Goal: Task Accomplishment & Management: Use online tool/utility

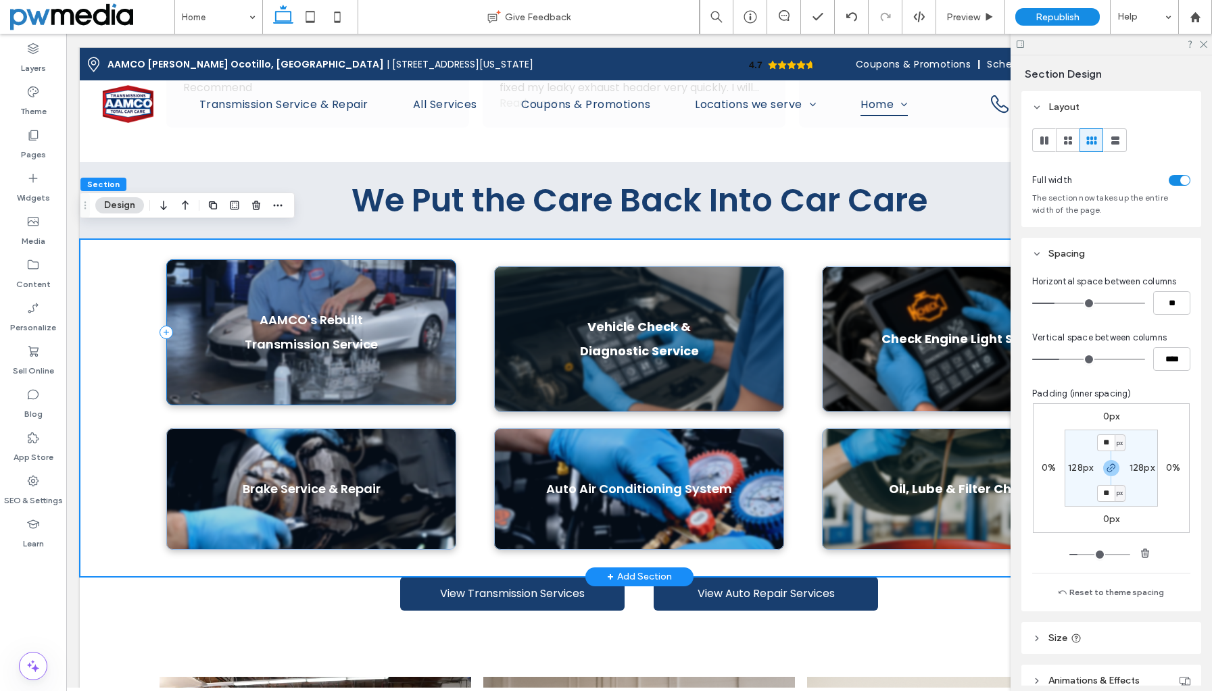
click at [207, 259] on div "AAMCO's Rebuilt Transmission Service" at bounding box center [311, 332] width 290 height 146
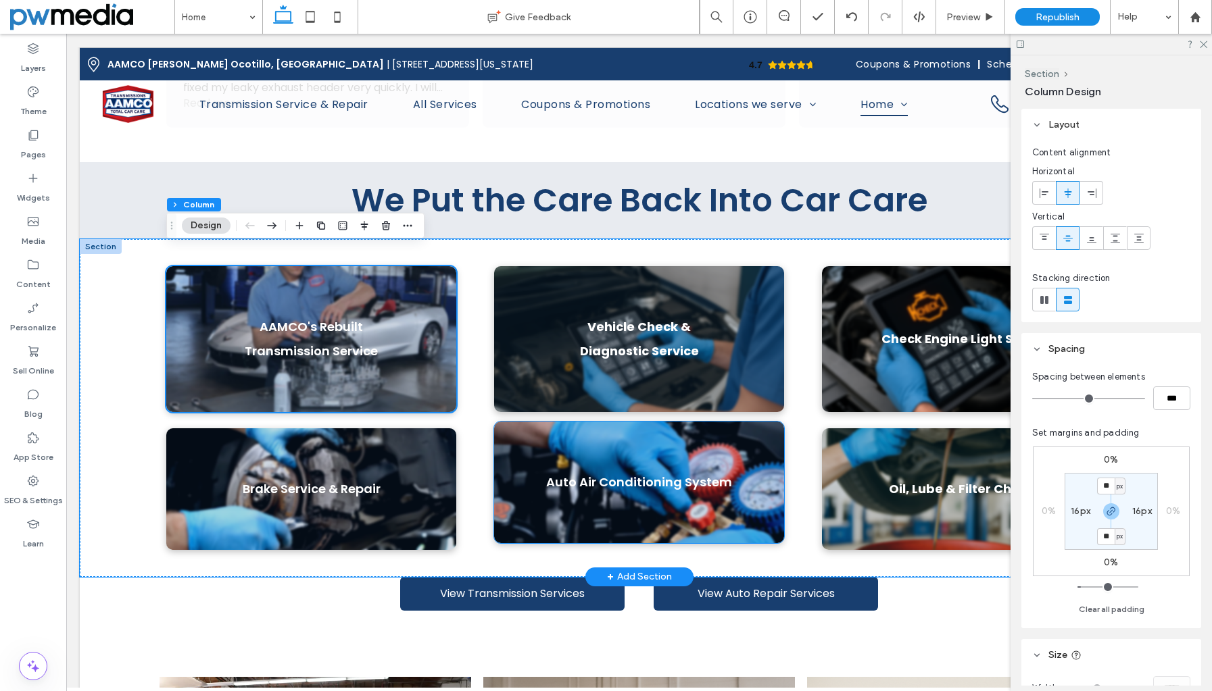
click at [501, 520] on div "Auto Air Conditioning System" at bounding box center [639, 483] width 290 height 122
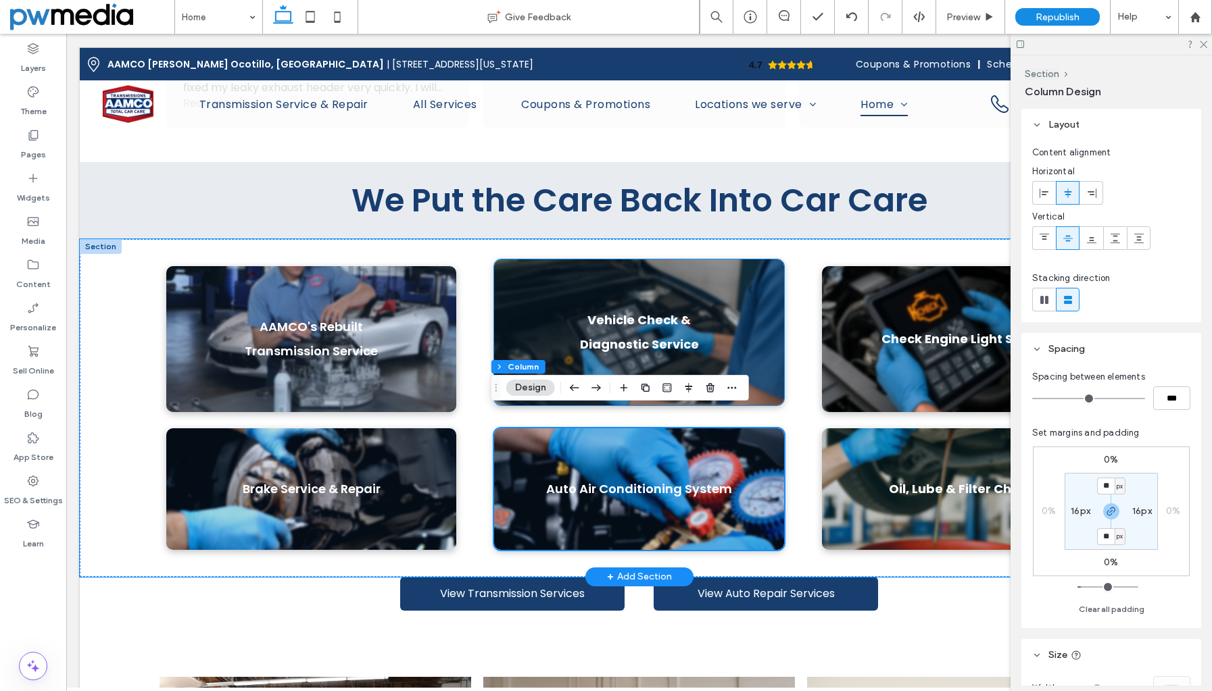
click at [508, 267] on div "Vehicle Check & Diagnostic Service" at bounding box center [639, 332] width 290 height 146
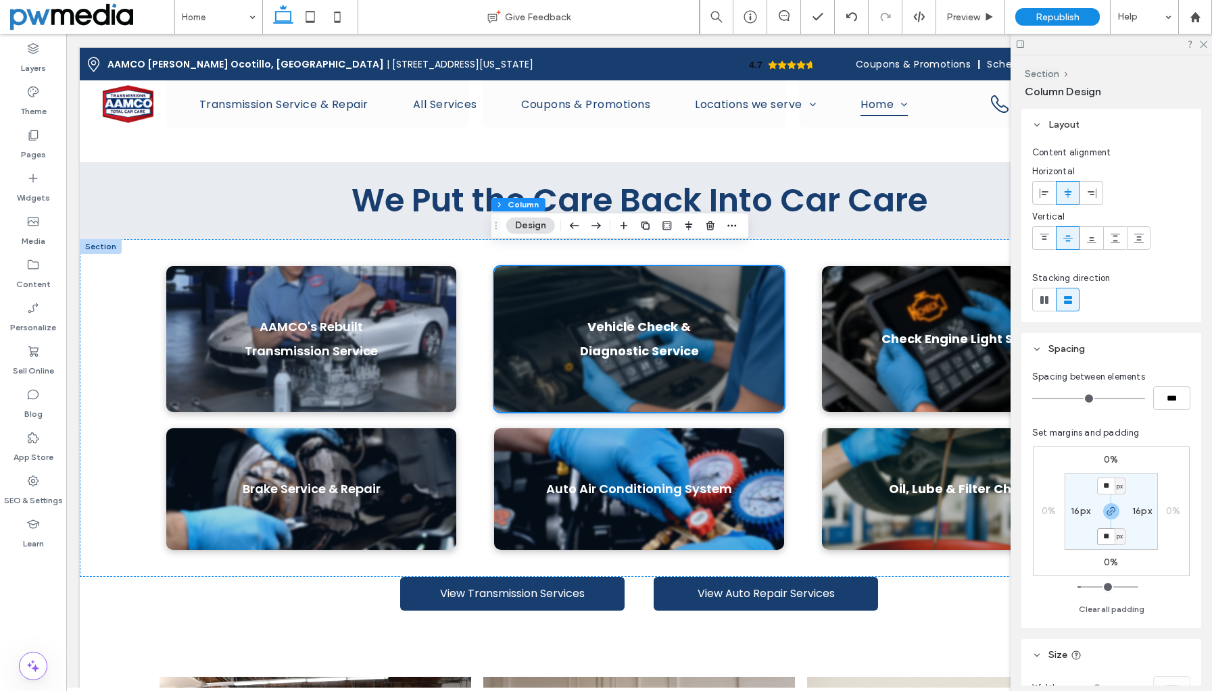
click at [1103, 534] on input "**" at bounding box center [1106, 536] width 18 height 17
type input "*"
click at [1149, 552] on div "0% 0% 0% 0% * px 16px * px 16px" at bounding box center [1110, 512] width 157 height 130
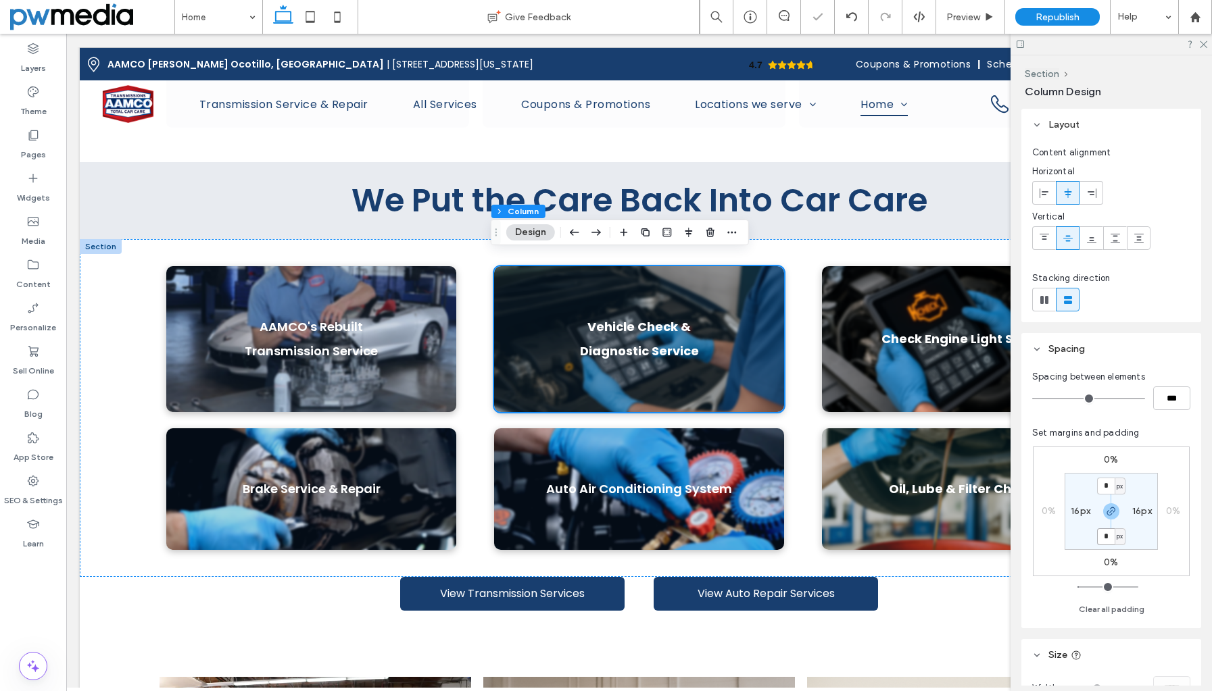
click at [1099, 539] on input "*" at bounding box center [1106, 536] width 18 height 17
type input "**"
click at [1133, 555] on div "0% 0% 0% 0% ** px 16px ** px 16px" at bounding box center [1110, 512] width 157 height 130
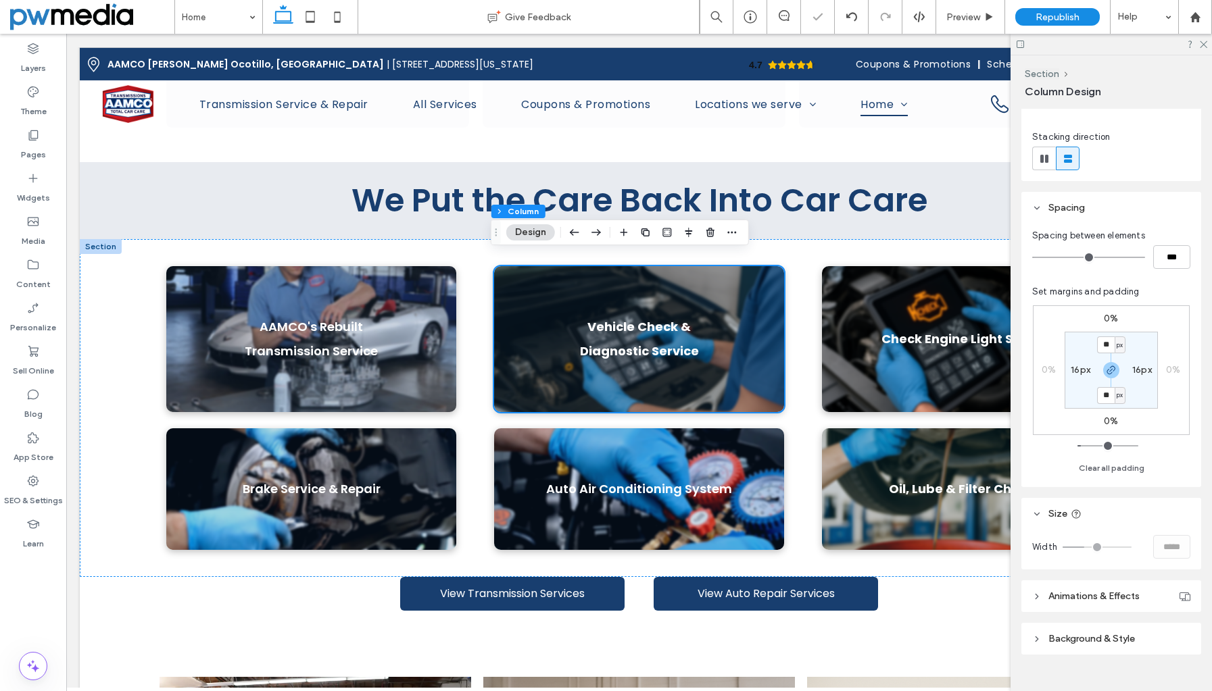
scroll to position [164, 0]
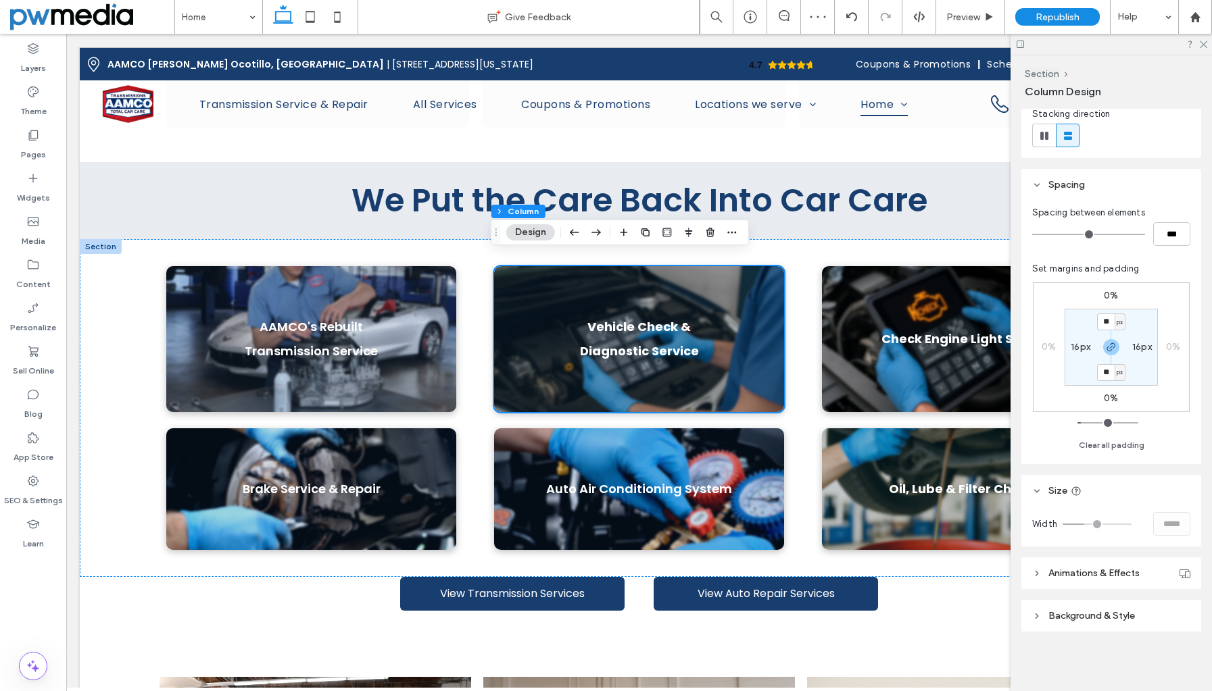
click at [1078, 619] on span "Background & Style" at bounding box center [1091, 615] width 86 height 11
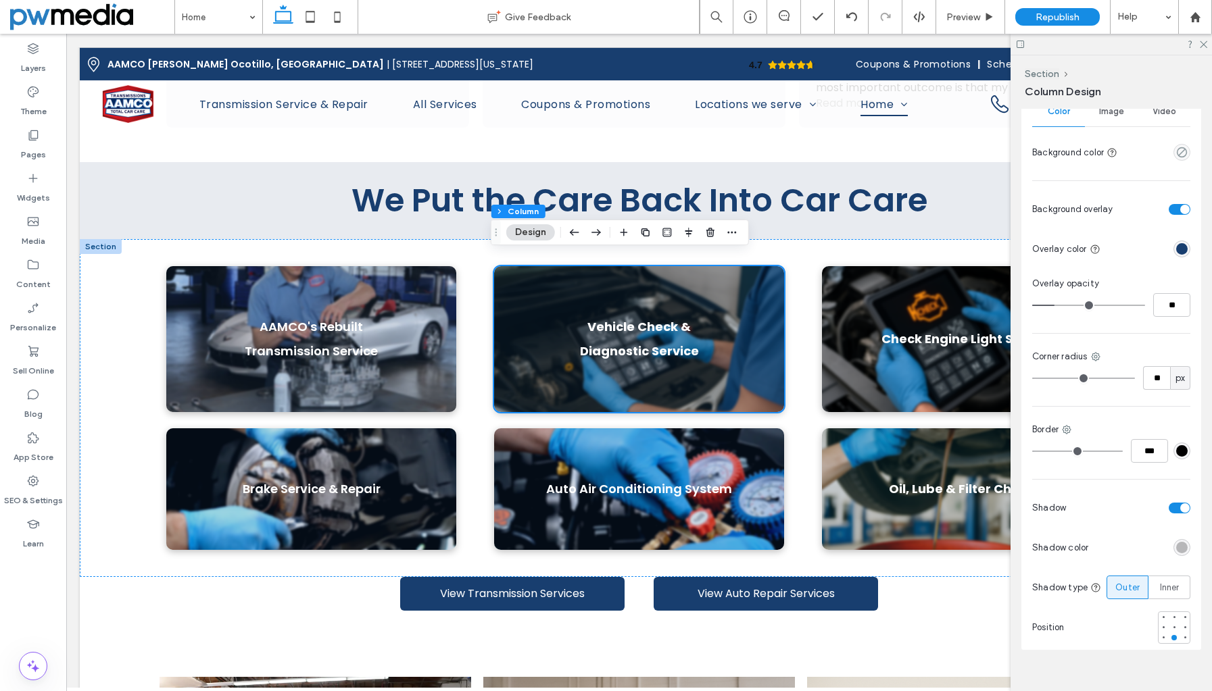
scroll to position [726, 0]
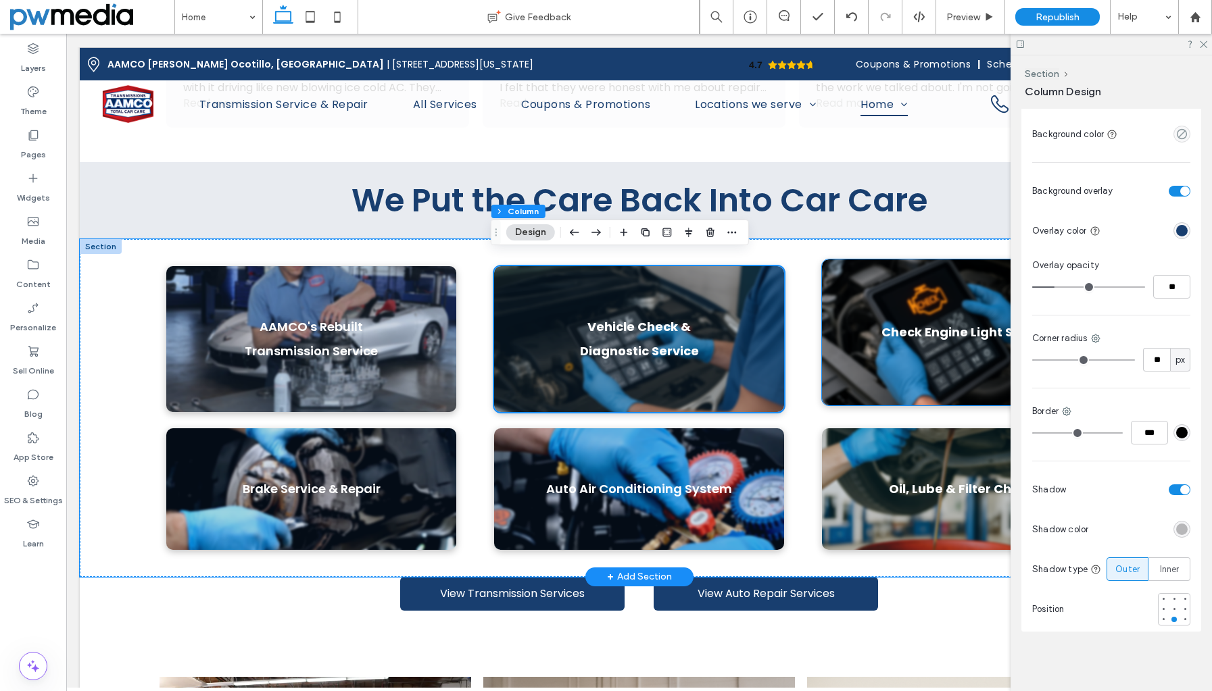
click at [840, 270] on div "Check Engine Light Service" at bounding box center [967, 332] width 290 height 146
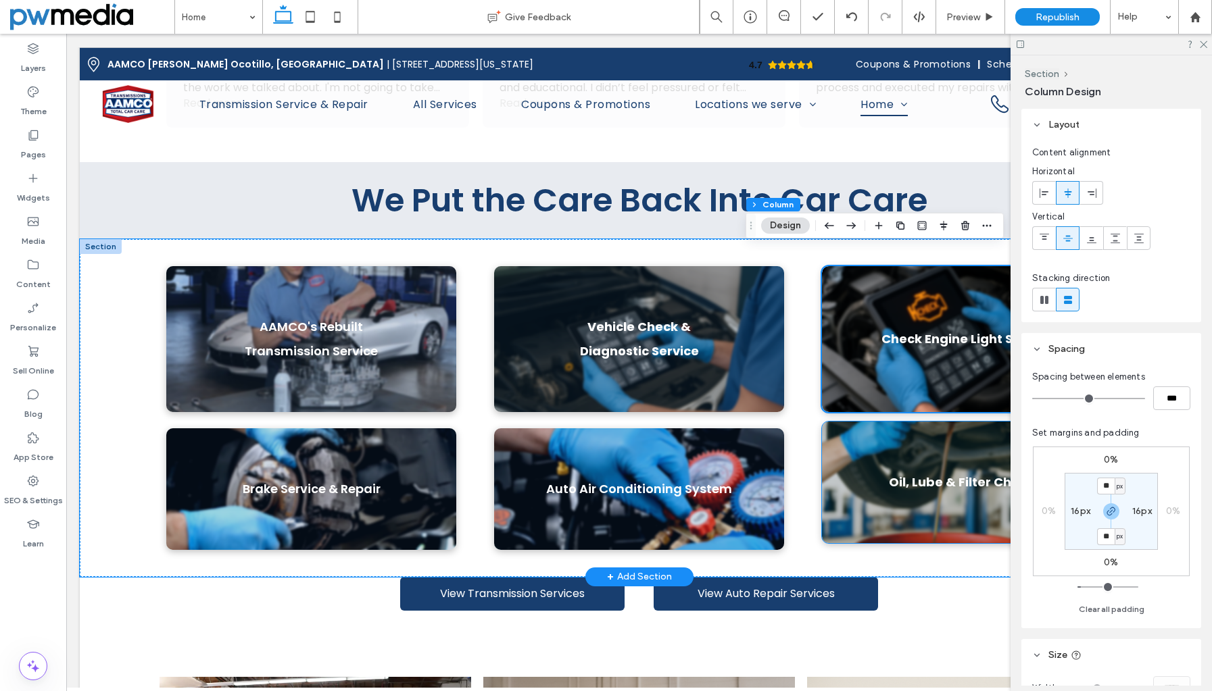
click at [855, 444] on div "Oil, Lube & Filter Change" at bounding box center [967, 483] width 290 height 122
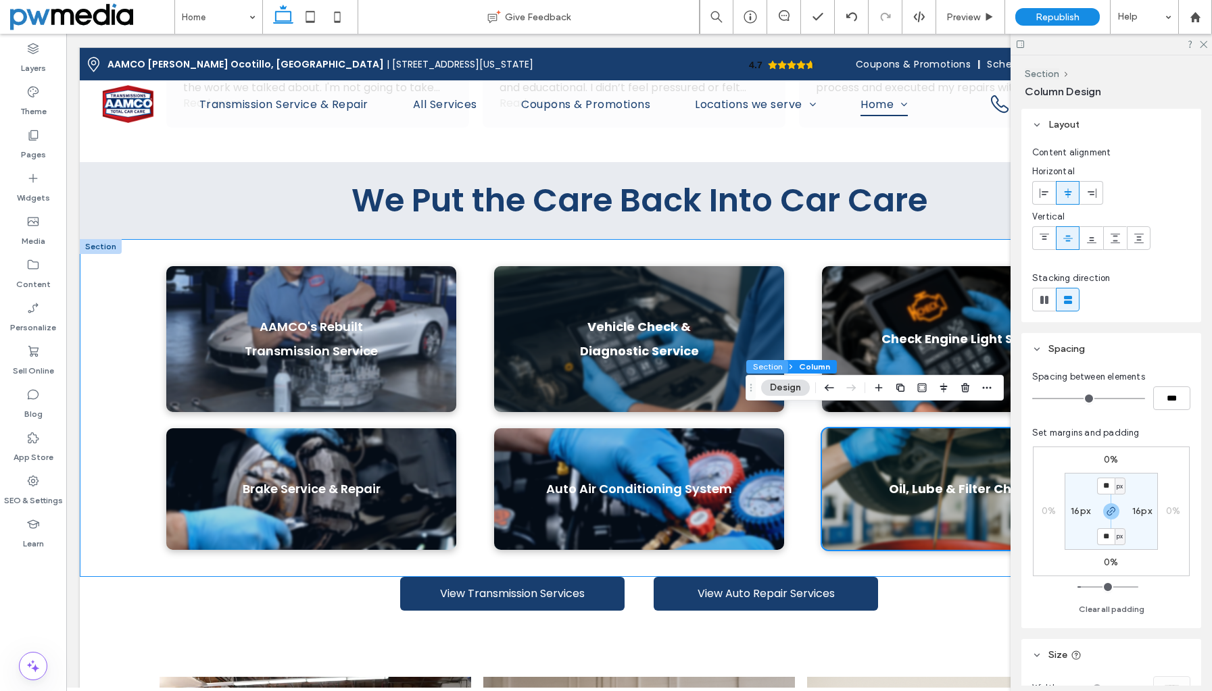
click at [780, 364] on button "Section" at bounding box center [767, 367] width 42 height 14
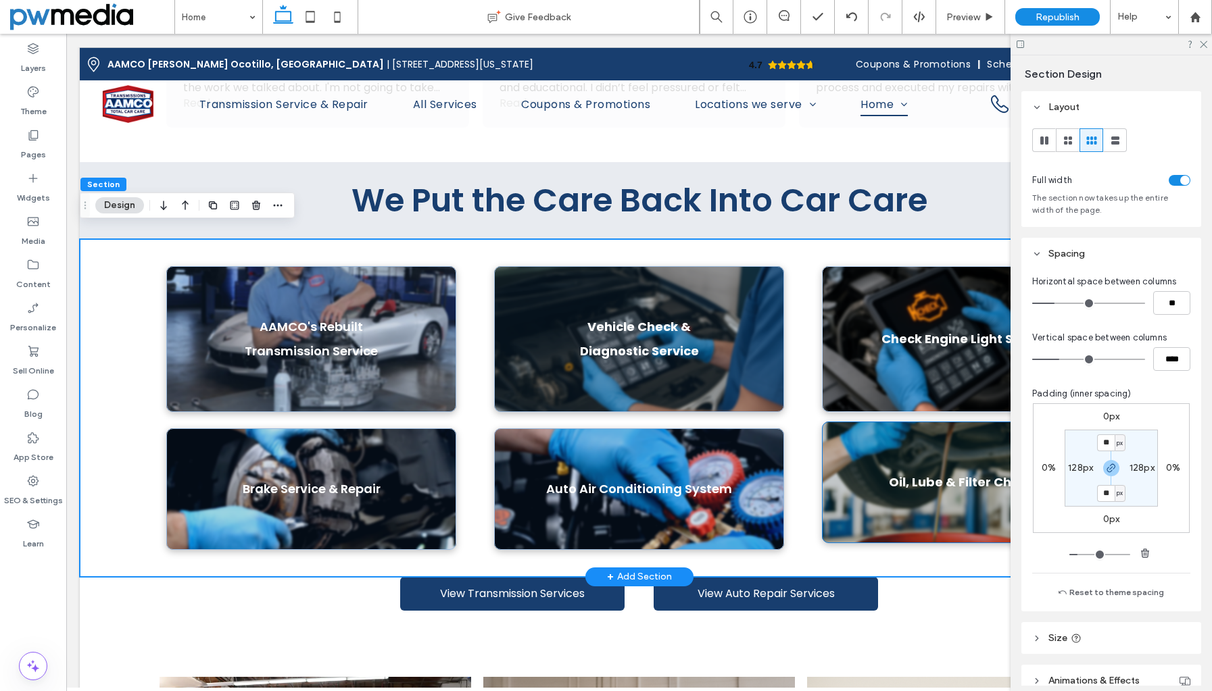
click at [853, 432] on div "Oil, Lube & Filter Change" at bounding box center [967, 483] width 290 height 122
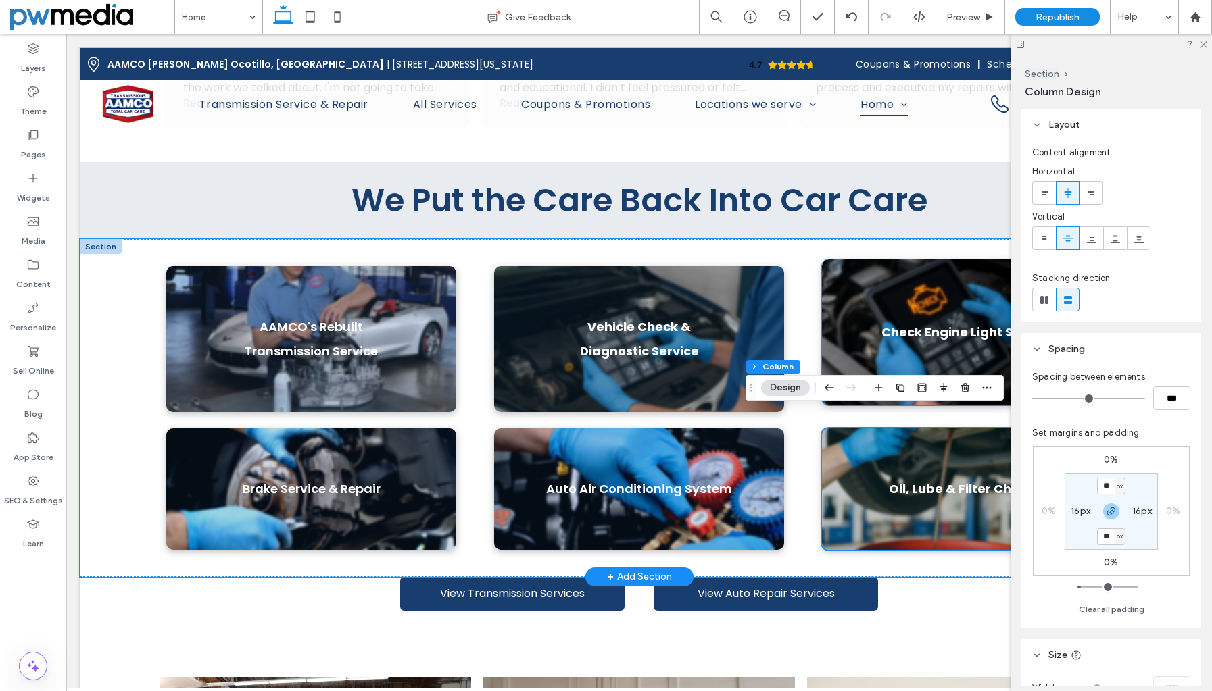
click at [841, 259] on div "Check Engine Light Service" at bounding box center [967, 332] width 290 height 146
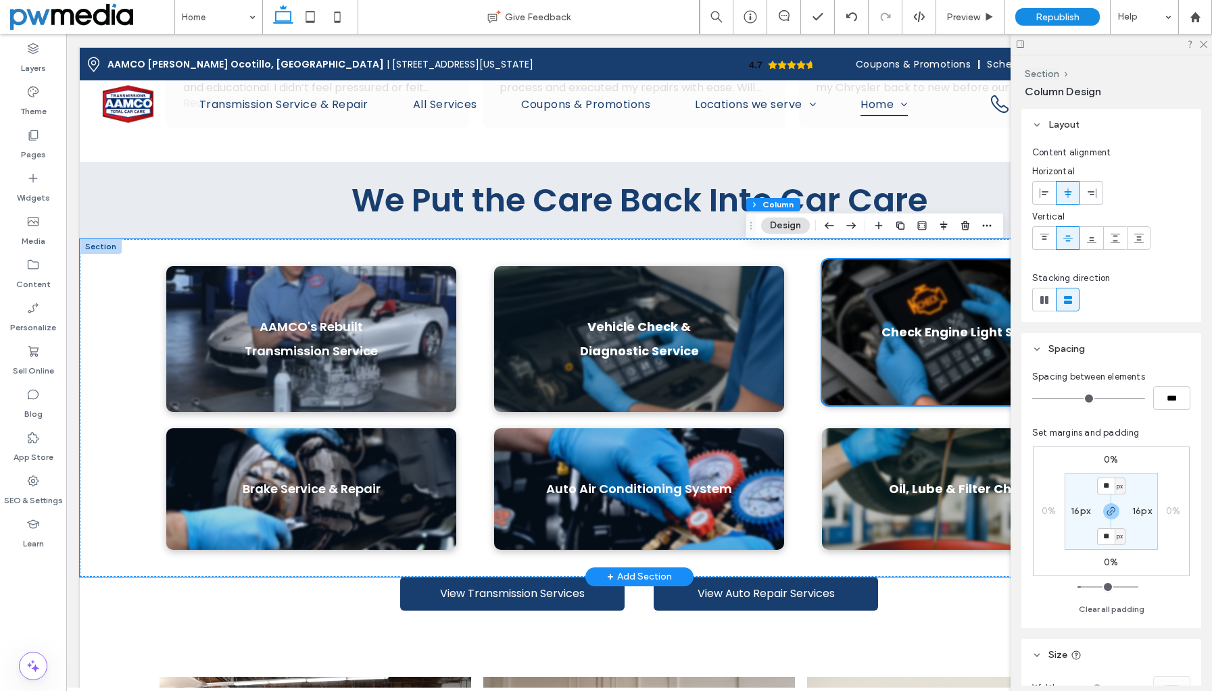
click at [896, 278] on div "Check Engine Light Service" at bounding box center [967, 332] width 290 height 146
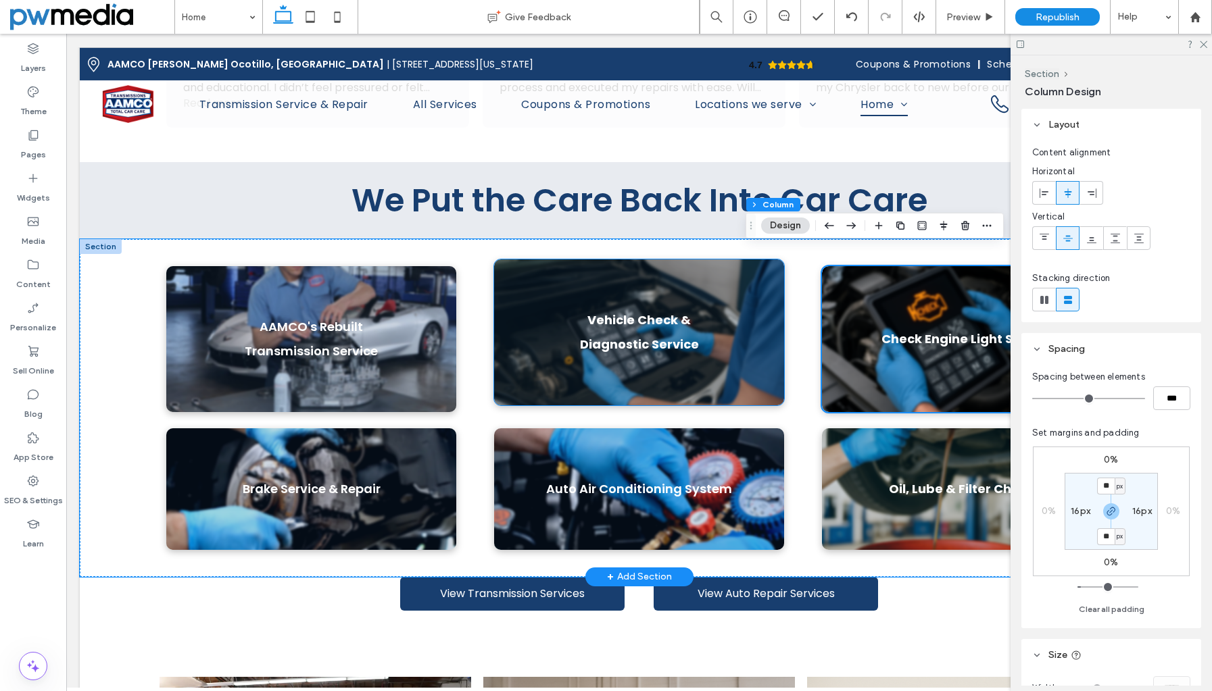
click at [521, 278] on div "Vehicle Check & Diagnostic Service" at bounding box center [639, 332] width 290 height 146
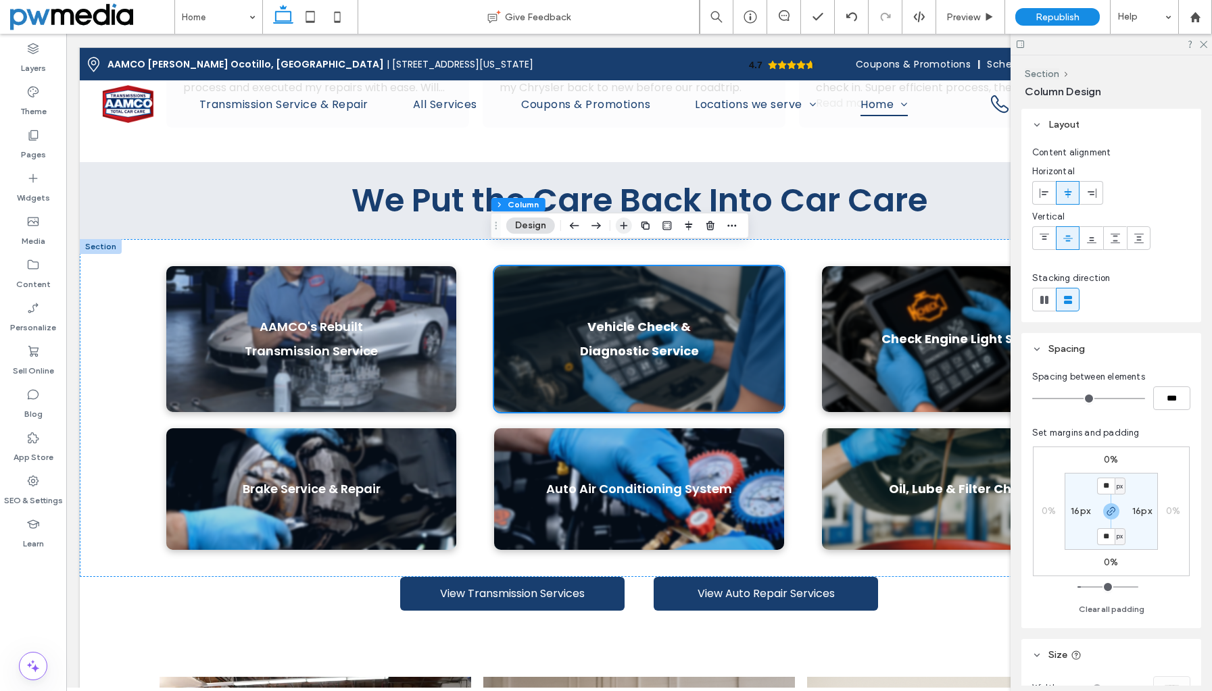
click at [623, 226] on use "button" at bounding box center [623, 225] width 7 height 7
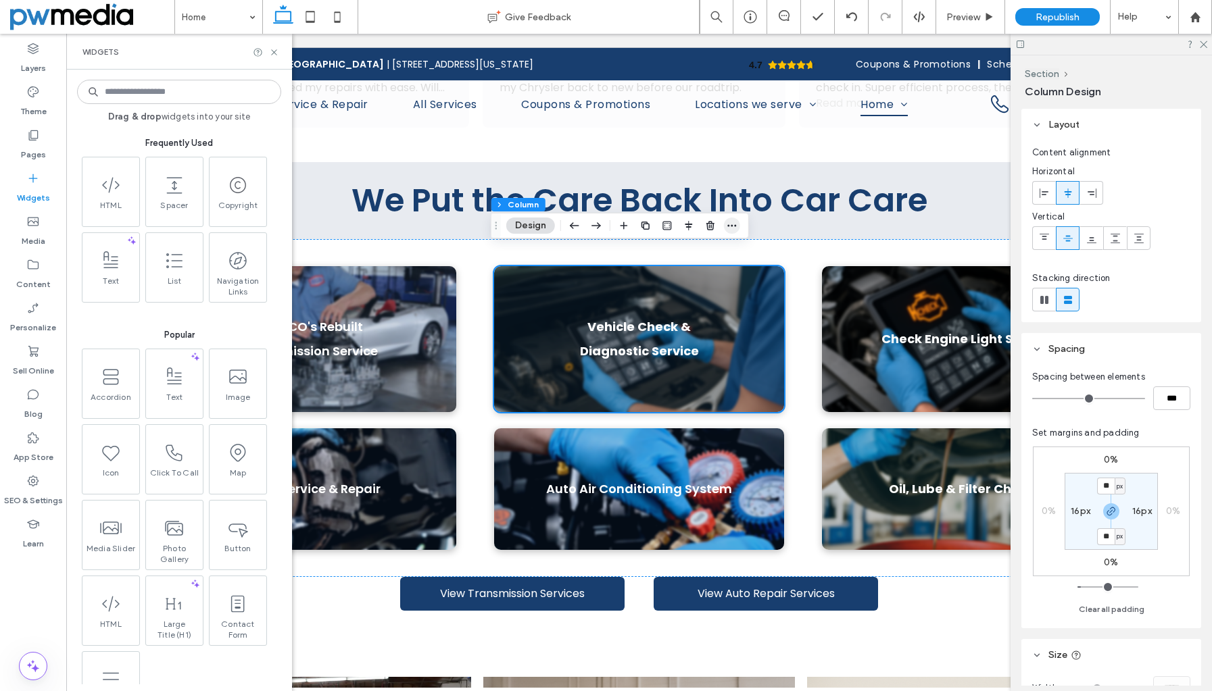
click at [728, 228] on icon "button" at bounding box center [731, 225] width 11 height 11
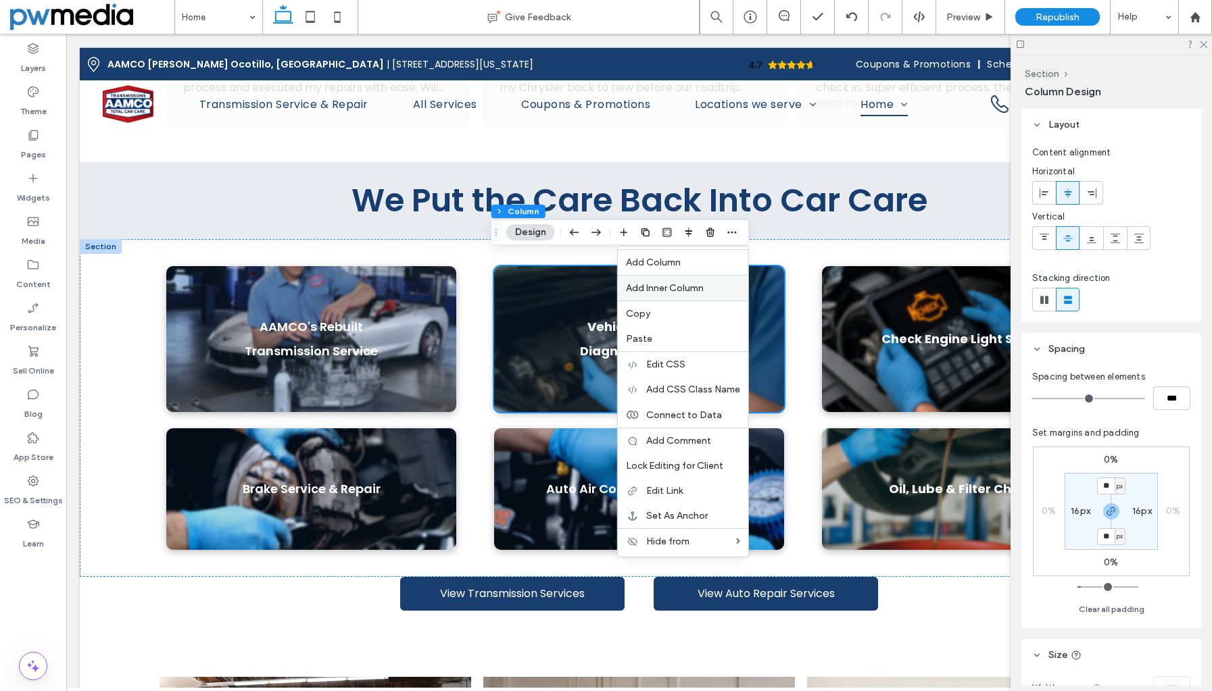
click at [706, 282] on label "Add Inner Column" at bounding box center [683, 287] width 114 height 11
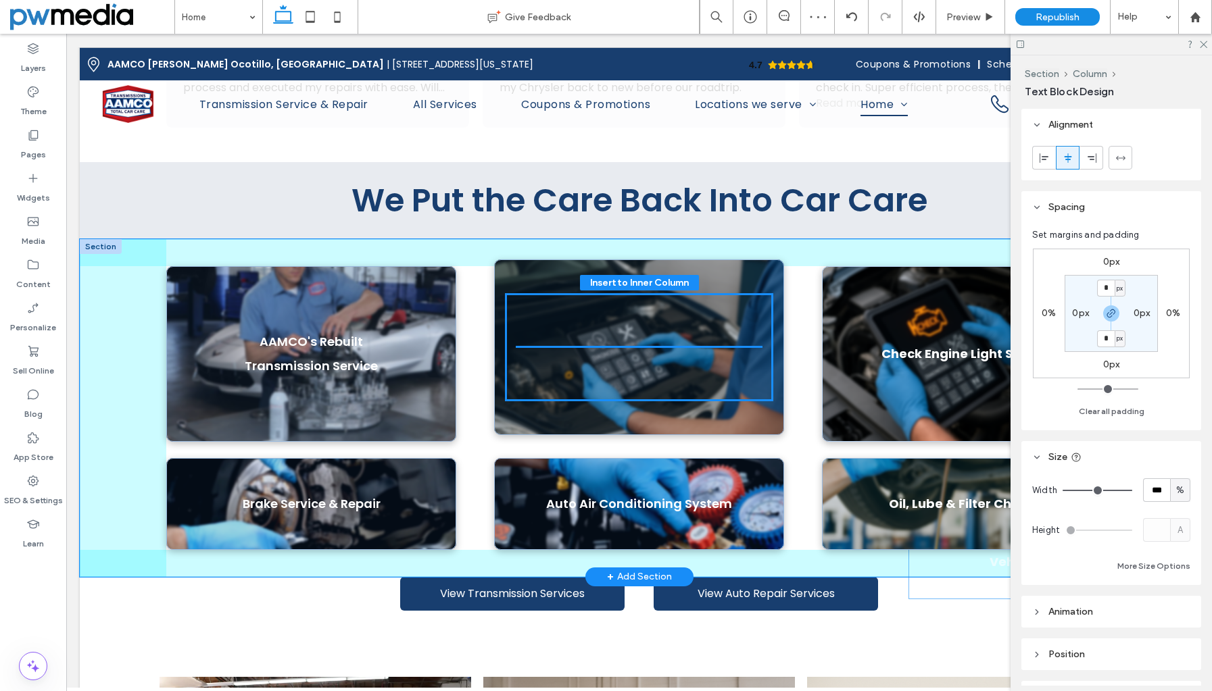
drag, startPoint x: 750, startPoint y: 286, endPoint x: 730, endPoint y: 341, distance: 58.4
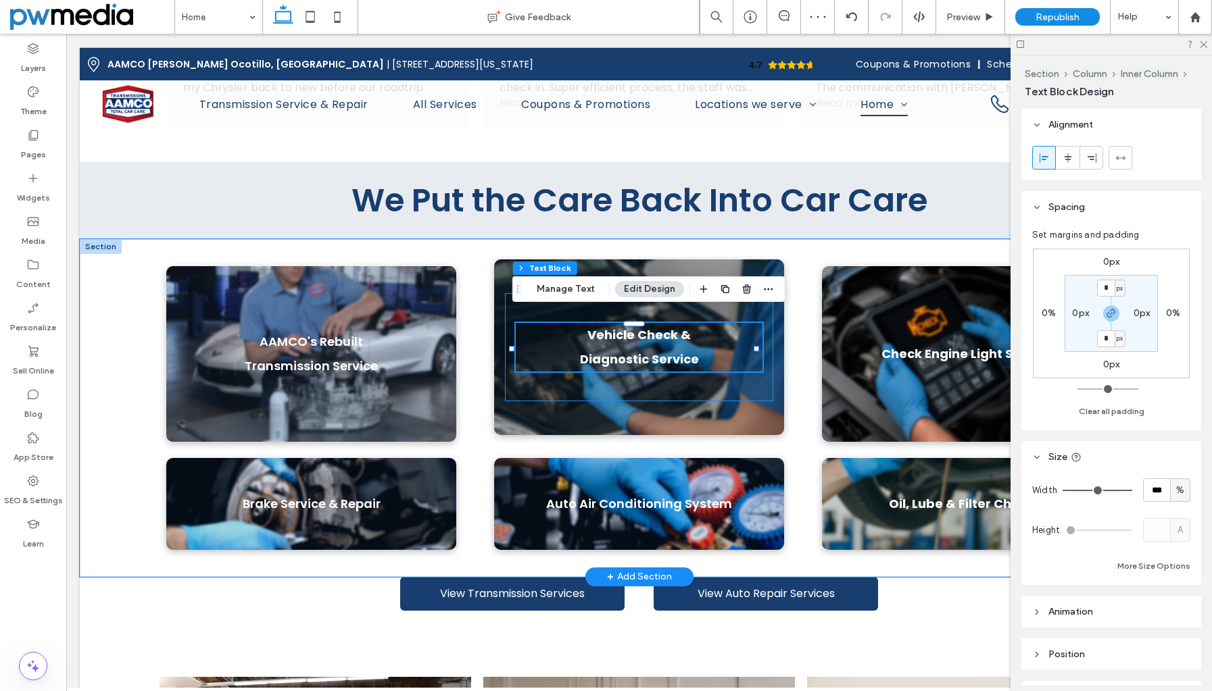
click at [681, 380] on div "Vehicle Check & Diagnostic Service" at bounding box center [639, 347] width 268 height 108
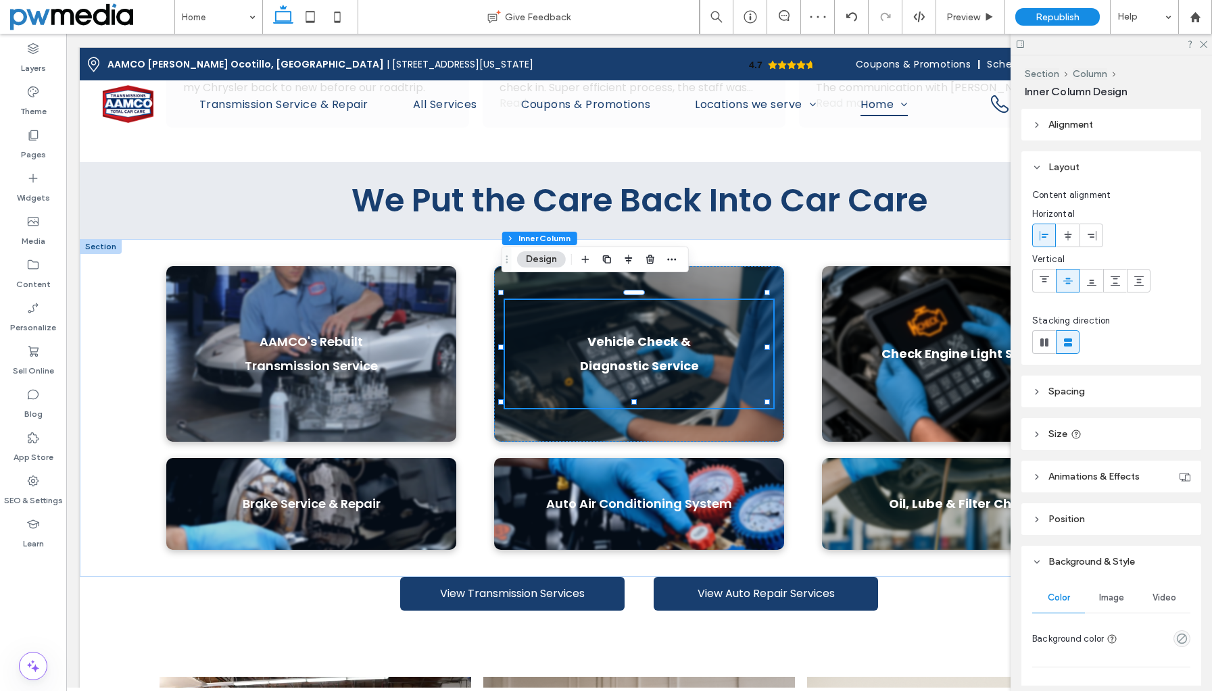
click at [1049, 437] on span "Size" at bounding box center [1057, 433] width 19 height 11
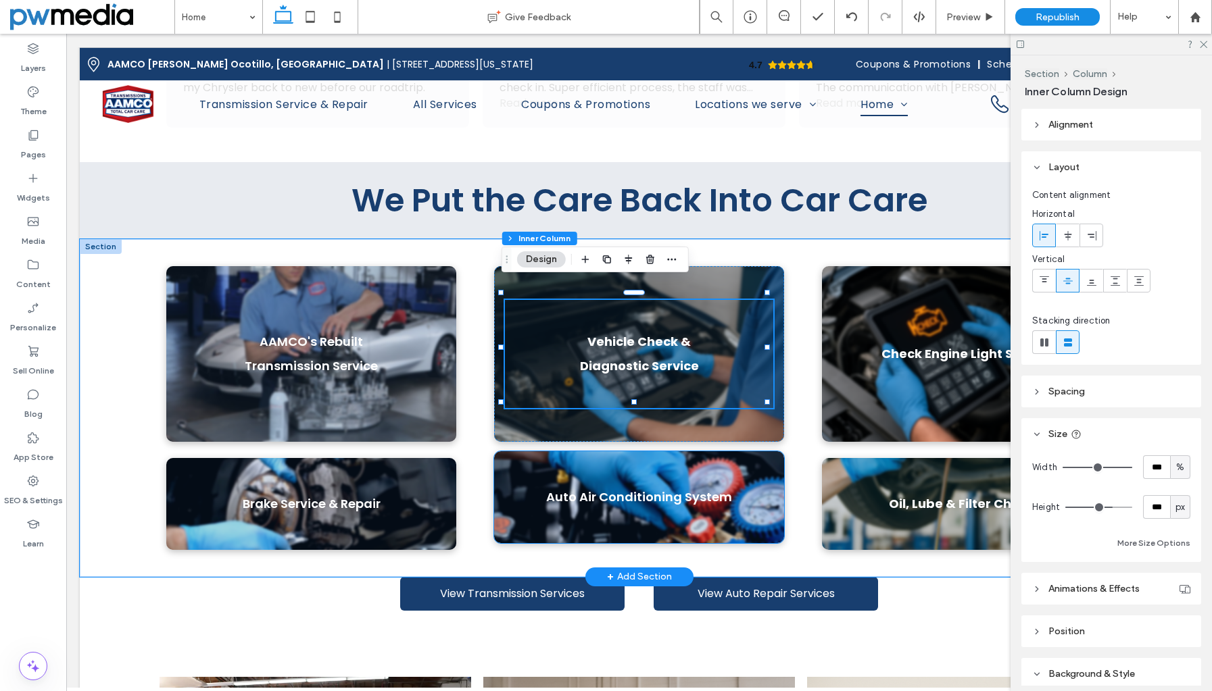
click at [643, 462] on div "Auto Air Conditioning System" at bounding box center [639, 497] width 290 height 92
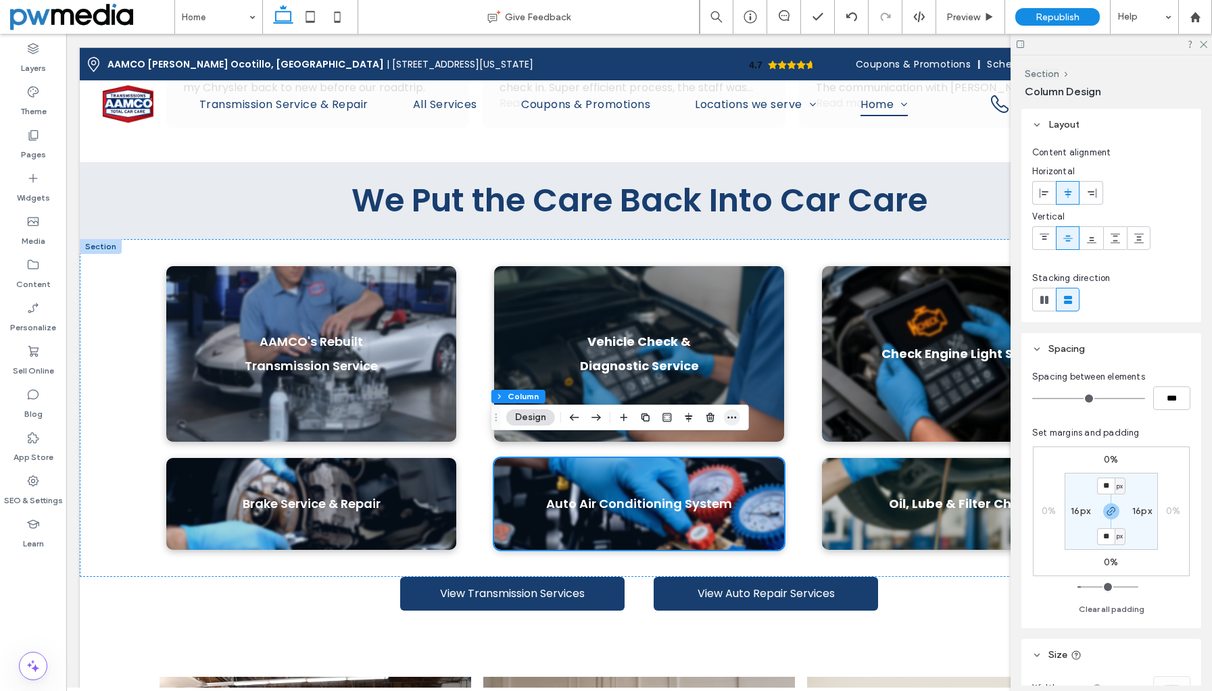
click at [735, 420] on icon "button" at bounding box center [731, 417] width 11 height 11
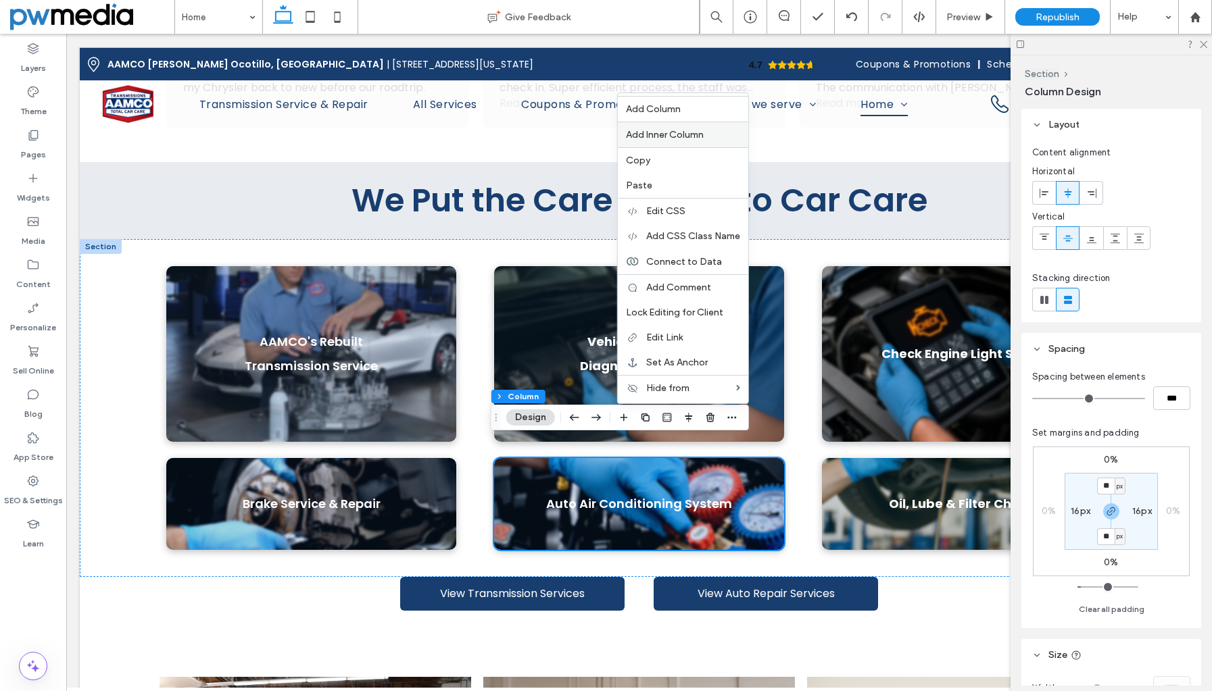
click at [693, 135] on span "Add Inner Column" at bounding box center [665, 134] width 78 height 11
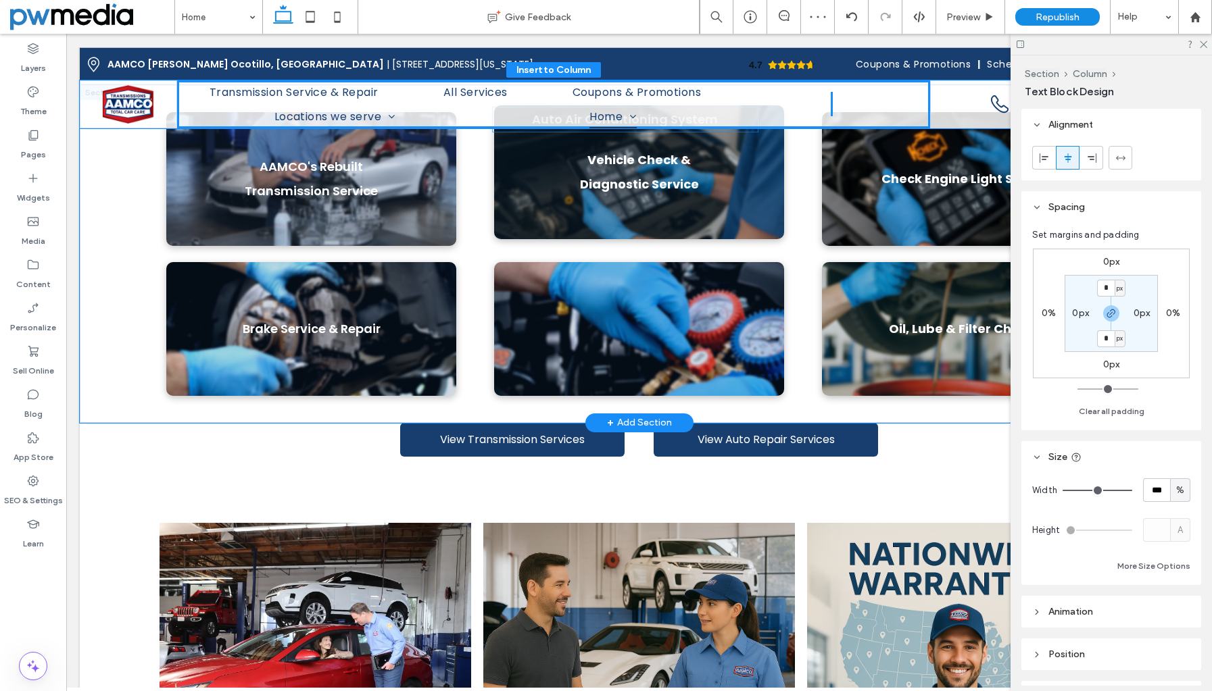
scroll to position [1090, 0]
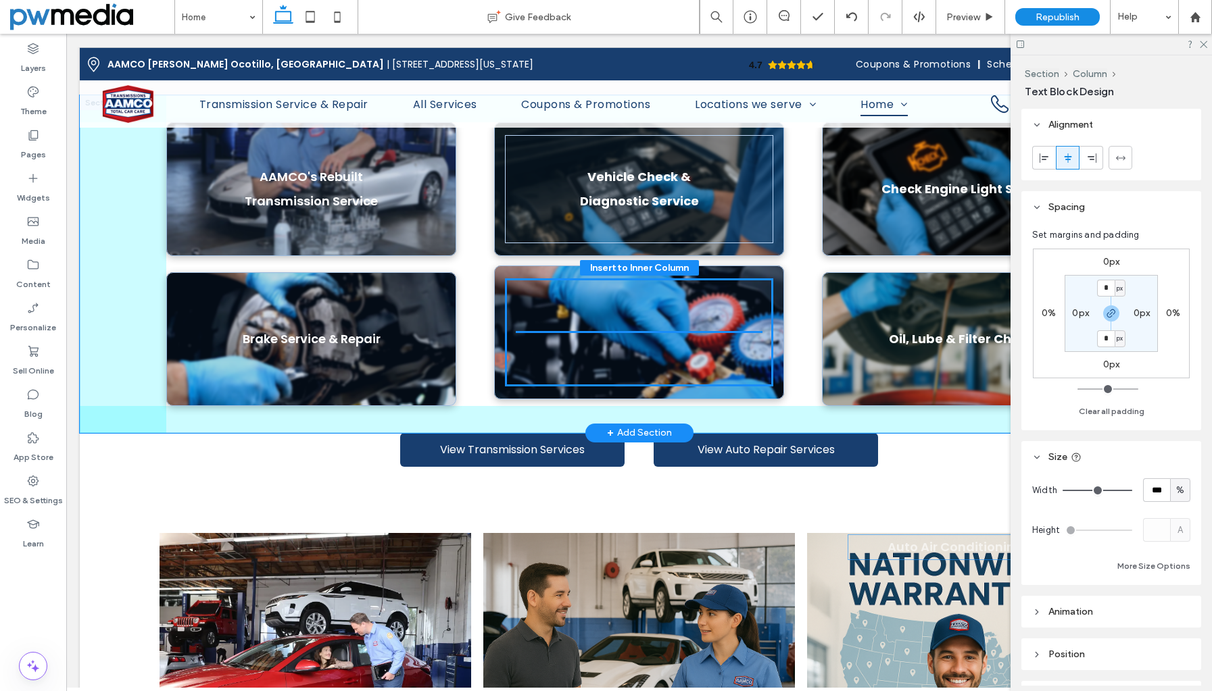
drag, startPoint x: 751, startPoint y: 418, endPoint x: 670, endPoint y: 317, distance: 129.8
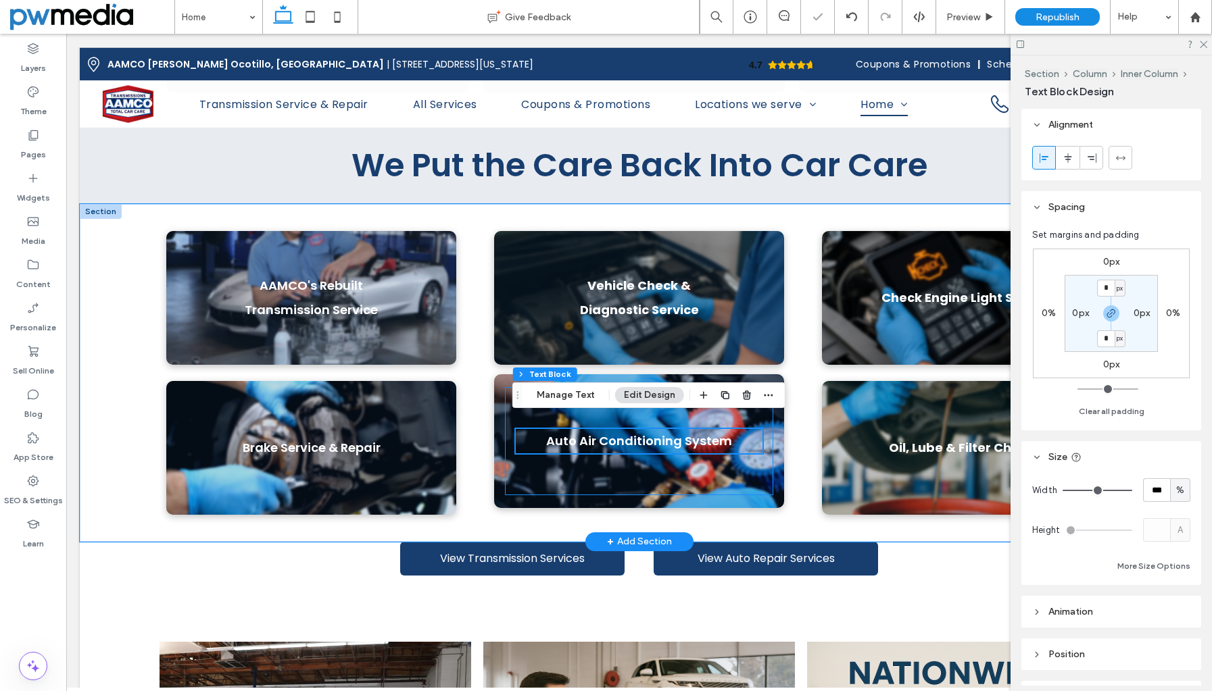
scroll to position [955, 0]
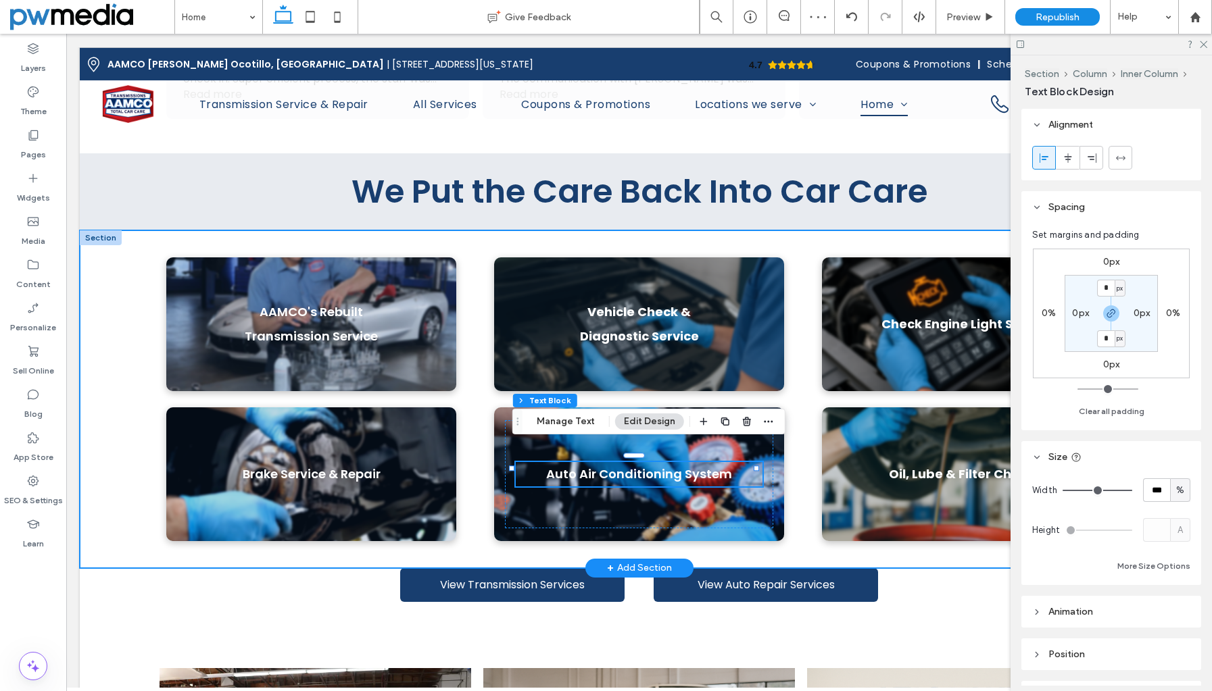
click at [139, 534] on div "AAMCO's Rebuilt Transmission Service Vehicle Check & Diagnostic Service Check E…" at bounding box center [639, 399] width 1118 height 338
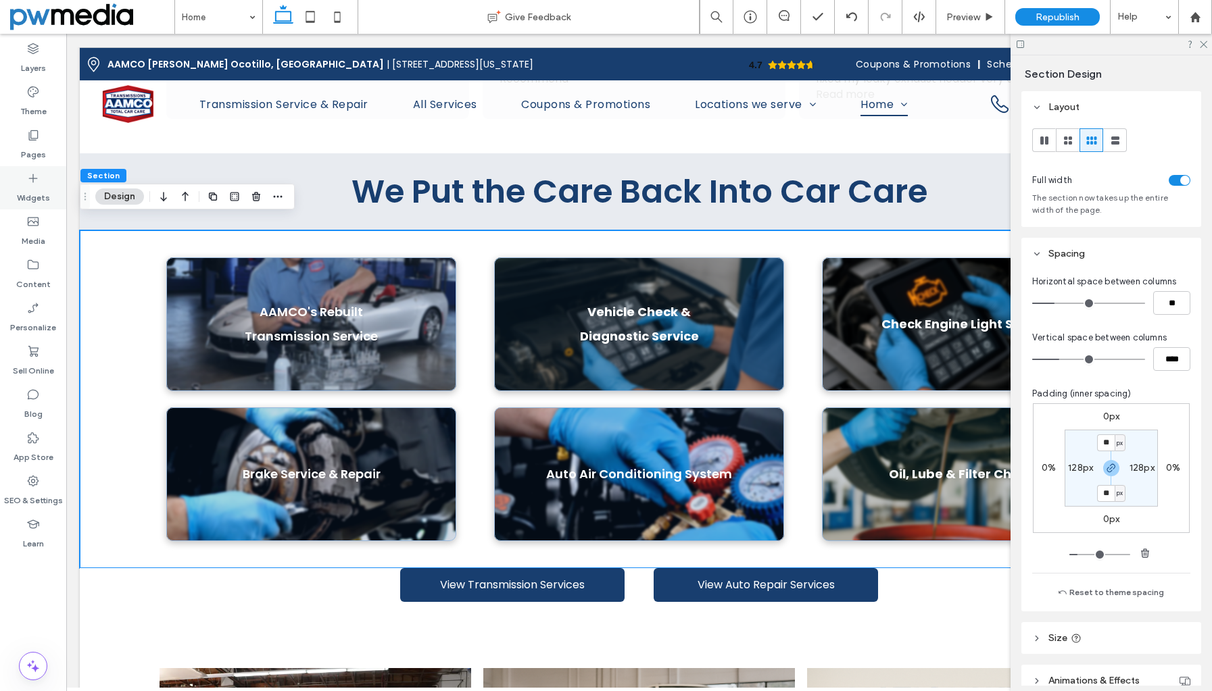
click at [33, 172] on icon at bounding box center [33, 179] width 14 height 14
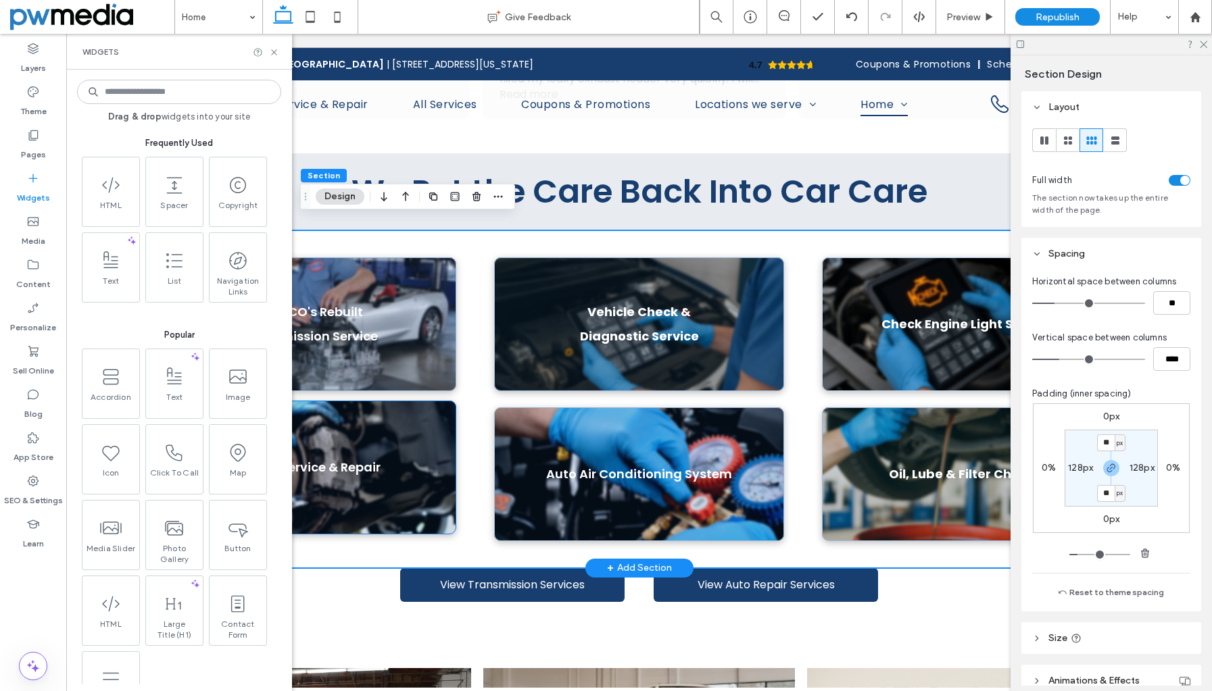
click at [434, 413] on div "Brake Service & Repair" at bounding box center [311, 468] width 290 height 134
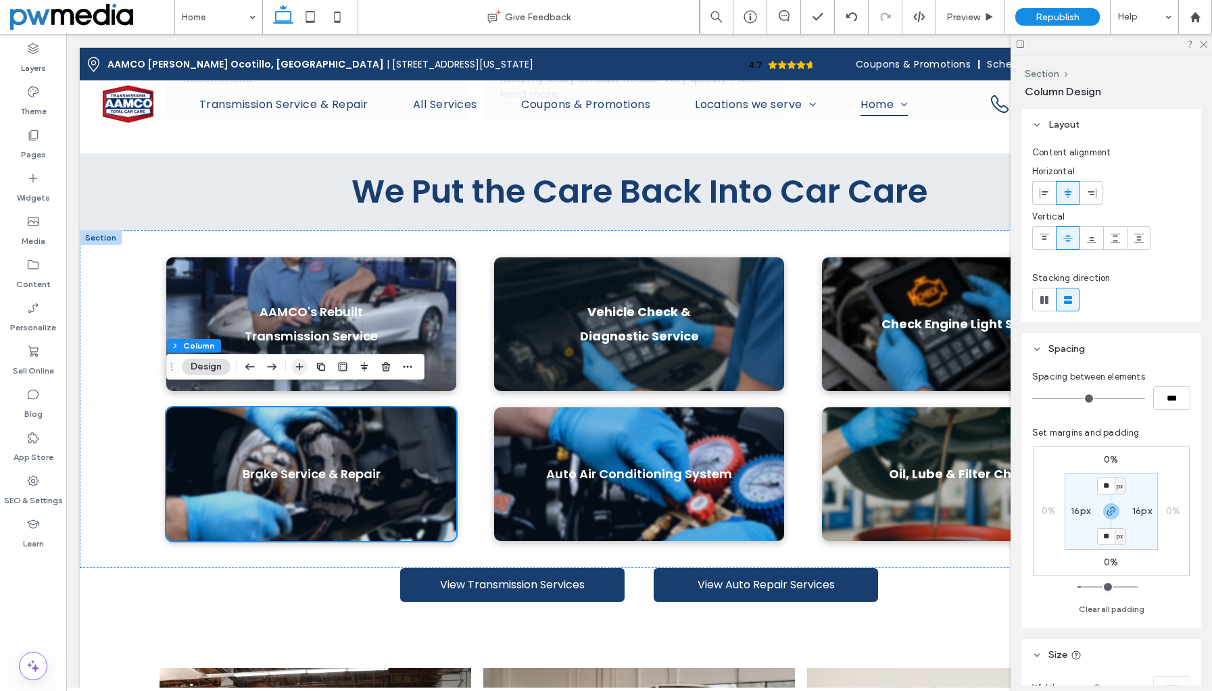
click at [296, 367] on use "button" at bounding box center [299, 367] width 7 height 7
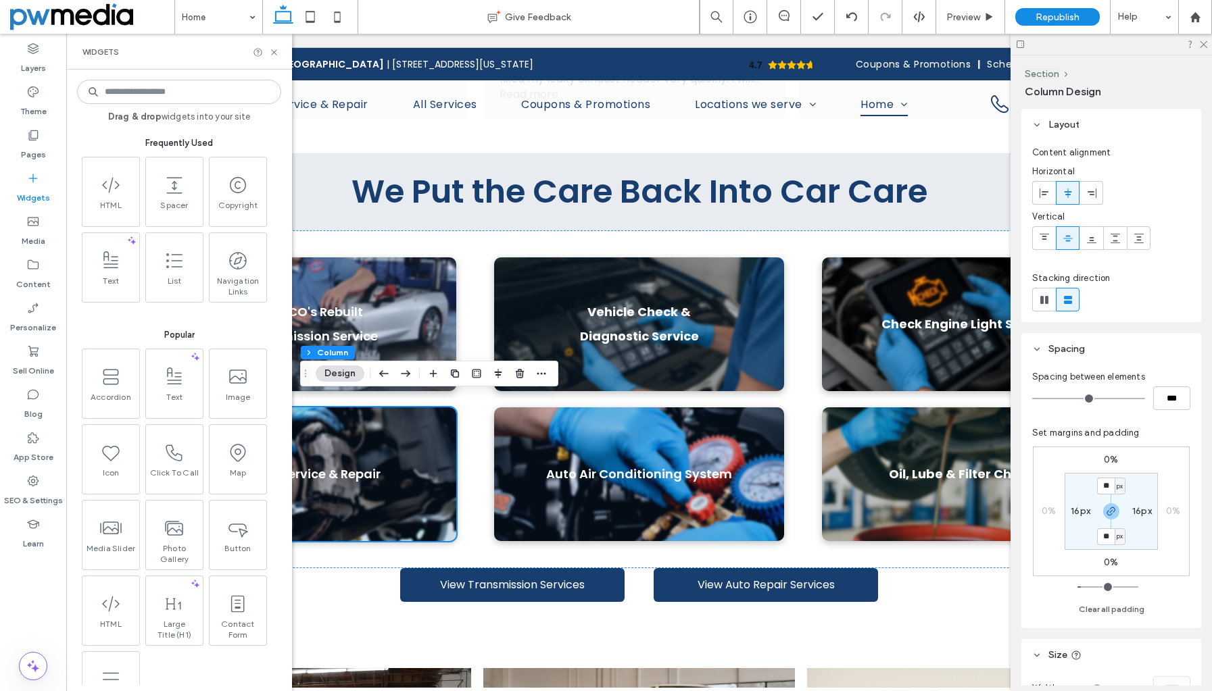
click at [149, 91] on input at bounding box center [179, 92] width 204 height 24
click at [272, 51] on icon at bounding box center [274, 52] width 10 height 10
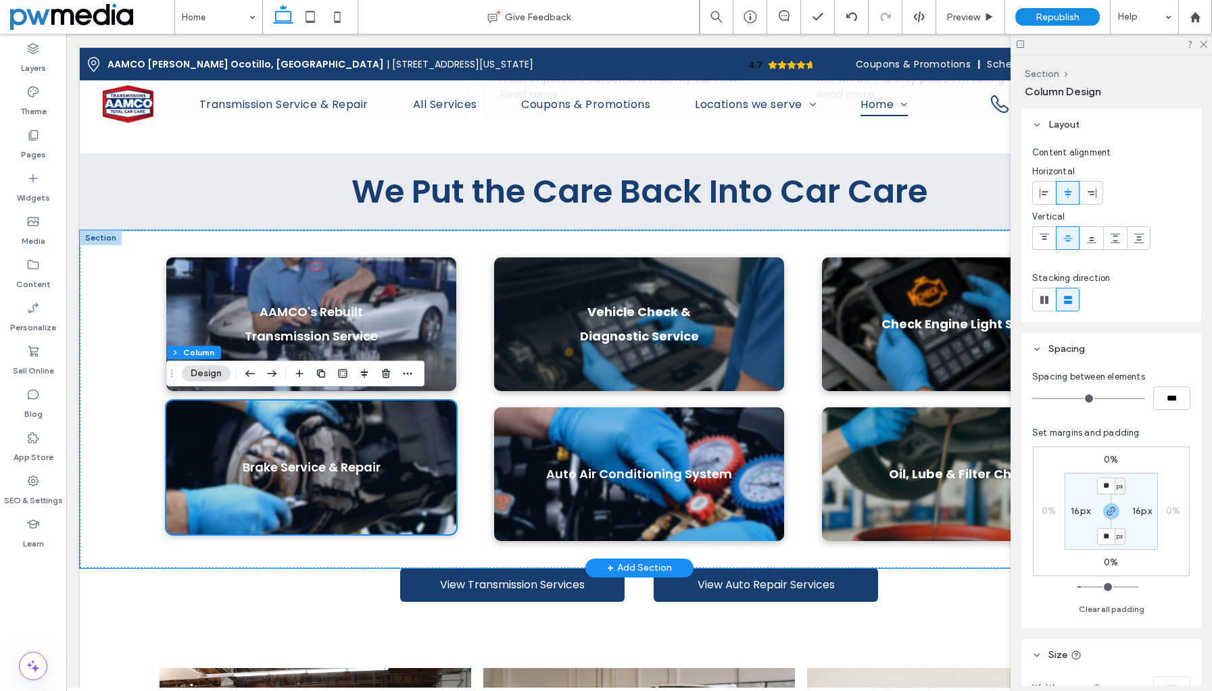
click at [413, 415] on div "Brake Service & Repair" at bounding box center [311, 468] width 290 height 134
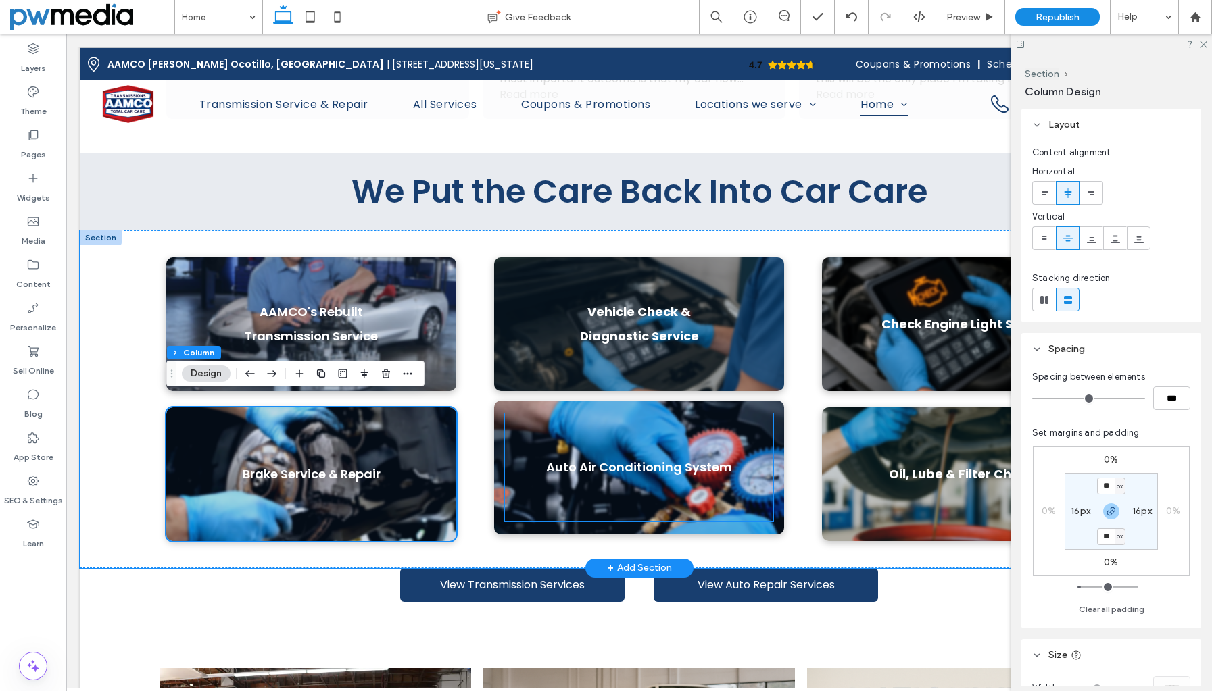
click at [519, 421] on div "Auto Air Conditioning System" at bounding box center [639, 468] width 268 height 108
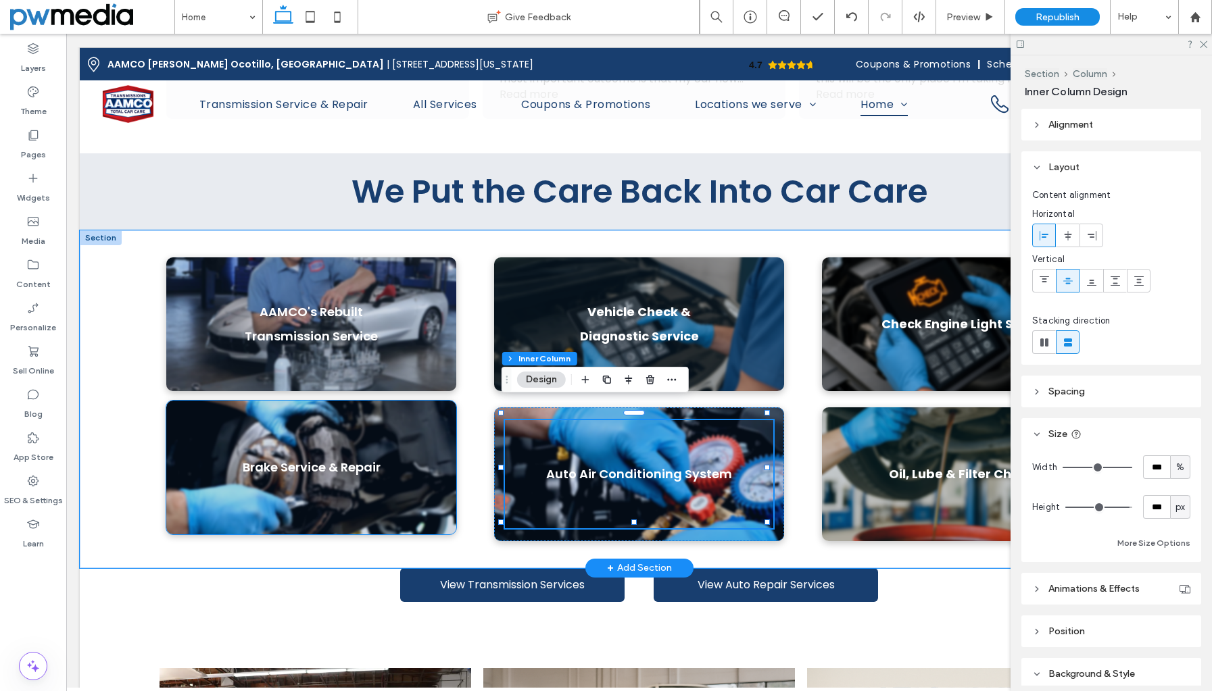
click at [402, 413] on div "Brake Service & Repair" at bounding box center [311, 468] width 290 height 134
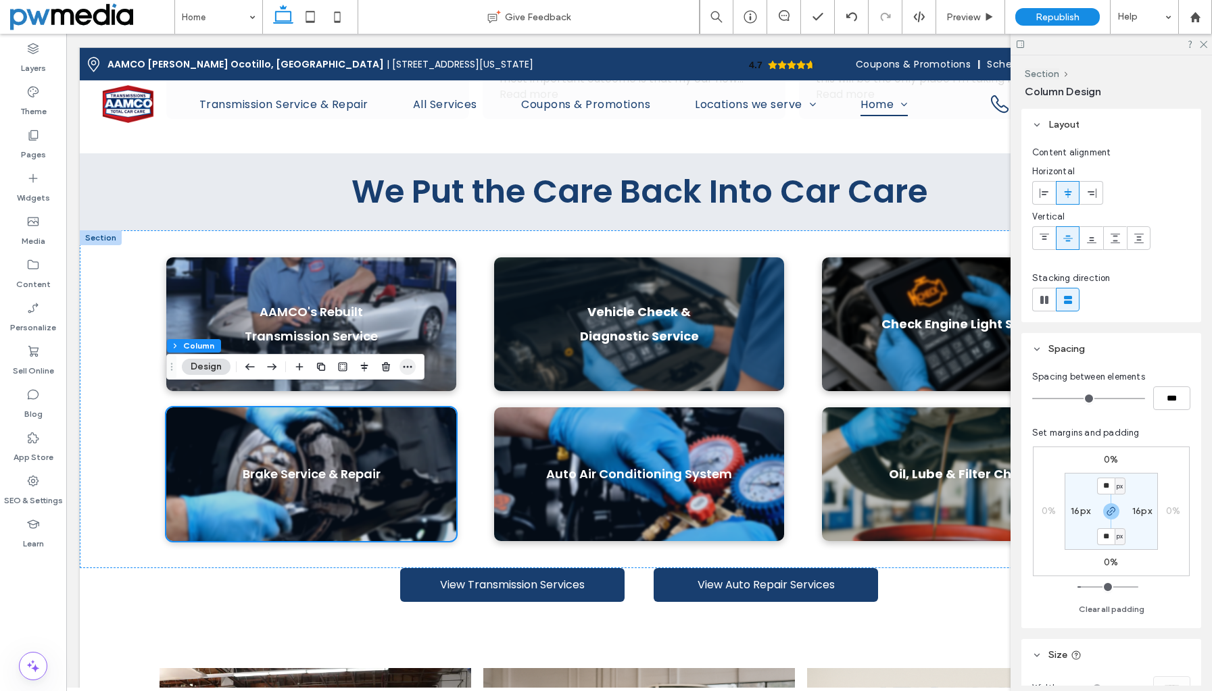
click at [413, 364] on span "button" at bounding box center [407, 367] width 16 height 16
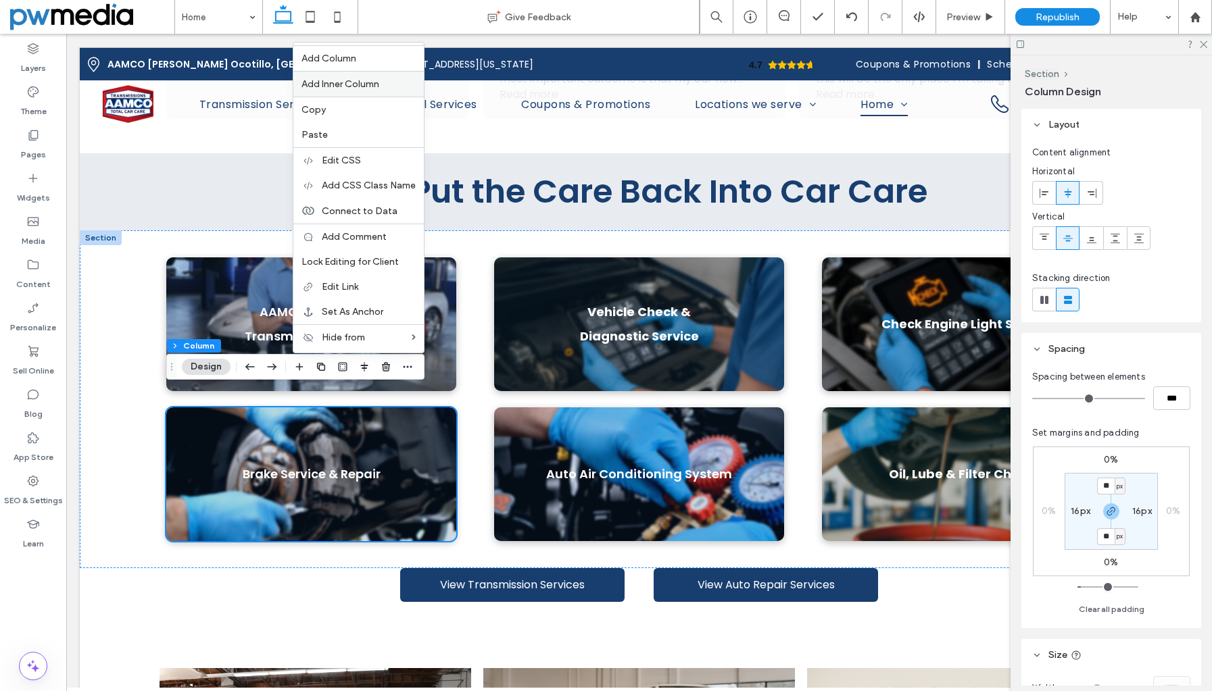
click at [371, 86] on span "Add Inner Column" at bounding box center [340, 83] width 78 height 11
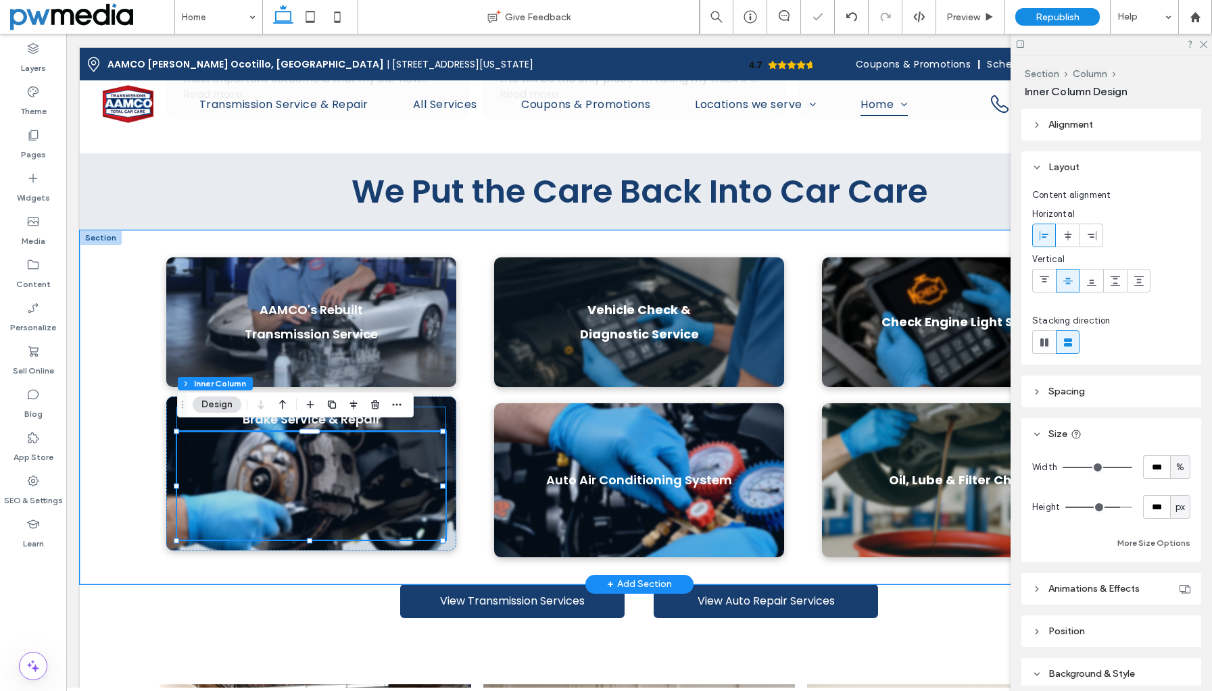
click at [432, 412] on p "Brake Service & Repair" at bounding box center [311, 419] width 268 height 24
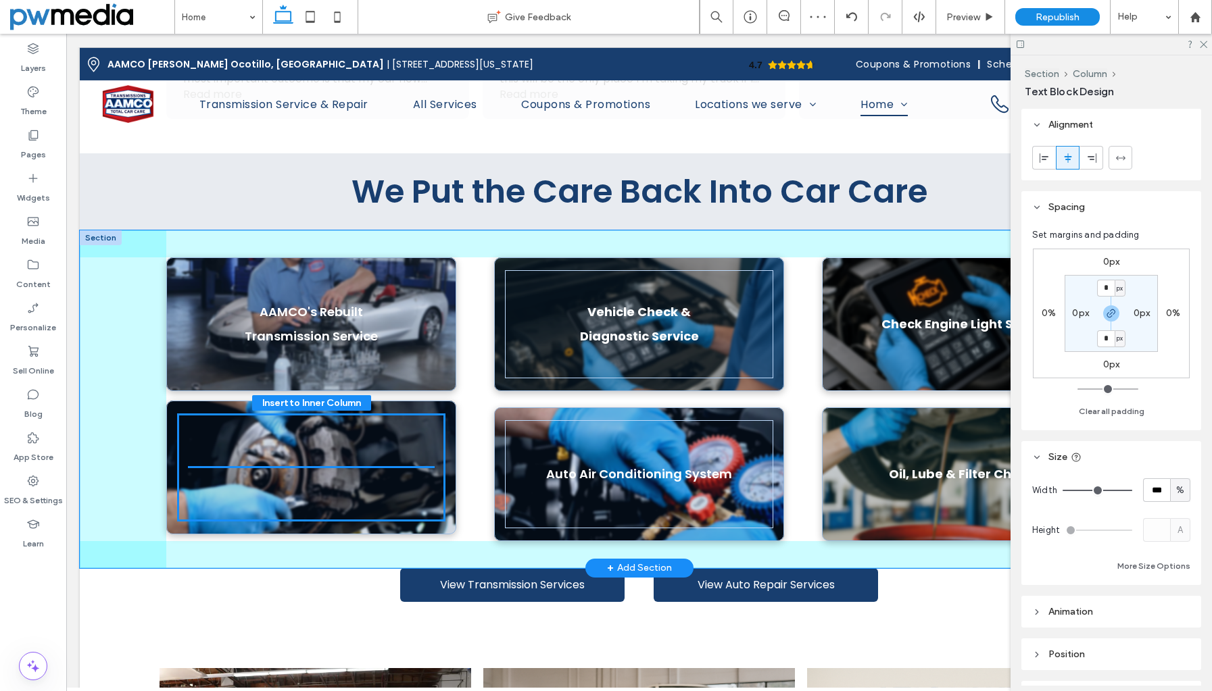
drag, startPoint x: 334, startPoint y: 414, endPoint x: 339, endPoint y: 441, distance: 28.1
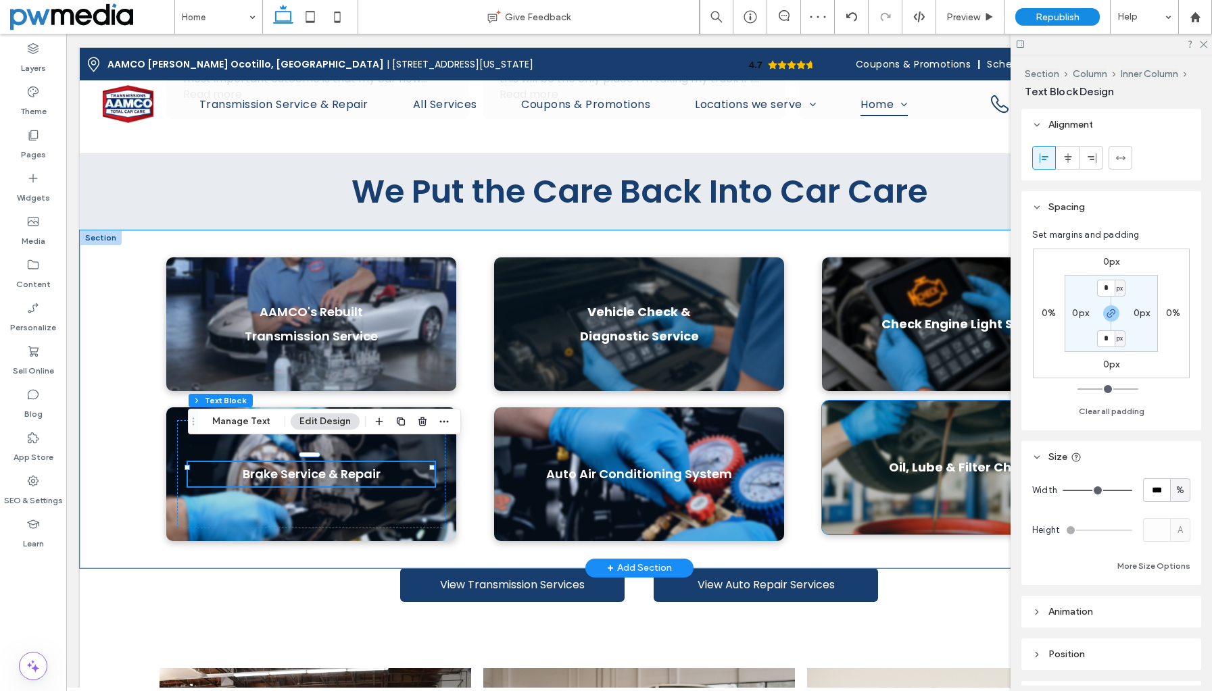
click at [876, 424] on div "Oil, Lube & Filter Change" at bounding box center [967, 468] width 290 height 134
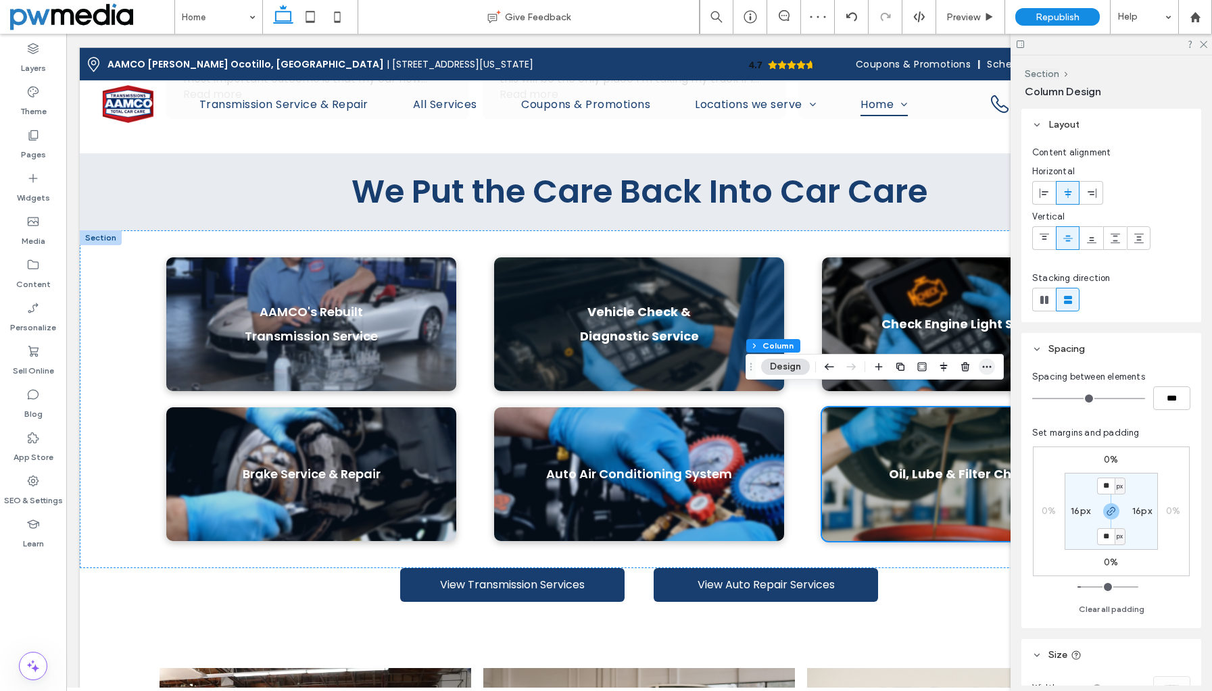
click at [986, 365] on icon "button" at bounding box center [986, 367] width 11 height 11
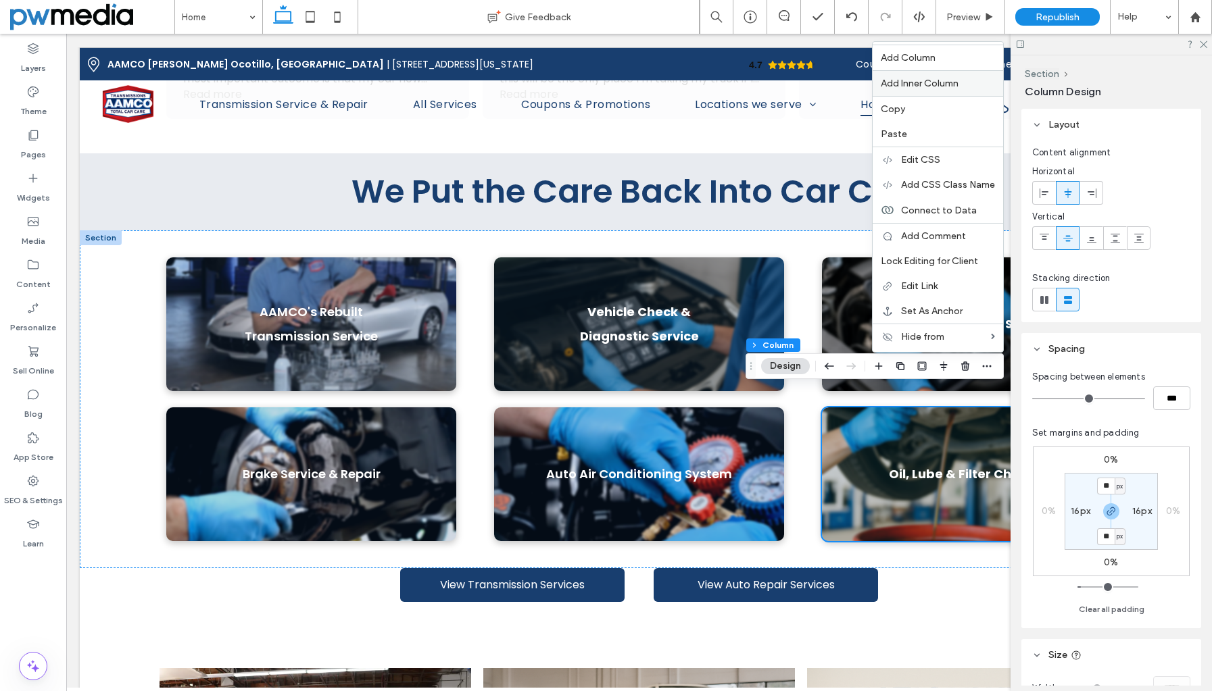
click at [960, 90] on div "Add Inner Column" at bounding box center [937, 83] width 130 height 26
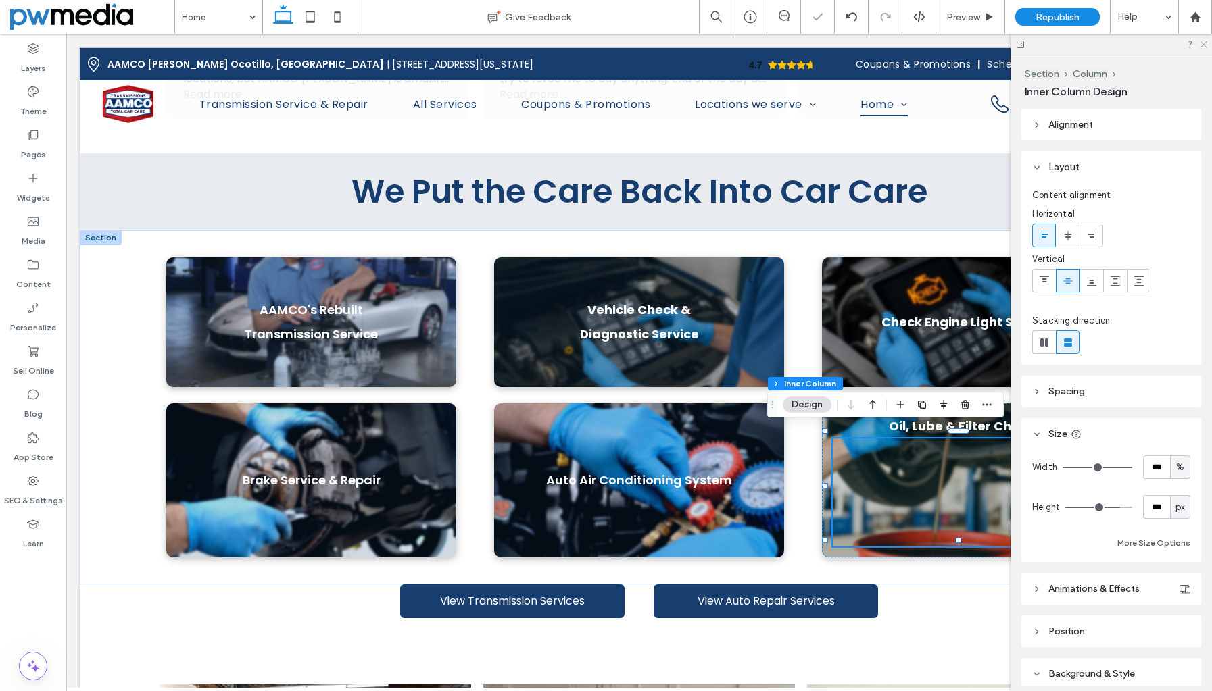
click at [1202, 43] on icon at bounding box center [1202, 43] width 9 height 9
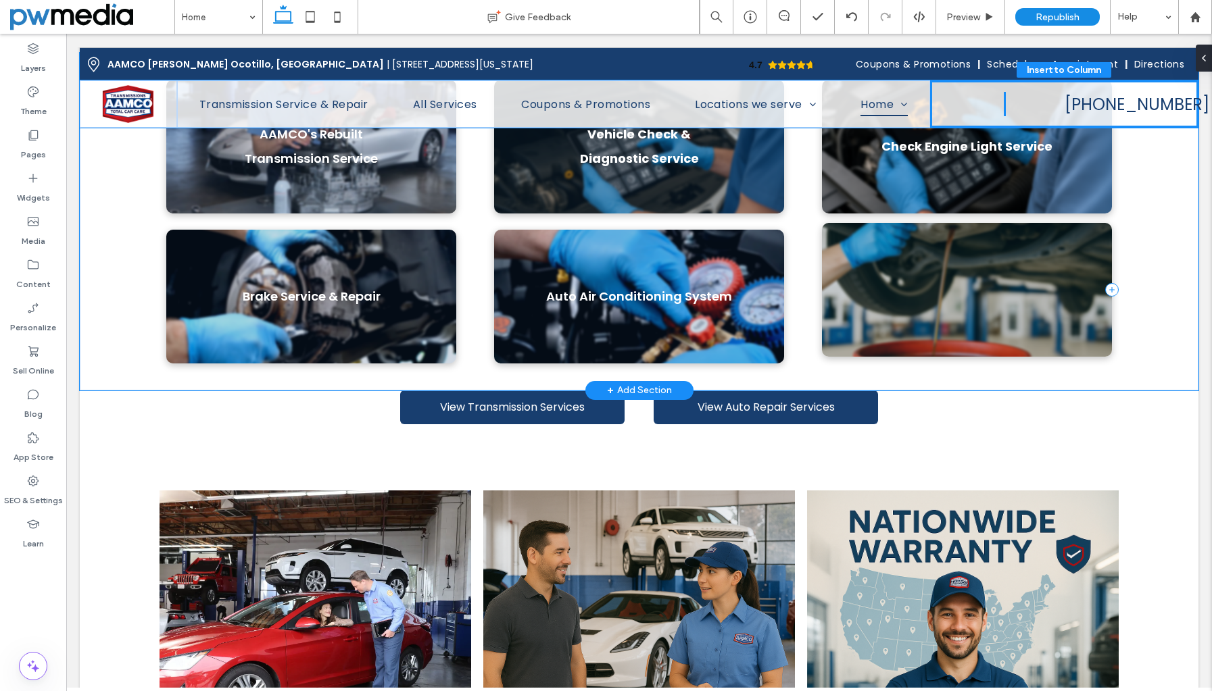
scroll to position [1112, 0]
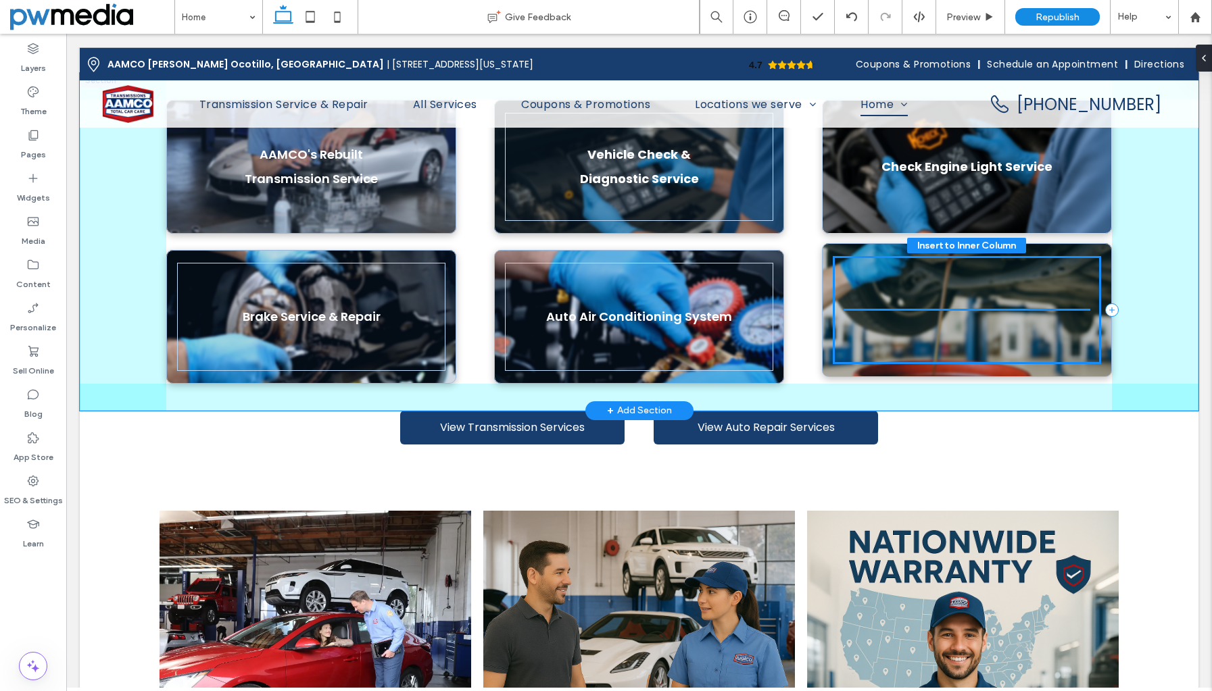
drag, startPoint x: 1020, startPoint y: 409, endPoint x: 942, endPoint y: 289, distance: 143.6
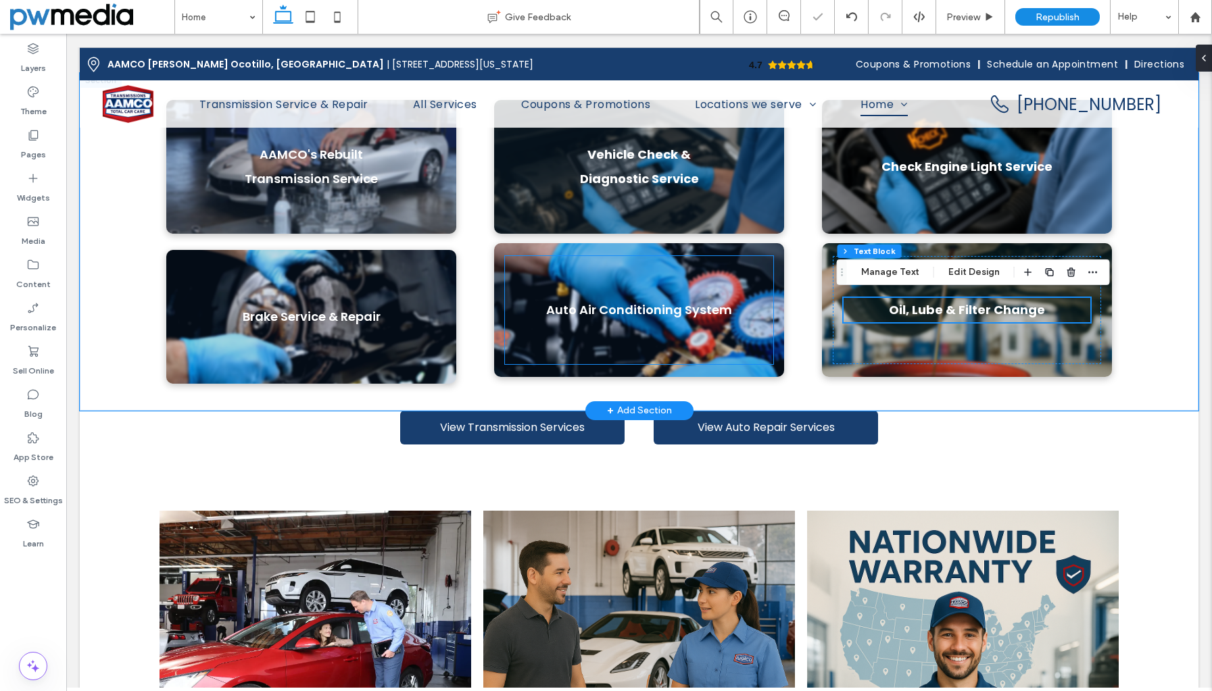
scroll to position [977, 0]
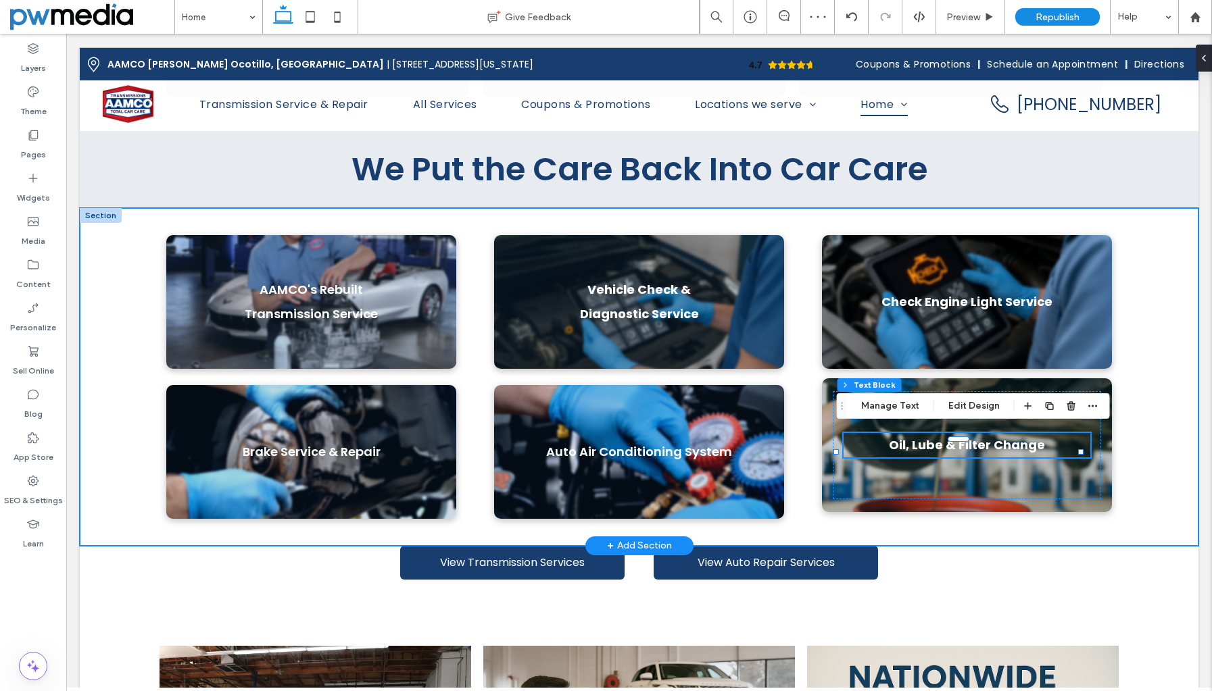
click at [139, 480] on div "AAMCO's Rebuilt Transmission Service Vehicle Check & Diagnostic Service Check E…" at bounding box center [639, 377] width 1118 height 338
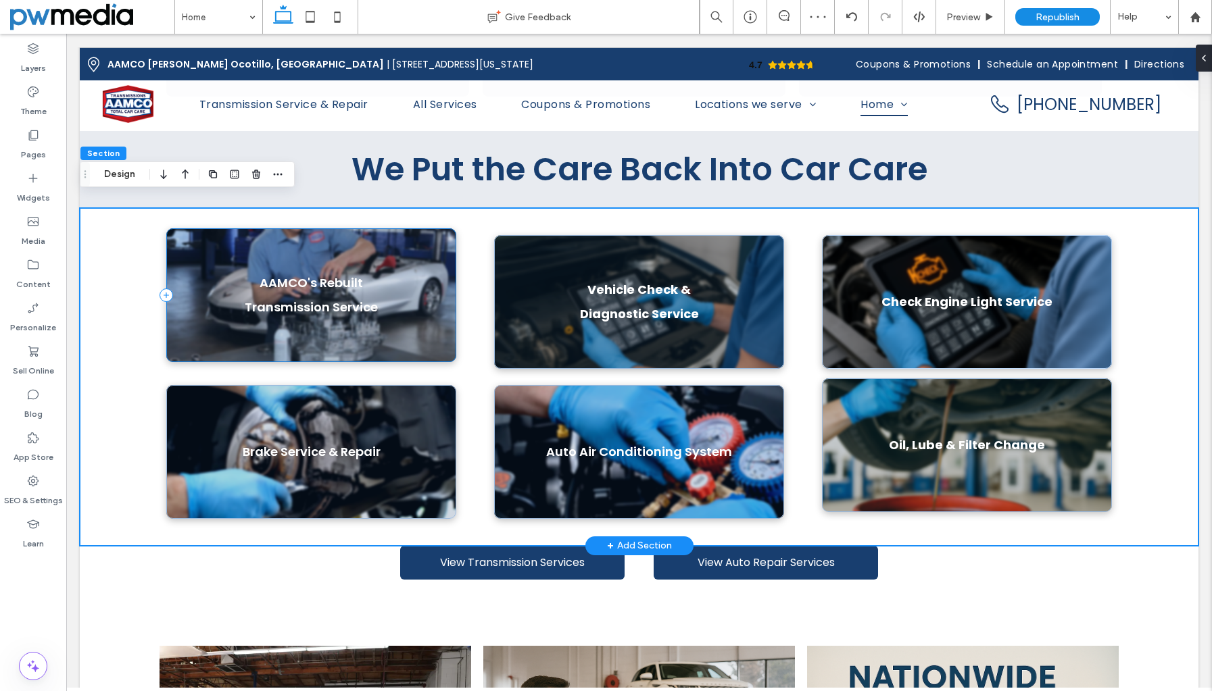
click at [422, 319] on div "AAMCO's Rebuilt Transmission Service" at bounding box center [311, 295] width 290 height 134
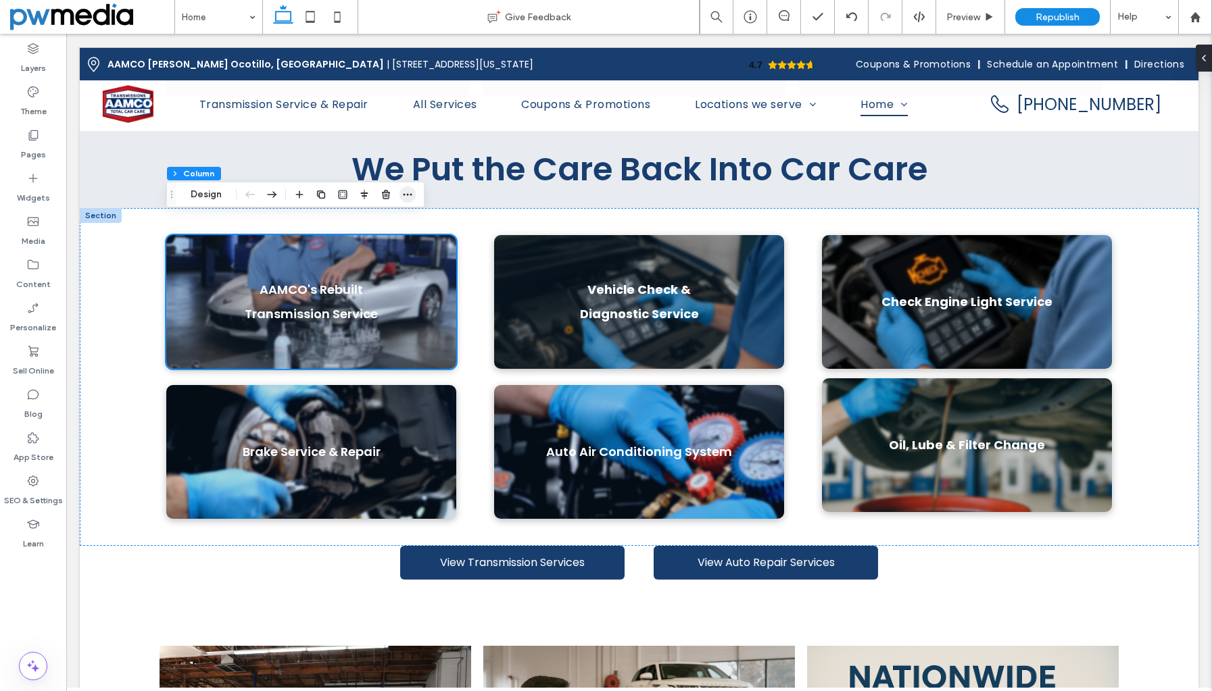
click at [402, 190] on icon "button" at bounding box center [407, 194] width 11 height 11
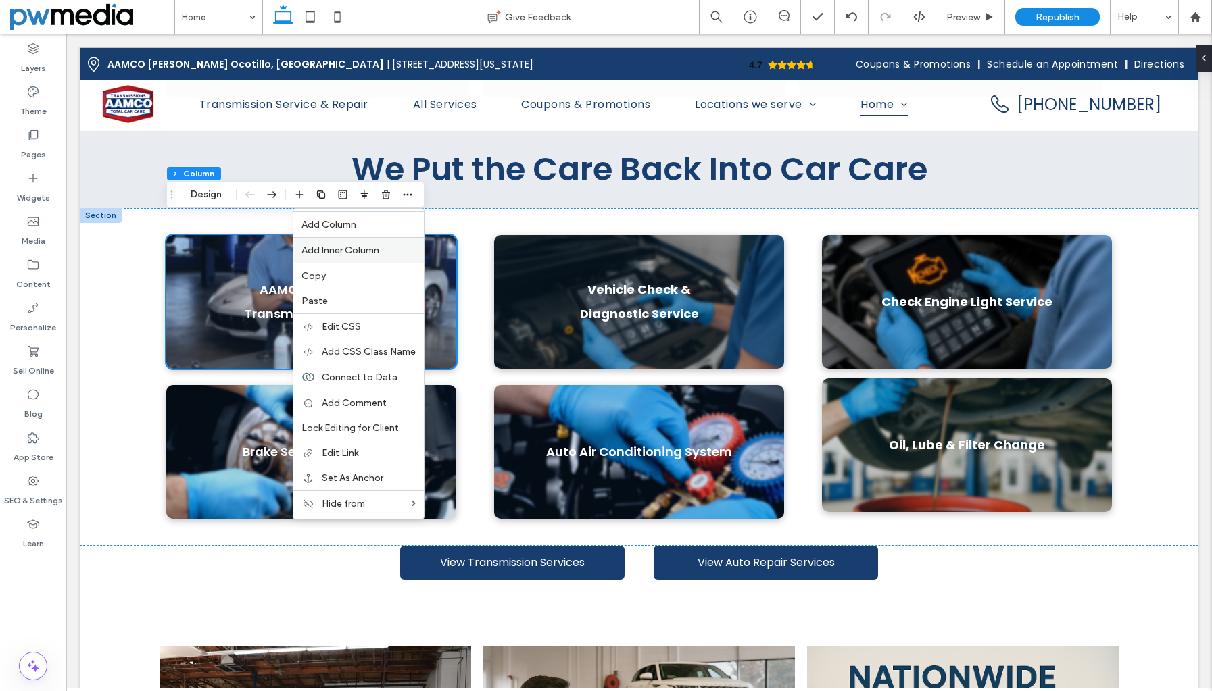
click at [372, 255] on span "Add Inner Column" at bounding box center [340, 250] width 78 height 11
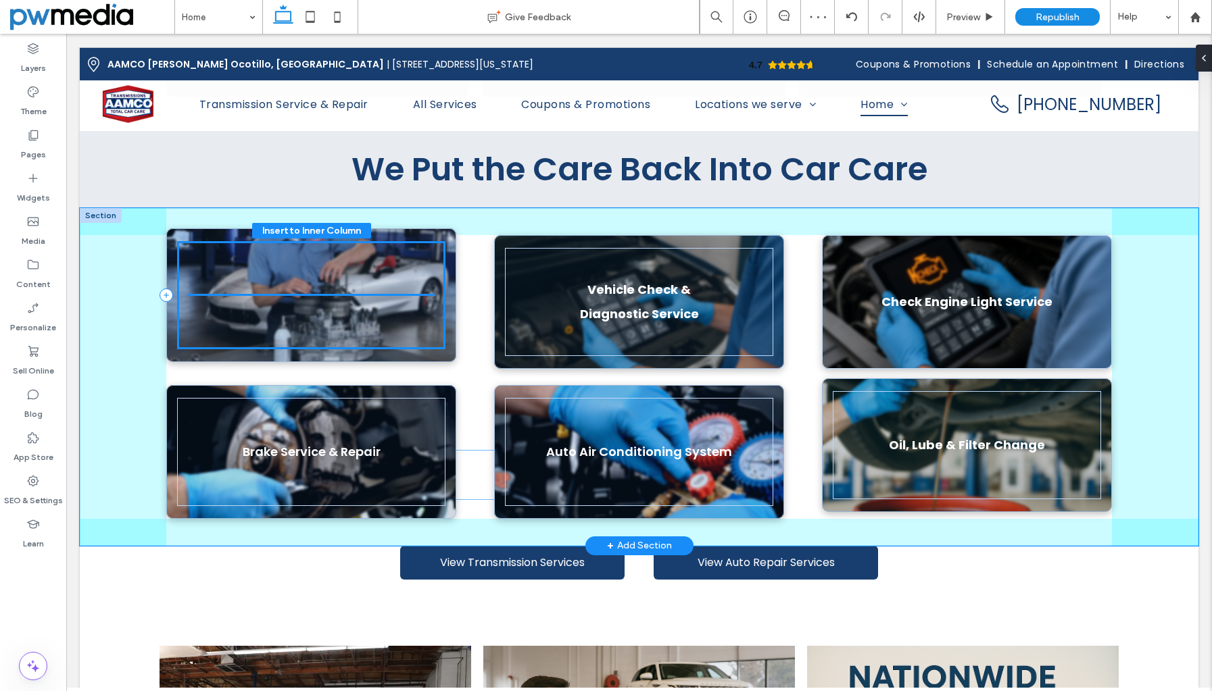
drag, startPoint x: 426, startPoint y: 256, endPoint x: 390, endPoint y: 284, distance: 46.2
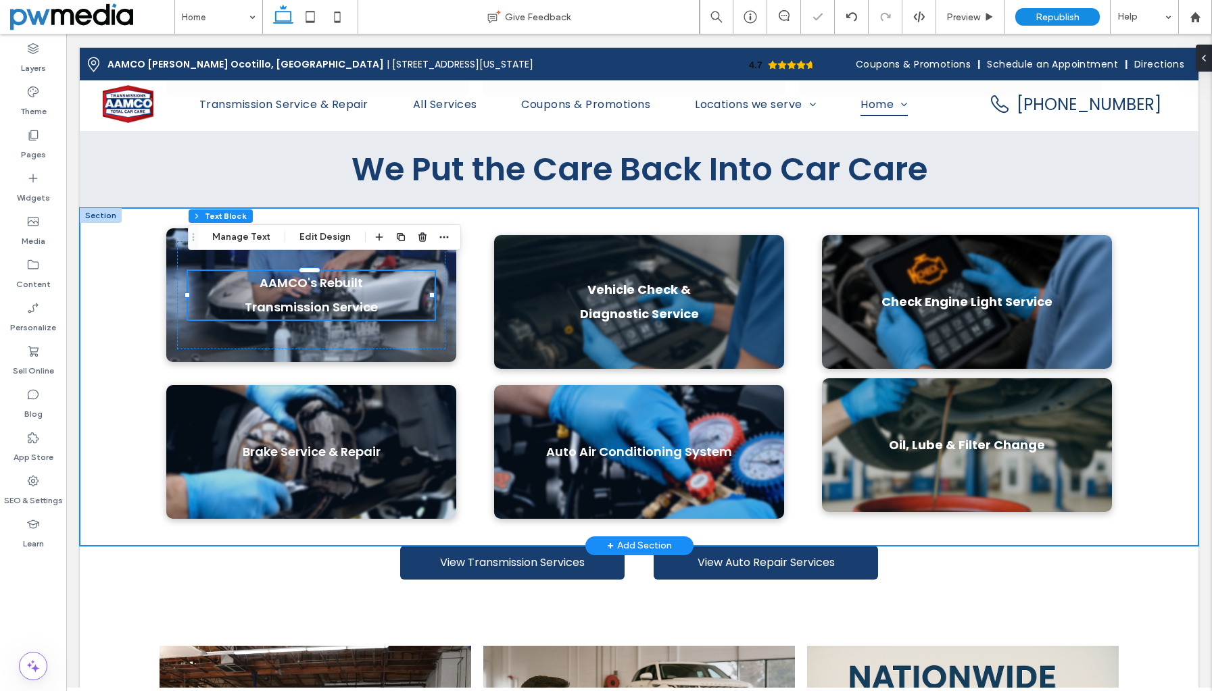
click at [145, 389] on div "AAMCO's Rebuilt Transmission Service Vehicle Check & Diagnostic Service Check E…" at bounding box center [639, 377] width 1118 height 338
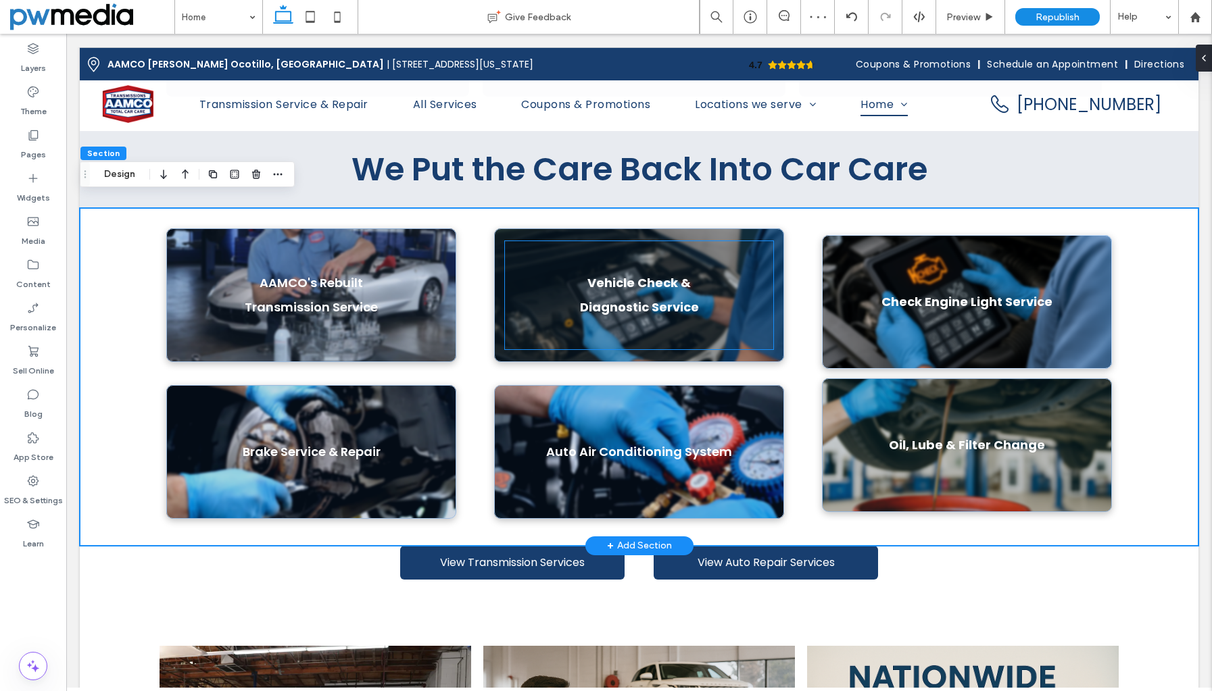
click at [546, 253] on div "Vehicle Check & Diagnostic Service" at bounding box center [639, 295] width 268 height 108
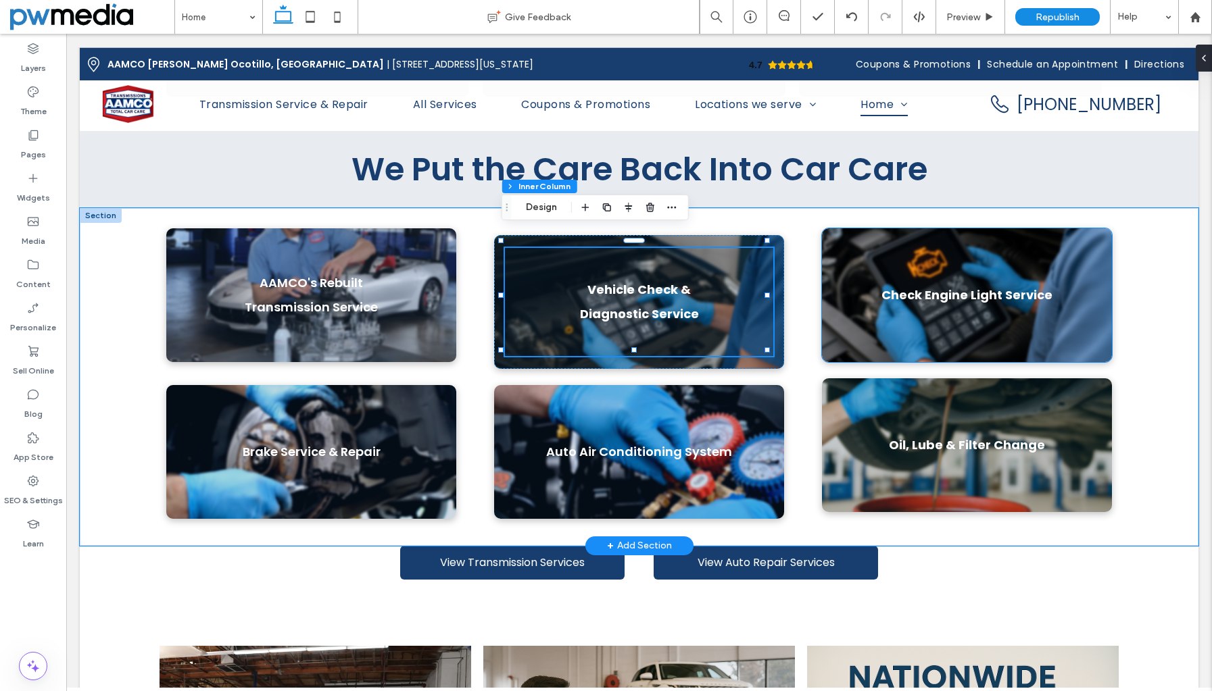
click at [846, 260] on div "Check Engine Light Service" at bounding box center [967, 295] width 290 height 134
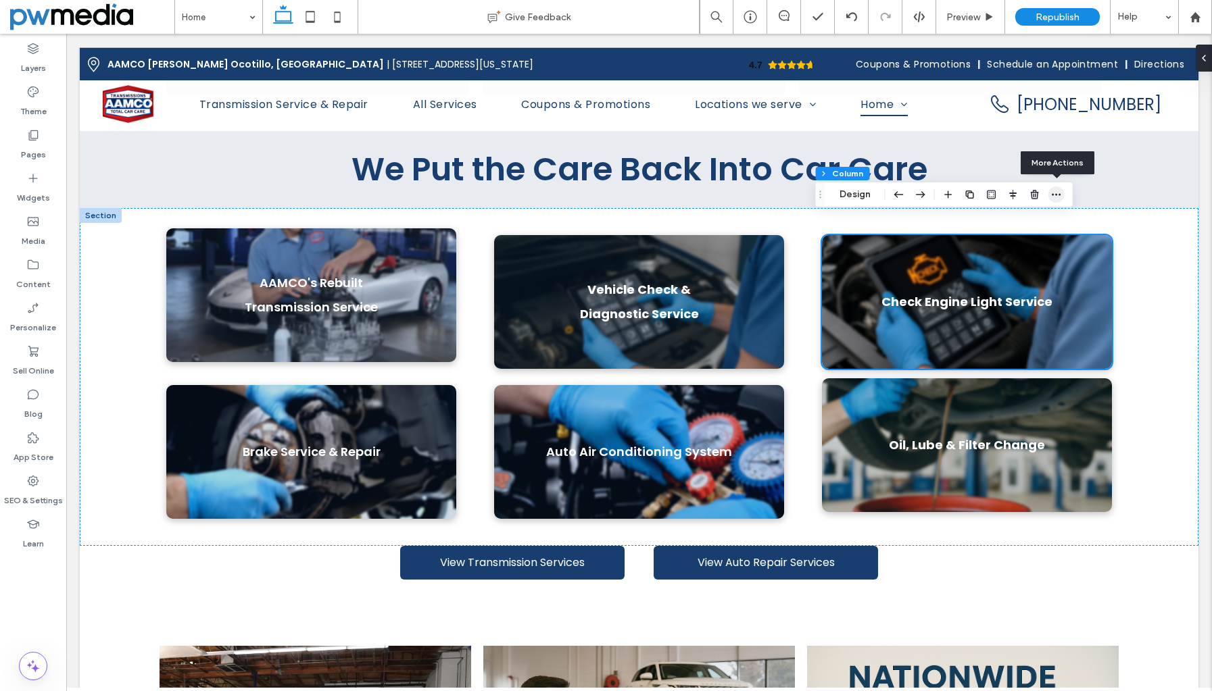
click at [1053, 193] on icon "button" at bounding box center [1056, 194] width 11 height 11
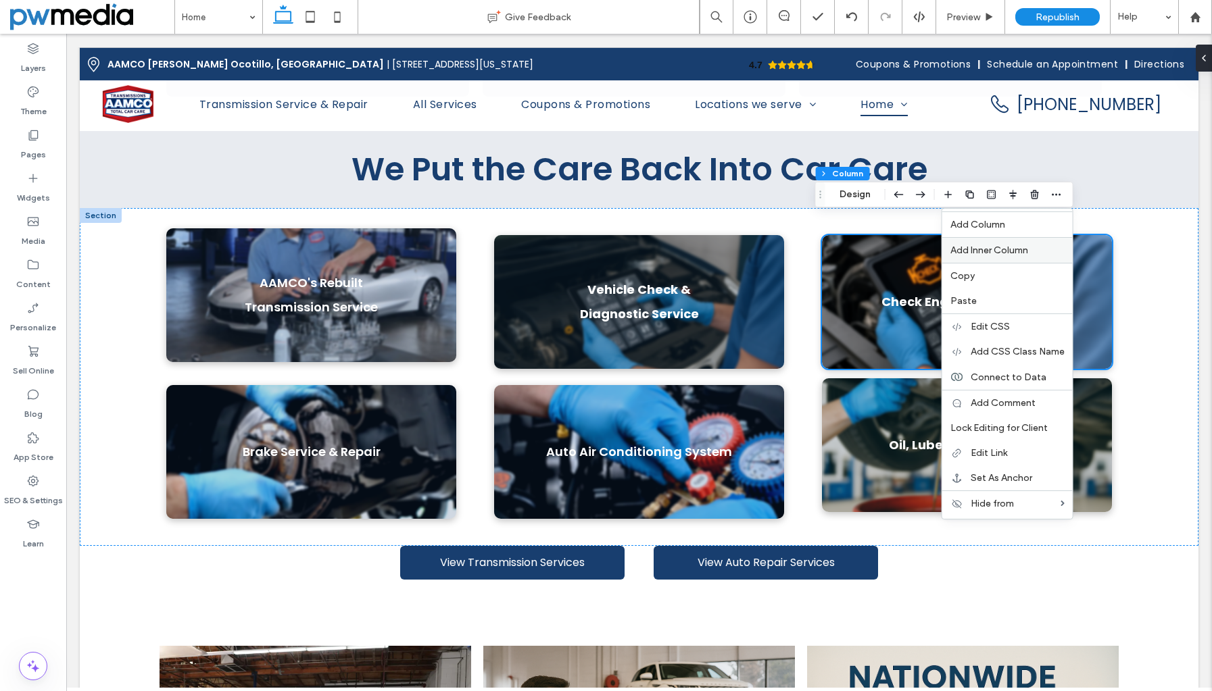
click at [1026, 251] on span "Add Inner Column" at bounding box center [989, 250] width 78 height 11
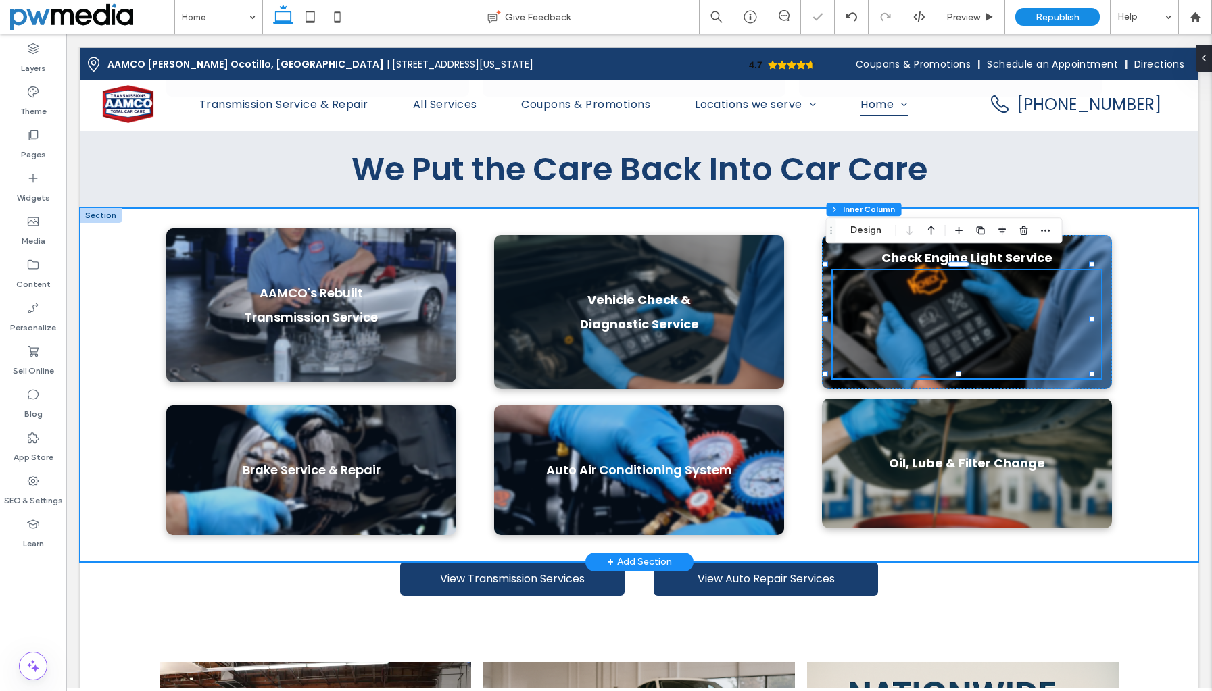
click at [1120, 259] on div "AAMCO's Rebuilt Transmission Service Vehicle Check & Diagnostic Service Check E…" at bounding box center [639, 385] width 1118 height 354
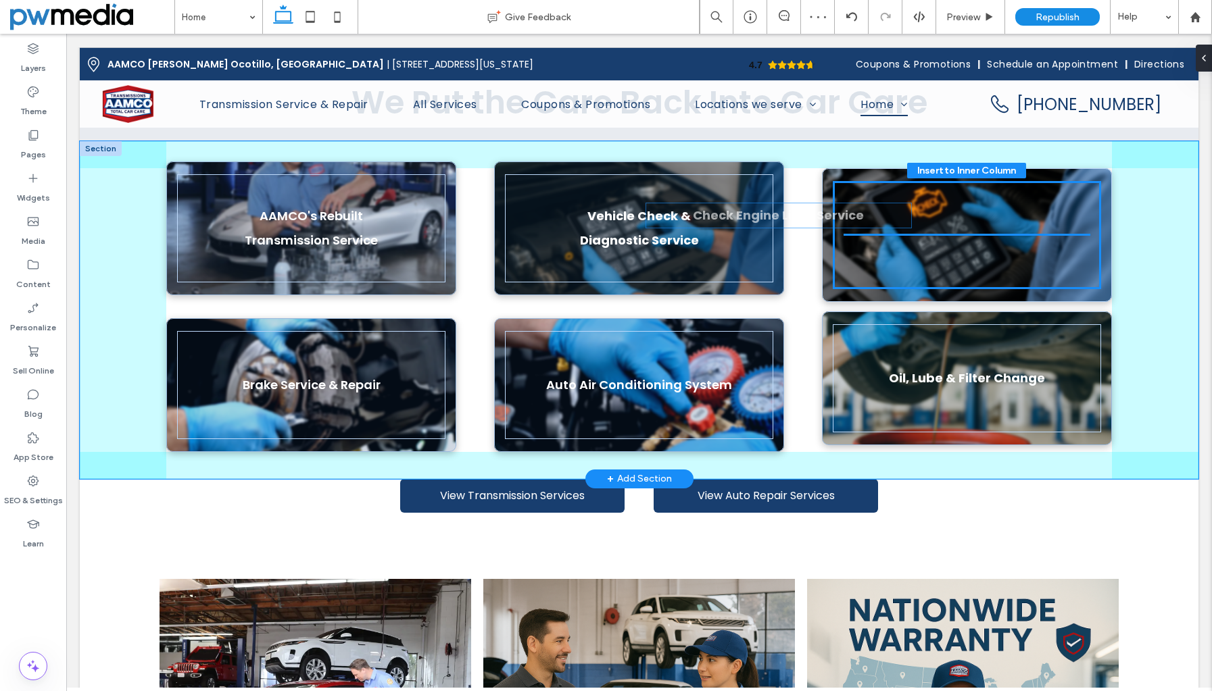
scroll to position [1044, 0]
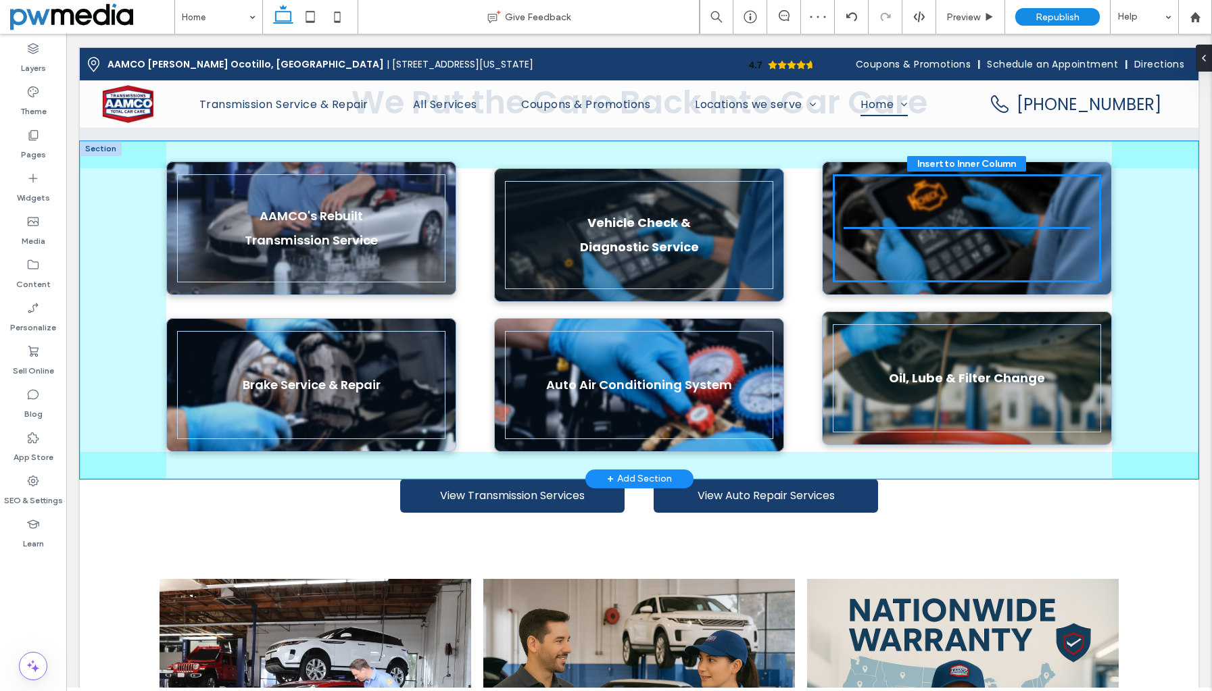
drag, startPoint x: 1013, startPoint y: 246, endPoint x: 900, endPoint y: 224, distance: 114.9
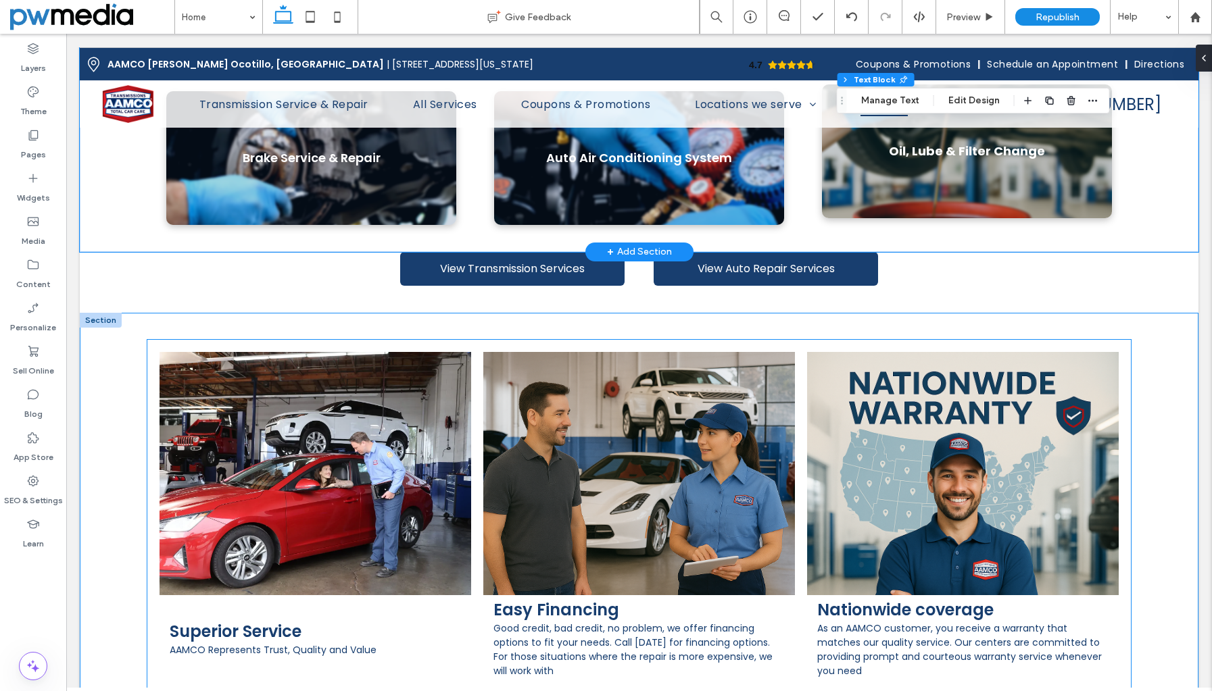
scroll to position [1112, 0]
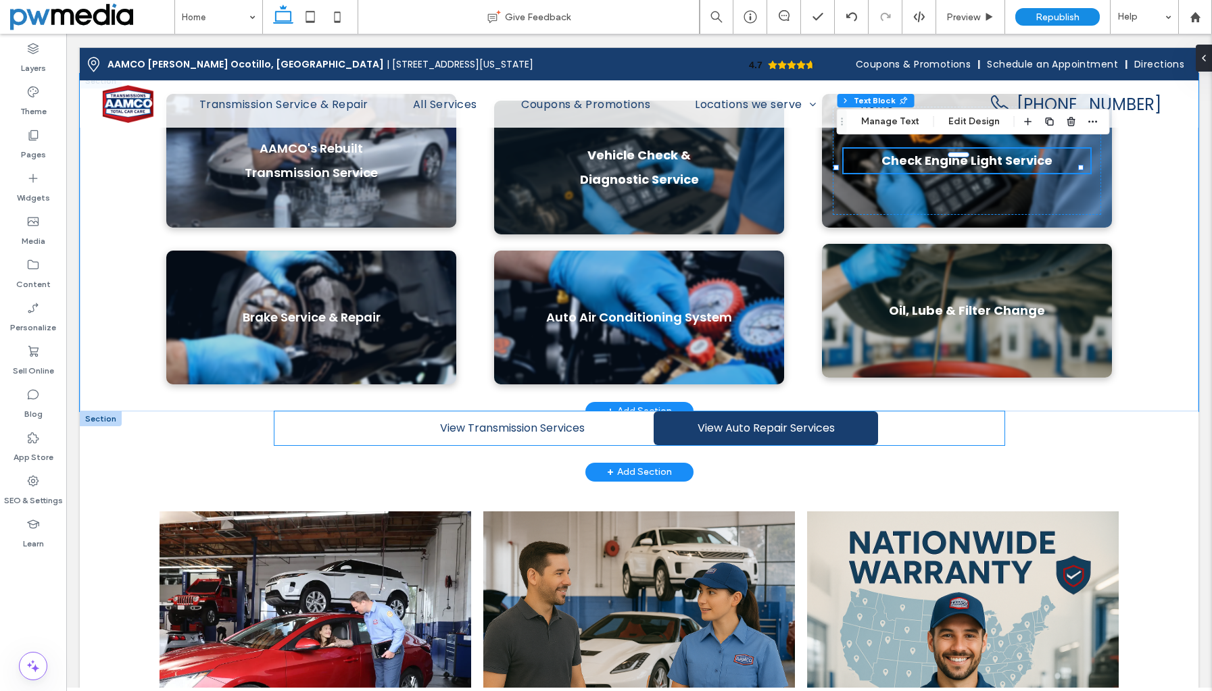
click at [418, 416] on link "View Transmission Services" at bounding box center [512, 429] width 224 height 34
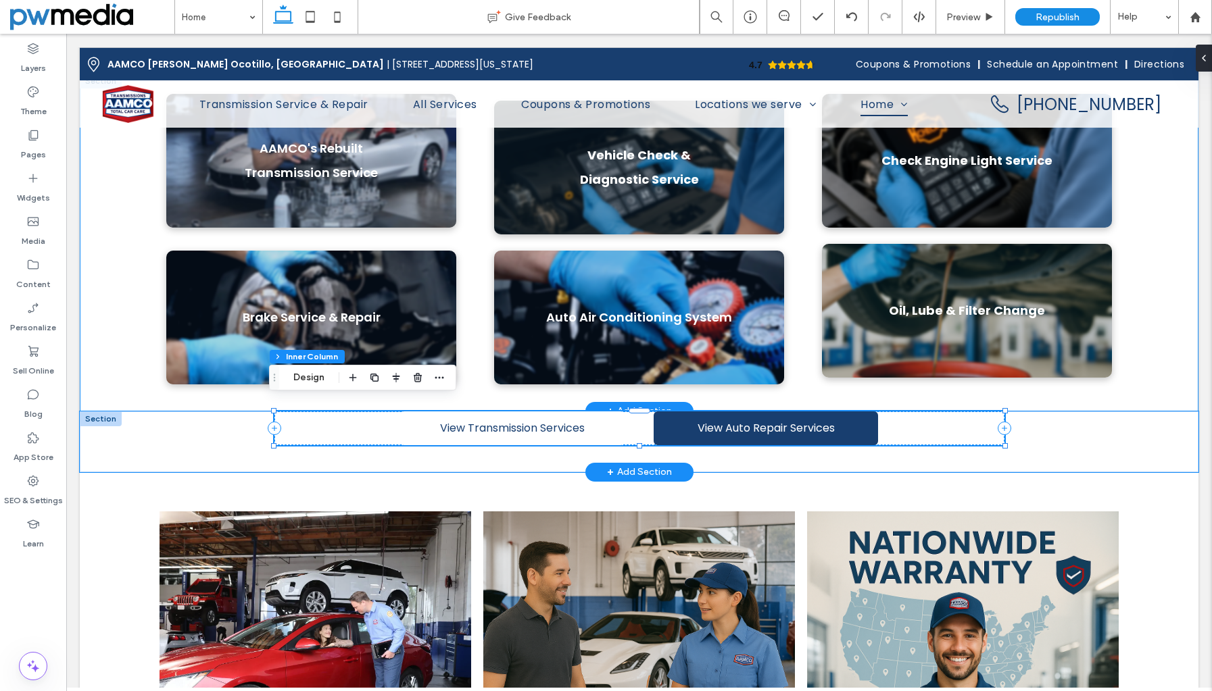
click at [418, 416] on link "View Transmission Services" at bounding box center [512, 429] width 224 height 34
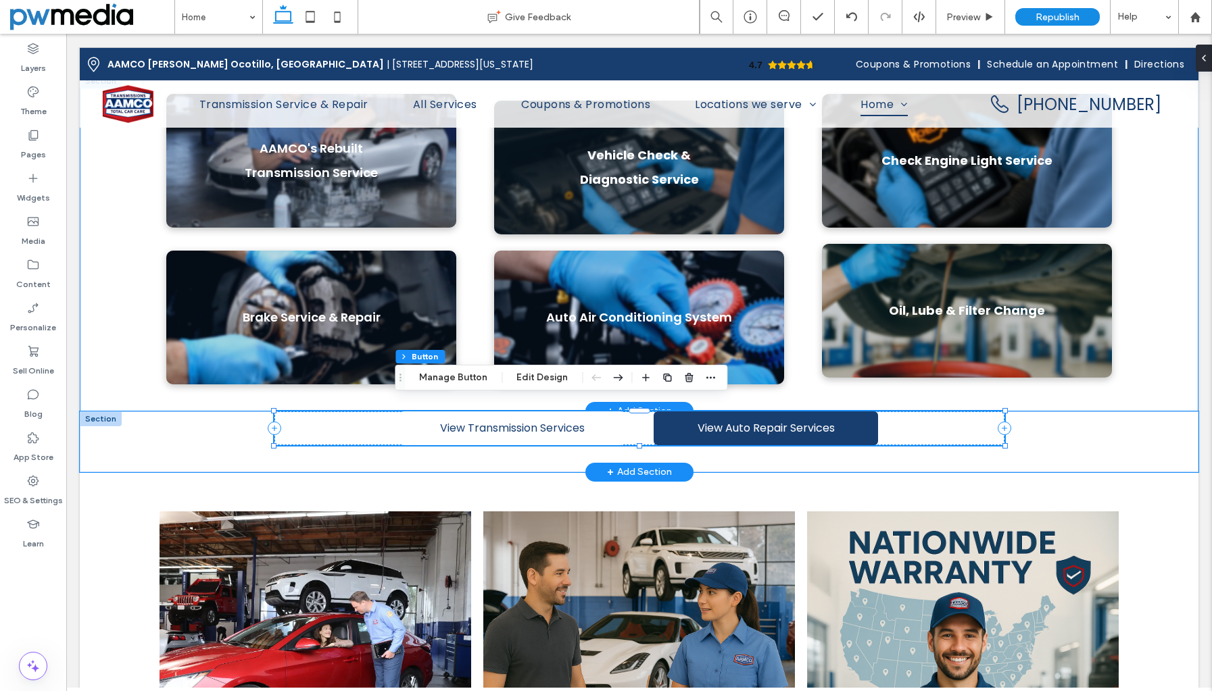
type input "**"
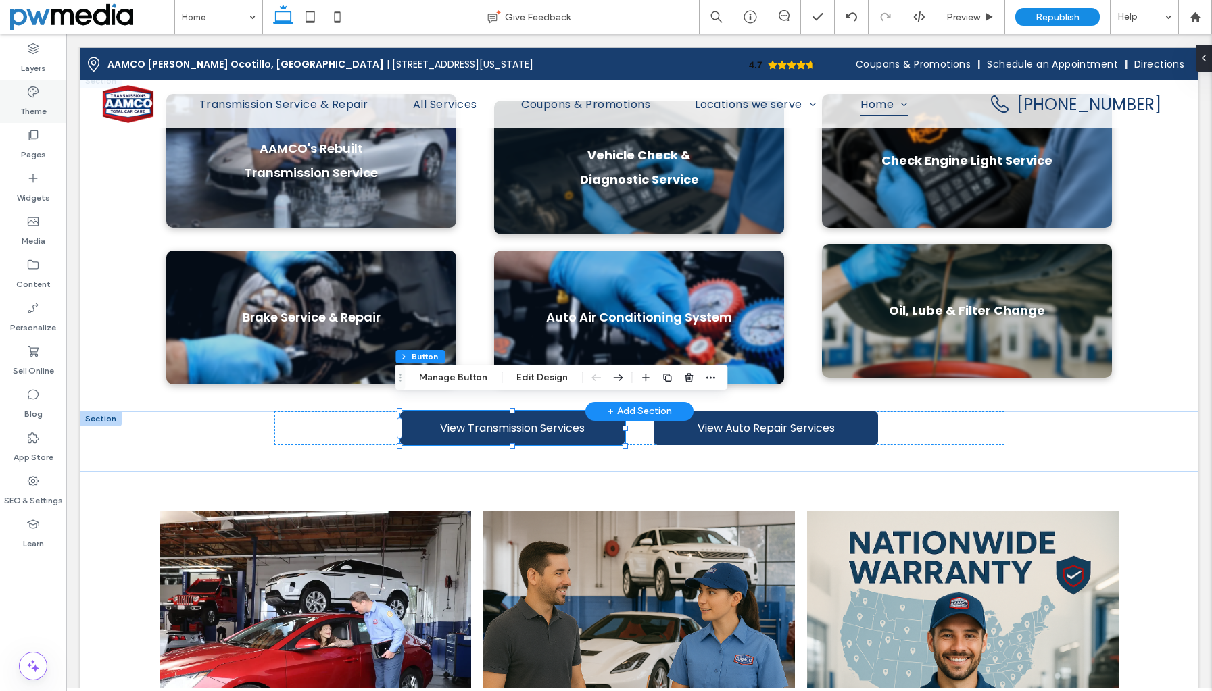
click at [36, 100] on label "Theme" at bounding box center [33, 108] width 26 height 19
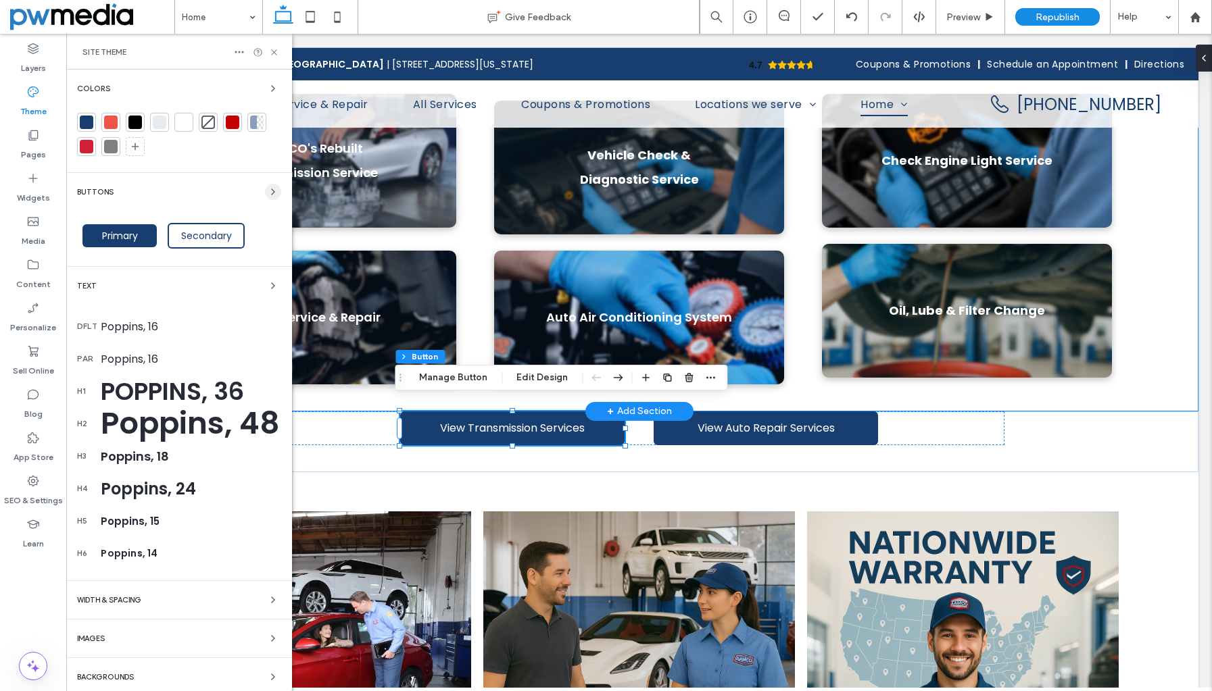
click at [265, 191] on span "button" at bounding box center [273, 192] width 16 height 16
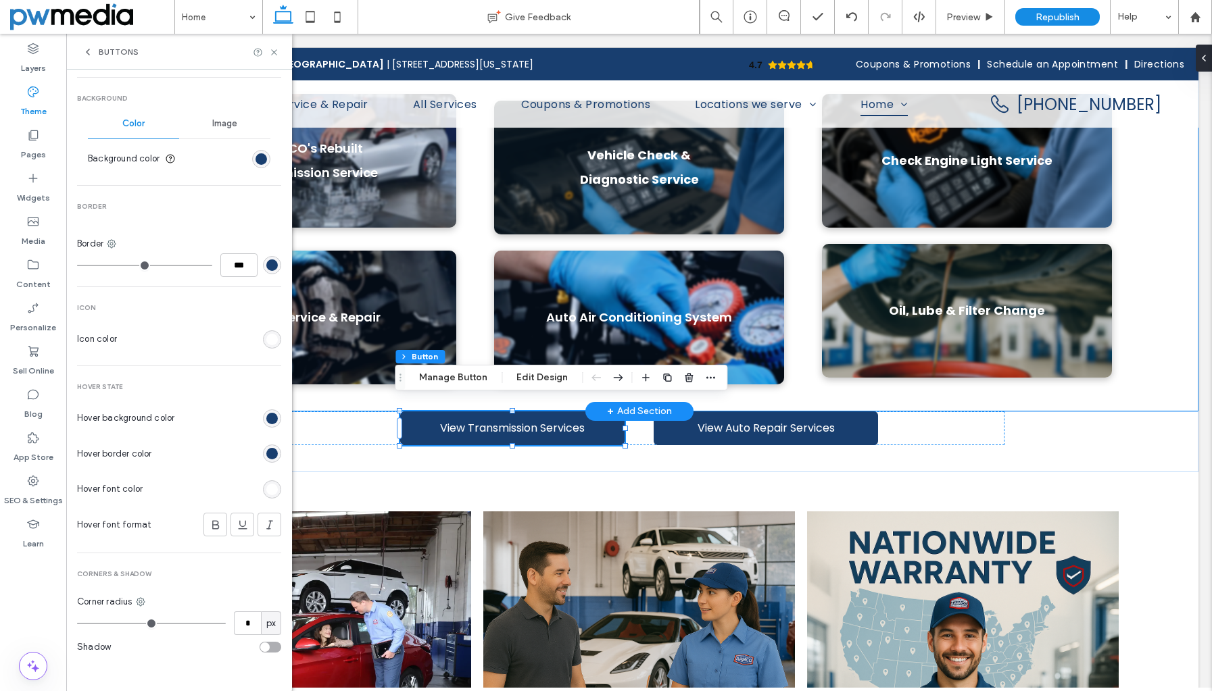
scroll to position [419, 0]
click at [268, 416] on div "rgb(24, 62, 111)" at bounding box center [271, 417] width 11 height 11
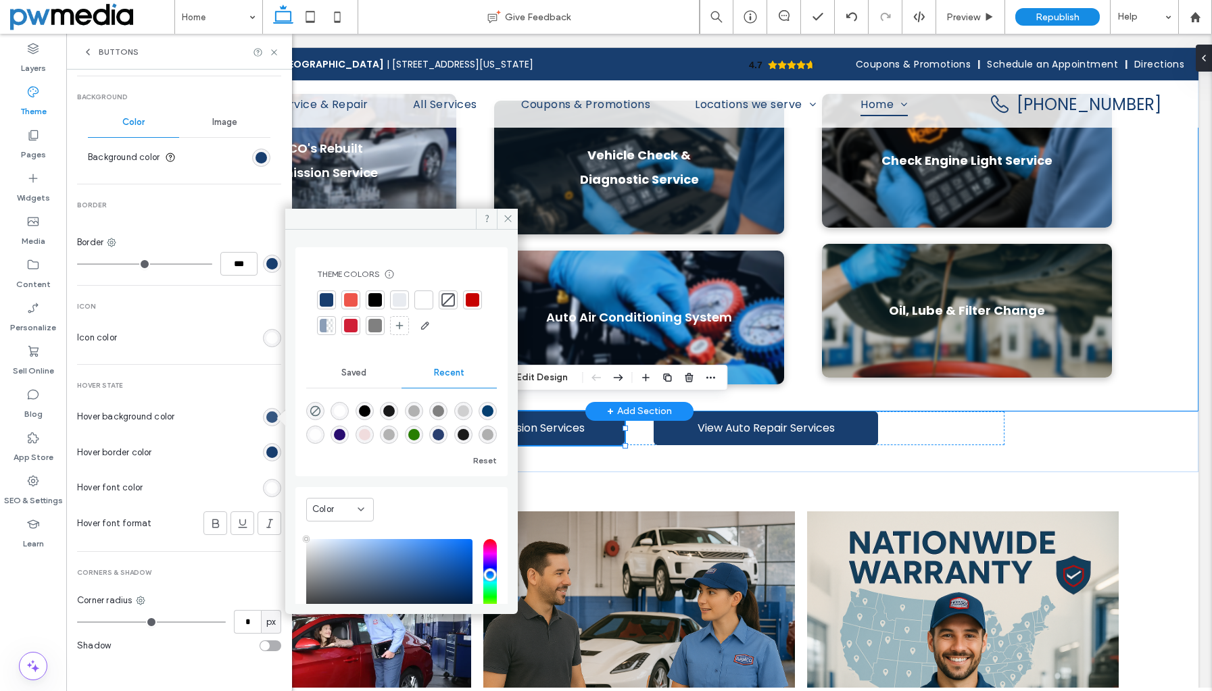
type input "****"
click at [330, 299] on div at bounding box center [328, 301] width 16 height 16
click at [508, 212] on span at bounding box center [507, 219] width 21 height 20
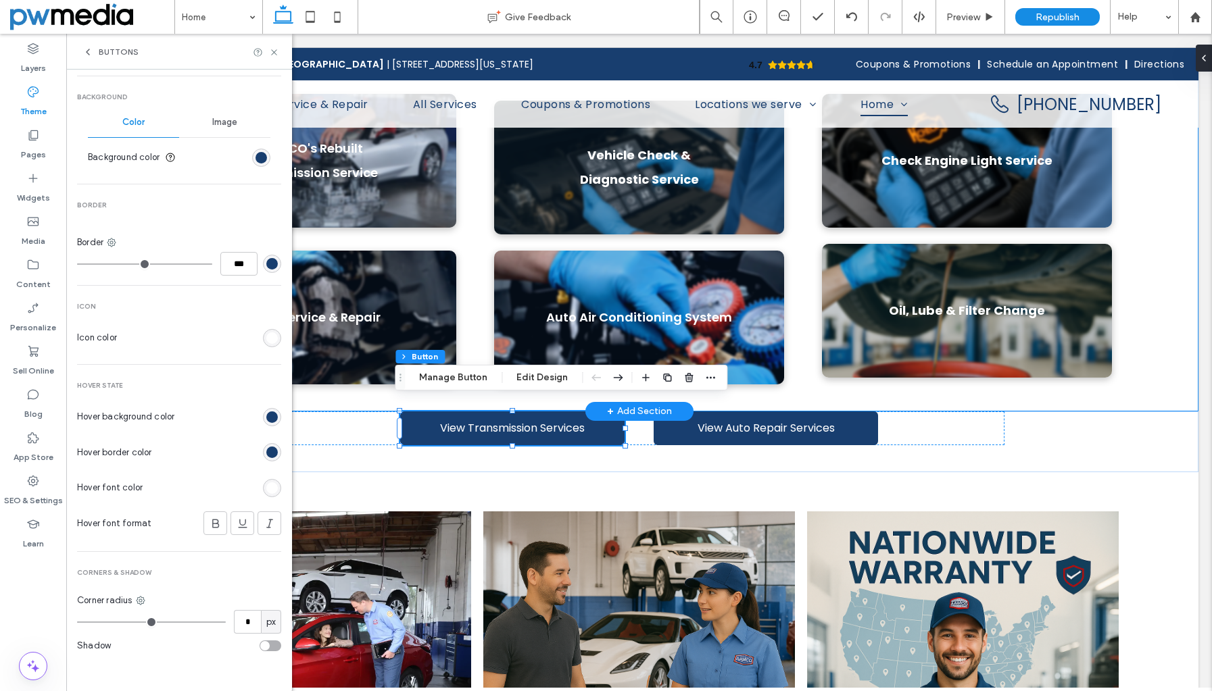
click at [266, 448] on div "rgb(24, 62, 111)" at bounding box center [271, 452] width 11 height 11
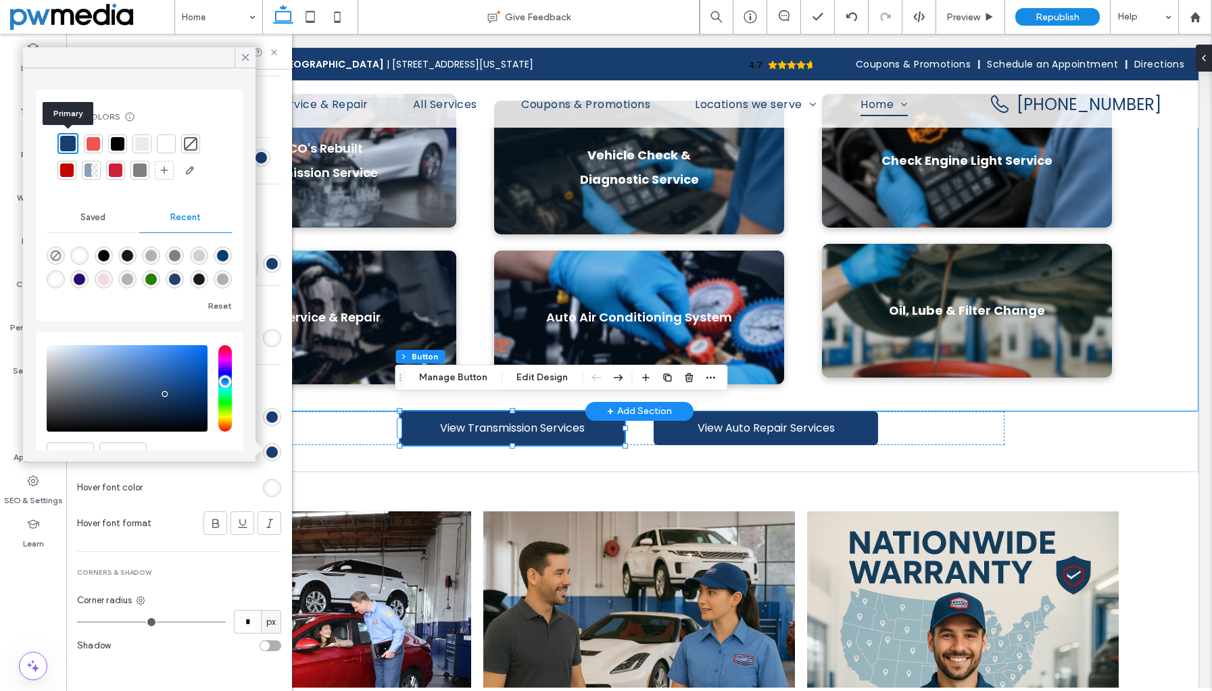
click at [71, 145] on div at bounding box center [68, 144] width 16 height 16
click at [246, 57] on use at bounding box center [245, 57] width 7 height 7
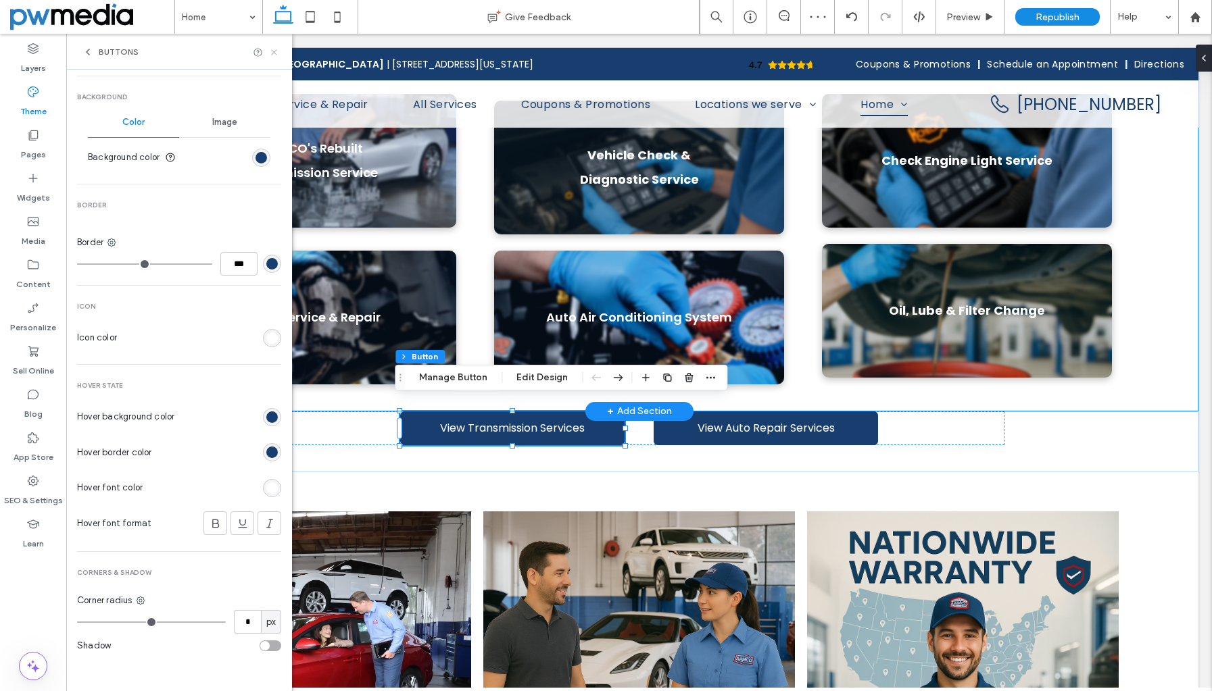
click at [274, 47] on icon at bounding box center [274, 52] width 10 height 10
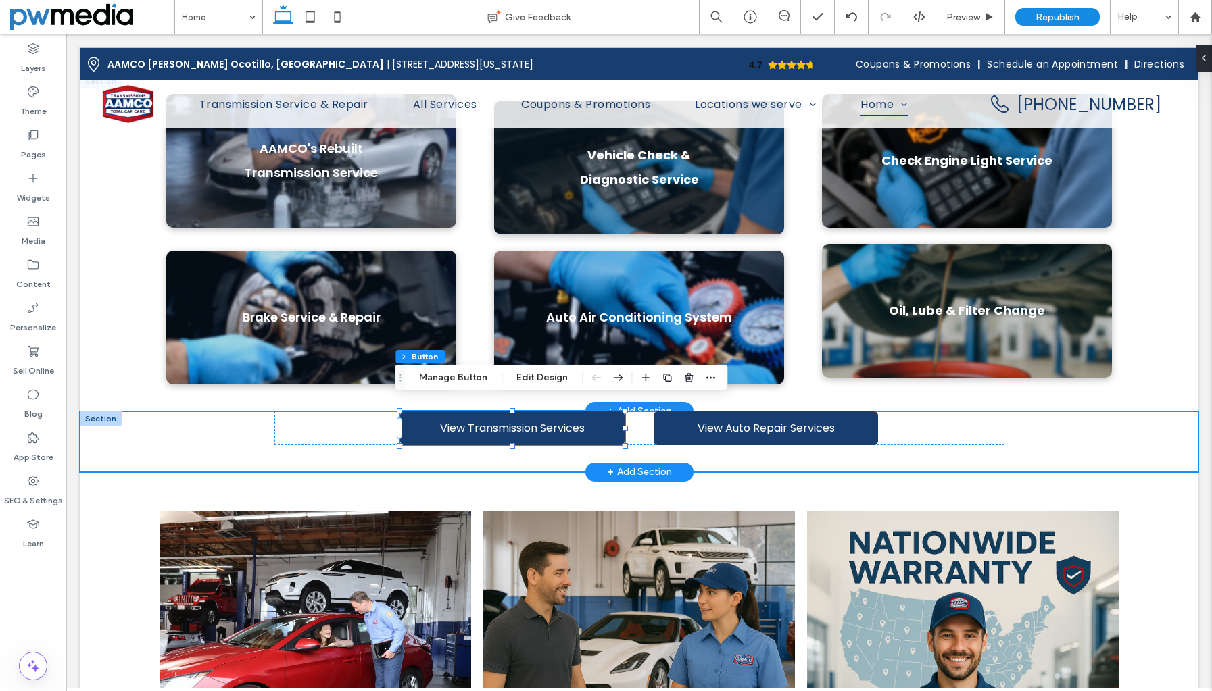
click at [412, 456] on div "View Transmission Services View Auto Repair Services" at bounding box center [639, 442] width 730 height 61
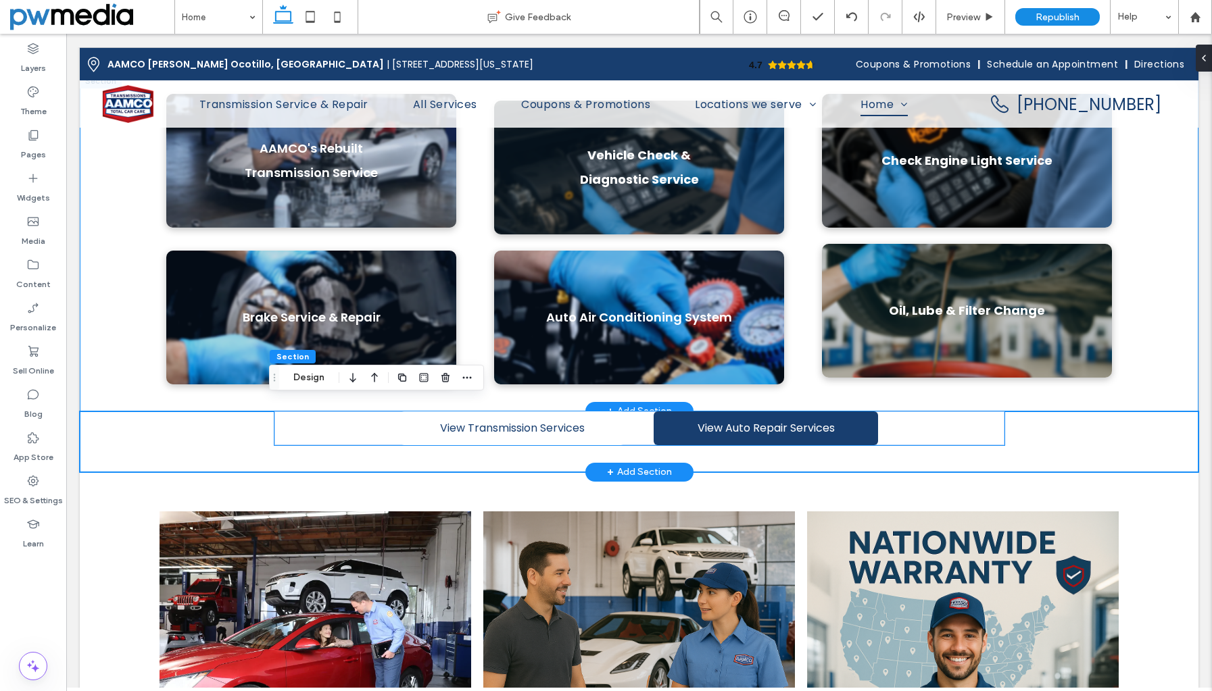
click at [452, 420] on span "View Transmission Services" at bounding box center [512, 428] width 145 height 17
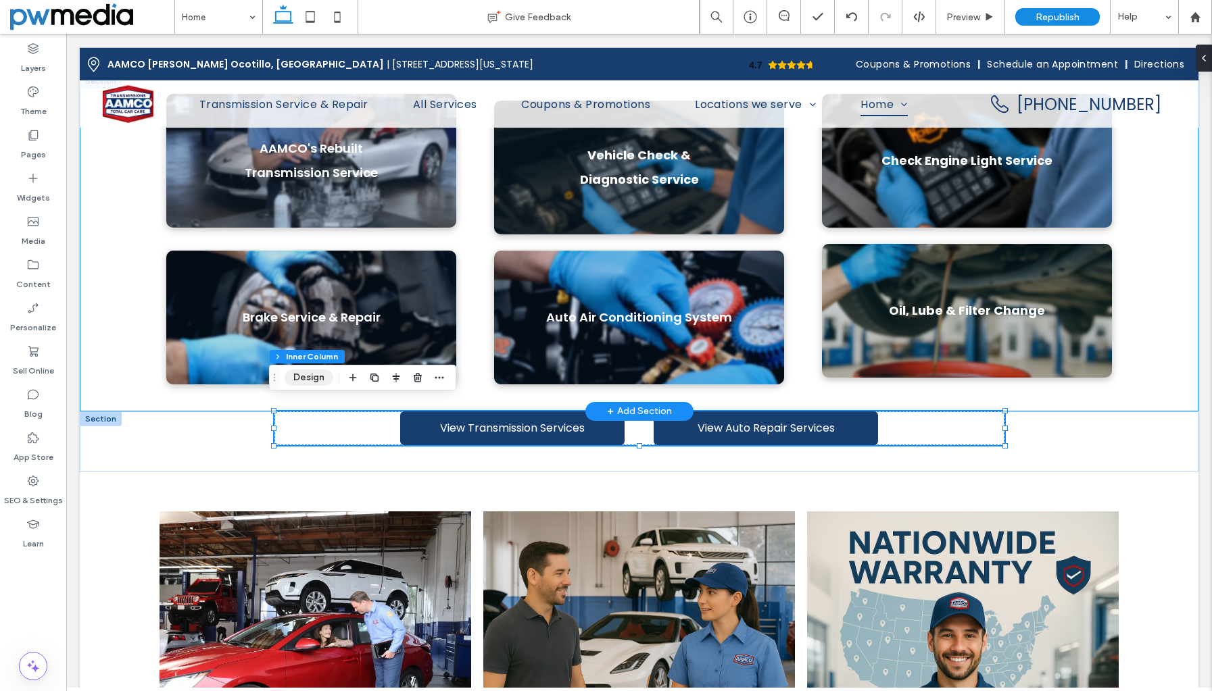
click at [324, 380] on button "Design" at bounding box center [308, 378] width 49 height 16
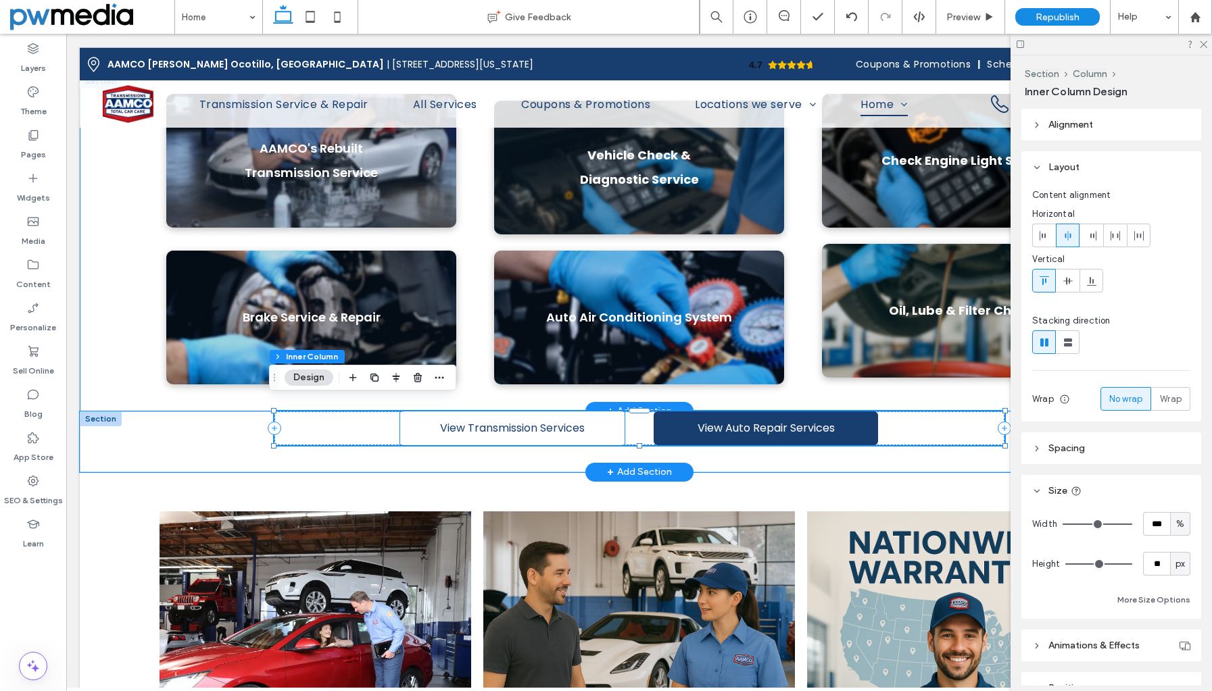
click at [401, 412] on link "View Transmission Services" at bounding box center [512, 429] width 224 height 34
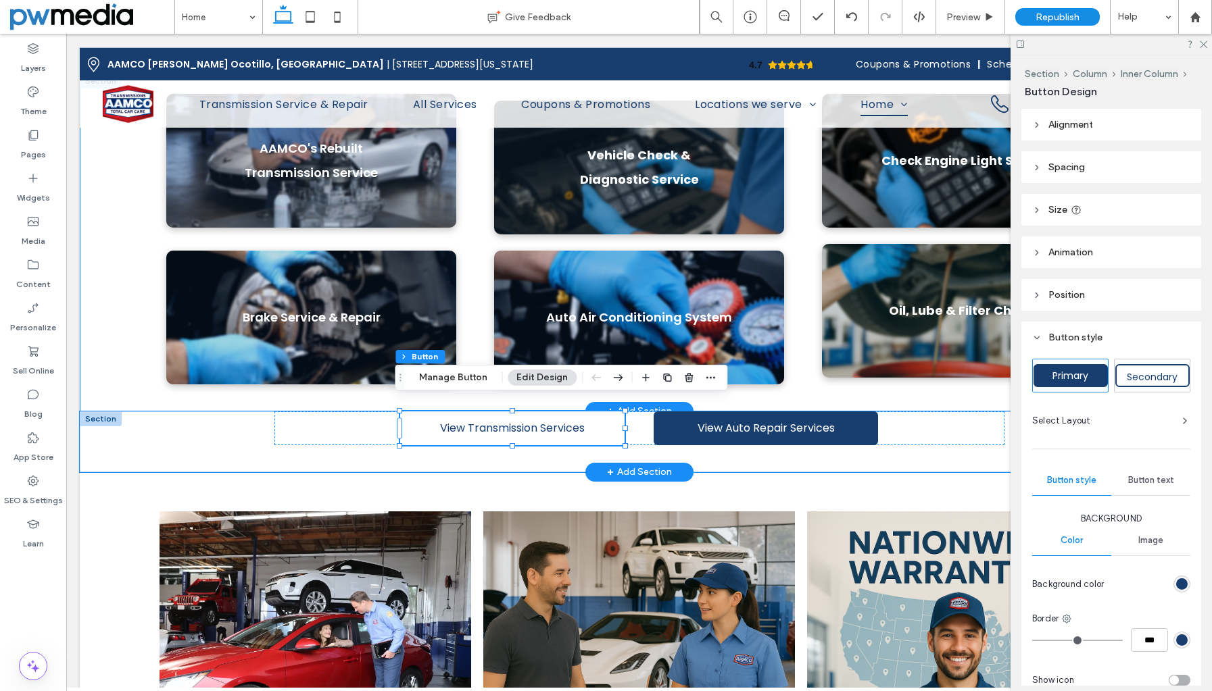
click at [424, 418] on link "View Transmission Services" at bounding box center [512, 429] width 224 height 34
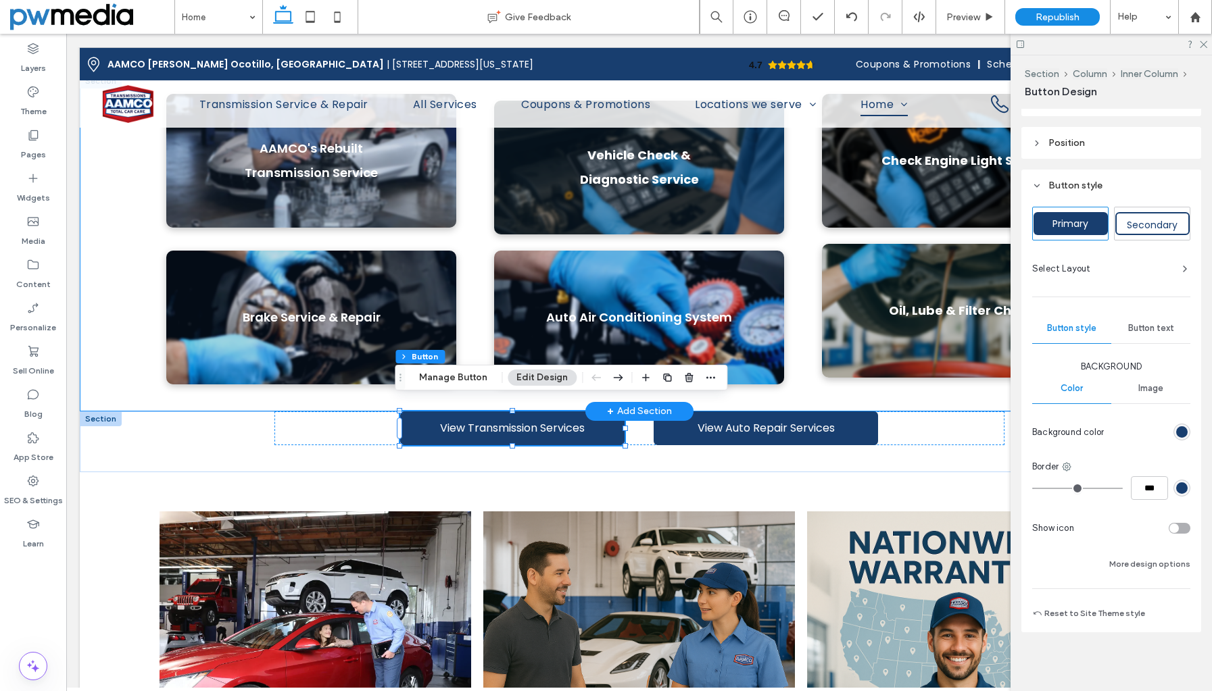
scroll to position [153, 0]
click at [1107, 617] on button "Reset to Site Theme style" at bounding box center [1088, 613] width 113 height 16
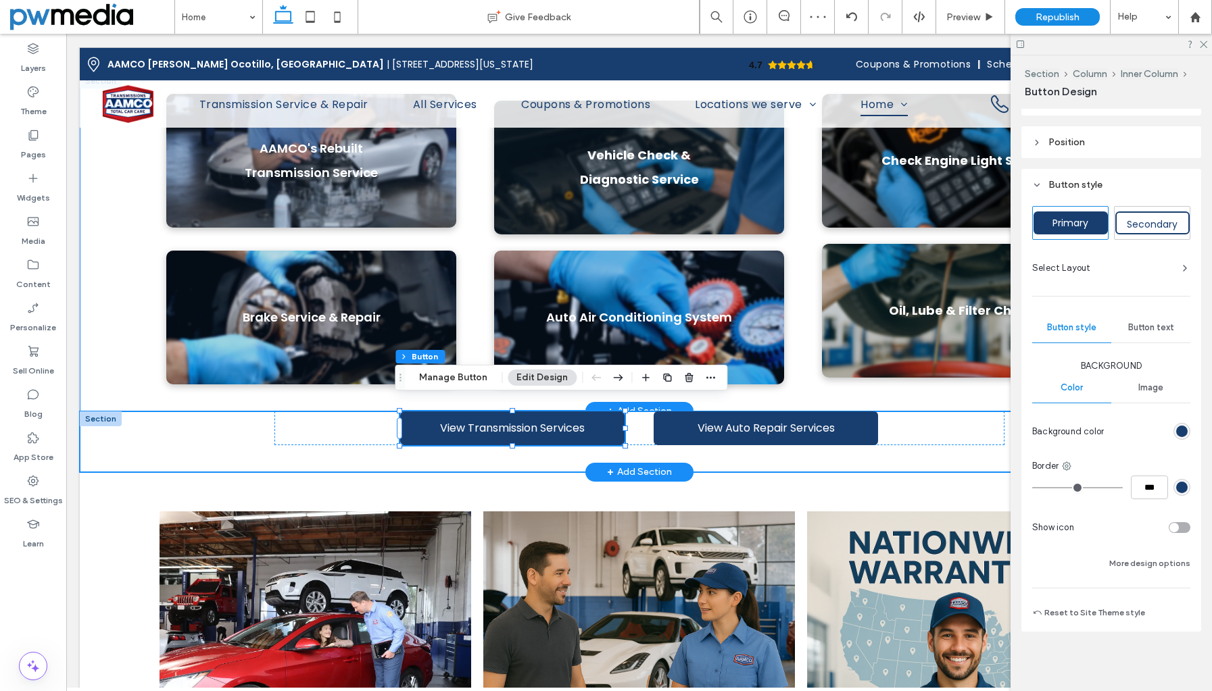
click at [202, 434] on div "View Transmission Services View Auto Repair Services" at bounding box center [639, 442] width 1118 height 61
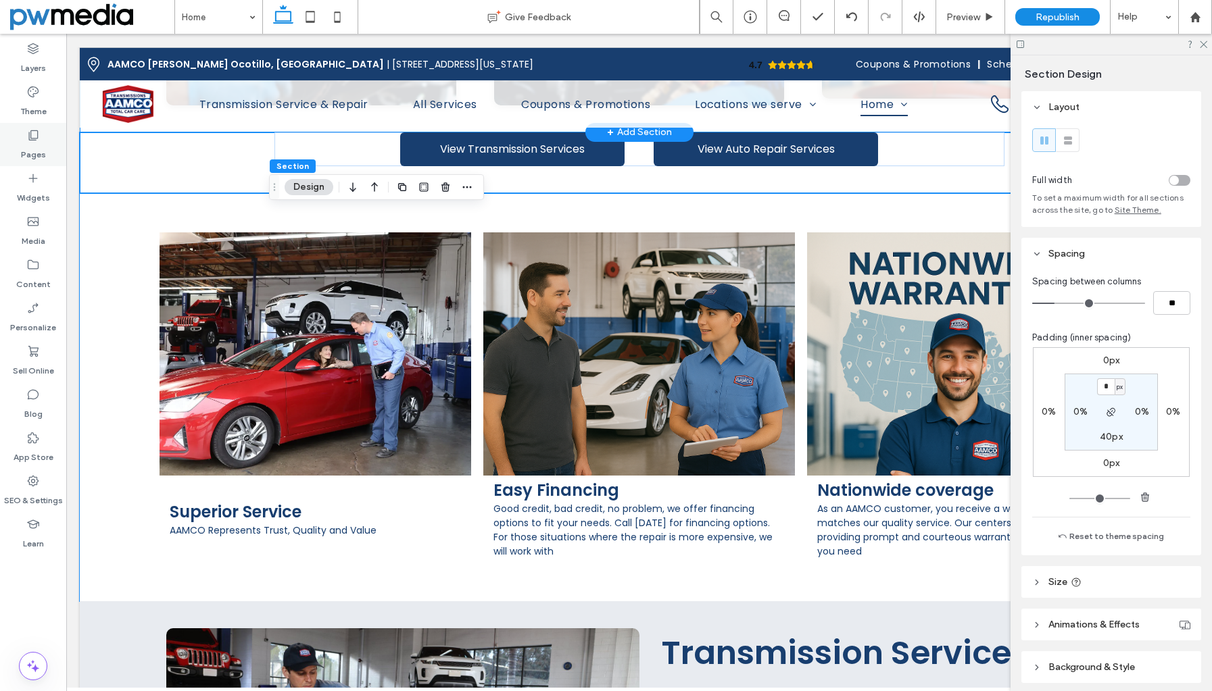
scroll to position [1247, 0]
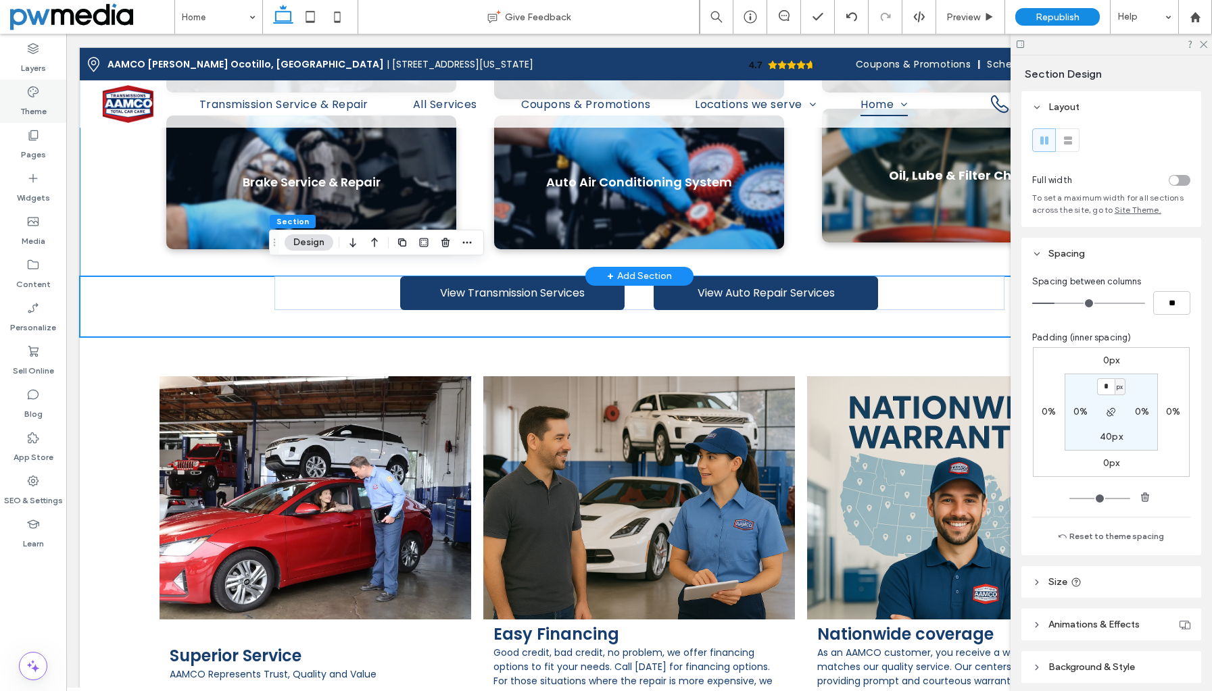
click at [38, 94] on icon at bounding box center [33, 92] width 14 height 14
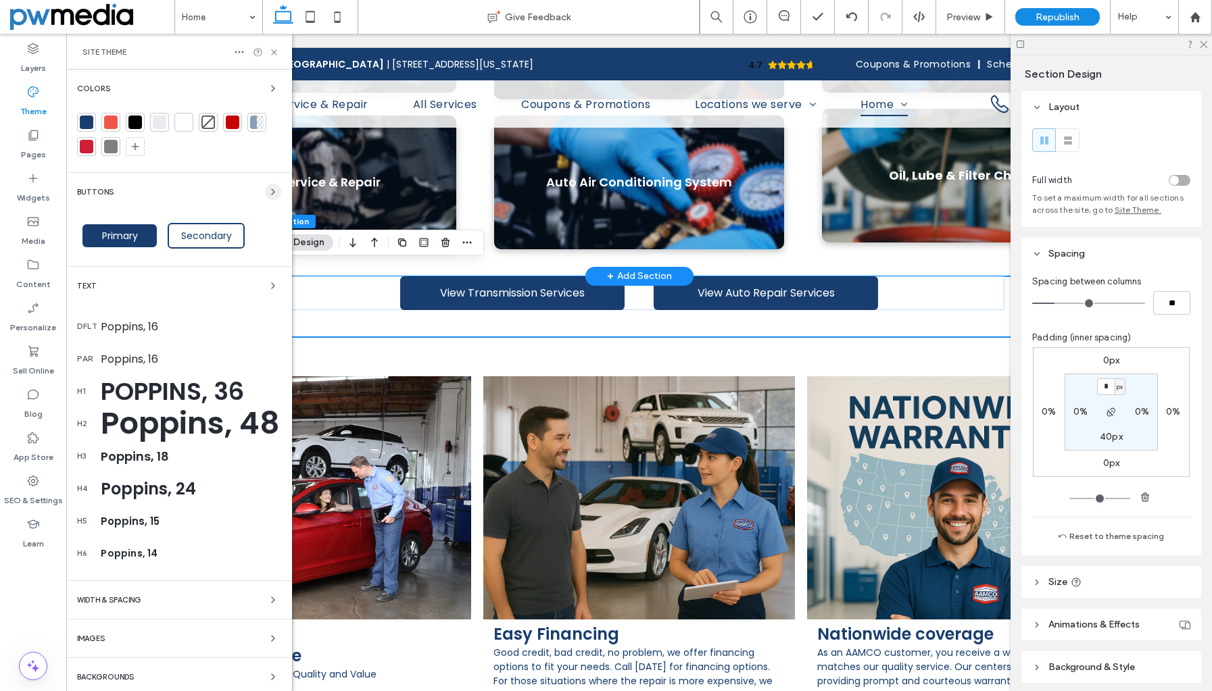
click at [272, 193] on use "button" at bounding box center [273, 191] width 3 height 5
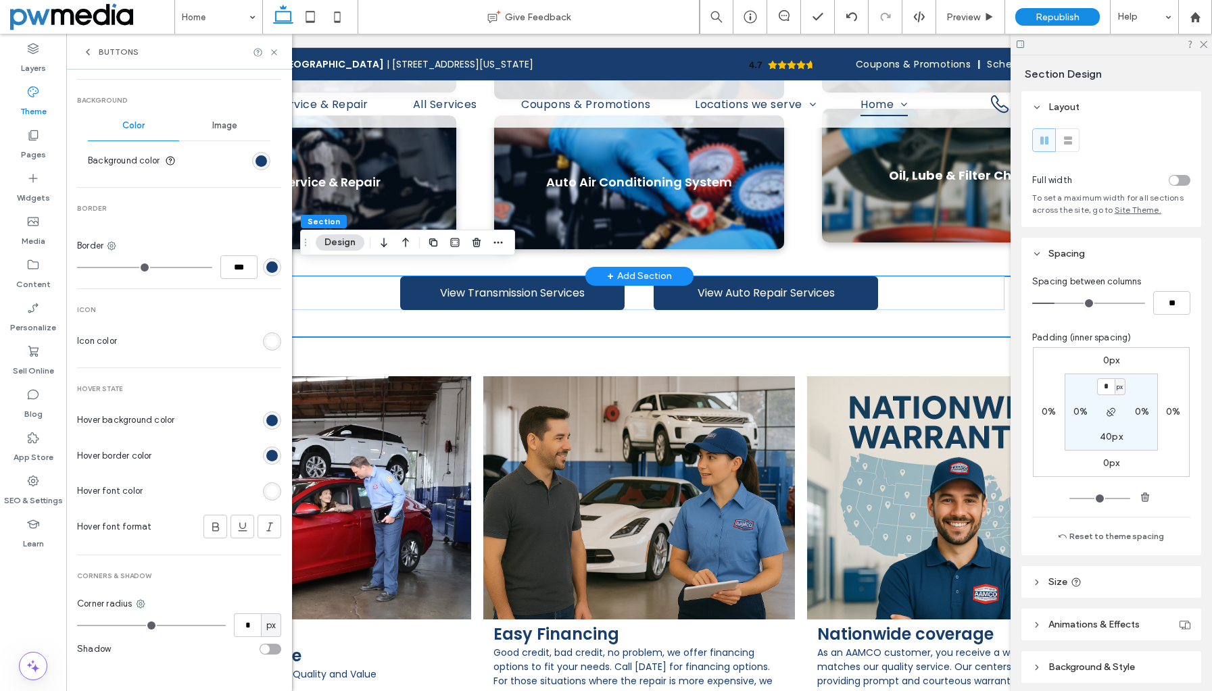
scroll to position [419, 0]
click at [266, 418] on div "rgb(24, 62, 111)" at bounding box center [271, 417] width 11 height 11
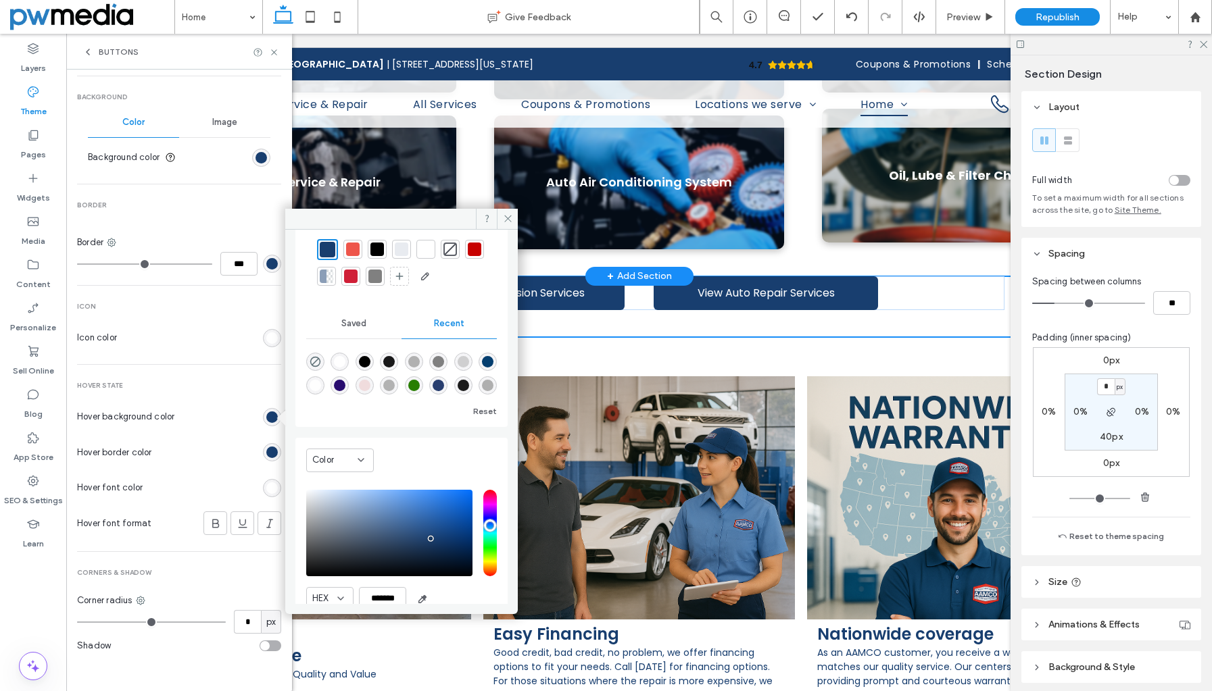
scroll to position [0, 0]
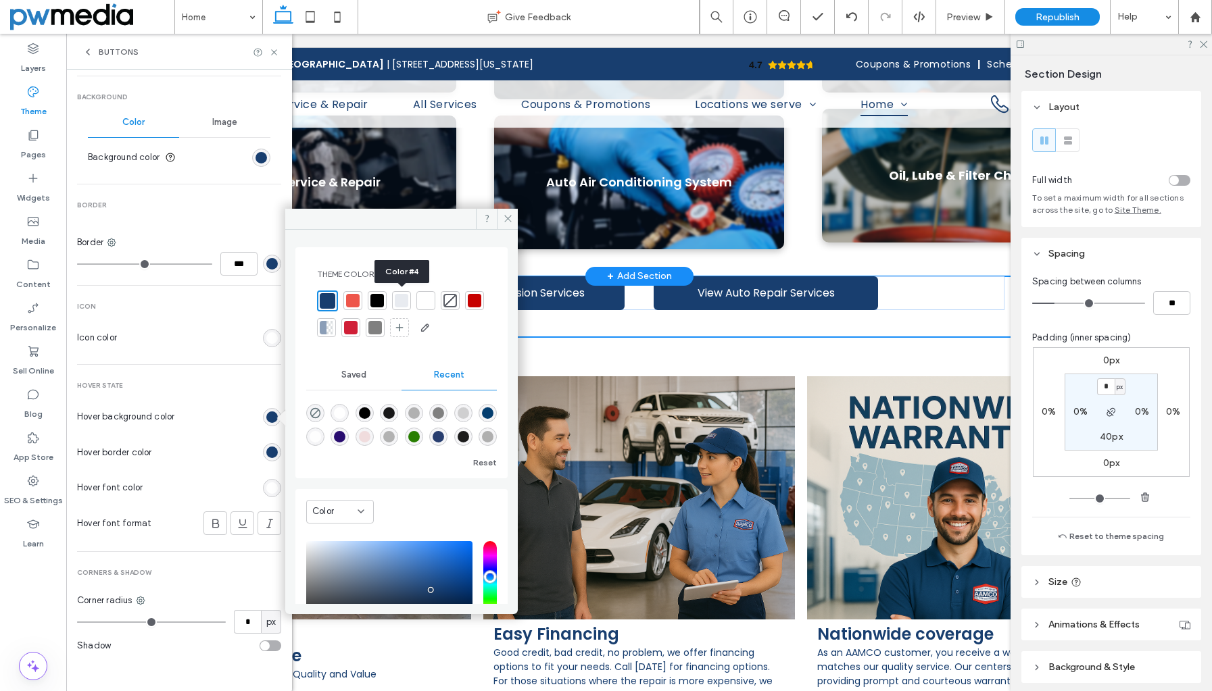
click at [399, 303] on div at bounding box center [402, 301] width 14 height 14
click at [266, 488] on div "rgb(255, 255, 255)" at bounding box center [271, 487] width 11 height 11
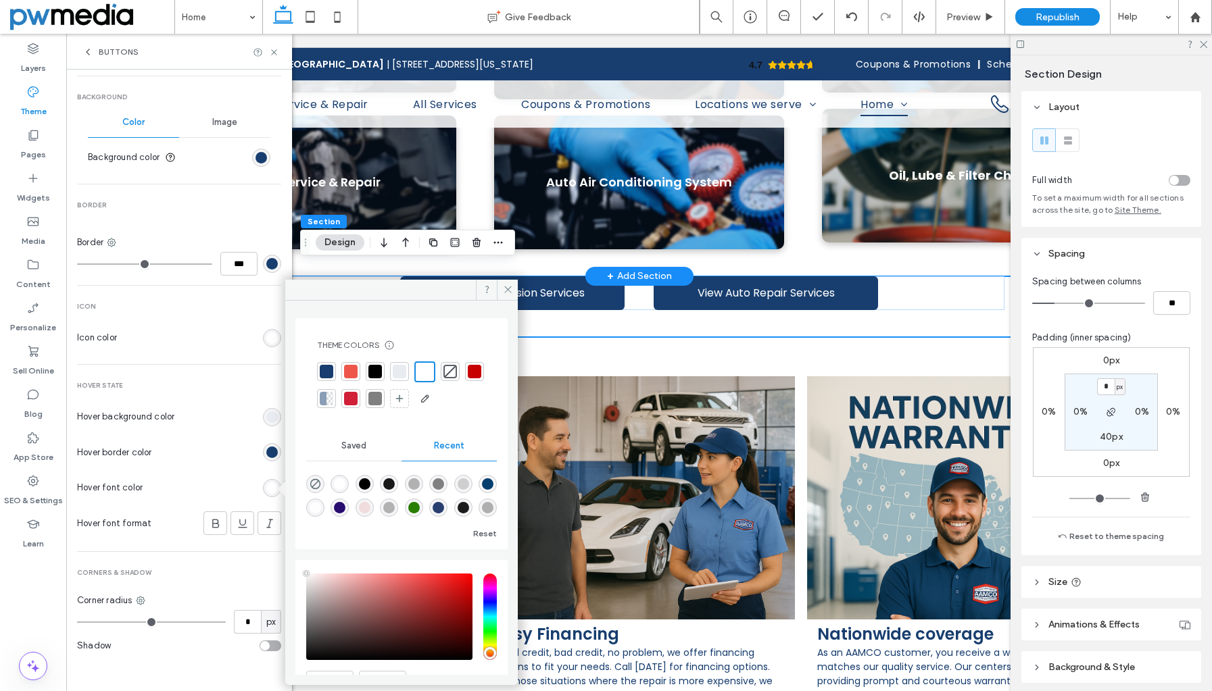
click at [331, 372] on div at bounding box center [327, 372] width 14 height 14
click at [276, 51] on icon at bounding box center [274, 52] width 10 height 10
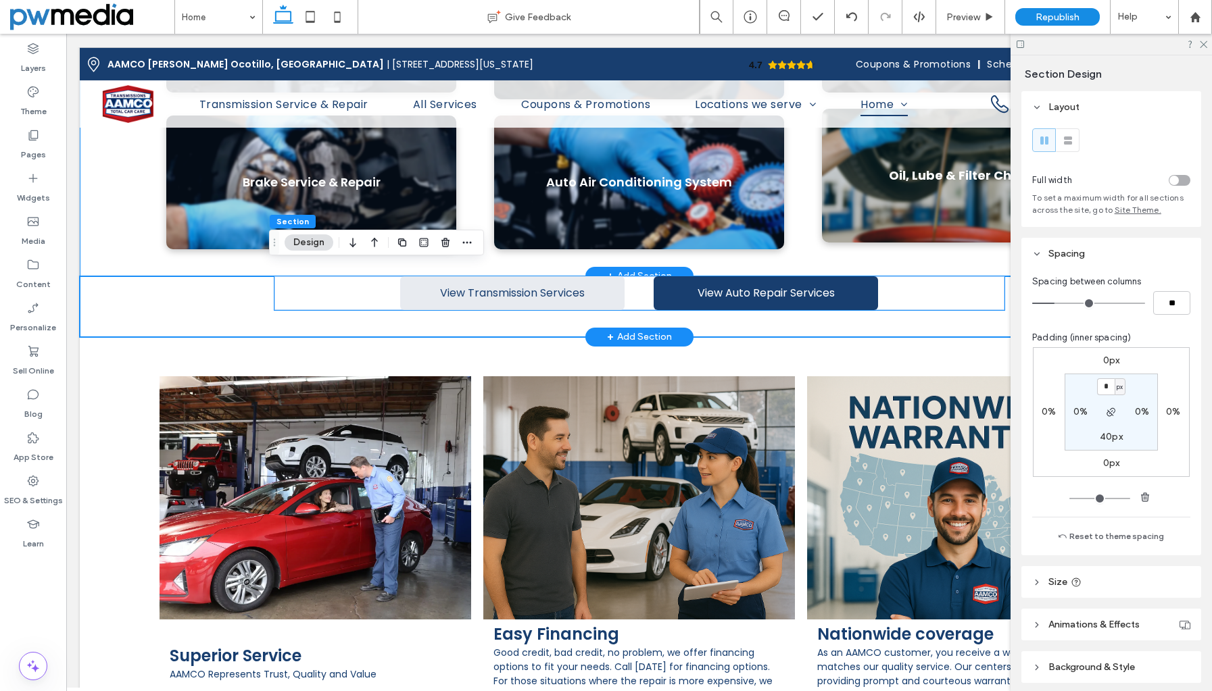
click at [403, 278] on link "View Transmission Services" at bounding box center [512, 293] width 224 height 34
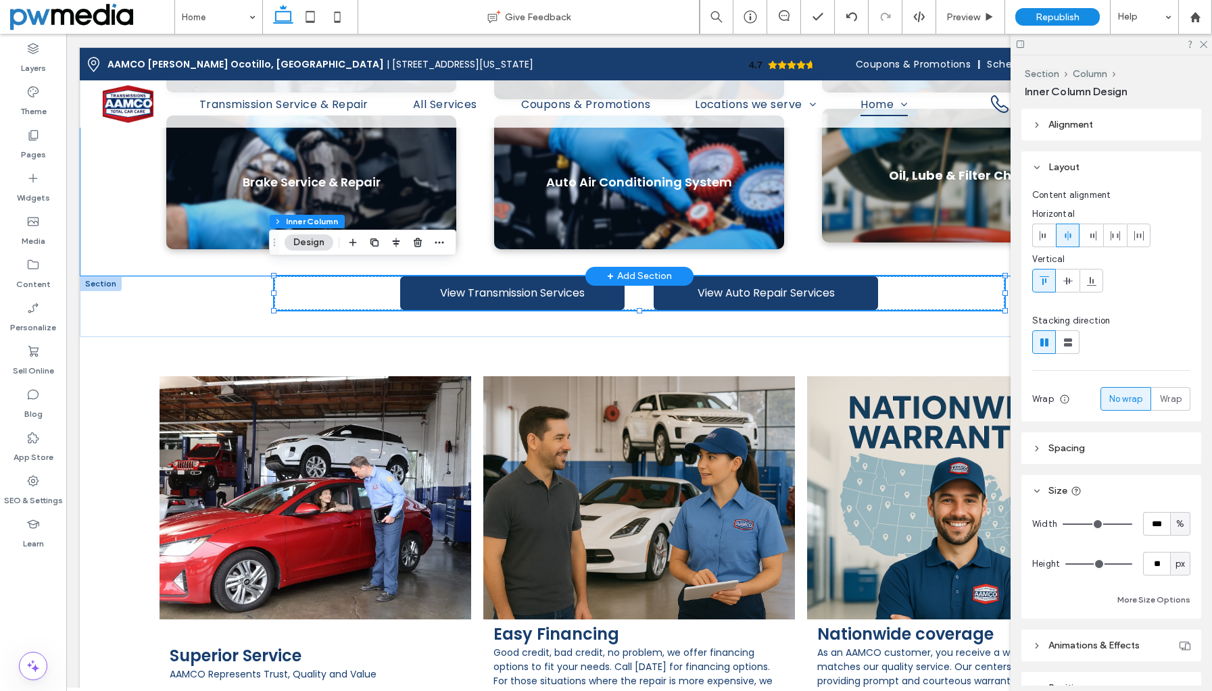
click at [303, 247] on button "Design" at bounding box center [308, 242] width 49 height 16
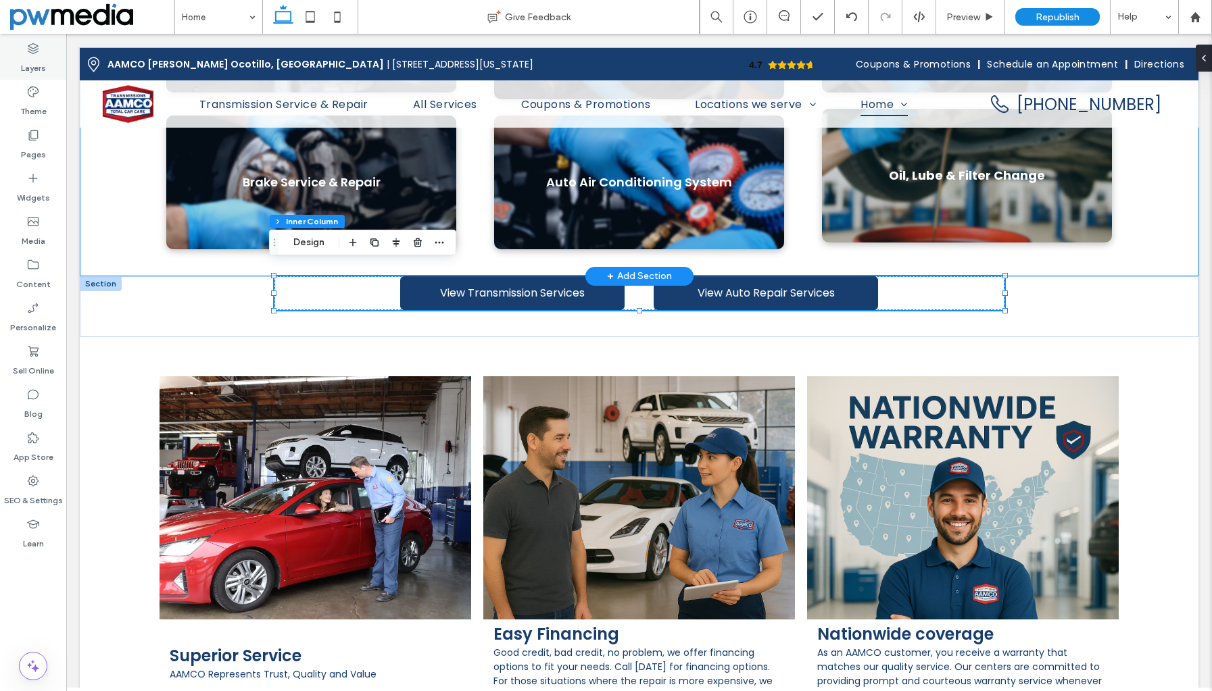
click at [32, 62] on label "Layers" at bounding box center [33, 64] width 25 height 19
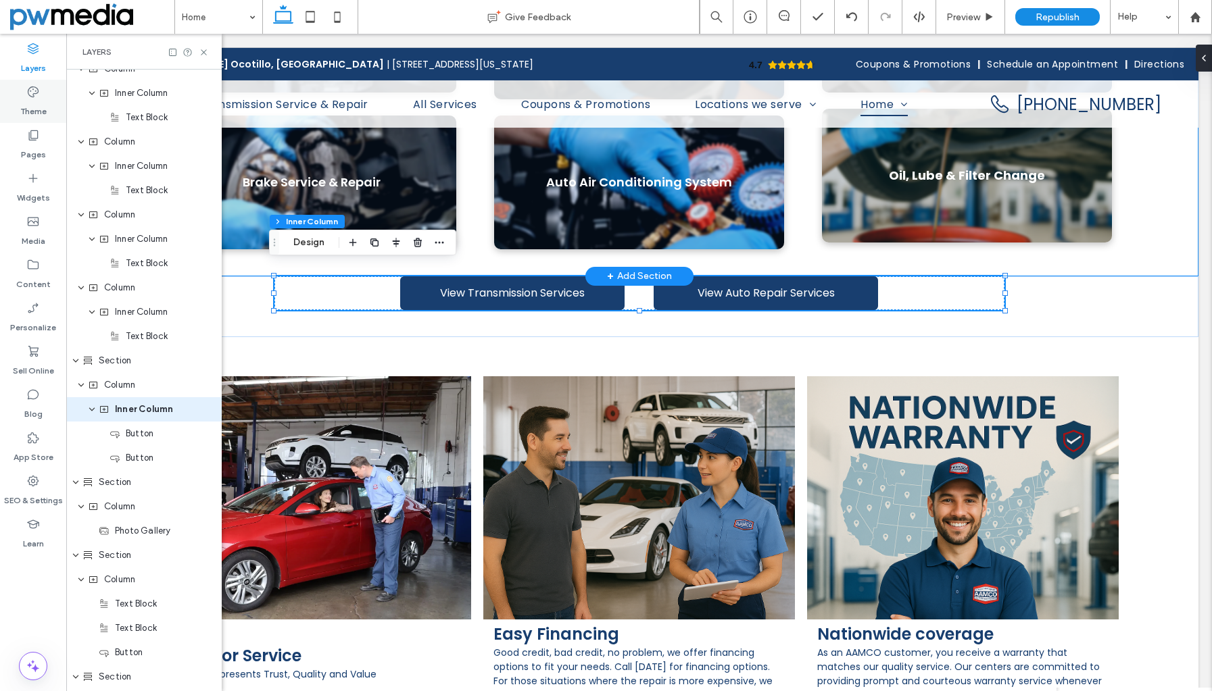
scroll to position [1672, 0]
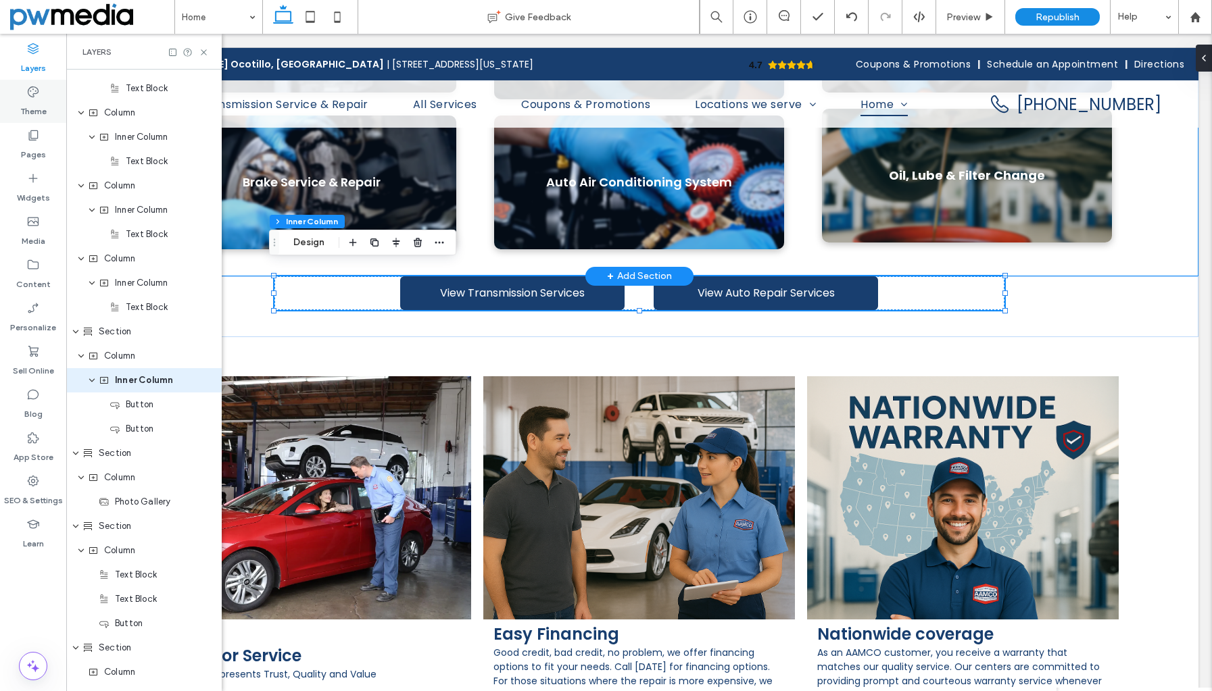
click at [41, 105] on label "Theme" at bounding box center [33, 108] width 26 height 19
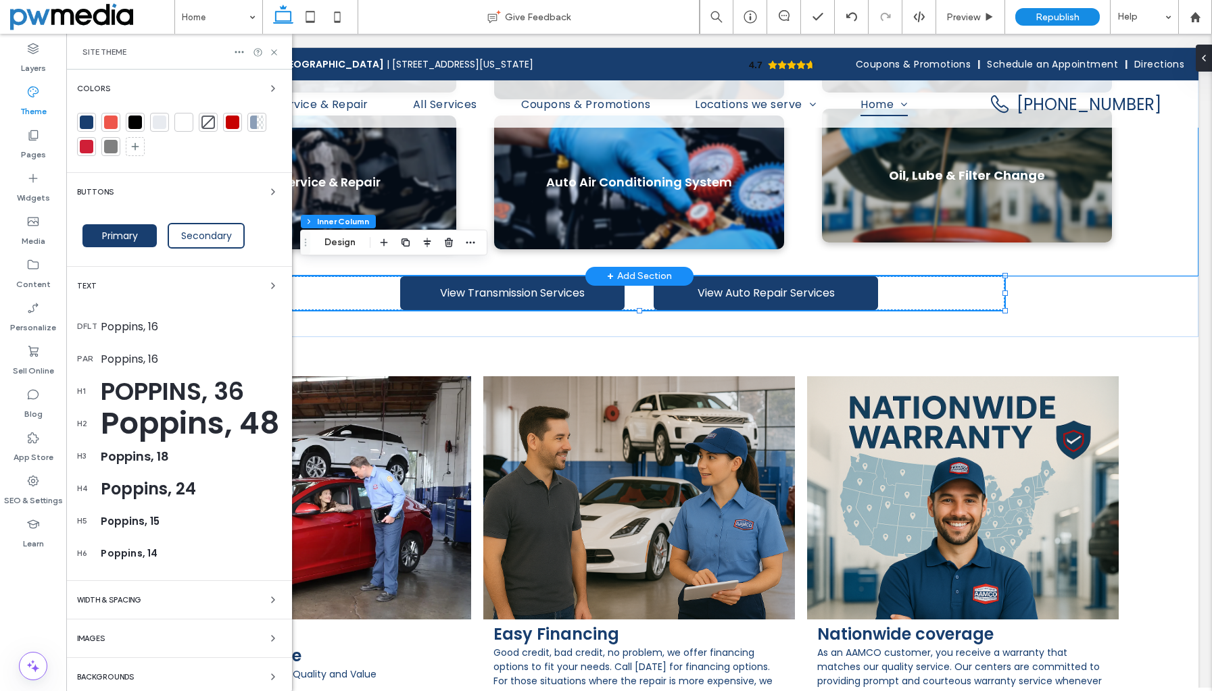
scroll to position [0, 0]
click at [251, 191] on div "Buttons" at bounding box center [179, 192] width 204 height 16
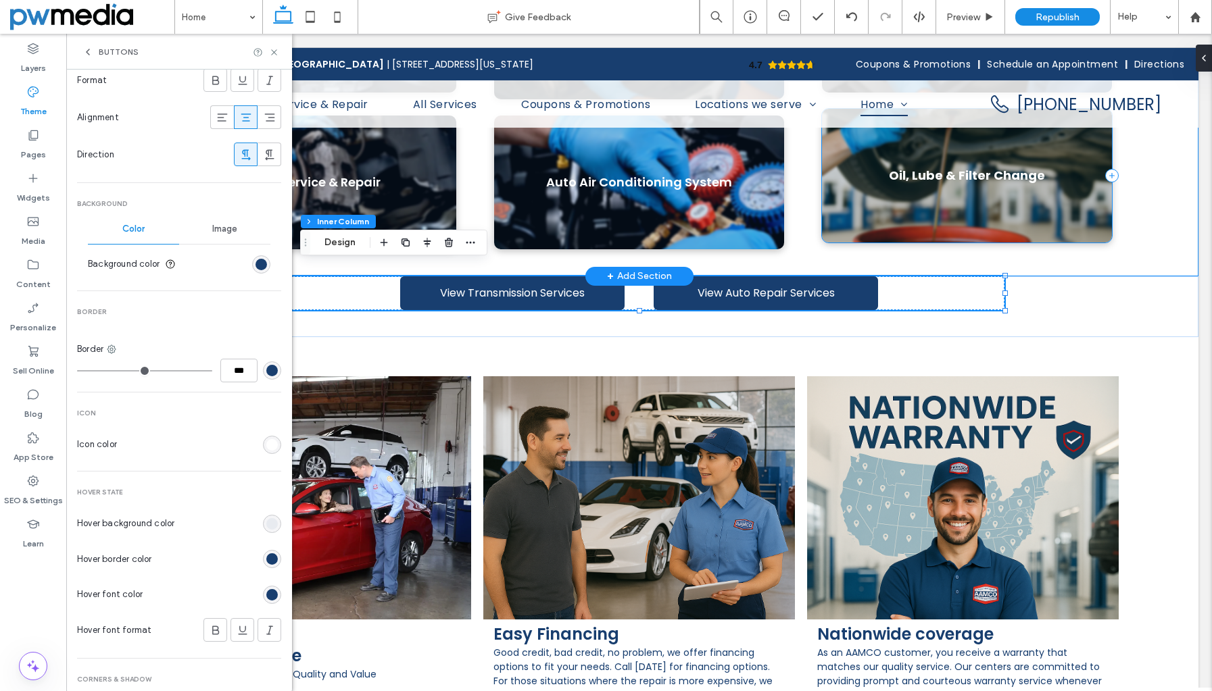
scroll to position [338, 0]
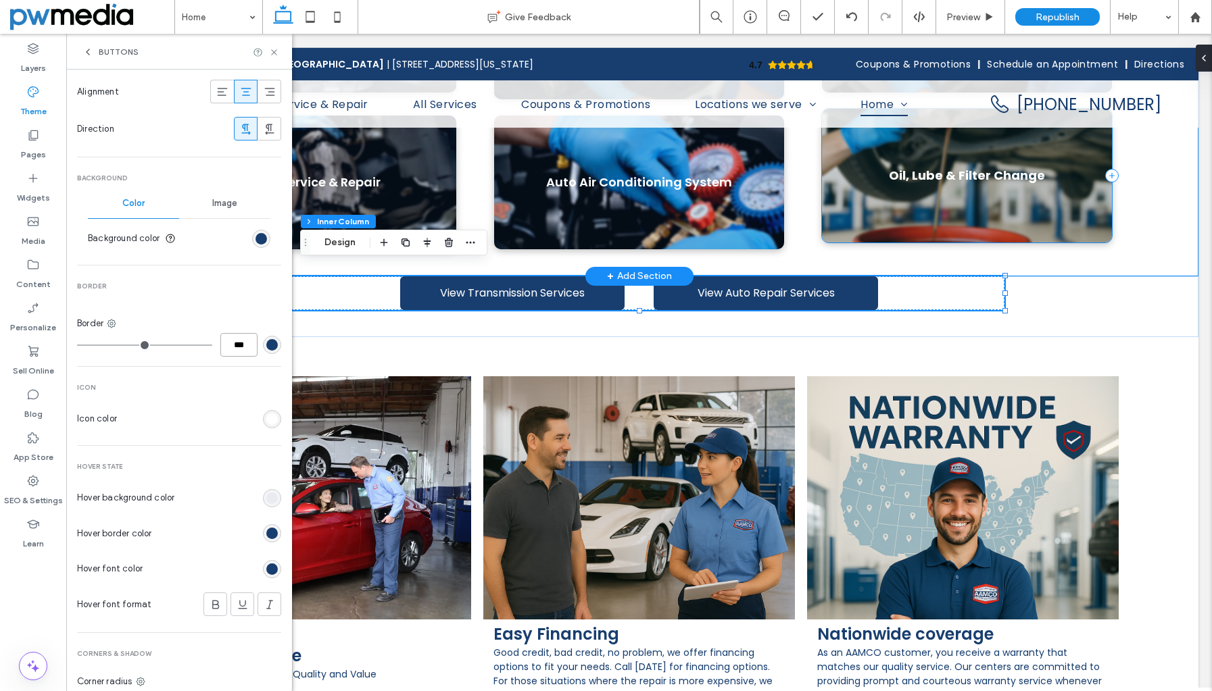
click at [226, 348] on input "***" at bounding box center [238, 345] width 37 height 24
type input "*"
type input "***"
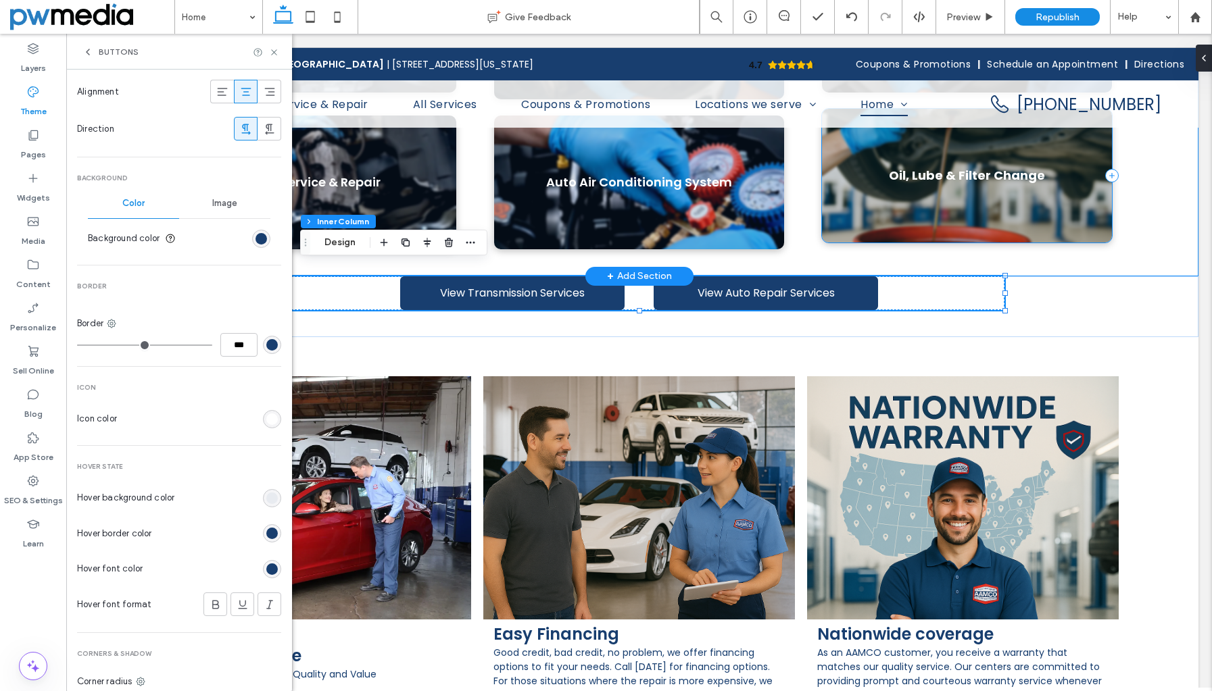
click at [227, 364] on div "Primary Button layout Text Font Poppins Size 14 Color Format Alignment Directio…" at bounding box center [179, 259] width 204 height 972
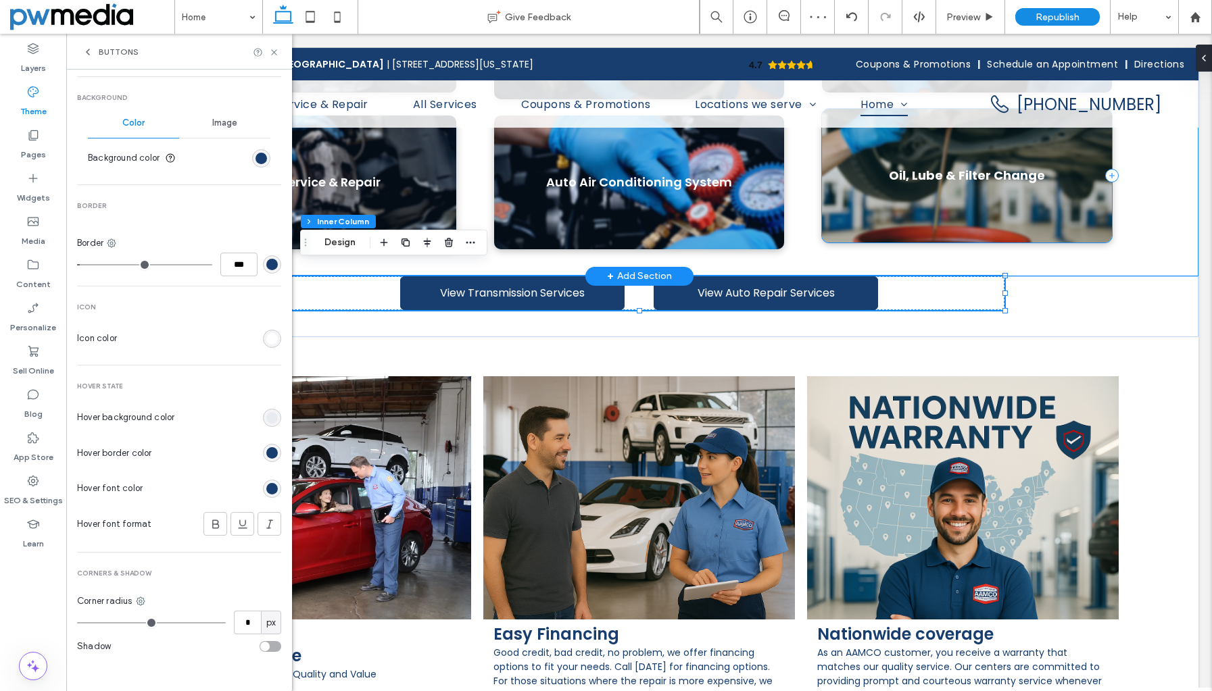
scroll to position [419, 0]
click at [276, 53] on icon at bounding box center [274, 52] width 10 height 10
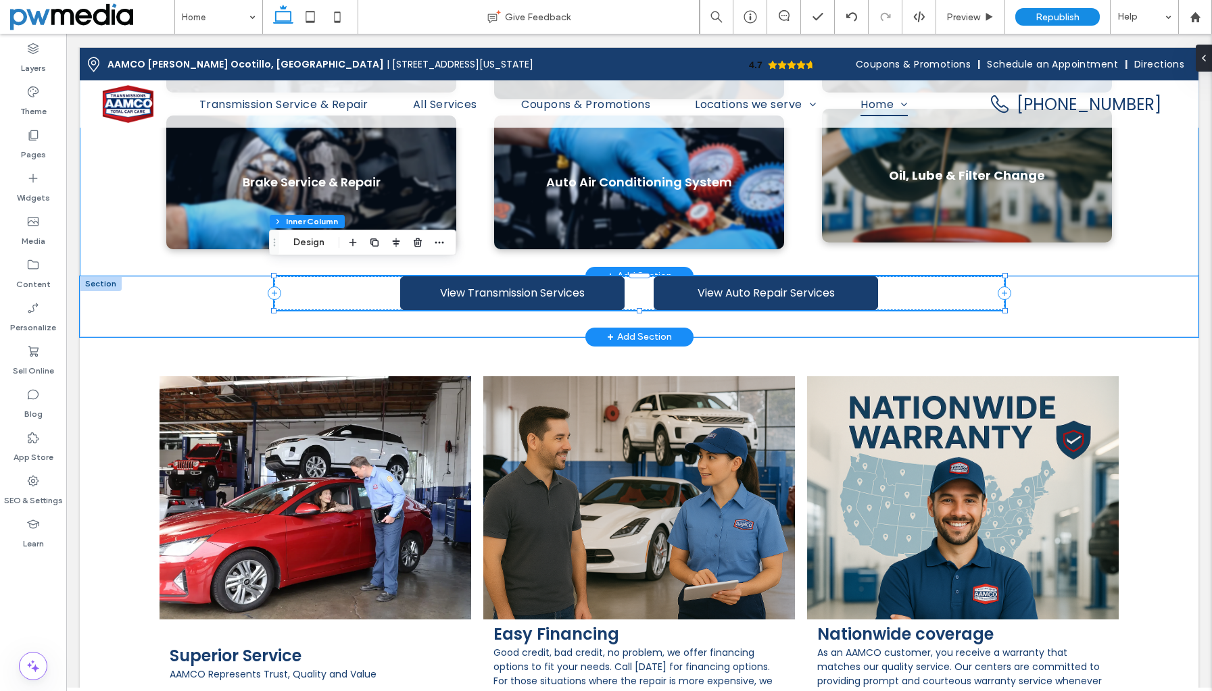
click at [901, 284] on div "View Transmission Services View Auto Repair Services" at bounding box center [639, 293] width 730 height 34
click at [1031, 316] on div "View Transmission Services View Auto Repair Services" at bounding box center [639, 306] width 1118 height 61
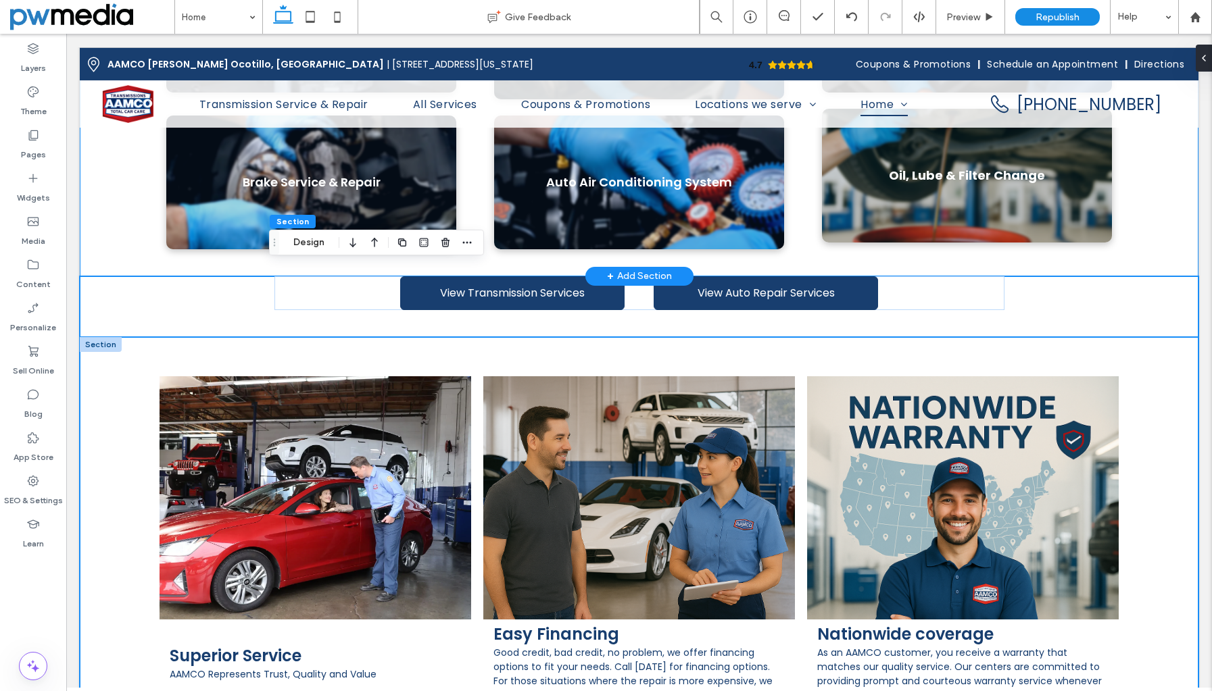
click at [1035, 339] on div "Superior Service AAMCO Represents Trust, Quality and Value Button Easy Financin…" at bounding box center [639, 541] width 1118 height 408
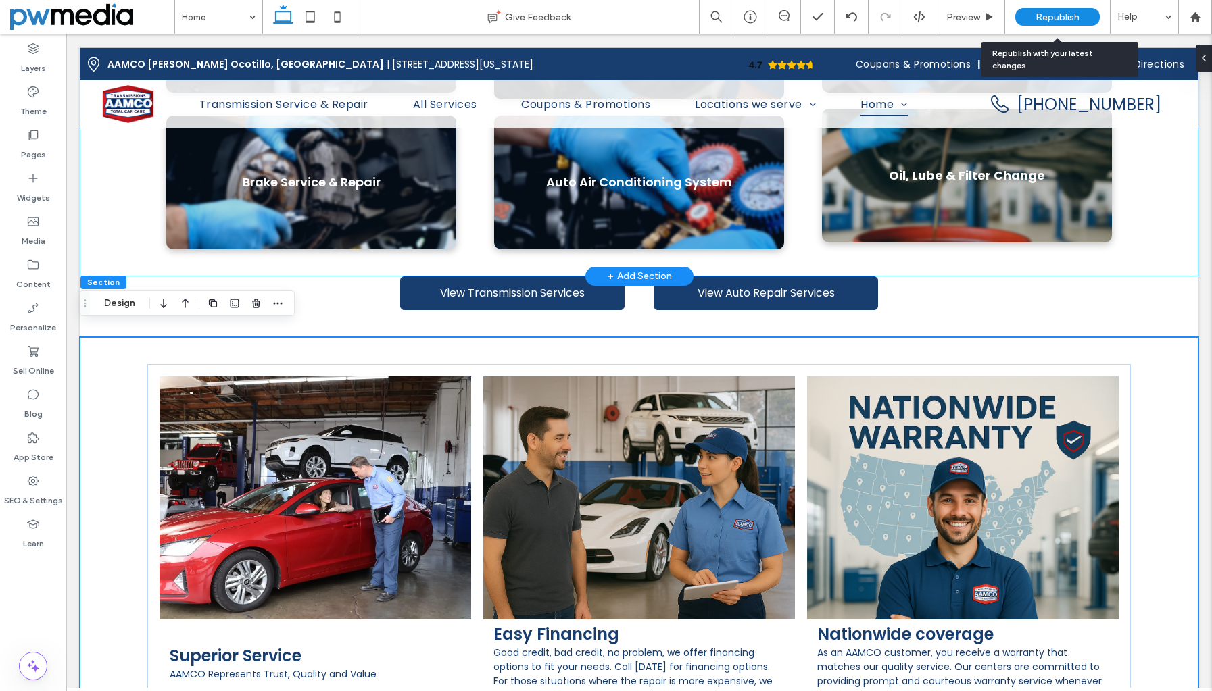
click at [1056, 18] on span "Republish" at bounding box center [1057, 16] width 44 height 11
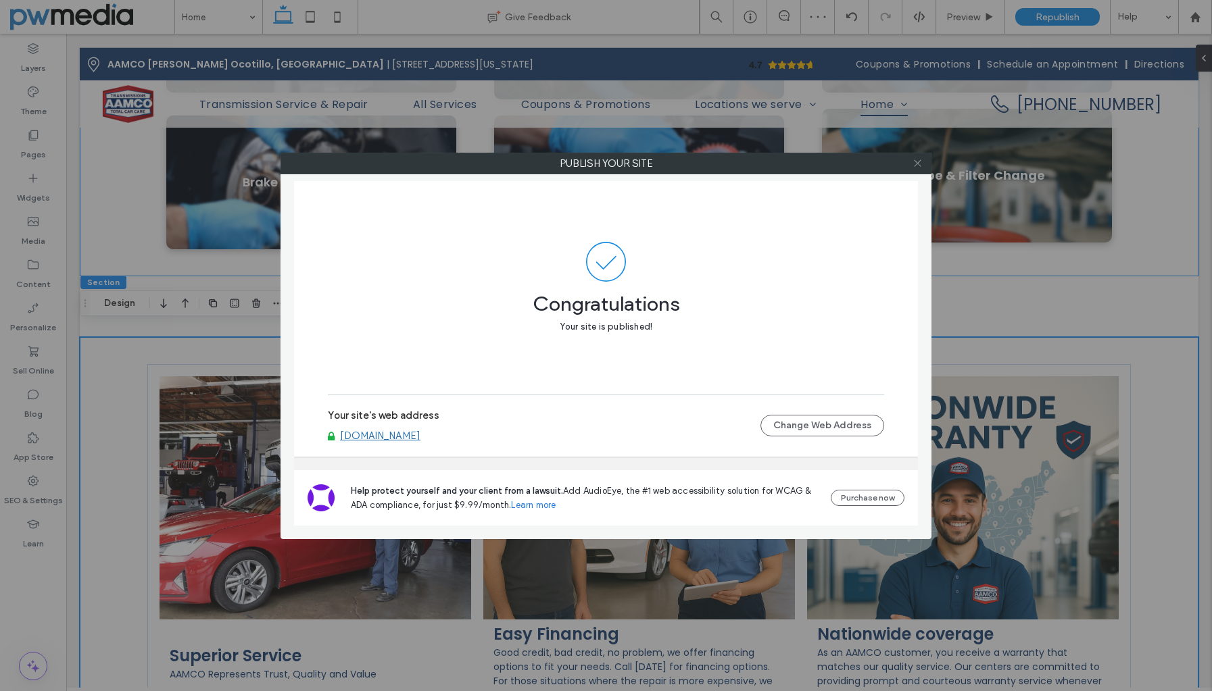
click at [922, 161] on icon at bounding box center [917, 163] width 10 height 10
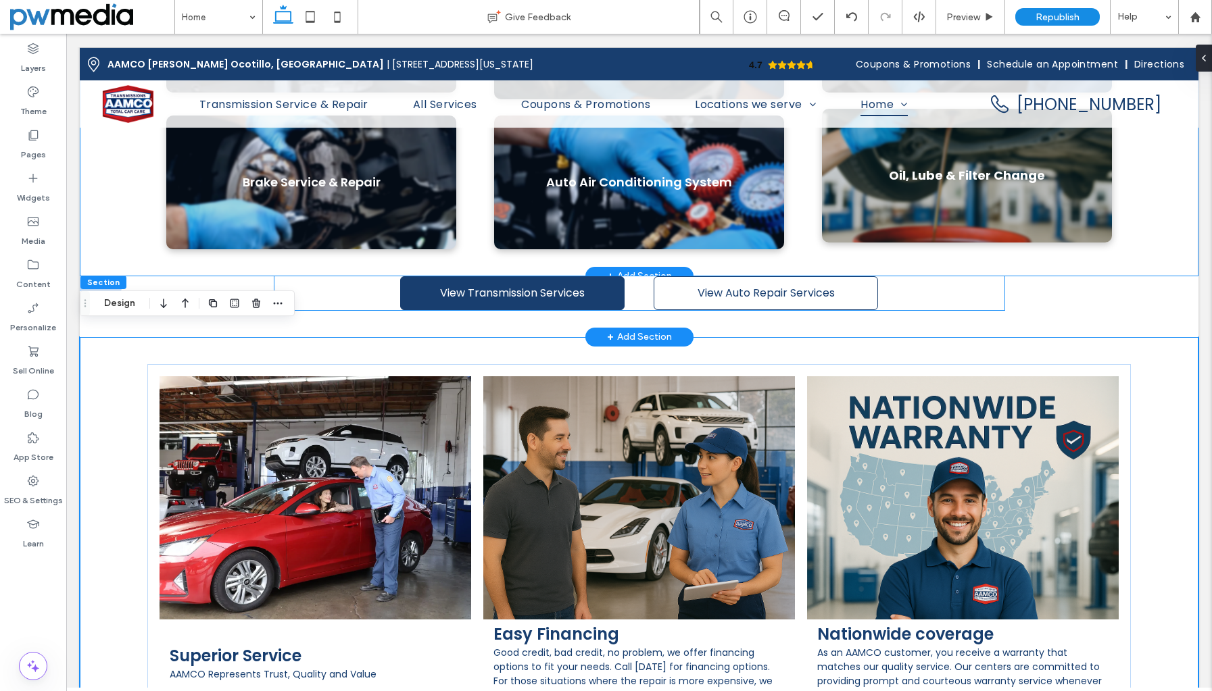
click at [848, 276] on link "View Auto Repair Services" at bounding box center [765, 293] width 224 height 34
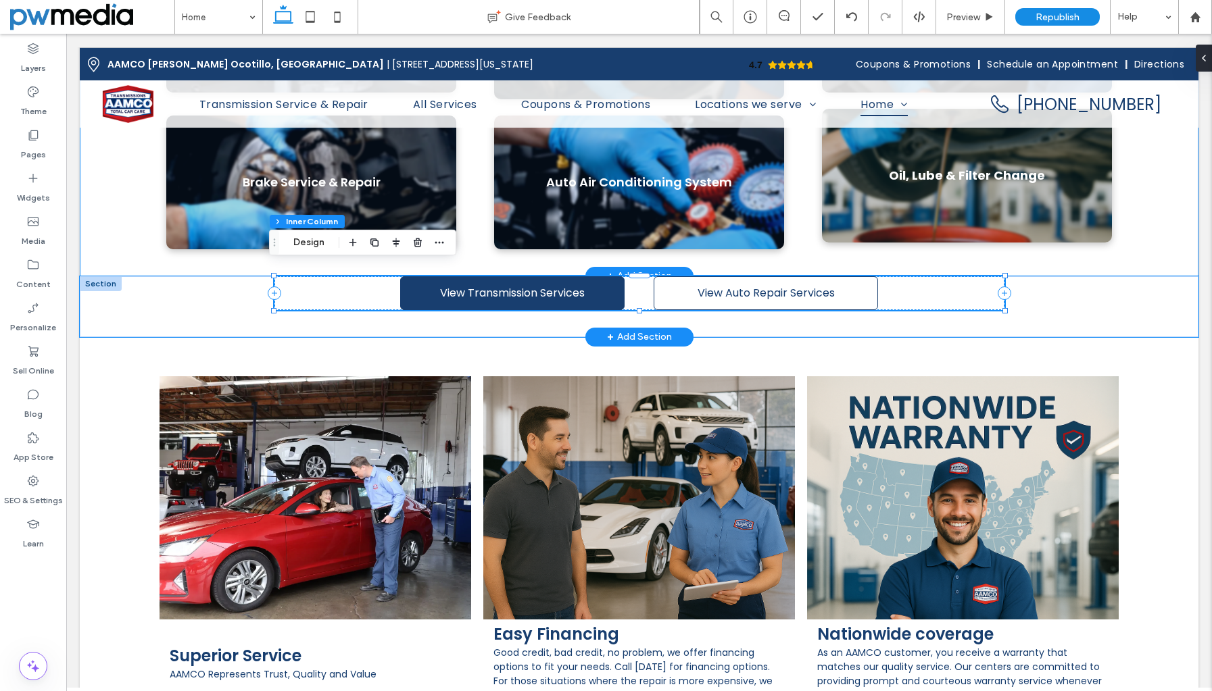
click at [848, 276] on link "View Auto Repair Services" at bounding box center [765, 293] width 224 height 34
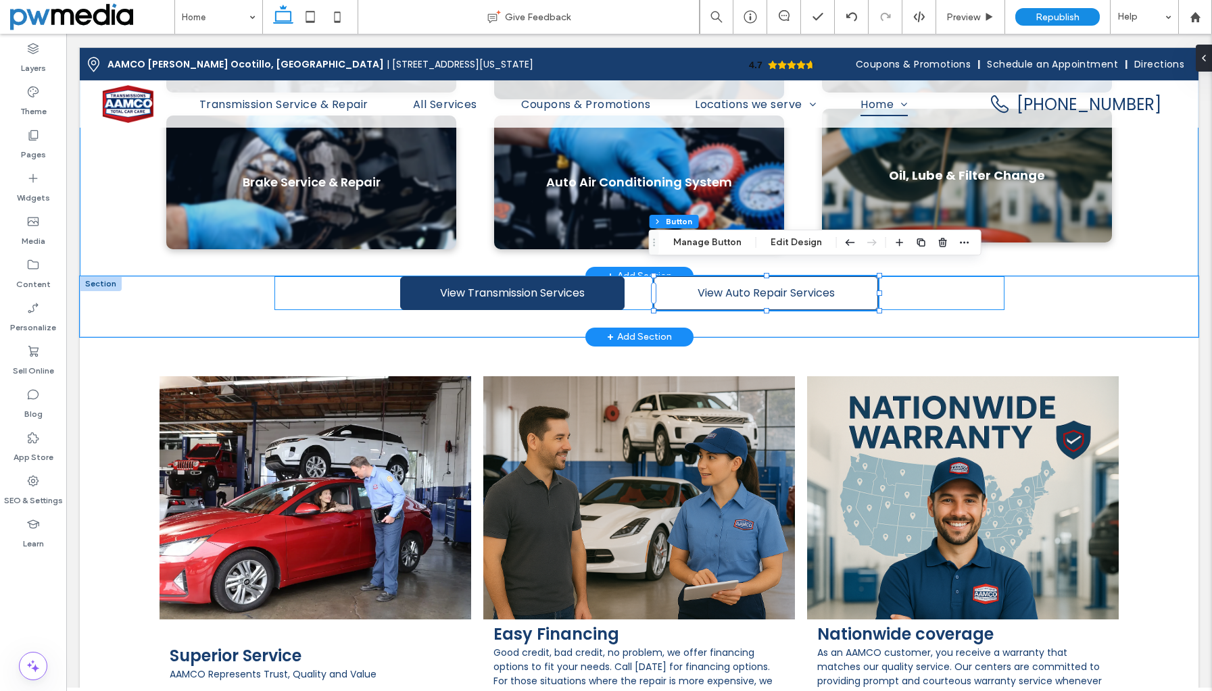
click at [848, 276] on link "View Auto Repair Services" at bounding box center [765, 293] width 224 height 34
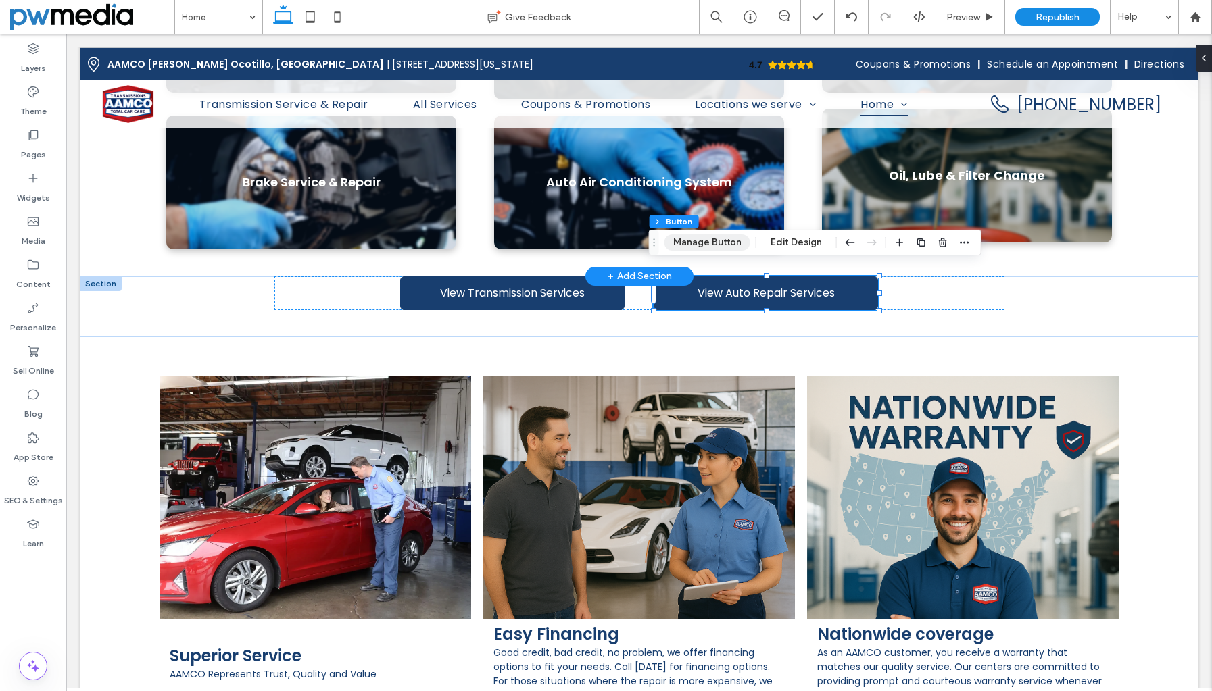
click at [729, 238] on button "Manage Button" at bounding box center [707, 242] width 86 height 16
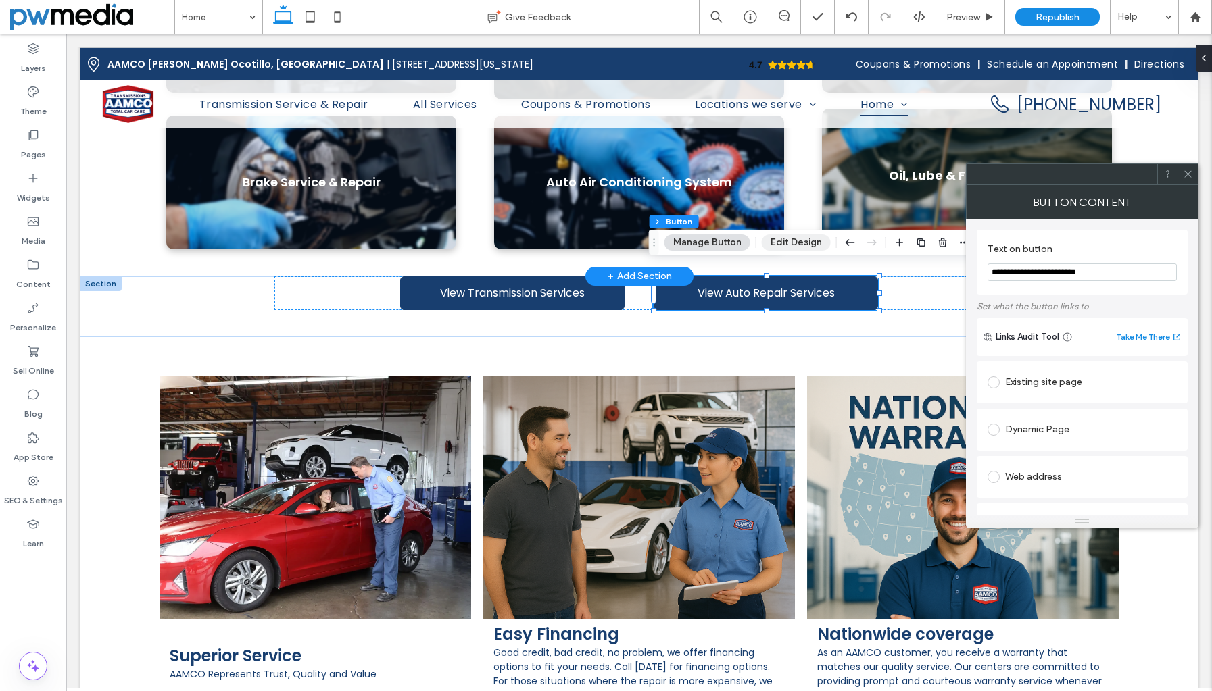
click at [794, 241] on button "Edit Design" at bounding box center [796, 242] width 69 height 16
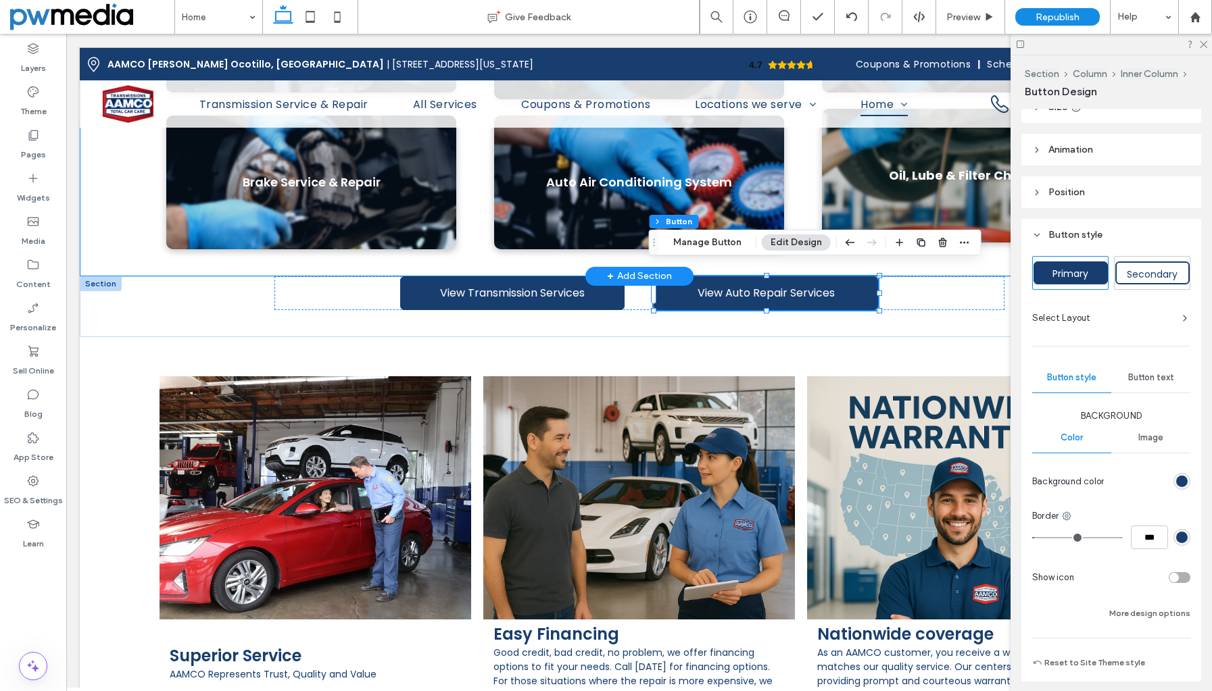
scroll to position [153, 0]
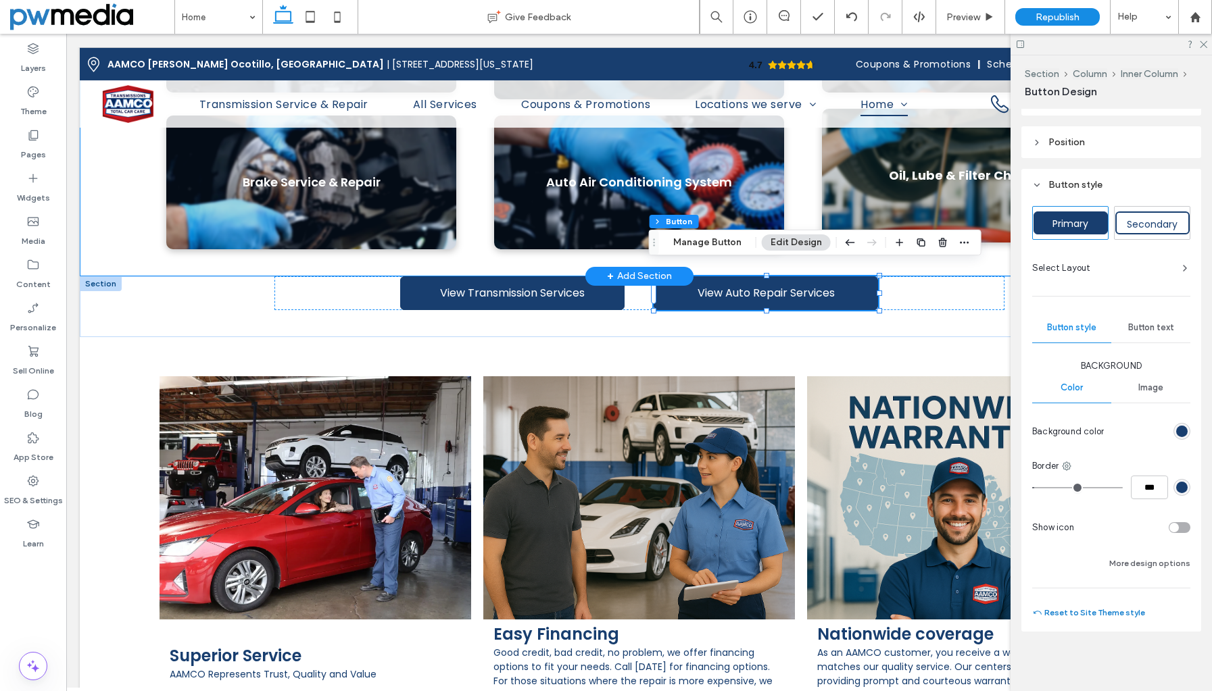
click at [1085, 612] on button "Reset to Site Theme style" at bounding box center [1088, 613] width 113 height 16
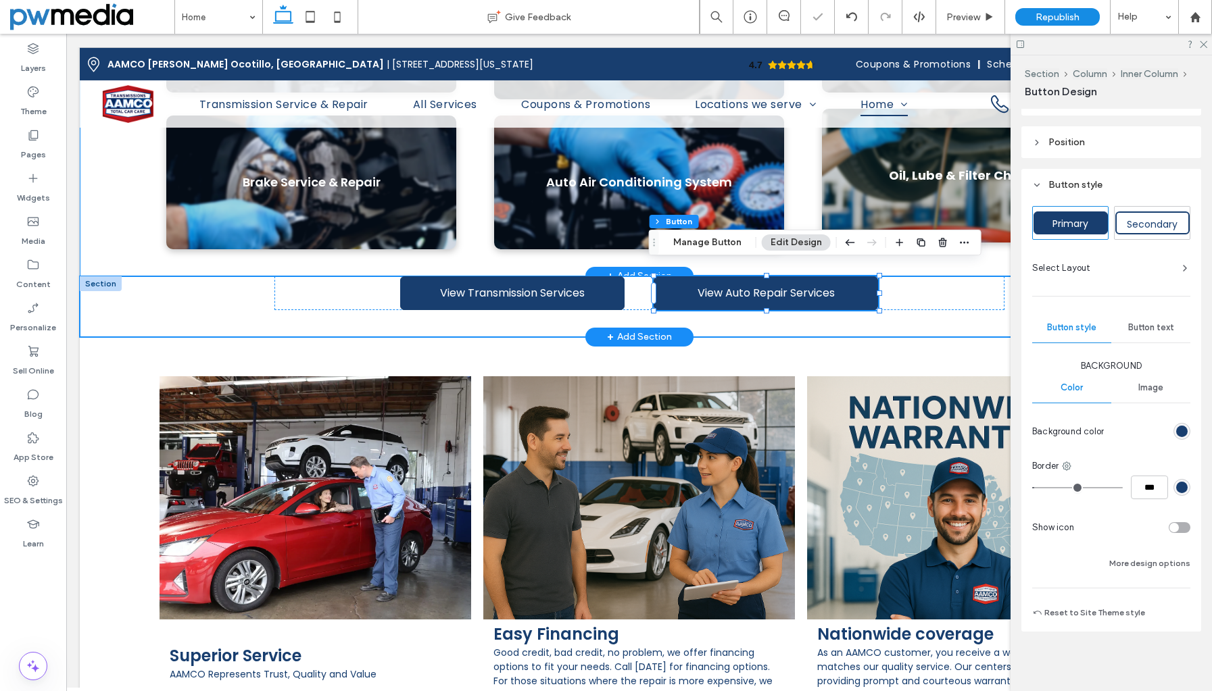
click at [922, 316] on div "View Transmission Services View Auto Repair Services" at bounding box center [639, 306] width 730 height 61
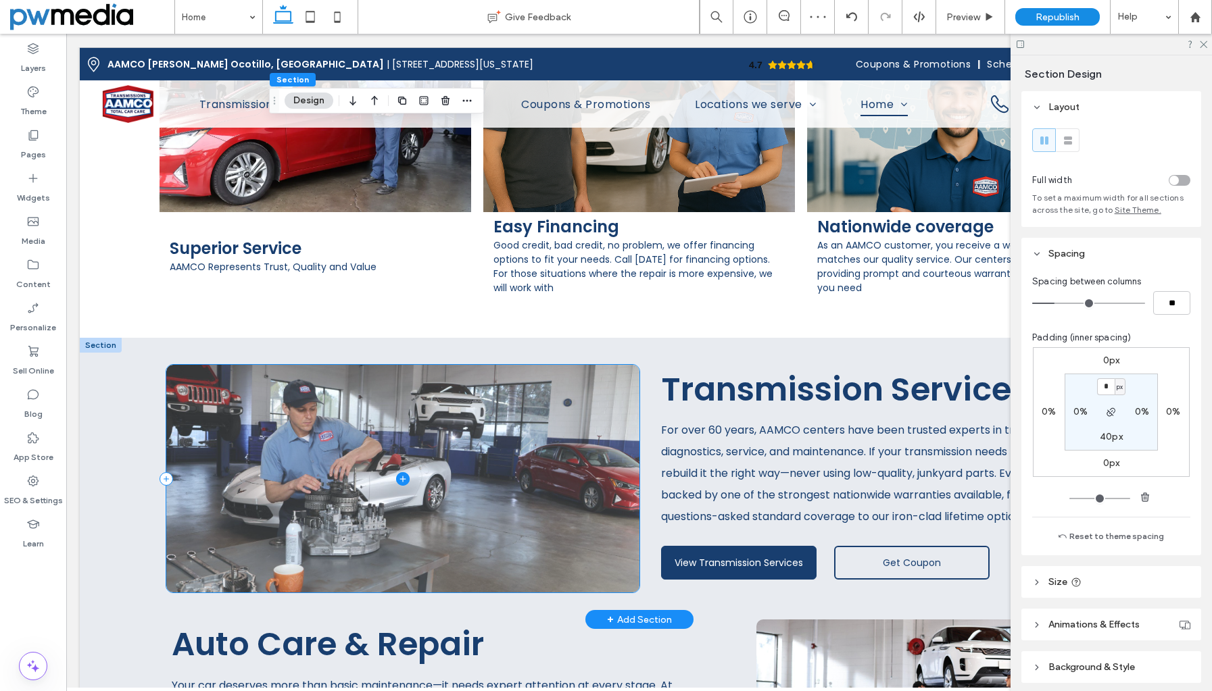
scroll to position [1720, 0]
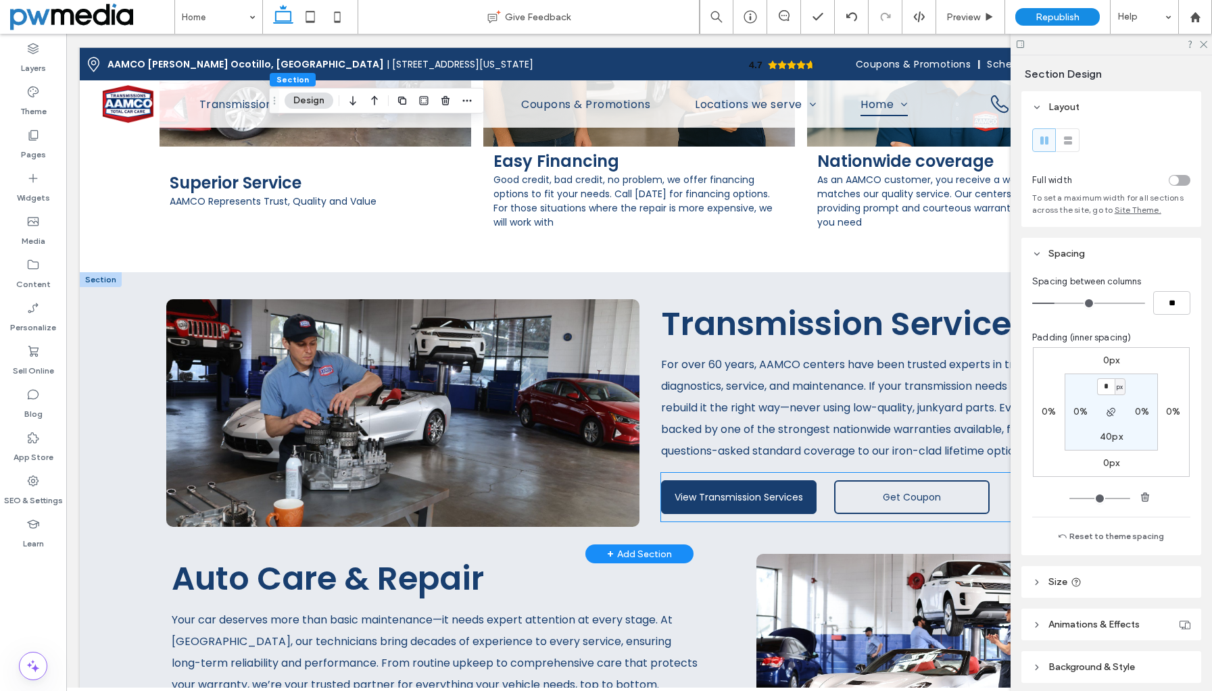
click at [731, 491] on span "View Transmission Services" at bounding box center [738, 498] width 128 height 14
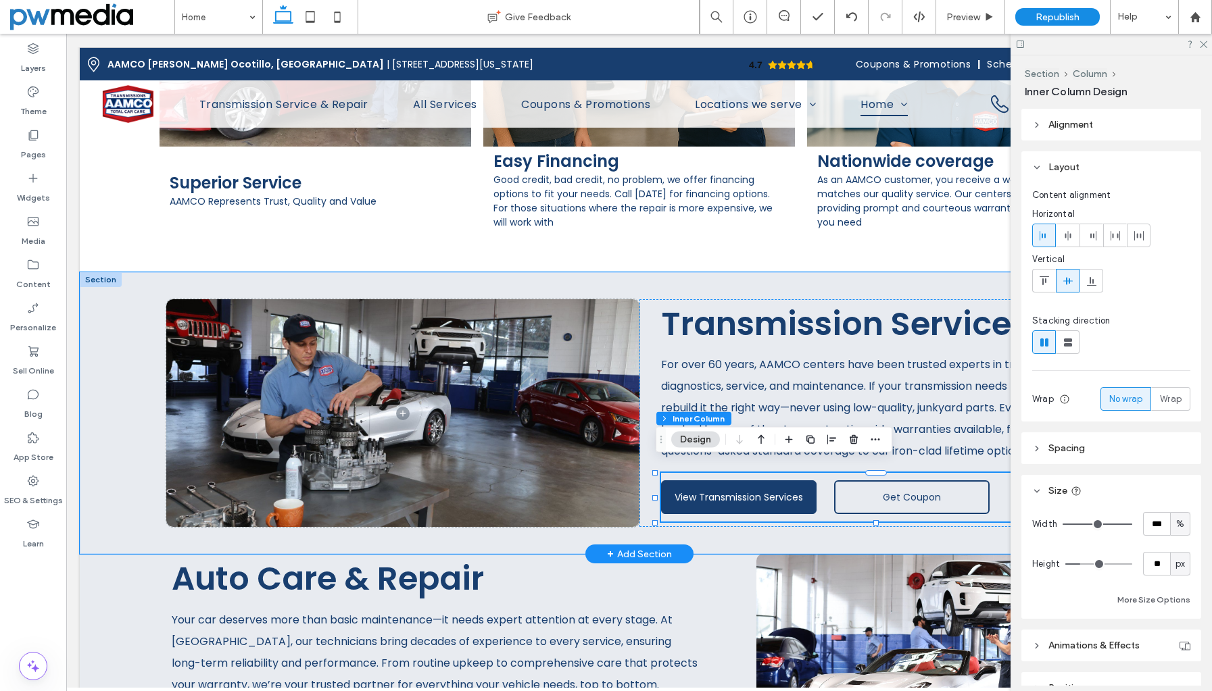
click at [731, 491] on span "View Transmission Services" at bounding box center [738, 498] width 128 height 14
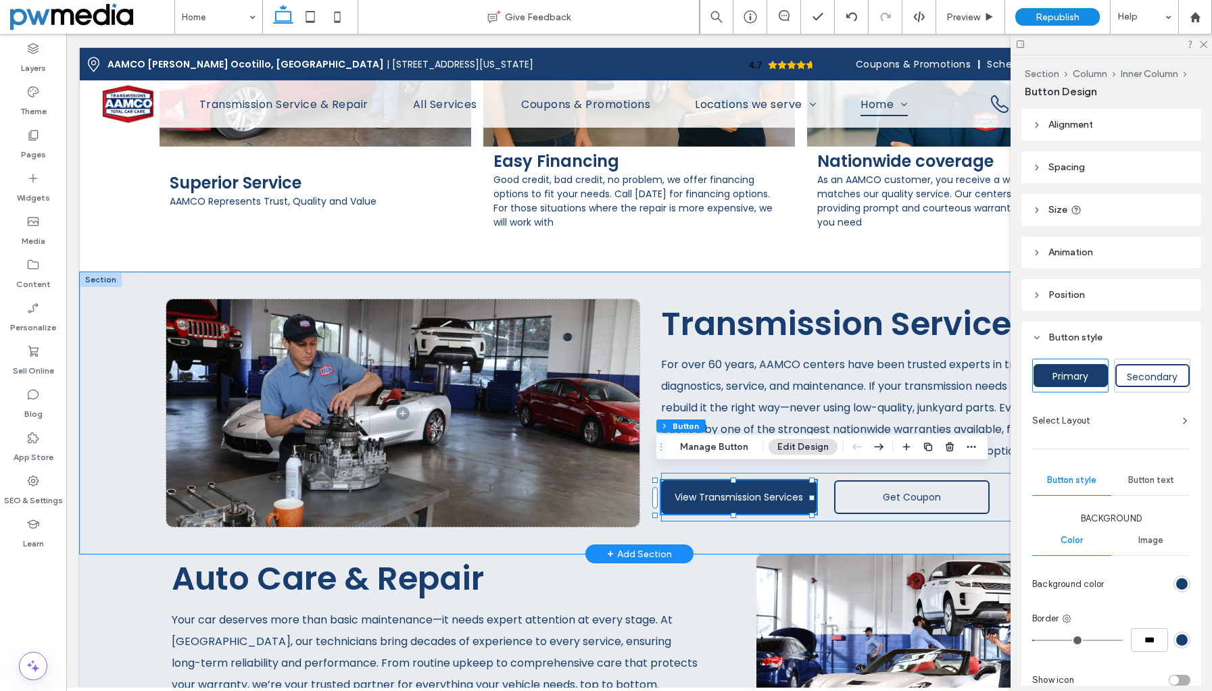
click at [731, 491] on span "View Transmission Services" at bounding box center [738, 498] width 128 height 14
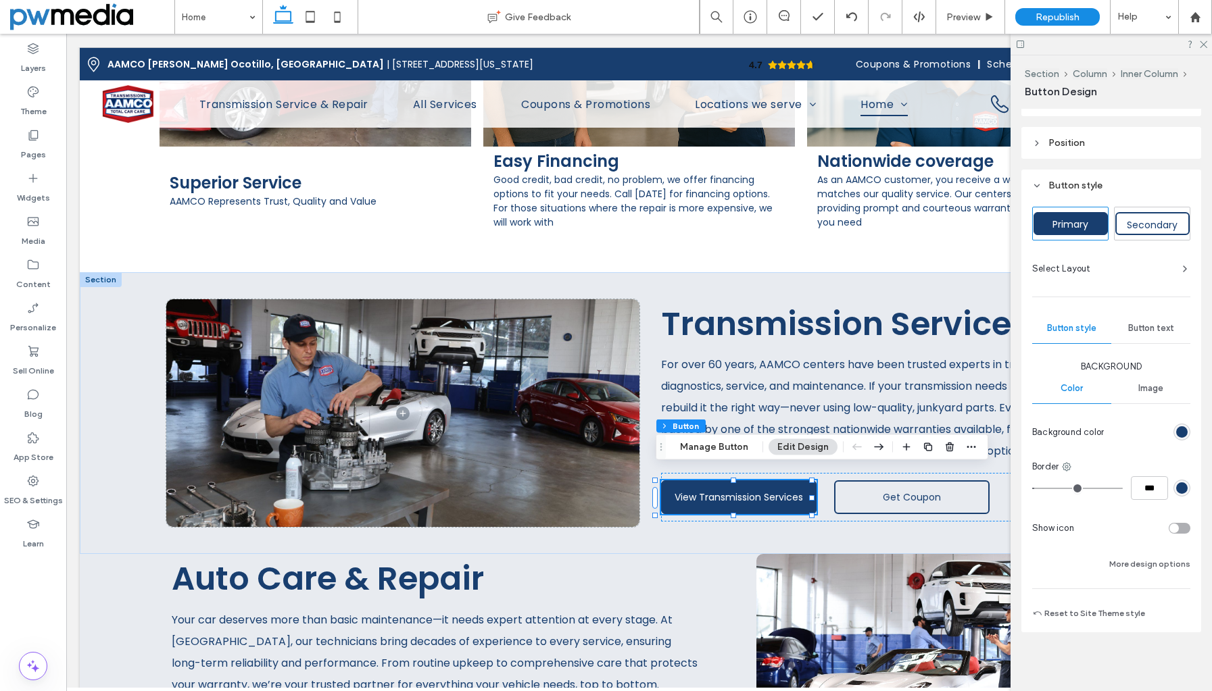
scroll to position [153, 0]
click at [1090, 612] on button "Reset to Site Theme style" at bounding box center [1088, 613] width 113 height 16
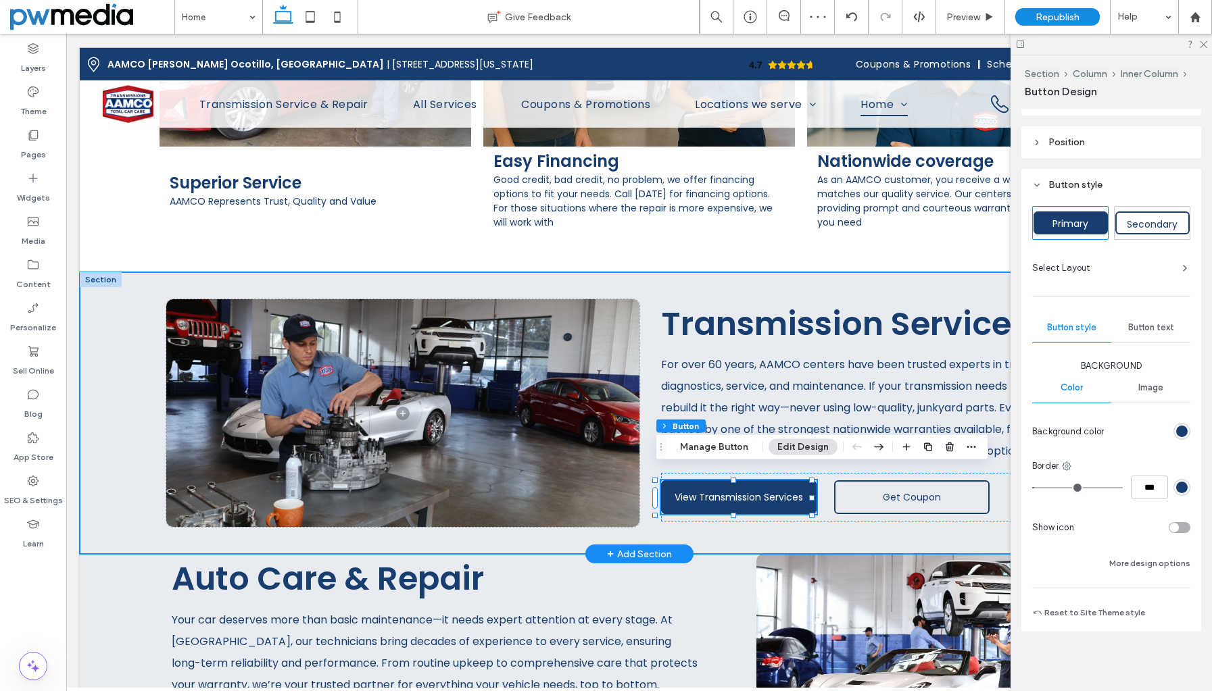
click at [710, 525] on div "Transmission Services For over 60 years, AAMCO centers have been trusted expert…" at bounding box center [639, 413] width 1118 height 282
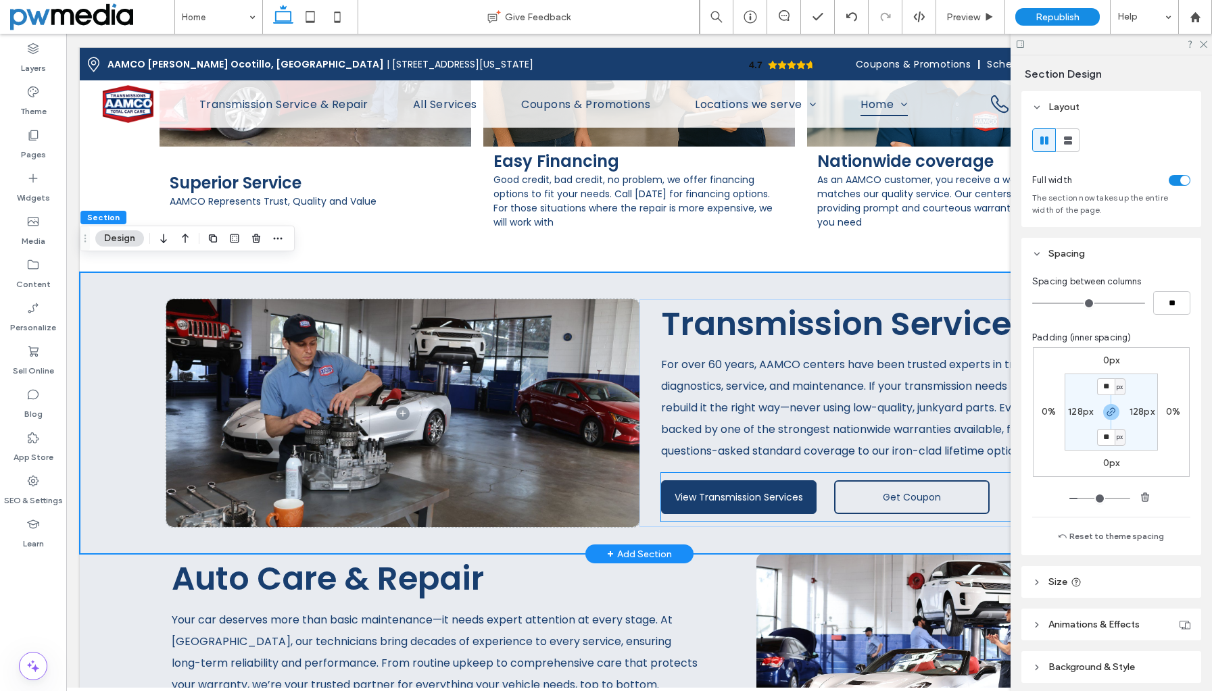
click at [858, 493] on link "Get Coupon" at bounding box center [911, 497] width 155 height 34
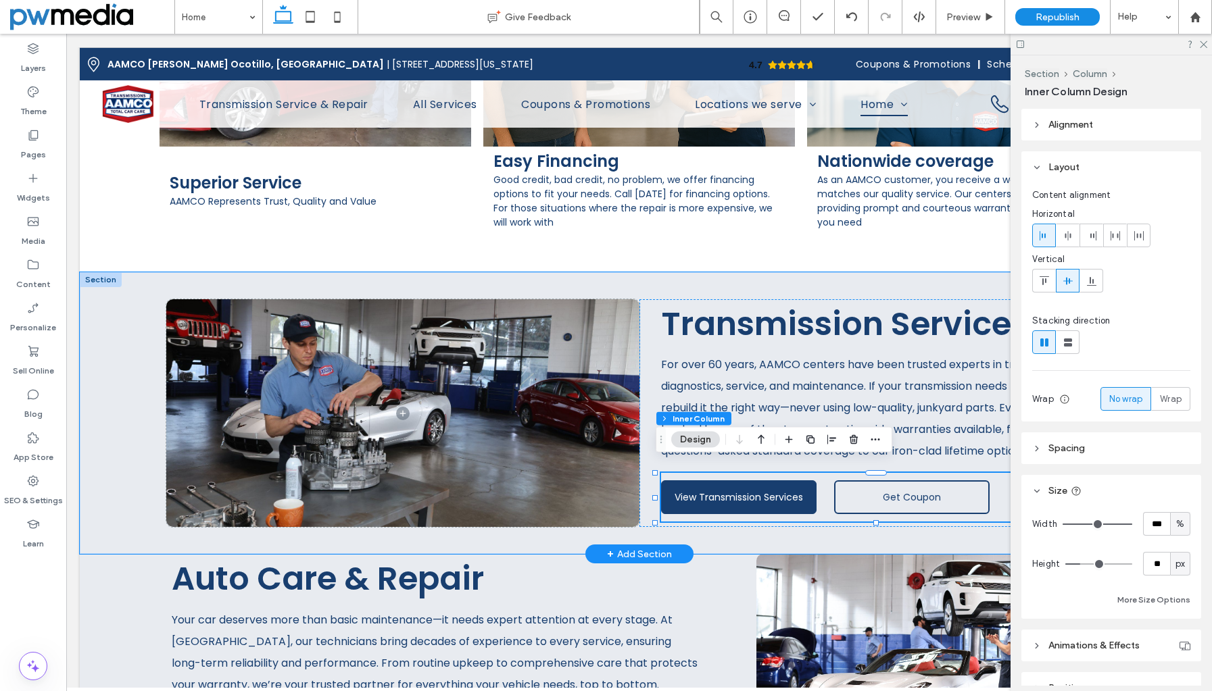
click at [858, 493] on link "Get Coupon" at bounding box center [911, 497] width 155 height 34
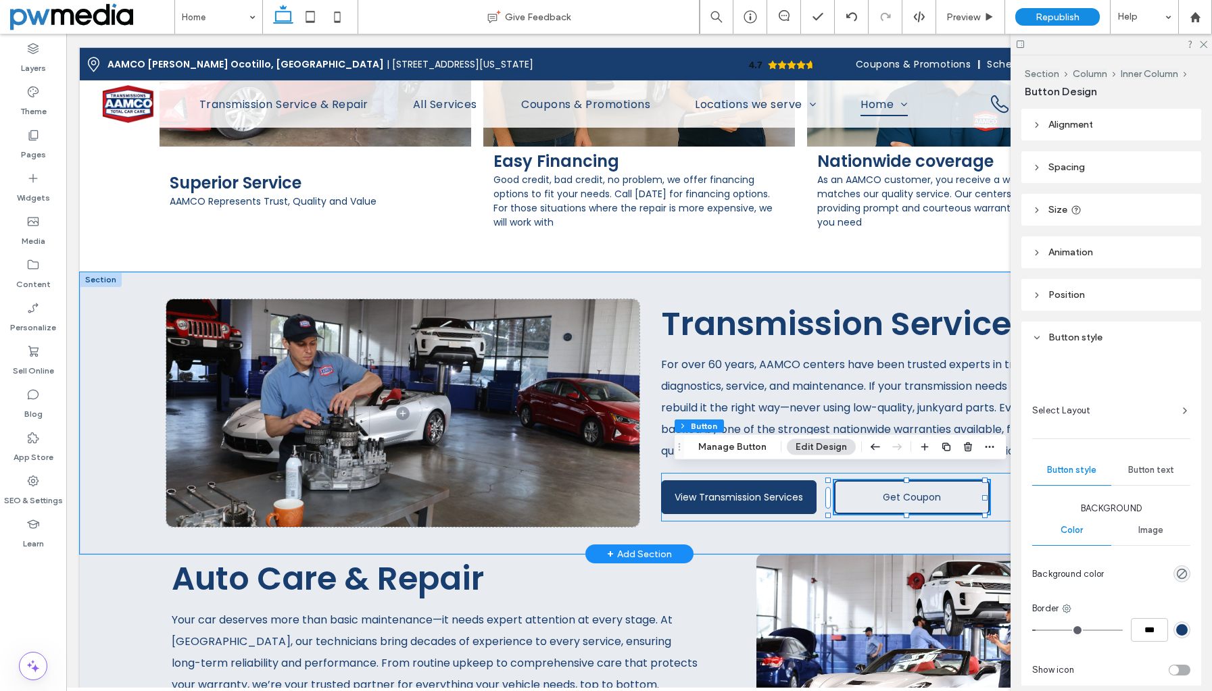
type input "**"
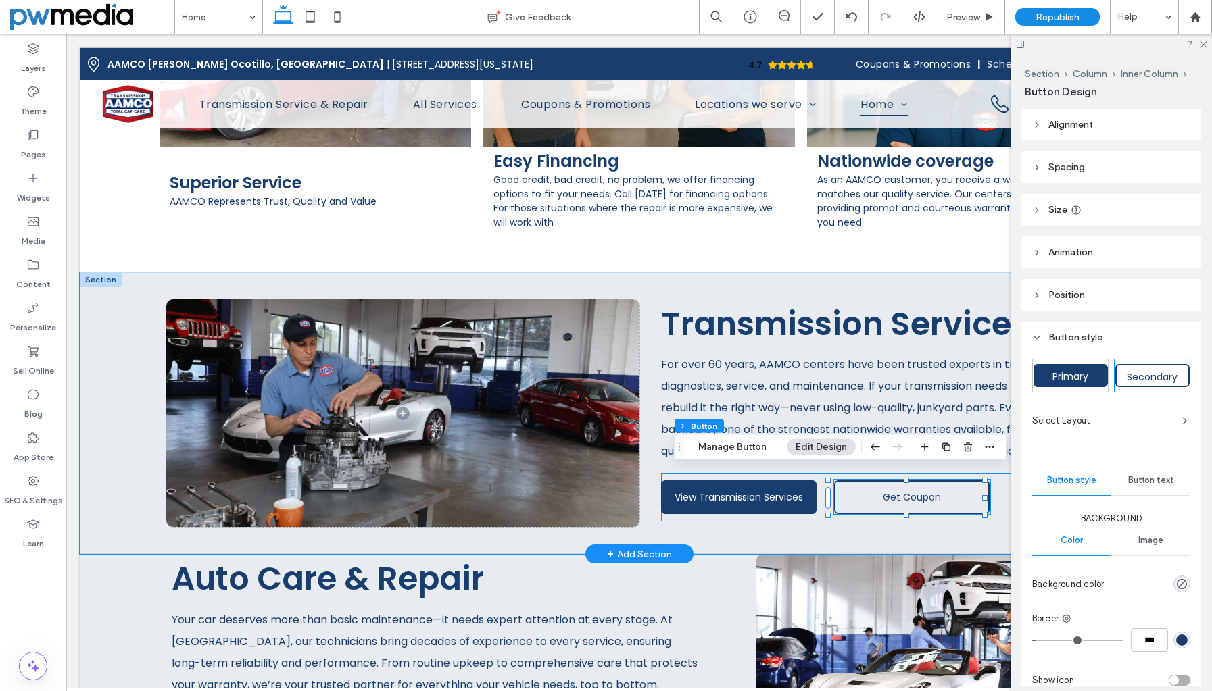
click at [858, 493] on link "Get Coupon" at bounding box center [911, 497] width 155 height 34
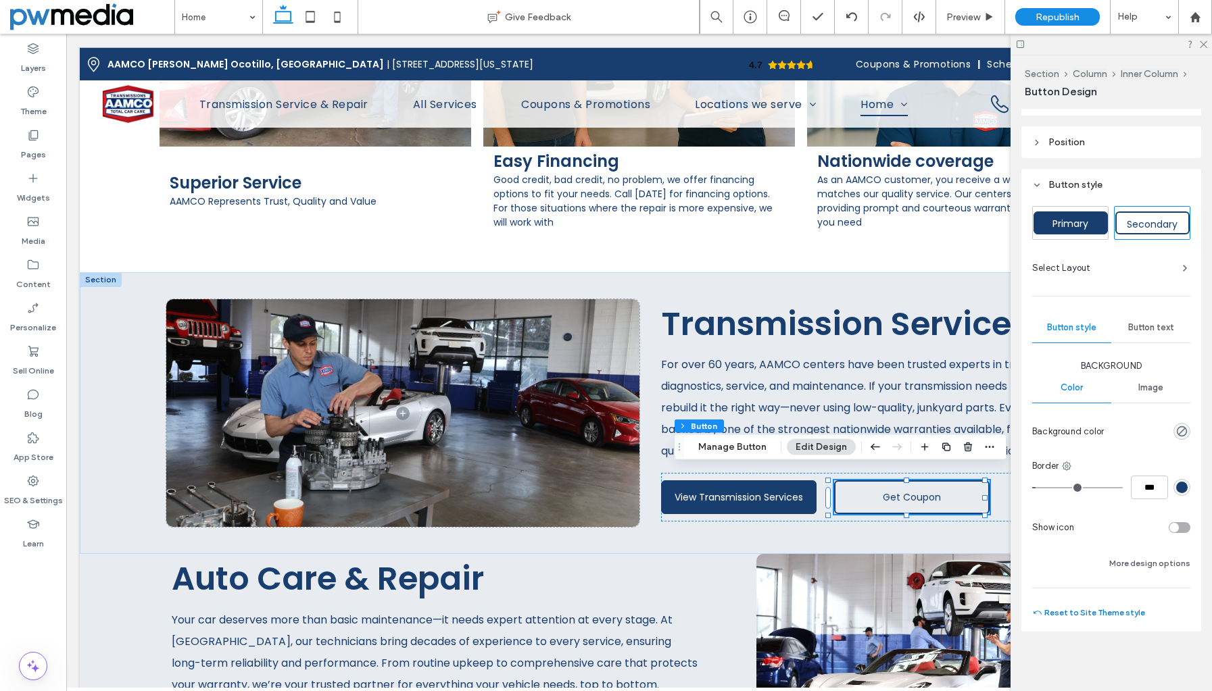
click at [1097, 615] on button "Reset to Site Theme style" at bounding box center [1088, 613] width 113 height 16
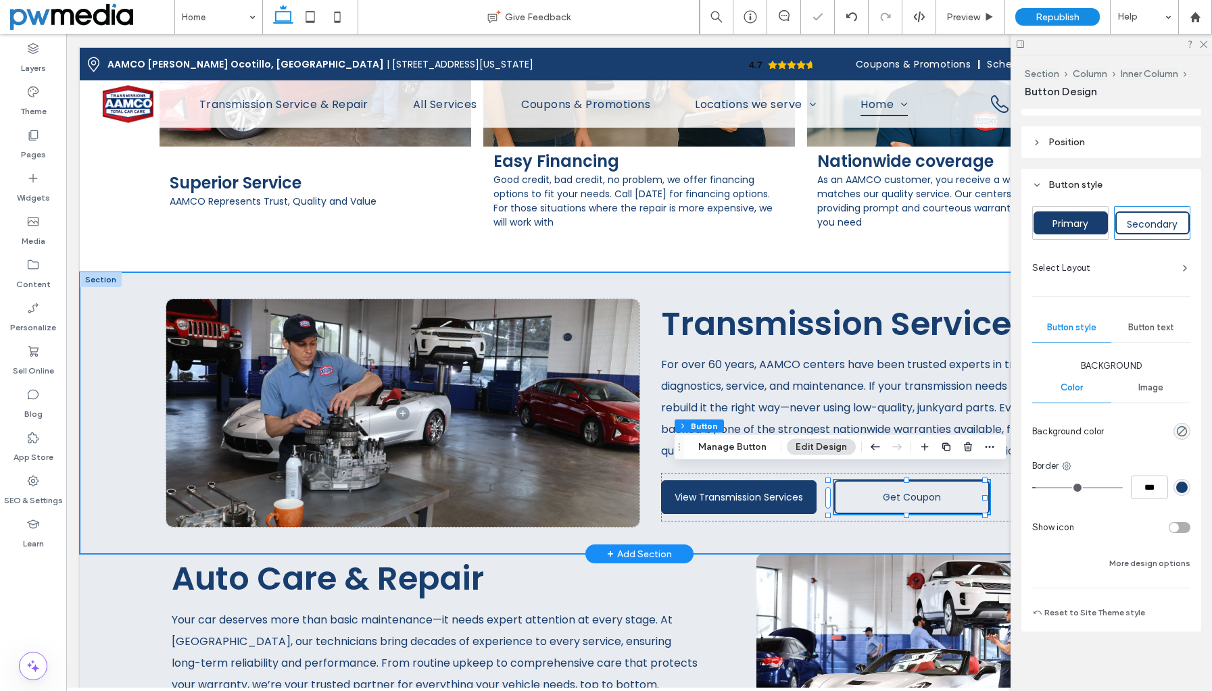
click at [879, 520] on div "Transmission Services For over 60 years, AAMCO centers have been trusted expert…" at bounding box center [639, 413] width 1118 height 282
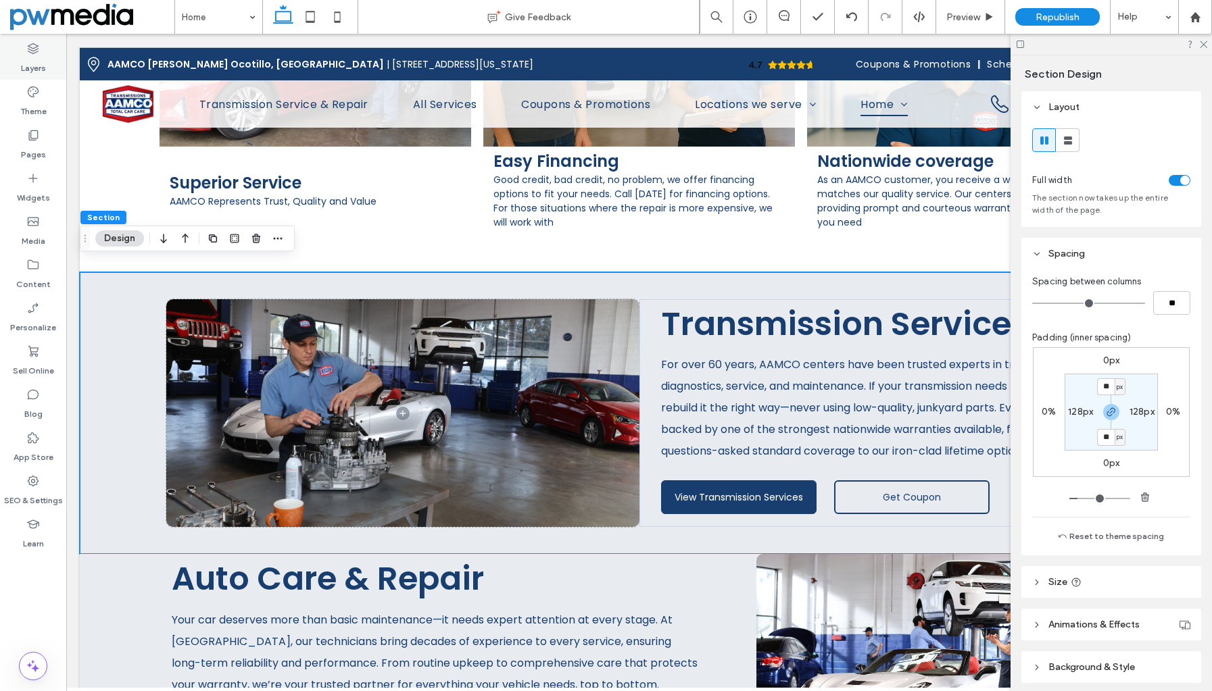
click at [41, 57] on label "Layers" at bounding box center [33, 64] width 25 height 19
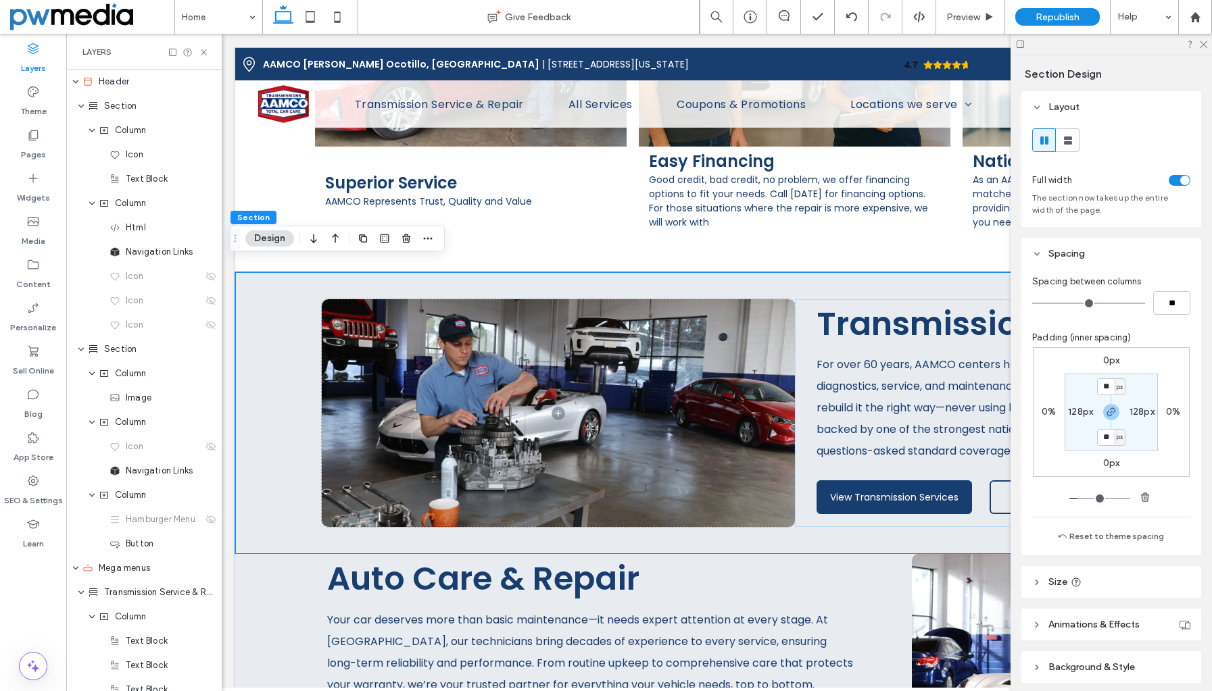
scroll to position [0, 357]
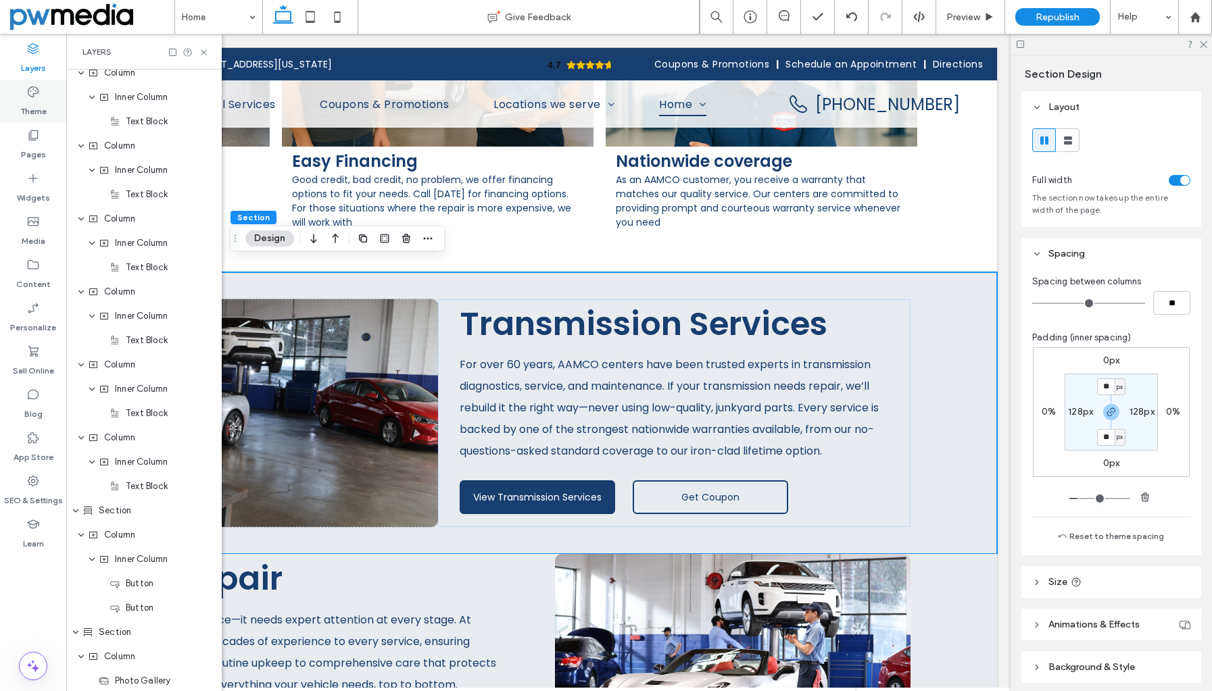
click at [47, 81] on div "Theme" at bounding box center [33, 101] width 66 height 43
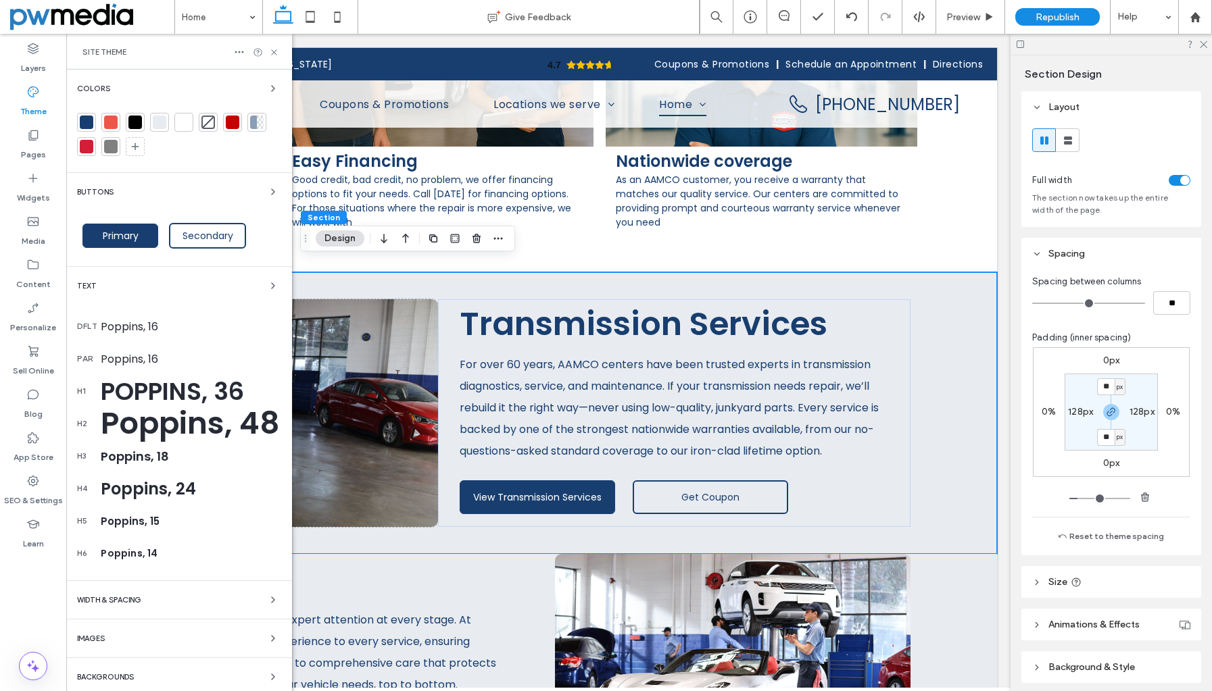
scroll to position [1939, 0]
click at [268, 195] on icon "button" at bounding box center [273, 191] width 11 height 11
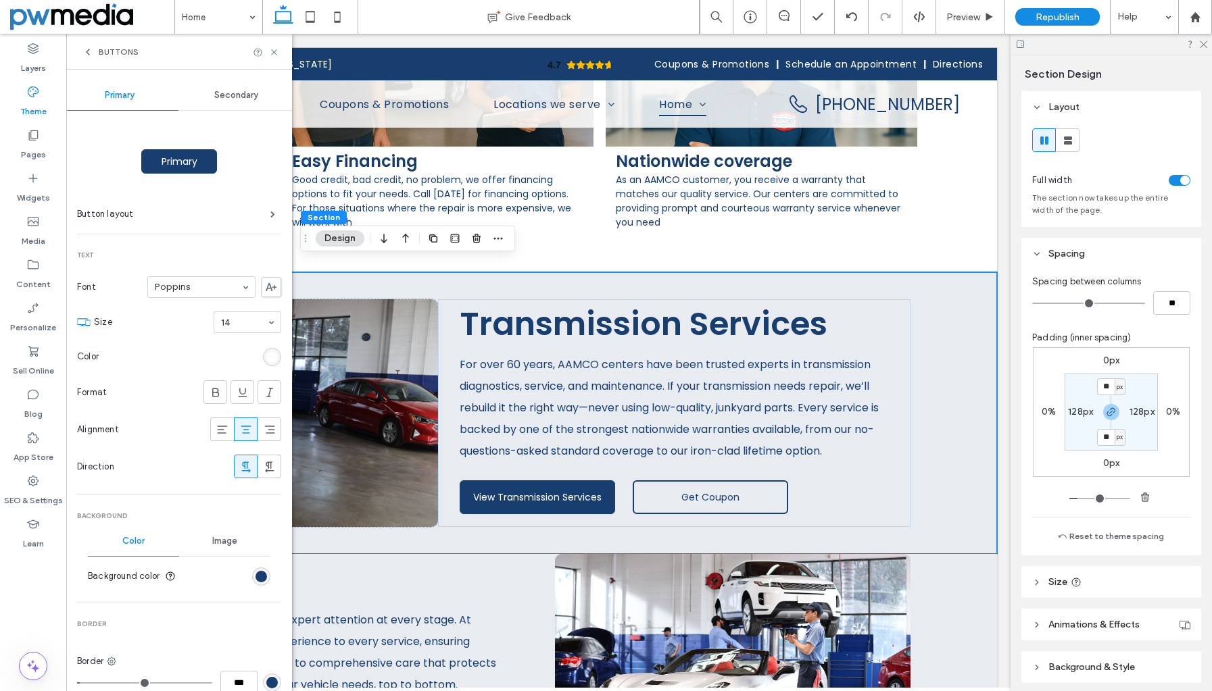
click at [229, 99] on span "Secondary" at bounding box center [236, 95] width 44 height 11
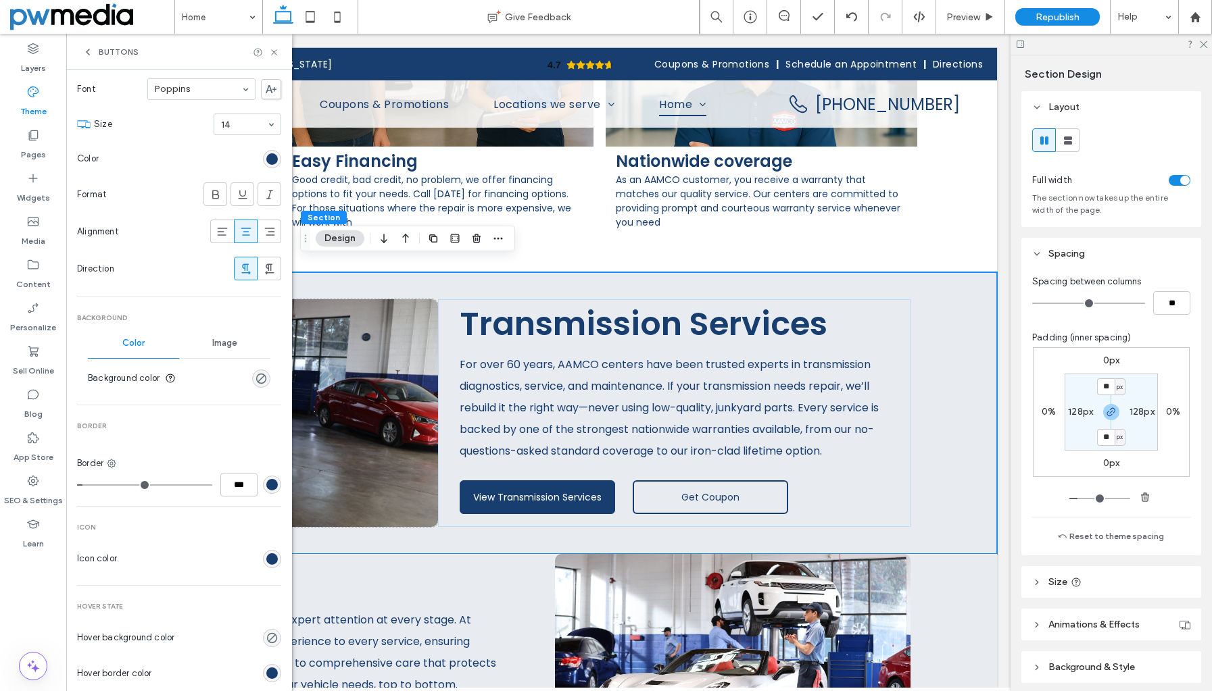
scroll to position [203, 0]
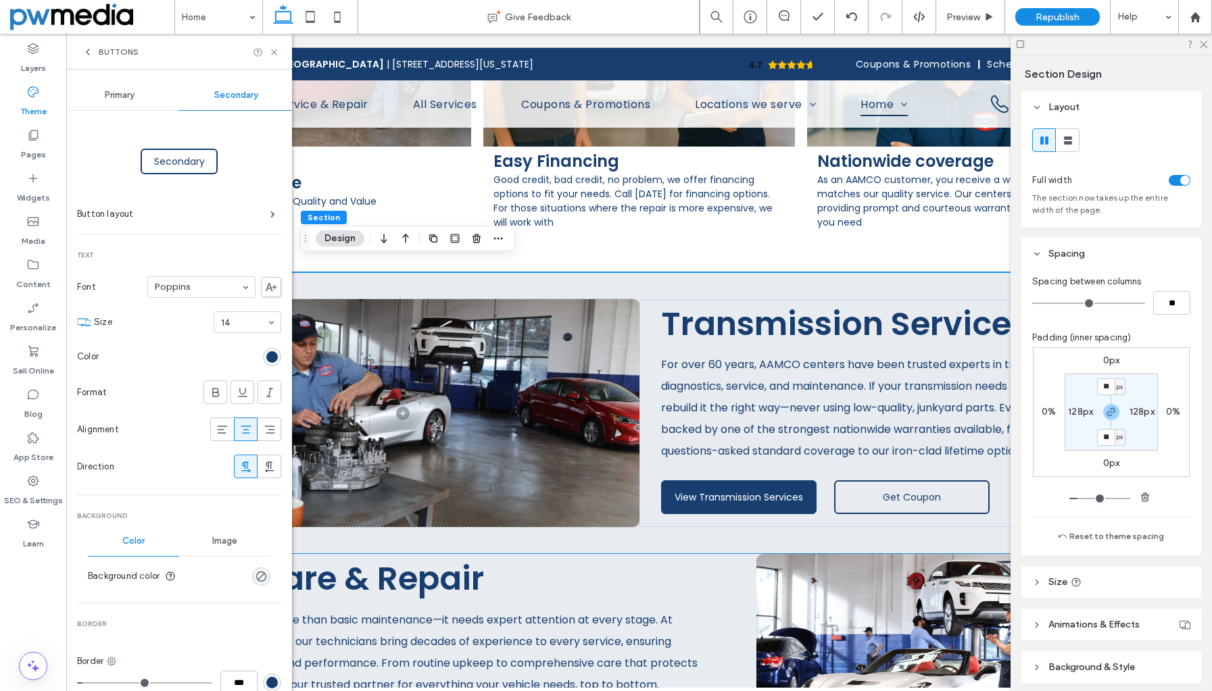
scroll to position [0, 201]
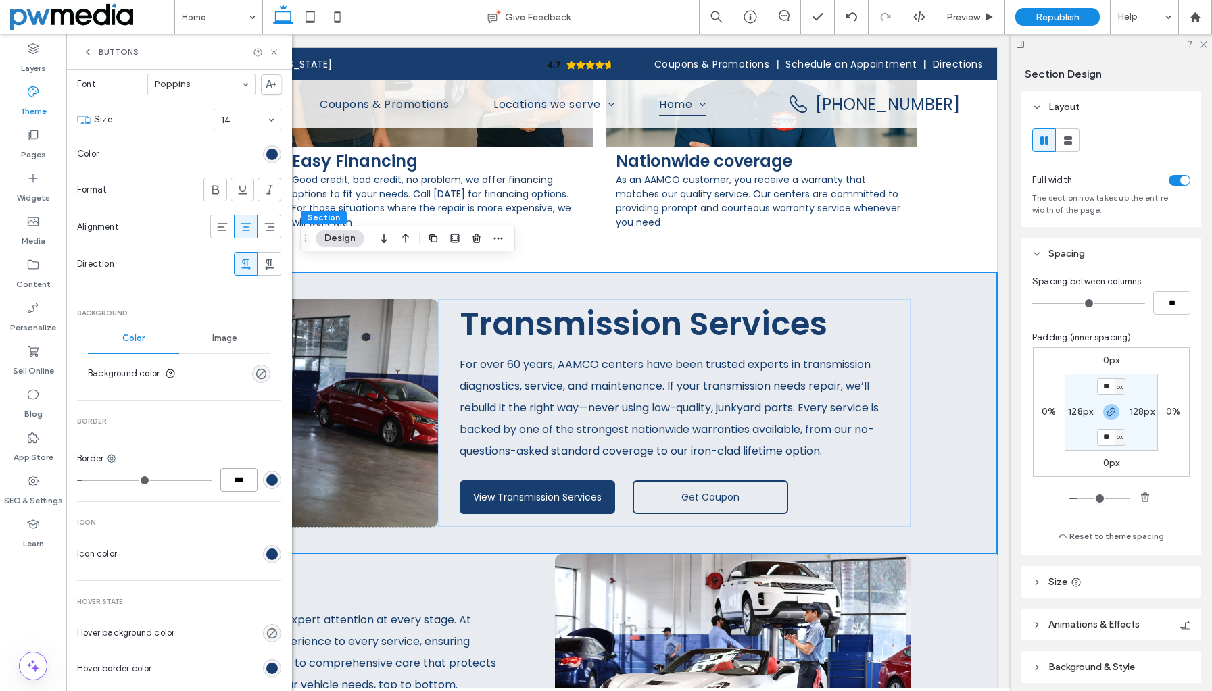
click at [228, 477] on input "***" at bounding box center [238, 480] width 37 height 24
type input "*"
click at [228, 499] on div "Secondary Button layout Text Font Poppins Size 14 Color Format Alignment Direct…" at bounding box center [179, 394] width 204 height 972
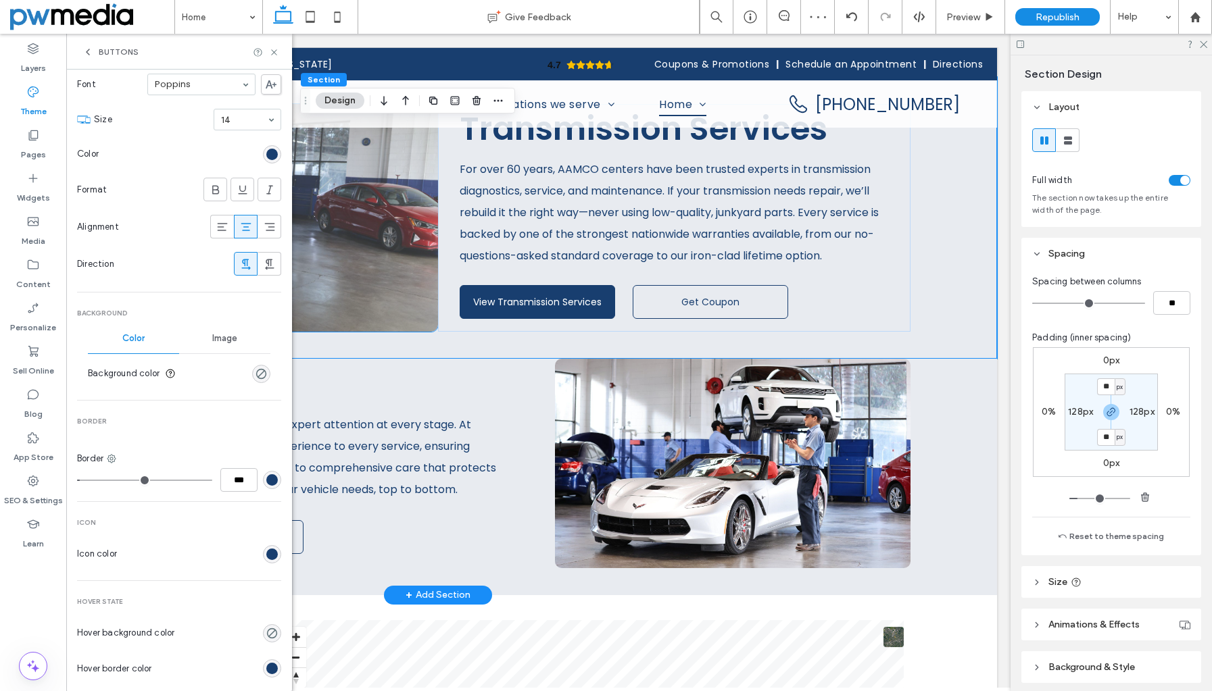
scroll to position [1990, 0]
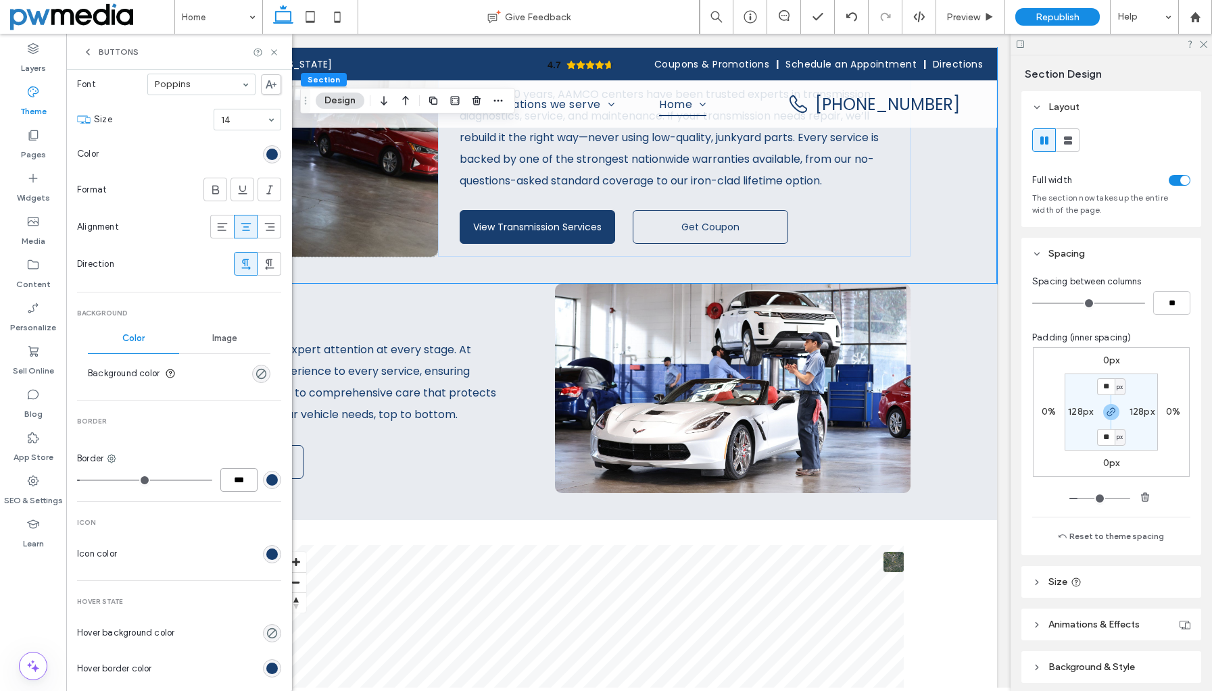
click at [220, 478] on input "***" at bounding box center [238, 480] width 37 height 24
type input "*"
type input "***"
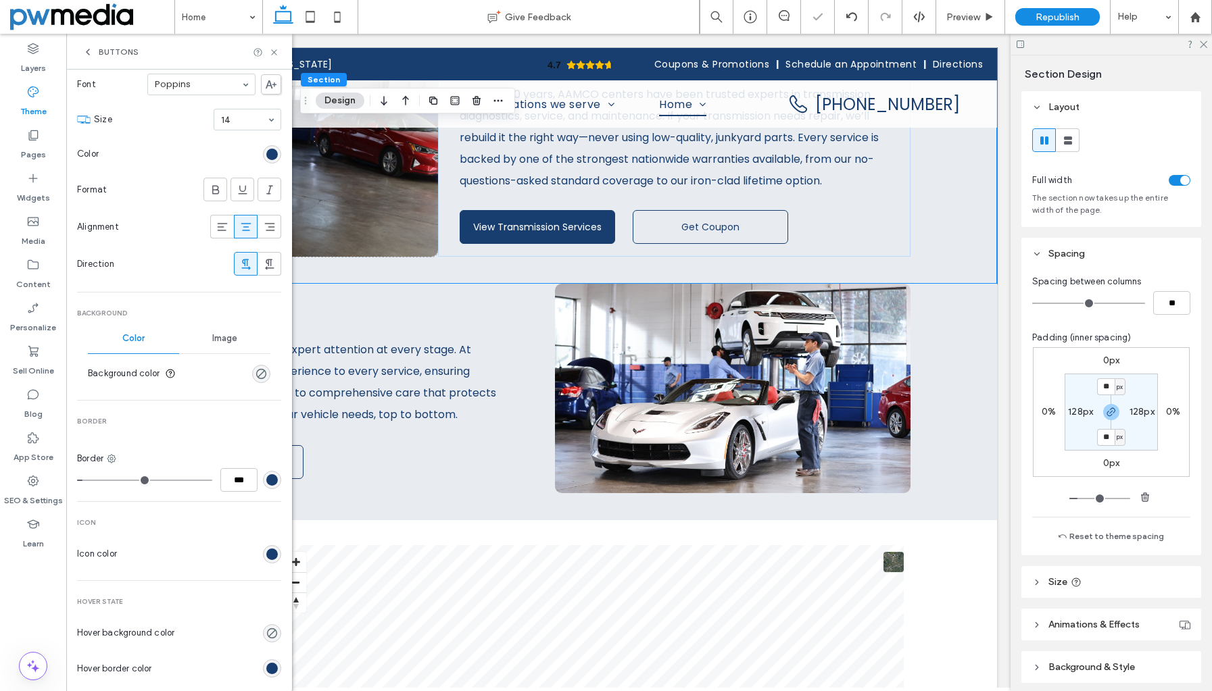
click at [208, 493] on div "Secondary Button layout Text Font Poppins Size 14 Color Format Alignment Direct…" at bounding box center [179, 394] width 204 height 972
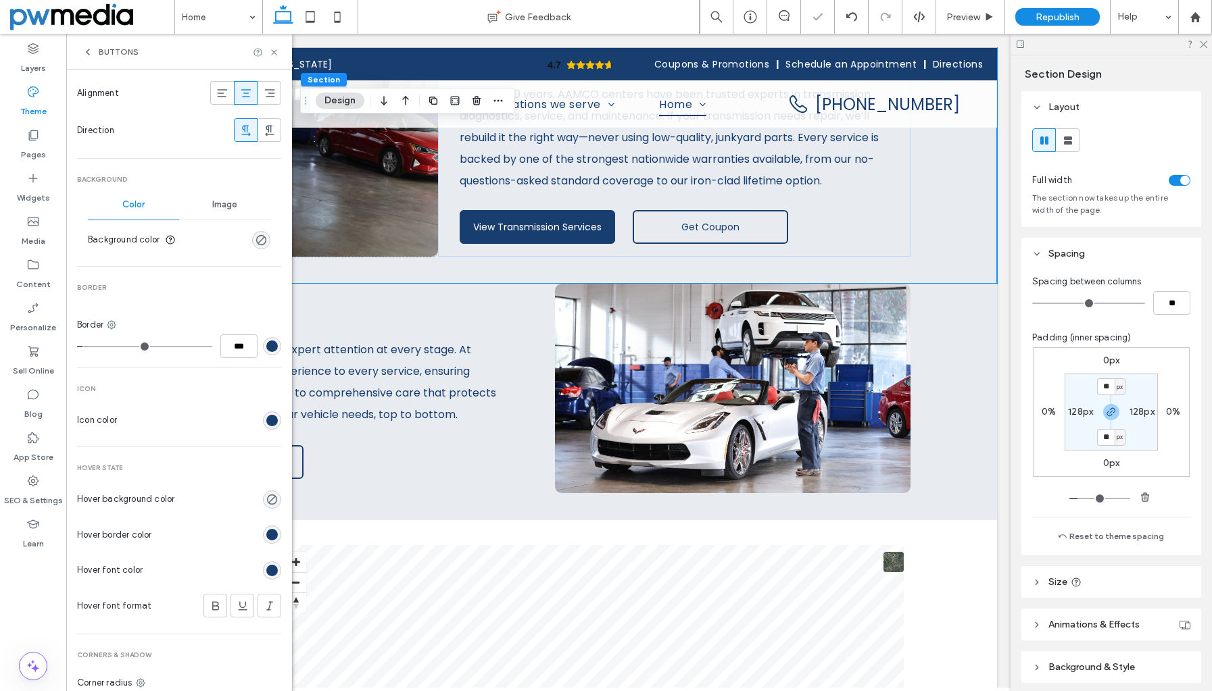
scroll to position [338, 0]
click at [266, 501] on div "rgba(0, 0, 0, 0)" at bounding box center [271, 498] width 11 height 11
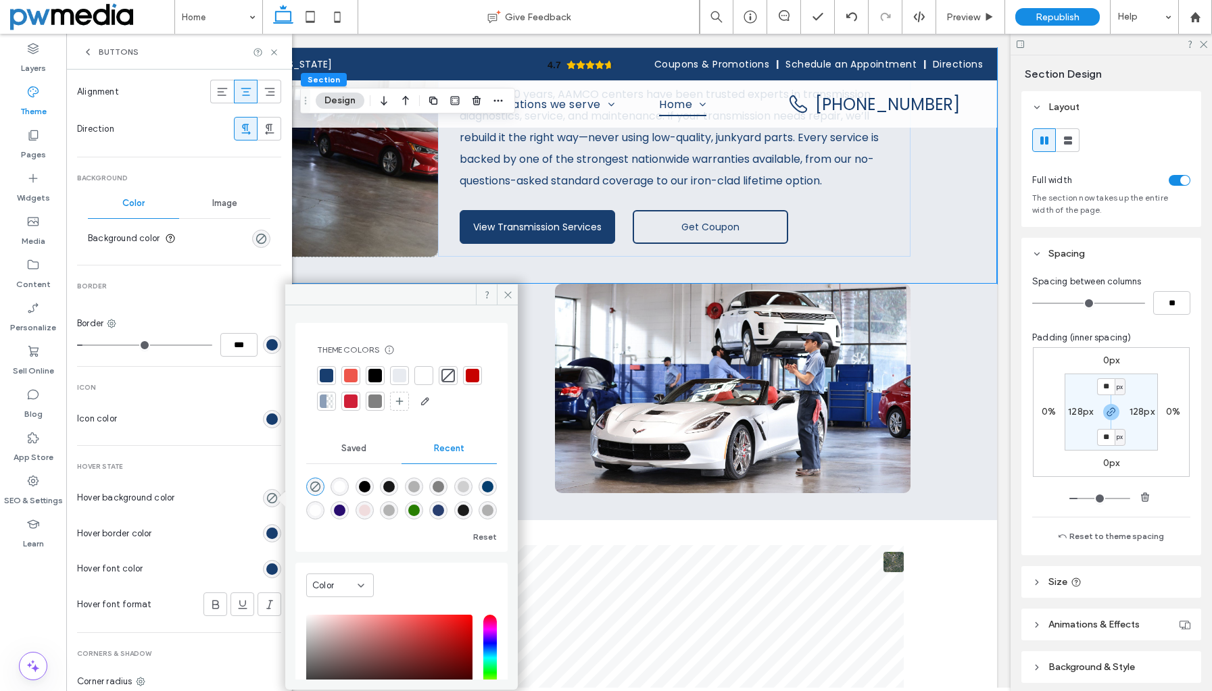
click at [420, 488] on div "rgba(177, 177, 177, 1)" at bounding box center [413, 486] width 11 height 11
type input "*******"
type input "***"
type input "****"
click at [469, 484] on div "rgba(177, 177, 177, 0.56)" at bounding box center [462, 486] width 11 height 11
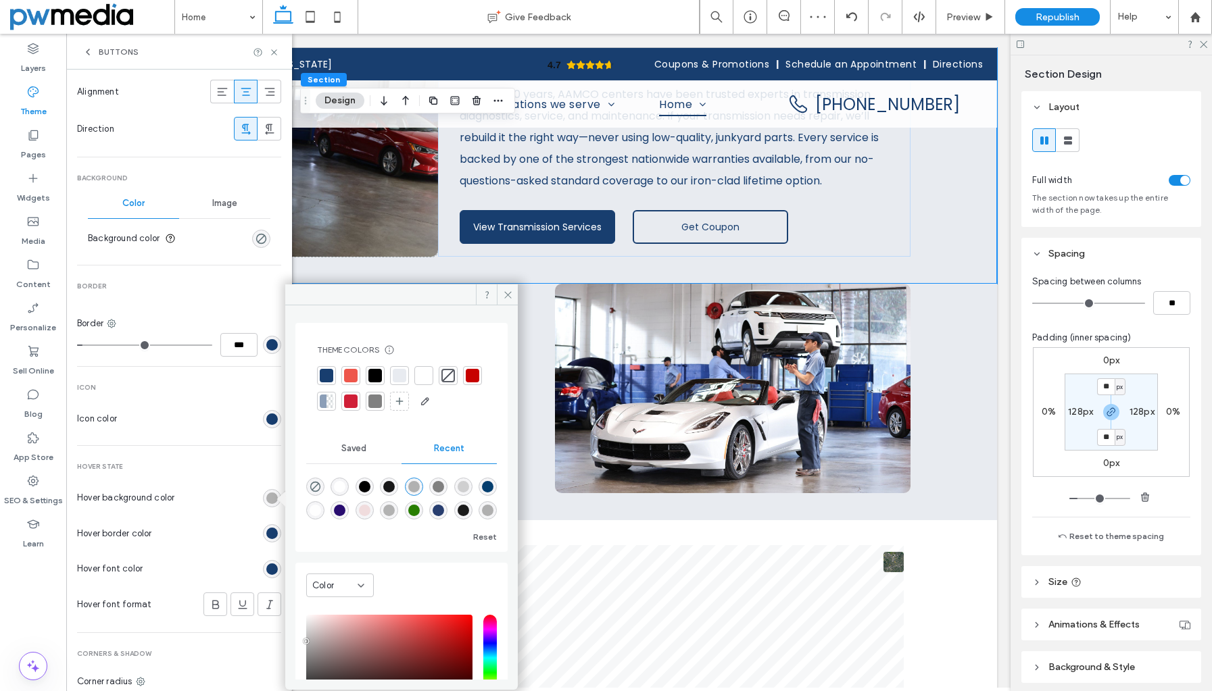
type input "**"
type input "***"
click at [277, 53] on icon at bounding box center [274, 52] width 10 height 10
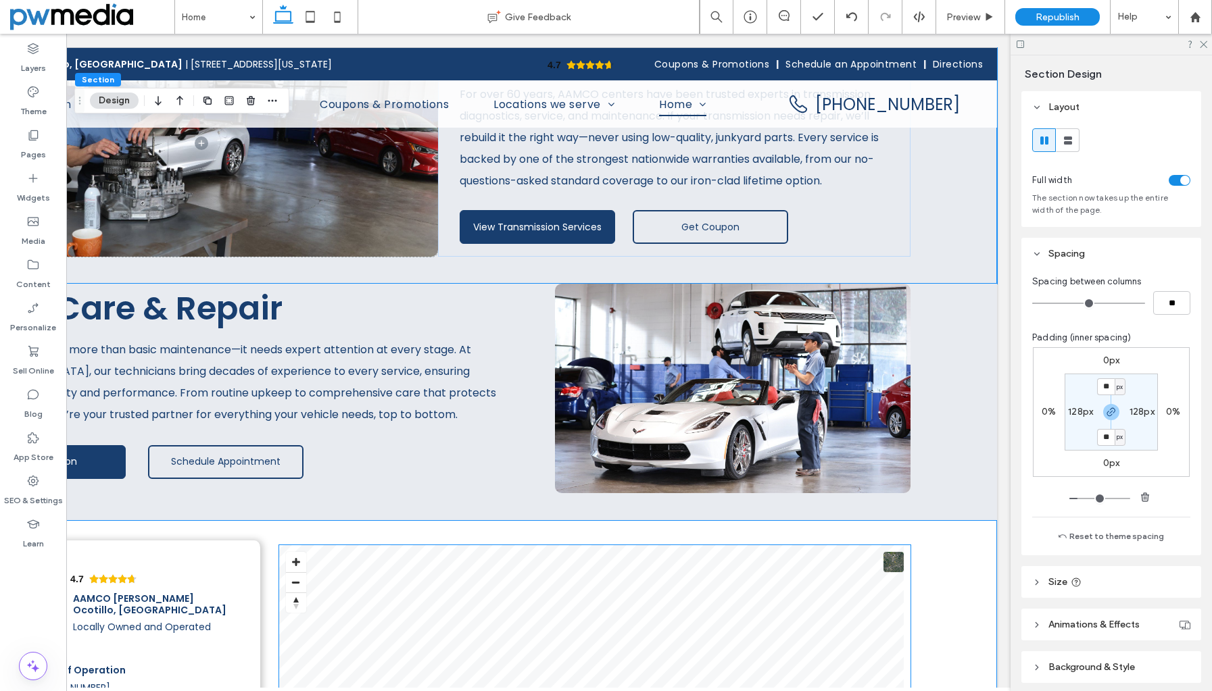
scroll to position [2125, 0]
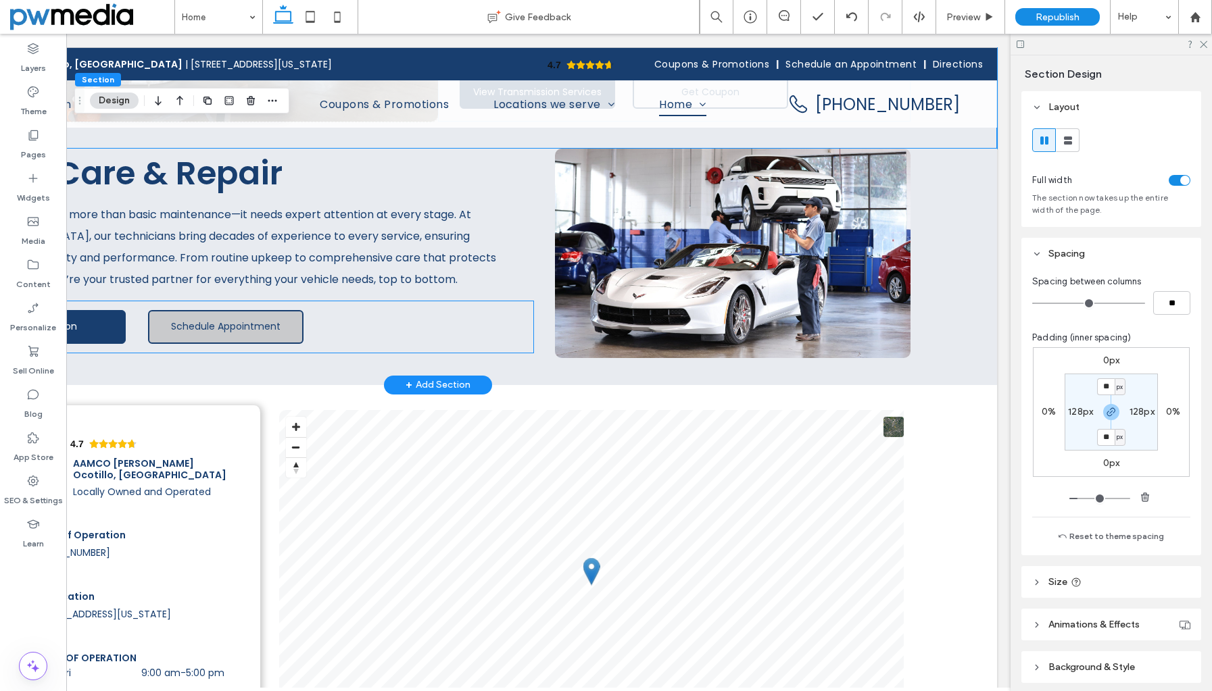
click at [230, 320] on span "Schedule Appointment" at bounding box center [225, 327] width 109 height 14
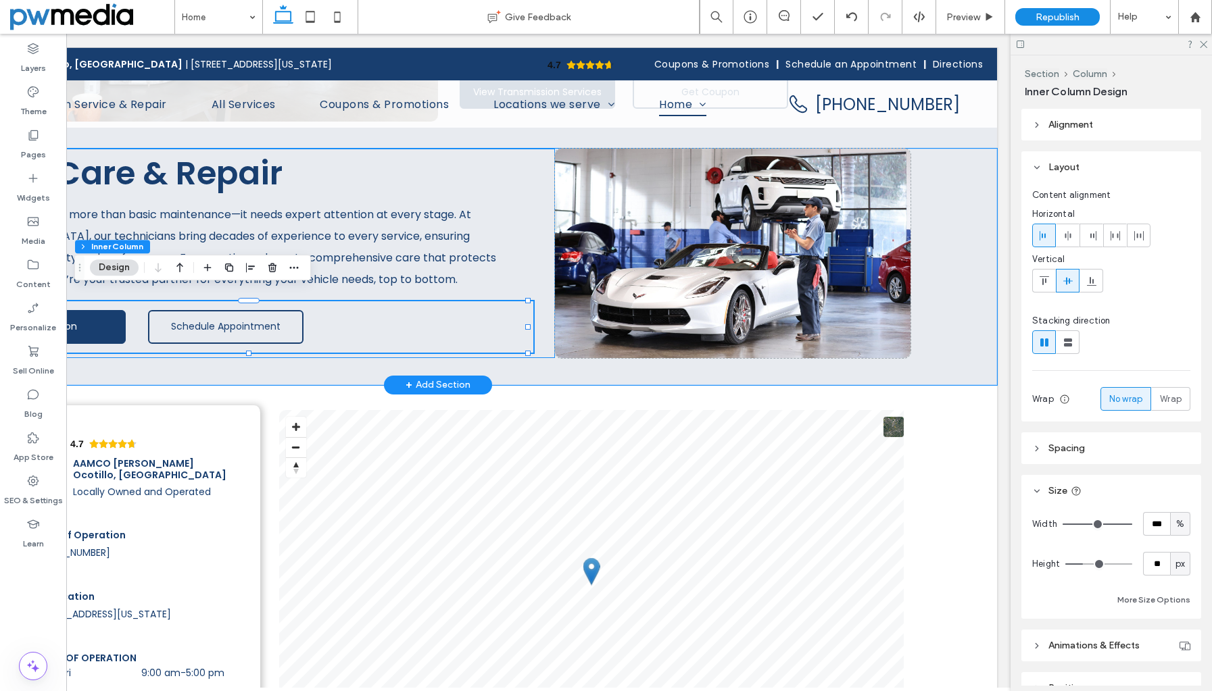
click at [532, 272] on div "Auto Care & Repair Your car deserves more than basic maintenance—it needs exper…" at bounding box center [260, 253] width 590 height 209
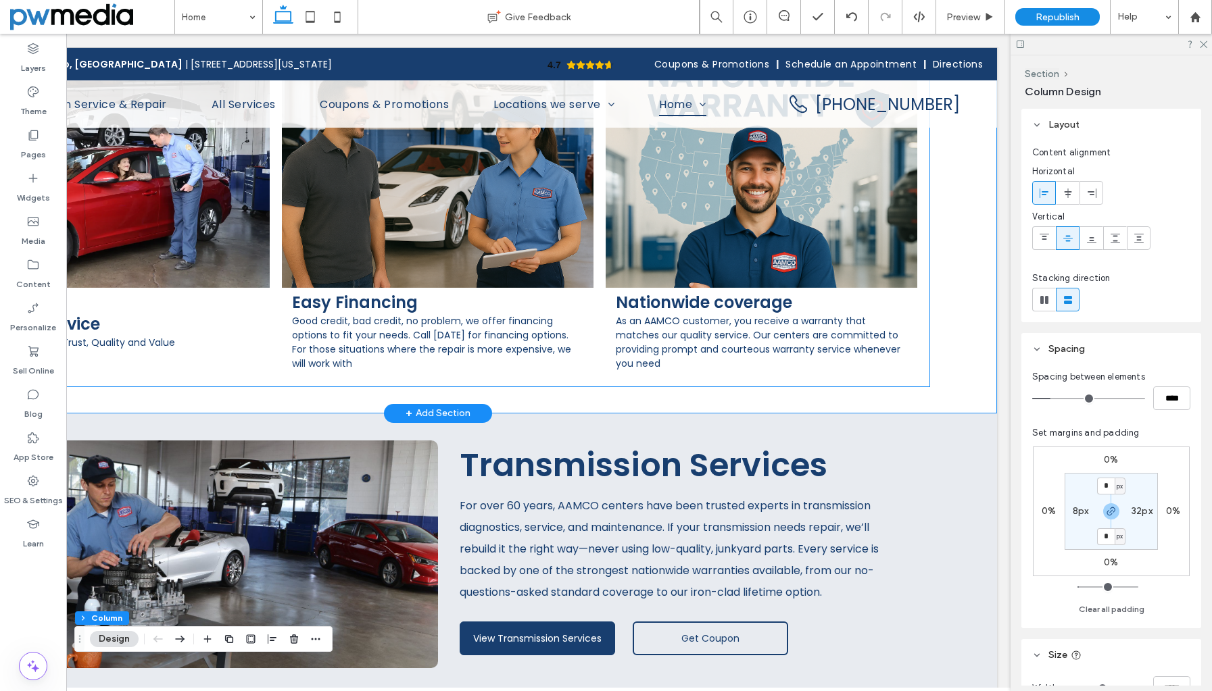
scroll to position [1797, 0]
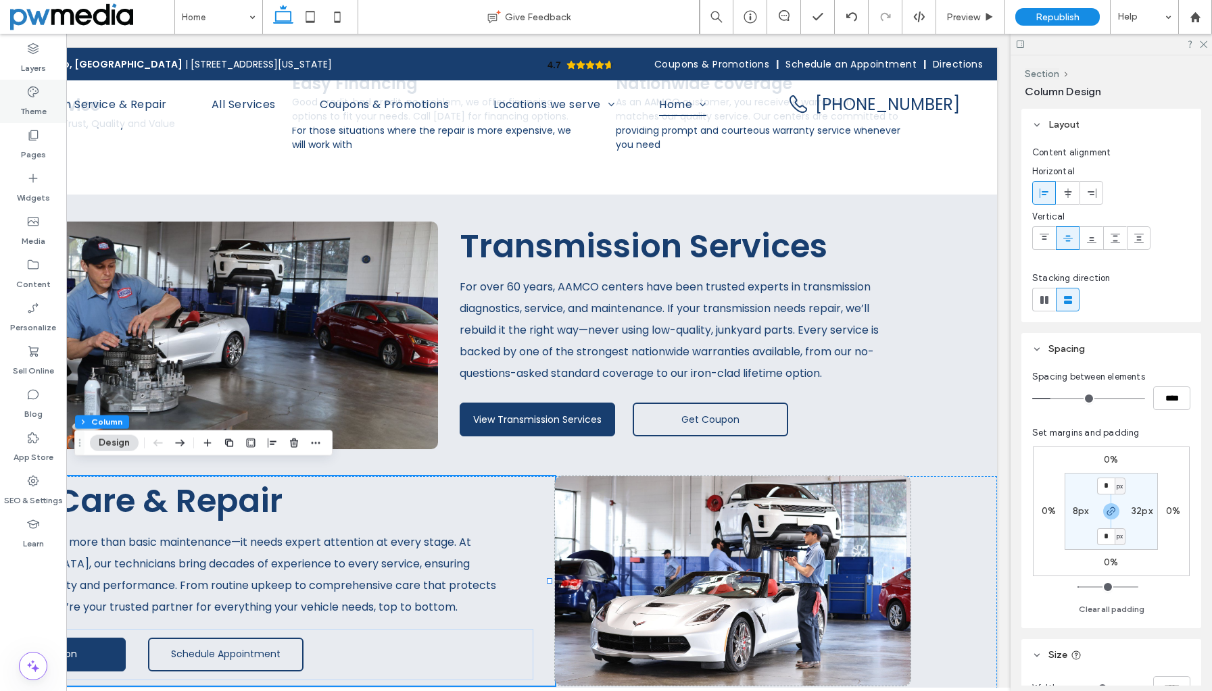
click at [35, 88] on icon at bounding box center [33, 92] width 14 height 14
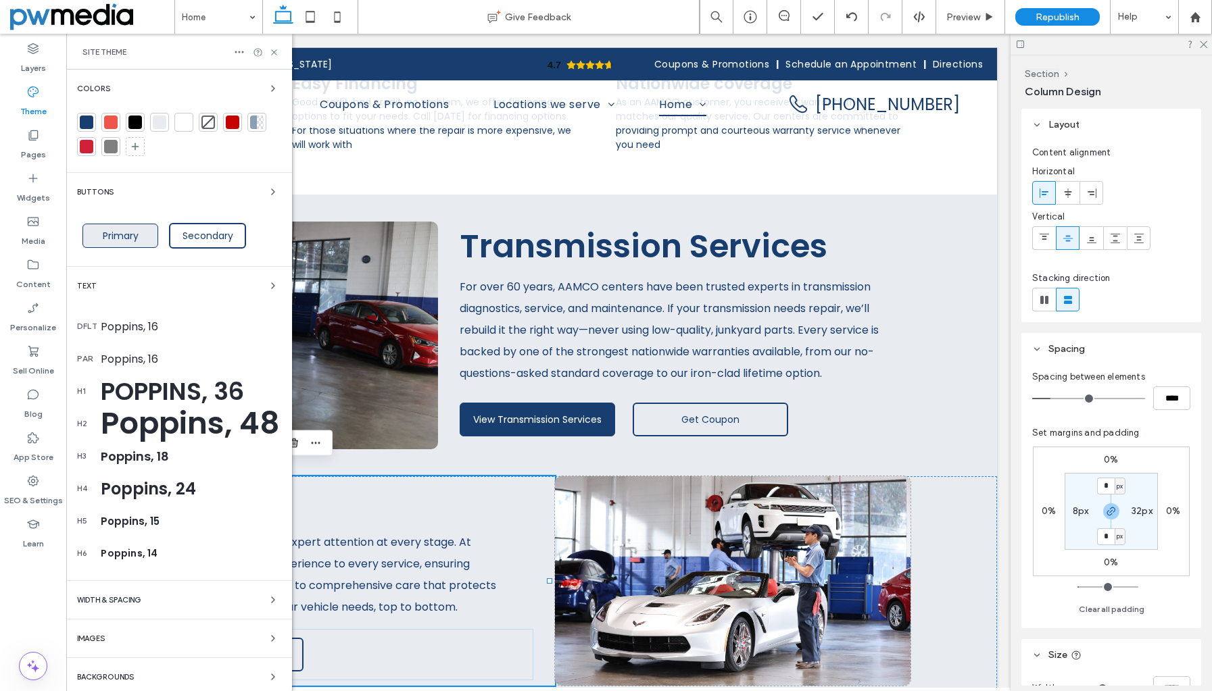
click at [139, 232] on span "Primary" at bounding box center [120, 236] width 45 height 14
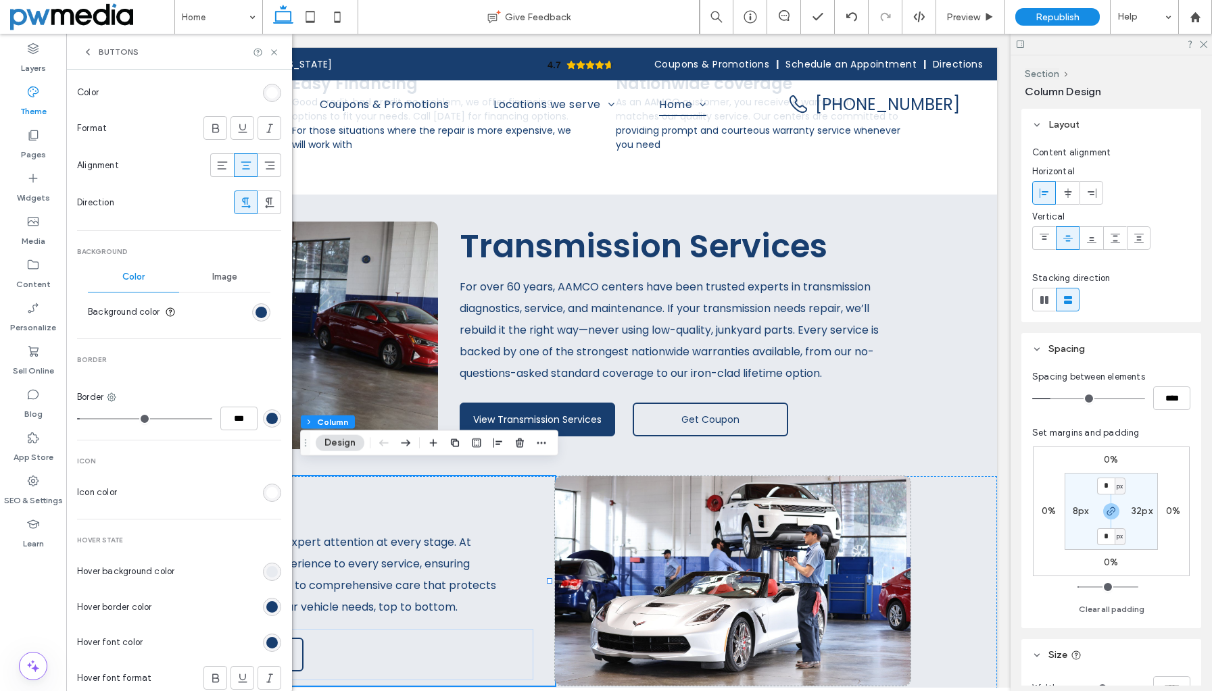
scroll to position [270, 0]
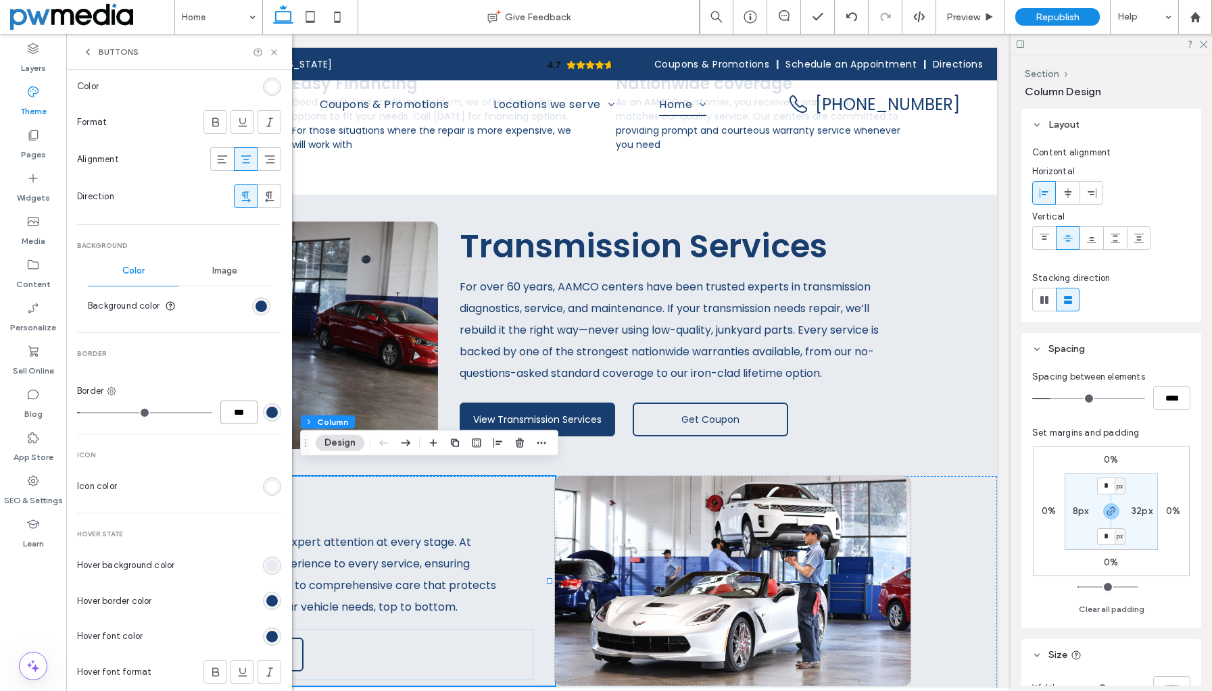
click at [230, 414] on input "***" at bounding box center [238, 413] width 37 height 24
type input "*"
type input "***"
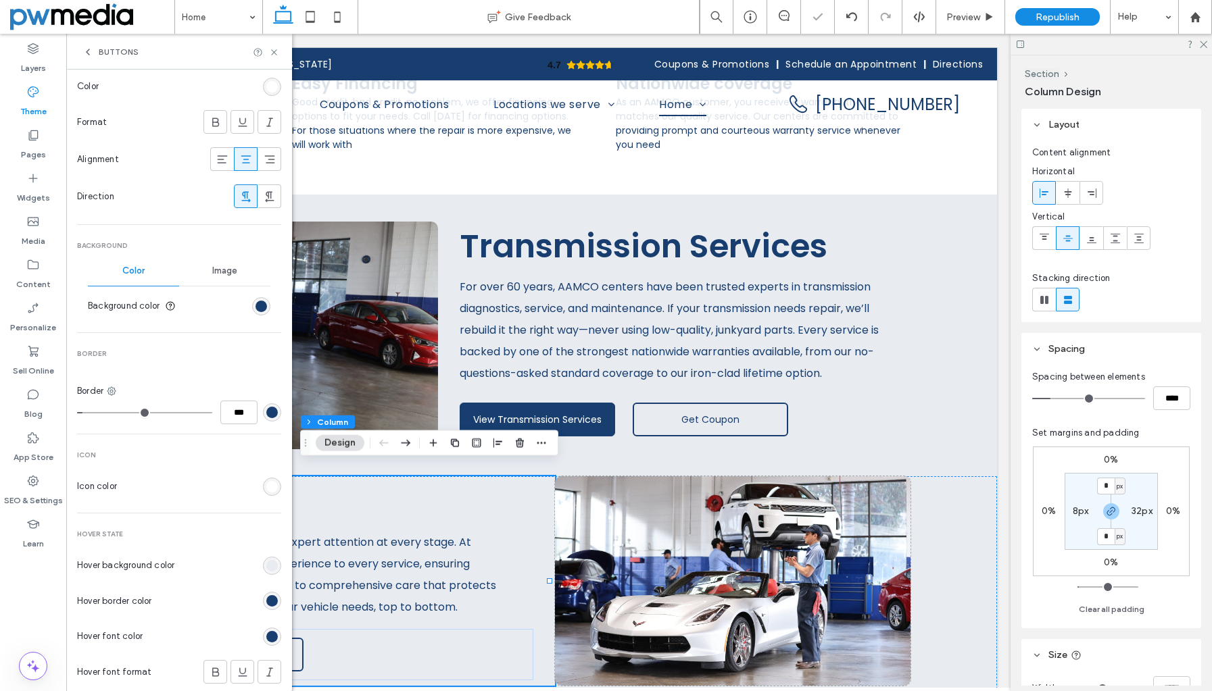
click at [230, 438] on div "Primary Button layout Text Font Poppins Size 14 Color Format Alignment Directio…" at bounding box center [179, 327] width 204 height 972
click at [270, 54] on icon at bounding box center [274, 52] width 10 height 10
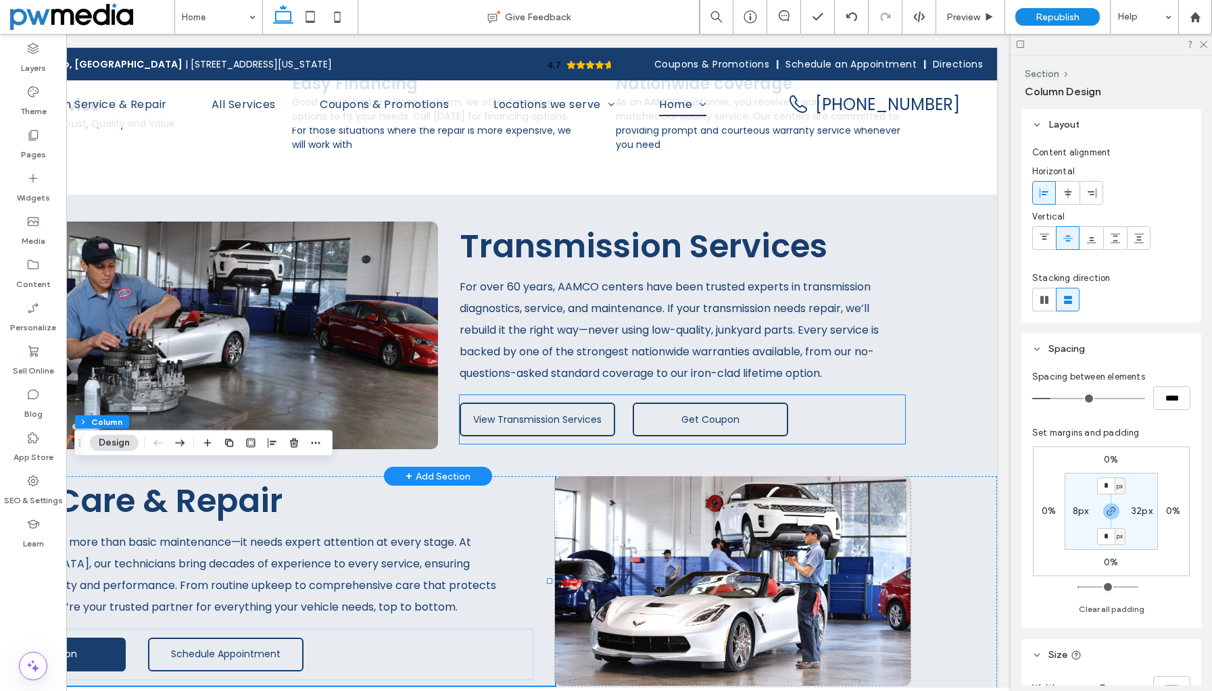
click at [521, 413] on span "View Transmission Services" at bounding box center [537, 420] width 128 height 14
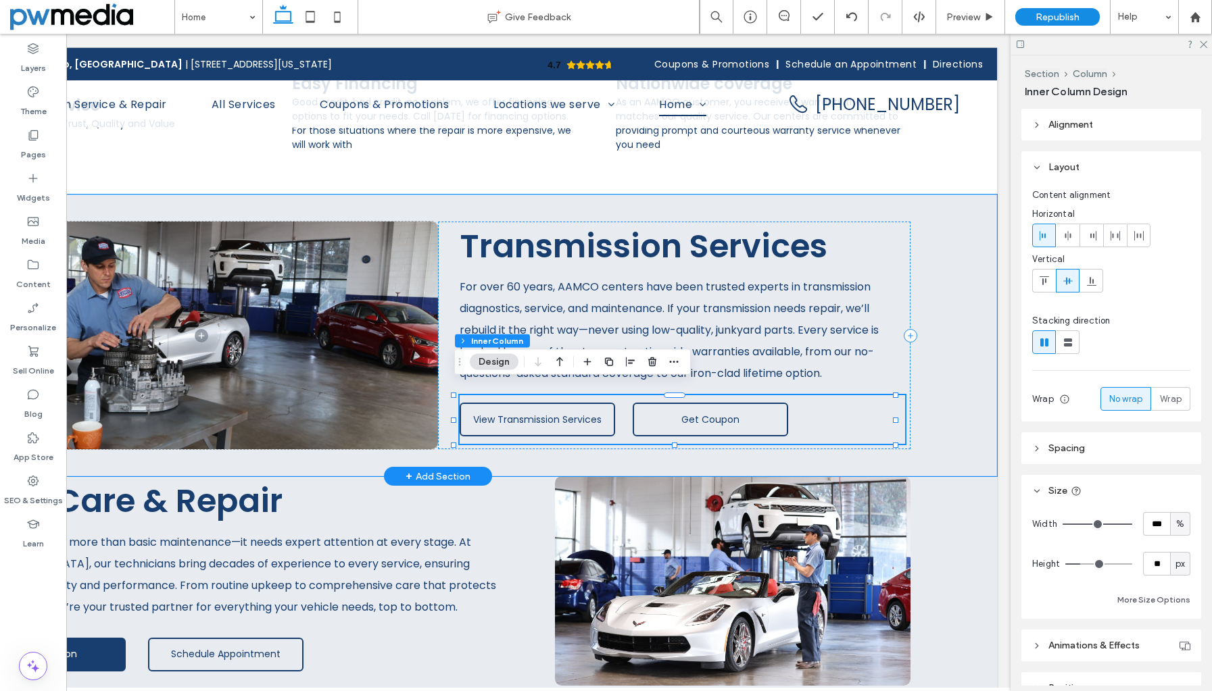
click at [521, 413] on span "View Transmission Services" at bounding box center [537, 420] width 128 height 14
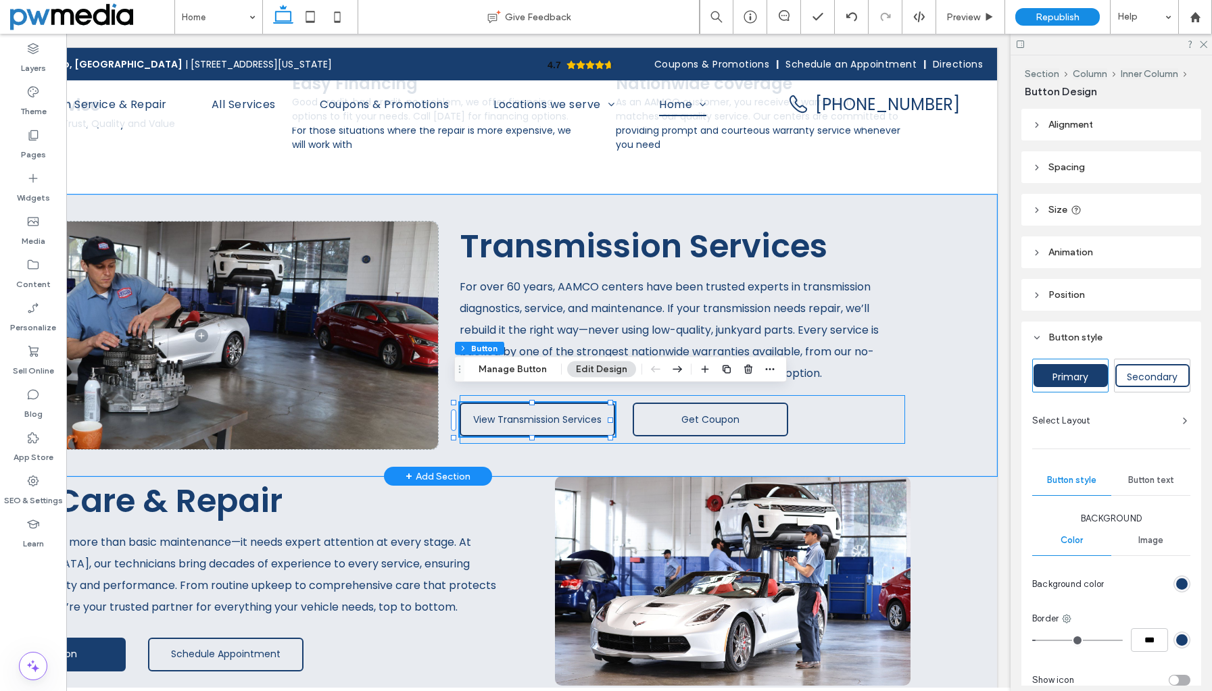
type input "**"
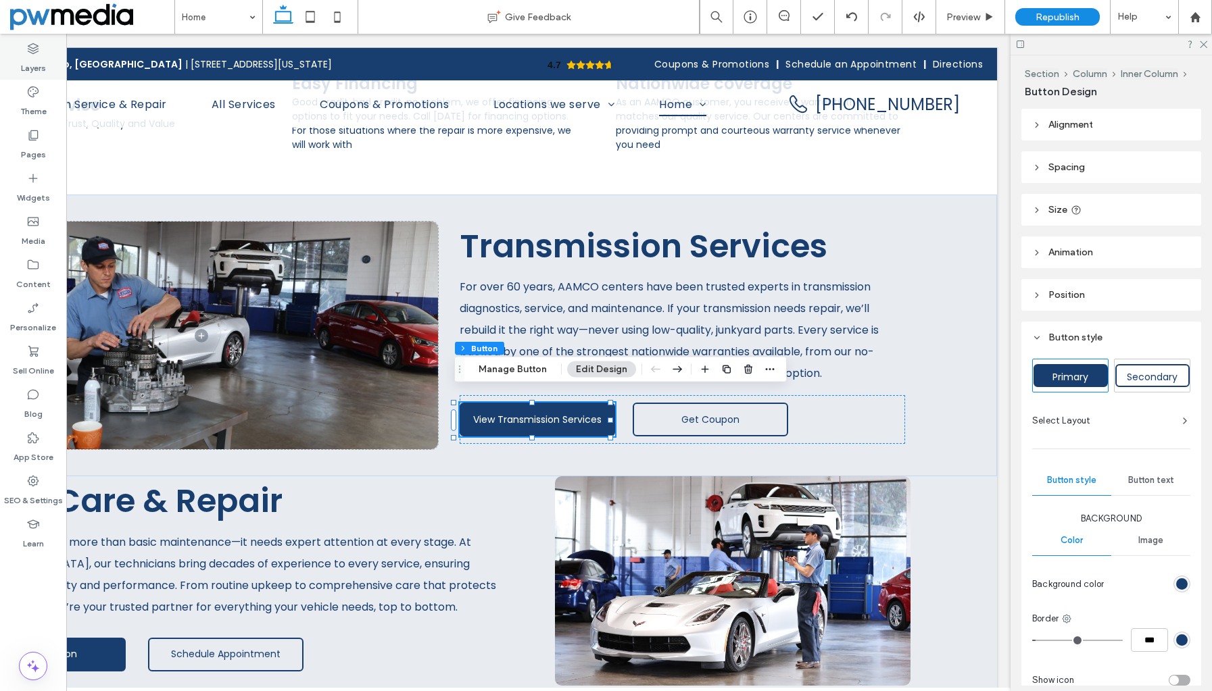
click at [34, 60] on label "Layers" at bounding box center [33, 64] width 25 height 19
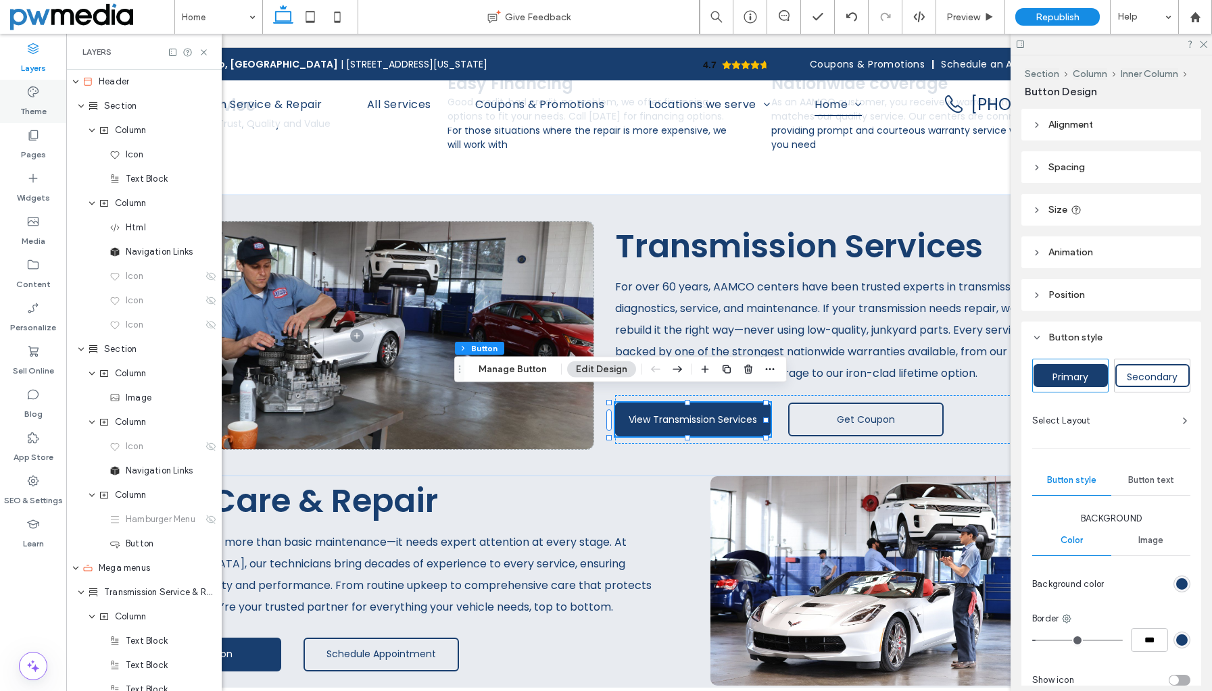
scroll to position [0, 357]
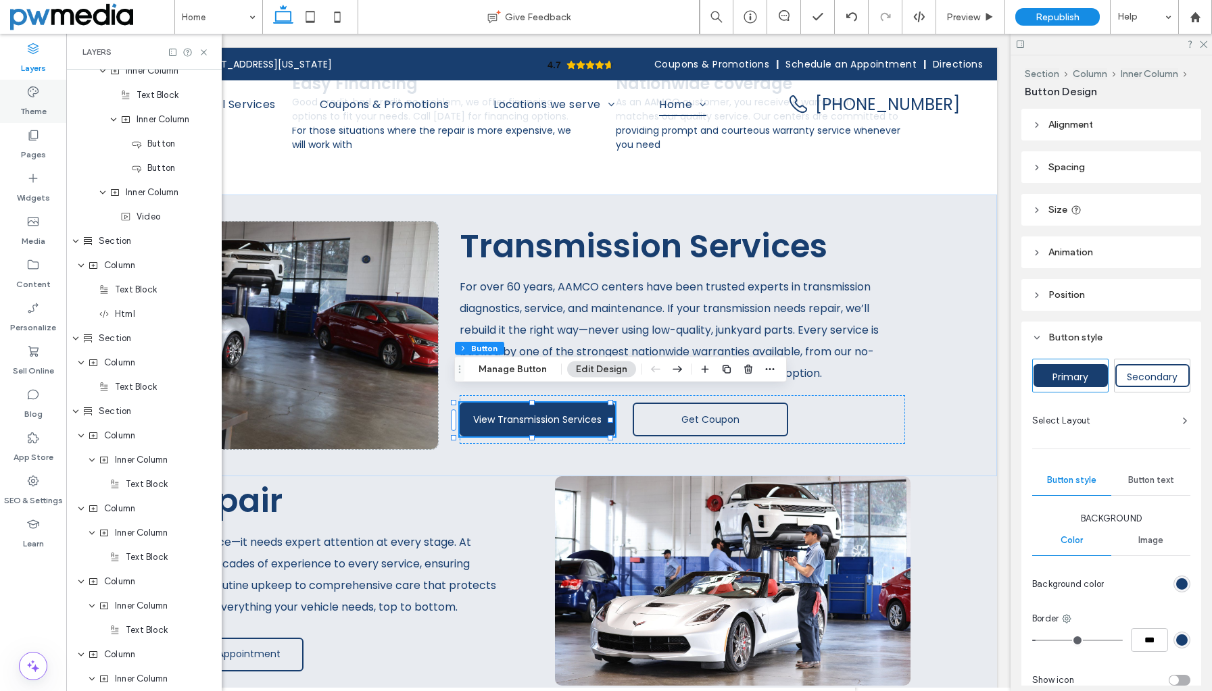
click at [36, 91] on use at bounding box center [33, 91] width 11 height 11
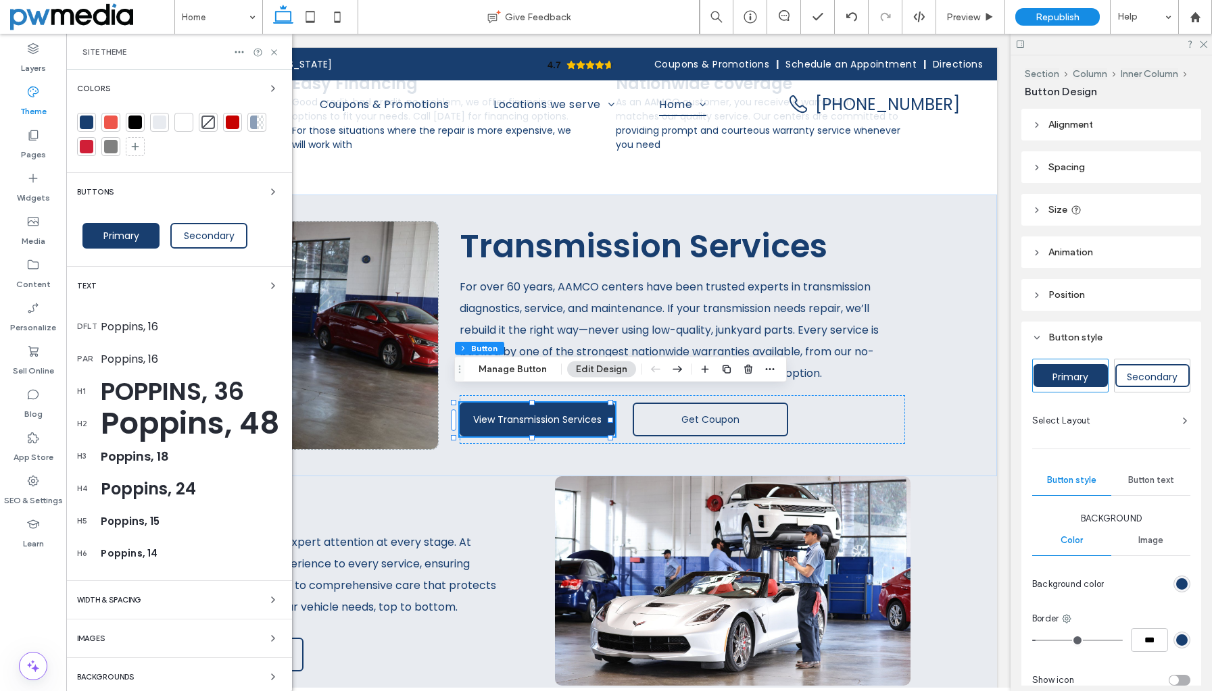
scroll to position [2085, 0]
click at [120, 243] on div "Primary" at bounding box center [120, 236] width 77 height 26
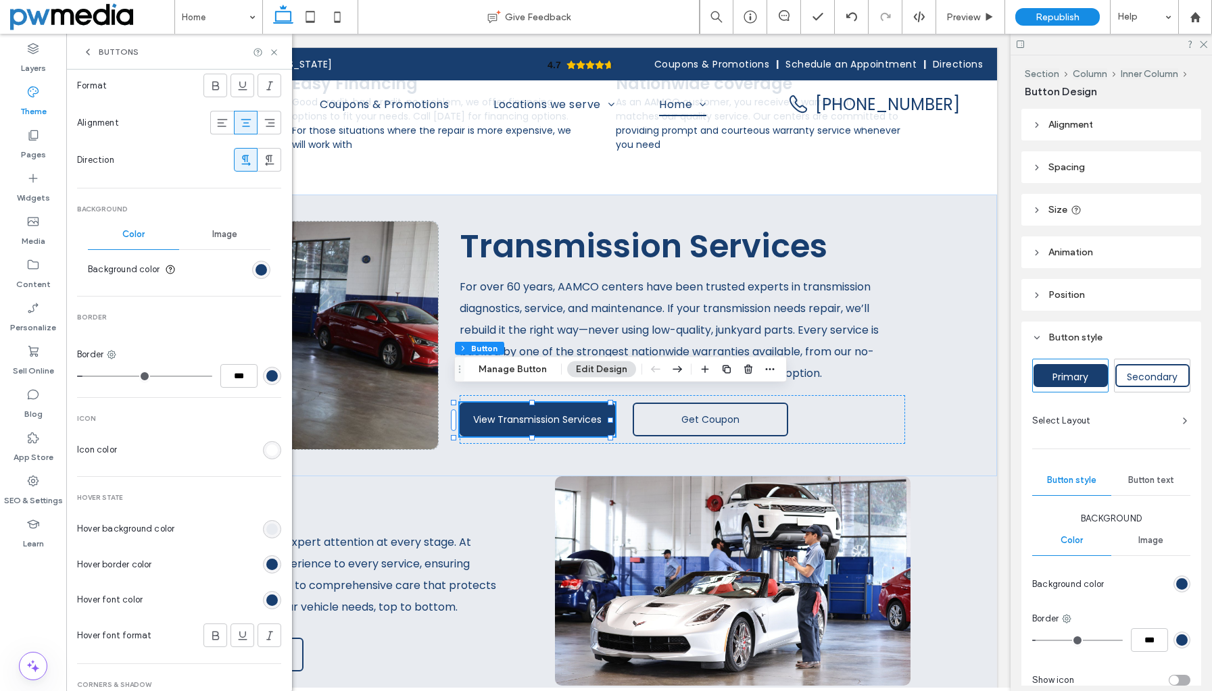
scroll to position [338, 0]
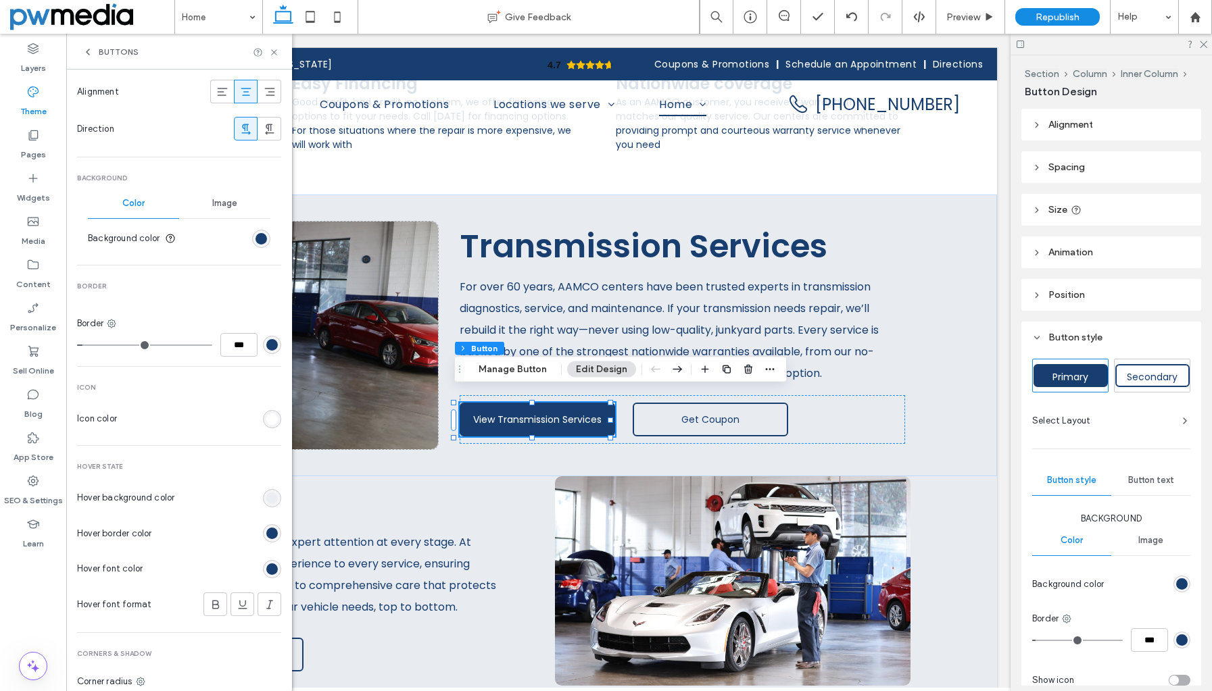
click at [266, 500] on div "rgb(232, 235, 240)" at bounding box center [271, 498] width 11 height 11
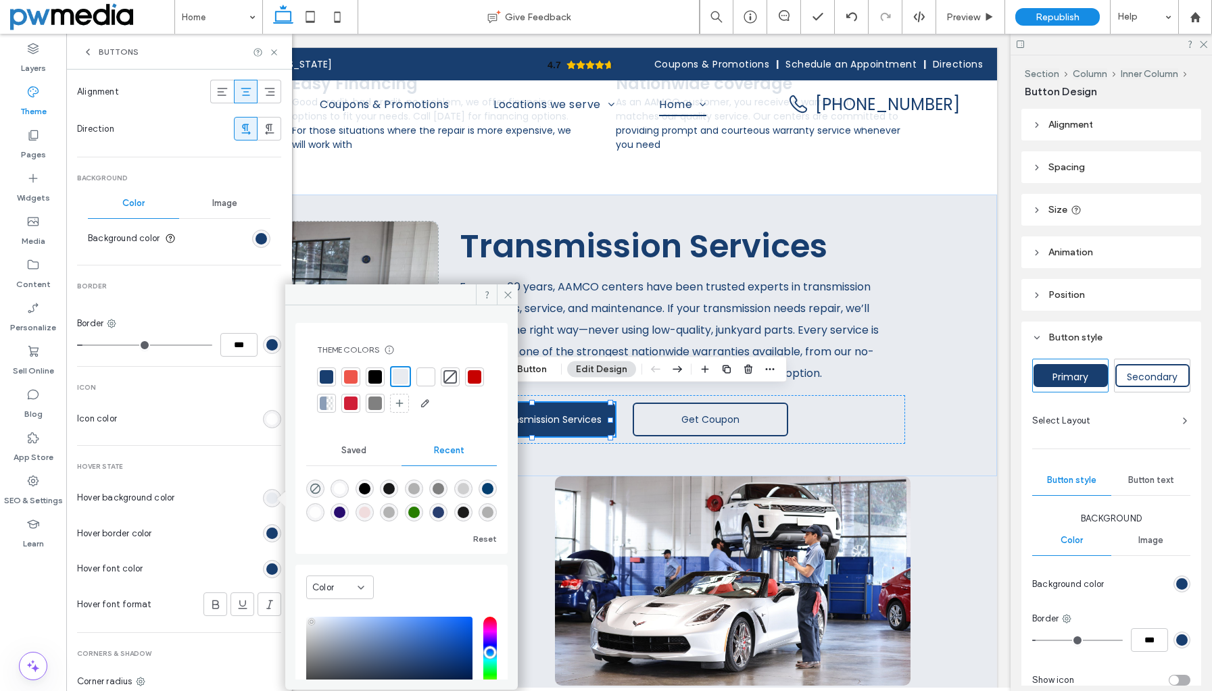
click at [469, 485] on div "rgba(177, 177, 177, 0.56)" at bounding box center [462, 488] width 11 height 11
type input "*******"
type input "**"
type input "***"
click at [469, 486] on div "rgba(177, 177, 177, 0.56)" at bounding box center [462, 486] width 11 height 11
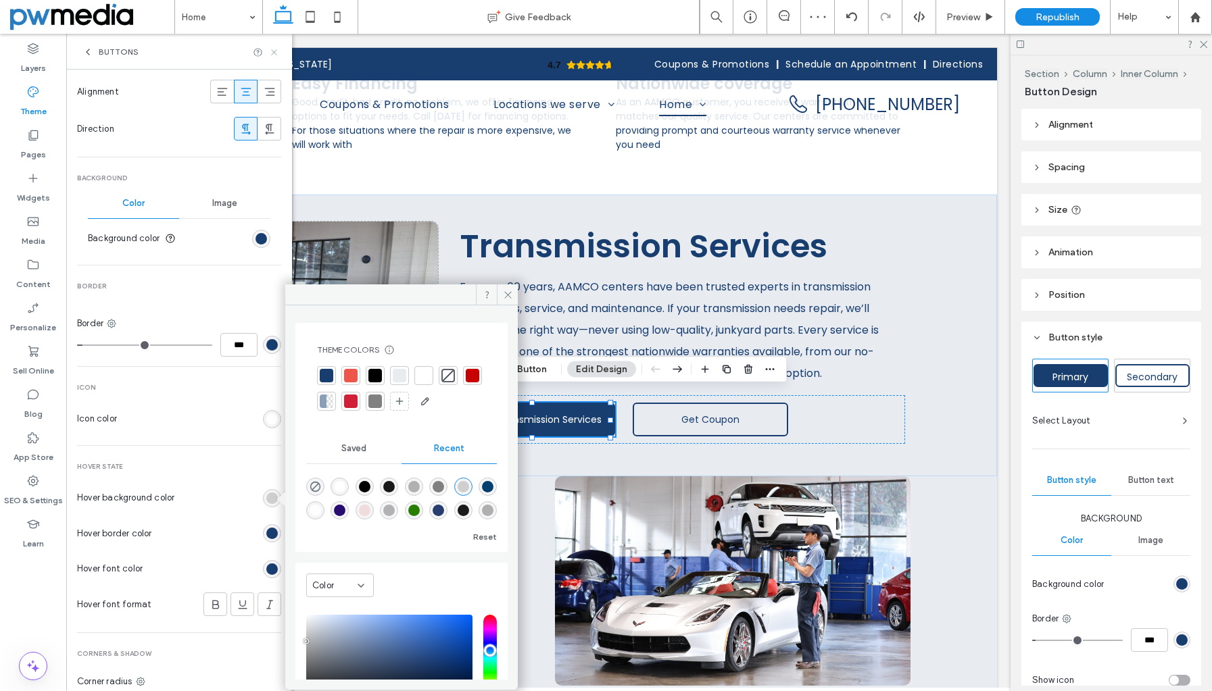
click at [271, 54] on icon at bounding box center [274, 52] width 10 height 10
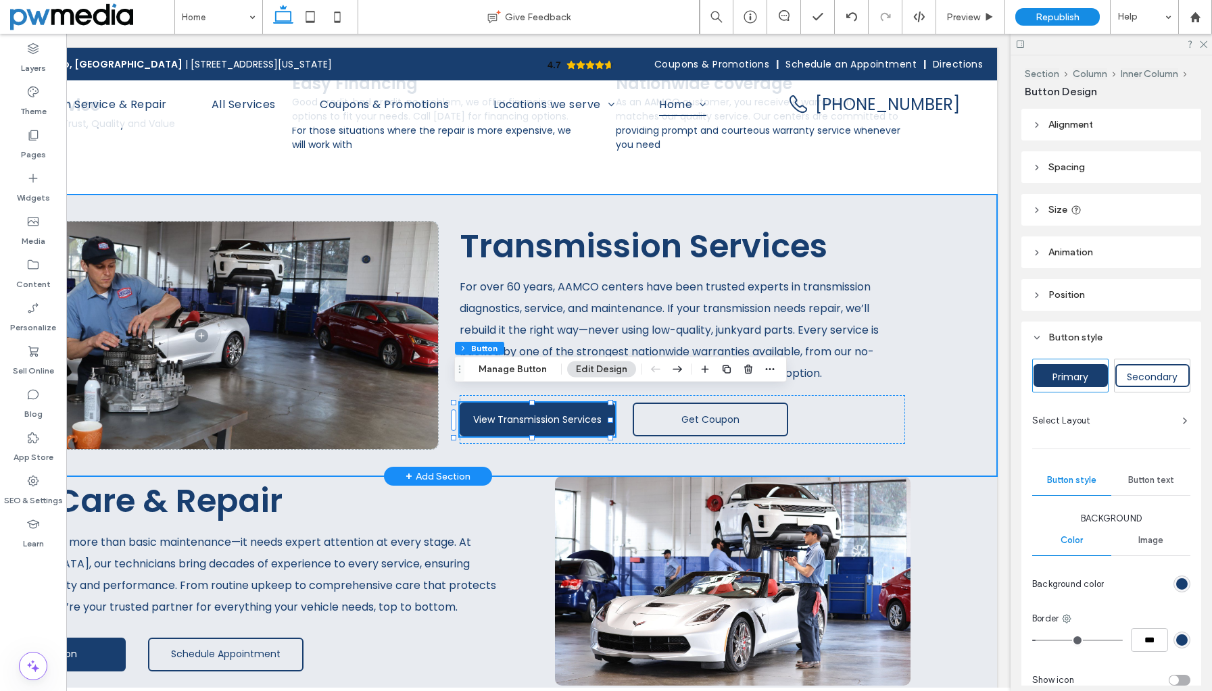
click at [962, 316] on div "Transmission Services For over 60 years, AAMCO centers have been trusted expert…" at bounding box center [437, 336] width 1118 height 282
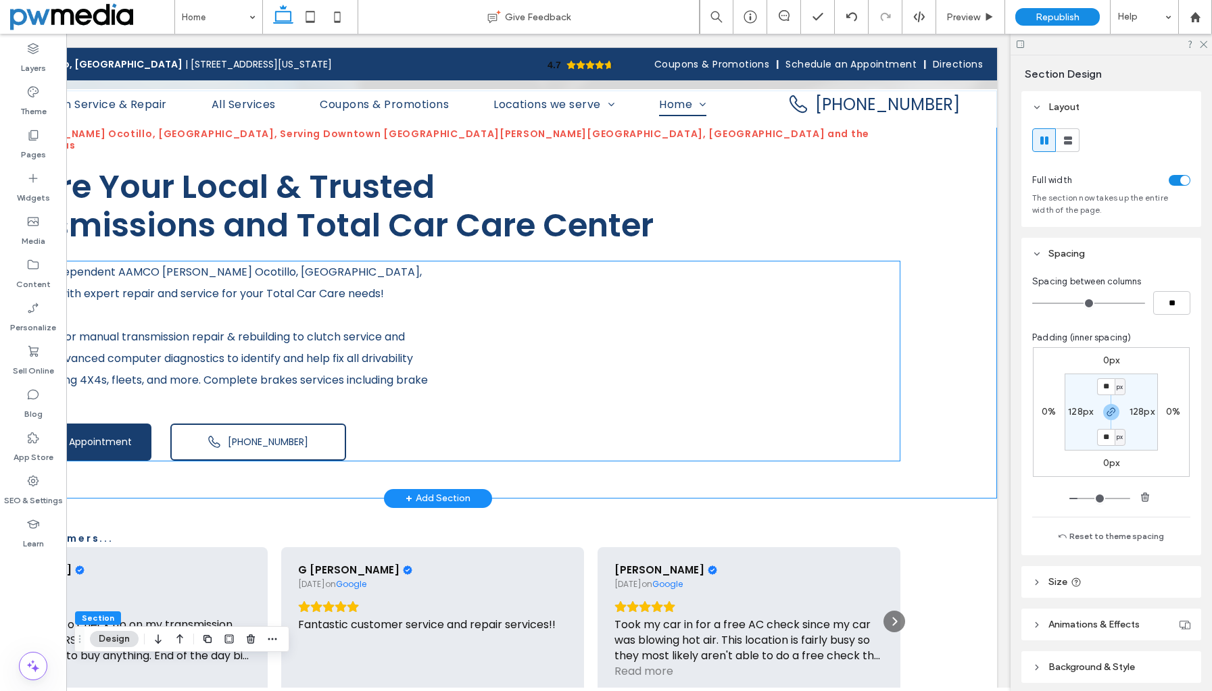
scroll to position [378, 0]
click at [124, 423] on link "Schedule Appointment" at bounding box center [64, 441] width 176 height 37
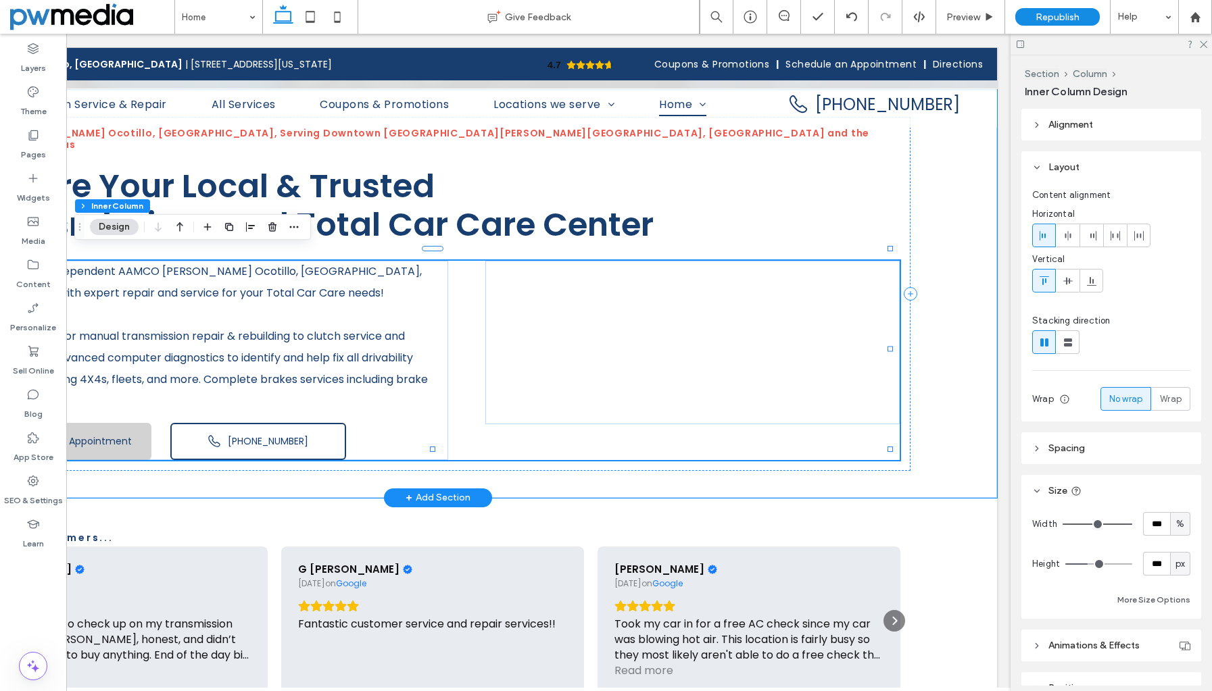
click at [124, 423] on link "Schedule Appointment" at bounding box center [64, 441] width 176 height 37
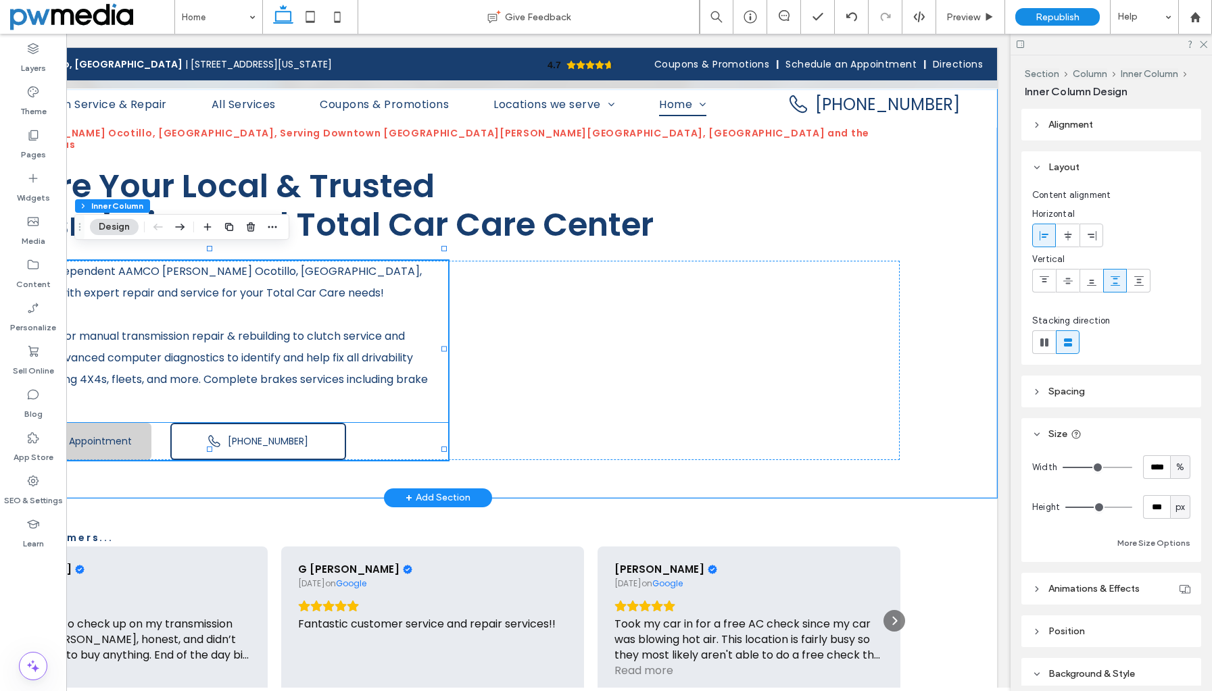
click at [124, 434] on span "Schedule Appointment" at bounding box center [76, 441] width 109 height 14
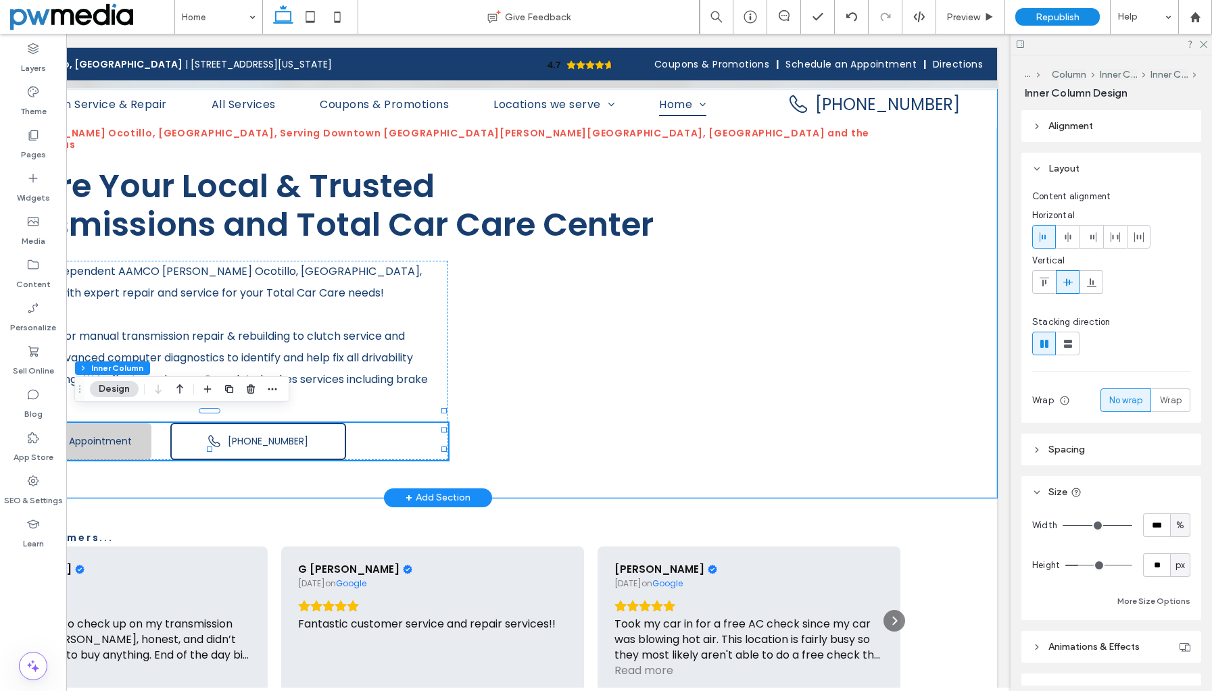
click at [124, 434] on span "Schedule Appointment" at bounding box center [76, 441] width 109 height 14
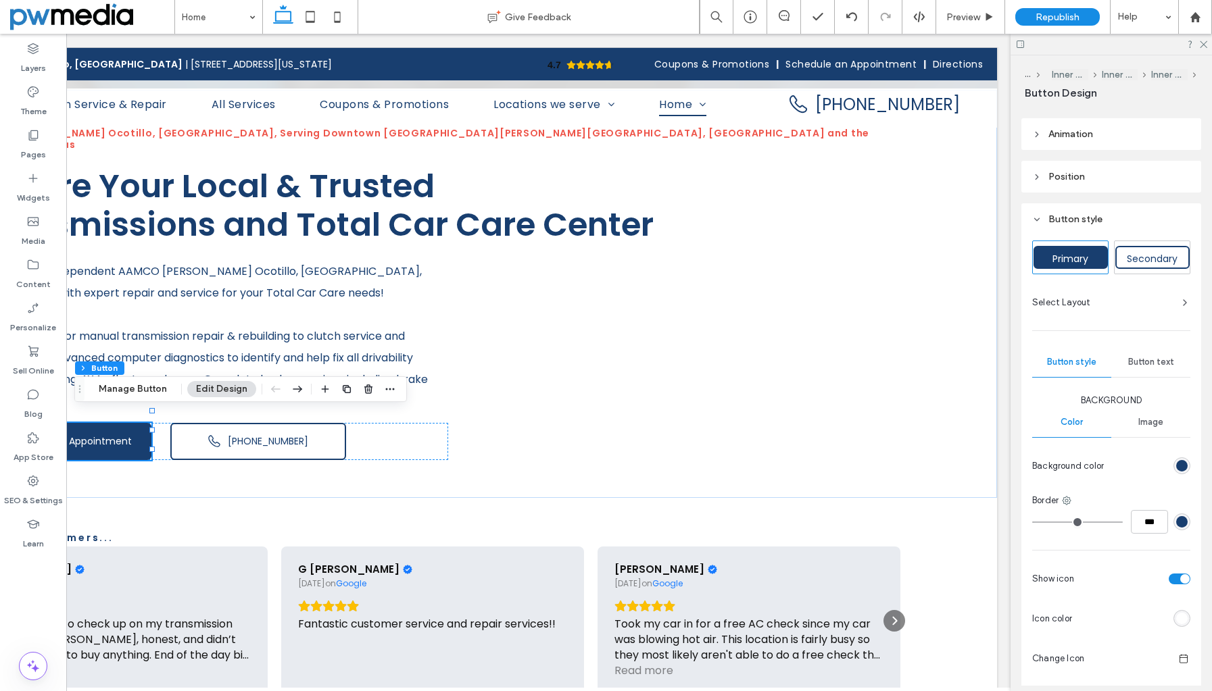
scroll to position [403, 0]
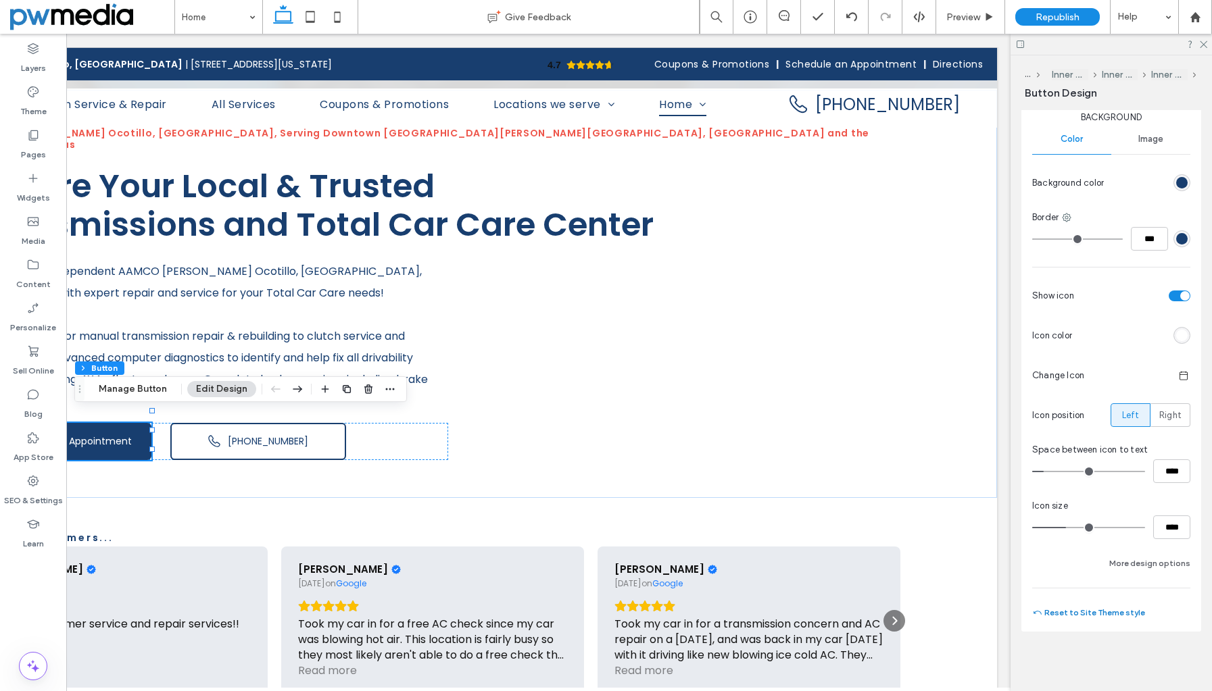
click at [1095, 614] on button "Reset to Site Theme style" at bounding box center [1088, 613] width 113 height 16
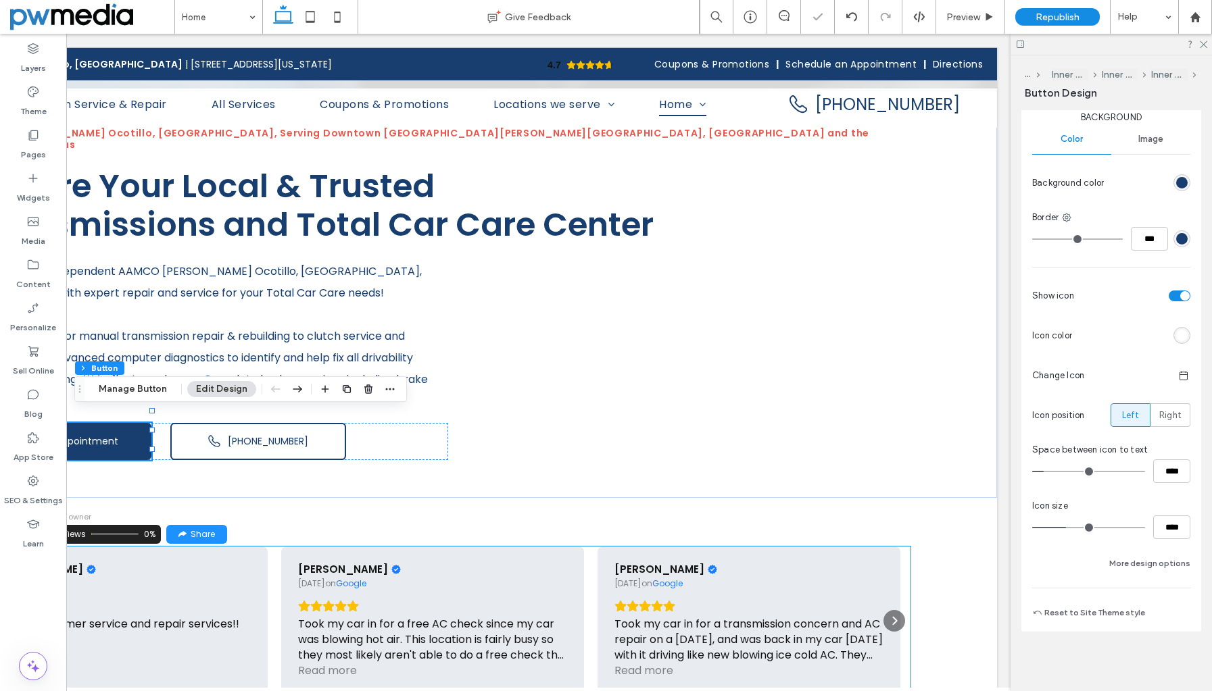
type input "*"
type input "***"
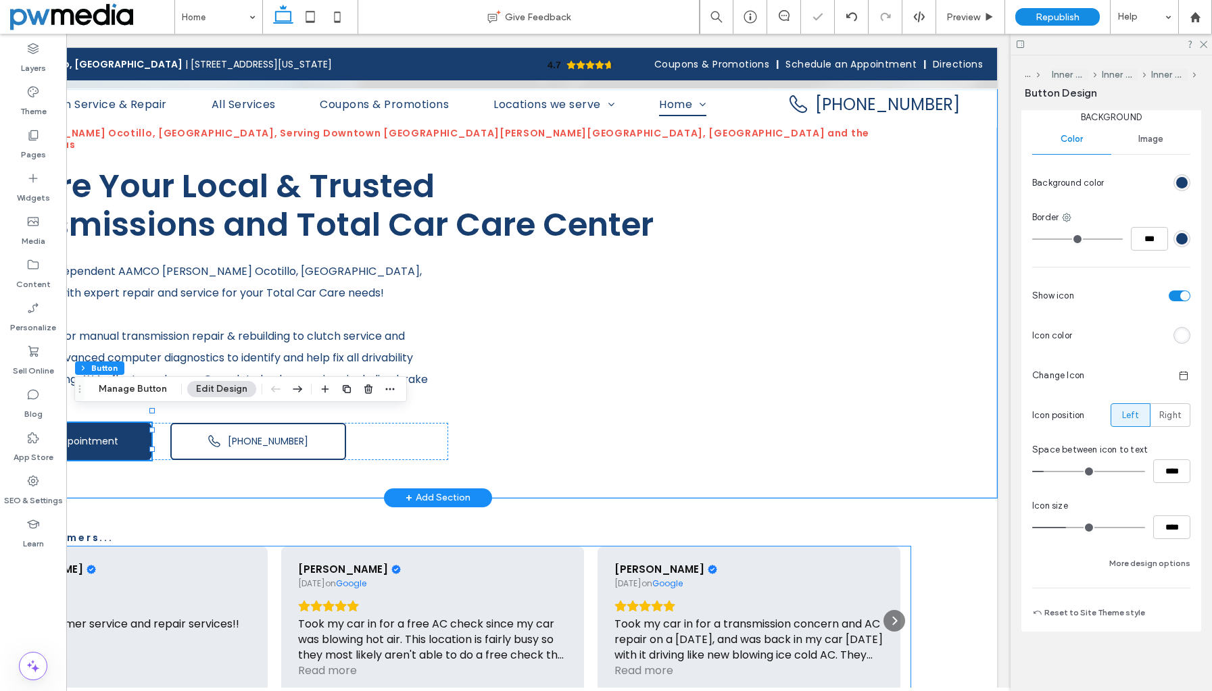
scroll to position [154, 0]
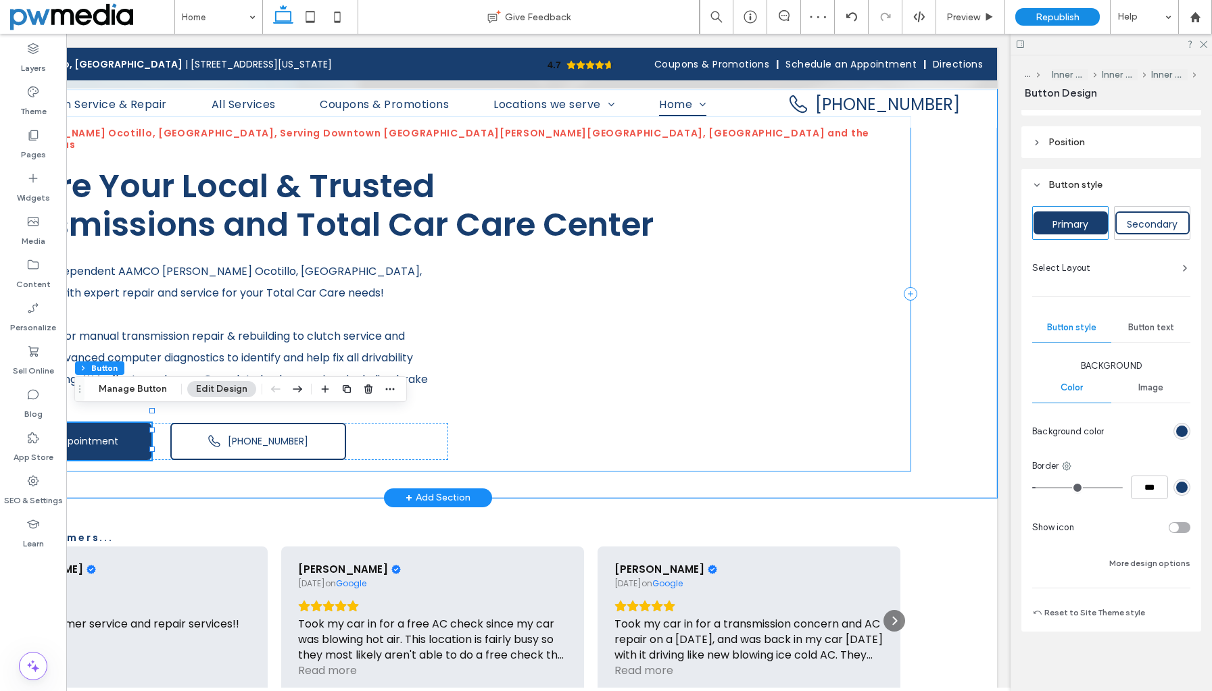
click at [421, 449] on div "AAMCO Chandler Ocotillo, AZ, Serving Downtown Chandler, Arden Park, San Marcos …" at bounding box center [437, 294] width 945 height 354
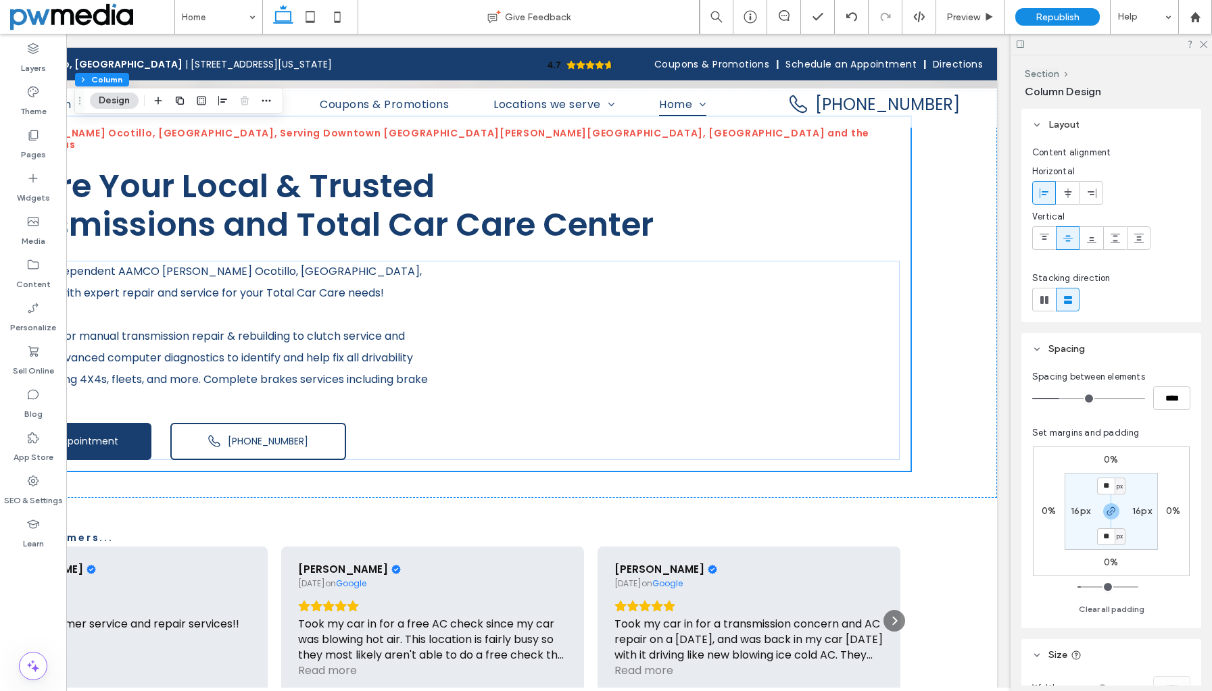
scroll to position [0, 0]
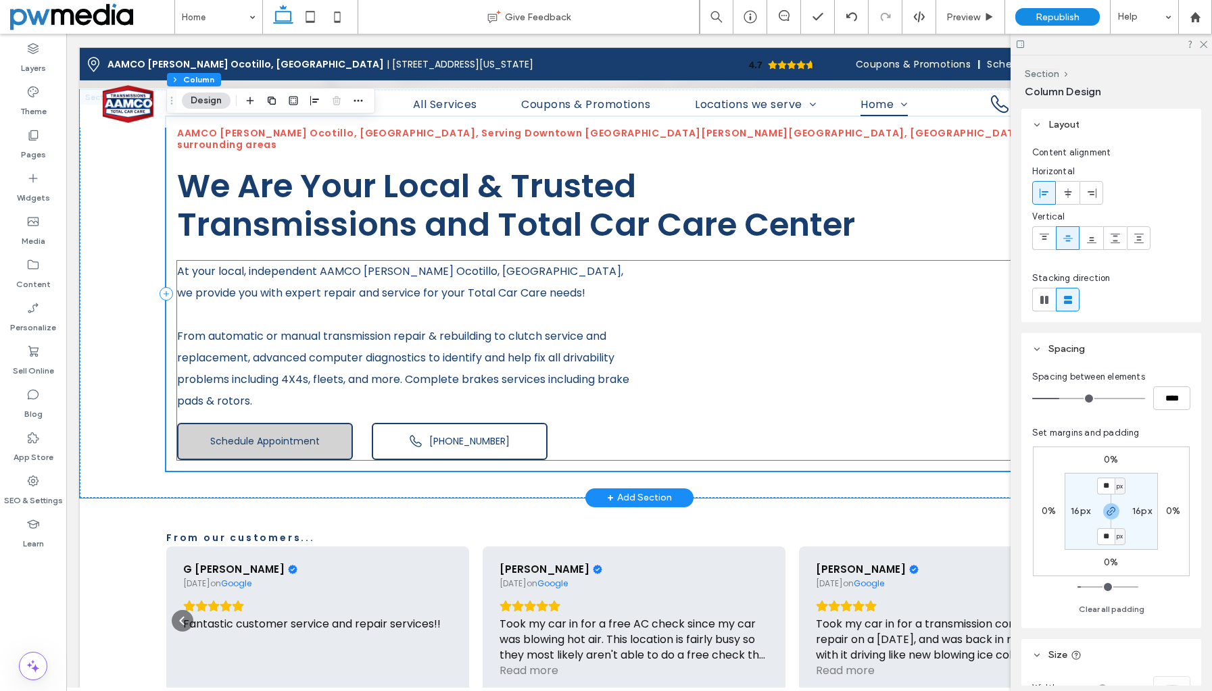
click at [251, 434] on span "Schedule Appointment" at bounding box center [264, 441] width 109 height 14
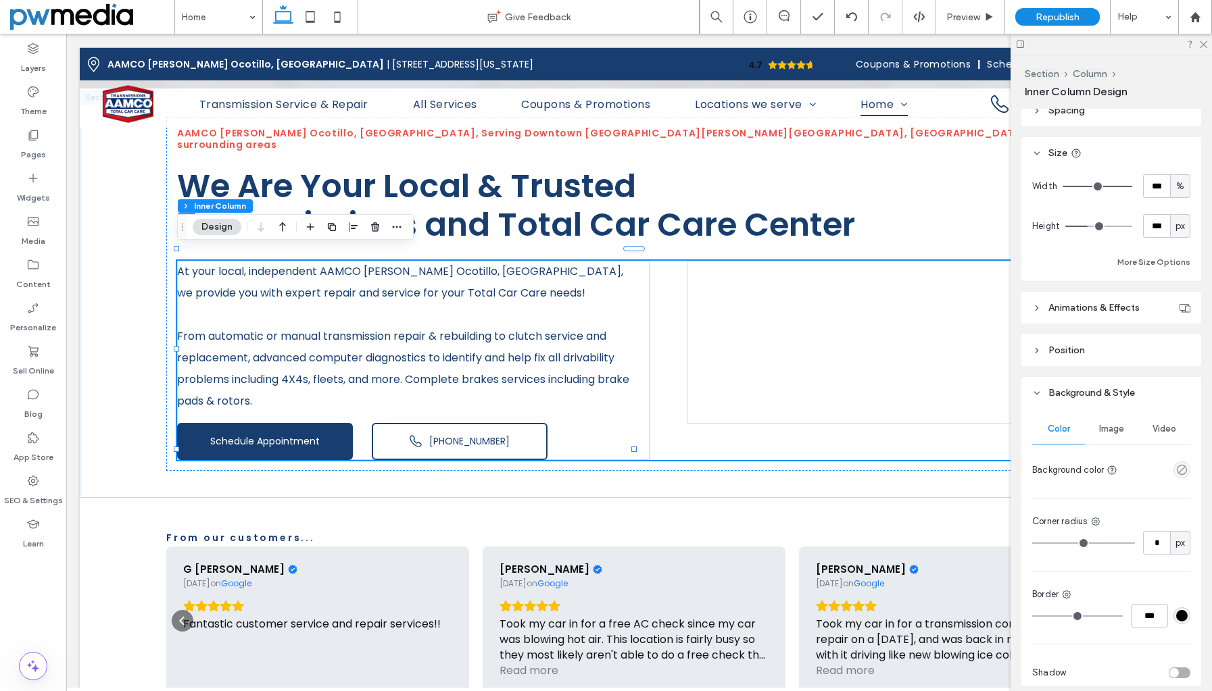
scroll to position [401, 0]
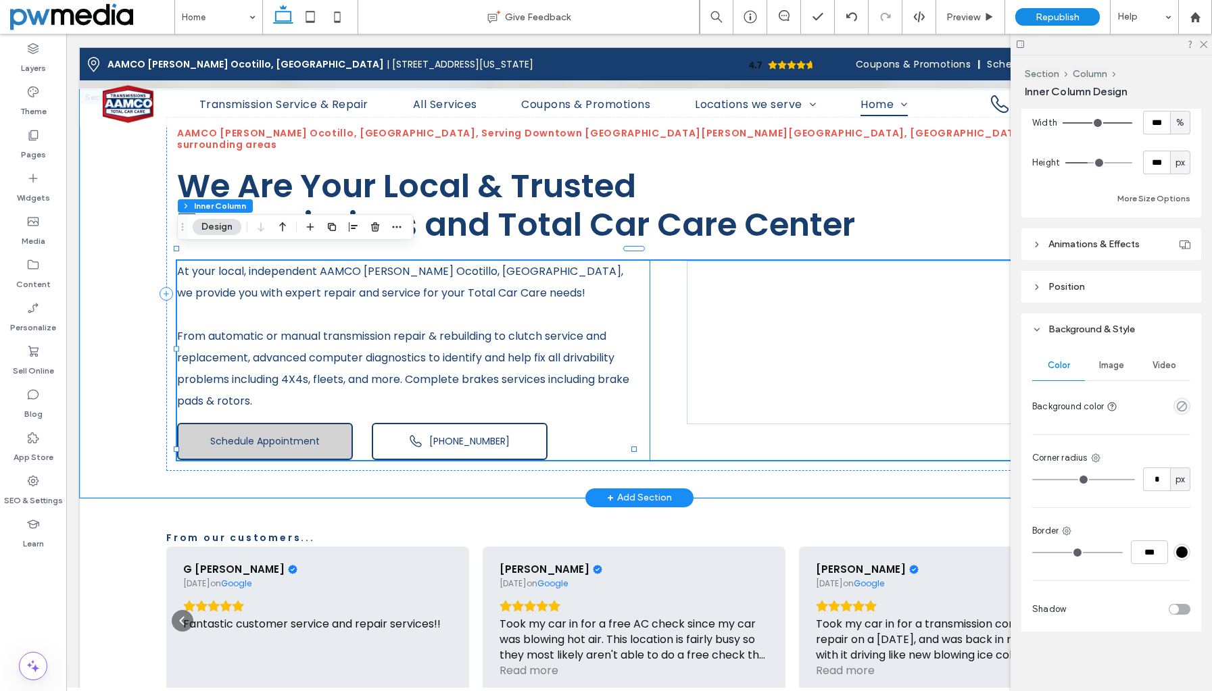
click at [320, 426] on link "Schedule Appointment" at bounding box center [265, 441] width 176 height 37
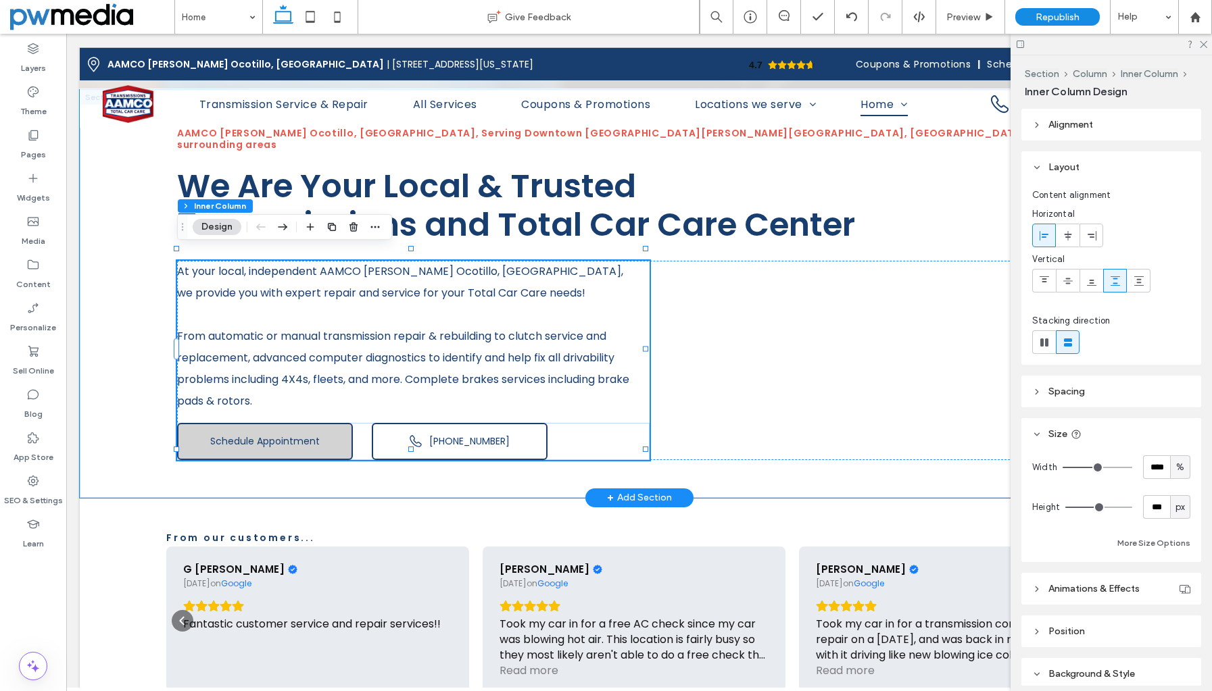
click at [320, 426] on link "Schedule Appointment" at bounding box center [265, 441] width 176 height 37
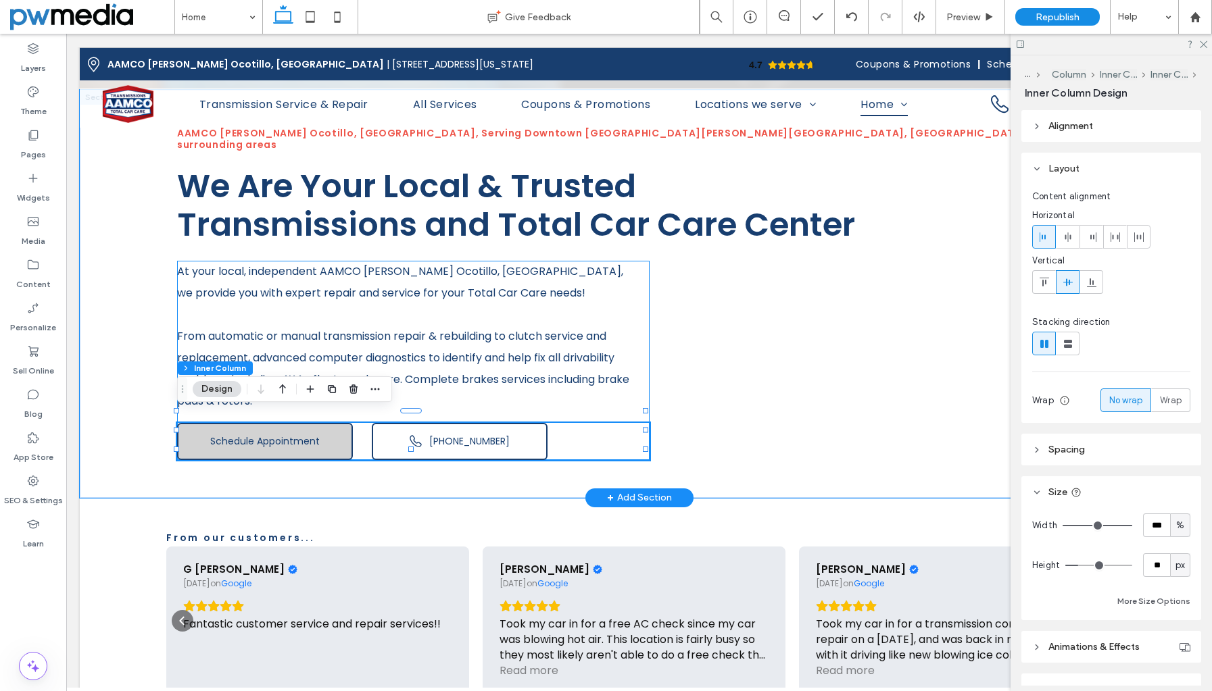
click at [320, 426] on link "Schedule Appointment" at bounding box center [265, 441] width 176 height 37
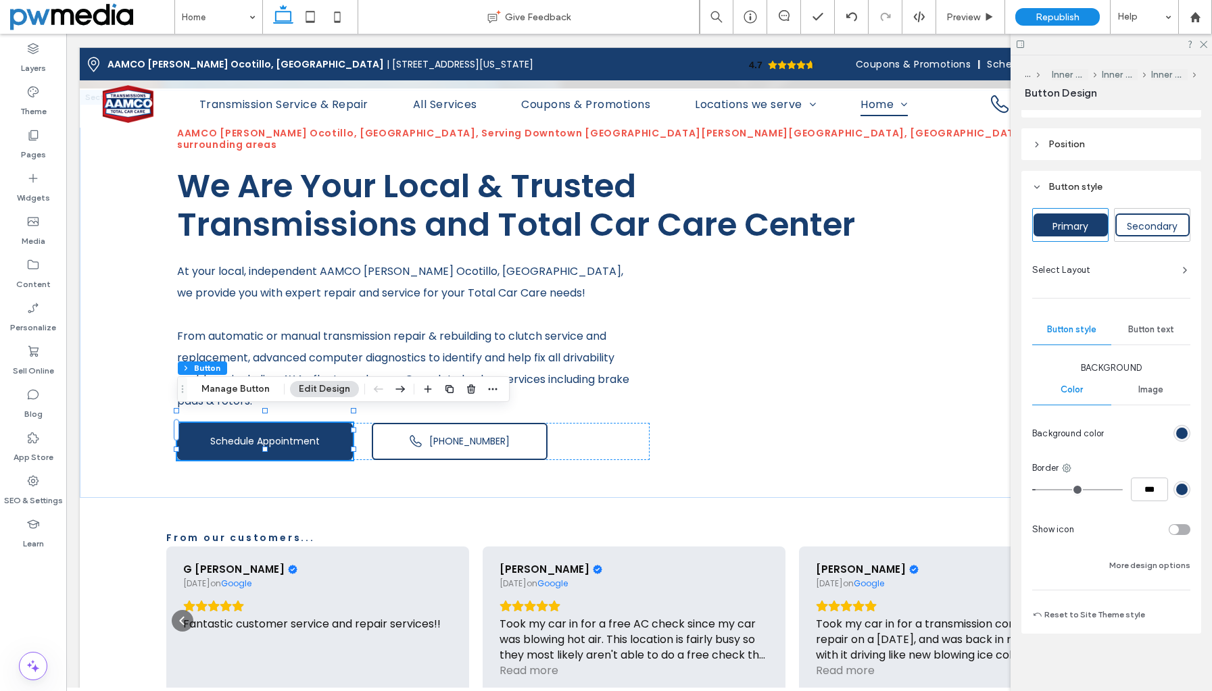
scroll to position [154, 0]
click at [1169, 524] on div "toggle" at bounding box center [1173, 527] width 9 height 9
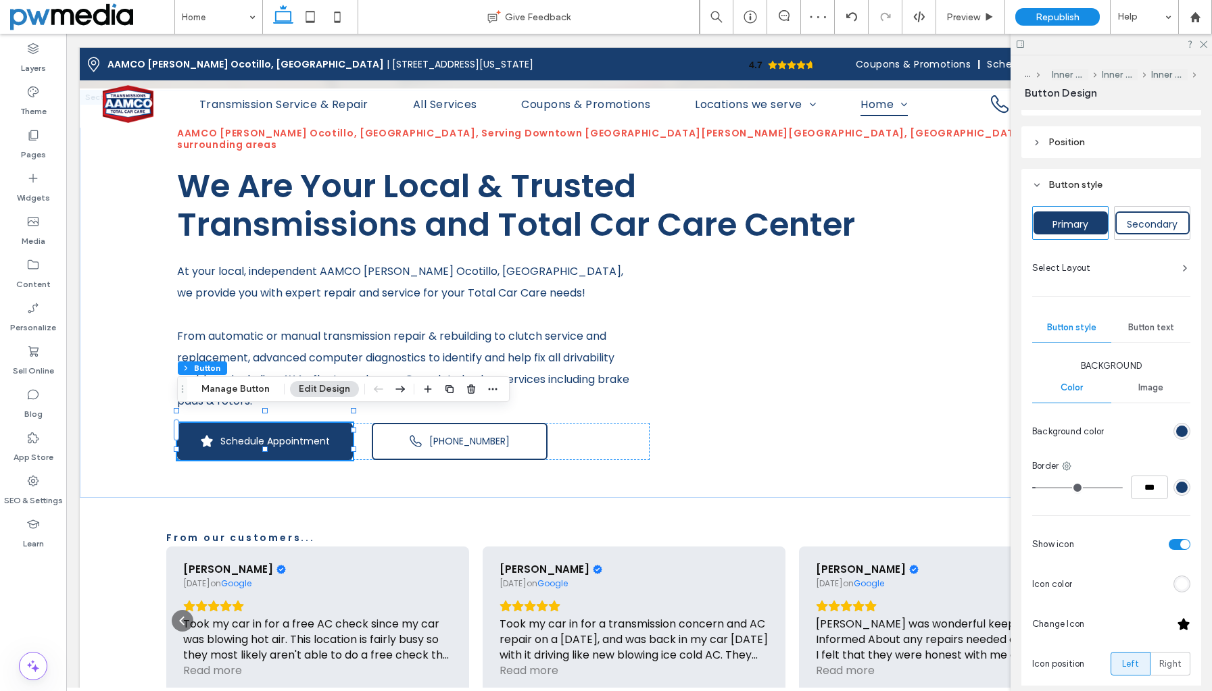
click at [1177, 623] on div at bounding box center [1183, 625] width 14 height 14
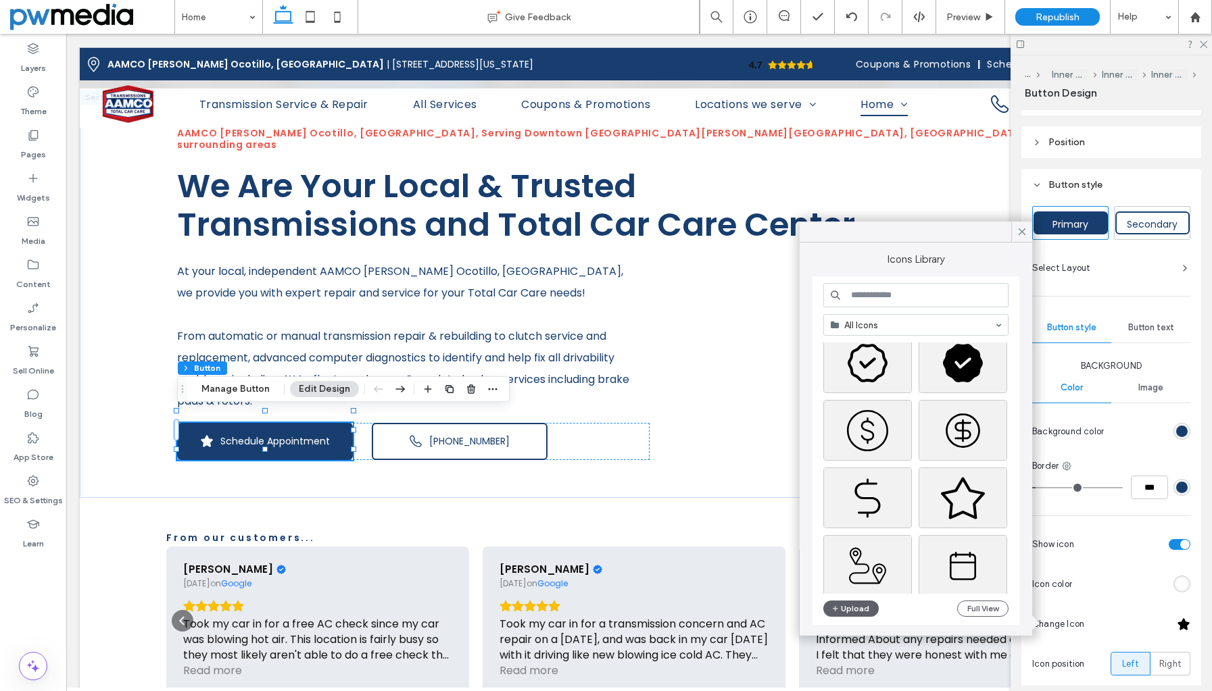
scroll to position [580, 0]
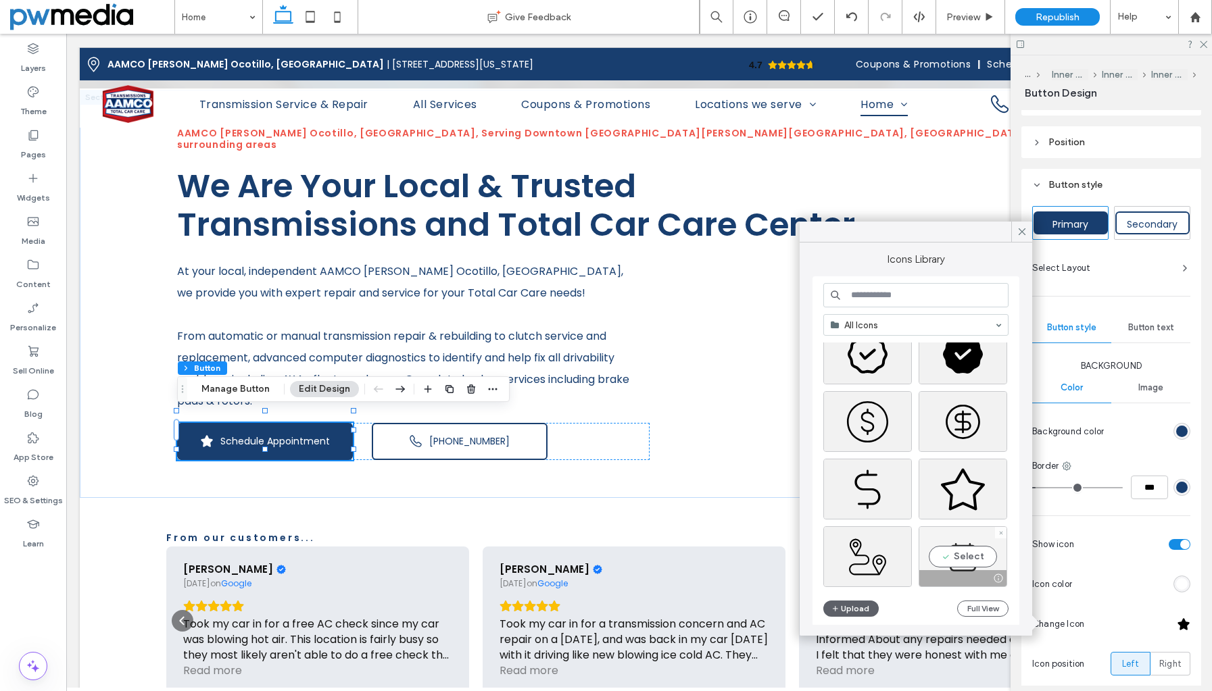
click at [957, 554] on div "Select" at bounding box center [962, 556] width 89 height 61
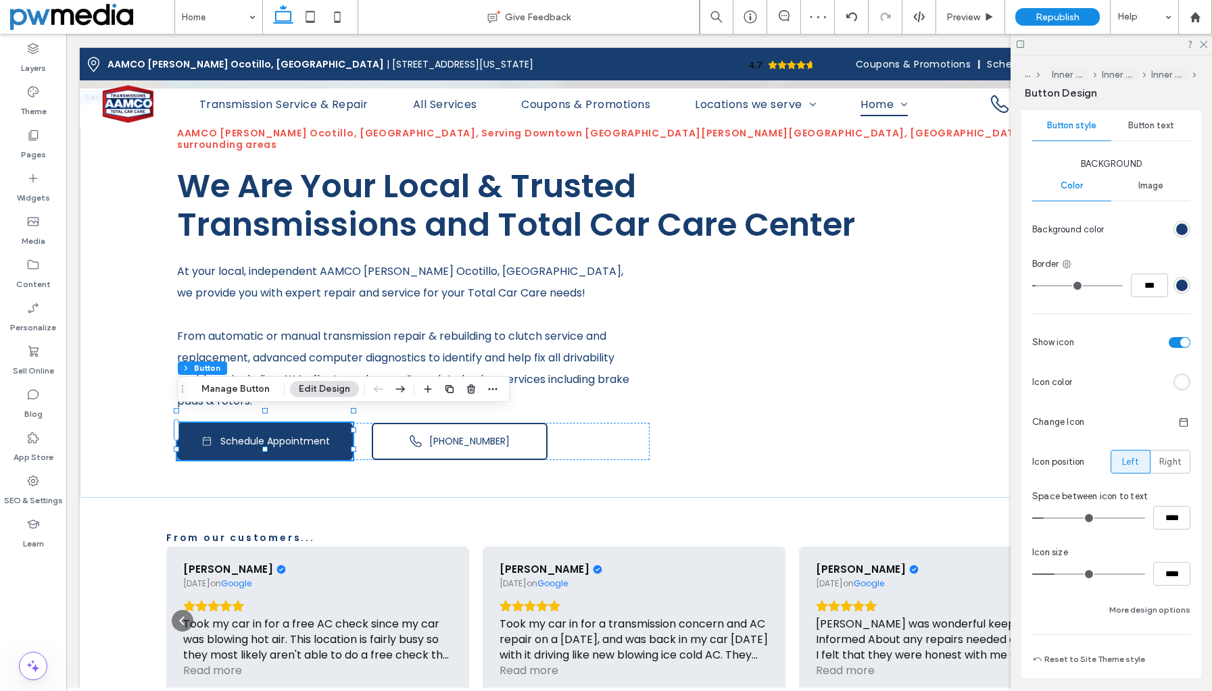
scroll to position [357, 0]
click at [1164, 571] on input "****" at bounding box center [1171, 574] width 37 height 24
type input "**"
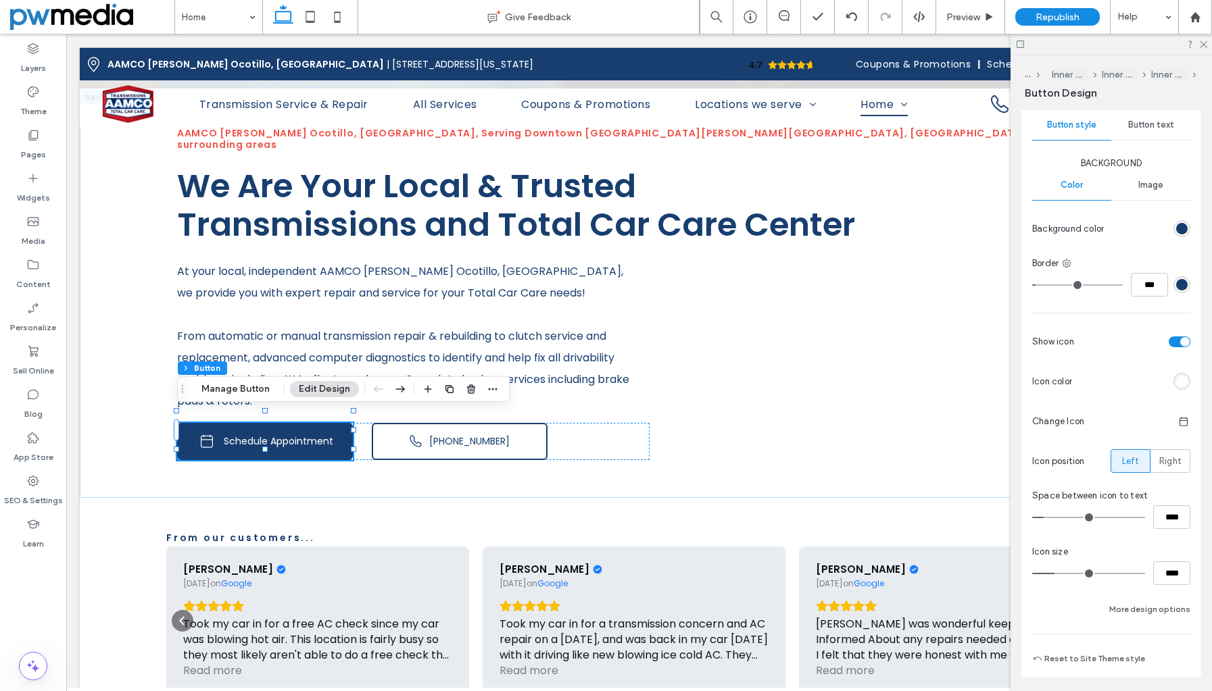
click at [1160, 587] on div "Background Color Image Background color Border *** Show icon Icon color Change …" at bounding box center [1111, 387] width 158 height 461
click at [1157, 580] on input "****" at bounding box center [1171, 574] width 37 height 24
type input "**"
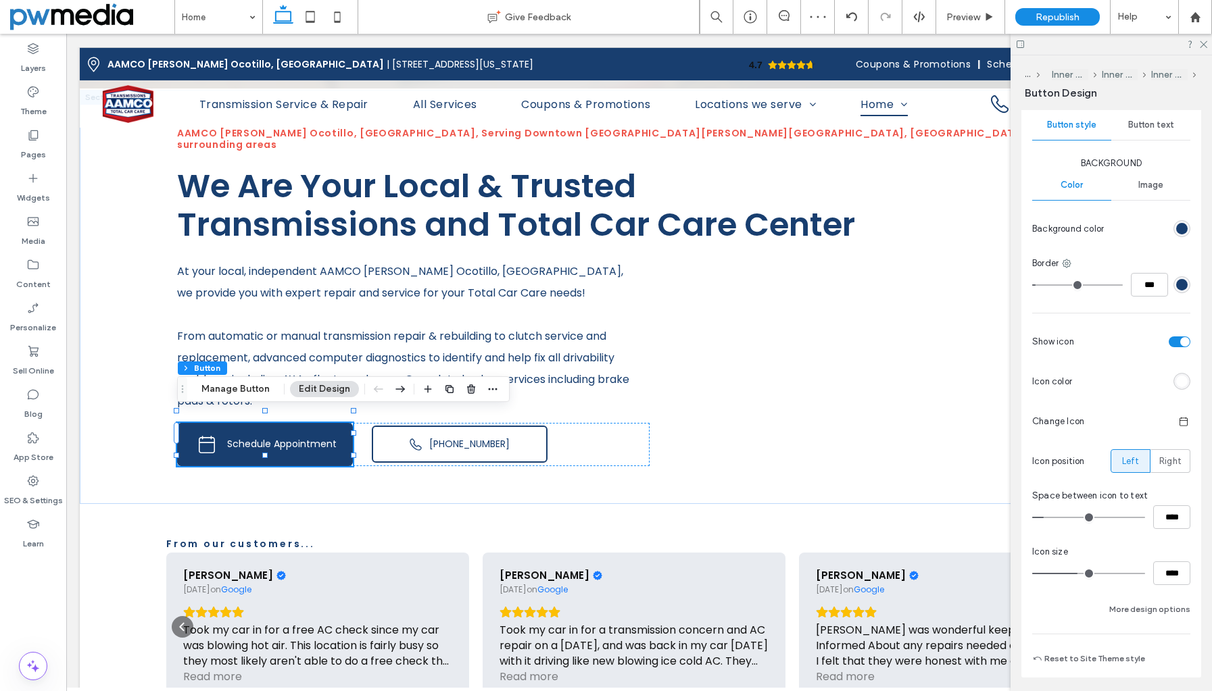
click at [1159, 587] on div "Background Color Image Background color Border *** Show icon Icon color Change …" at bounding box center [1111, 387] width 158 height 461
click at [1161, 580] on input "****" at bounding box center [1171, 574] width 37 height 24
type input "**"
type input "****"
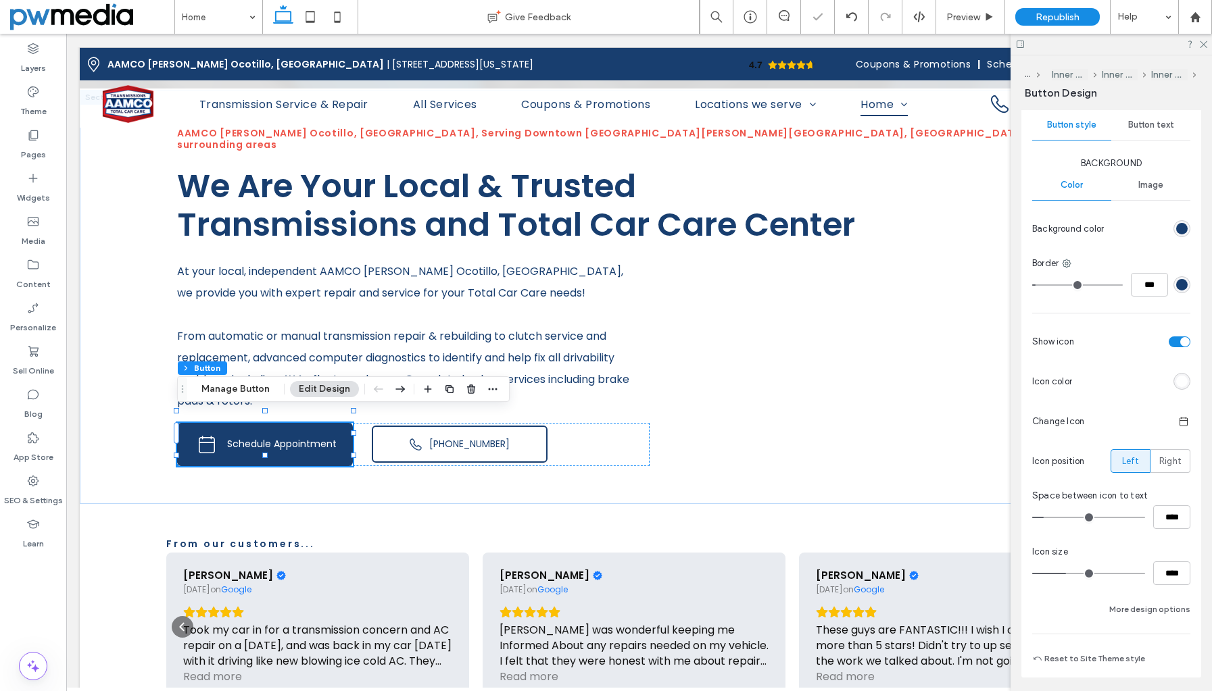
click at [1163, 589] on div "Background Color Image Background color Border *** Show icon Icon color Change …" at bounding box center [1111, 387] width 158 height 461
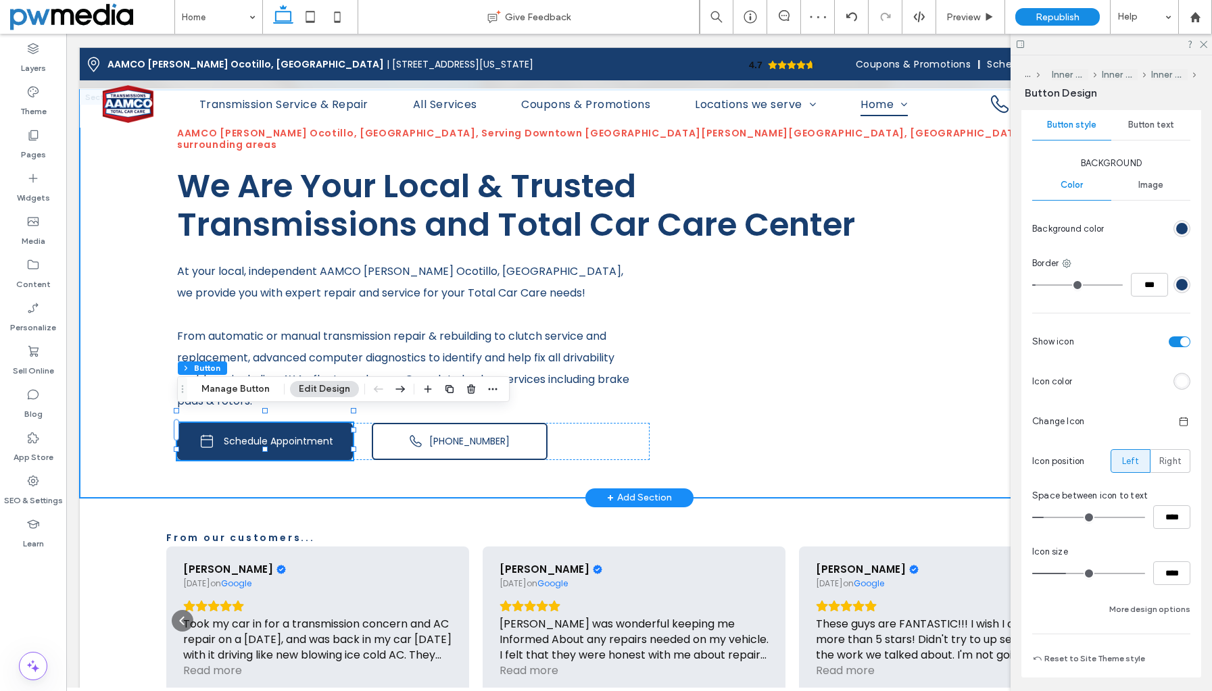
click at [129, 441] on div "AAMCO Chandler Ocotillo, AZ, Serving Downtown Chandler, Arden Park, San Marcos …" at bounding box center [639, 294] width 1118 height 408
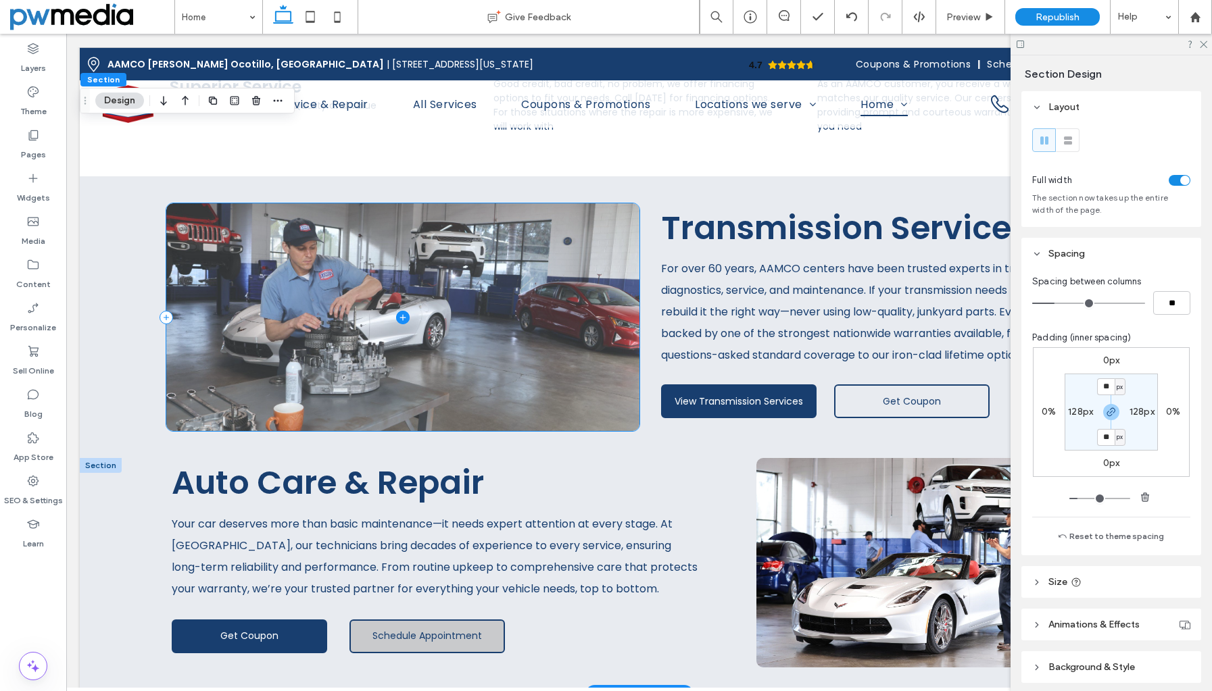
scroll to position [1865, 0]
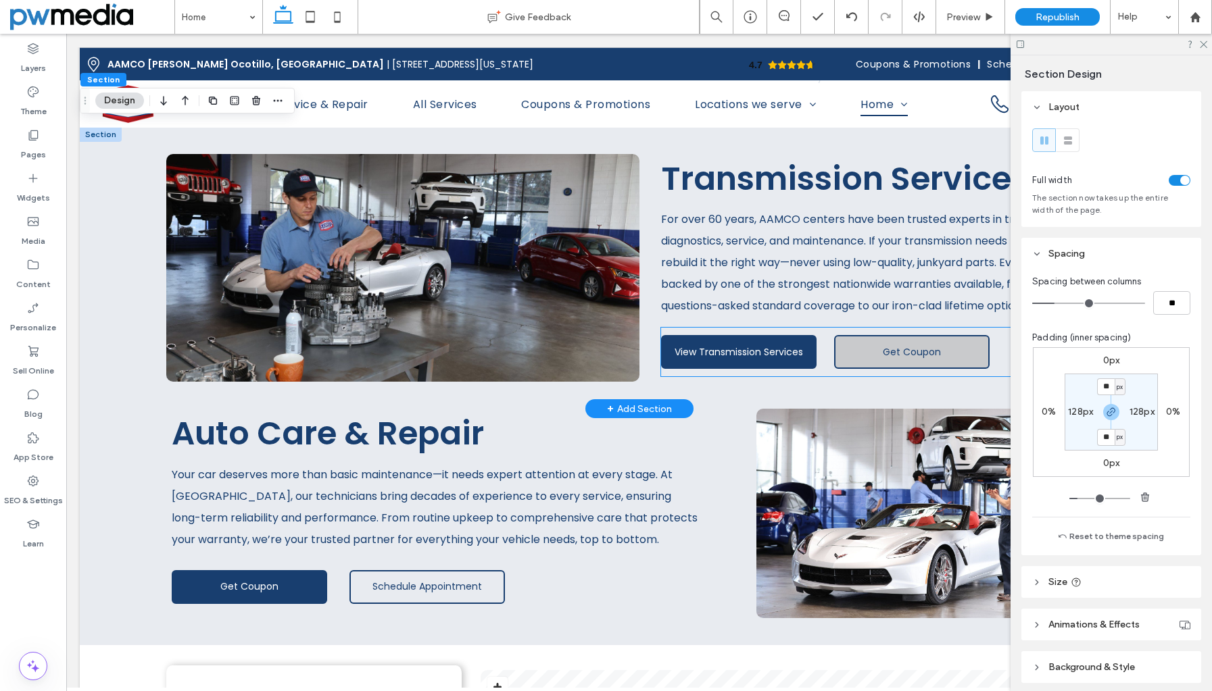
click at [882, 345] on span "Get Coupon" at bounding box center [911, 352] width 58 height 14
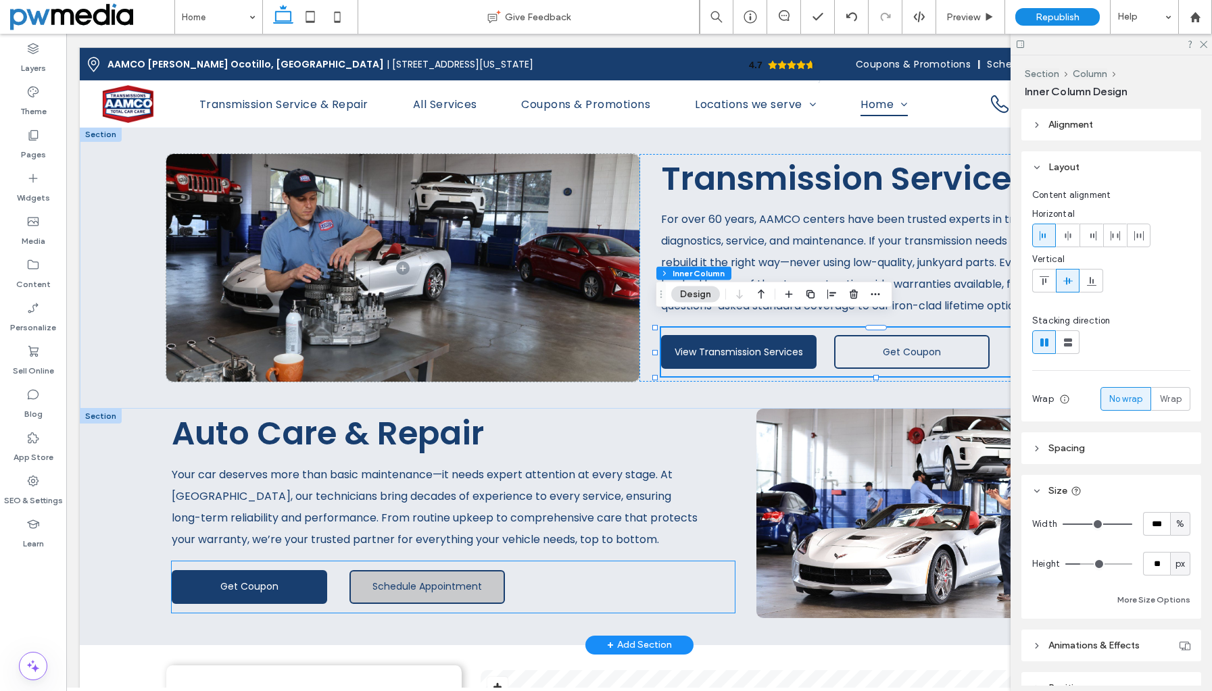
click at [463, 580] on span "Schedule Appointment" at bounding box center [426, 587] width 109 height 14
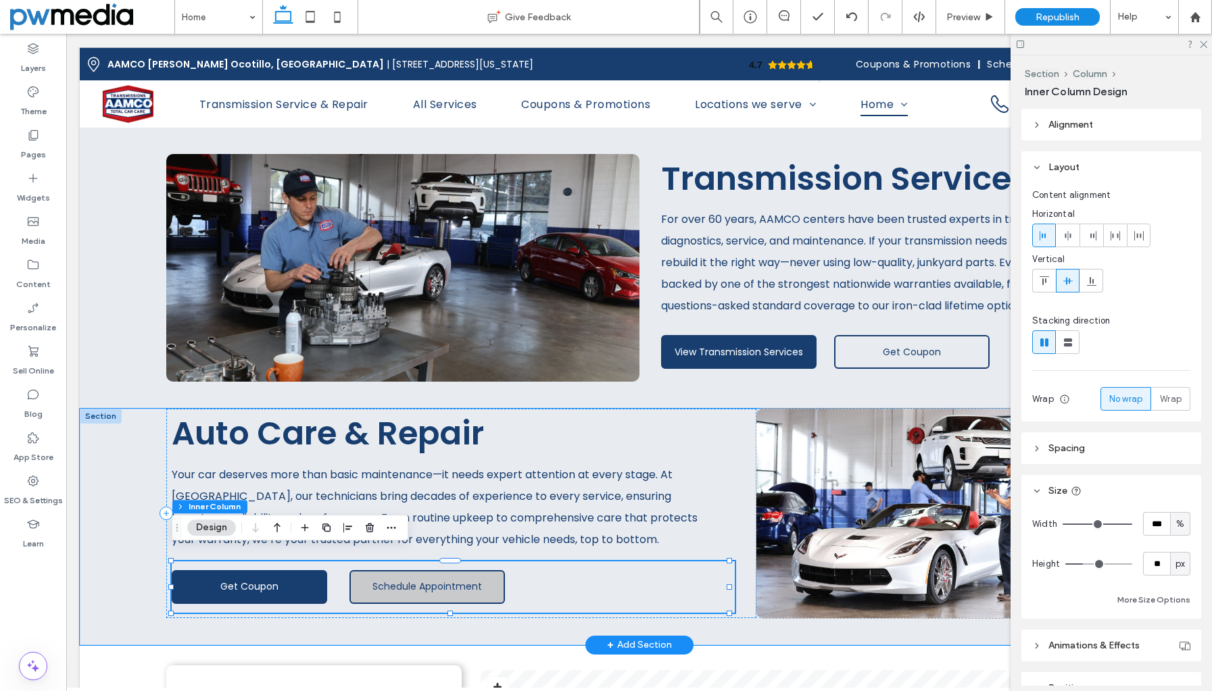
click at [463, 580] on span "Schedule Appointment" at bounding box center [426, 587] width 109 height 14
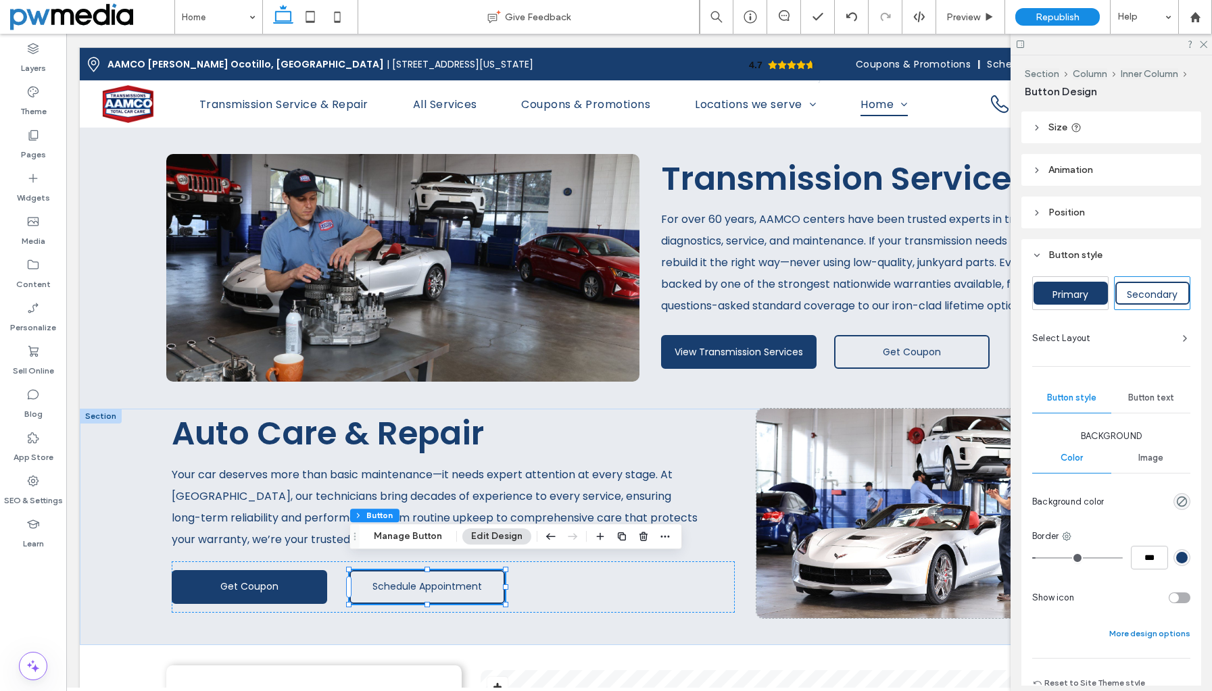
scroll to position [135, 0]
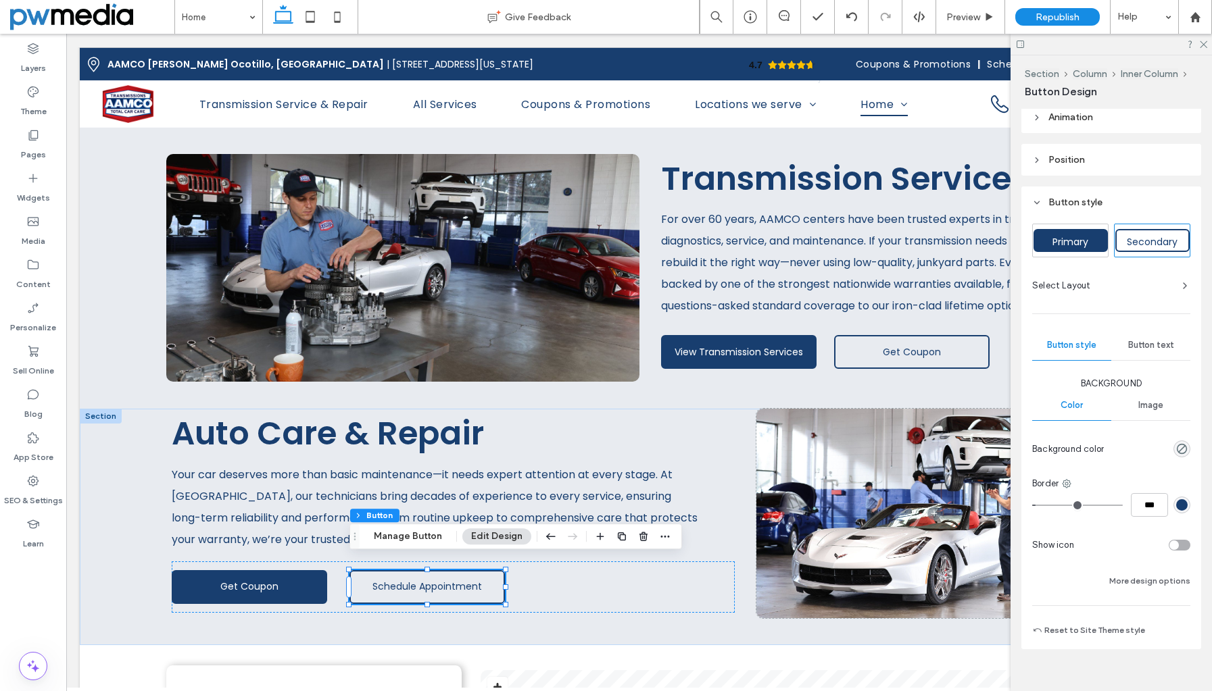
click at [1170, 547] on div "toggle" at bounding box center [1173, 545] width 9 height 9
click at [1178, 639] on div at bounding box center [1183, 642] width 14 height 14
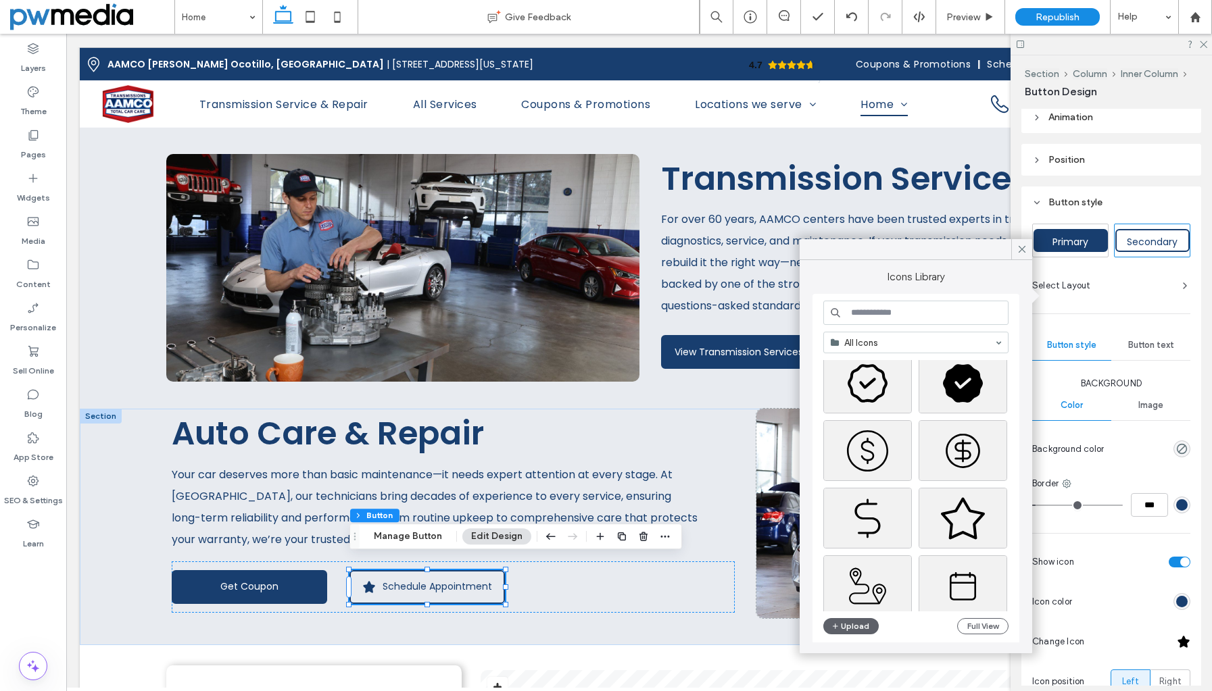
scroll to position [593, 0]
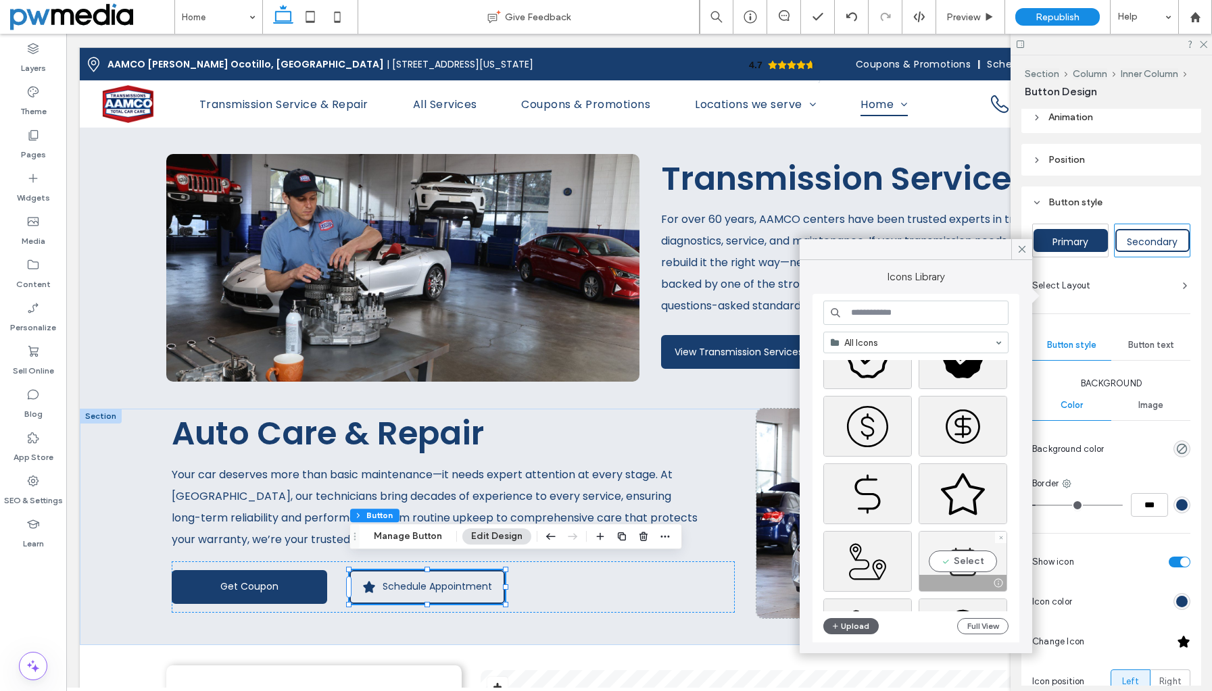
click at [955, 563] on div "Select" at bounding box center [962, 561] width 89 height 61
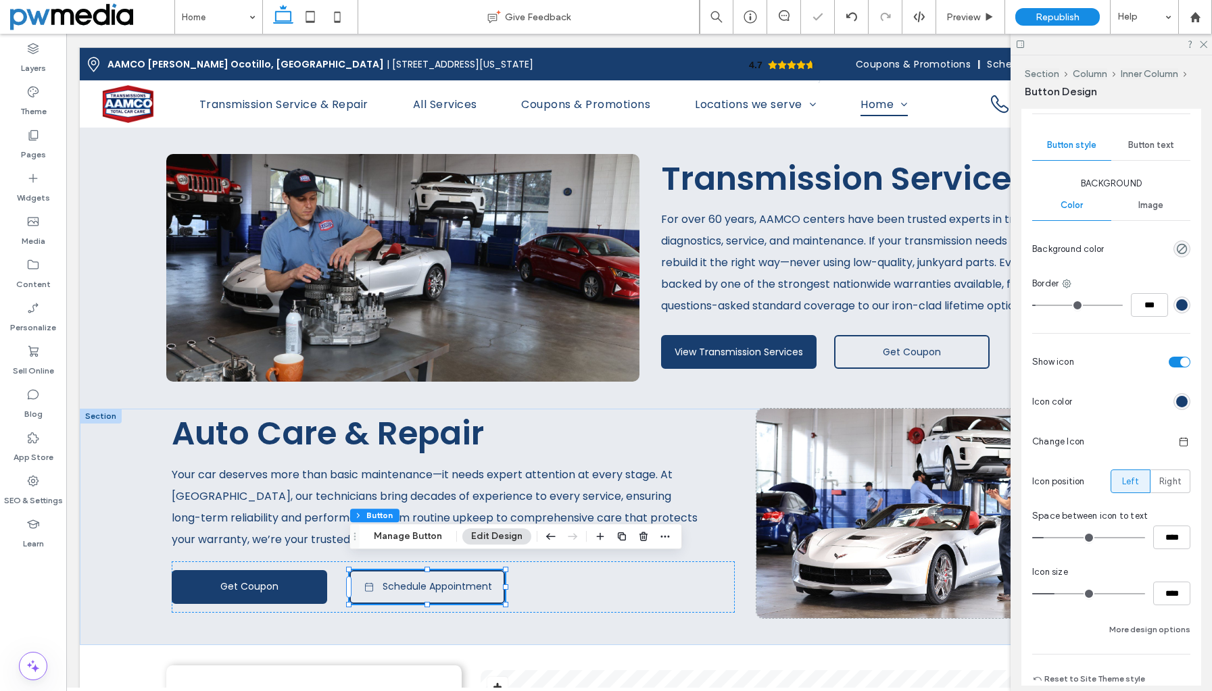
scroll to position [401, 0]
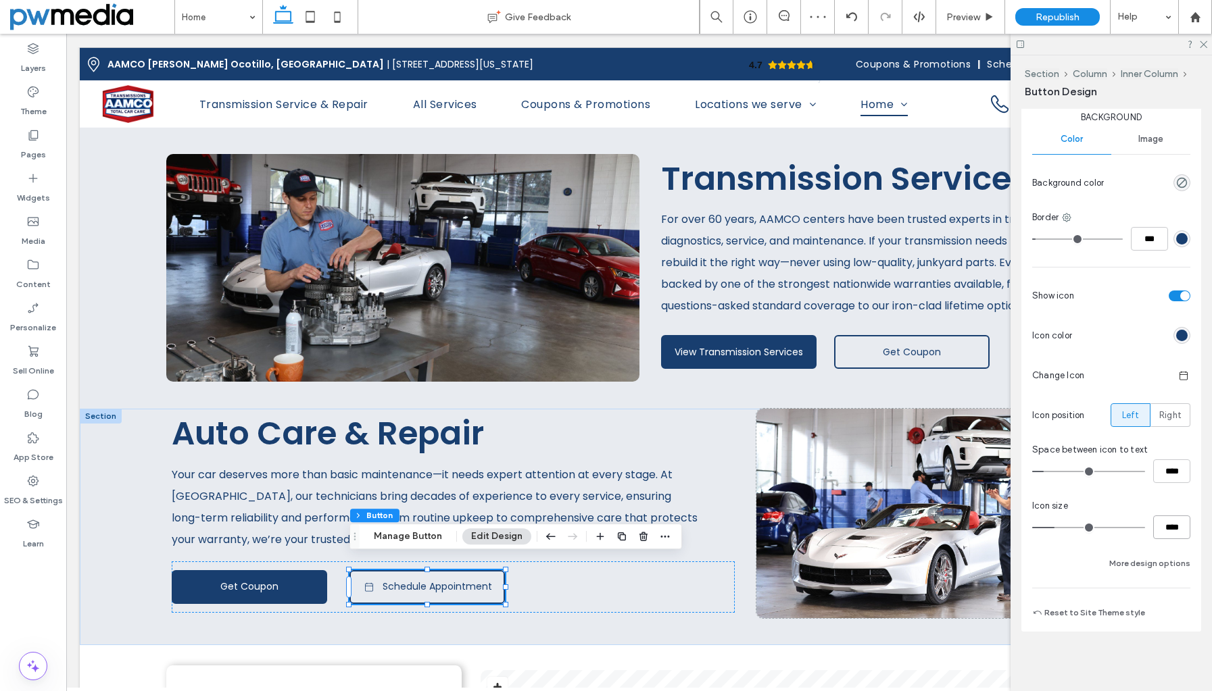
click at [1159, 530] on input "****" at bounding box center [1171, 528] width 37 height 24
type input "**"
type input "****"
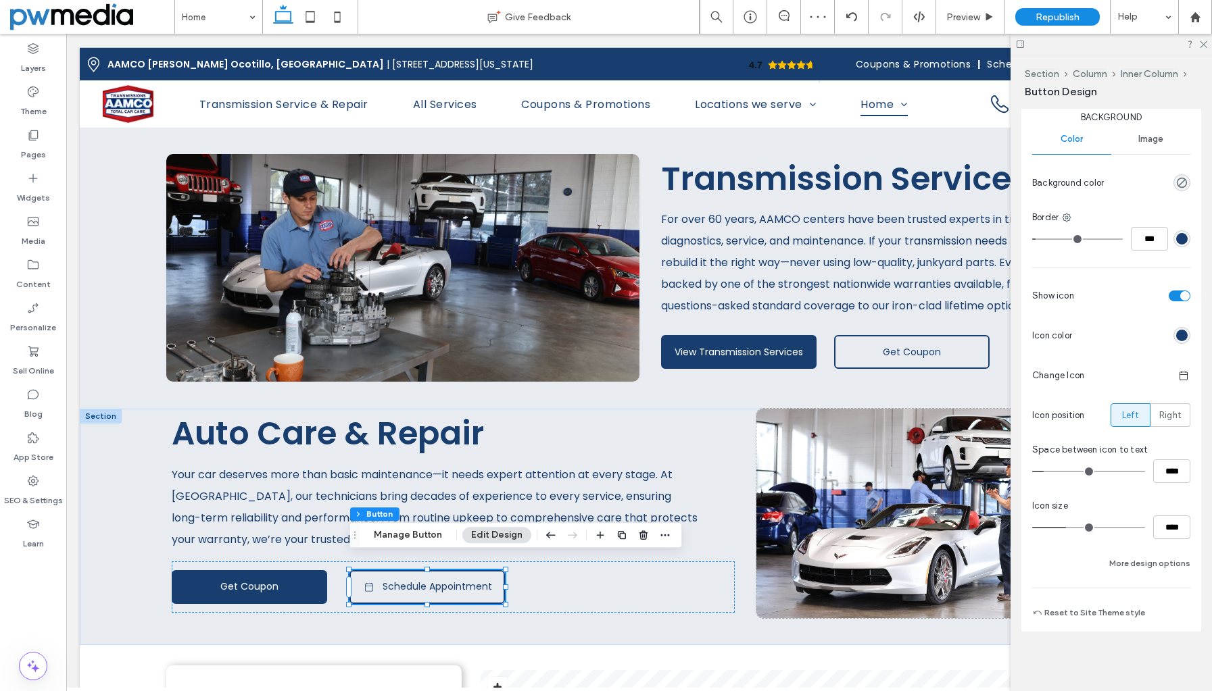
click at [1160, 543] on div "Background Color Image Background color Border *** Show icon Icon color Change …" at bounding box center [1111, 341] width 158 height 461
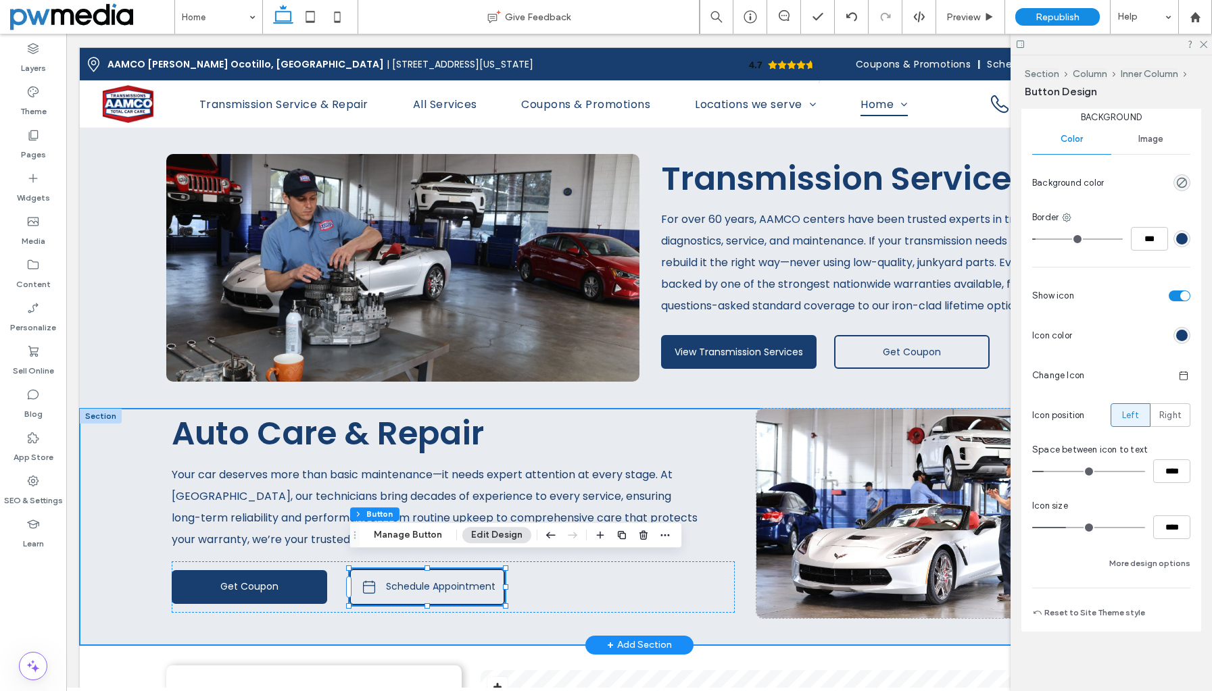
click at [128, 572] on div "Auto Care & Repair Your car deserves more than basic maintenance—it needs exper…" at bounding box center [639, 527] width 1118 height 236
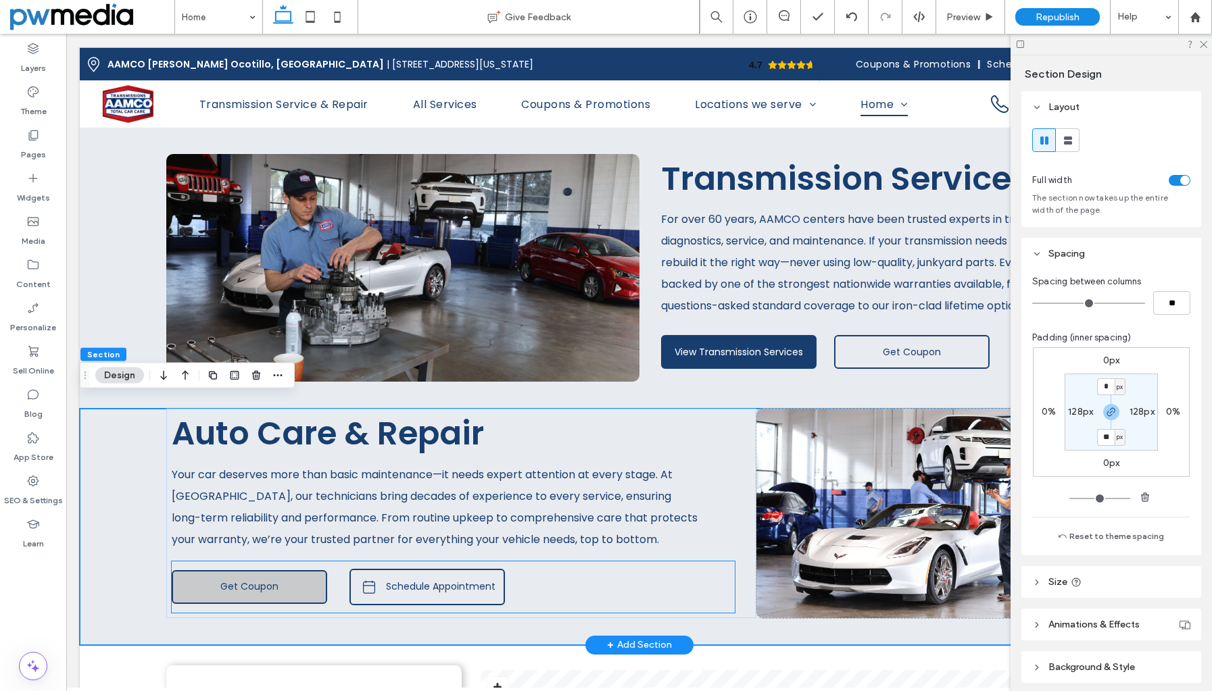
click at [301, 572] on link "Get Coupon" at bounding box center [249, 587] width 155 height 34
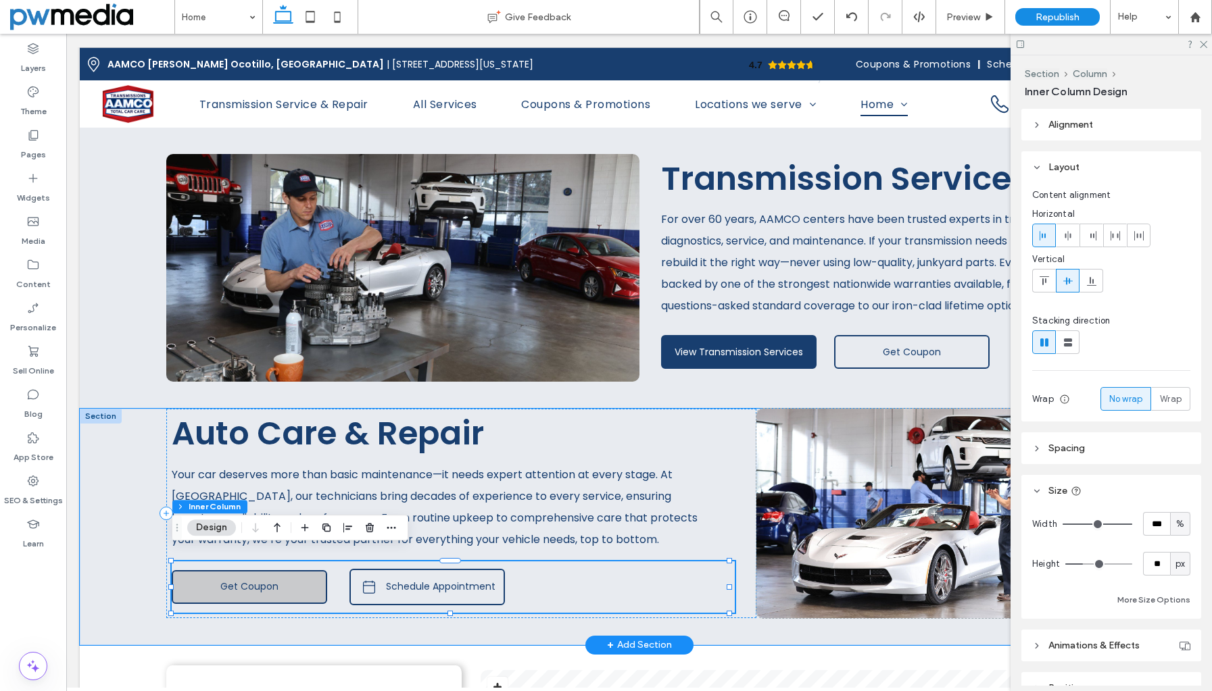
click at [301, 572] on link "Get Coupon" at bounding box center [249, 587] width 155 height 34
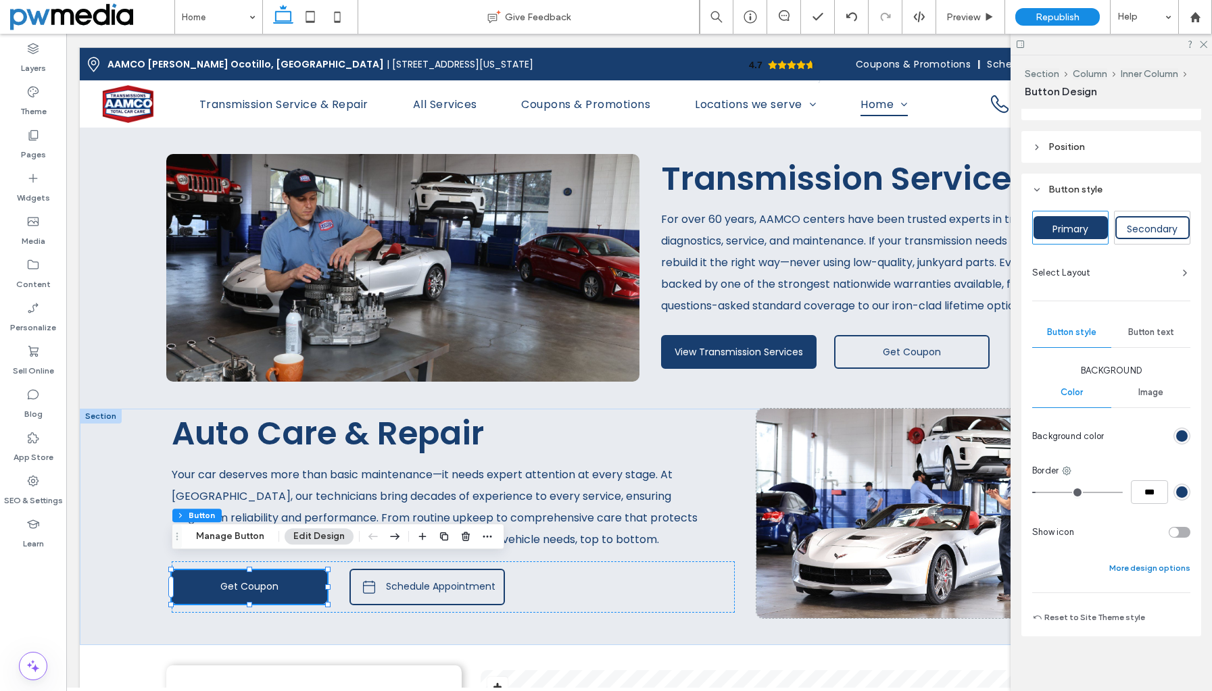
scroll to position [153, 0]
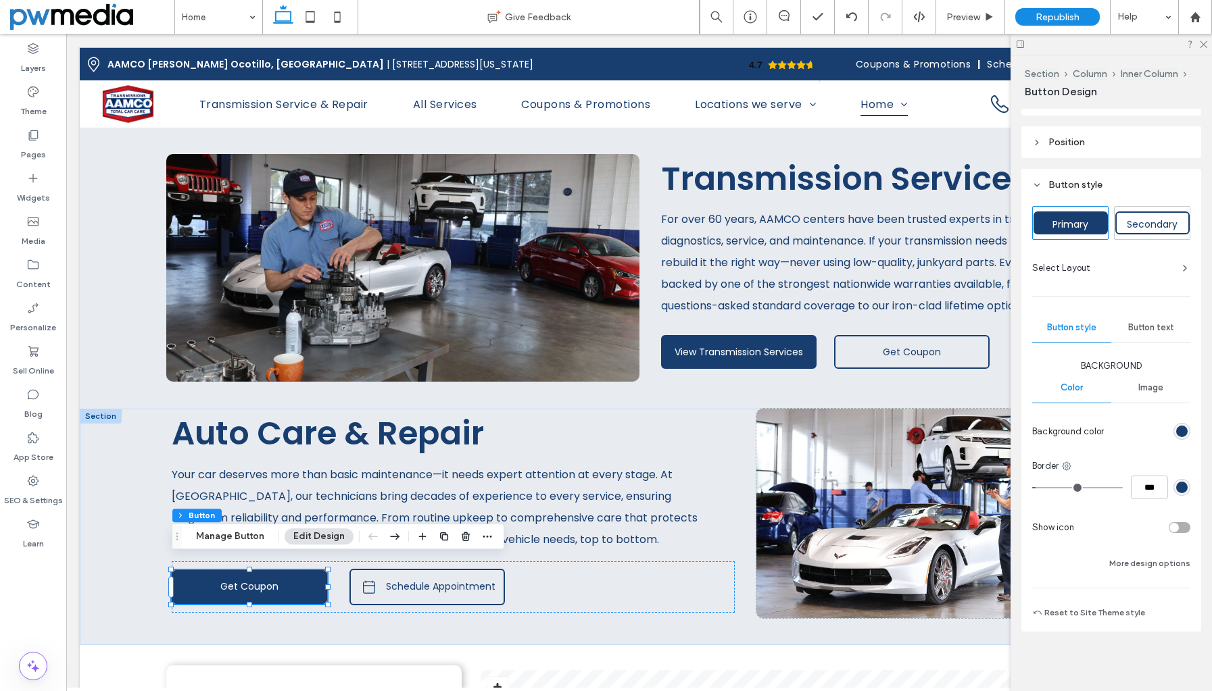
click at [1177, 528] on div "toggle" at bounding box center [1179, 527] width 22 height 11
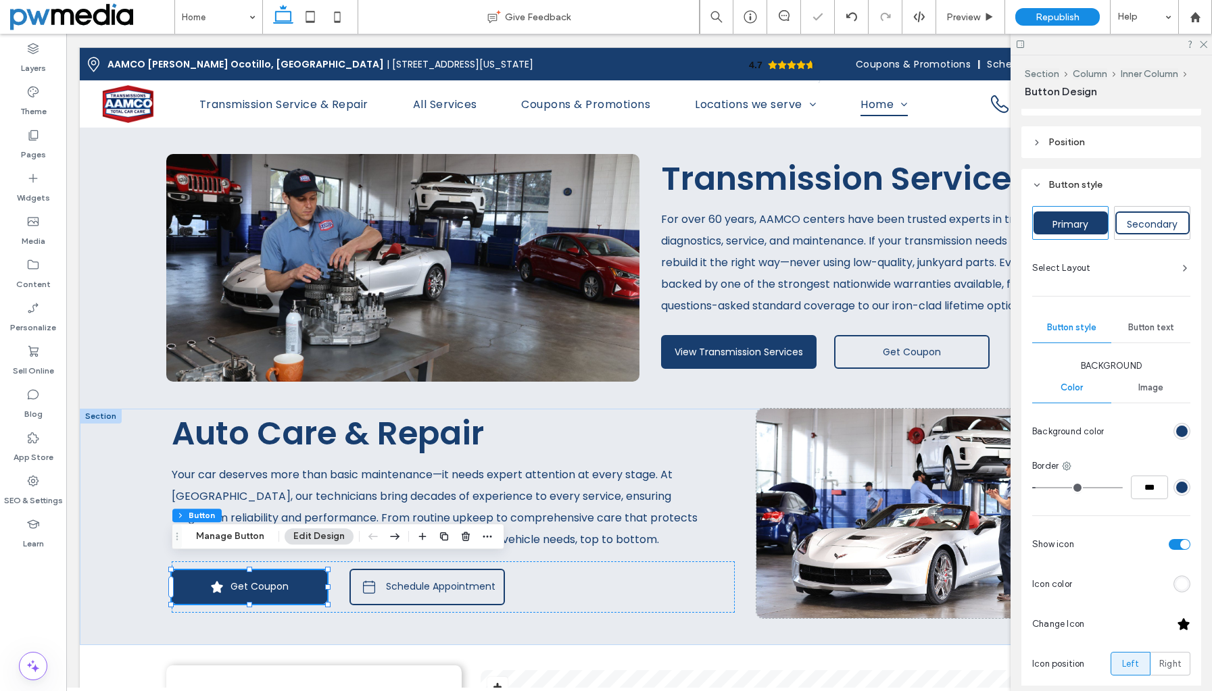
click at [1180, 624] on div at bounding box center [1183, 625] width 14 height 14
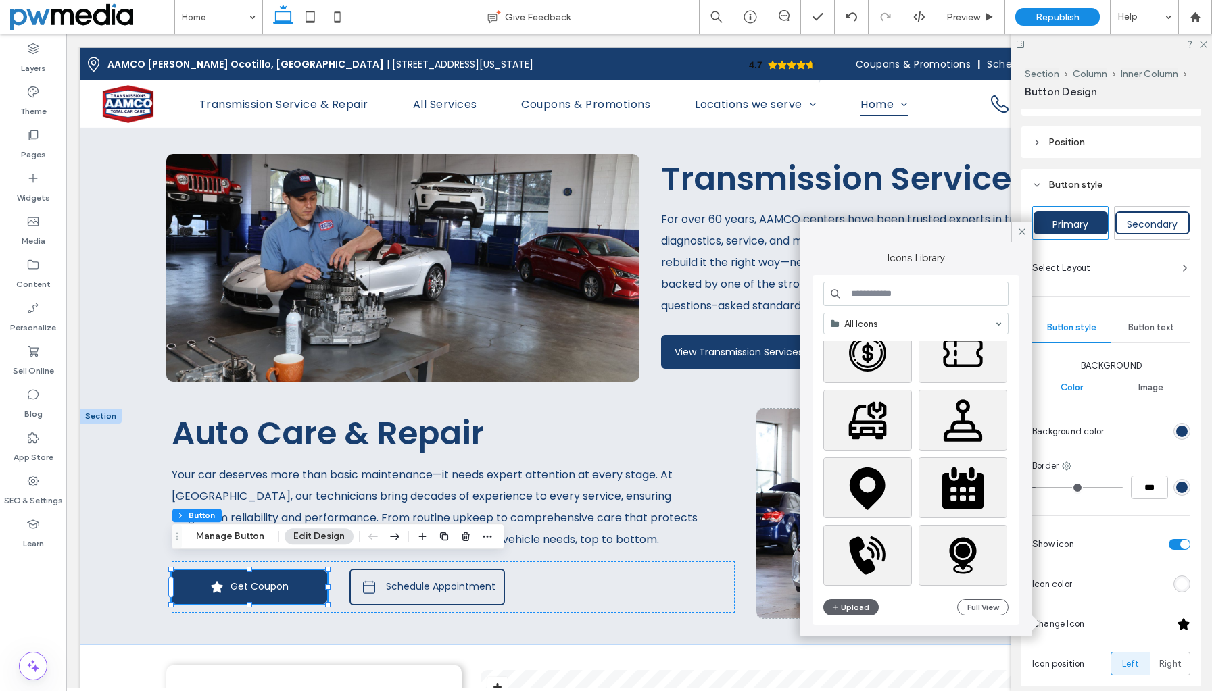
scroll to position [850, 0]
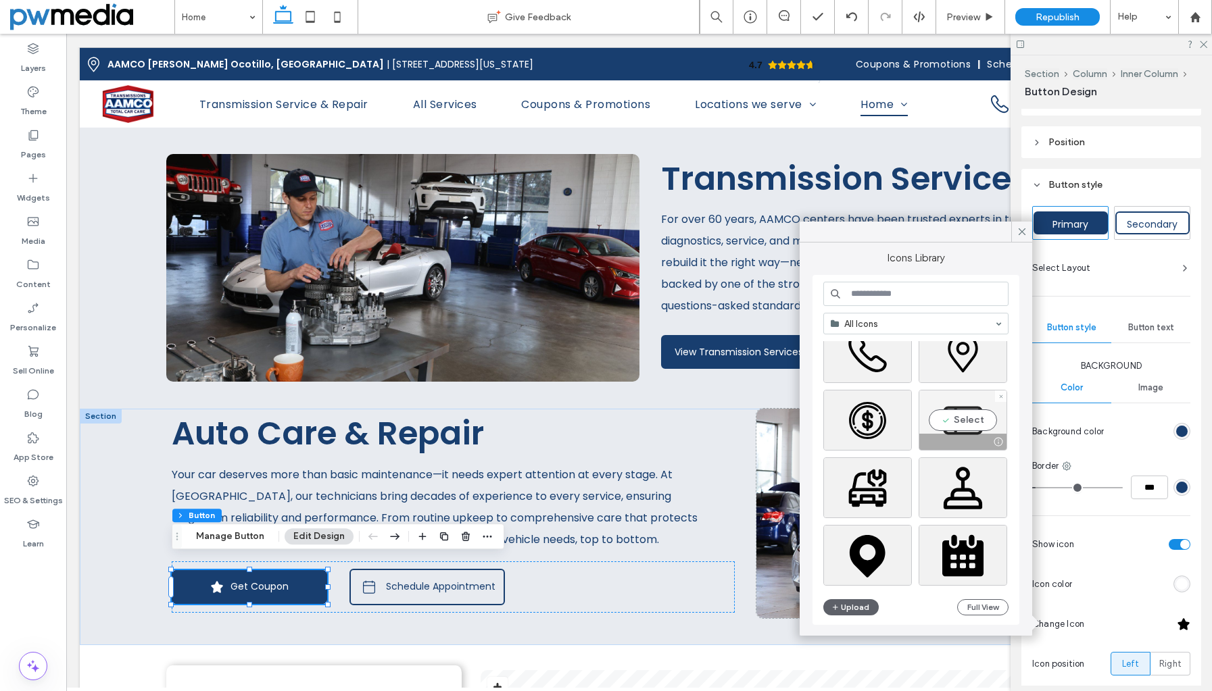
click at [964, 421] on div "Select" at bounding box center [962, 420] width 89 height 61
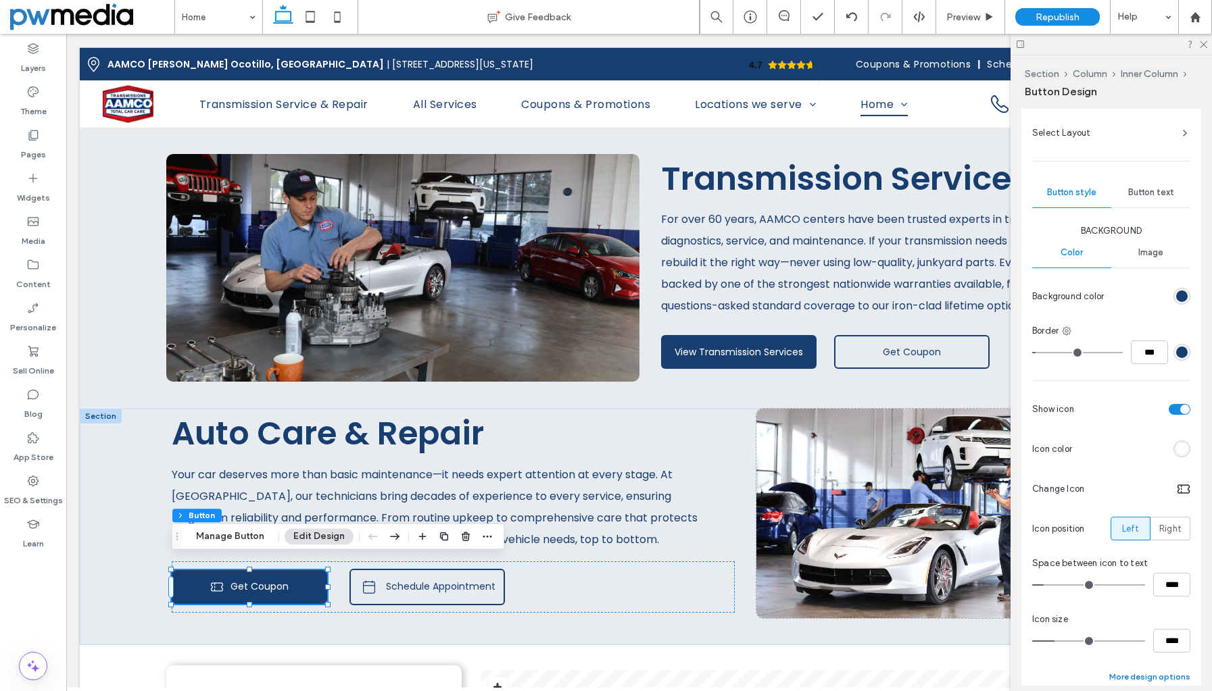
scroll to position [355, 0]
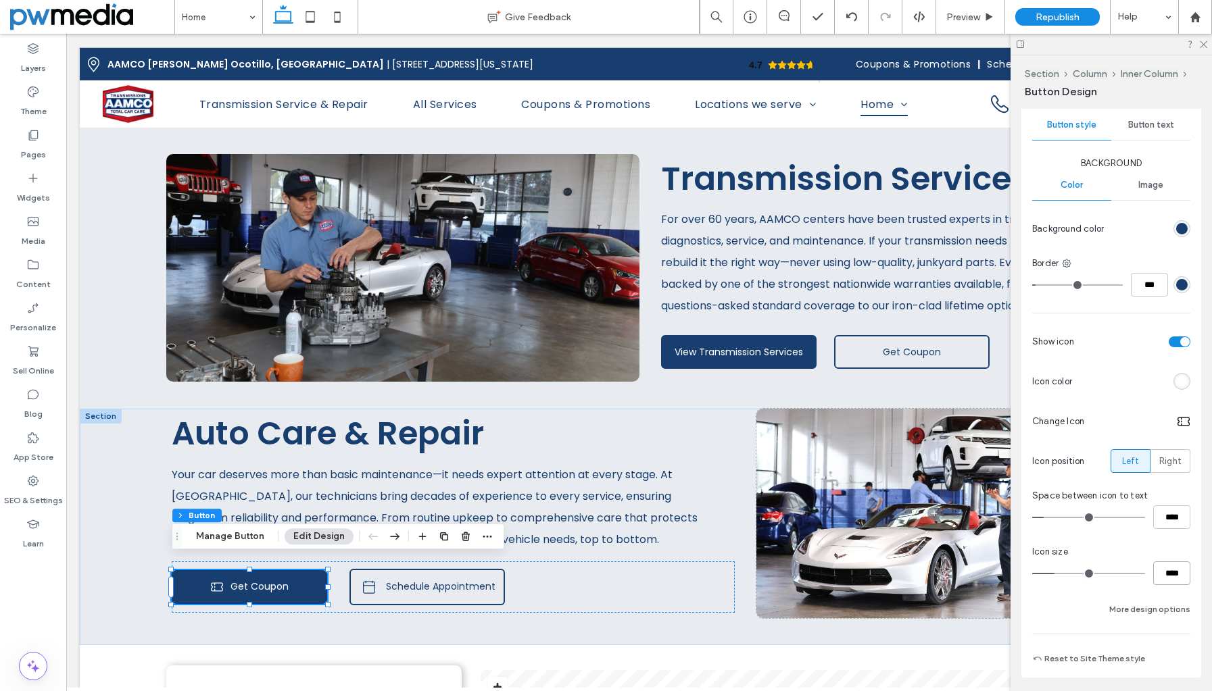
click at [1169, 578] on input "****" at bounding box center [1171, 574] width 37 height 24
type input "**"
click at [1169, 593] on div "Background Color Image Background color Border *** Show icon Icon color Change …" at bounding box center [1111, 387] width 158 height 461
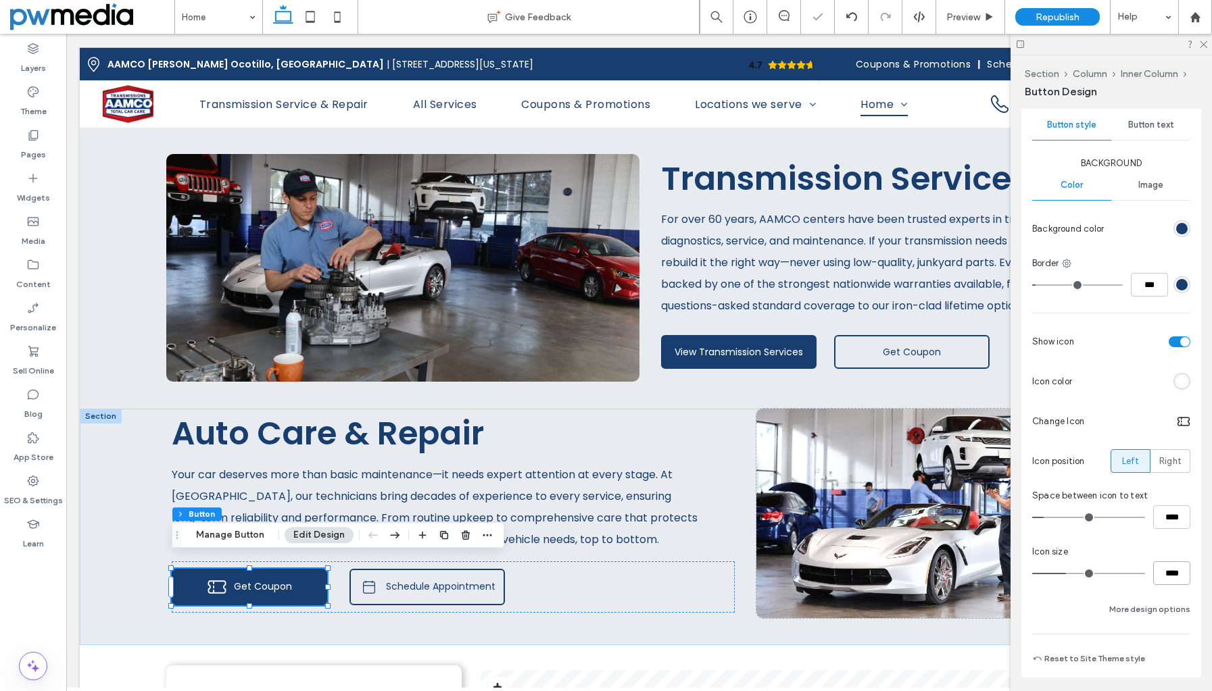
click at [1168, 578] on input "****" at bounding box center [1171, 574] width 37 height 24
type input "**"
type input "****"
click at [1168, 588] on div "Background Color Image Background color Border *** Show icon Icon color Change …" at bounding box center [1111, 387] width 158 height 461
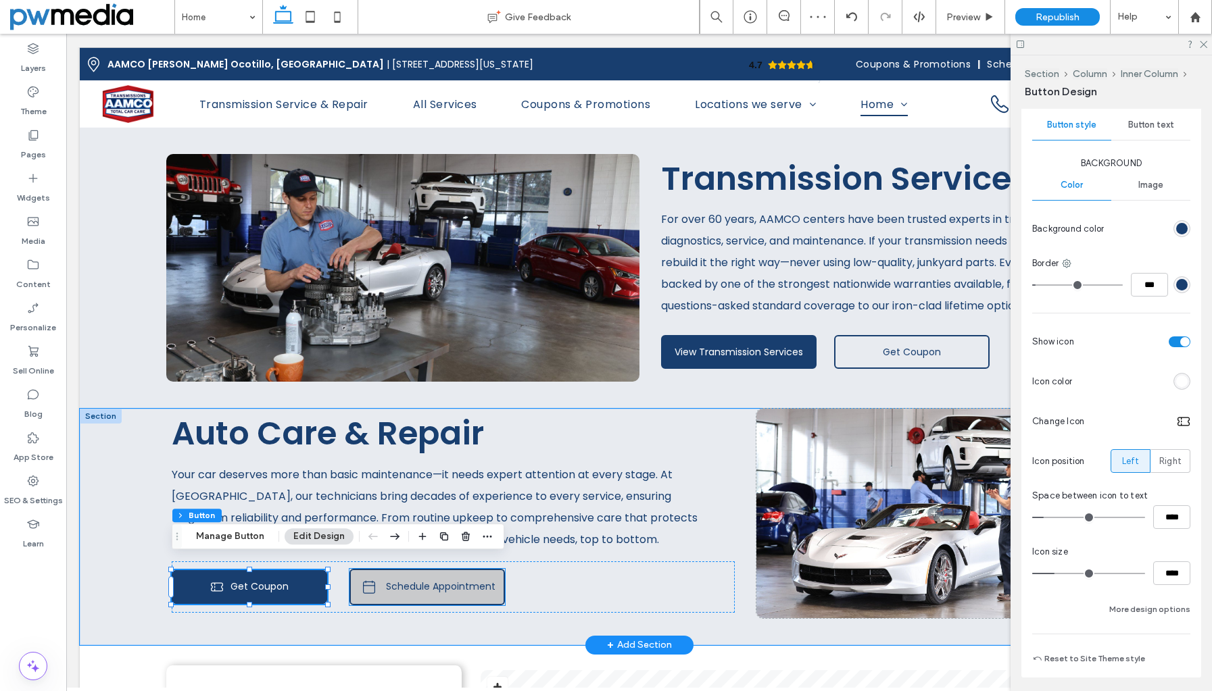
click at [397, 584] on link "Schedule Appointment" at bounding box center [426, 587] width 155 height 36
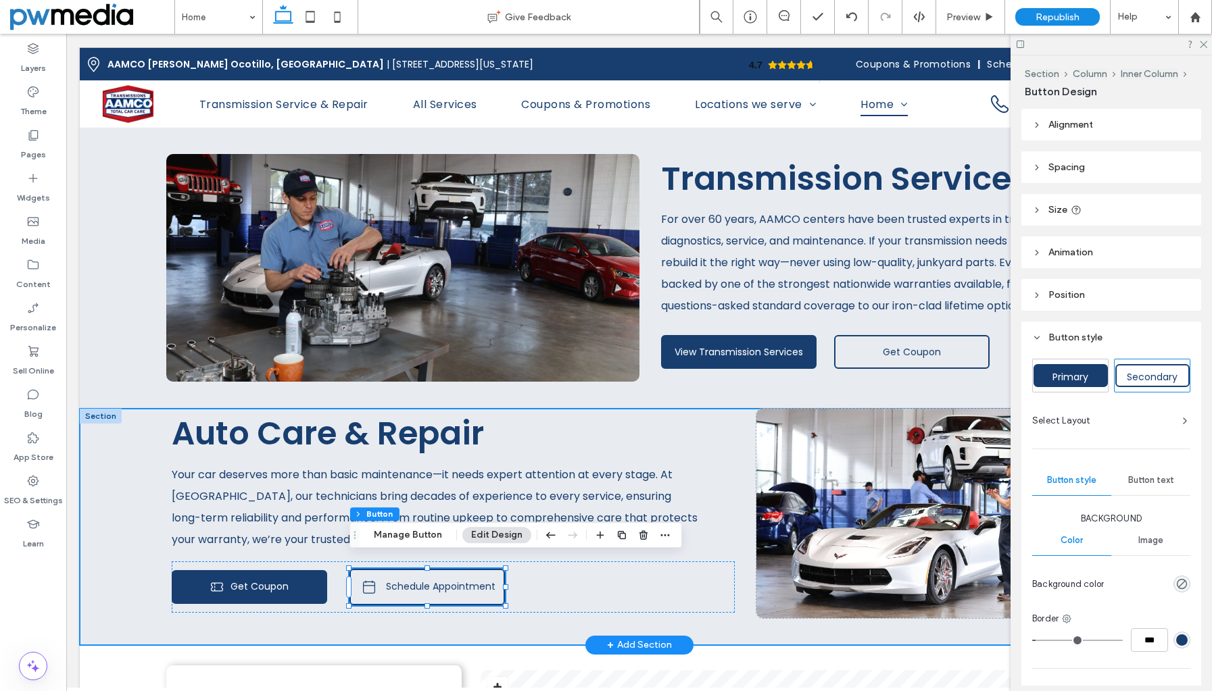
click at [128, 571] on div "Auto Care & Repair Your car deserves more than basic maintenance—it needs exper…" at bounding box center [639, 527] width 1118 height 236
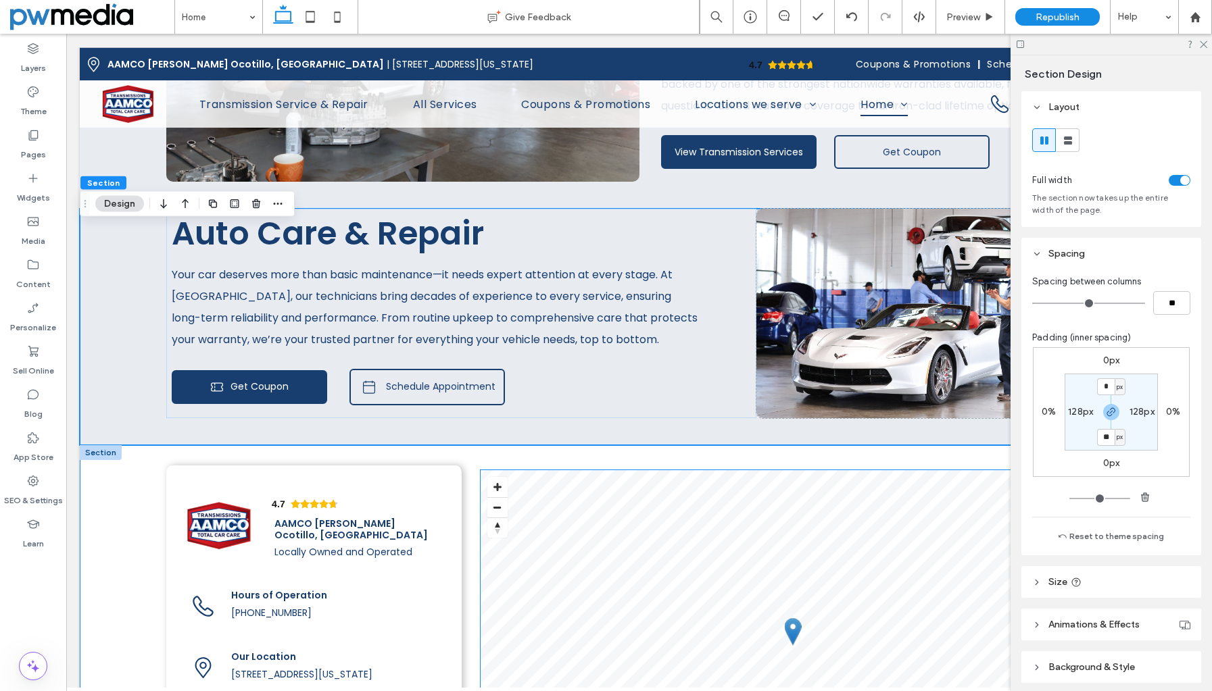
scroll to position [2068, 0]
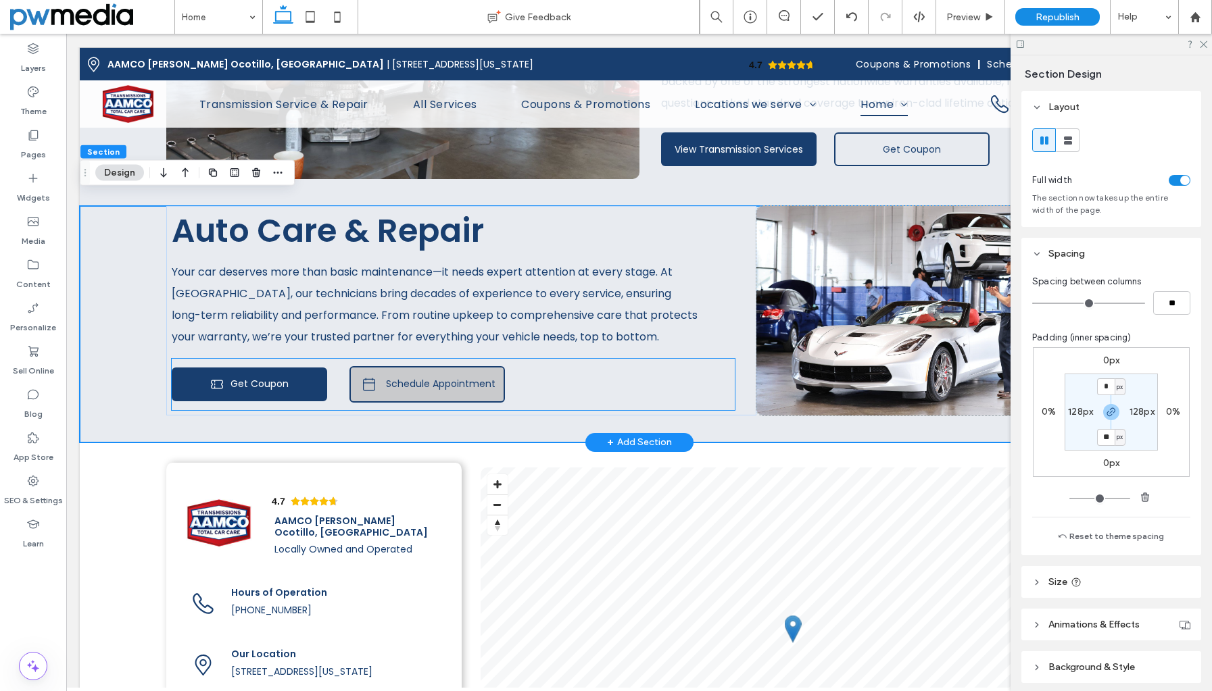
click at [369, 374] on span at bounding box center [369, 384] width 20 height 20
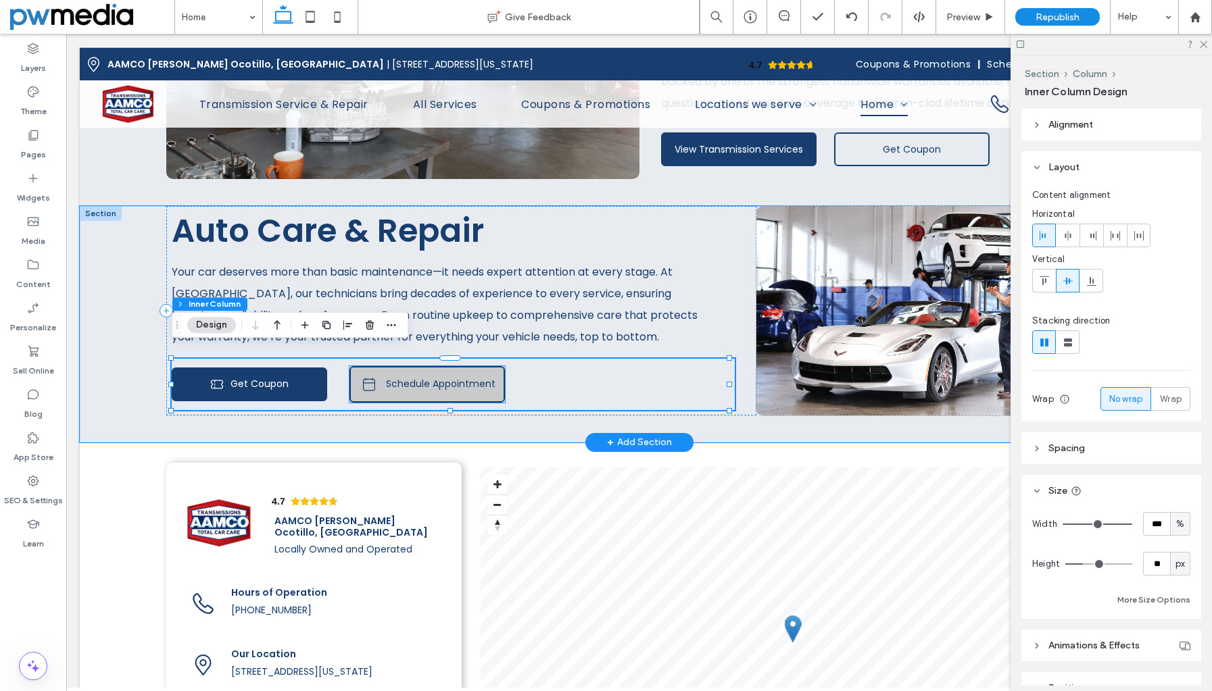
click at [487, 377] on span "Schedule Appointment" at bounding box center [440, 384] width 109 height 14
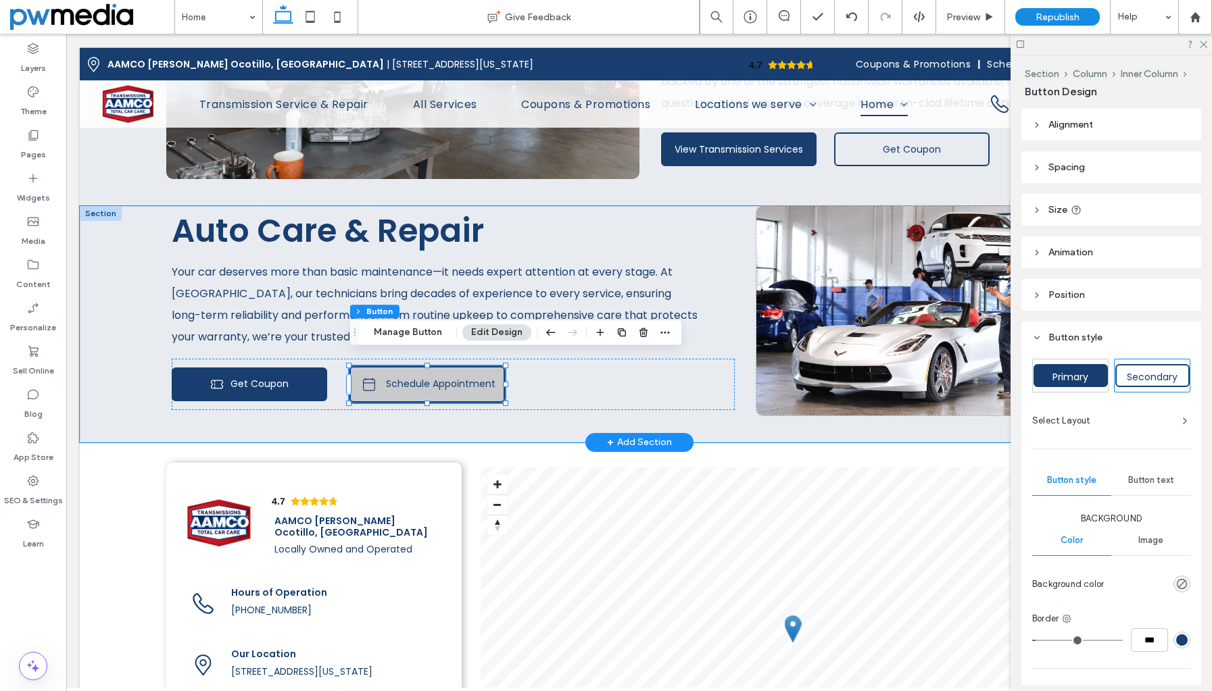
type input "**"
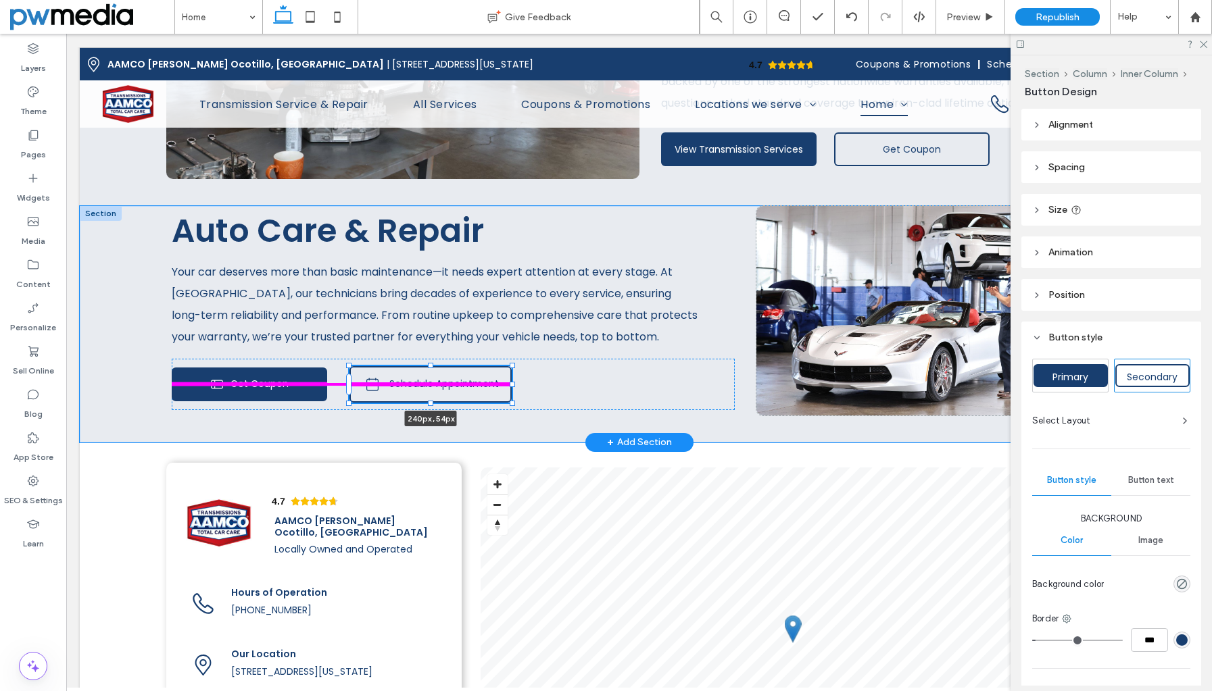
drag, startPoint x: 505, startPoint y: 375, endPoint x: 512, endPoint y: 370, distance: 8.2
click at [512, 370] on div "Auto Care & Repair Your car deserves more than basic maintenance—it needs exper…" at bounding box center [639, 324] width 1118 height 236
type input "***"
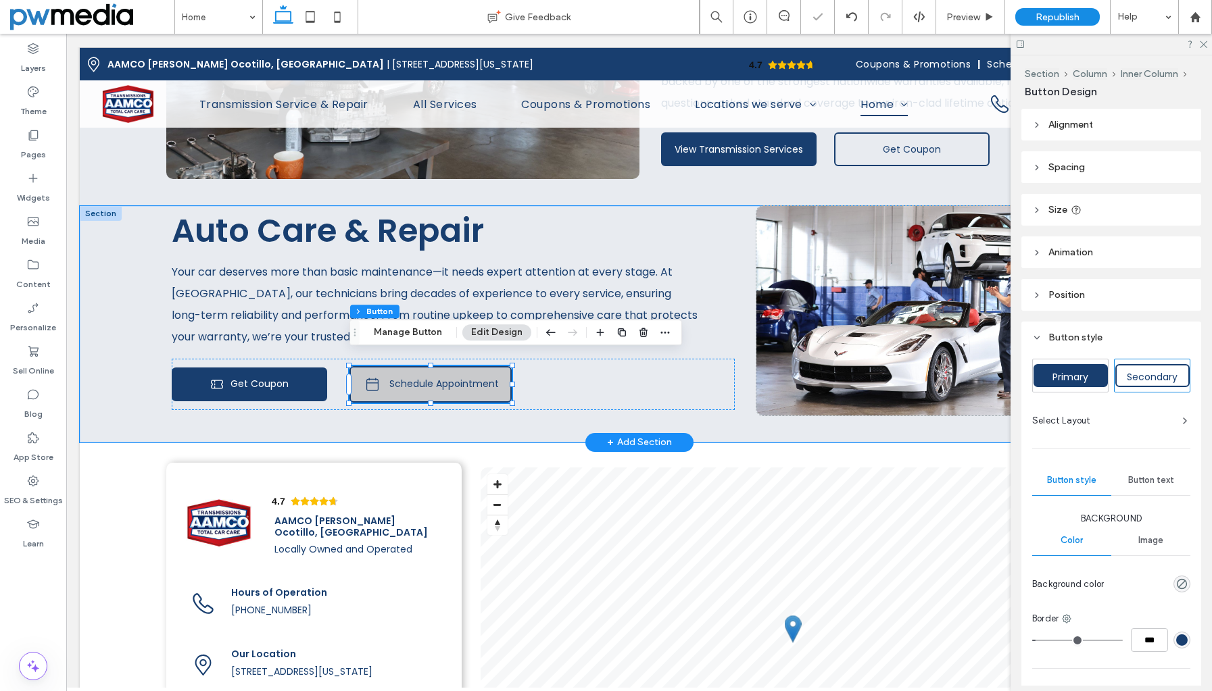
click at [360, 374] on link "Schedule Appointment" at bounding box center [430, 384] width 162 height 36
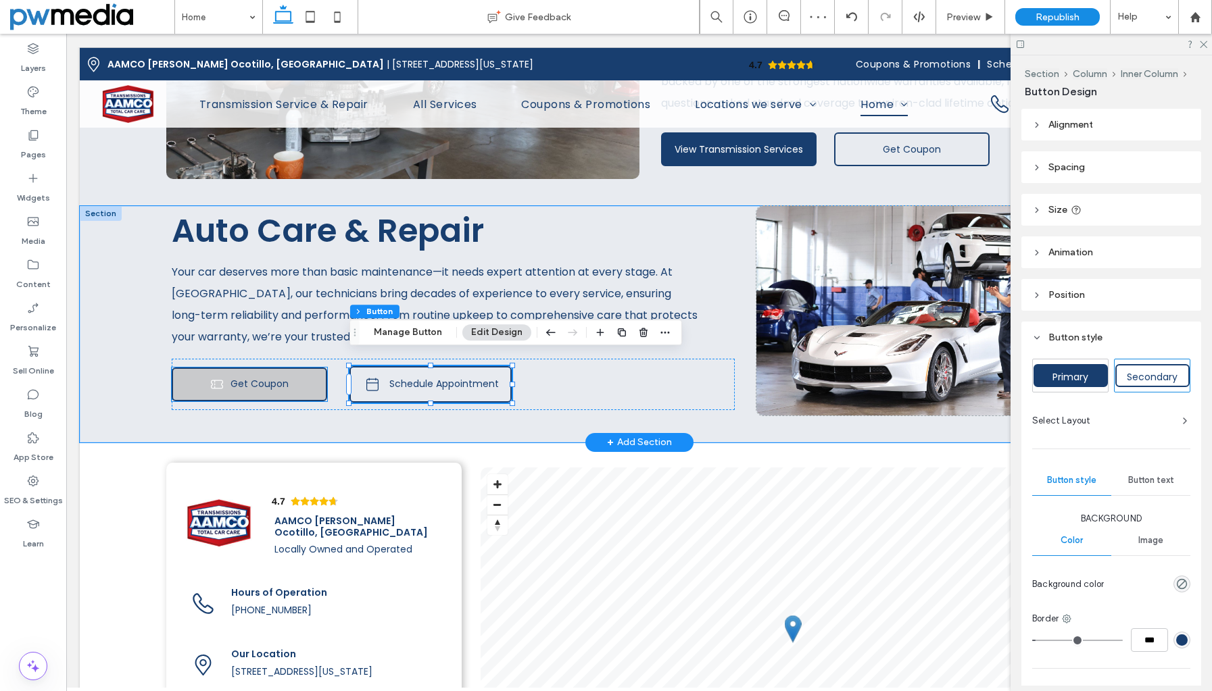
click at [325, 374] on link "Get Coupon" at bounding box center [249, 385] width 155 height 34
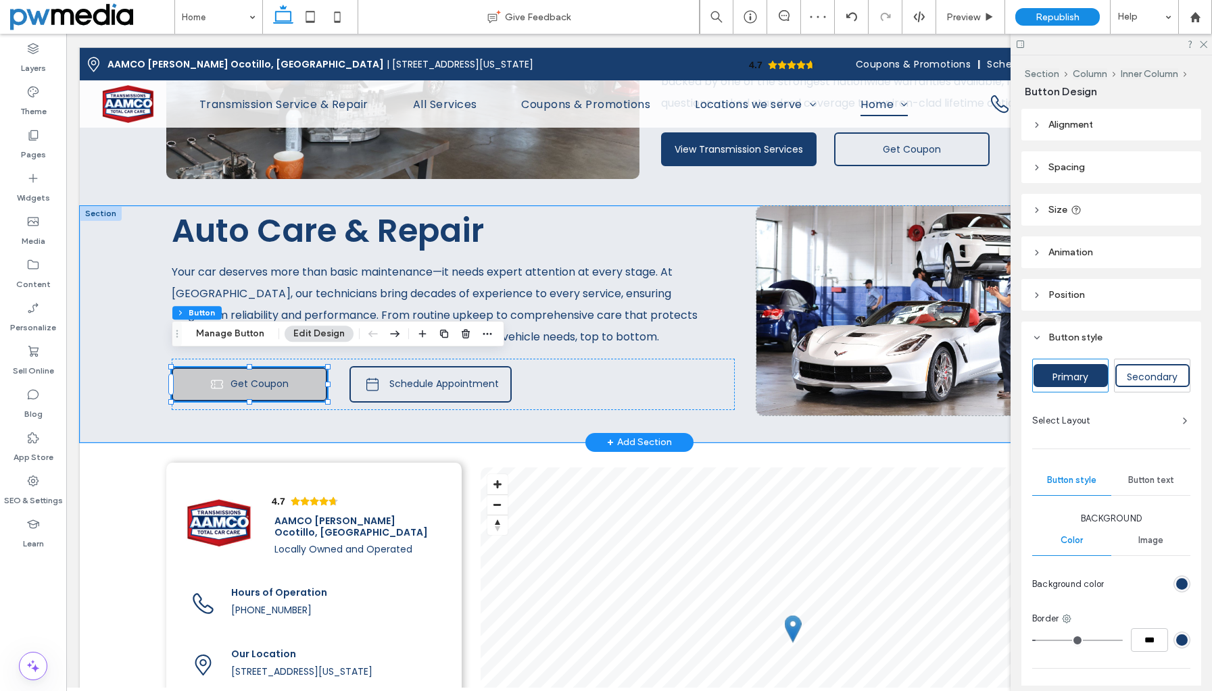
type input "**"
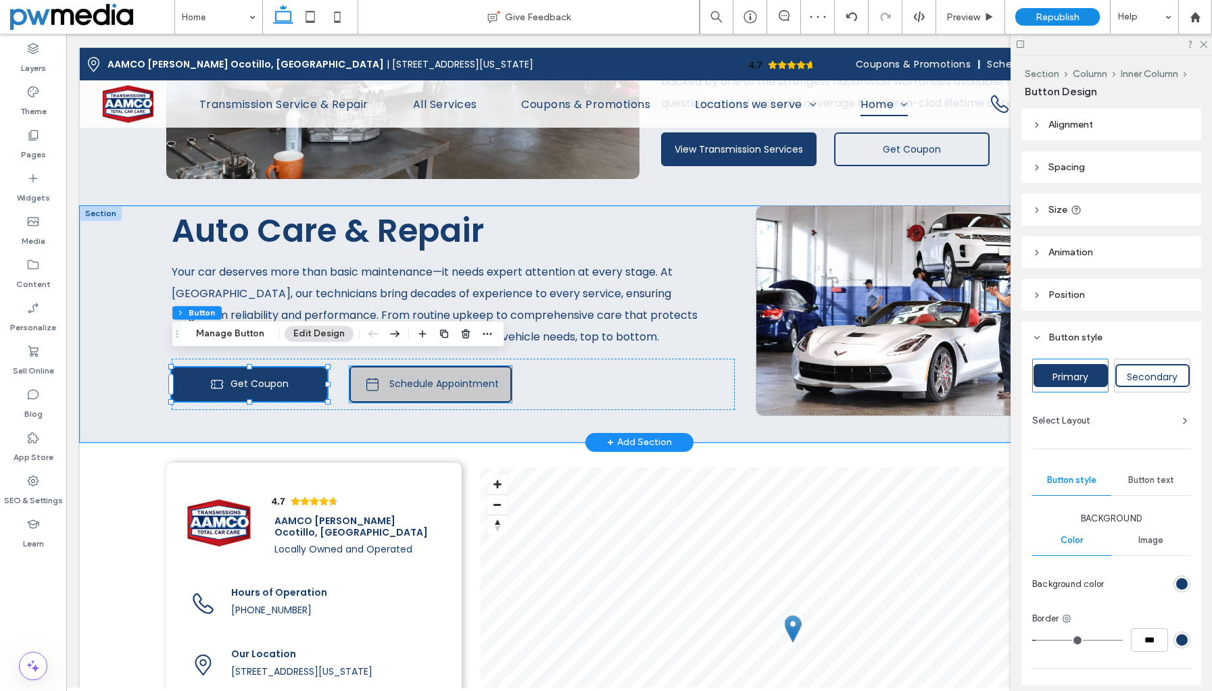
click at [476, 381] on link "Schedule Appointment" at bounding box center [430, 384] width 162 height 36
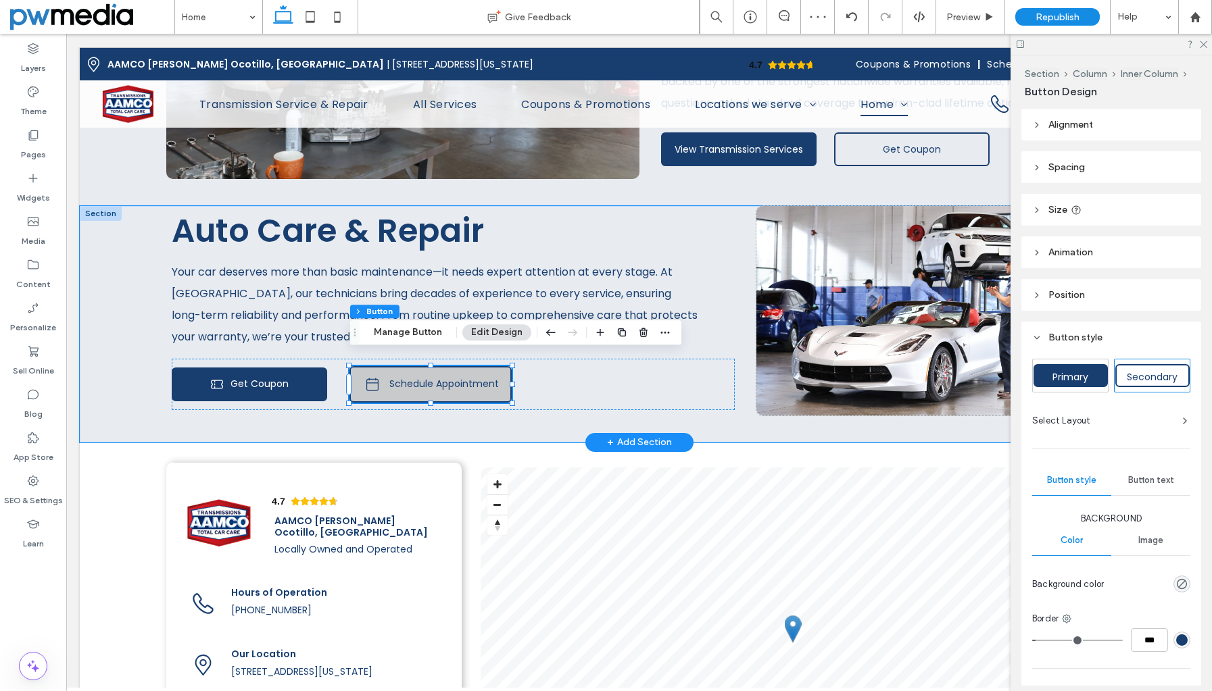
type input "**"
click at [648, 381] on div "Get Coupon Schedule Appointment" at bounding box center [453, 384] width 563 height 51
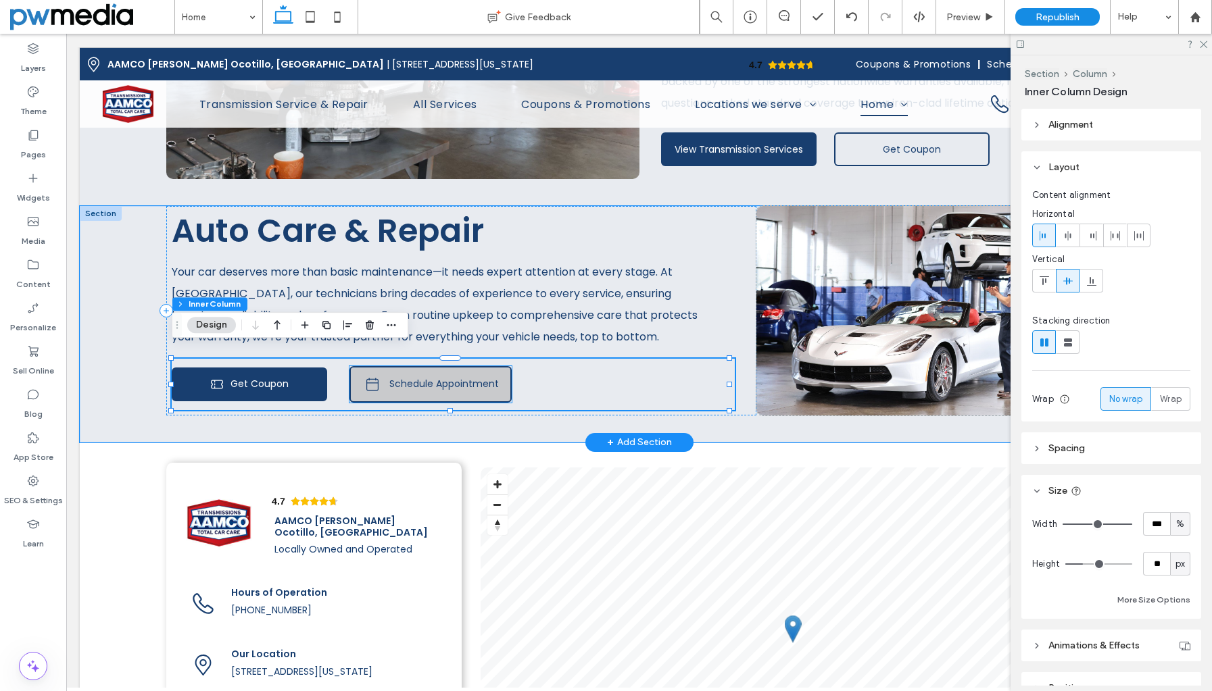
click at [480, 377] on span "Schedule Appointment" at bounding box center [443, 384] width 109 height 14
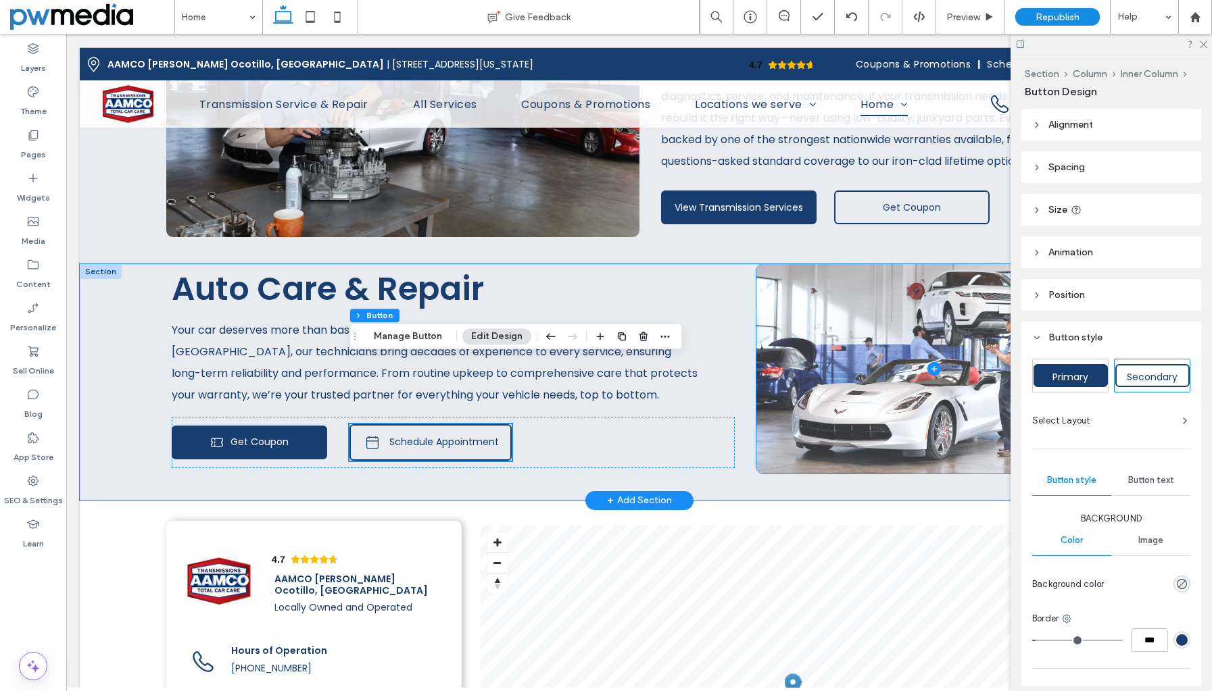
scroll to position [1933, 0]
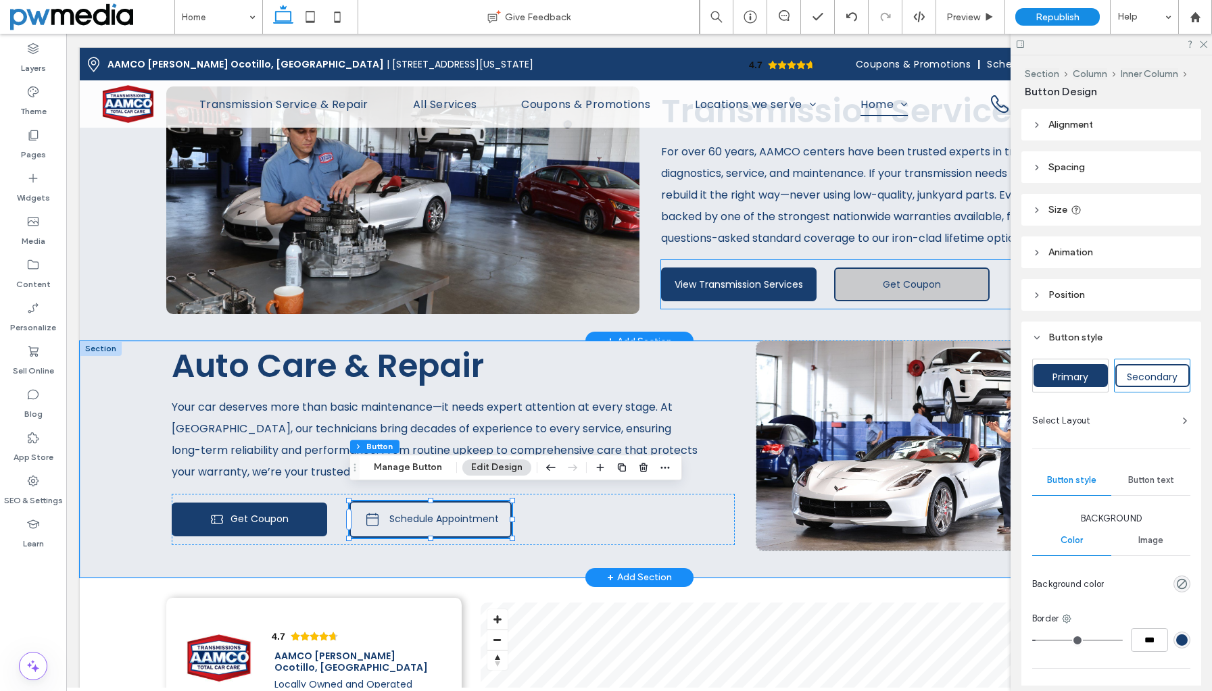
click at [864, 268] on link "Get Coupon" at bounding box center [911, 285] width 155 height 34
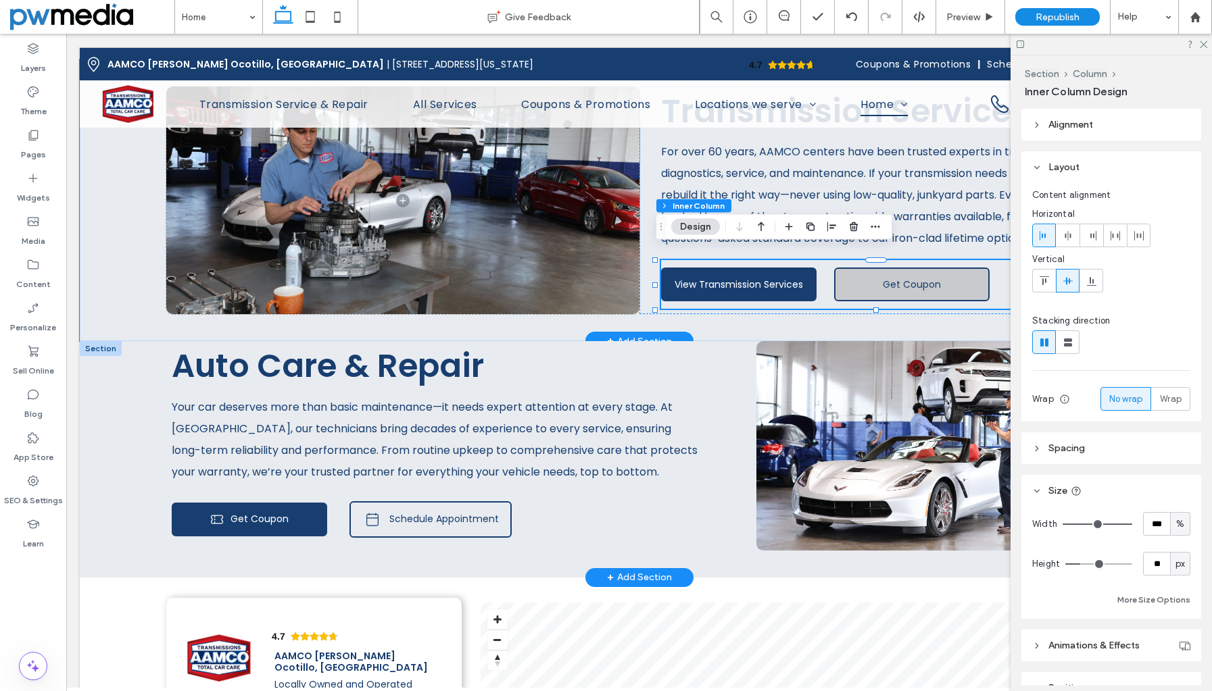
click at [864, 268] on link "Get Coupon" at bounding box center [911, 285] width 155 height 34
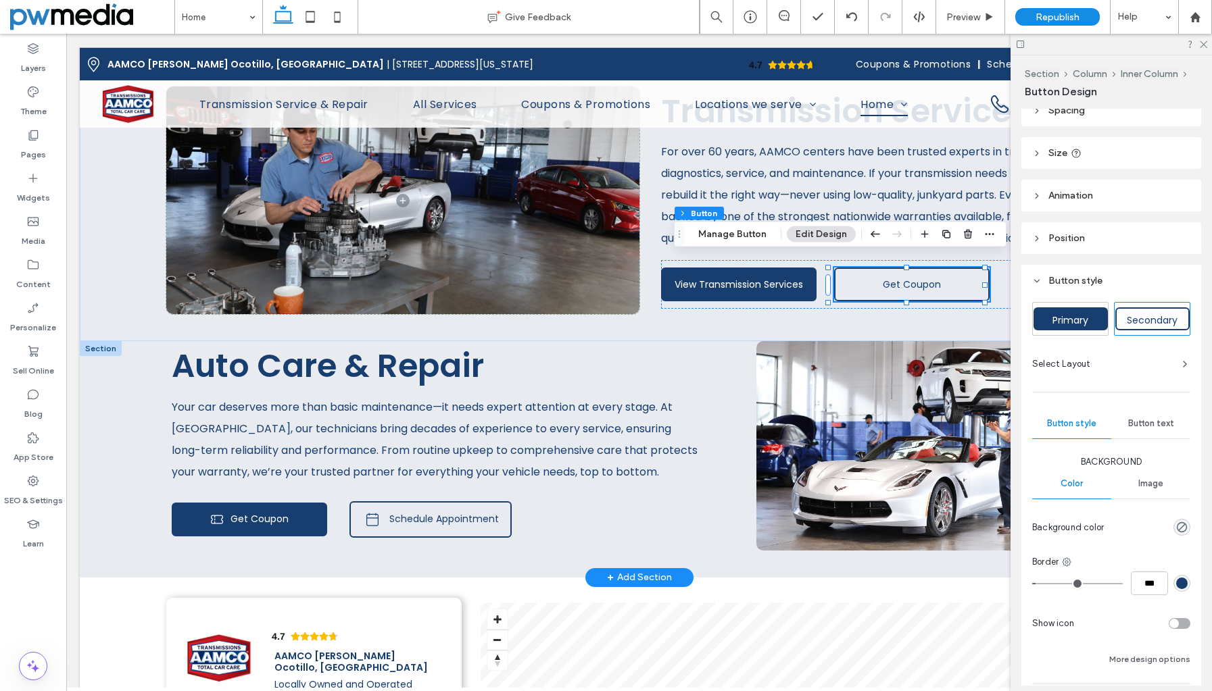
scroll to position [153, 0]
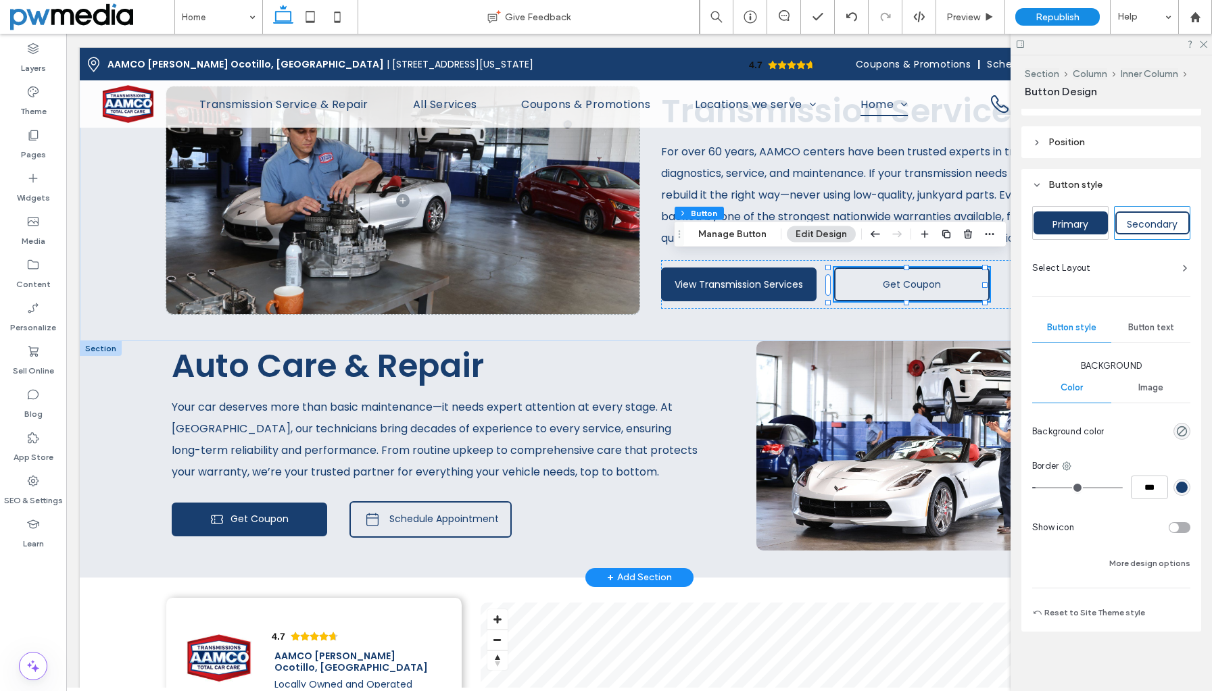
click at [1170, 530] on div "toggle" at bounding box center [1173, 527] width 9 height 9
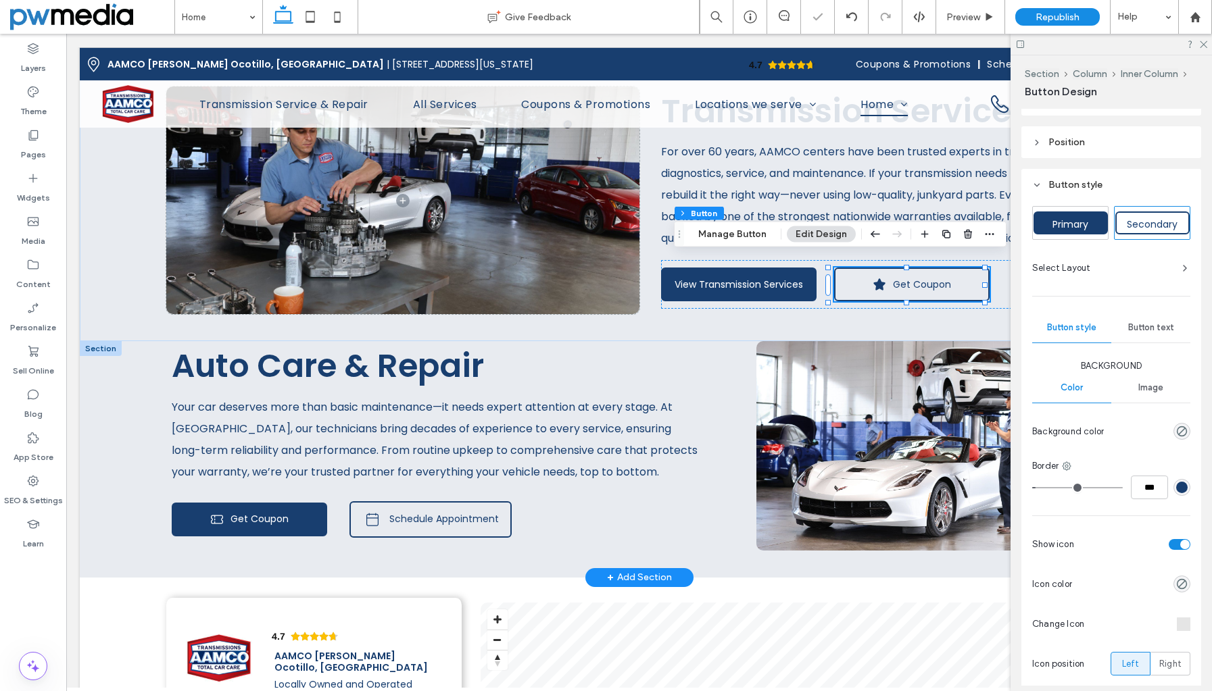
type input "**"
type input "****"
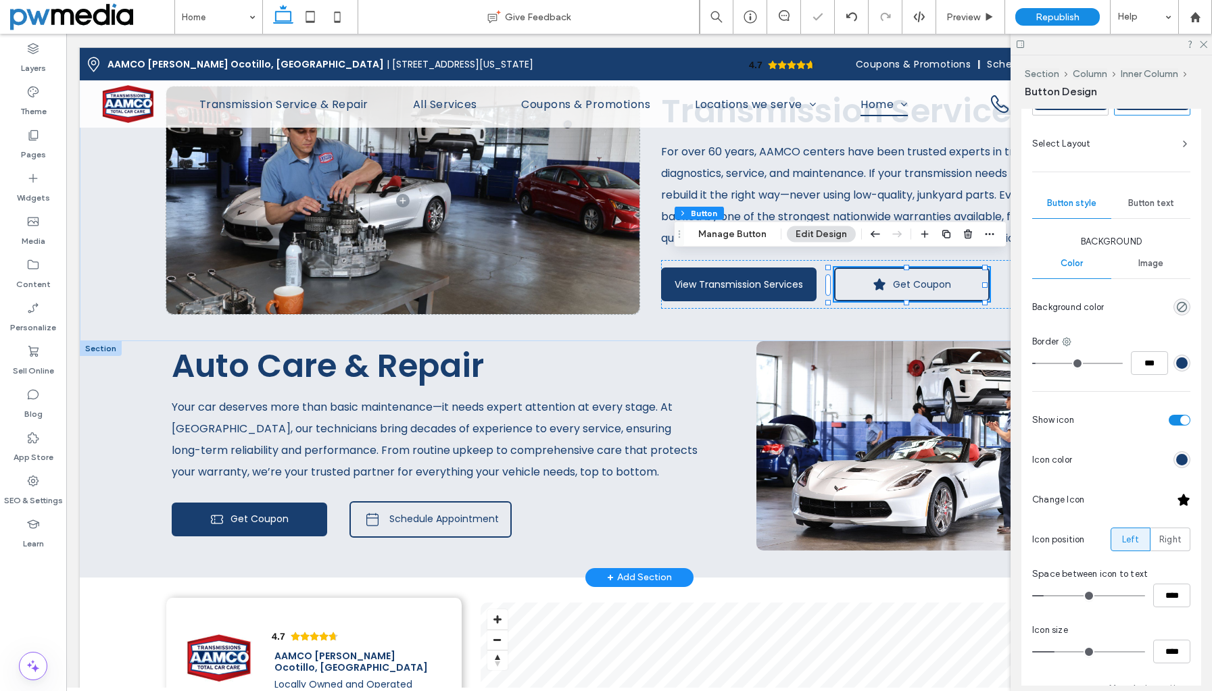
scroll to position [288, 0]
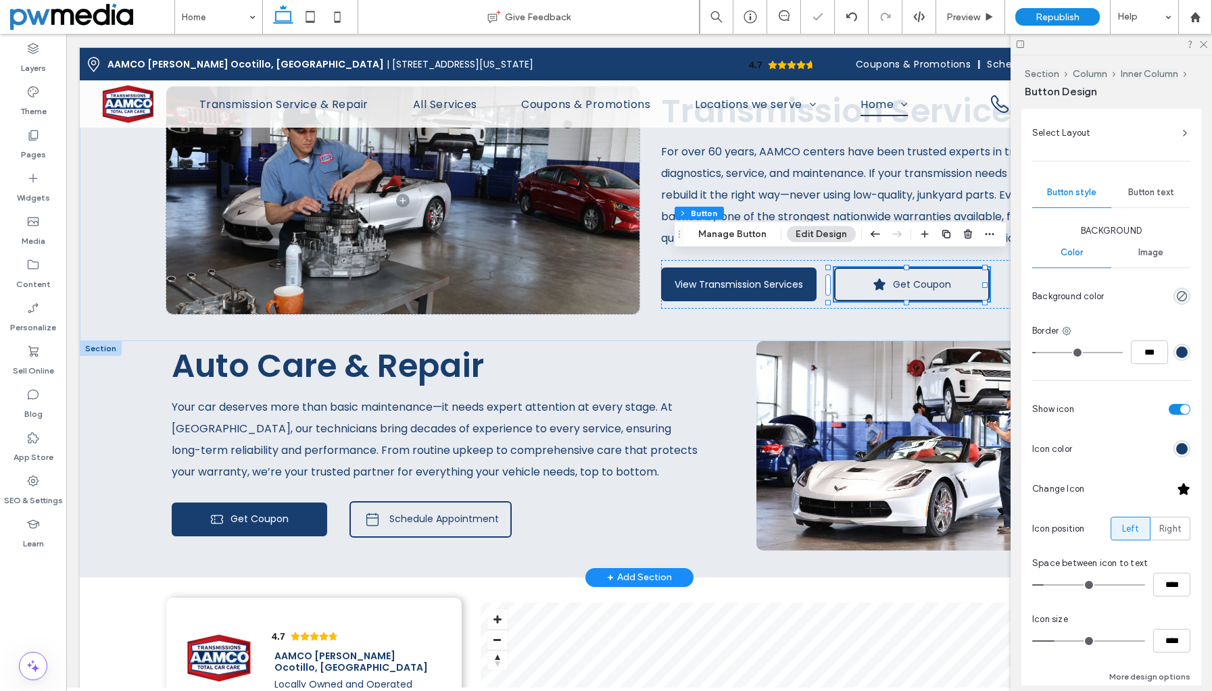
click at [1179, 488] on div at bounding box center [1183, 489] width 14 height 14
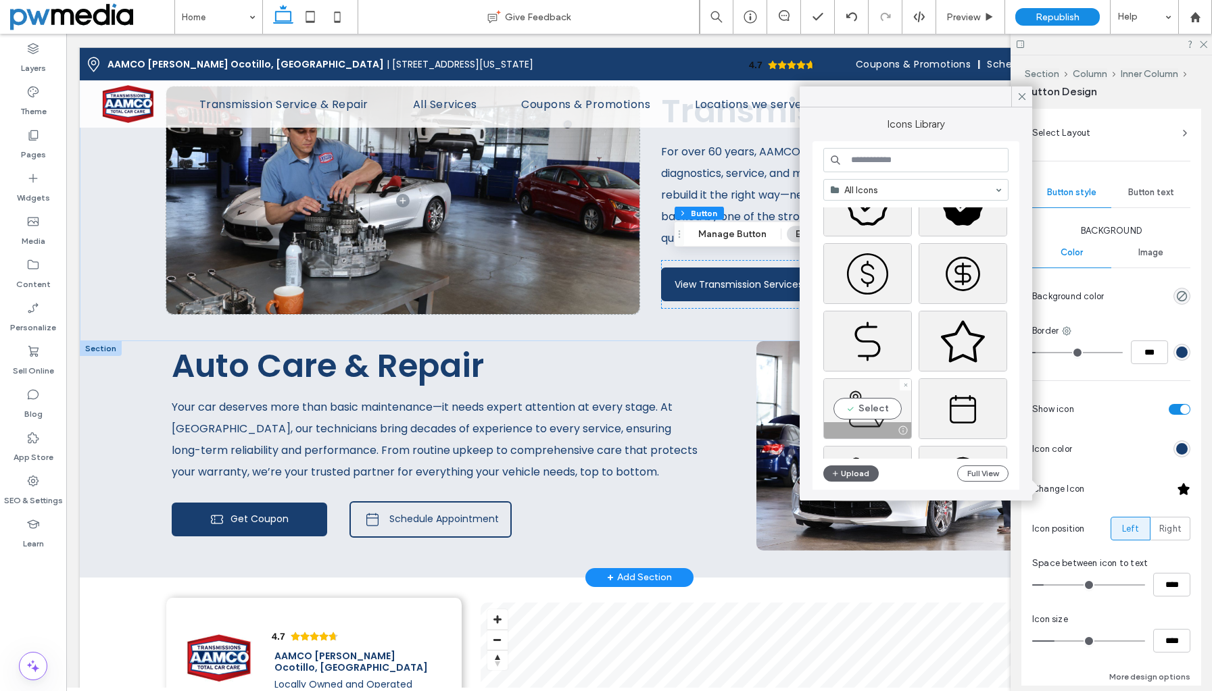
scroll to position [728, 0]
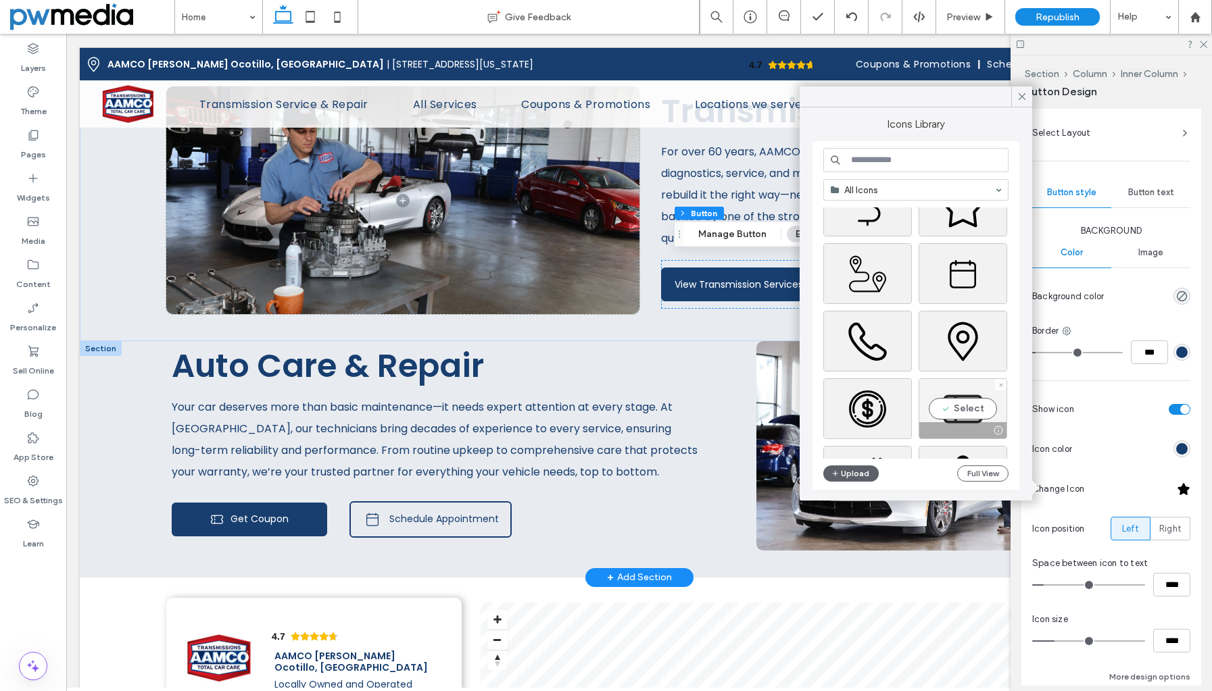
click at [962, 407] on div "Select" at bounding box center [962, 408] width 89 height 61
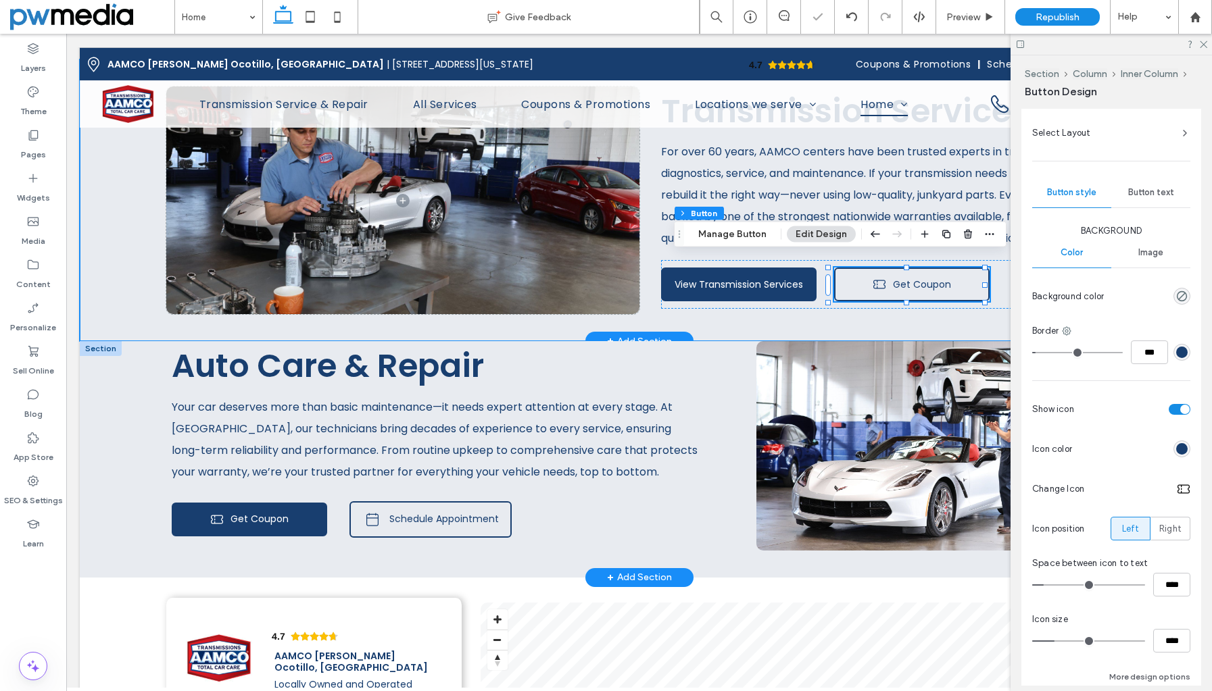
click at [716, 322] on div "Transmission Services For over 60 years, AAMCO centers have been trusted expert…" at bounding box center [639, 200] width 1118 height 282
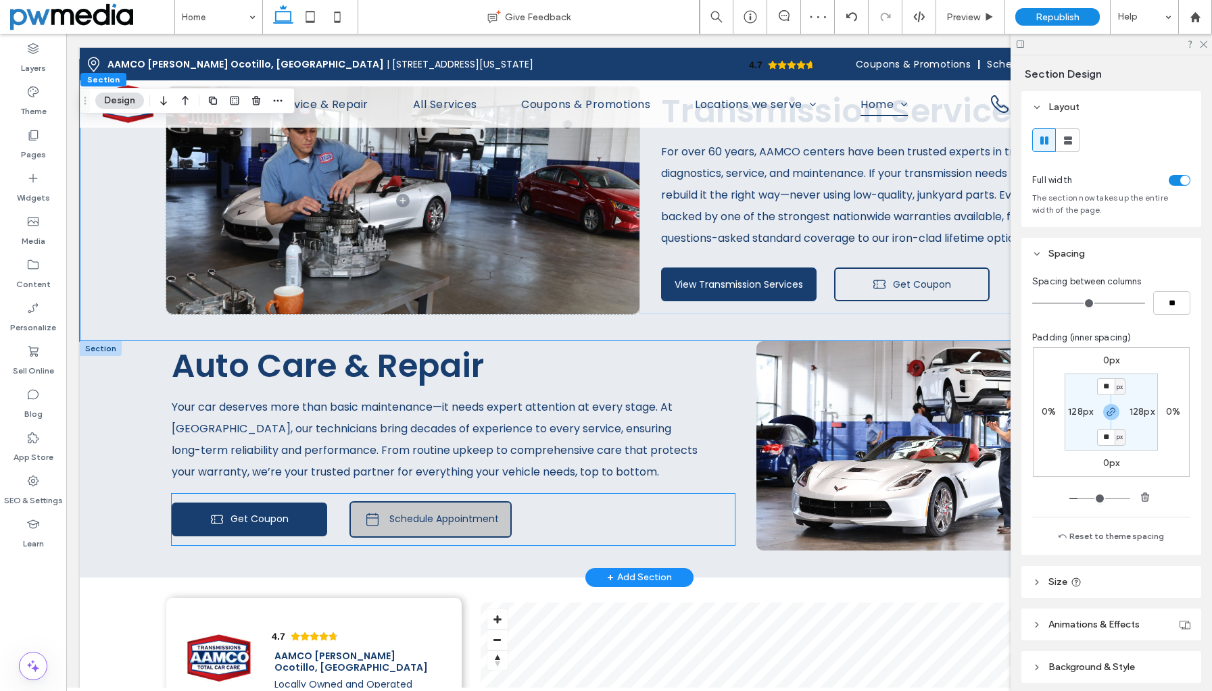
click at [449, 512] on span "Schedule Appointment" at bounding box center [443, 519] width 109 height 14
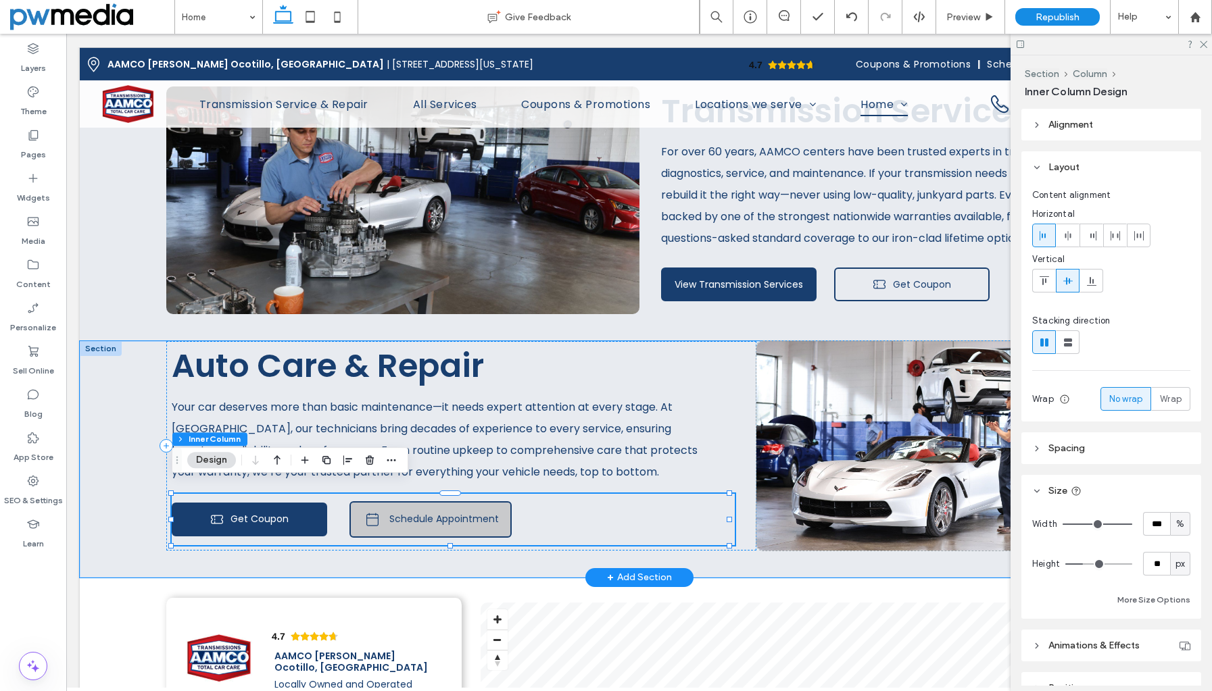
click at [449, 512] on span "Schedule Appointment" at bounding box center [443, 519] width 109 height 14
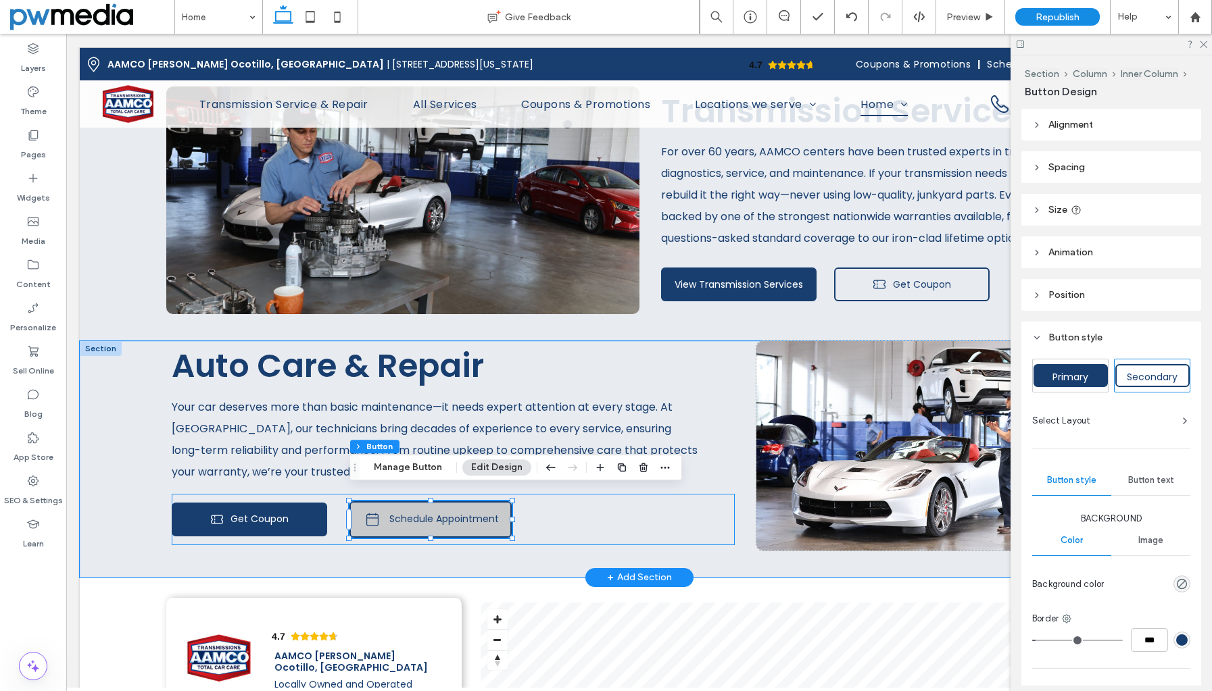
type input "**"
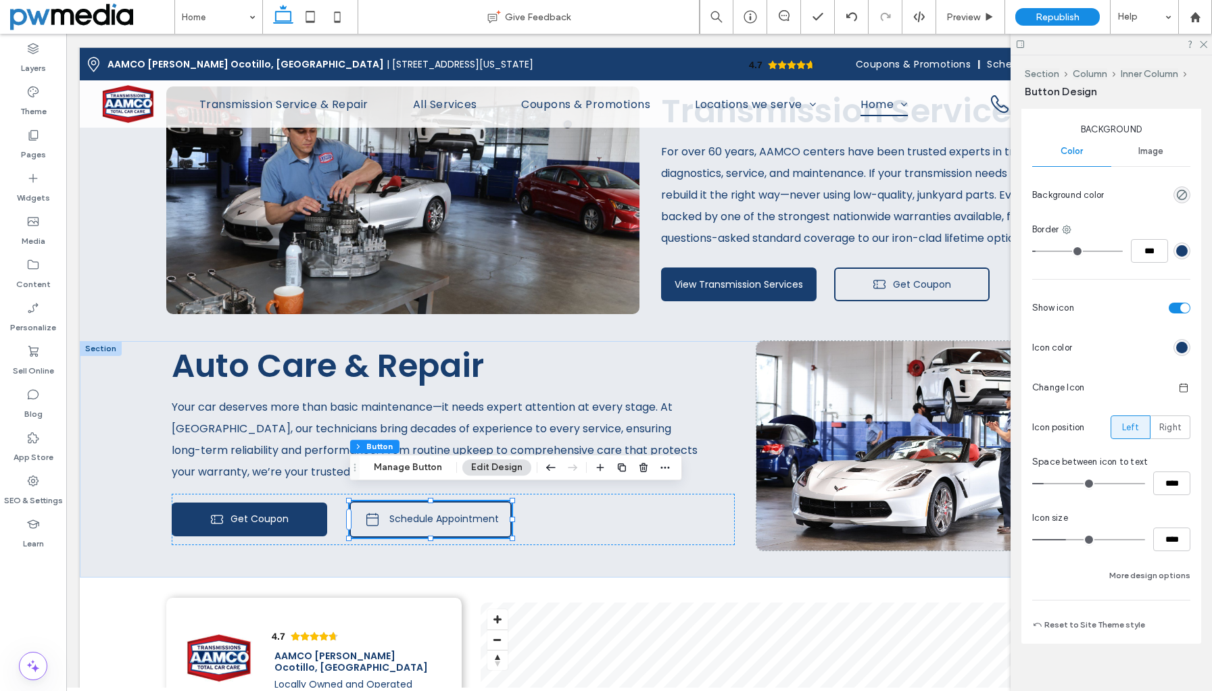
scroll to position [401, 0]
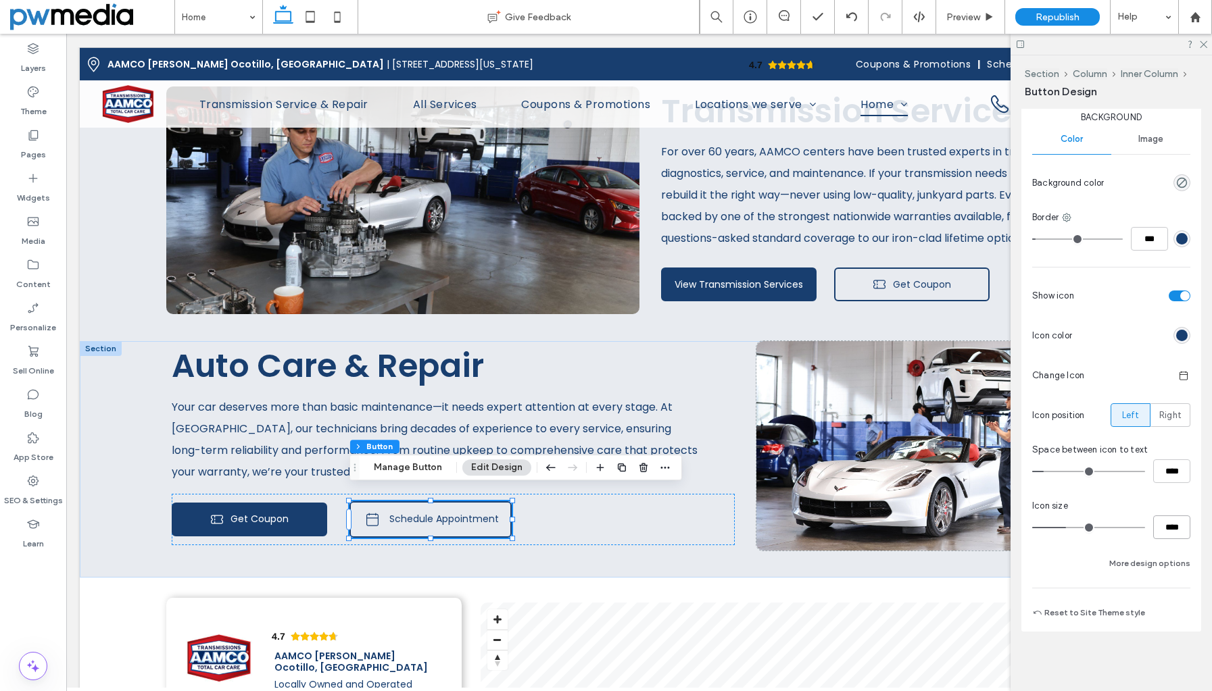
click at [1161, 525] on input "****" at bounding box center [1171, 528] width 37 height 24
type input "**"
type input "****"
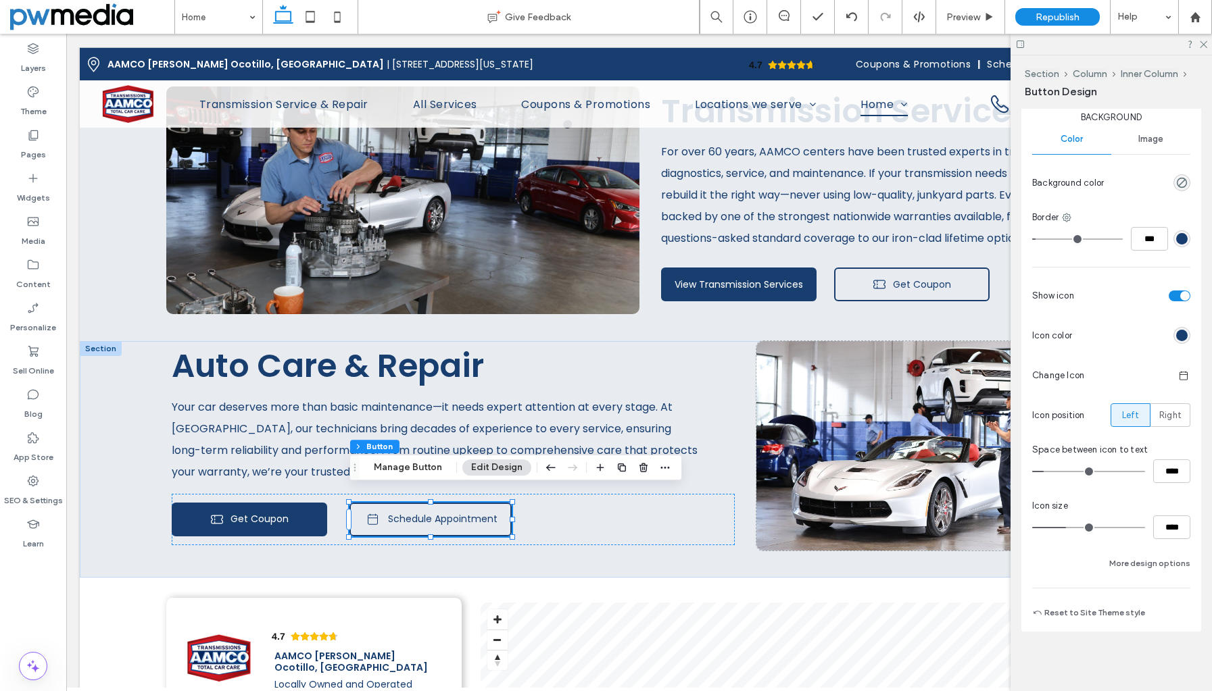
click at [1141, 544] on div "Background Color Image Background color Border *** Show icon Icon color Change …" at bounding box center [1111, 341] width 158 height 461
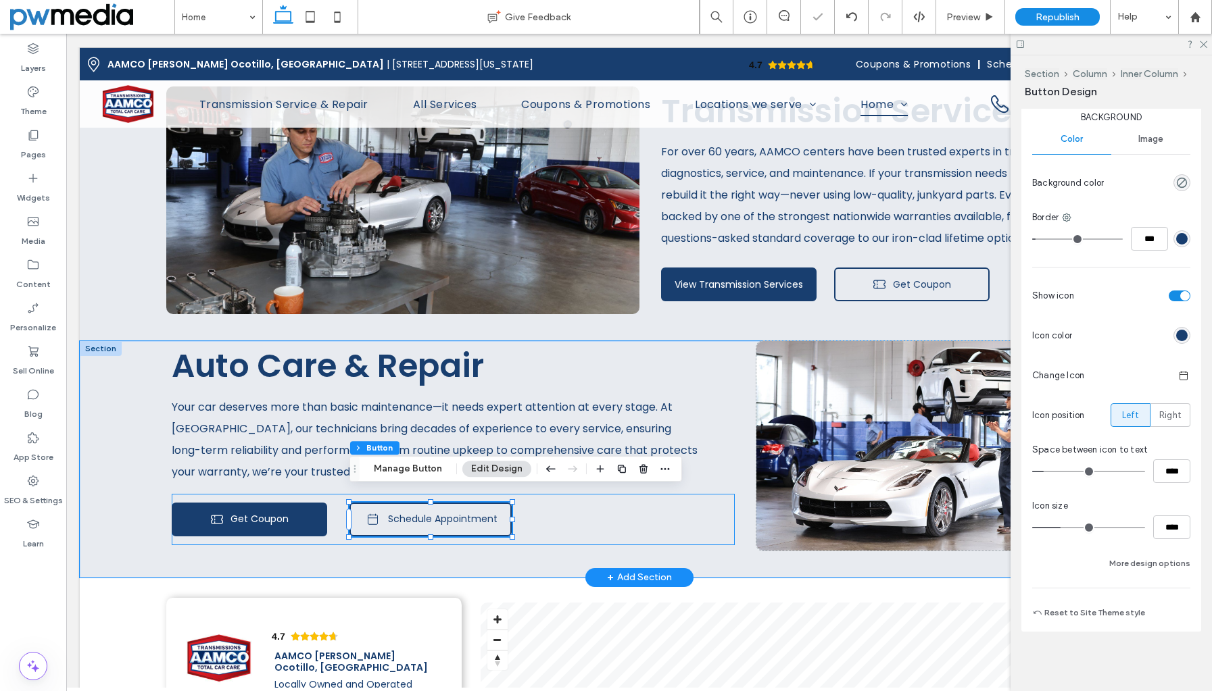
click at [612, 521] on div "Get Coupon Schedule Appointment" at bounding box center [453, 519] width 563 height 51
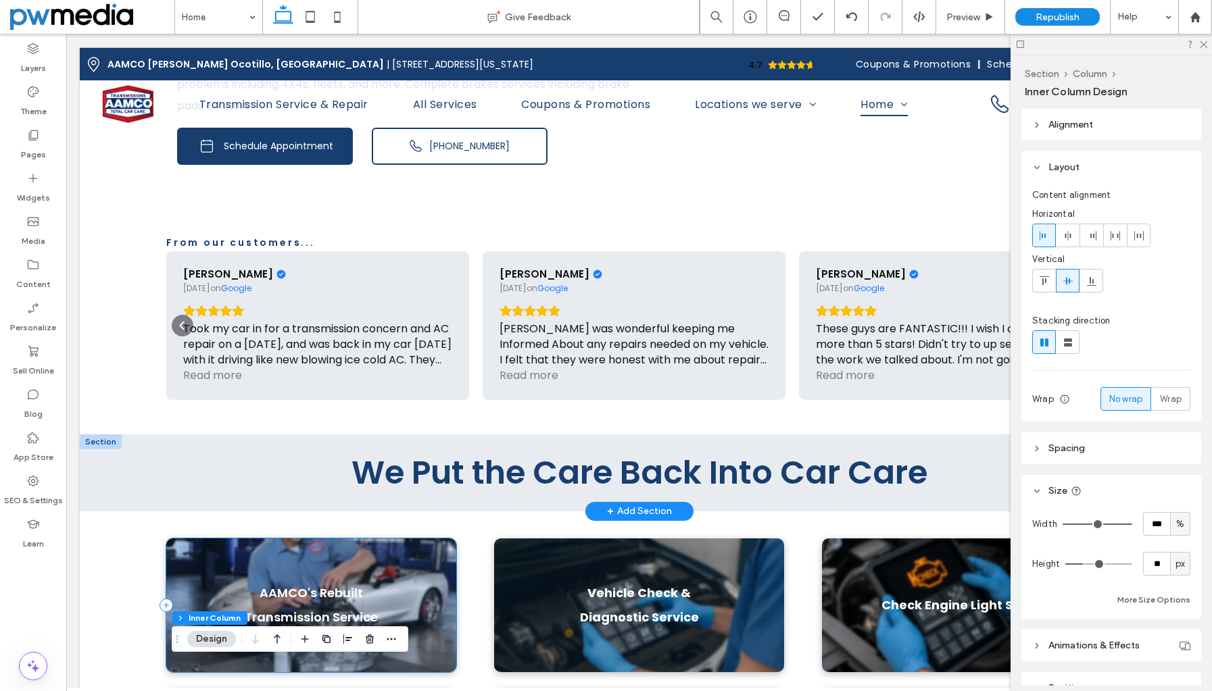
scroll to position [378, 0]
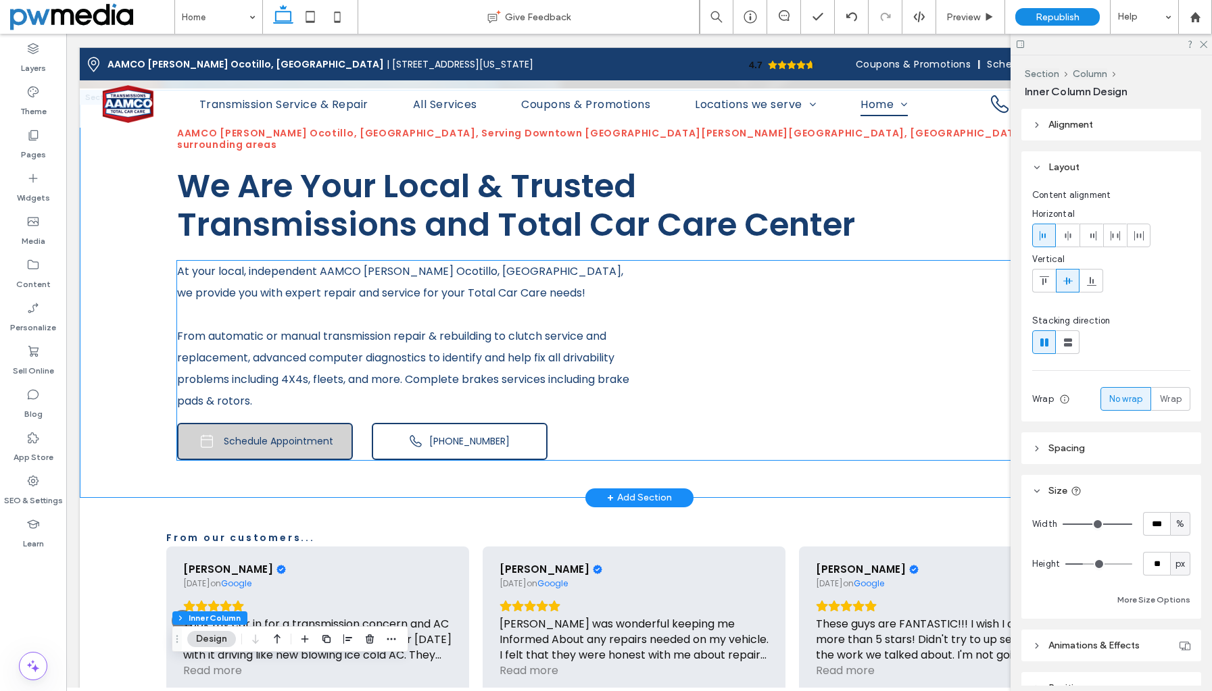
click at [275, 434] on span "Schedule Appointment" at bounding box center [278, 441] width 109 height 14
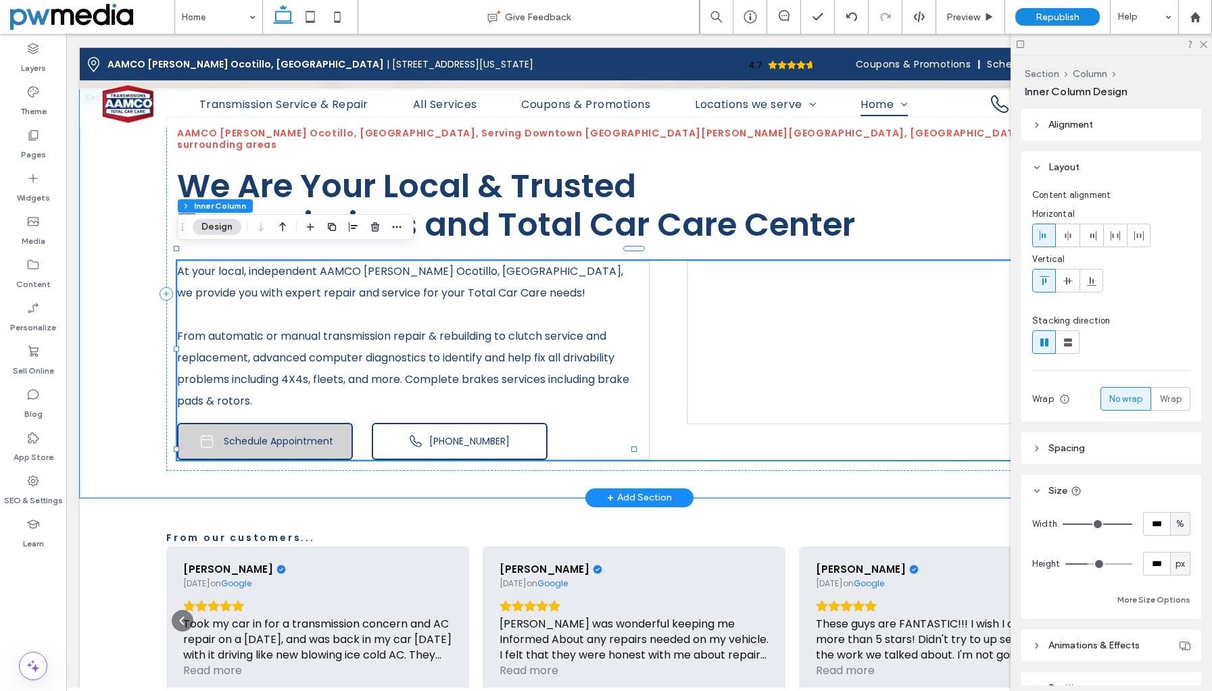
click at [275, 434] on span "Schedule Appointment" at bounding box center [278, 441] width 109 height 14
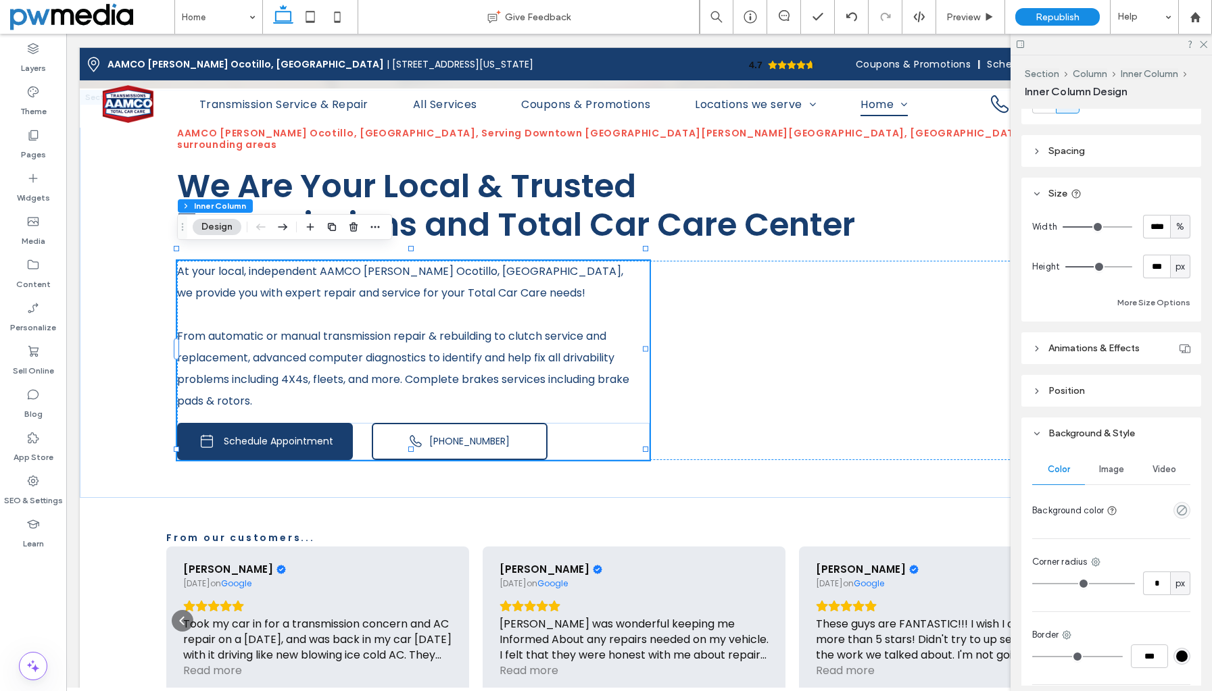
scroll to position [270, 0]
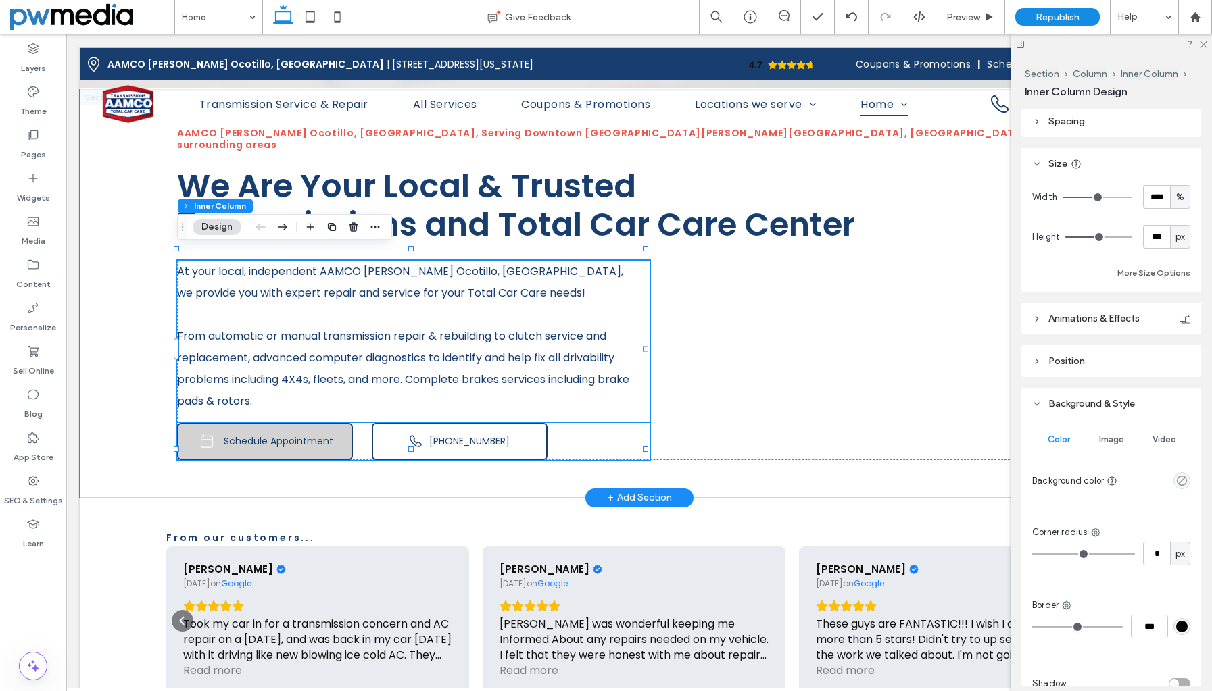
click at [276, 434] on span "Schedule Appointment" at bounding box center [278, 441] width 109 height 14
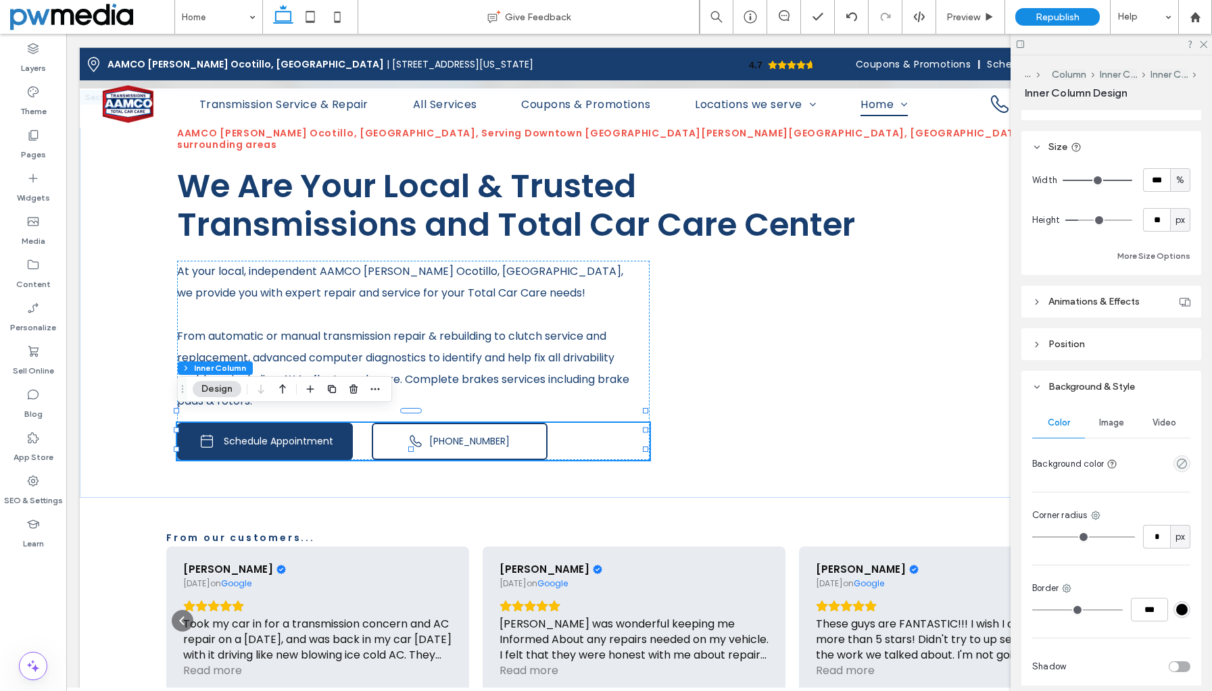
scroll to position [268, 0]
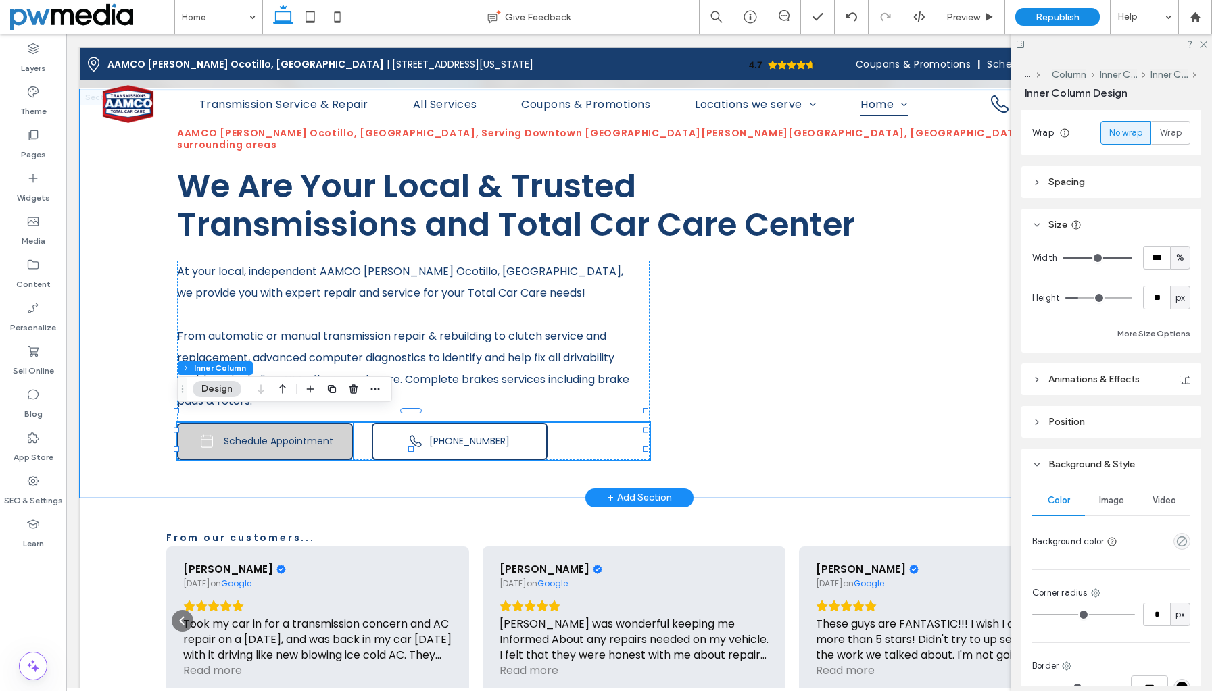
click at [319, 434] on span "Schedule Appointment" at bounding box center [278, 441] width 109 height 14
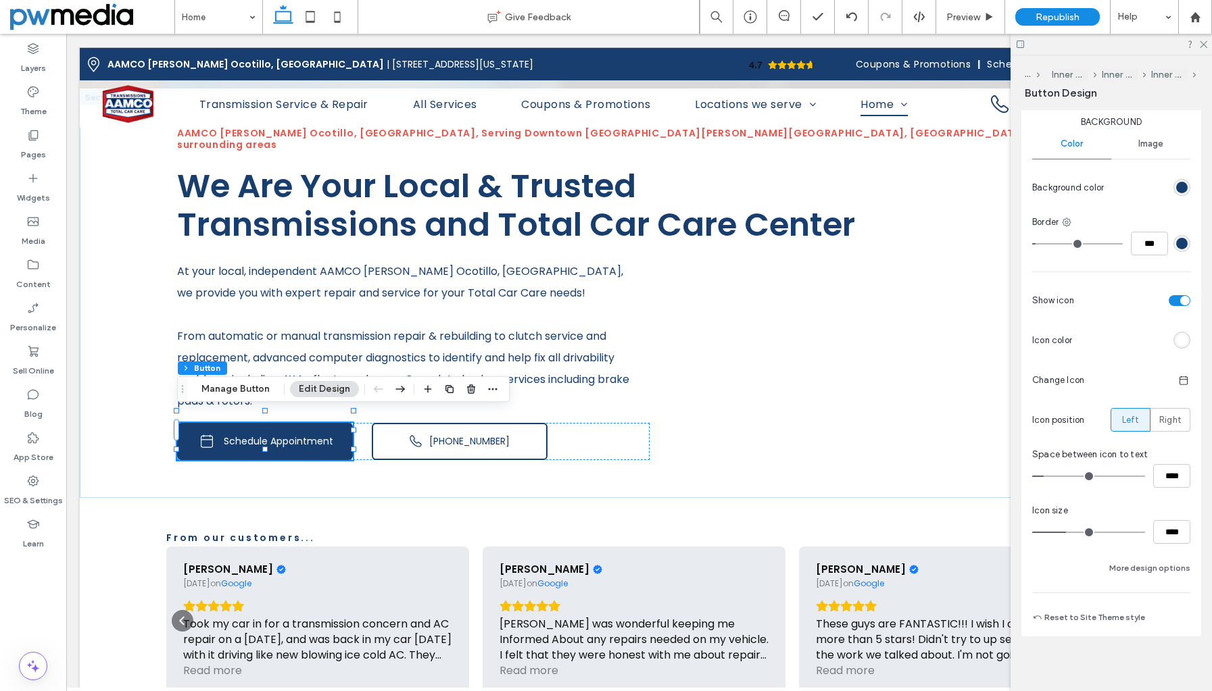
scroll to position [403, 0]
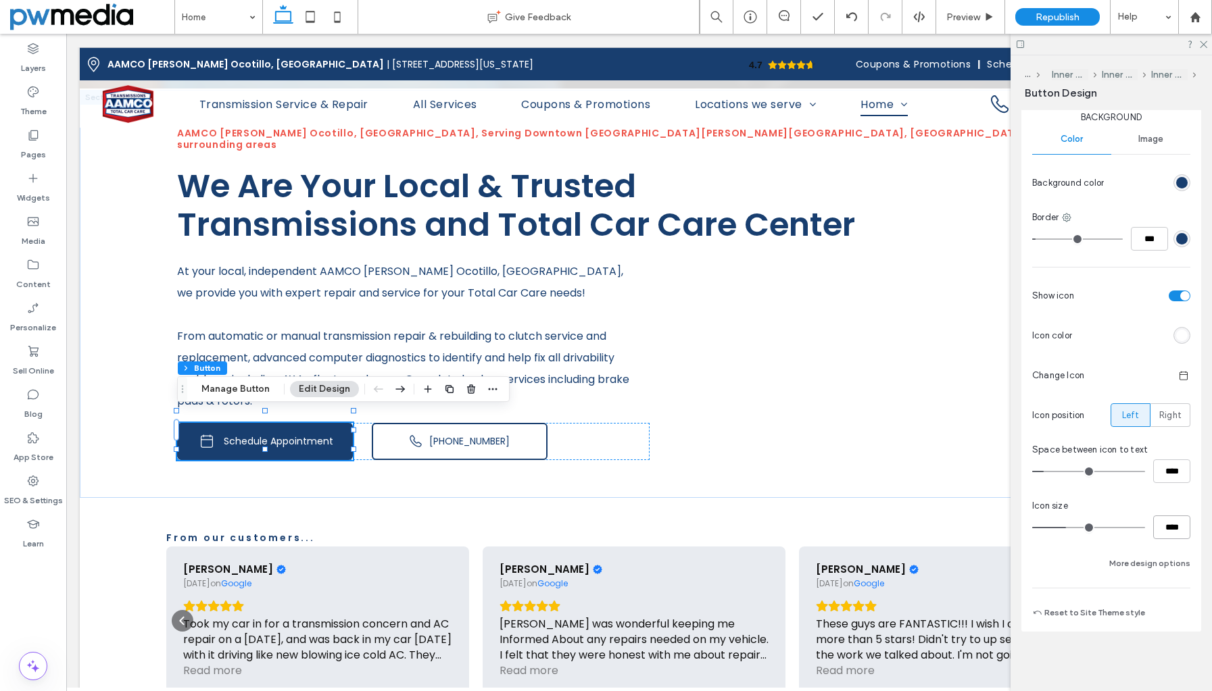
click at [1159, 524] on input "****" at bounding box center [1171, 528] width 37 height 24
type input "**"
type input "****"
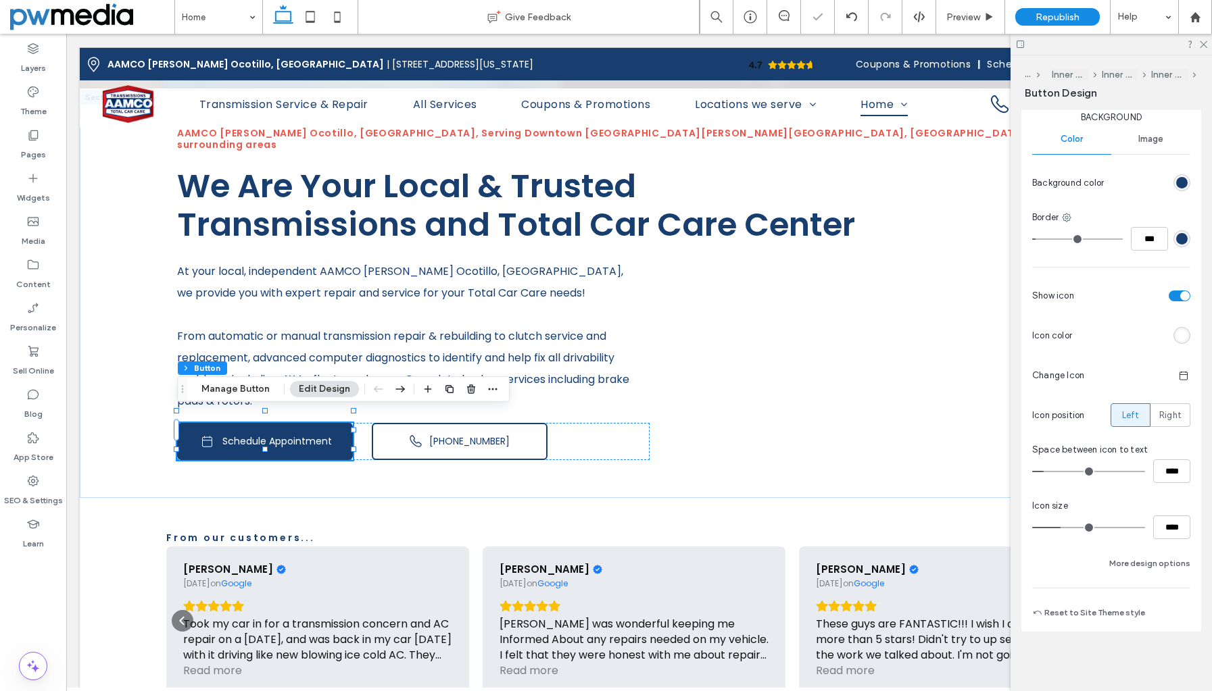
click at [1135, 543] on div "Background Color Image Background color Border *** Show icon Icon color Change …" at bounding box center [1111, 341] width 158 height 461
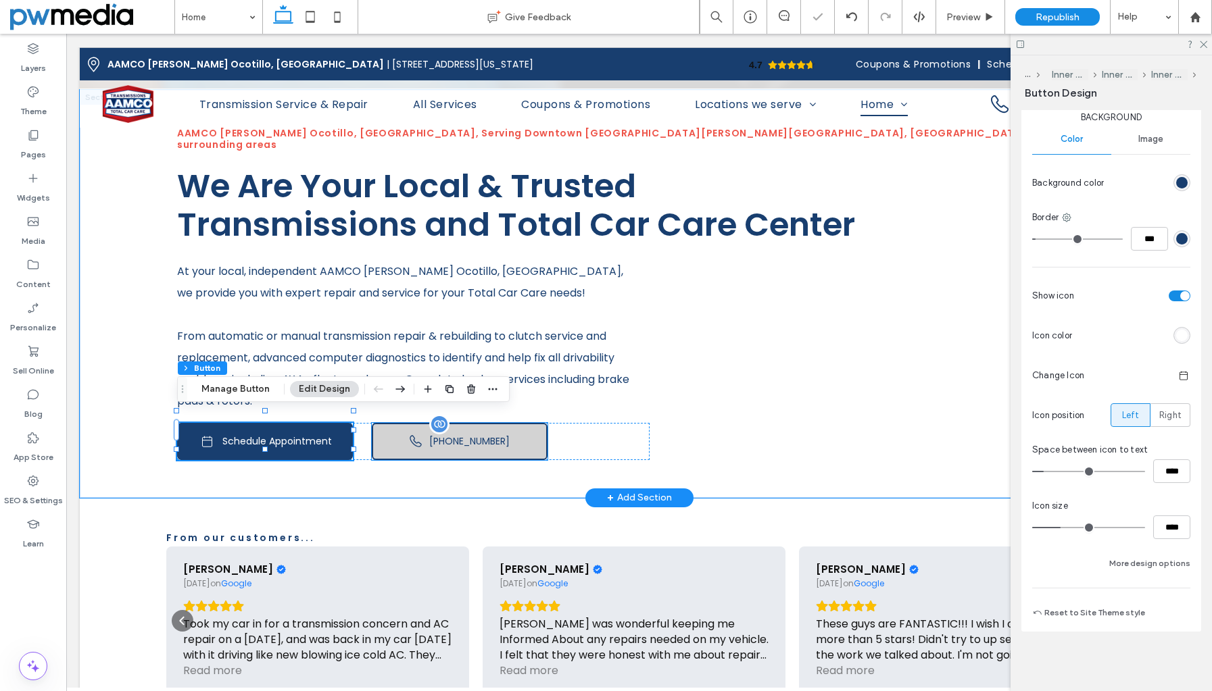
click at [447, 434] on span "[PHONE_NUMBER]" at bounding box center [469, 441] width 80 height 14
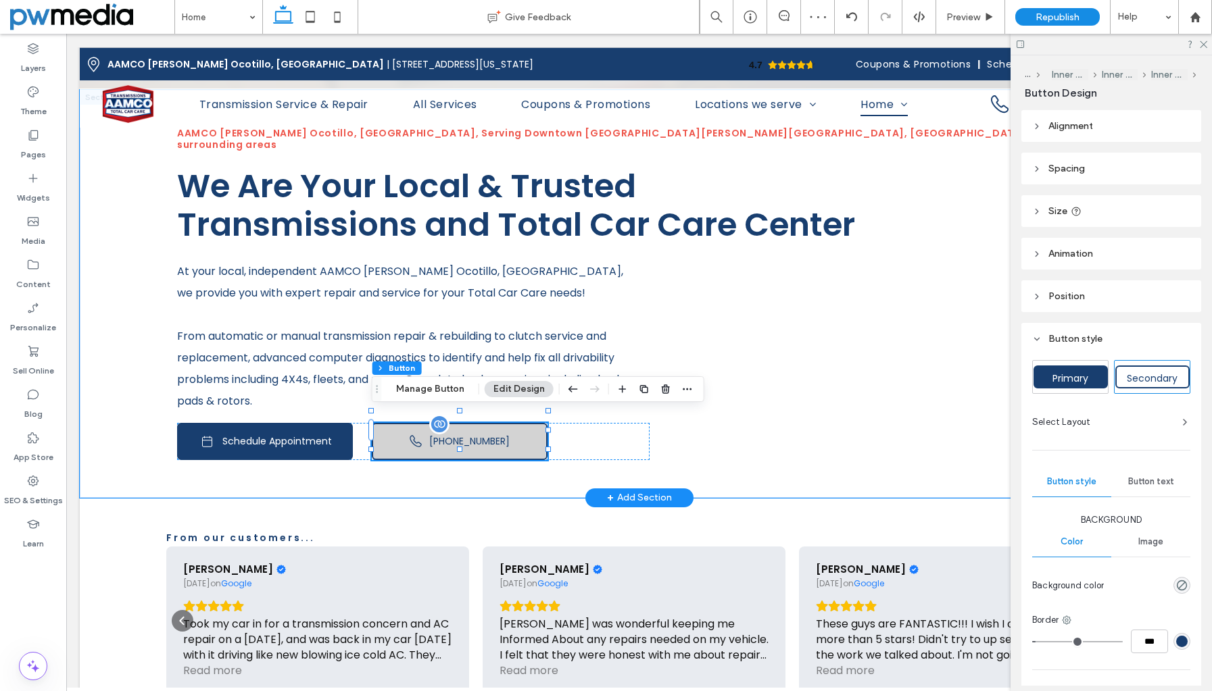
click at [484, 435] on span "[PHONE_NUMBER]" at bounding box center [469, 441] width 80 height 14
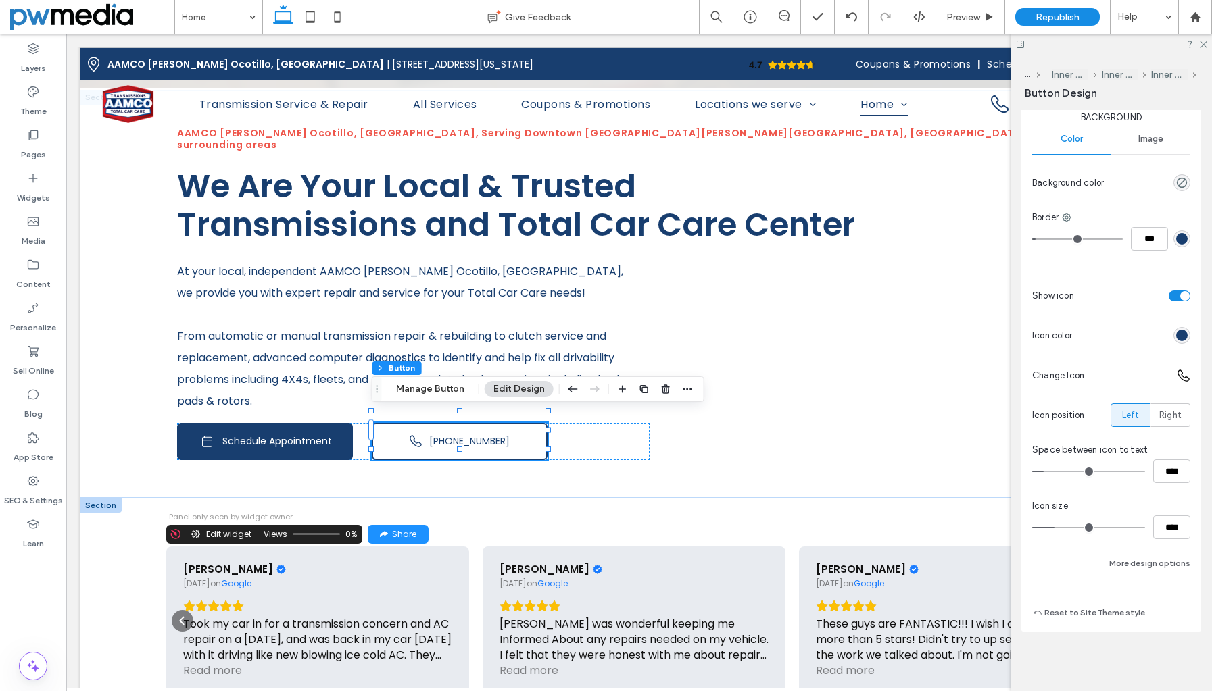
click at [635, 525] on div "Panel only seen by widget owner Edit widget Views 0% Share" at bounding box center [638, 535] width 945 height 20
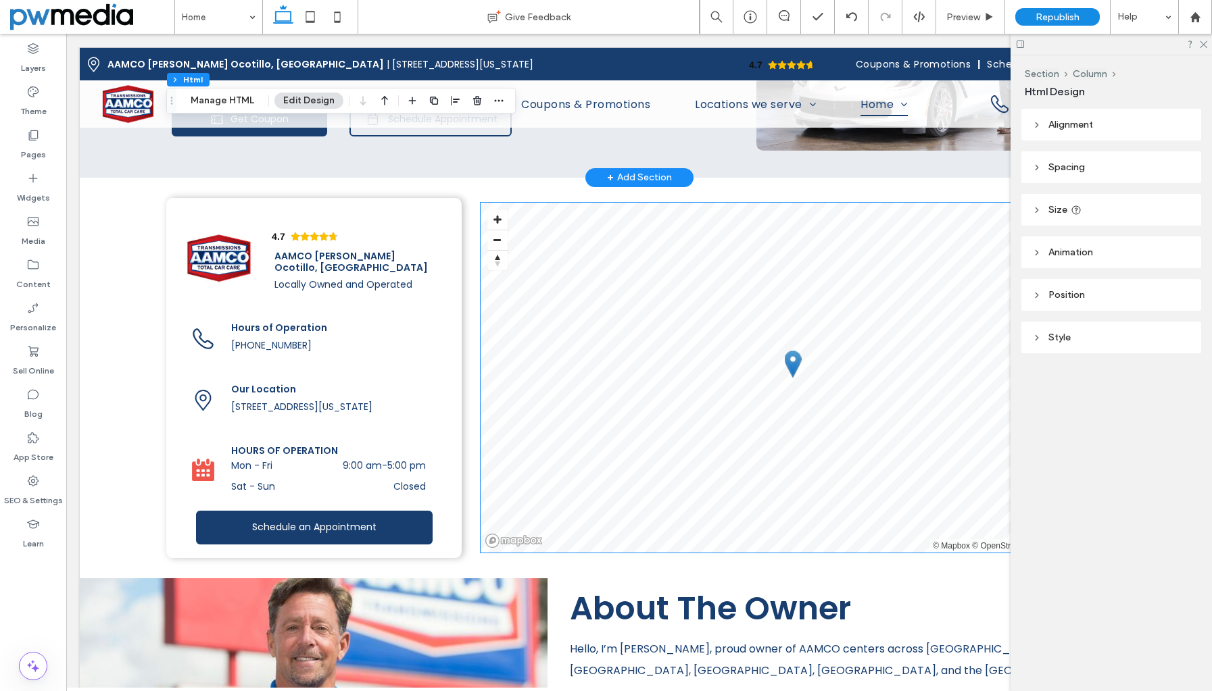
scroll to position [2338, 0]
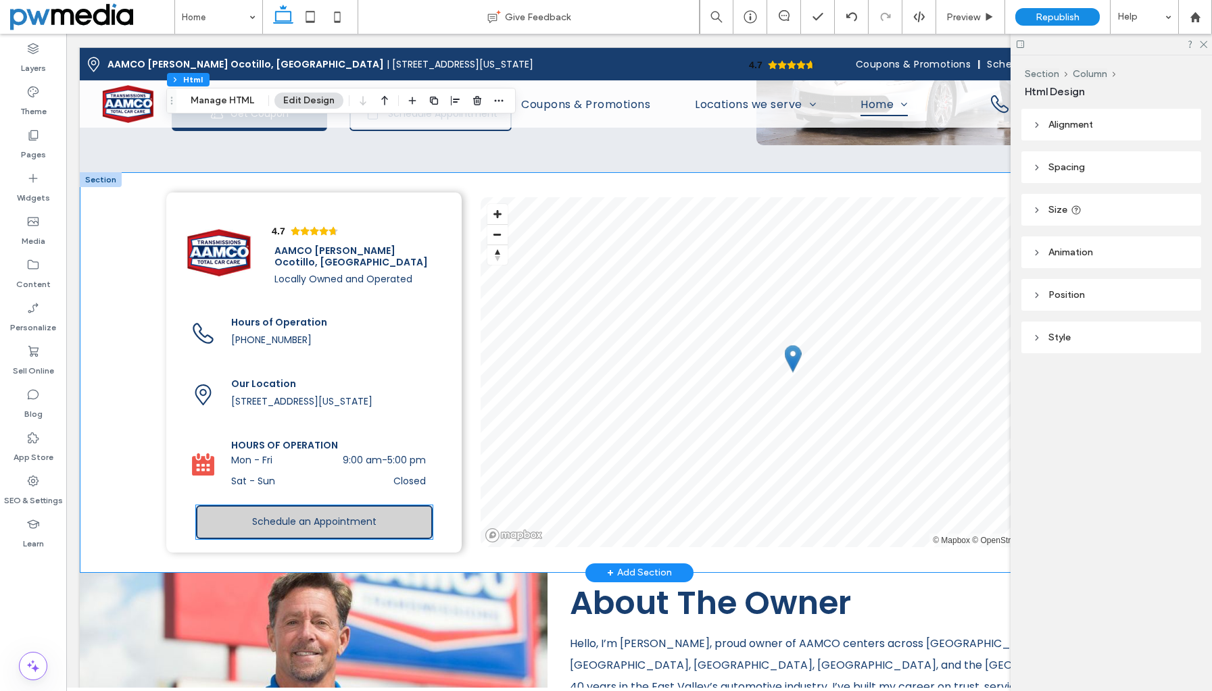
click at [325, 507] on link "Schedule an Appointment" at bounding box center [314, 522] width 236 height 34
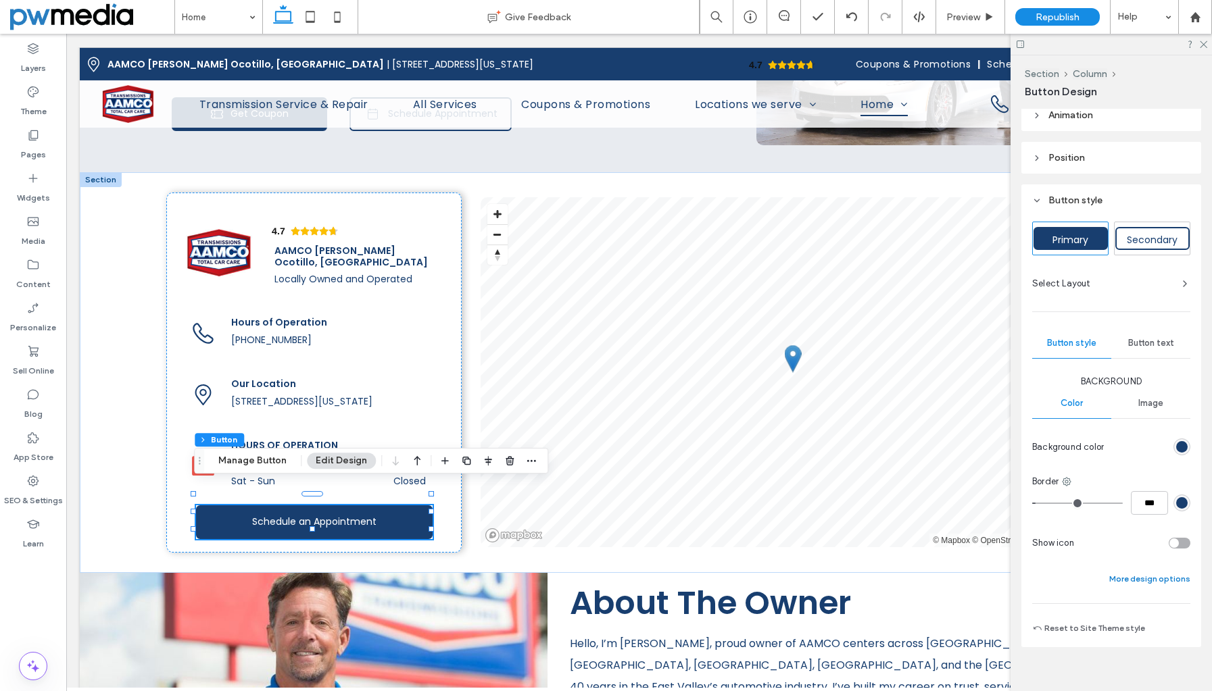
scroll to position [153, 0]
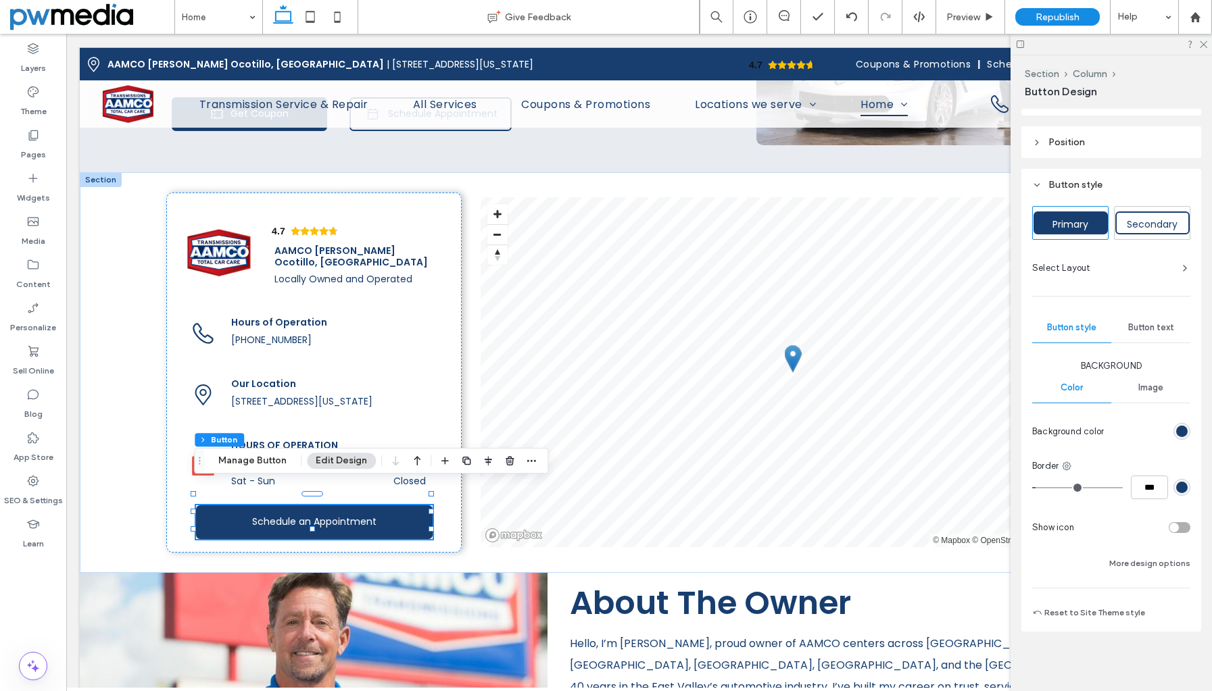
click at [1176, 522] on div "toggle" at bounding box center [1179, 527] width 22 height 11
type input "**"
click at [1176, 626] on div at bounding box center [1183, 625] width 14 height 14
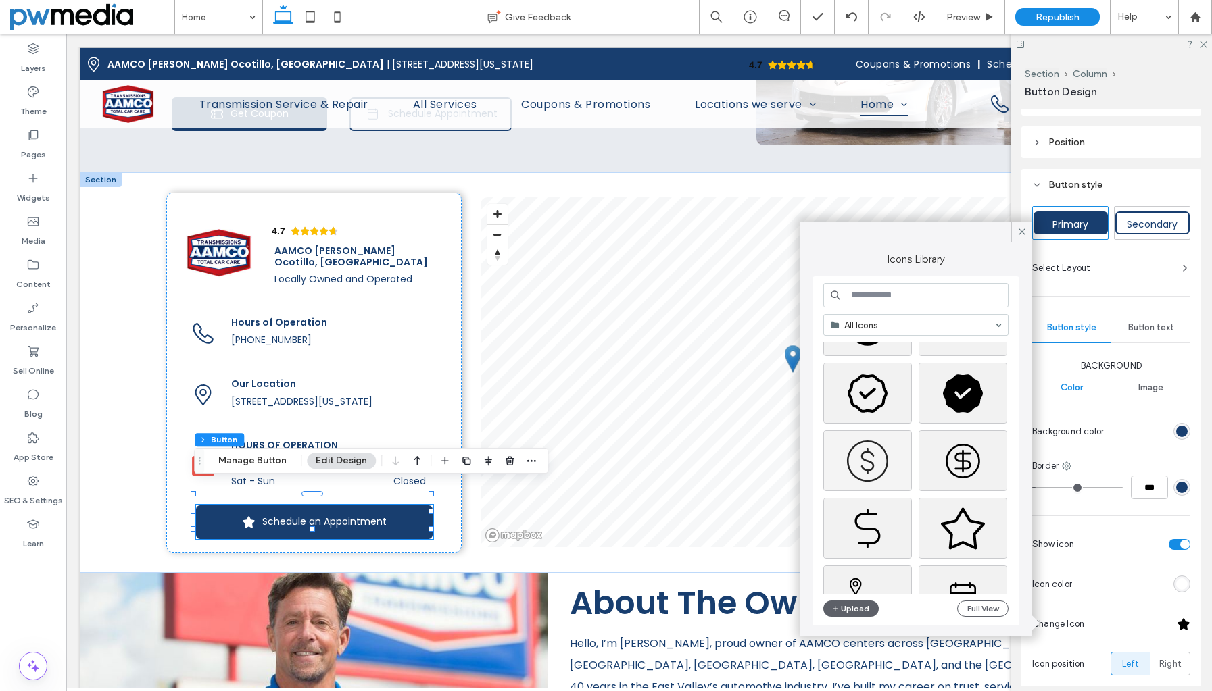
scroll to position [580, 0]
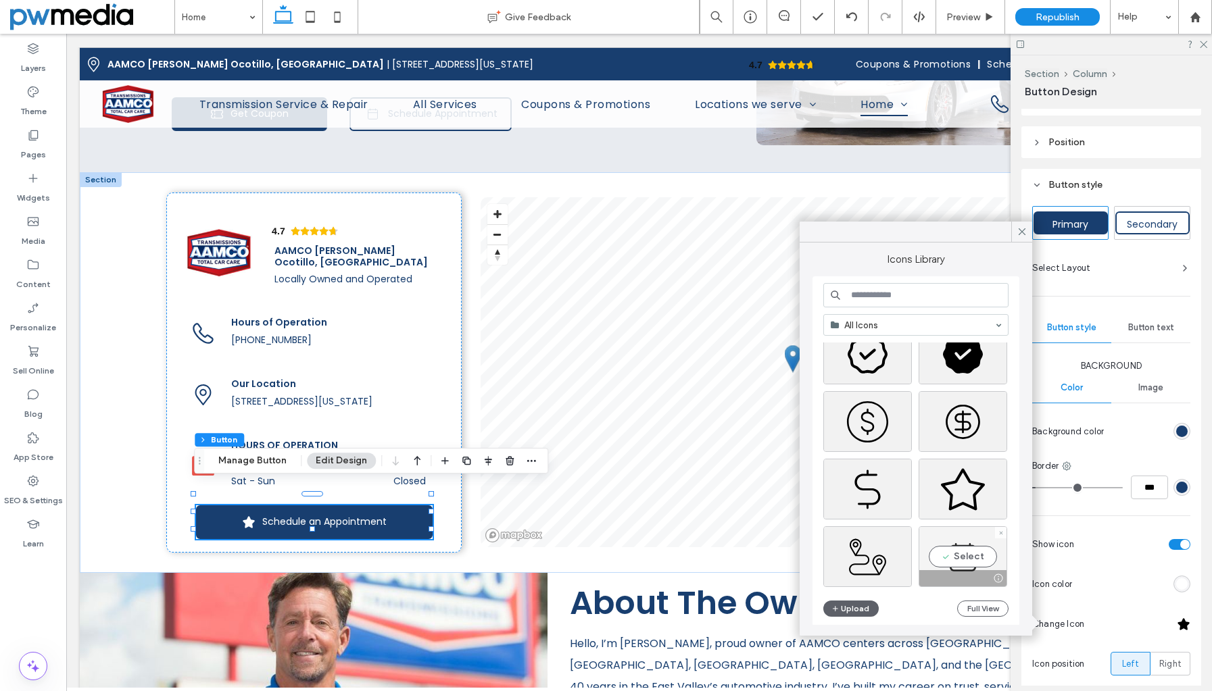
click at [962, 545] on div "Select" at bounding box center [962, 556] width 89 height 61
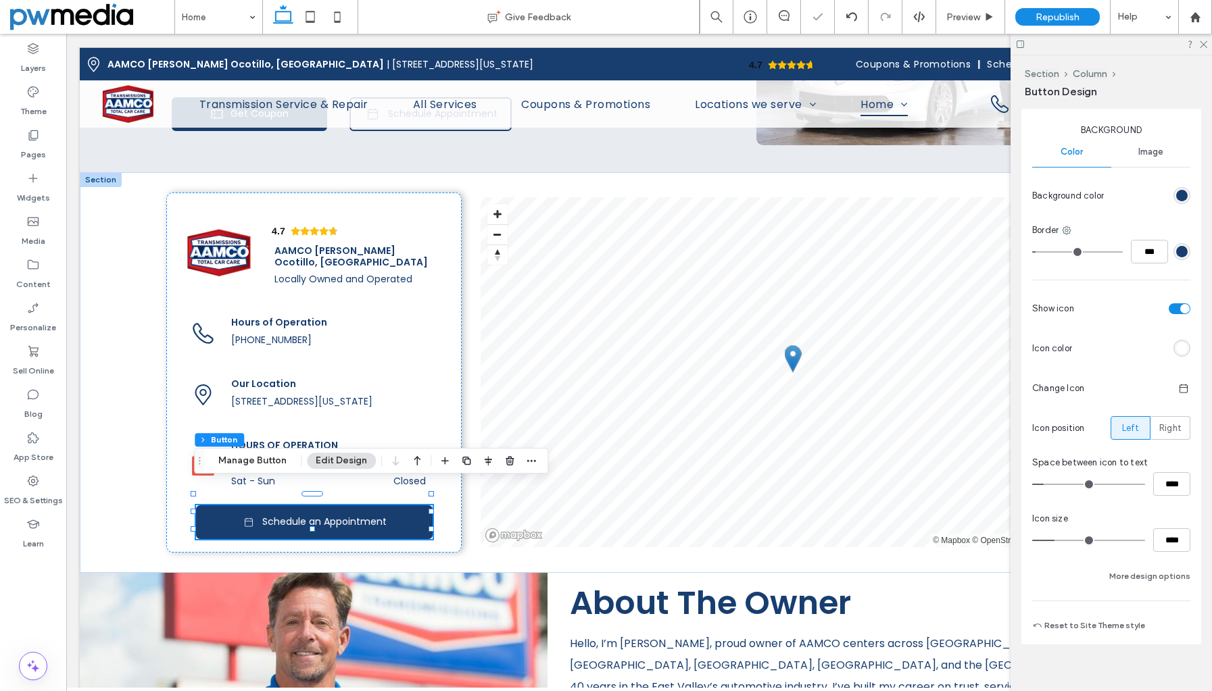
scroll to position [401, 0]
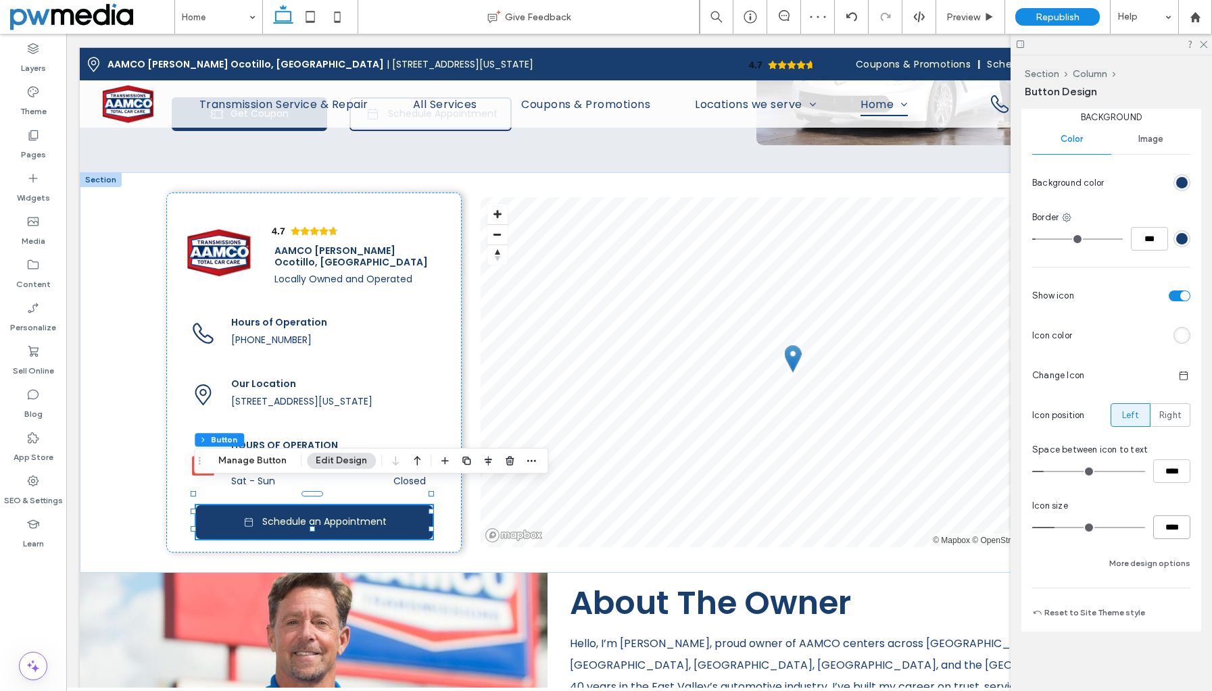
click at [1153, 528] on input "****" at bounding box center [1171, 528] width 37 height 24
type input "**"
type input "****"
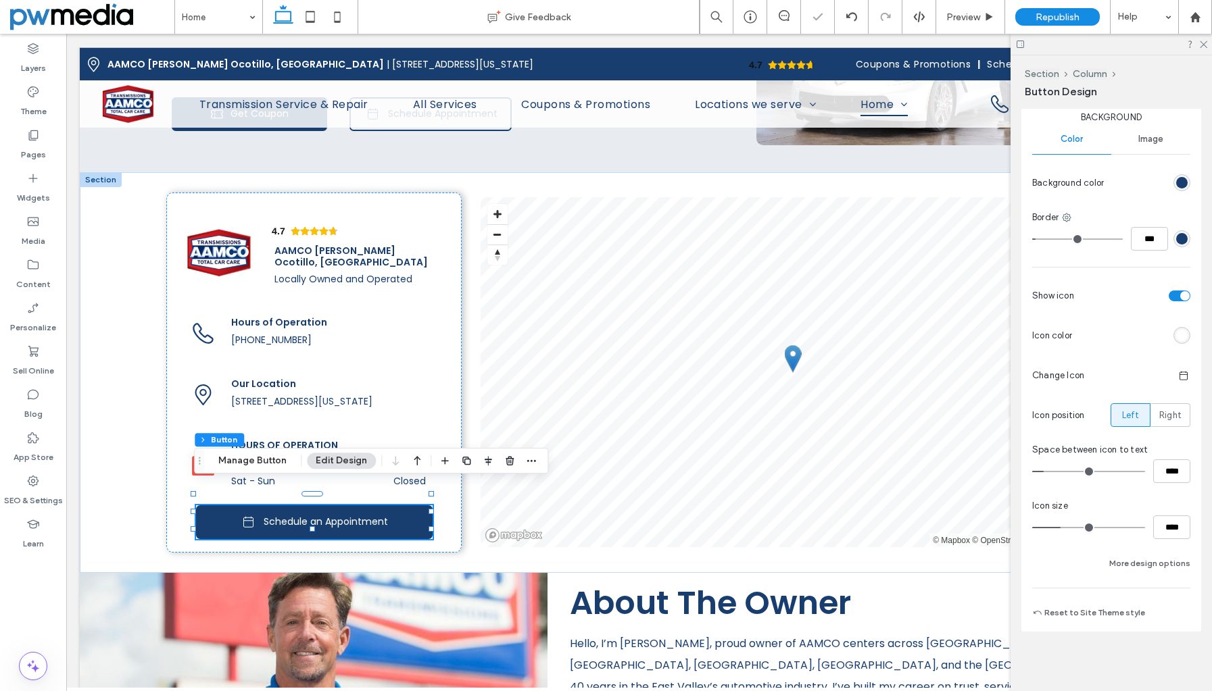
click at [1168, 502] on div "Icon size" at bounding box center [1111, 506] width 158 height 14
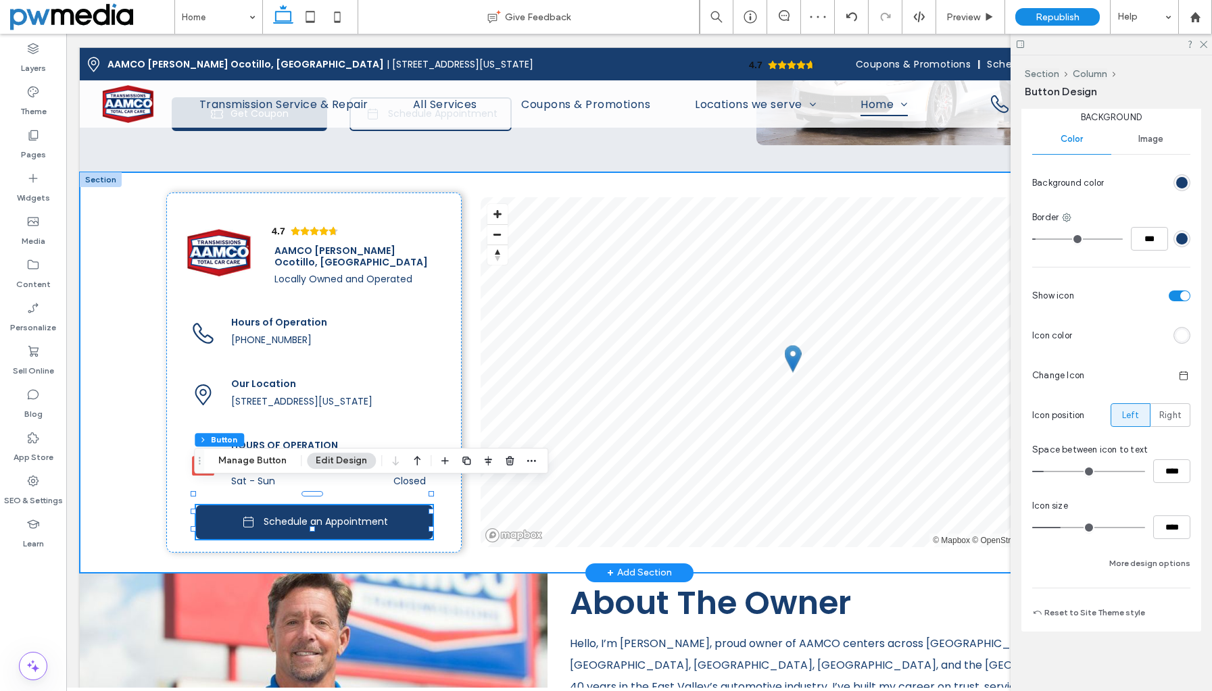
click at [153, 495] on div "4.7 Panel only seen by widget owner Edit widget Views 0% Share 🔥" at bounding box center [639, 372] width 1118 height 401
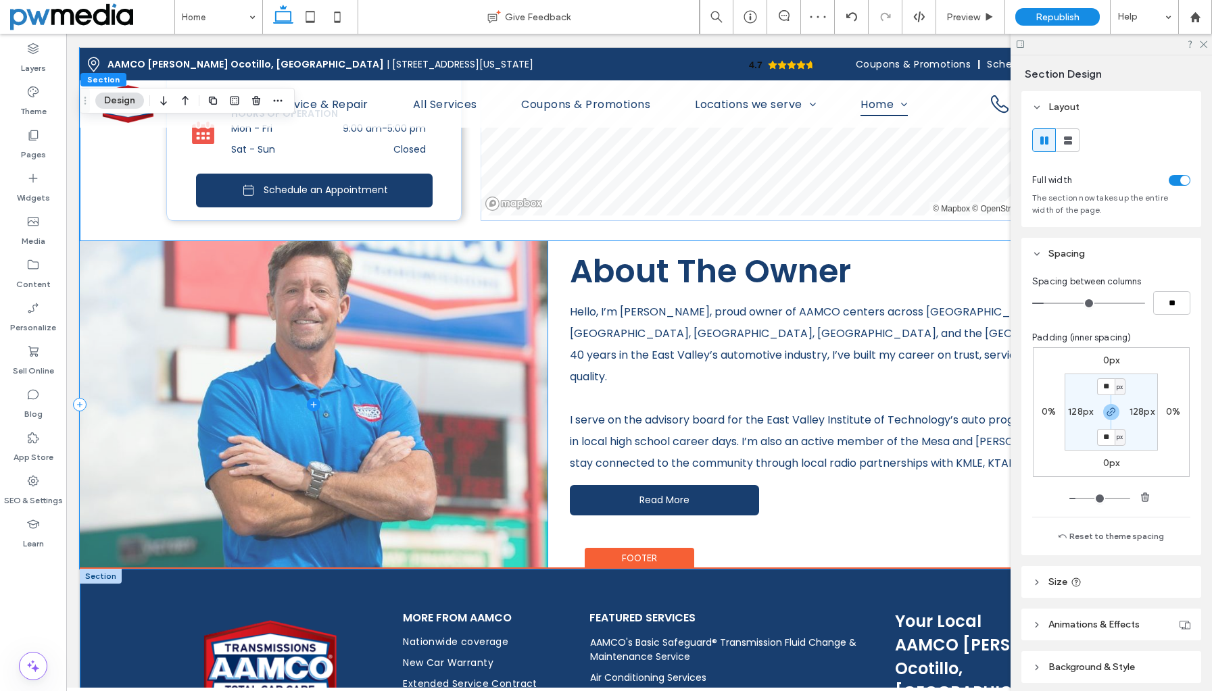
scroll to position [2811, 0]
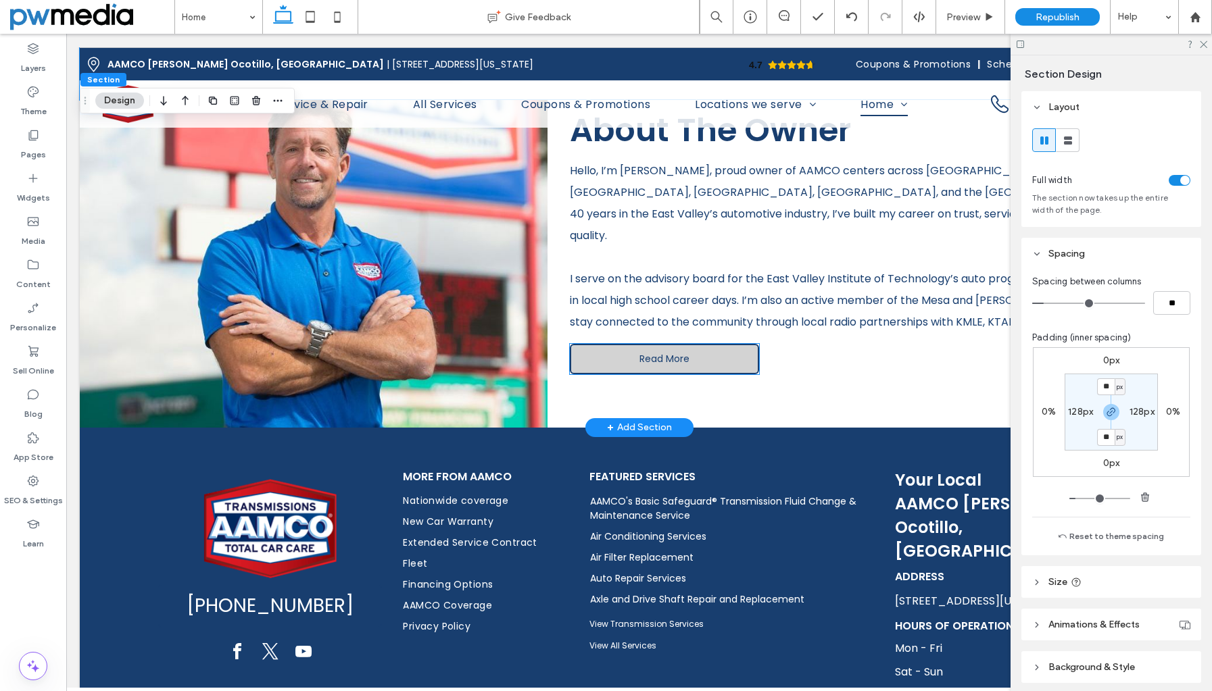
click at [714, 344] on link "Read More" at bounding box center [664, 359] width 189 height 30
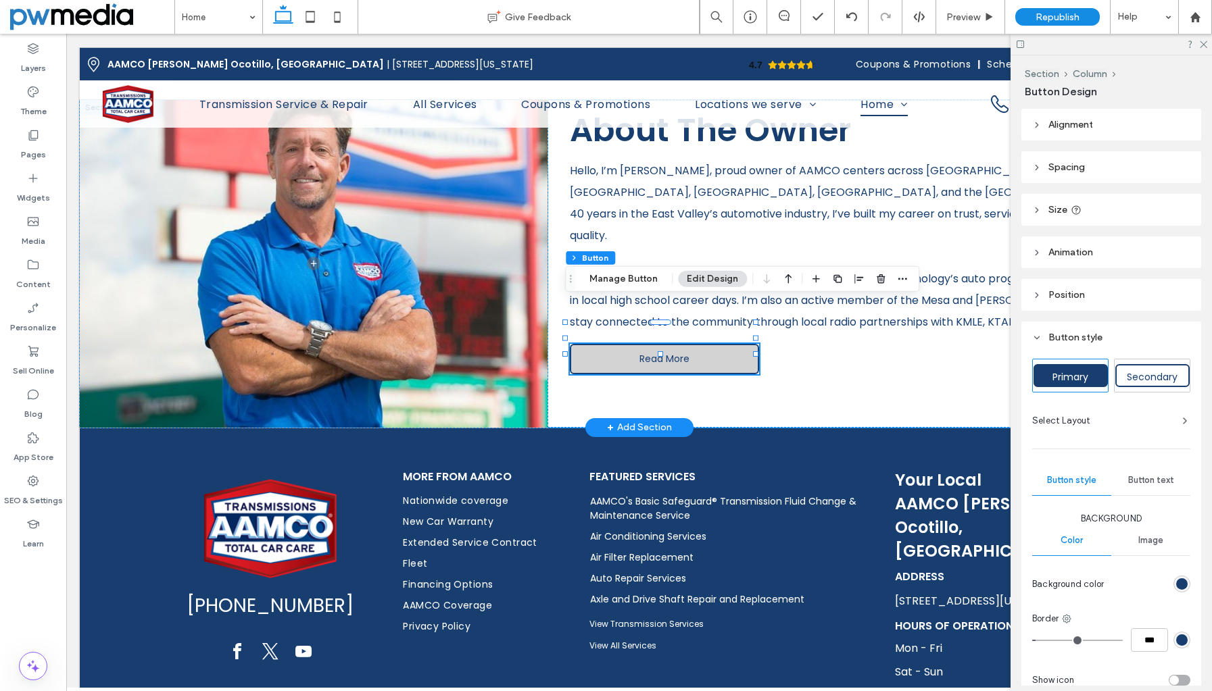
click at [720, 344] on link "Read More" at bounding box center [664, 359] width 189 height 30
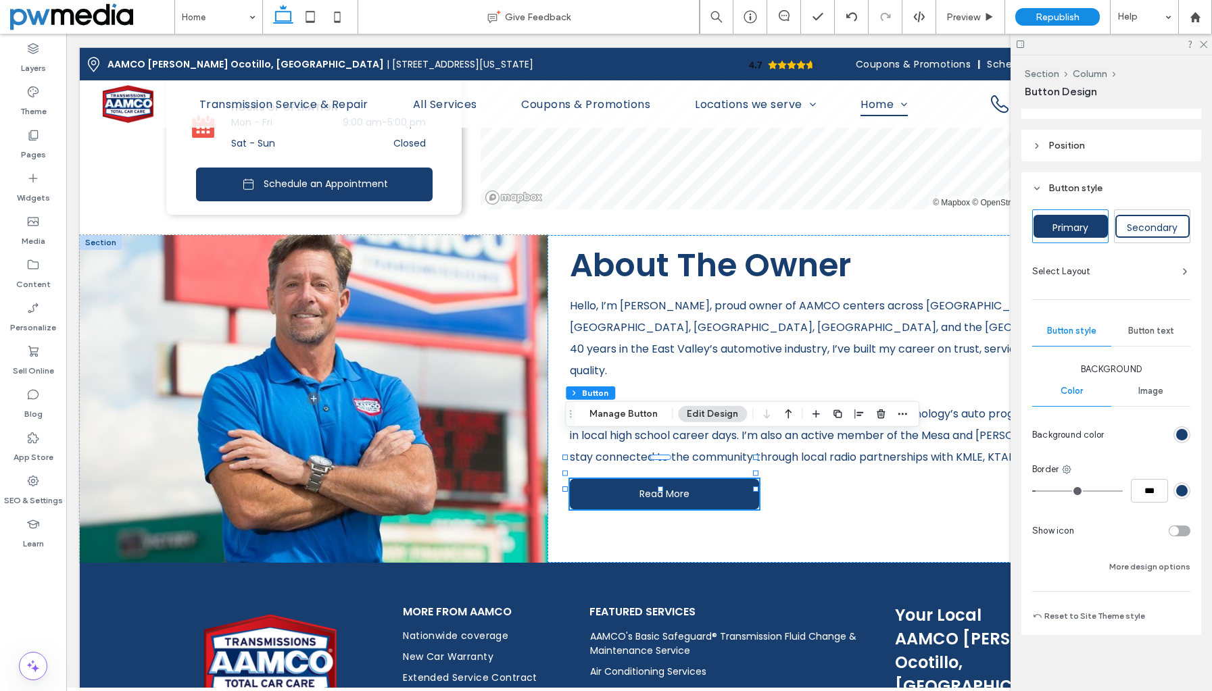
scroll to position [153, 0]
click at [1174, 530] on div "toggle" at bounding box center [1179, 527] width 22 height 11
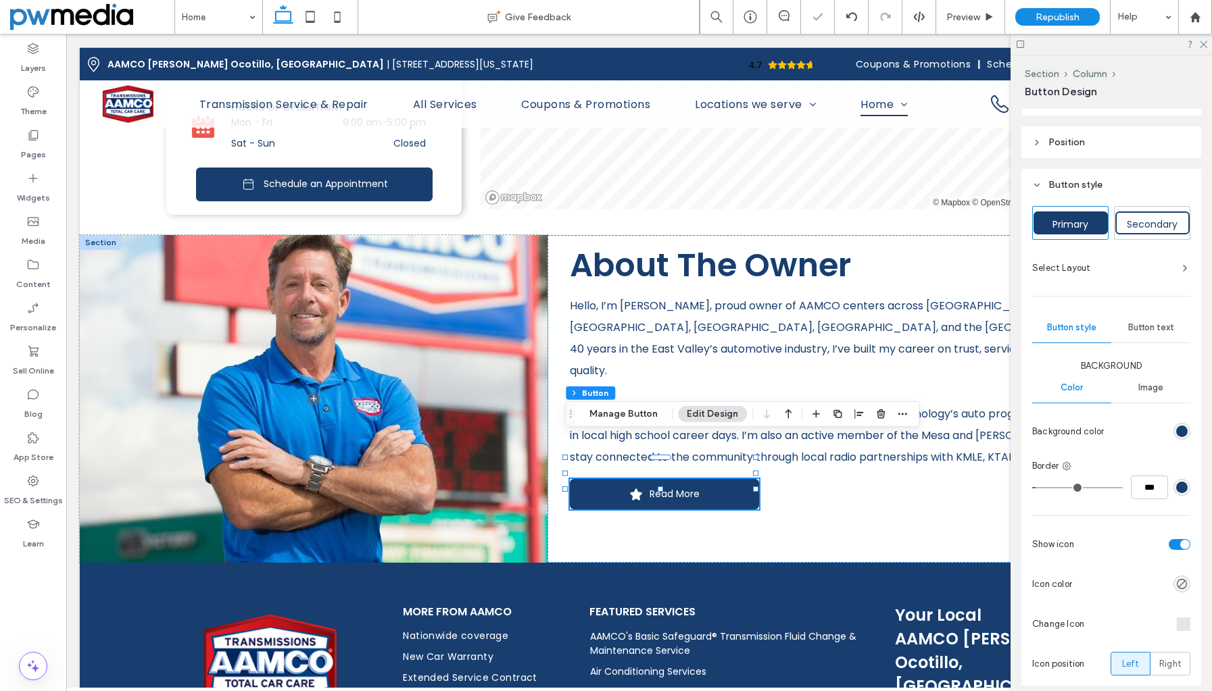
type input "**"
type input "****"
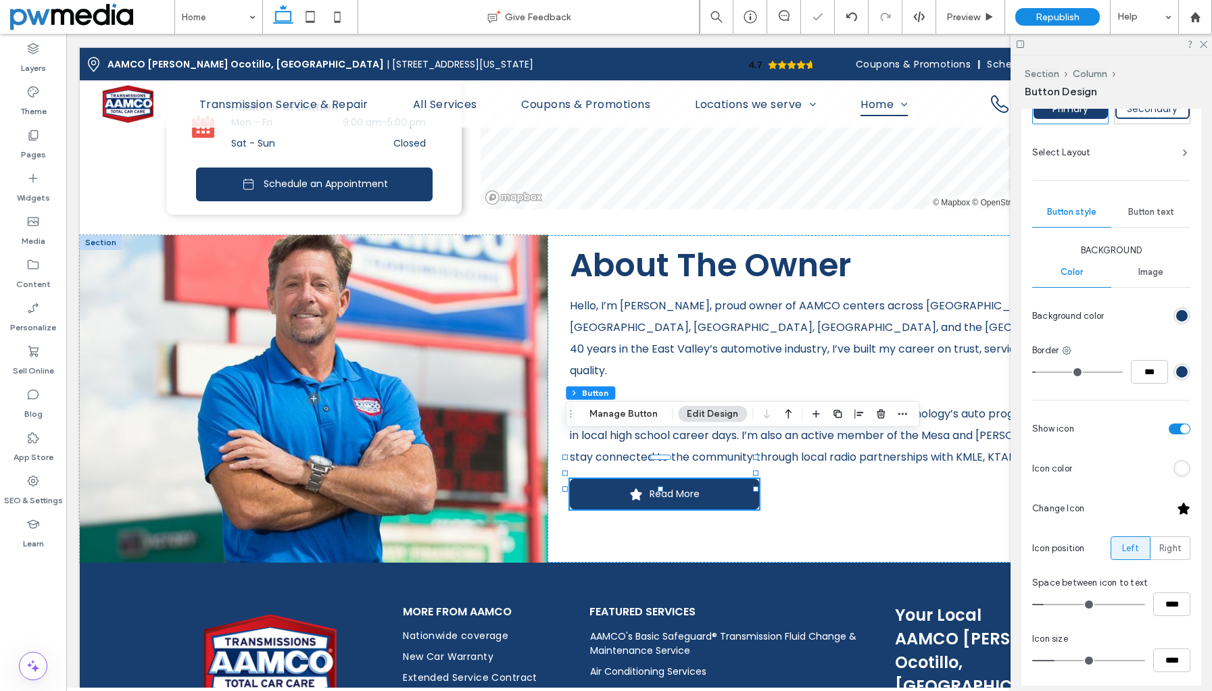
scroll to position [288, 0]
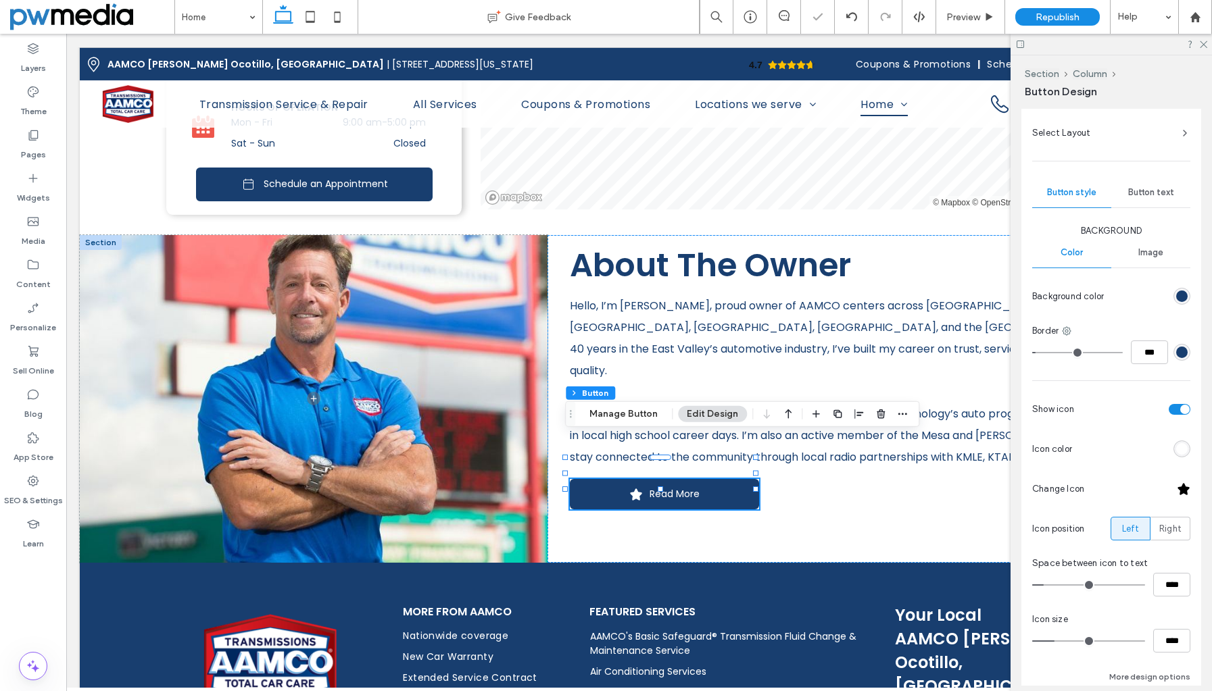
click at [1176, 492] on div at bounding box center [1183, 489] width 14 height 14
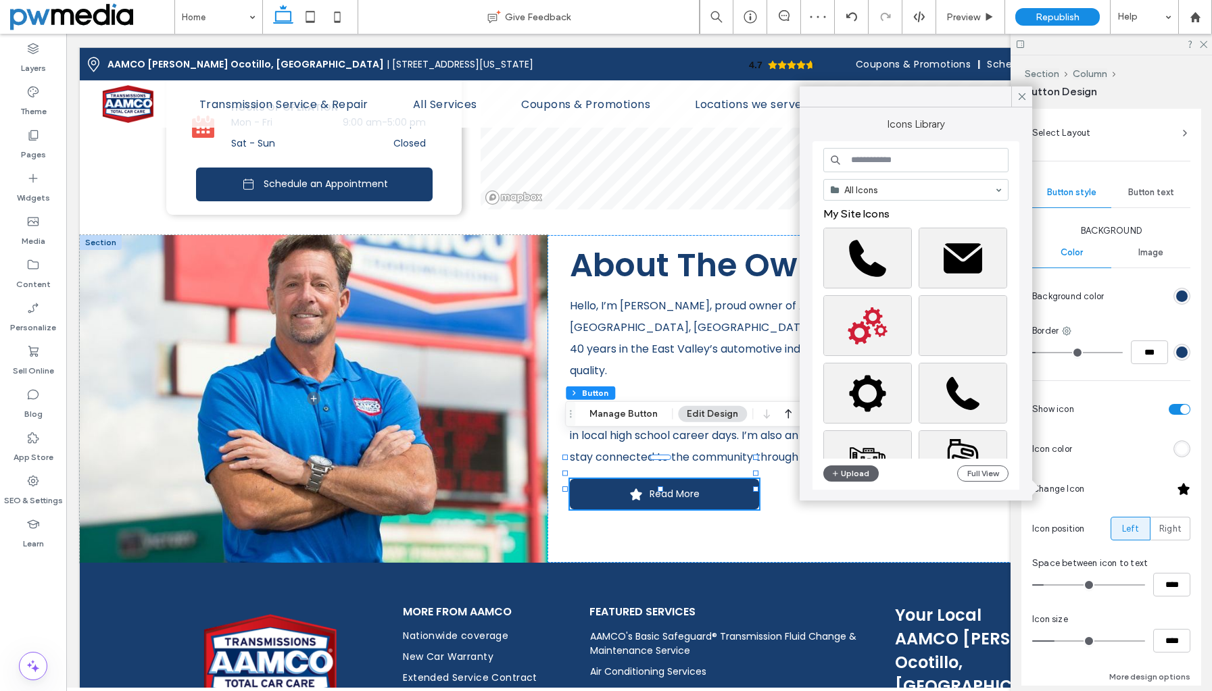
click at [904, 153] on input at bounding box center [915, 160] width 185 height 24
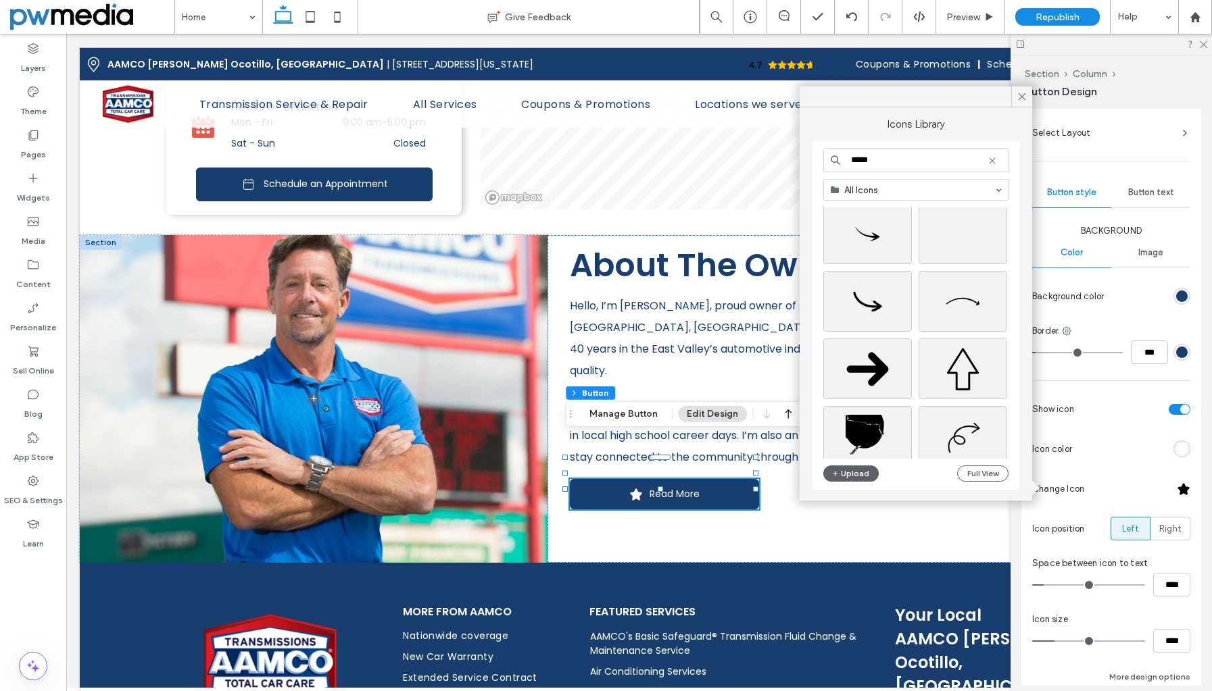
scroll to position [68, 0]
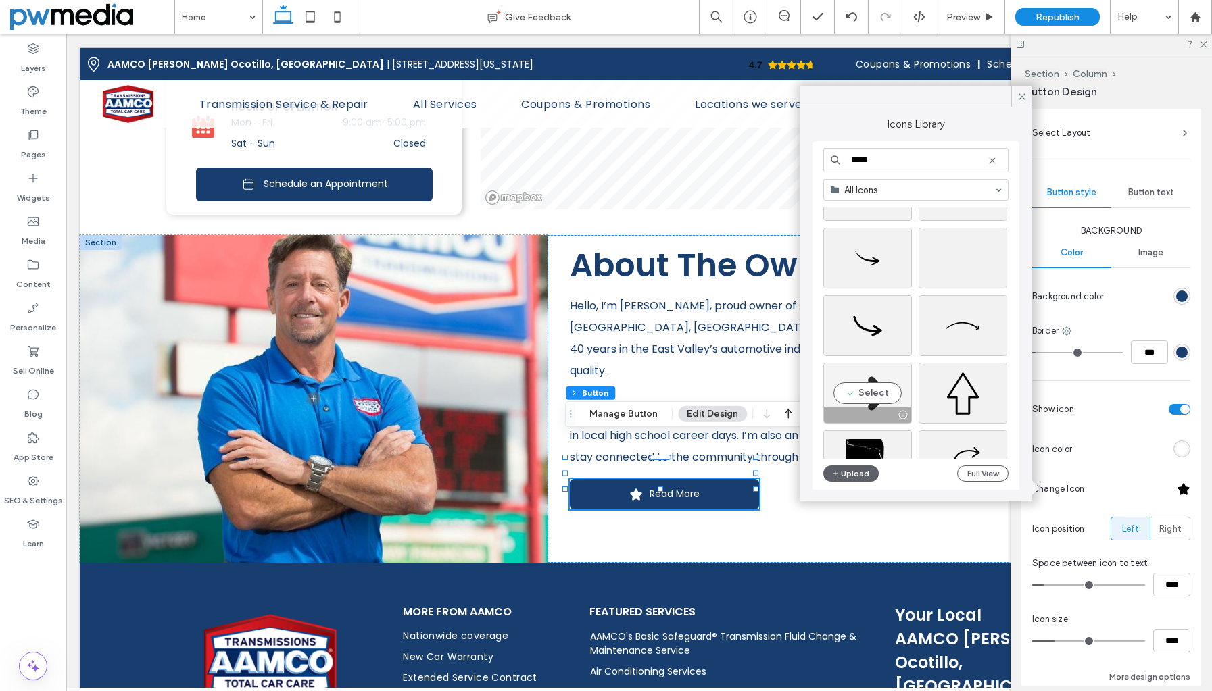
type input "*****"
click at [872, 389] on div "Select" at bounding box center [867, 393] width 89 height 61
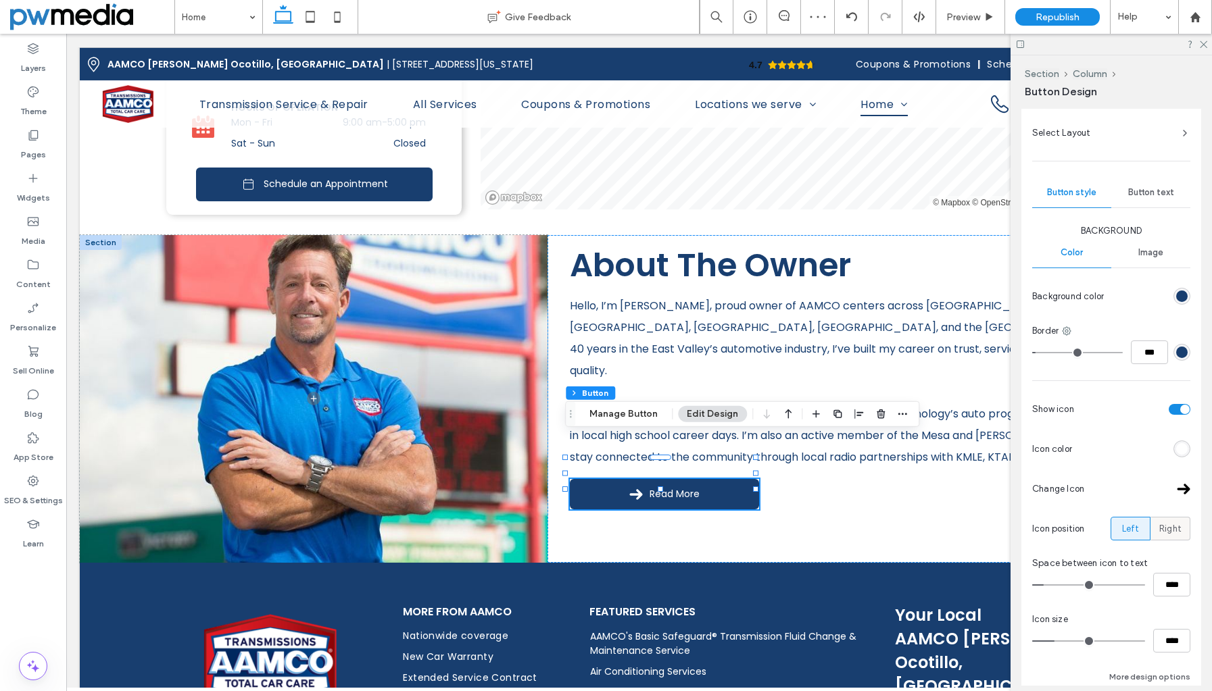
click at [1164, 527] on span "Right" at bounding box center [1170, 529] width 22 height 14
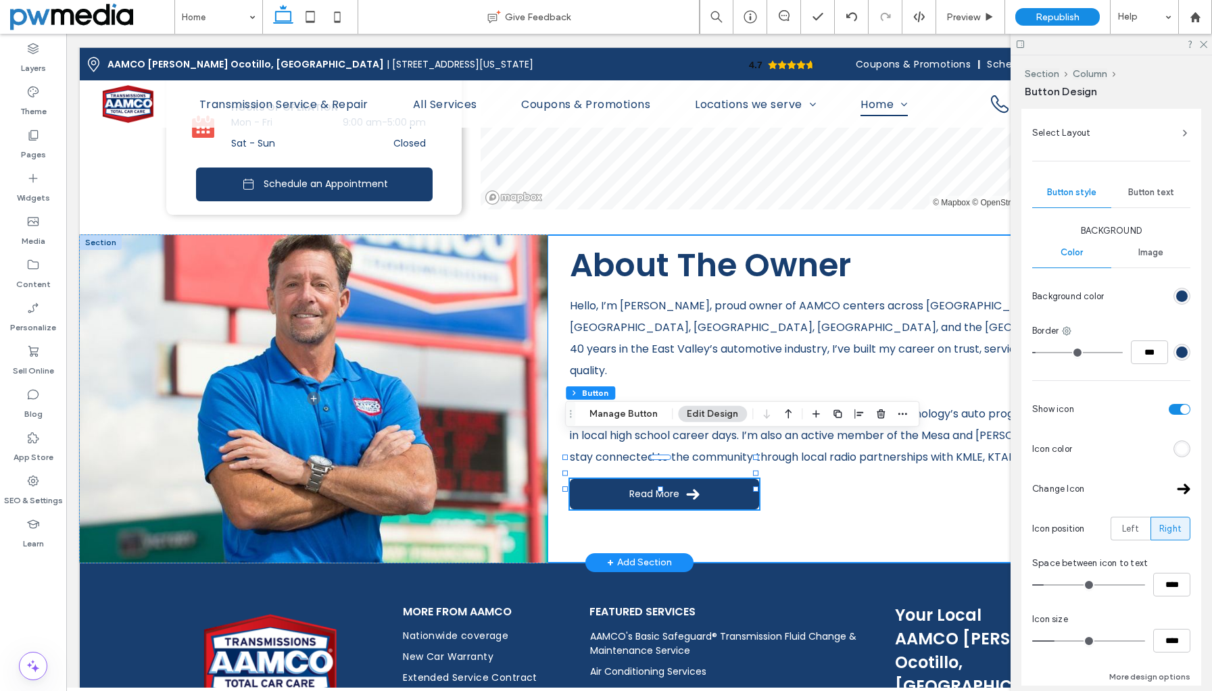
click at [900, 486] on div "About The Owner Hello, I’m Wayne Martella, proud owner of AAMCO centers across …" at bounding box center [872, 399] width 651 height 328
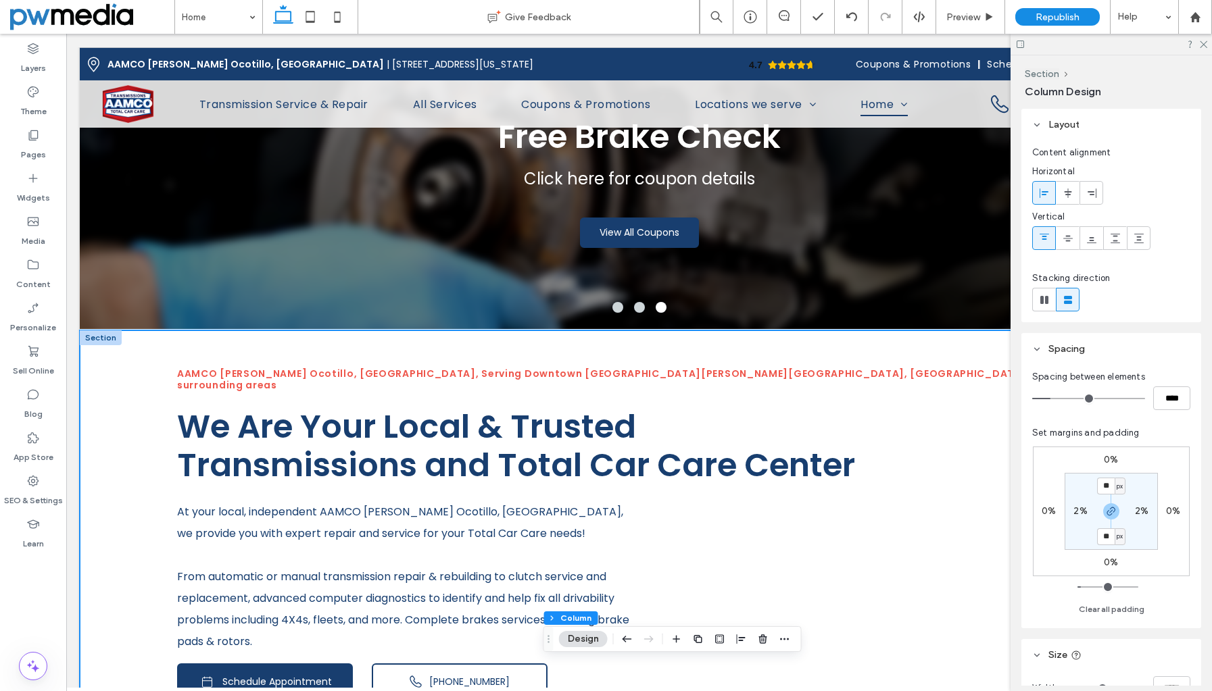
scroll to position [0, 0]
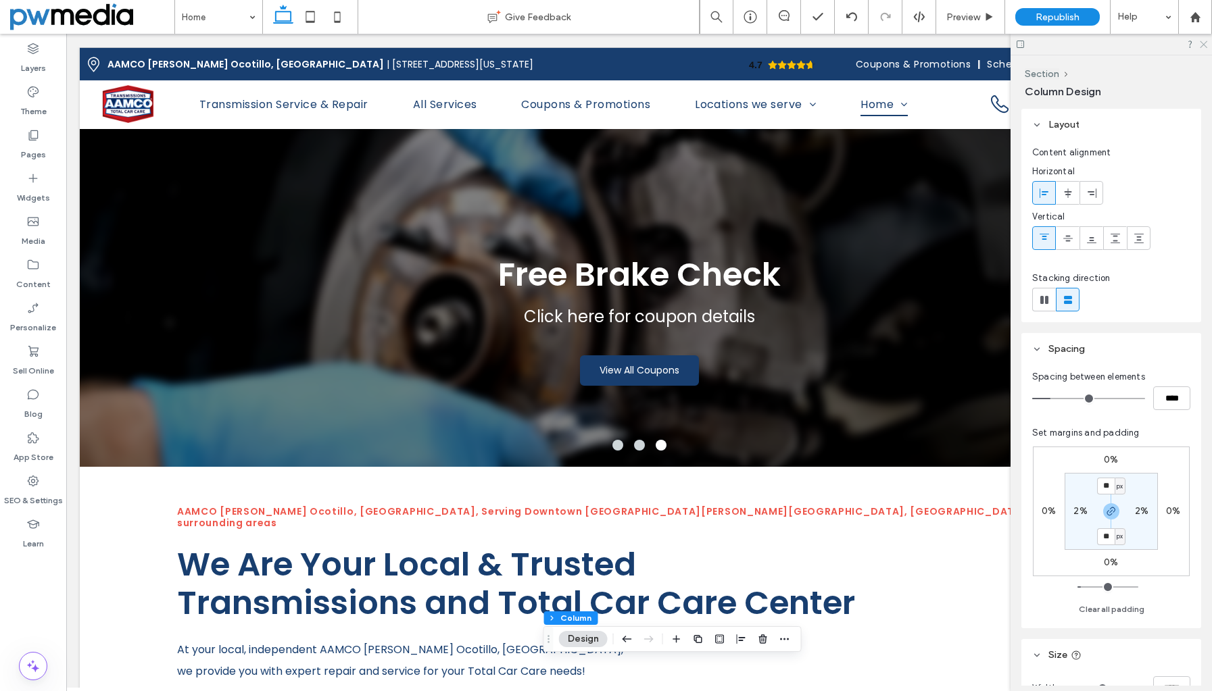
click at [1206, 44] on icon at bounding box center [1202, 43] width 9 height 9
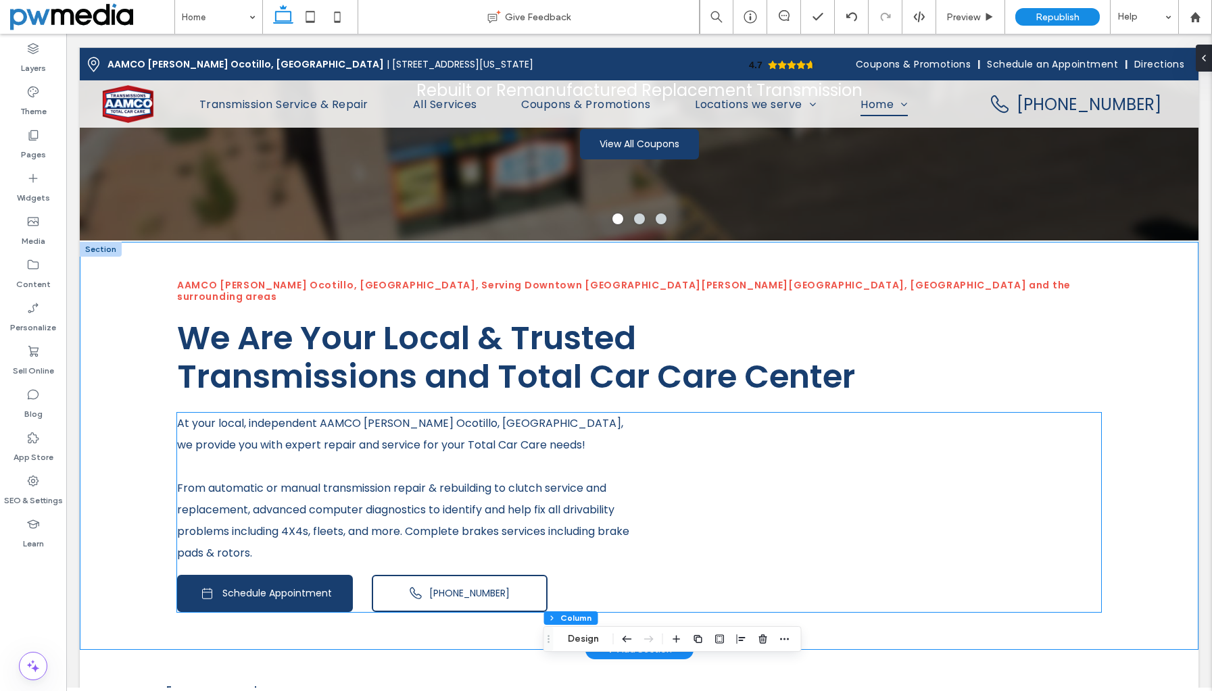
scroll to position [203, 0]
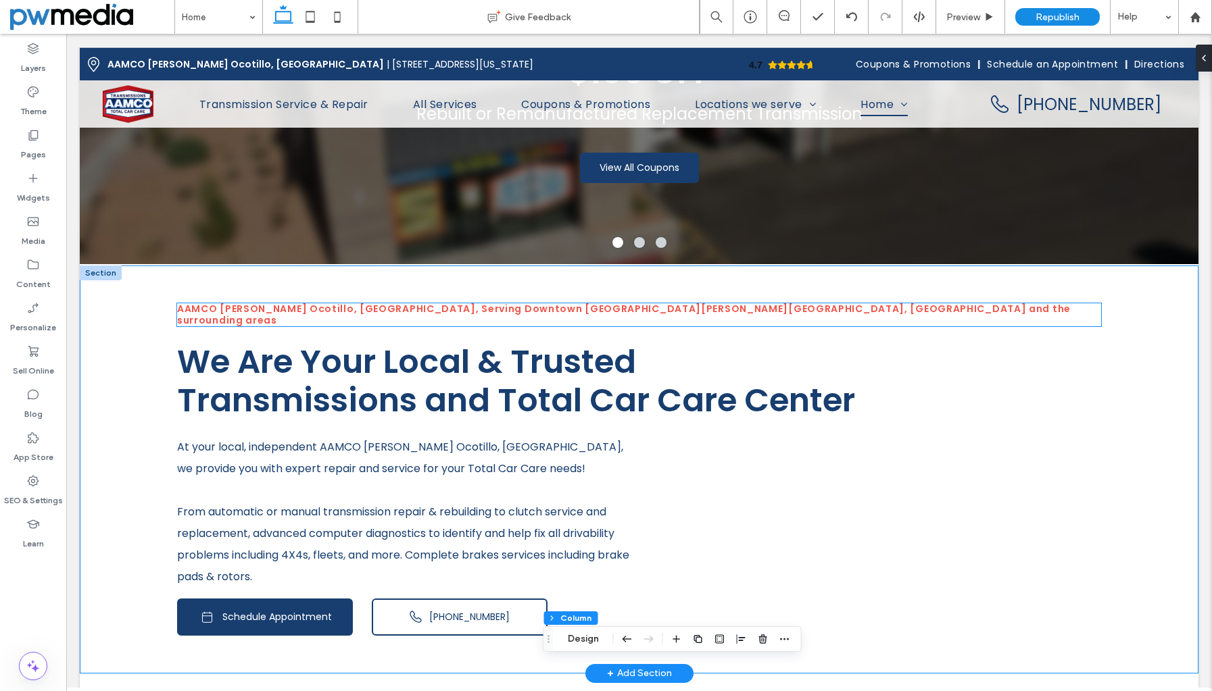
click at [609, 308] on span "AAMCO [PERSON_NAME] Ocotillo, [GEOGRAPHIC_DATA], Serving Downtown [GEOGRAPHIC_D…" at bounding box center [623, 314] width 893 height 25
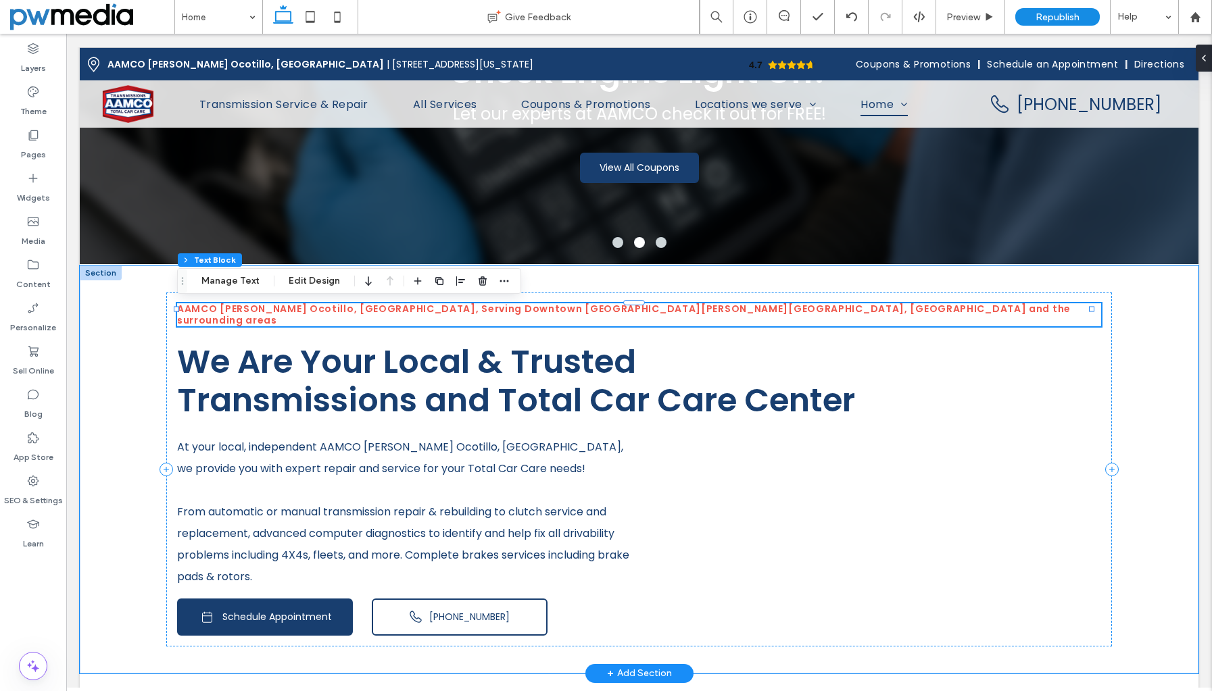
click at [607, 310] on span "AAMCO [PERSON_NAME] Ocotillo, [GEOGRAPHIC_DATA], Serving Downtown [GEOGRAPHIC_D…" at bounding box center [623, 314] width 893 height 25
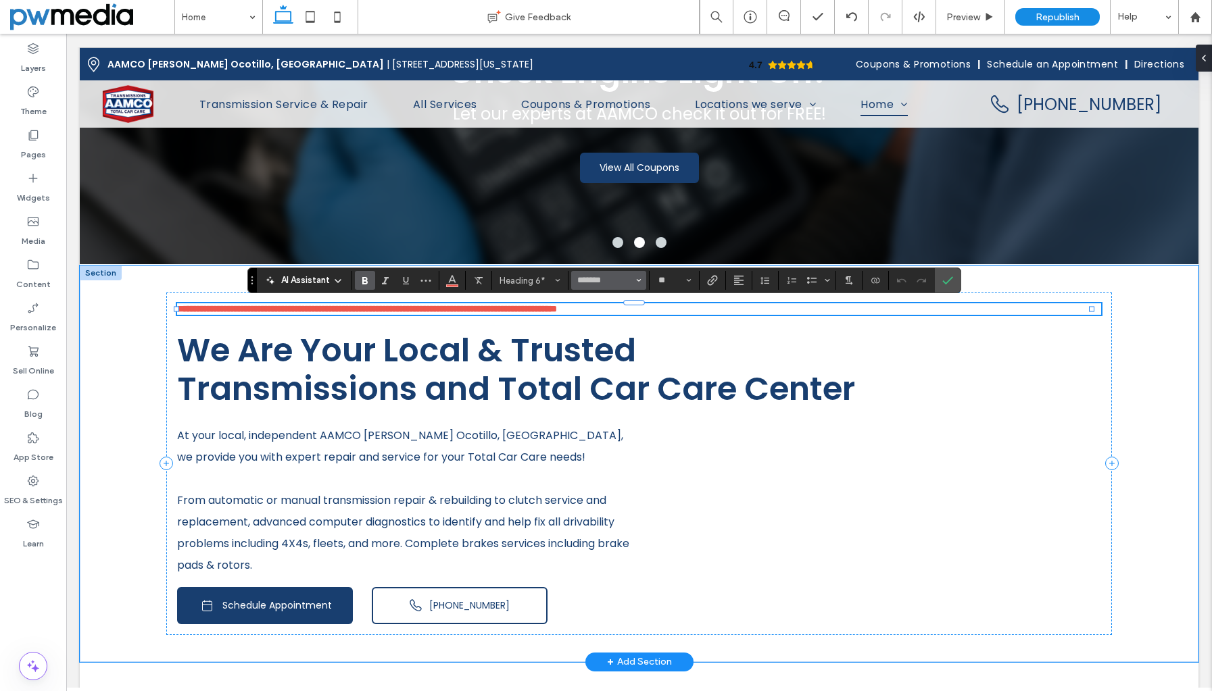
click at [638, 277] on span "Font & Font weight" at bounding box center [638, 281] width 5 height 18
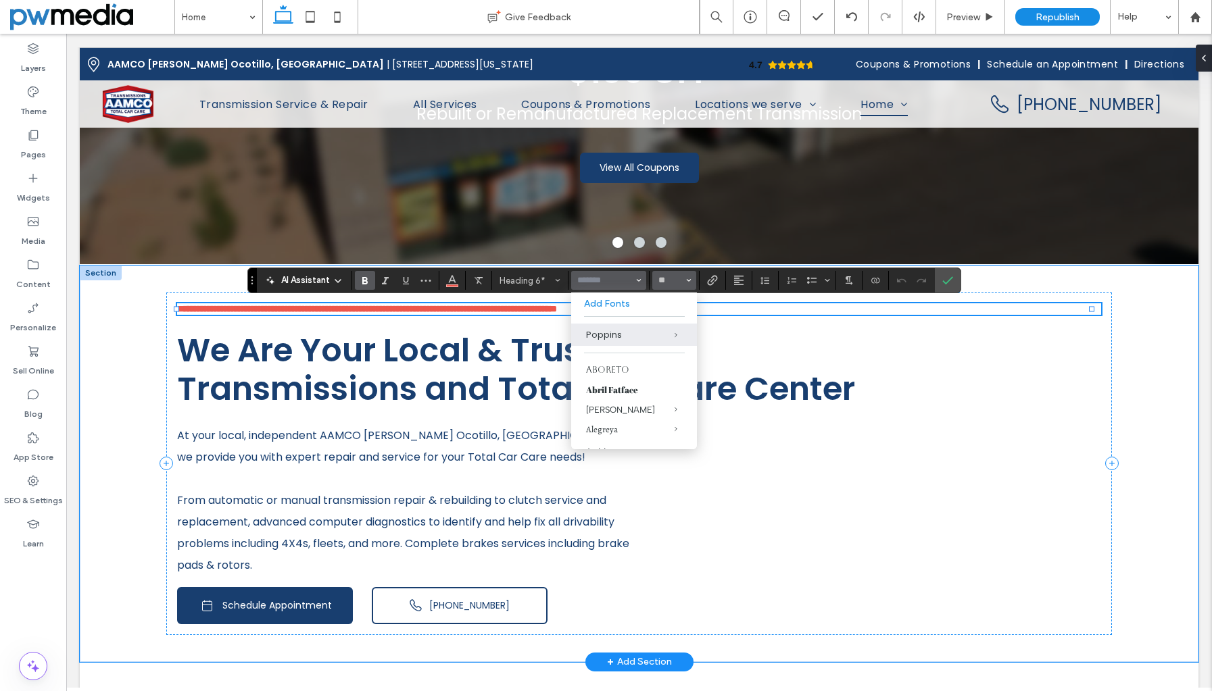
click at [691, 279] on icon "Size" at bounding box center [688, 280] width 5 height 5
type input "*******"
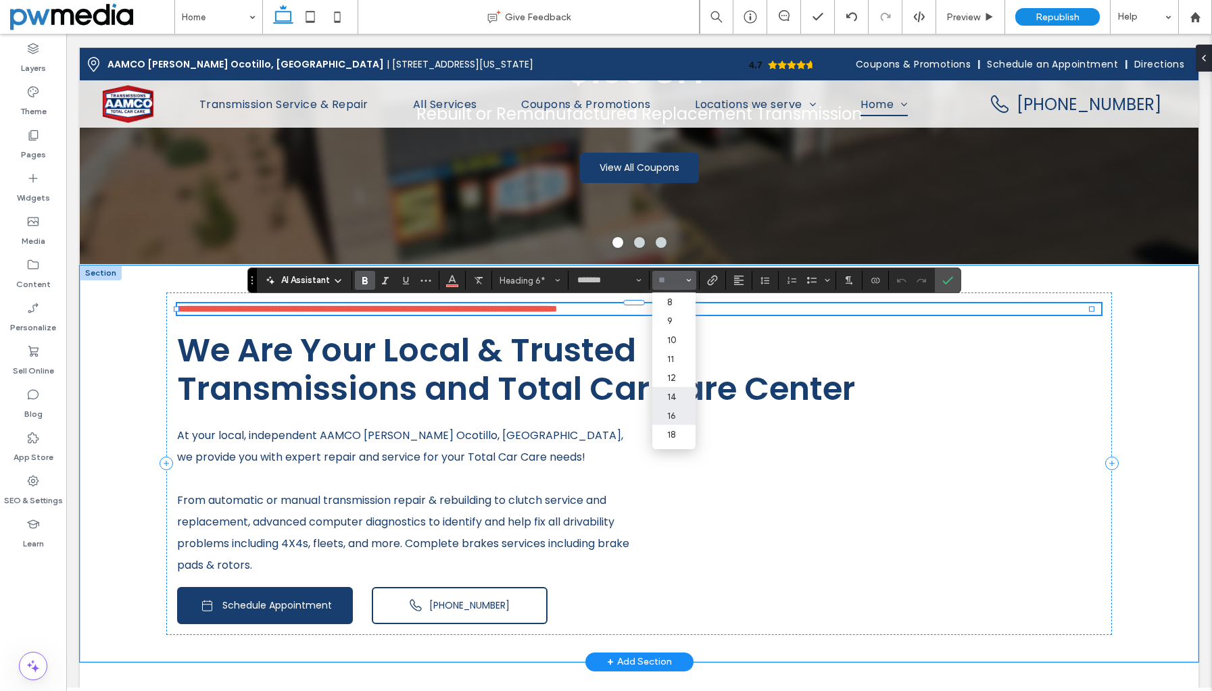
click at [683, 410] on label "16" at bounding box center [673, 415] width 43 height 19
type input "**"
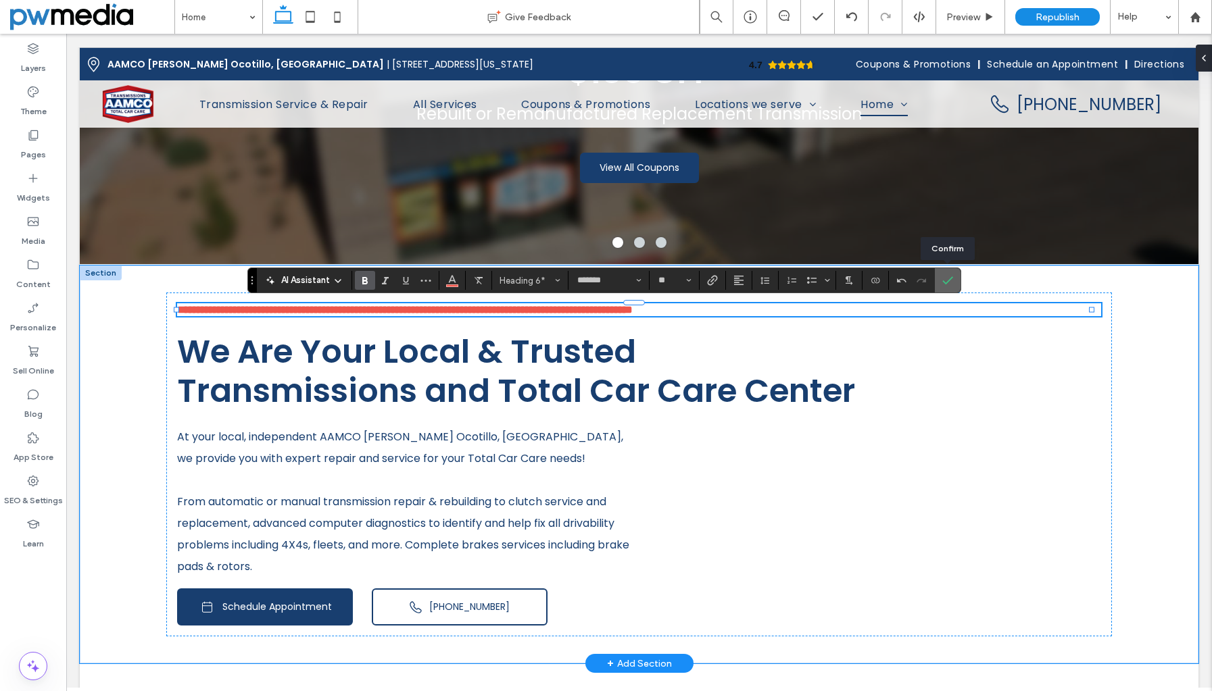
click at [948, 278] on icon "Confirm" at bounding box center [947, 280] width 11 height 11
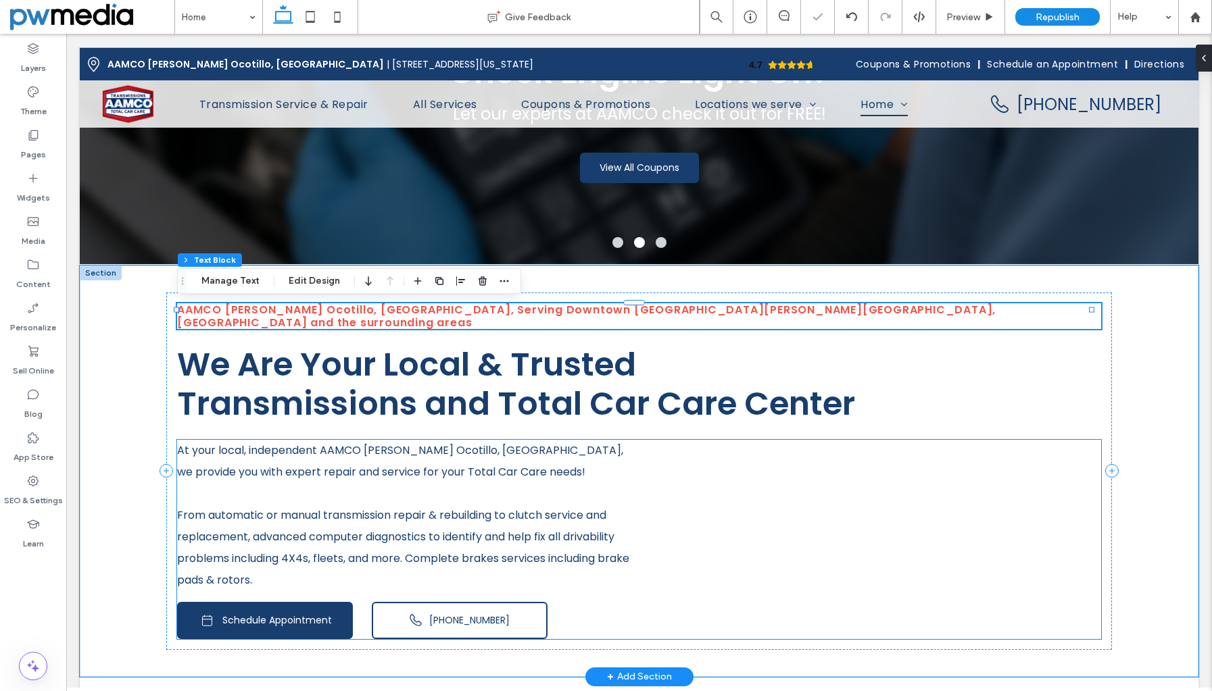
click at [359, 443] on span "At your local, independent AAMCO [PERSON_NAME] Ocotillo, [GEOGRAPHIC_DATA], we …" at bounding box center [400, 461] width 446 height 37
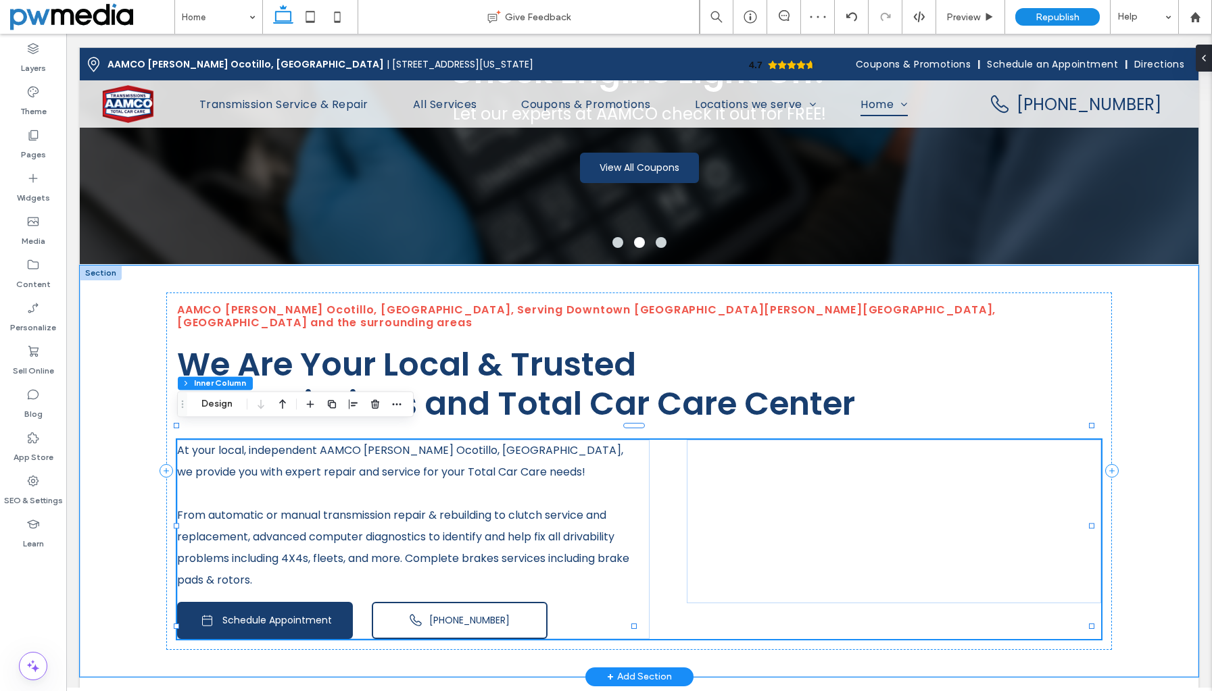
click at [359, 443] on span "At your local, independent AAMCO [PERSON_NAME] Ocotillo, [GEOGRAPHIC_DATA], we …" at bounding box center [400, 461] width 446 height 37
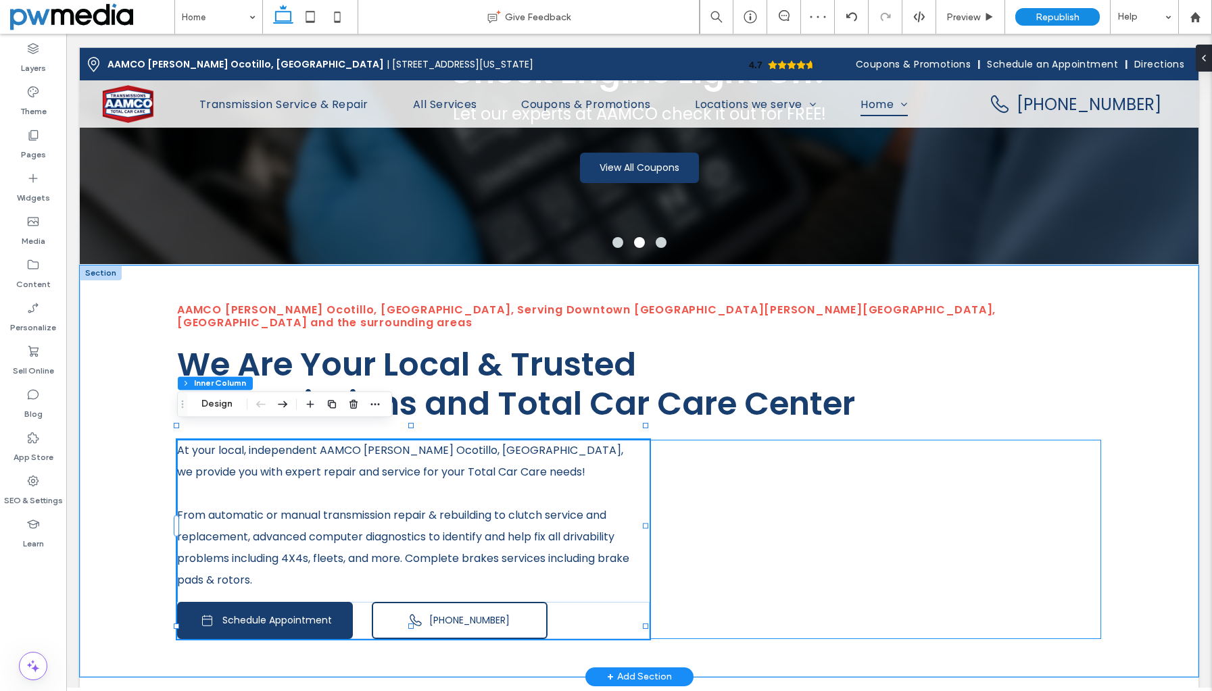
click at [359, 443] on span "At your local, independent AAMCO [PERSON_NAME] Ocotillo, [GEOGRAPHIC_DATA], we …" at bounding box center [400, 461] width 446 height 37
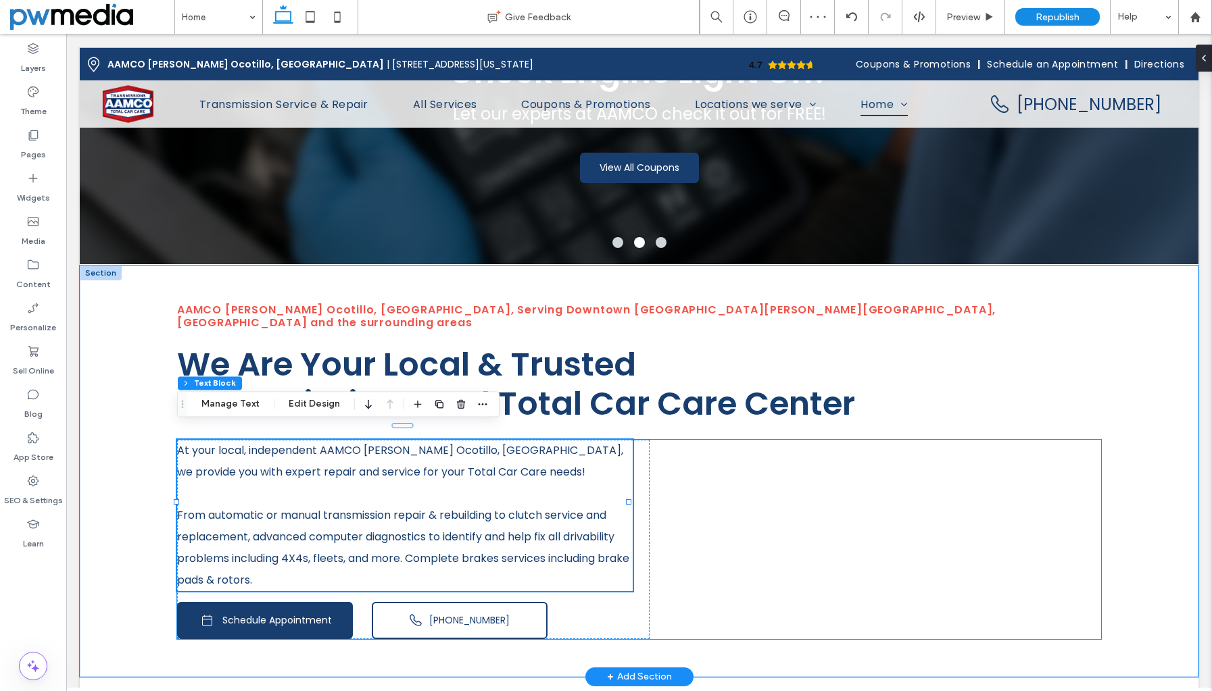
click at [359, 443] on span "At your local, independent AAMCO [PERSON_NAME] Ocotillo, [GEOGRAPHIC_DATA], we …" at bounding box center [400, 461] width 446 height 37
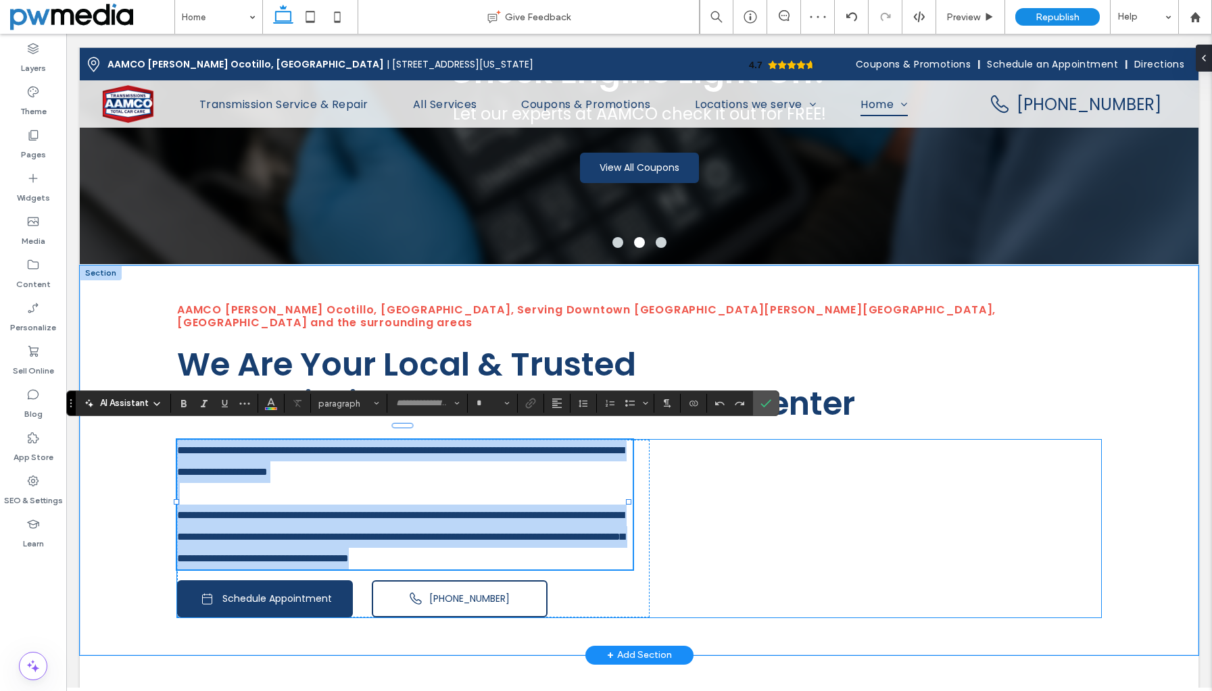
type input "*******"
type input "**"
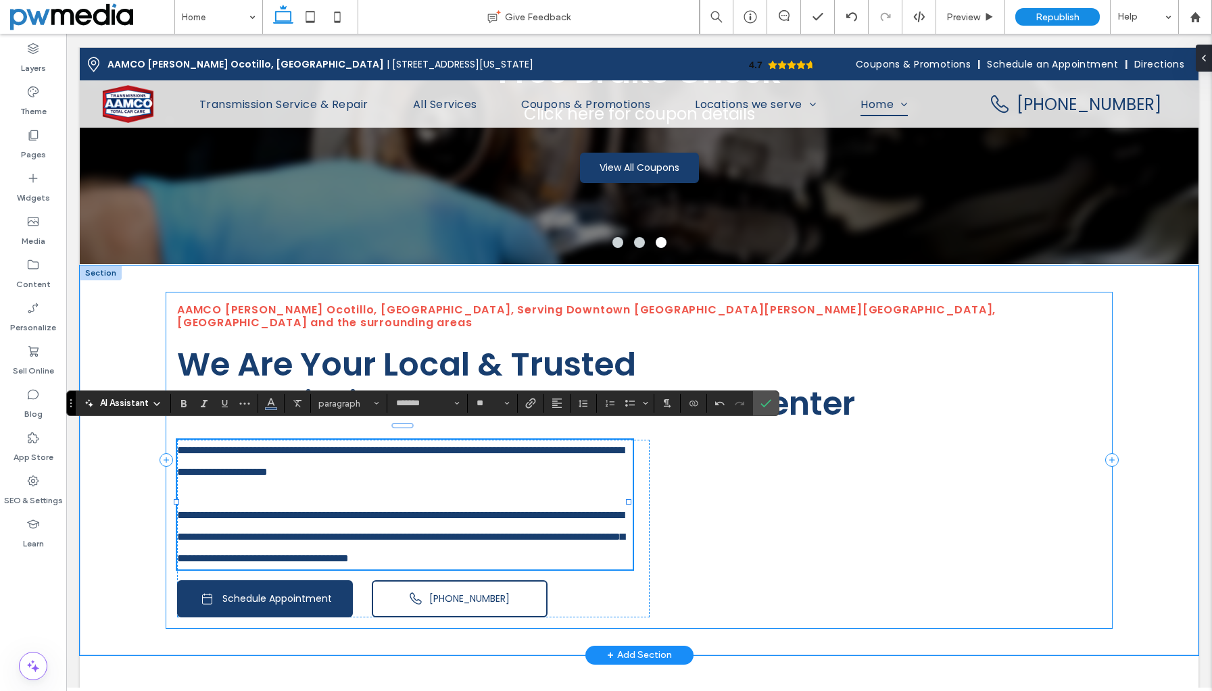
click at [406, 324] on div "**********" at bounding box center [638, 461] width 945 height 336
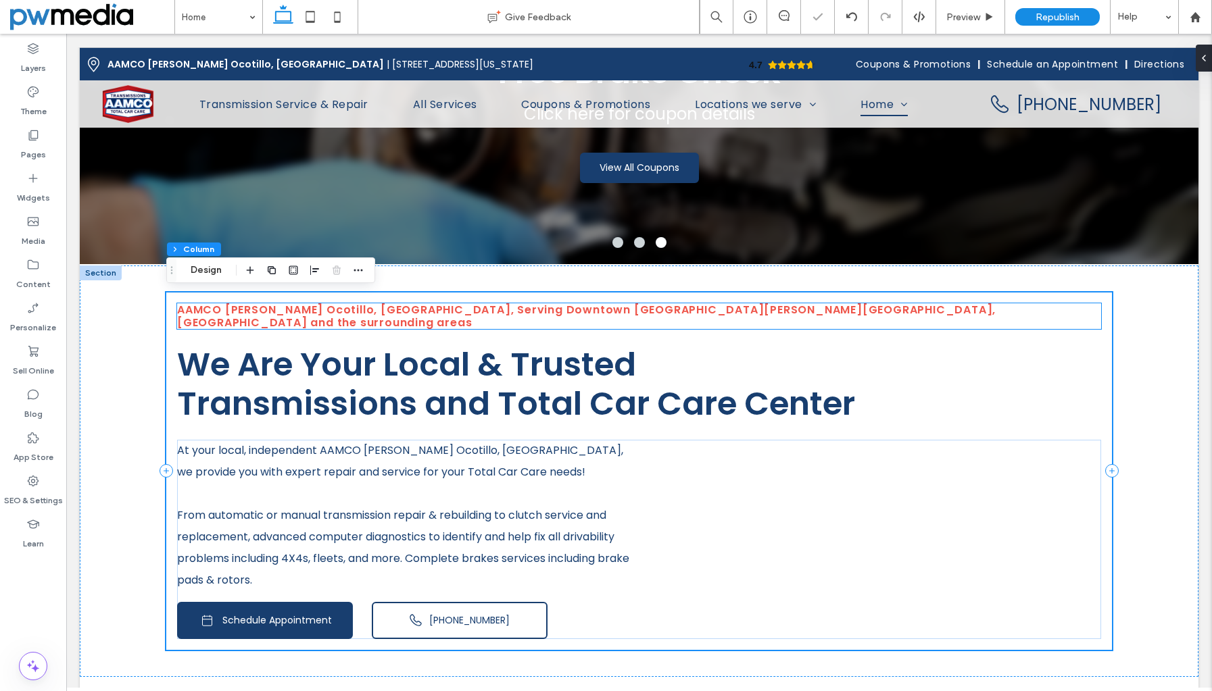
click at [412, 312] on span "AAMCO [PERSON_NAME] Ocotillo, [GEOGRAPHIC_DATA], Serving Downtown [GEOGRAPHIC_D…" at bounding box center [586, 316] width 818 height 28
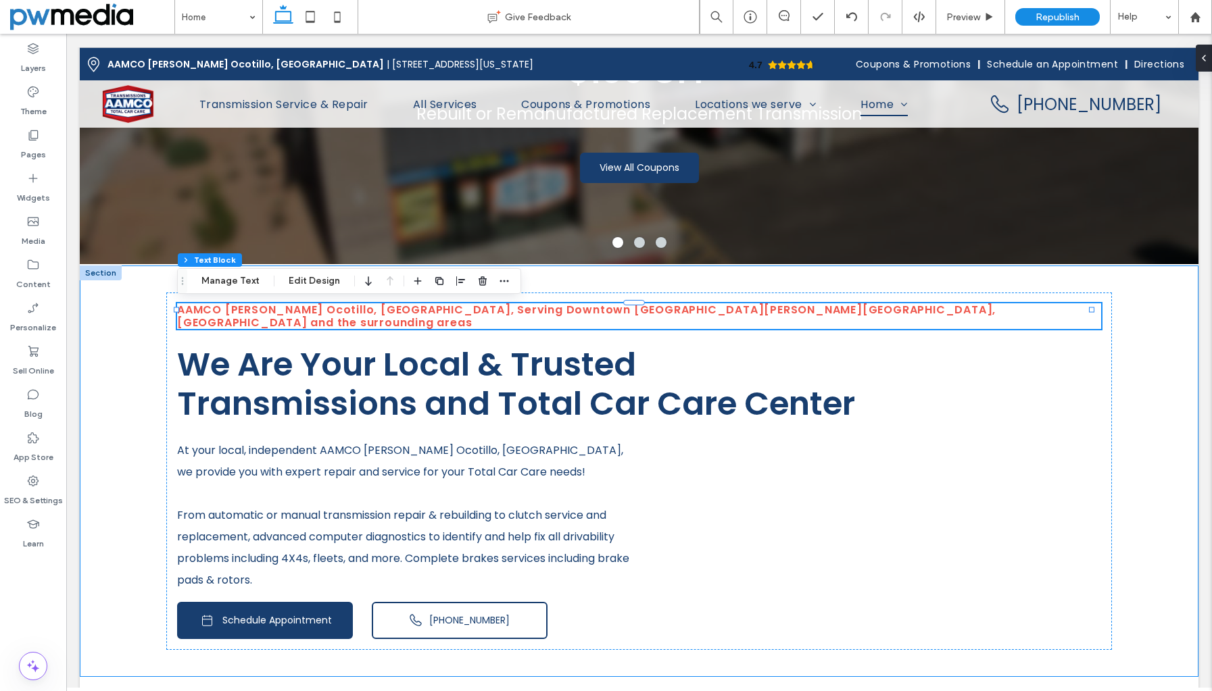
click at [97, 358] on div "AAMCO Chandler Ocotillo, AZ, Serving Downtown Chandler, Arden Park, San Marcos …" at bounding box center [639, 472] width 1118 height 412
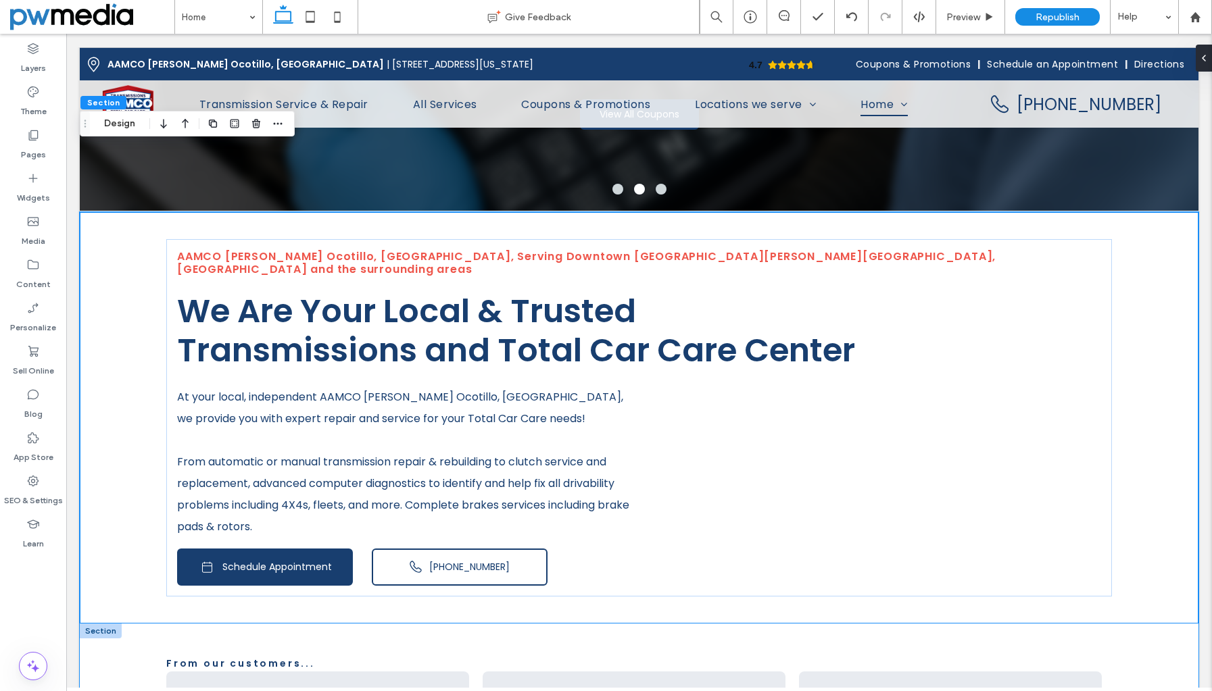
scroll to position [473, 0]
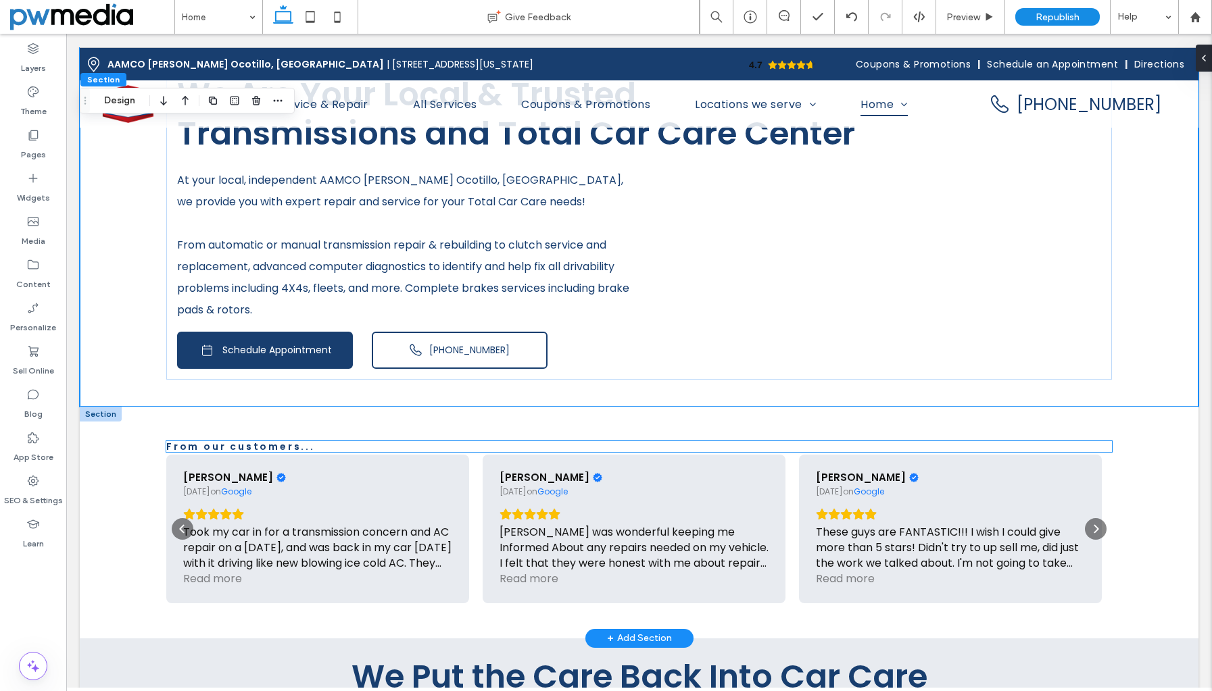
click at [470, 441] on h6 "From our customers..." at bounding box center [638, 446] width 945 height 11
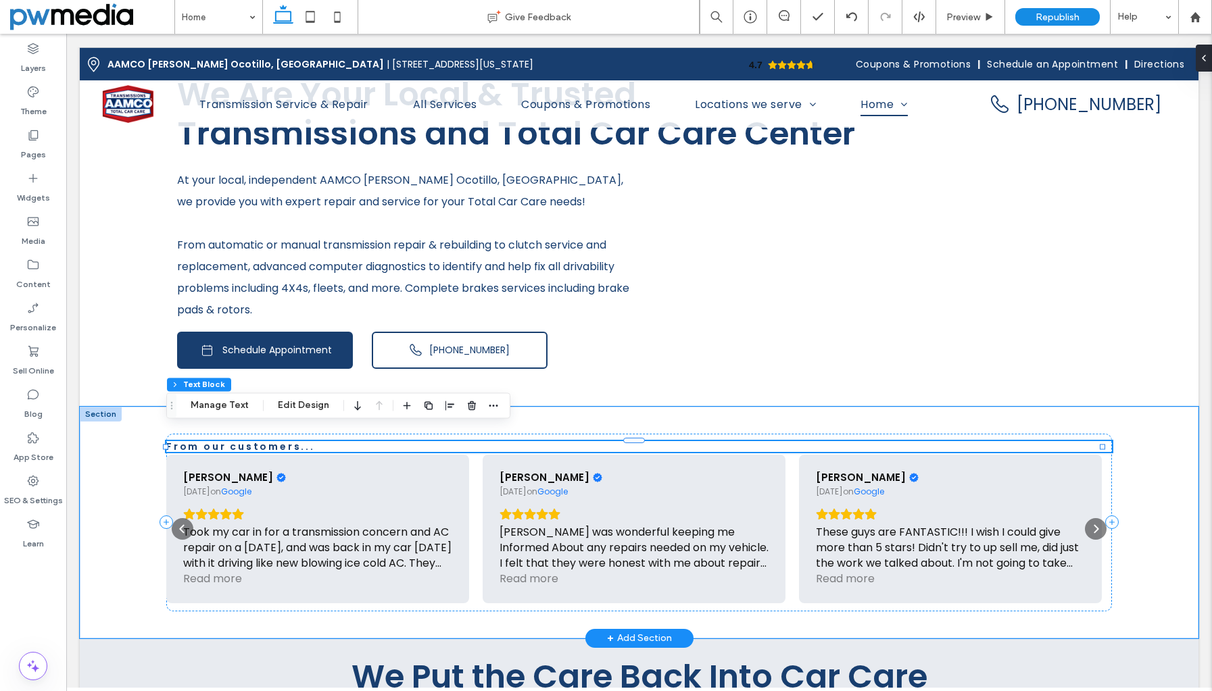
click at [294, 440] on span "From our customers..." at bounding box center [240, 447] width 149 height 14
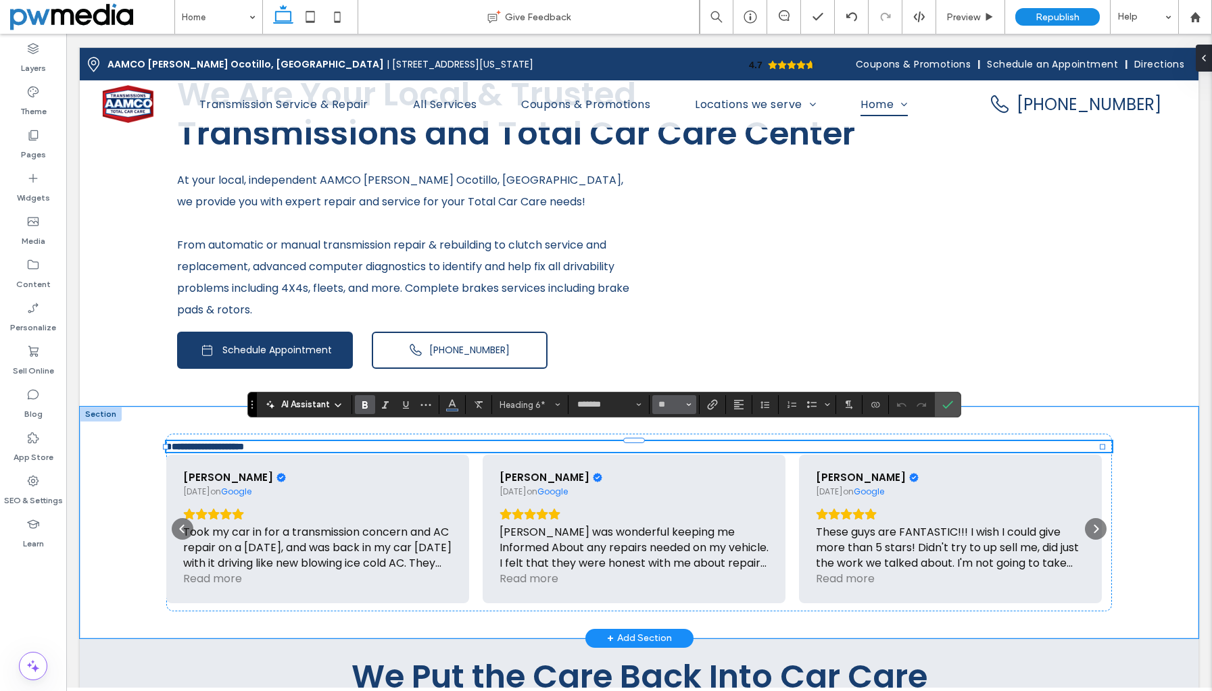
click at [684, 403] on button "**" at bounding box center [674, 404] width 44 height 19
click at [677, 532] on label "16" at bounding box center [673, 539] width 43 height 19
type input "**"
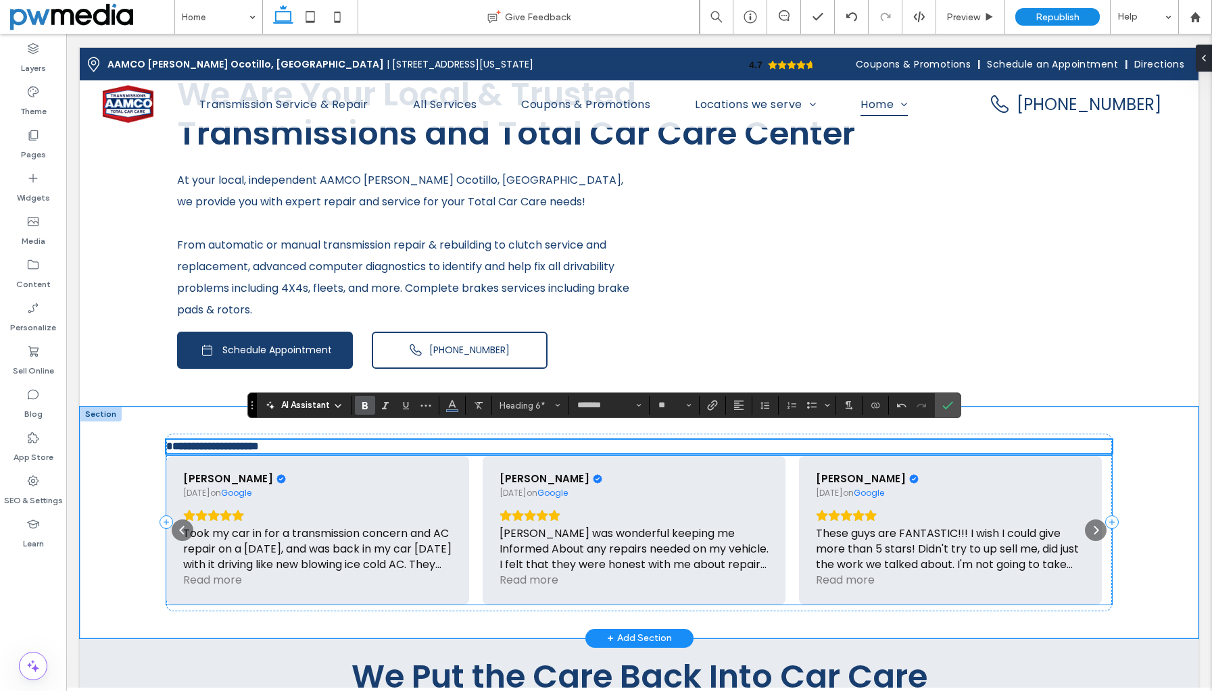
scroll to position [472, 0]
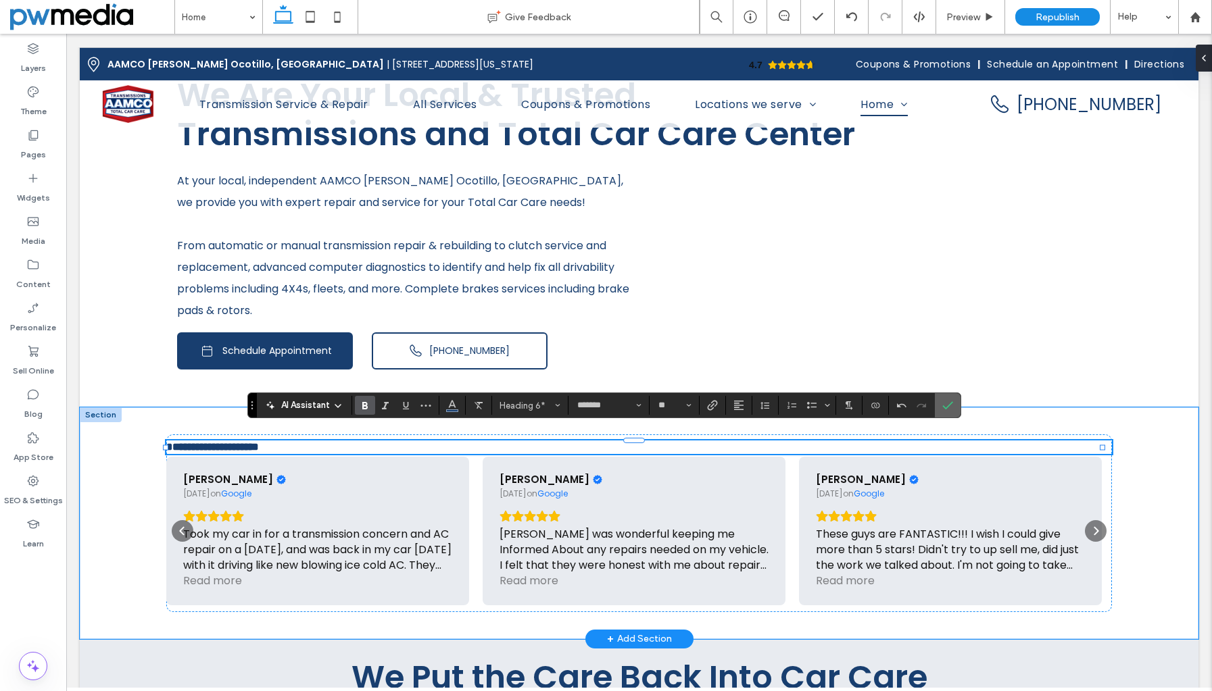
click at [951, 399] on span "Confirm" at bounding box center [947, 405] width 11 height 23
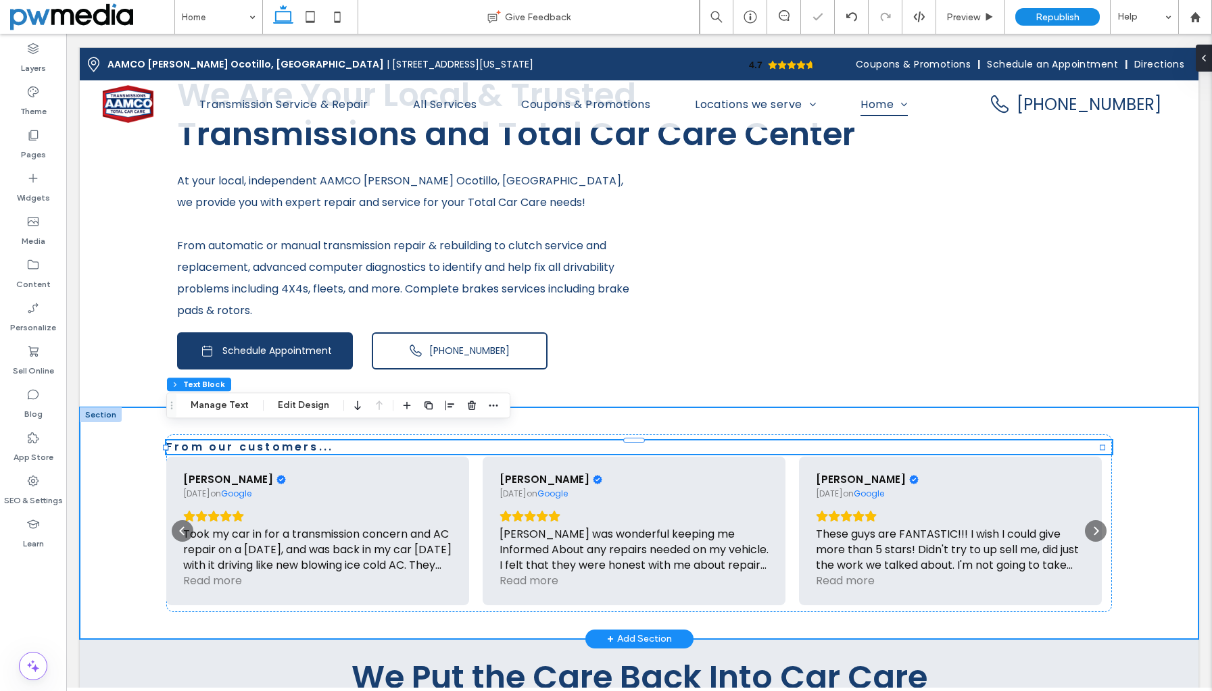
click at [127, 481] on div "From our customers... Ben Sigal 1 month ago on Google I’ve brought both my daug…" at bounding box center [639, 523] width 1118 height 232
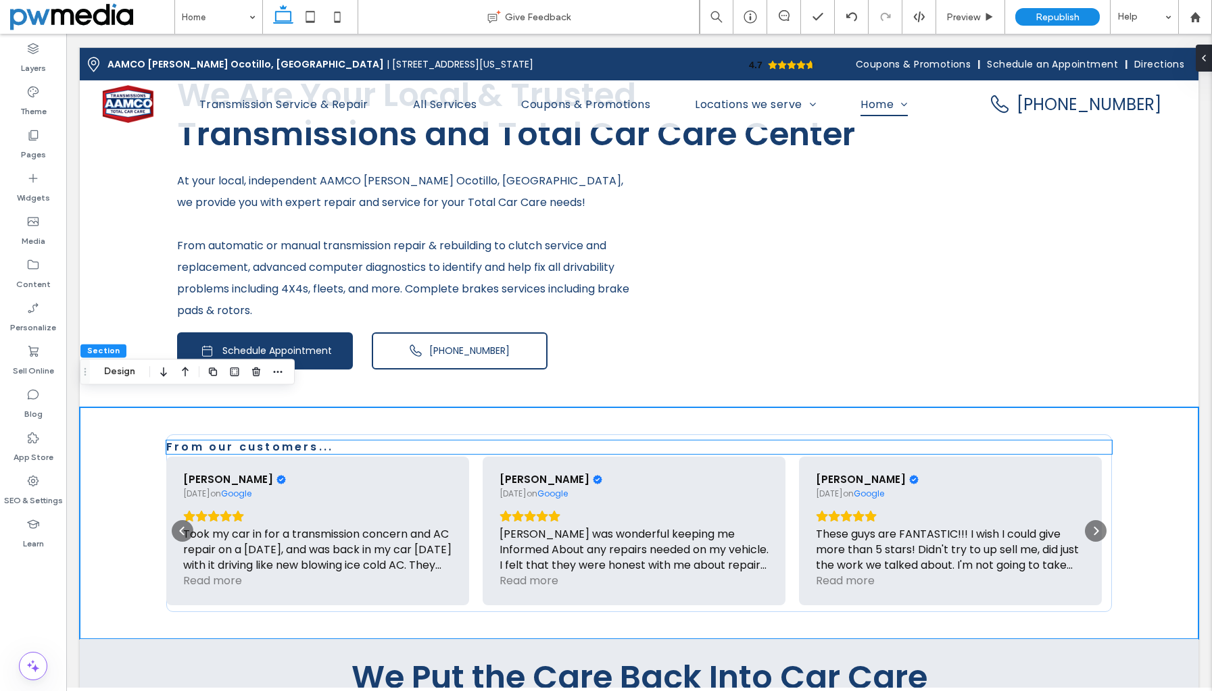
click at [355, 441] on h6 "From our customers..." at bounding box center [638, 447] width 945 height 13
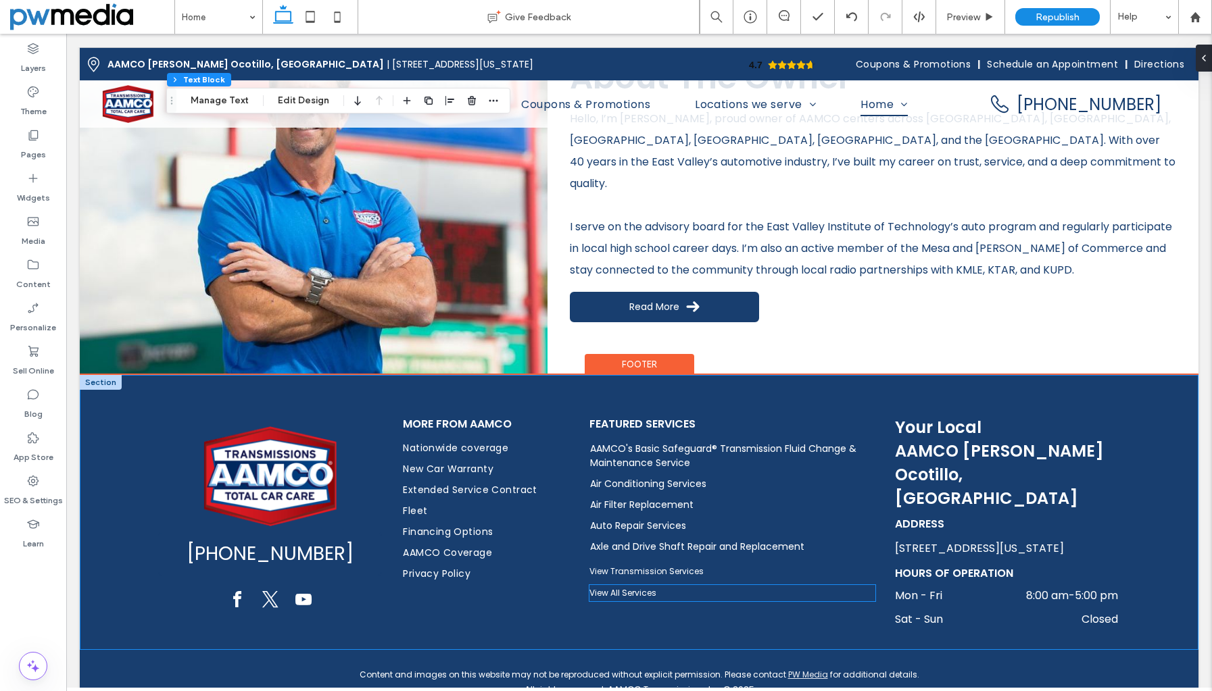
scroll to position [2870, 0]
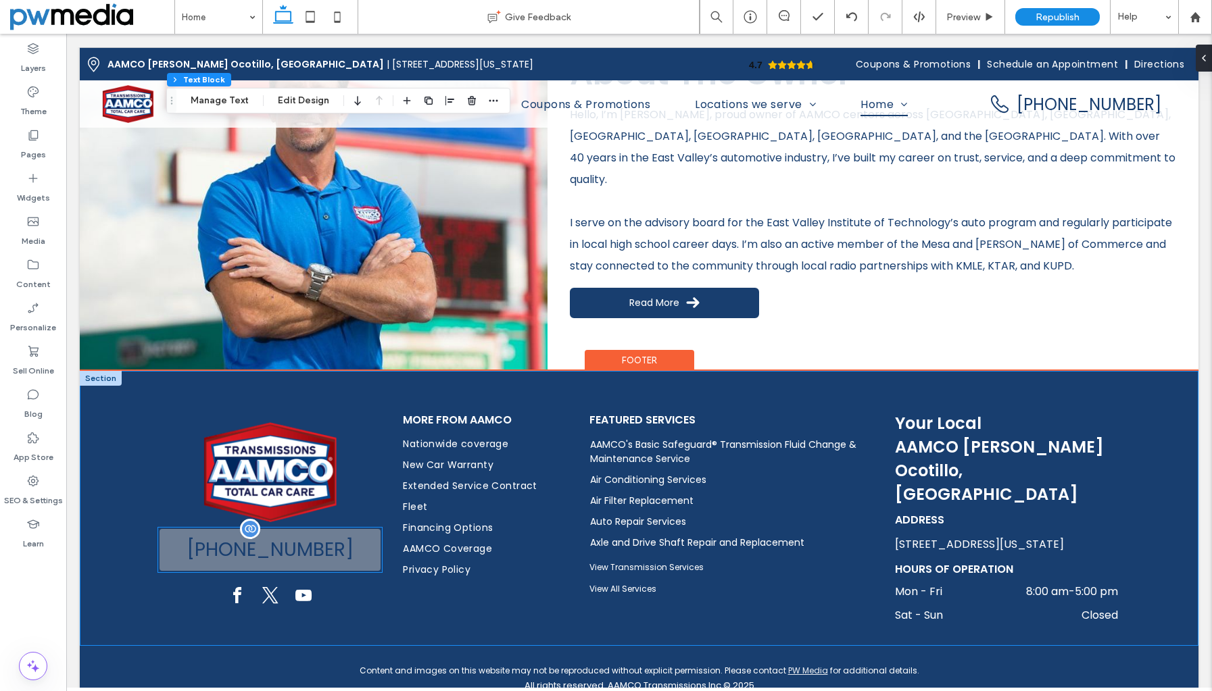
click at [351, 533] on link "[PHONE_NUMBER]" at bounding box center [270, 550] width 224 height 45
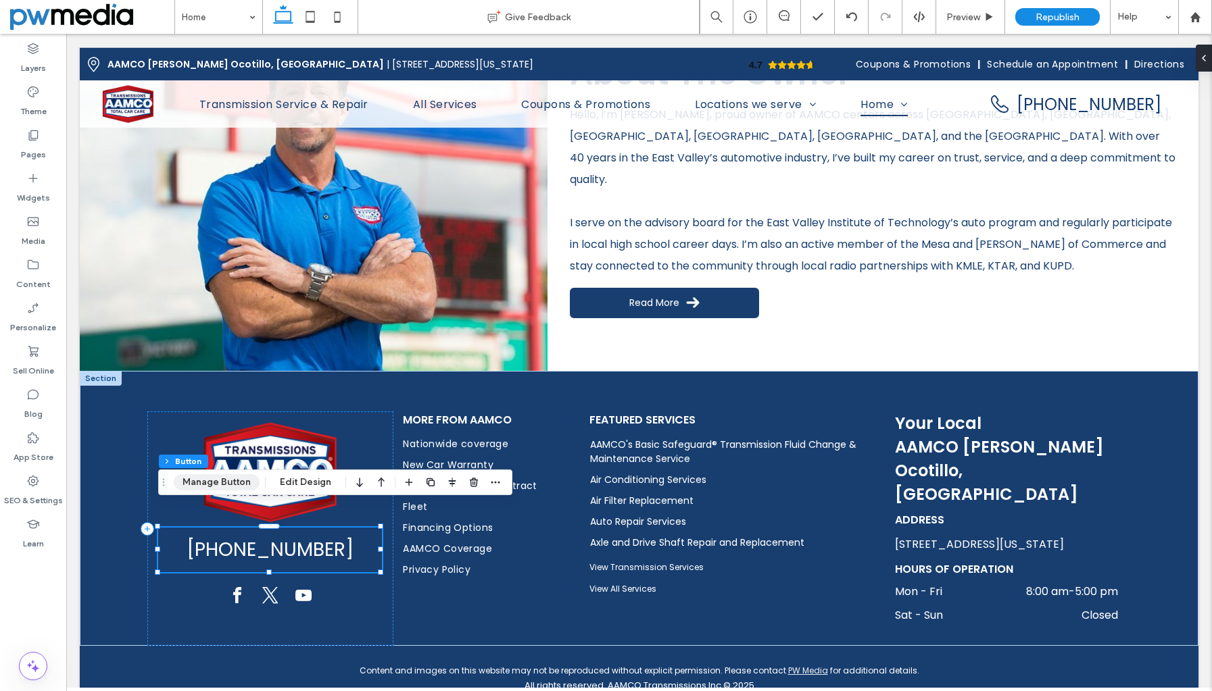
click at [205, 484] on button "Manage Button" at bounding box center [217, 482] width 86 height 16
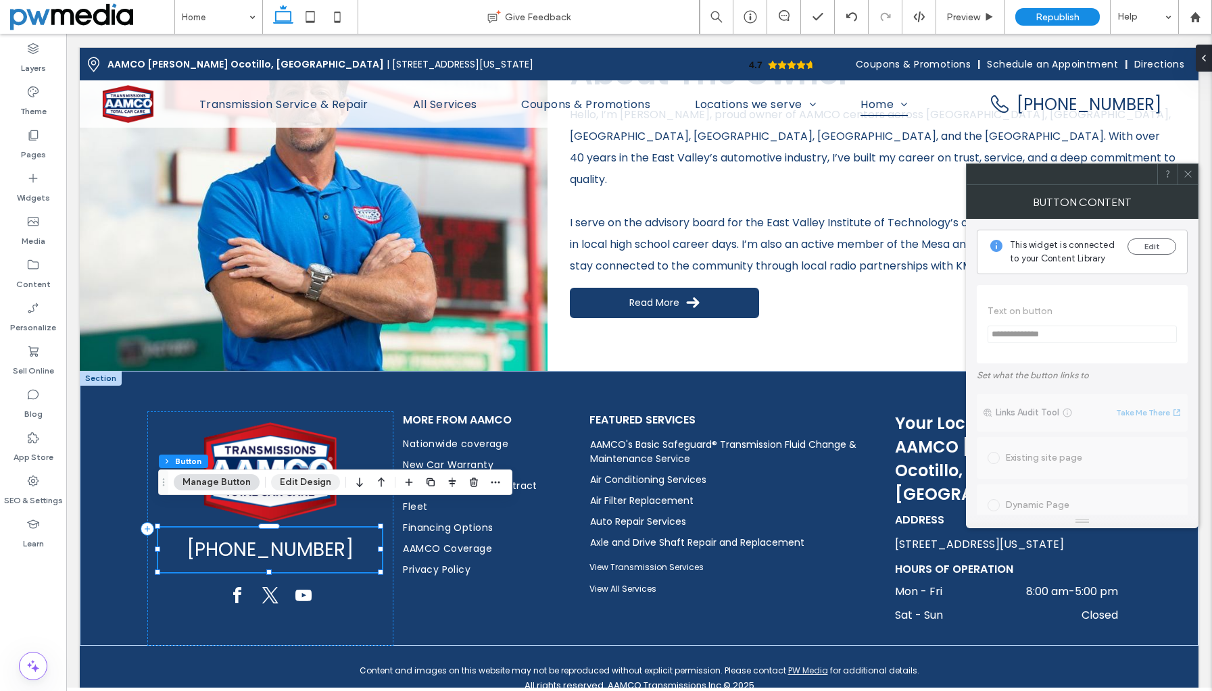
click at [321, 477] on button "Edit Design" at bounding box center [305, 482] width 69 height 16
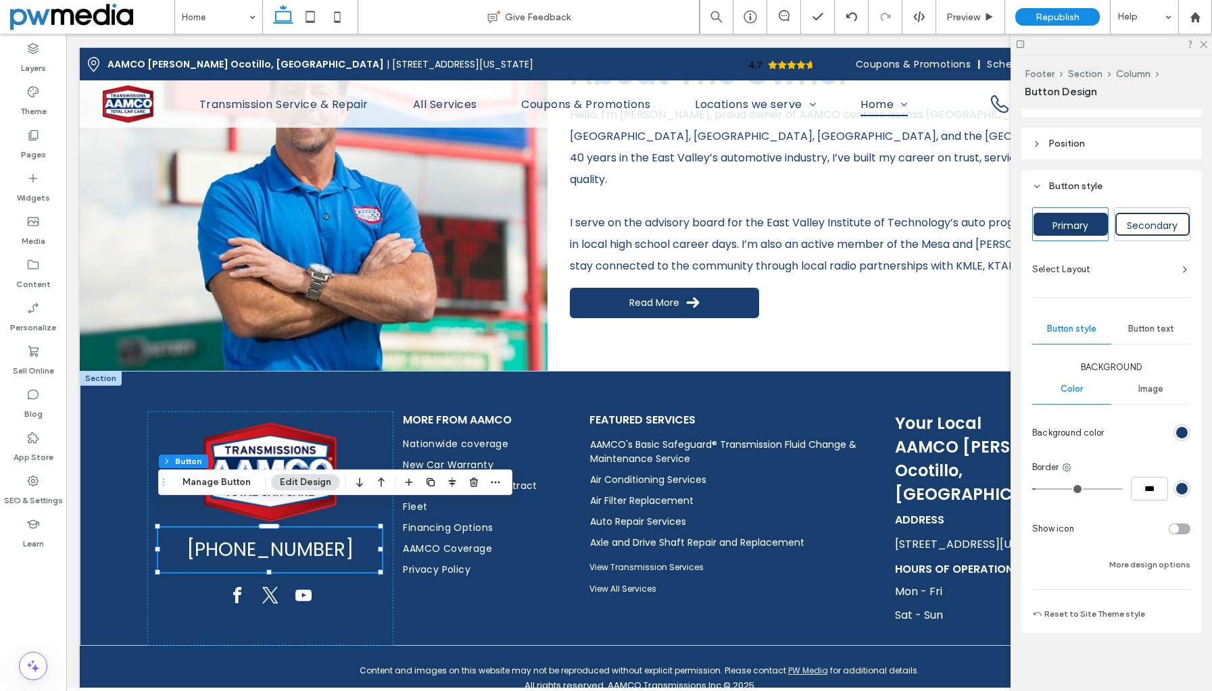
scroll to position [110, 0]
click at [1141, 560] on button "More design options" at bounding box center [1149, 563] width 81 height 16
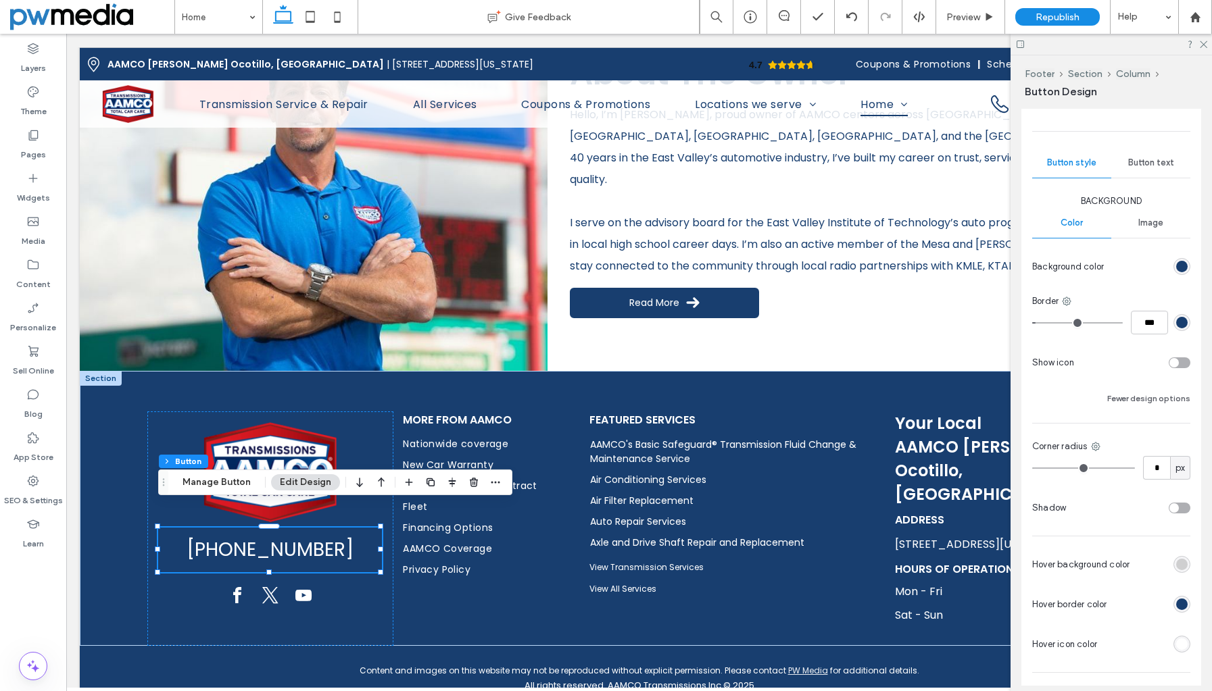
scroll to position [313, 0]
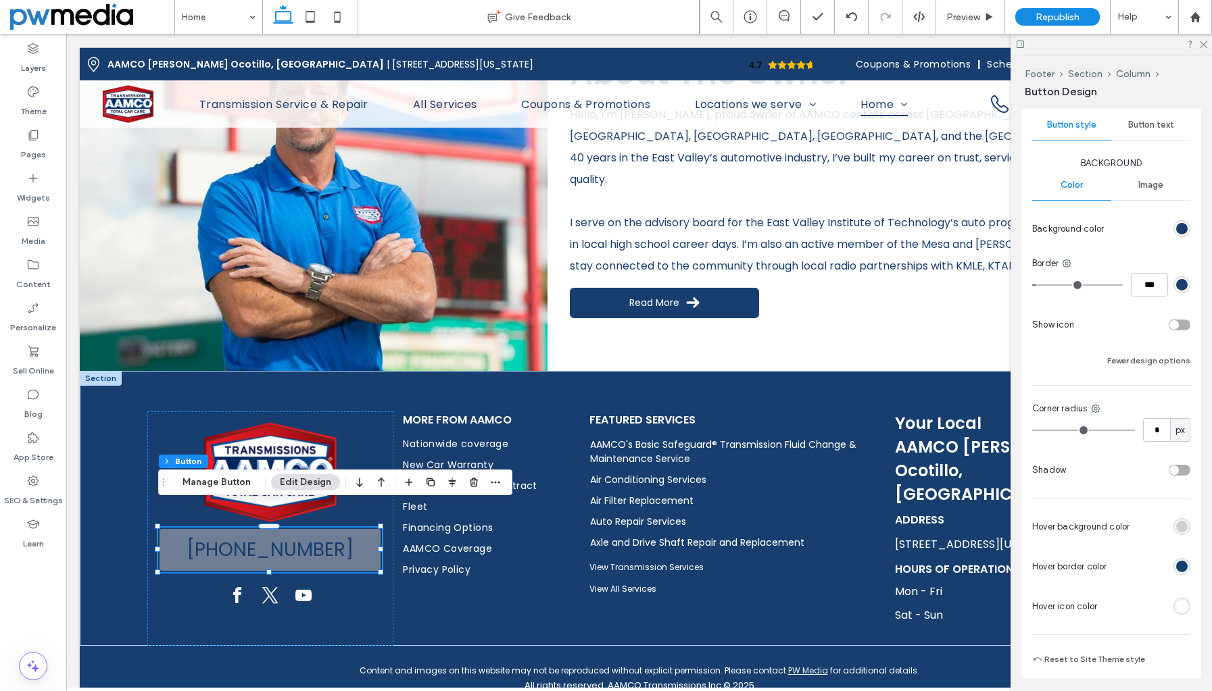
click at [1177, 530] on div "rgba(177, 177, 177, 0.56)" at bounding box center [1181, 526] width 11 height 11
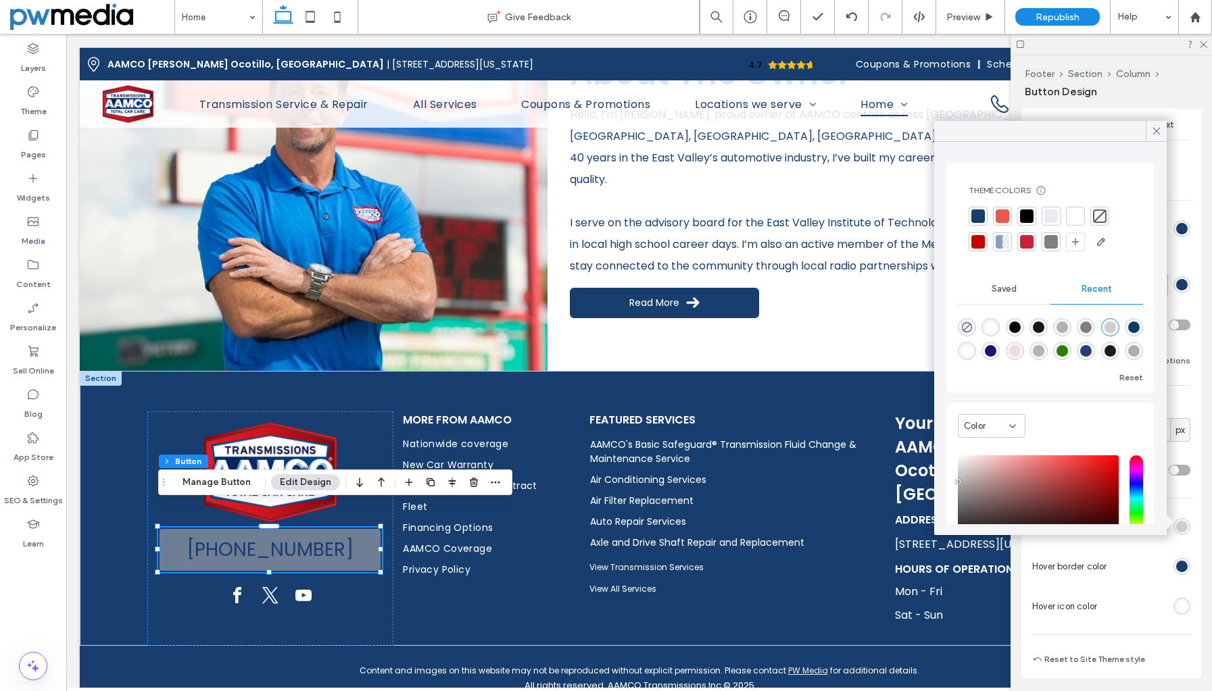
click at [1101, 216] on div at bounding box center [1100, 216] width 14 height 14
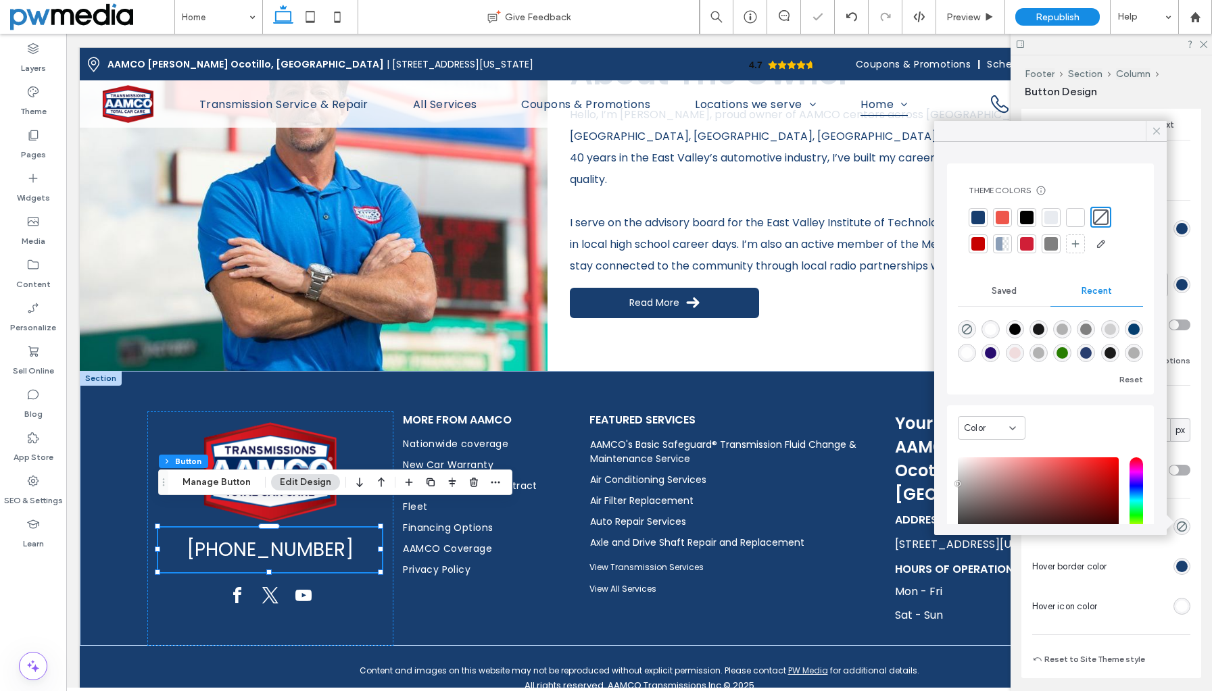
click at [1157, 130] on use at bounding box center [1156, 131] width 7 height 7
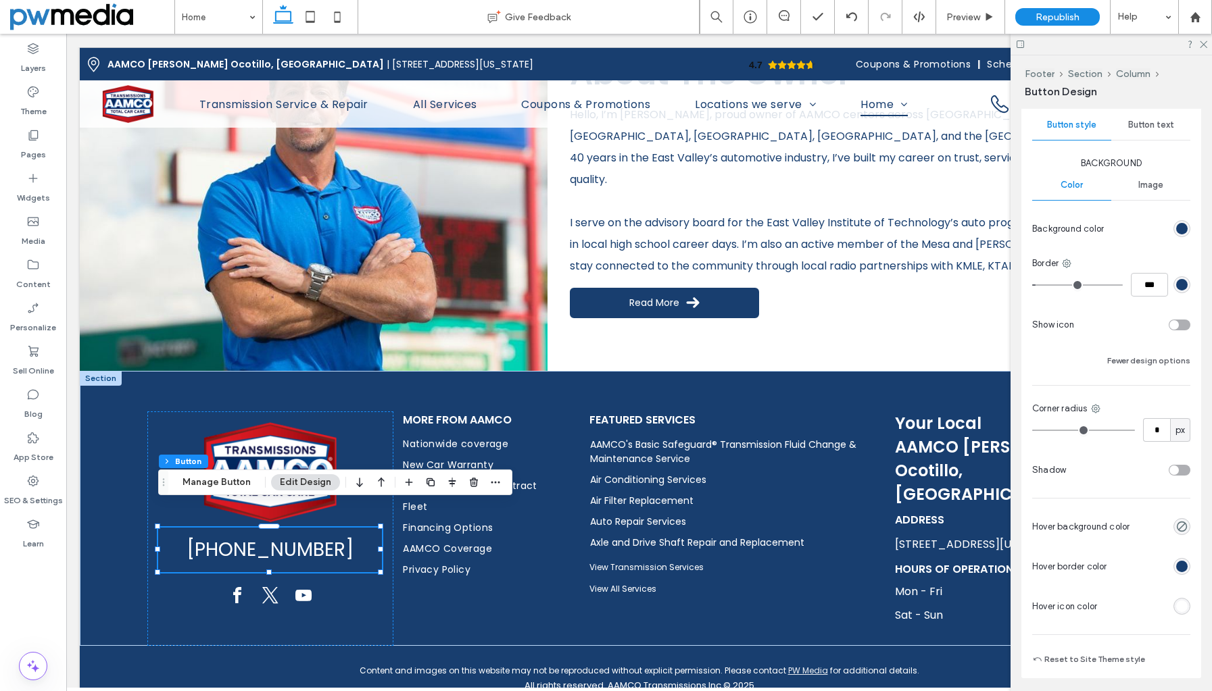
click at [1157, 119] on div "Button text" at bounding box center [1150, 125] width 79 height 30
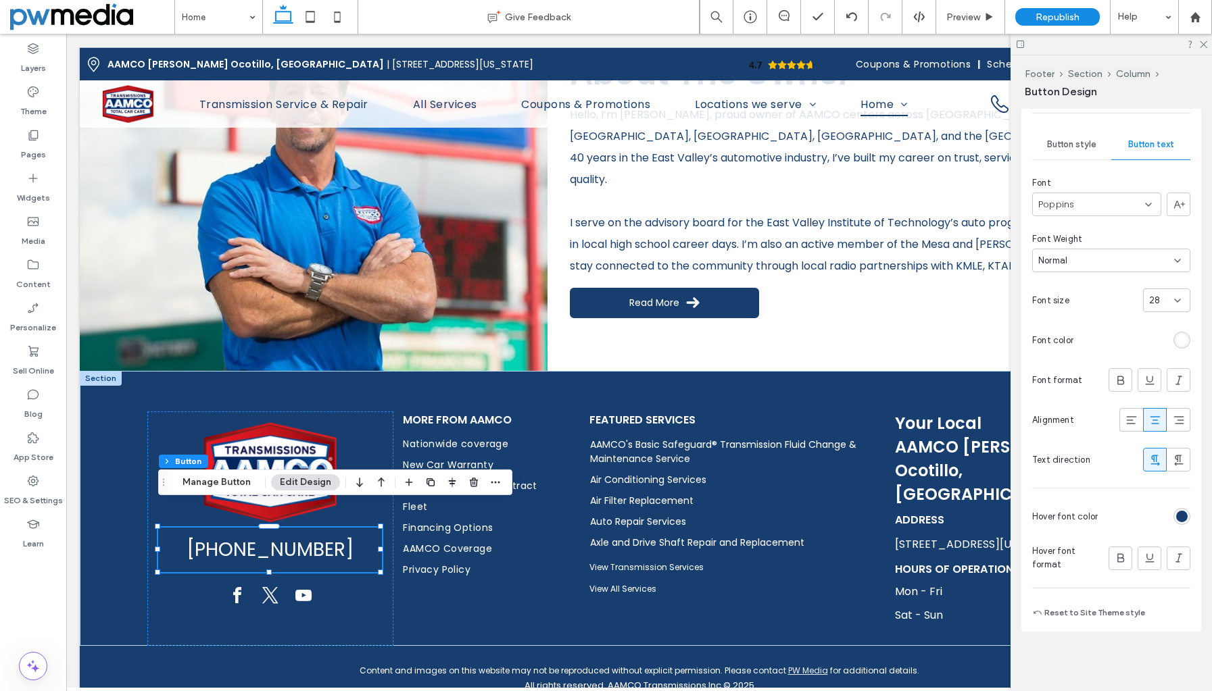
scroll to position [2870, 0]
click at [1176, 514] on div "rgb(24, 62, 111)" at bounding box center [1181, 516] width 11 height 11
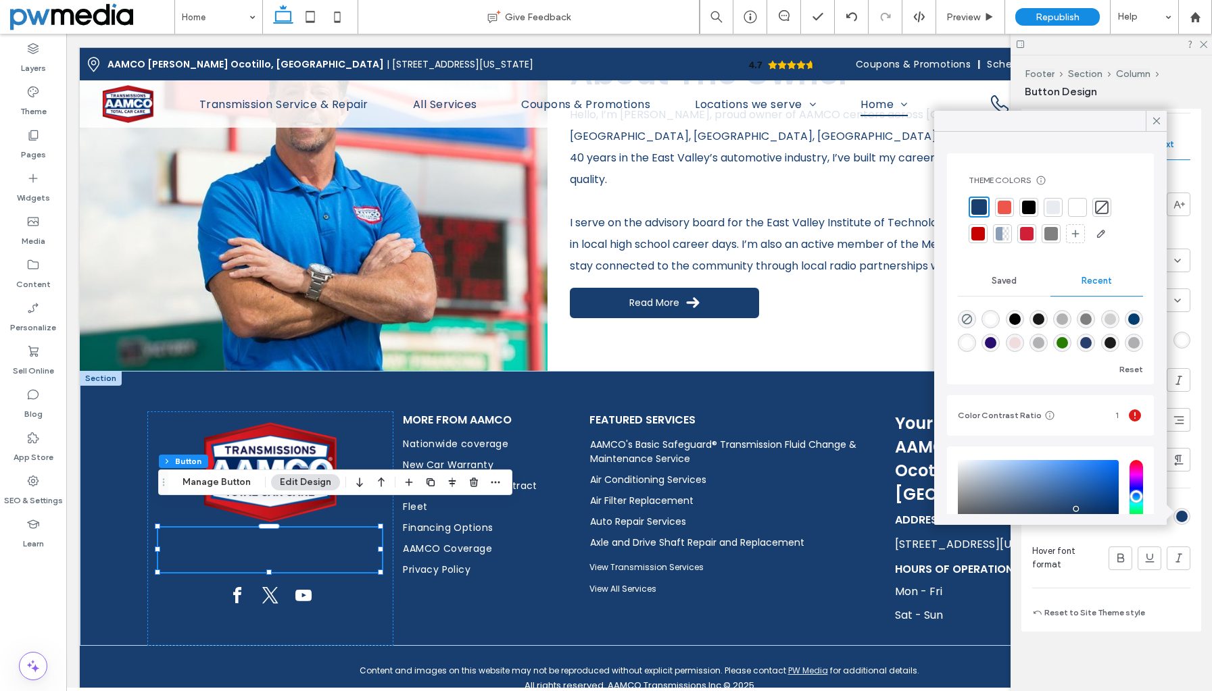
click at [1085, 205] on div at bounding box center [1077, 207] width 19 height 19
click at [1153, 120] on icon at bounding box center [1156, 121] width 12 height 12
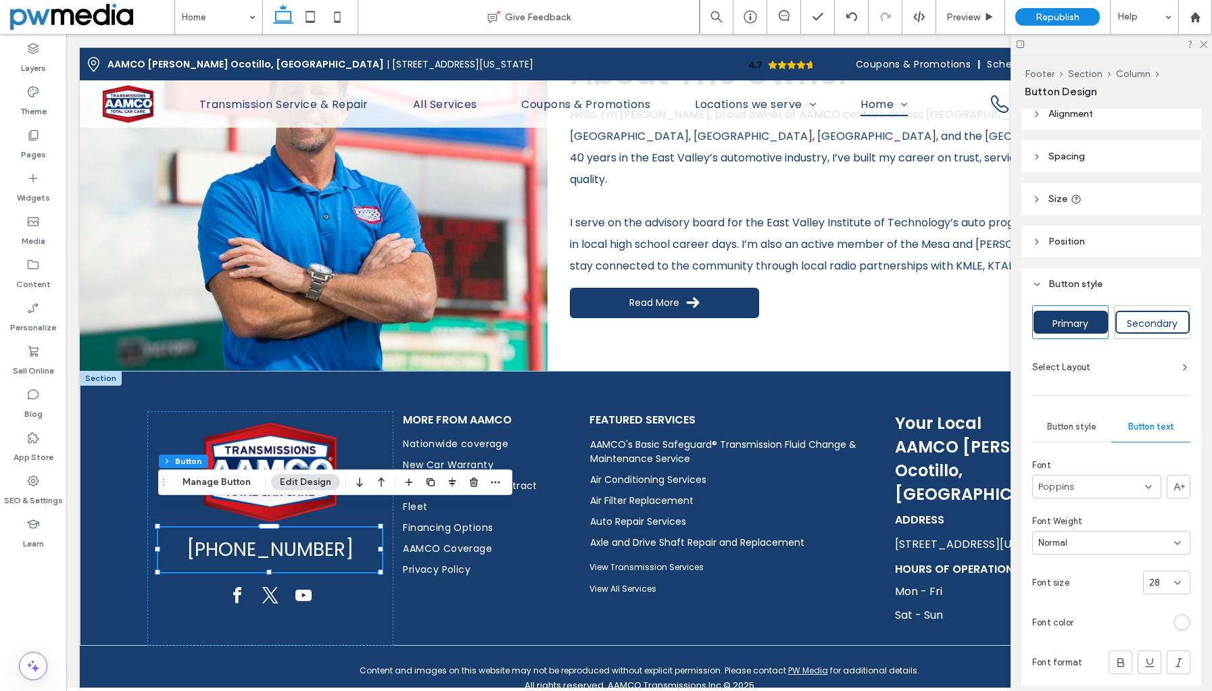
scroll to position [0, 0]
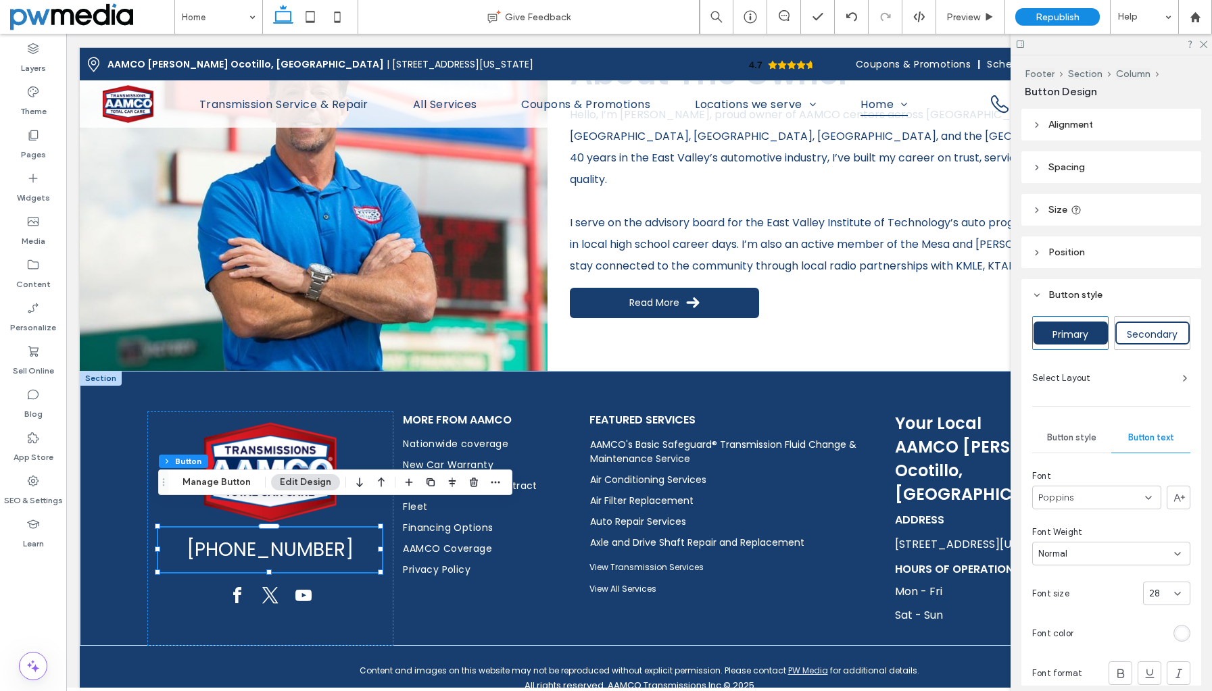
click at [1069, 378] on span "Select Layout" at bounding box center [1061, 379] width 59 height 14
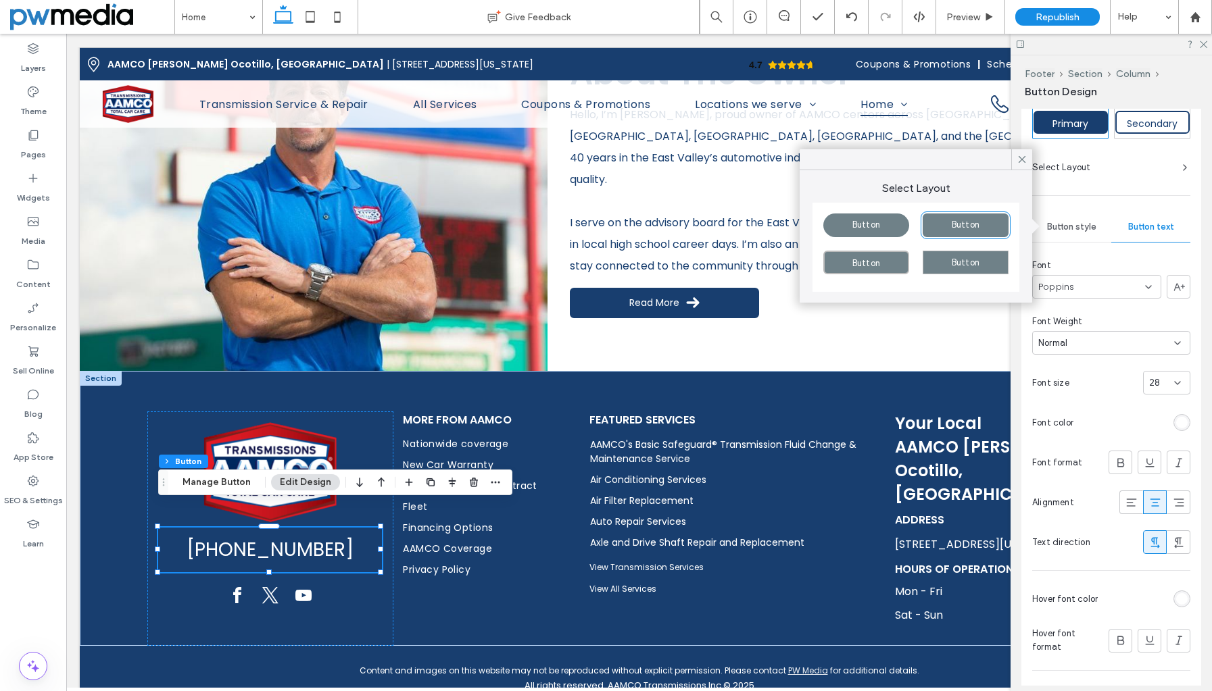
scroll to position [91, 0]
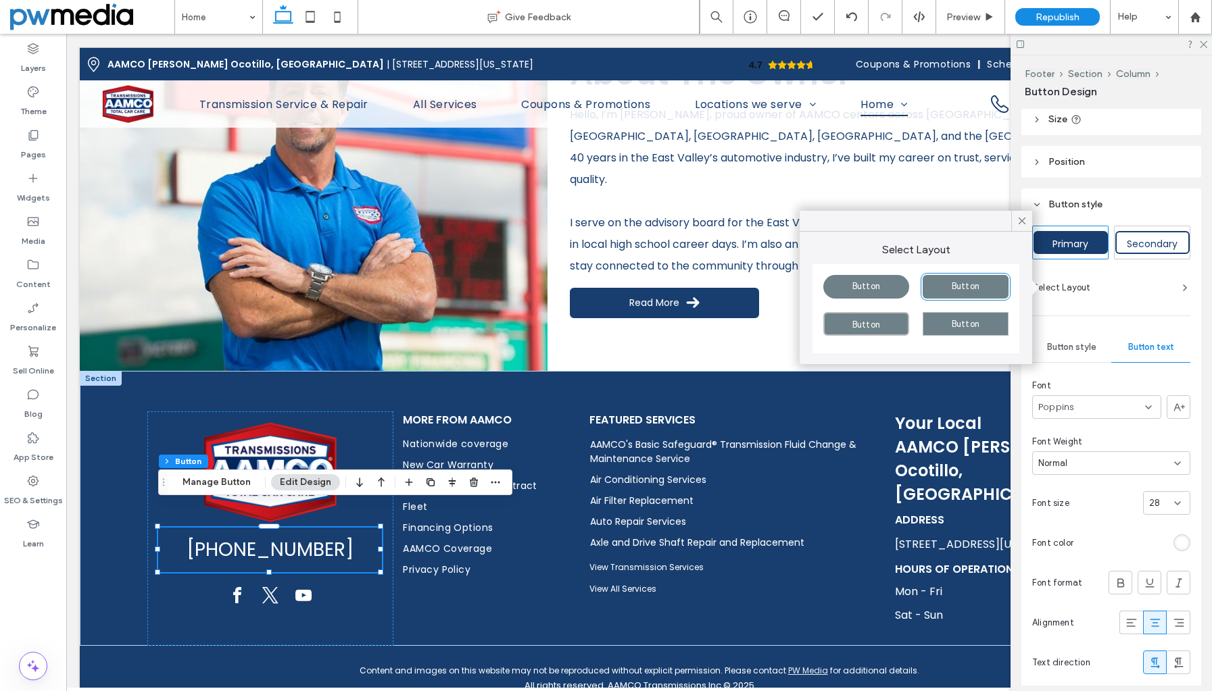
click at [1087, 349] on span "Button style" at bounding box center [1071, 347] width 49 height 11
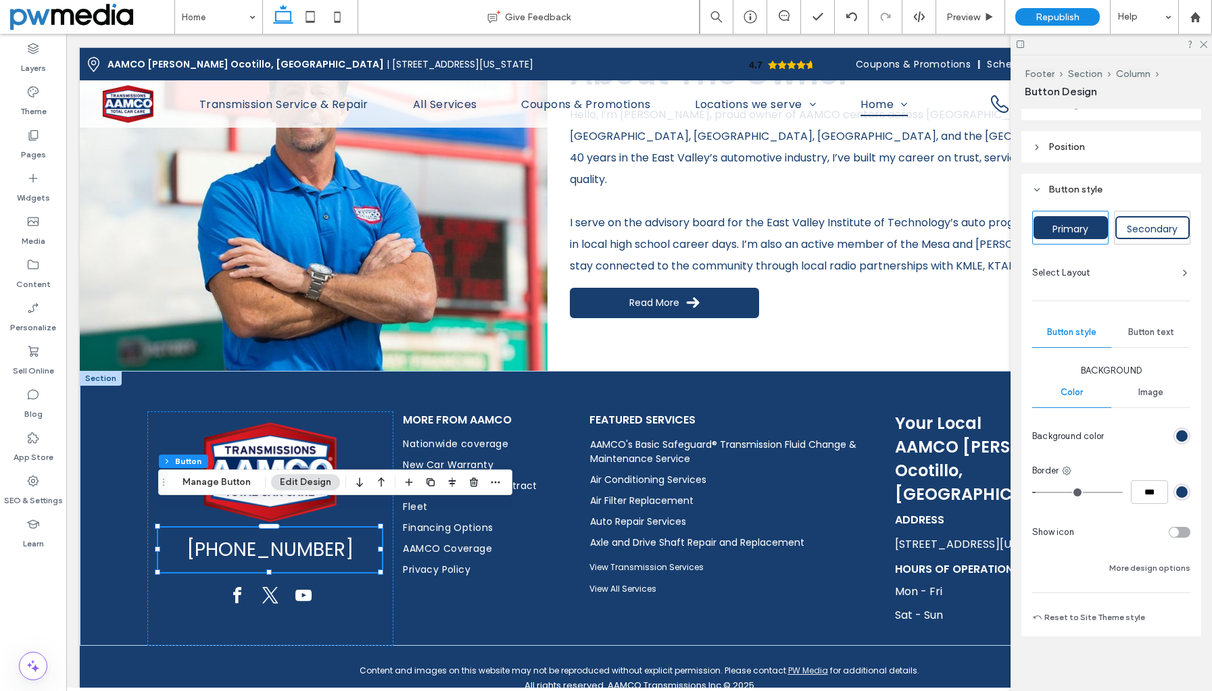
scroll to position [110, 0]
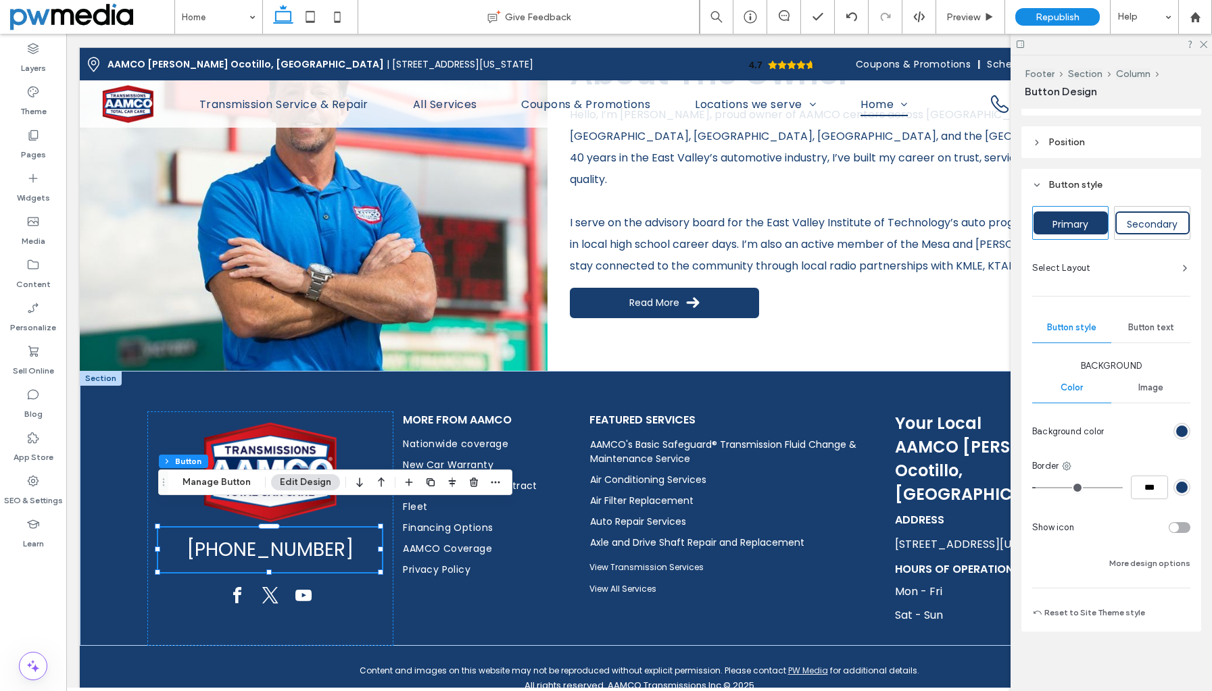
click at [1174, 528] on div "toggle" at bounding box center [1179, 527] width 22 height 11
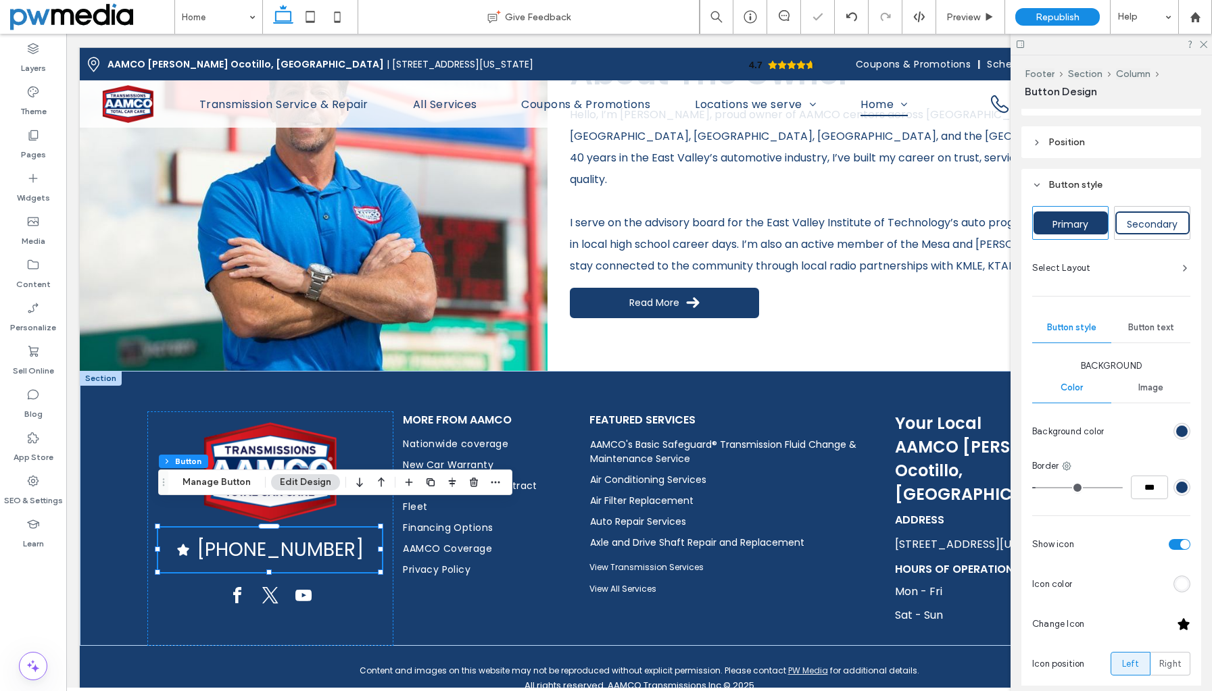
click at [1178, 628] on div at bounding box center [1183, 625] width 14 height 14
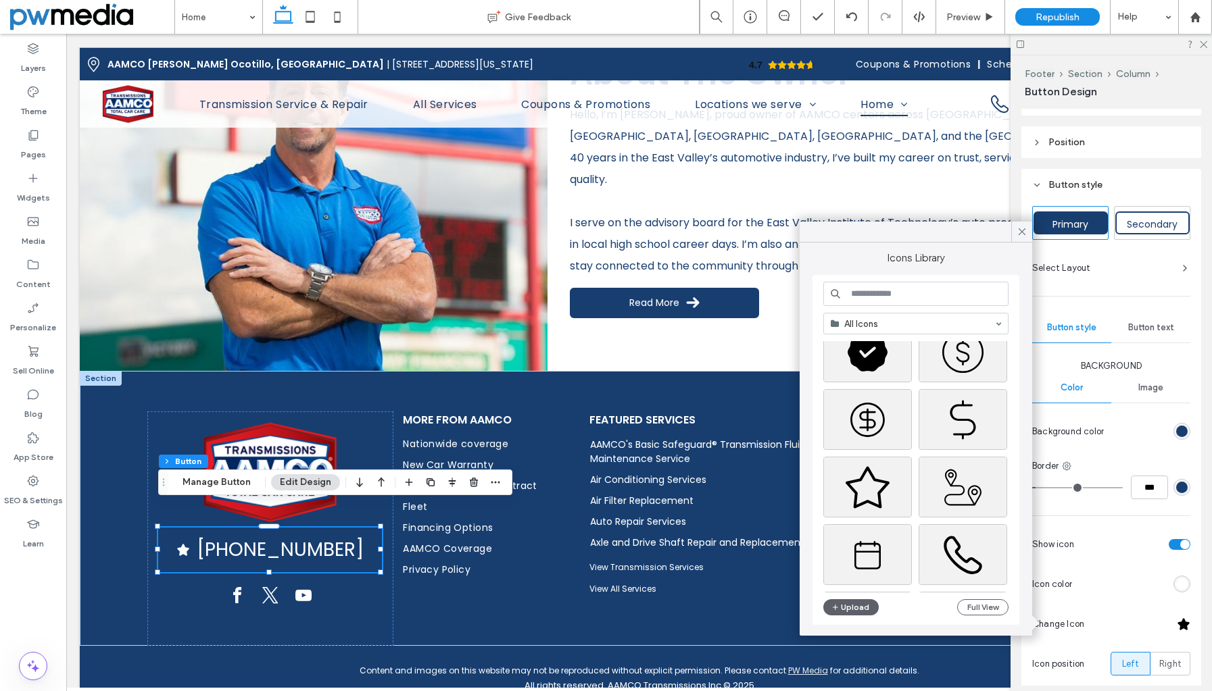
scroll to position [647, 0]
click at [967, 555] on div "Select" at bounding box center [962, 555] width 89 height 61
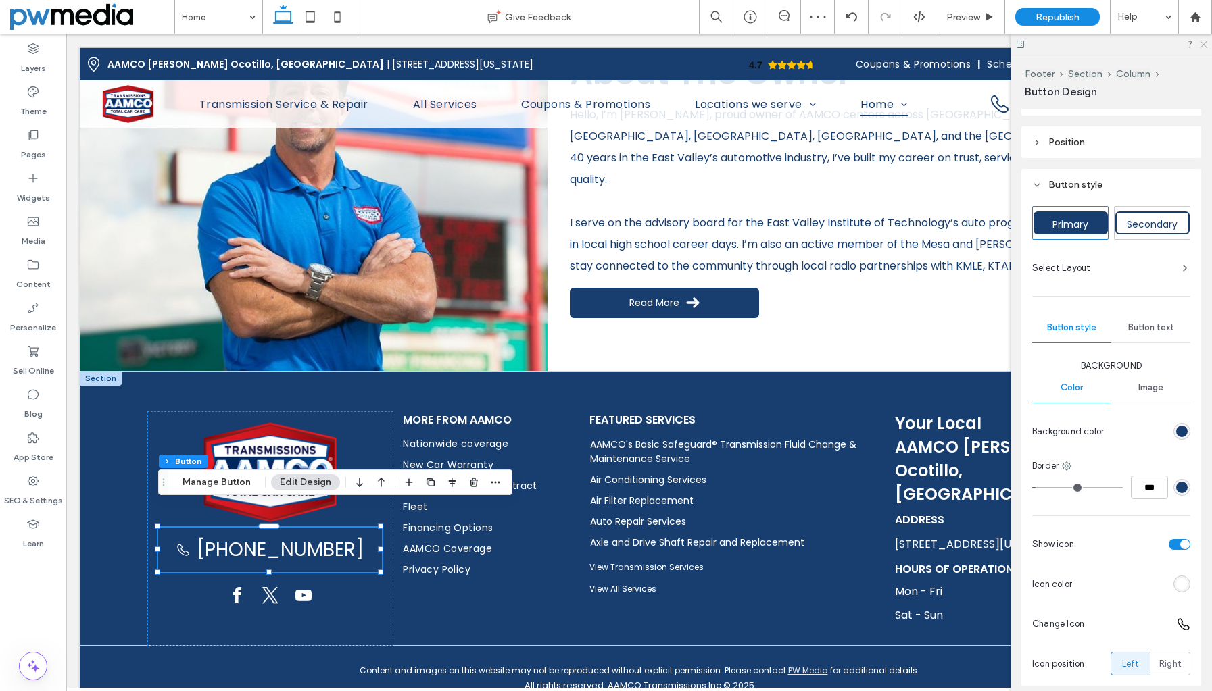
click at [1202, 44] on icon at bounding box center [1202, 43] width 9 height 9
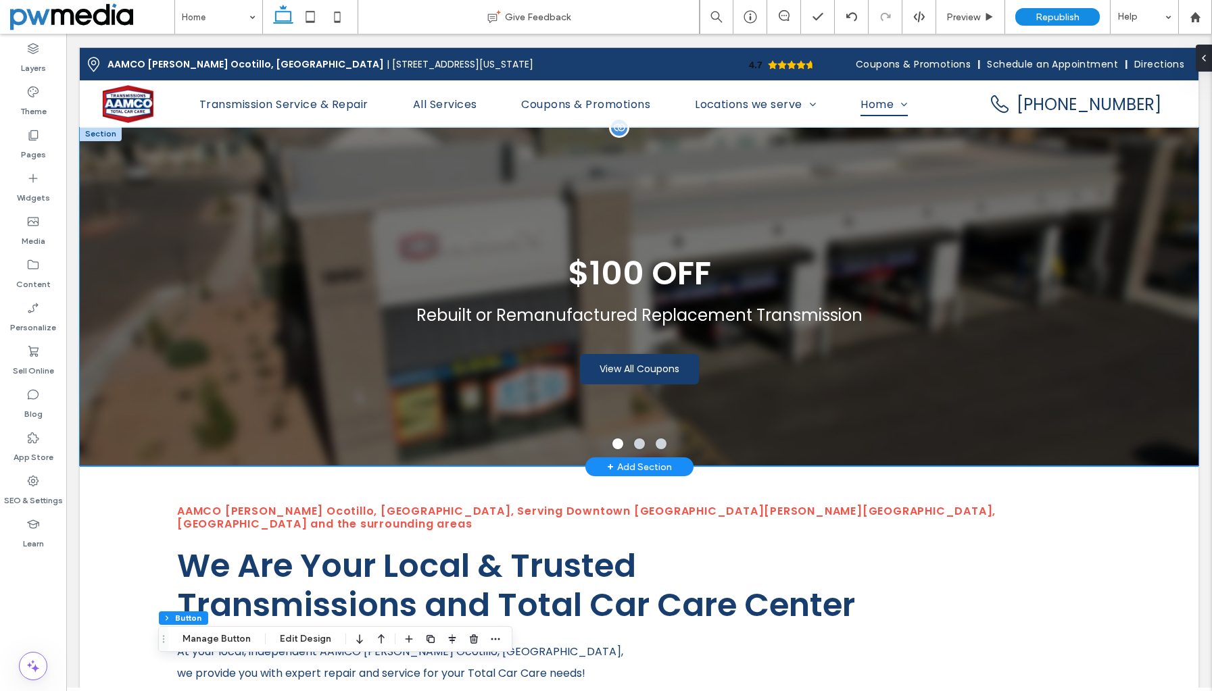
scroll to position [0, 0]
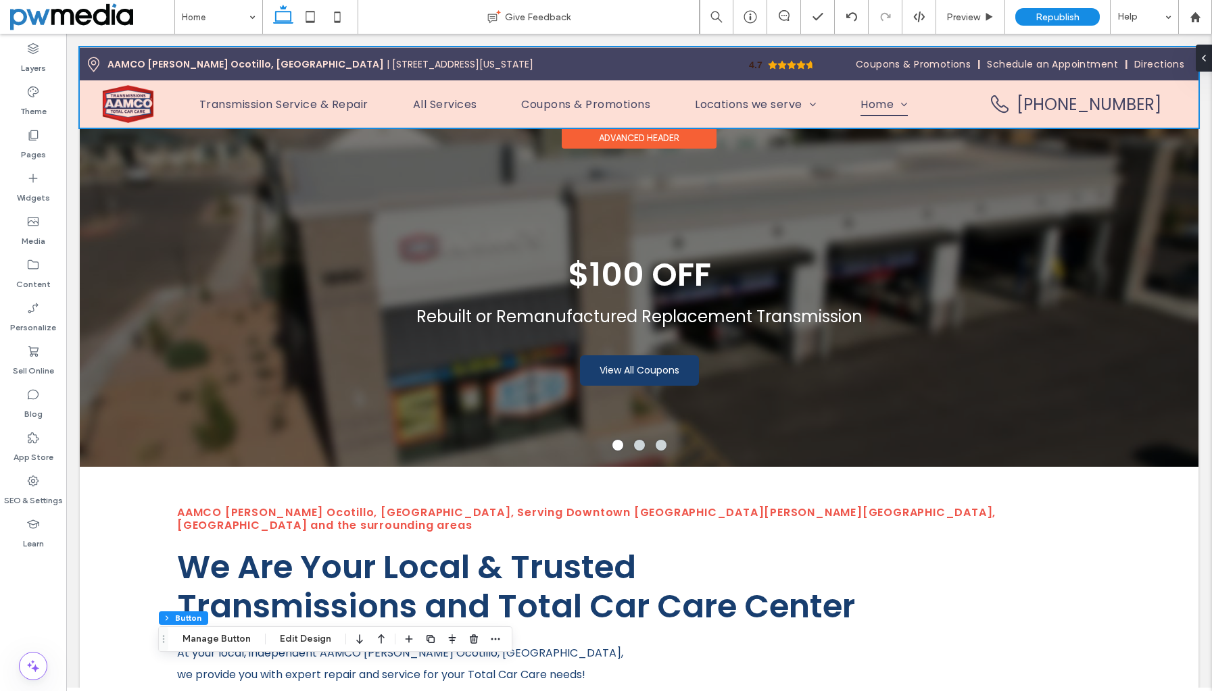
click at [1066, 108] on div at bounding box center [639, 87] width 1118 height 80
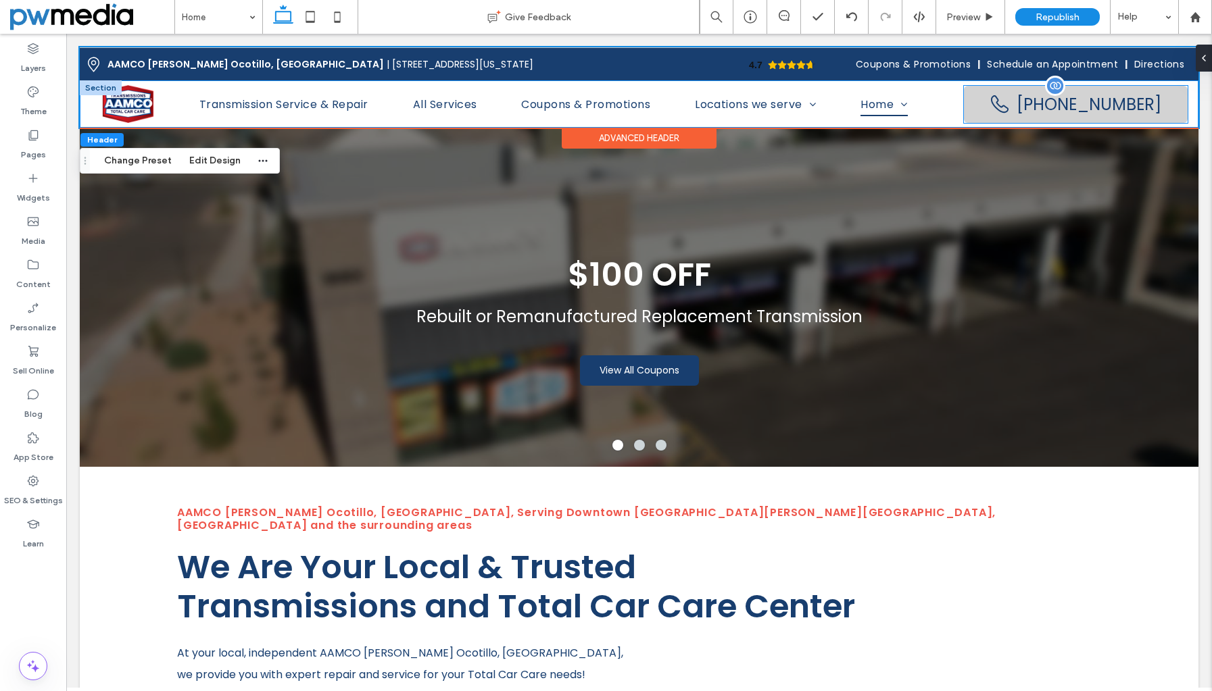
click at [996, 107] on span at bounding box center [999, 104] width 20 height 20
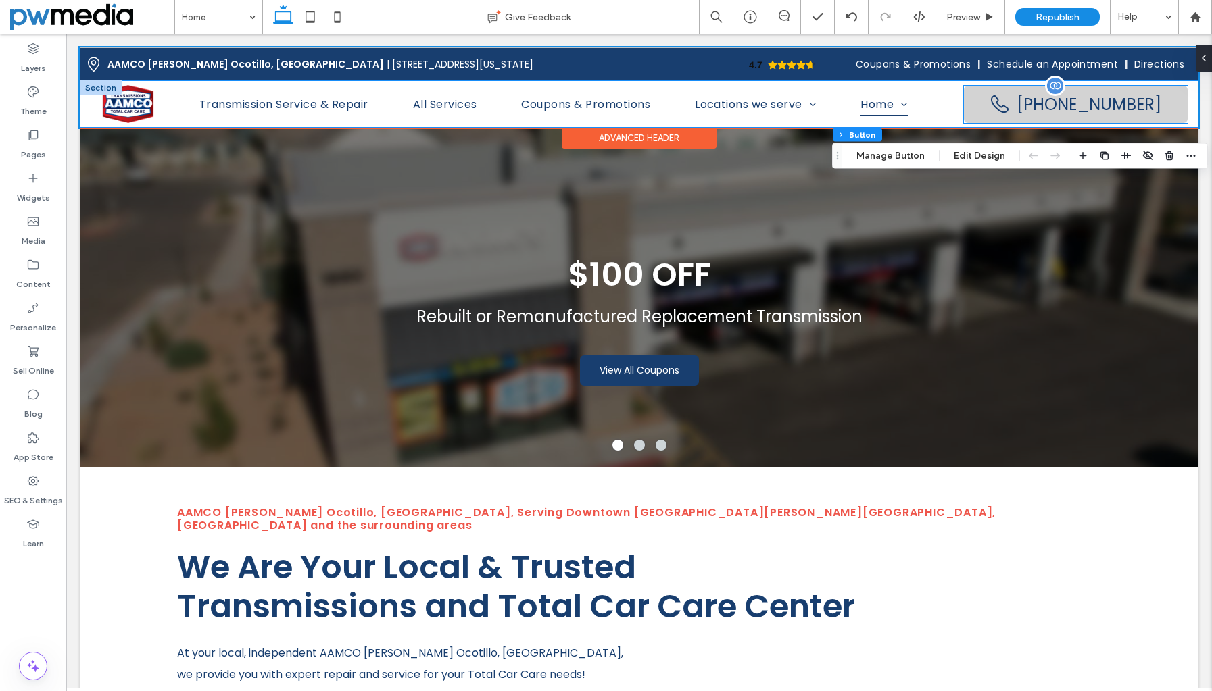
type input "**"
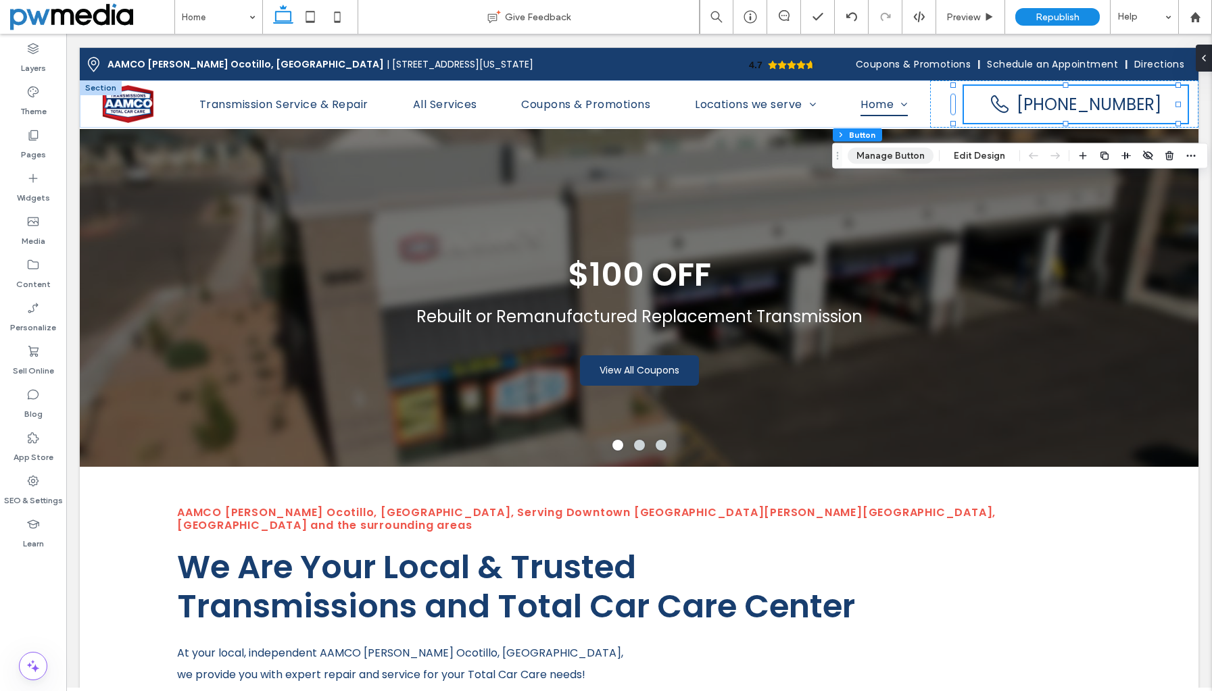
click at [918, 157] on button "Manage Button" at bounding box center [890, 156] width 86 height 16
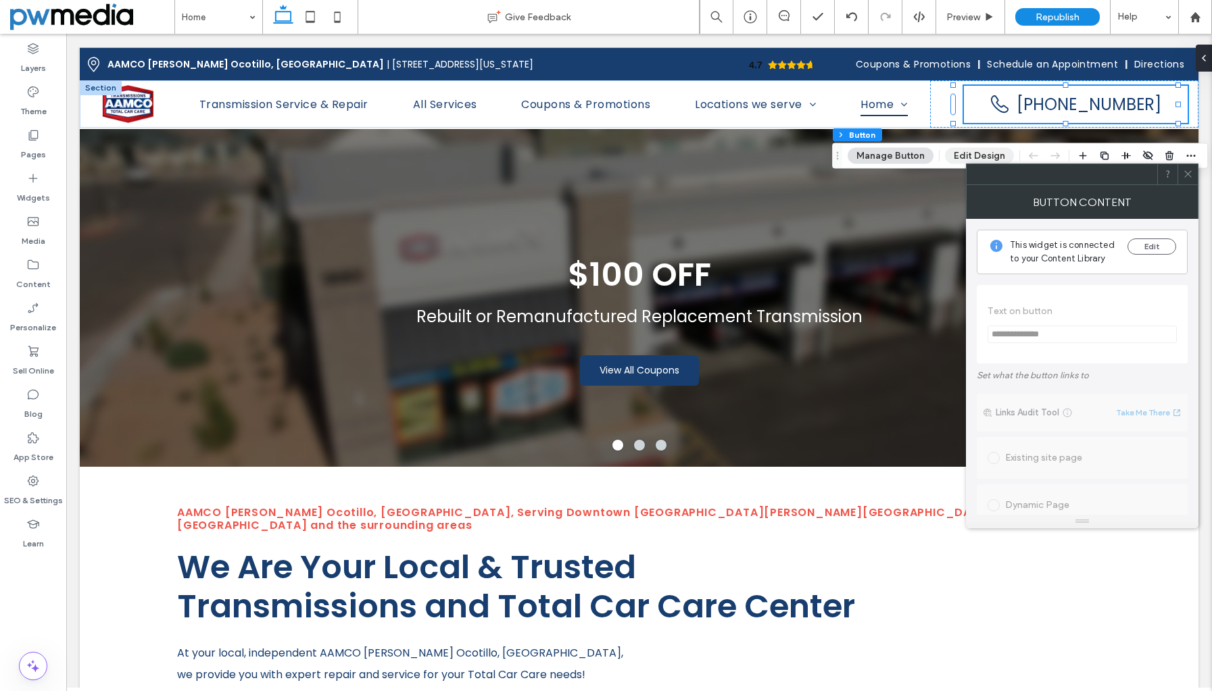
click at [972, 155] on button "Edit Design" at bounding box center [979, 156] width 69 height 16
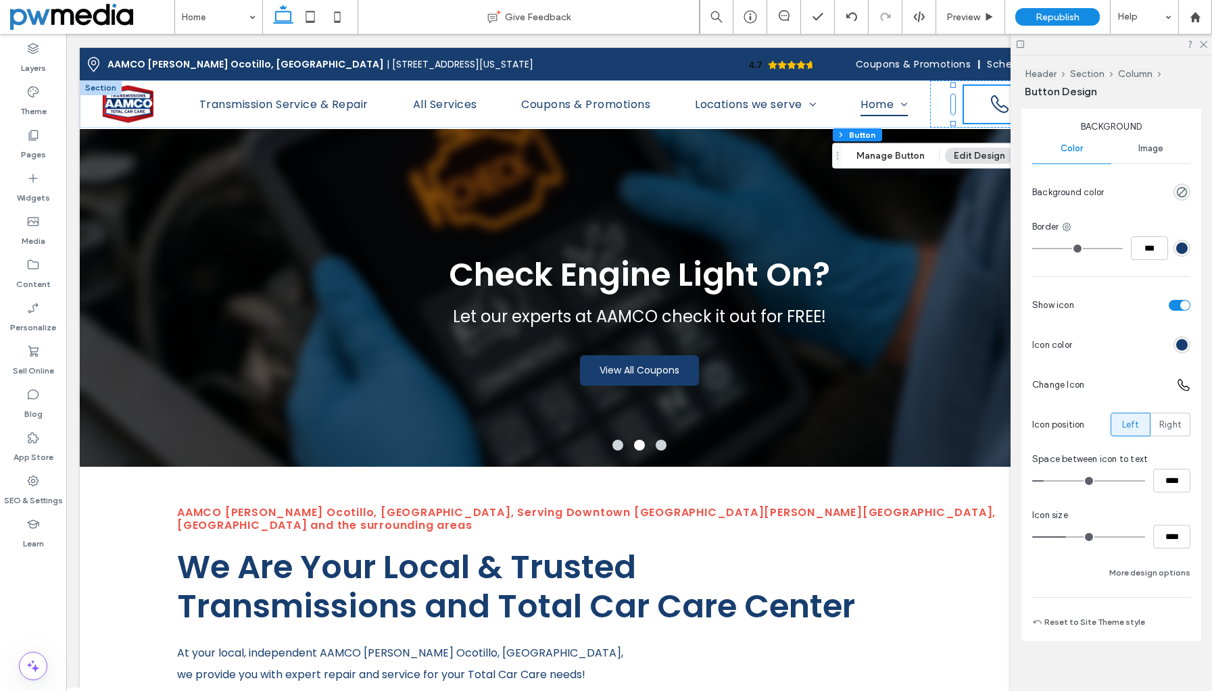
scroll to position [359, 0]
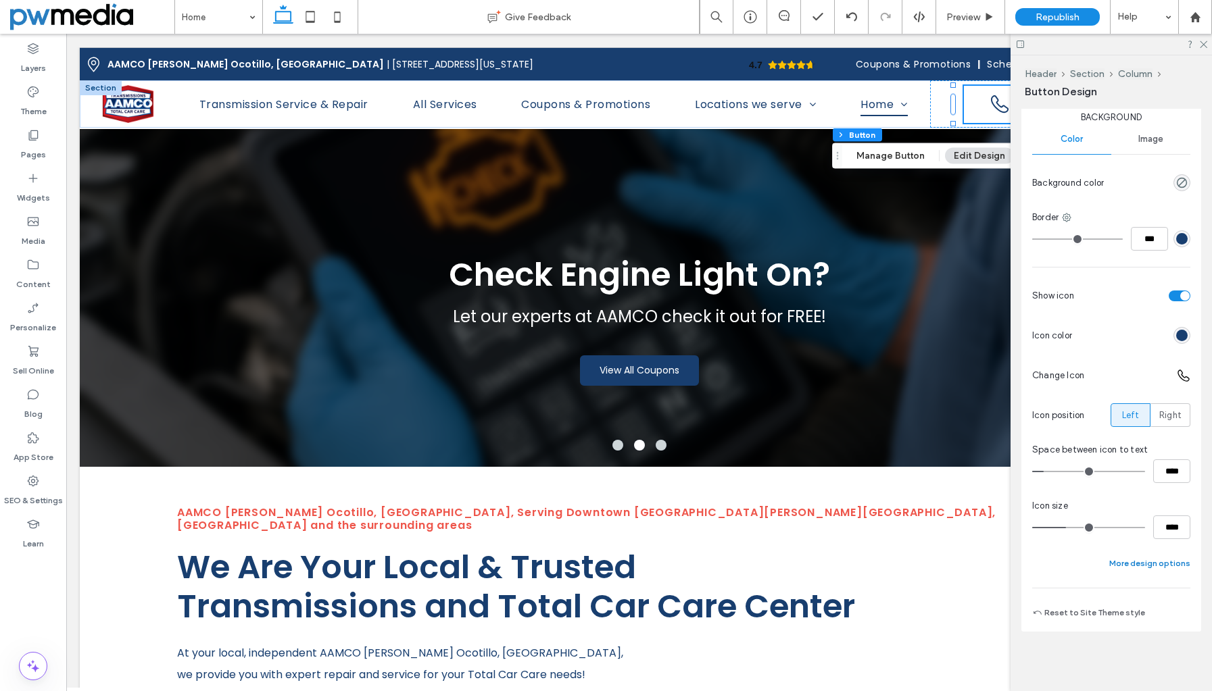
click at [1149, 565] on button "More design options" at bounding box center [1149, 563] width 81 height 16
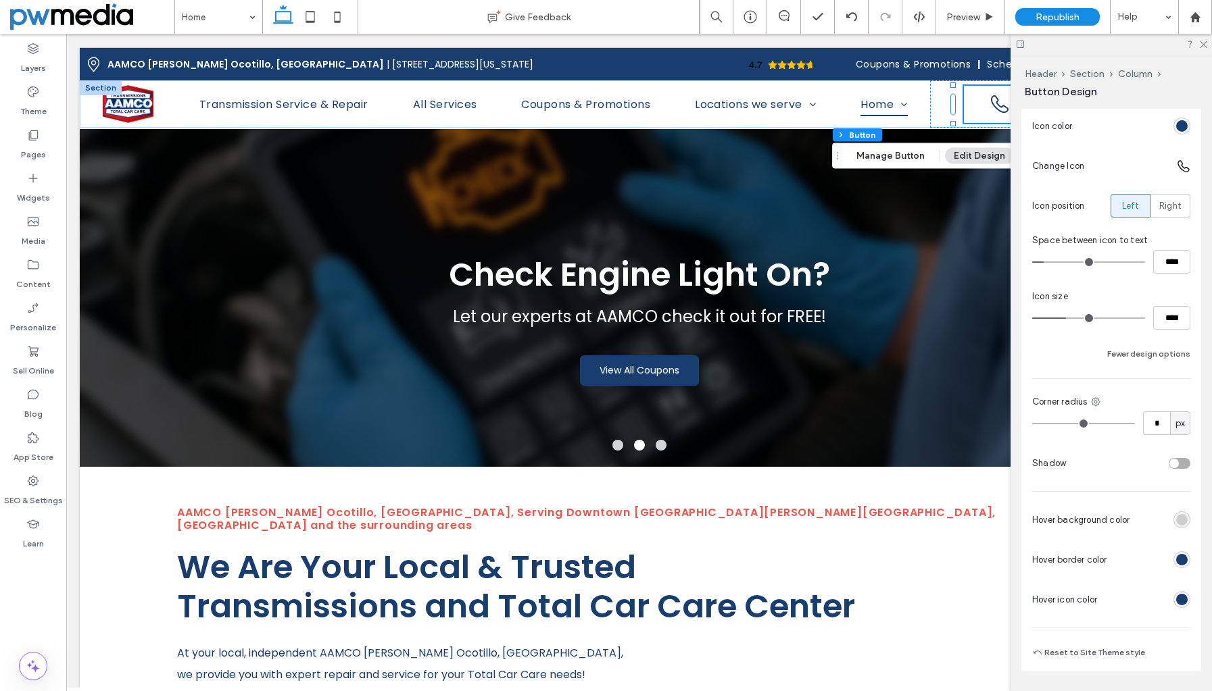
scroll to position [608, 0]
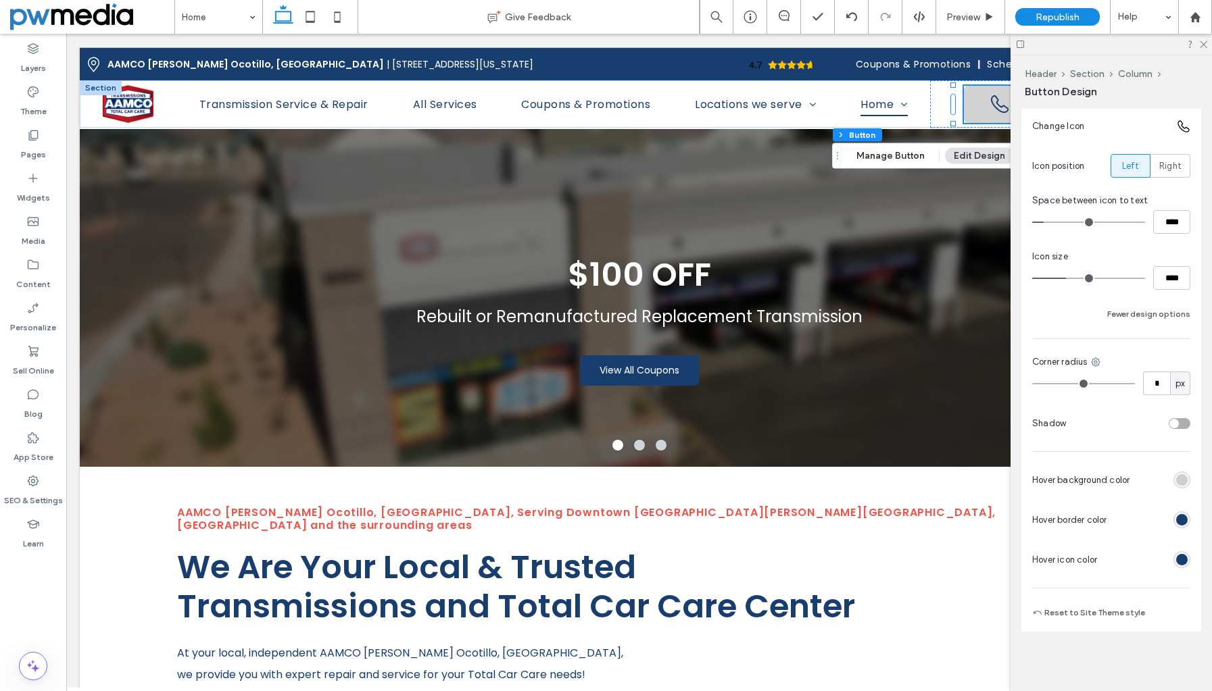
click at [1176, 482] on div "rgba(177, 177, 177, 0.56)" at bounding box center [1181, 479] width 11 height 11
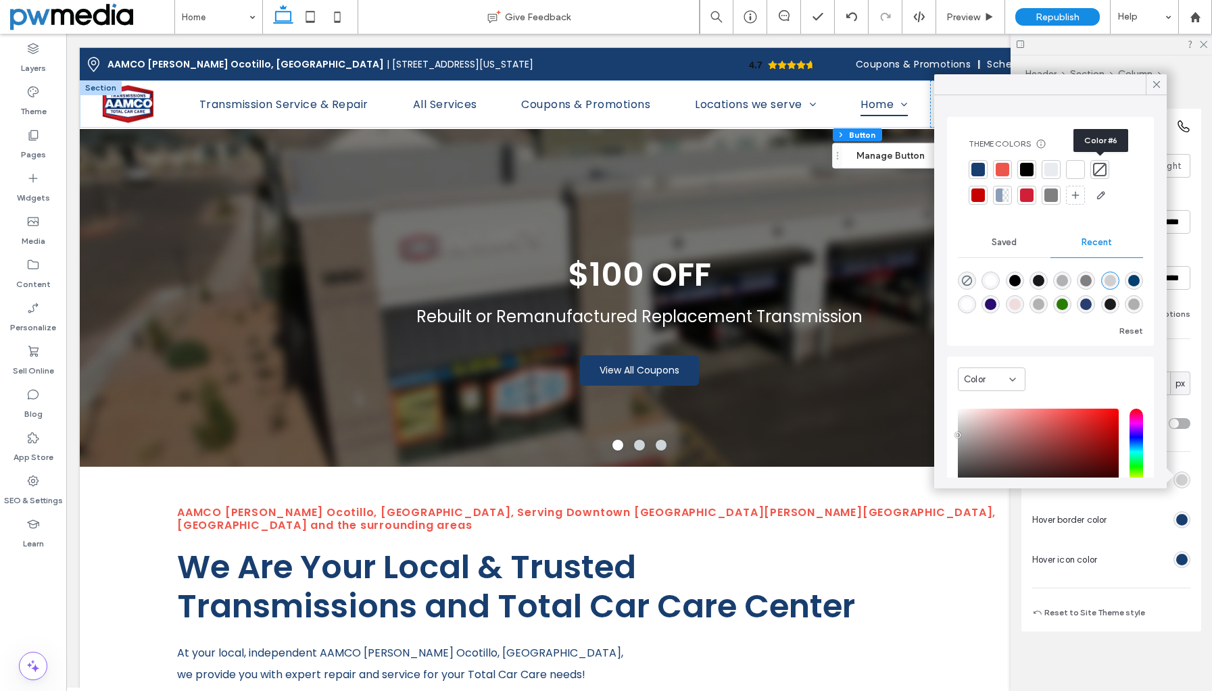
click at [1101, 170] on div at bounding box center [1100, 170] width 14 height 14
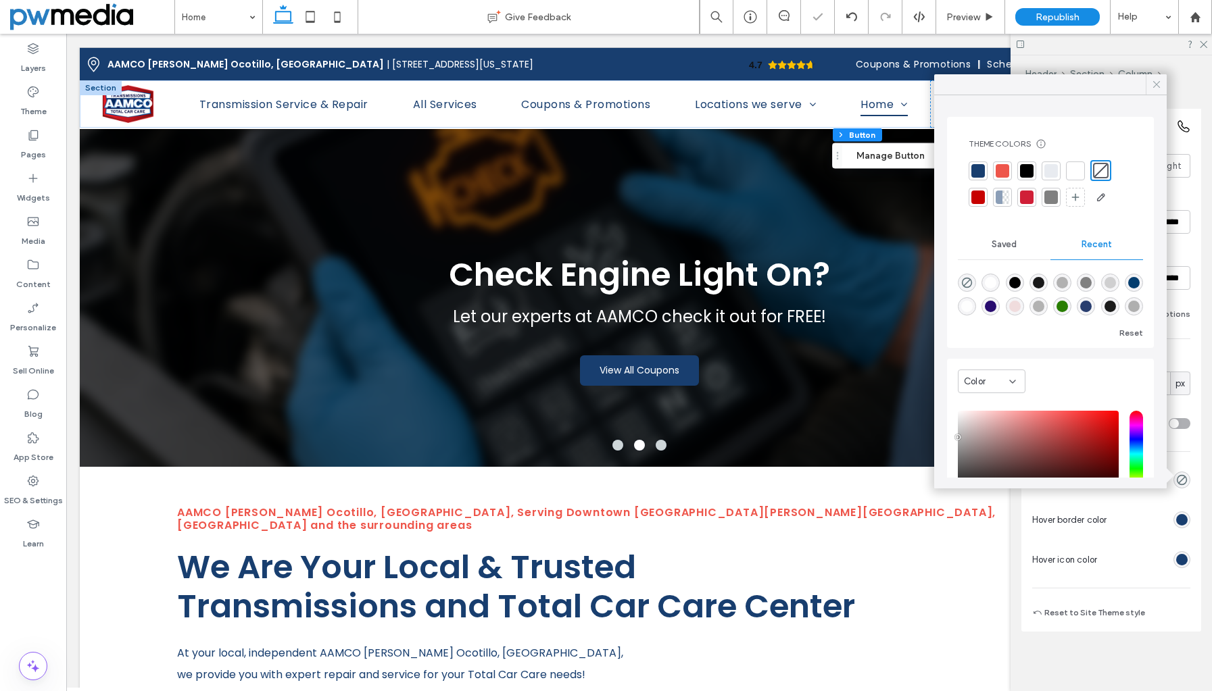
click at [1159, 88] on icon at bounding box center [1156, 84] width 12 height 12
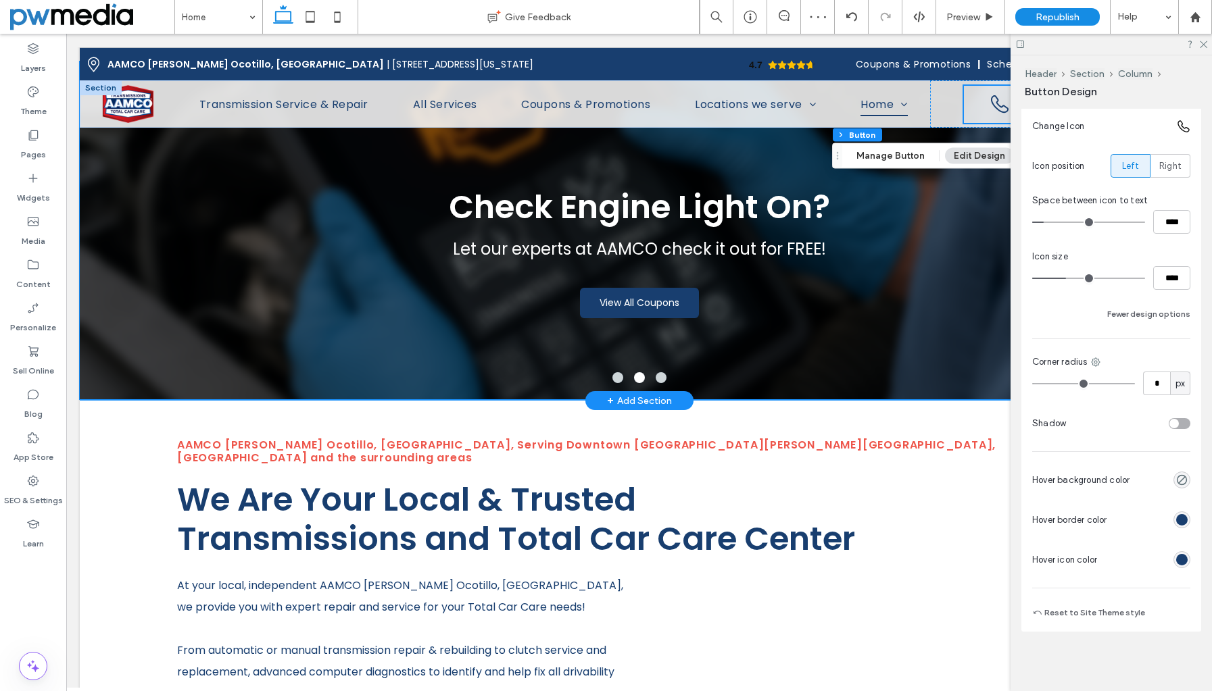
scroll to position [0, 0]
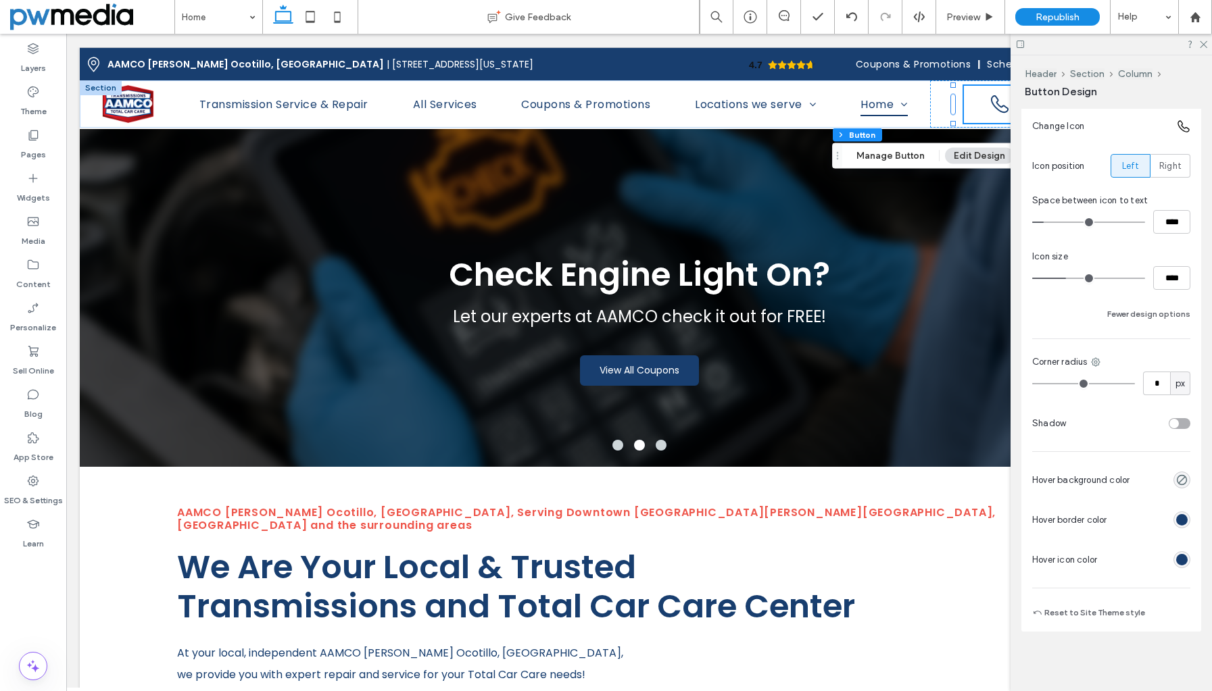
click at [1197, 42] on div at bounding box center [1110, 44] width 201 height 21
click at [1203, 46] on icon at bounding box center [1202, 43] width 9 height 9
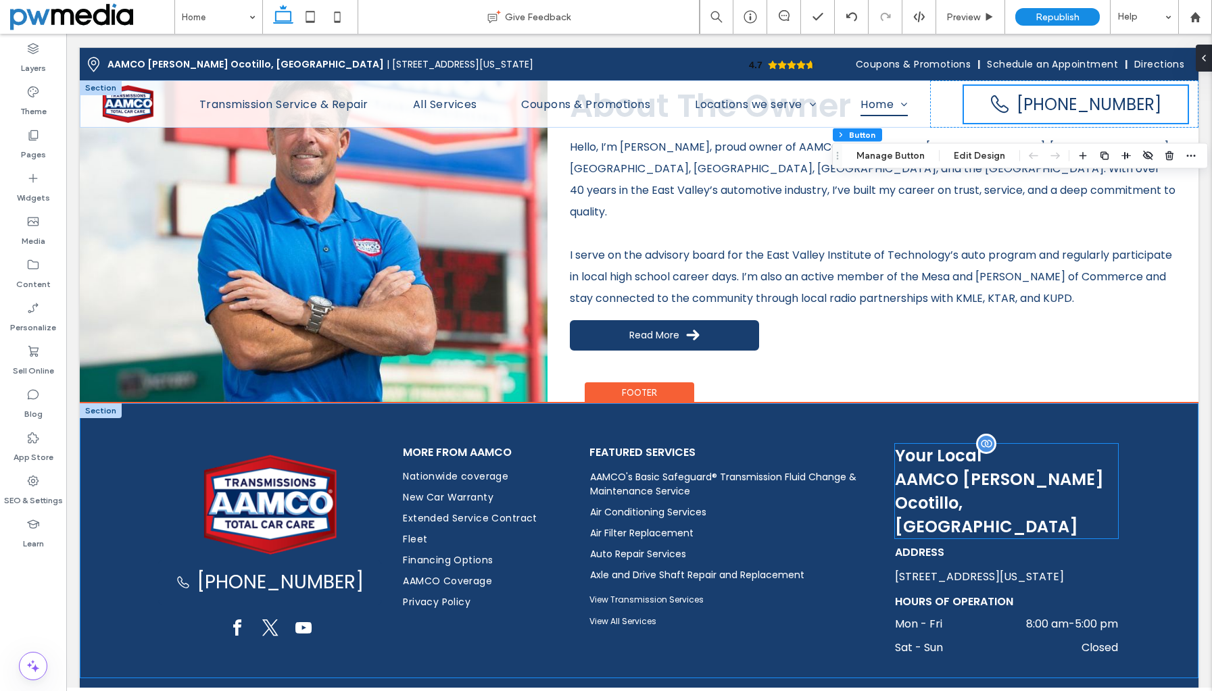
scroll to position [2870, 0]
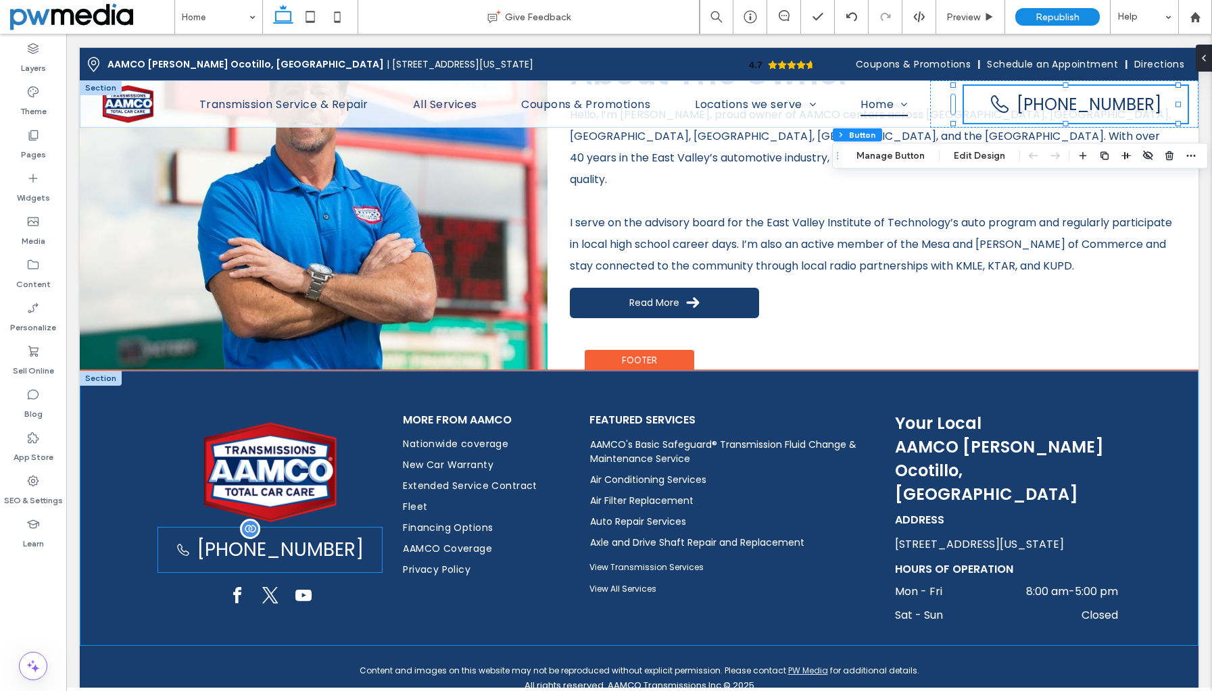
click at [189, 543] on span at bounding box center [183, 550] width 14 height 14
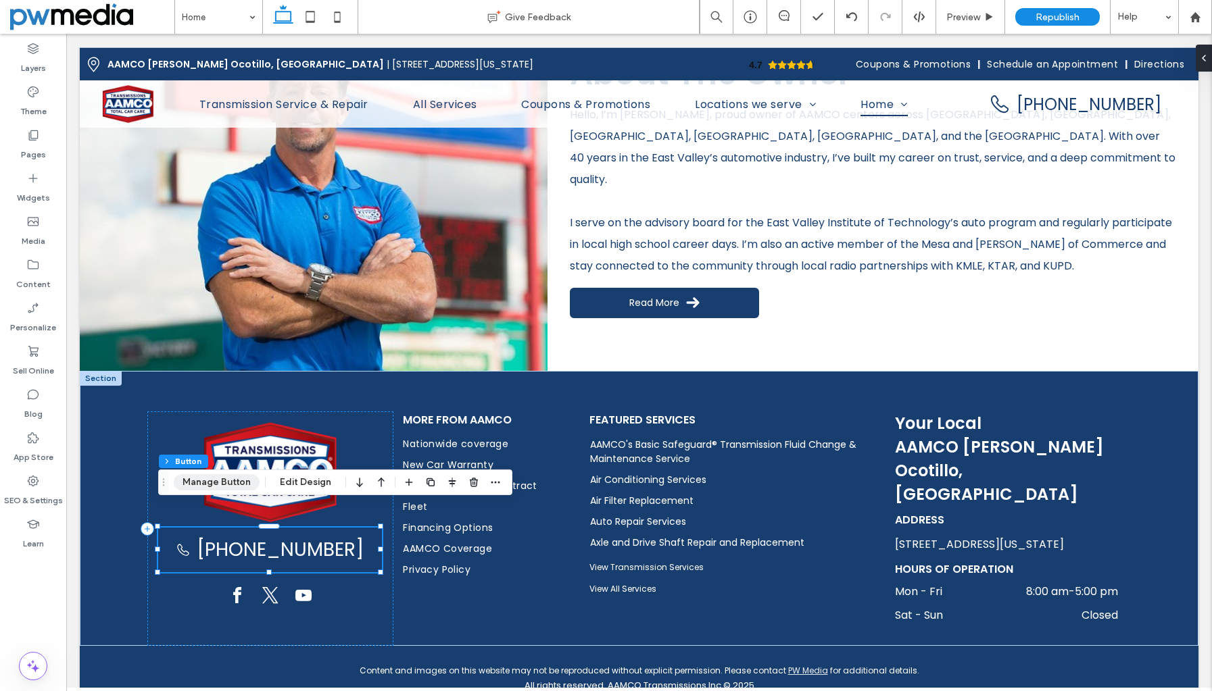
click at [217, 480] on button "Manage Button" at bounding box center [217, 482] width 86 height 16
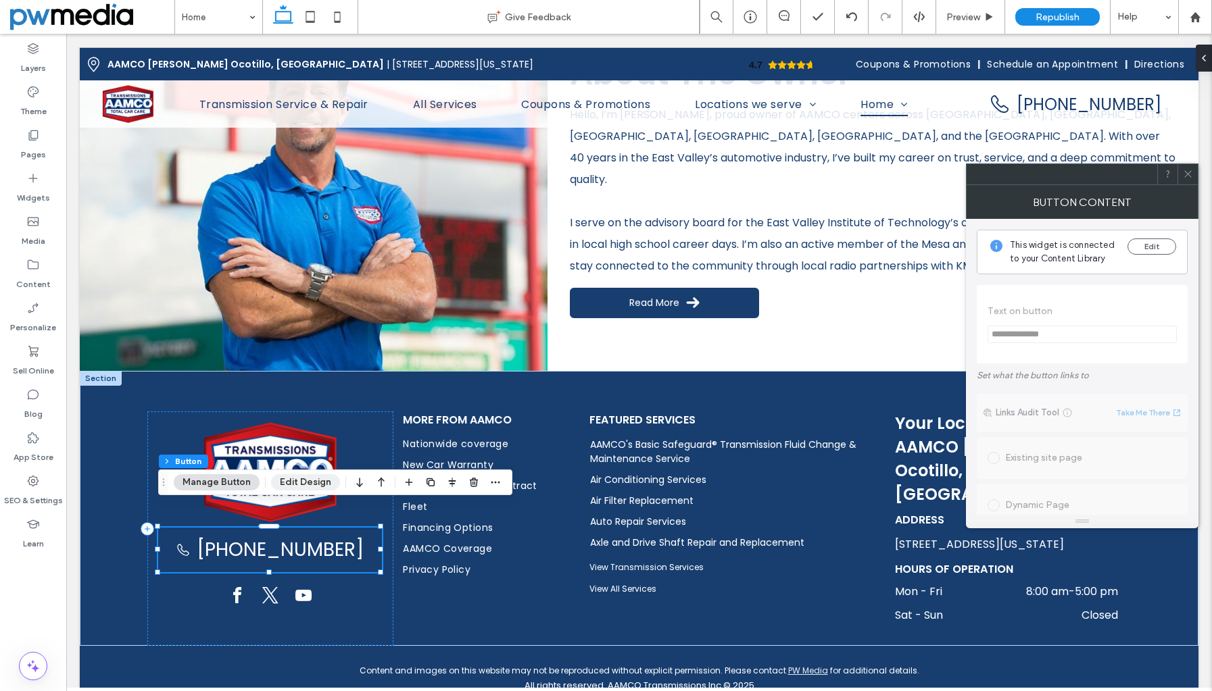
click at [286, 480] on button "Edit Design" at bounding box center [305, 482] width 69 height 16
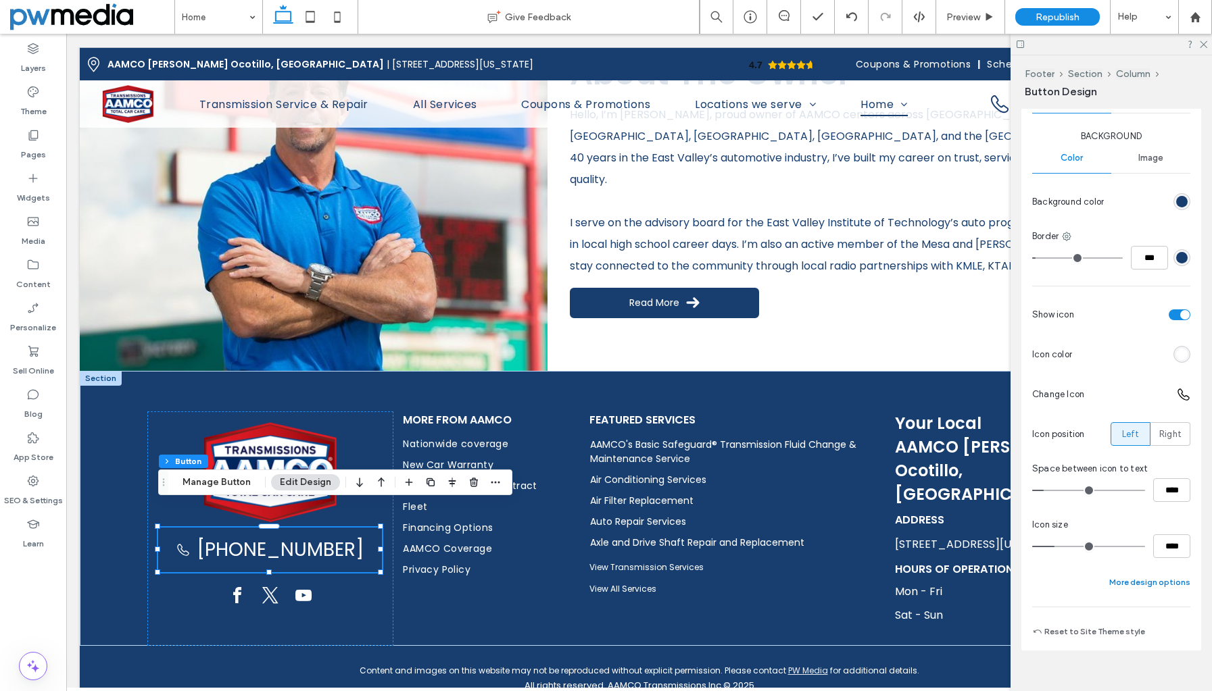
scroll to position [359, 0]
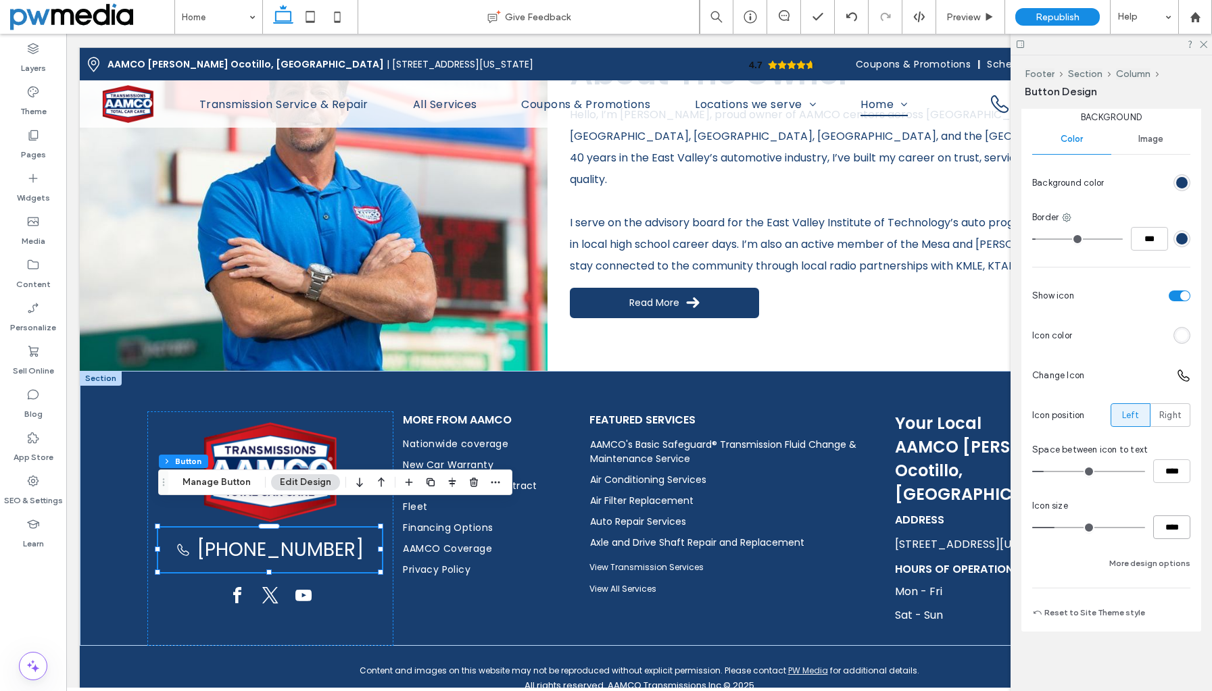
click at [1153, 530] on input "****" at bounding box center [1171, 528] width 37 height 24
type input "**"
type input "****"
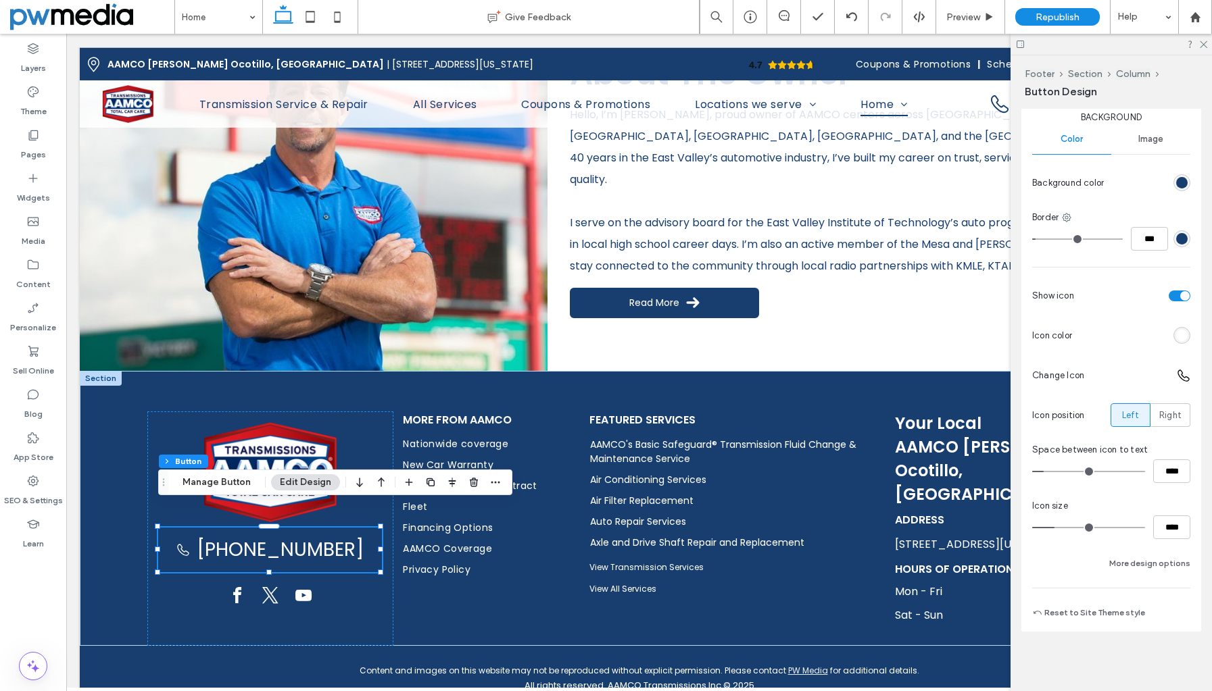
click at [1147, 545] on div "Background Color Image Background color Border *** Show icon Icon color Change …" at bounding box center [1111, 341] width 158 height 461
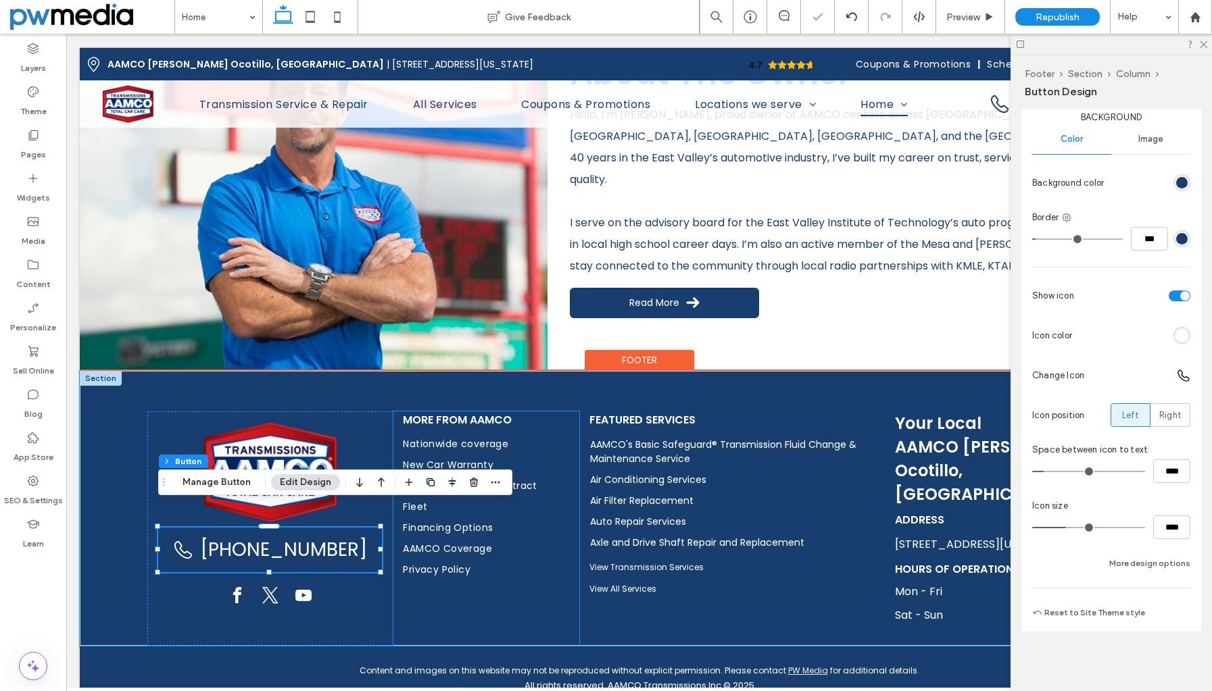
click at [497, 577] on div "More from AAMCO Nationwide coverage New Car Warranty Extended Service Contract …" at bounding box center [486, 529] width 186 height 234
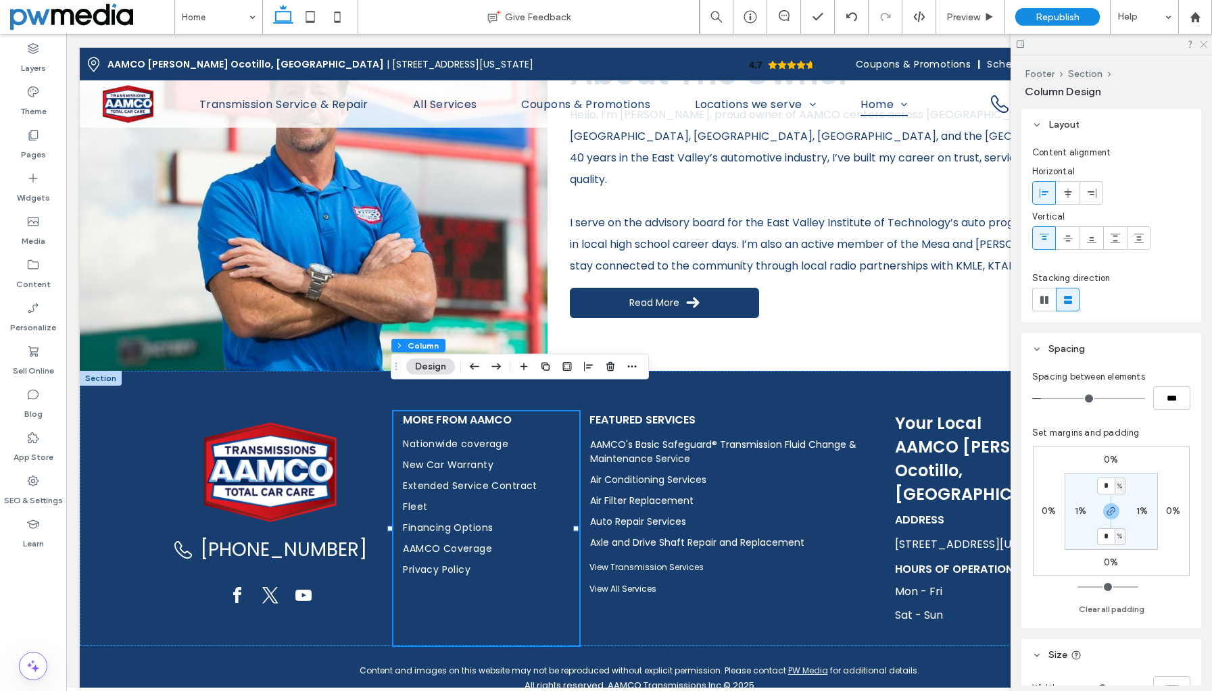
click at [1202, 41] on icon at bounding box center [1202, 43] width 9 height 9
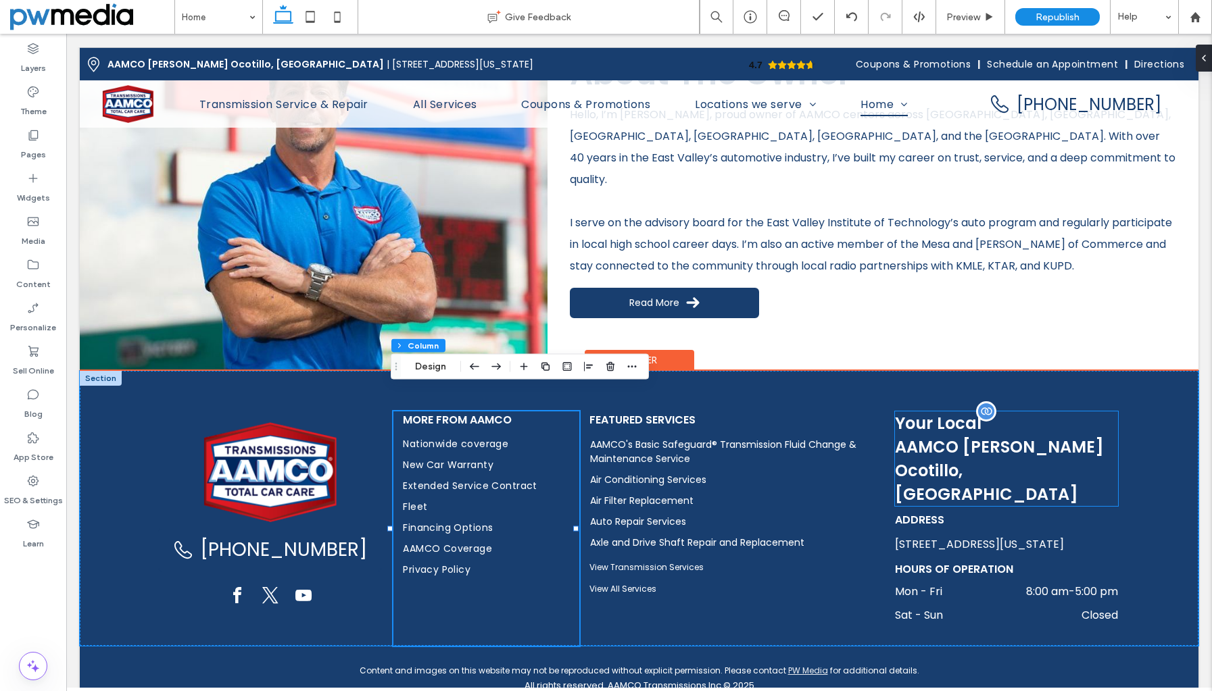
click at [1016, 436] on span "AAMCO [PERSON_NAME] Ocotillo, [GEOGRAPHIC_DATA]" at bounding box center [999, 471] width 209 height 70
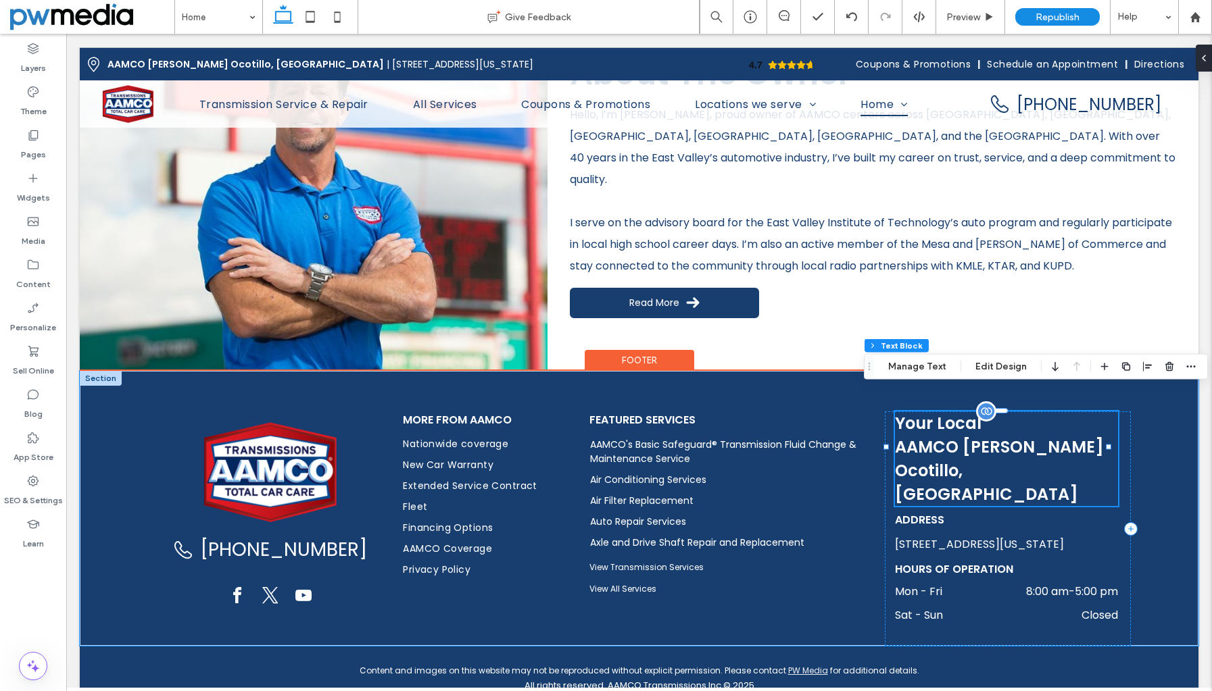
click at [945, 412] on span "Your Local" at bounding box center [938, 423] width 86 height 22
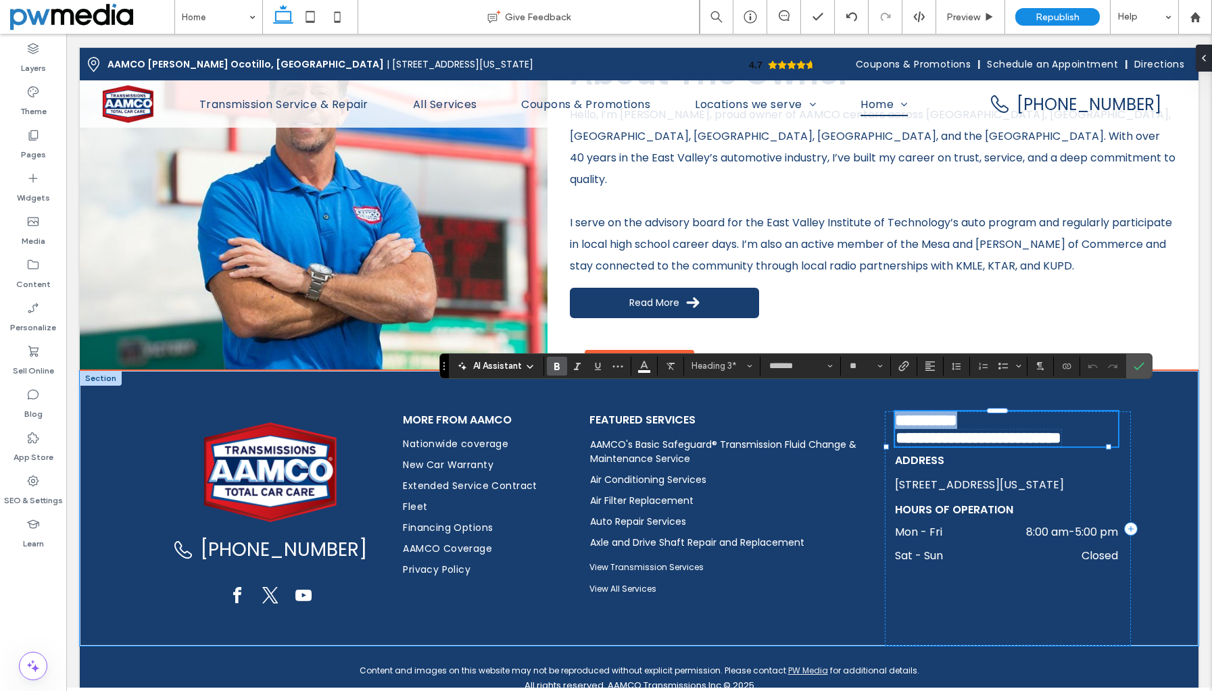
click at [944, 412] on span "**********" at bounding box center [926, 420] width 62 height 16
click at [976, 412] on h3 "**********" at bounding box center [1007, 421] width 224 height 18
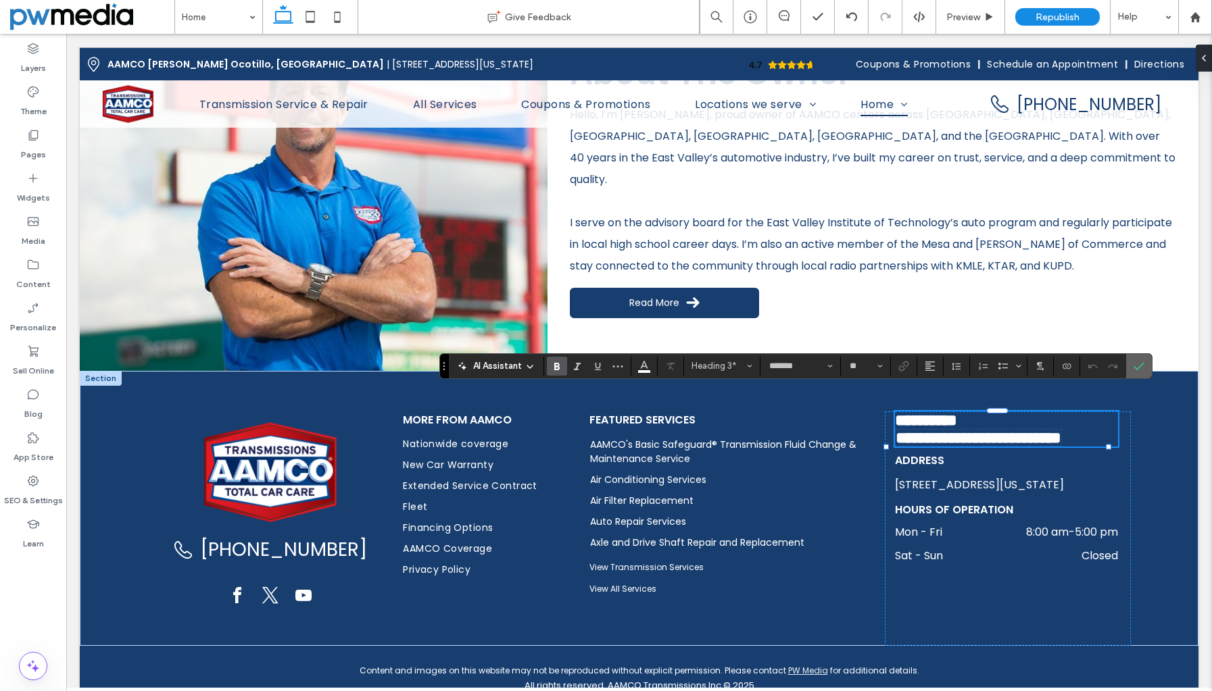
click at [1141, 362] on icon "Confirm" at bounding box center [1138, 366] width 11 height 11
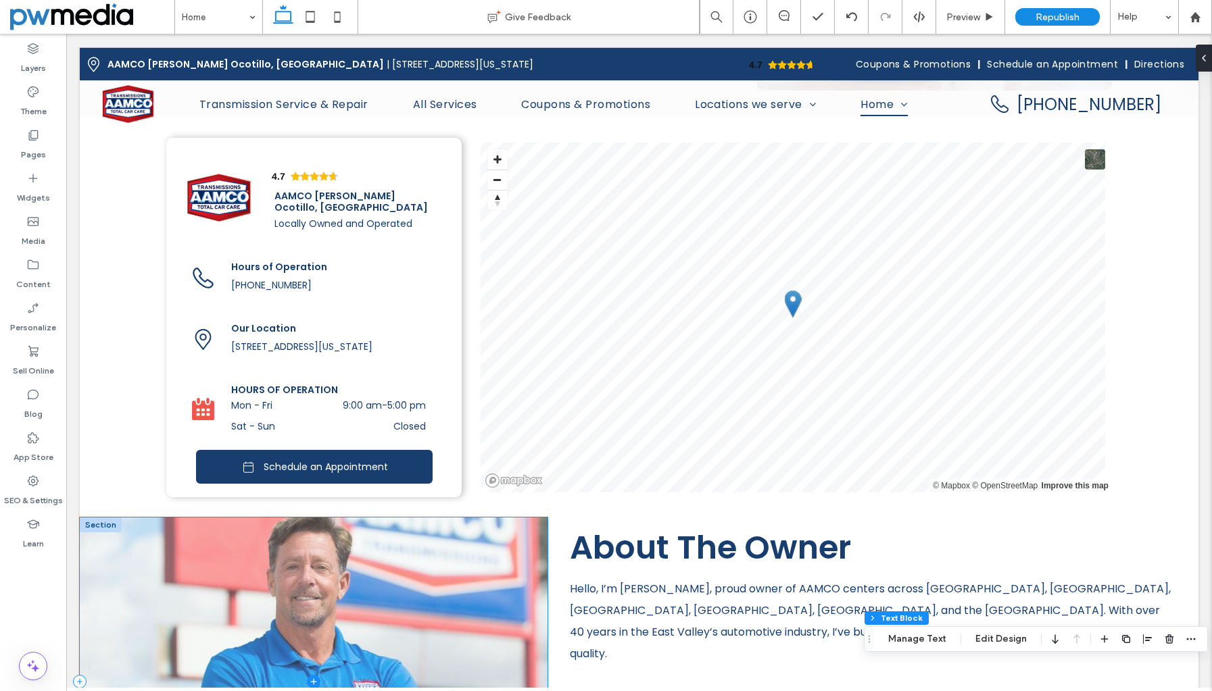
scroll to position [2397, 0]
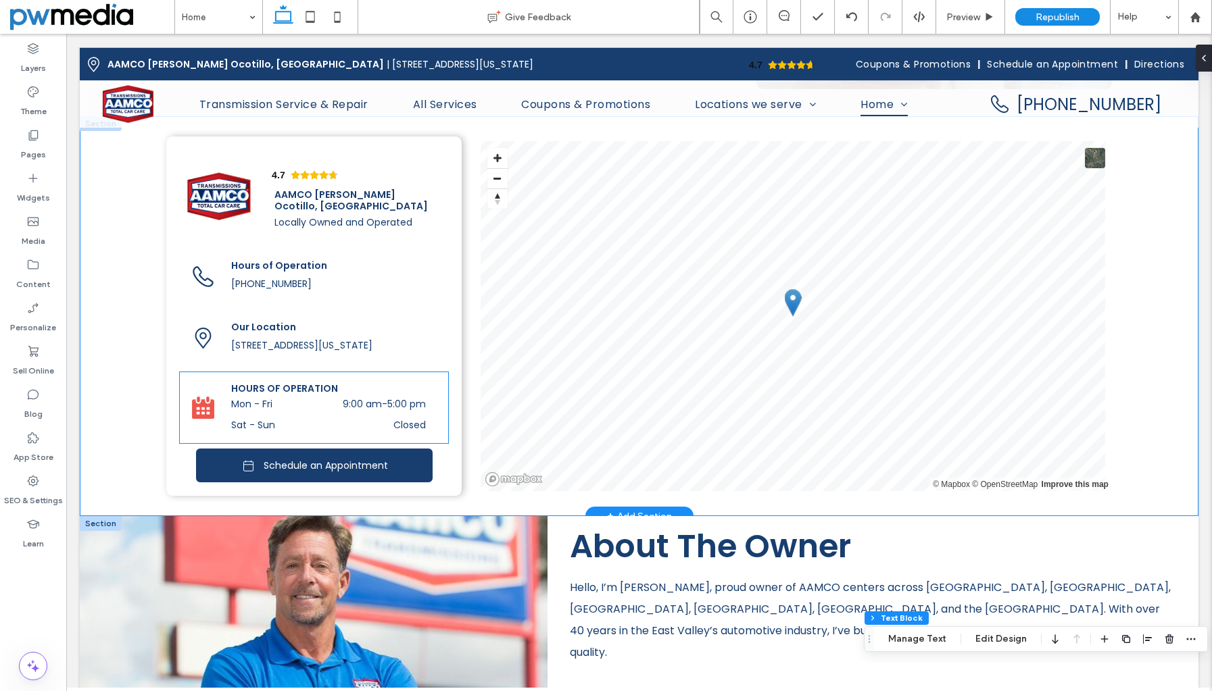
click at [208, 400] on icon at bounding box center [204, 410] width 22 height 20
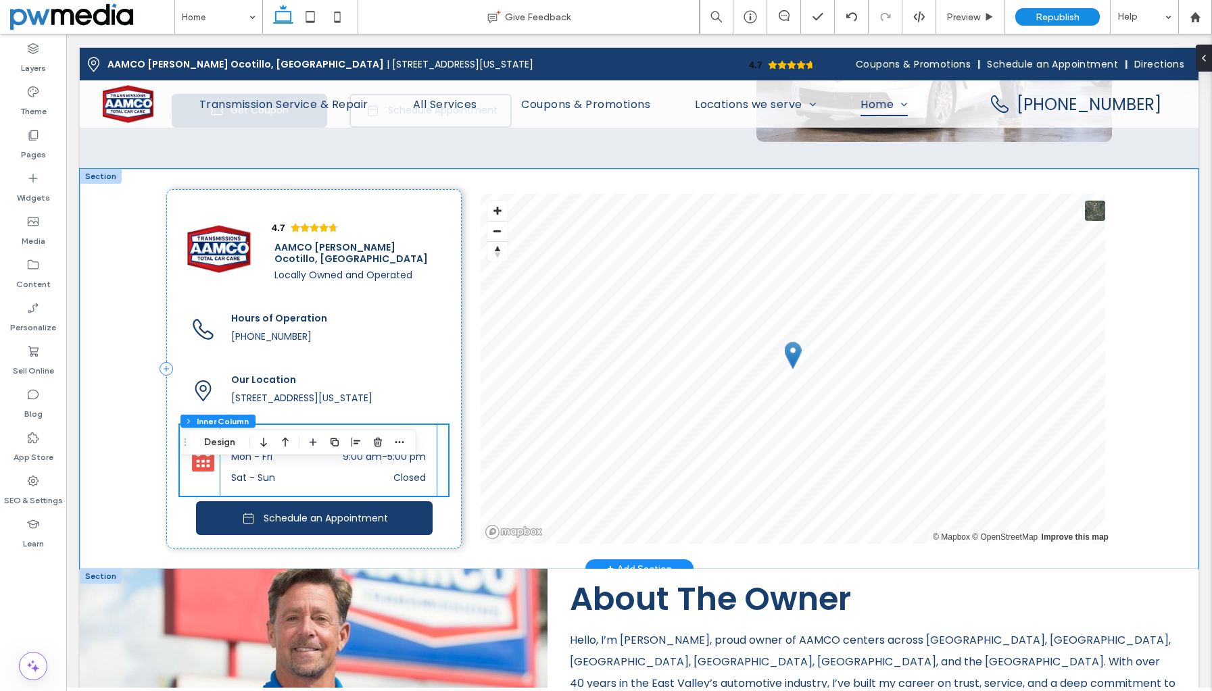
scroll to position [2262, 0]
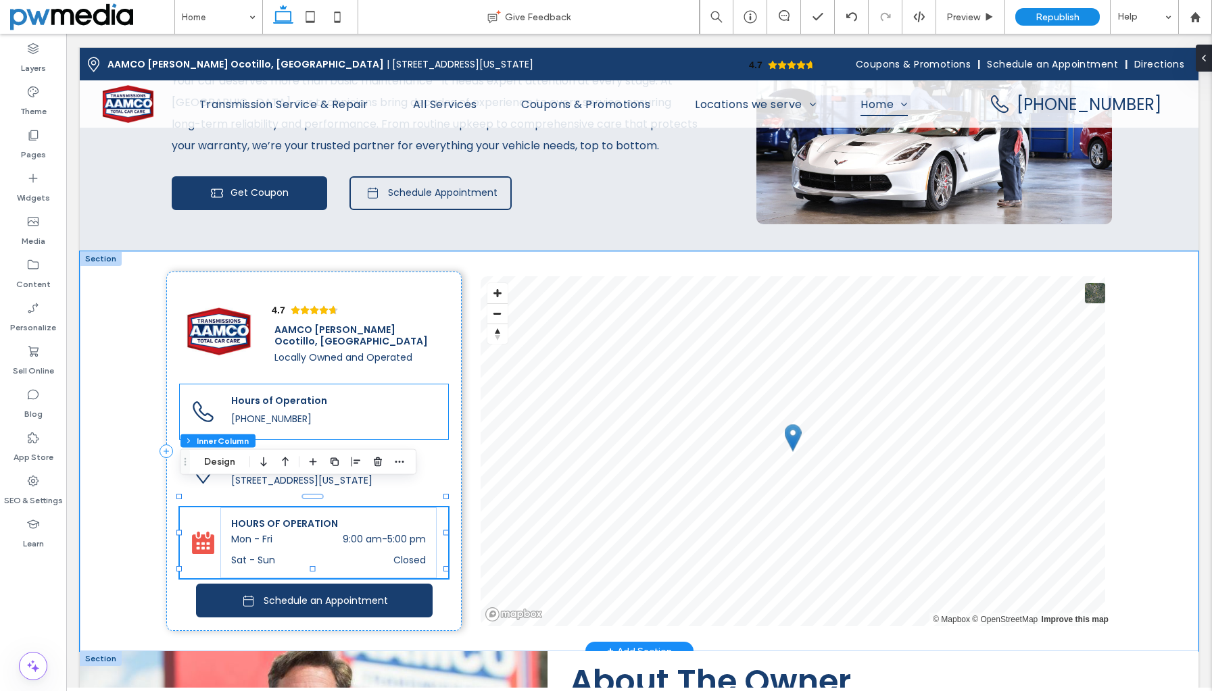
click at [186, 384] on div "Hours of Operation (480) 531-9582" at bounding box center [314, 411] width 268 height 55
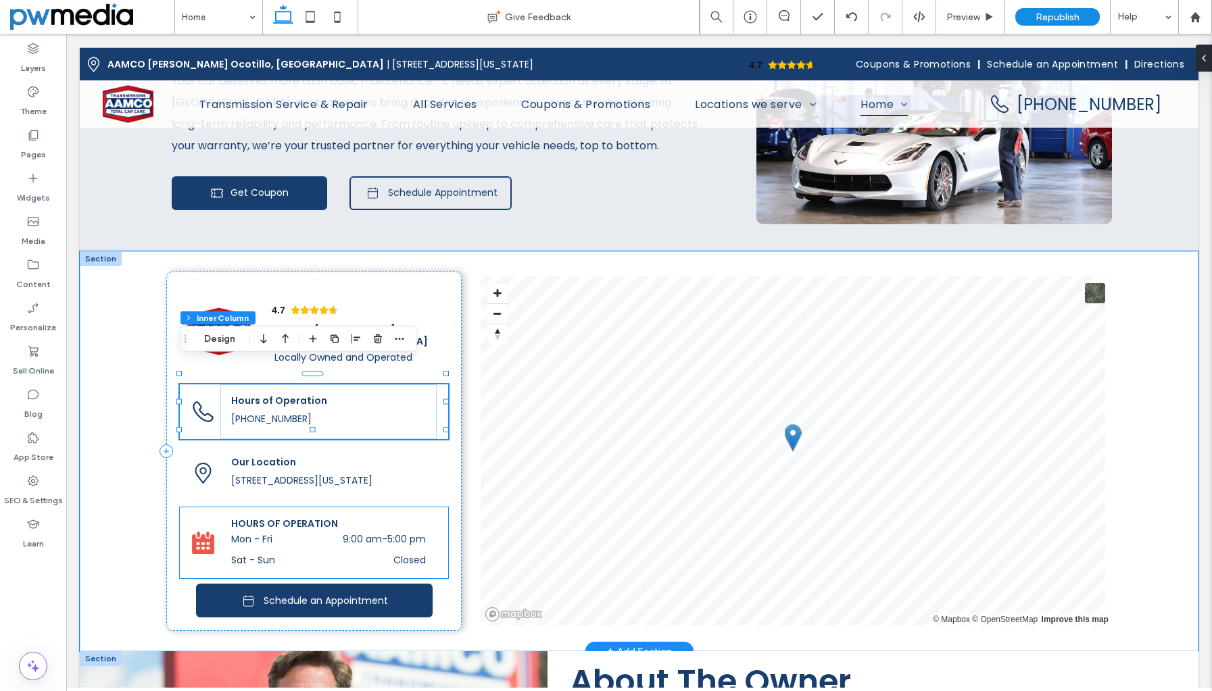
click at [382, 532] on dd "9:00 am - 5:00 pm" at bounding box center [368, 539] width 115 height 14
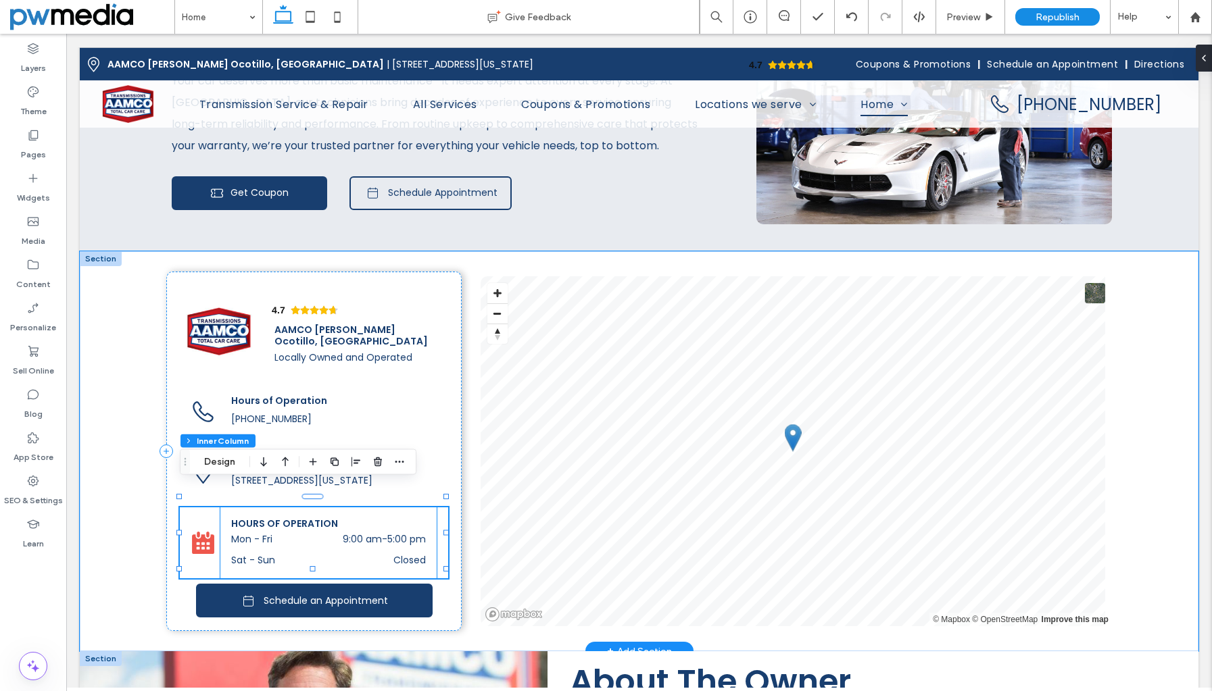
click at [387, 532] on time "5:00 pm" at bounding box center [406, 539] width 39 height 14
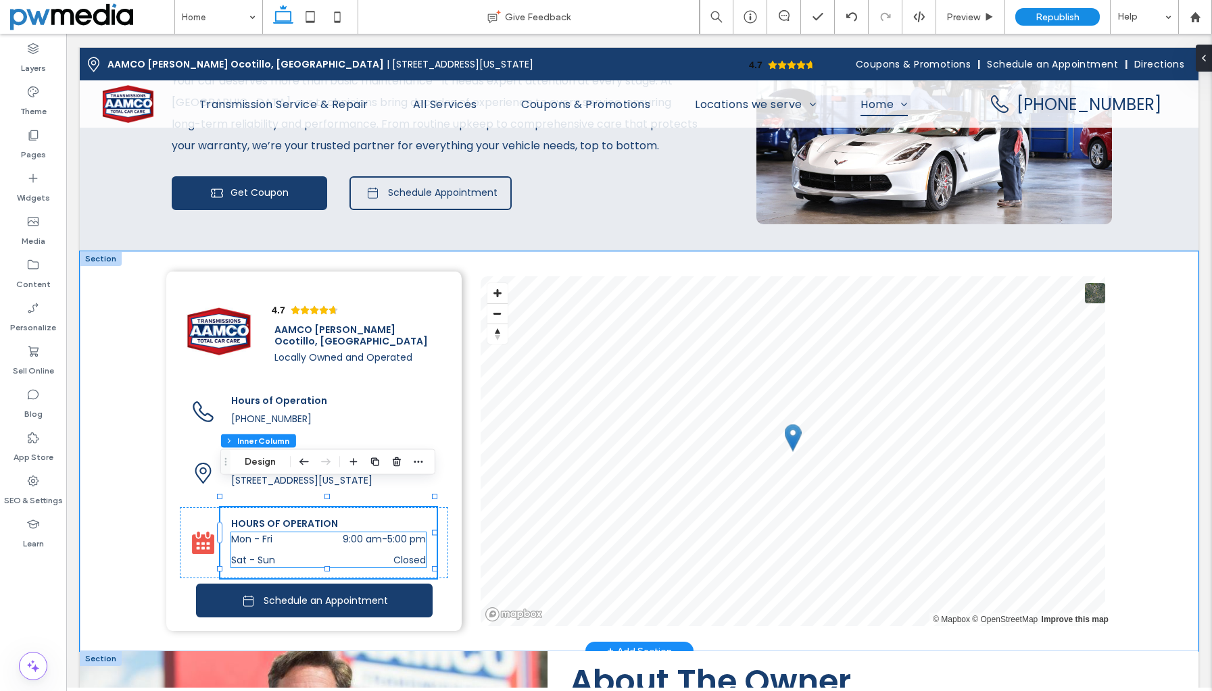
click at [353, 532] on time "9:00 am" at bounding box center [362, 539] width 39 height 14
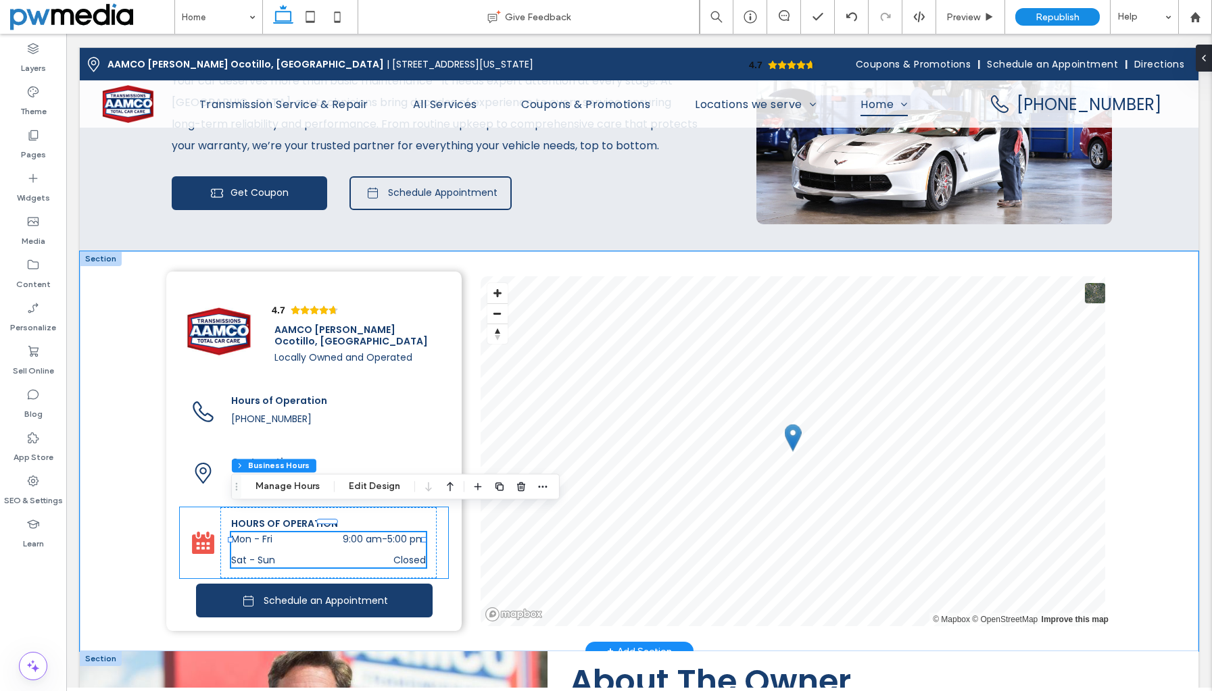
click at [204, 507] on div "HOURS OF OPERATION Mon - Fri 9:00 am - 5:00 pm Sat - Sun Closed" at bounding box center [314, 542] width 268 height 71
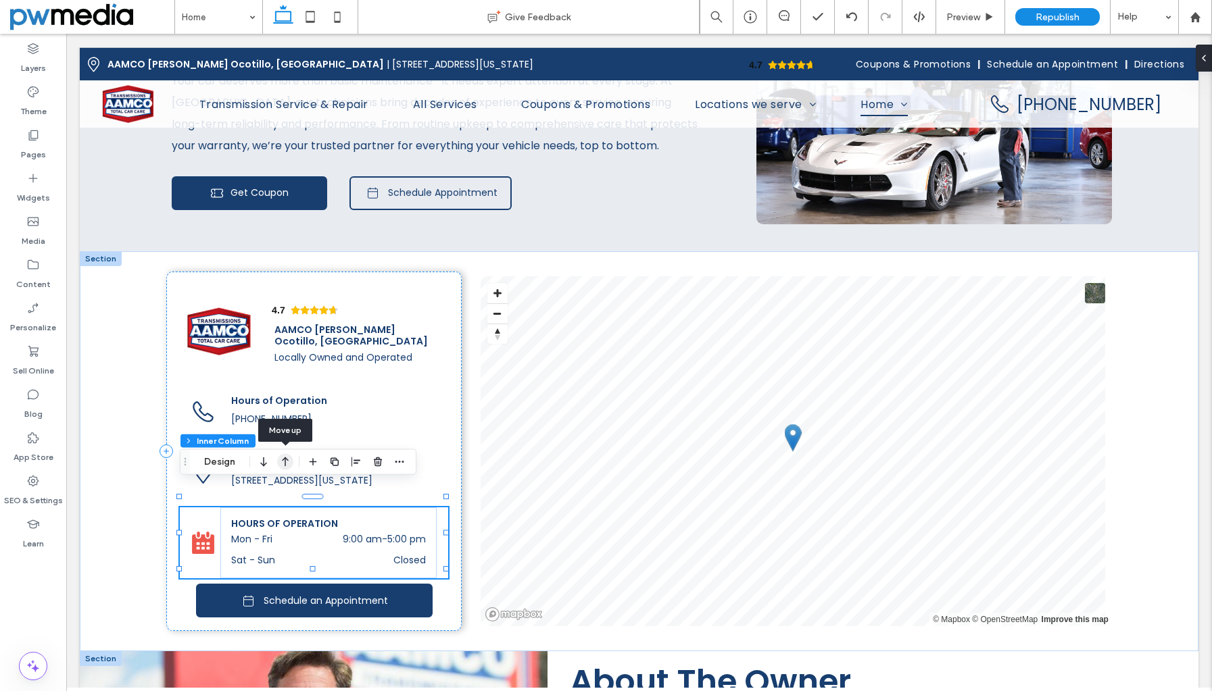
click at [283, 460] on use "button" at bounding box center [285, 461] width 7 height 9
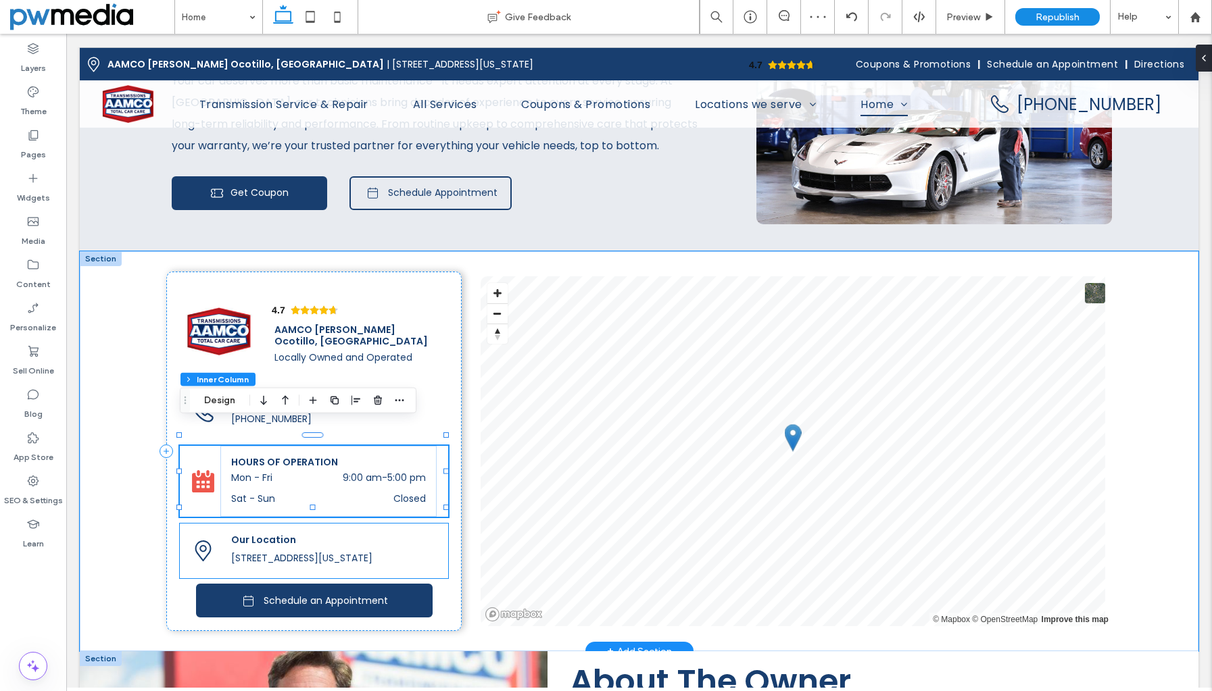
click at [245, 533] on span "Our Location" at bounding box center [263, 540] width 65 height 14
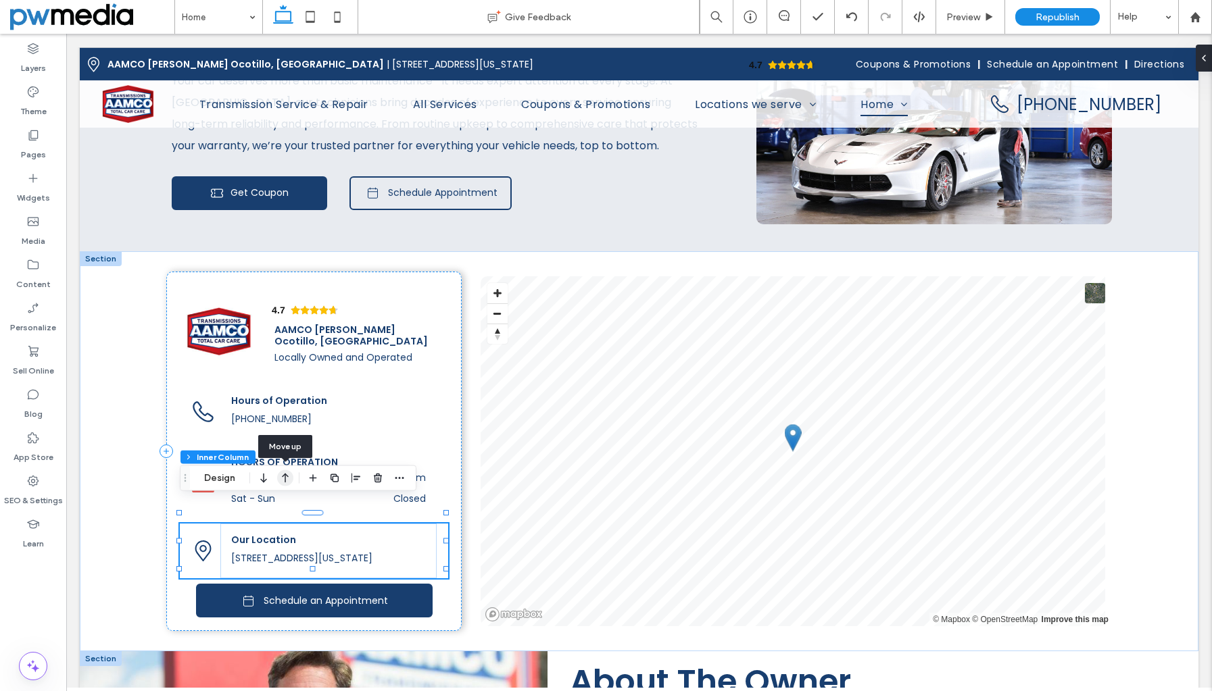
click at [285, 476] on use "button" at bounding box center [285, 478] width 7 height 9
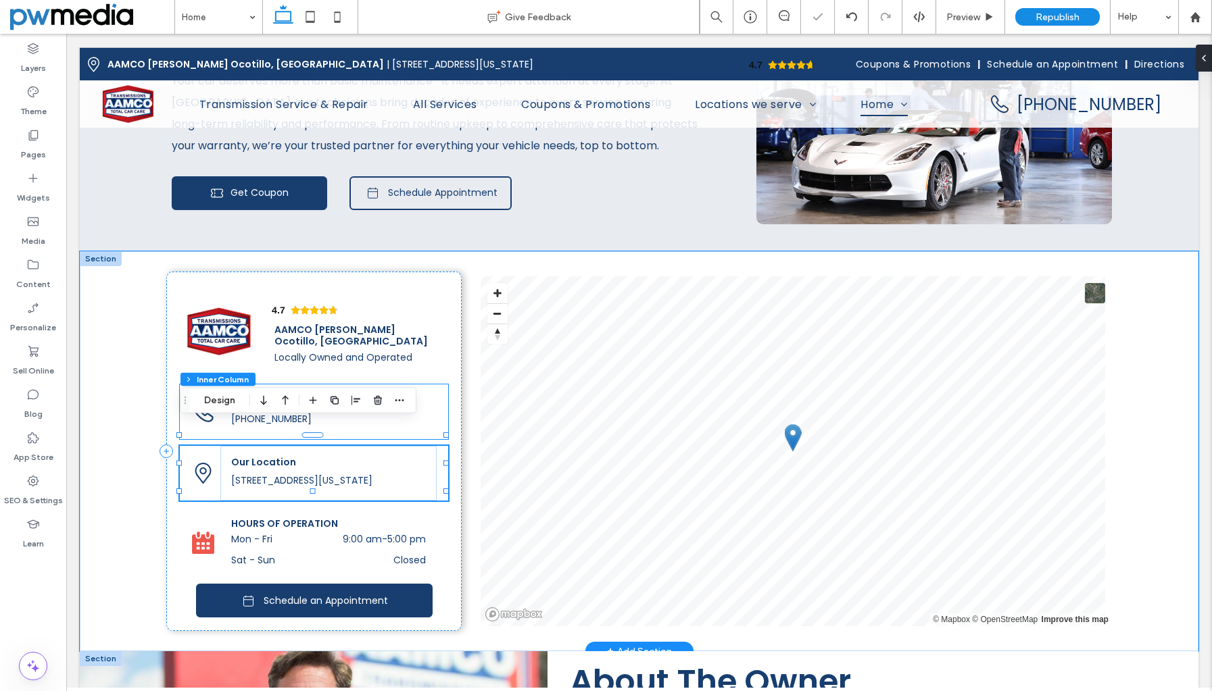
click at [358, 384] on div "Hours of Operation (480) 531-9582" at bounding box center [328, 411] width 216 height 55
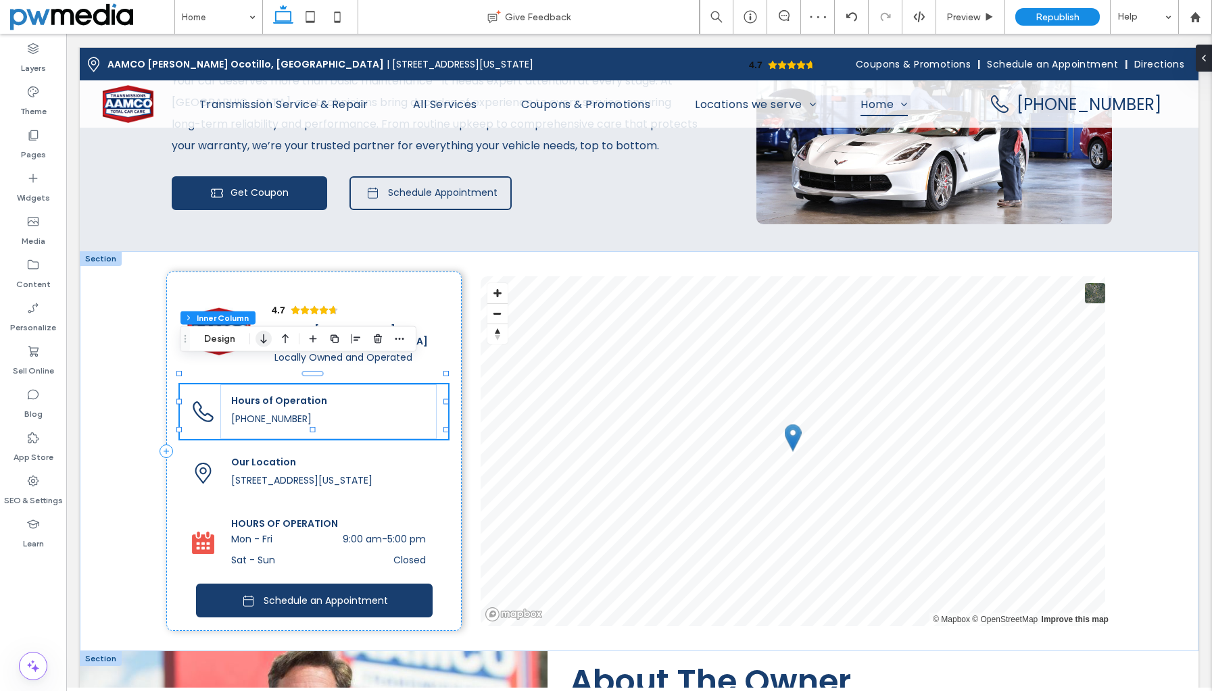
click at [266, 337] on icon "button" at bounding box center [263, 339] width 16 height 24
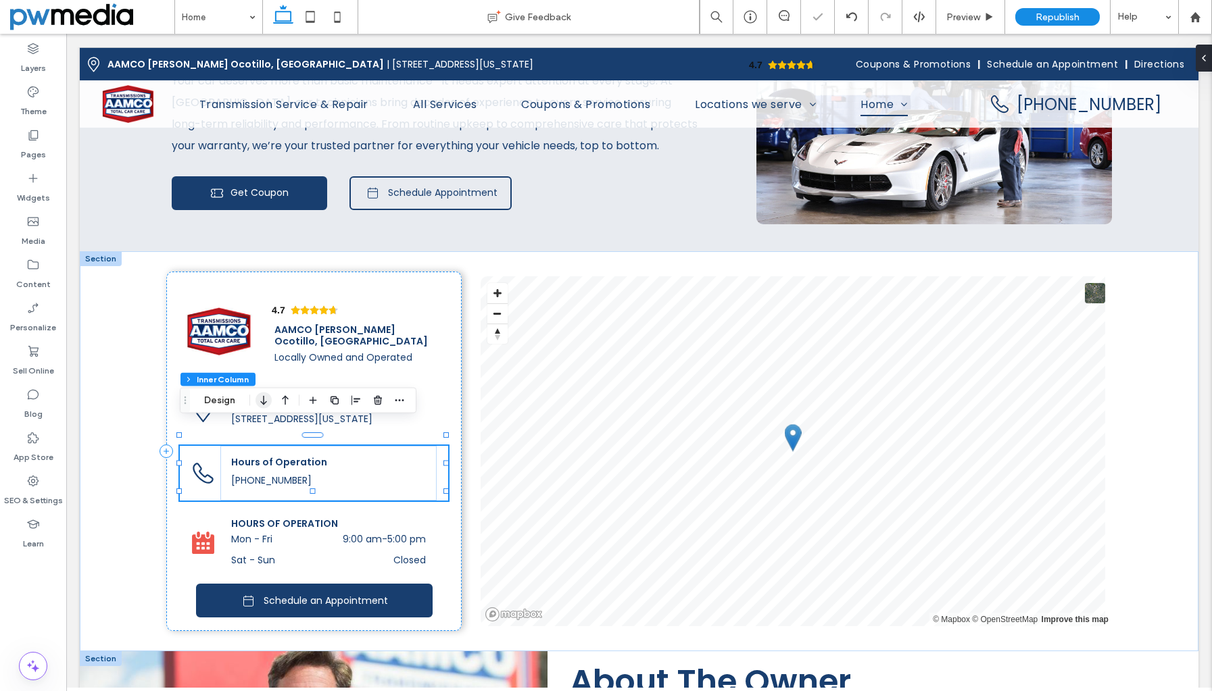
click at [268, 402] on icon "button" at bounding box center [263, 401] width 16 height 24
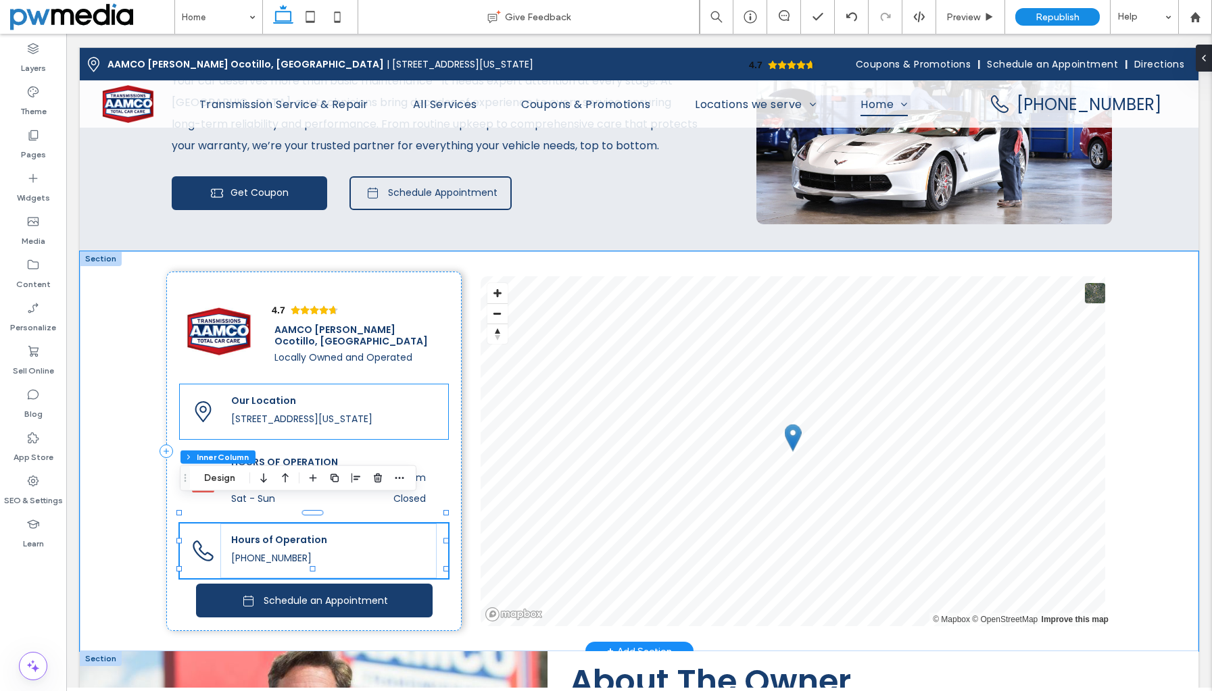
click at [283, 394] on span "Our Location" at bounding box center [263, 401] width 65 height 14
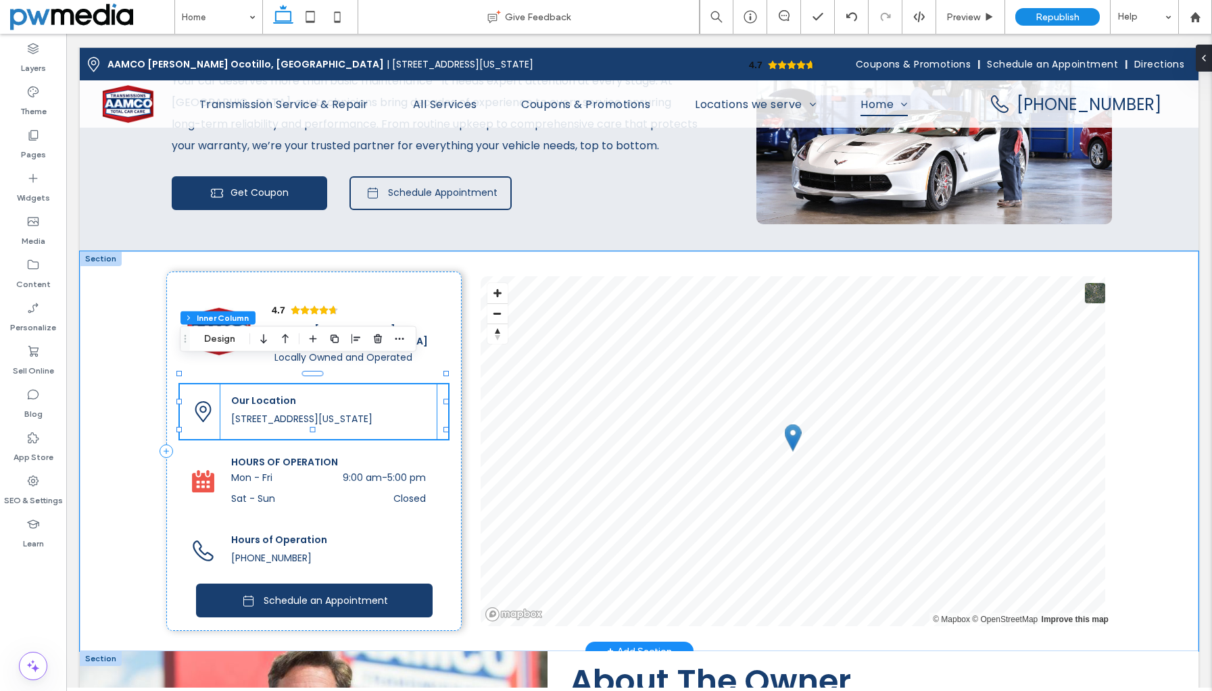
click at [297, 395] on h6 "Our Location" at bounding box center [328, 400] width 194 height 11
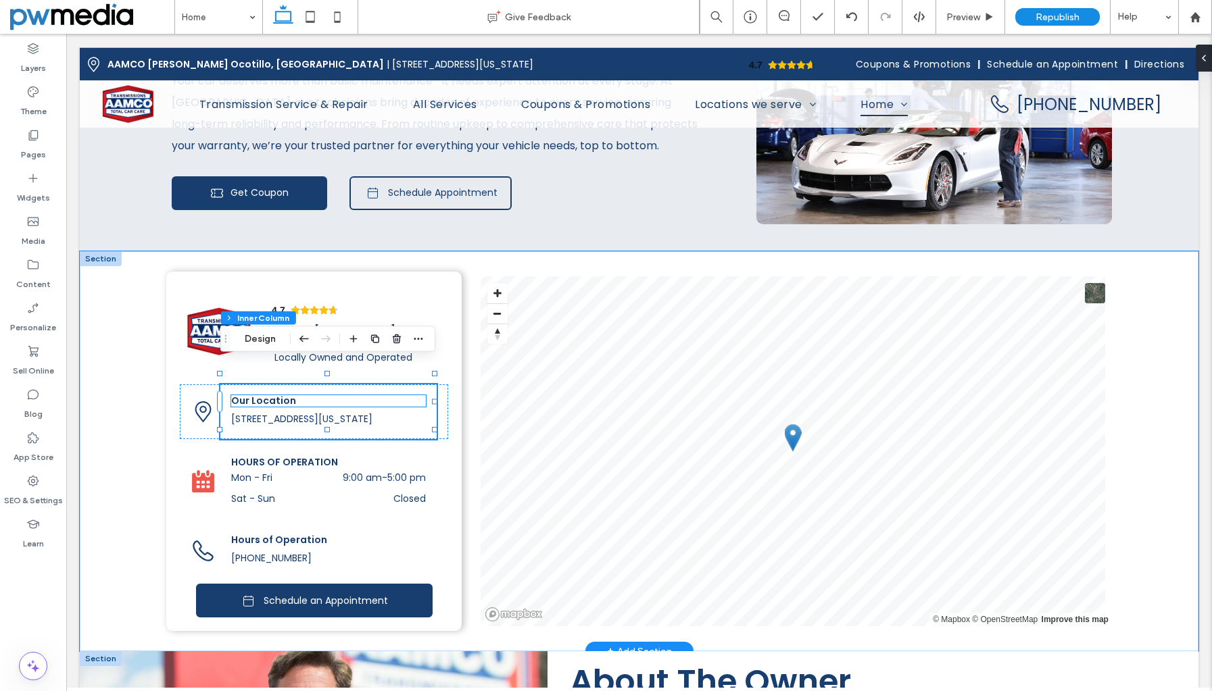
click at [281, 394] on span "Our Location" at bounding box center [263, 401] width 65 height 14
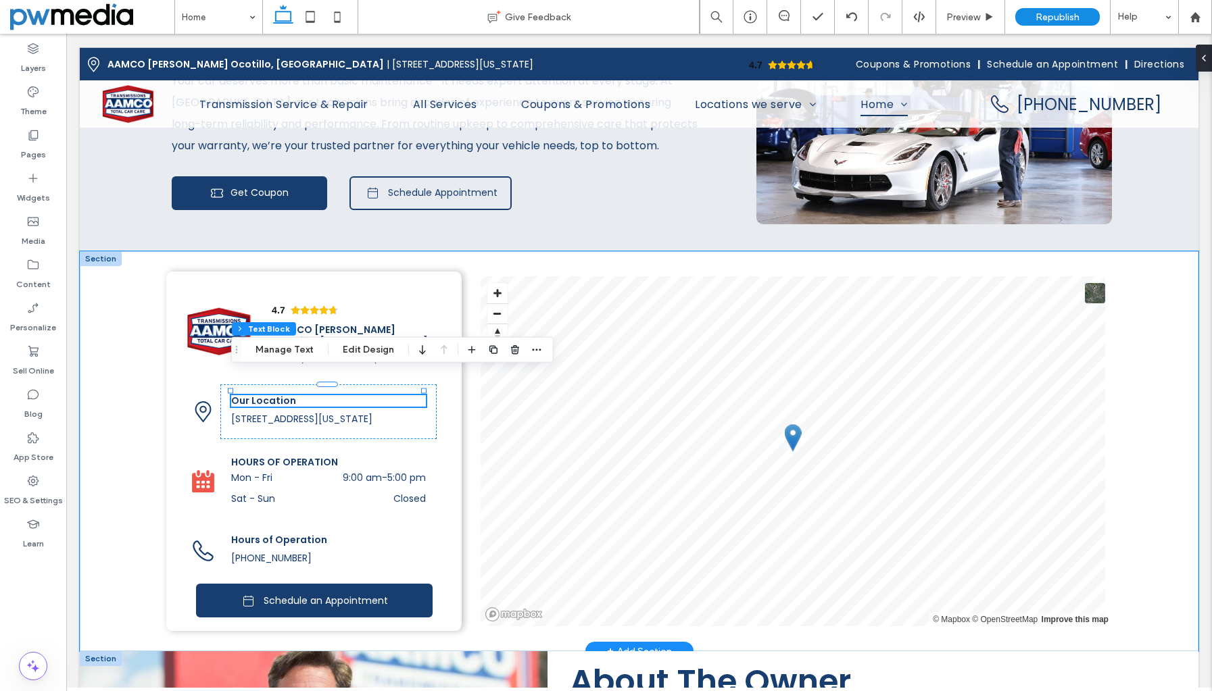
click at [278, 394] on span "Our Location" at bounding box center [263, 401] width 65 height 14
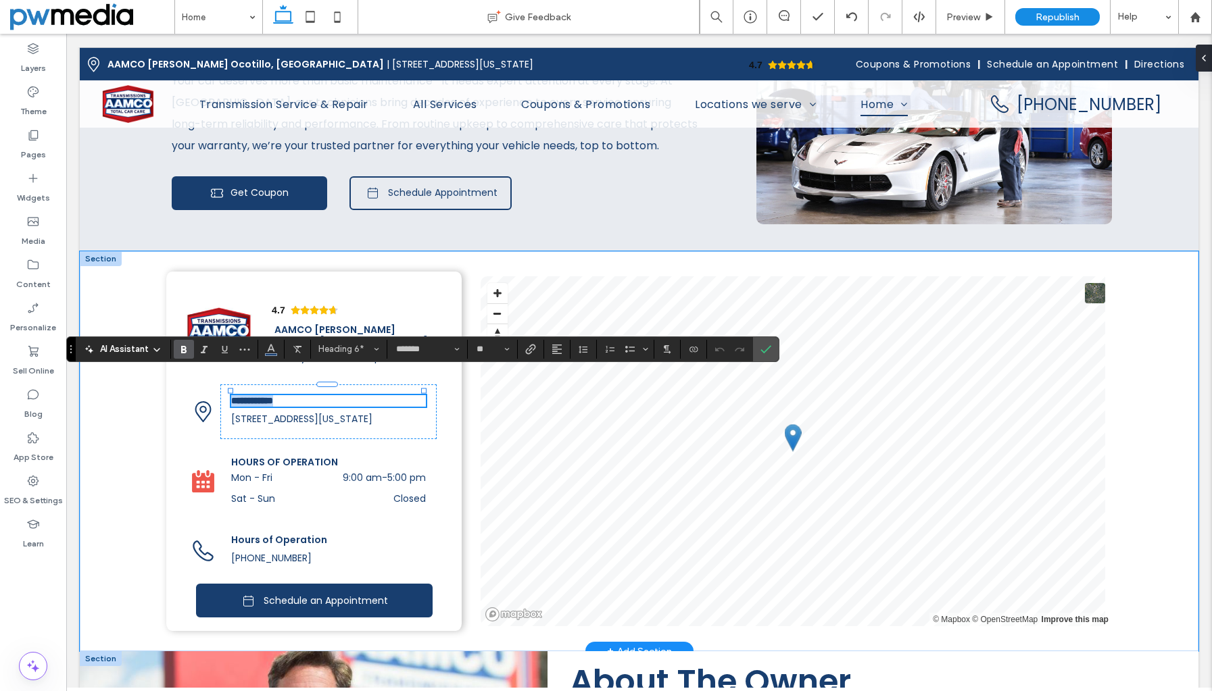
click at [273, 396] on span "**********" at bounding box center [252, 400] width 42 height 9
click at [762, 345] on icon "Confirm" at bounding box center [765, 349] width 11 height 11
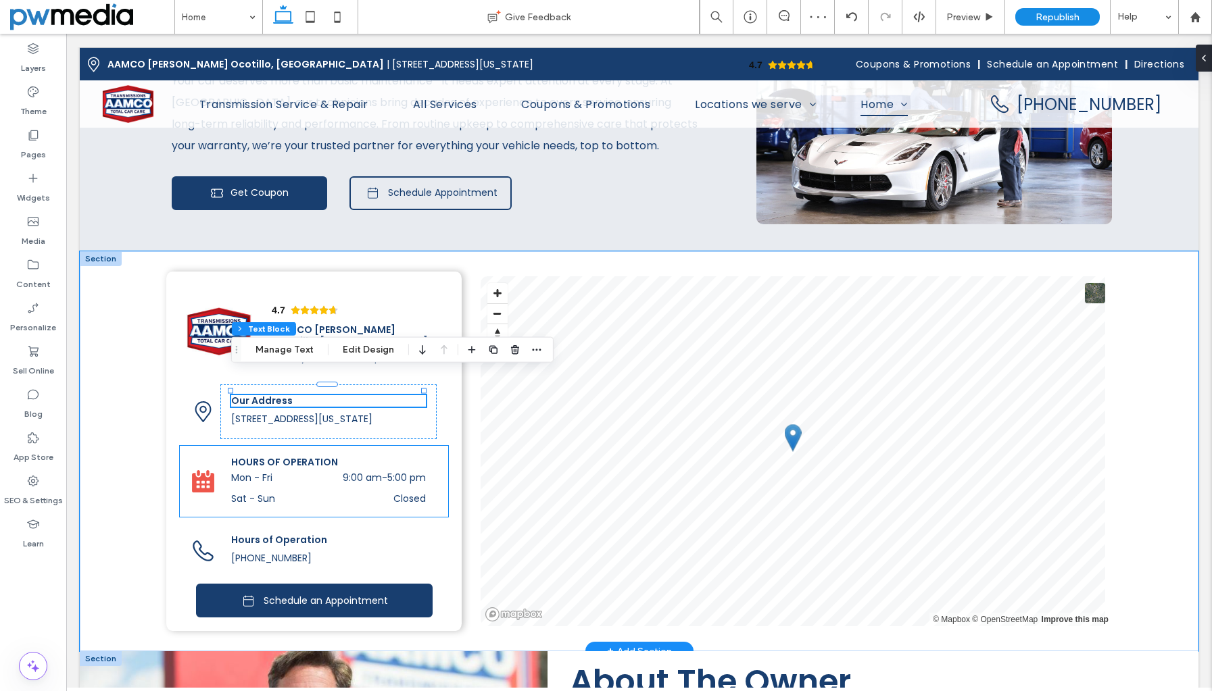
click at [199, 470] on icon at bounding box center [203, 482] width 24 height 24
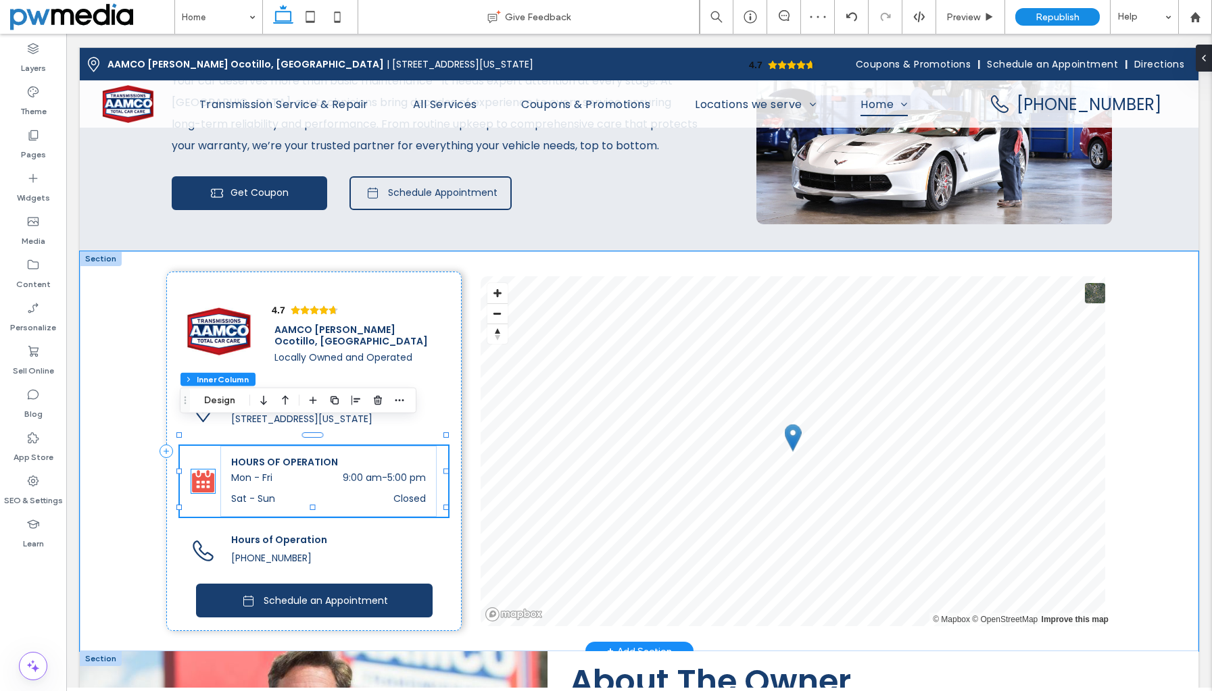
click at [199, 474] on icon at bounding box center [204, 484] width 22 height 20
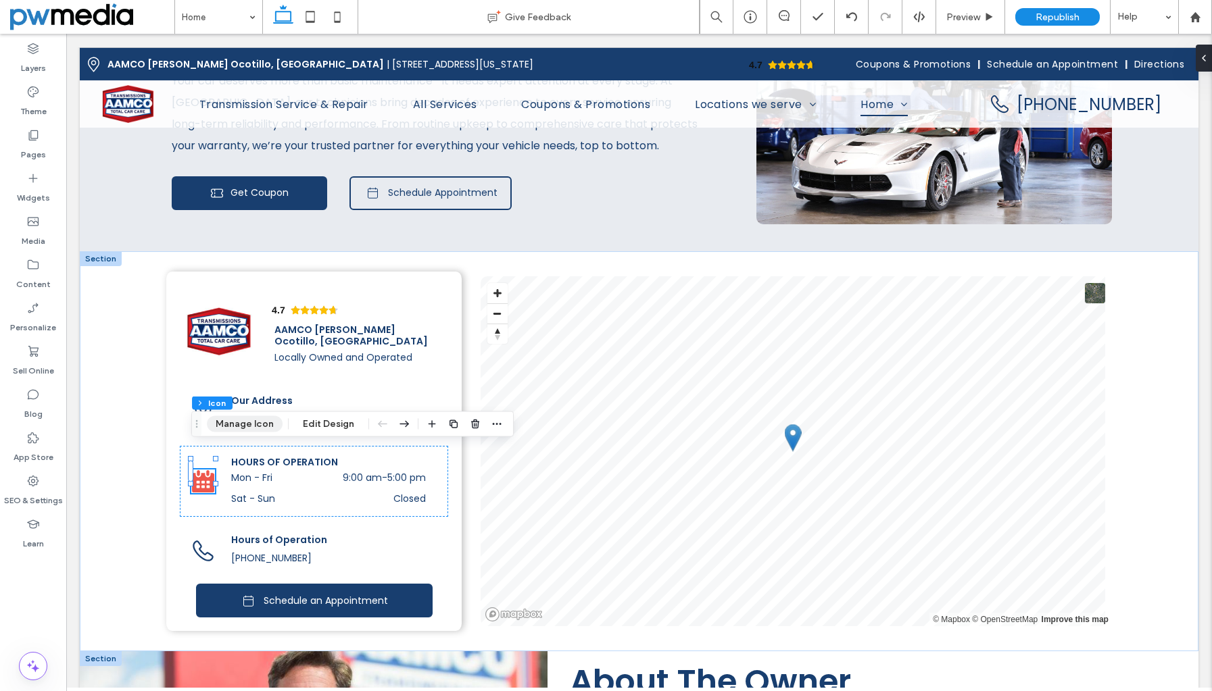
click at [219, 426] on button "Manage Icon" at bounding box center [245, 424] width 76 height 16
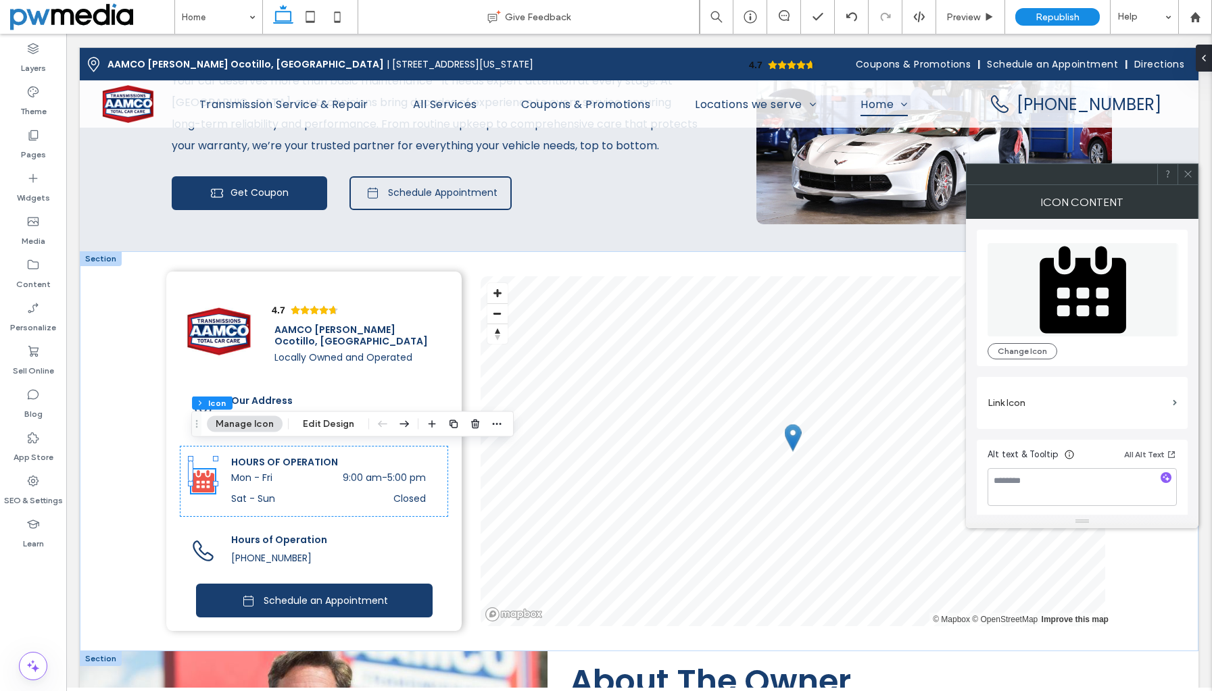
click at [1083, 297] on icon at bounding box center [1082, 289] width 191 height 93
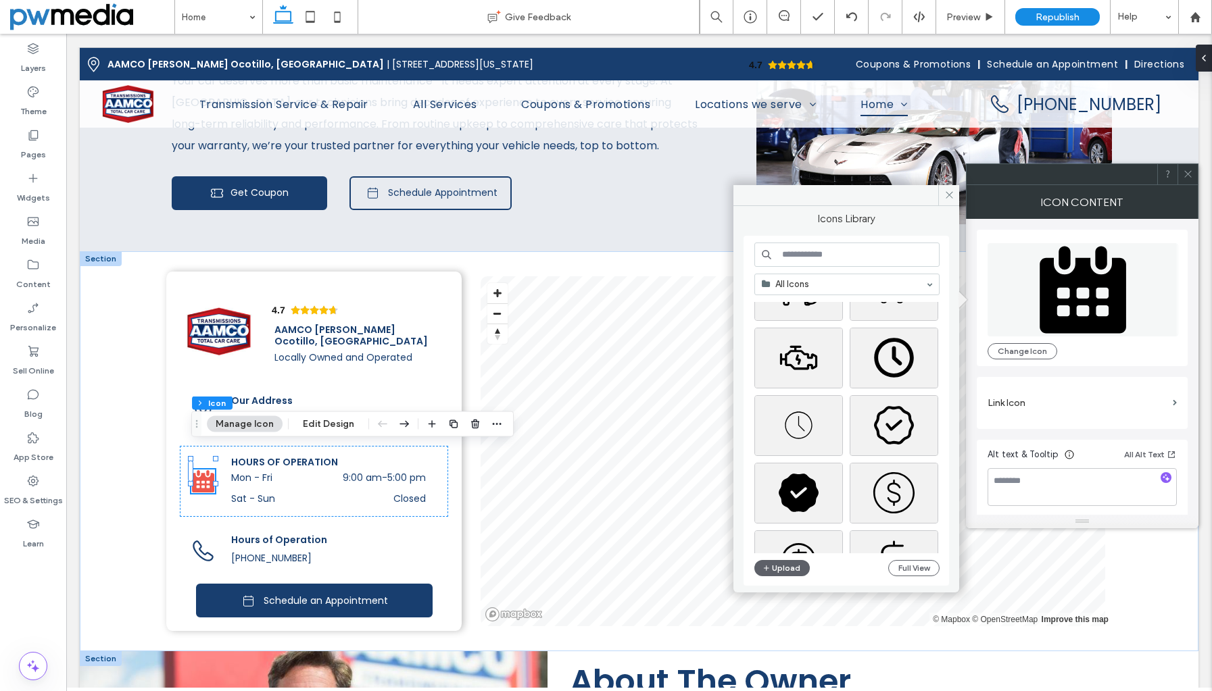
scroll to position [473, 0]
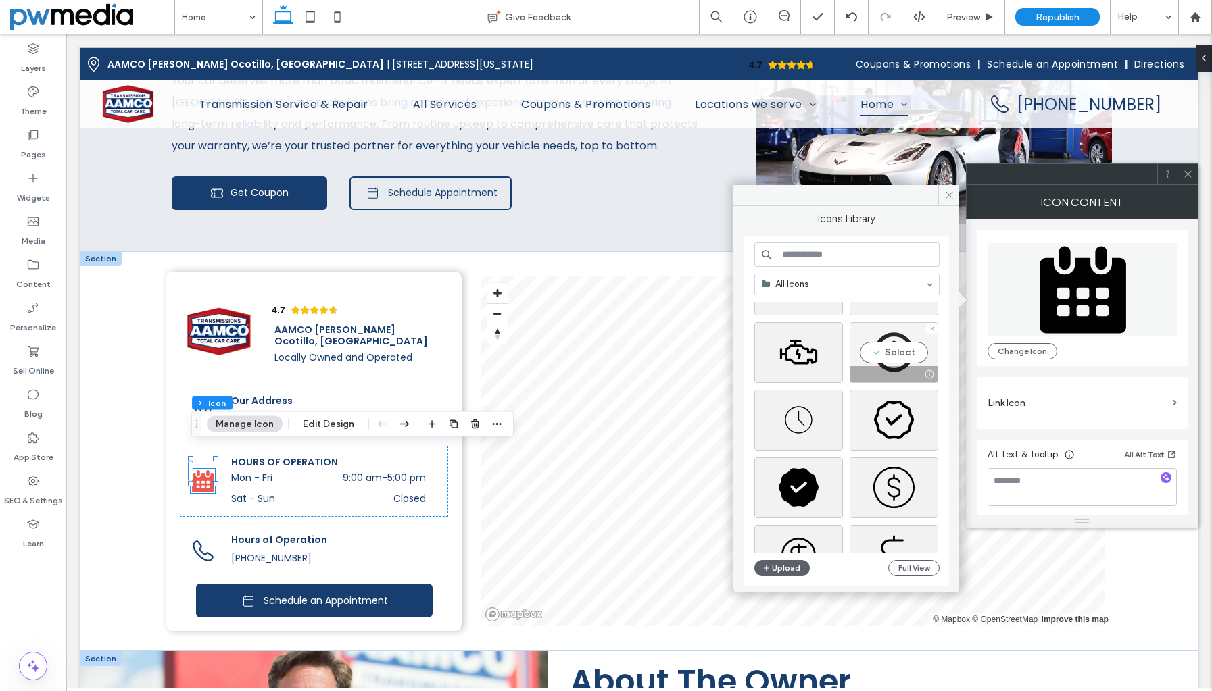
click at [897, 352] on div "Select" at bounding box center [893, 352] width 89 height 61
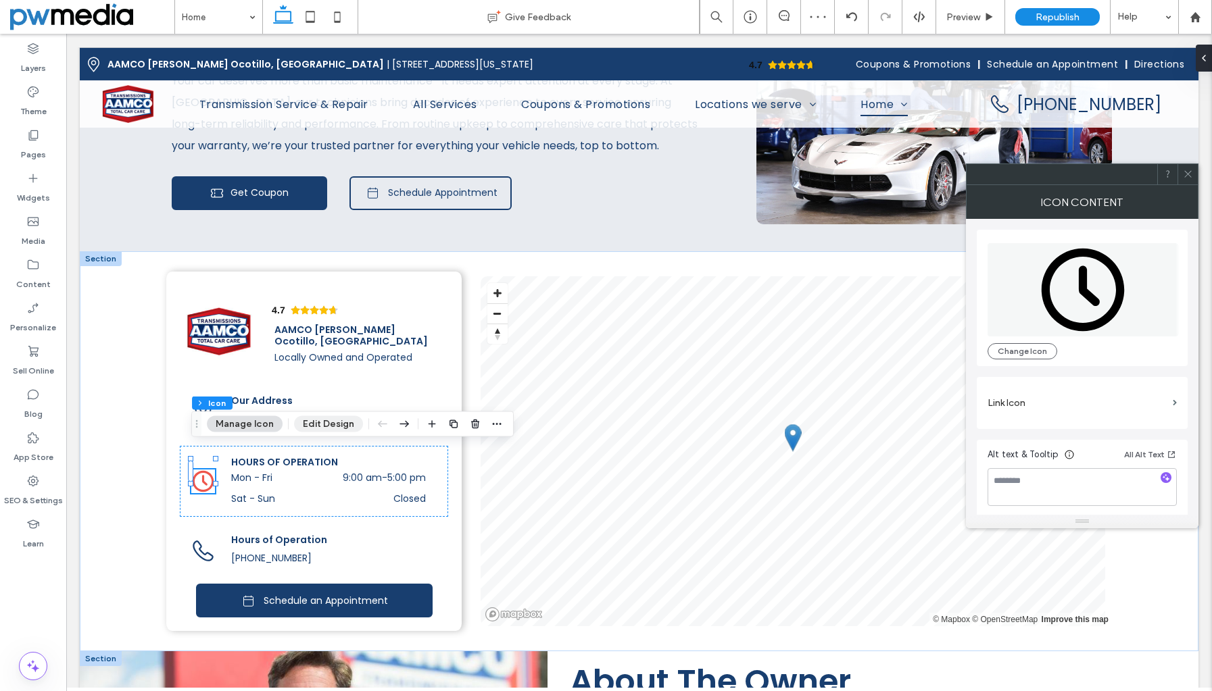
click at [332, 424] on button "Edit Design" at bounding box center [328, 424] width 69 height 16
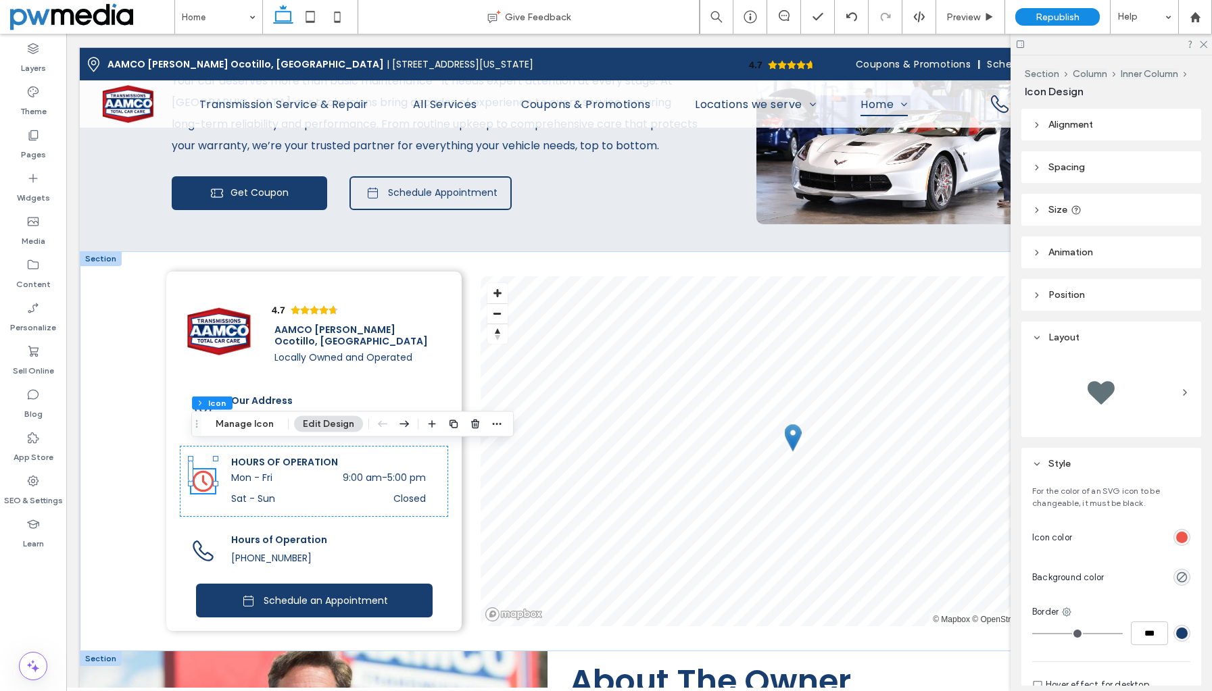
click at [1176, 537] on div "rgb(238, 86, 75)" at bounding box center [1181, 537] width 11 height 11
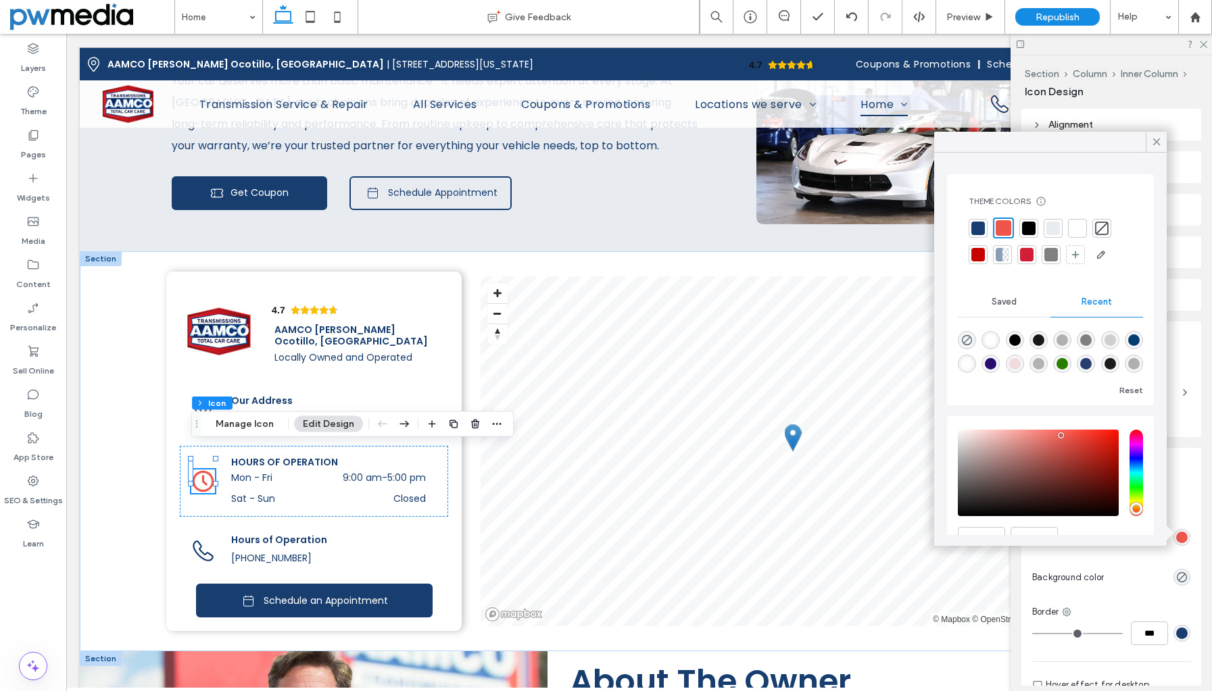
click at [983, 228] on div at bounding box center [978, 229] width 14 height 14
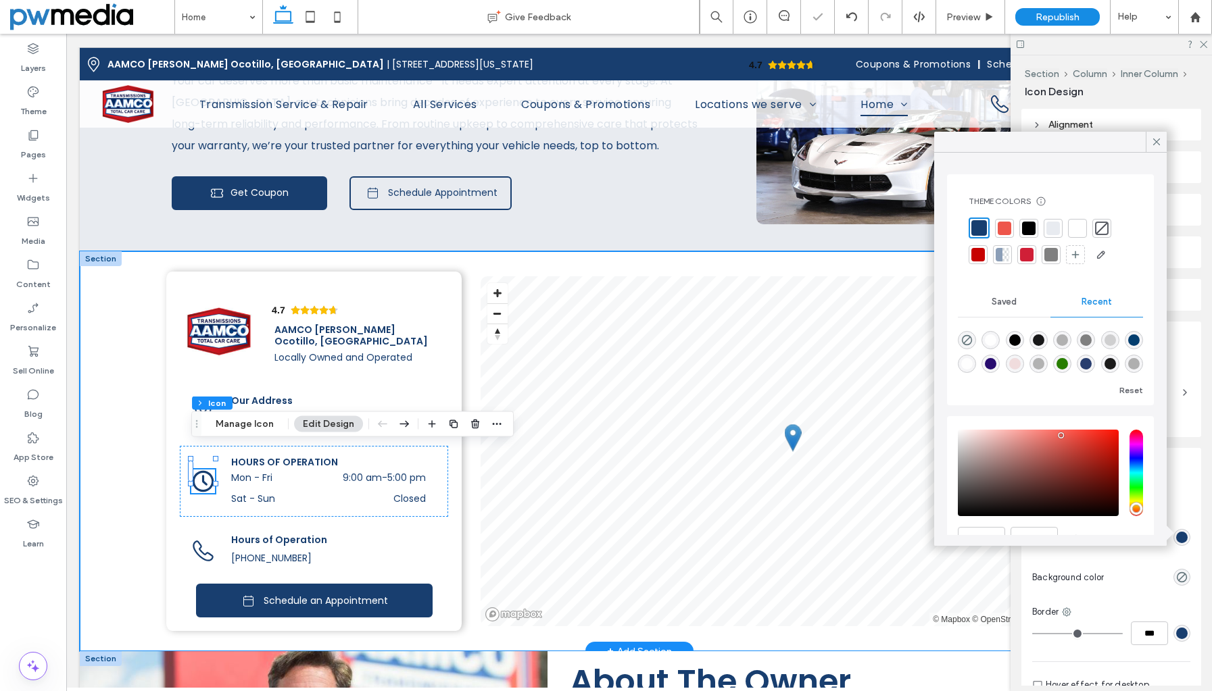
click at [128, 437] on div "4.7 Panel only seen by widget owner Edit widget Views 0% Share 🔥" at bounding box center [639, 451] width 1118 height 401
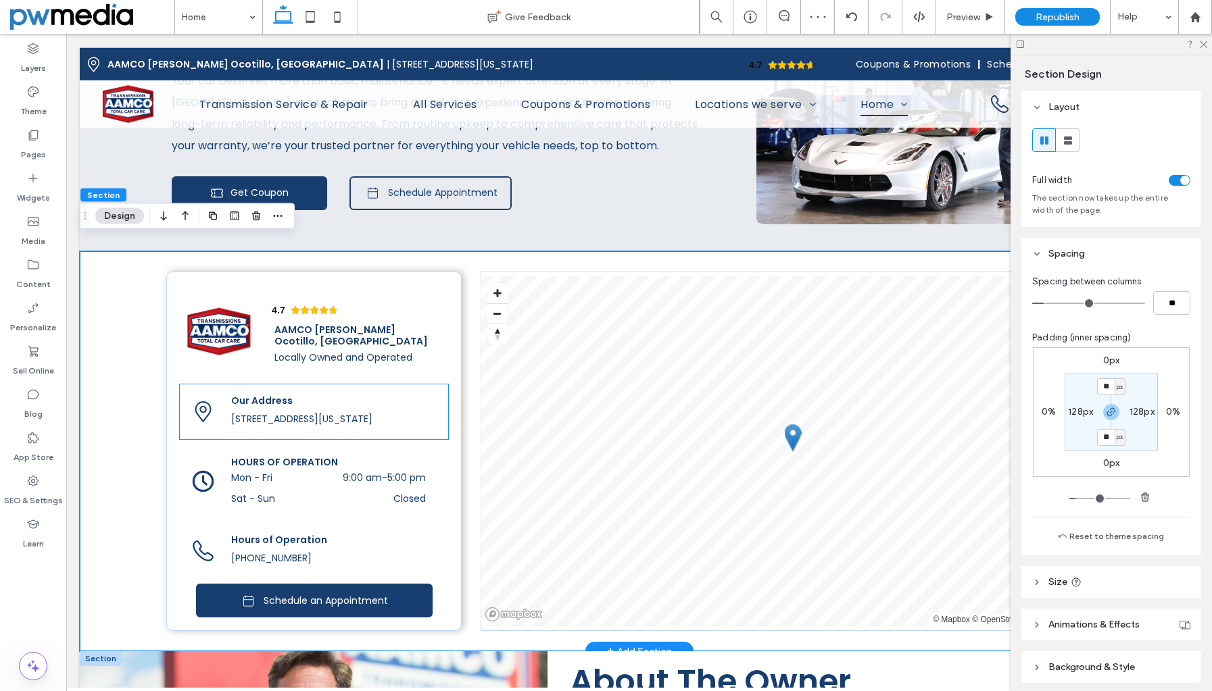
click at [256, 394] on span "Our Address" at bounding box center [261, 401] width 61 height 14
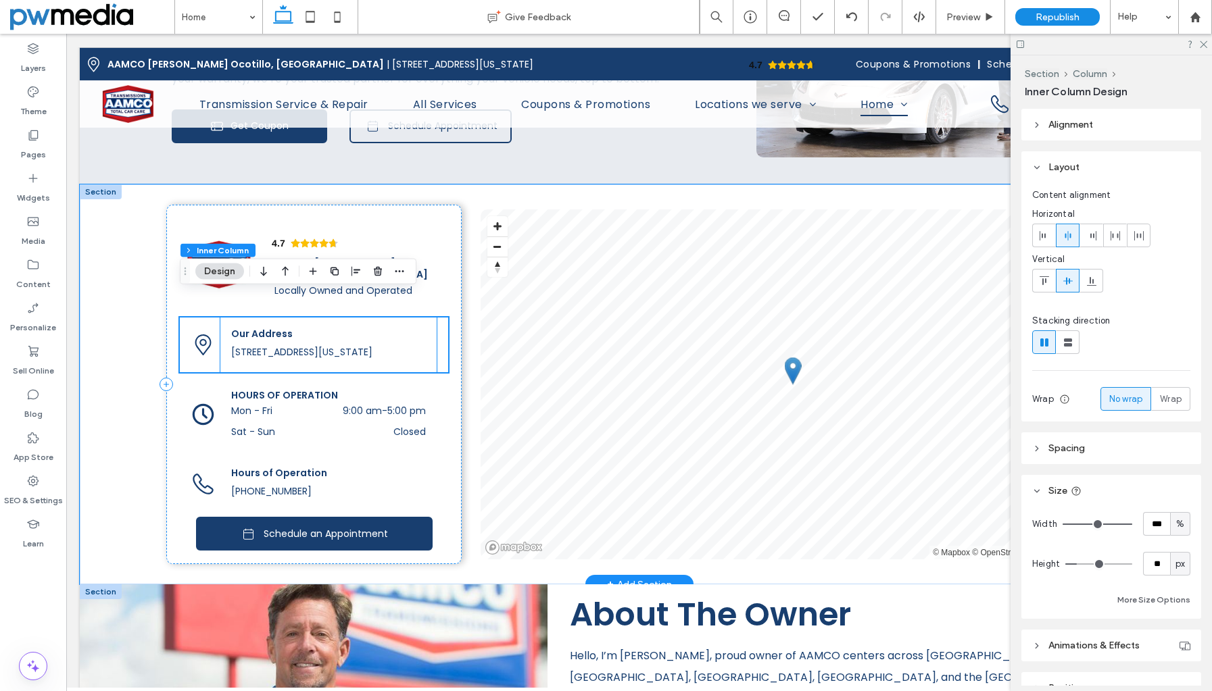
scroll to position [2330, 0]
click at [264, 326] on span "Our Address" at bounding box center [261, 333] width 61 height 14
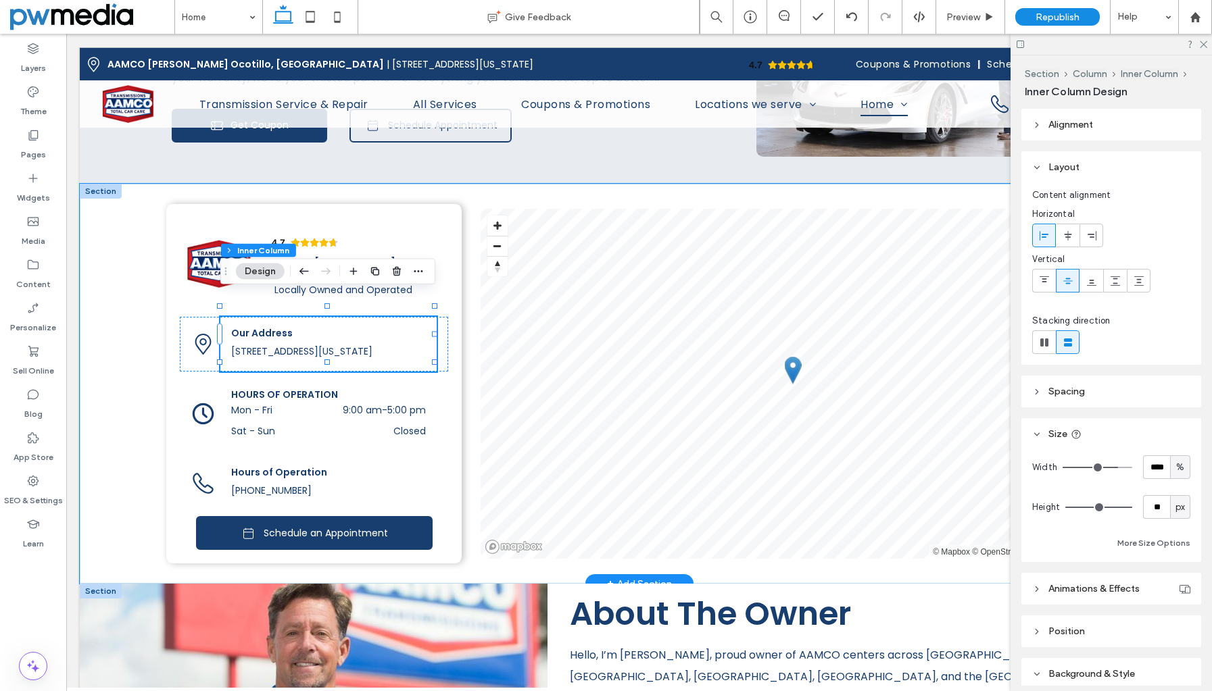
click at [266, 326] on span "Our Address" at bounding box center [261, 333] width 61 height 14
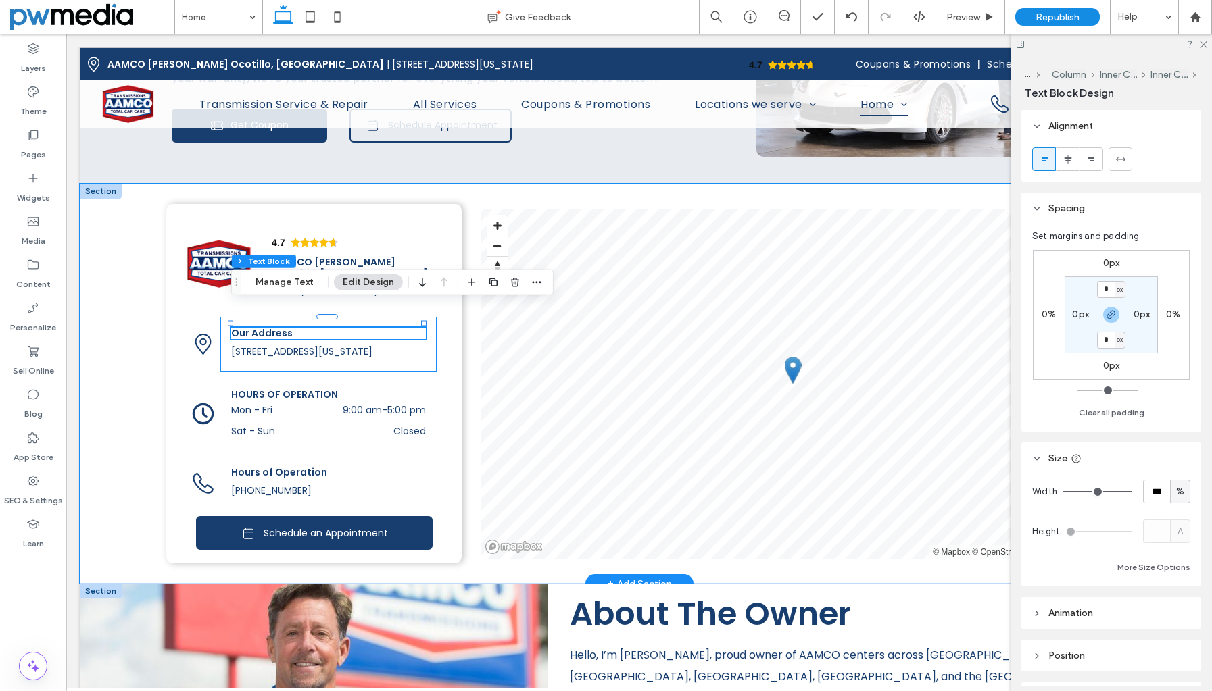
click at [266, 326] on span "Our Address" at bounding box center [261, 333] width 61 height 14
type input "*******"
type input "**"
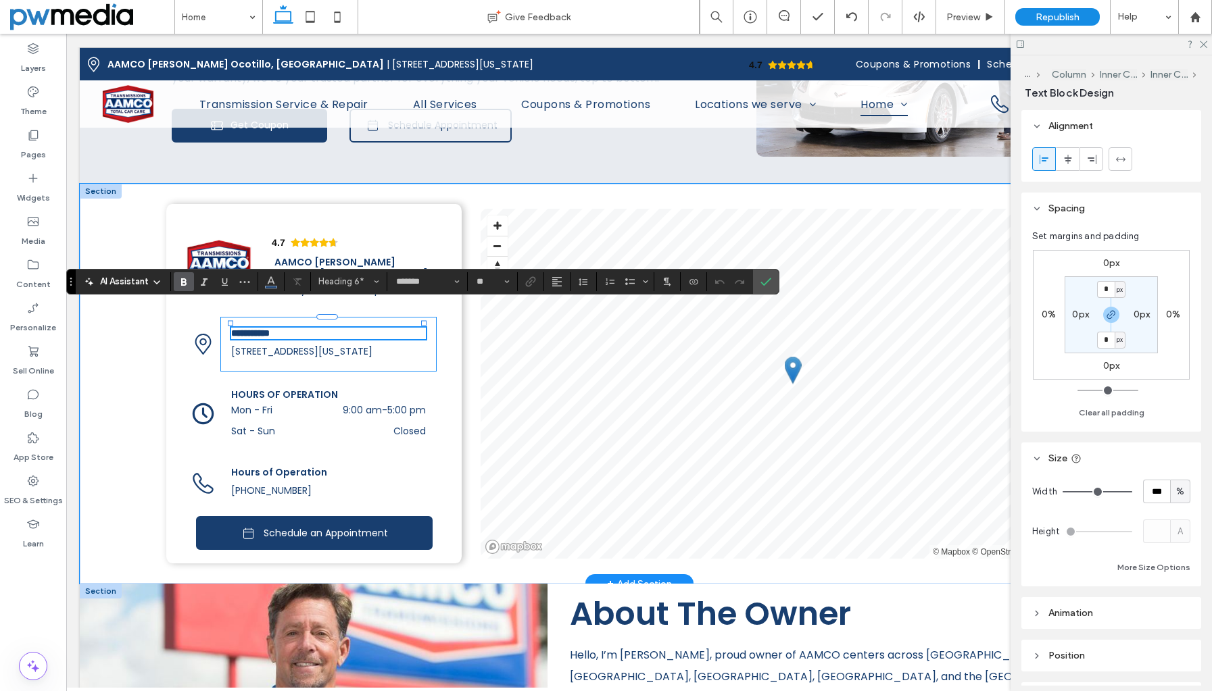
click at [266, 328] on span "**********" at bounding box center [250, 332] width 39 height 9
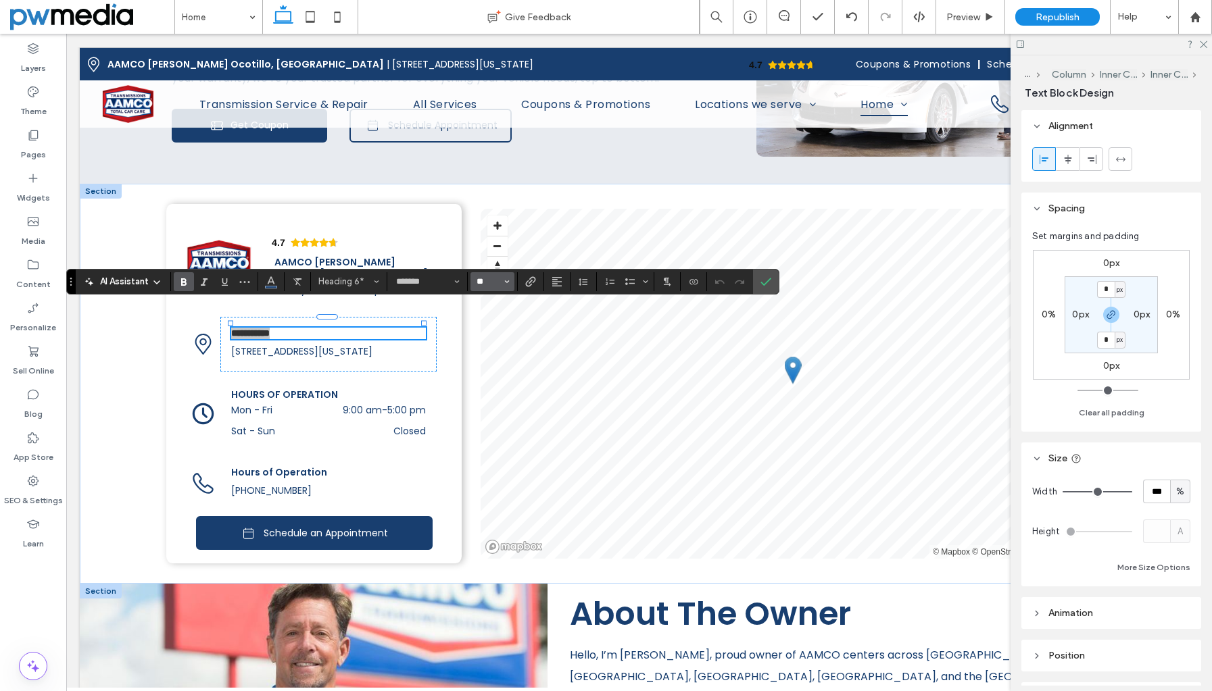
click at [484, 283] on input "**" at bounding box center [488, 281] width 26 height 11
type input "**"
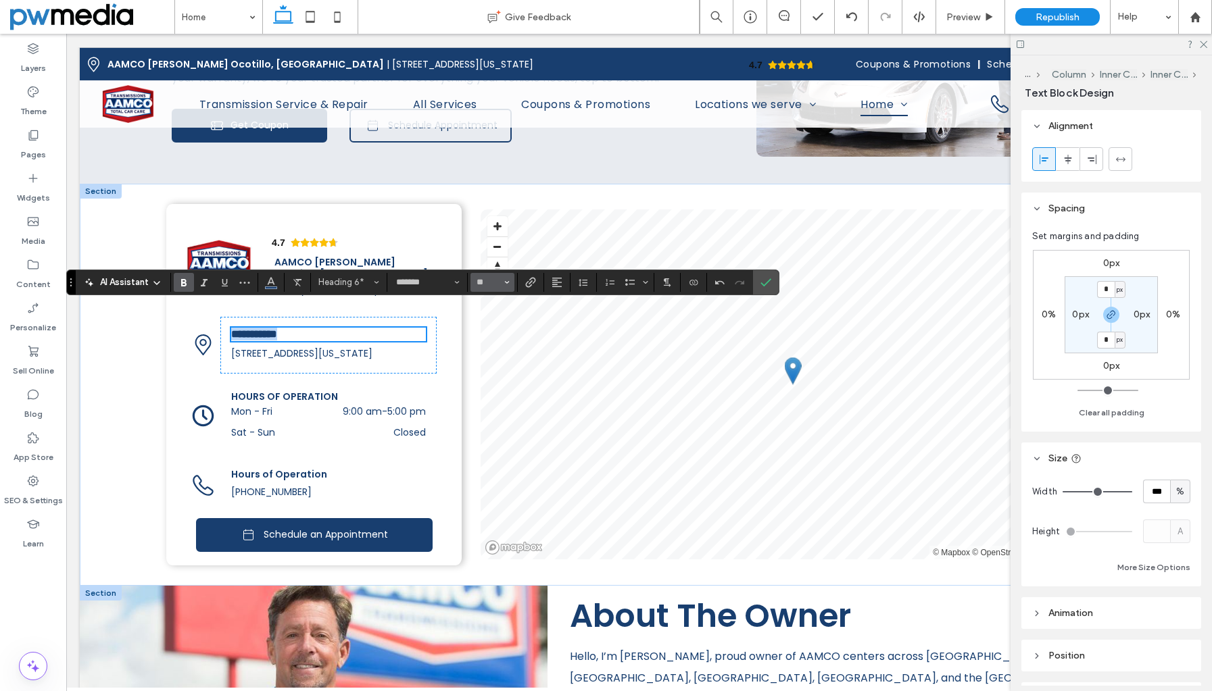
scroll to position [2329, 0]
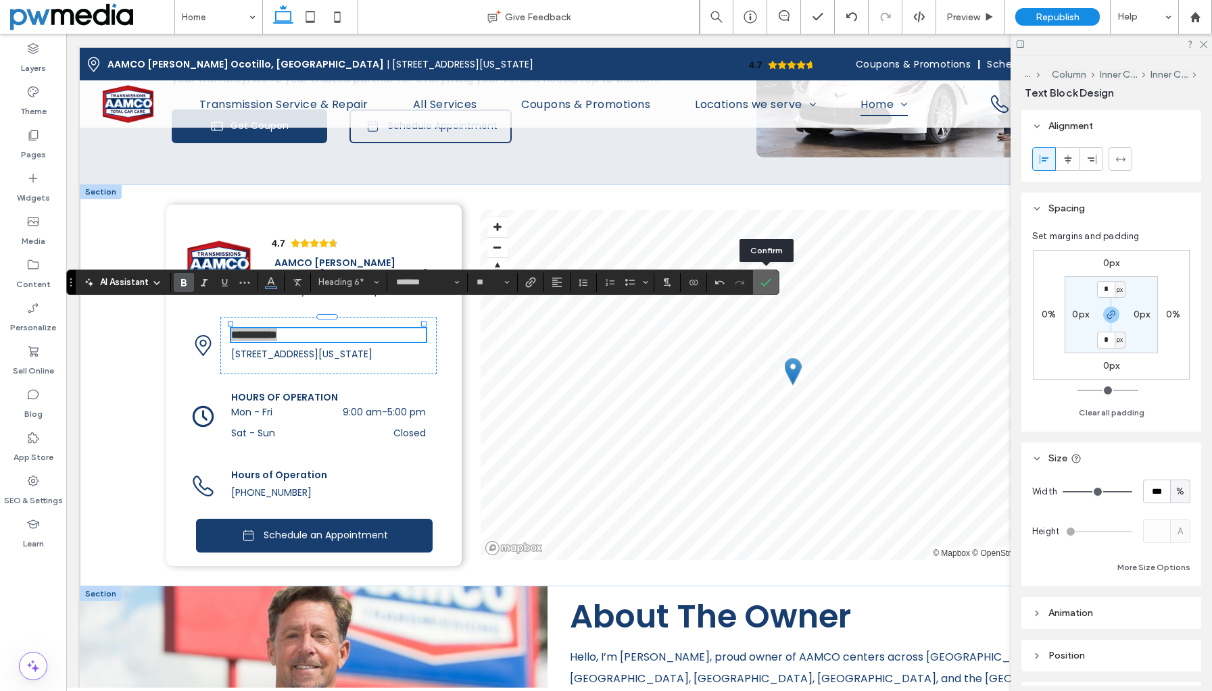
click at [769, 280] on use "Confirm" at bounding box center [766, 282] width 11 height 8
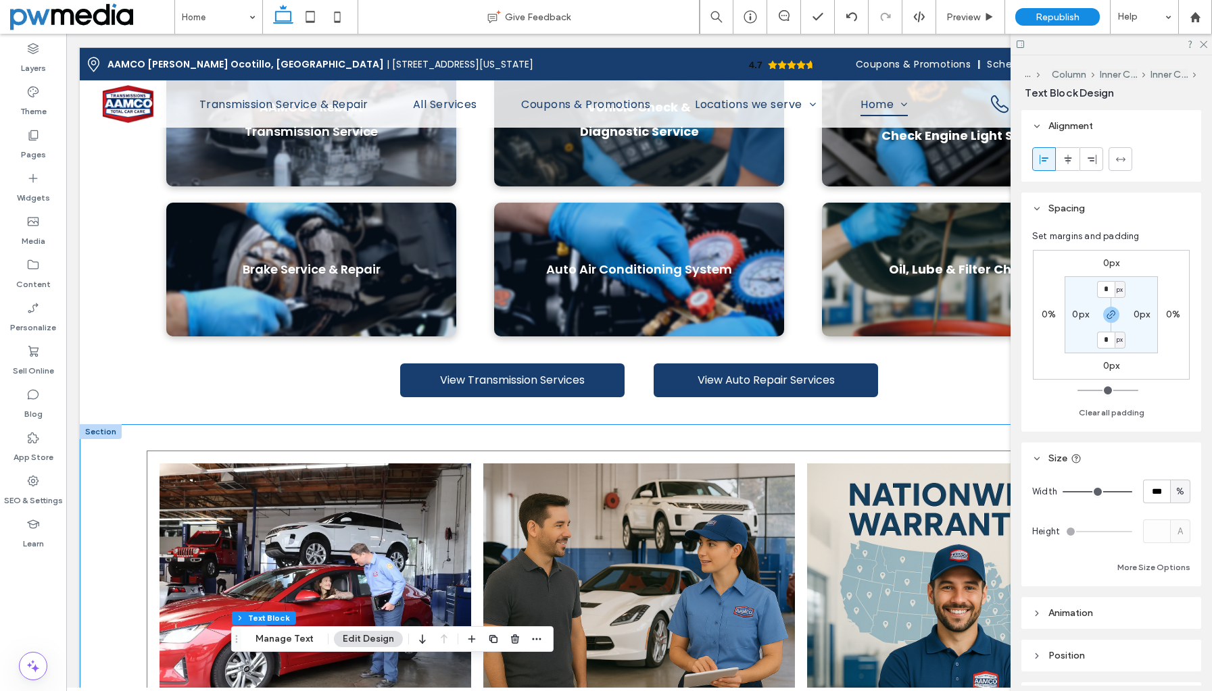
scroll to position [1248, 0]
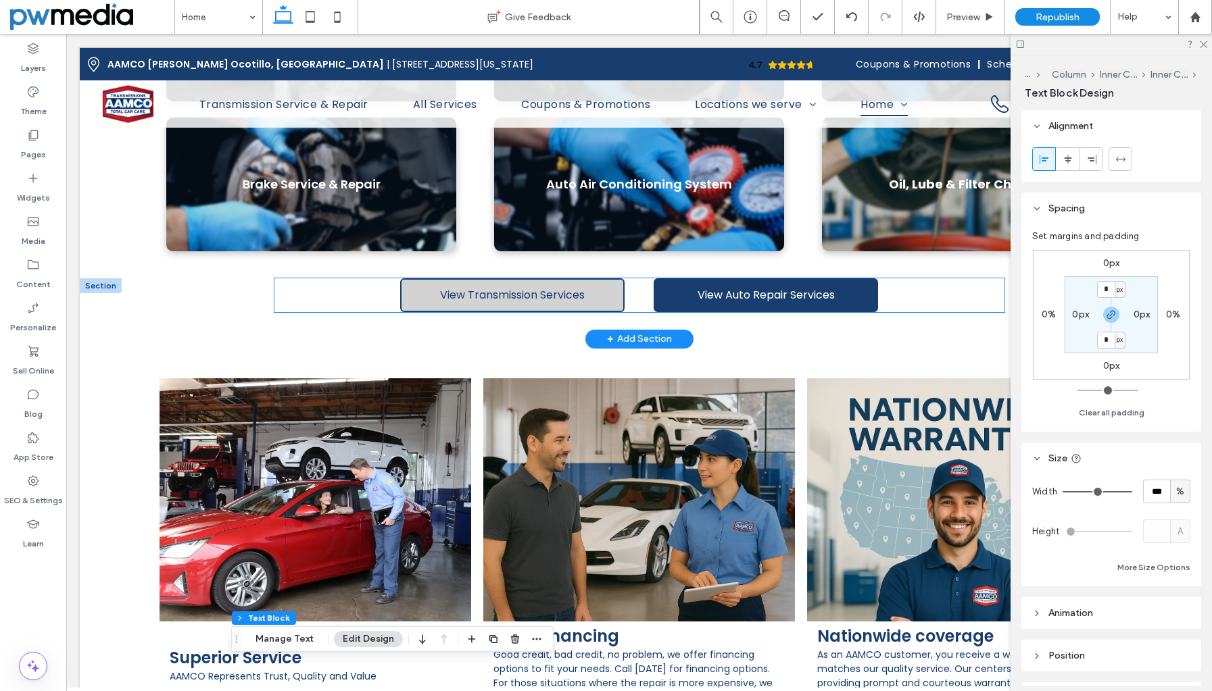
click at [546, 286] on span "View Transmission Services" at bounding box center [512, 294] width 145 height 17
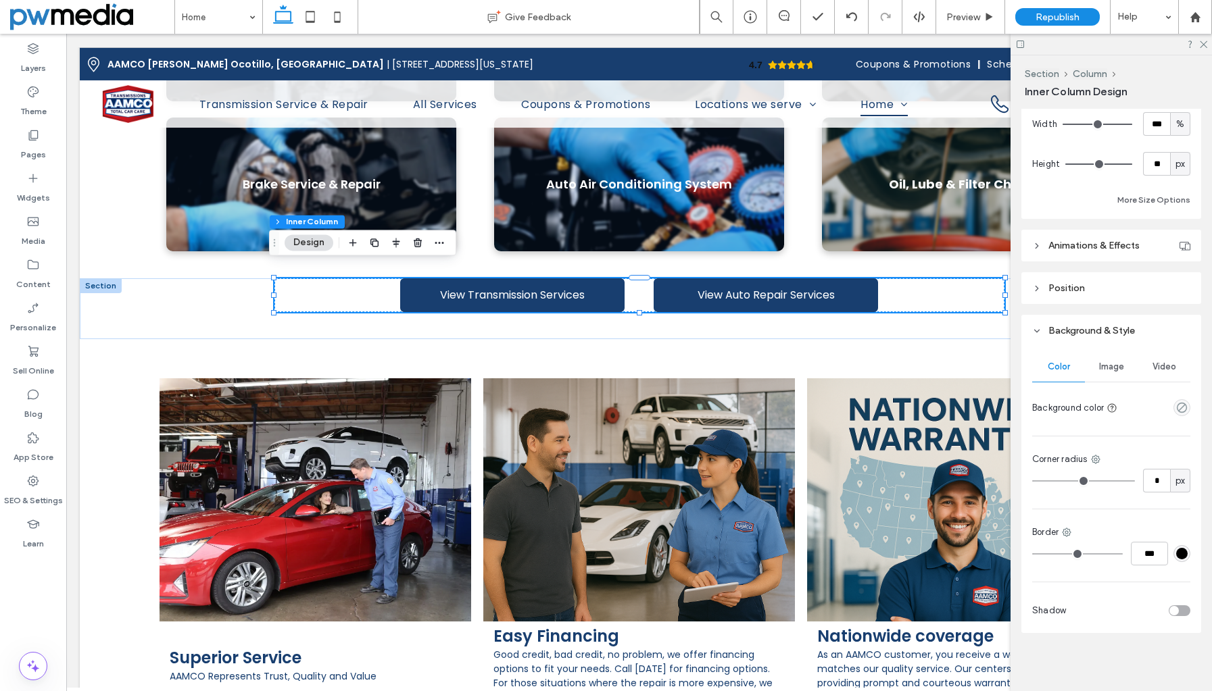
scroll to position [401, 0]
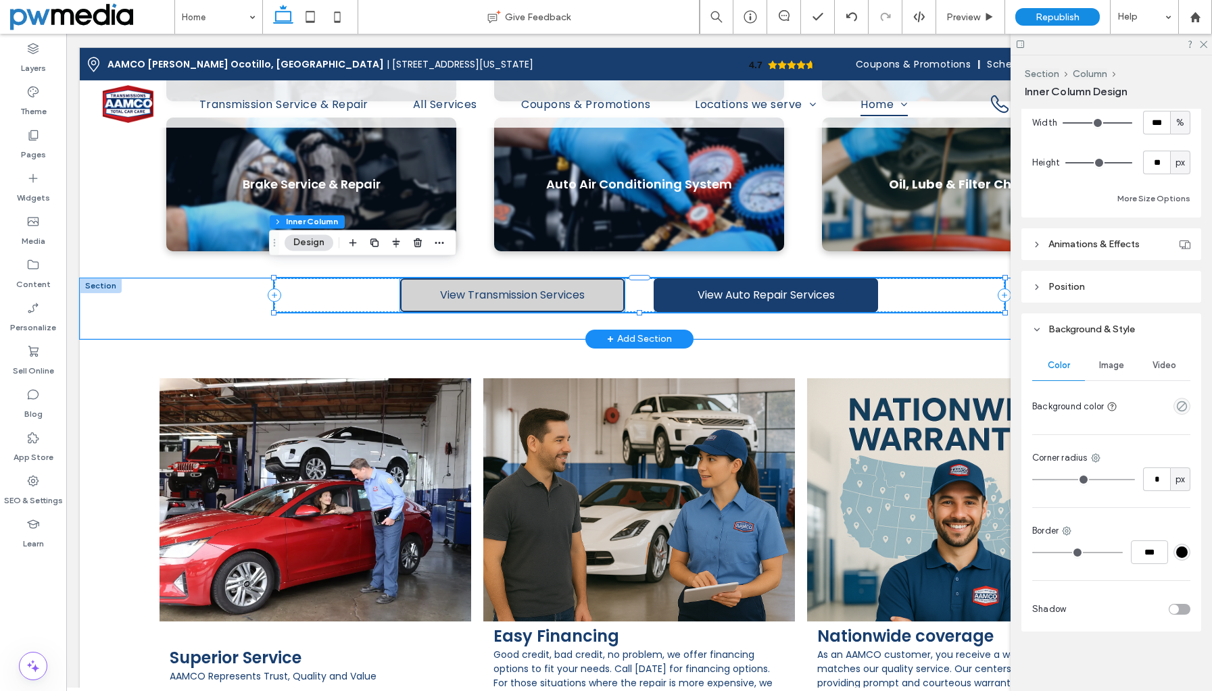
click at [541, 286] on span "View Transmission Services" at bounding box center [512, 294] width 145 height 17
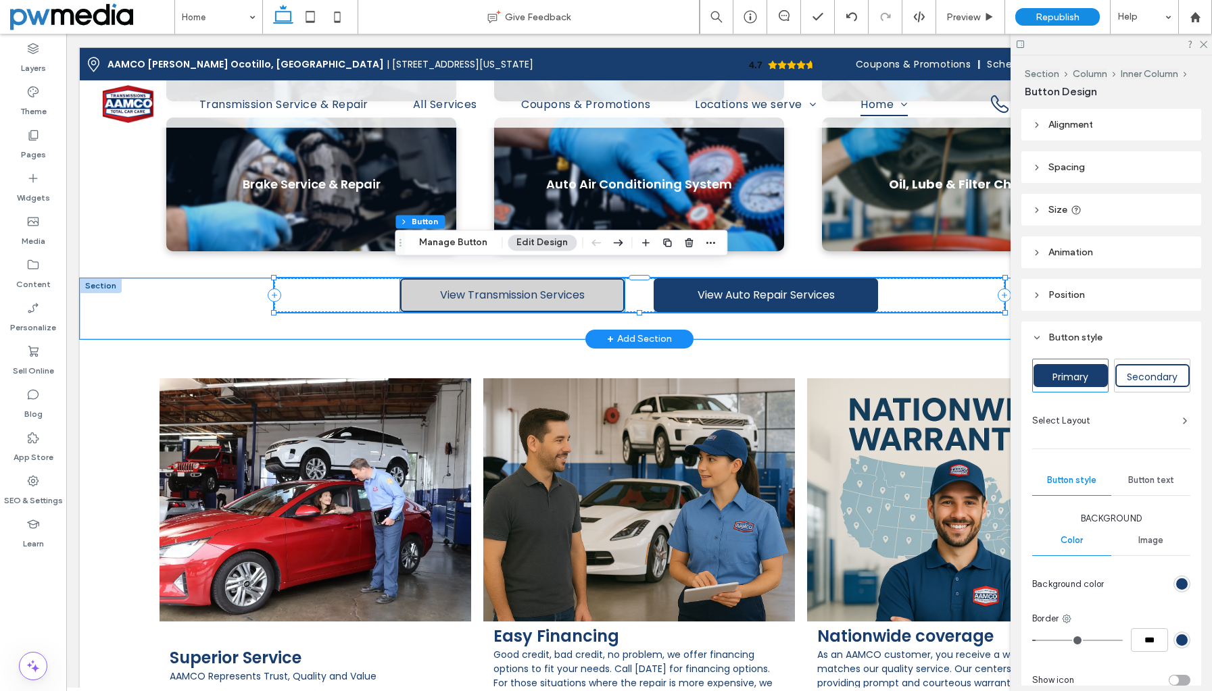
type input "**"
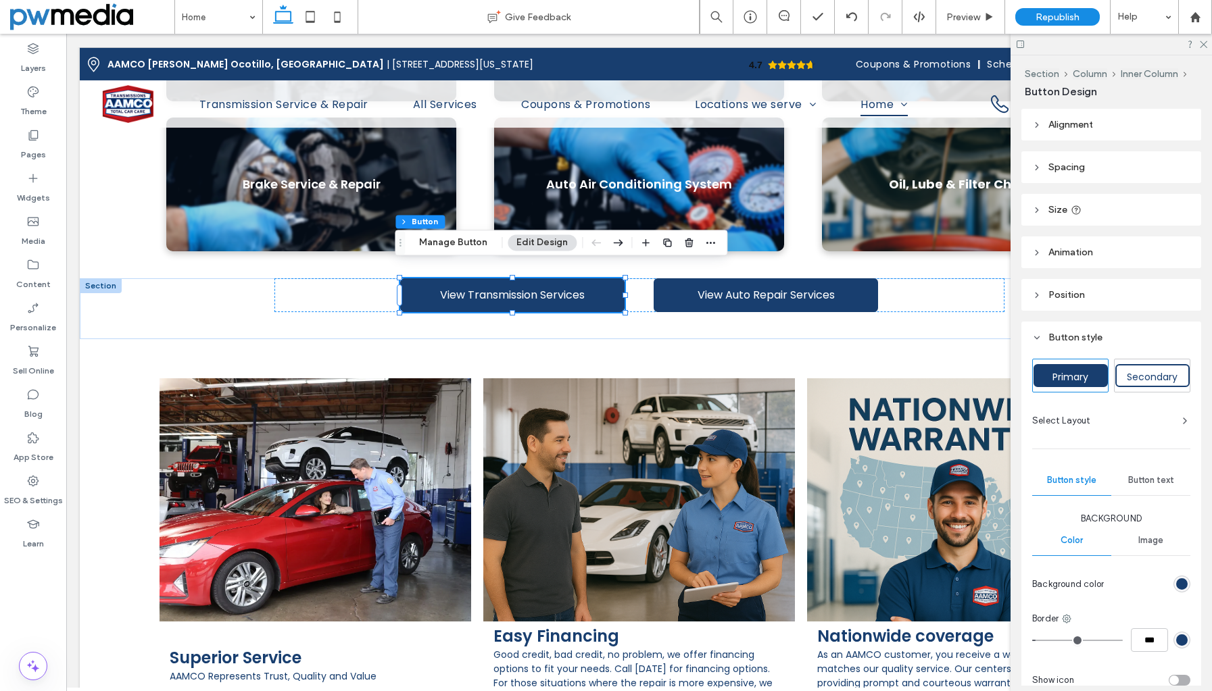
click at [1146, 474] on div "Button text" at bounding box center [1150, 481] width 79 height 30
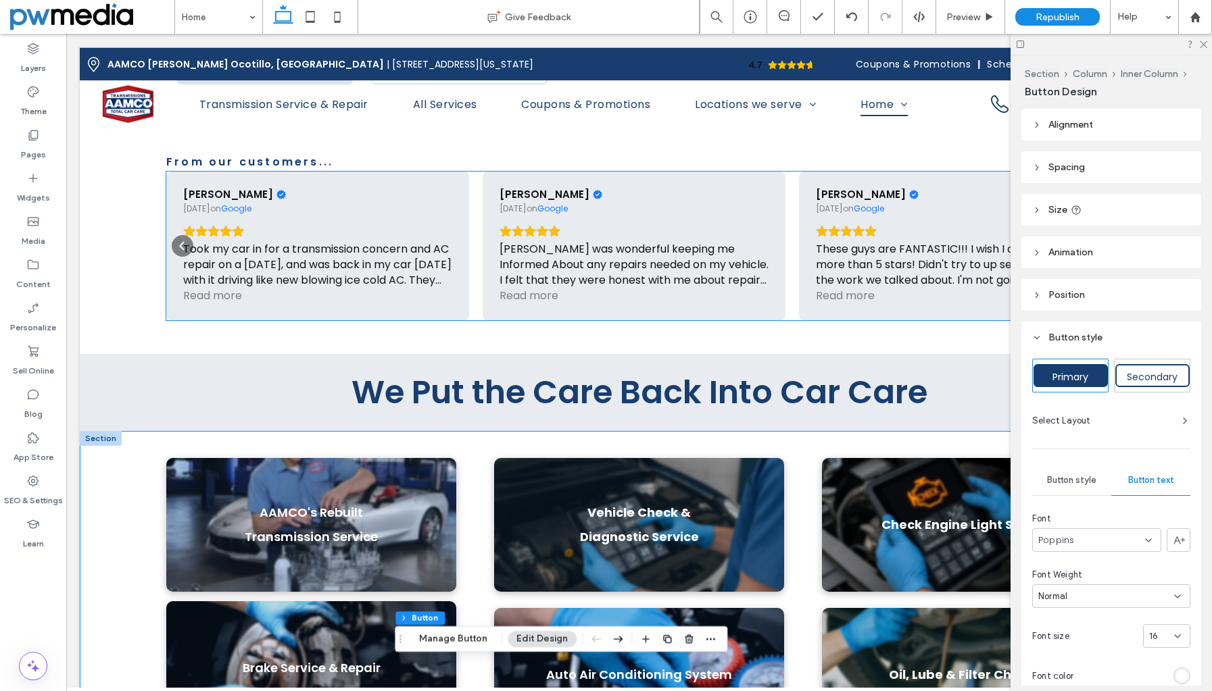
scroll to position [572, 0]
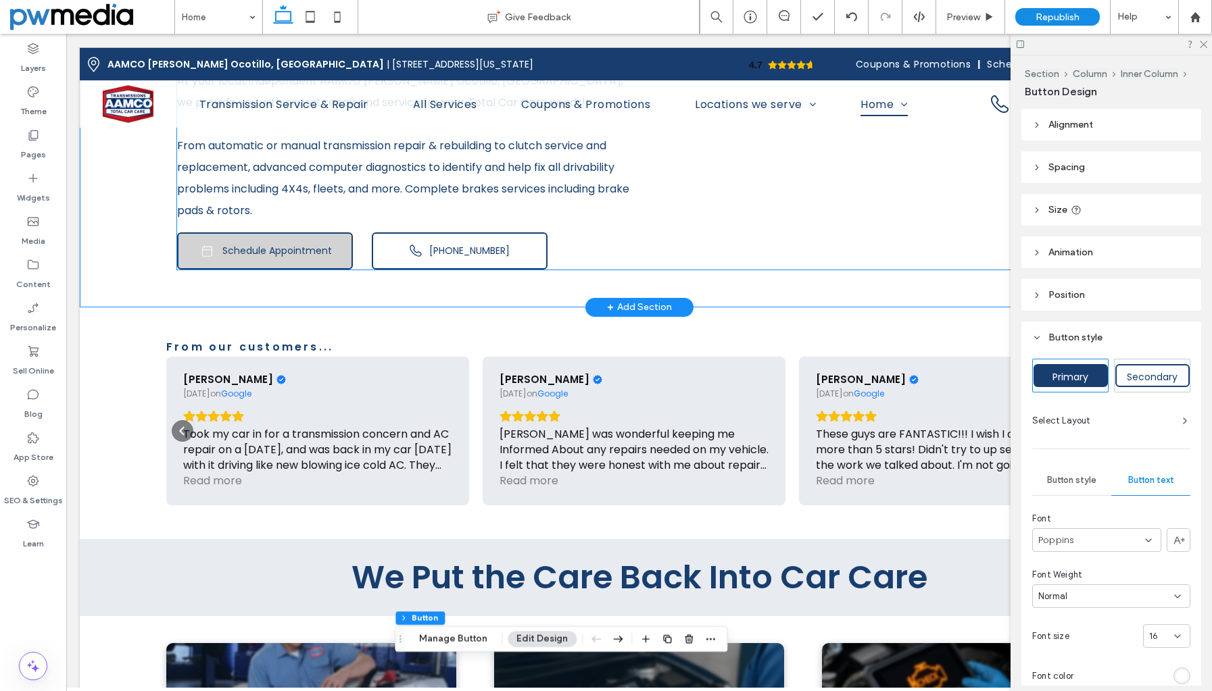
click at [278, 244] on span "Schedule Appointment" at bounding box center [276, 251] width 109 height 14
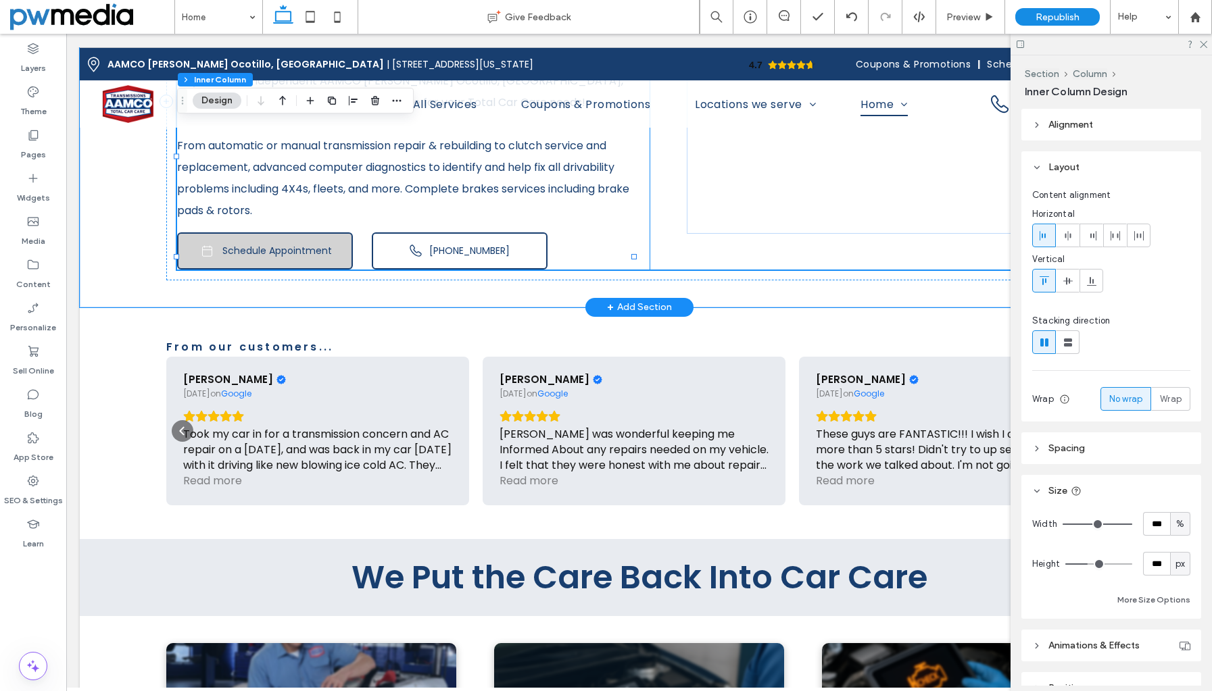
click at [278, 244] on span "Schedule Appointment" at bounding box center [276, 251] width 109 height 14
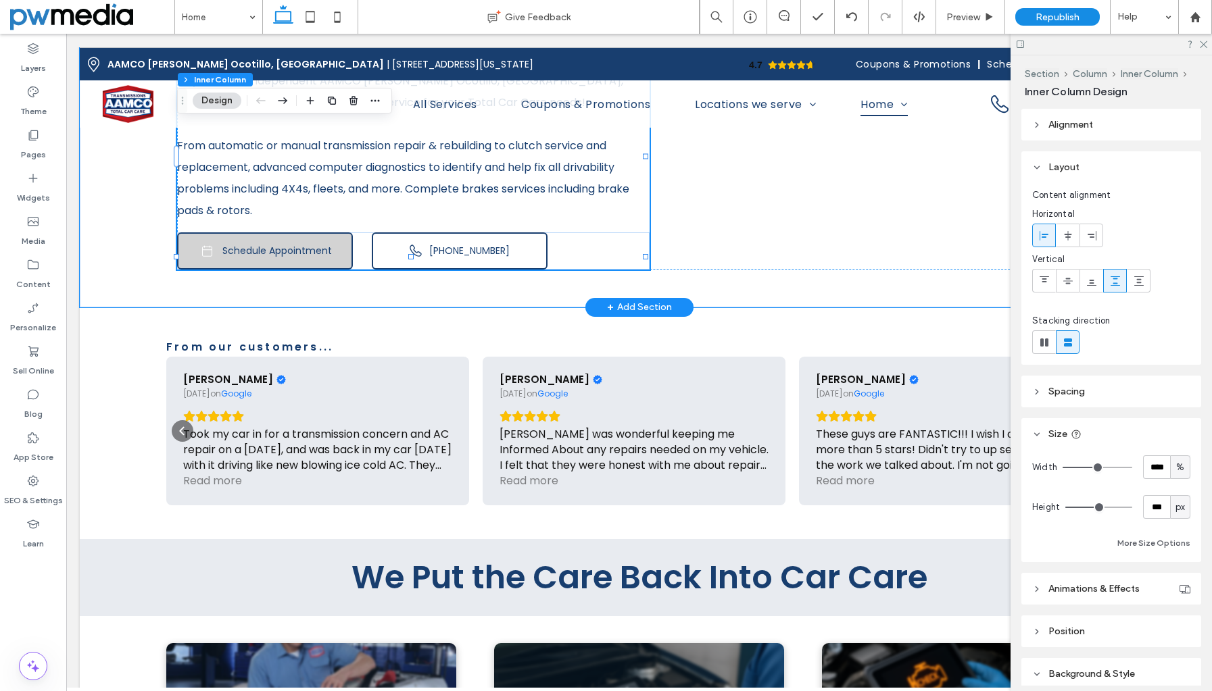
click at [291, 244] on span "Schedule Appointment" at bounding box center [276, 251] width 109 height 14
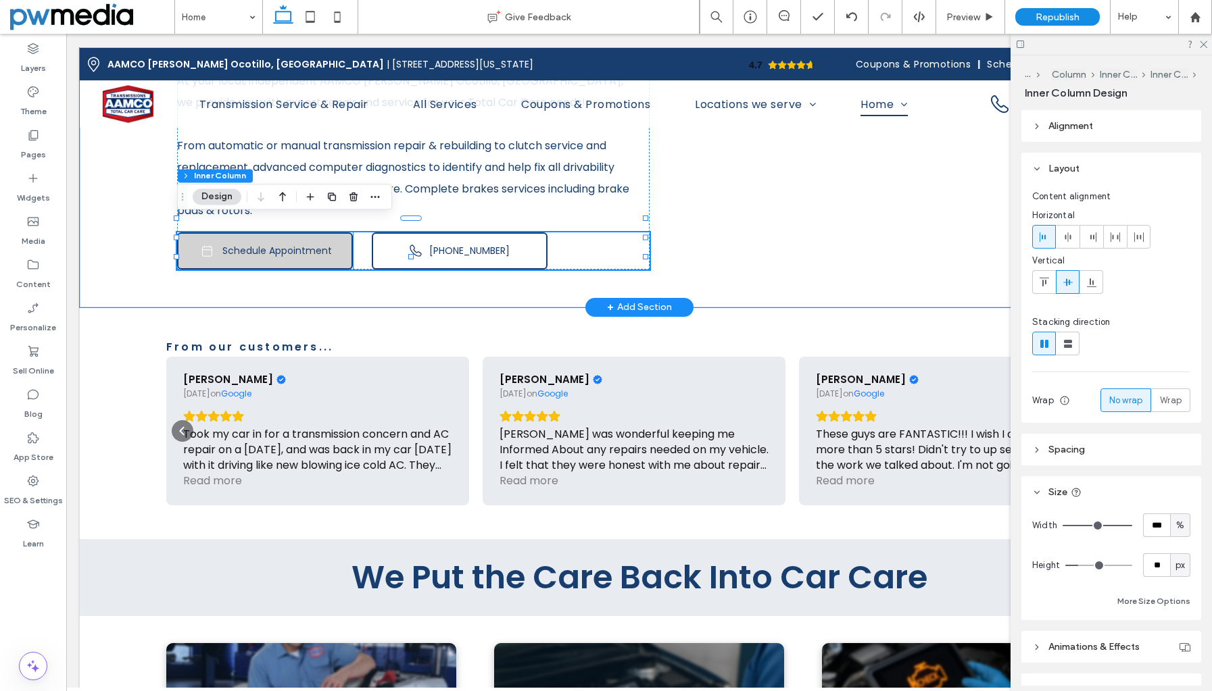
click at [335, 235] on link "Schedule Appointment" at bounding box center [265, 250] width 176 height 37
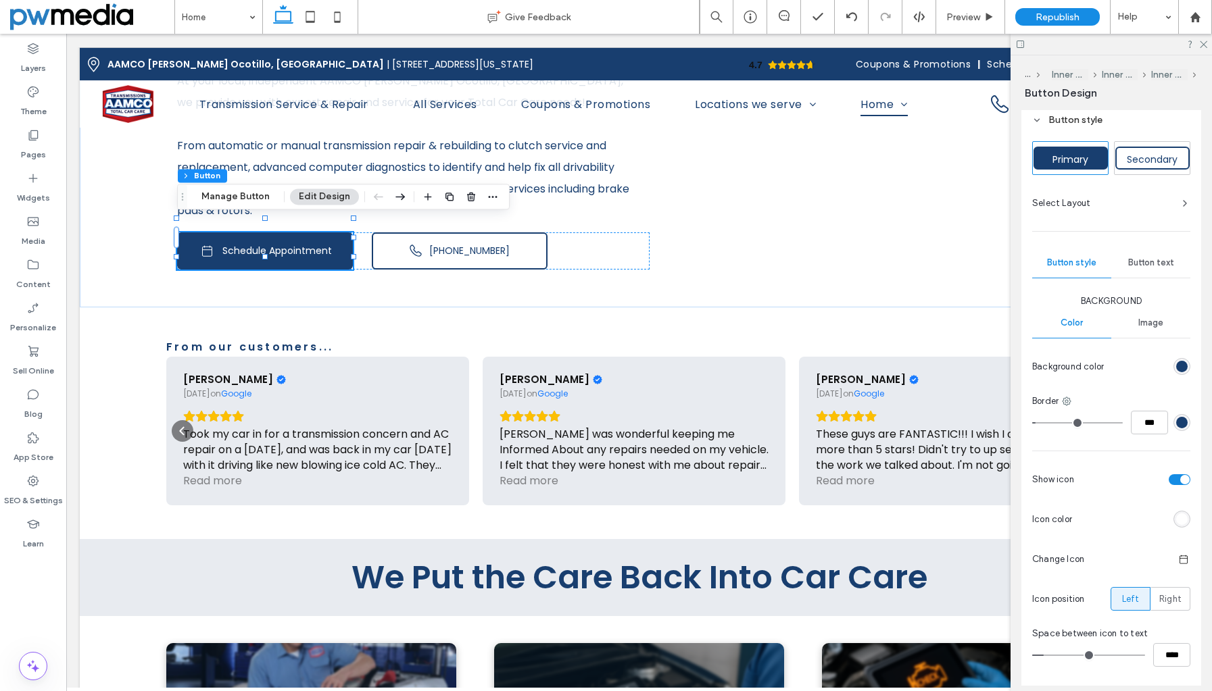
scroll to position [270, 0]
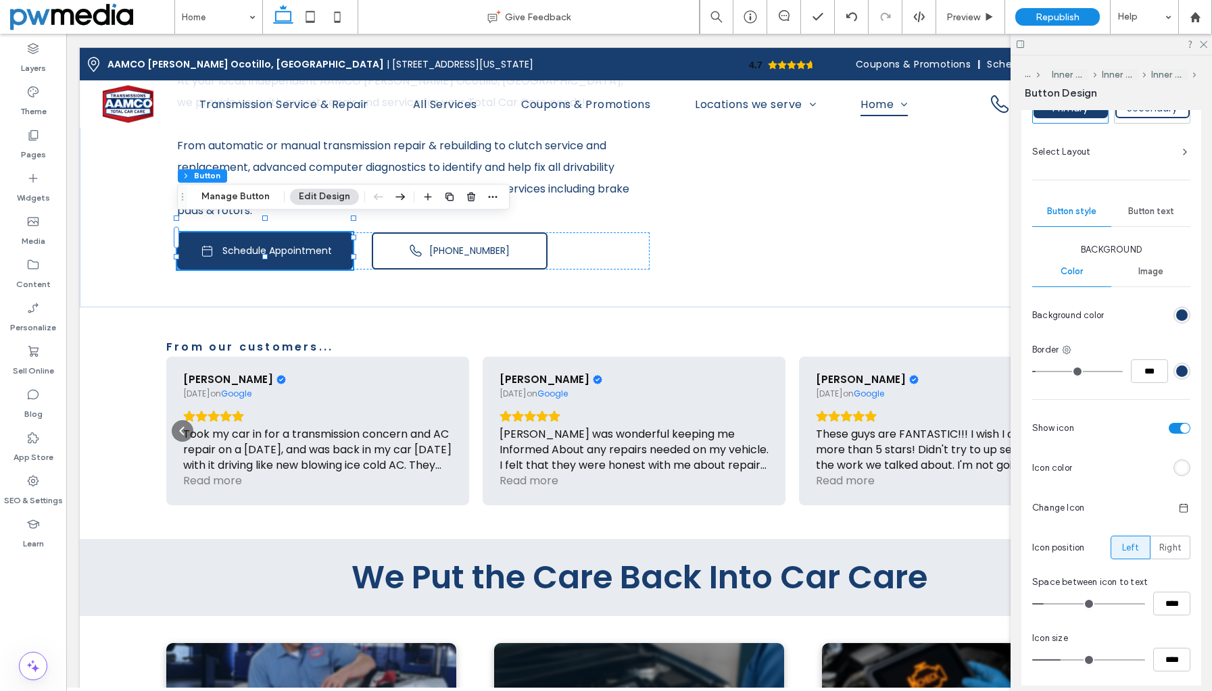
click at [1137, 213] on span "Button text" at bounding box center [1151, 211] width 46 height 11
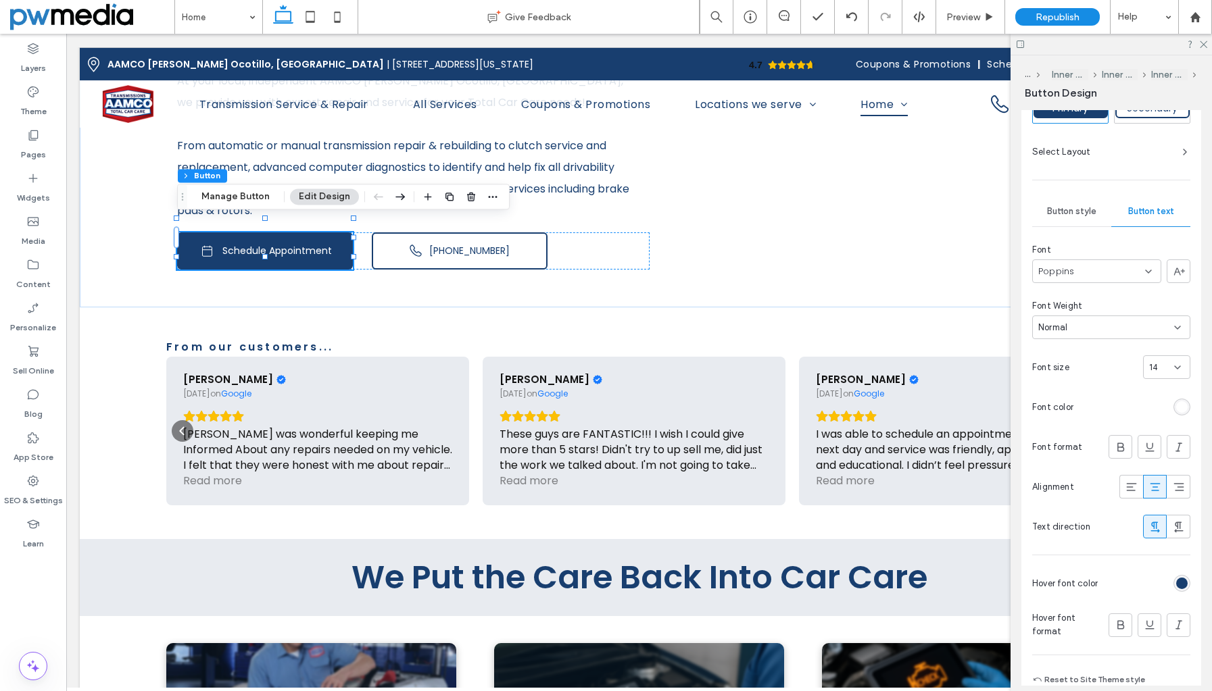
click at [1175, 366] on icon at bounding box center [1177, 367] width 11 height 11
click at [1155, 490] on div "16" at bounding box center [1160, 489] width 46 height 24
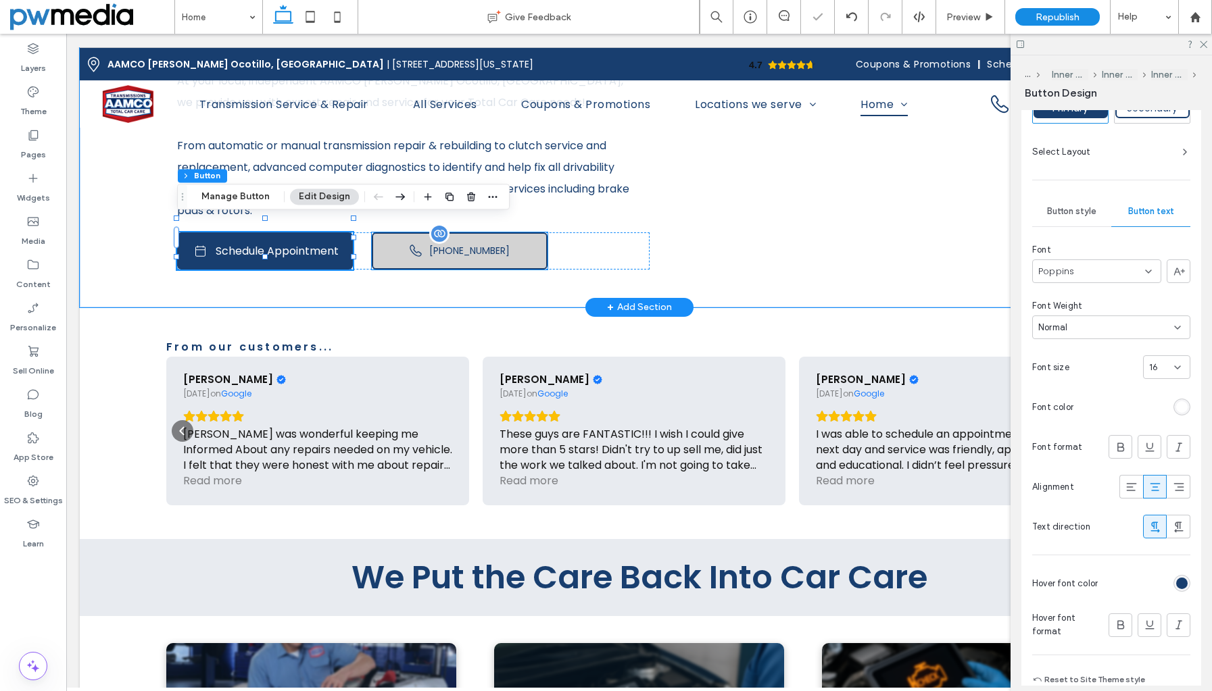
click at [518, 234] on link "[PHONE_NUMBER]" at bounding box center [460, 250] width 176 height 37
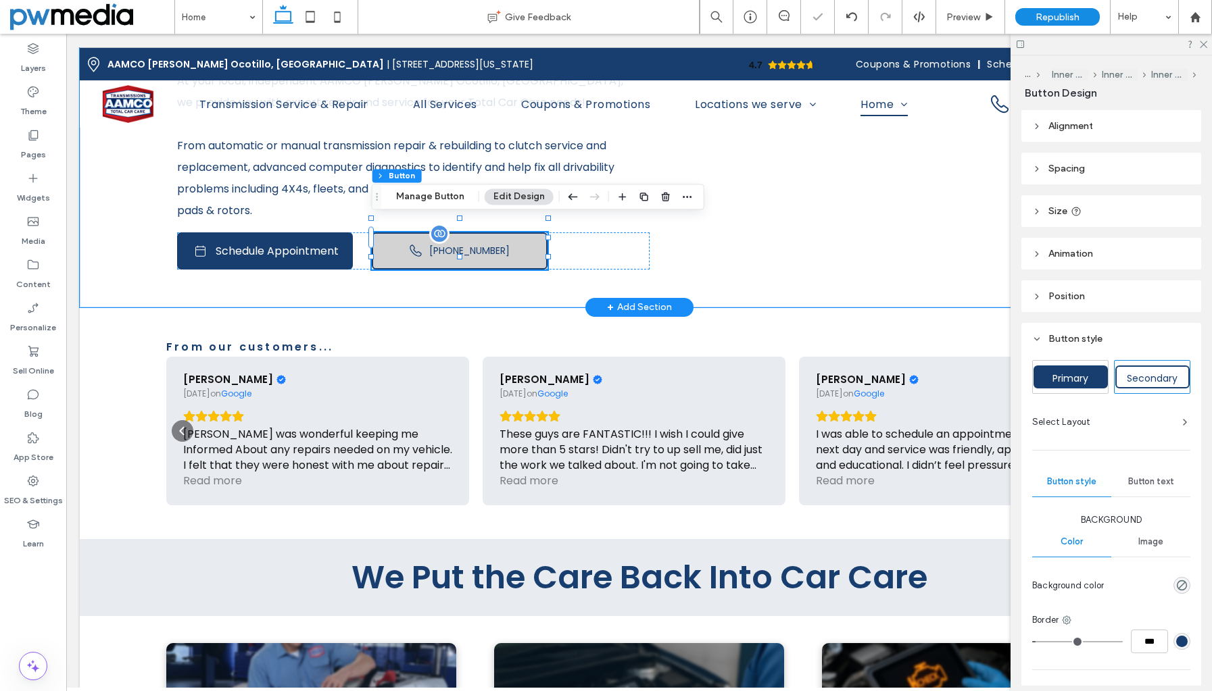
type input "**"
click at [518, 234] on link "[PHONE_NUMBER]" at bounding box center [460, 250] width 176 height 37
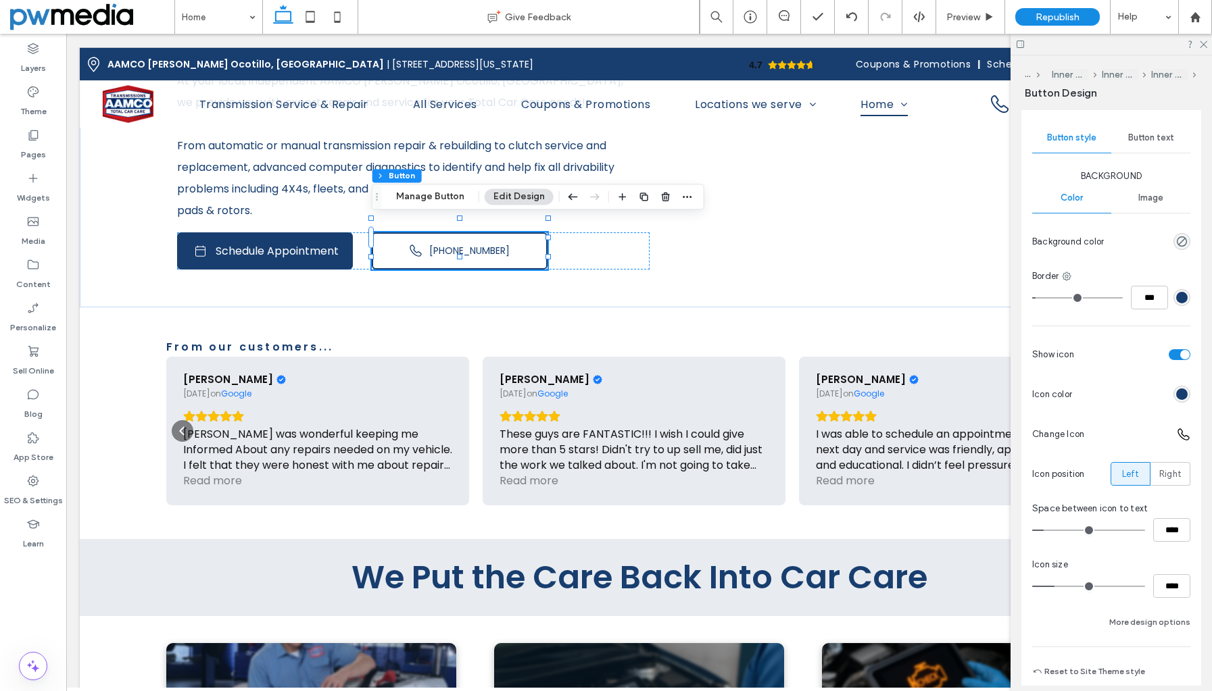
scroll to position [268, 0]
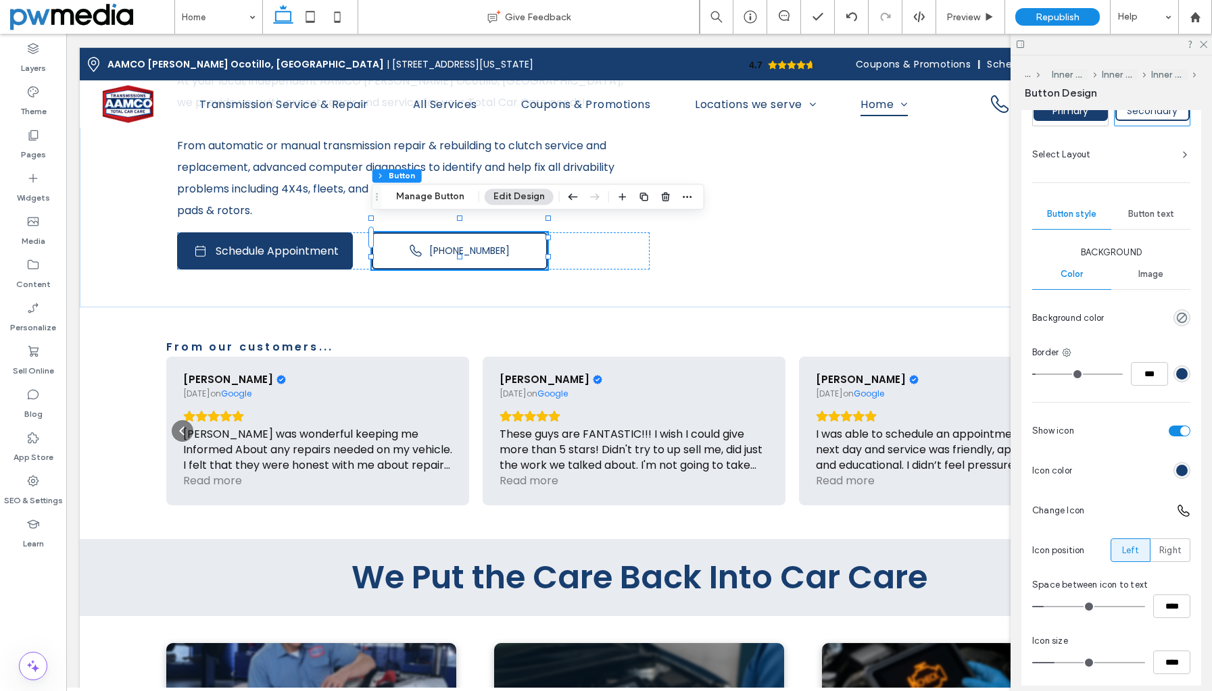
click at [1137, 212] on span "Button text" at bounding box center [1151, 214] width 46 height 11
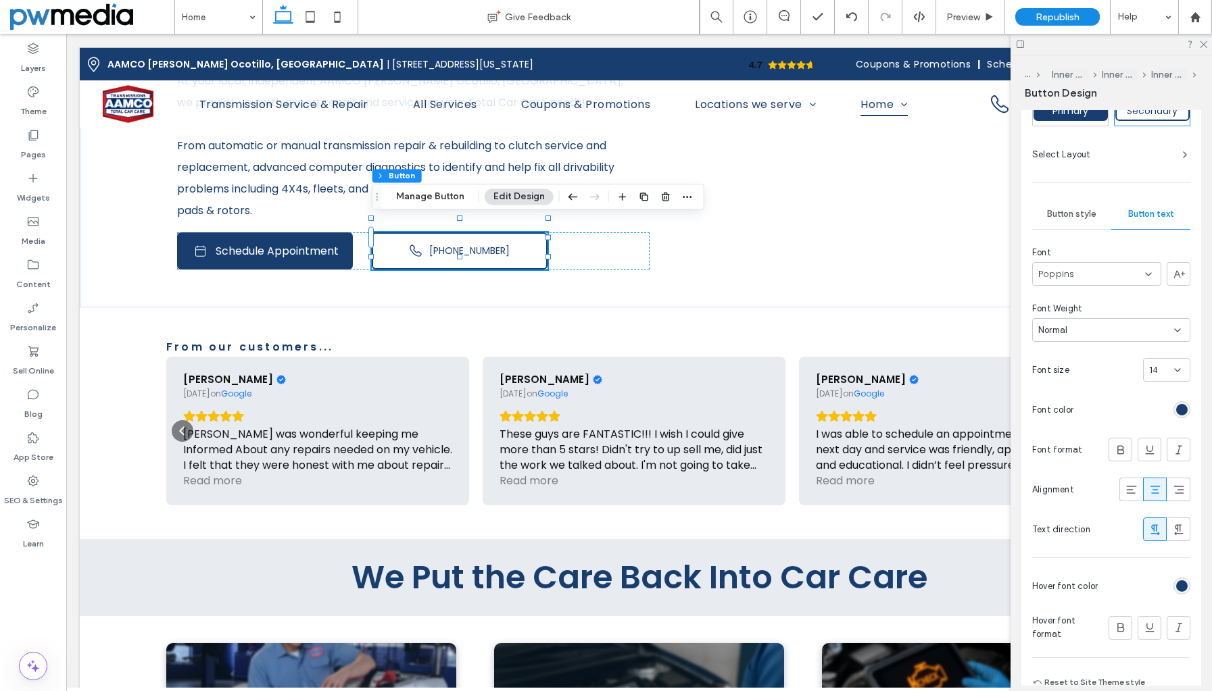
click at [1172, 368] on icon at bounding box center [1177, 370] width 11 height 11
click at [1162, 493] on div "16" at bounding box center [1160, 492] width 46 height 24
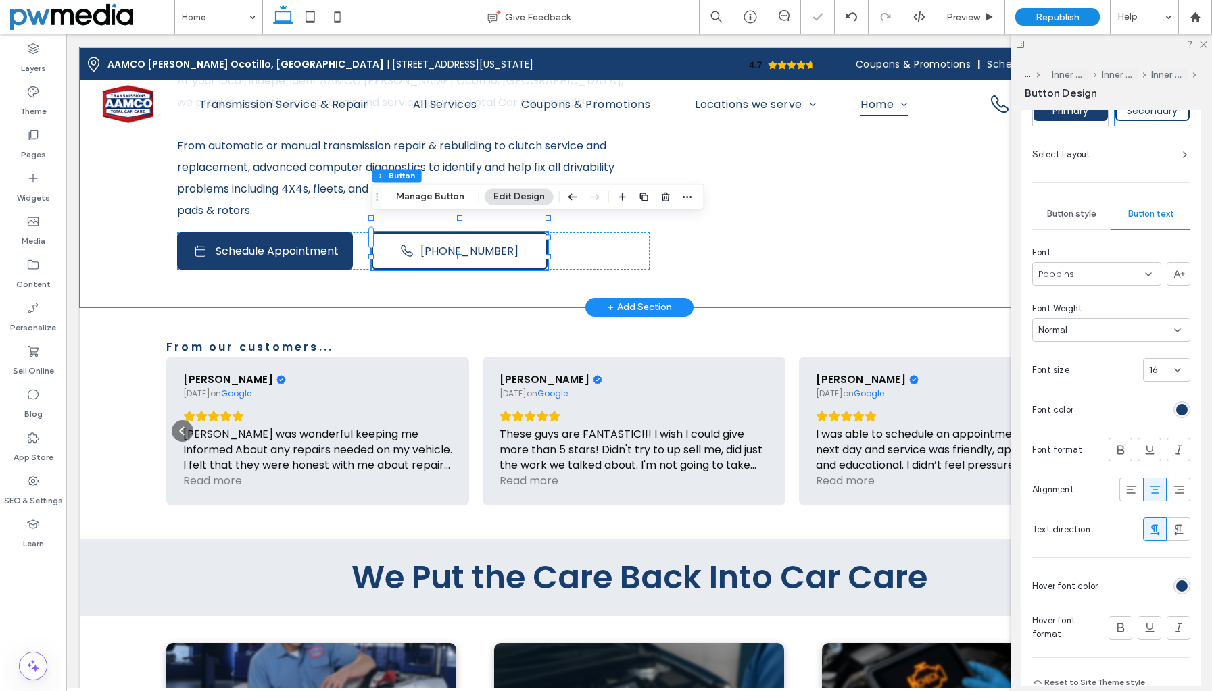
click at [574, 280] on div "AAMCO Chandler Ocotillo, AZ, Serving Downtown Chandler, Arden Park, San Marcos …" at bounding box center [639, 102] width 1118 height 412
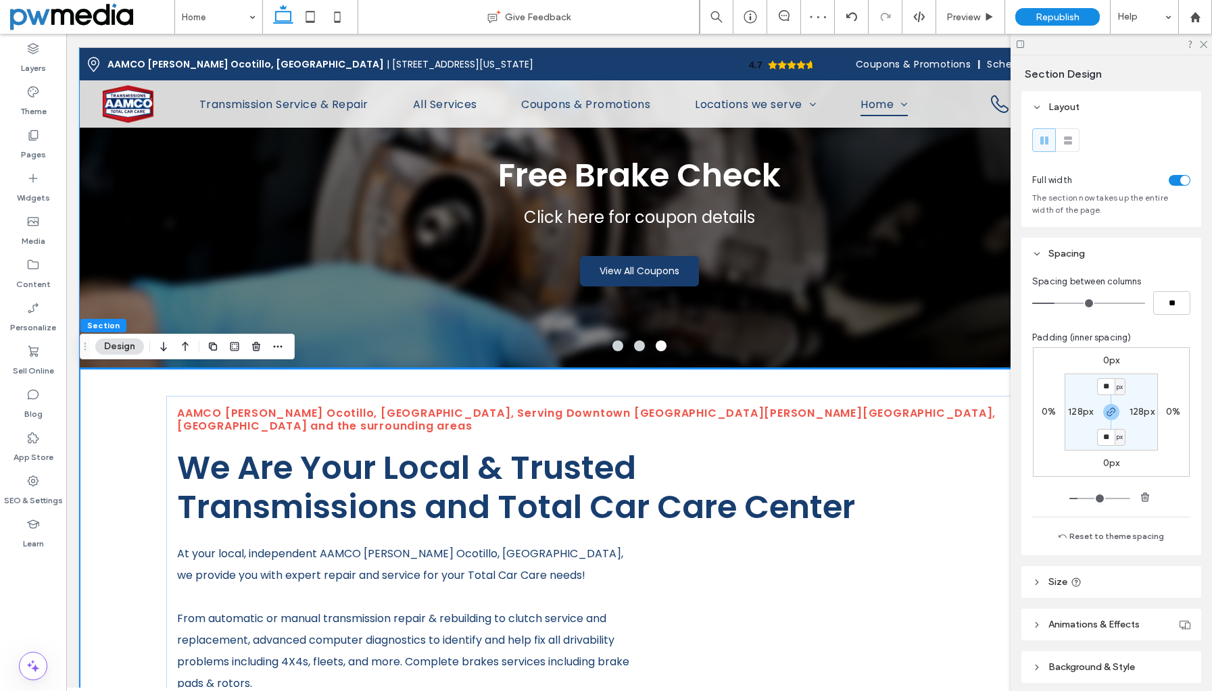
scroll to position [0, 0]
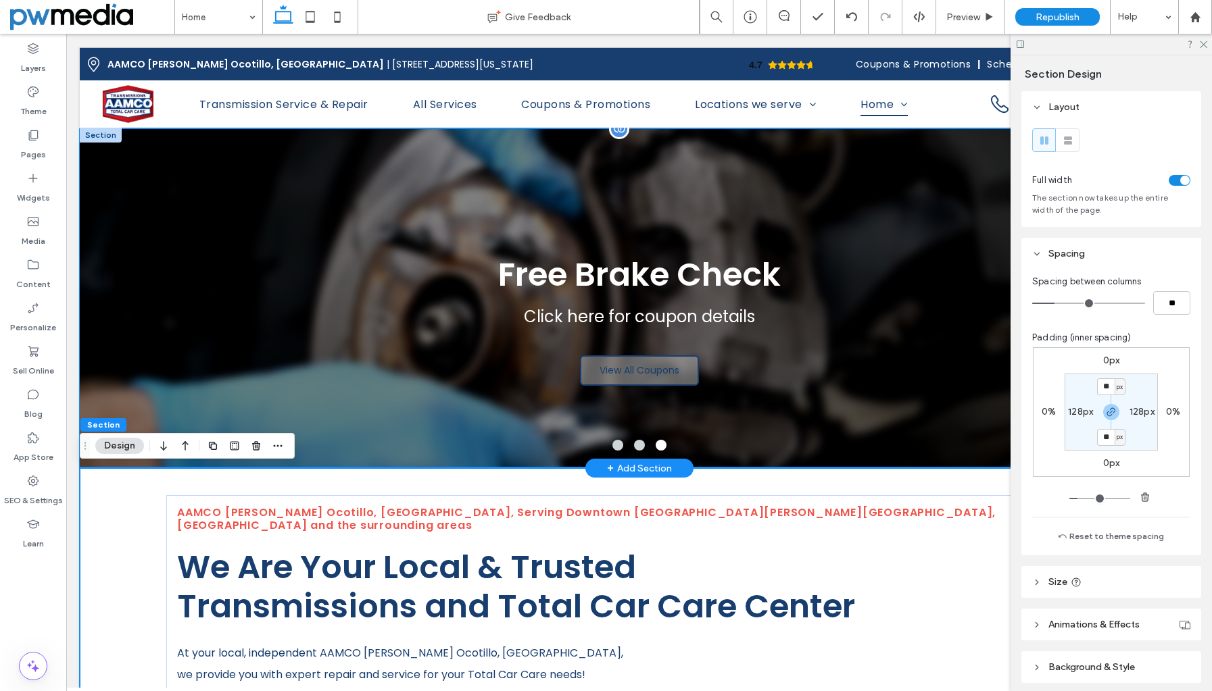
click at [624, 369] on span "View All Coupons" at bounding box center [639, 371] width 89 height 28
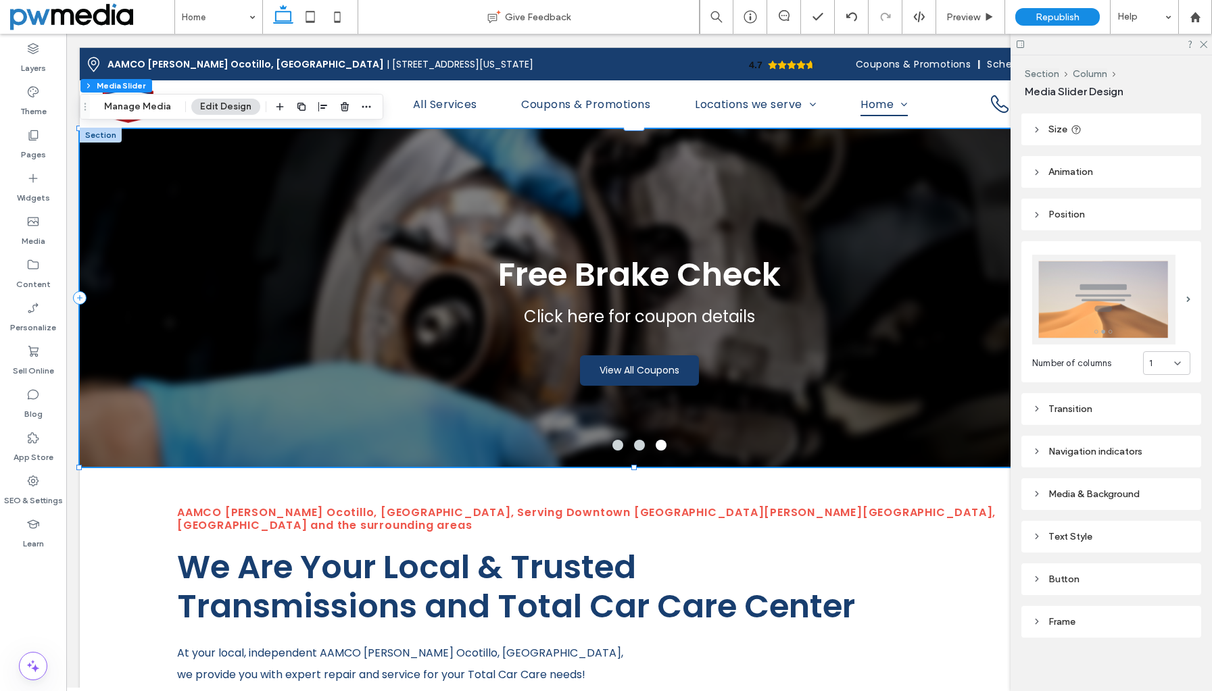
scroll to position [82, 0]
click at [1074, 572] on div "Button" at bounding box center [1111, 577] width 158 height 11
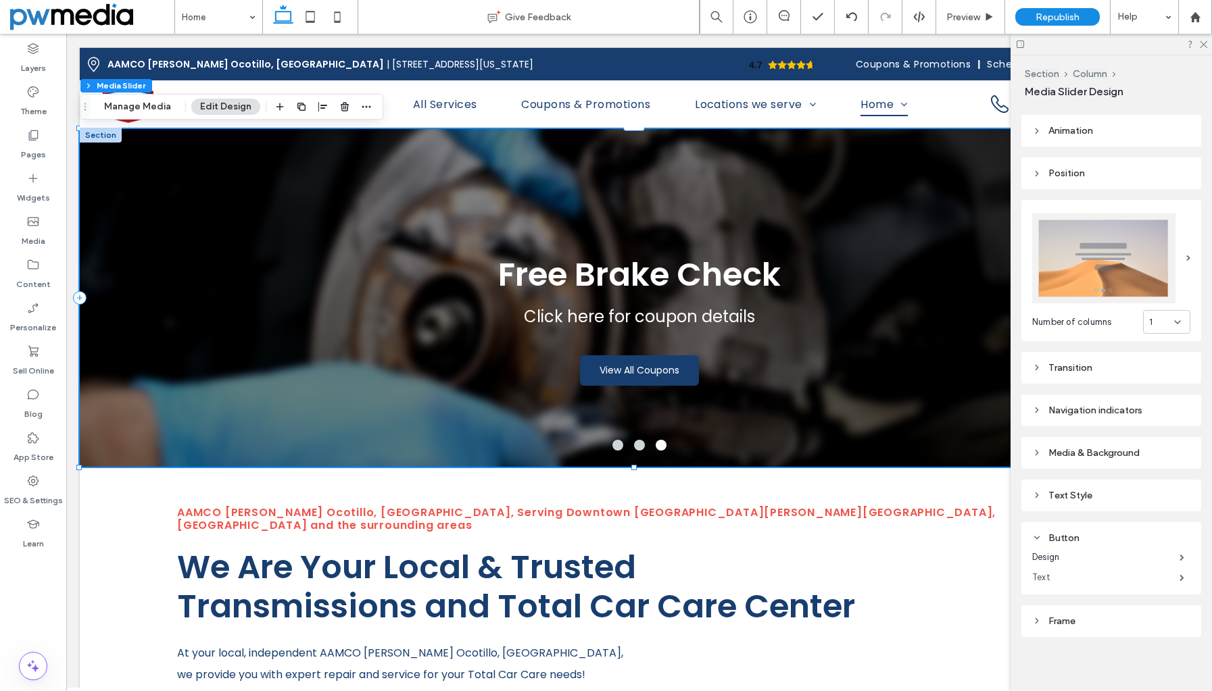
scroll to position [122, 0]
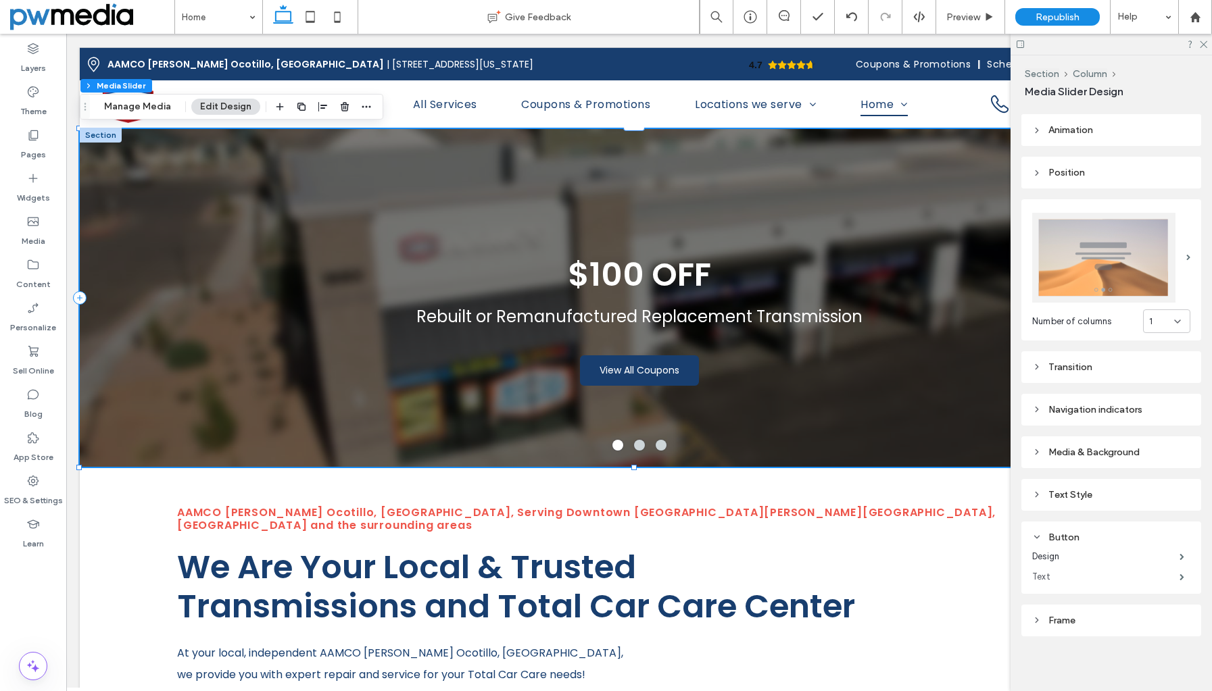
click at [1049, 569] on label "Text" at bounding box center [1105, 577] width 147 height 27
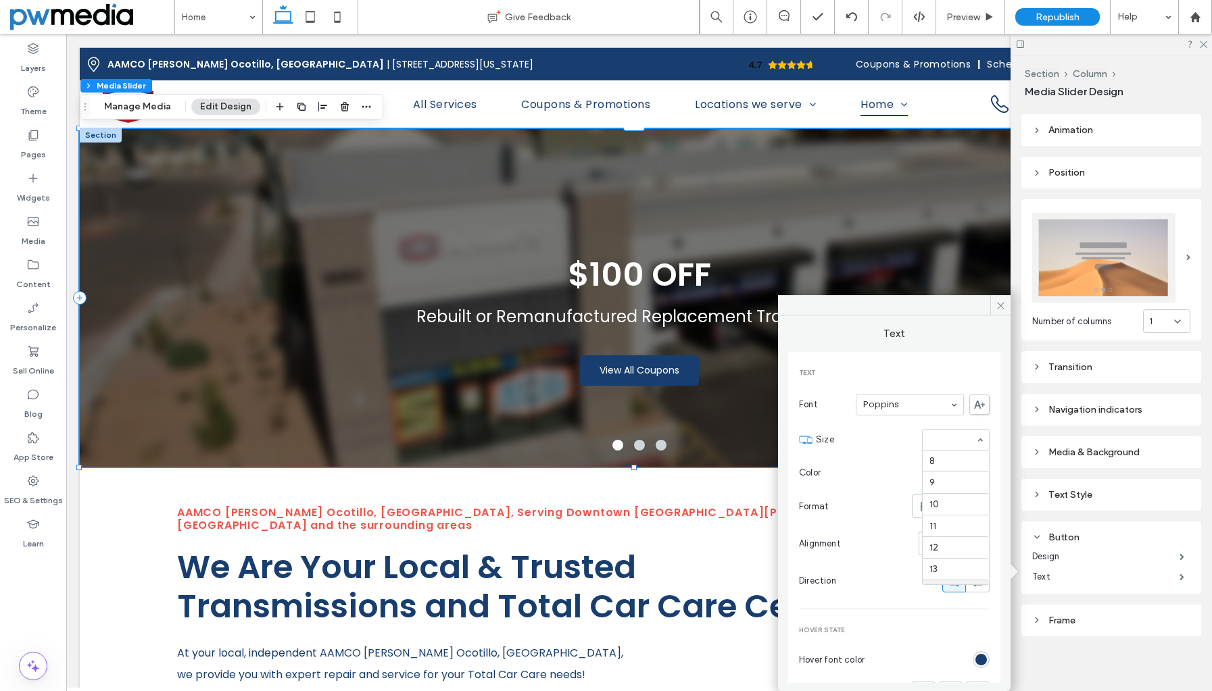
scroll to position [130, 0]
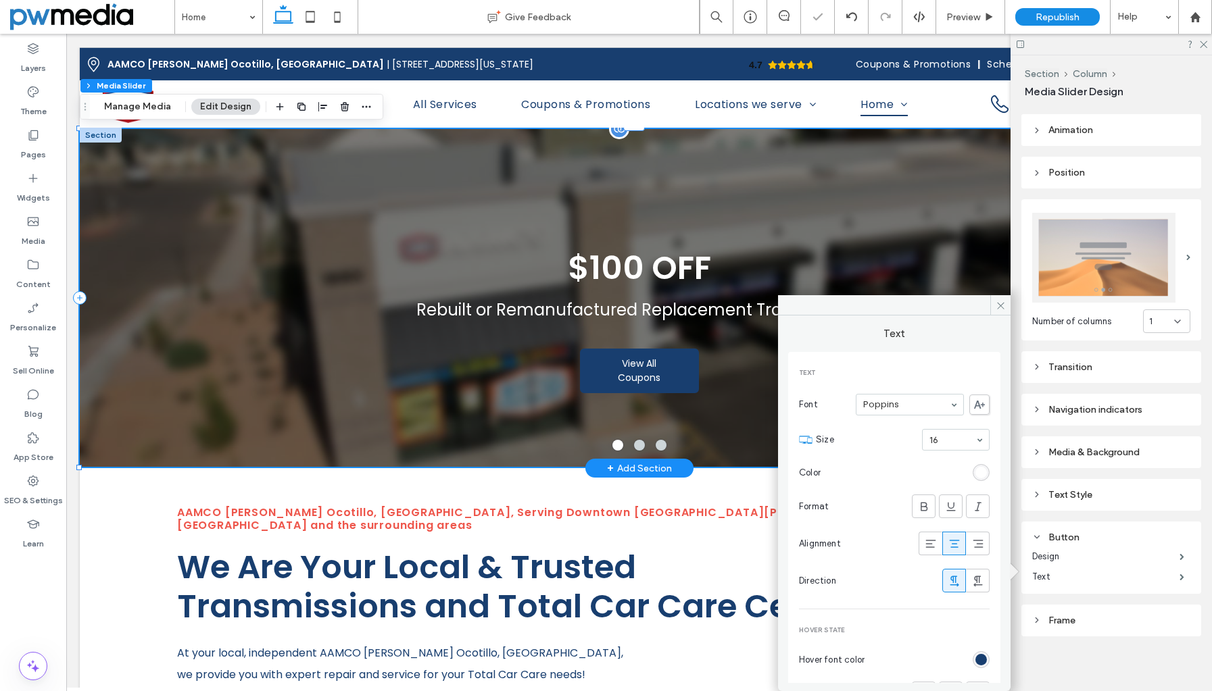
click at [639, 199] on div "$100 OFF Rebuilt or Remanufactured Replacement Transmission View All Coupons Vi…" at bounding box center [639, 307] width 1118 height 274
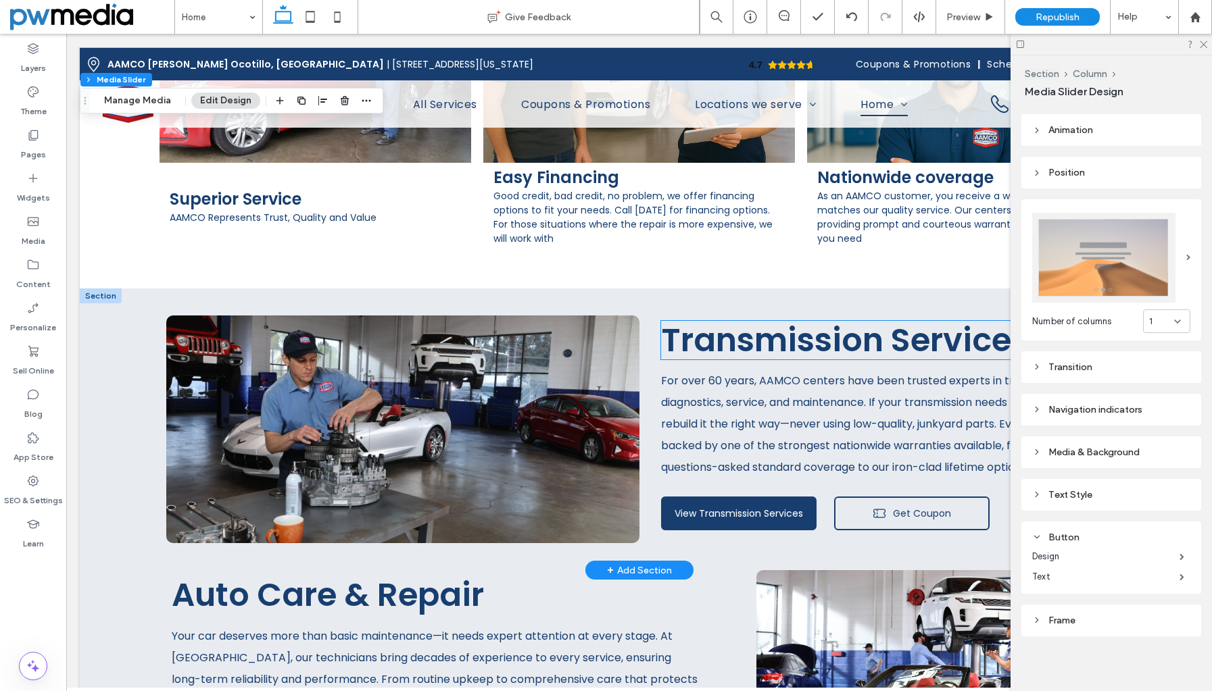
scroll to position [1757, 0]
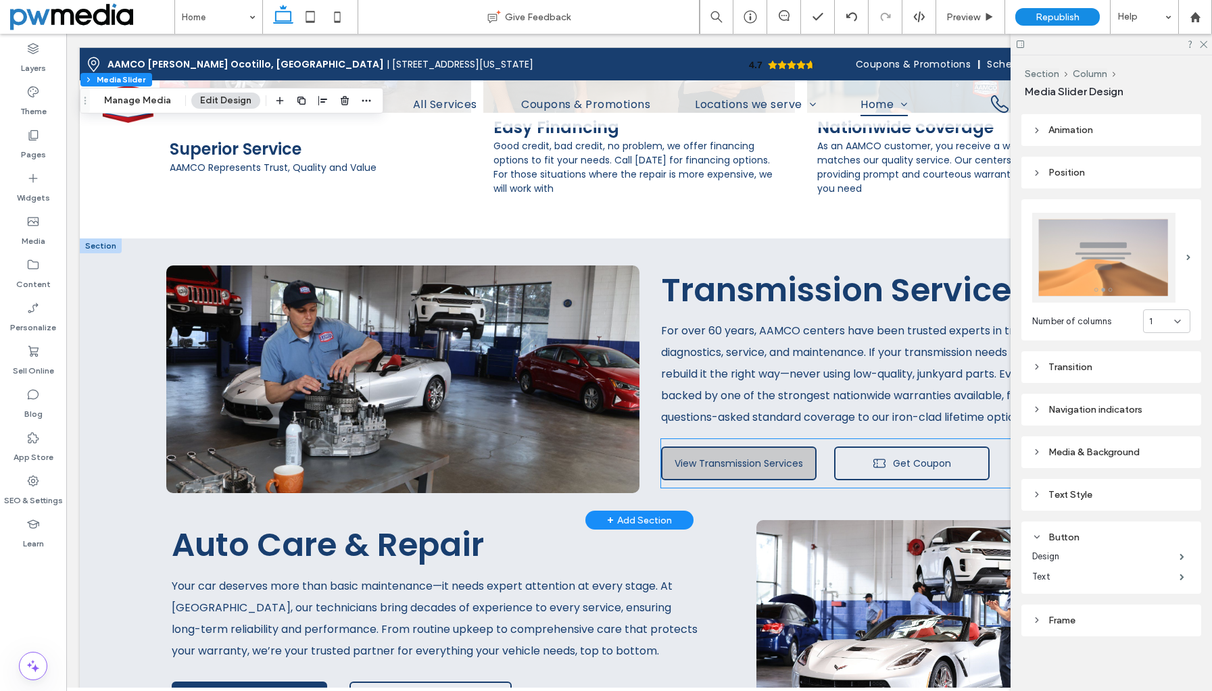
click at [734, 457] on span "View Transmission Services" at bounding box center [738, 464] width 128 height 14
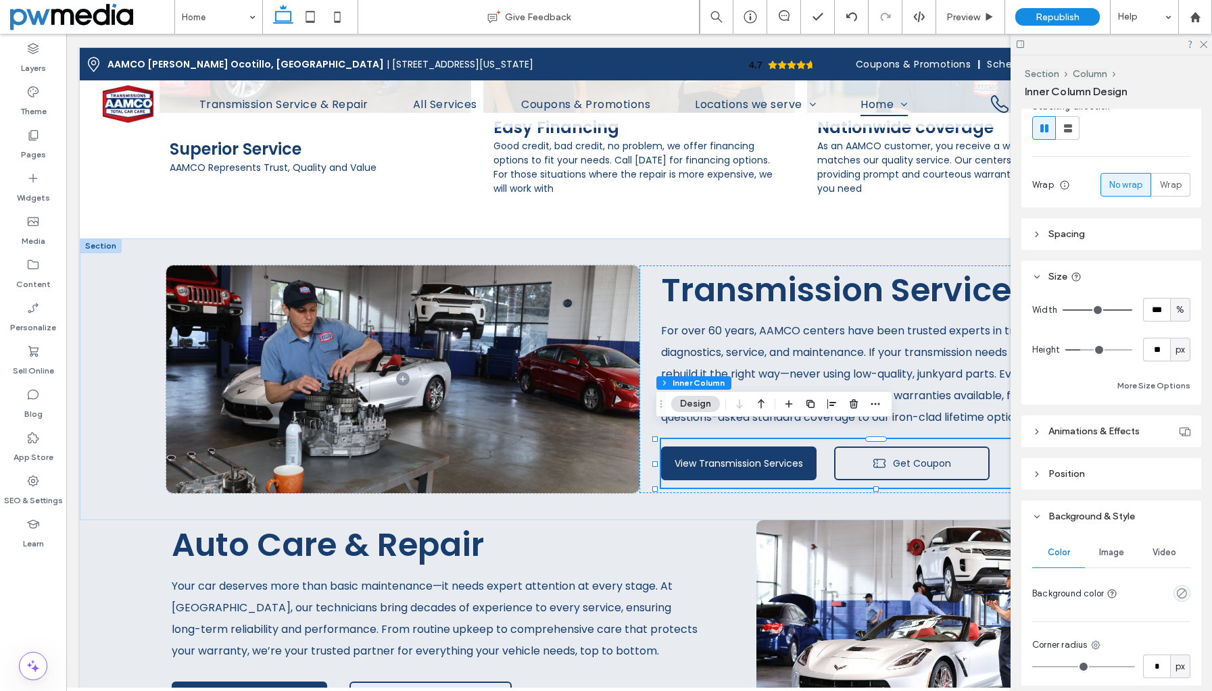
scroll to position [270, 0]
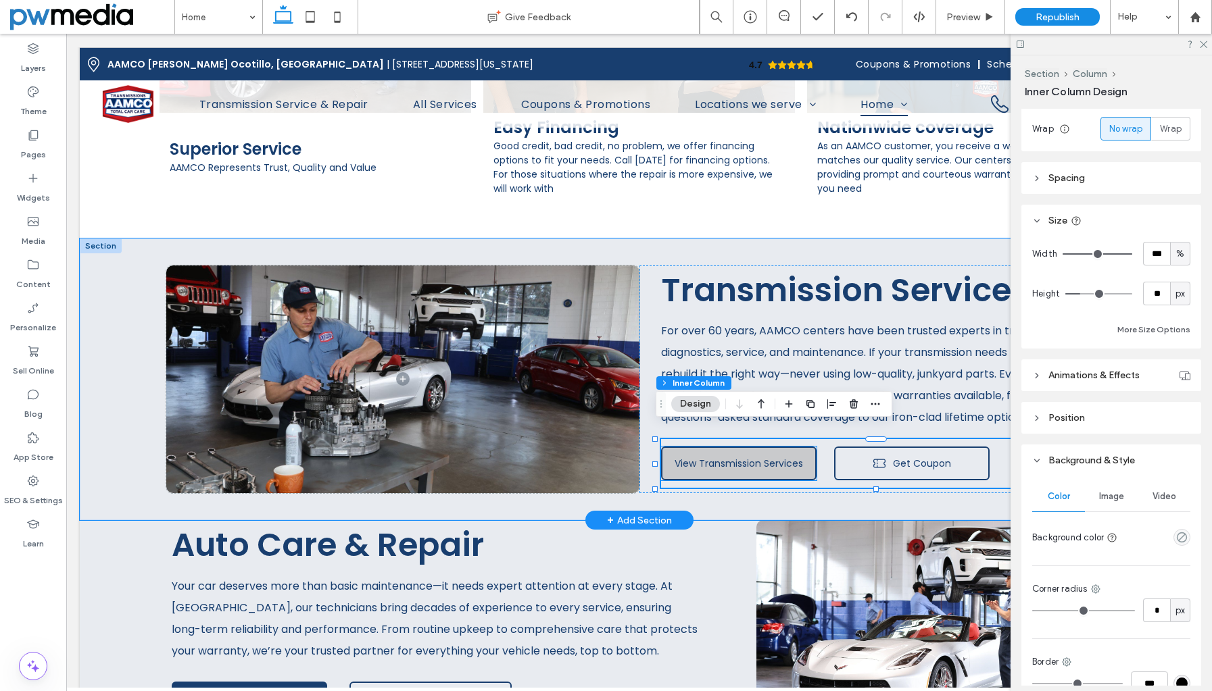
click at [785, 457] on span "View Transmission Services" at bounding box center [738, 464] width 128 height 14
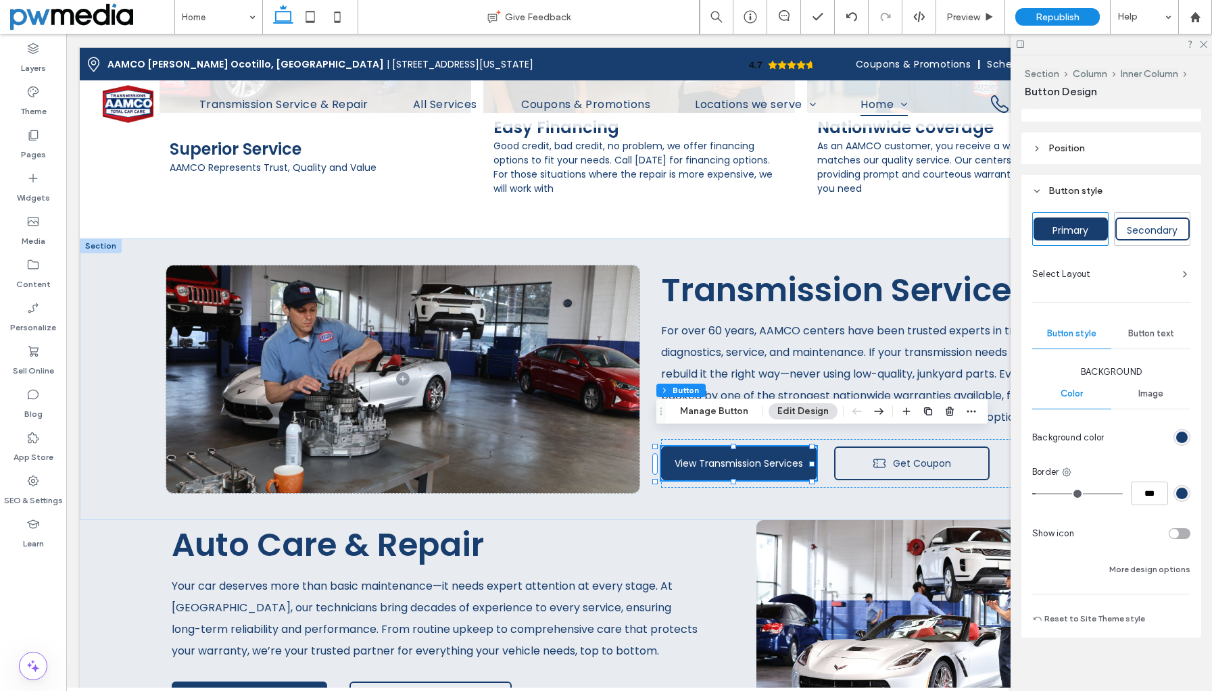
scroll to position [153, 0]
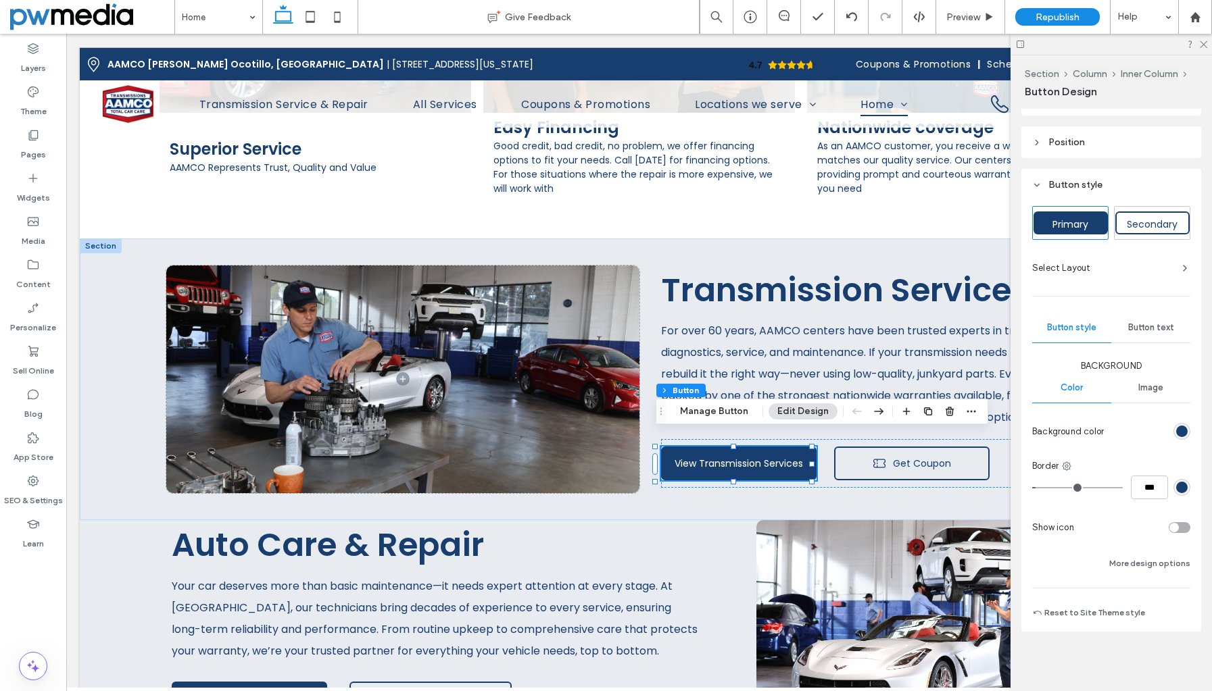
click at [1129, 322] on div "Button text" at bounding box center [1150, 328] width 79 height 30
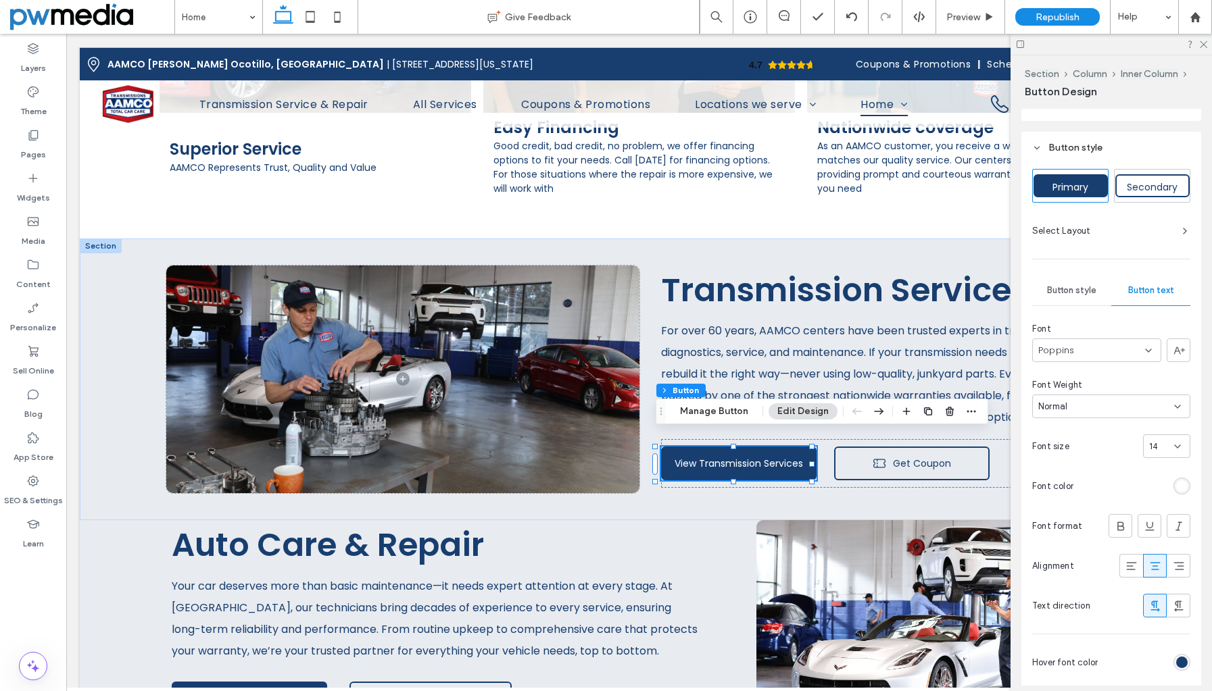
scroll to position [220, 0]
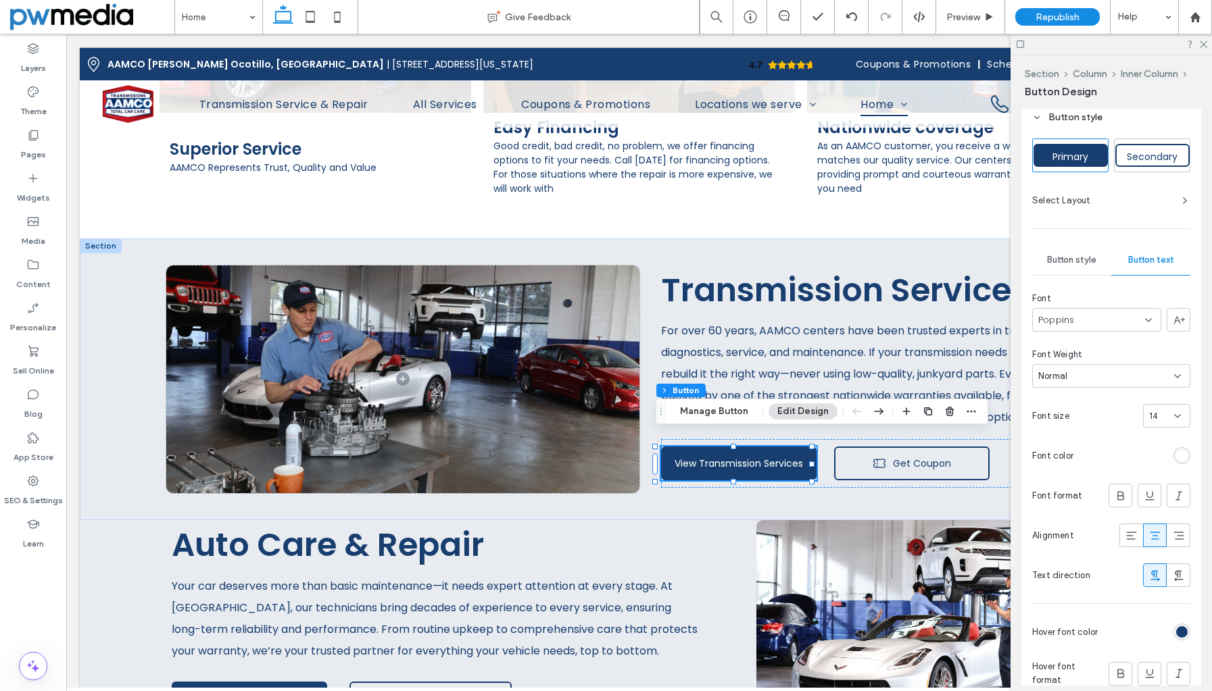
click at [1172, 413] on icon at bounding box center [1177, 416] width 11 height 11
click at [1164, 539] on div "16" at bounding box center [1160, 538] width 46 height 24
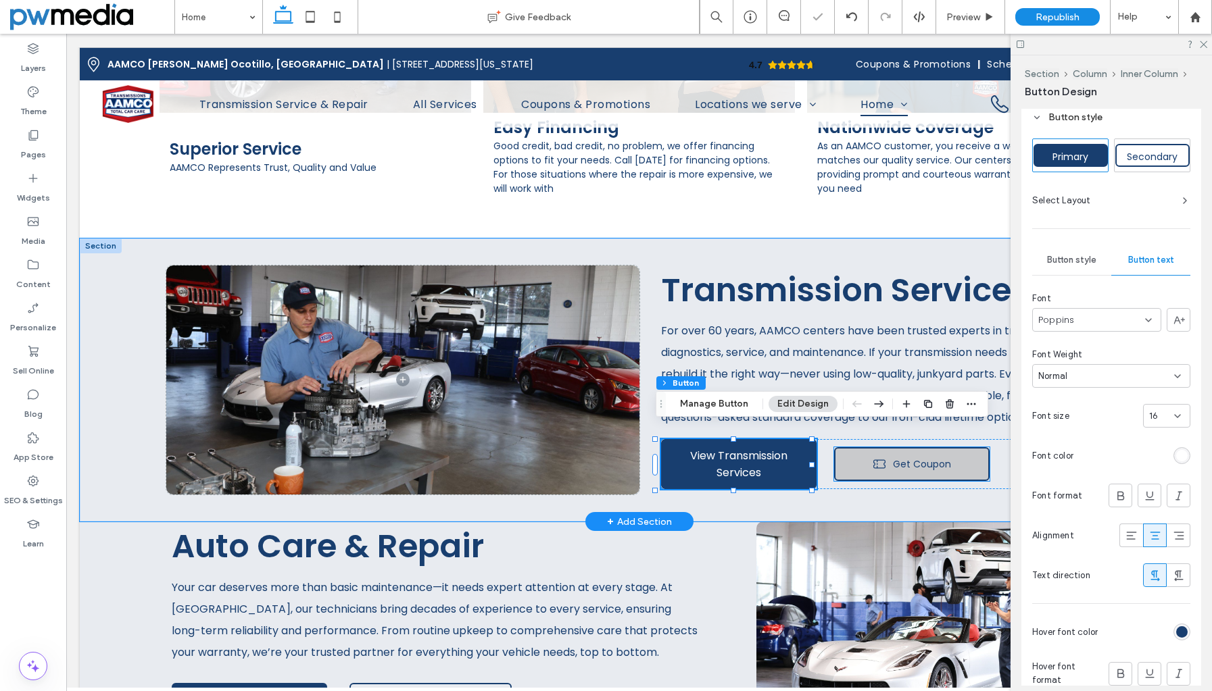
click at [969, 455] on link "Get Coupon" at bounding box center [911, 464] width 155 height 34
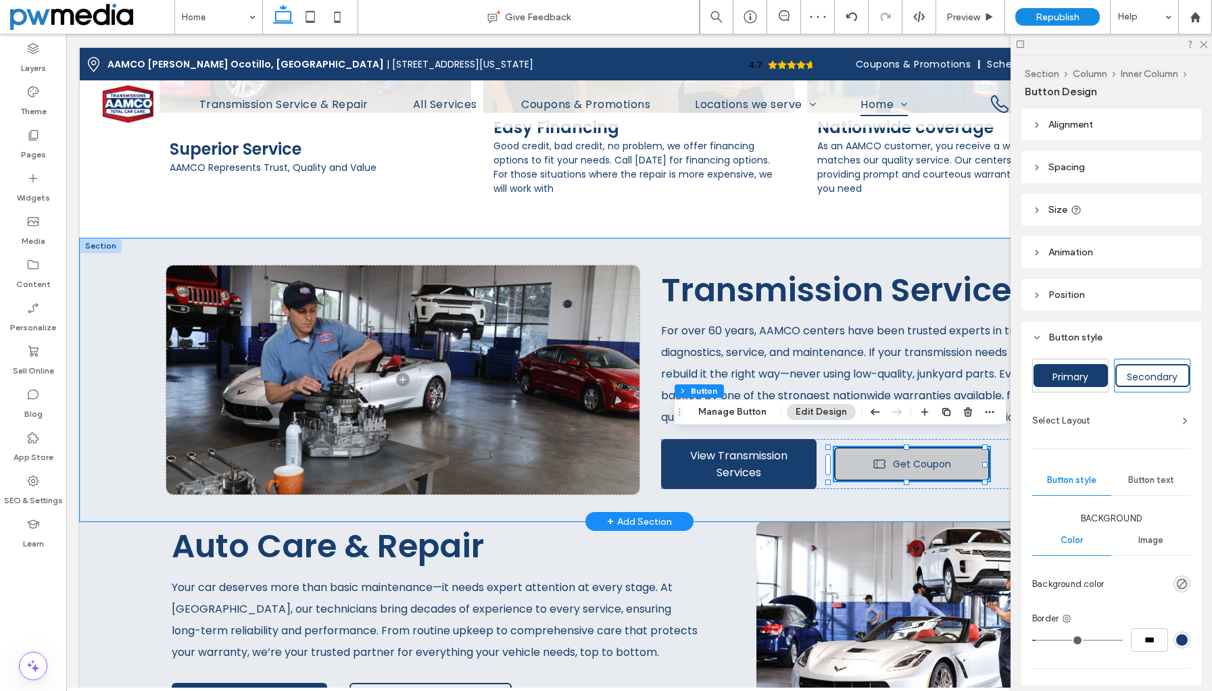
type input "**"
click at [969, 455] on link "Get Coupon" at bounding box center [911, 464] width 155 height 34
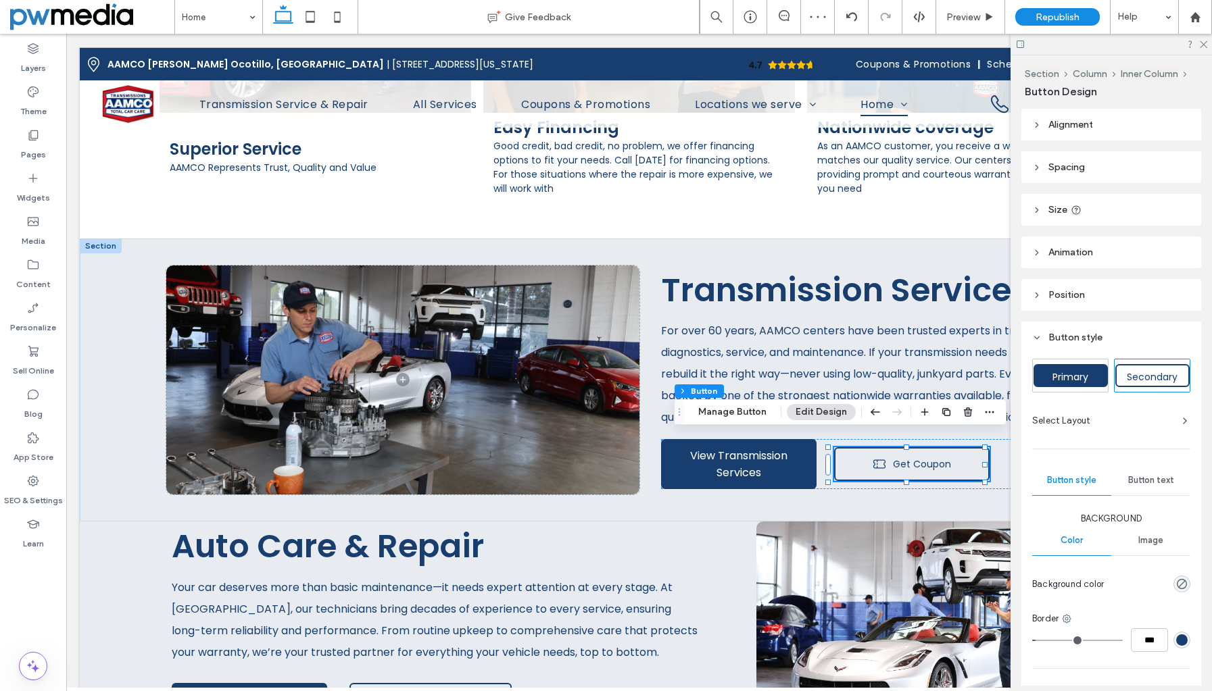
click at [1156, 482] on span "Button text" at bounding box center [1151, 480] width 46 height 11
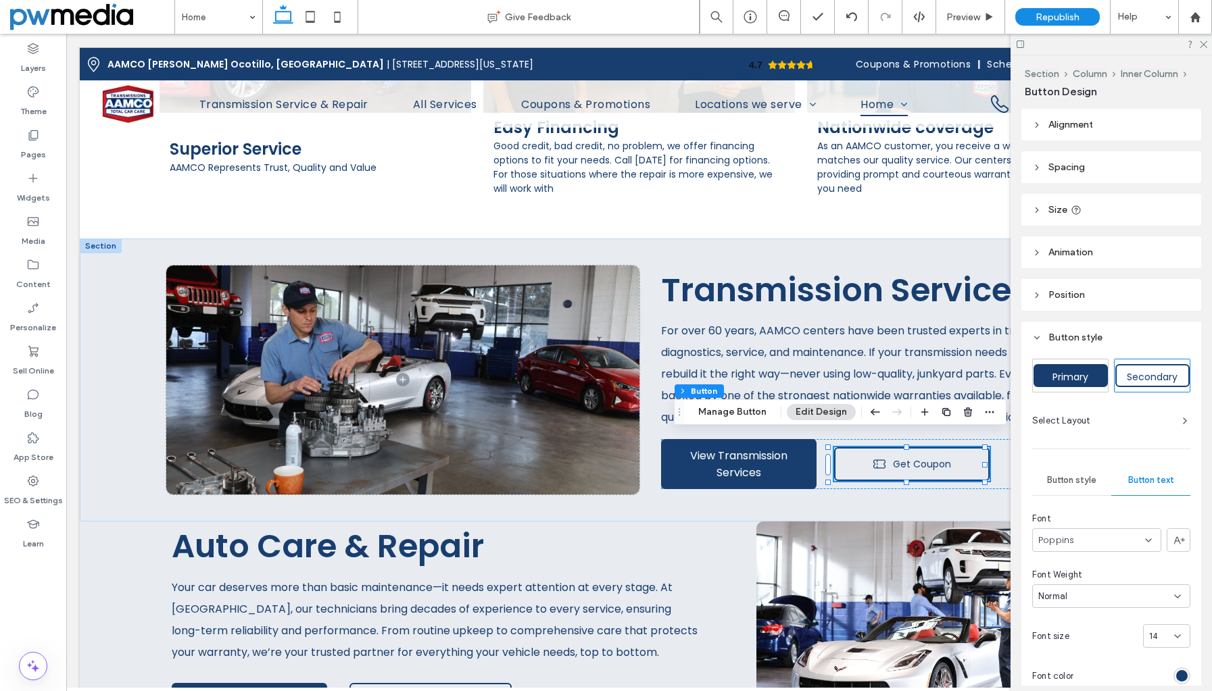
click at [1171, 624] on div "Font Poppins Font Weight Normal Font size 14 Font color Font format Alignment T…" at bounding box center [1111, 659] width 158 height 295
click at [1172, 631] on icon at bounding box center [1177, 636] width 11 height 11
click at [1149, 524] on span "16" at bounding box center [1146, 525] width 9 height 14
click at [27, 93] on icon at bounding box center [33, 92] width 14 height 14
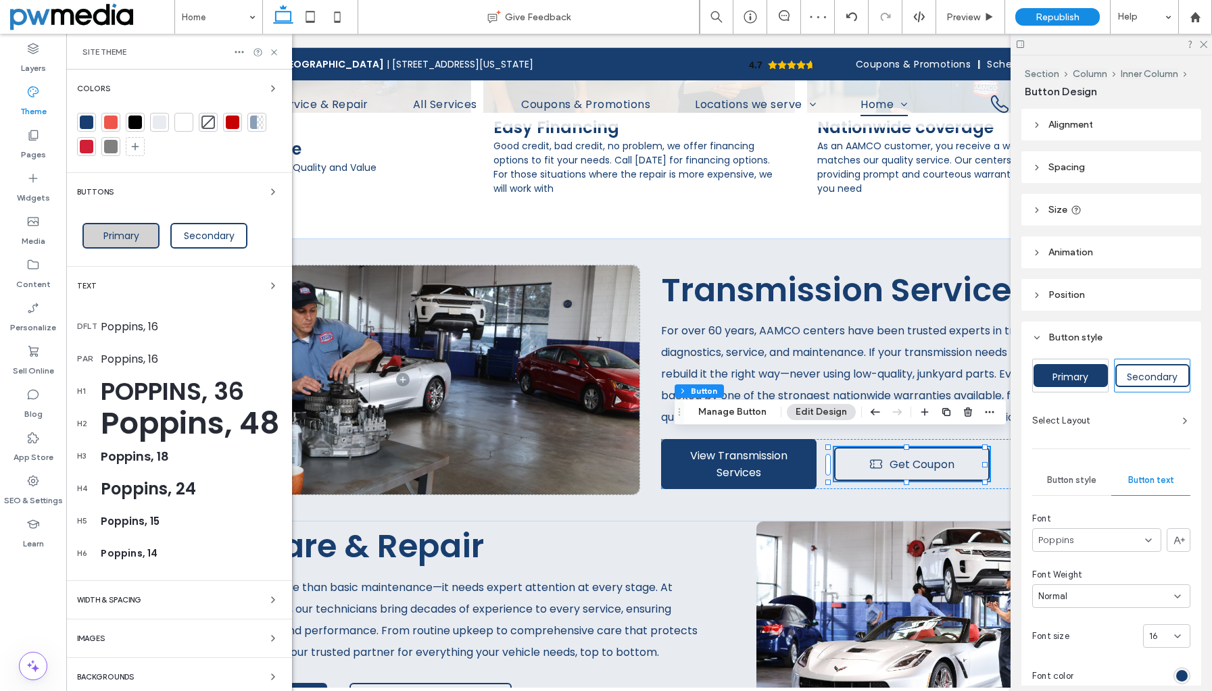
click at [97, 227] on div "Primary" at bounding box center [120, 236] width 77 height 26
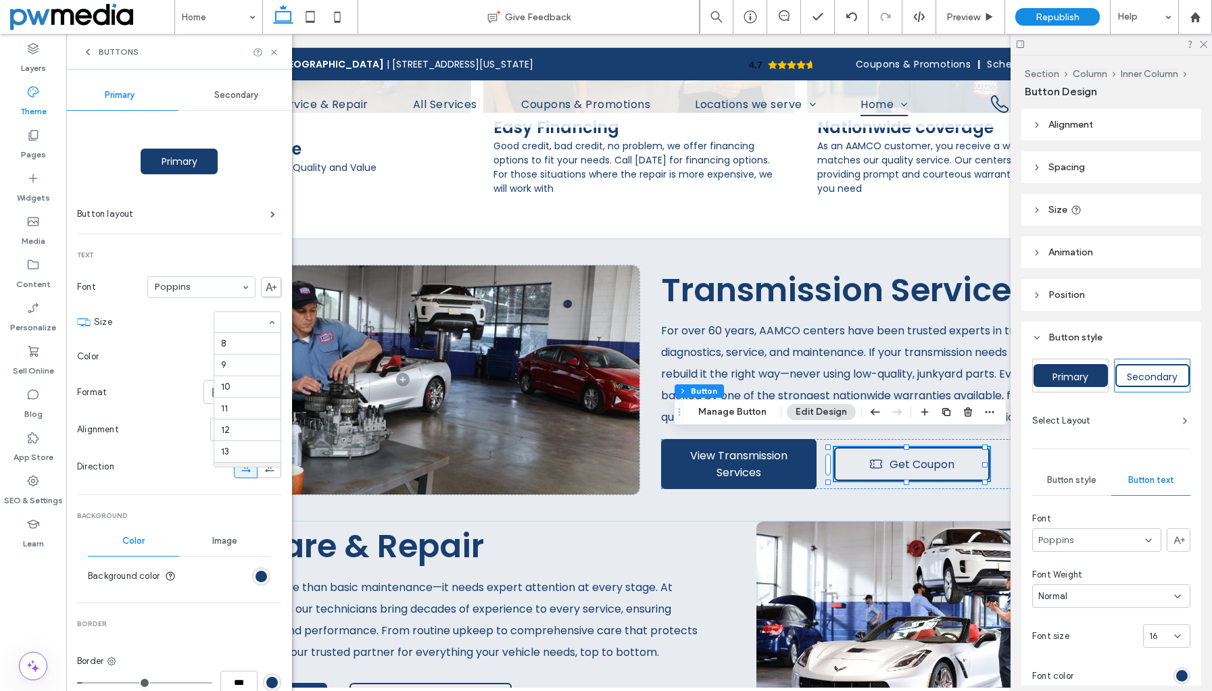
scroll to position [130, 0]
click at [233, 94] on span "Secondary" at bounding box center [236, 95] width 44 height 11
drag, startPoint x: 273, startPoint y: 52, endPoint x: 347, endPoint y: 311, distance: 269.3
click at [273, 52] on icon at bounding box center [274, 52] width 10 height 10
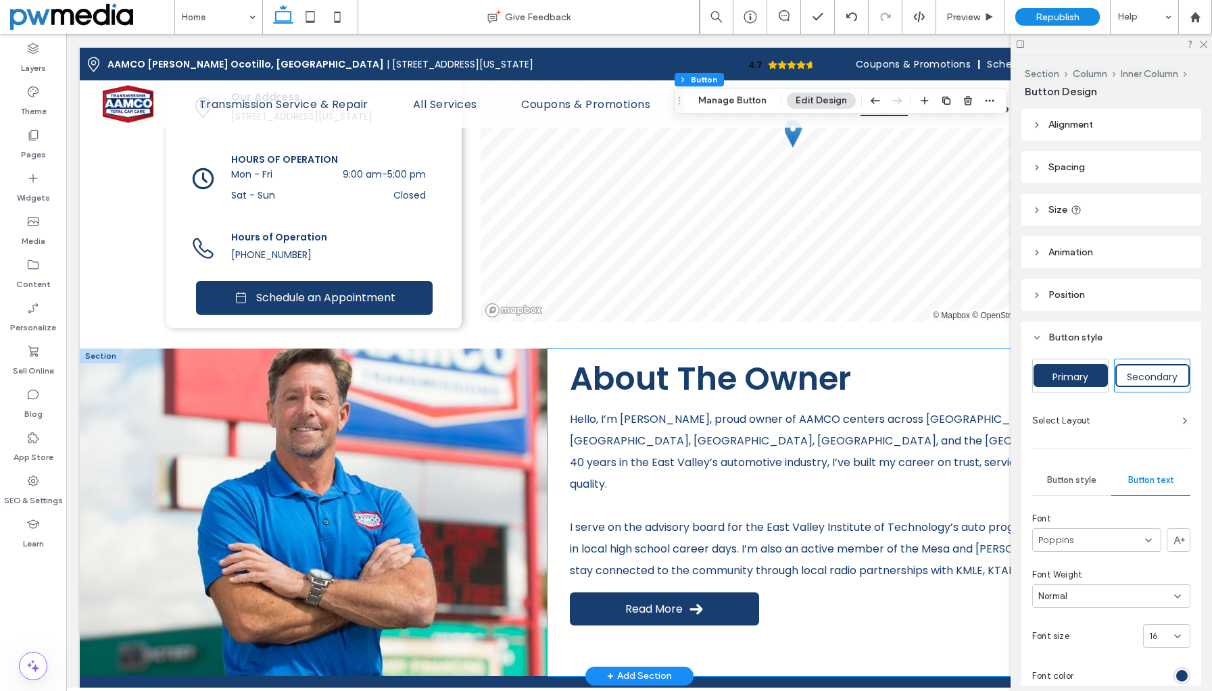
scroll to position [2568, 0]
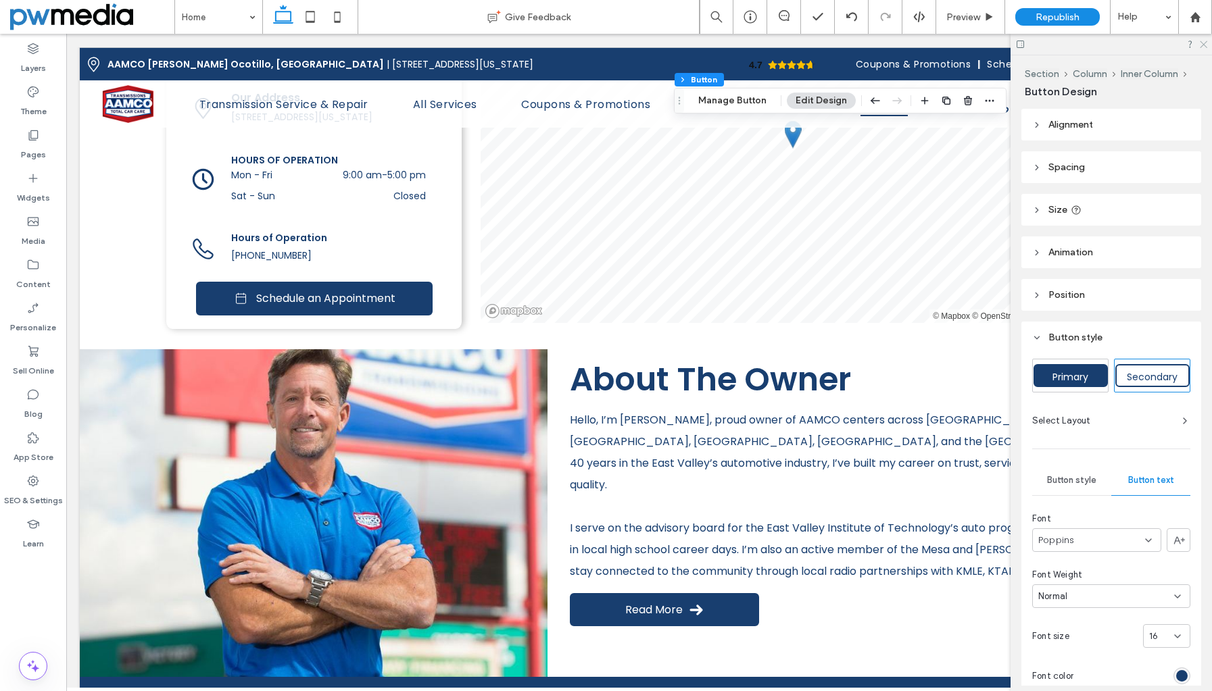
click at [1205, 44] on icon at bounding box center [1202, 43] width 9 height 9
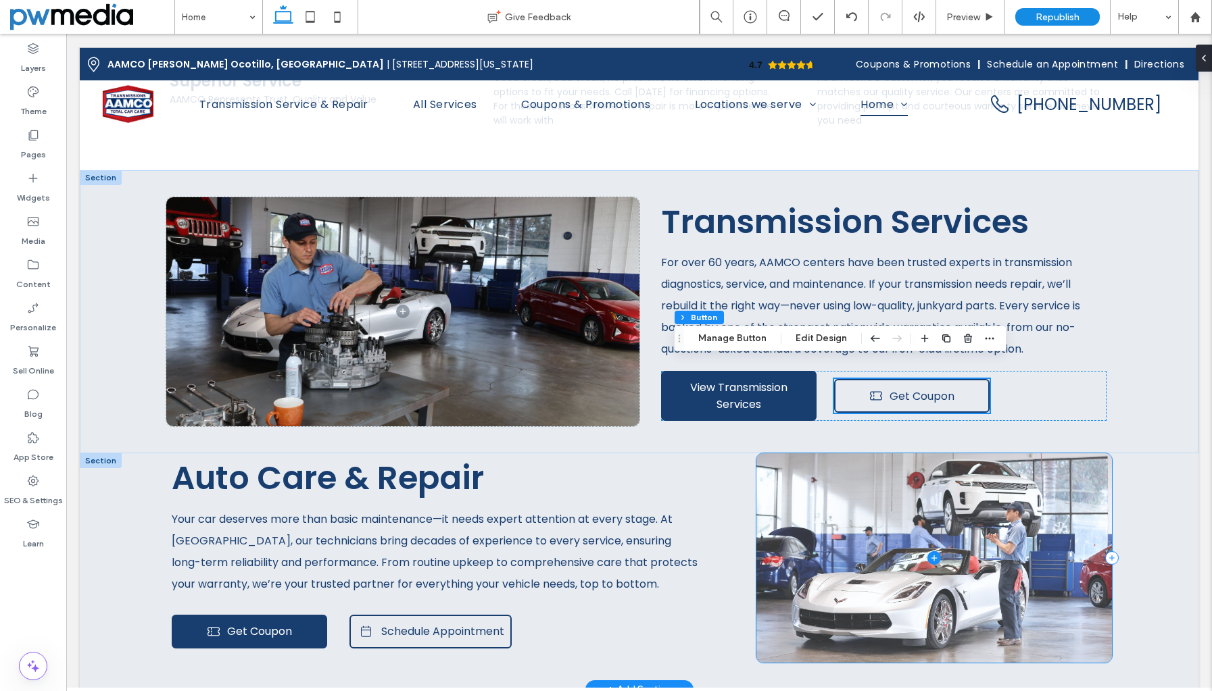
scroll to position [1824, 0]
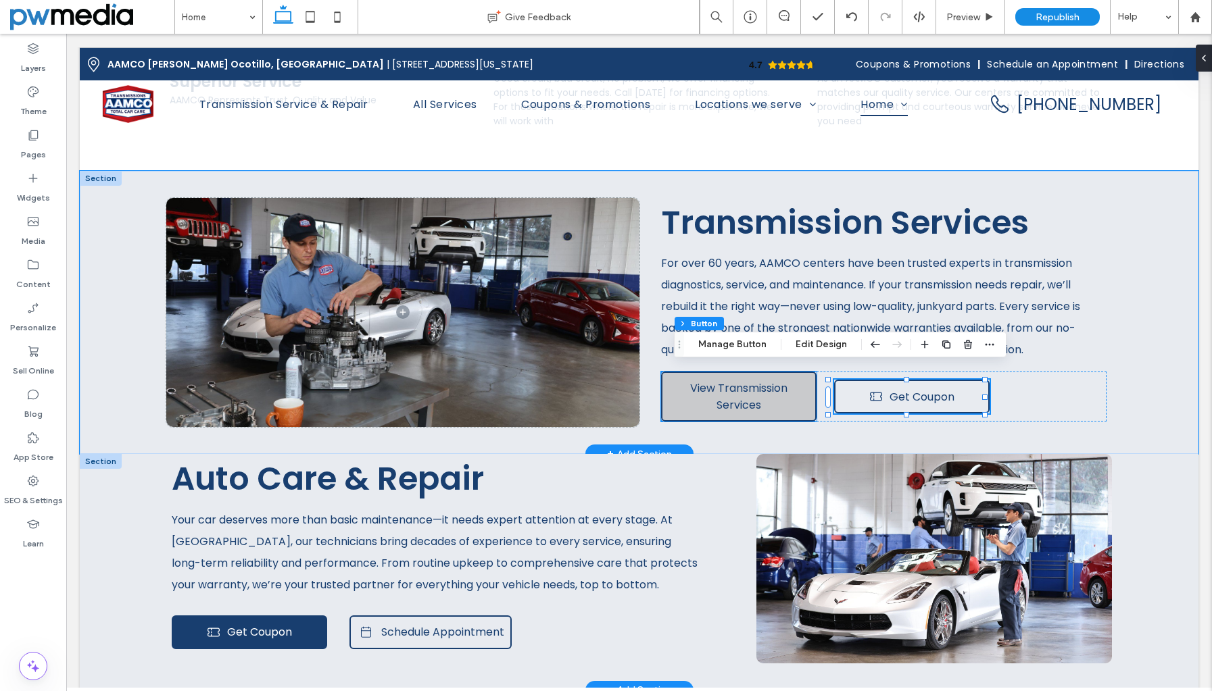
click at [809, 390] on link "View Transmission Services" at bounding box center [738, 397] width 155 height 50
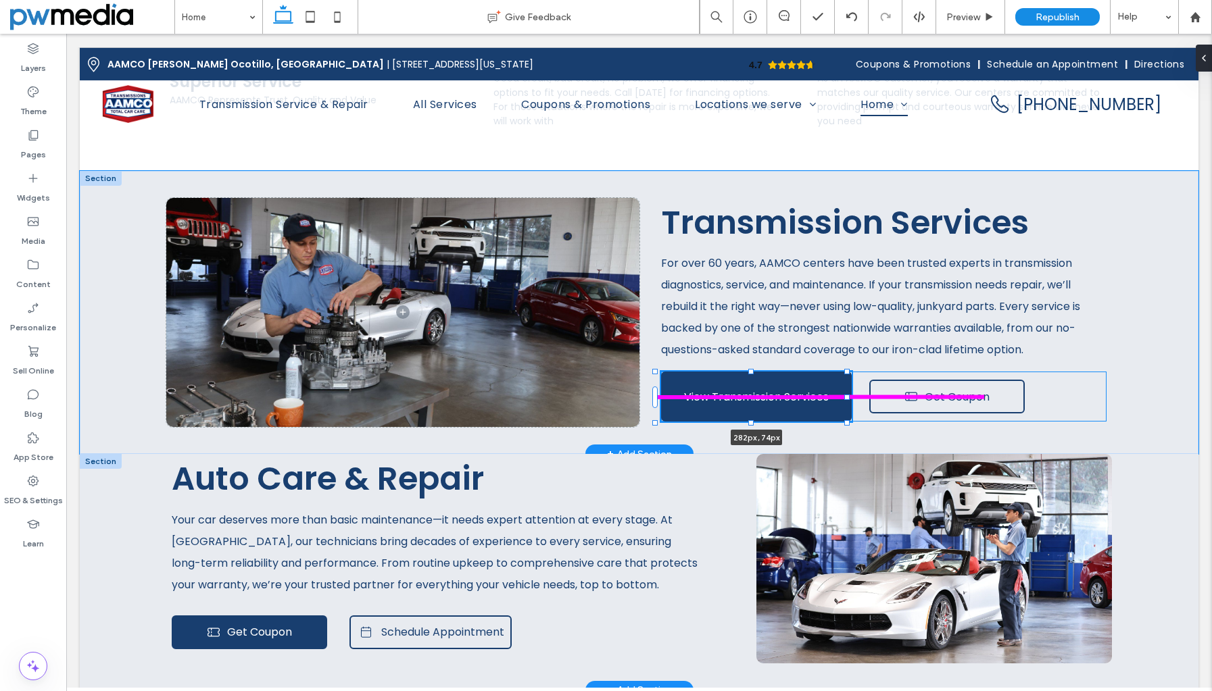
drag, startPoint x: 813, startPoint y: 385, endPoint x: 848, endPoint y: 382, distance: 35.3
click at [848, 395] on div at bounding box center [846, 397] width 5 height 5
type input "***"
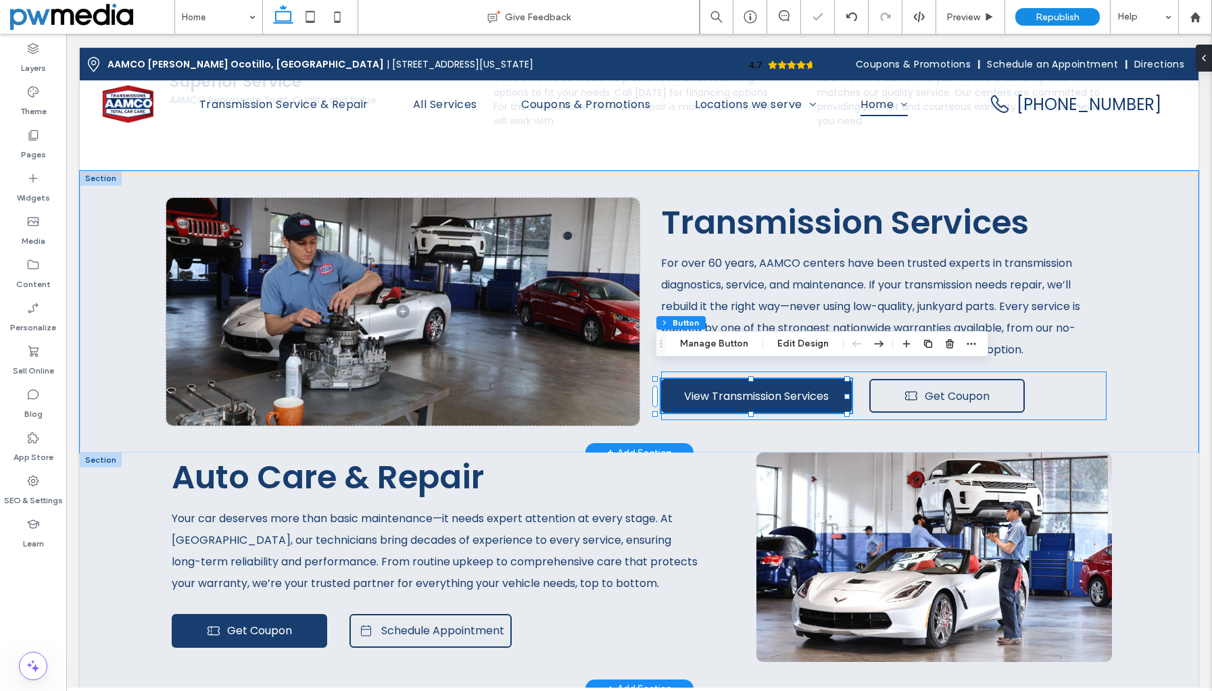
click at [1069, 391] on div "View Transmission Services 282px , 74px Get Coupon" at bounding box center [884, 396] width 446 height 49
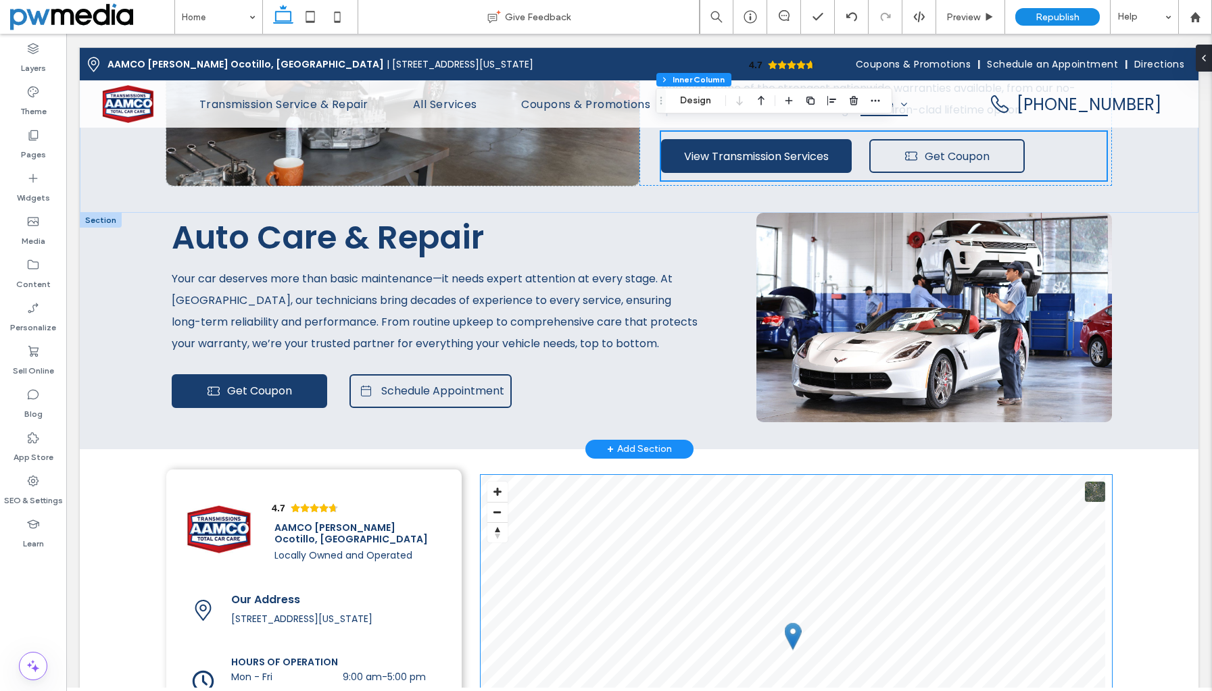
scroll to position [2095, 0]
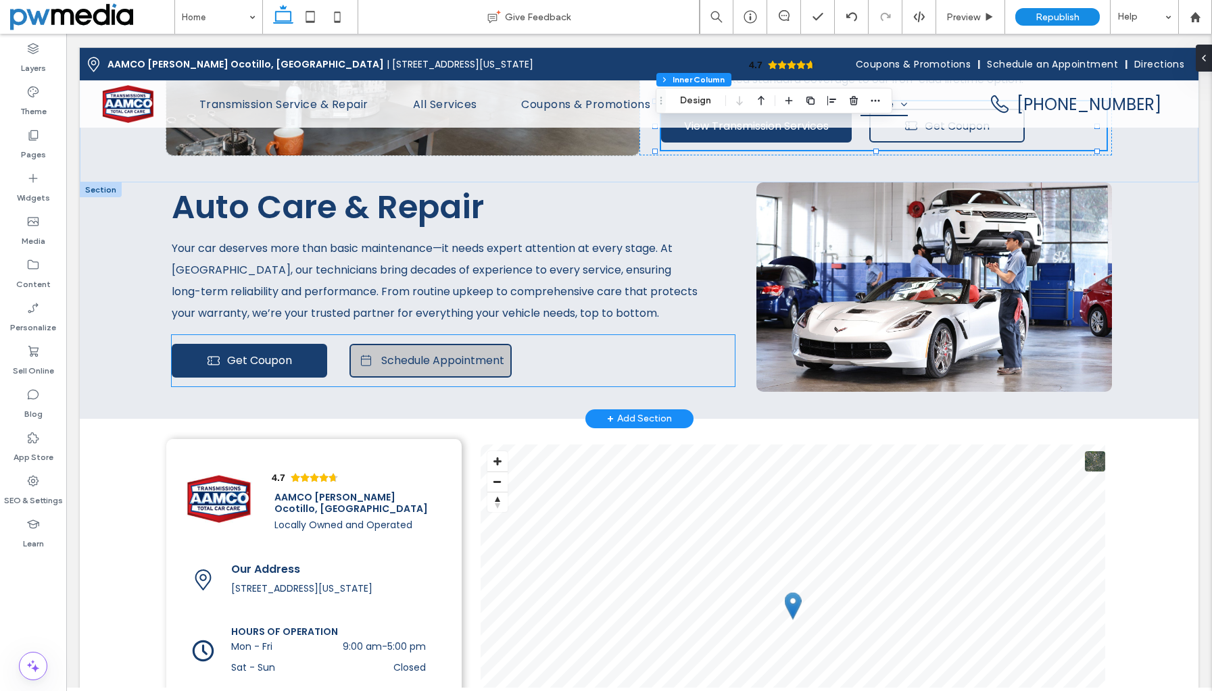
click at [498, 352] on span "Schedule Appointment" at bounding box center [442, 360] width 123 height 17
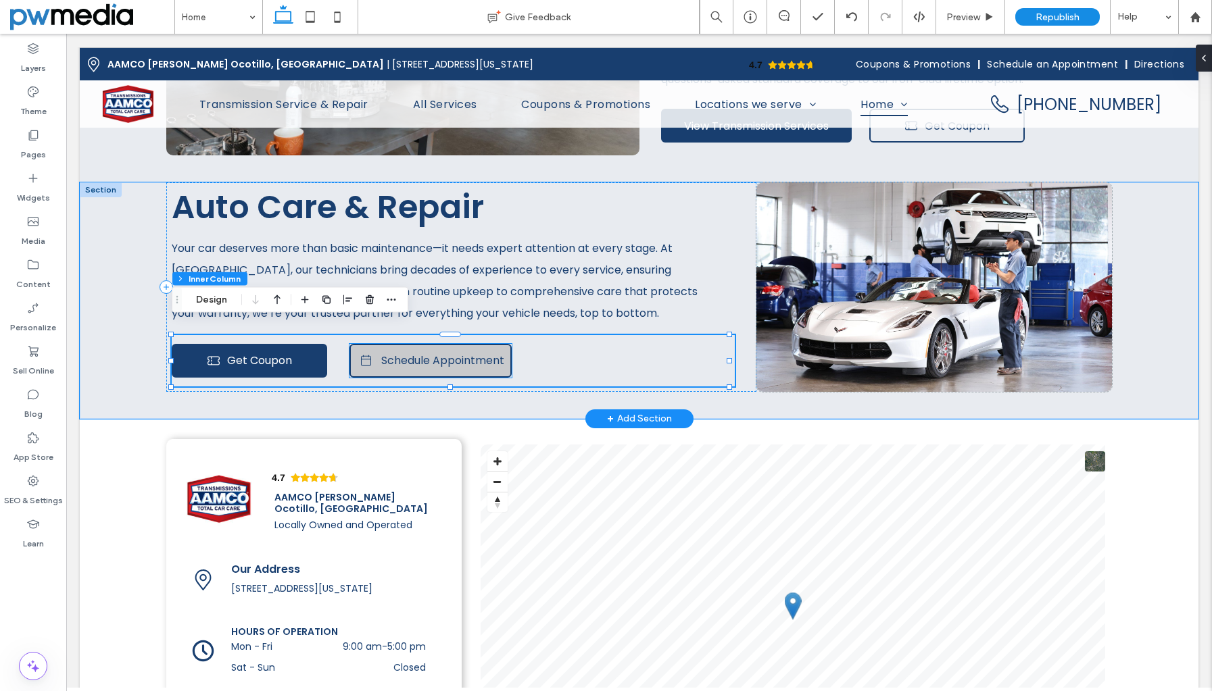
click at [505, 346] on link "Schedule Appointment" at bounding box center [430, 361] width 162 height 34
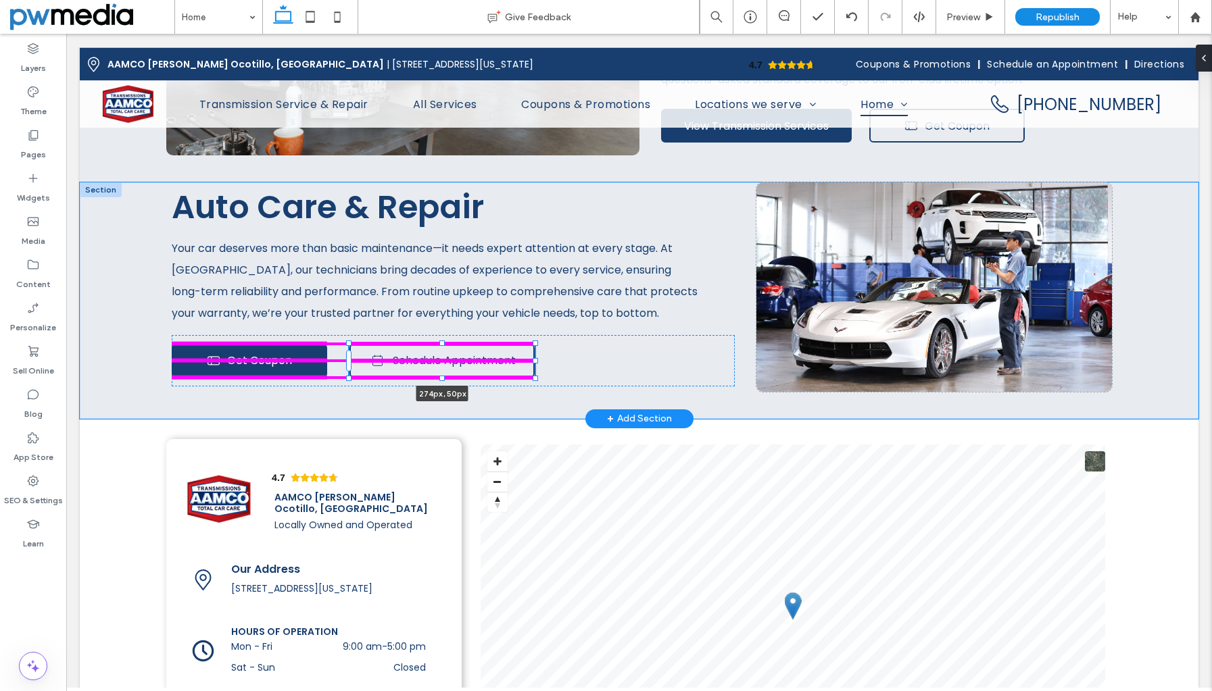
drag, startPoint x: 512, startPoint y: 347, endPoint x: 535, endPoint y: 347, distance: 23.0
click at [535, 358] on div at bounding box center [534, 360] width 5 height 5
type input "***"
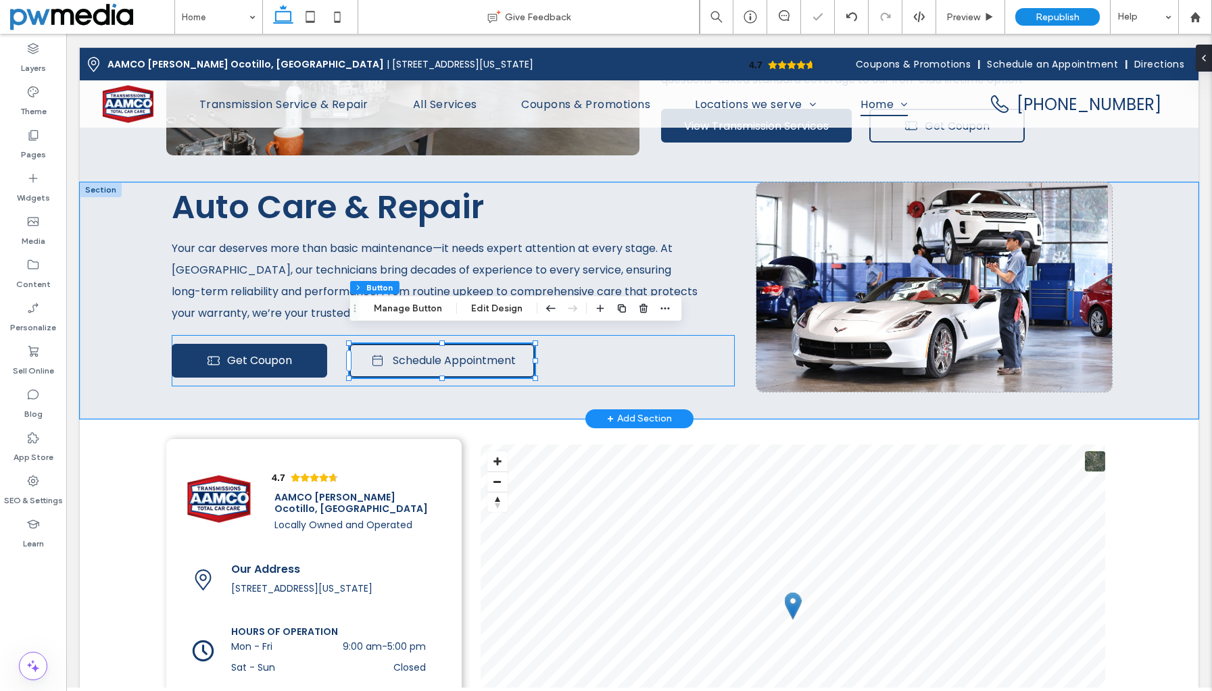
click at [595, 355] on div "Get Coupon Schedule Appointment 274px , 50px" at bounding box center [453, 360] width 563 height 51
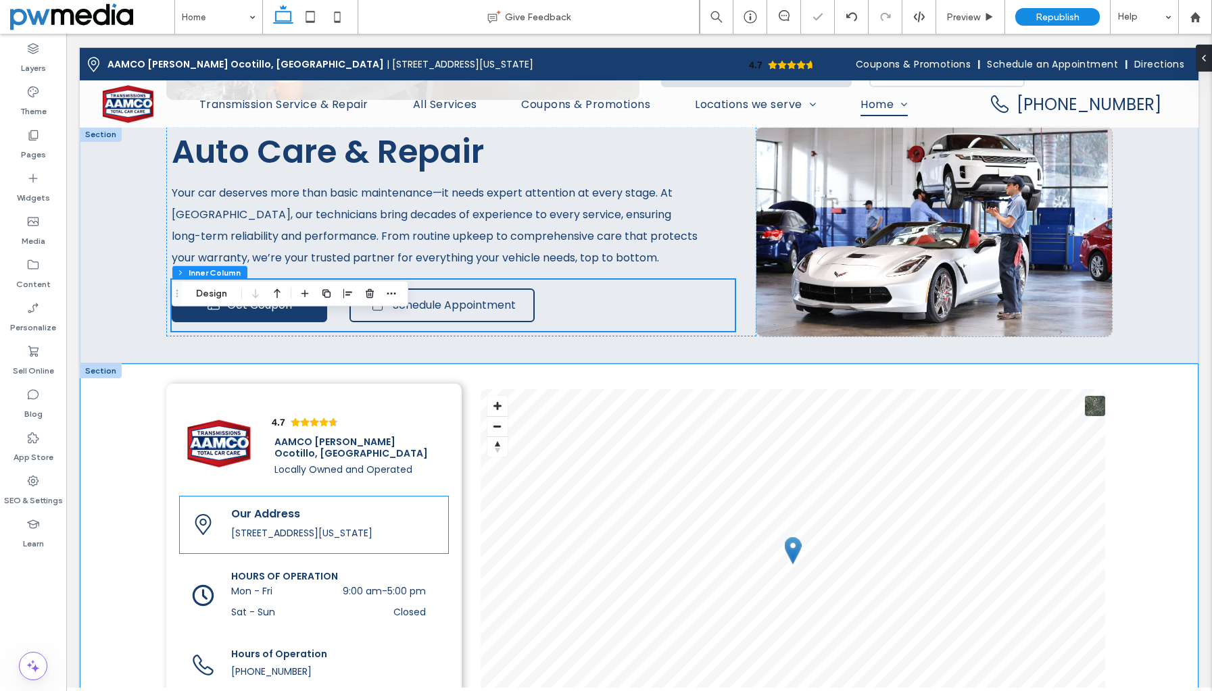
scroll to position [2297, 0]
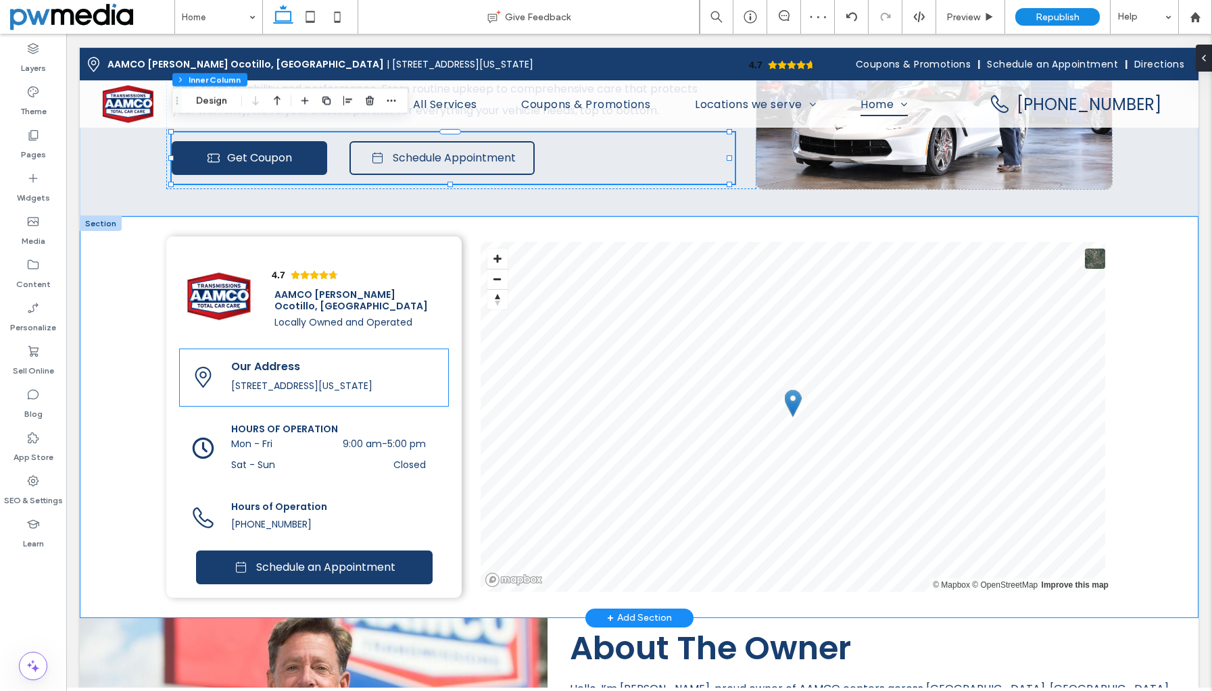
click at [278, 359] on span "Our Address" at bounding box center [265, 367] width 69 height 16
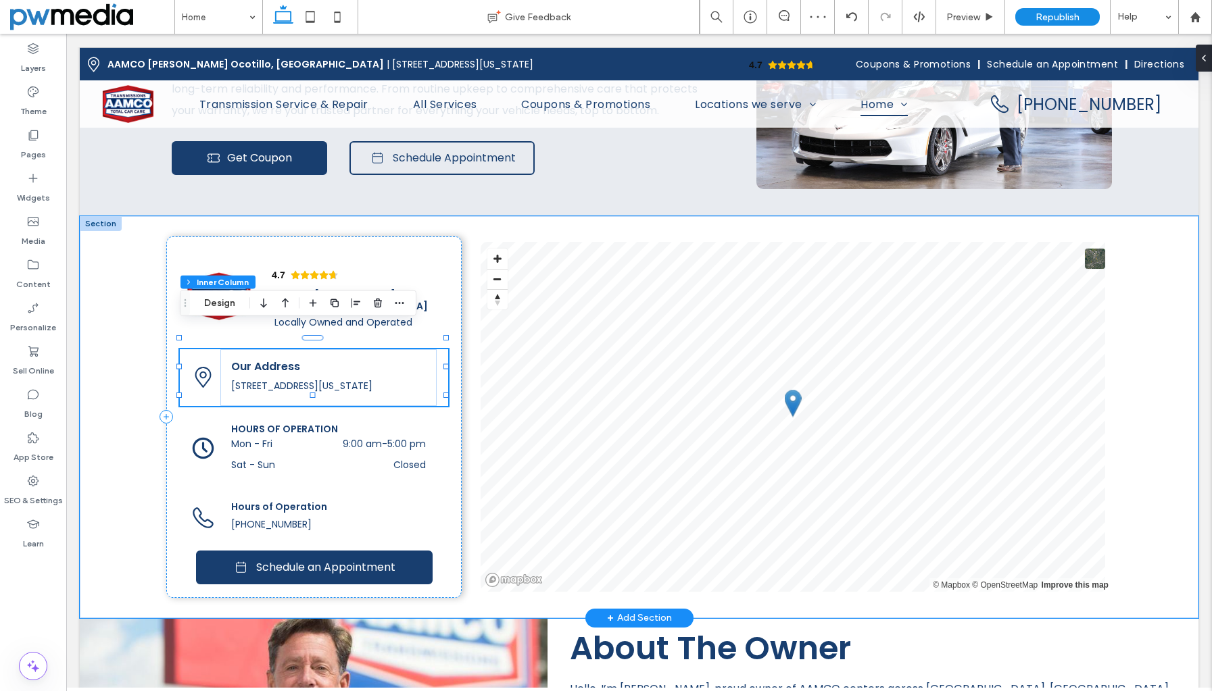
click at [278, 359] on span "Our Address" at bounding box center [265, 367] width 69 height 16
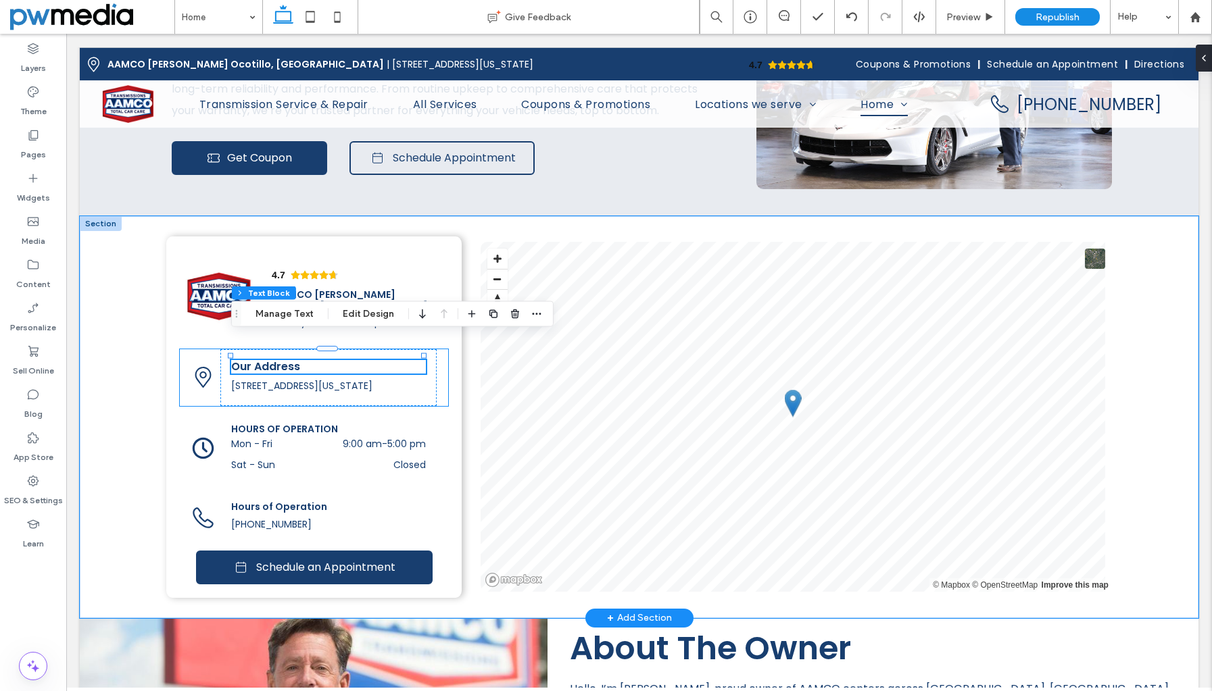
click at [278, 359] on span "Our Address" at bounding box center [265, 367] width 69 height 16
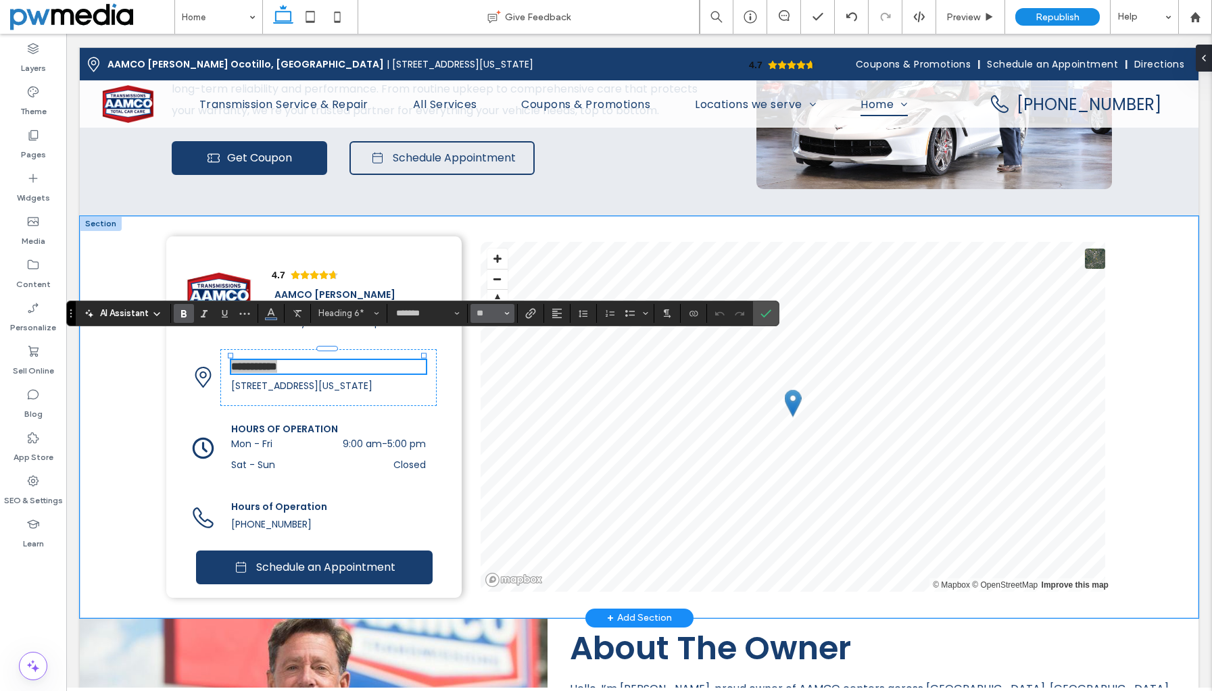
click at [512, 309] on button "**" at bounding box center [492, 313] width 44 height 19
click at [495, 467] on label "18" at bounding box center [491, 467] width 43 height 19
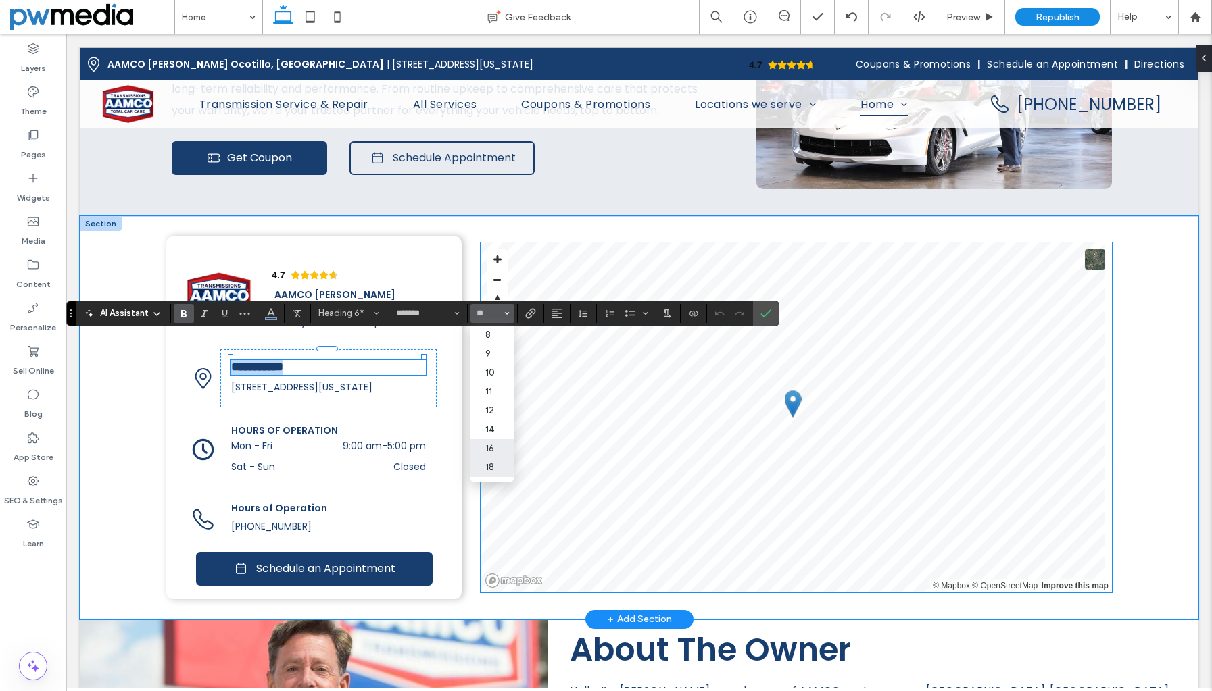
type input "**"
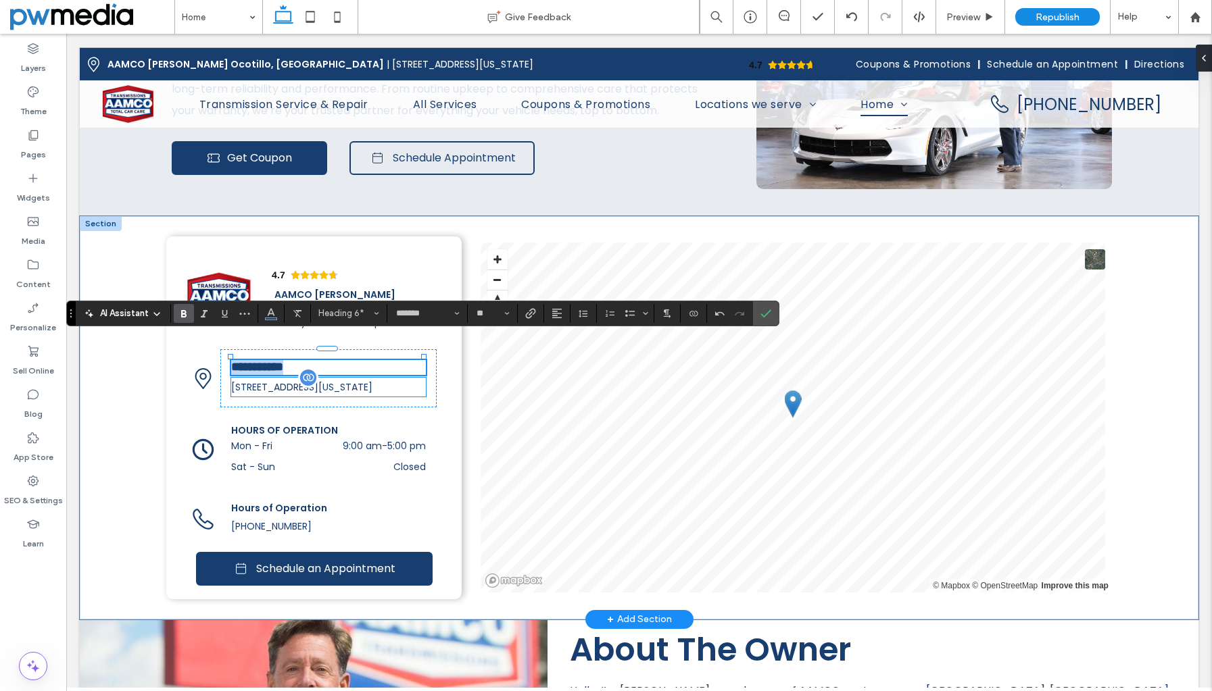
click at [369, 380] on span "[STREET_ADDRESS][US_STATE]" at bounding box center [301, 387] width 141 height 14
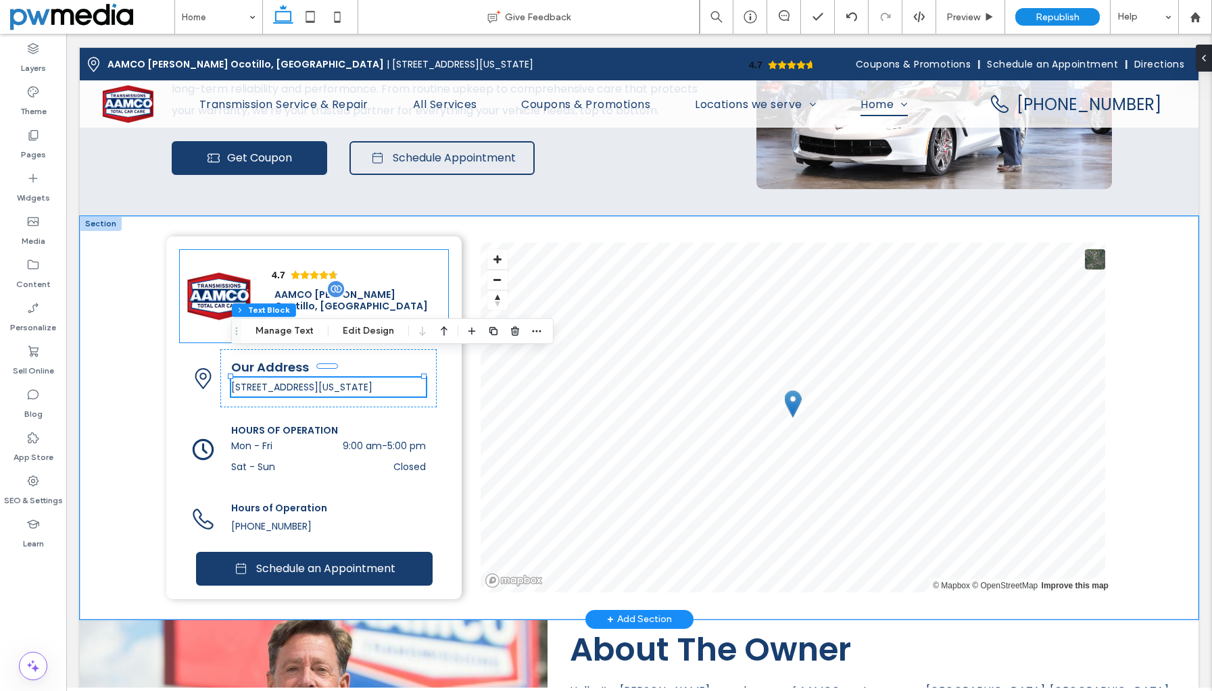
click at [373, 288] on span "AAMCO [PERSON_NAME] Ocotillo, [GEOGRAPHIC_DATA]" at bounding box center [350, 300] width 153 height 25
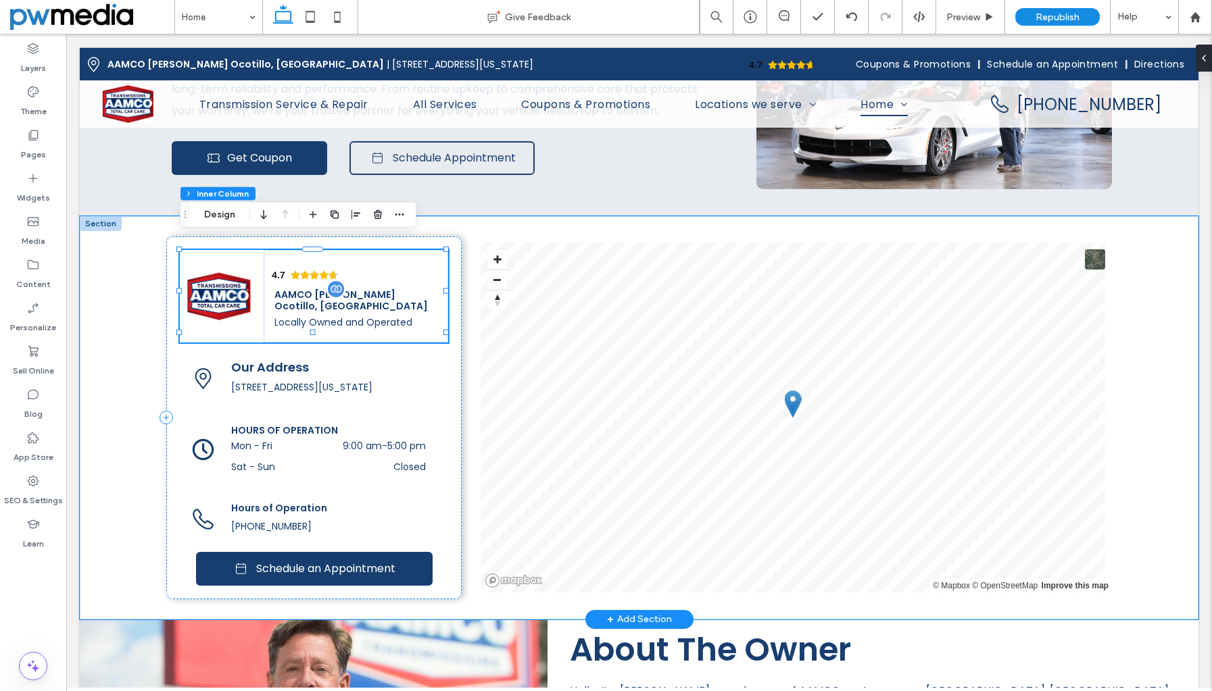
click at [373, 288] on span "AAMCO [PERSON_NAME] Ocotillo, [GEOGRAPHIC_DATA]" at bounding box center [350, 300] width 153 height 25
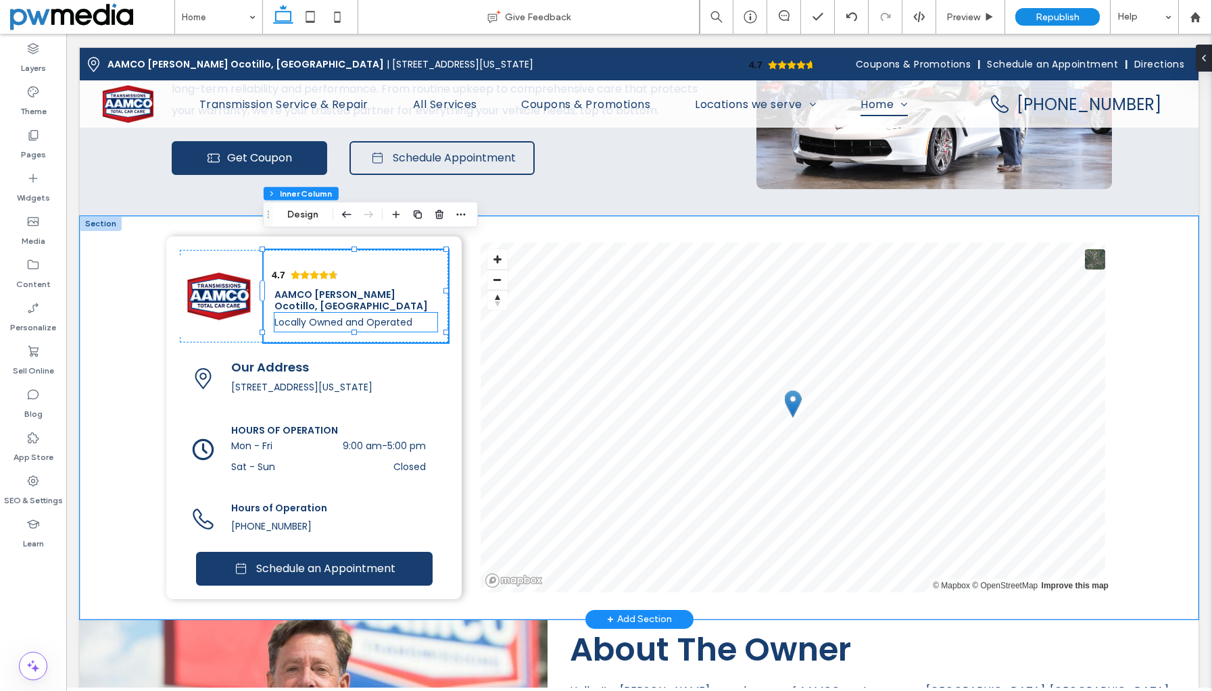
click at [370, 316] on span "Locally Owned and Operated" at bounding box center [343, 323] width 138 height 14
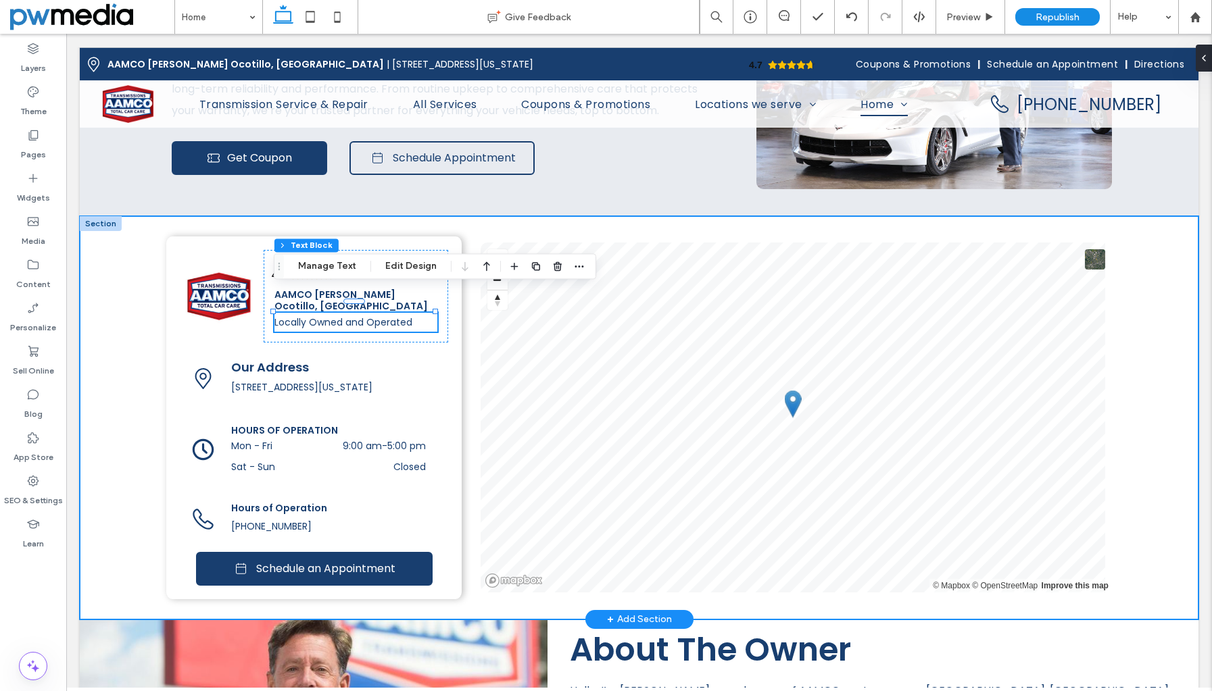
click at [155, 311] on div "4.7 Panel only seen by widget owner Edit widget Views 0% Share 🔥" at bounding box center [639, 417] width 1118 height 403
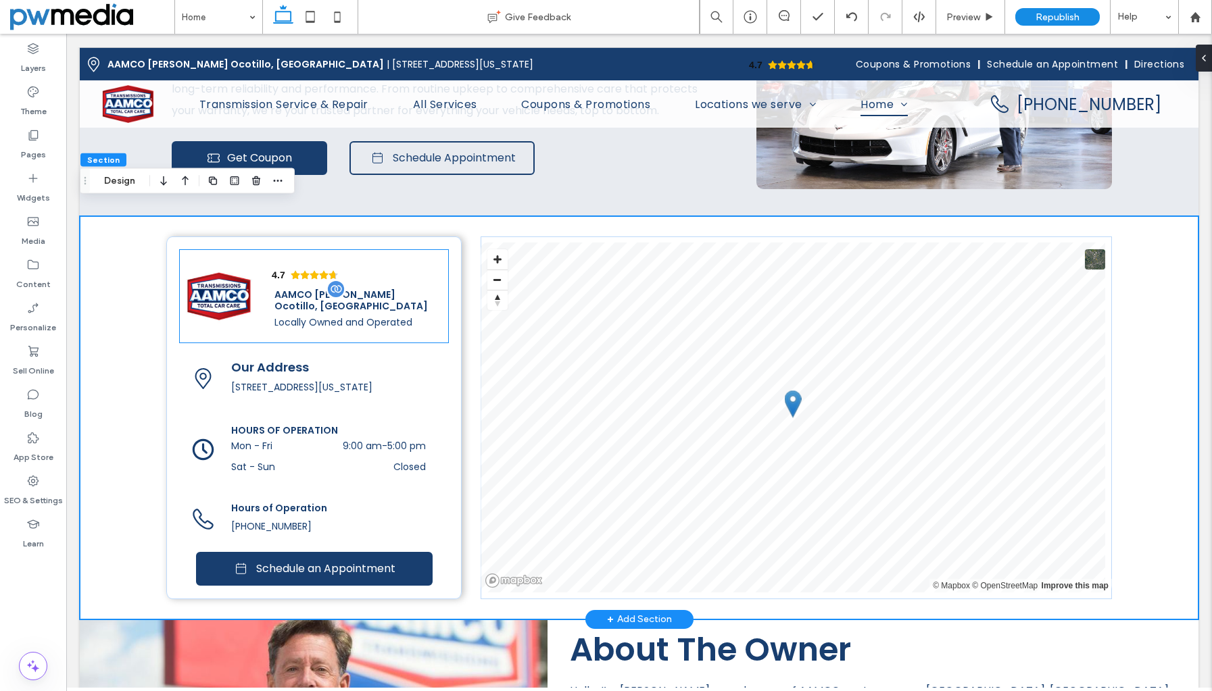
click at [378, 288] on span "AAMCO [PERSON_NAME] Ocotillo, [GEOGRAPHIC_DATA]" at bounding box center [350, 300] width 153 height 25
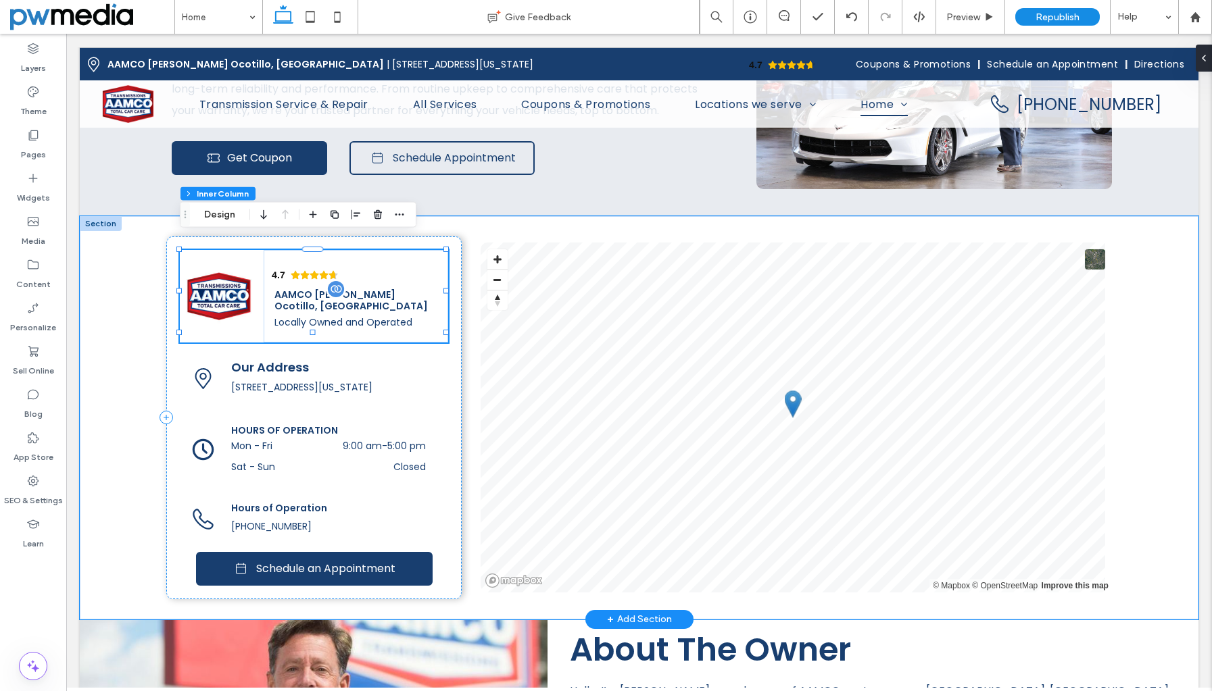
click at [378, 288] on span "AAMCO [PERSON_NAME] Ocotillo, [GEOGRAPHIC_DATA]" at bounding box center [350, 300] width 153 height 25
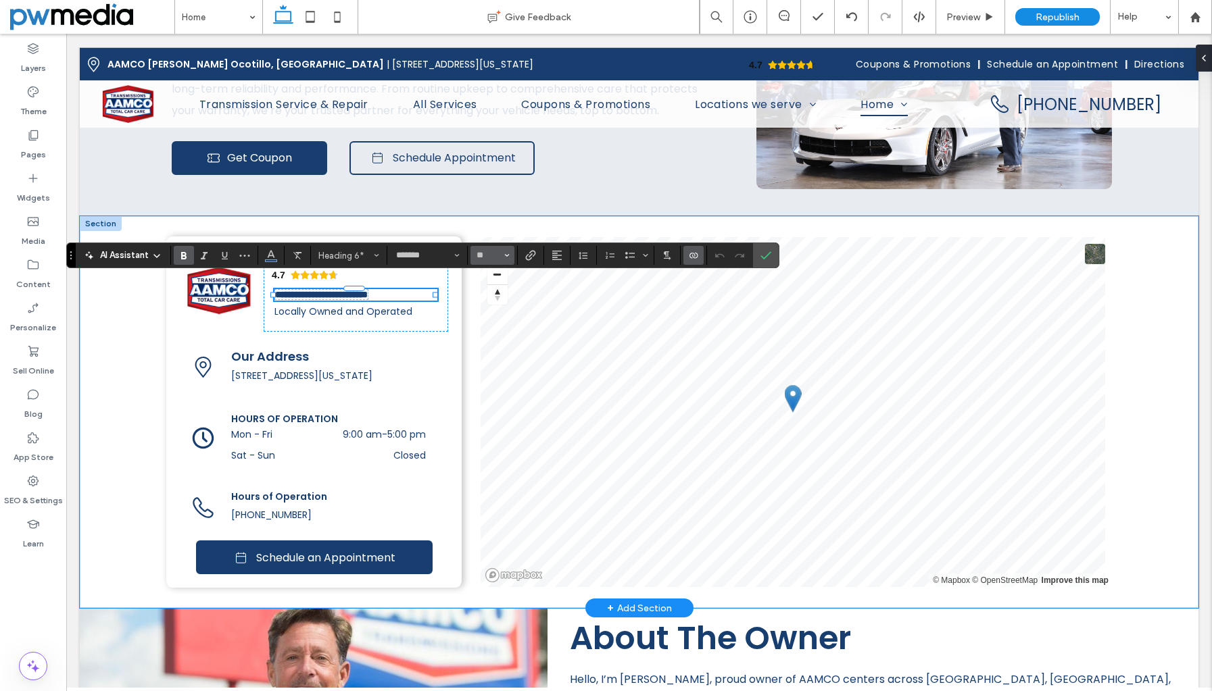
click at [510, 254] on button "**" at bounding box center [492, 255] width 44 height 19
click at [487, 388] on label "16" at bounding box center [491, 390] width 43 height 19
type input "**"
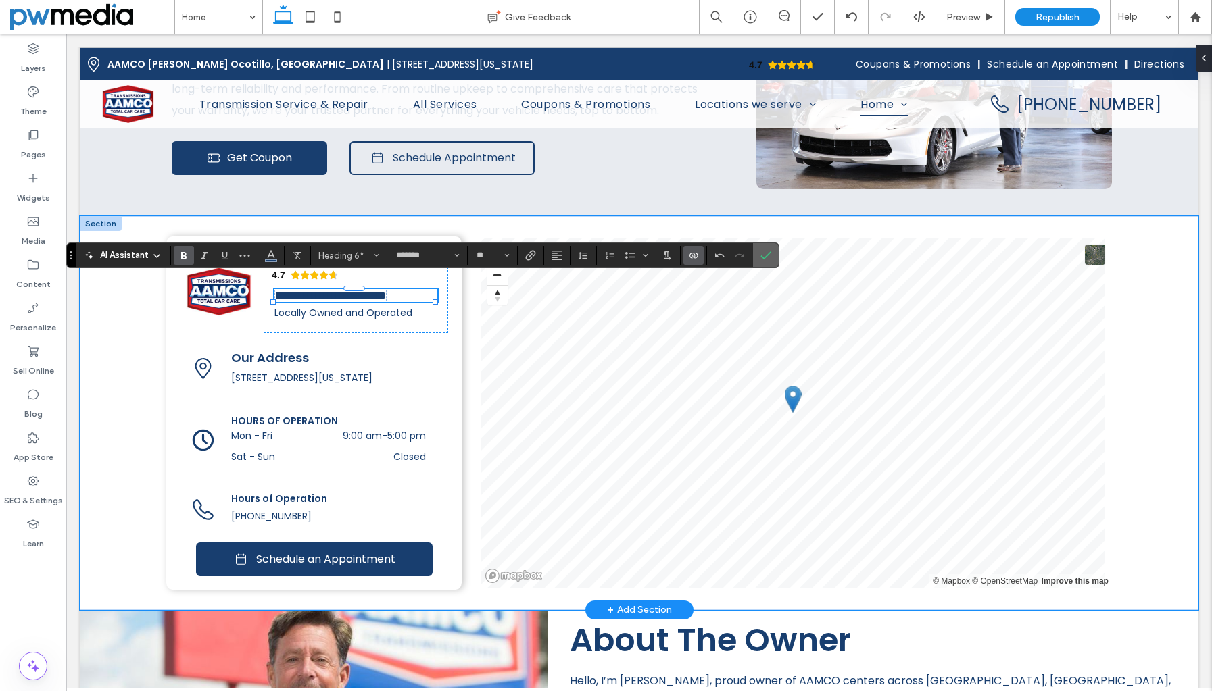
click at [768, 259] on icon "Confirm" at bounding box center [765, 255] width 11 height 11
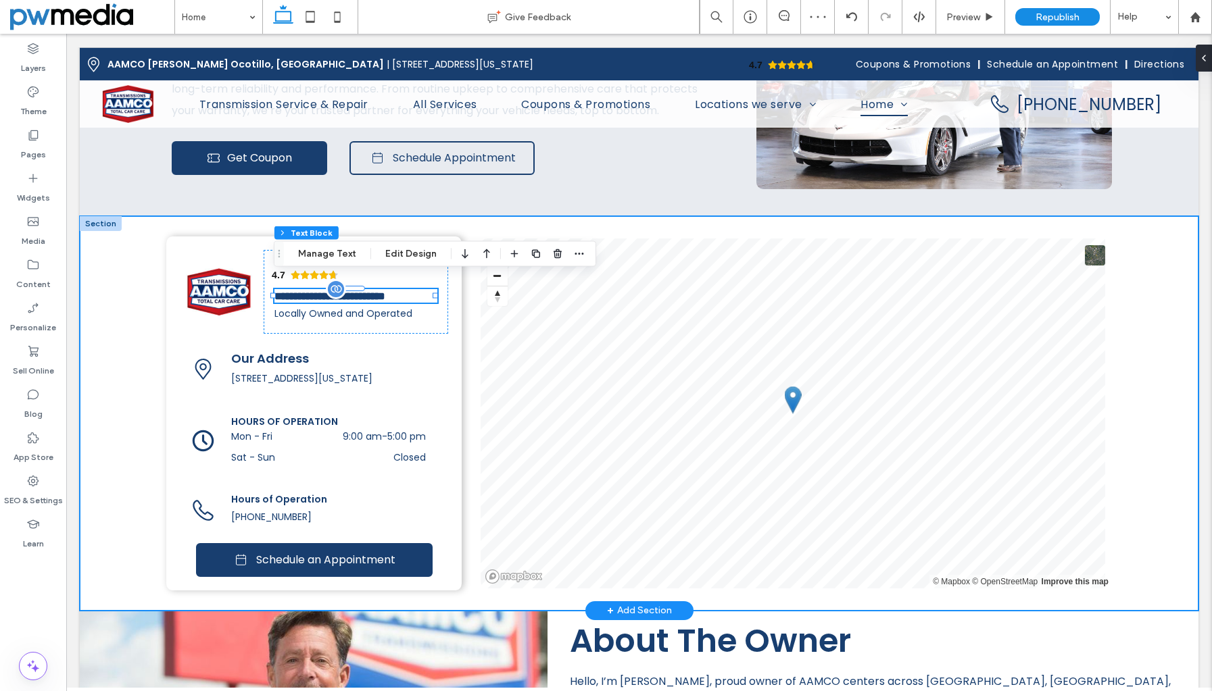
click at [119, 283] on div "4.7 Panel only seen by widget owner Edit widget Views 0% Share 🔥" at bounding box center [639, 413] width 1118 height 395
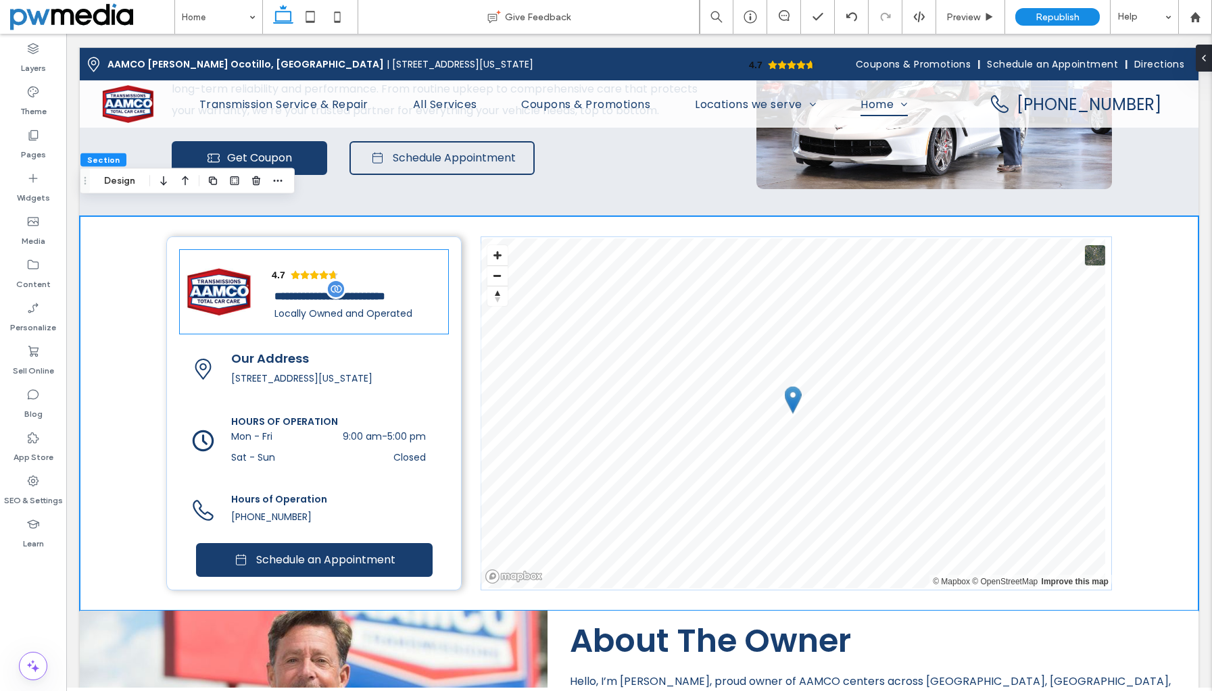
click at [260, 280] on div "4.7 Panel only seen by widget owner Edit widget Views 0%" at bounding box center [314, 292] width 268 height 84
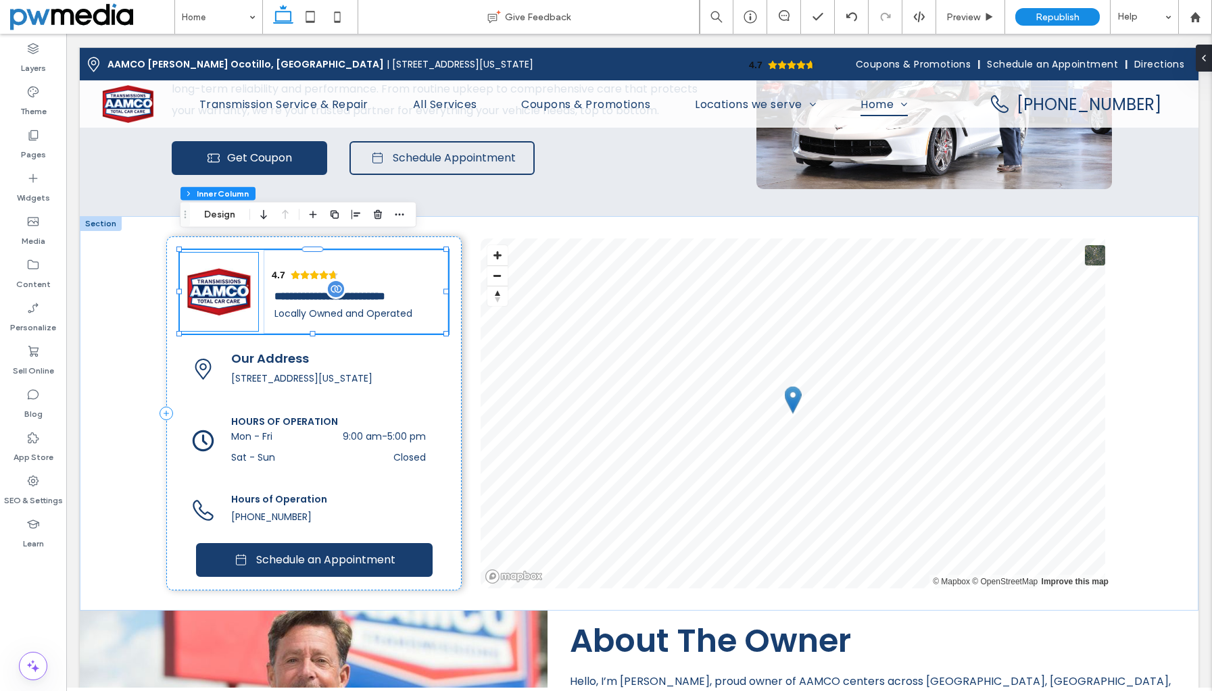
click at [243, 281] on img at bounding box center [219, 292] width 78 height 78
click at [259, 328] on div at bounding box center [257, 330] width 5 height 5
type input "**"
type input "****"
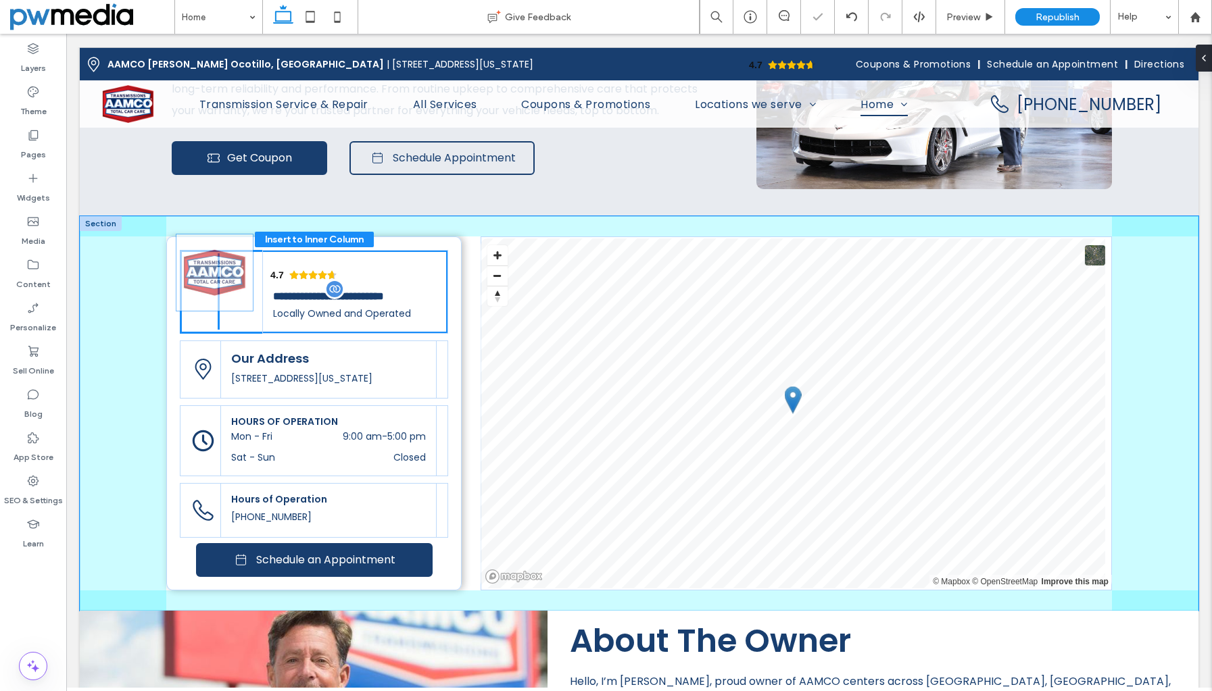
drag, startPoint x: 254, startPoint y: 313, endPoint x: 251, endPoint y: 307, distance: 7.0
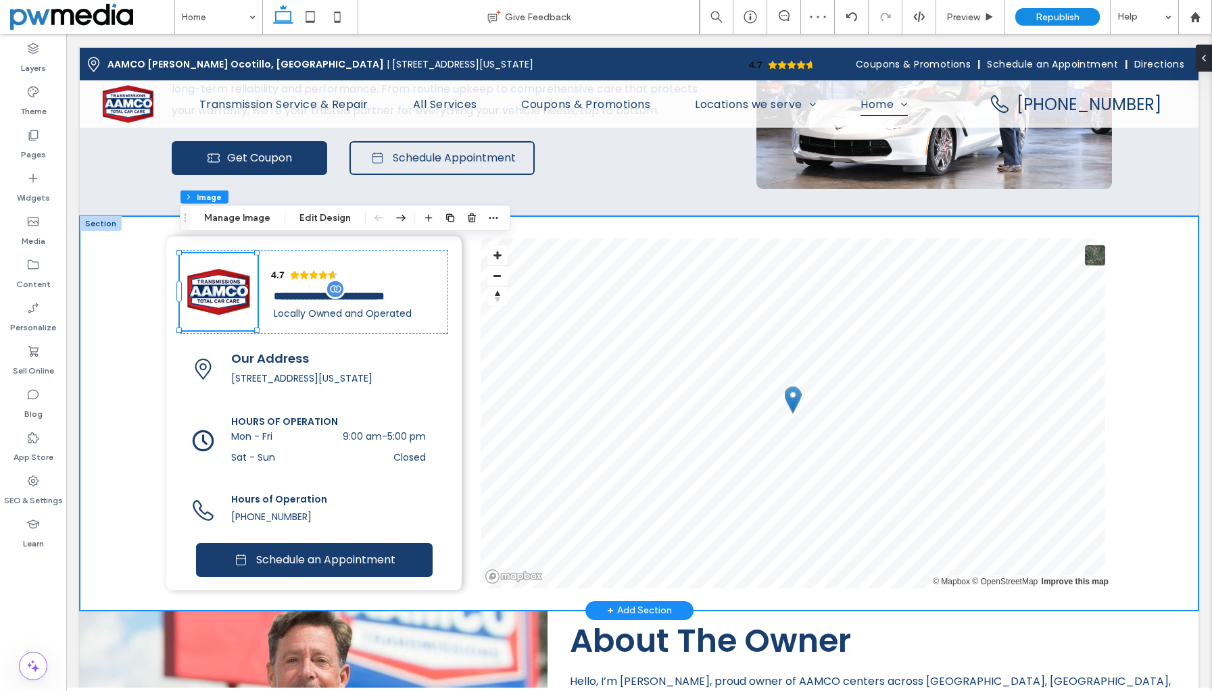
click at [90, 283] on div "4.7 Panel only seen by widget owner Edit widget Views 0% Share" at bounding box center [639, 413] width 1118 height 395
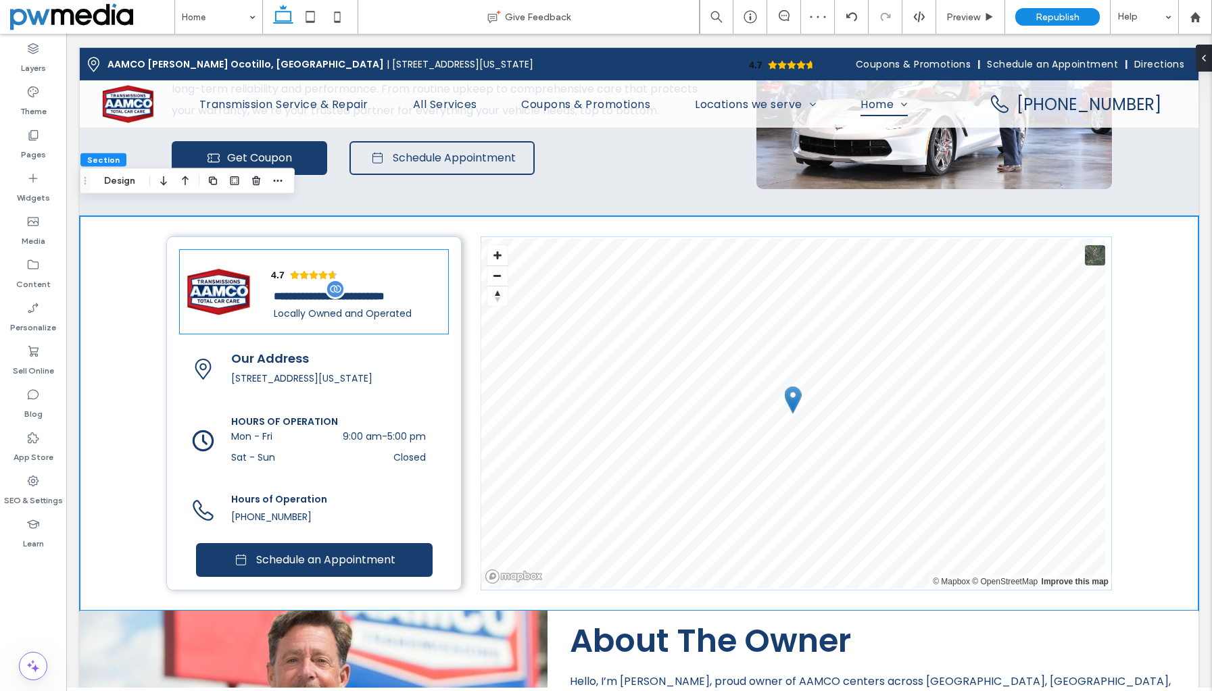
click at [347, 307] on span "Locally Owned and Operated" at bounding box center [343, 314] width 138 height 14
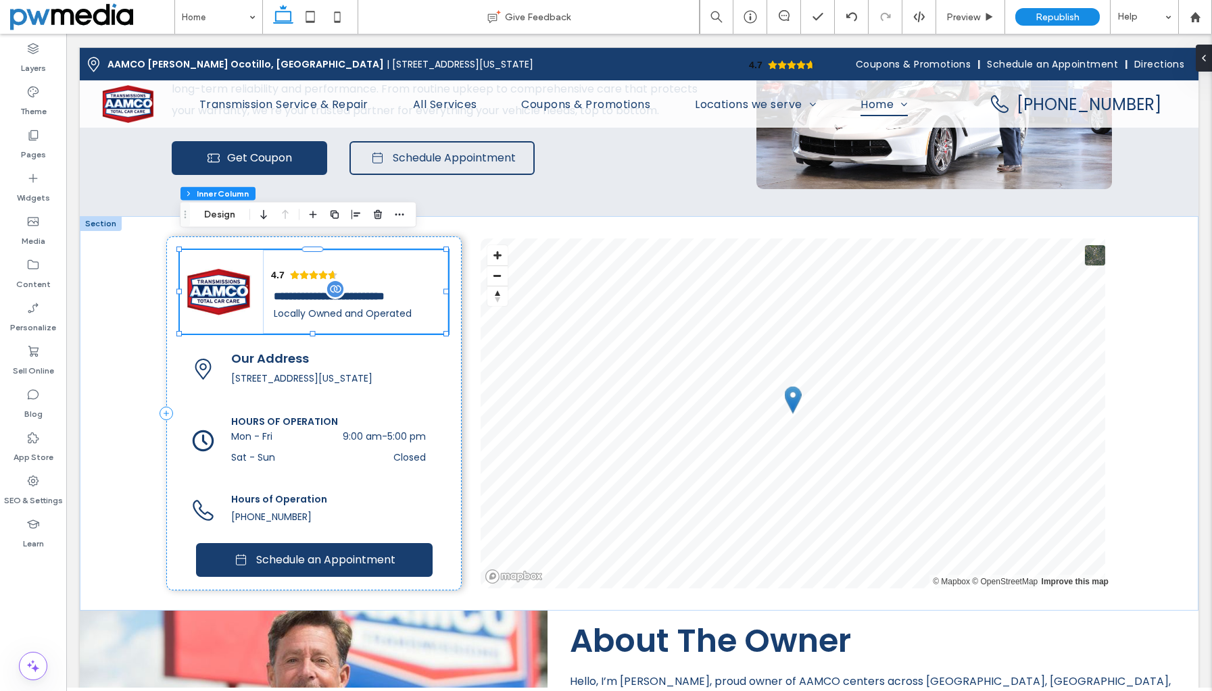
click at [350, 307] on span "Locally Owned and Operated" at bounding box center [343, 314] width 138 height 14
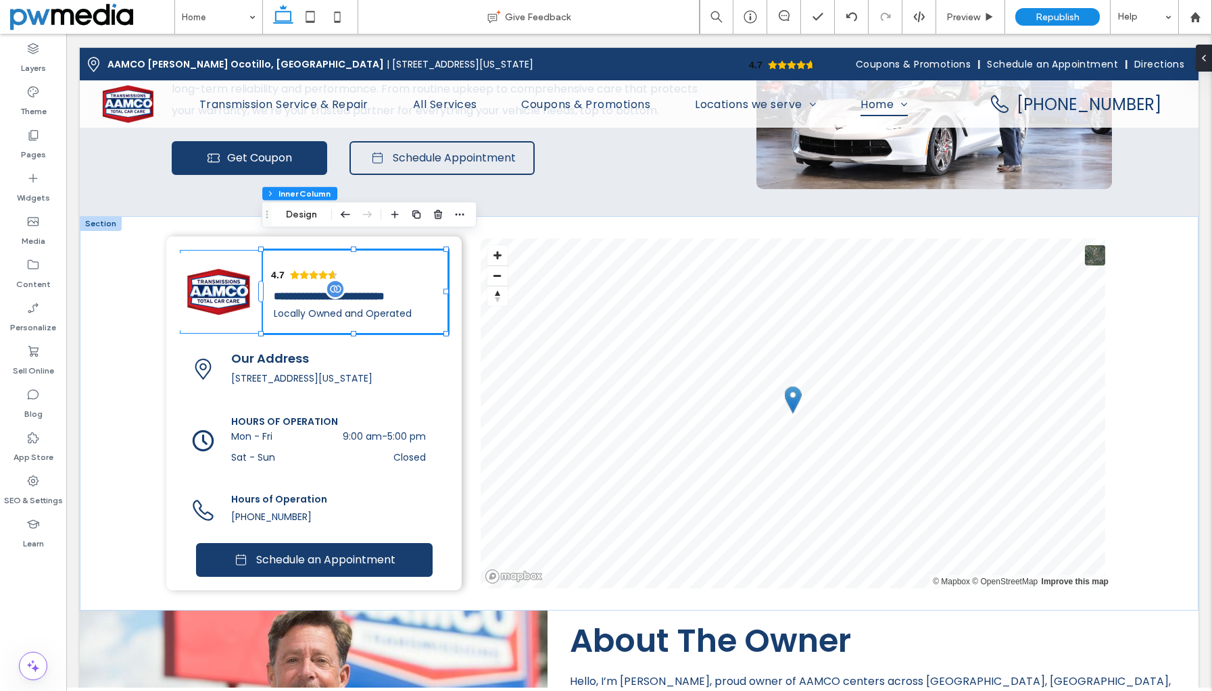
click at [350, 307] on span "Locally Owned and Operated" at bounding box center [343, 314] width 138 height 14
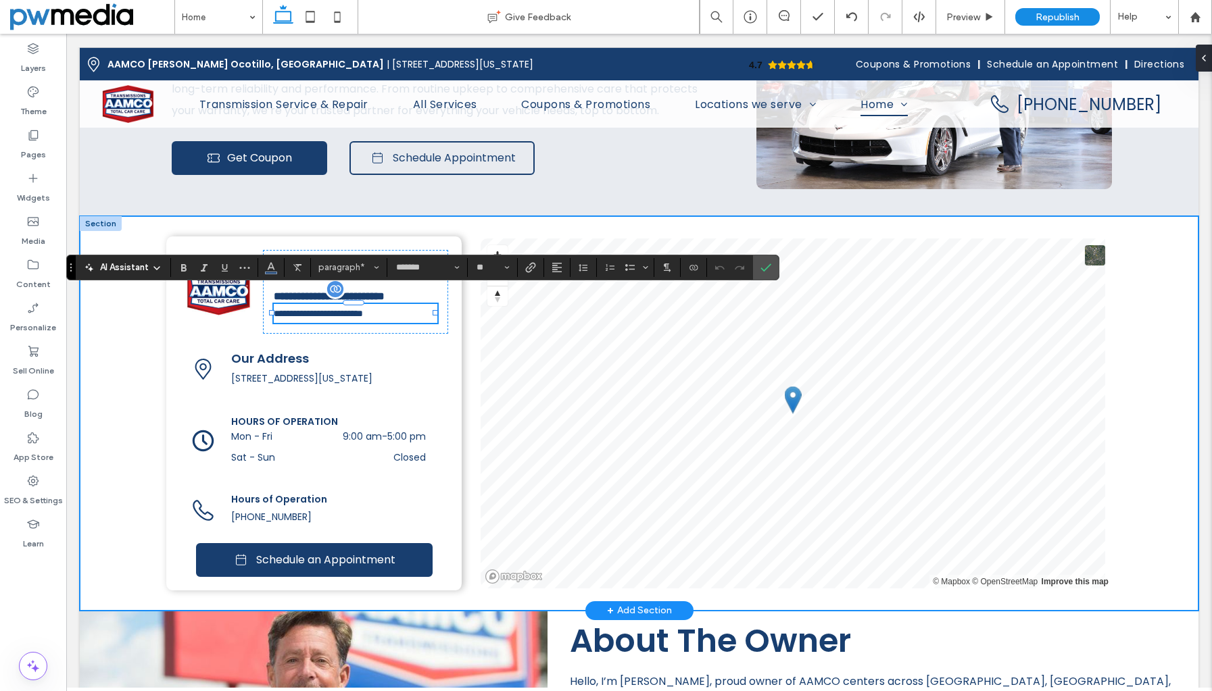
click at [122, 333] on div "4.7 Panel only seen by widget owner Edit widget Views 0% Share 🔥" at bounding box center [639, 413] width 1118 height 395
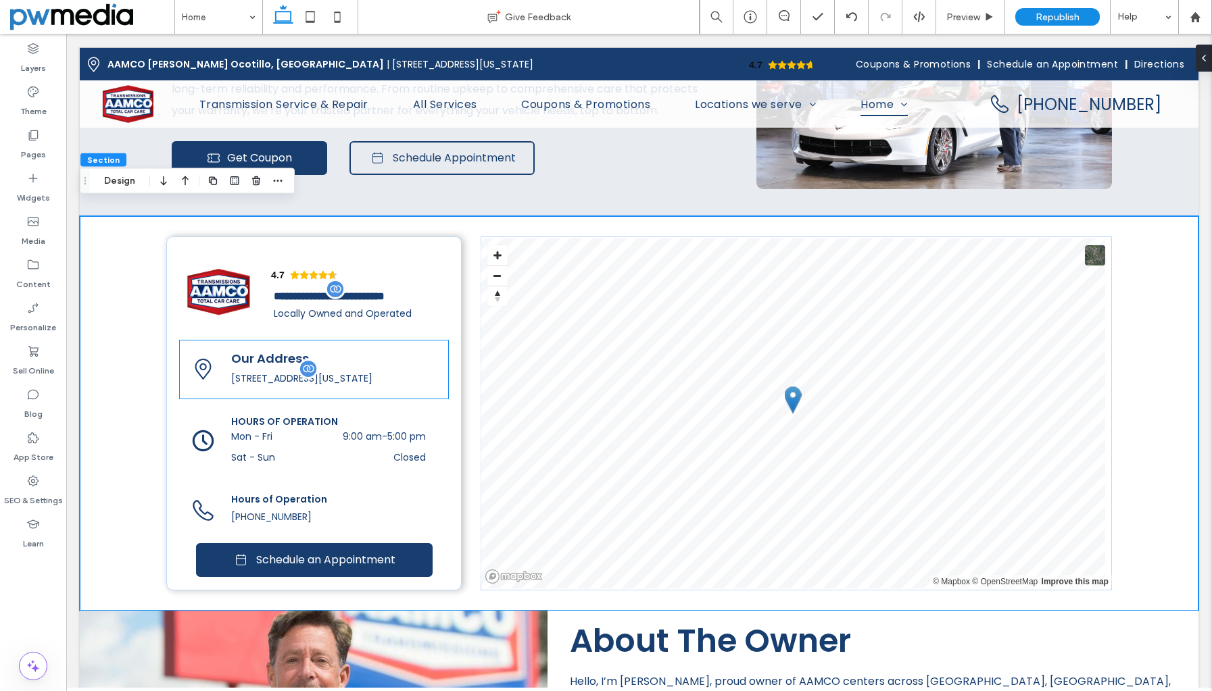
click at [342, 372] on span "[STREET_ADDRESS][US_STATE]" at bounding box center [301, 379] width 141 height 14
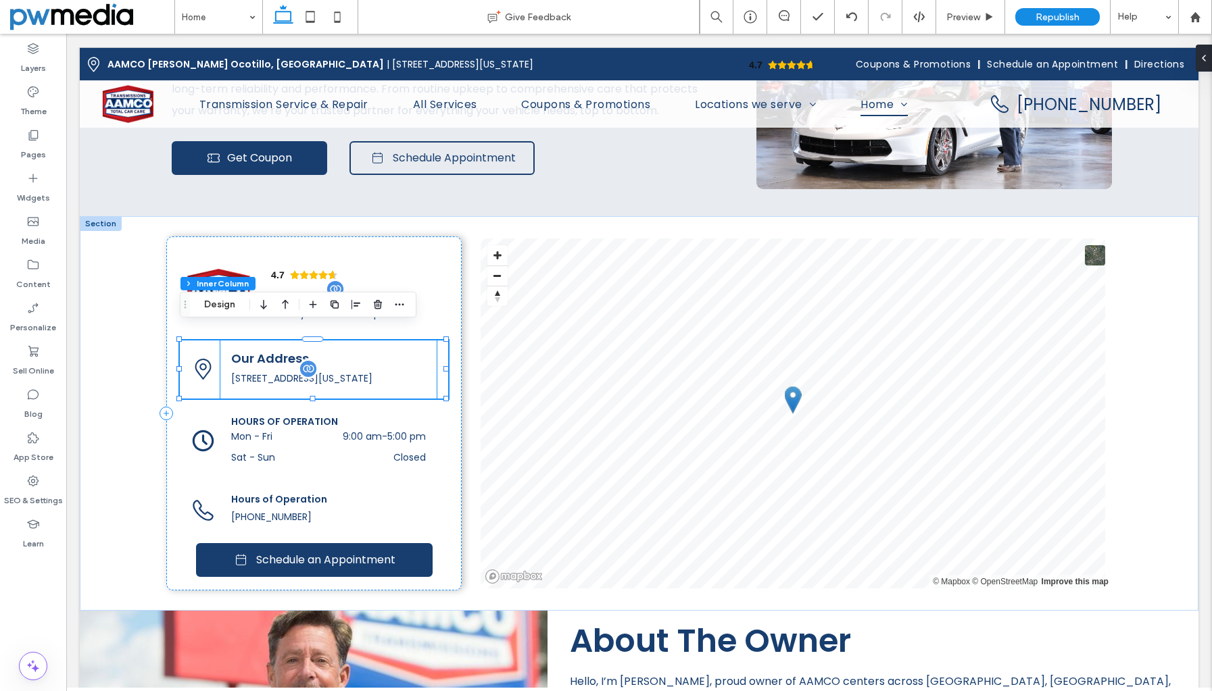
click at [372, 372] on span "[STREET_ADDRESS][US_STATE]" at bounding box center [301, 379] width 141 height 14
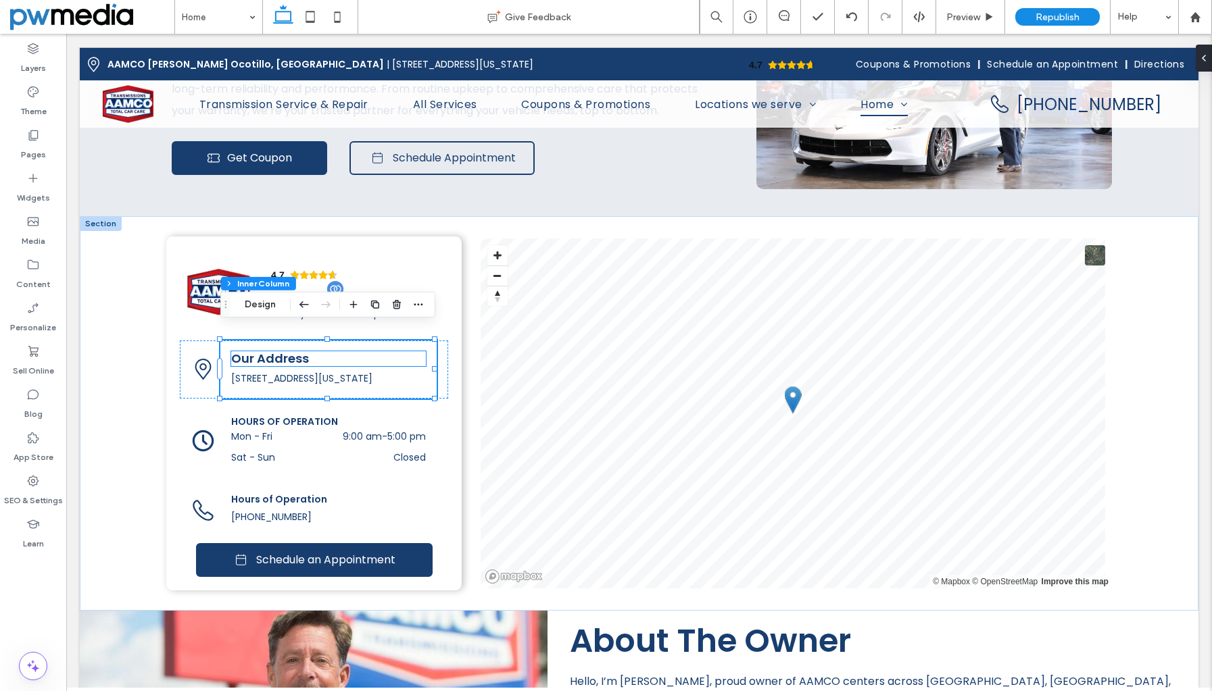
click at [263, 350] on span "Our Address" at bounding box center [270, 358] width 78 height 17
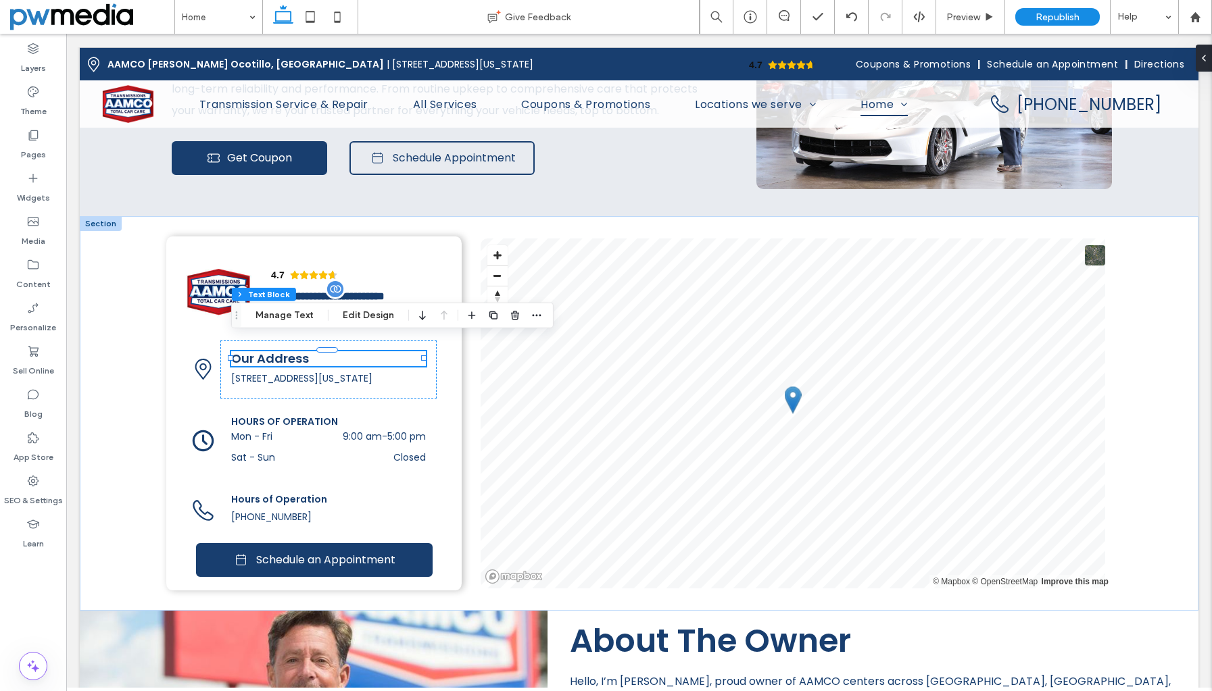
click at [263, 350] on span "Our Address" at bounding box center [270, 358] width 78 height 17
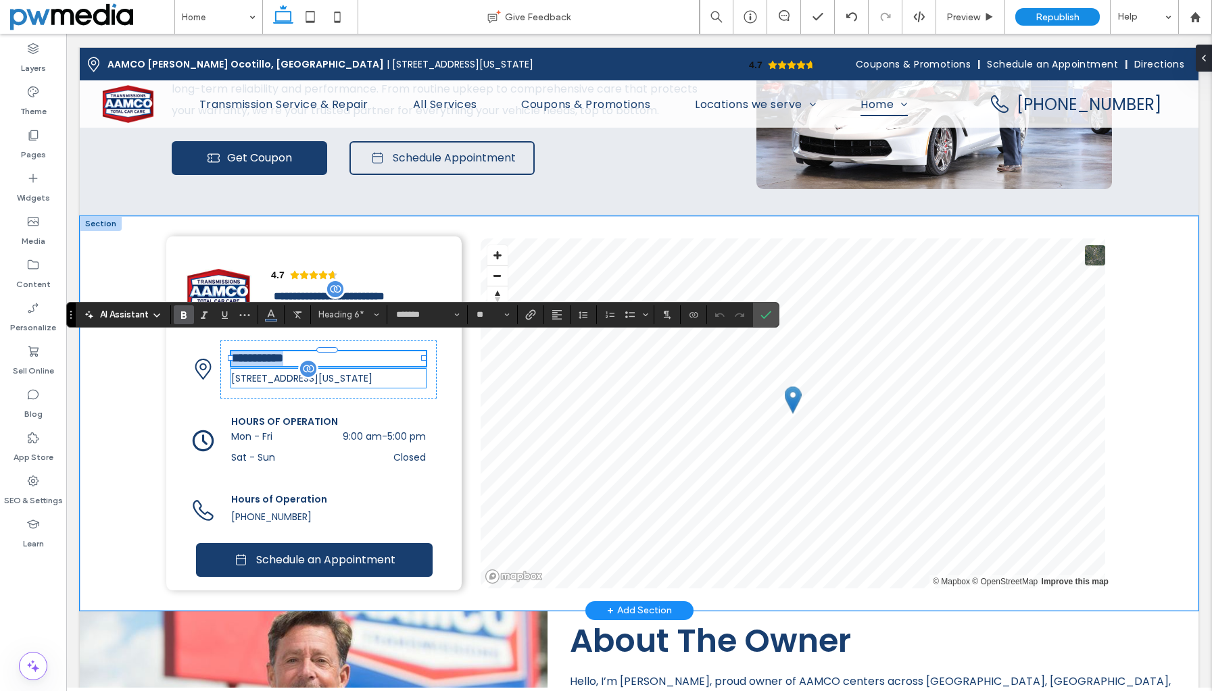
click at [274, 372] on span "[STREET_ADDRESS][US_STATE]" at bounding box center [301, 379] width 141 height 14
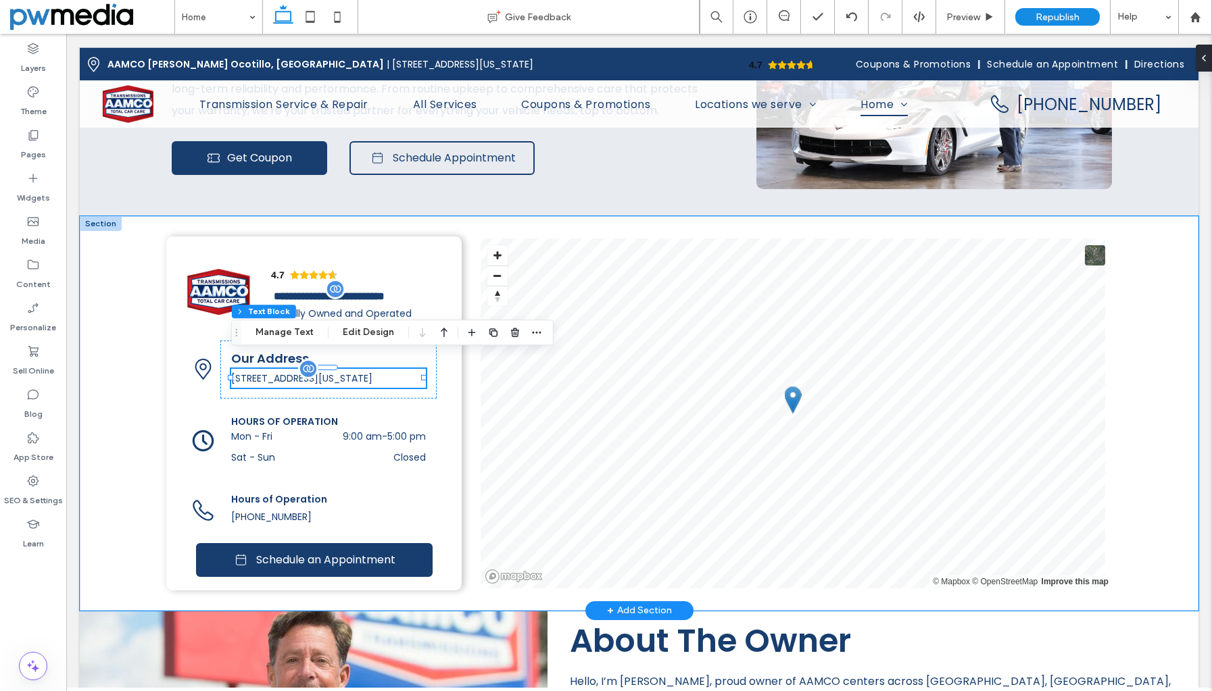
click at [274, 372] on span "[STREET_ADDRESS][US_STATE]" at bounding box center [301, 379] width 141 height 14
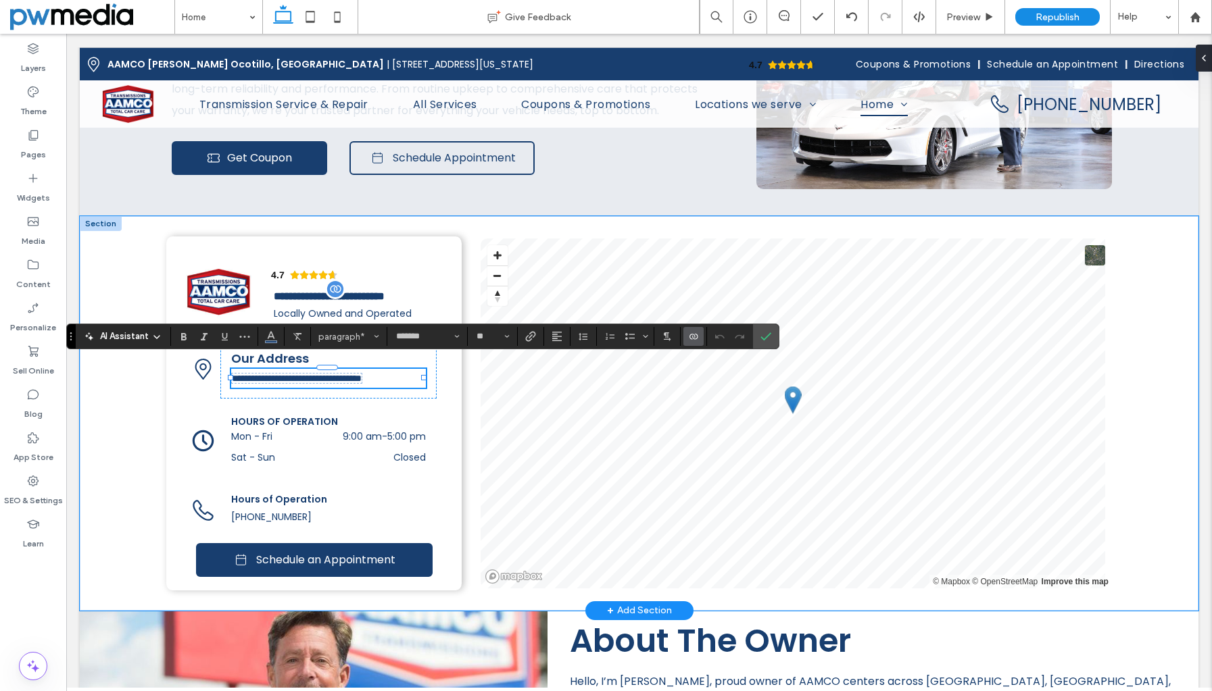
click at [274, 374] on span "**********" at bounding box center [297, 378] width 130 height 9
click at [509, 336] on button "**" at bounding box center [492, 336] width 44 height 19
click at [496, 464] on label "16" at bounding box center [491, 471] width 43 height 19
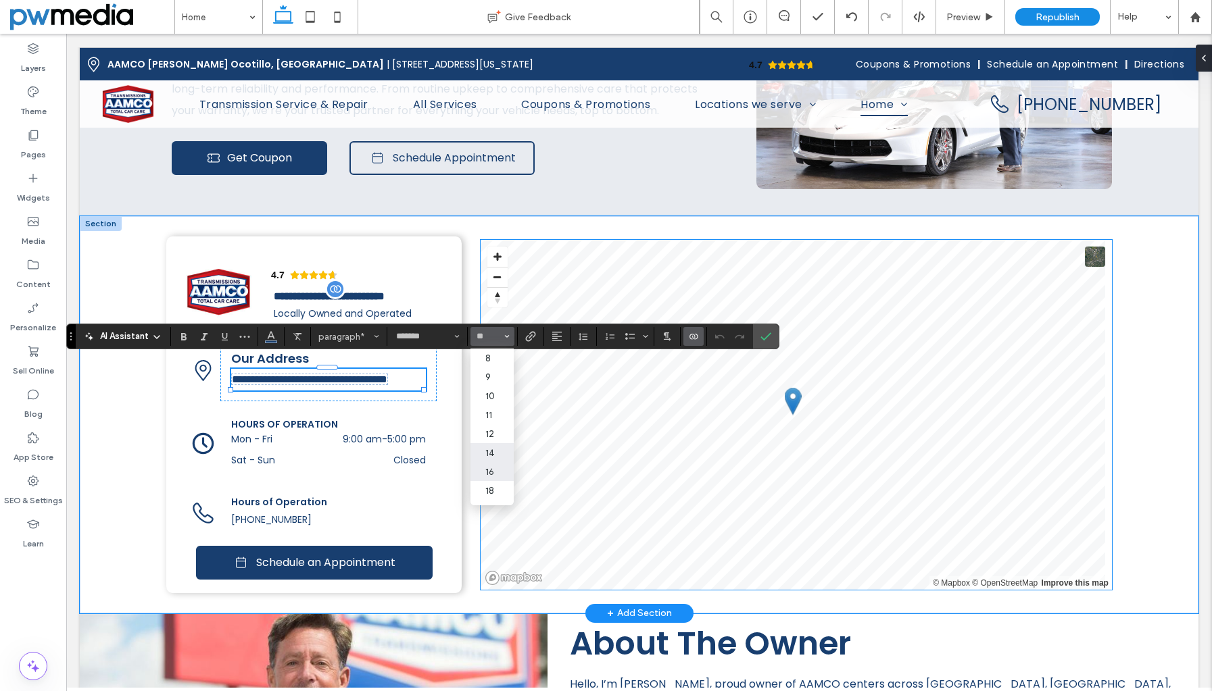
type input "**"
click at [766, 331] on icon "Confirm" at bounding box center [765, 336] width 11 height 11
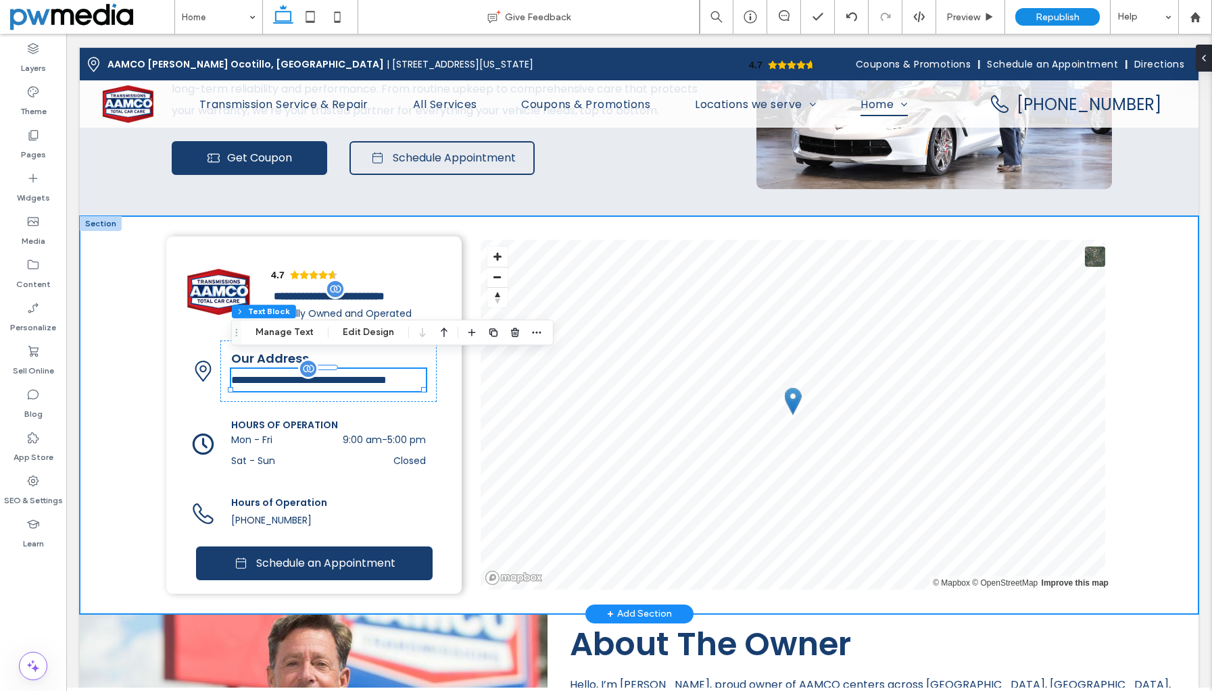
click at [151, 367] on div "4.7 Panel only seen by widget owner Edit widget Views 0% Share 🔥" at bounding box center [639, 415] width 1118 height 398
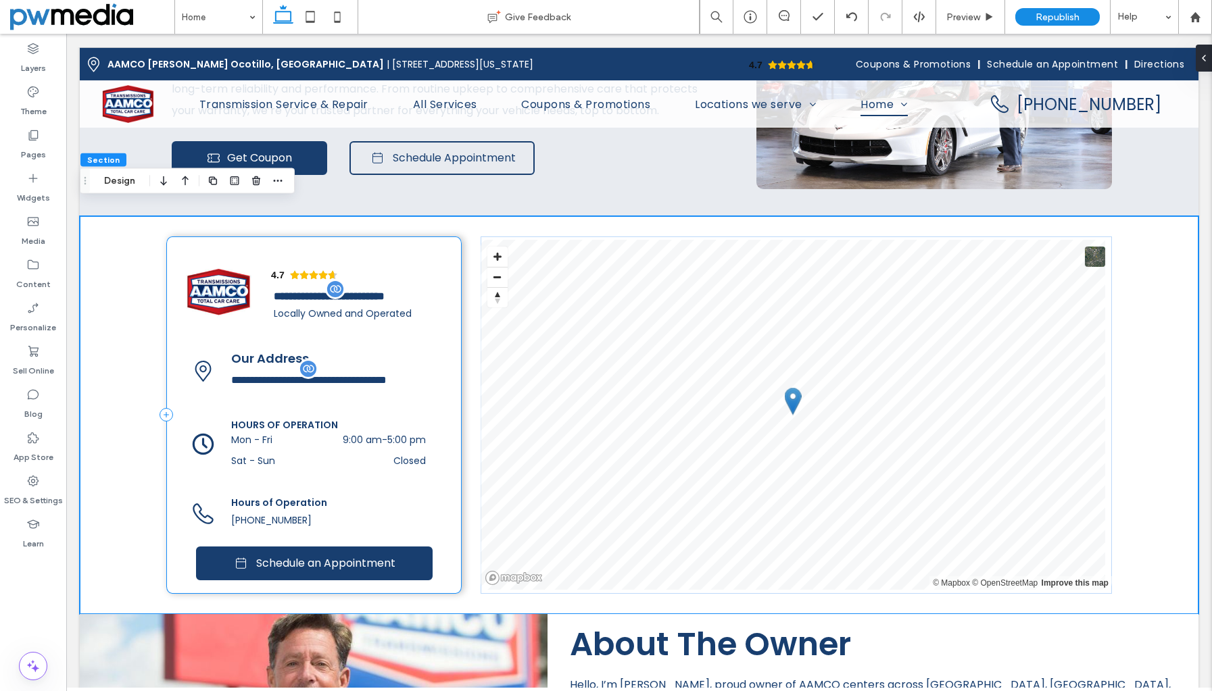
click at [194, 326] on div "4.7 Panel only seen by widget owner Edit widget Views 0%" at bounding box center [313, 414] width 295 height 357
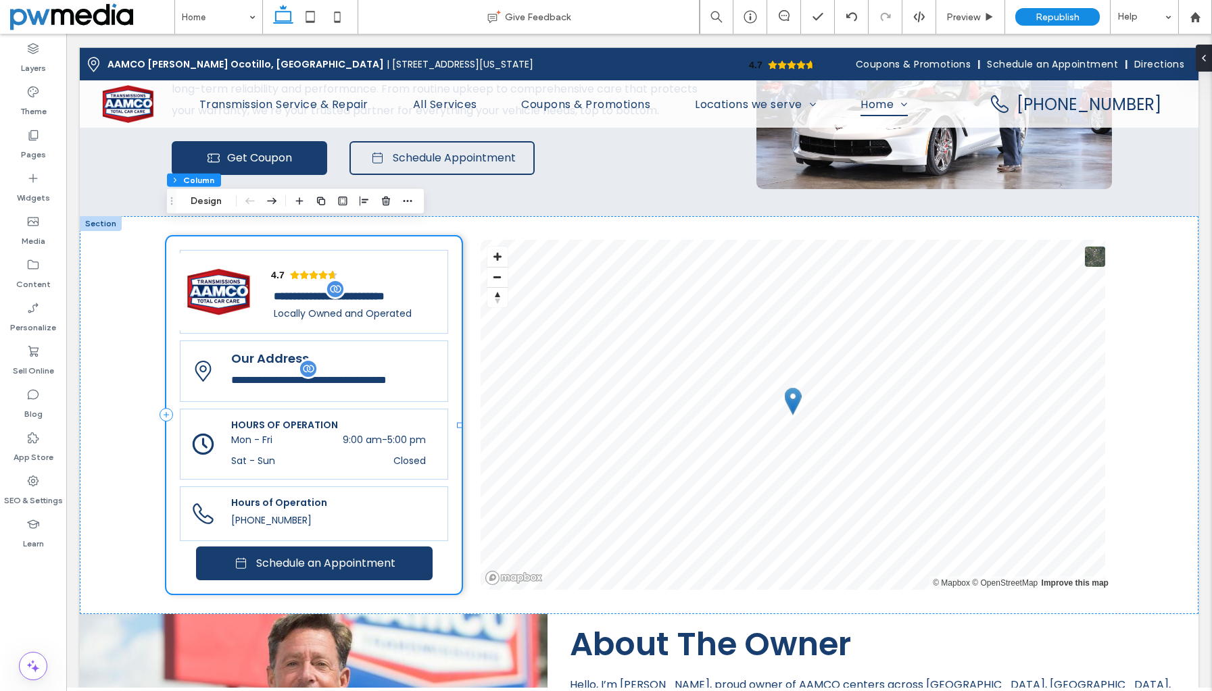
click at [169, 324] on div "4.7 Panel only seen by widget owner Edit widget Views 0%" at bounding box center [313, 414] width 295 height 357
click at [199, 198] on button "Design" at bounding box center [206, 201] width 49 height 16
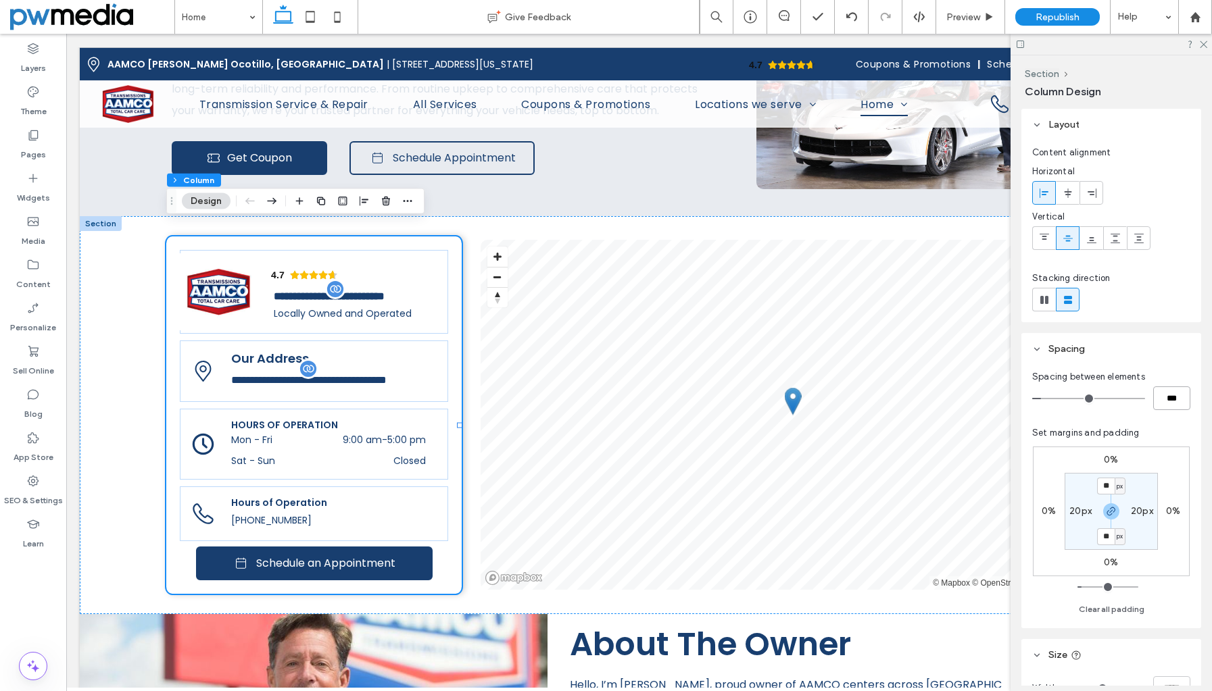
click at [1163, 397] on input "***" at bounding box center [1171, 399] width 37 height 24
type input "*"
type input "***"
click at [1151, 416] on div "Spacing between elements *** Set margins and padding 0% 0% 0% 0% ** px 20px ** …" at bounding box center [1111, 493] width 158 height 247
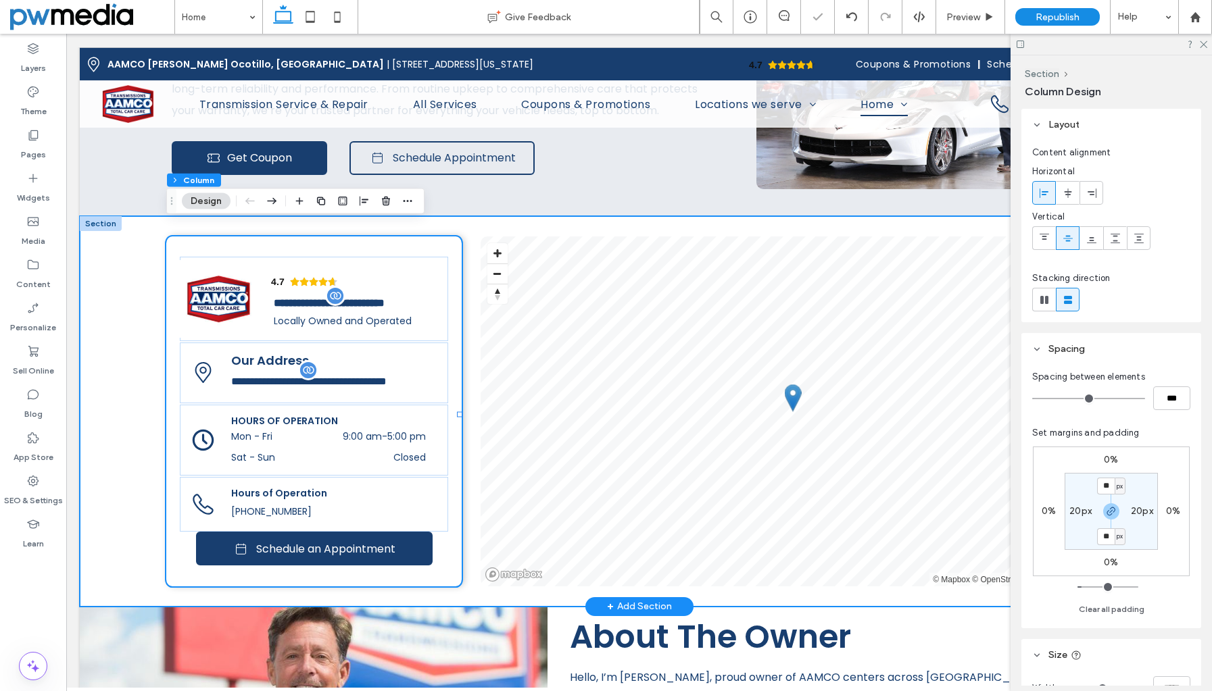
click at [149, 347] on div "4.7 Panel only seen by widget owner Edit widget Views 0% Share 🔥" at bounding box center [639, 411] width 1118 height 391
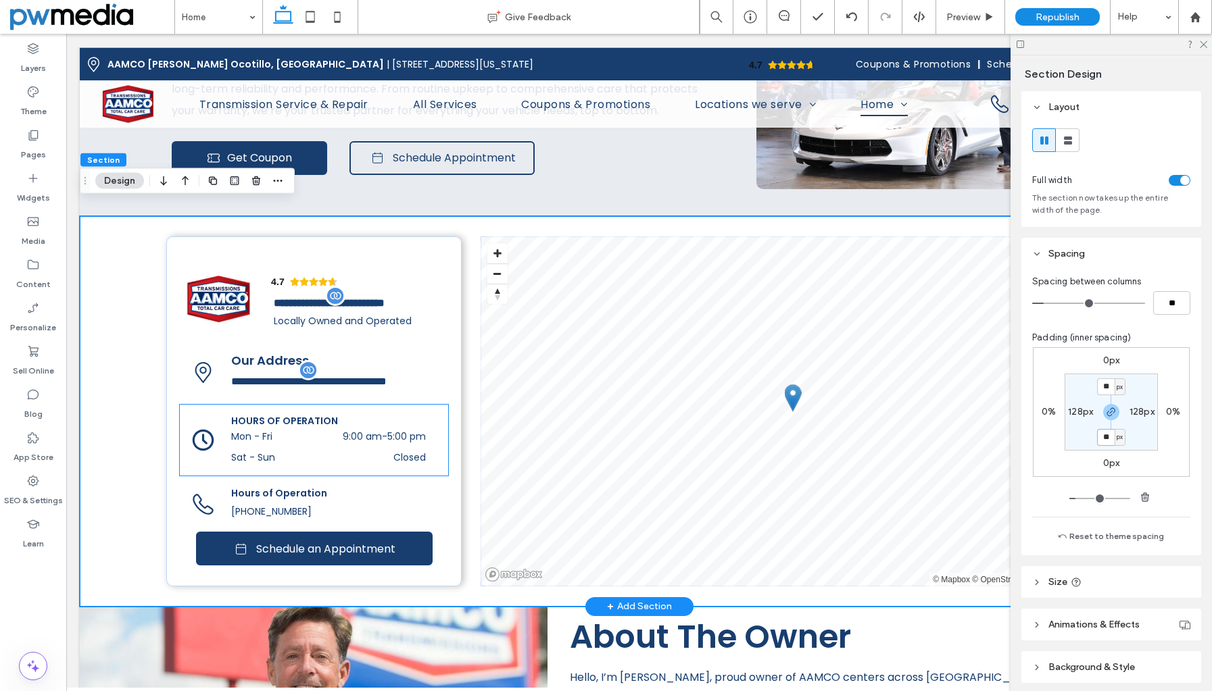
click at [307, 420] on span "HOURS OF OPERATION" at bounding box center [284, 421] width 107 height 14
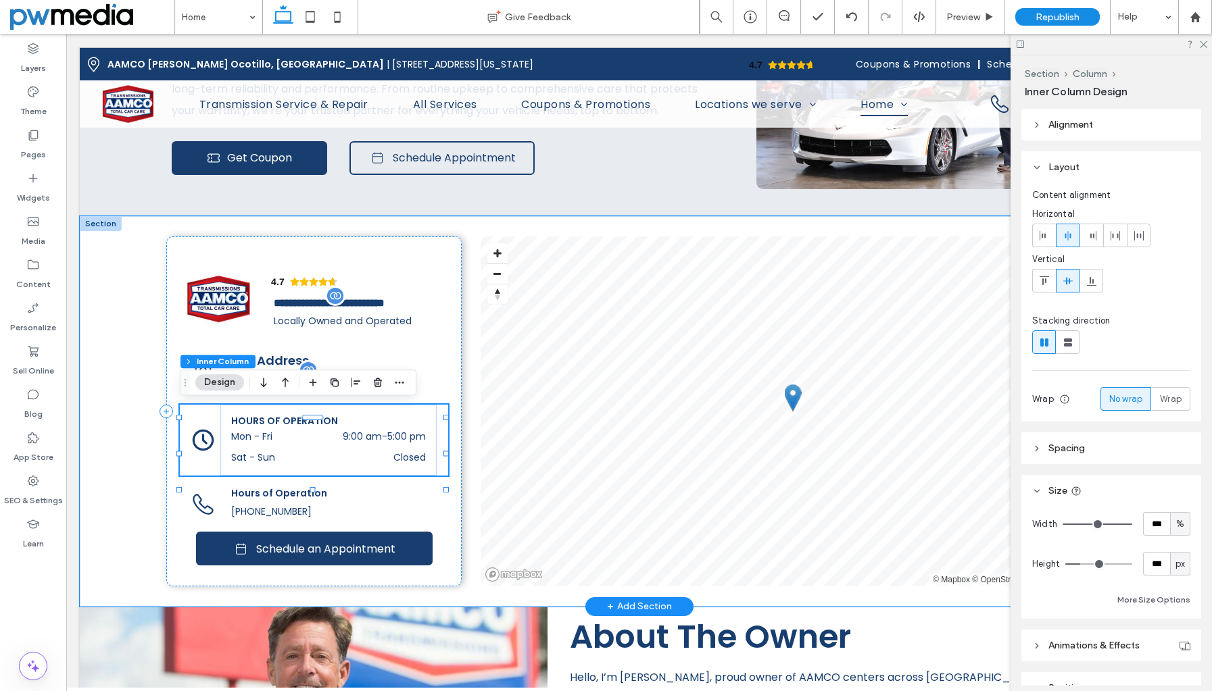
click at [307, 420] on span "HOURS OF OPERATION" at bounding box center [284, 421] width 107 height 14
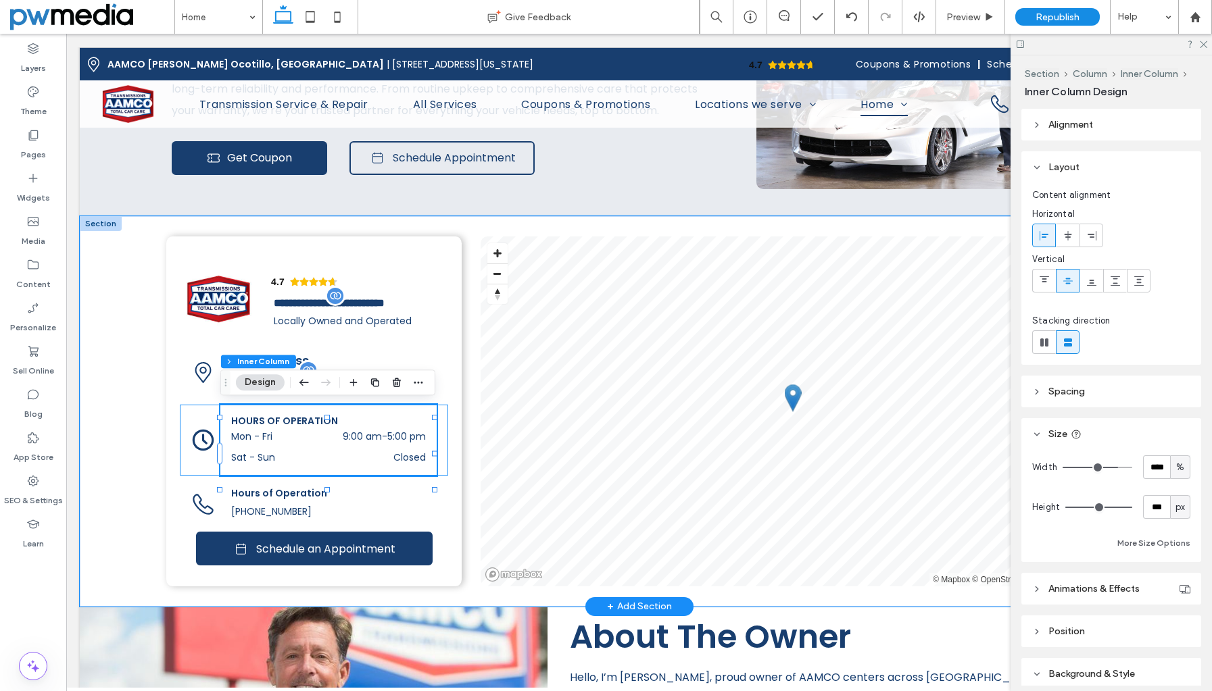
click at [307, 420] on span "HOURS OF OPERATION" at bounding box center [284, 421] width 107 height 14
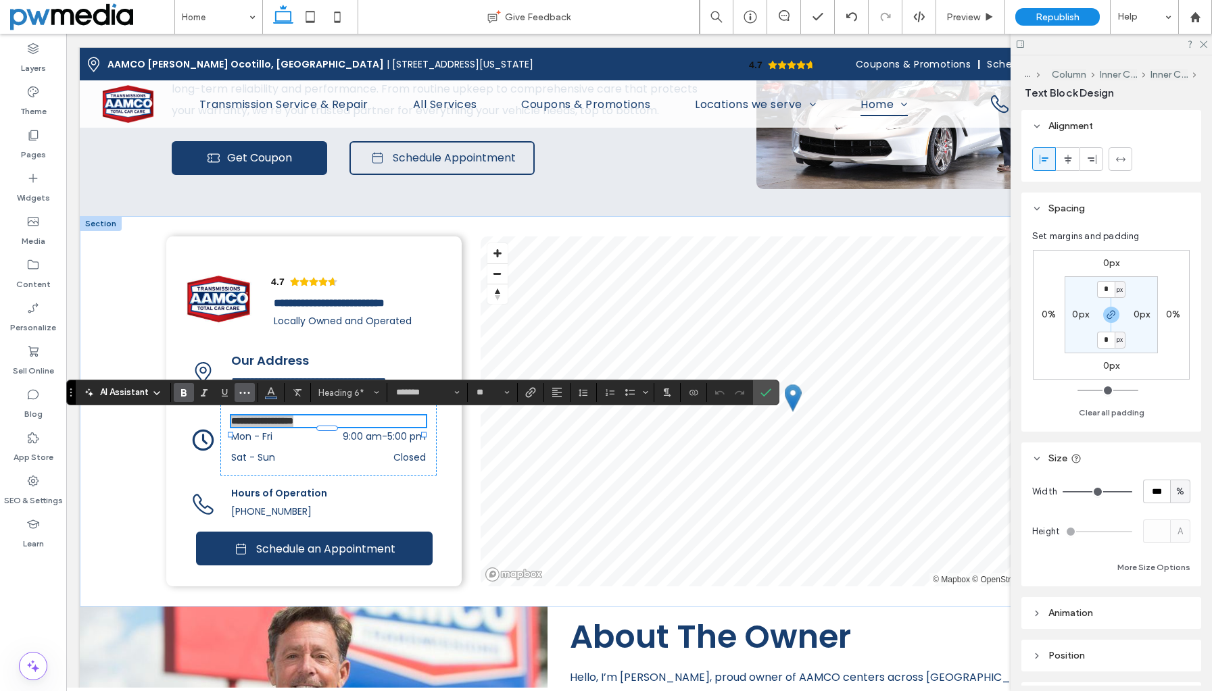
click at [249, 391] on icon "More" at bounding box center [244, 392] width 11 height 11
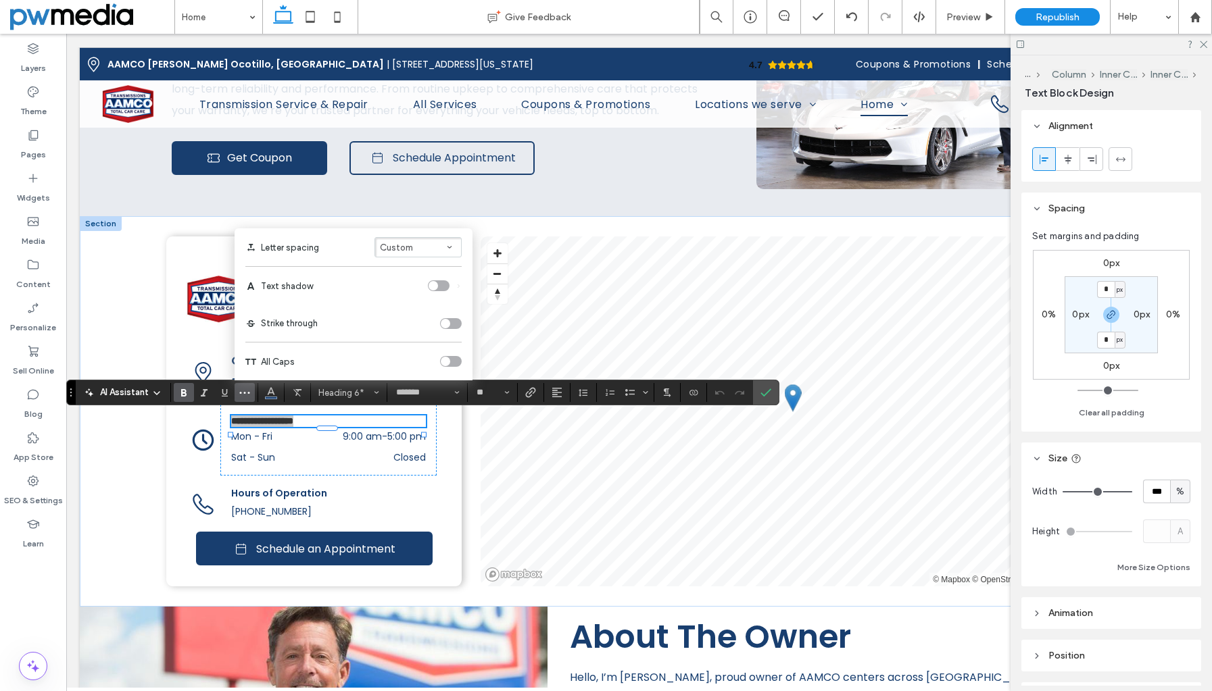
click at [249, 391] on icon "More" at bounding box center [244, 392] width 11 height 11
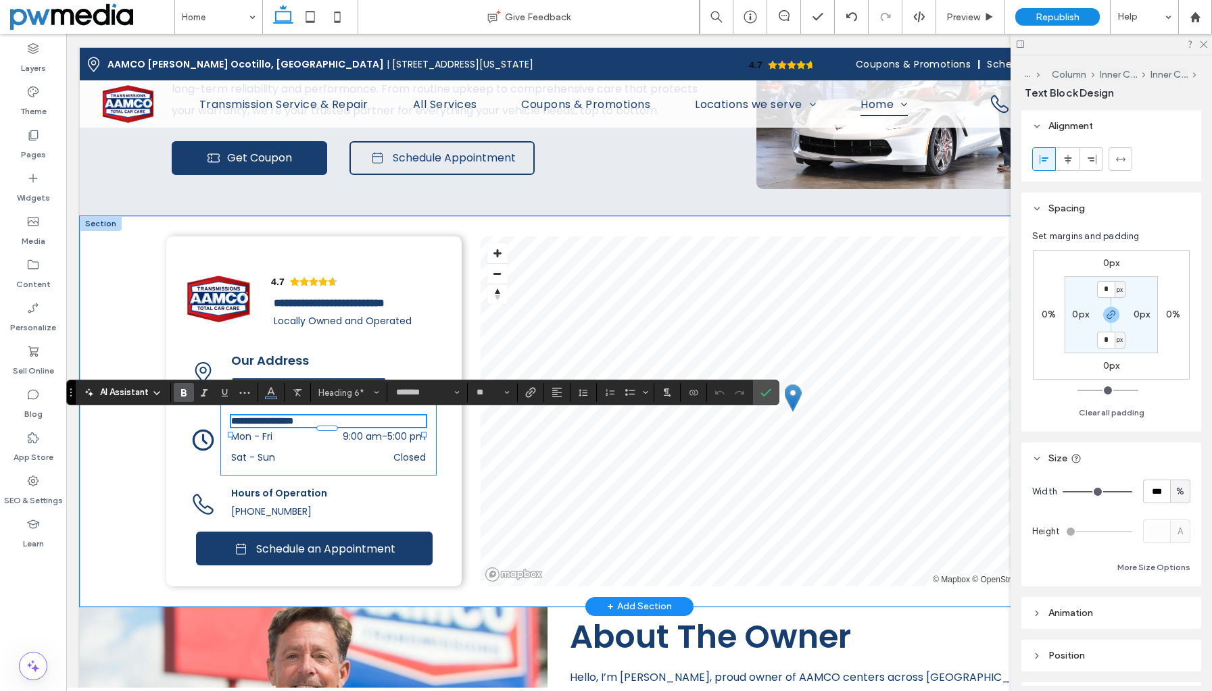
click at [271, 428] on div at bounding box center [327, 428] width 192 height 1
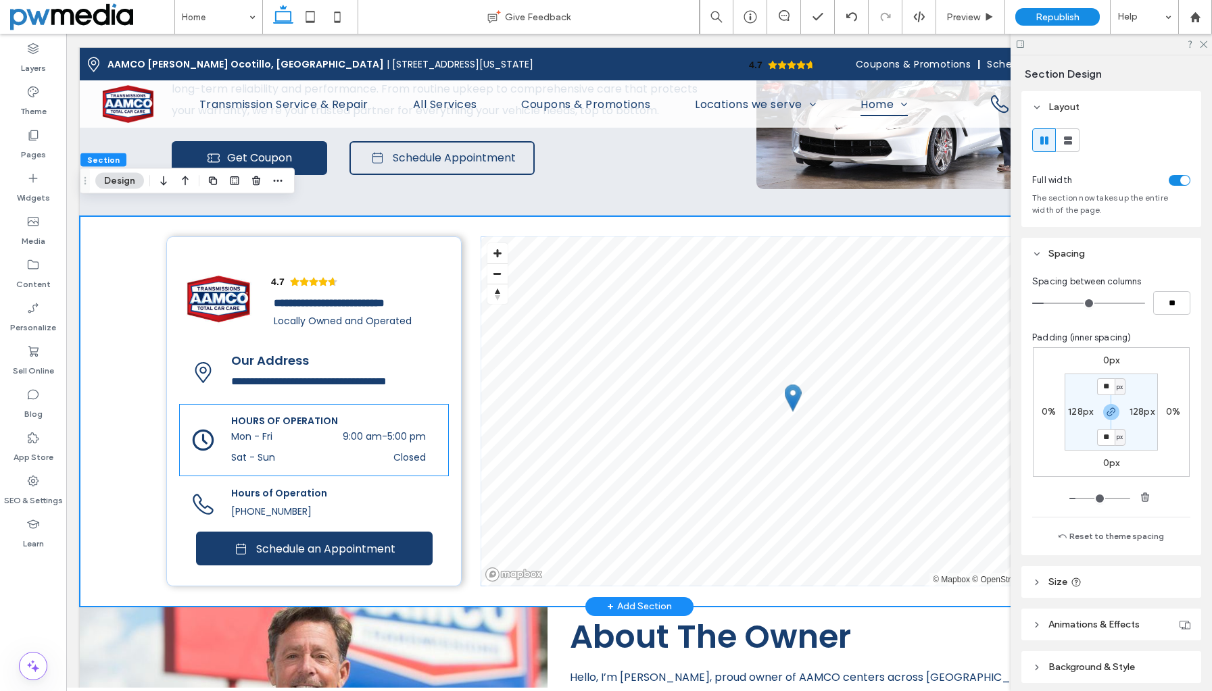
click at [271, 416] on span "HOURS OF OPERATION" at bounding box center [284, 421] width 107 height 14
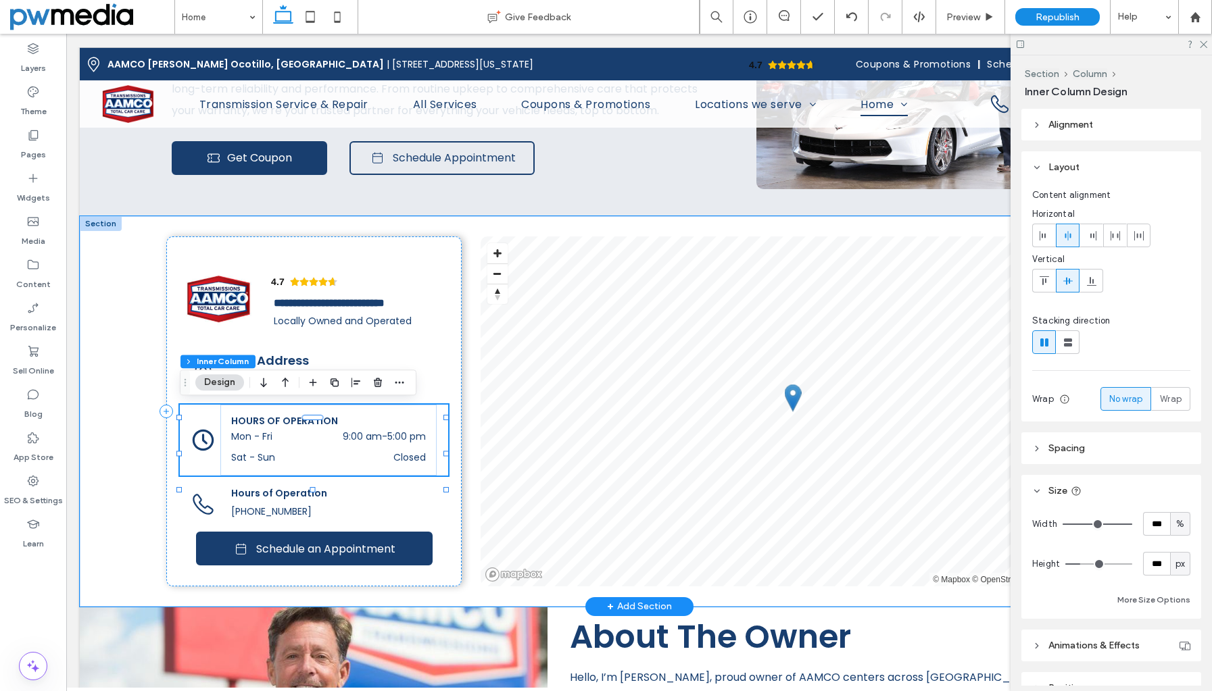
click at [271, 416] on span "HOURS OF OPERATION" at bounding box center [284, 421] width 107 height 14
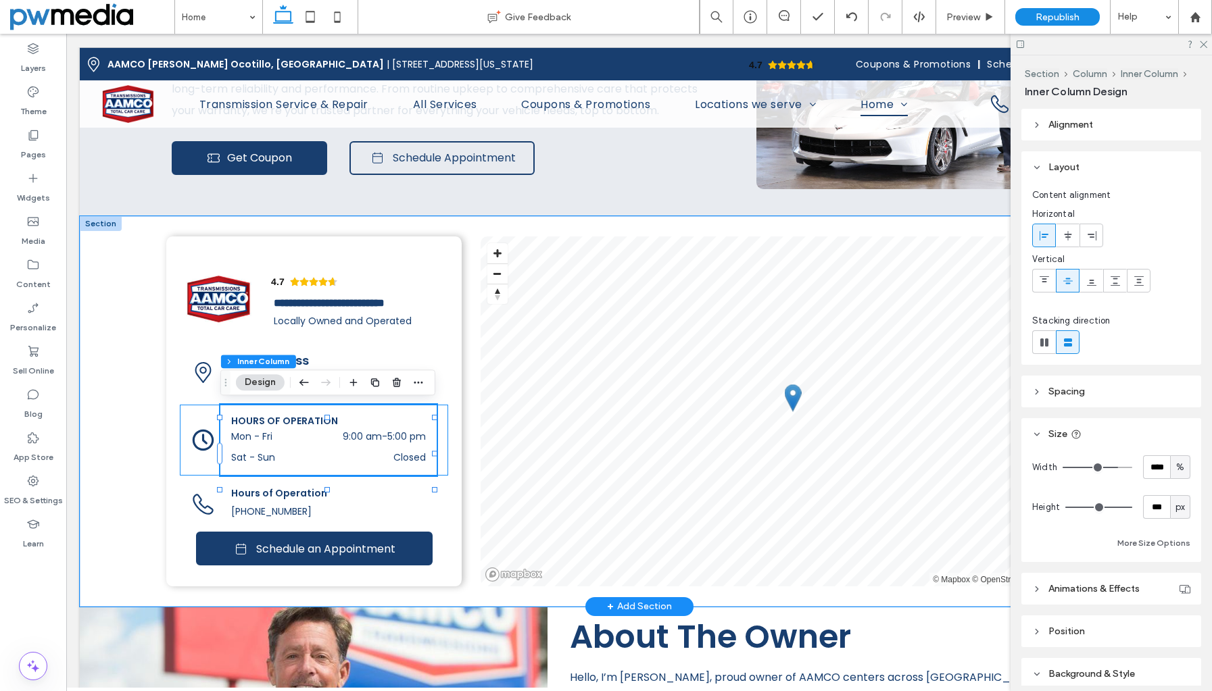
click at [271, 416] on span "HOURS OF OPERATION" at bounding box center [284, 421] width 107 height 14
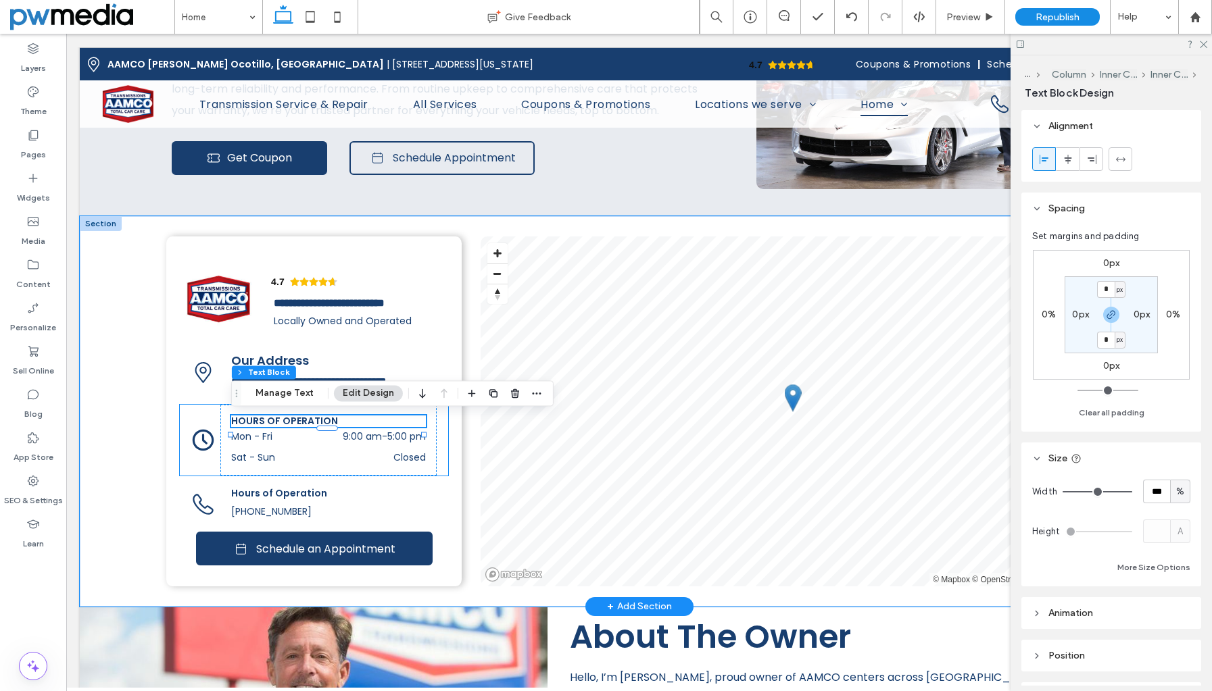
click at [271, 428] on div at bounding box center [327, 428] width 192 height 1
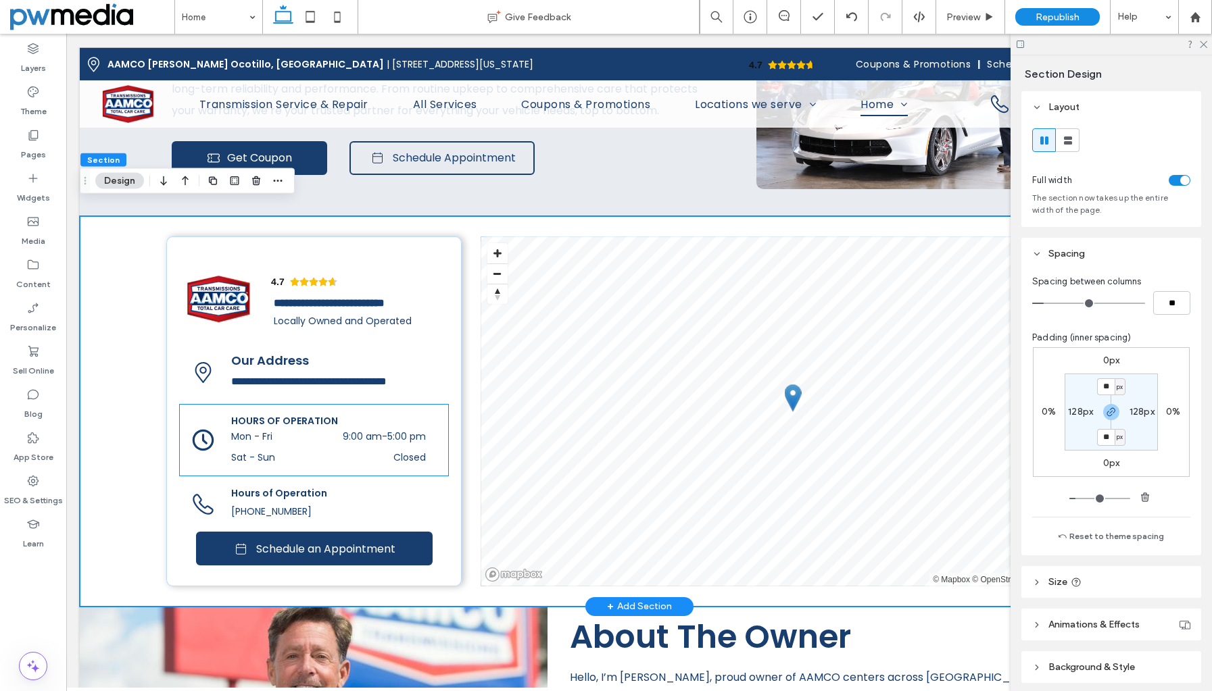
click at [305, 419] on span "HOURS OF OPERATION" at bounding box center [284, 421] width 107 height 14
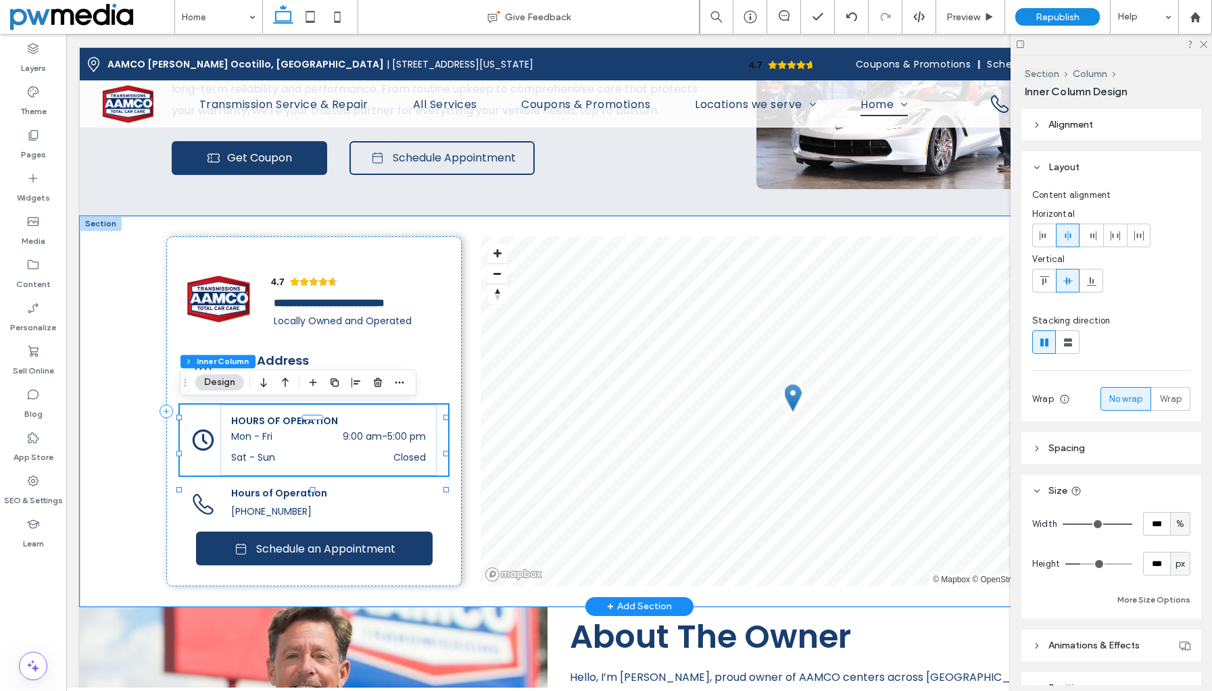
click at [305, 419] on span "HOURS OF OPERATION" at bounding box center [284, 421] width 107 height 14
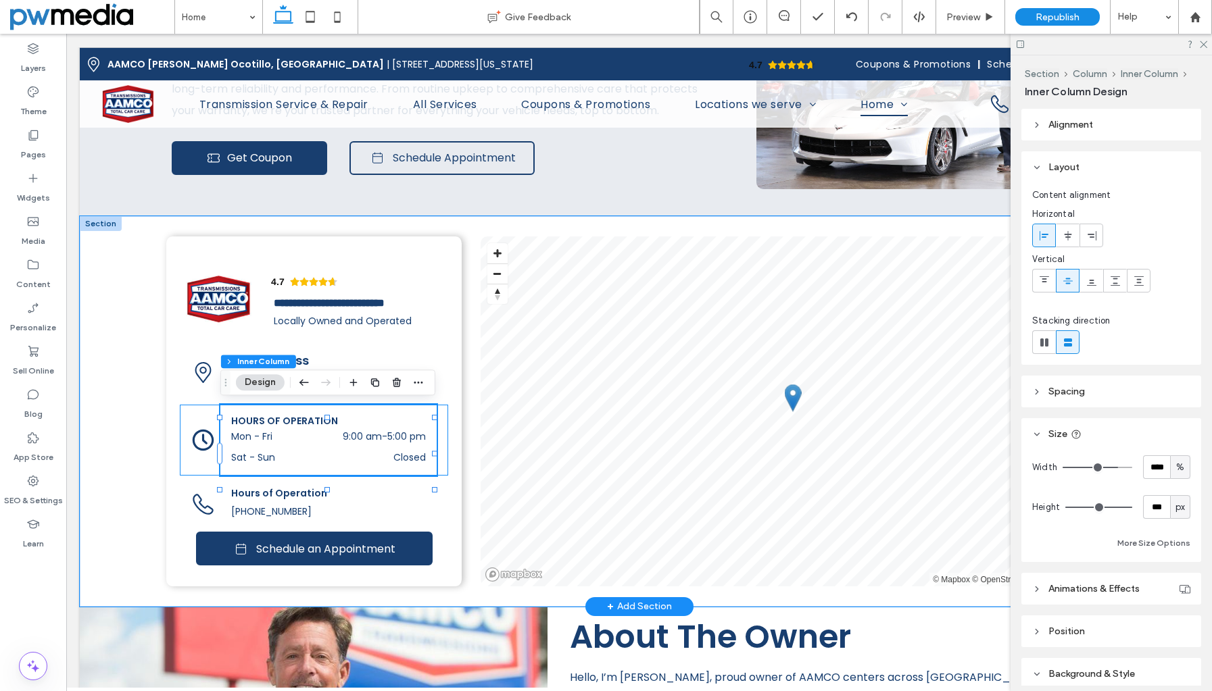
click at [309, 416] on span "HOURS OF OPERATION" at bounding box center [284, 421] width 107 height 14
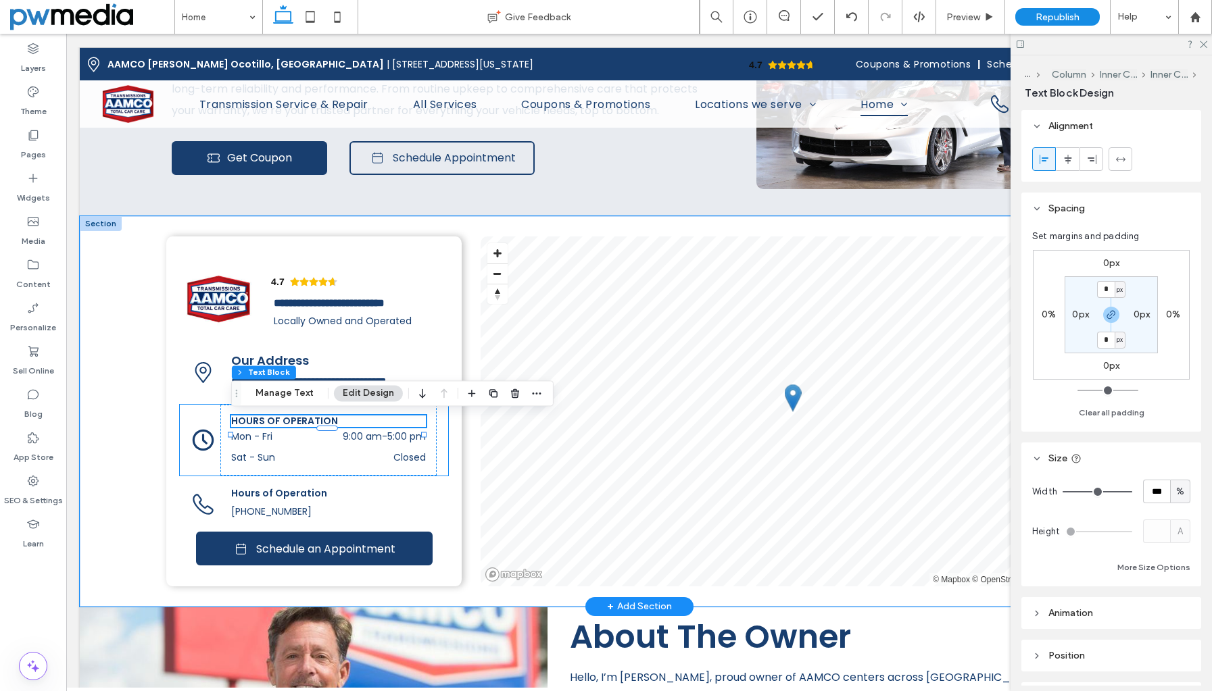
click at [309, 428] on div at bounding box center [327, 428] width 192 height 1
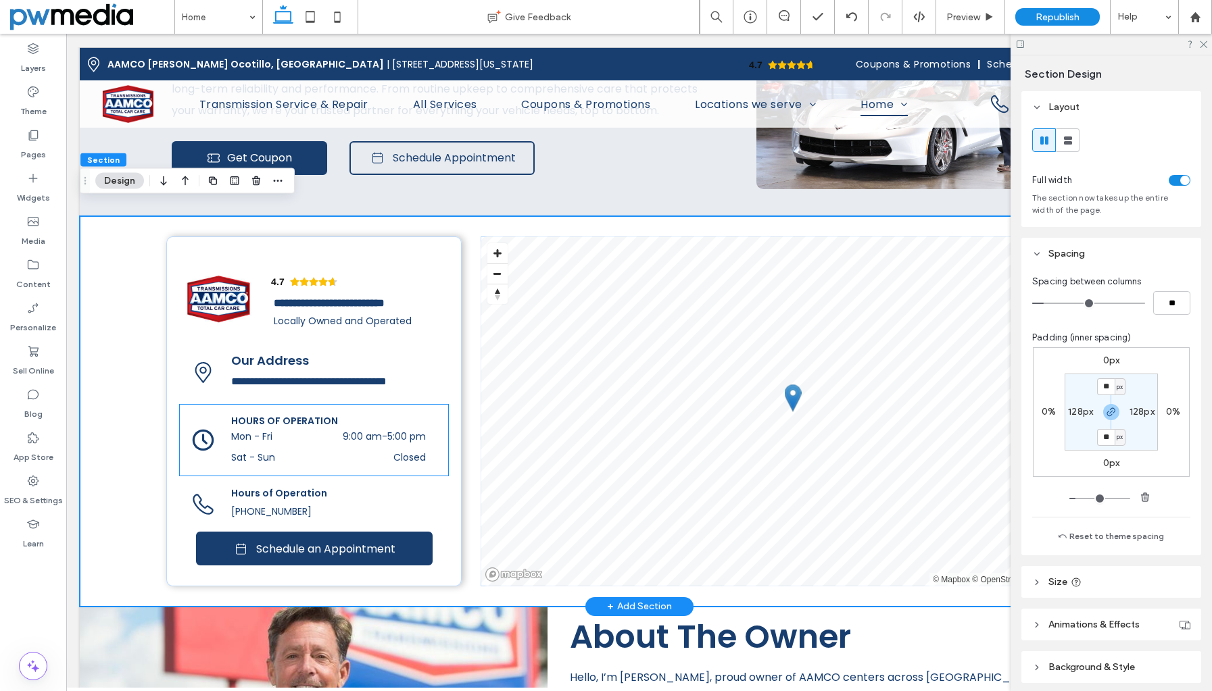
click at [309, 416] on span "HOURS OF OPERATION" at bounding box center [284, 421] width 107 height 14
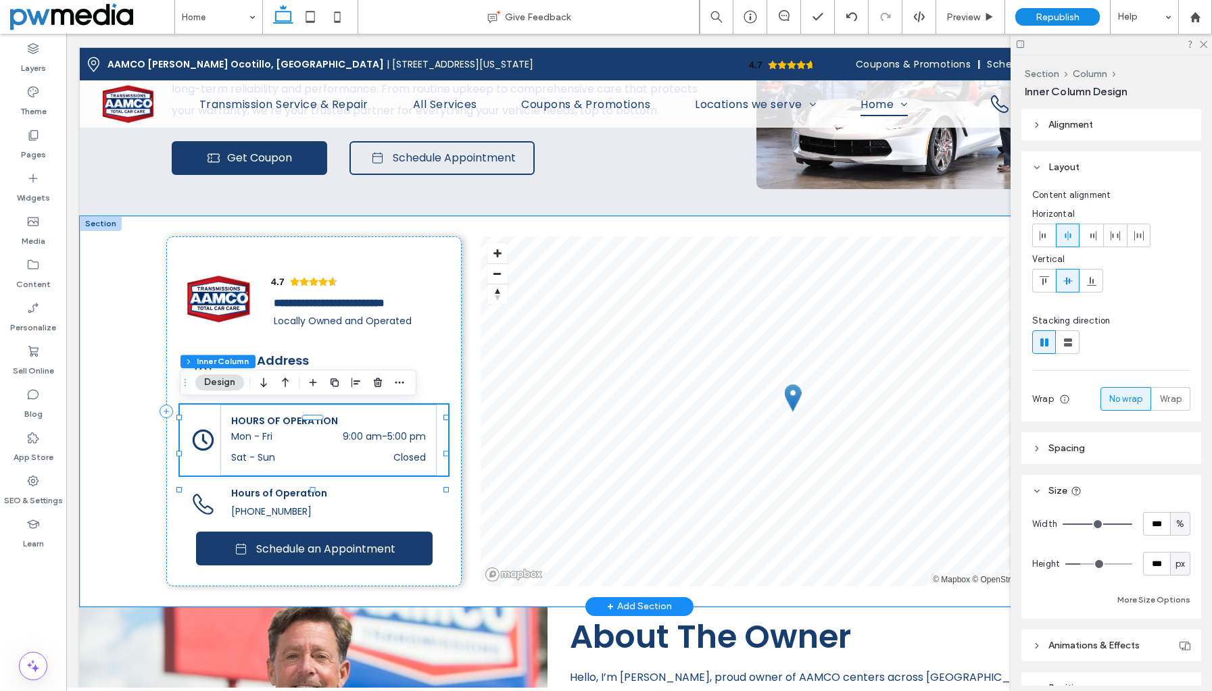
click at [309, 416] on span "HOURS OF OPERATION" at bounding box center [284, 421] width 107 height 14
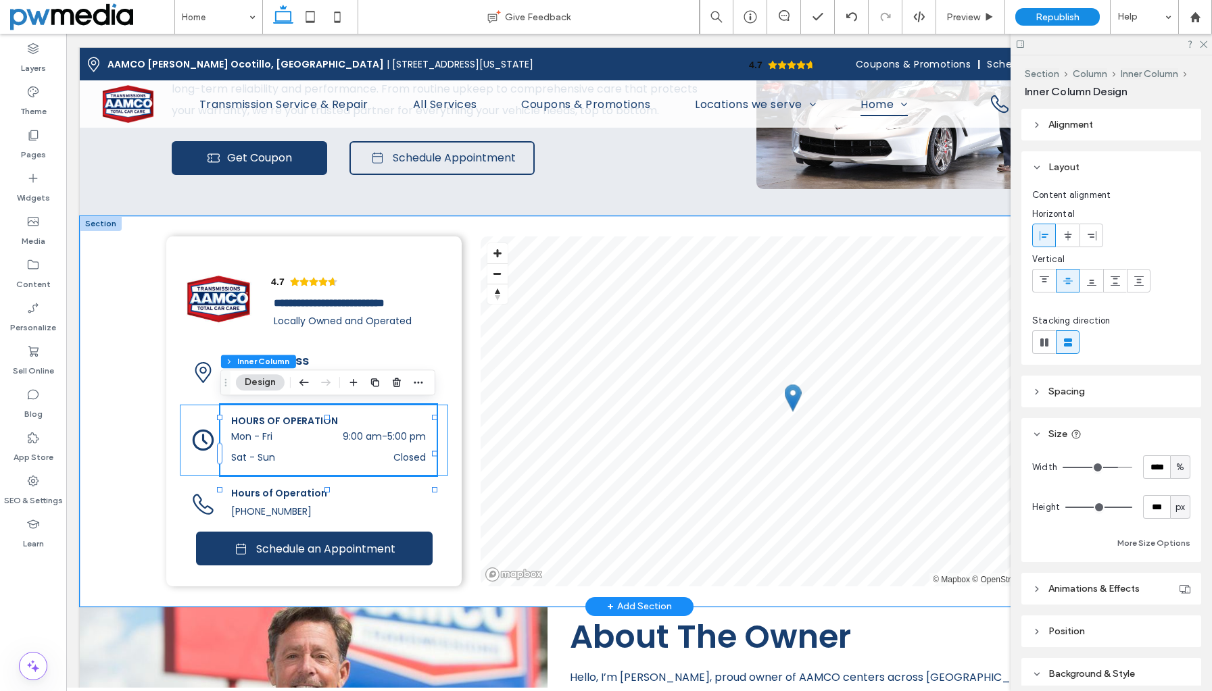
click at [309, 416] on span "HOURS OF OPERATION" at bounding box center [284, 421] width 107 height 14
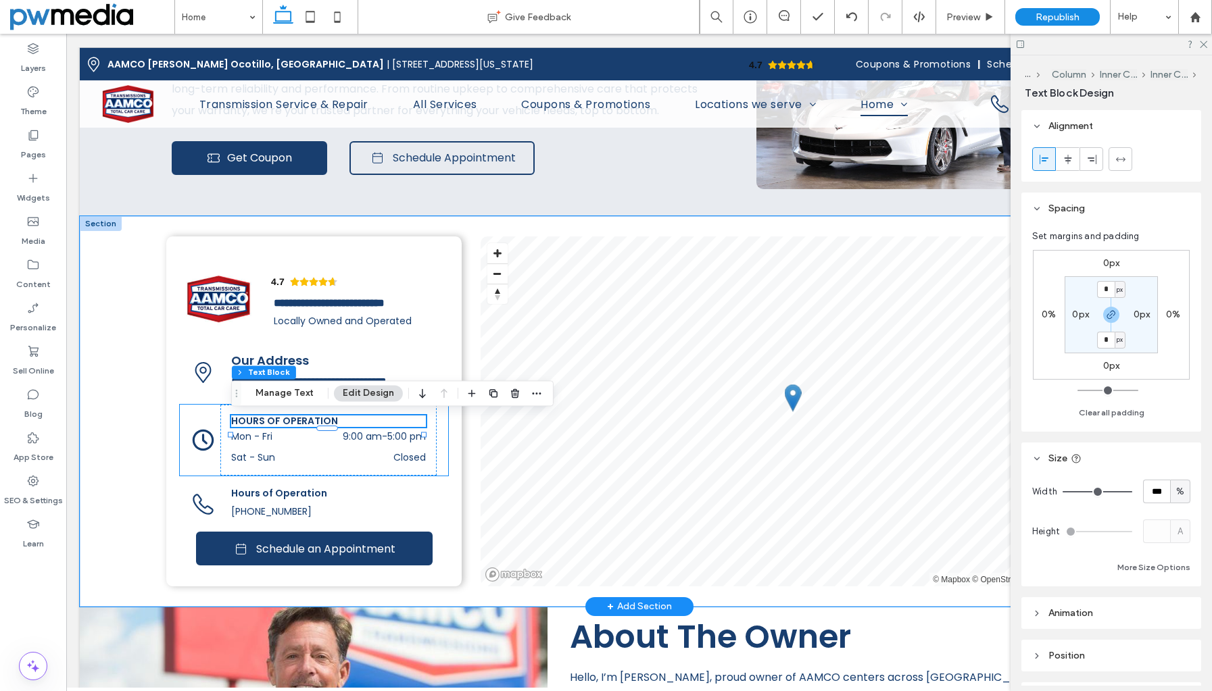
click at [309, 428] on div at bounding box center [327, 428] width 192 height 1
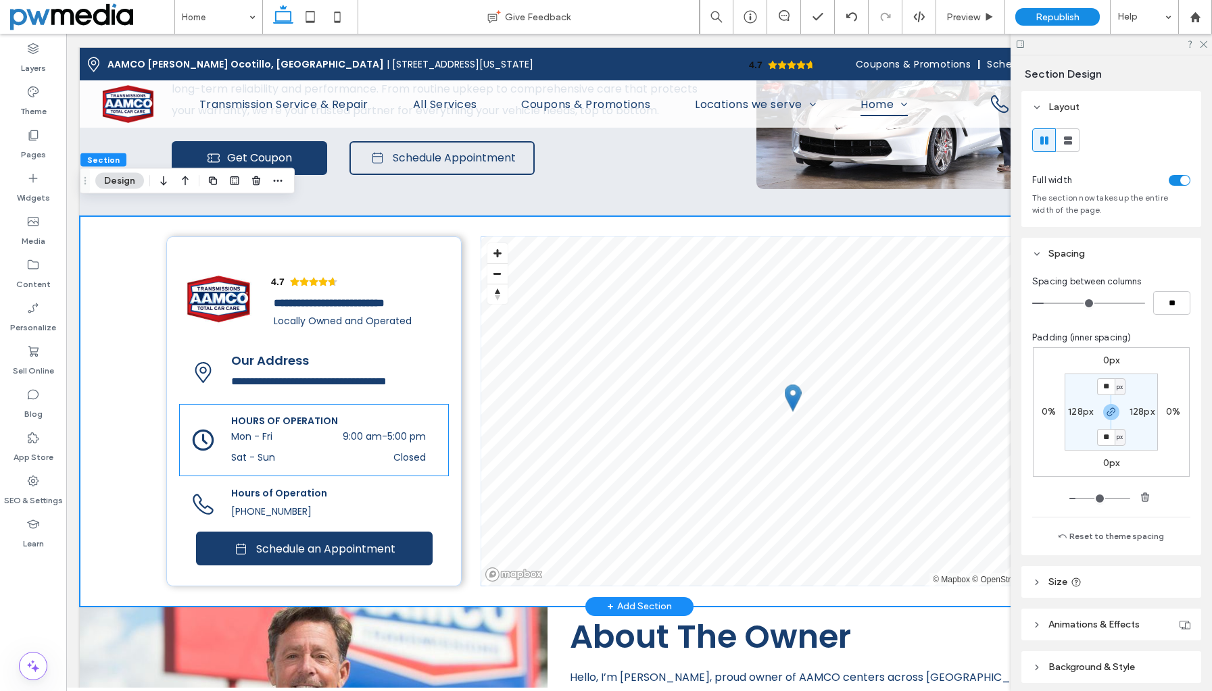
click at [309, 416] on span "HOURS OF OPERATION" at bounding box center [284, 421] width 107 height 14
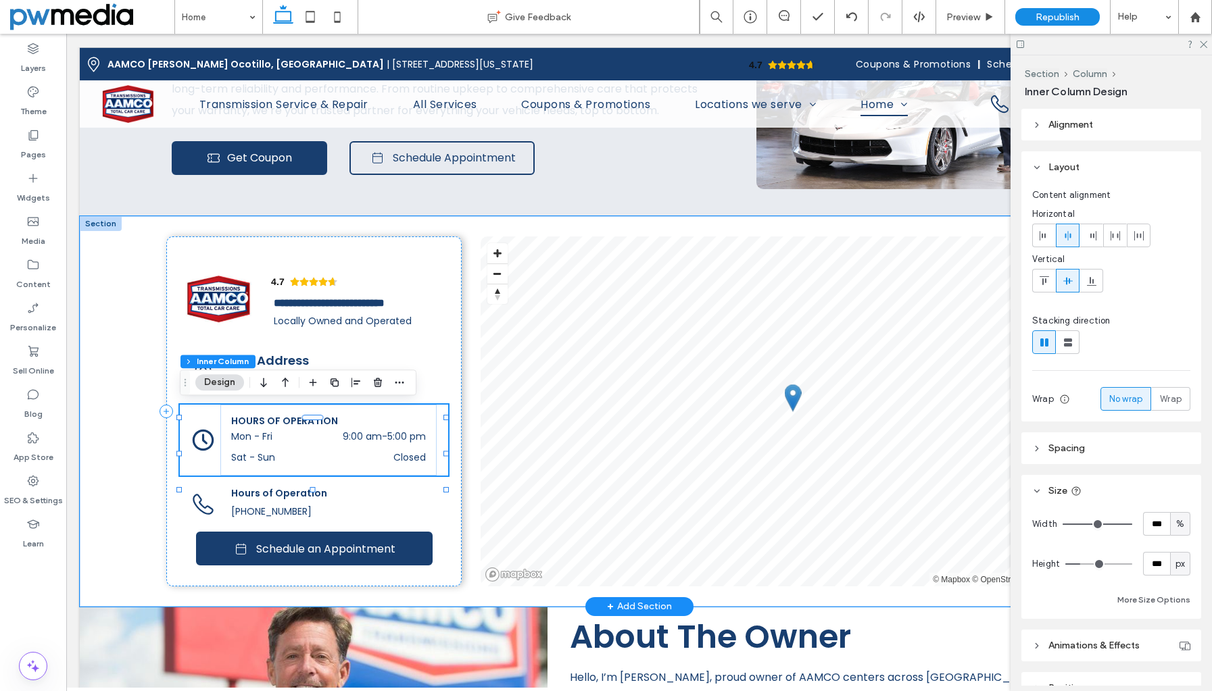
click at [297, 418] on span "HOURS OF OPERATION" at bounding box center [284, 421] width 107 height 14
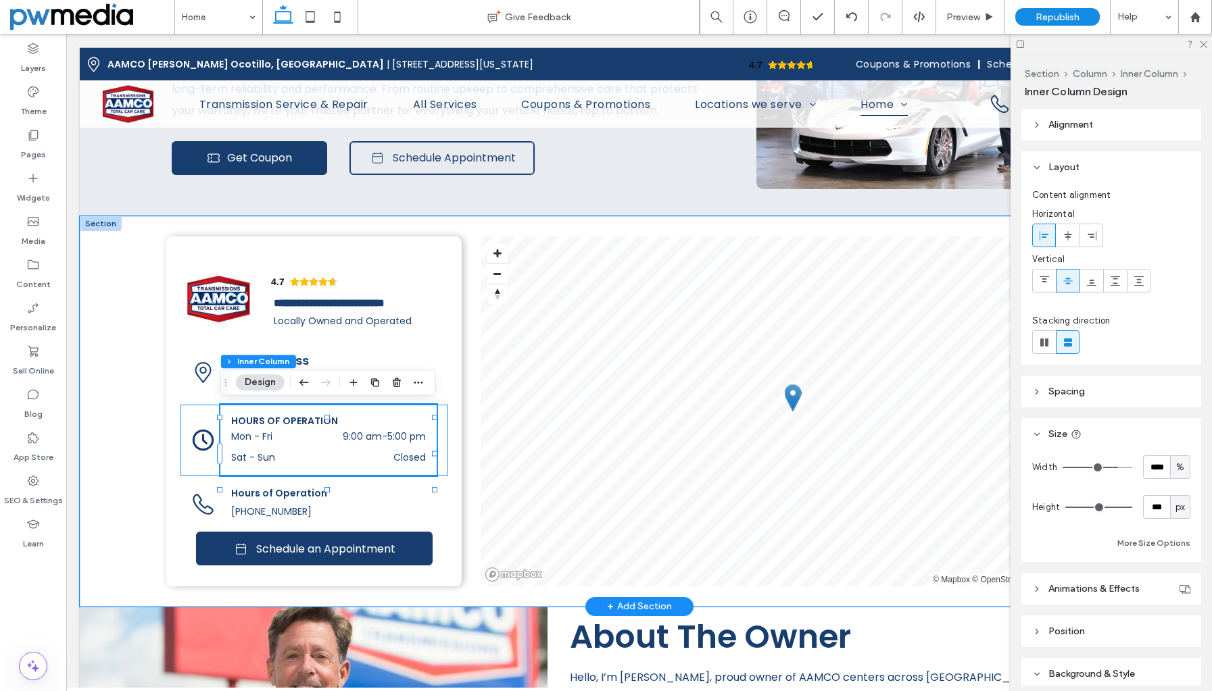
click at [297, 418] on span "HOURS OF OPERATION" at bounding box center [284, 421] width 107 height 14
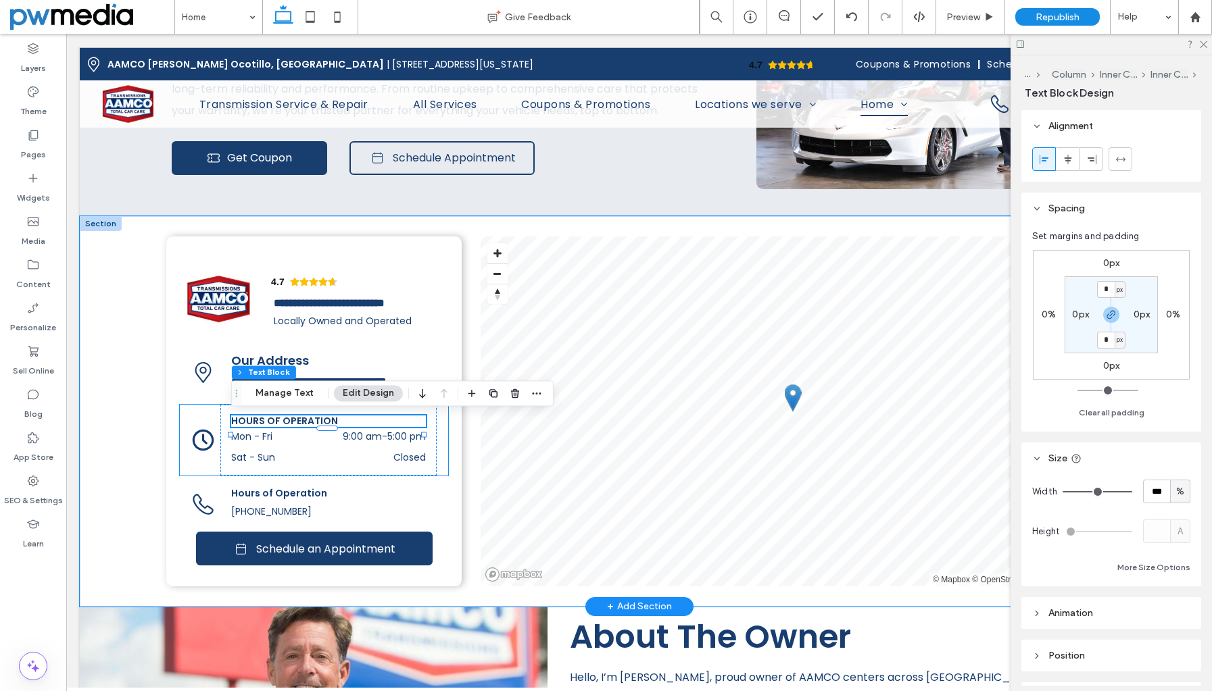
click at [297, 418] on span "HOURS OF OPERATION" at bounding box center [284, 421] width 107 height 14
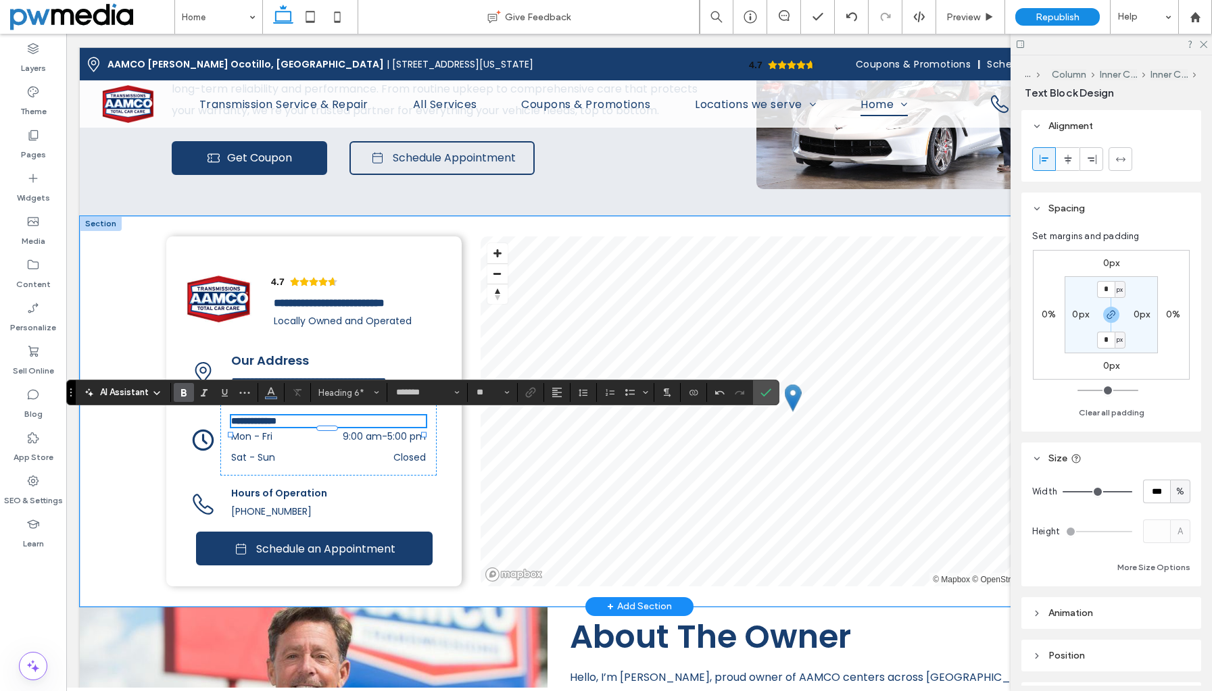
click at [323, 423] on h6 "**********" at bounding box center [328, 421] width 194 height 11
click at [276, 419] on span "**********" at bounding box center [253, 420] width 45 height 9
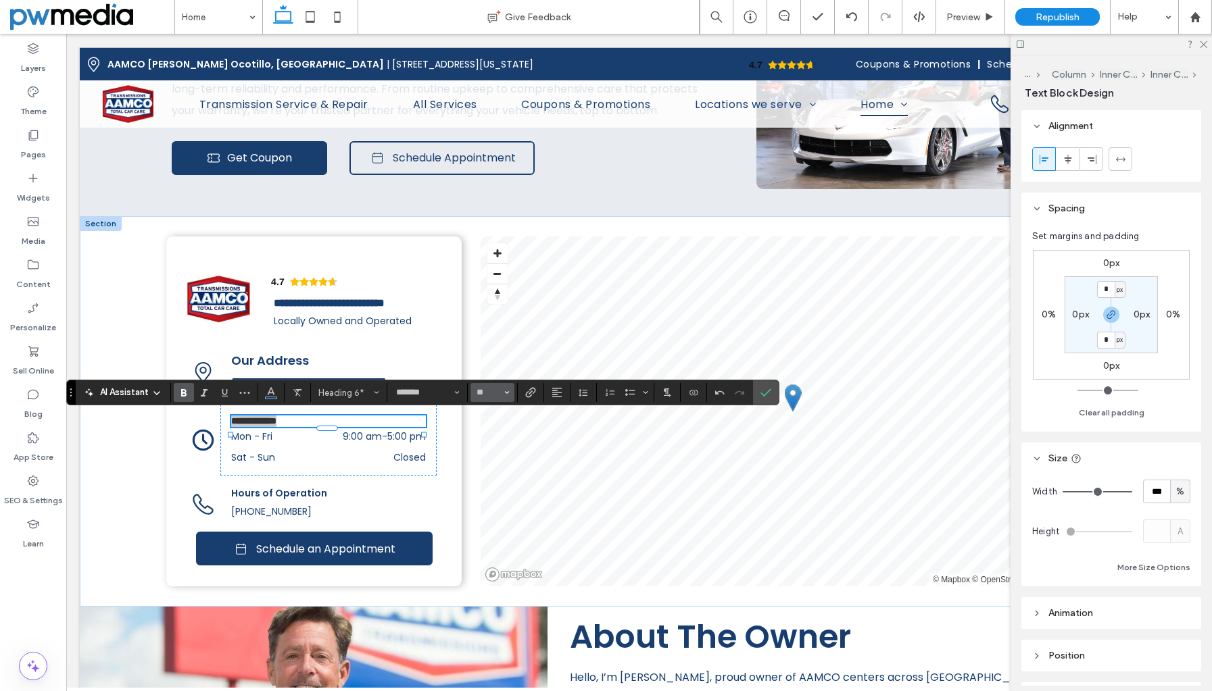
click at [511, 394] on button "**" at bounding box center [492, 392] width 44 height 19
click at [496, 526] on label "16" at bounding box center [491, 527] width 43 height 19
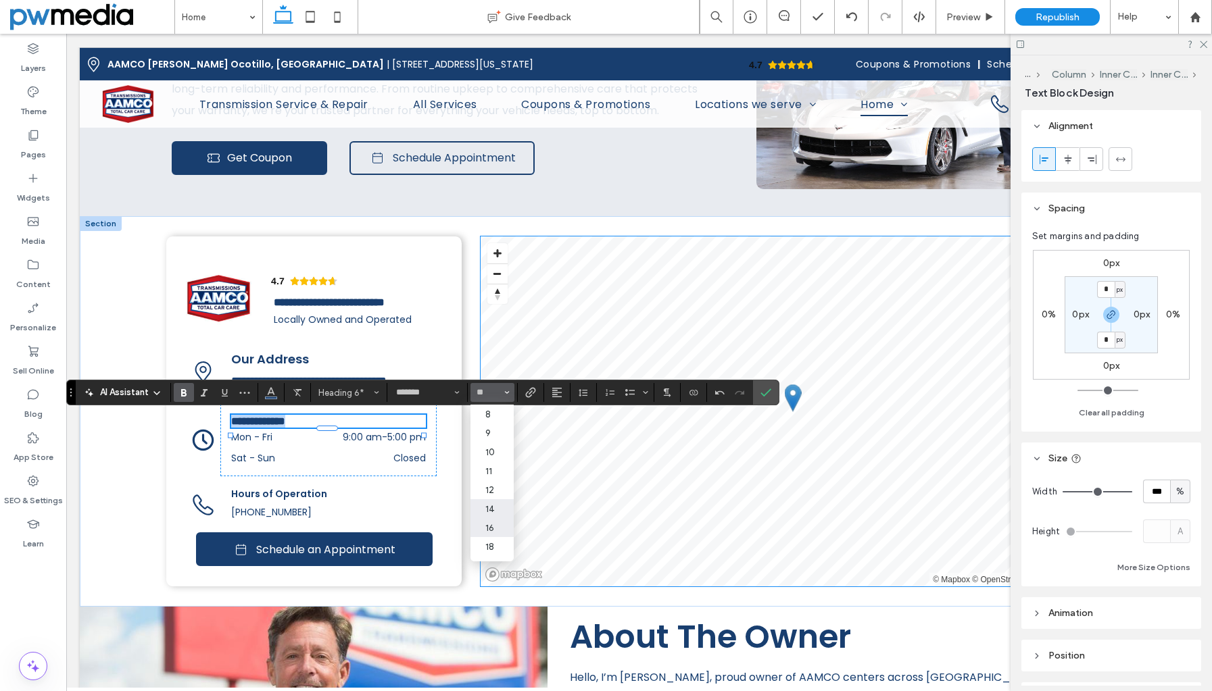
type input "**"
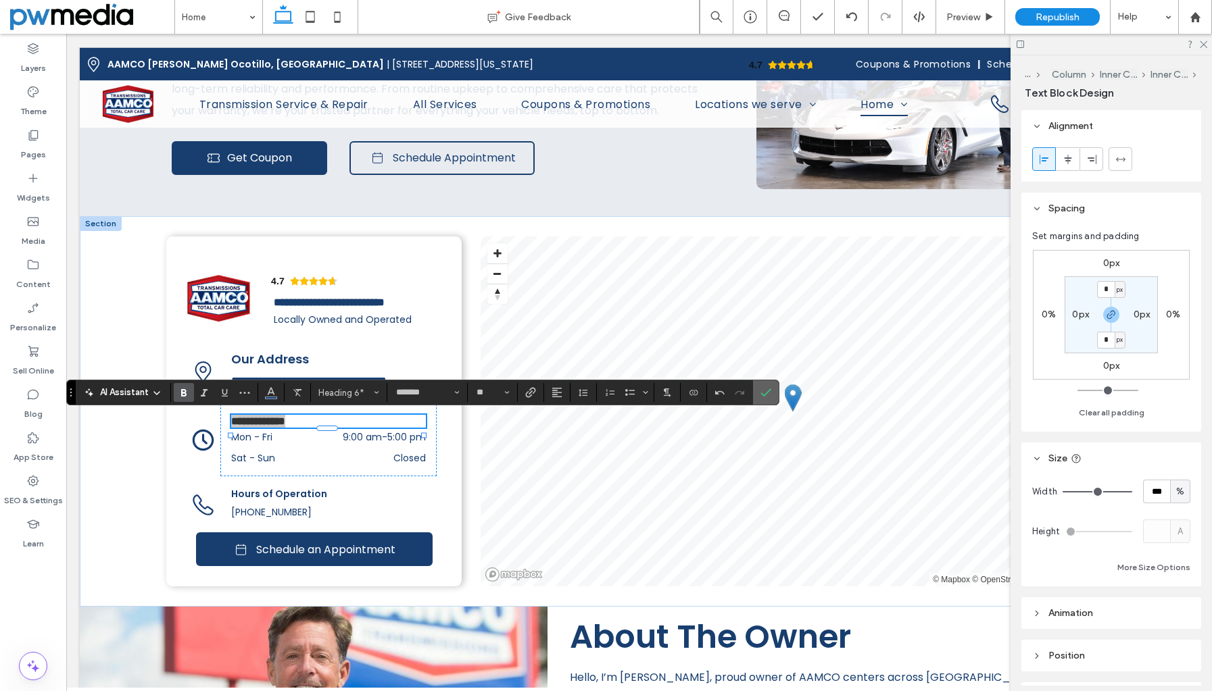
click at [768, 393] on use "Confirm" at bounding box center [766, 393] width 11 height 8
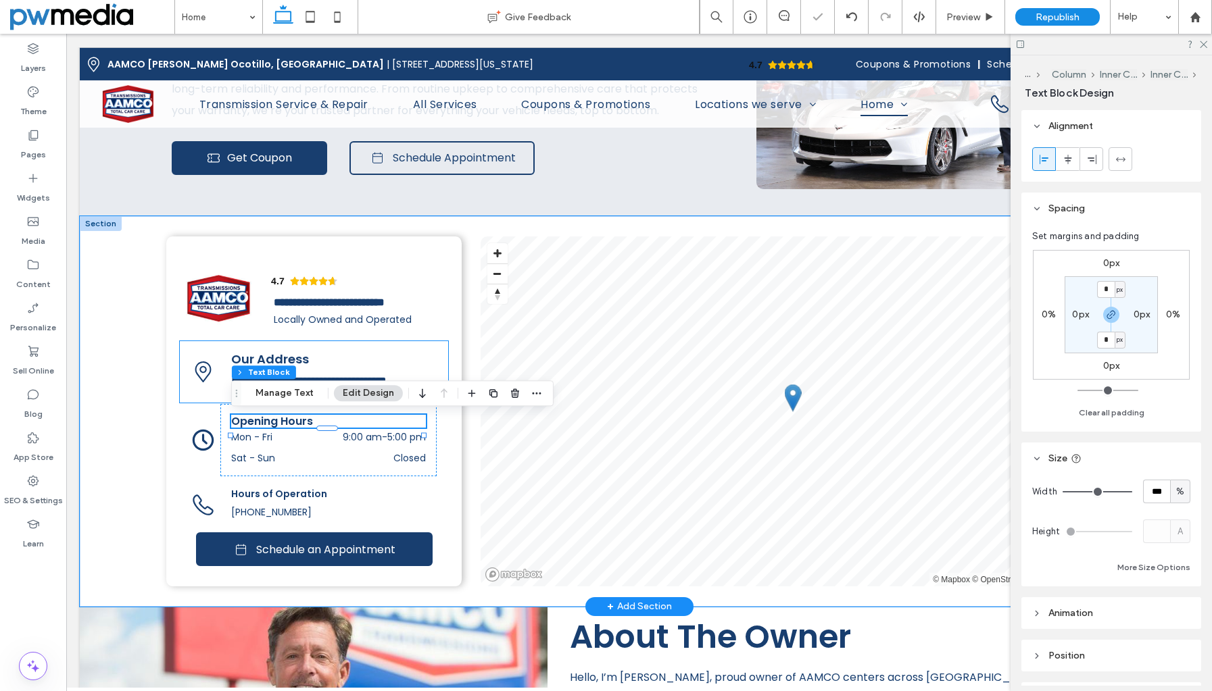
click at [277, 351] on span "Our Address" at bounding box center [270, 359] width 78 height 17
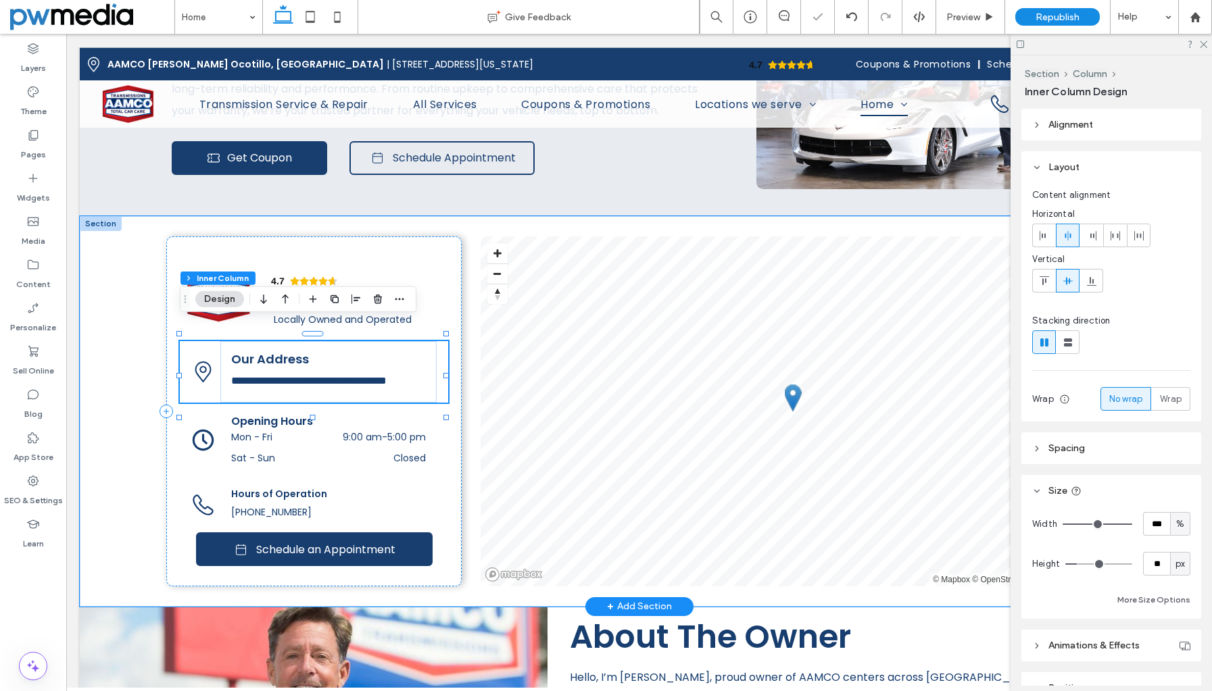
click at [272, 351] on span "Our Address" at bounding box center [270, 359] width 78 height 17
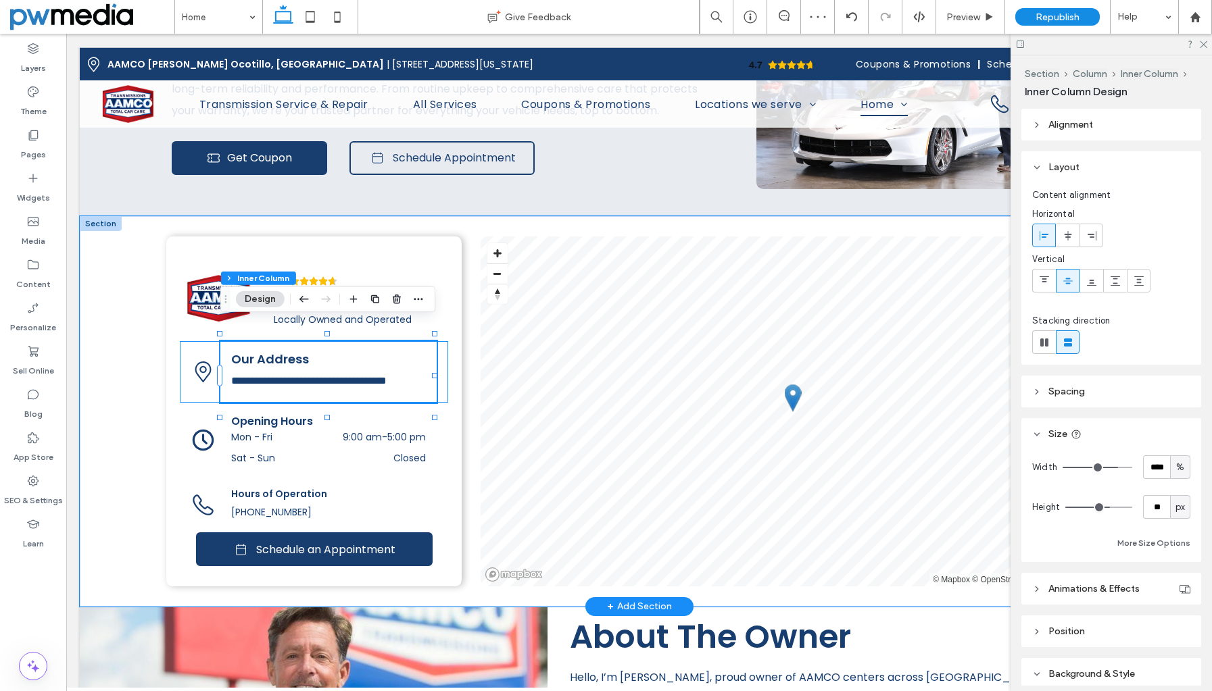
click at [272, 351] on span "Our Address" at bounding box center [270, 359] width 78 height 17
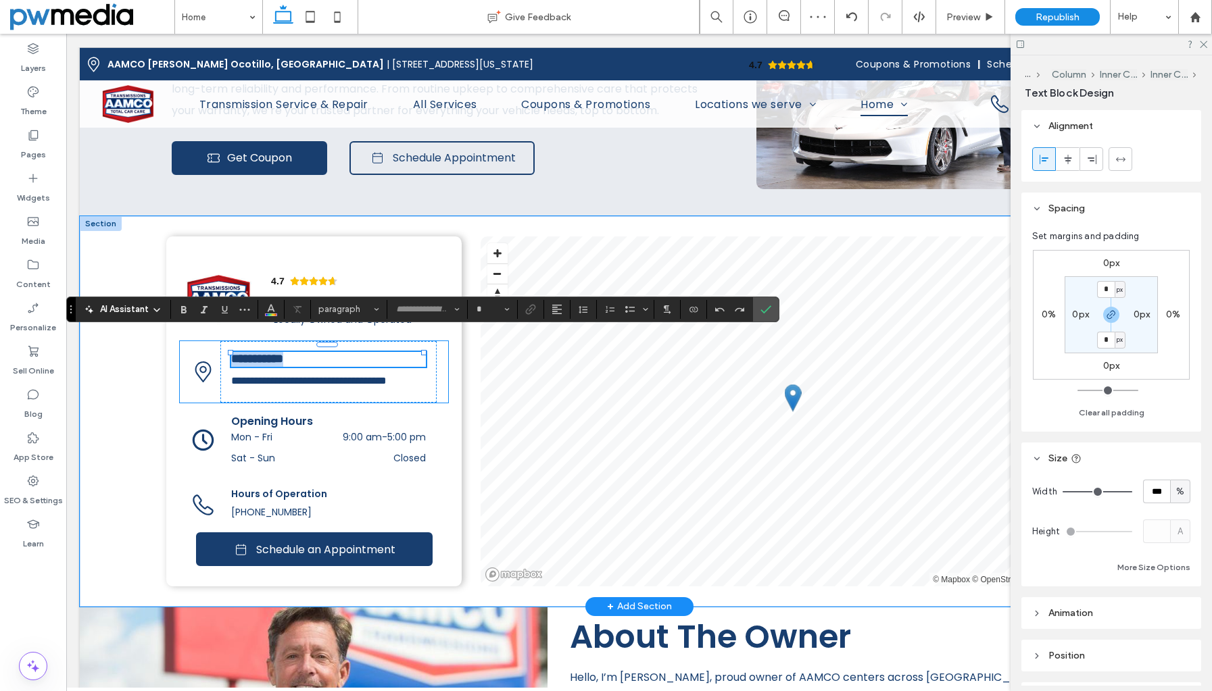
type input "*******"
type input "**"
click at [272, 353] on span "**********" at bounding box center [257, 359] width 52 height 12
click at [286, 418] on span "Opening Hours" at bounding box center [272, 422] width 82 height 16
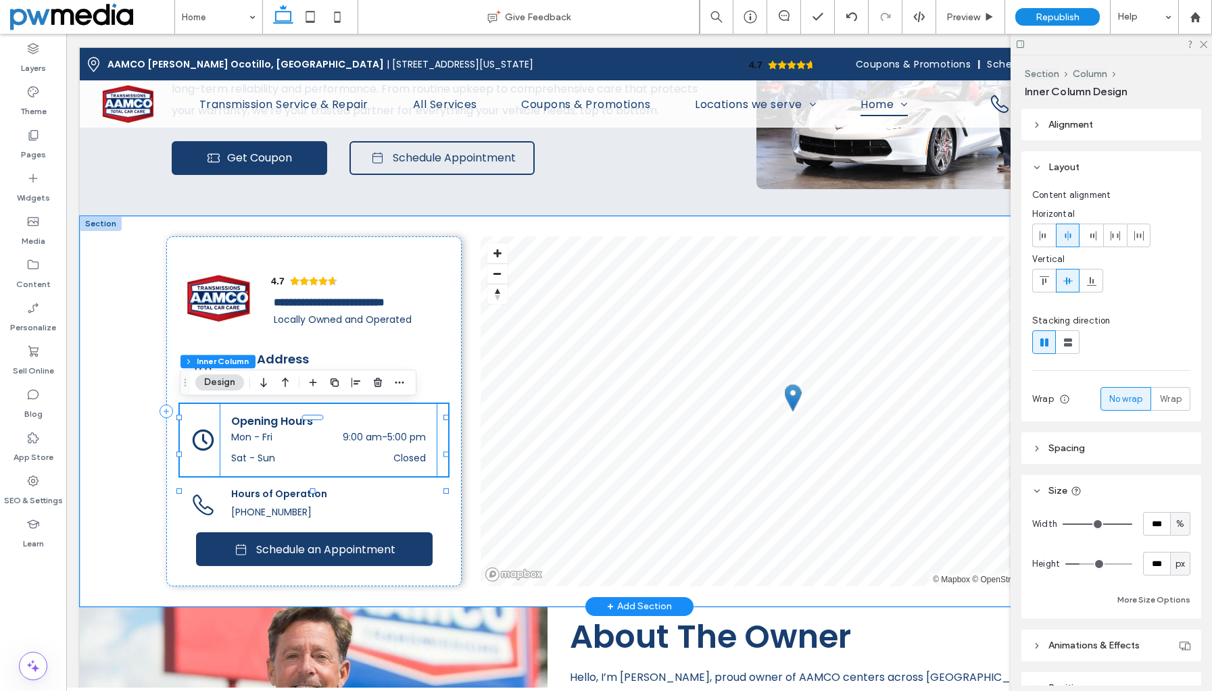
click at [292, 420] on span "Opening Hours" at bounding box center [272, 422] width 82 height 16
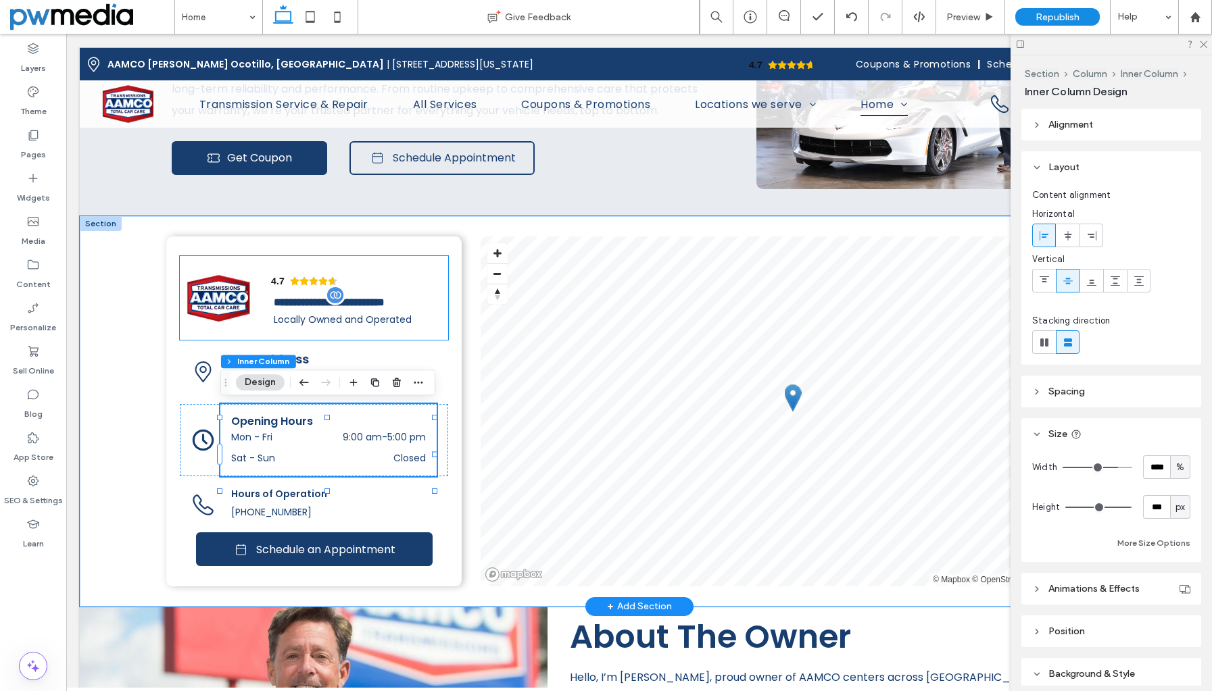
click at [378, 297] on span "**********" at bounding box center [329, 302] width 111 height 10
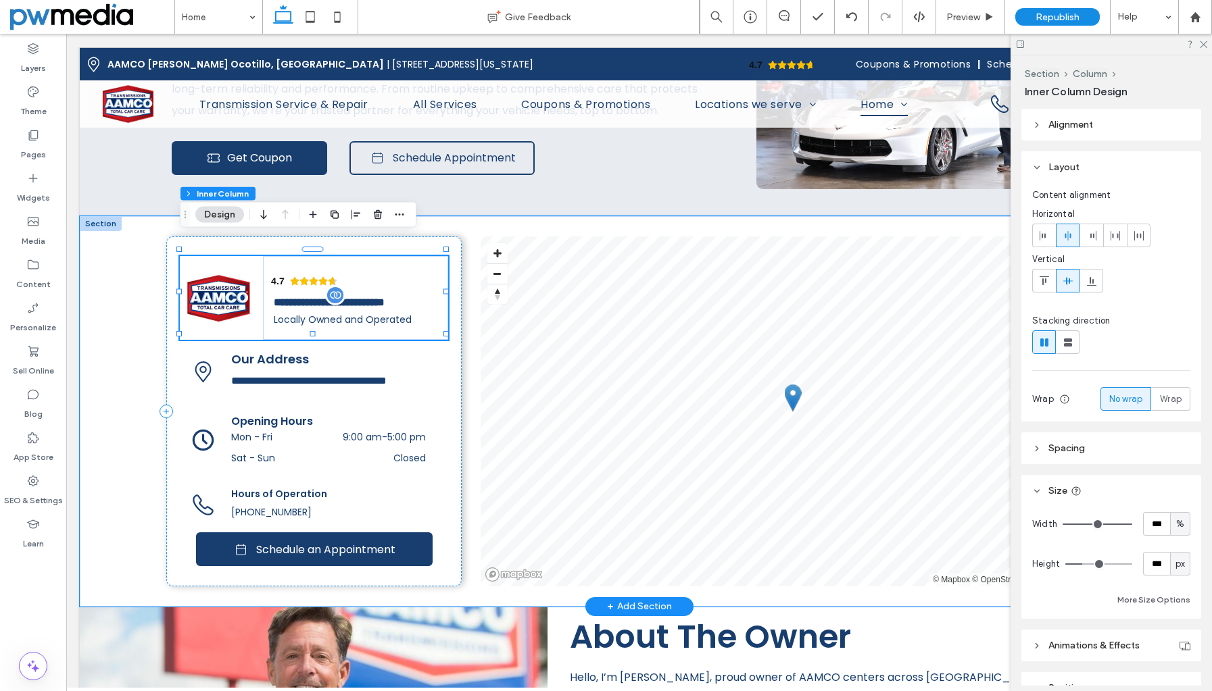
click at [378, 297] on span "**********" at bounding box center [329, 302] width 111 height 10
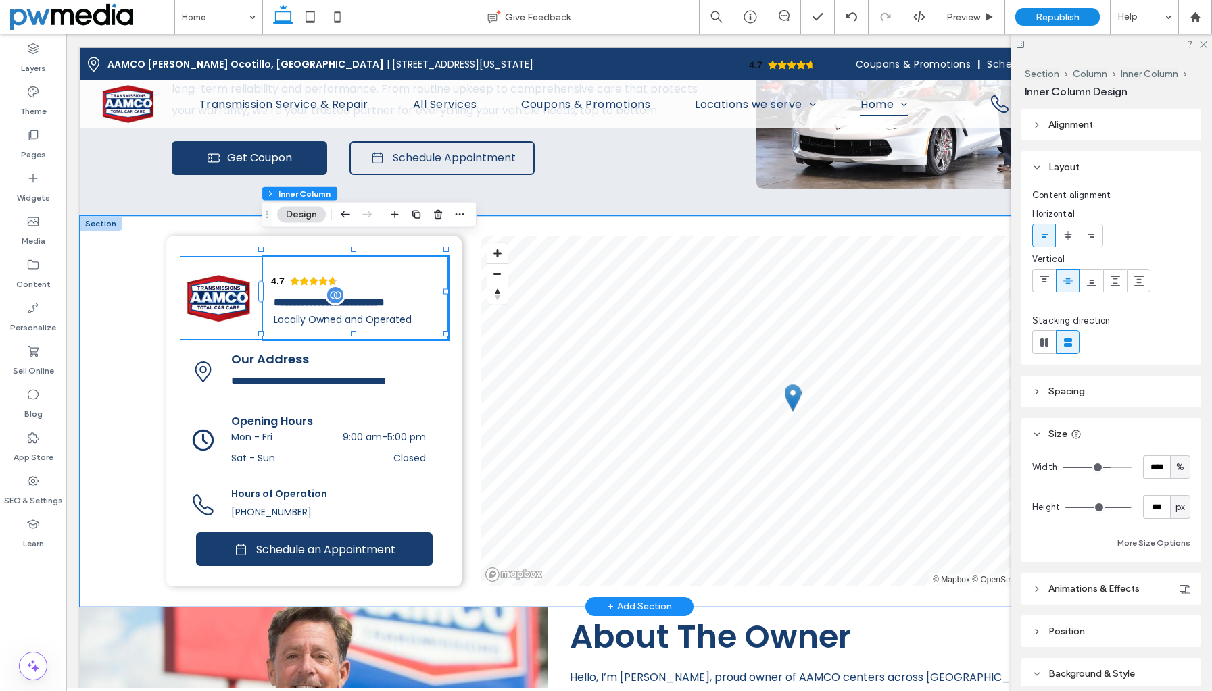
click at [378, 297] on span "**********" at bounding box center [329, 302] width 111 height 10
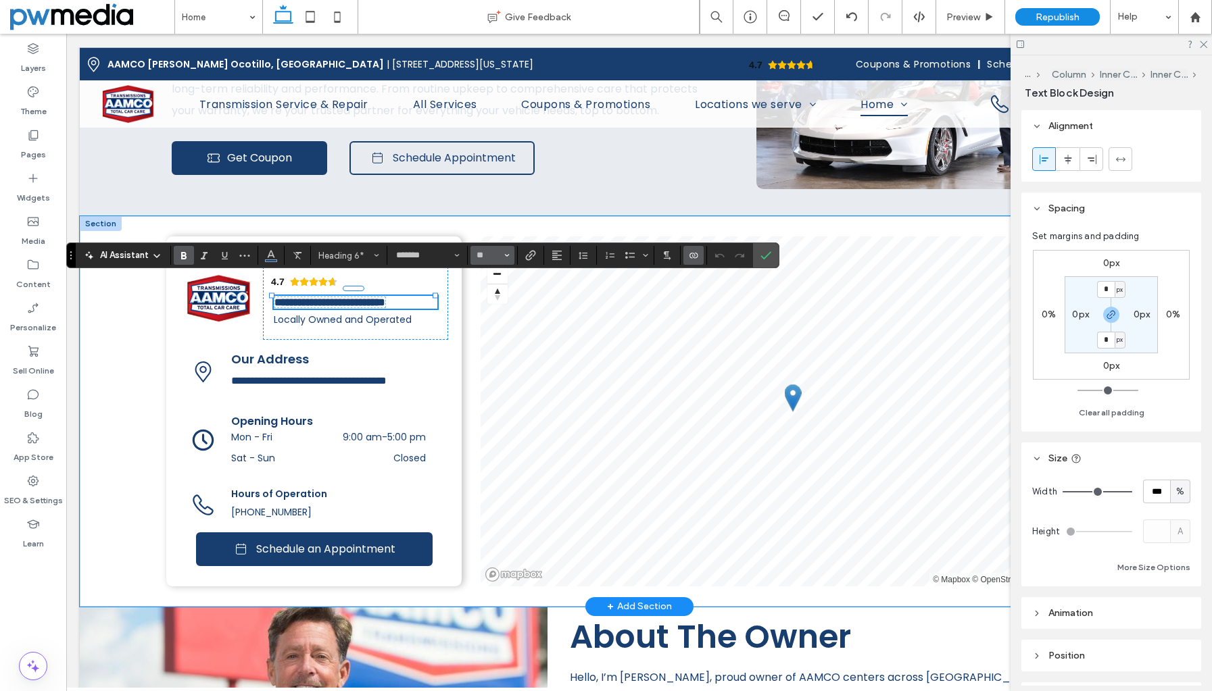
click at [507, 251] on span "Size" at bounding box center [506, 256] width 5 height 18
click at [495, 409] on label "18" at bounding box center [491, 409] width 43 height 19
type input "**"
click at [769, 254] on use "Confirm" at bounding box center [766, 255] width 11 height 8
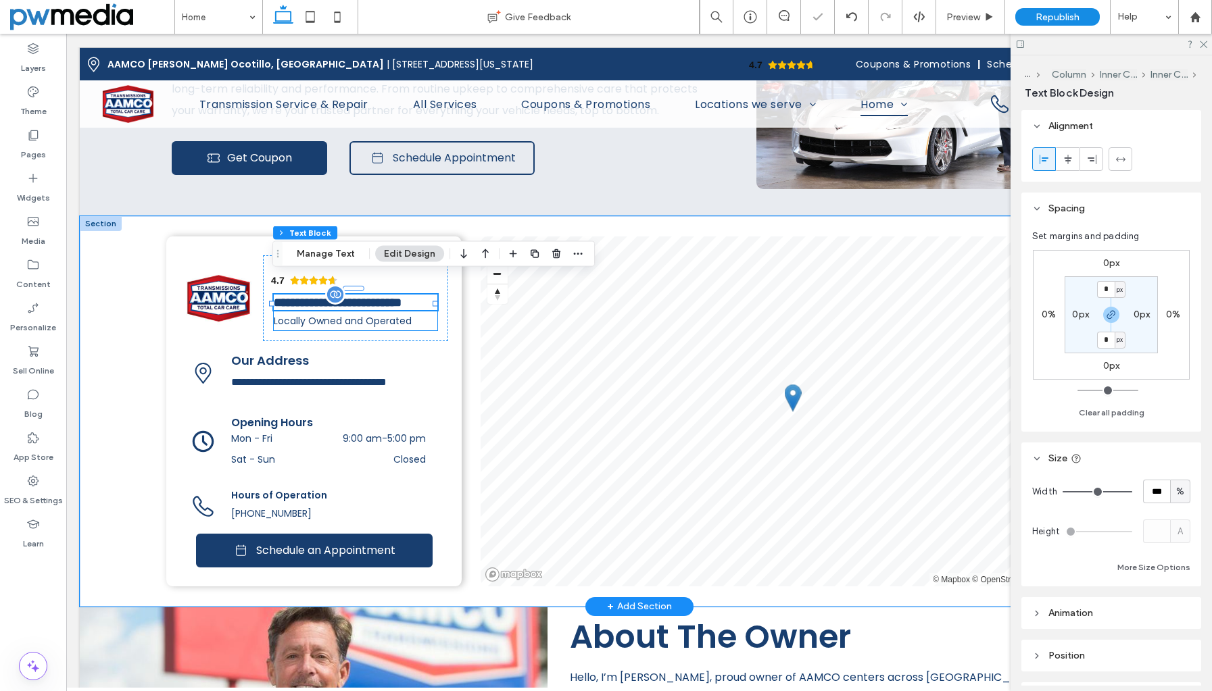
click at [331, 322] on span "Locally Owned and Operated" at bounding box center [343, 321] width 138 height 14
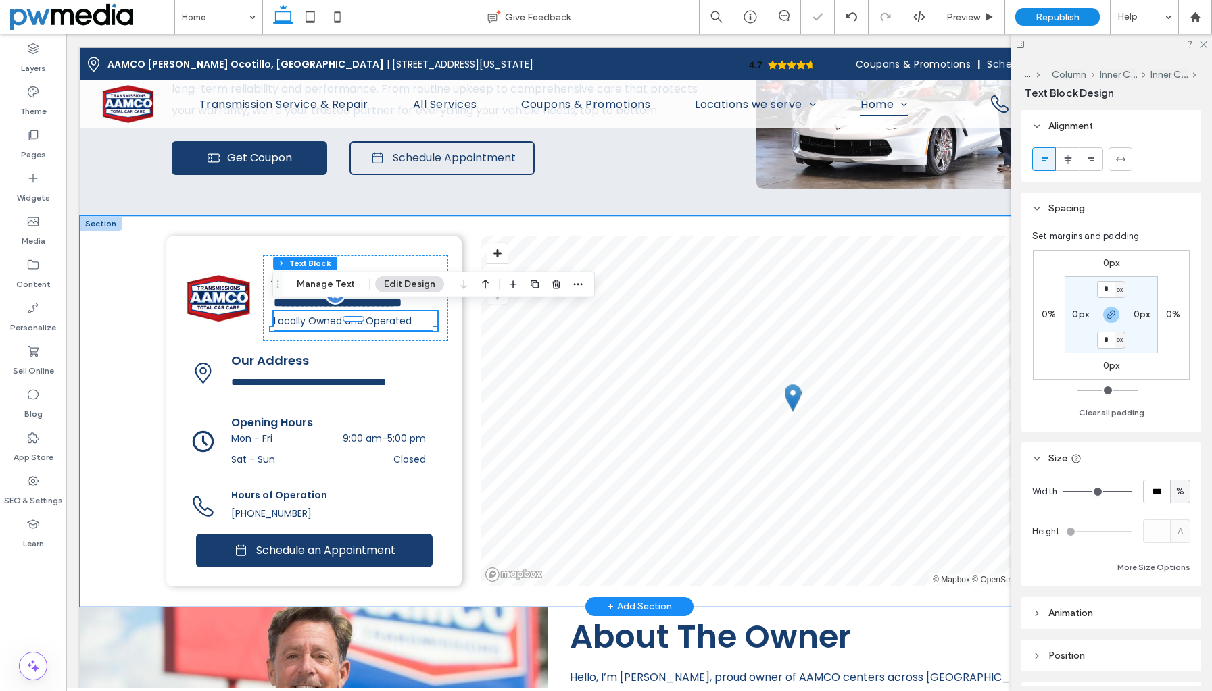
click at [331, 322] on span "Locally Owned and Operated" at bounding box center [343, 321] width 138 height 14
type input "*******"
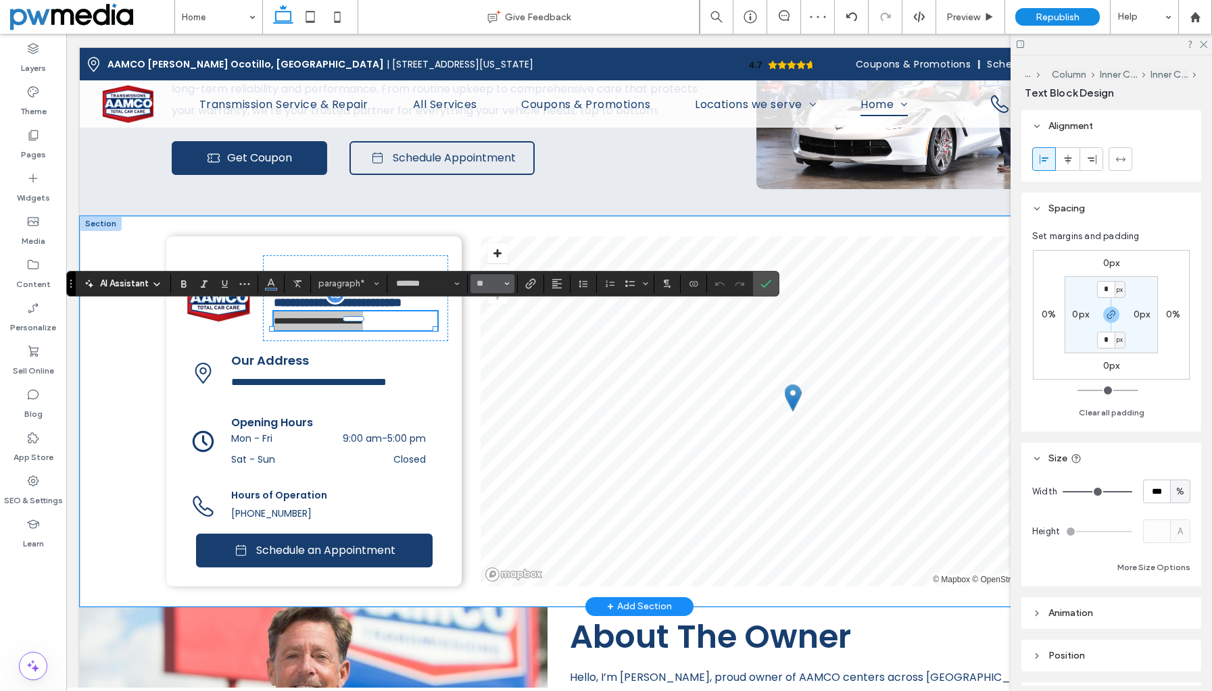
click at [511, 281] on button "**" at bounding box center [492, 283] width 44 height 19
click at [495, 419] on label "16" at bounding box center [491, 418] width 43 height 19
type input "**"
click at [770, 280] on icon "Confirm" at bounding box center [765, 283] width 11 height 11
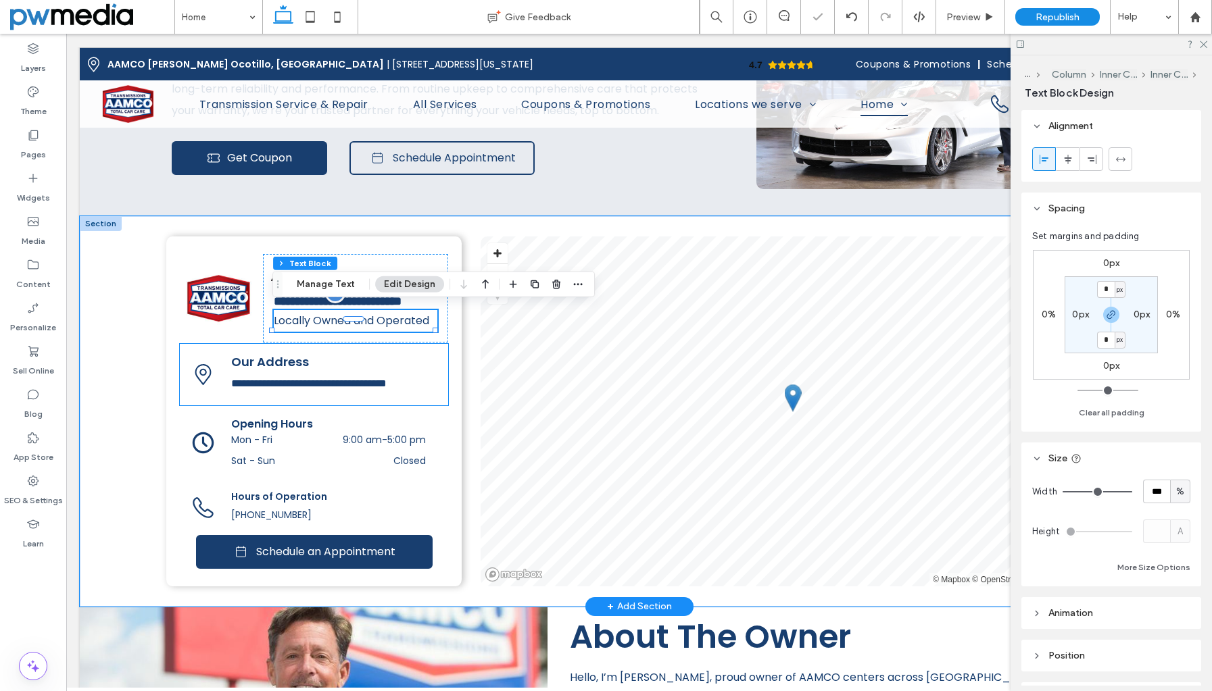
click at [282, 354] on span "Our Address" at bounding box center [270, 361] width 78 height 17
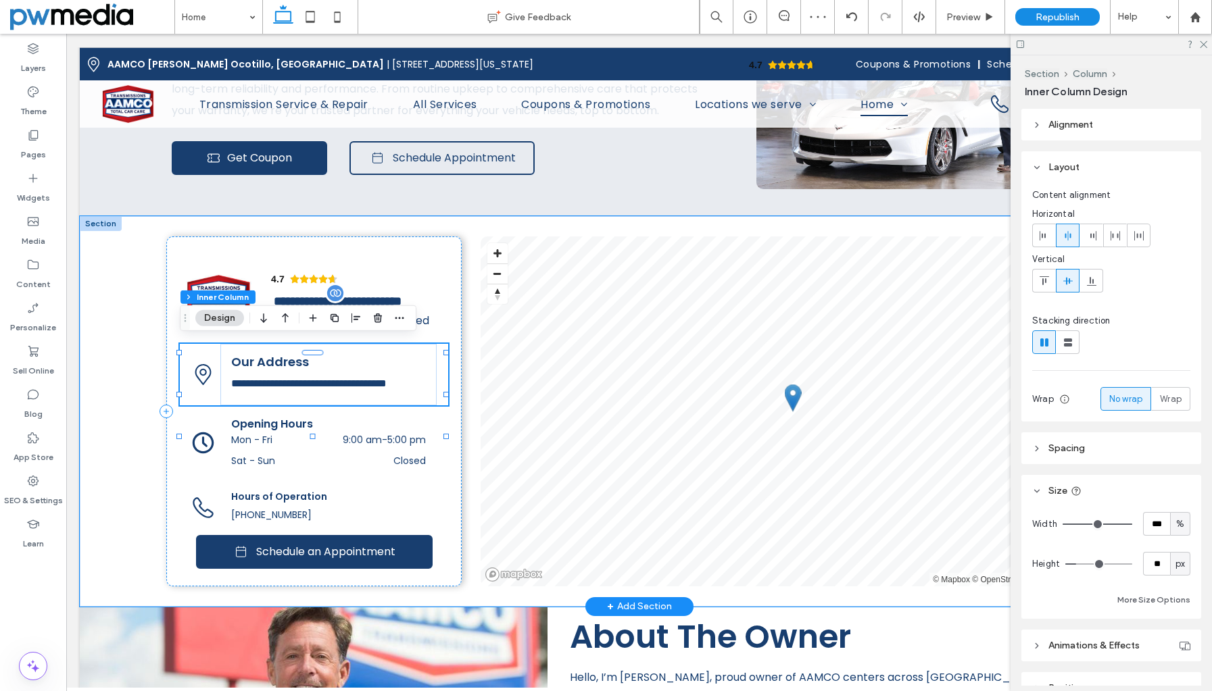
click at [268, 353] on span "Our Address" at bounding box center [270, 361] width 78 height 17
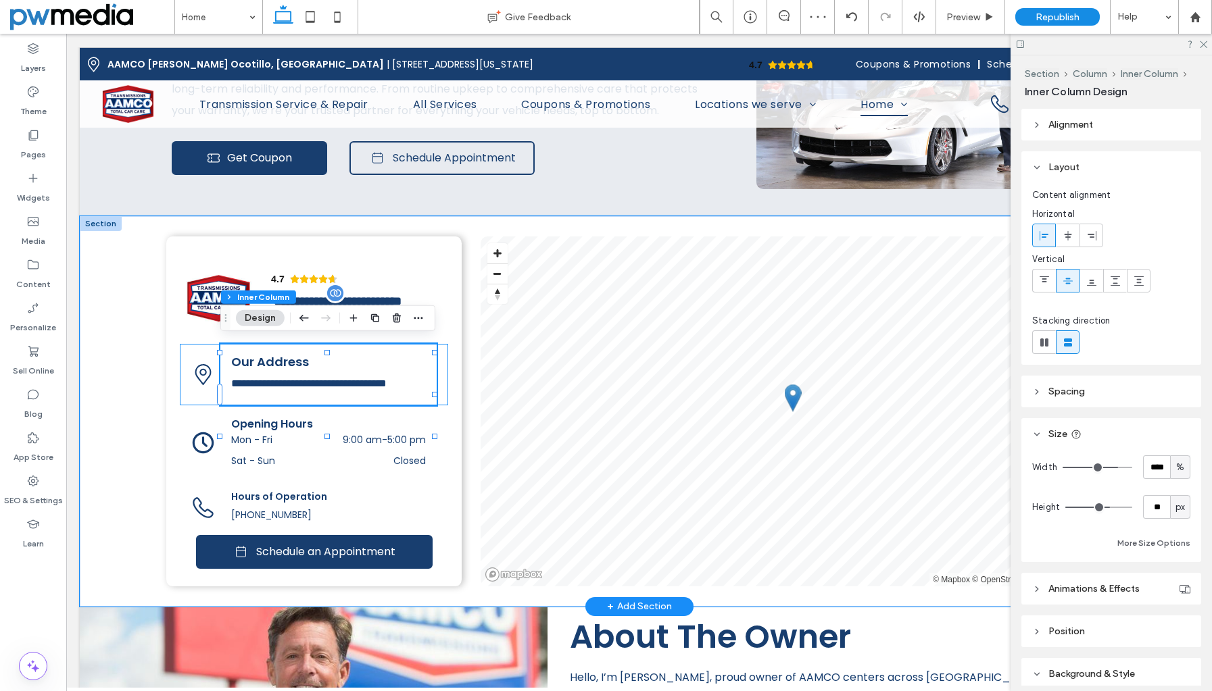
click at [268, 353] on span "Our Address" at bounding box center [270, 361] width 78 height 17
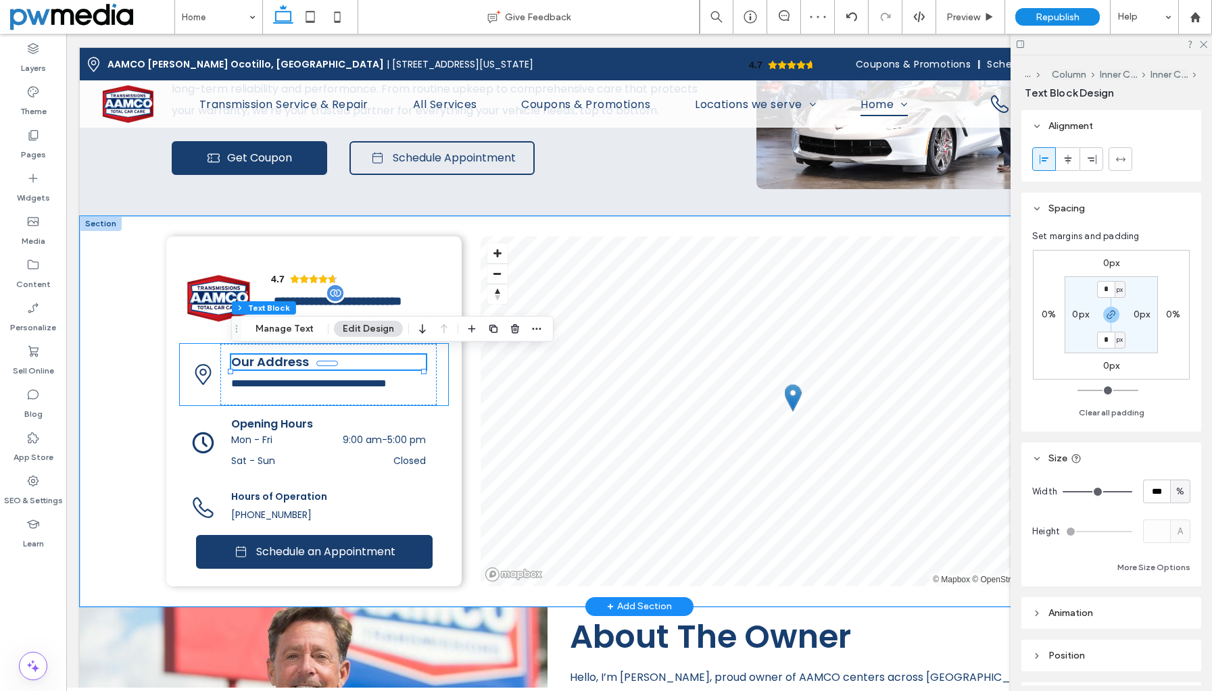
click at [268, 353] on span "Our Address" at bounding box center [270, 361] width 78 height 17
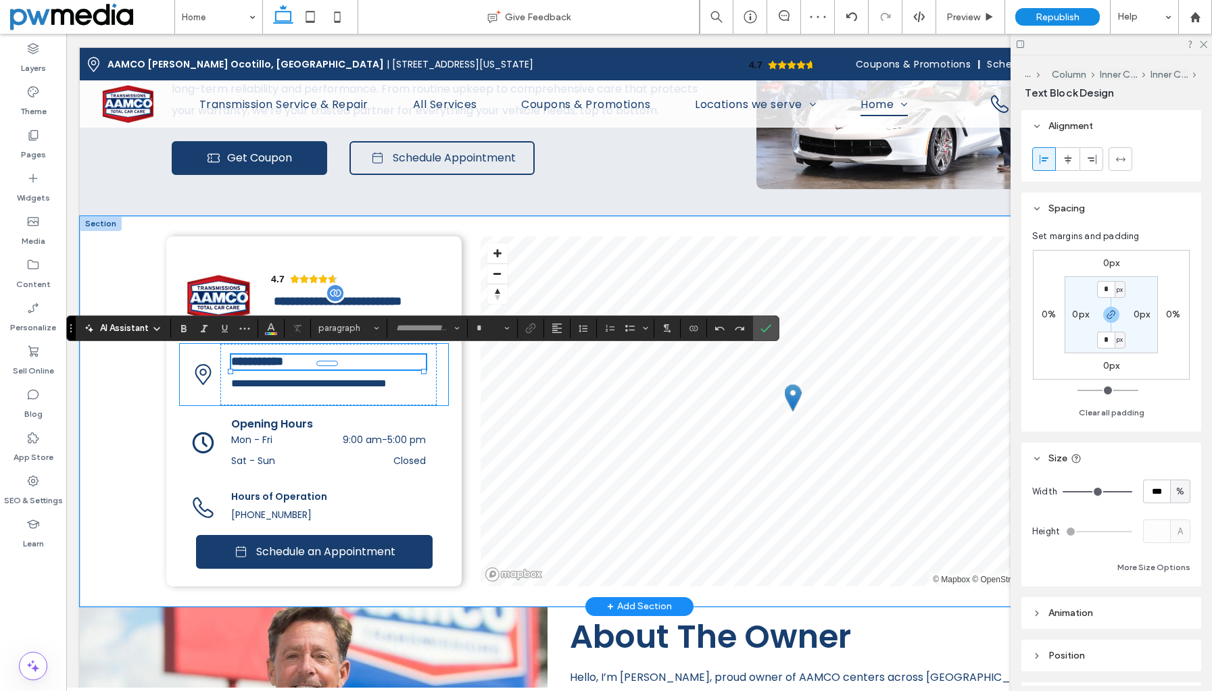
type input "*******"
type input "**"
click at [256, 381] on span "**********" at bounding box center [308, 383] width 155 height 10
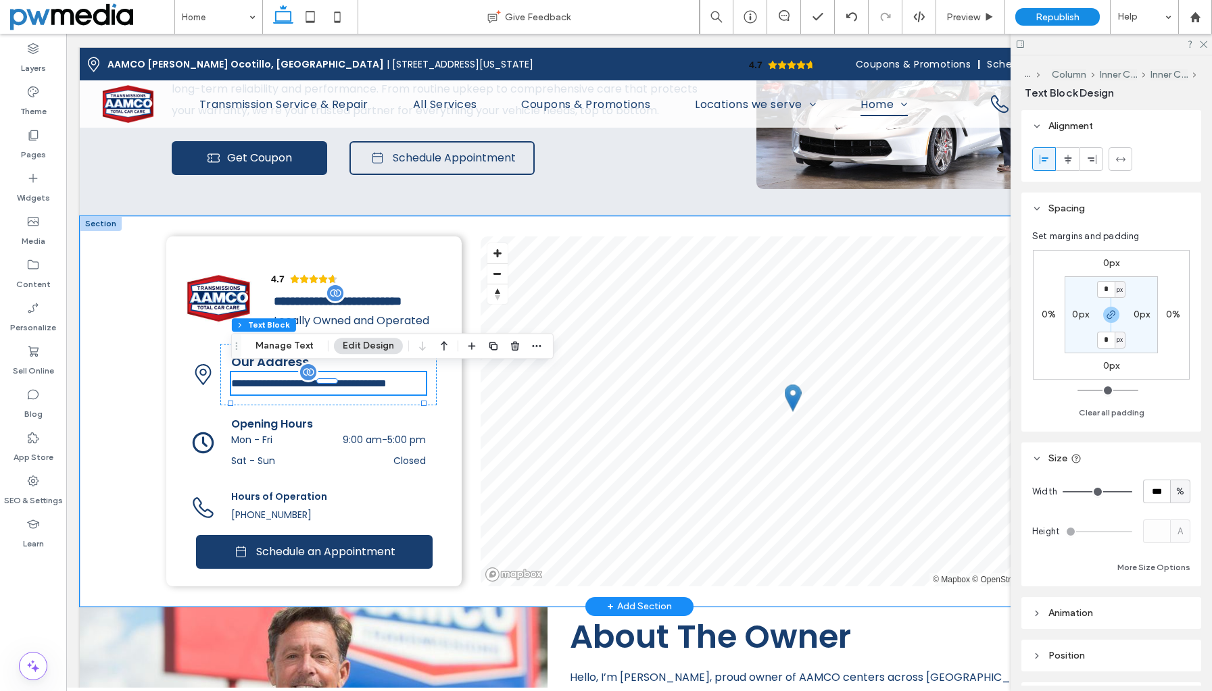
click at [256, 381] on span "**********" at bounding box center [308, 383] width 155 height 10
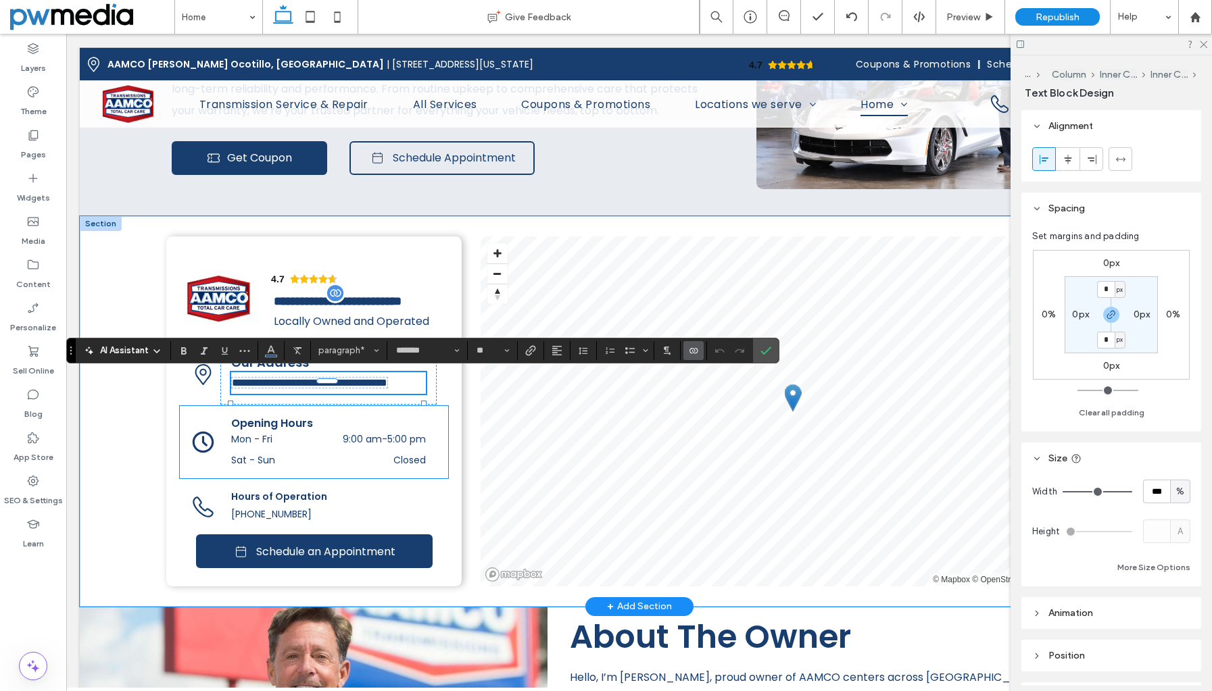
click at [251, 431] on span "Opening Hours" at bounding box center [272, 424] width 82 height 16
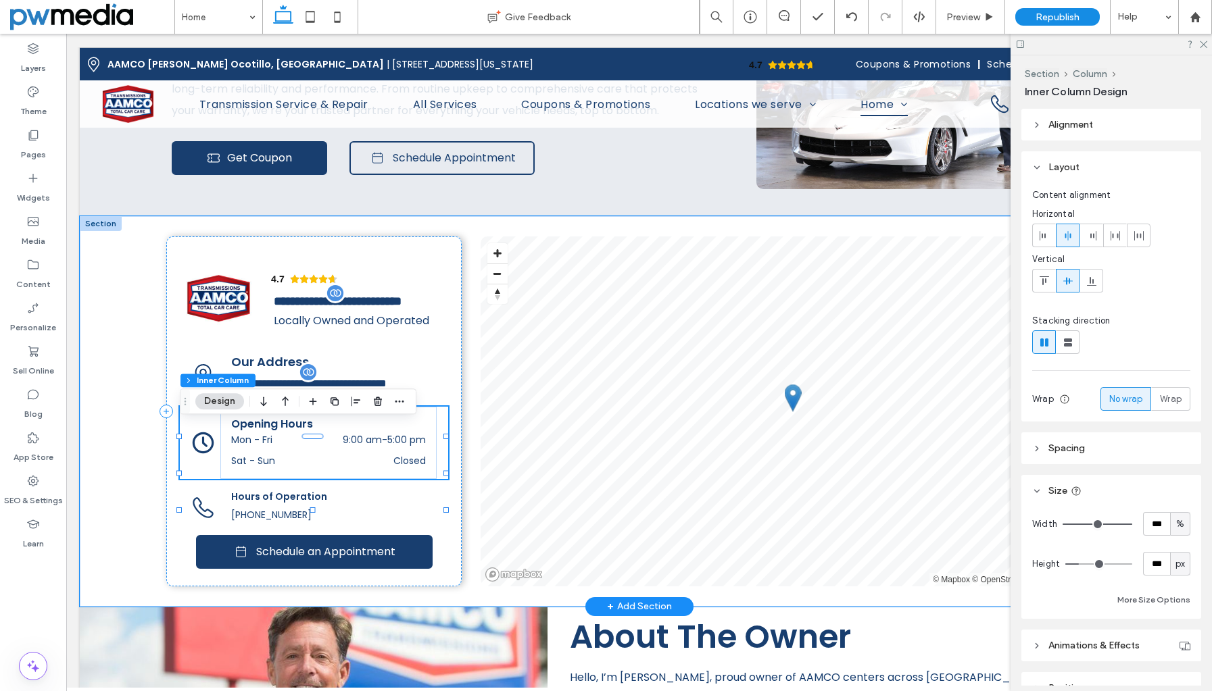
click at [251, 432] on span "Opening Hours" at bounding box center [272, 424] width 82 height 16
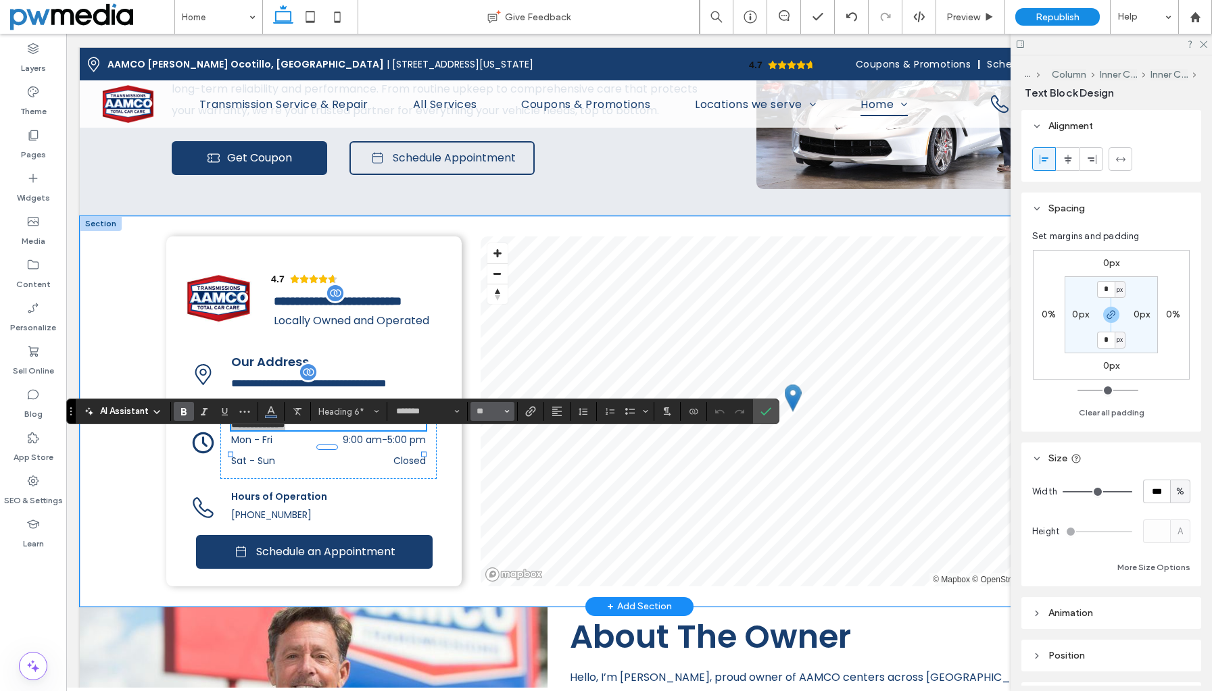
click at [505, 409] on icon "Size" at bounding box center [506, 411] width 5 height 5
click at [494, 562] on label "18" at bounding box center [491, 565] width 43 height 19
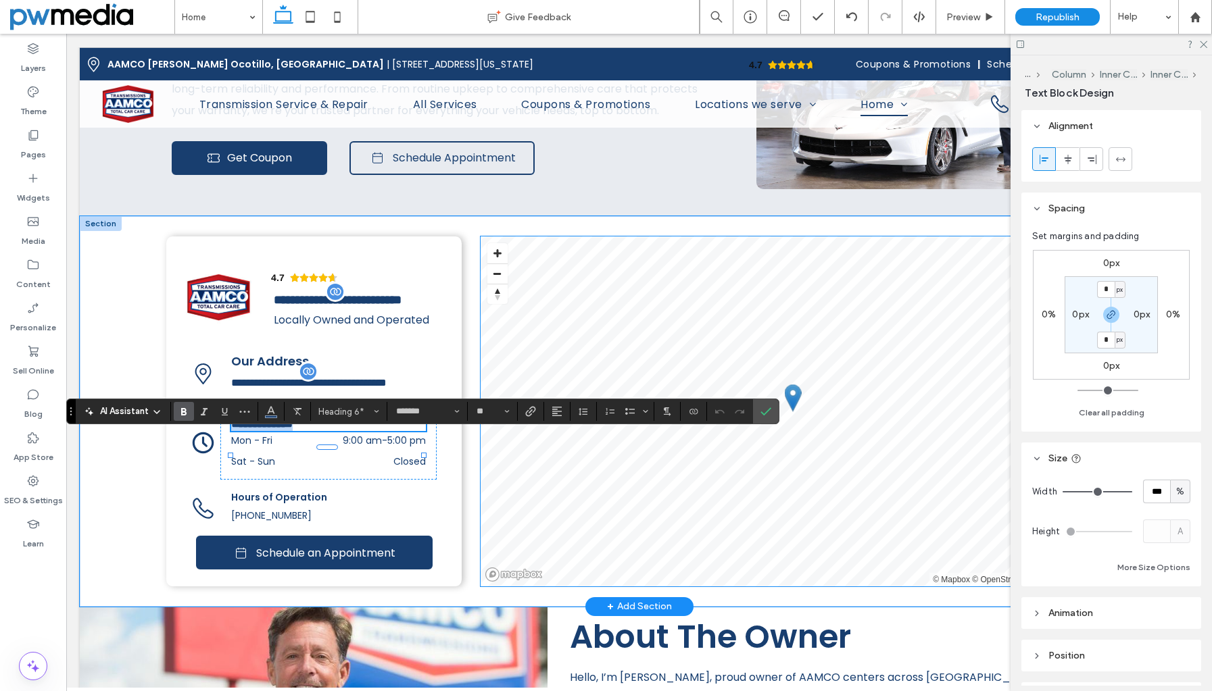
type input "**"
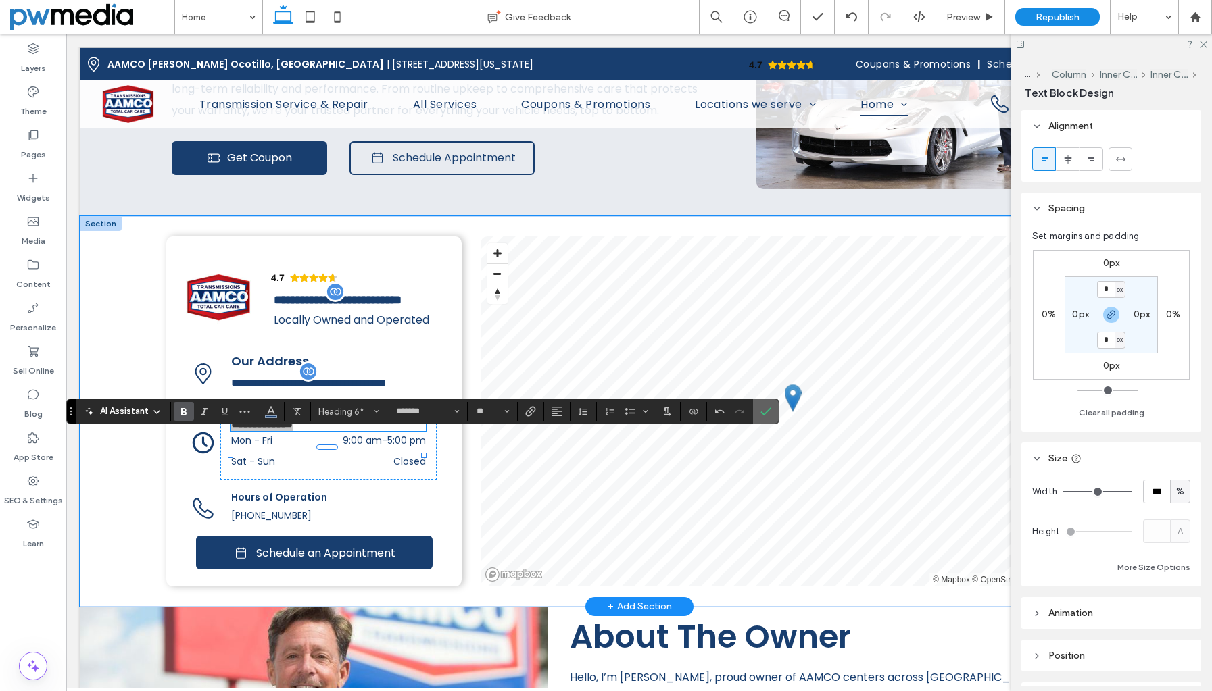
click at [767, 413] on icon "Confirm" at bounding box center [765, 411] width 11 height 11
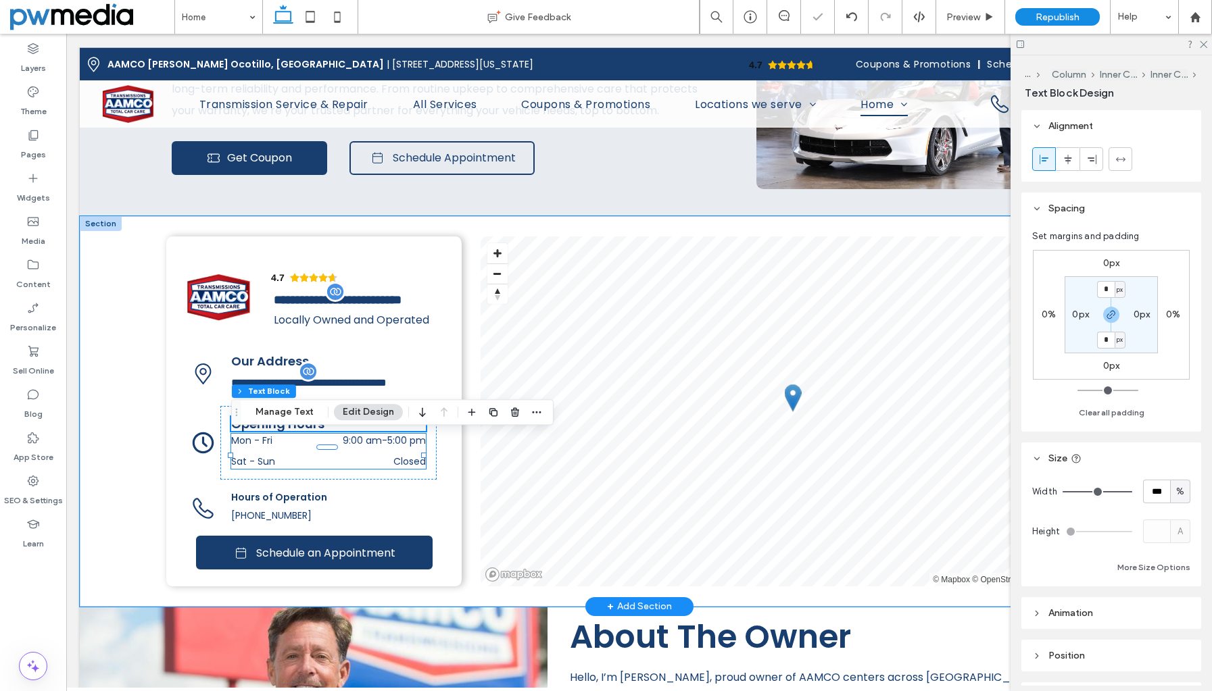
click at [281, 455] on div "Mon - Fri 9:00 am - 5:00 pm" at bounding box center [328, 444] width 194 height 21
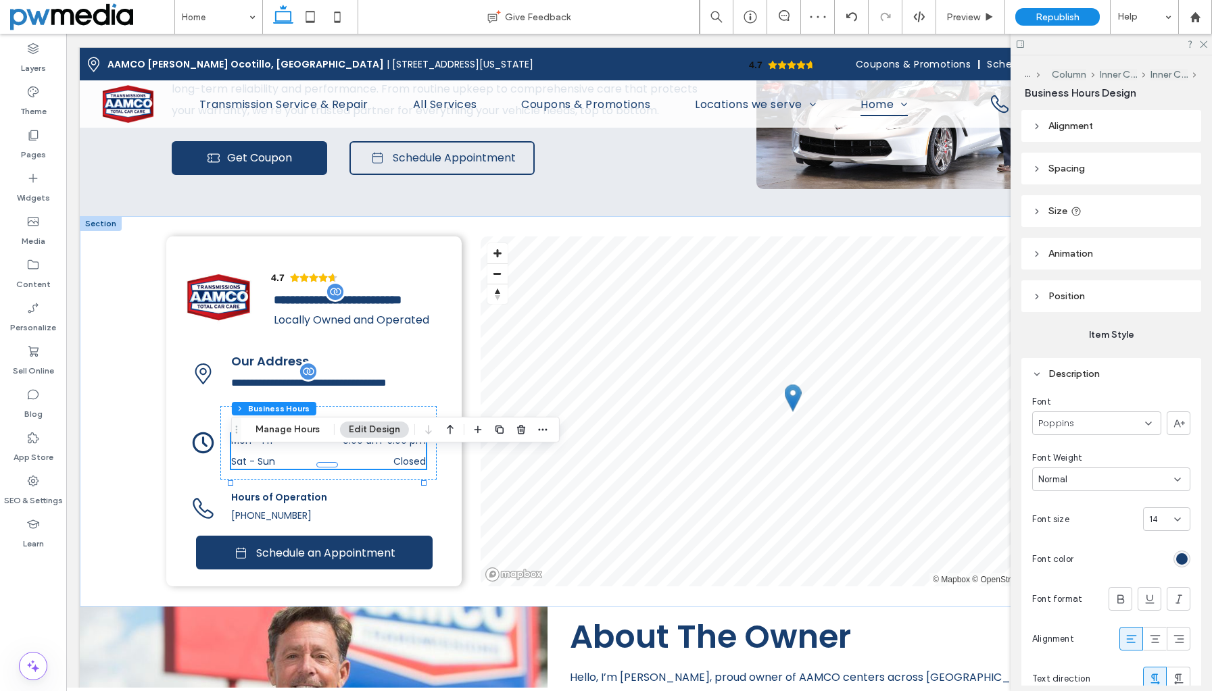
click at [1176, 516] on div "14" at bounding box center [1166, 519] width 47 height 24
click at [1161, 577] on div "16" at bounding box center [1160, 574] width 46 height 24
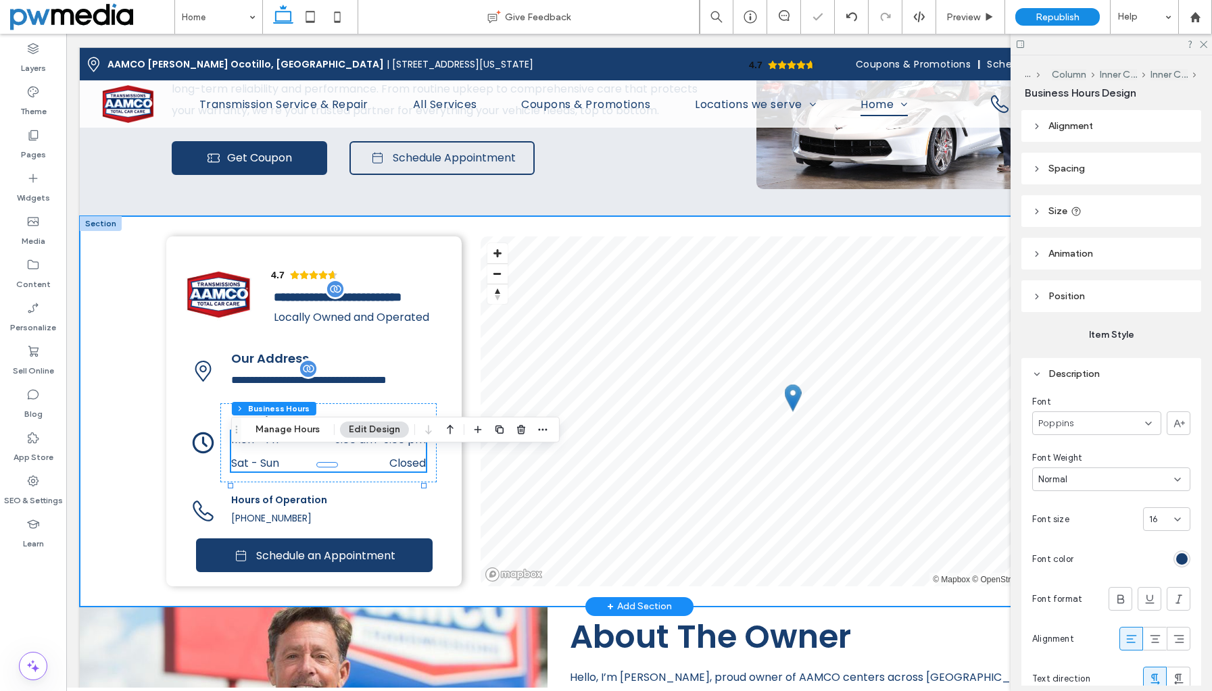
click at [124, 404] on div "4.7 Panel only seen by widget owner Edit widget Views 0% Share 🔥" at bounding box center [639, 411] width 1118 height 391
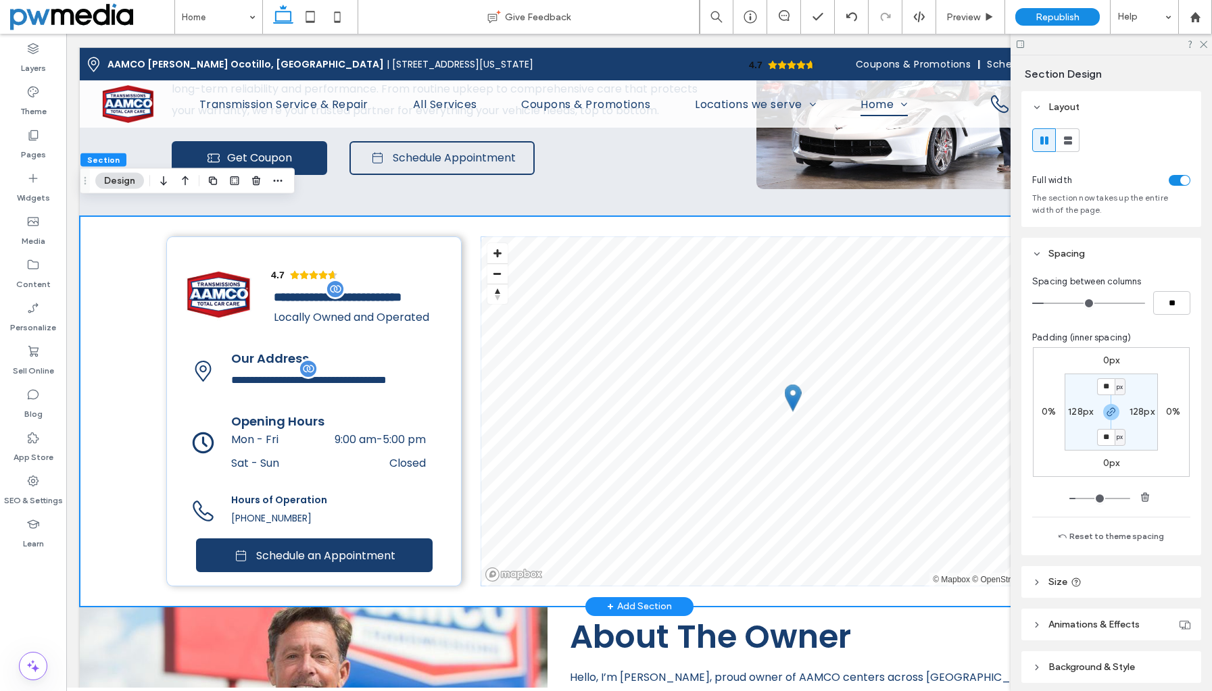
click at [110, 303] on div "4.7 Panel only seen by widget owner Edit widget Views 0% Share 🔥" at bounding box center [639, 411] width 1118 height 391
click at [257, 507] on span "Hours of Operation" at bounding box center [279, 500] width 96 height 14
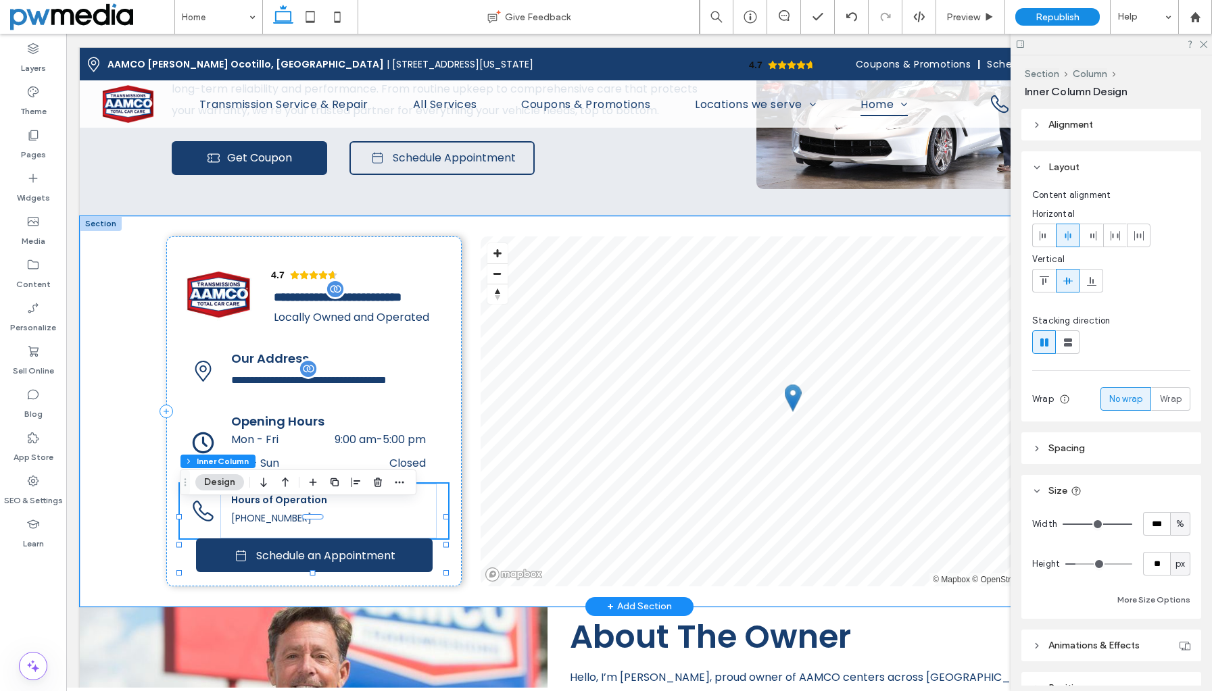
click at [251, 507] on span "Hours of Operation" at bounding box center [279, 500] width 96 height 14
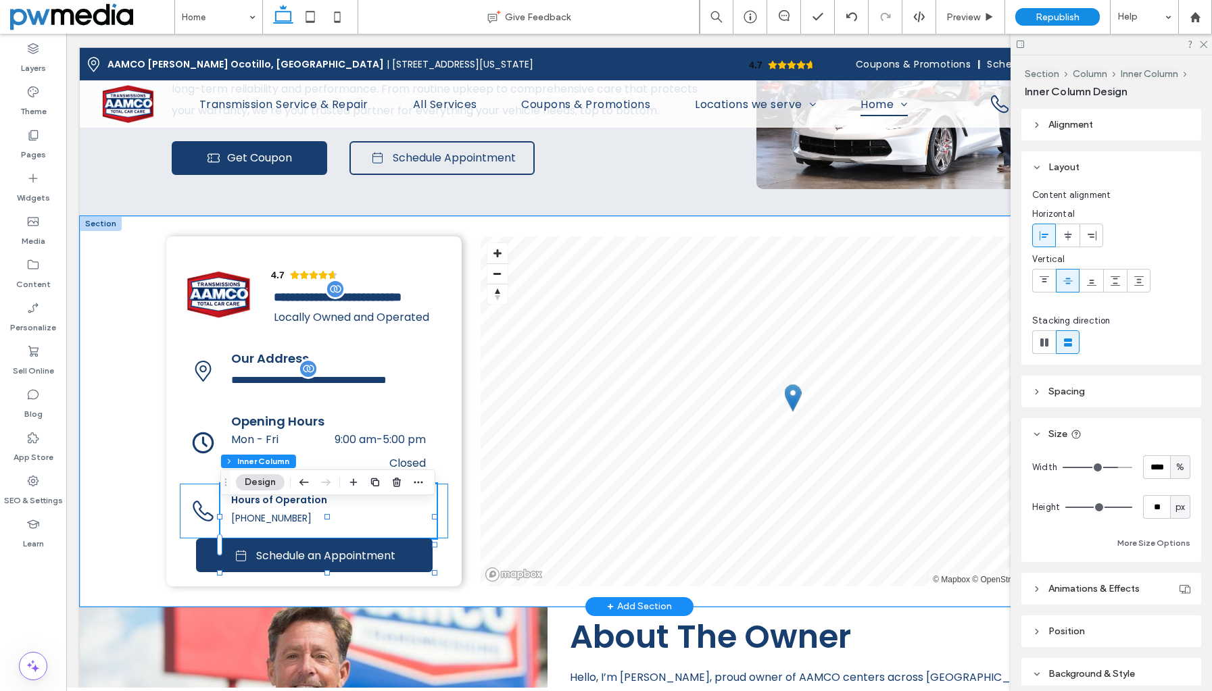
click at [251, 507] on span "Hours of Operation" at bounding box center [279, 500] width 96 height 14
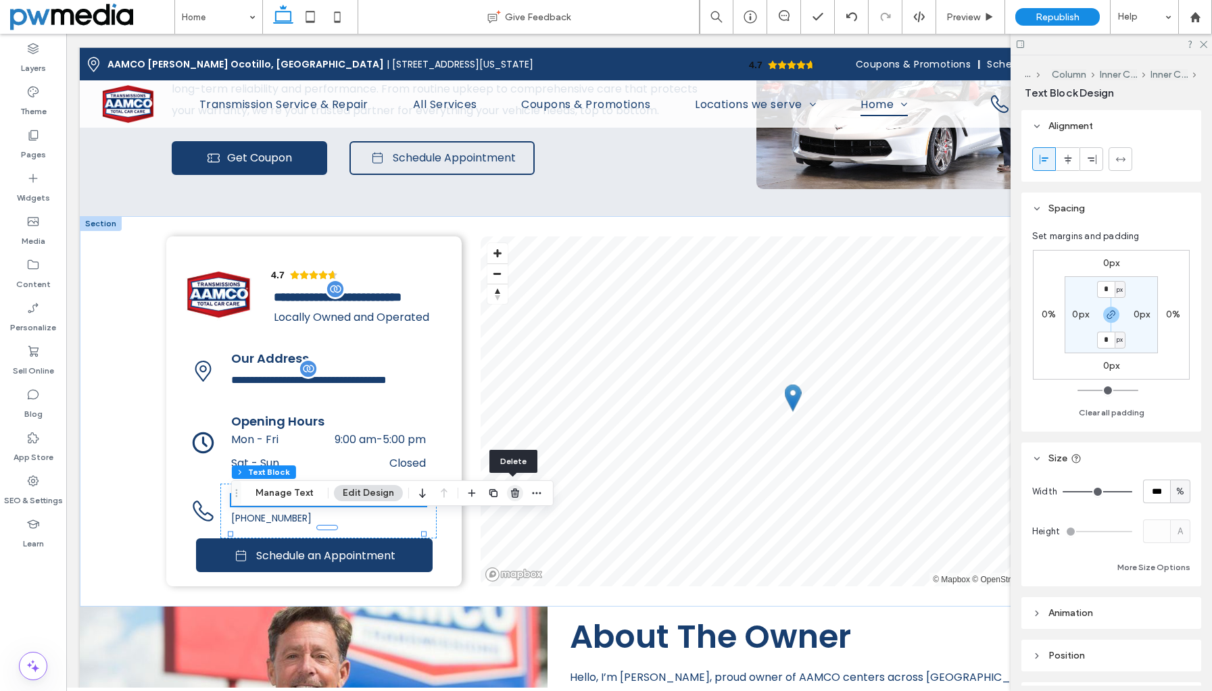
click at [515, 489] on icon "button" at bounding box center [514, 493] width 11 height 11
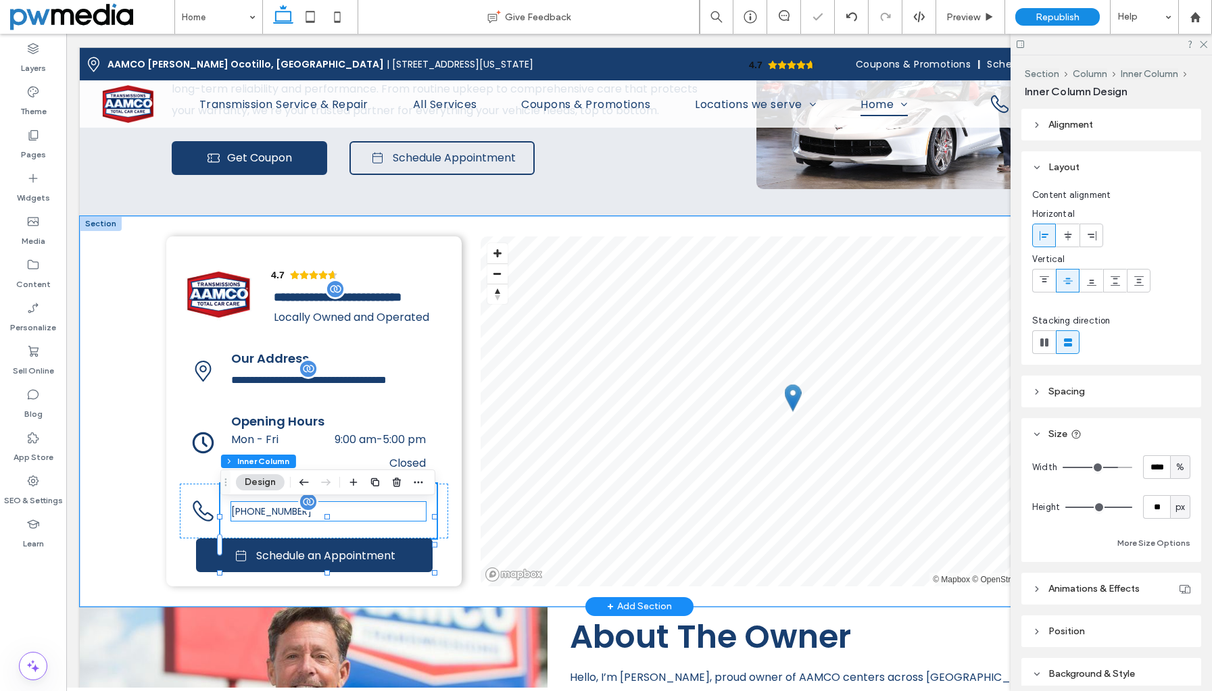
click at [278, 518] on span "[PHONE_NUMBER]" at bounding box center [271, 512] width 80 height 14
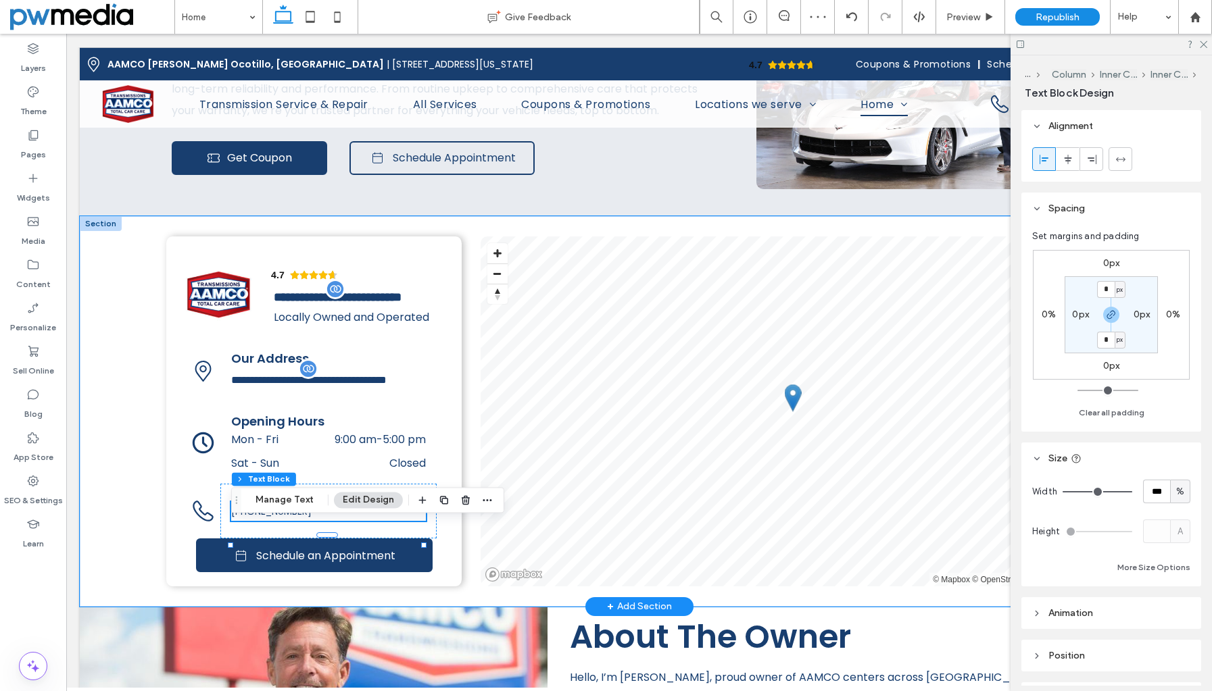
click at [278, 518] on span "[PHONE_NUMBER]" at bounding box center [271, 512] width 80 height 14
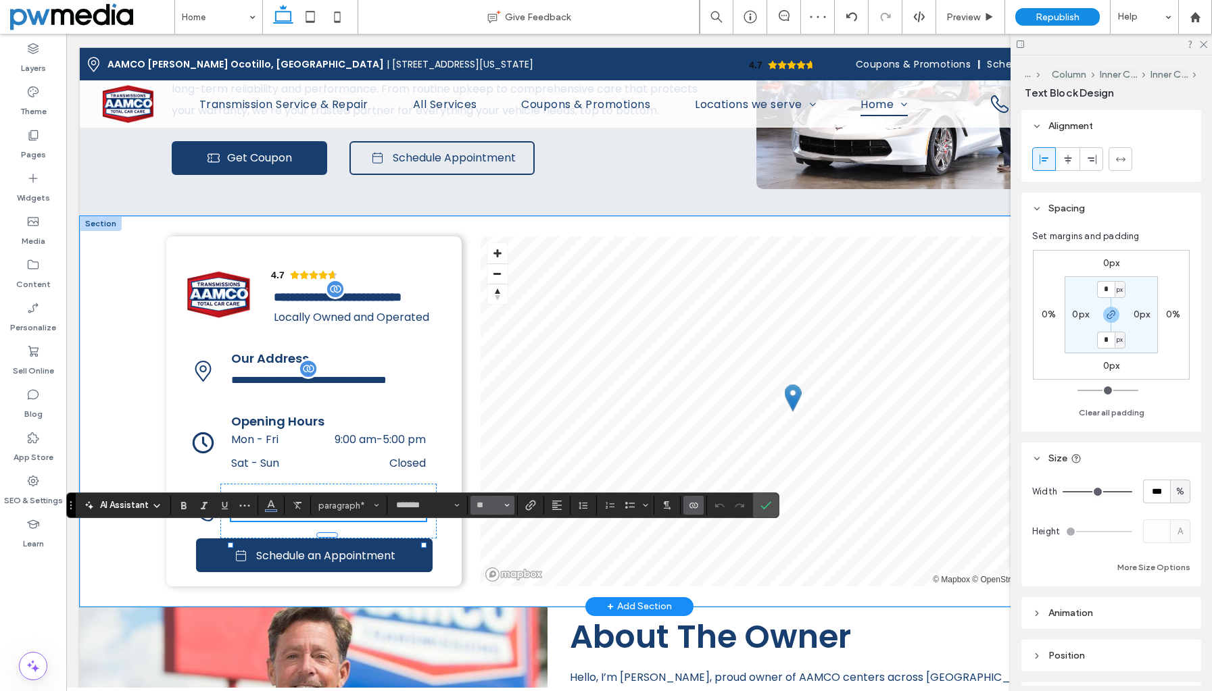
click at [508, 501] on span "Size" at bounding box center [506, 506] width 5 height 18
click at [503, 462] on label "16" at bounding box center [491, 459] width 43 height 19
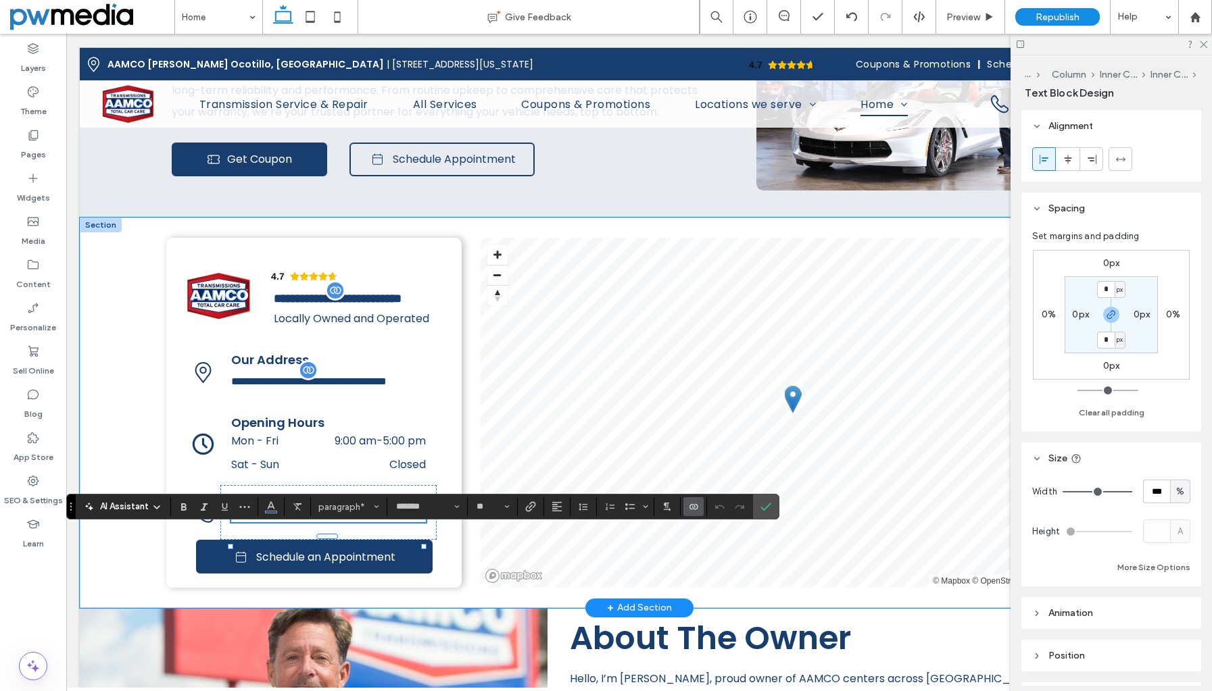
type input "**"
click at [769, 507] on icon "Confirm" at bounding box center [765, 506] width 11 height 11
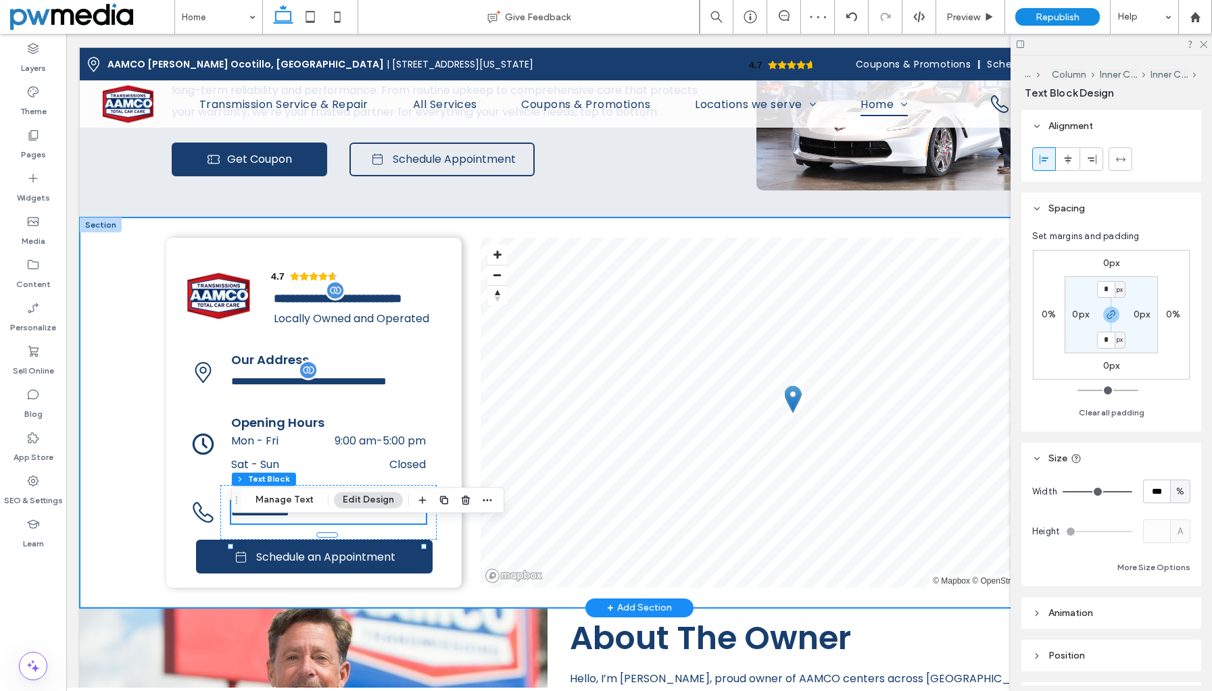
click at [127, 507] on div "4.7 Panel only seen by widget owner Edit widget Views 0% Share 🔥" at bounding box center [639, 413] width 1118 height 391
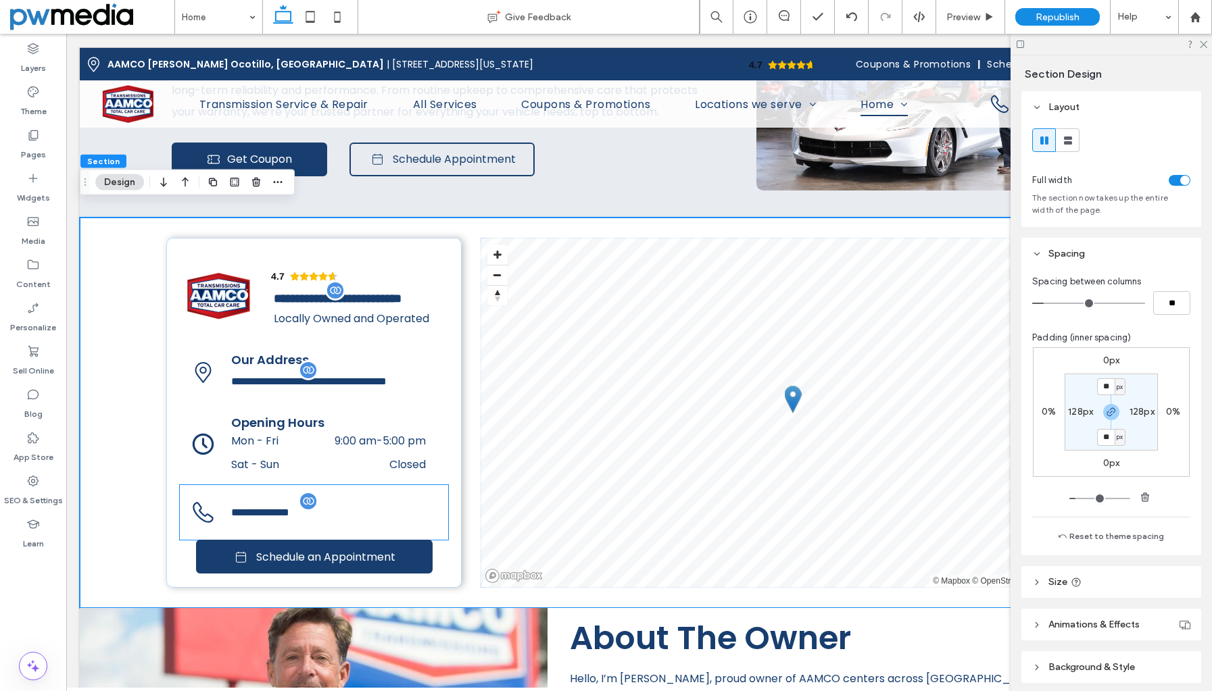
click at [233, 510] on div "**********" at bounding box center [328, 512] width 216 height 55
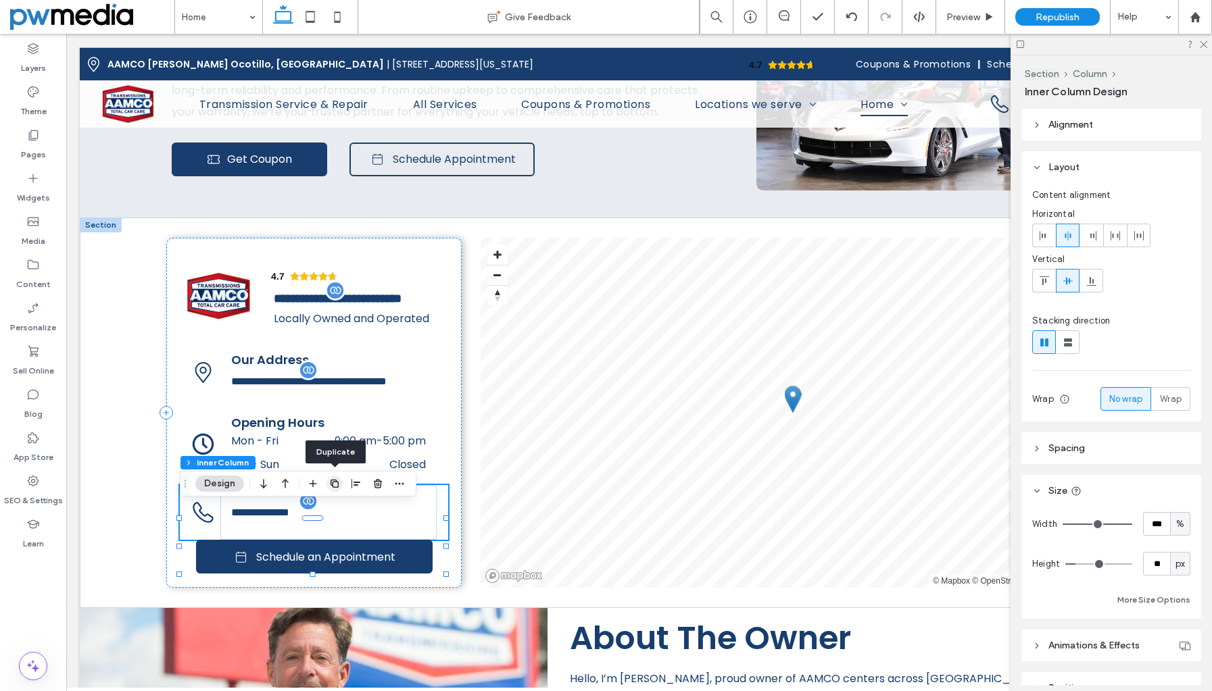
click at [337, 483] on icon "button" at bounding box center [334, 483] width 11 height 11
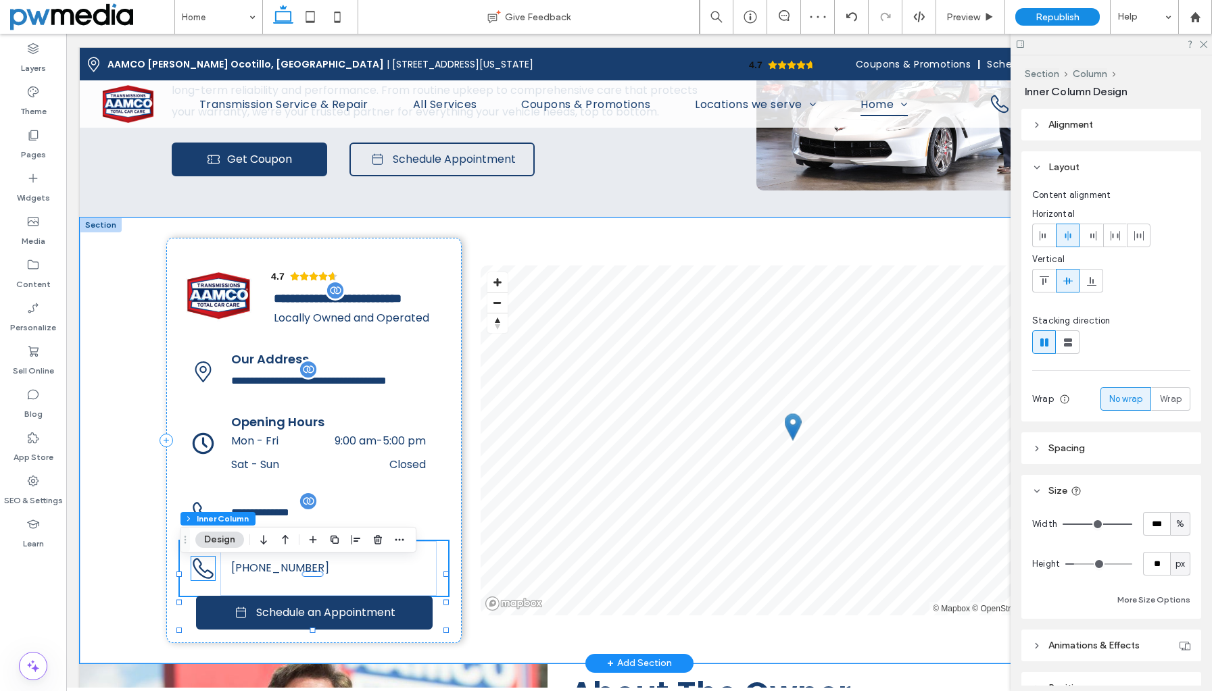
click at [206, 580] on icon at bounding box center [203, 569] width 24 height 24
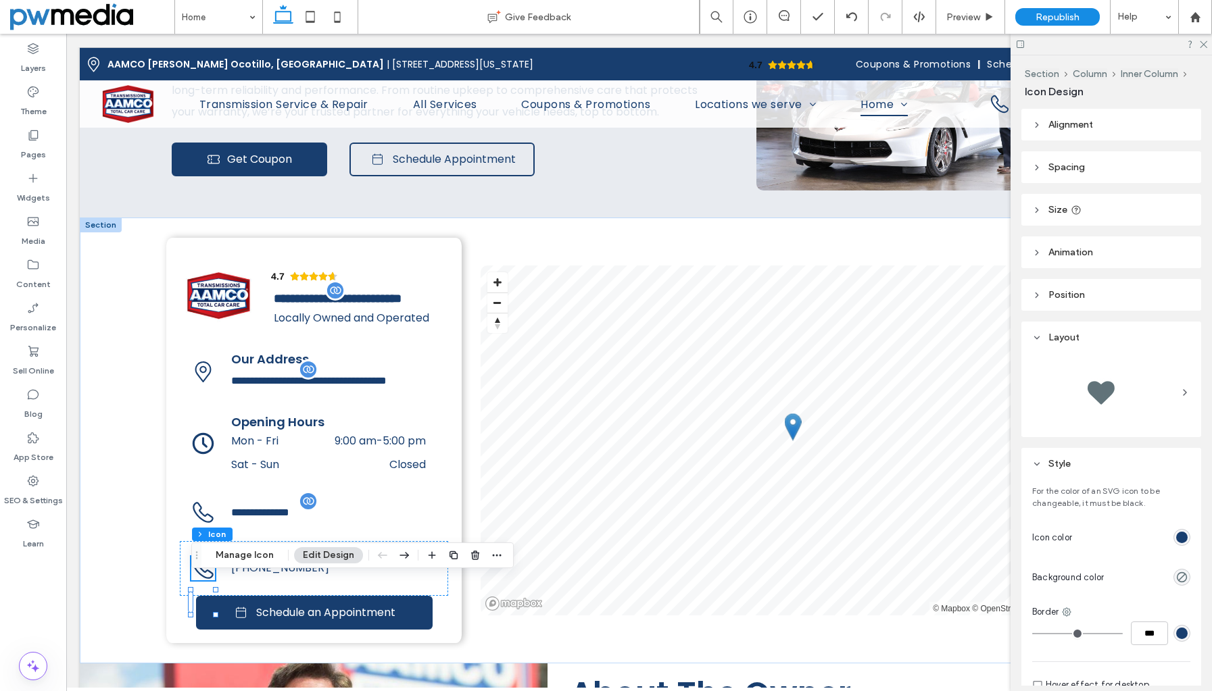
click at [1113, 382] on div at bounding box center [1100, 393] width 54 height 54
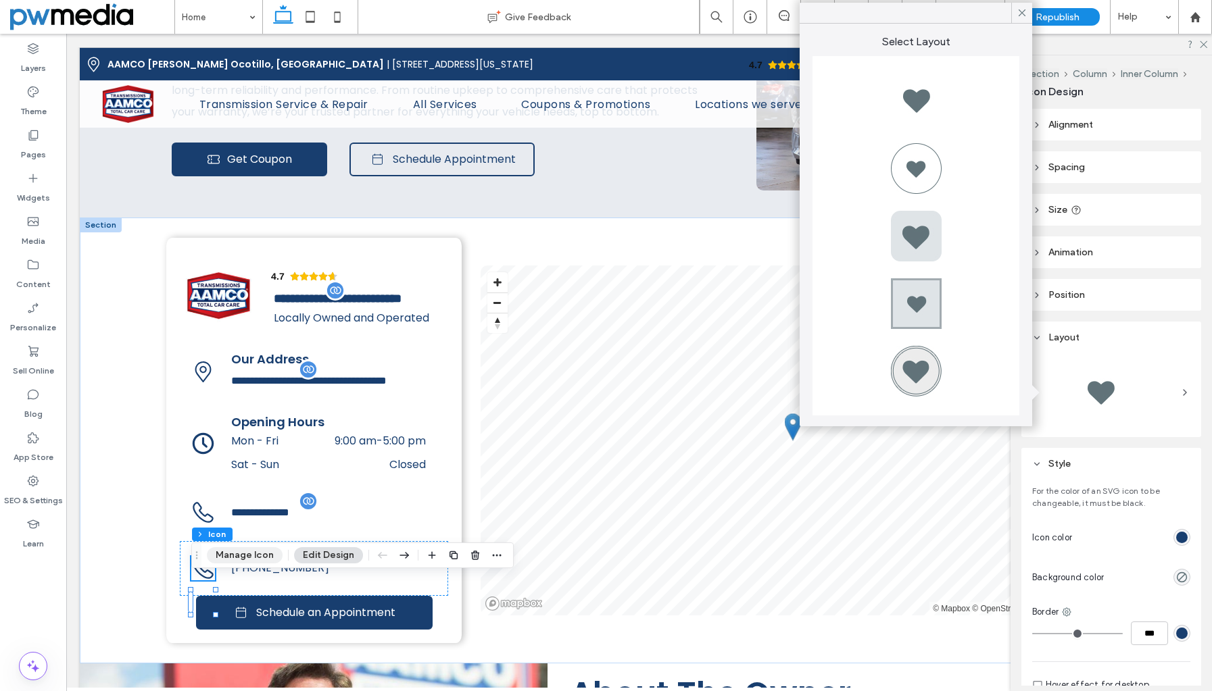
click at [242, 550] on button "Manage Icon" at bounding box center [245, 555] width 76 height 16
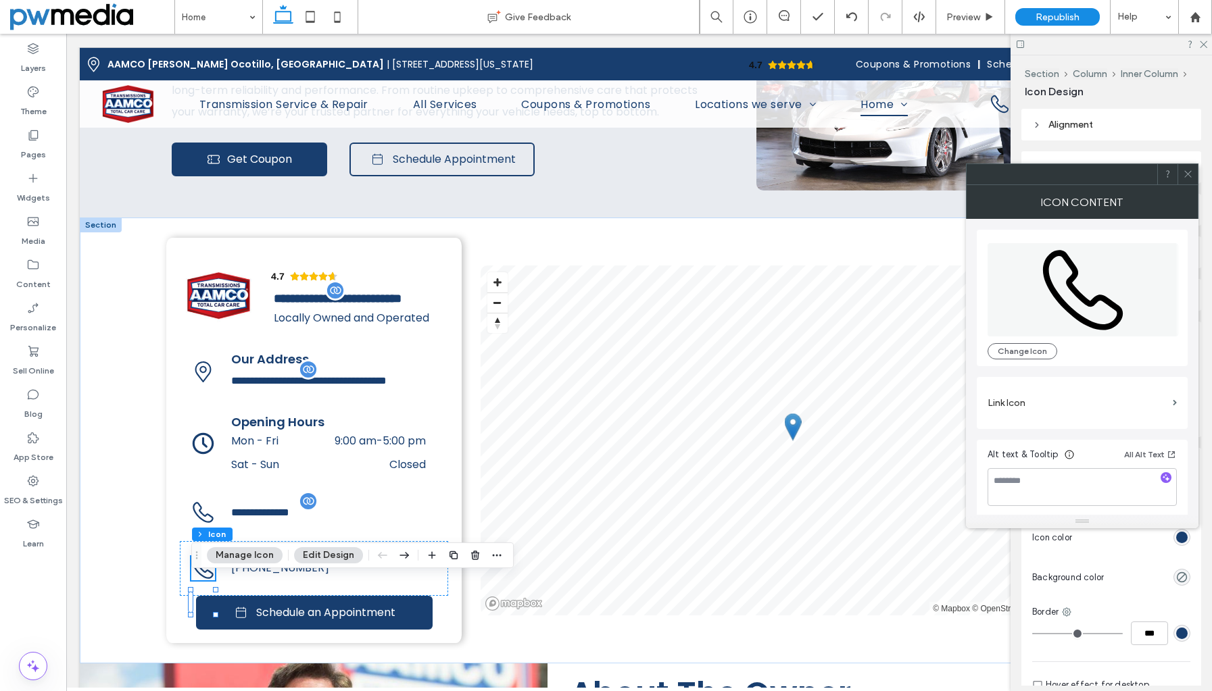
click at [1105, 288] on icon at bounding box center [1082, 289] width 191 height 93
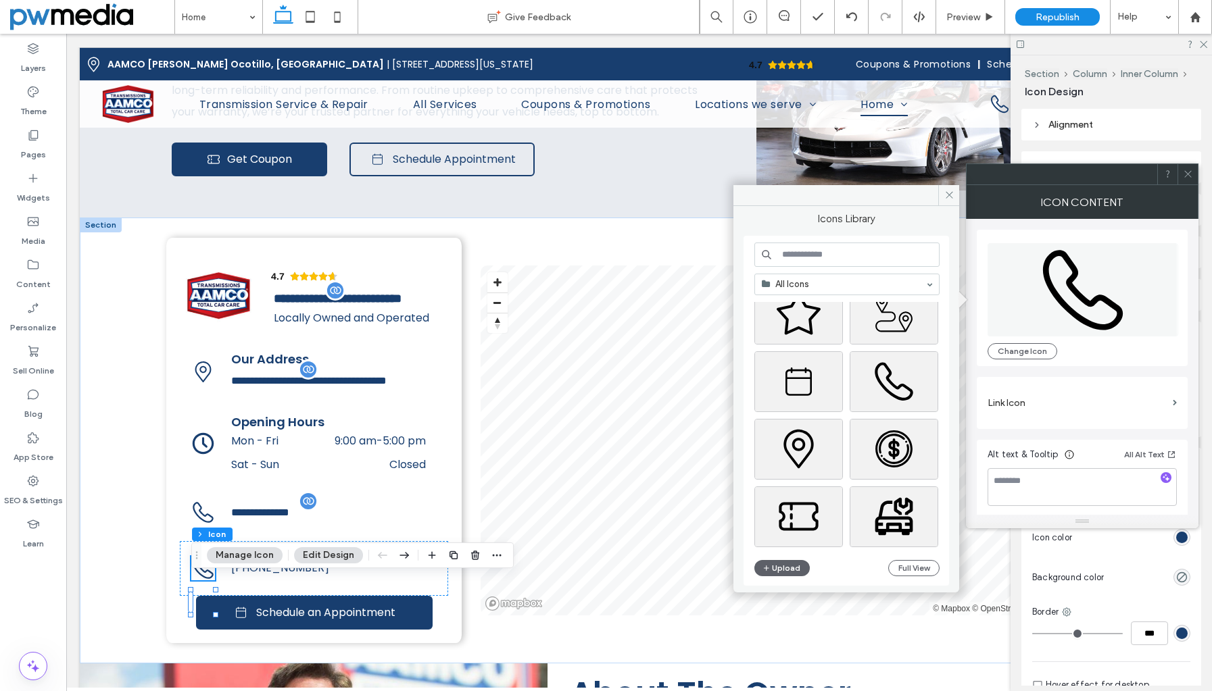
scroll to position [782, 0]
click at [797, 384] on div "Select" at bounding box center [798, 381] width 89 height 61
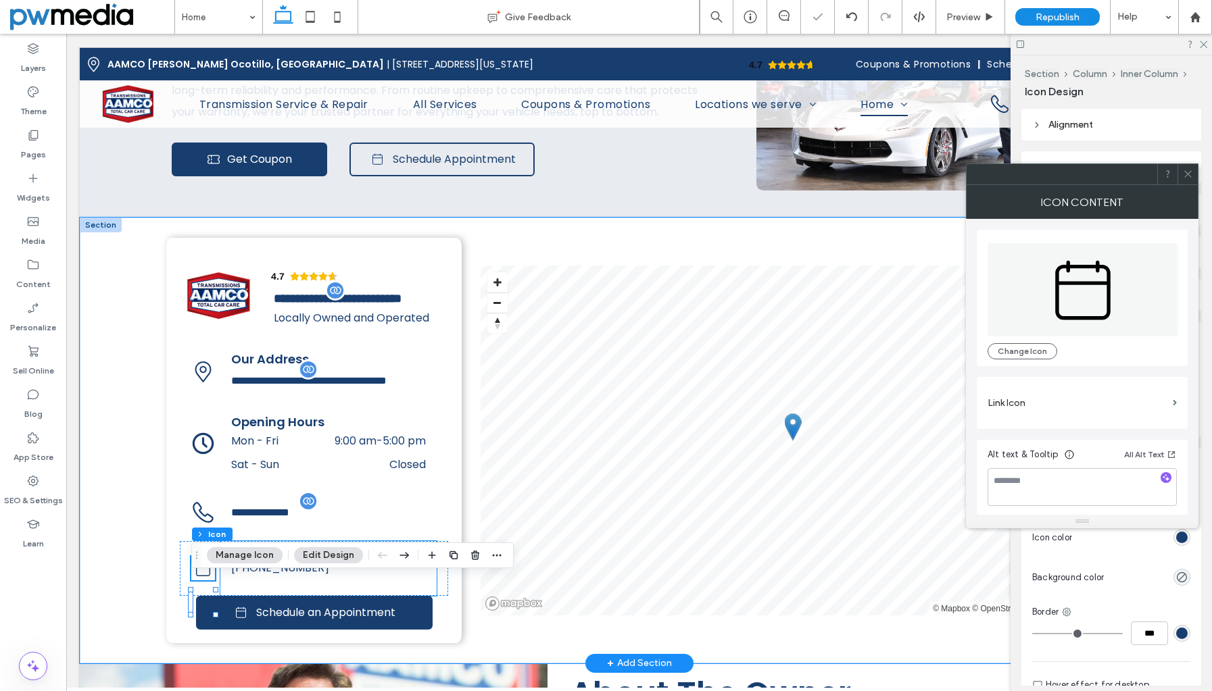
click at [286, 576] on span "[PHONE_NUMBER]" at bounding box center [280, 568] width 98 height 16
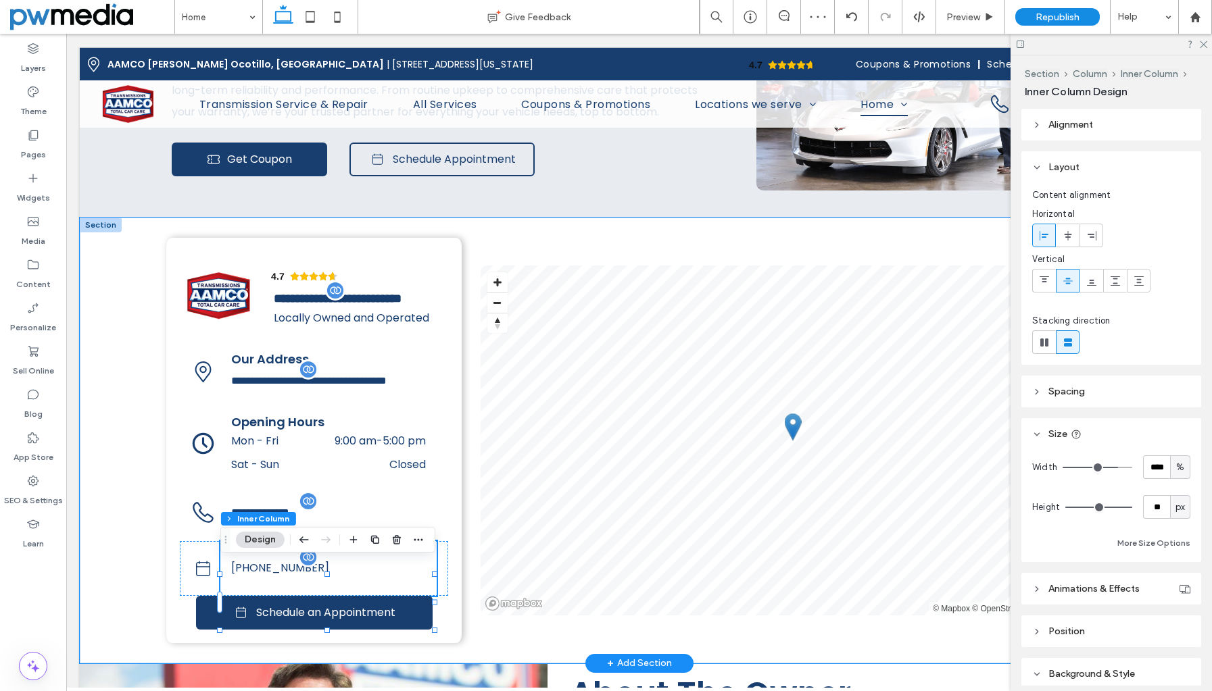
click at [285, 576] on span "[PHONE_NUMBER]" at bounding box center [280, 568] width 98 height 16
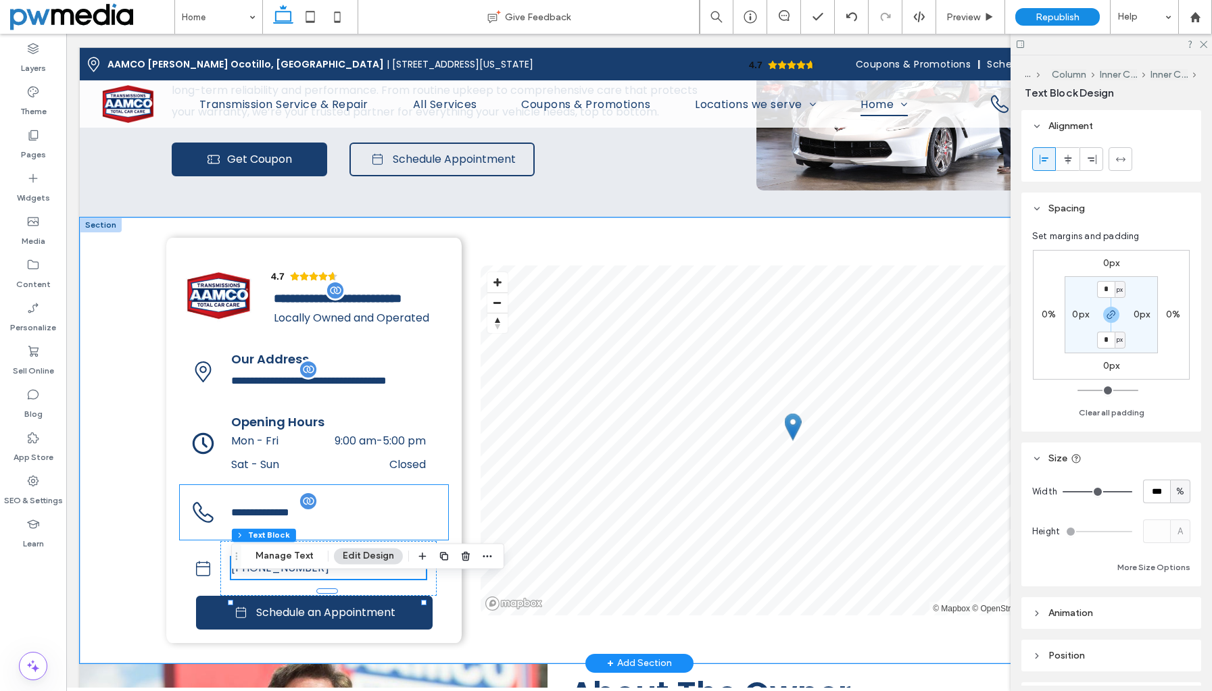
click at [197, 524] on icon at bounding box center [203, 513] width 24 height 24
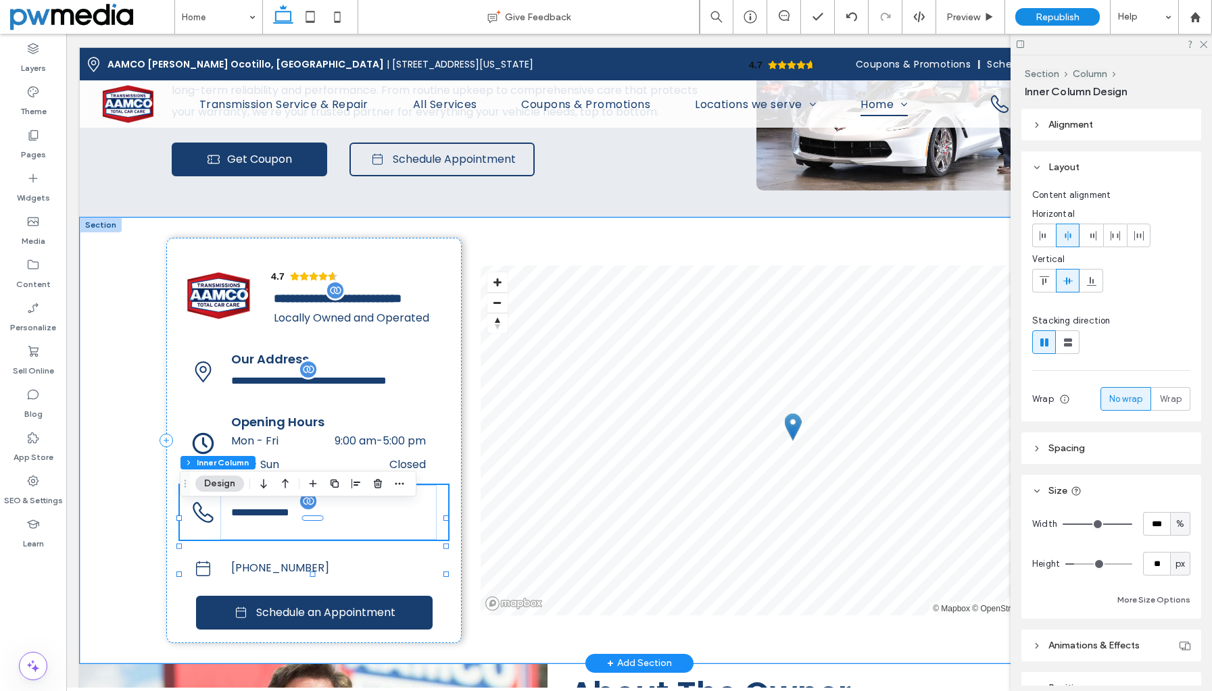
click at [197, 524] on icon at bounding box center [203, 513] width 24 height 24
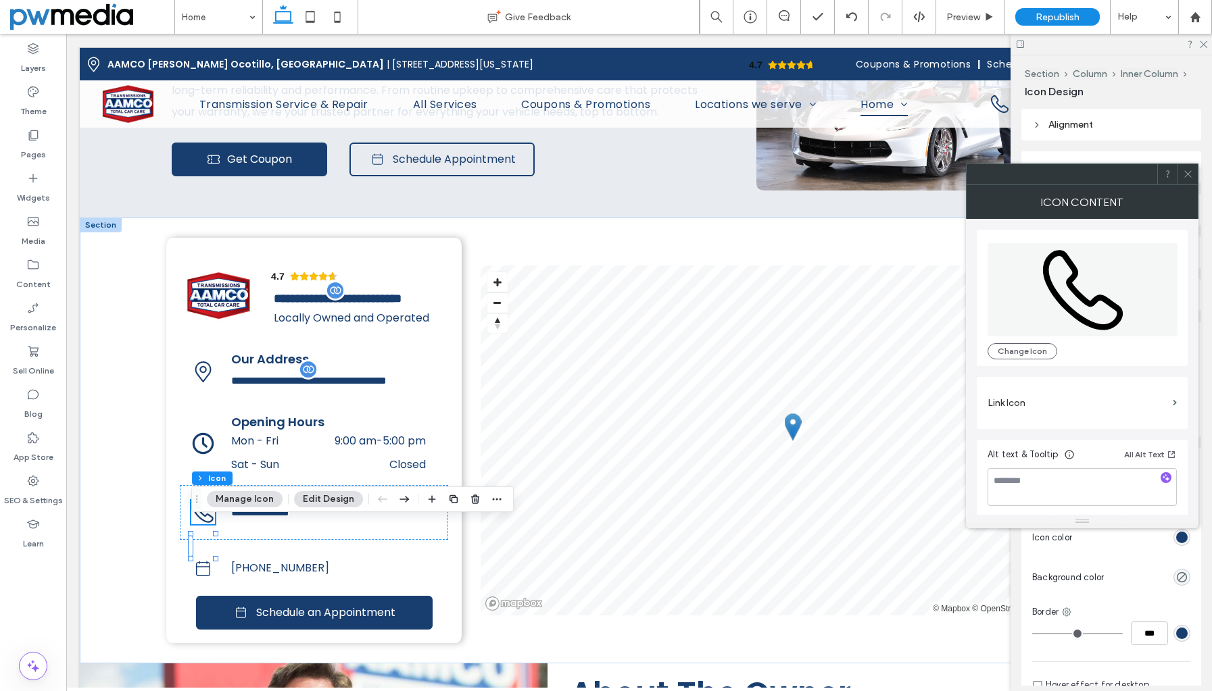
click at [1194, 172] on div at bounding box center [1187, 174] width 20 height 20
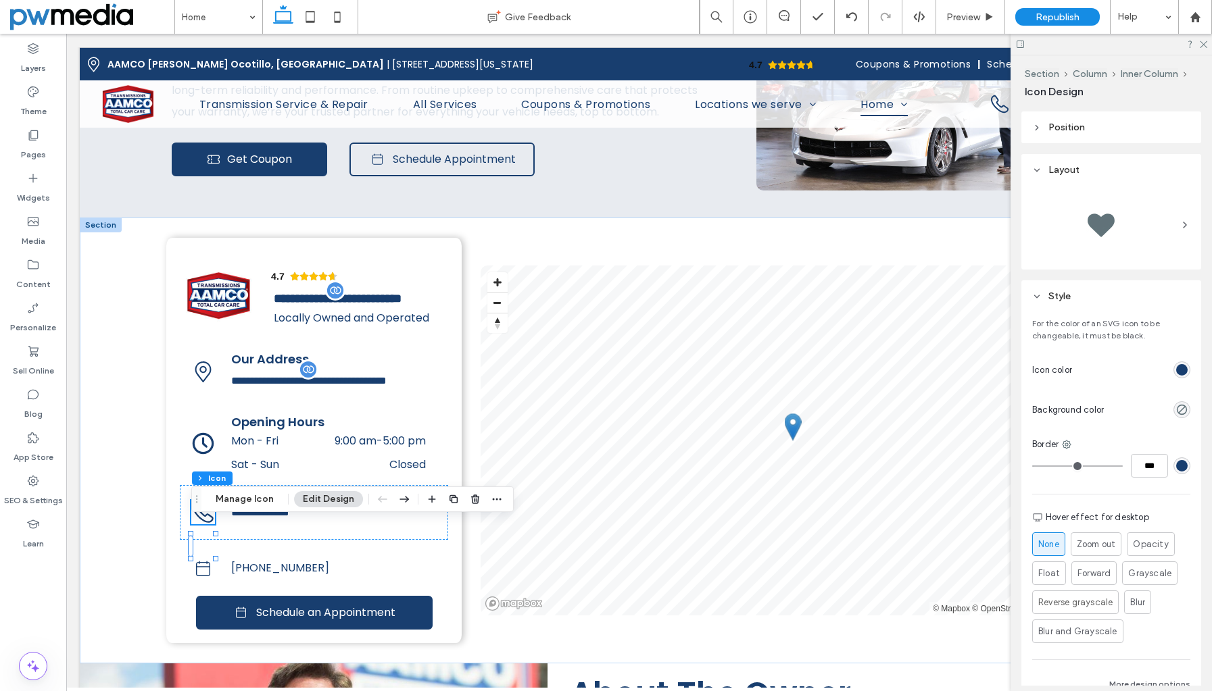
scroll to position [239, 0]
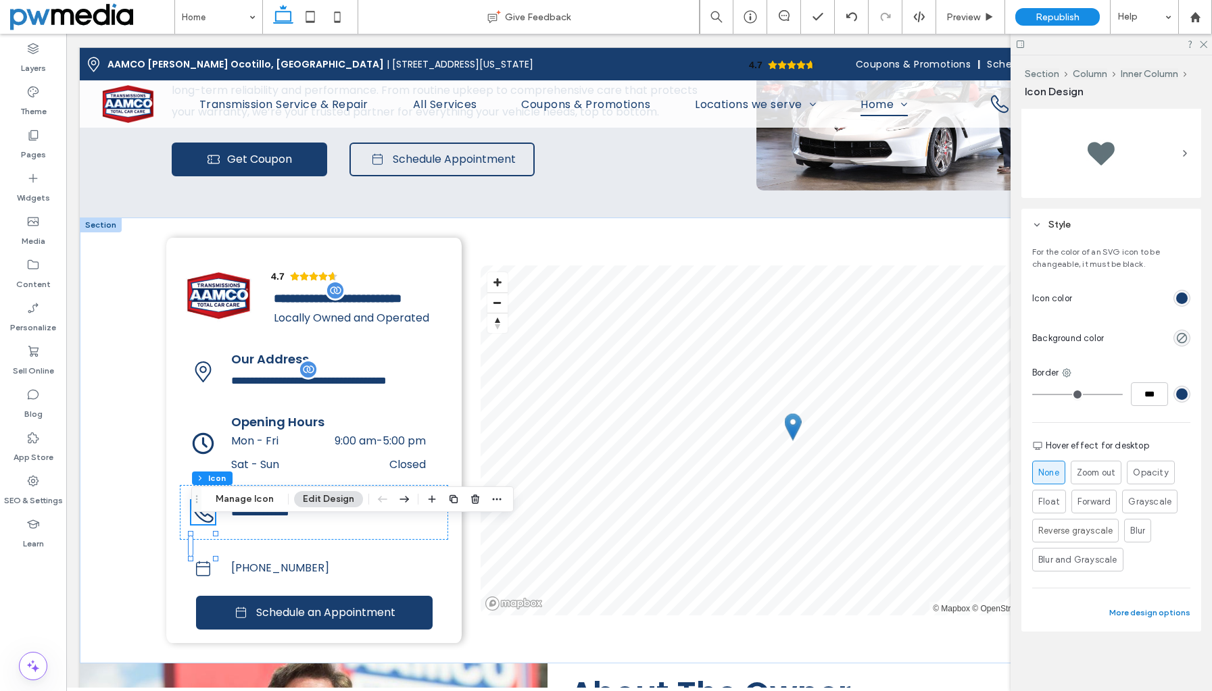
click at [1156, 614] on button "More design options" at bounding box center [1149, 613] width 81 height 16
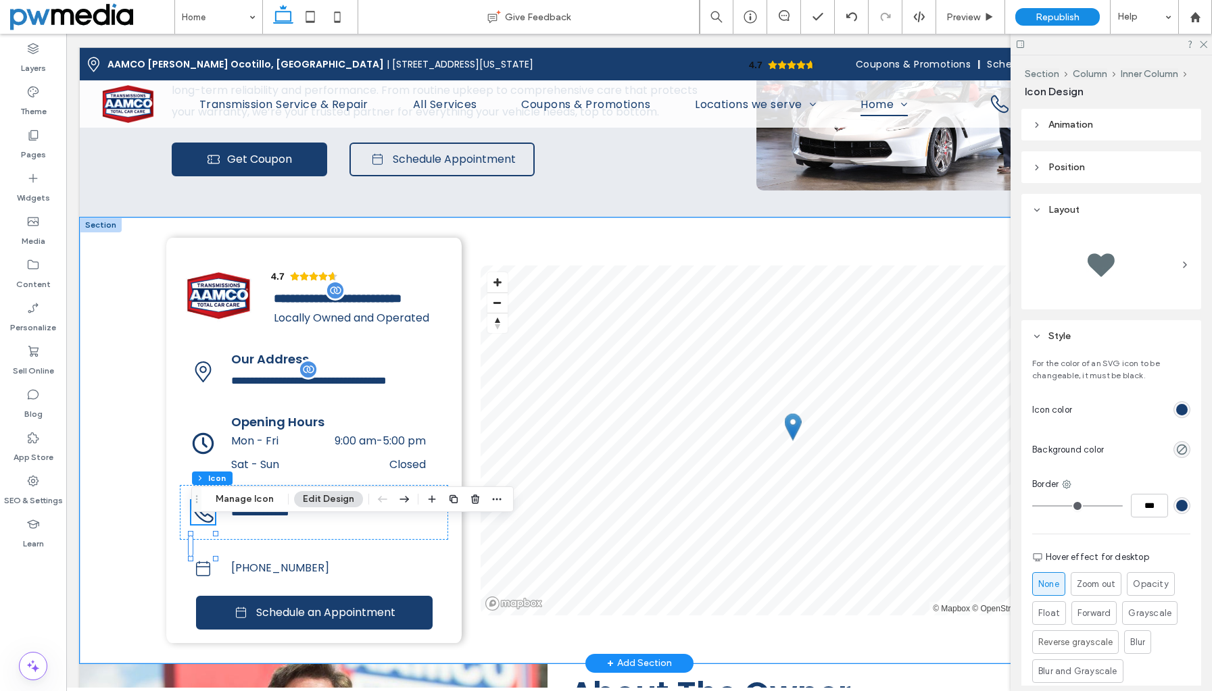
scroll to position [0, 0]
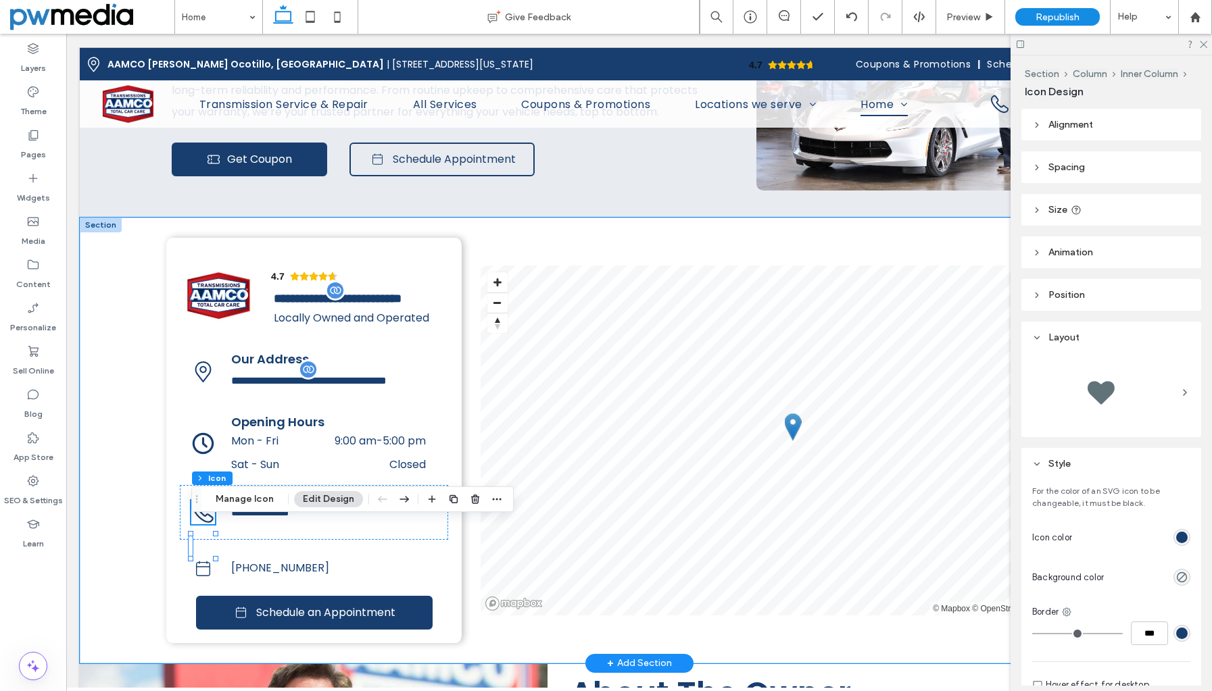
click at [203, 524] on icon at bounding box center [203, 513] width 24 height 24
click at [1057, 202] on header "Size" at bounding box center [1111, 210] width 180 height 32
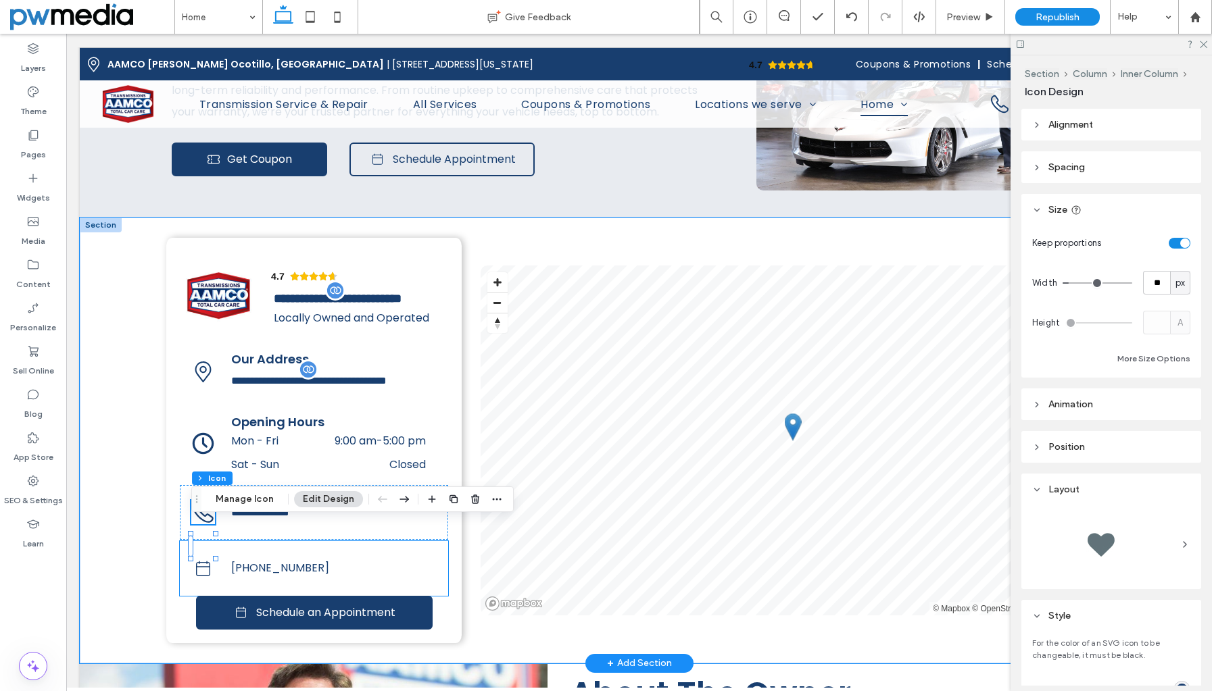
click at [203, 580] on icon at bounding box center [203, 569] width 24 height 24
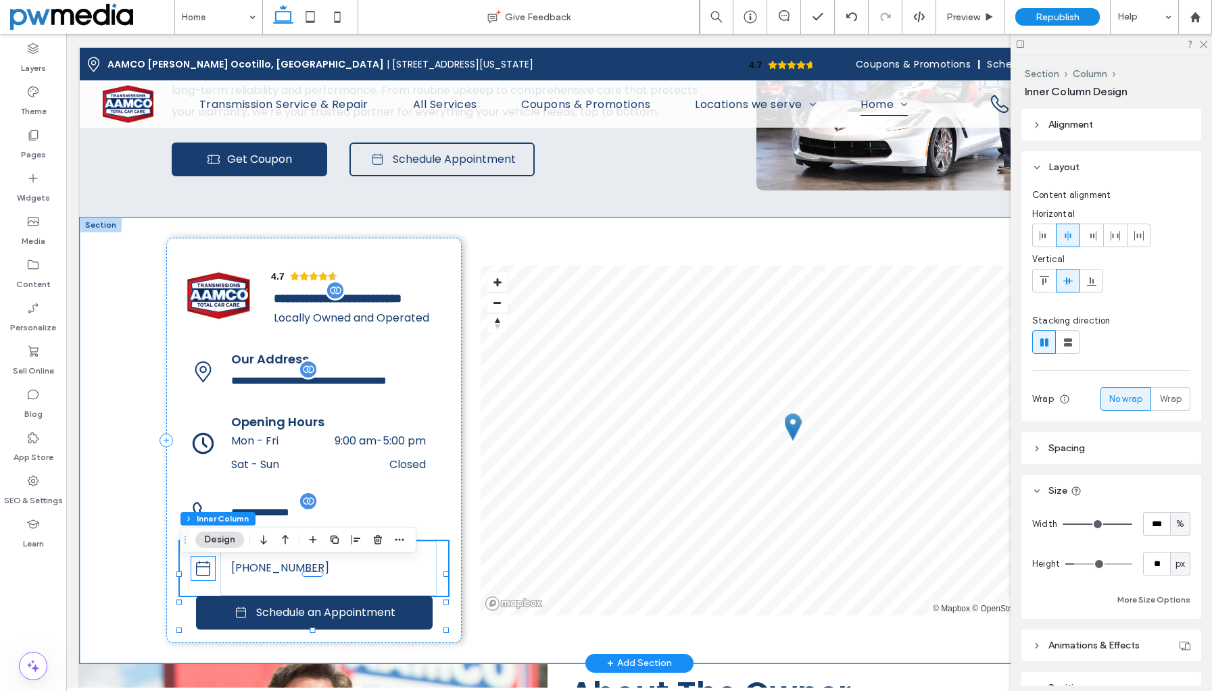
click at [203, 580] on icon at bounding box center [203, 569] width 24 height 24
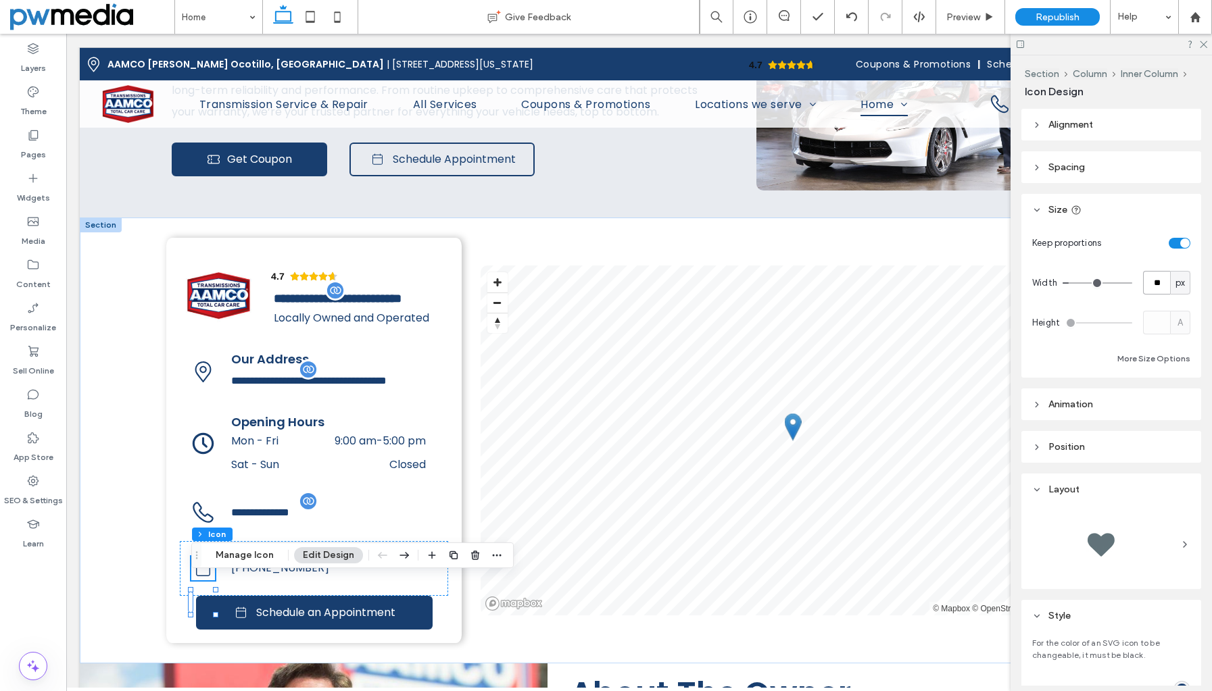
click at [1151, 283] on input "**" at bounding box center [1156, 283] width 27 height 24
type input "**"
click at [1145, 299] on div "Keep proportions Width ** px Height A More Size Options" at bounding box center [1111, 299] width 158 height 136
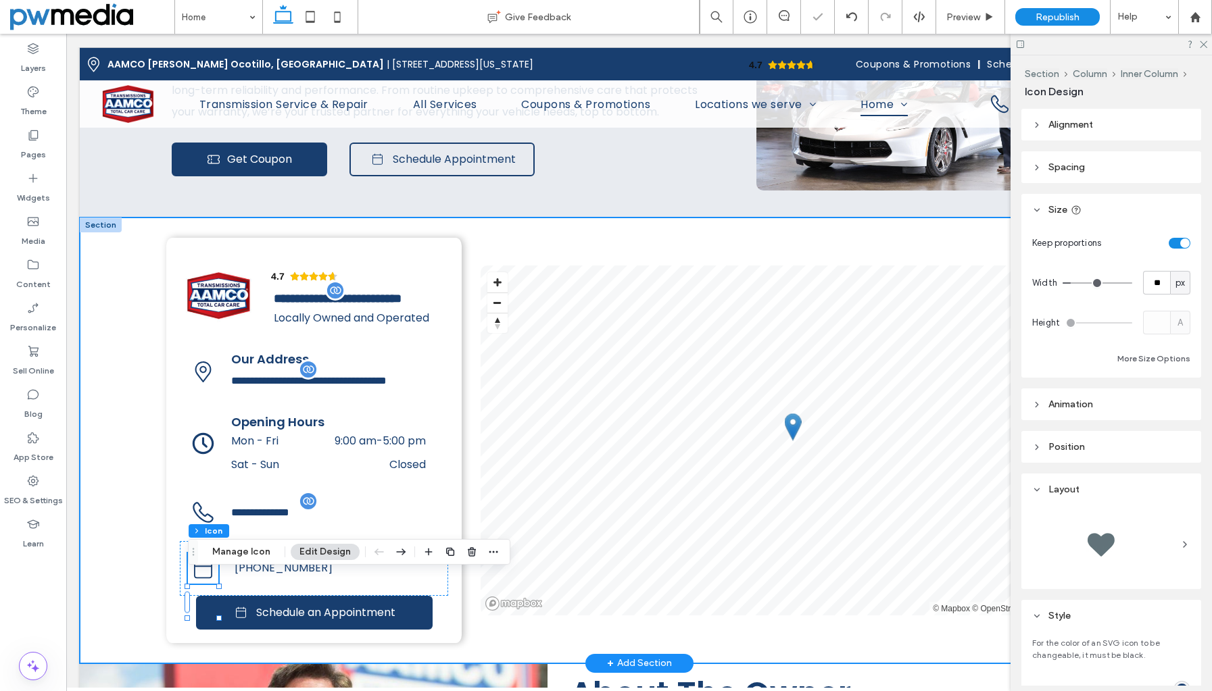
click at [145, 428] on div "4.7 Panel only seen by widget owner Edit widget Views 0% Share 🔥" at bounding box center [639, 441] width 1118 height 446
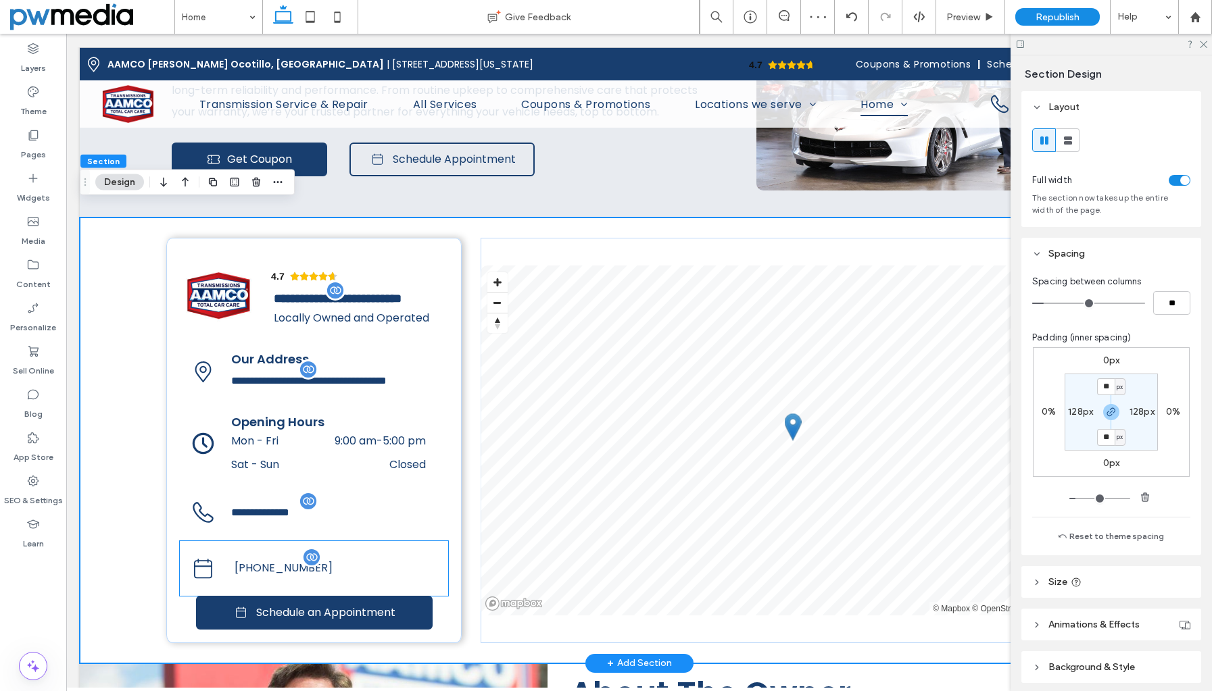
click at [280, 576] on span "[PHONE_NUMBER]" at bounding box center [283, 568] width 98 height 16
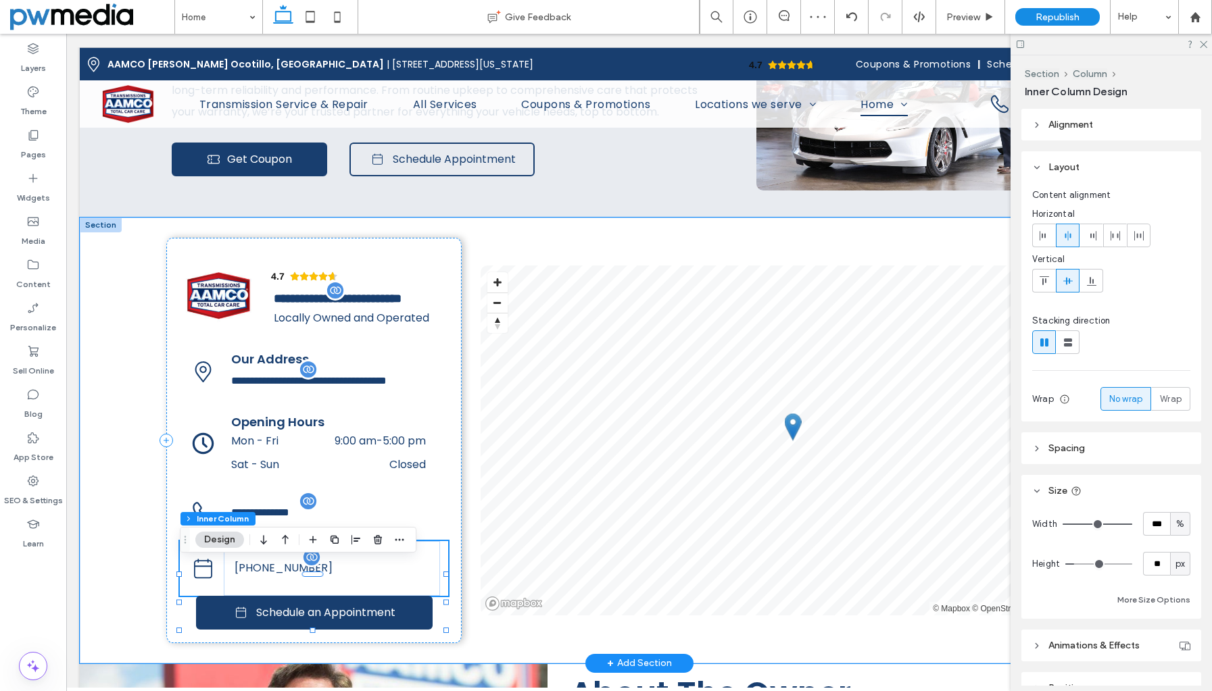
click at [280, 576] on span "[PHONE_NUMBER]" at bounding box center [283, 568] width 98 height 16
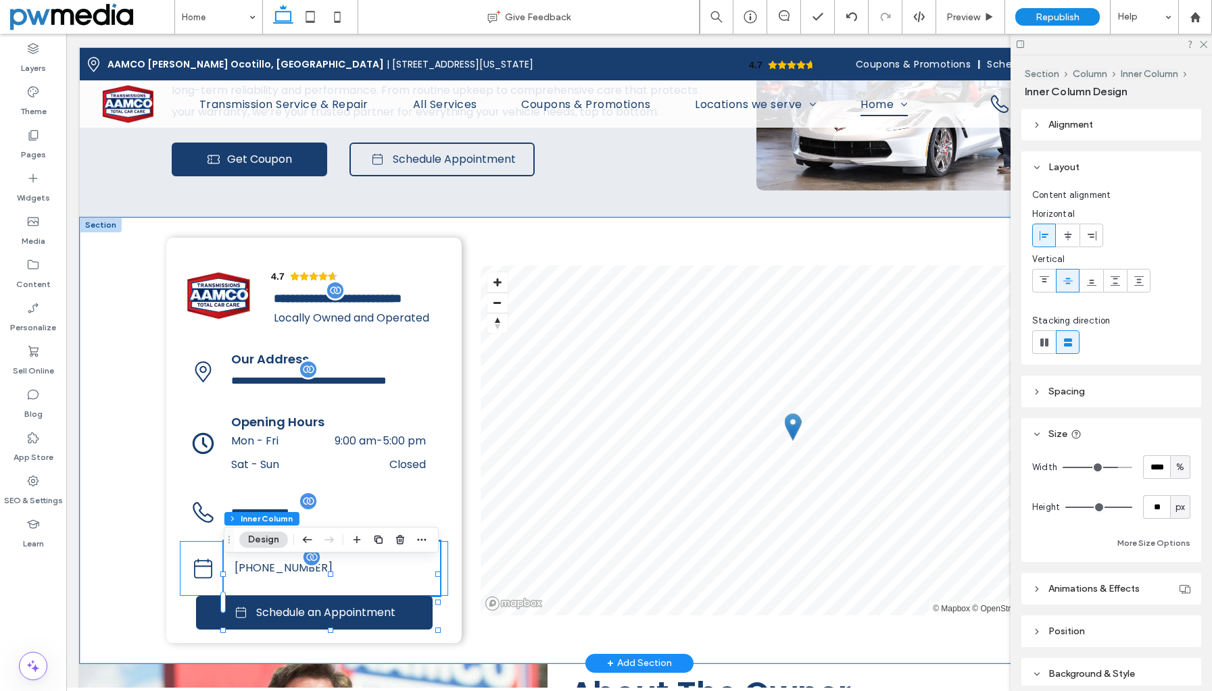
click at [280, 576] on span "[PHONE_NUMBER]" at bounding box center [283, 568] width 98 height 16
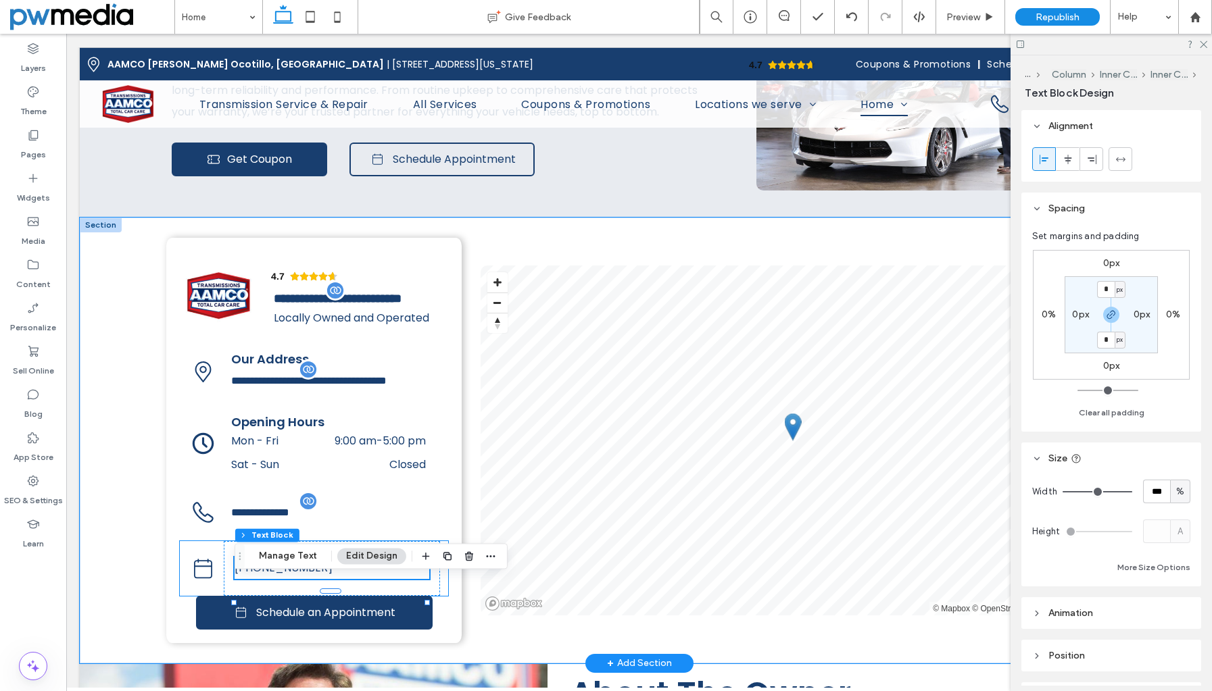
click at [279, 576] on span "[PHONE_NUMBER]" at bounding box center [283, 568] width 98 height 16
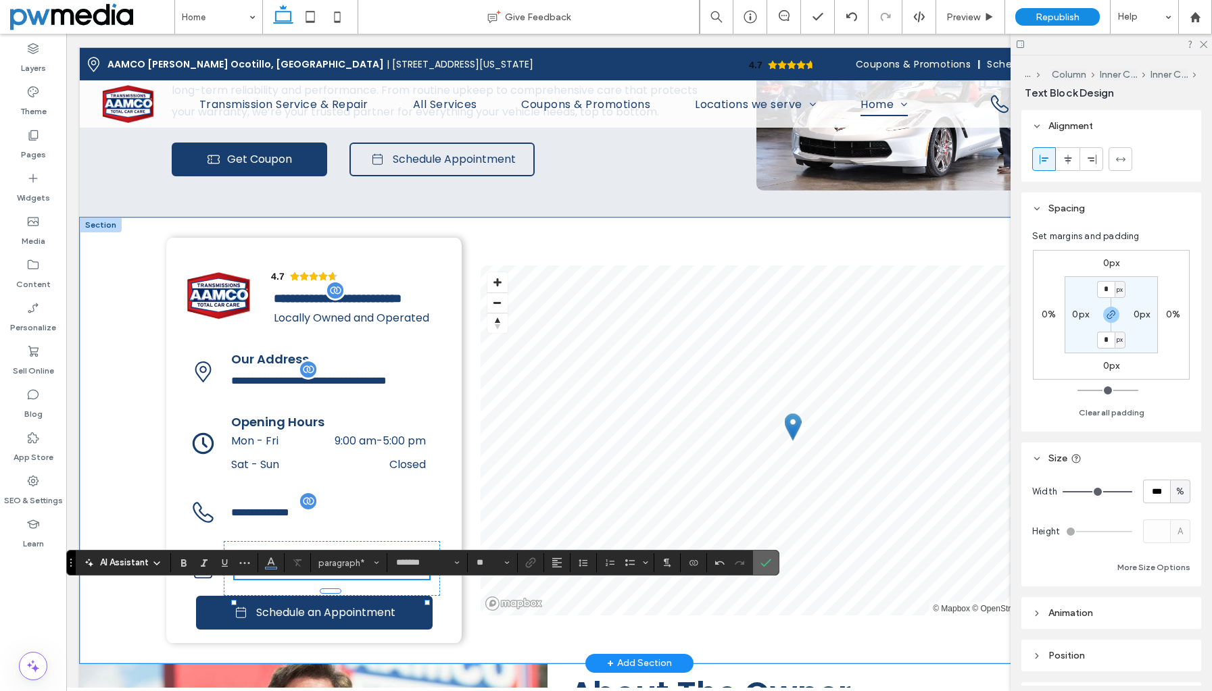
click at [764, 558] on icon "Confirm" at bounding box center [765, 562] width 11 height 11
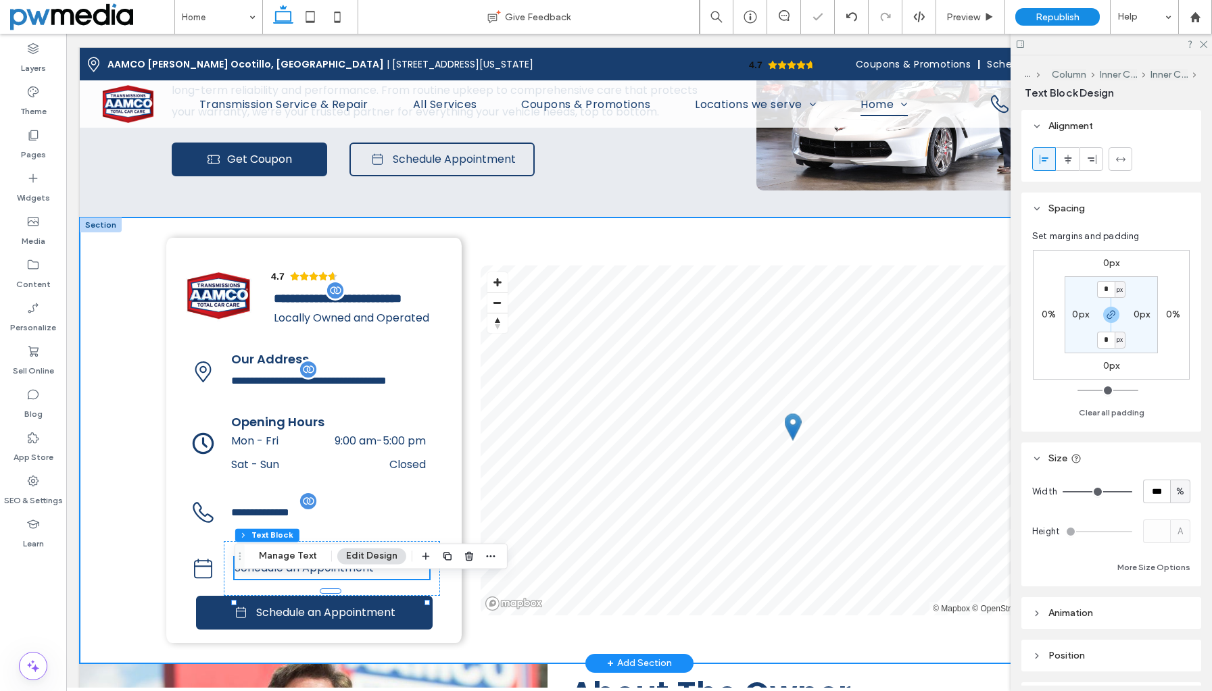
click at [139, 543] on div "4.7 Panel only seen by widget owner Edit widget Views 0% Share 🔥" at bounding box center [639, 441] width 1118 height 446
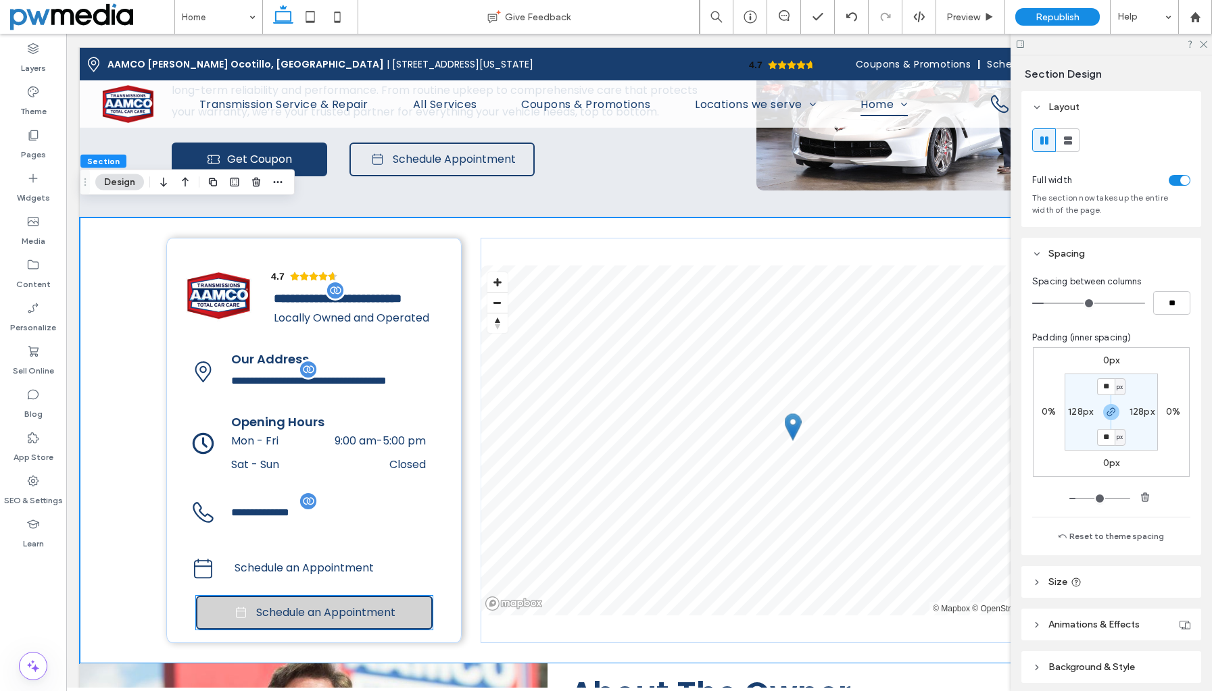
click at [428, 630] on link "Schedule an Appointment" at bounding box center [314, 613] width 236 height 34
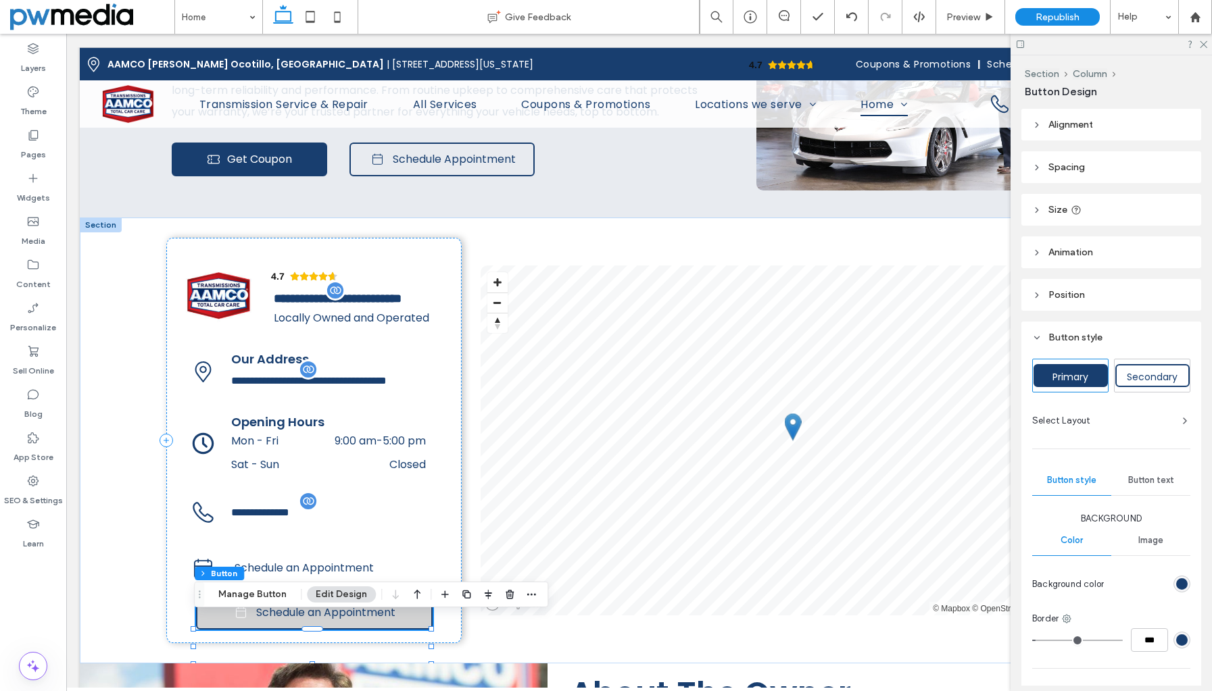
type input "**"
click at [512, 595] on icon "button" at bounding box center [509, 594] width 11 height 11
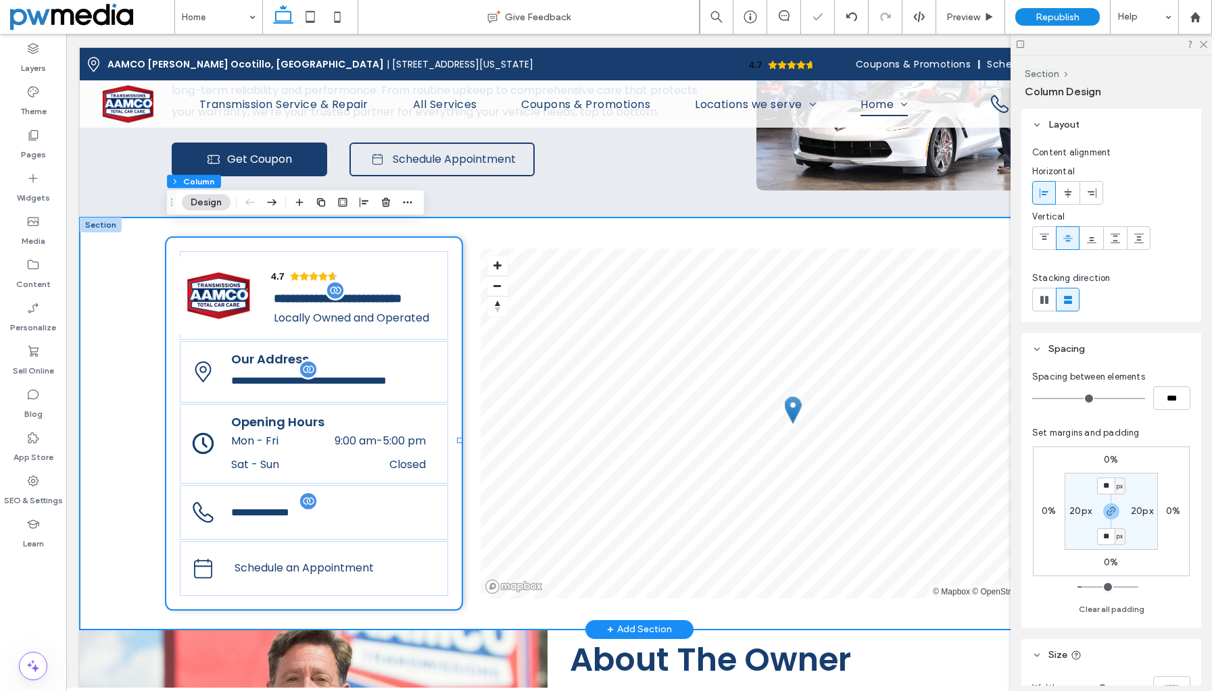
click at [100, 526] on div "4.7 Panel only seen by widget owner Edit widget Views 0% Share 🔥" at bounding box center [639, 424] width 1118 height 412
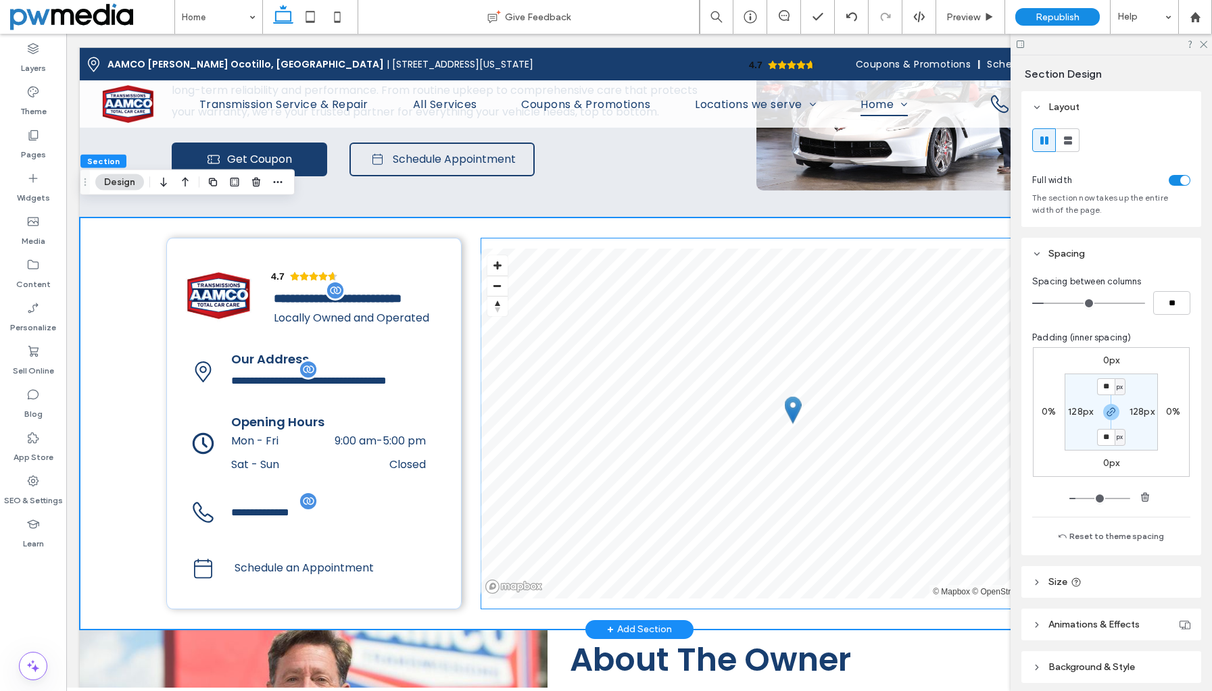
click at [578, 241] on div "© Mapbox © OpenStreetMap Improve this map" at bounding box center [795, 424] width 631 height 372
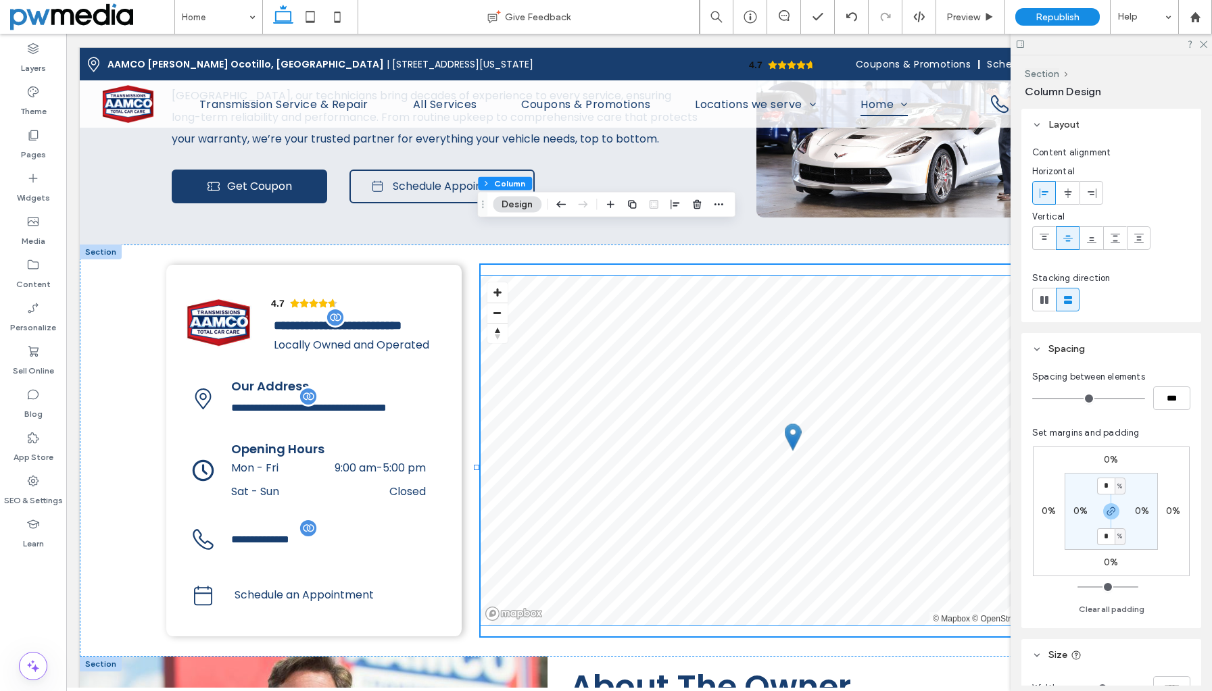
scroll to position [2364, 0]
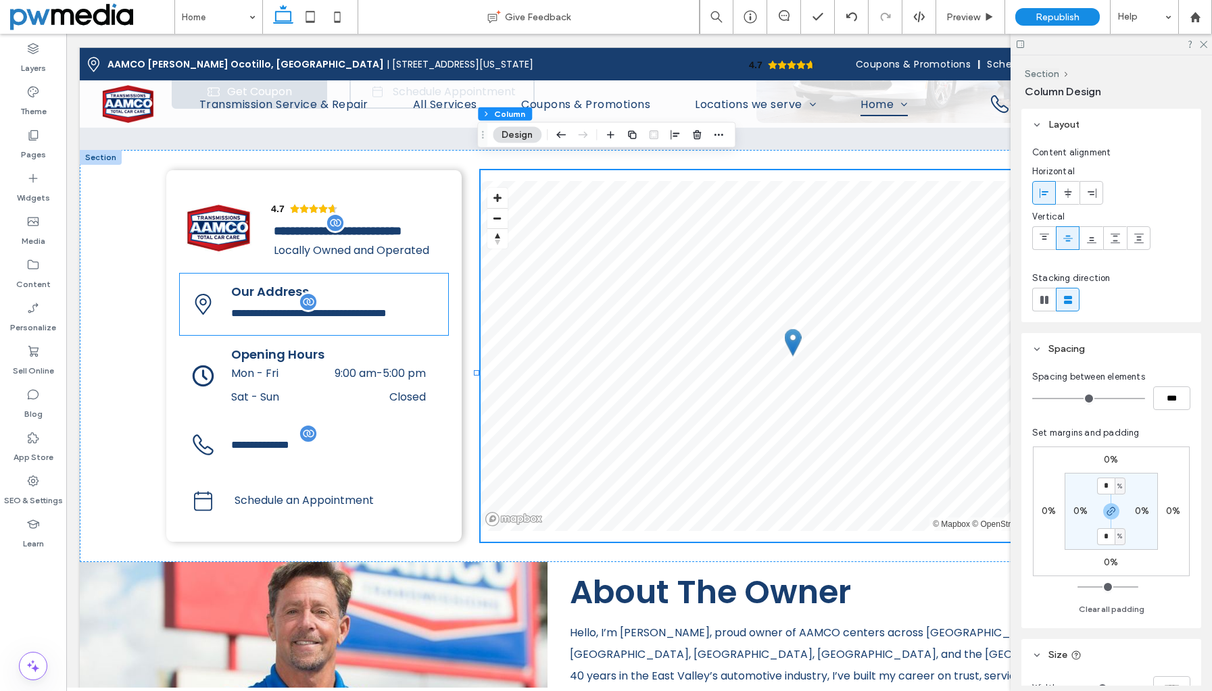
click at [199, 305] on icon at bounding box center [203, 305] width 24 height 24
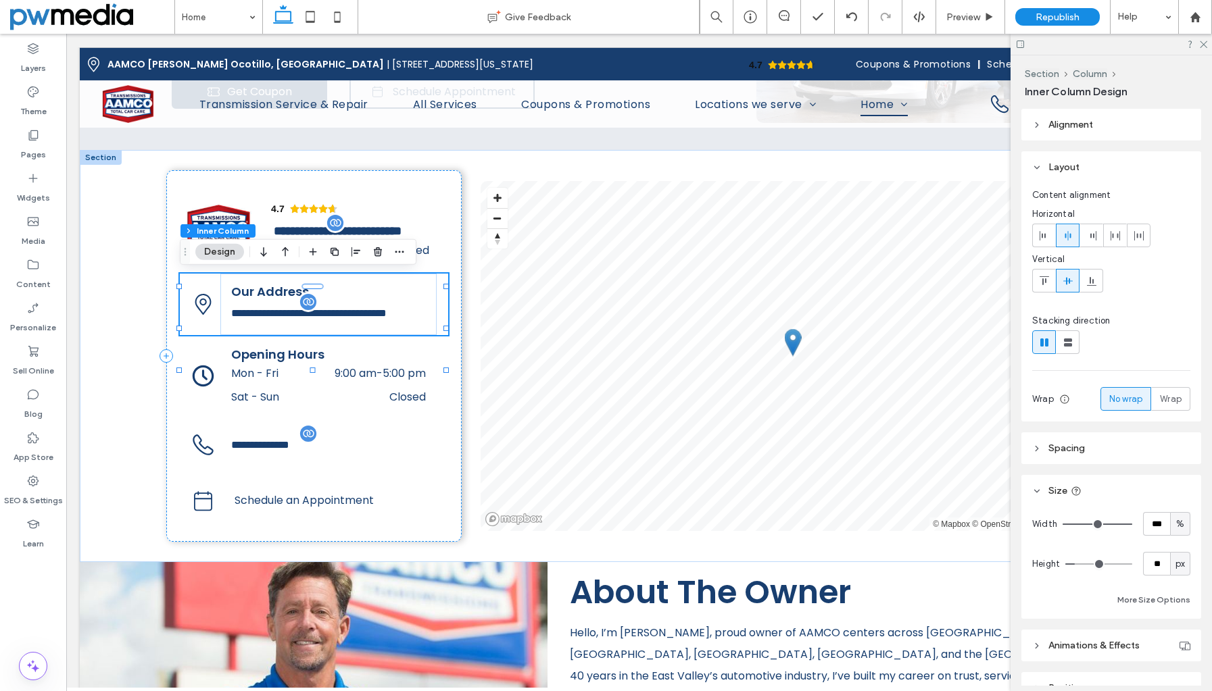
click at [199, 310] on icon at bounding box center [203, 305] width 24 height 24
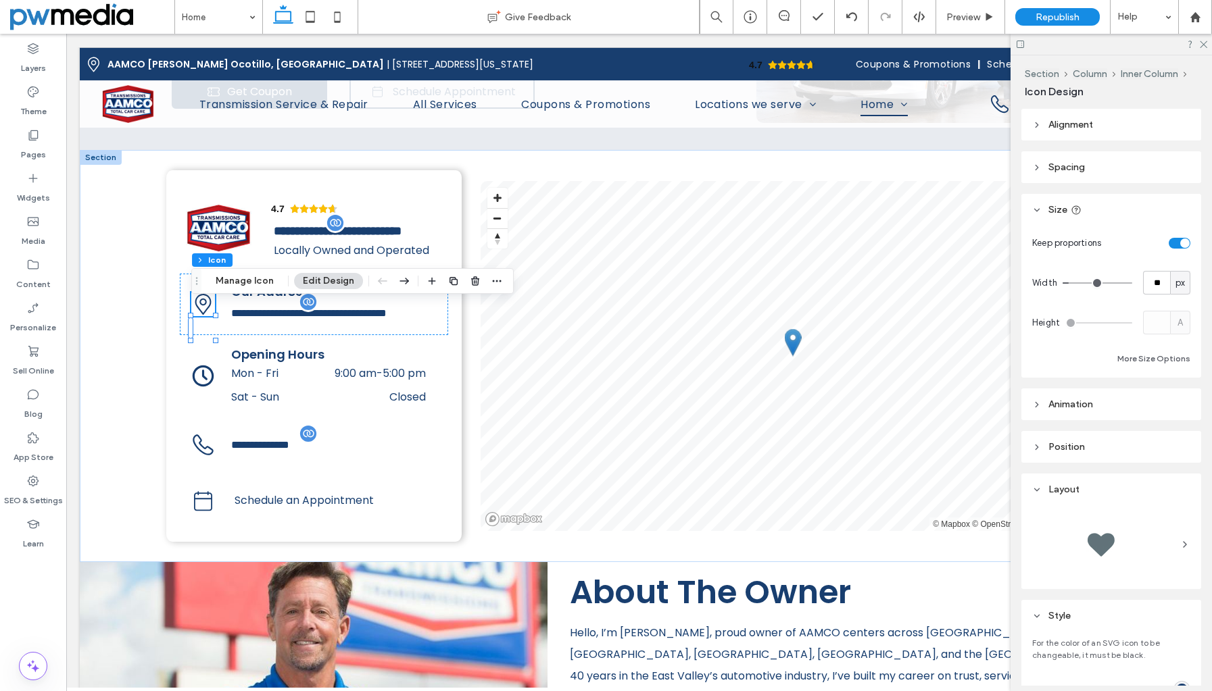
click at [1072, 122] on span "Alignment" at bounding box center [1070, 124] width 45 height 11
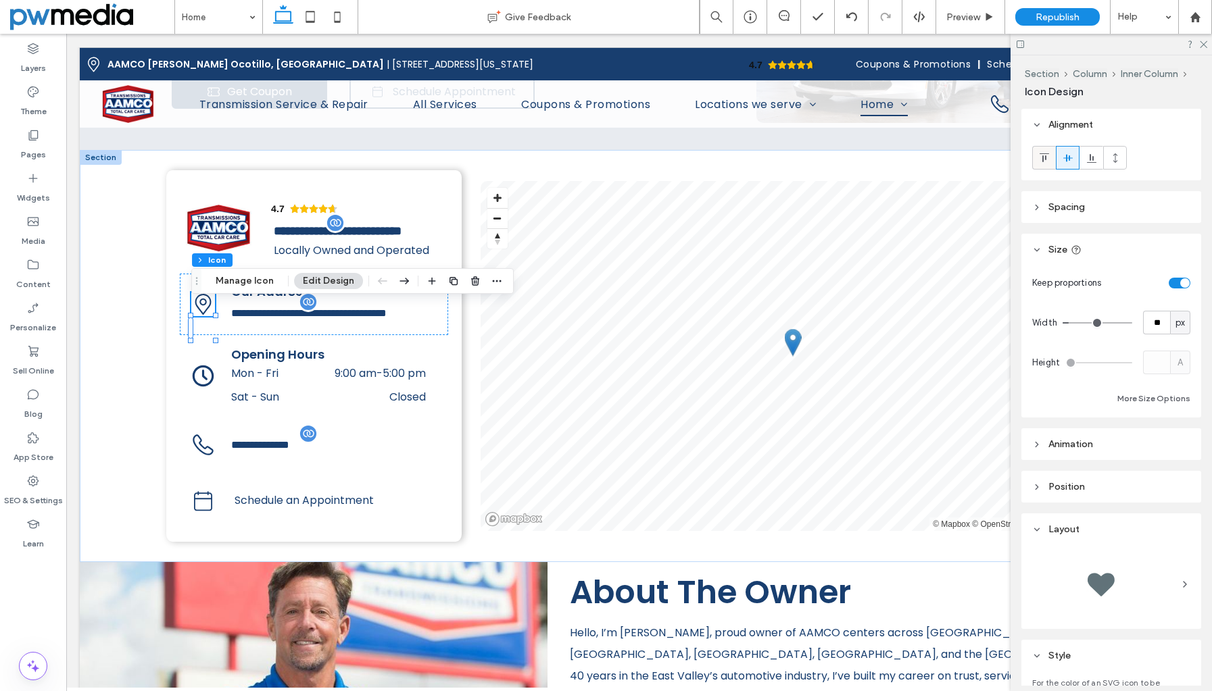
click at [1045, 155] on use at bounding box center [1043, 157] width 9 height 9
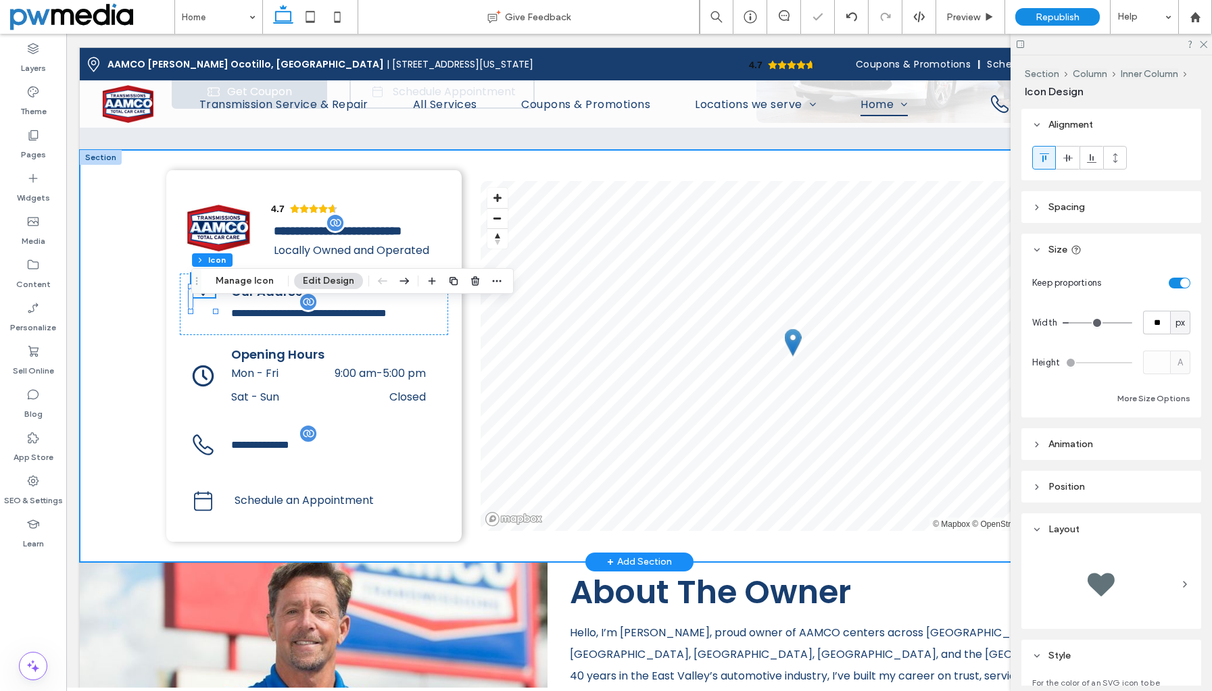
click at [140, 399] on div "4.7 Panel only seen by widget owner Edit widget Views 0% Share 🔥" at bounding box center [639, 356] width 1118 height 412
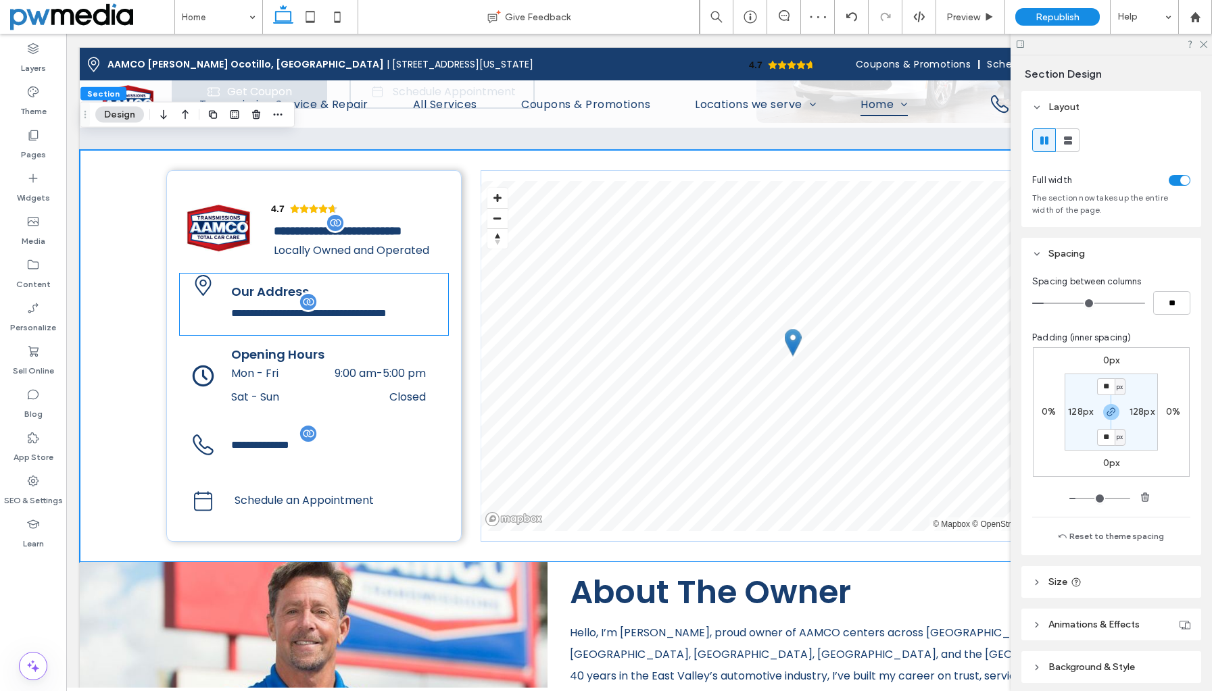
click at [257, 289] on span "Our Address" at bounding box center [270, 291] width 78 height 17
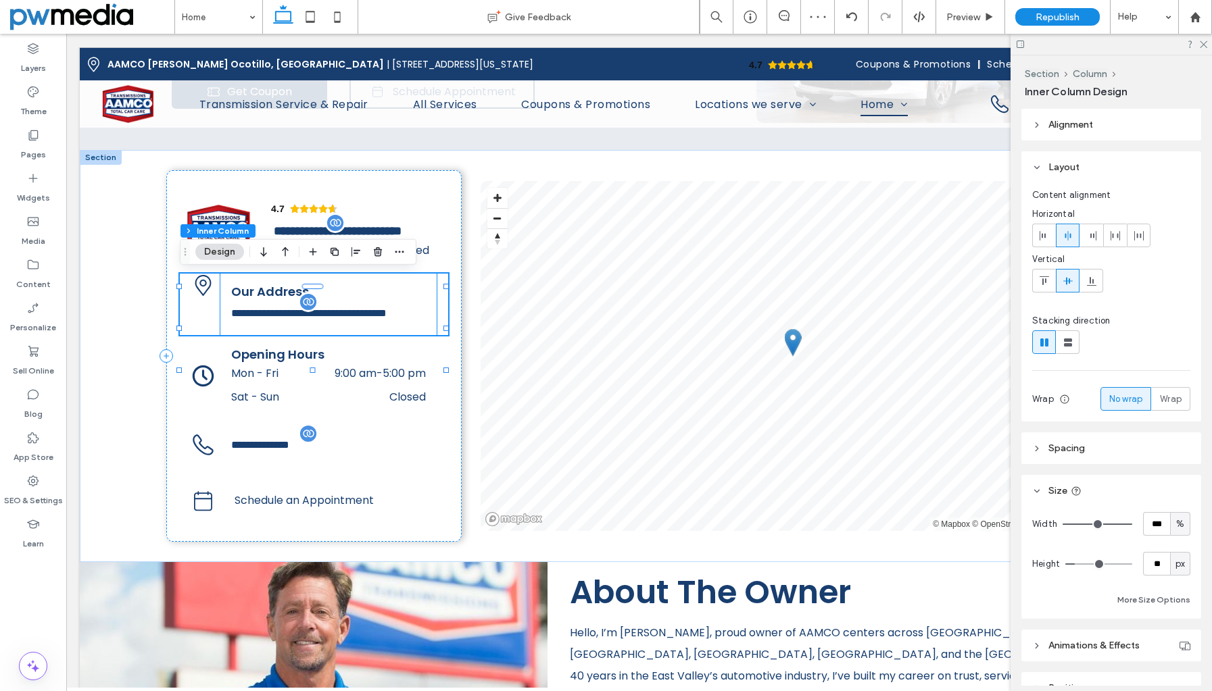
click at [424, 282] on div "**********" at bounding box center [328, 304] width 216 height 61
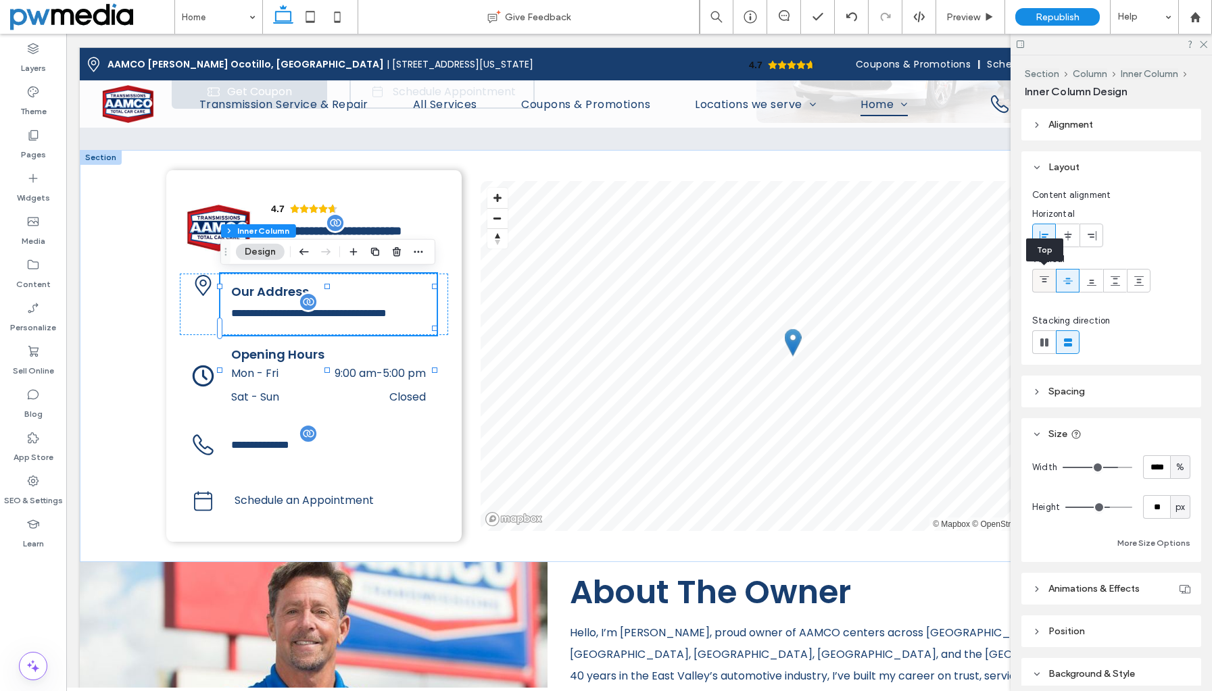
click at [1044, 280] on icon at bounding box center [1044, 281] width 11 height 11
click at [1072, 285] on icon at bounding box center [1067, 281] width 11 height 11
click at [1048, 282] on icon at bounding box center [1044, 281] width 11 height 11
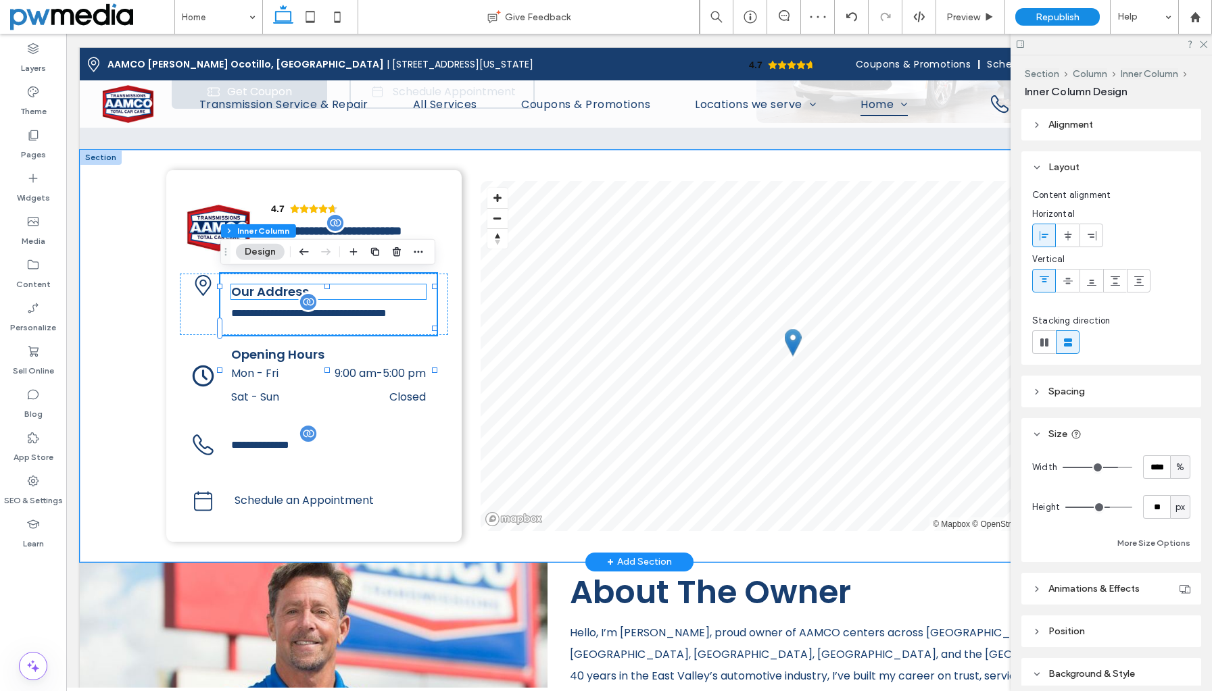
click at [370, 297] on h6 "Our Address" at bounding box center [328, 291] width 194 height 15
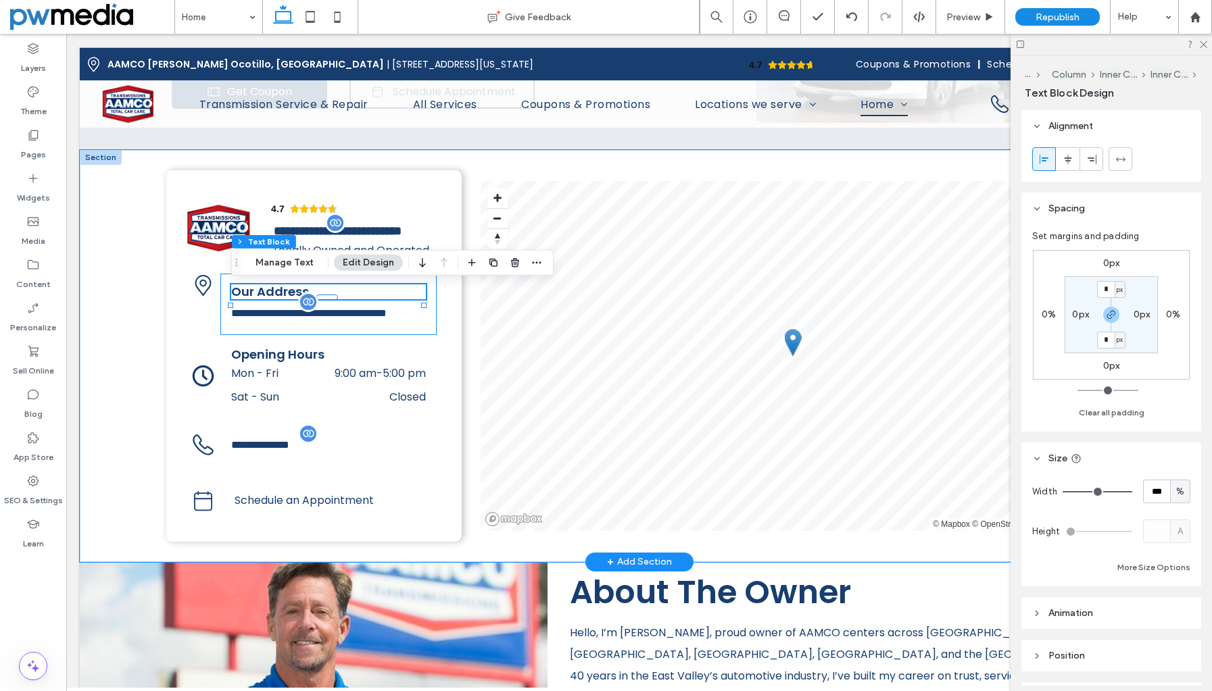
click at [224, 290] on div "**********" at bounding box center [328, 304] width 216 height 61
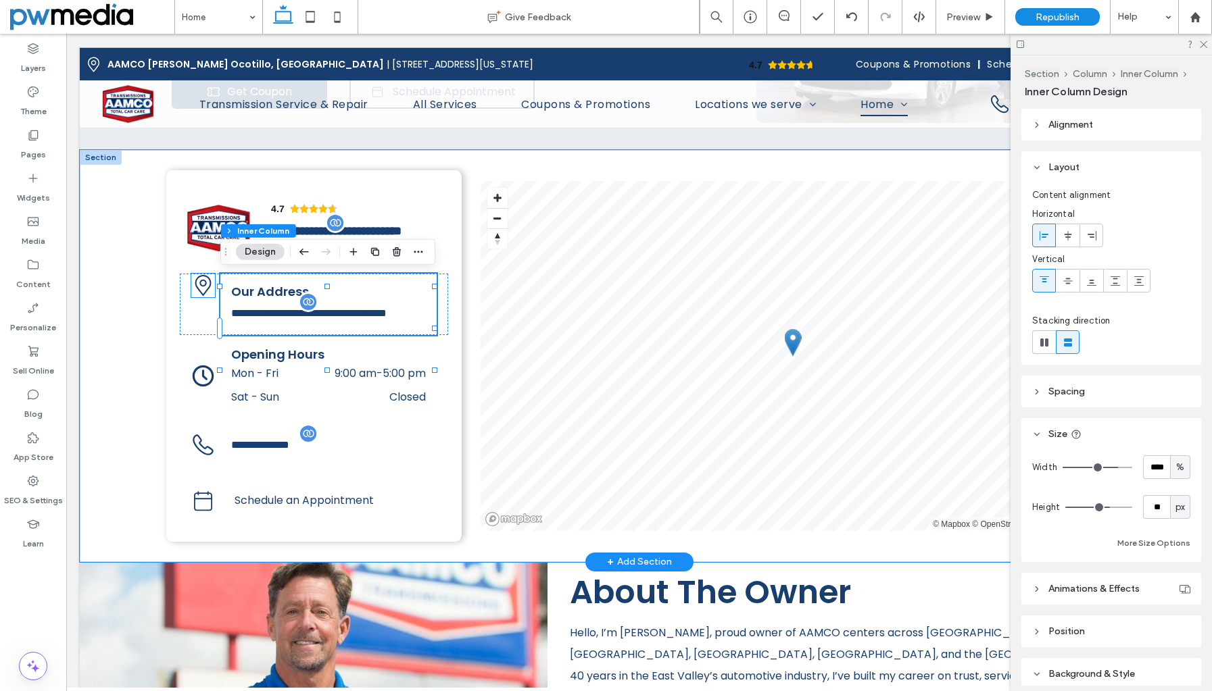
click at [202, 286] on icon at bounding box center [203, 283] width 7 height 7
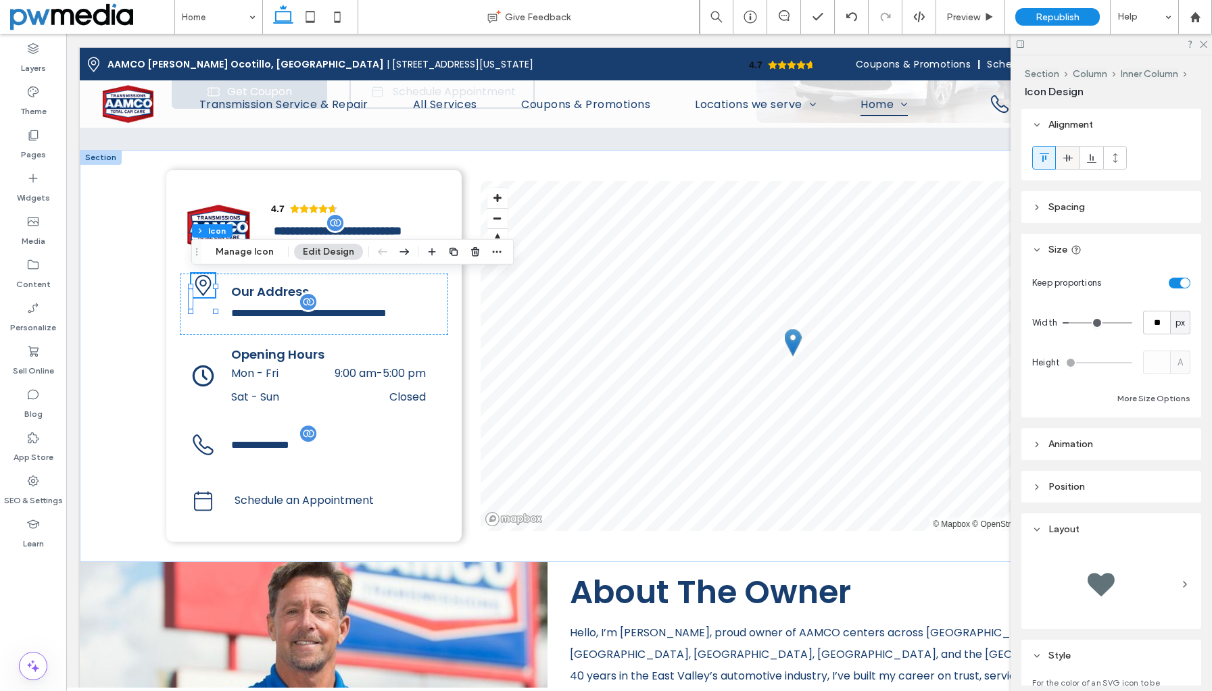
click at [1066, 156] on use at bounding box center [1066, 157] width 9 height 7
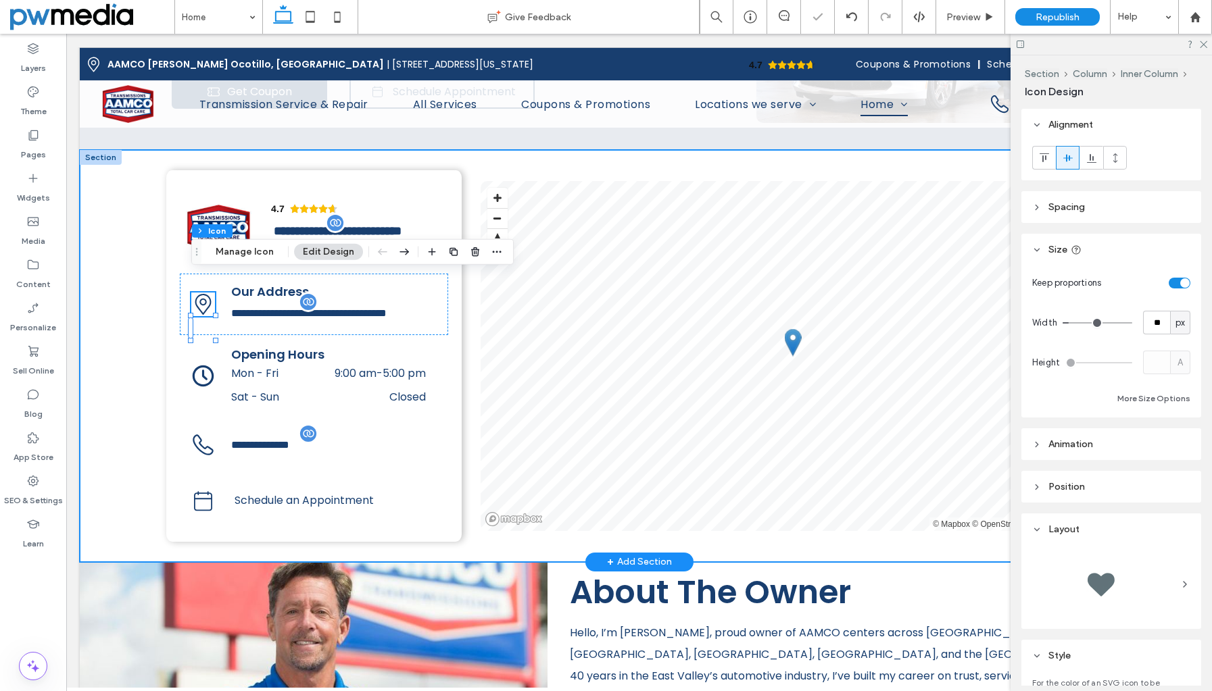
click at [148, 332] on div "4.7 Panel only seen by widget owner Edit widget Views 0% Share 🔥" at bounding box center [639, 356] width 1118 height 412
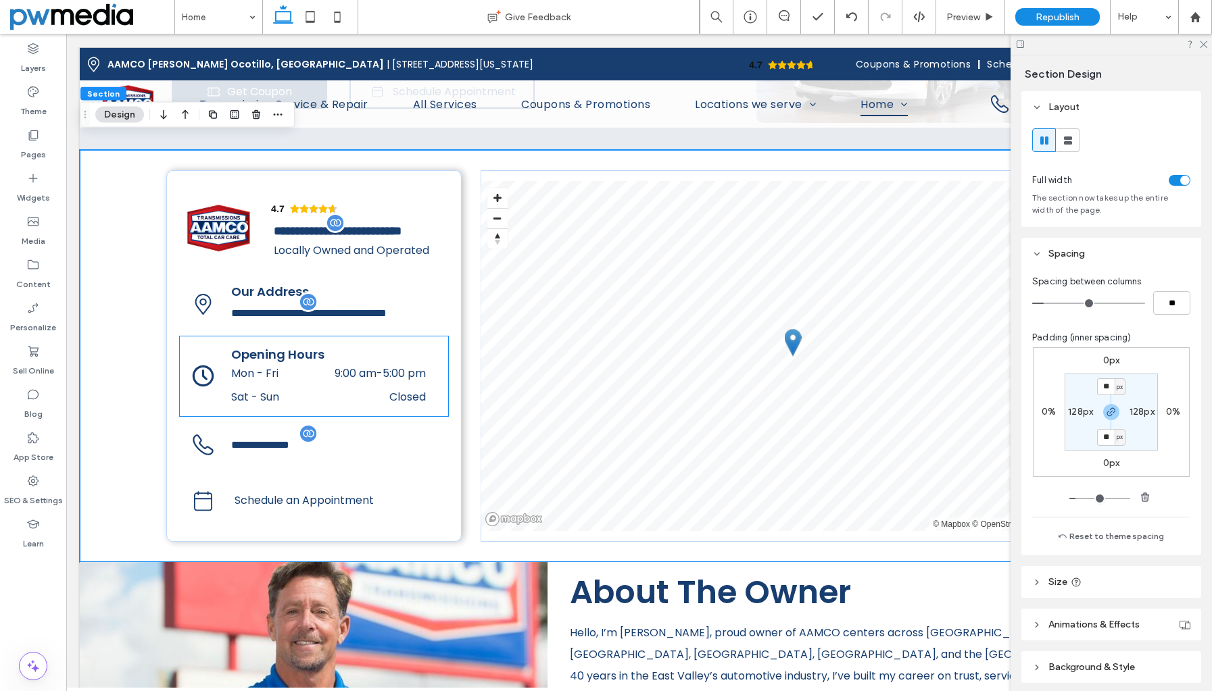
click at [301, 363] on span "Opening Hours" at bounding box center [277, 354] width 93 height 17
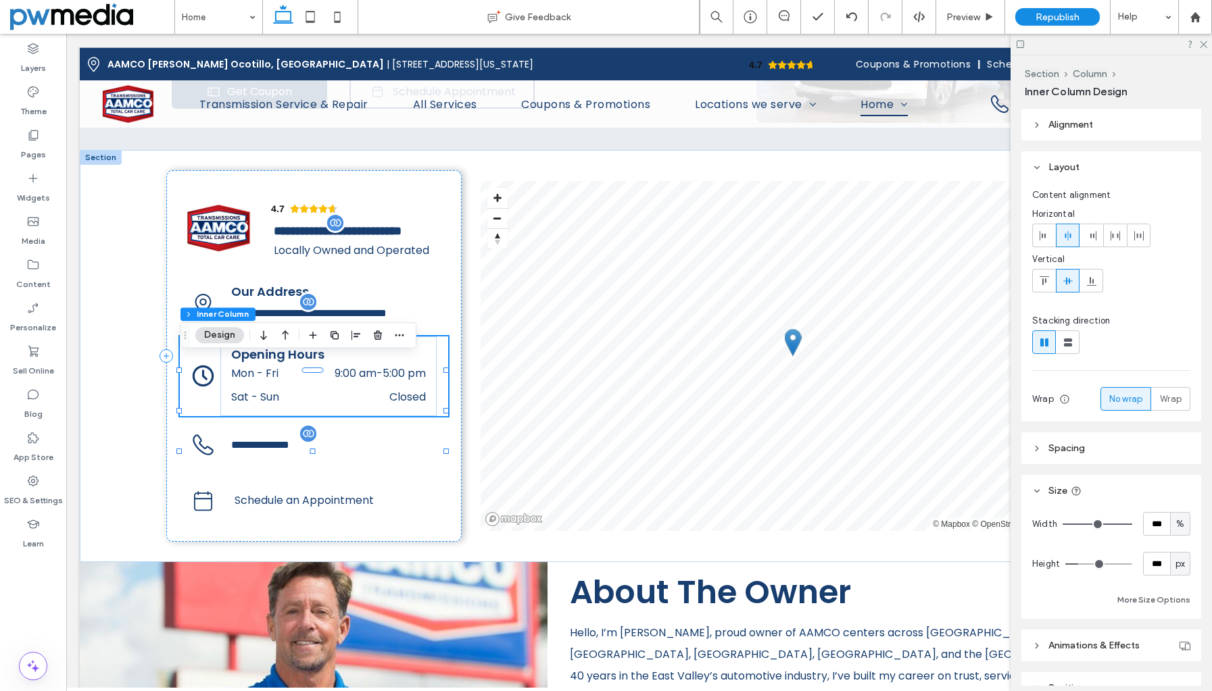
click at [301, 363] on span "Opening Hours" at bounding box center [277, 354] width 93 height 17
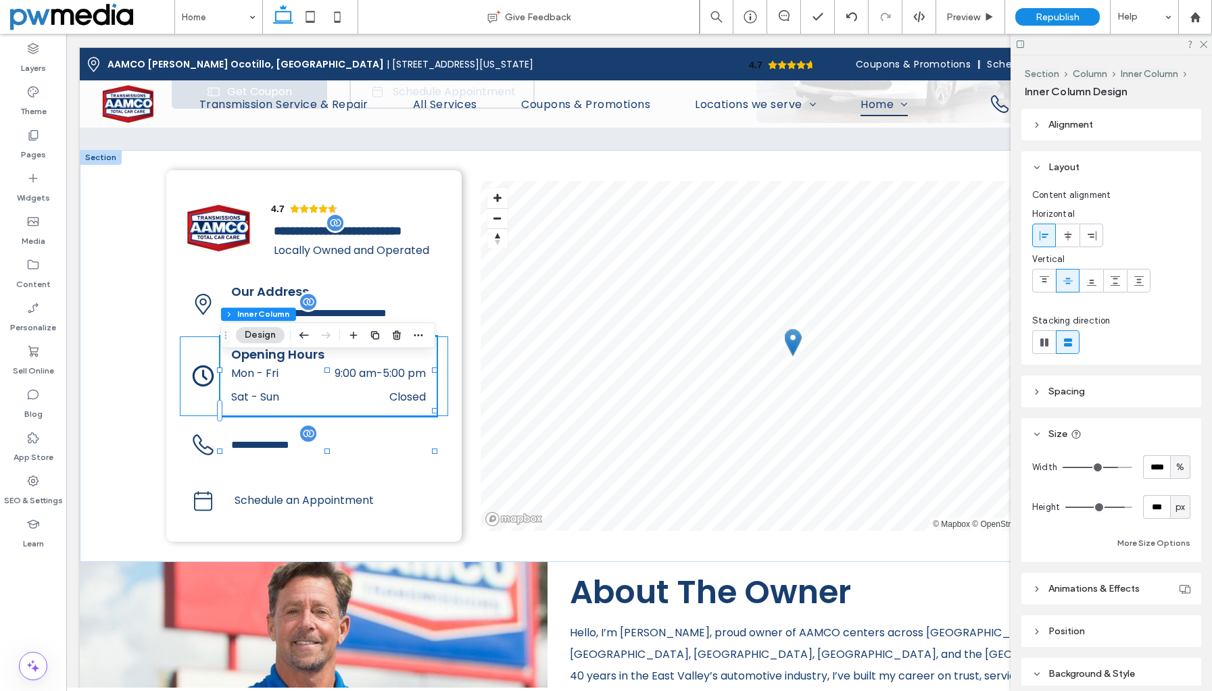
click at [301, 363] on span "Opening Hours" at bounding box center [277, 354] width 93 height 17
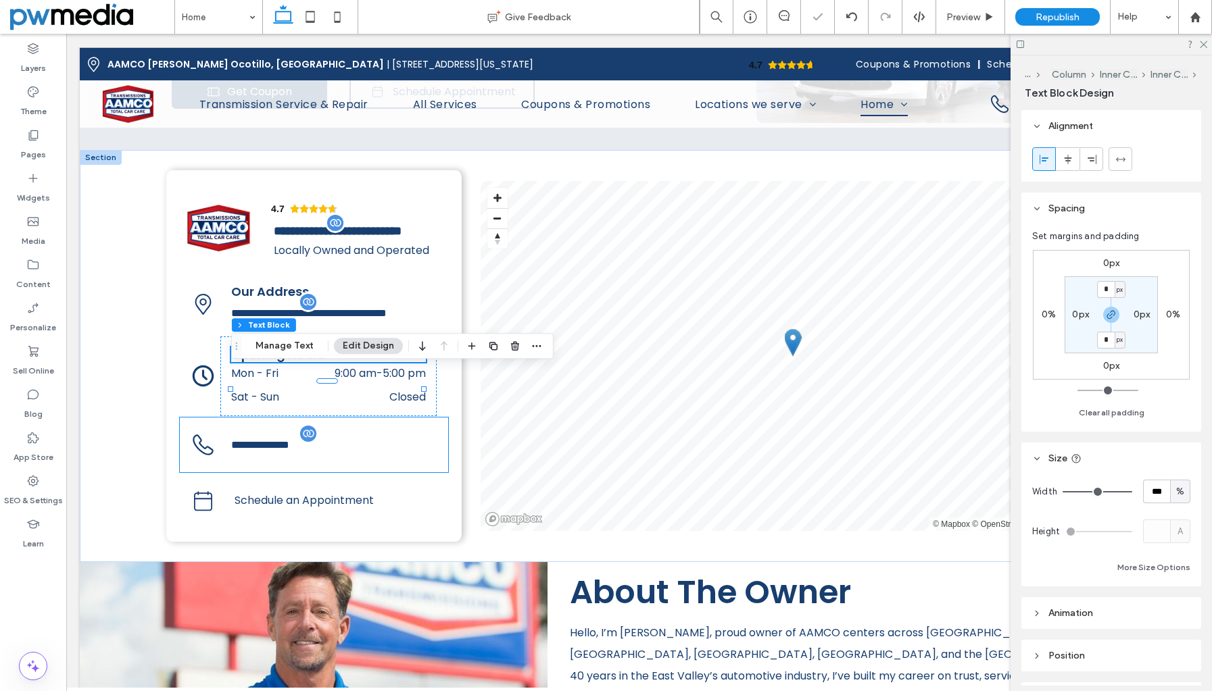
click at [284, 453] on div "**********" at bounding box center [328, 445] width 216 height 55
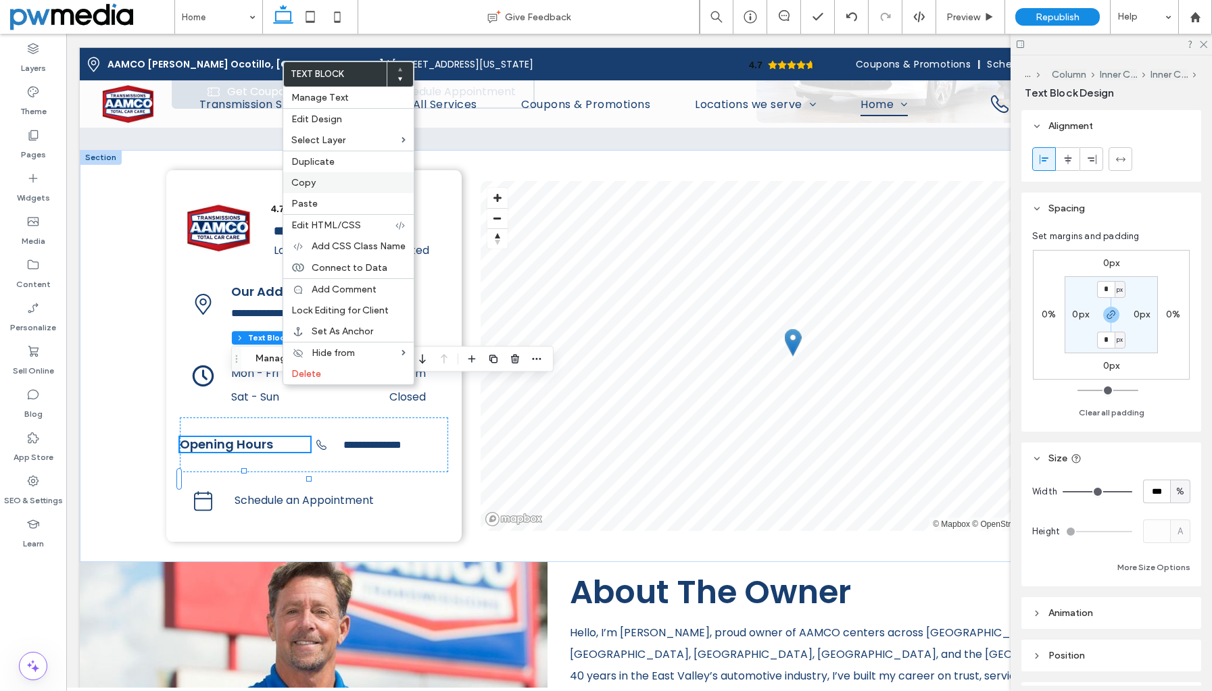
click at [319, 184] on label "Copy" at bounding box center [348, 182] width 114 height 11
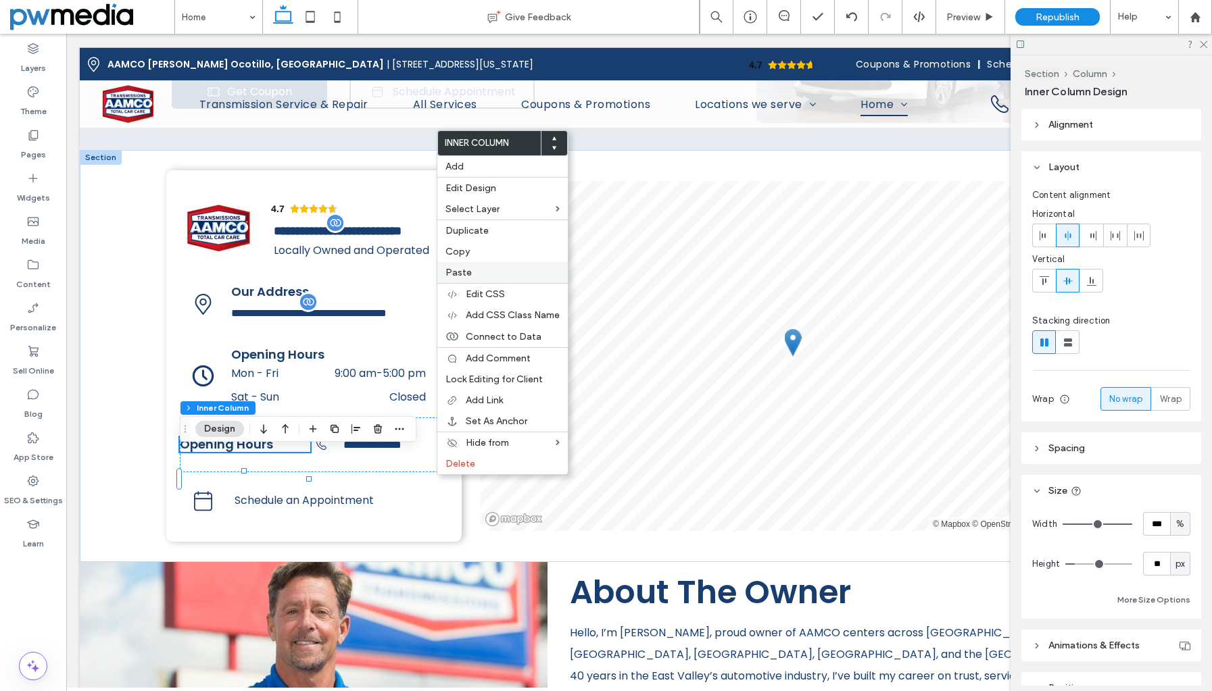
click at [453, 264] on div "Paste" at bounding box center [502, 272] width 130 height 21
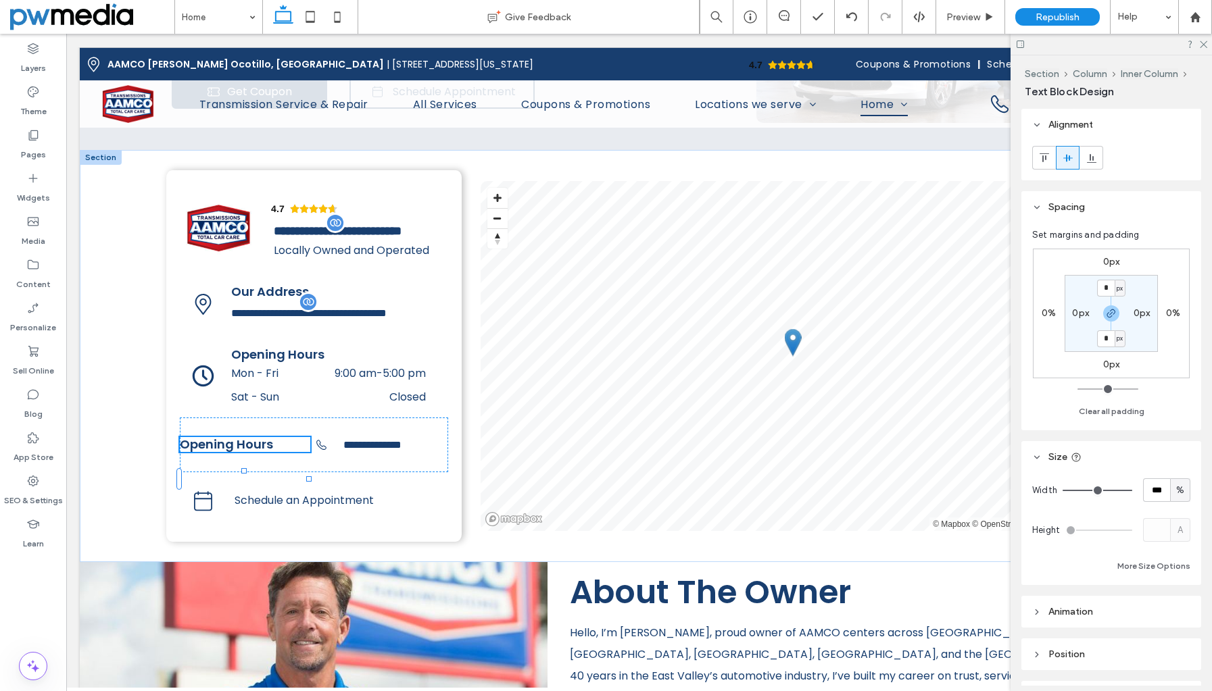
type input "**"
type input "****"
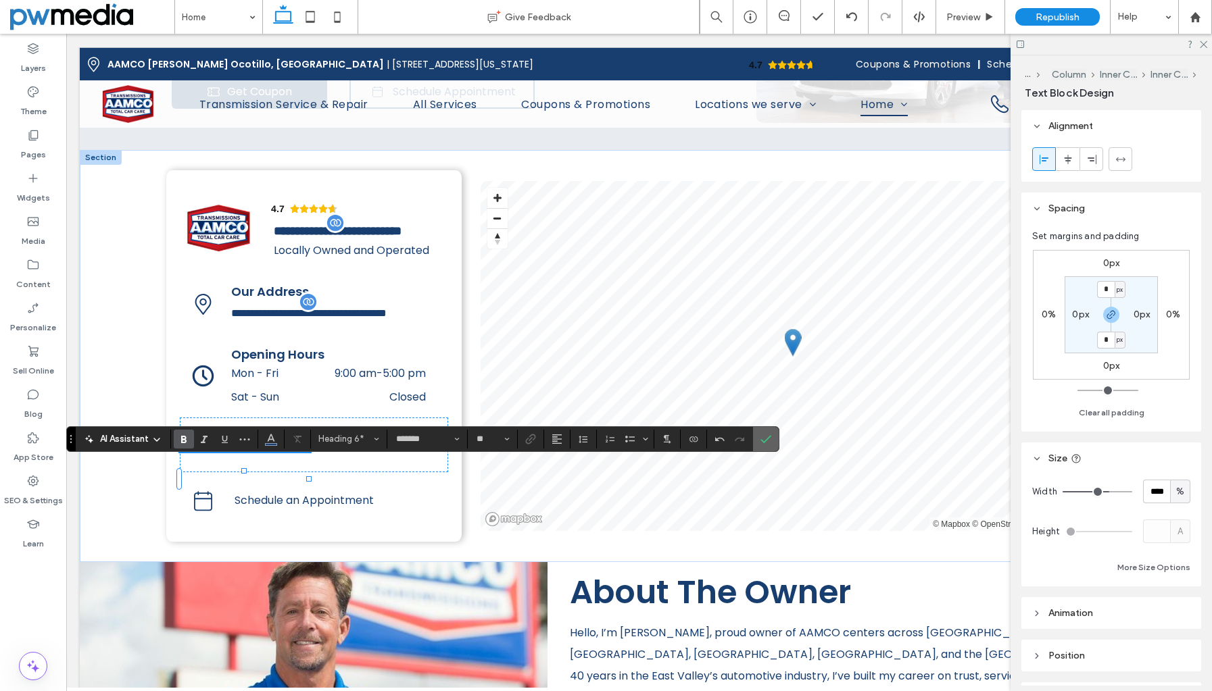
click at [760, 434] on icon "Confirm" at bounding box center [765, 439] width 11 height 11
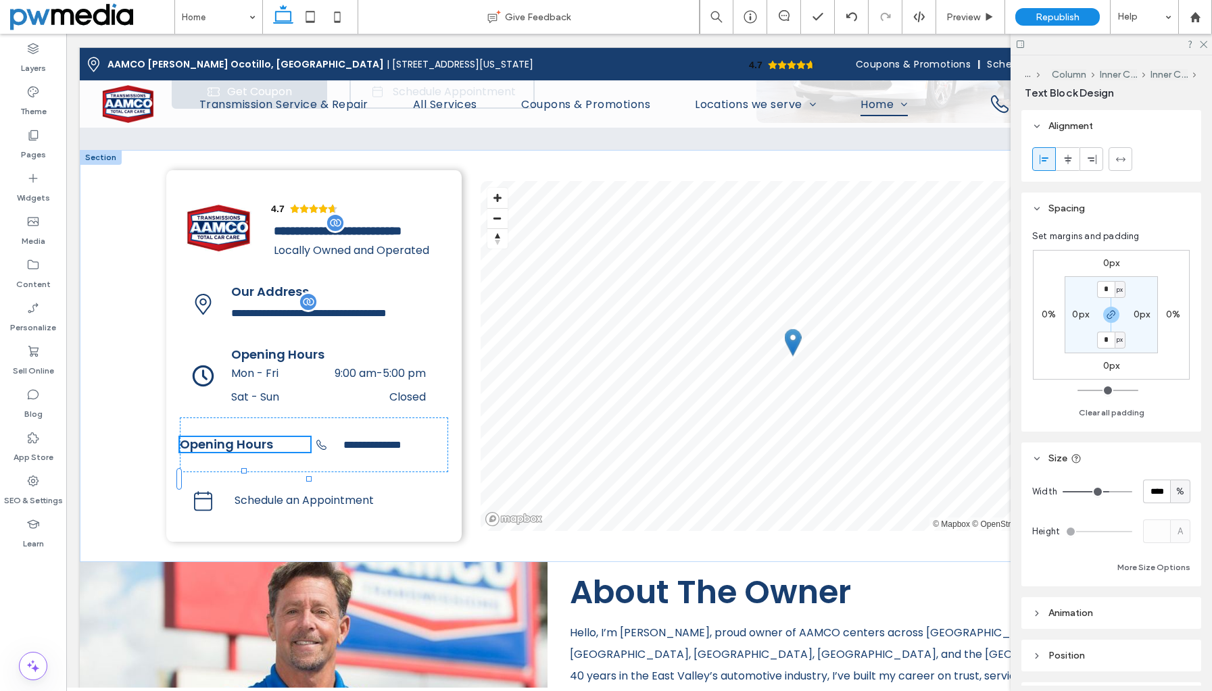
type input "*******"
type input "**"
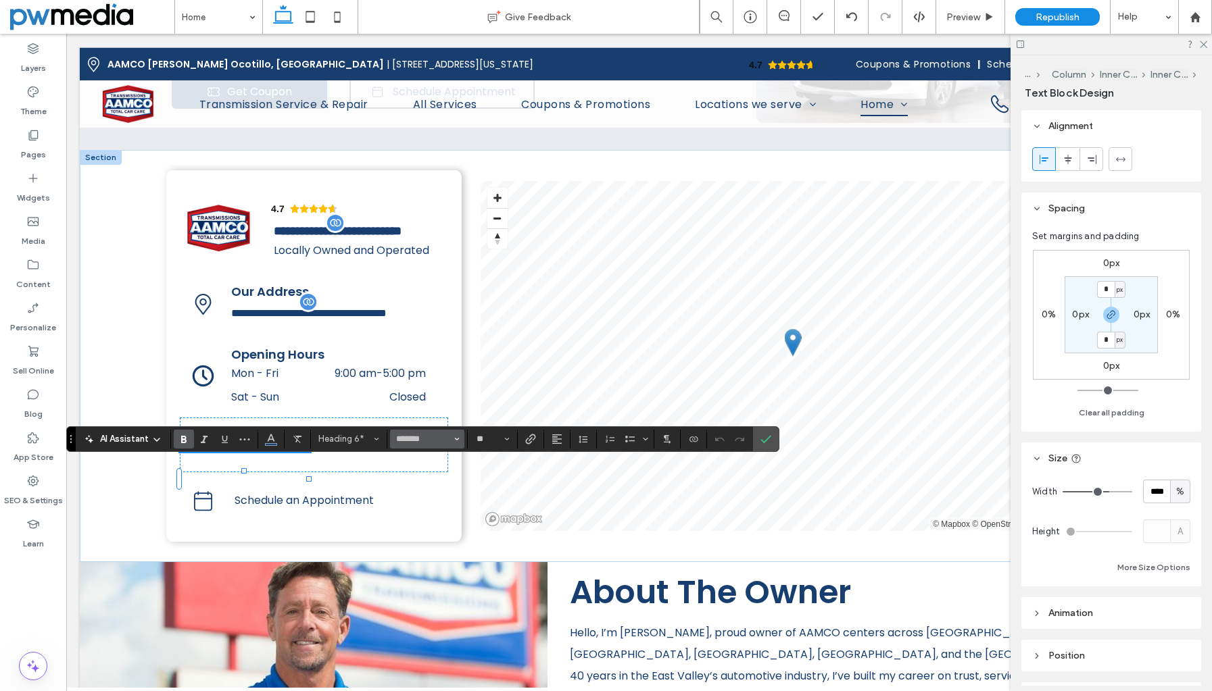
click at [457, 437] on icon "Font & Font weight" at bounding box center [456, 439] width 5 height 5
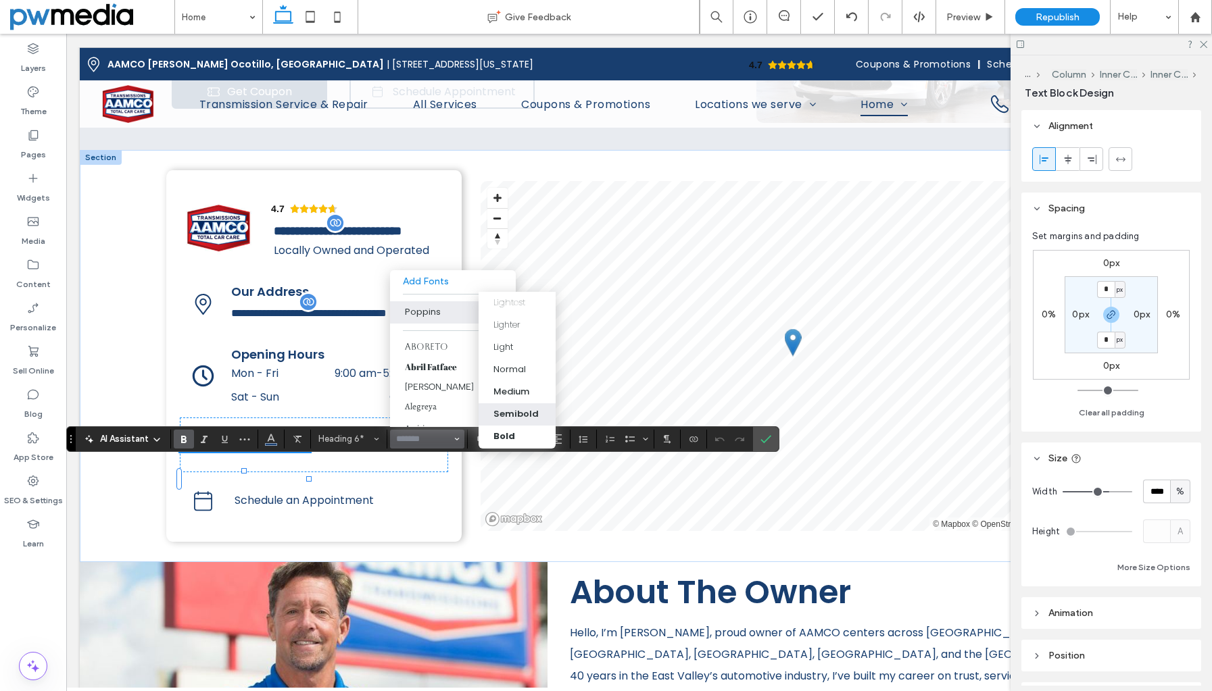
click at [516, 413] on div "Semibold" at bounding box center [515, 414] width 45 height 14
type input "*******"
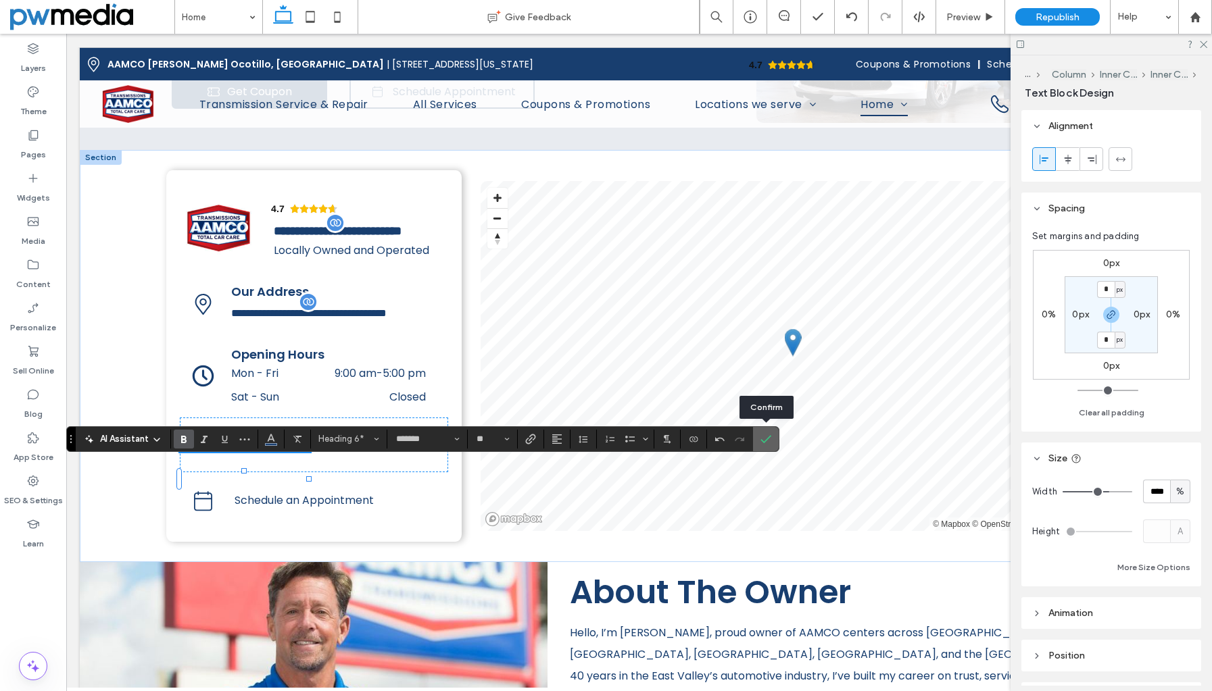
click at [769, 440] on icon "Confirm" at bounding box center [765, 439] width 11 height 11
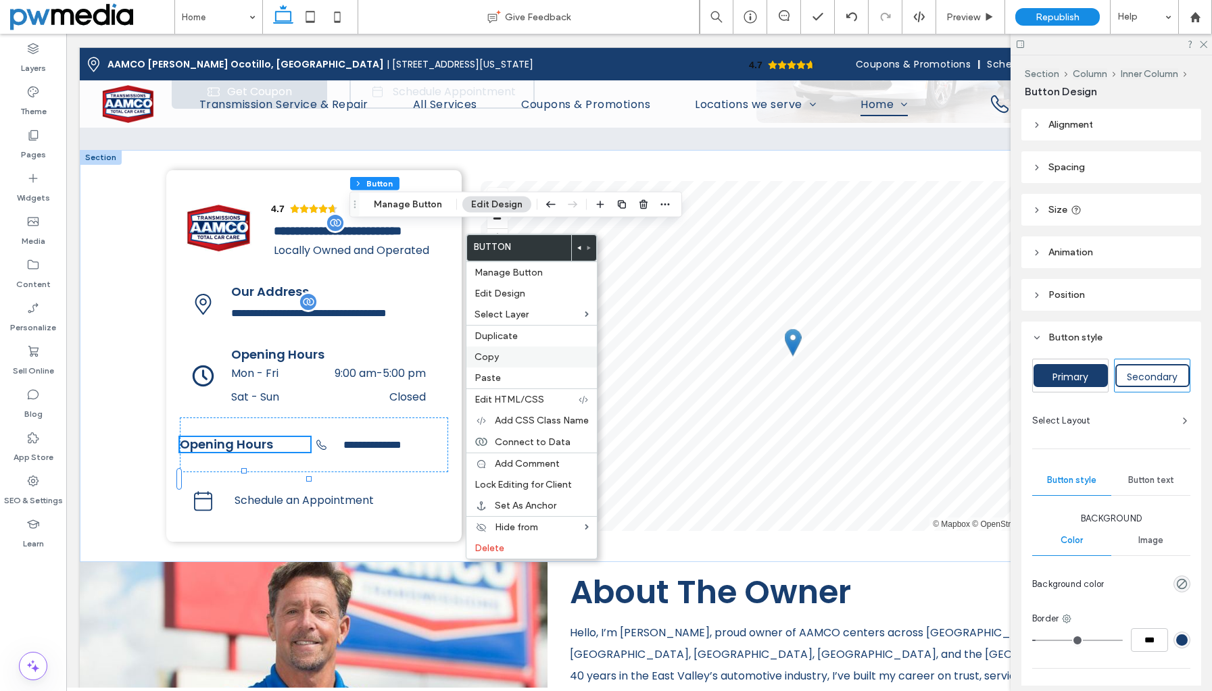
click at [503, 353] on label "Copy" at bounding box center [531, 356] width 114 height 11
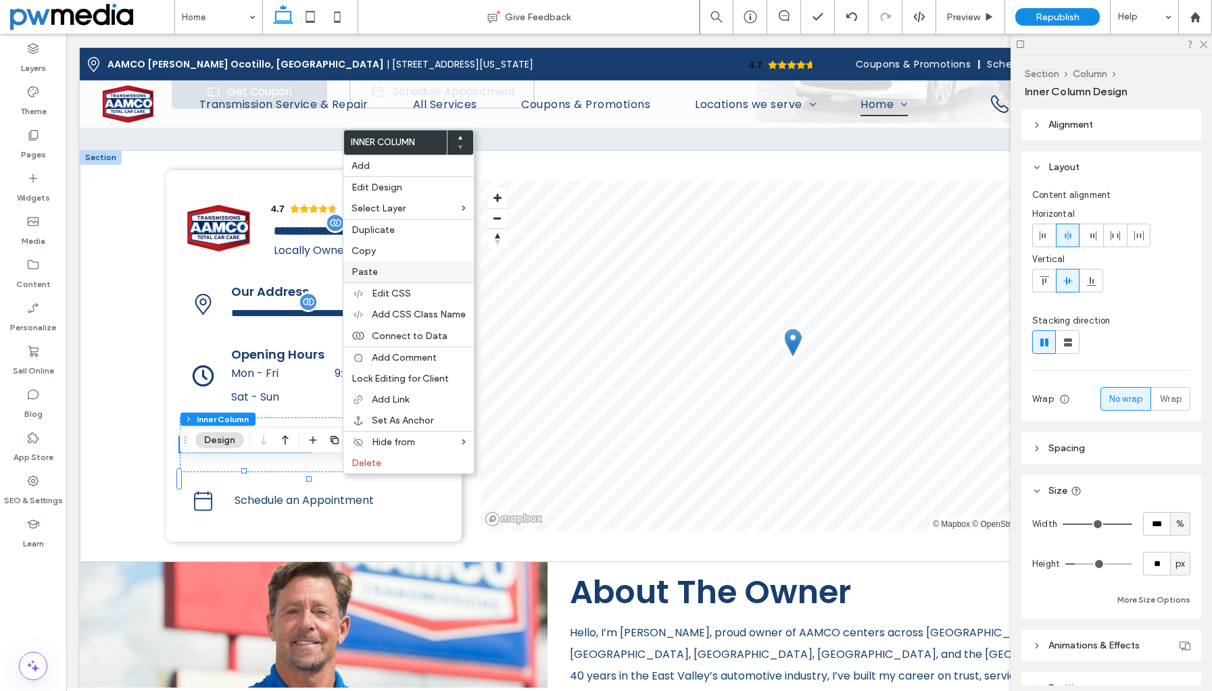
click at [392, 268] on label "Paste" at bounding box center [408, 271] width 114 height 11
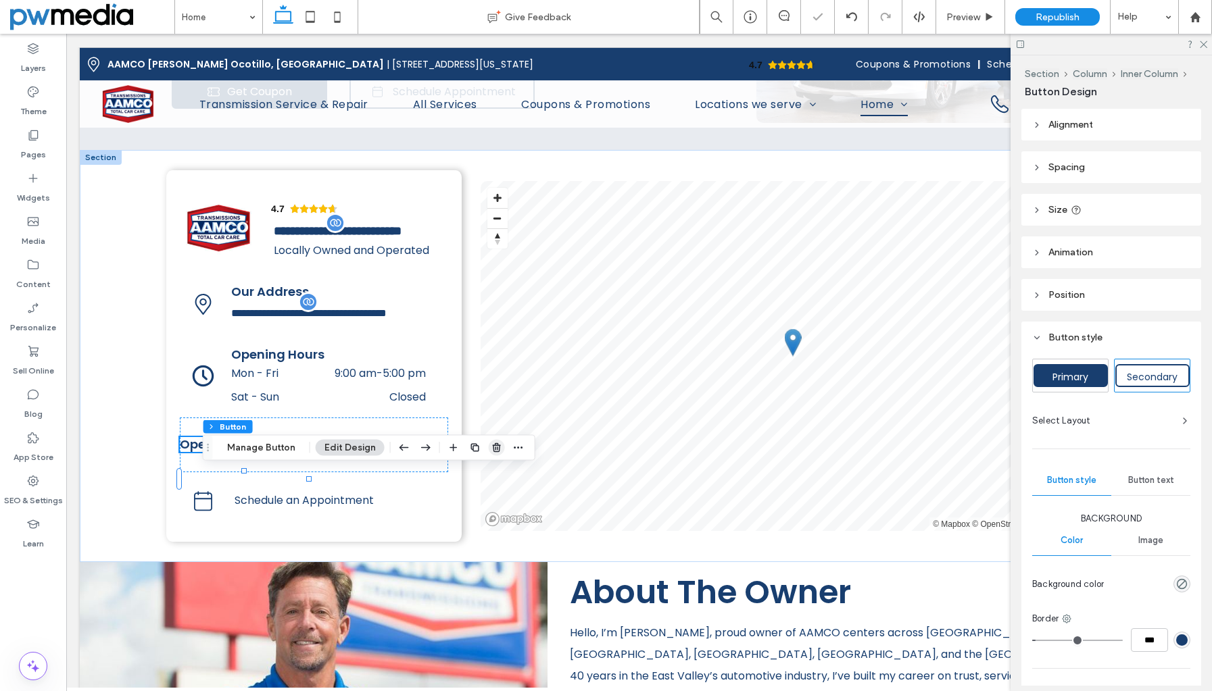
click at [494, 441] on span "button" at bounding box center [497, 448] width 16 height 16
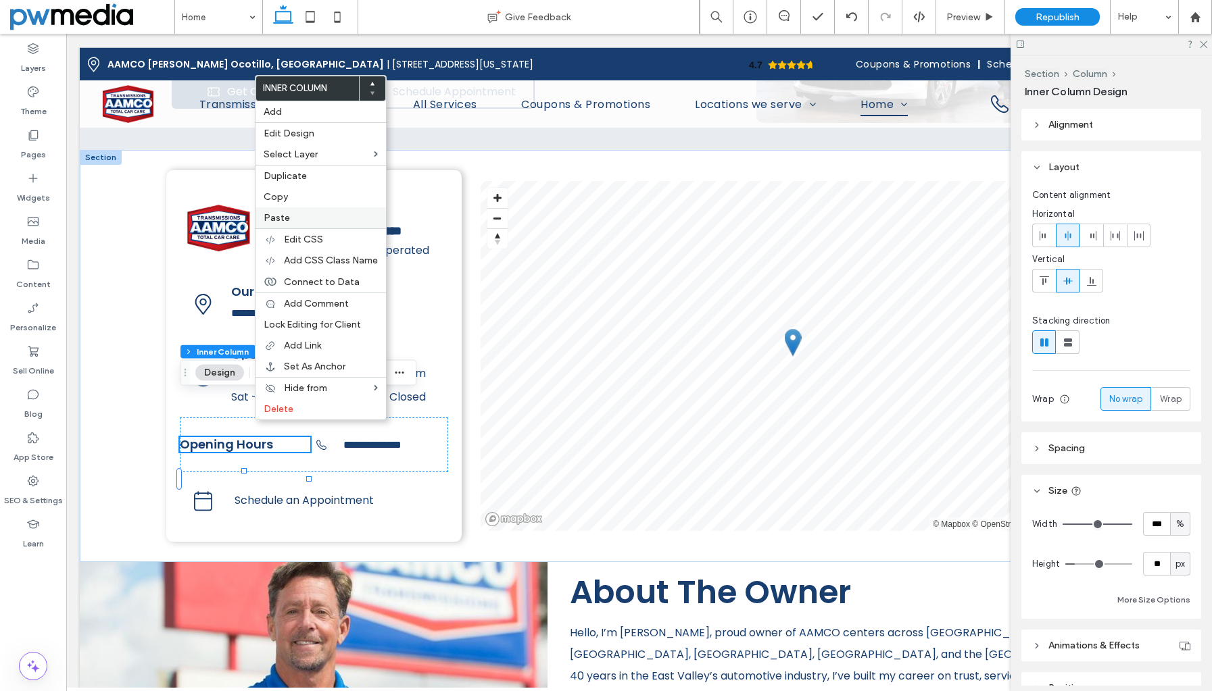
click at [303, 214] on label "Paste" at bounding box center [321, 217] width 114 height 11
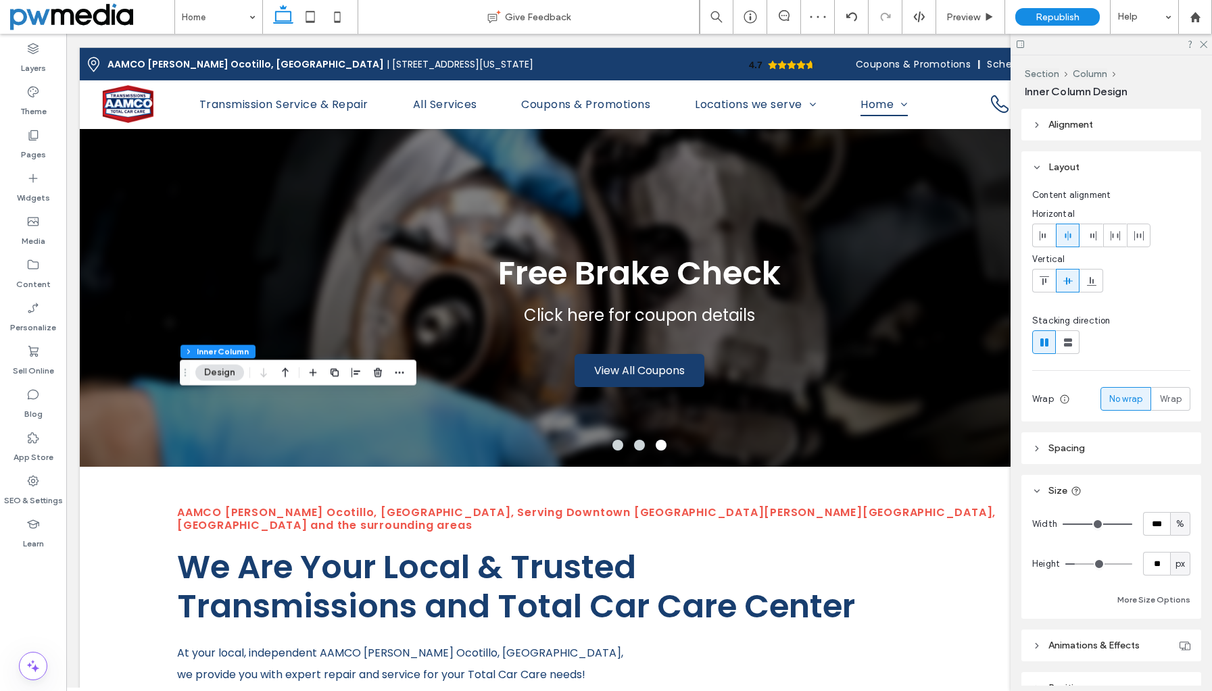
scroll to position [2483, 0]
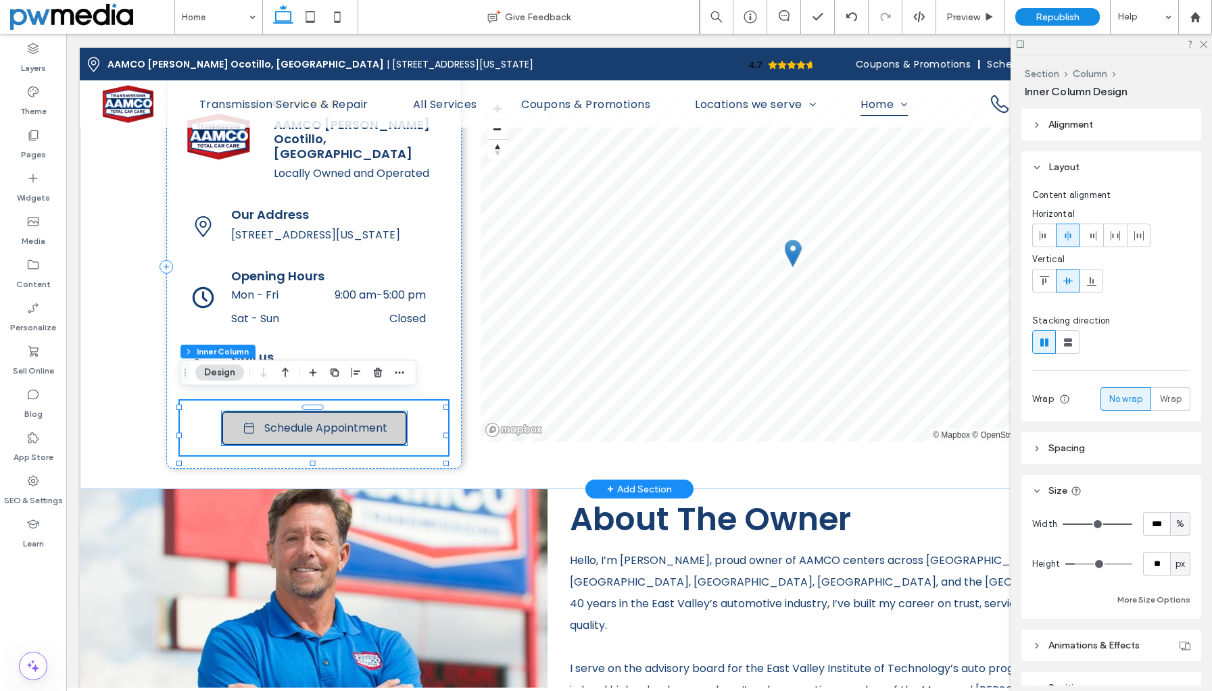
click at [399, 429] on link "Schedule Appointment" at bounding box center [314, 429] width 185 height 34
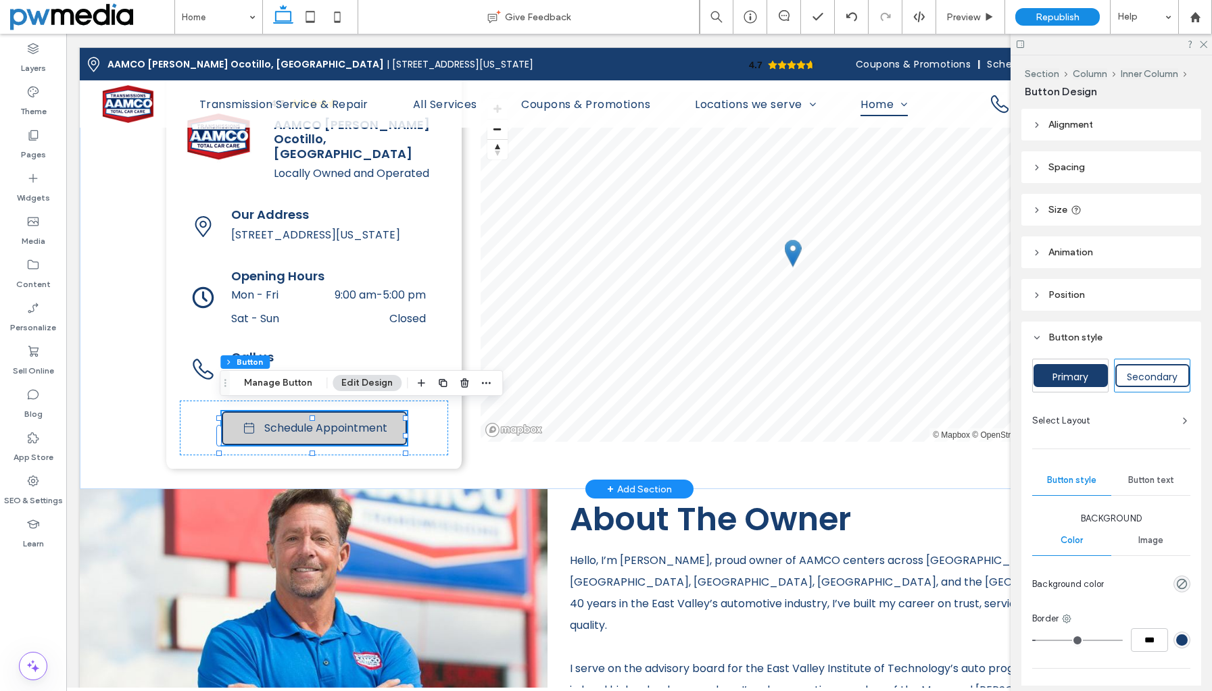
type input "**"
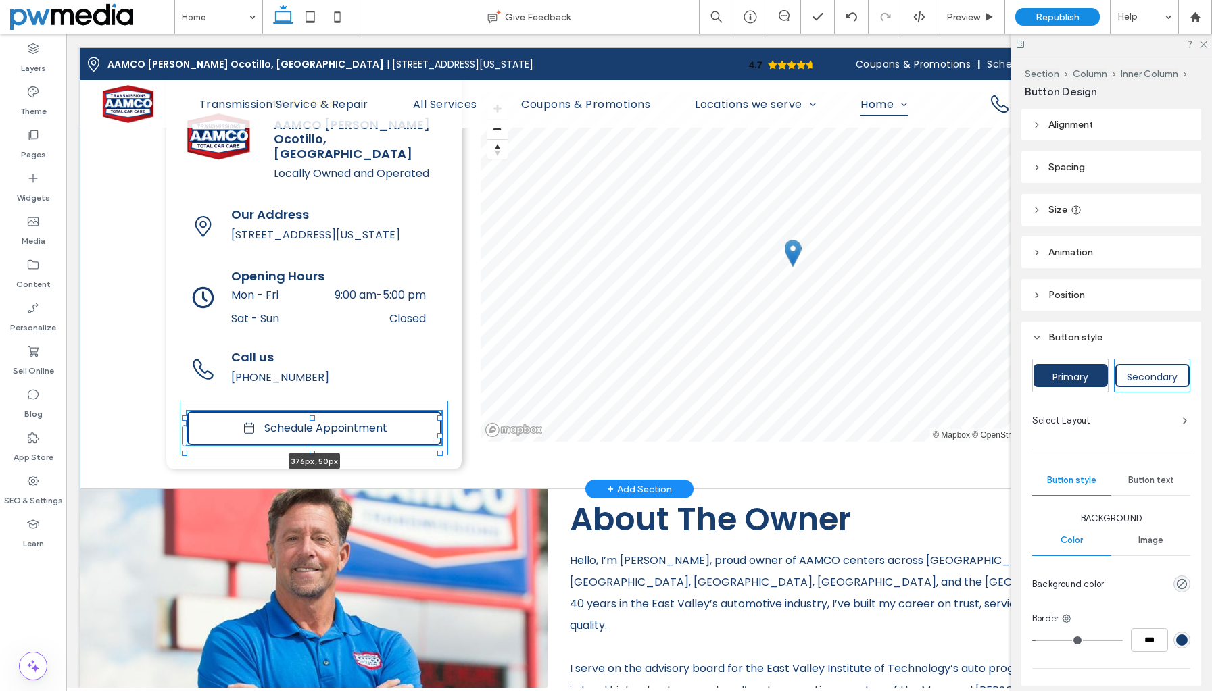
drag, startPoint x: 405, startPoint y: 424, endPoint x: 439, endPoint y: 422, distance: 34.5
click at [439, 433] on div at bounding box center [439, 435] width 5 height 5
type input "***"
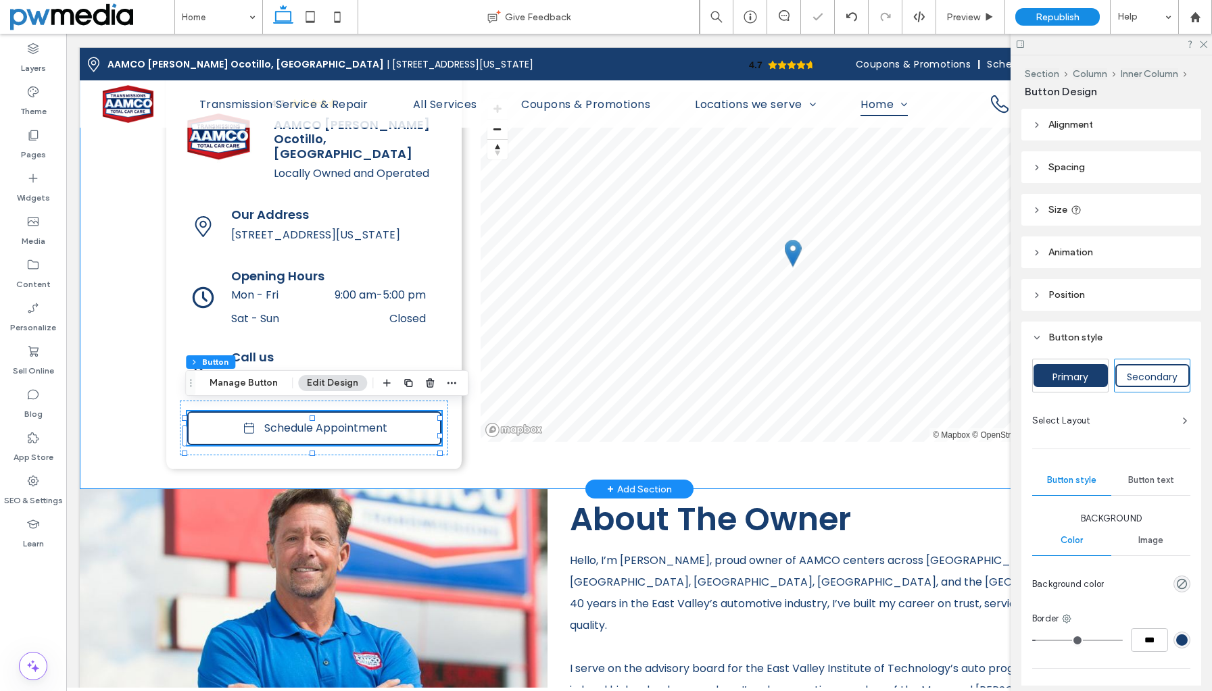
click at [123, 395] on div "4.7 Panel only seen by widget owner Edit widget Views 0% Share 🔥" at bounding box center [639, 267] width 1118 height 445
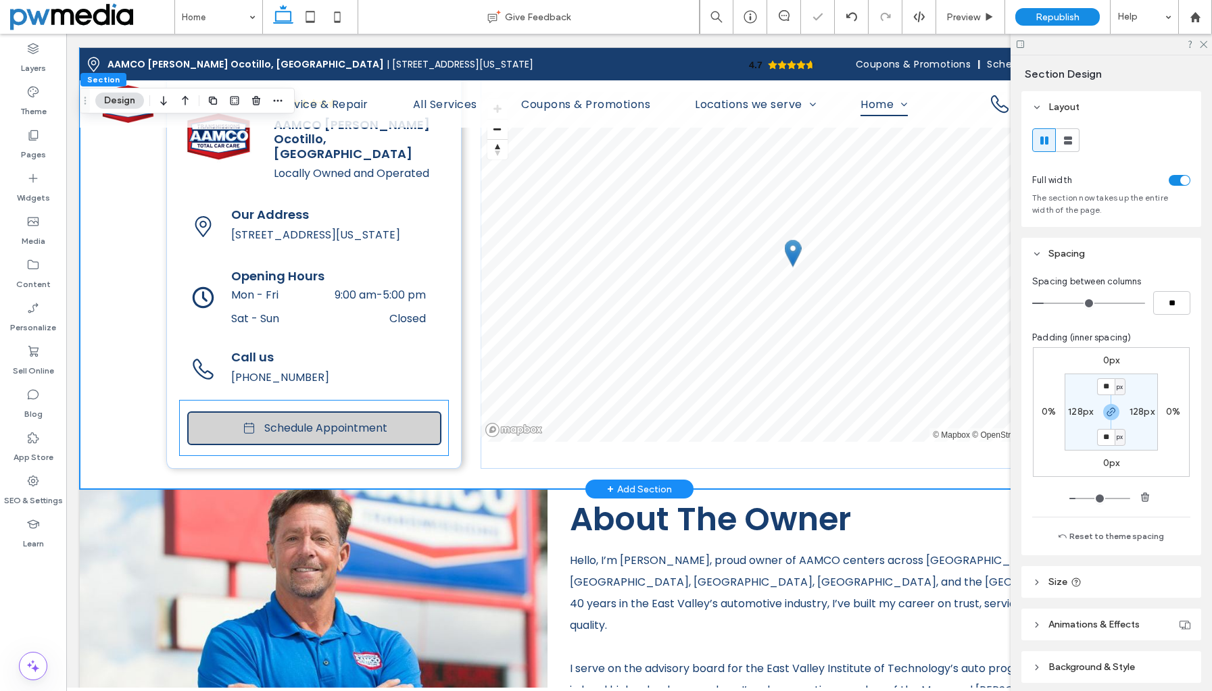
click at [208, 424] on link "Schedule Appointment" at bounding box center [314, 429] width 254 height 34
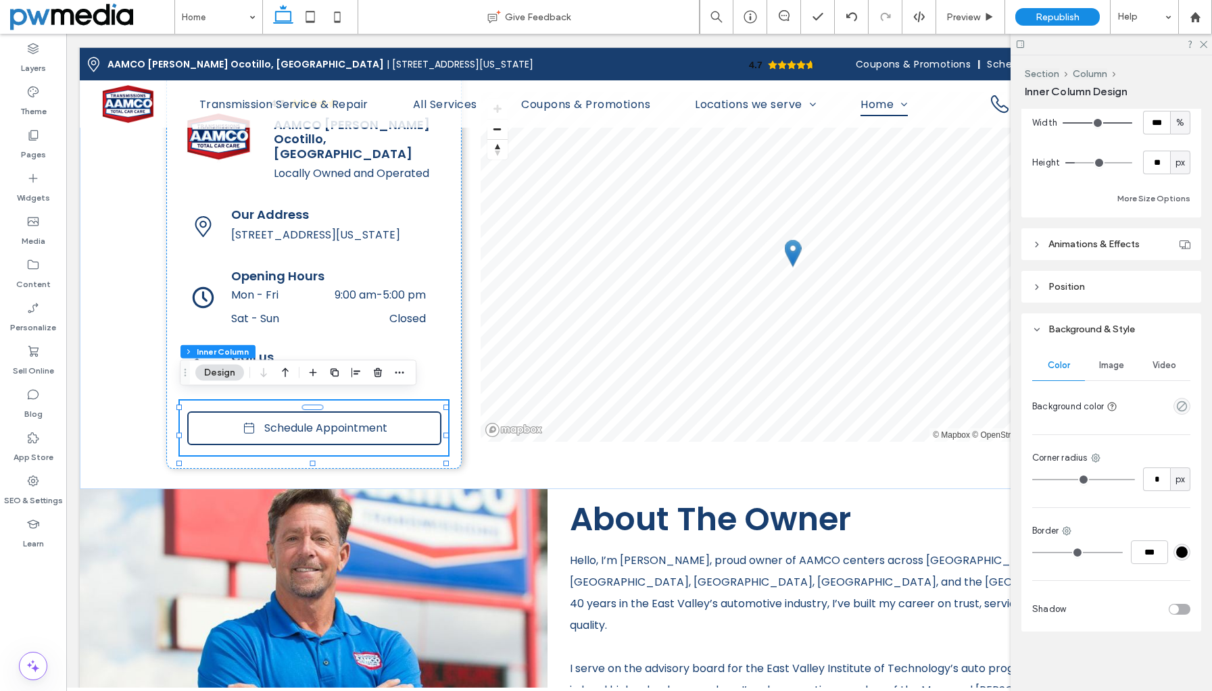
scroll to position [199, 0]
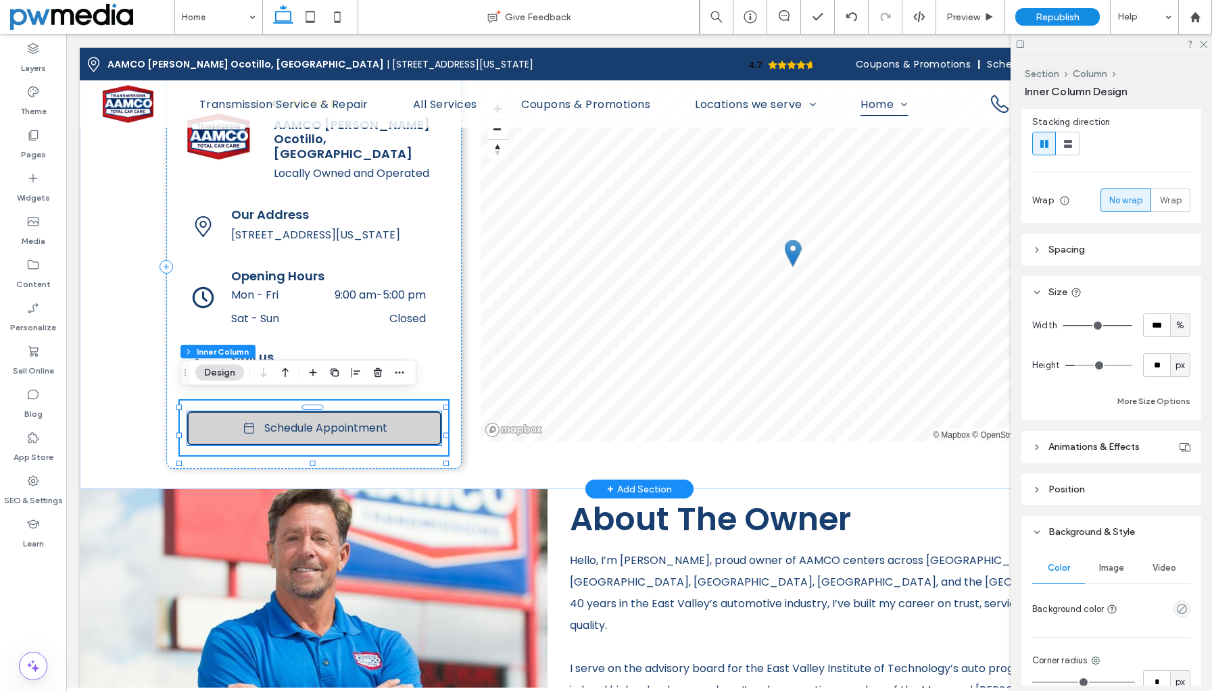
click at [394, 428] on link "Schedule Appointment" at bounding box center [314, 429] width 254 height 34
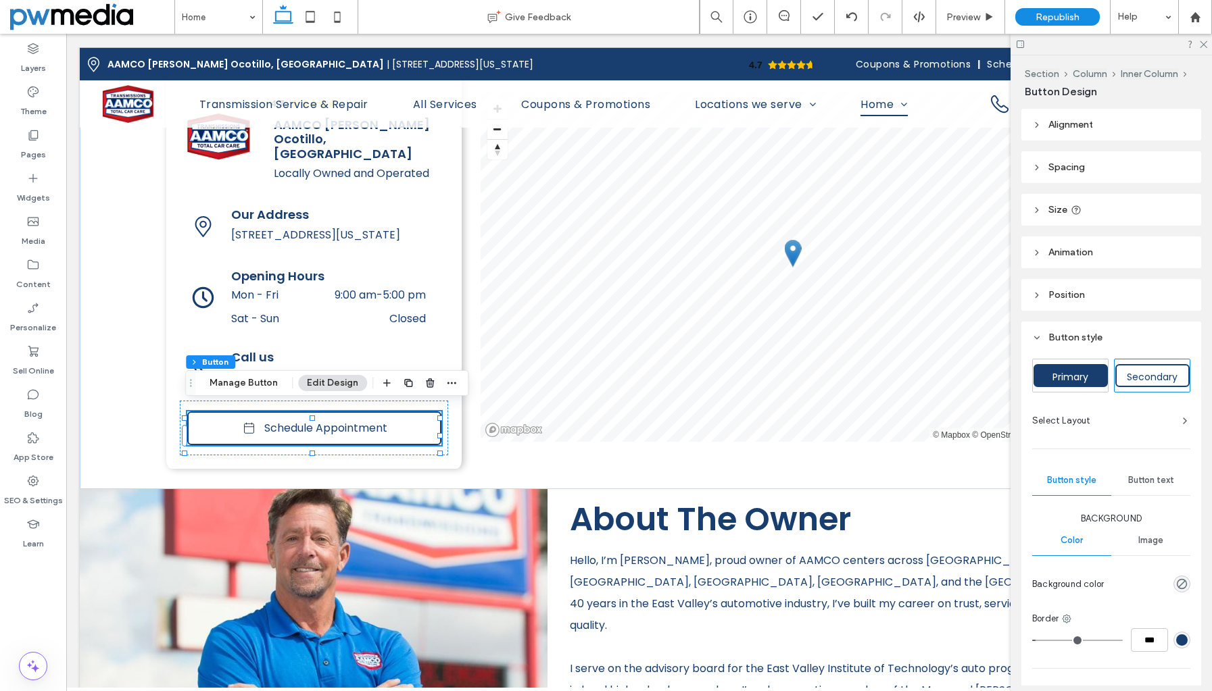
click at [1087, 374] on span "Primary" at bounding box center [1069, 377] width 45 height 14
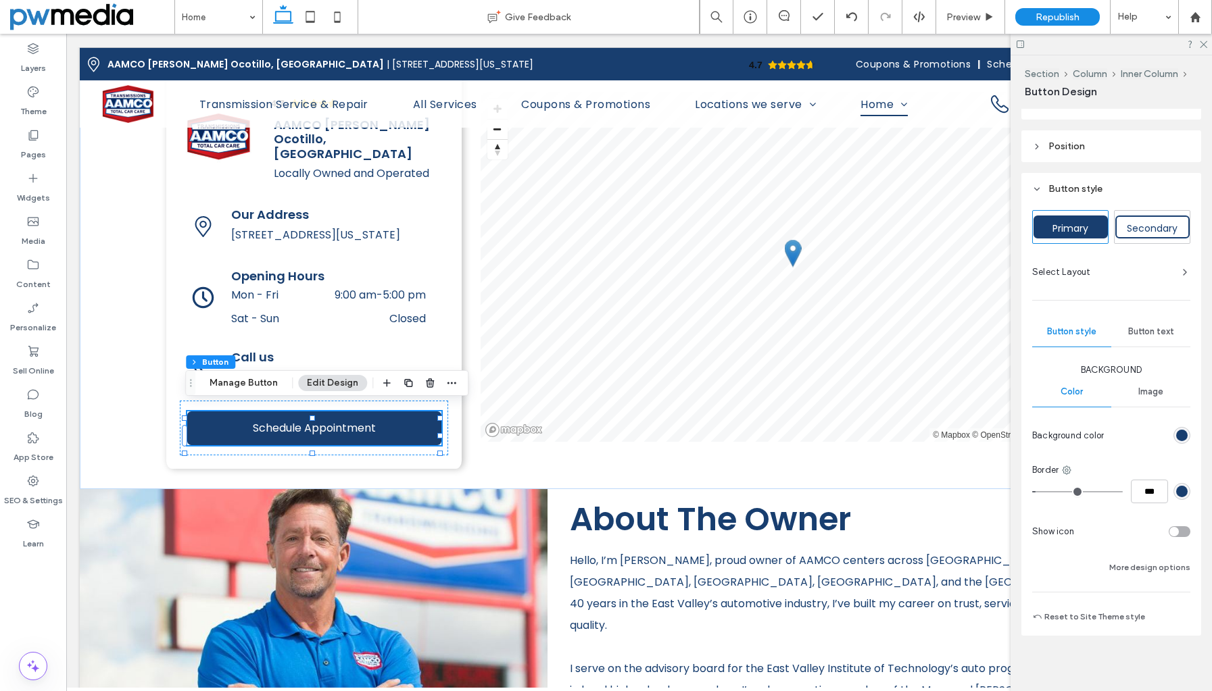
scroll to position [153, 0]
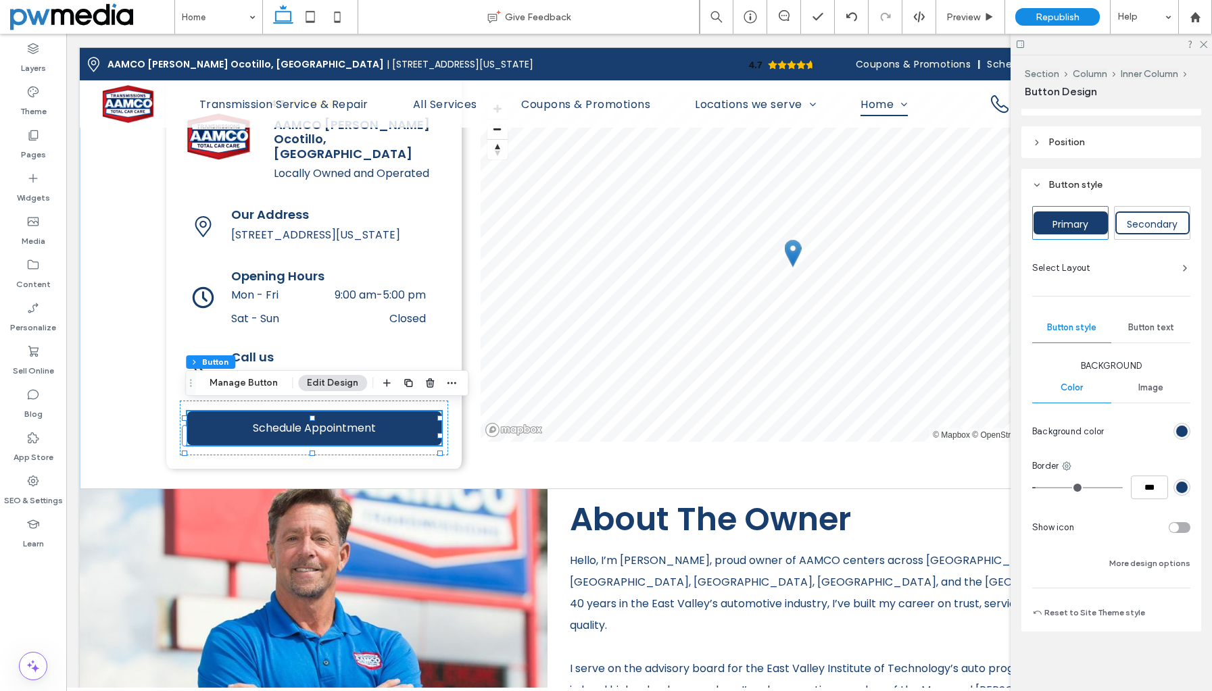
click at [1169, 528] on div "toggle" at bounding box center [1173, 527] width 9 height 9
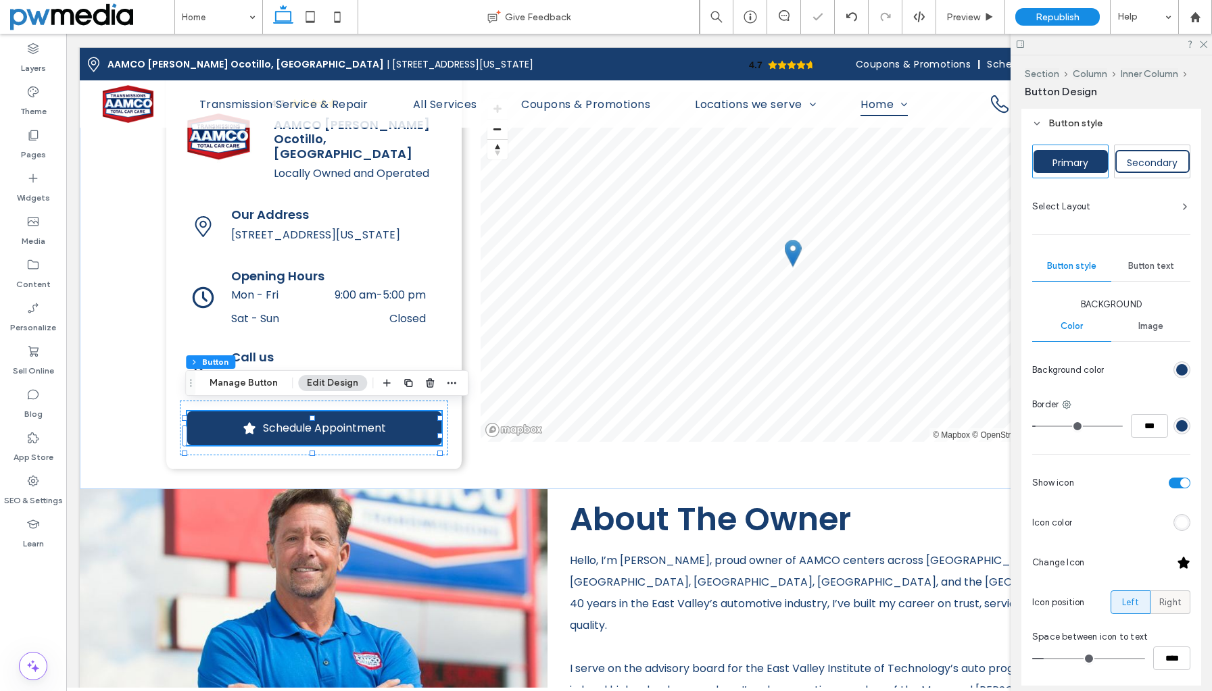
scroll to position [288, 0]
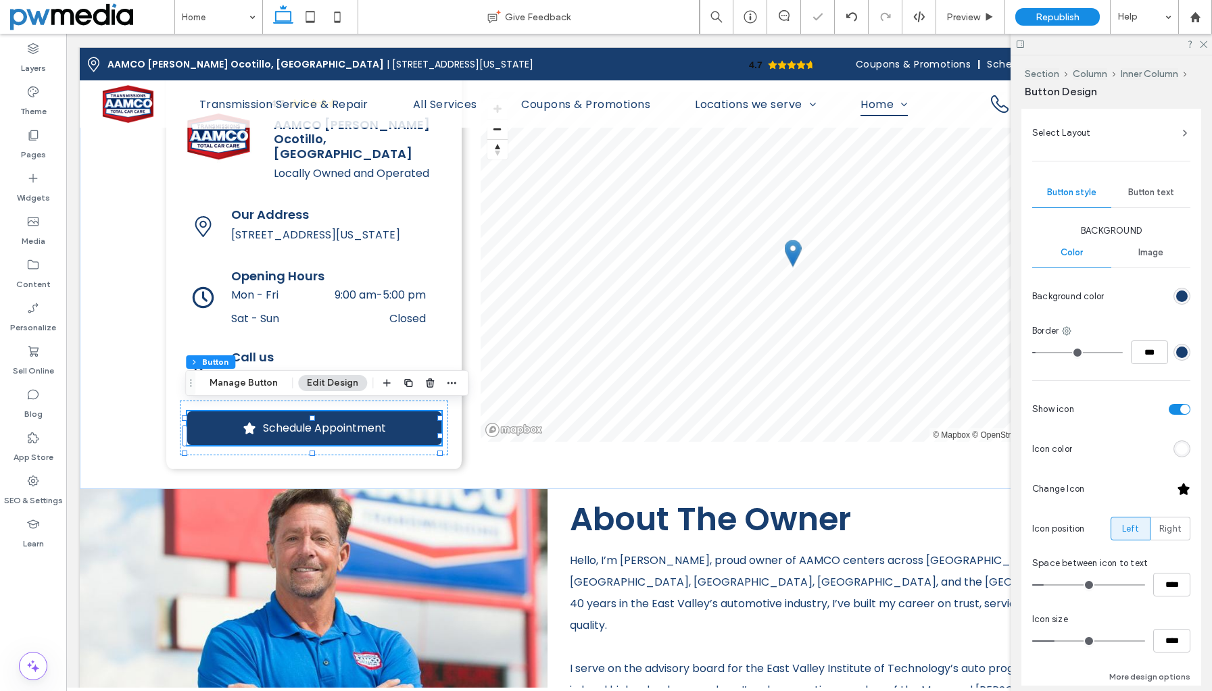
click at [1178, 488] on div at bounding box center [1183, 489] width 14 height 14
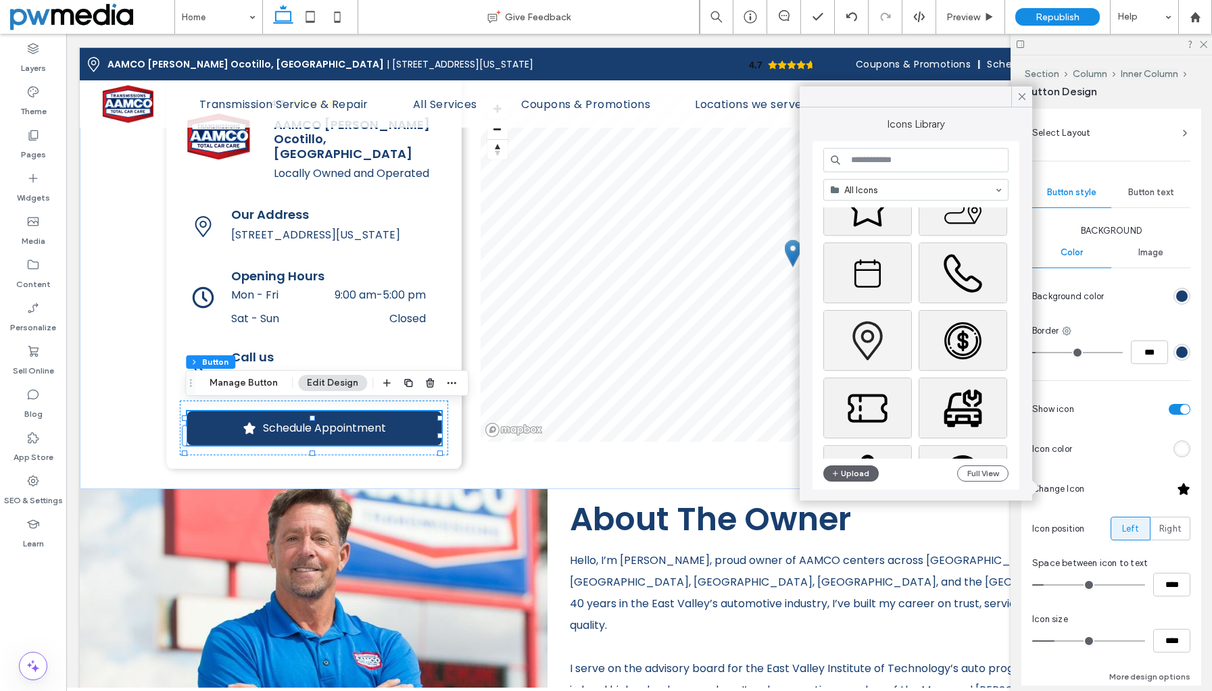
scroll to position [795, 0]
click at [862, 274] on div "Select" at bounding box center [867, 273] width 89 height 61
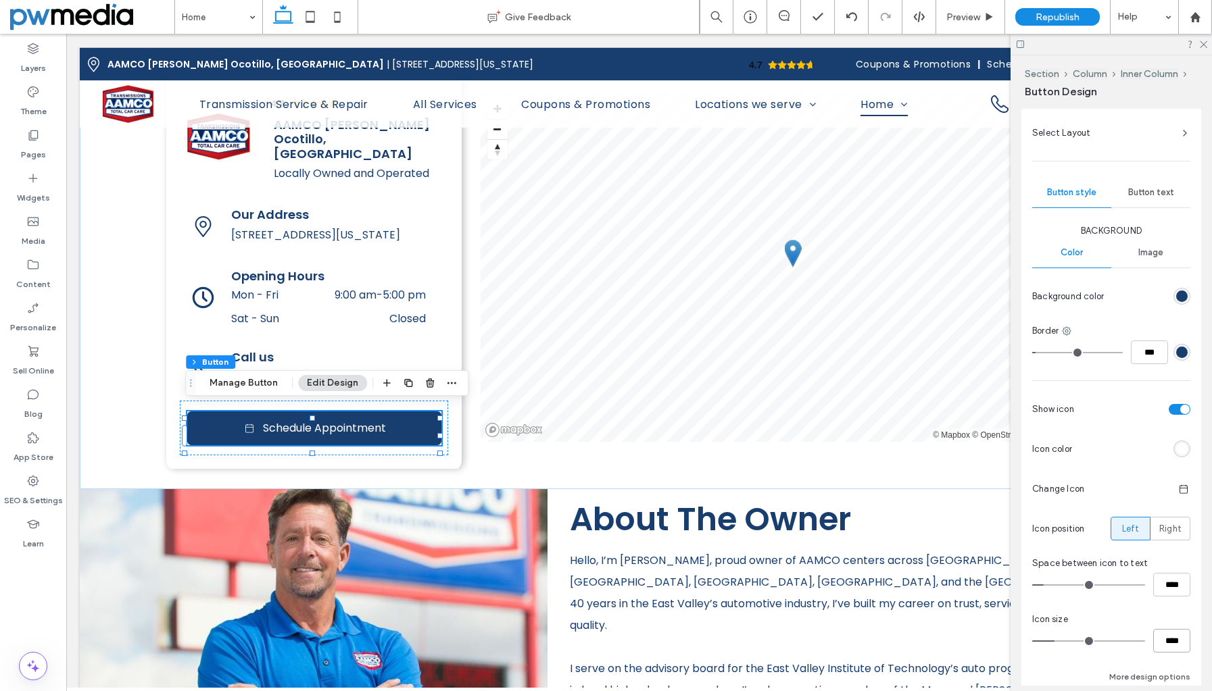
click at [1171, 641] on input "****" at bounding box center [1171, 641] width 37 height 24
type input "**"
click at [1137, 609] on div "Background Color Image Background color Border *** Show icon Icon color Change …" at bounding box center [1111, 454] width 158 height 461
click at [1157, 637] on input "****" at bounding box center [1171, 641] width 37 height 24
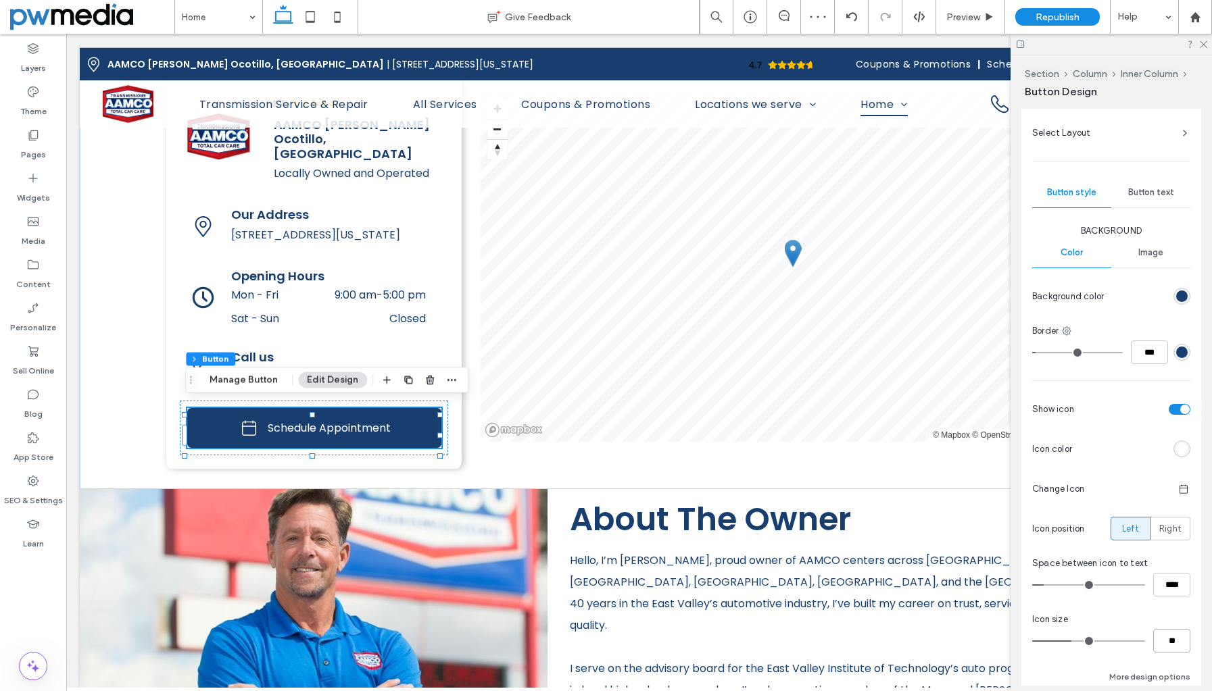
type input "**"
type input "****"
click at [1158, 620] on div "Icon size" at bounding box center [1111, 620] width 158 height 14
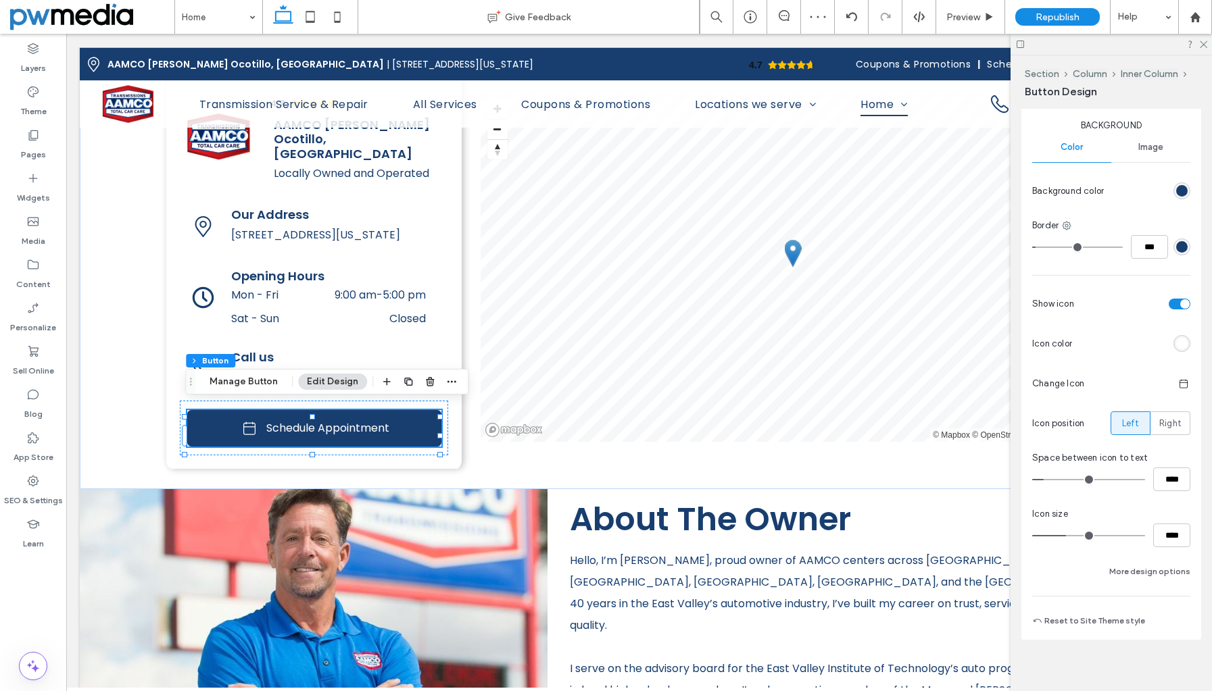
scroll to position [401, 0]
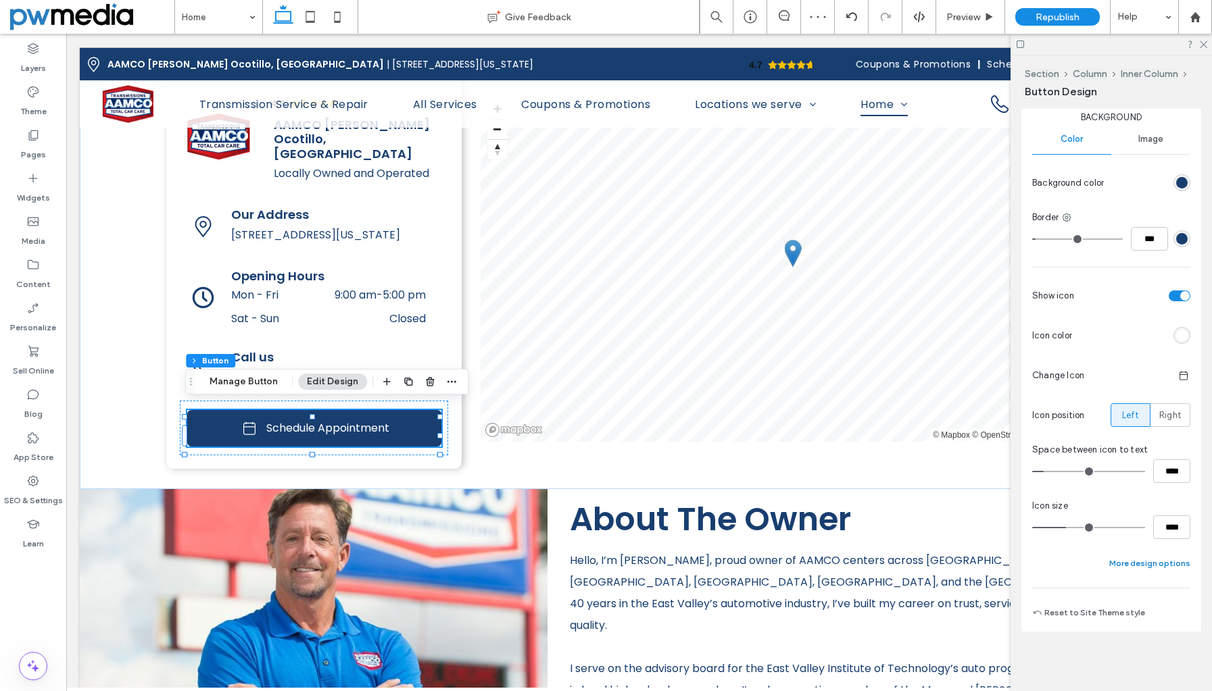
click at [1146, 567] on button "More design options" at bounding box center [1149, 563] width 81 height 16
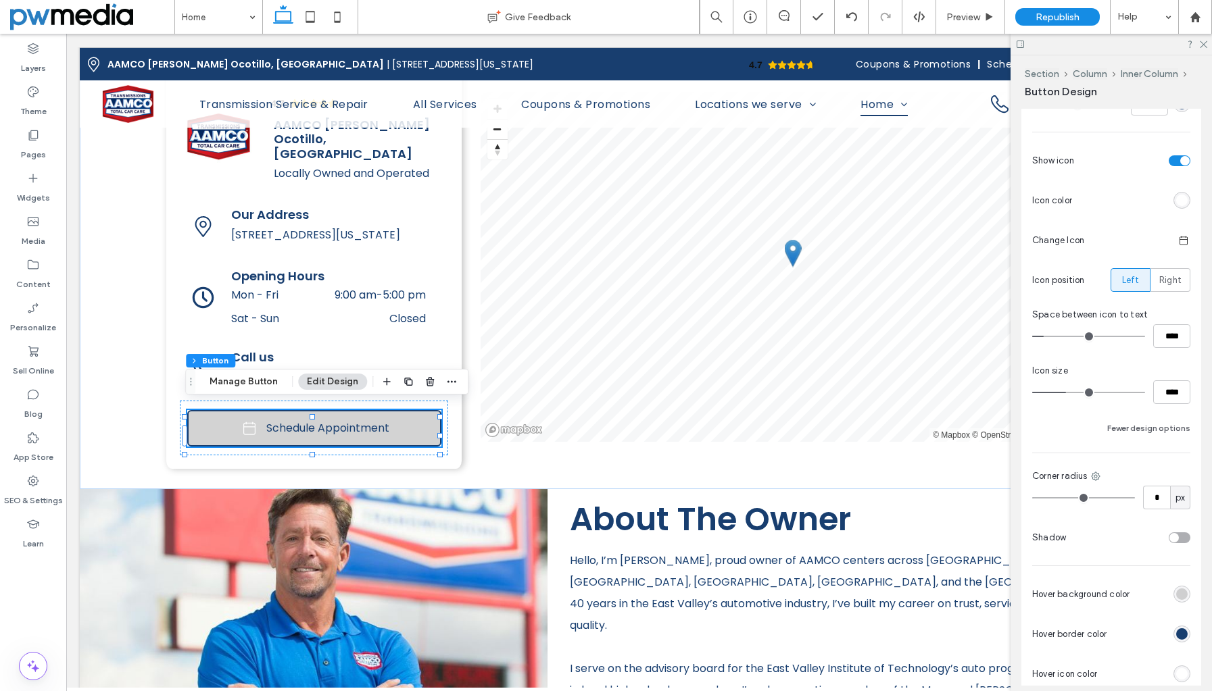
scroll to position [604, 0]
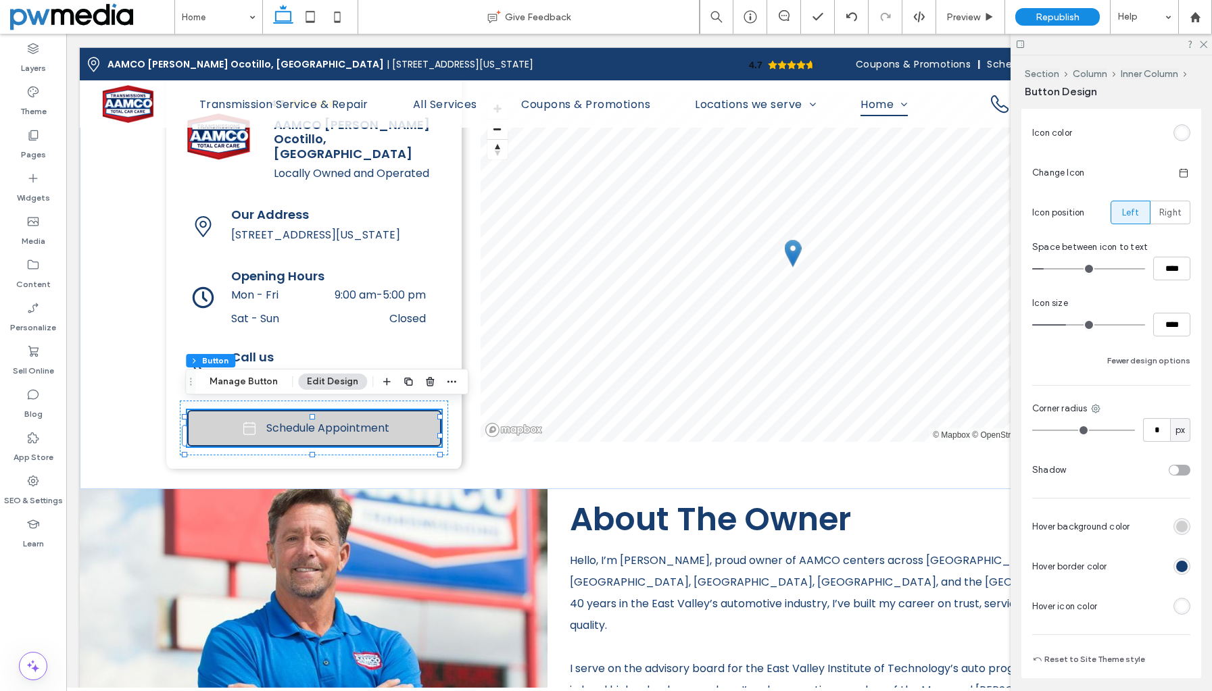
click at [1178, 605] on div "rgb(255, 255, 255)" at bounding box center [1181, 606] width 11 height 11
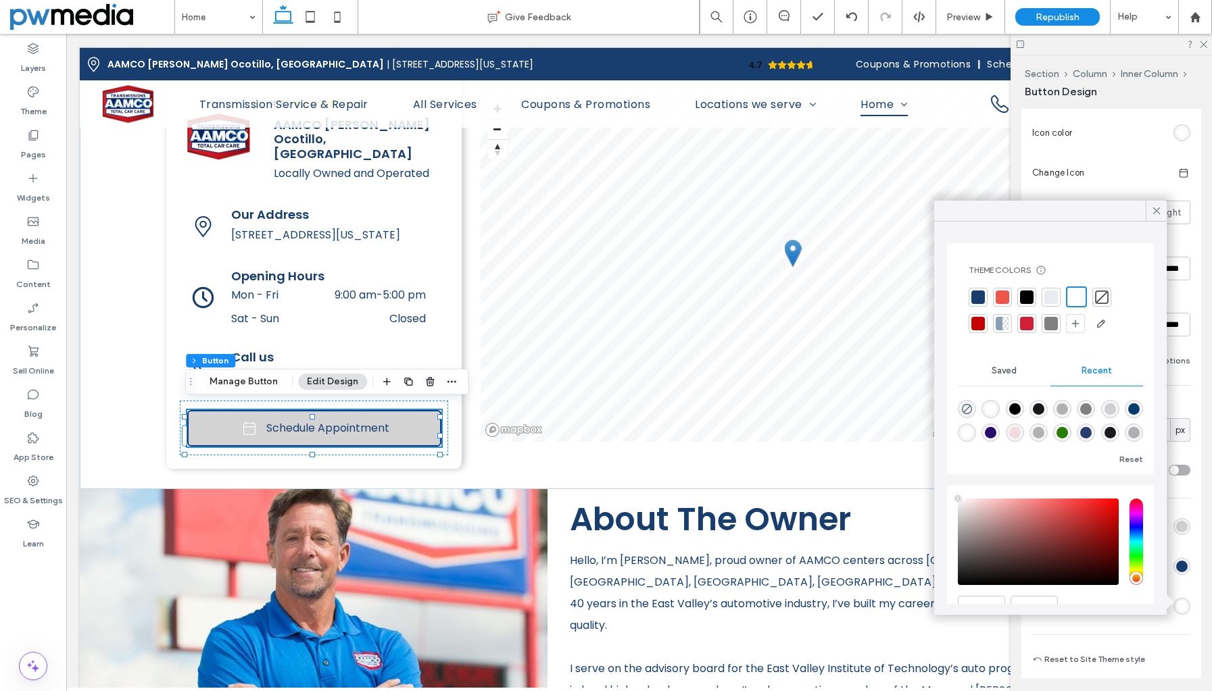
click at [977, 297] on div at bounding box center [978, 298] width 14 height 14
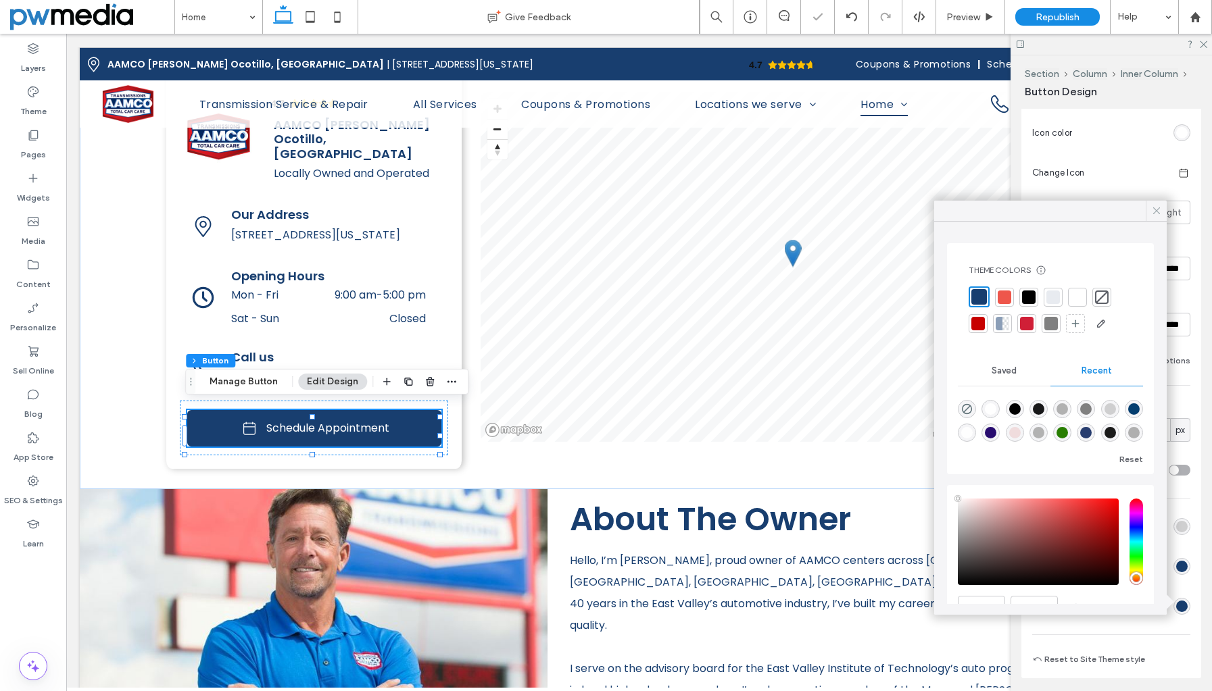
click at [1153, 207] on icon at bounding box center [1156, 211] width 12 height 12
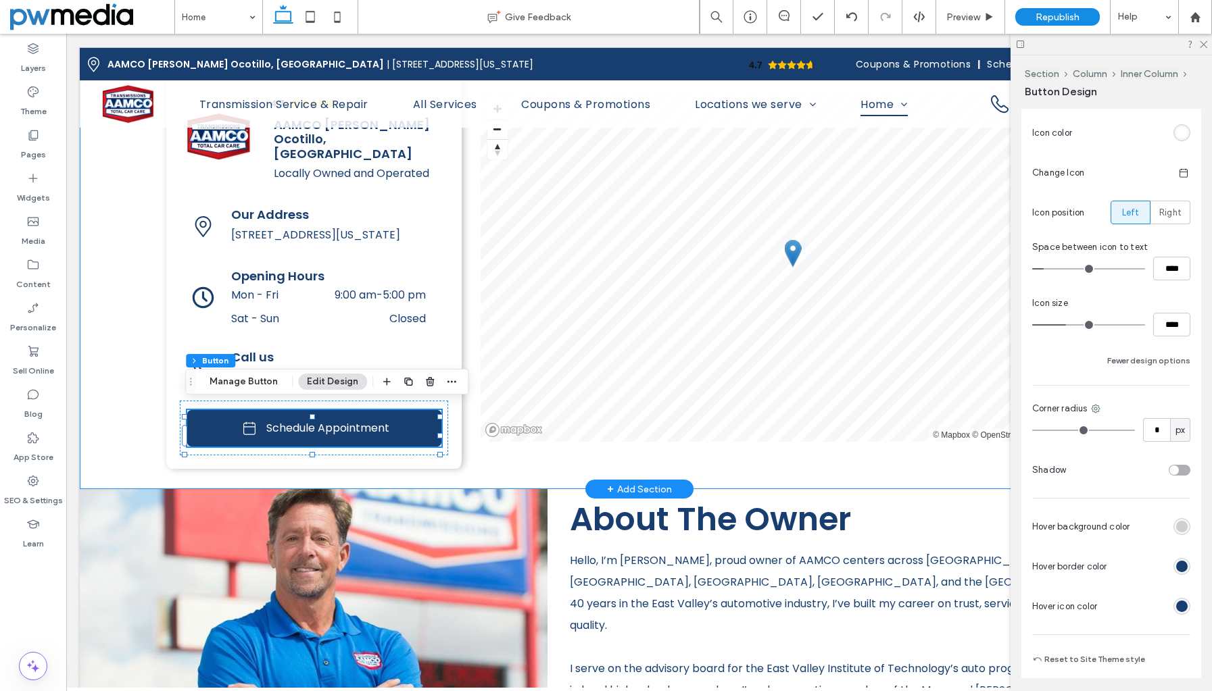
click at [149, 405] on div "4.7 Panel only seen by widget owner Edit widget Views 0% Share 🔥" at bounding box center [639, 267] width 1118 height 445
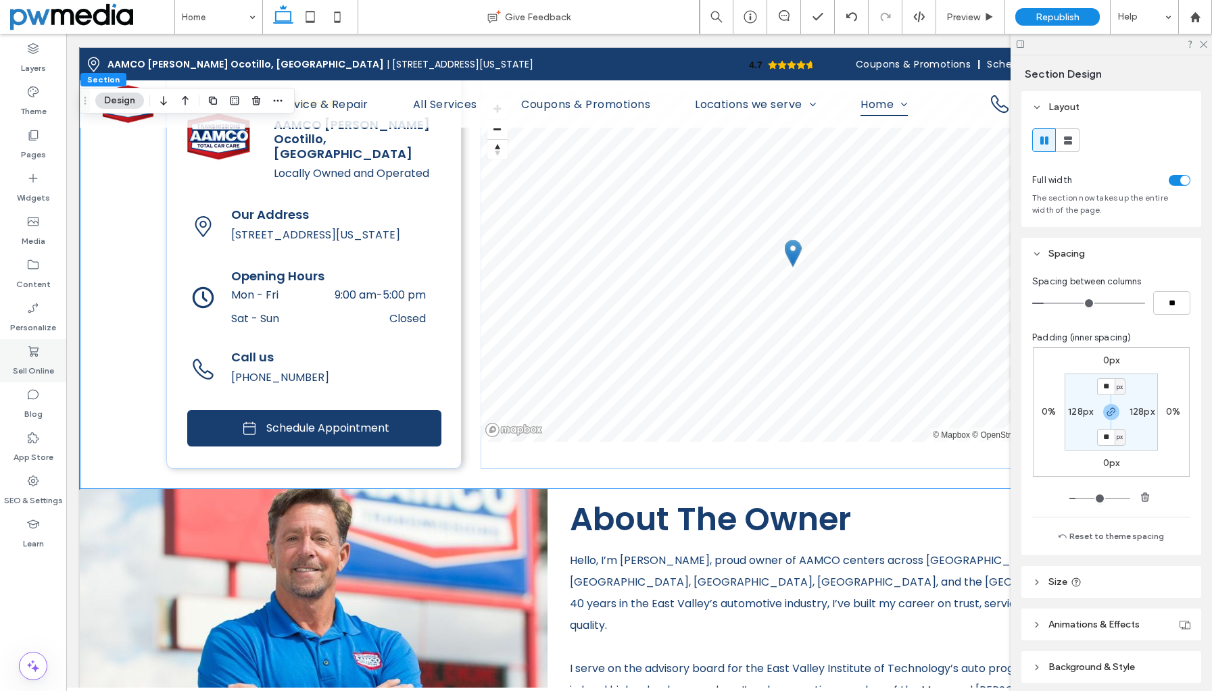
click at [59, 353] on div "Sell Online" at bounding box center [33, 360] width 66 height 43
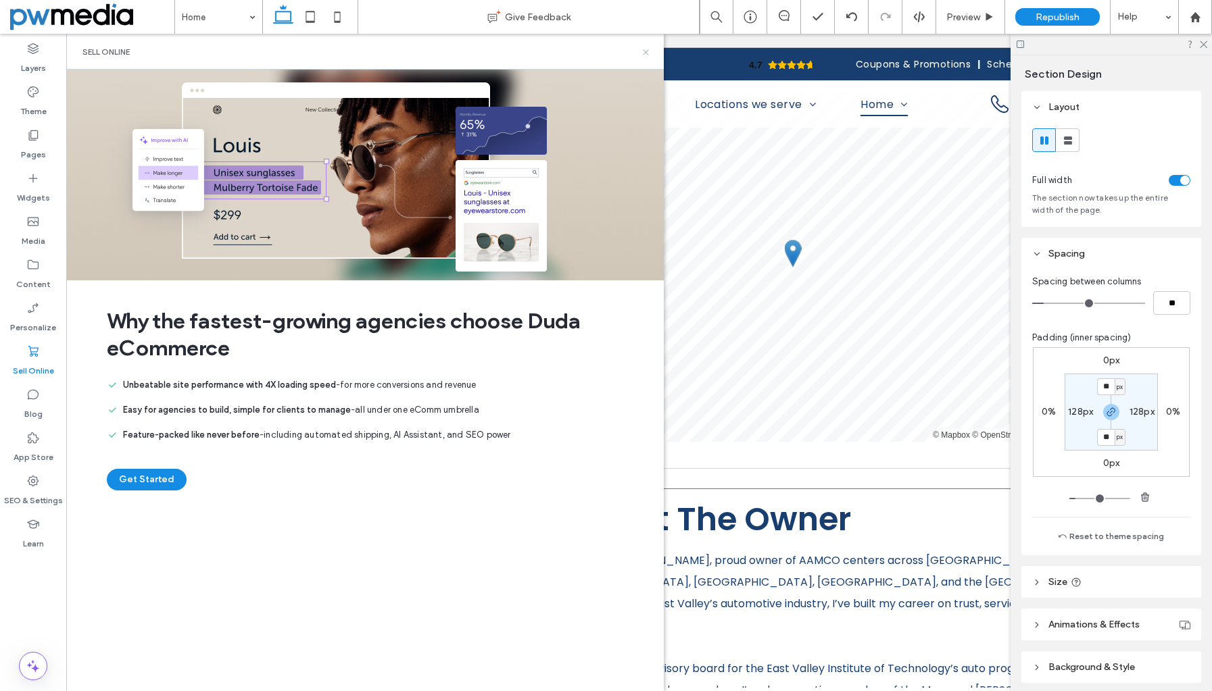
click at [641, 53] on icon at bounding box center [646, 52] width 10 height 10
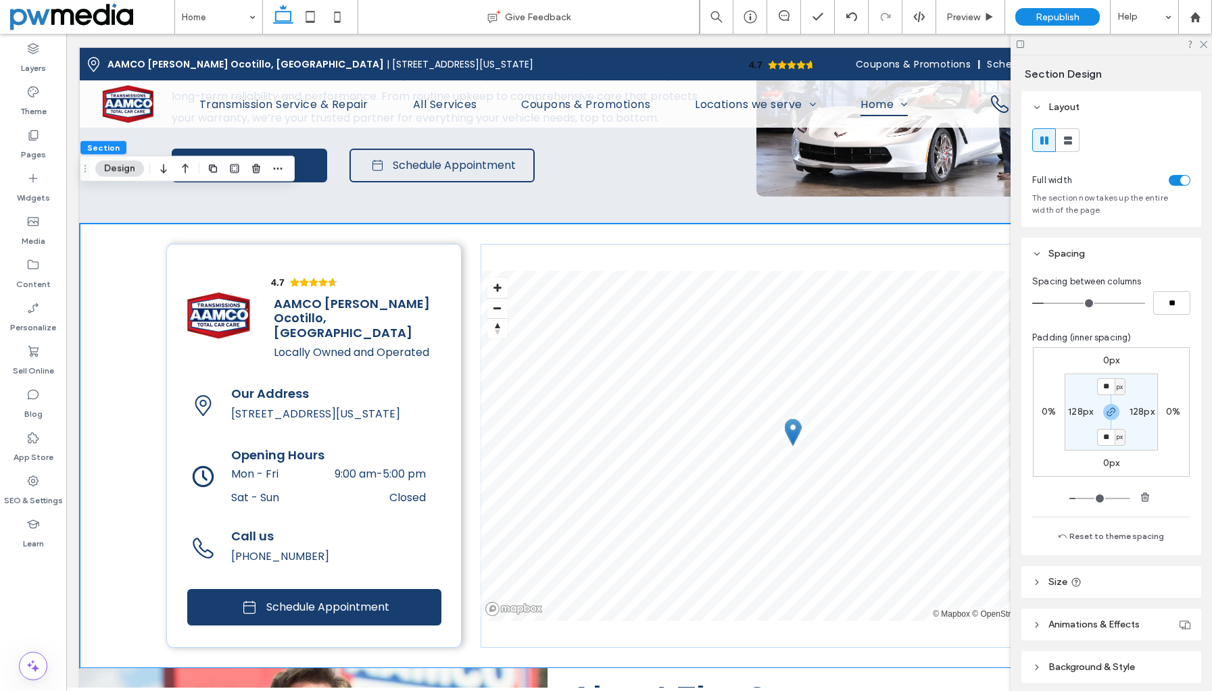
scroll to position [2281, 0]
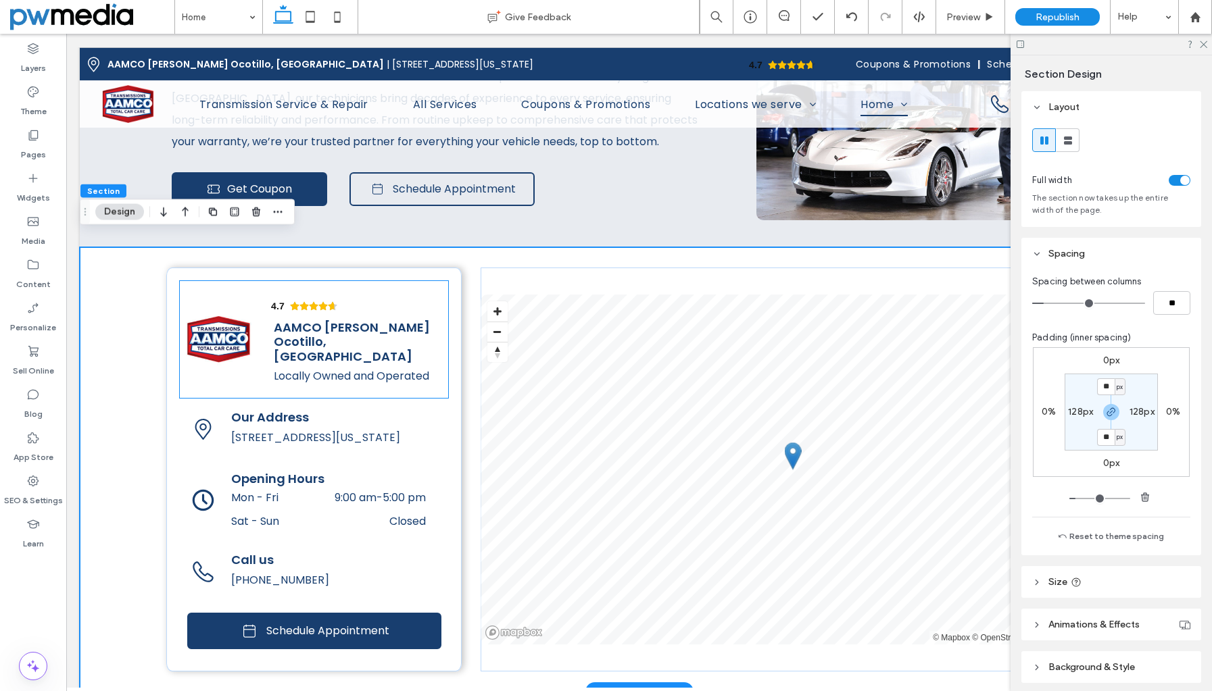
click at [204, 310] on img at bounding box center [219, 340] width 78 height 78
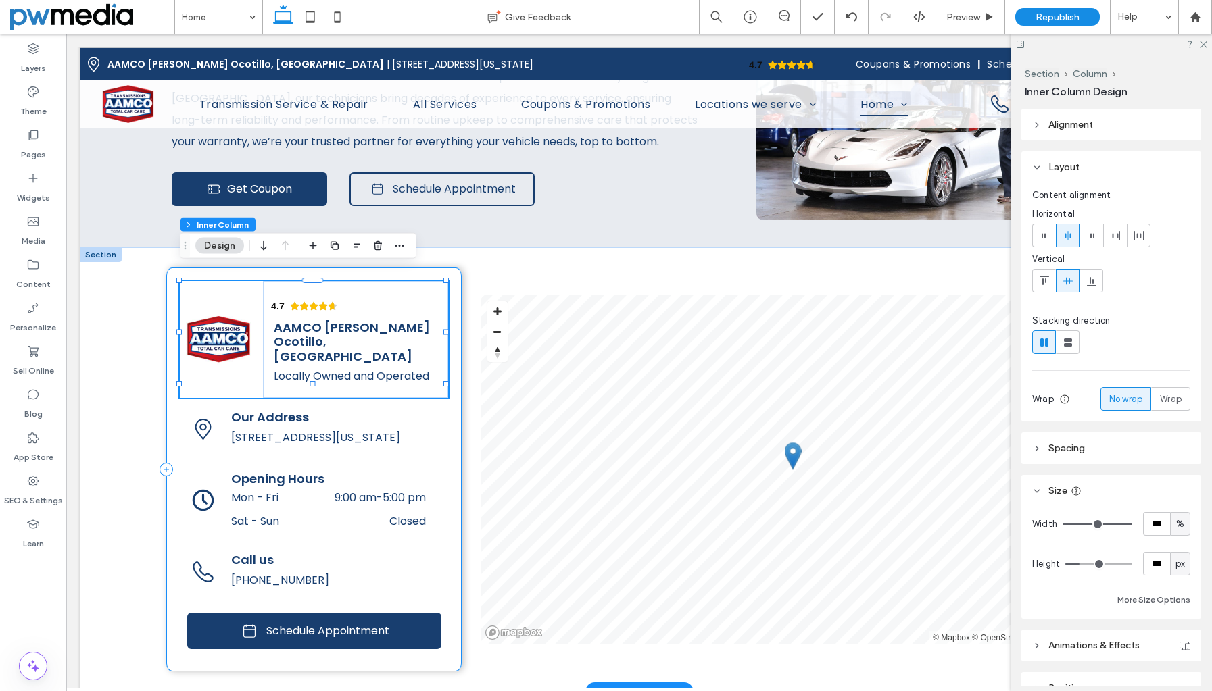
click at [173, 272] on div "4.7 Panel only seen by widget owner Edit widget Views 0%" at bounding box center [313, 470] width 295 height 405
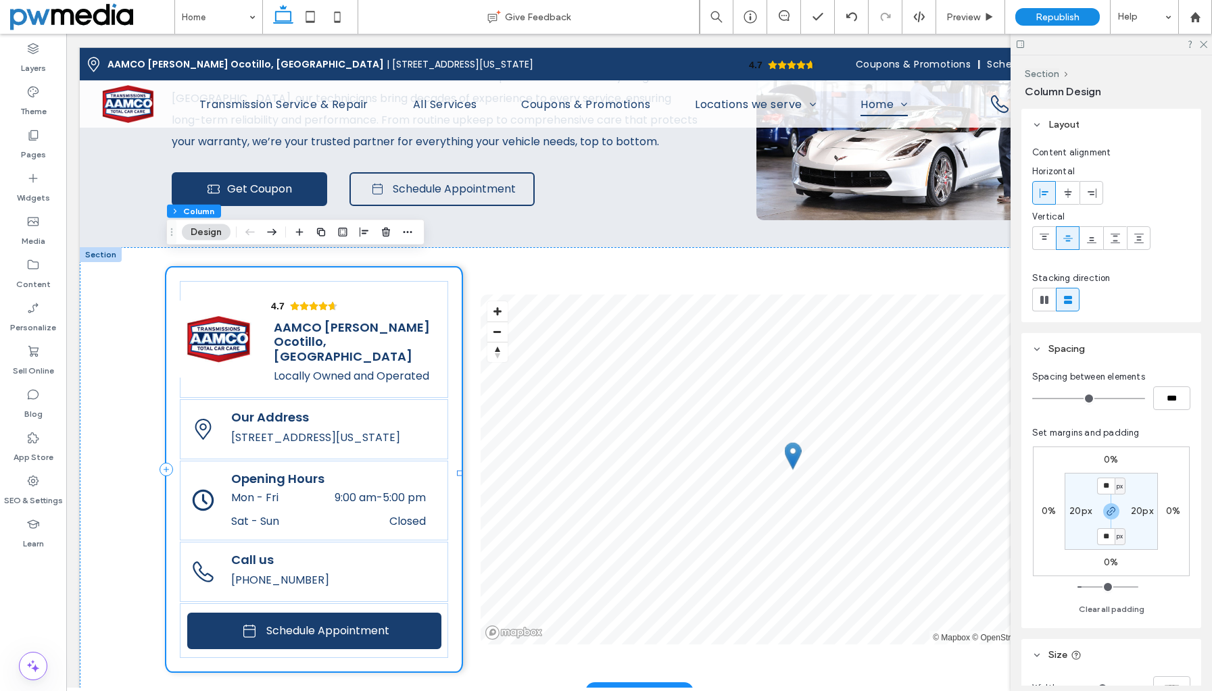
click at [224, 268] on div "4.7 Panel only seen by widget owner Edit widget Views 0%" at bounding box center [313, 470] width 295 height 405
click at [215, 281] on div "4.7 Panel only seen by widget owner Edit widget Views 0%" at bounding box center [314, 339] width 268 height 117
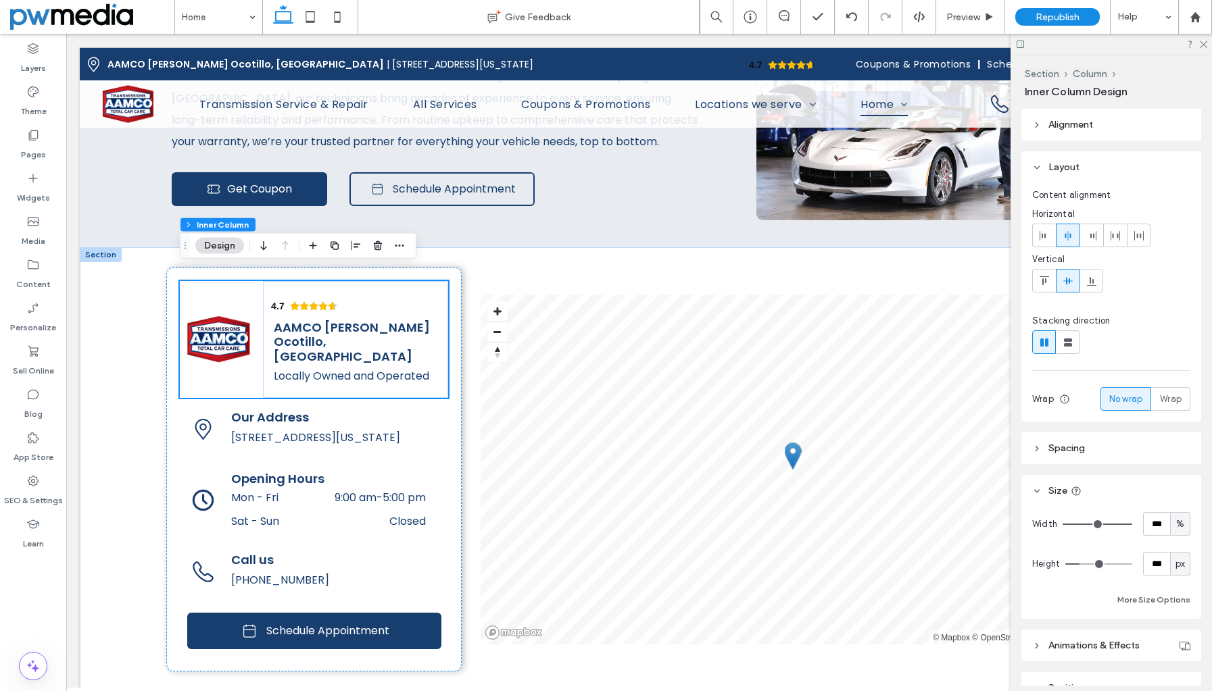
scroll to position [2213, 0]
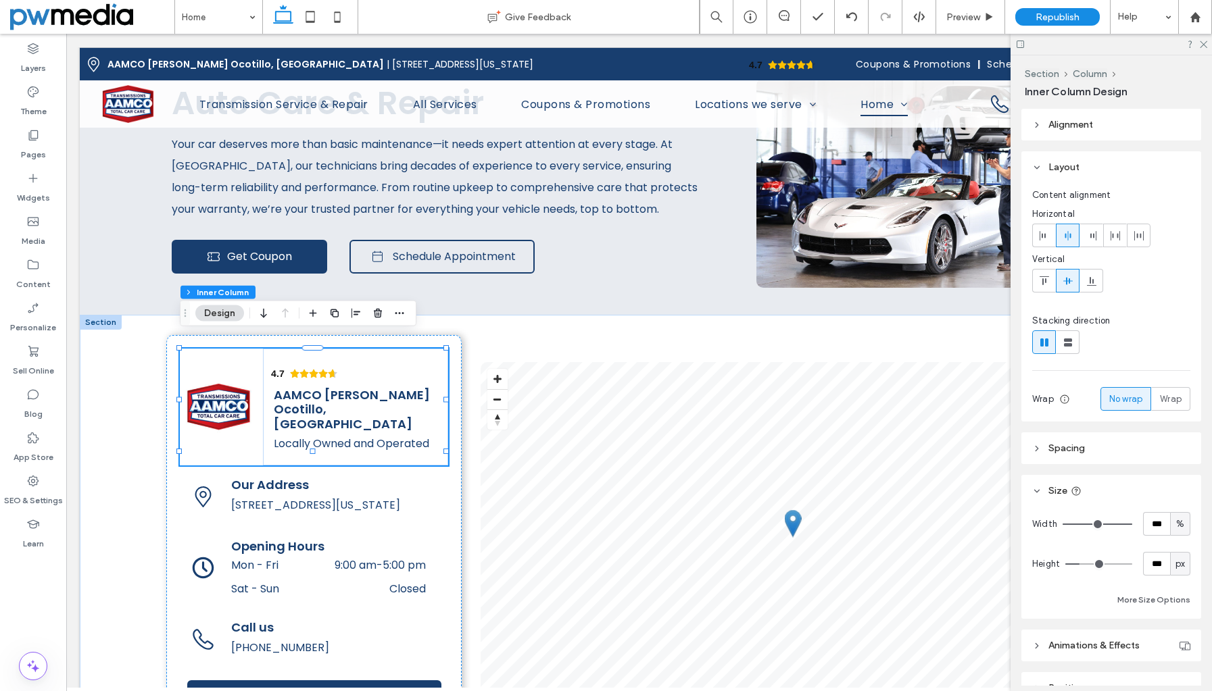
click at [1080, 448] on span "Spacing" at bounding box center [1066, 448] width 36 height 11
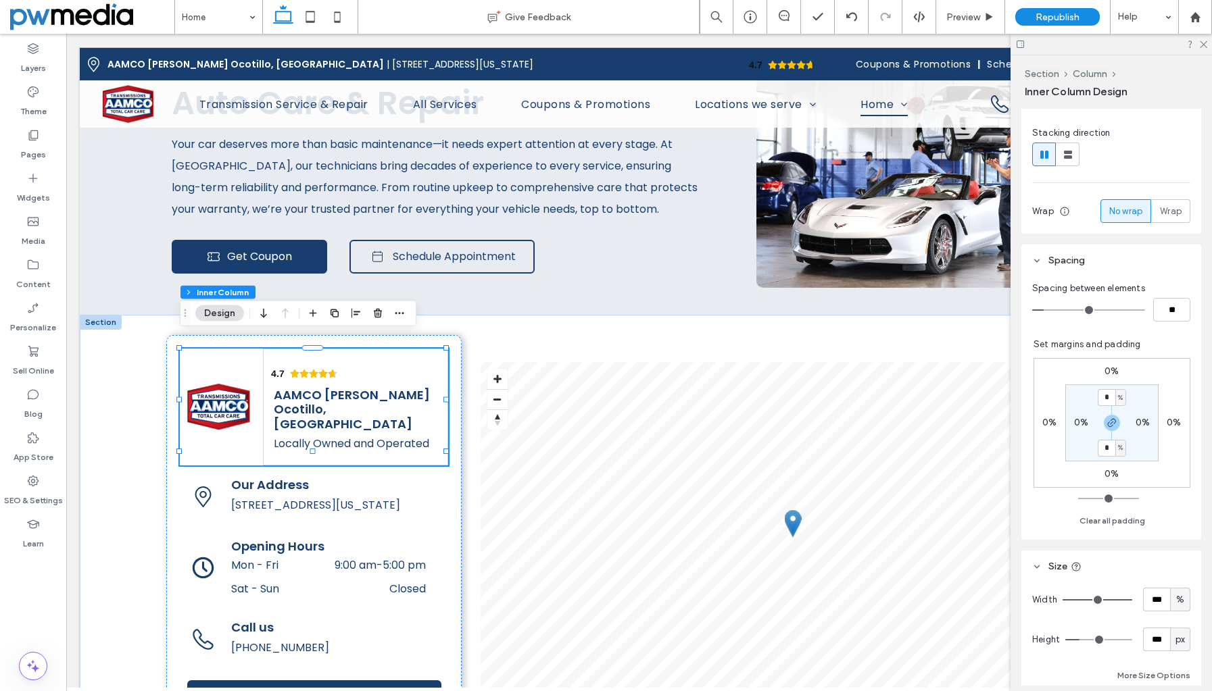
scroll to position [203, 0]
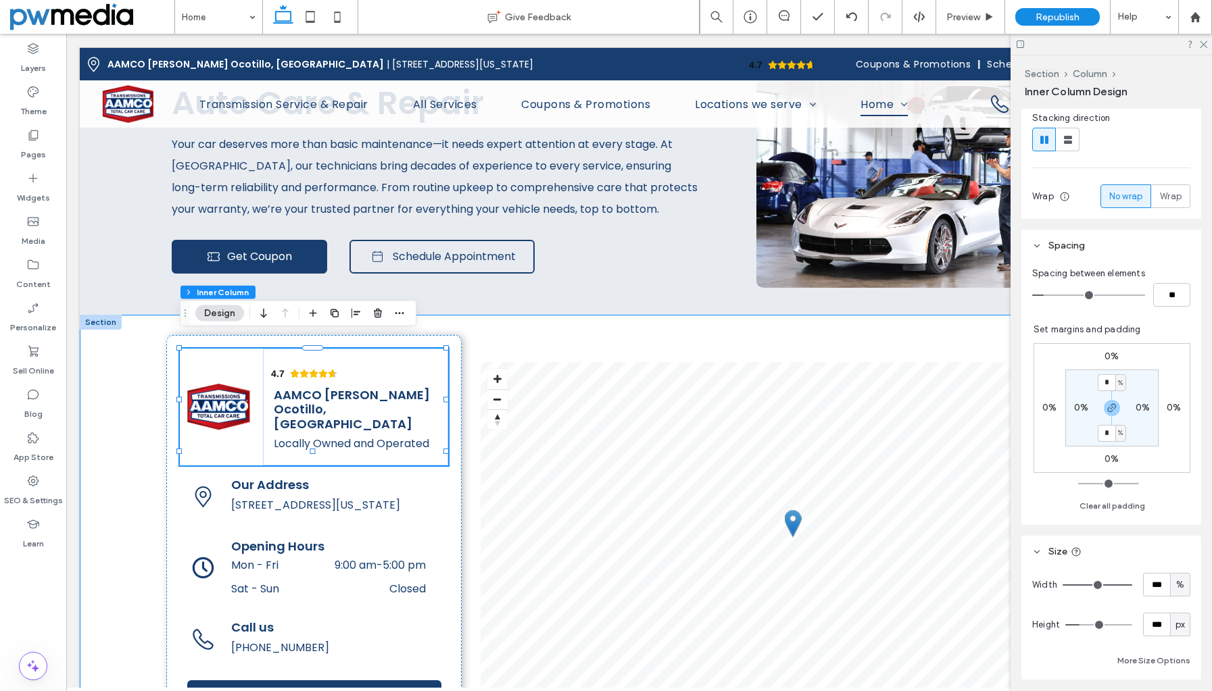
click at [135, 389] on div "4.7 Panel only seen by widget owner Edit widget Views 0% Share 🔥" at bounding box center [639, 537] width 1118 height 445
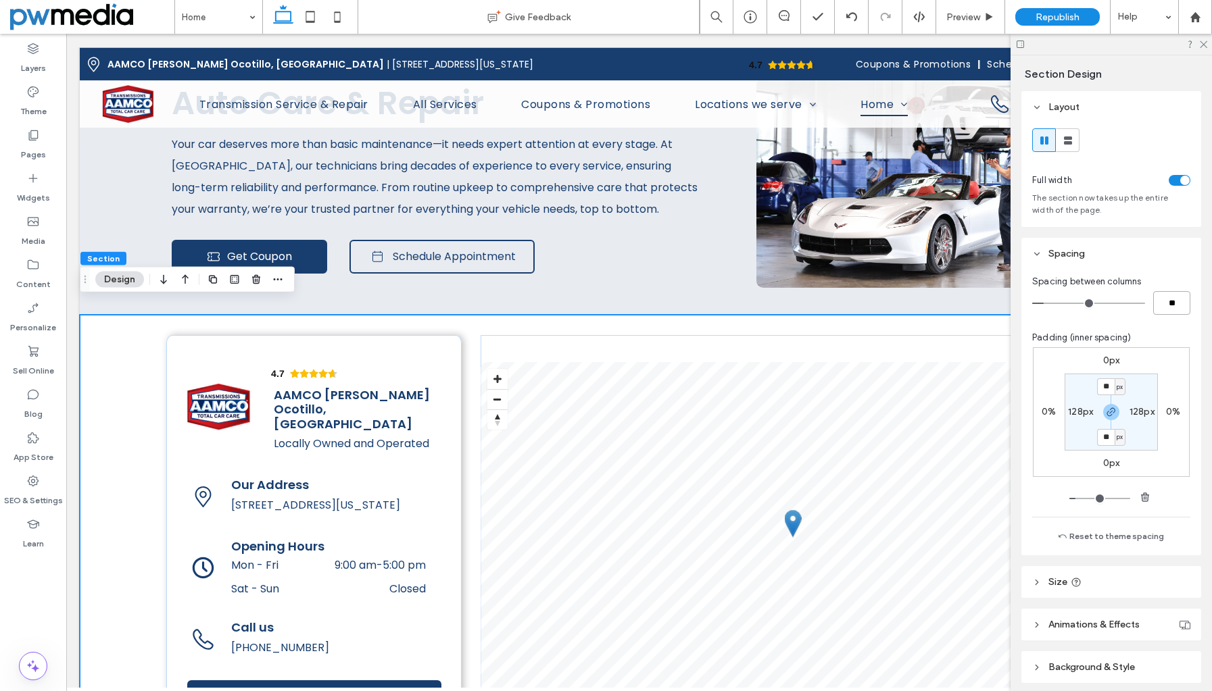
click at [1169, 302] on input "**" at bounding box center [1171, 303] width 37 height 24
type input "***"
type input "*"
click at [1165, 273] on div "Spacing between columns ** Padding (inner spacing) 0px 0% 0px 0% ** px 128px **…" at bounding box center [1111, 413] width 180 height 286
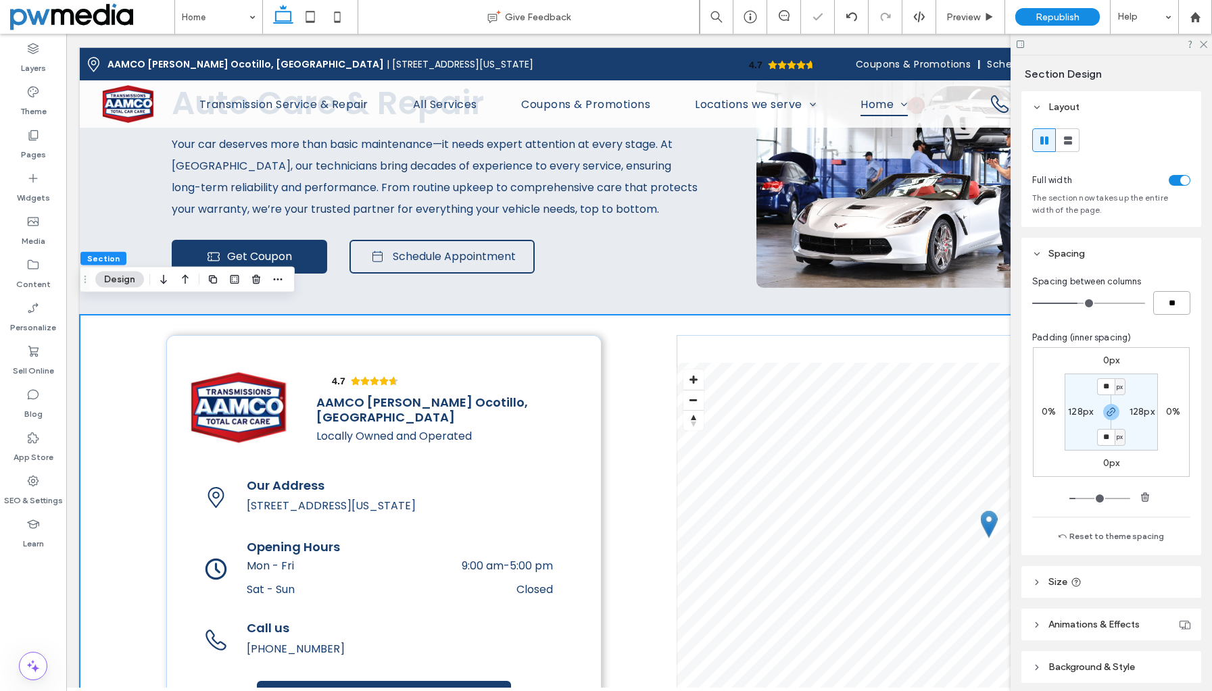
click at [1160, 304] on input "**" at bounding box center [1171, 303] width 37 height 24
type input "*"
type input "**"
click at [1174, 320] on div "Spacing between columns ** Padding (inner spacing) 0px 0% 0px 0% ** px 128px **…" at bounding box center [1111, 413] width 180 height 286
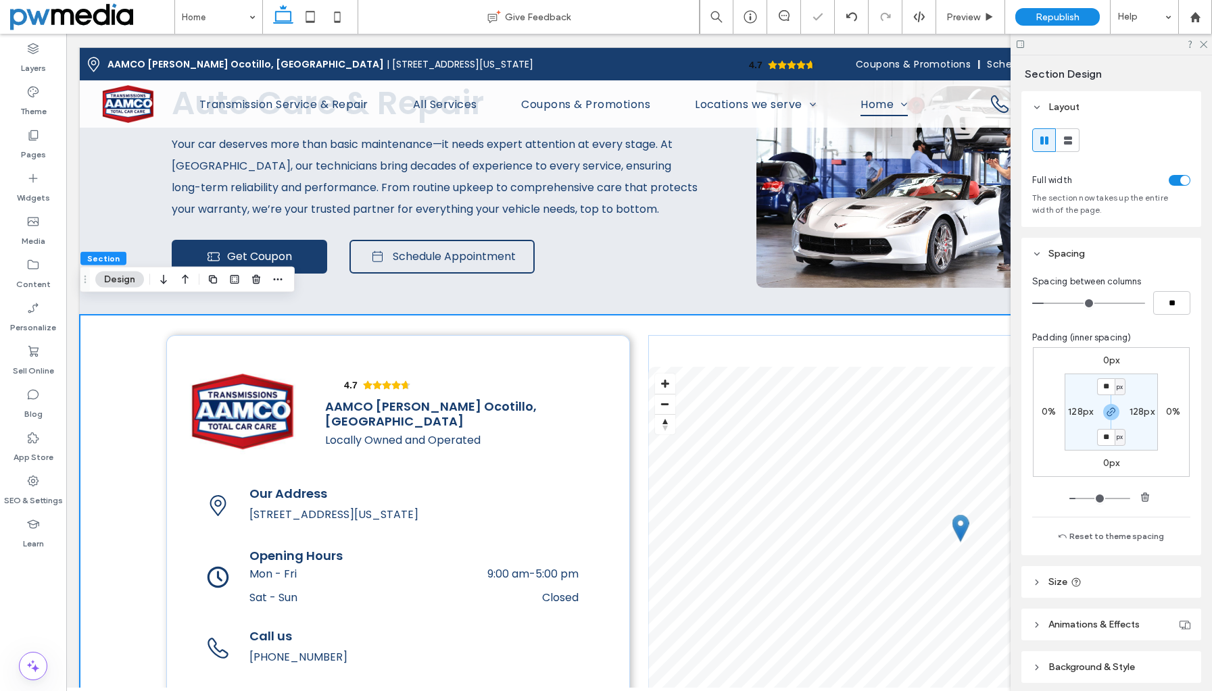
click at [628, 318] on div "4.7 Panel only seen by widget owner Edit widget Views 0% Share 🔥" at bounding box center [639, 542] width 1118 height 454
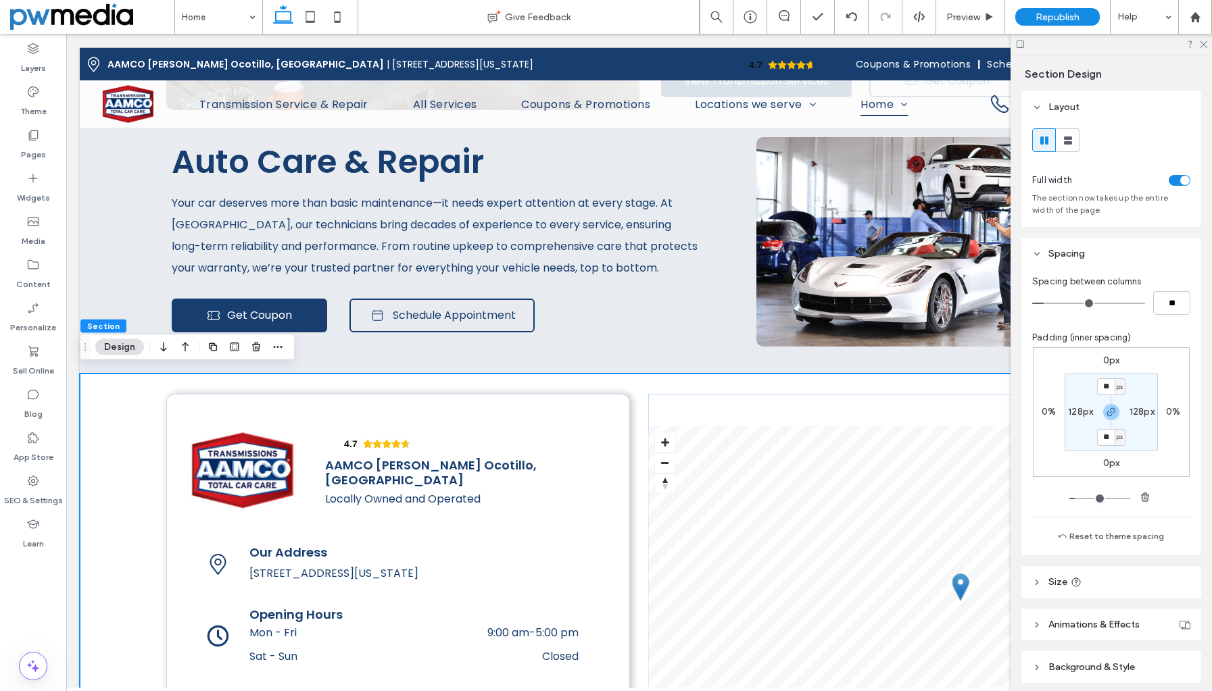
scroll to position [2145, 0]
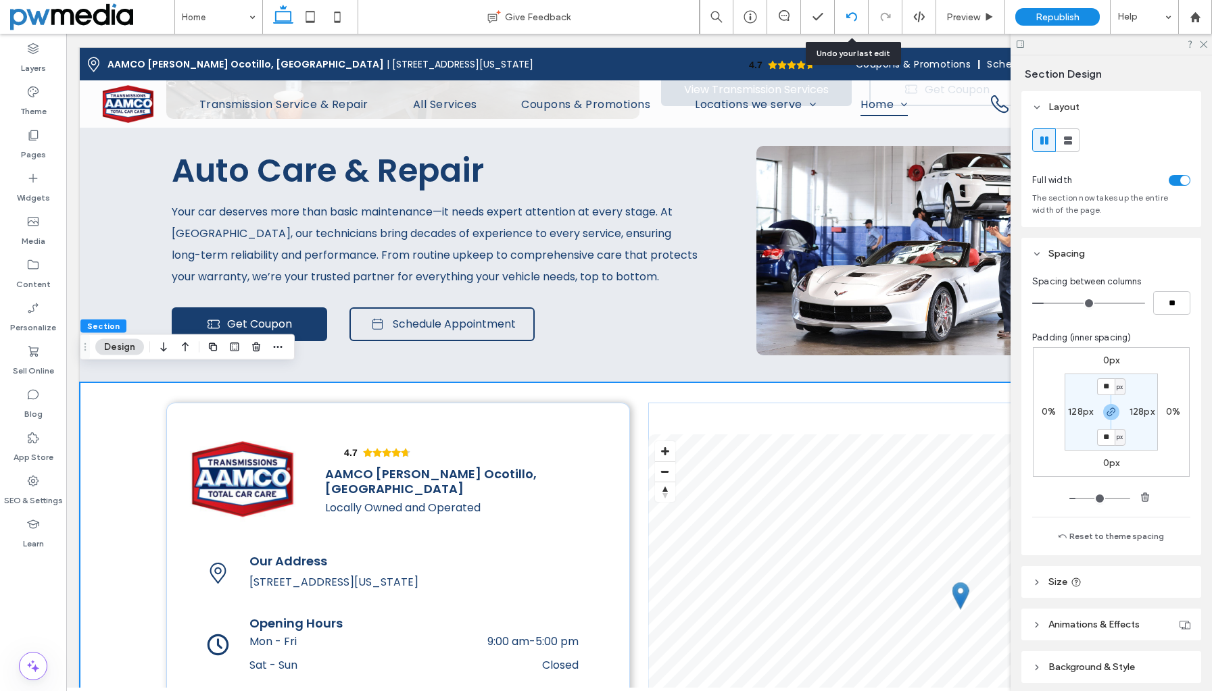
click at [856, 14] on icon at bounding box center [851, 16] width 11 height 11
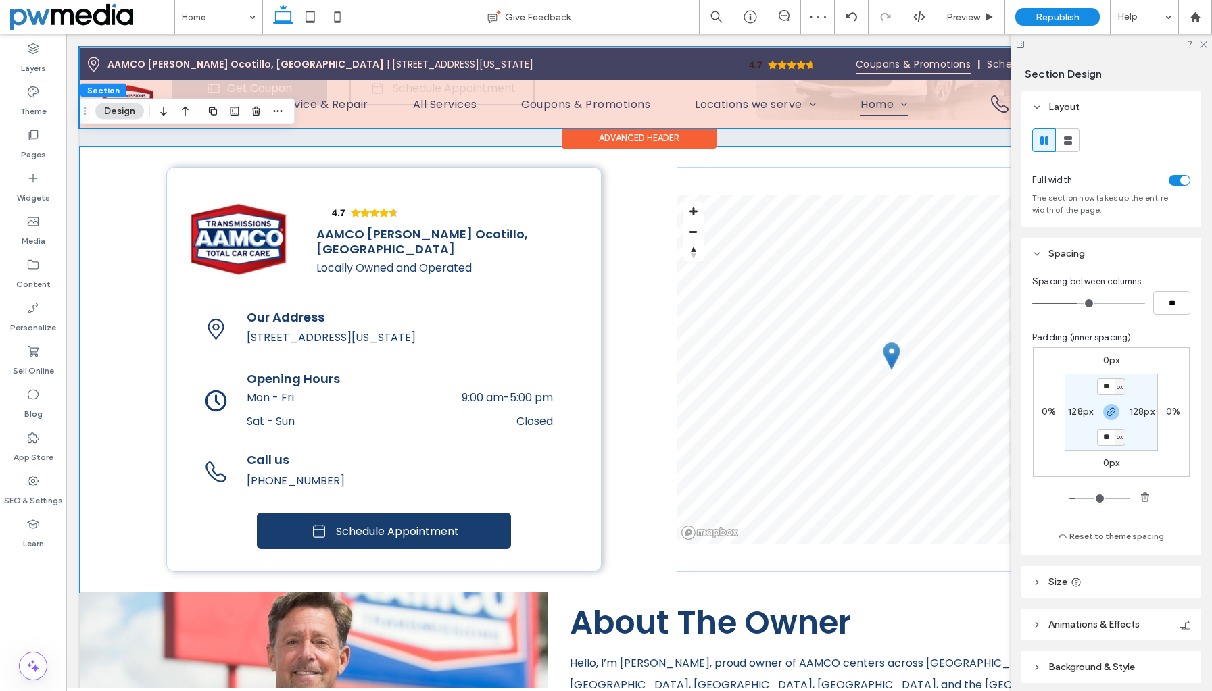
scroll to position [2381, 0]
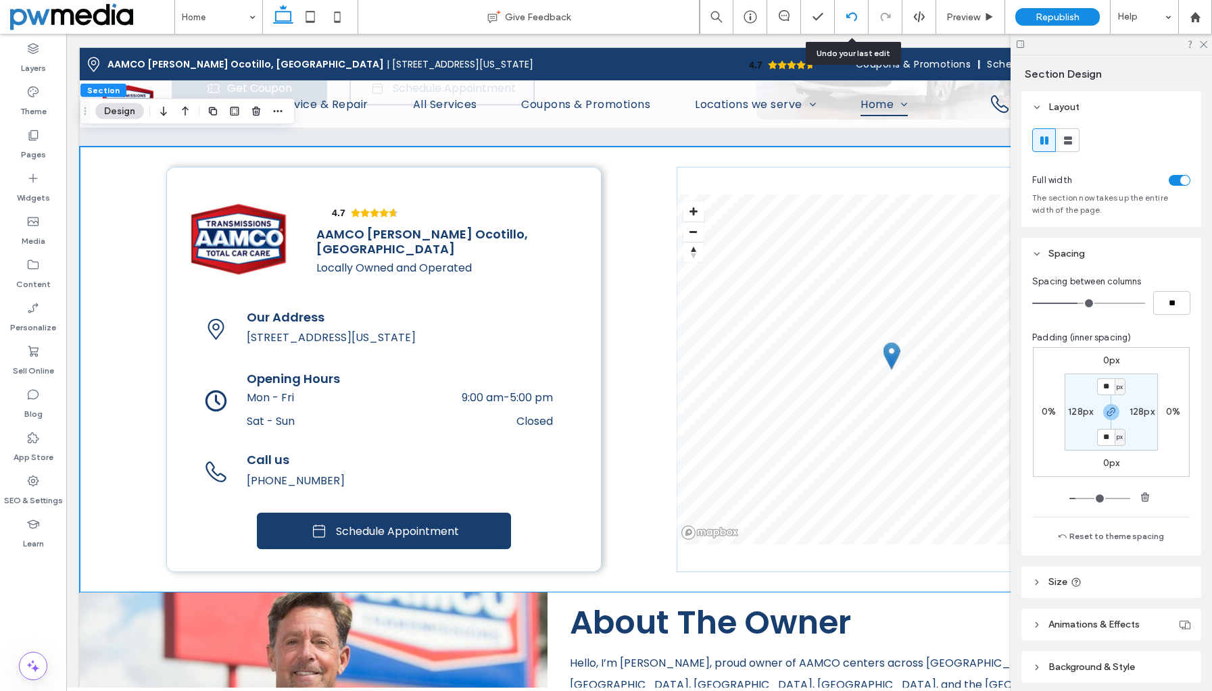
click at [850, 14] on use at bounding box center [850, 16] width 11 height 9
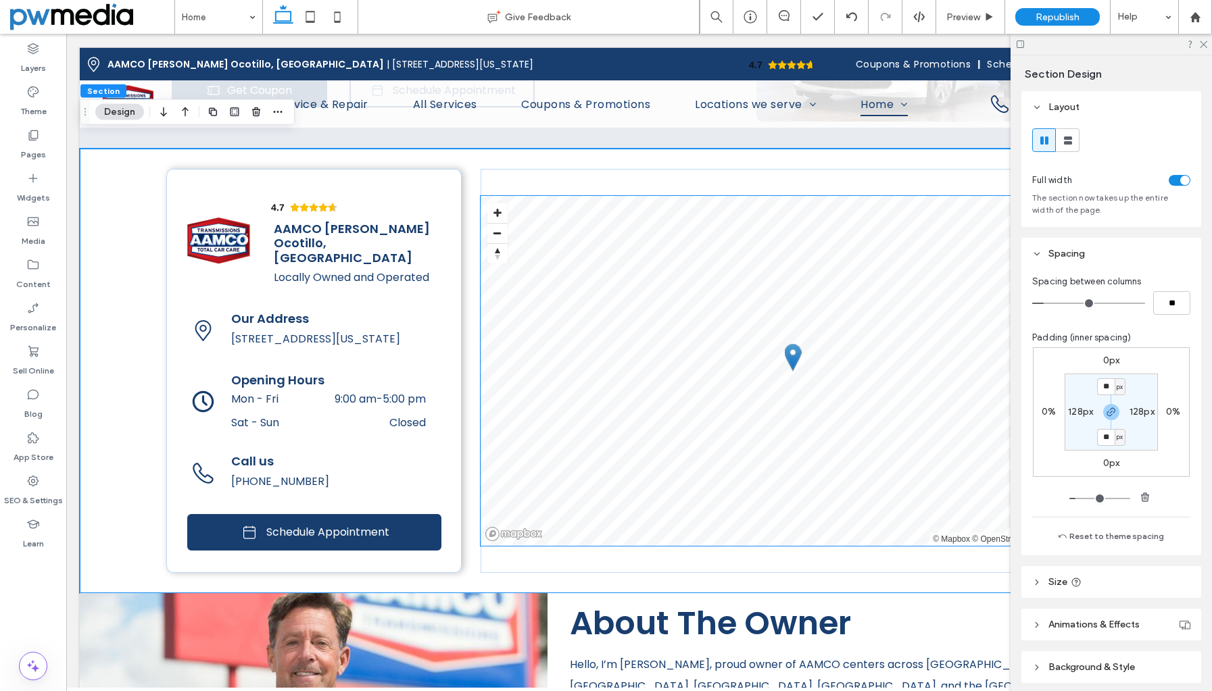
scroll to position [2381, 0]
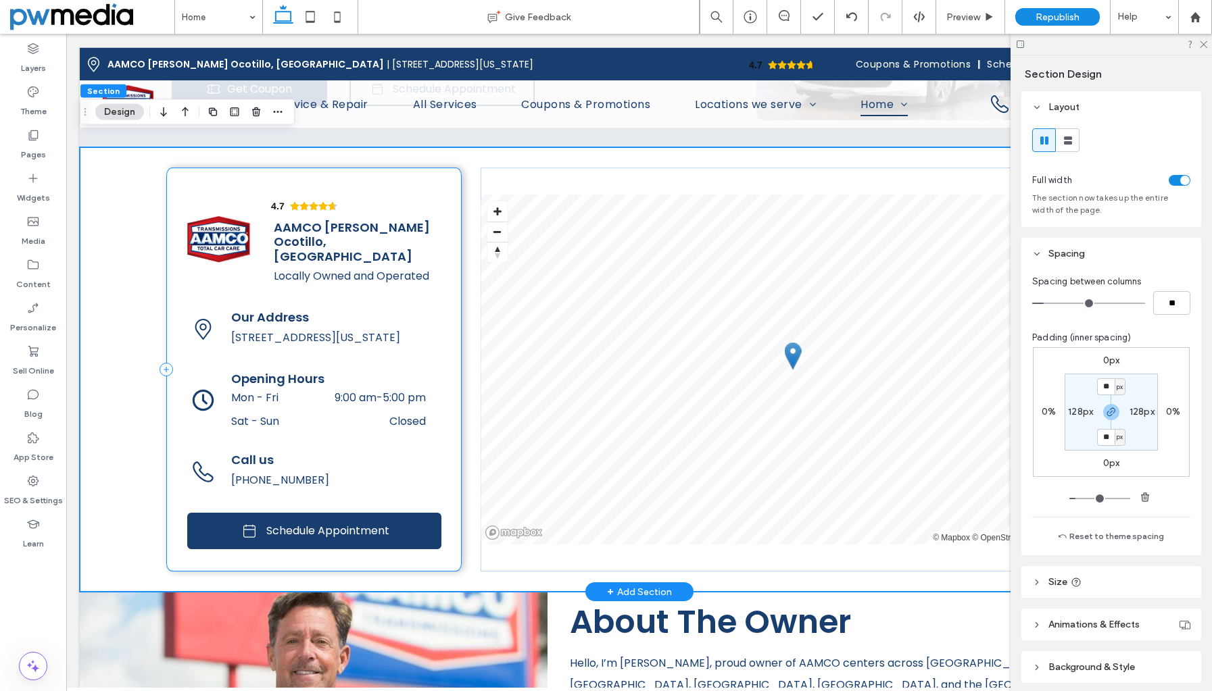
click at [170, 186] on div "4.7 Panel only seen by widget owner Edit widget Views 0%" at bounding box center [313, 370] width 295 height 405
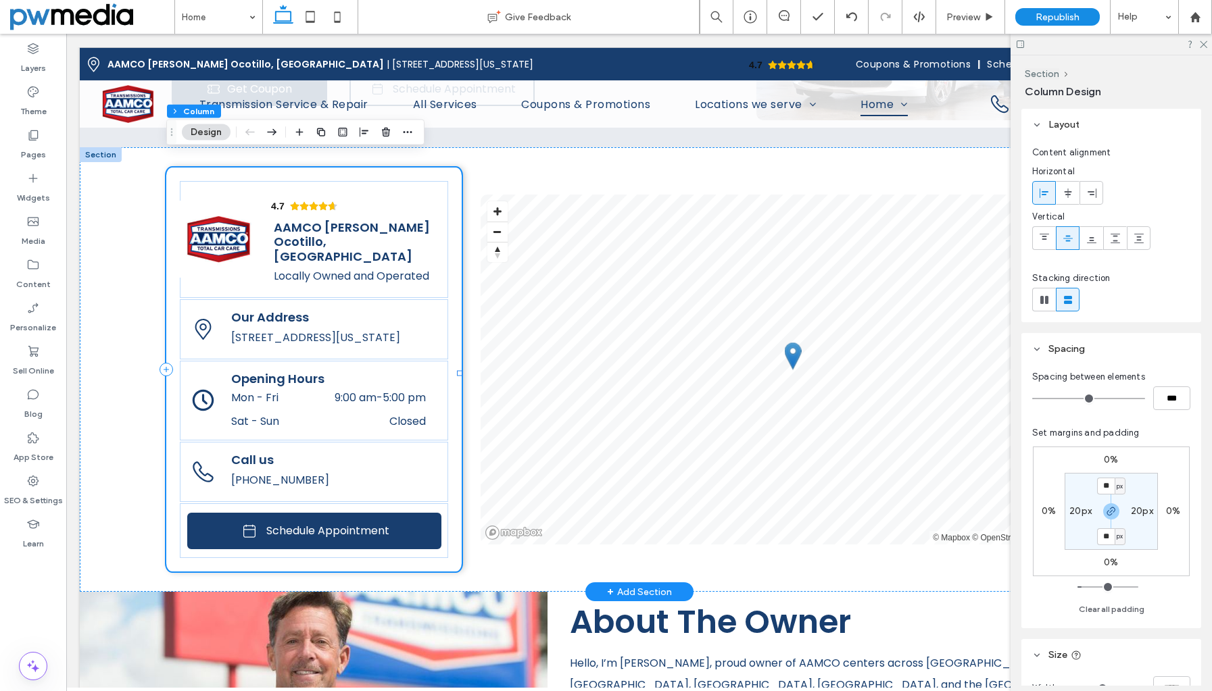
click at [183, 168] on div "4.7 Panel only seen by widget owner Edit widget Views 0%" at bounding box center [313, 370] width 295 height 405
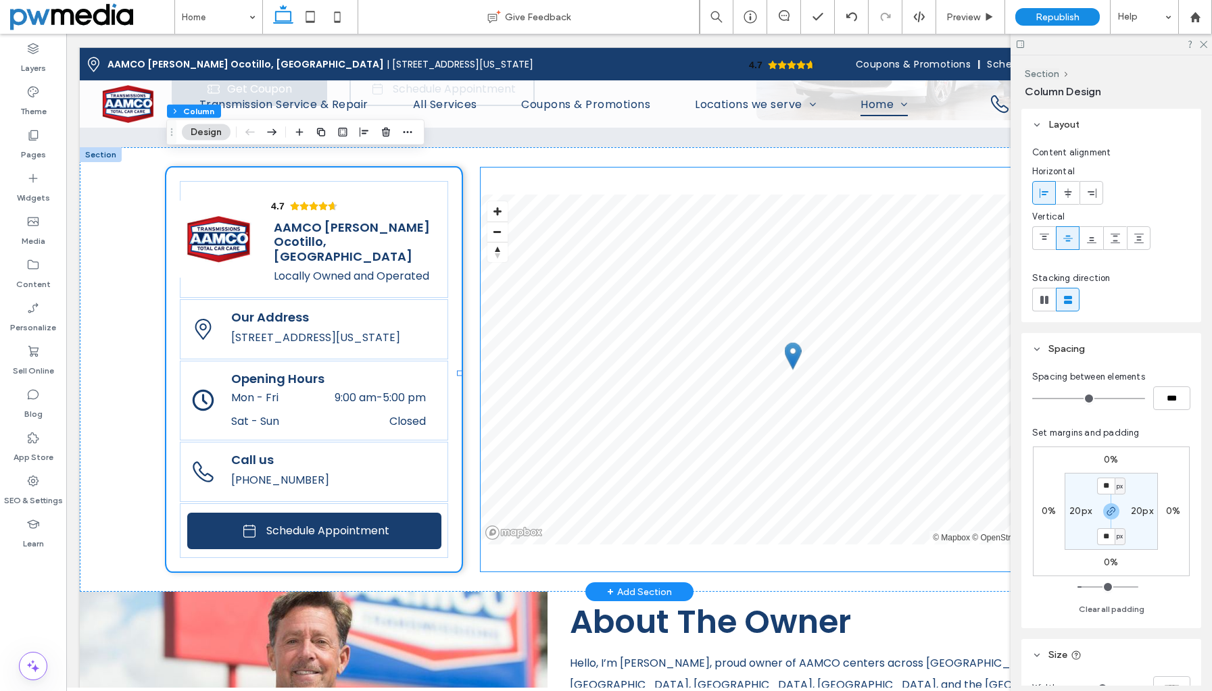
click at [614, 178] on div "© Mapbox © OpenStreetMap Improve this map" at bounding box center [795, 370] width 631 height 405
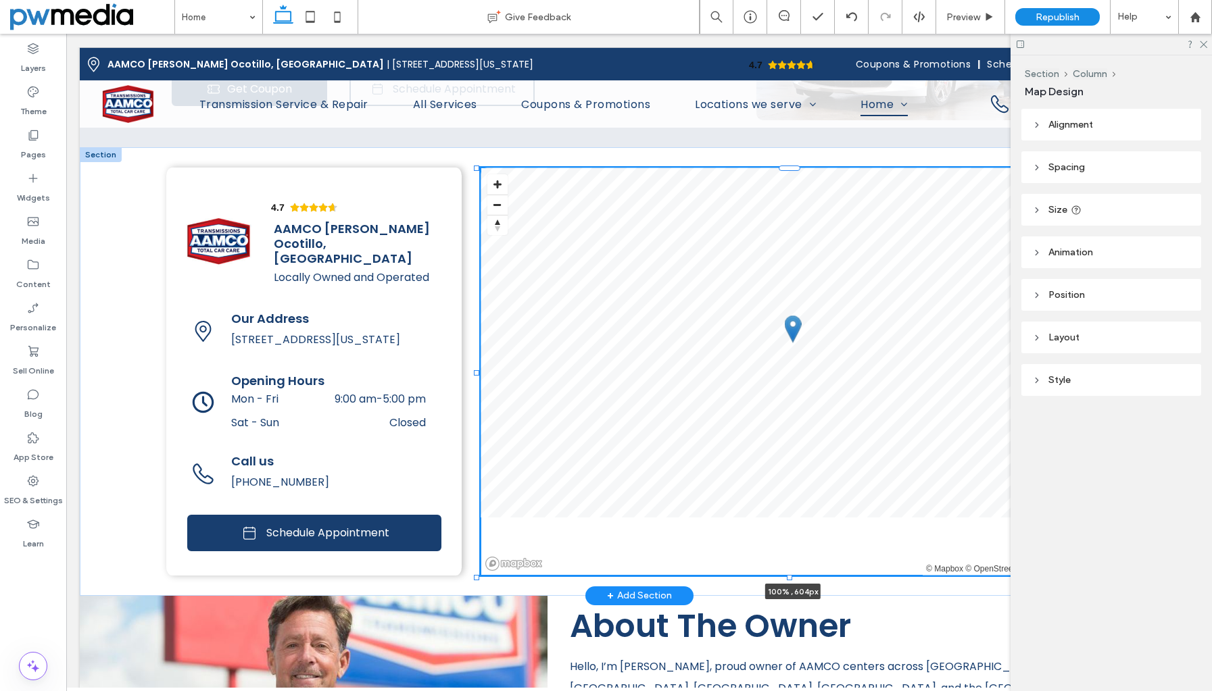
drag, startPoint x: 789, startPoint y: 535, endPoint x: 792, endPoint y: 564, distance: 29.2
click at [478, 170] on div at bounding box center [477, 169] width 1 height 1
type input "***"
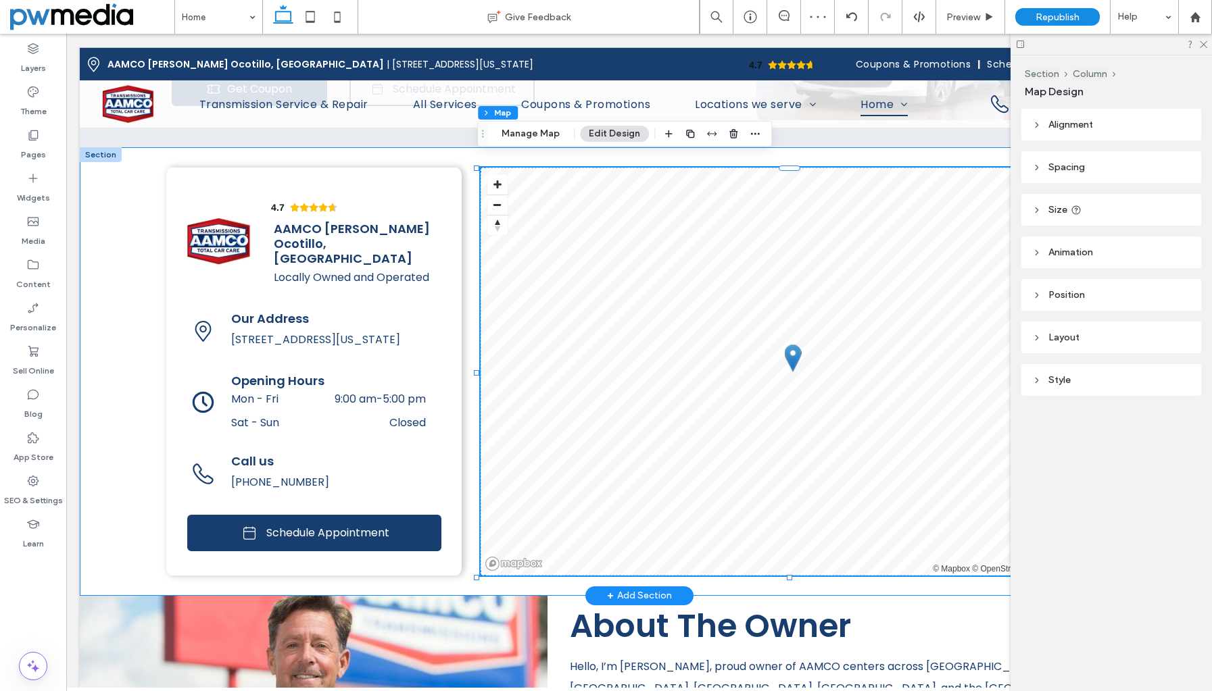
click at [111, 265] on div "4.7 Panel only seen by widget owner Edit widget Views 0% Share 🔥" at bounding box center [639, 371] width 1118 height 449
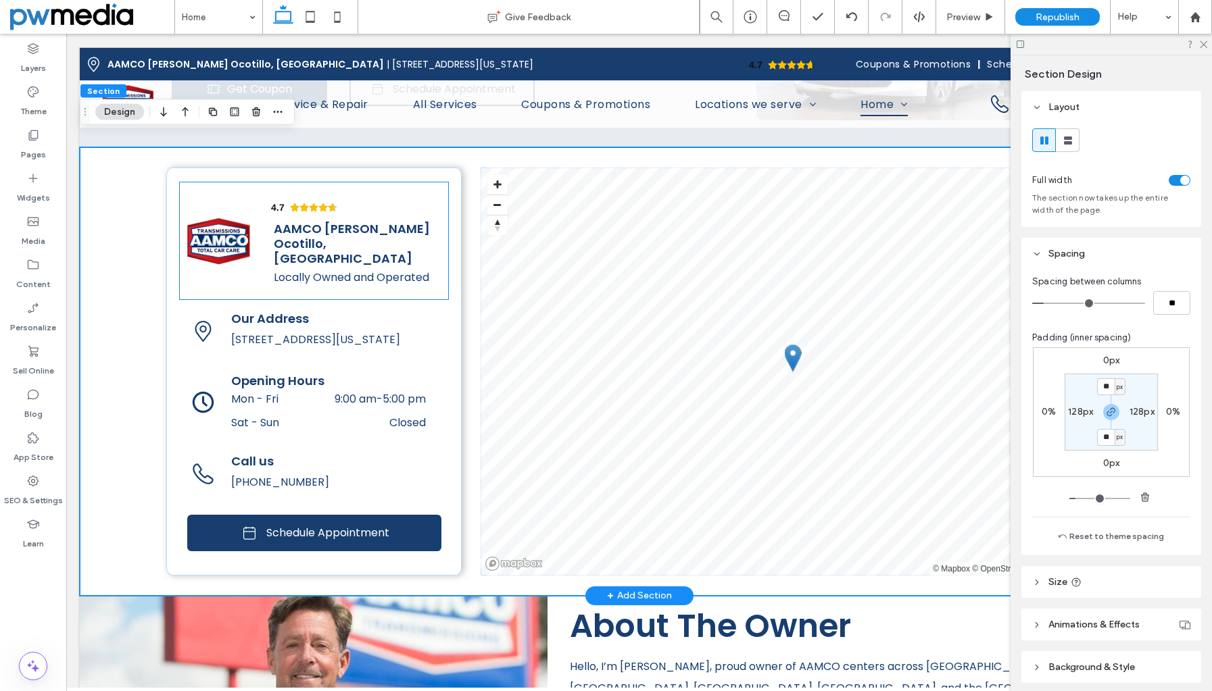
click at [349, 183] on div "4.7 Panel only seen by widget owner Edit widget Views 0%" at bounding box center [356, 240] width 186 height 117
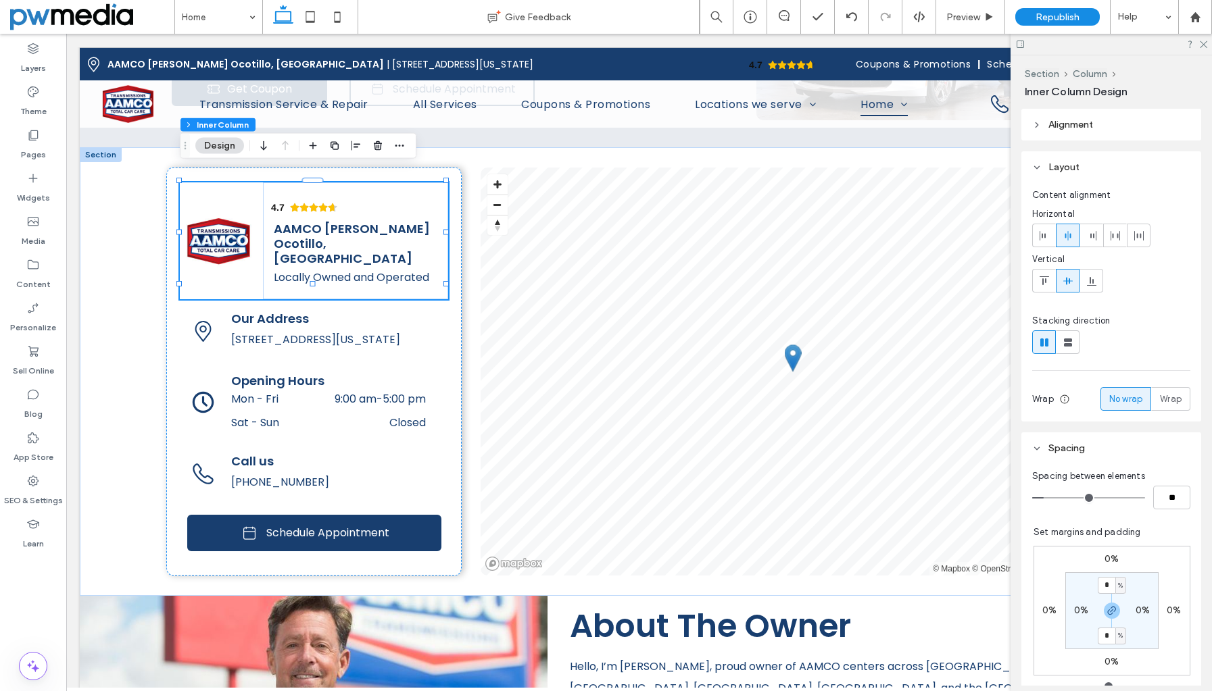
scroll to position [68, 0]
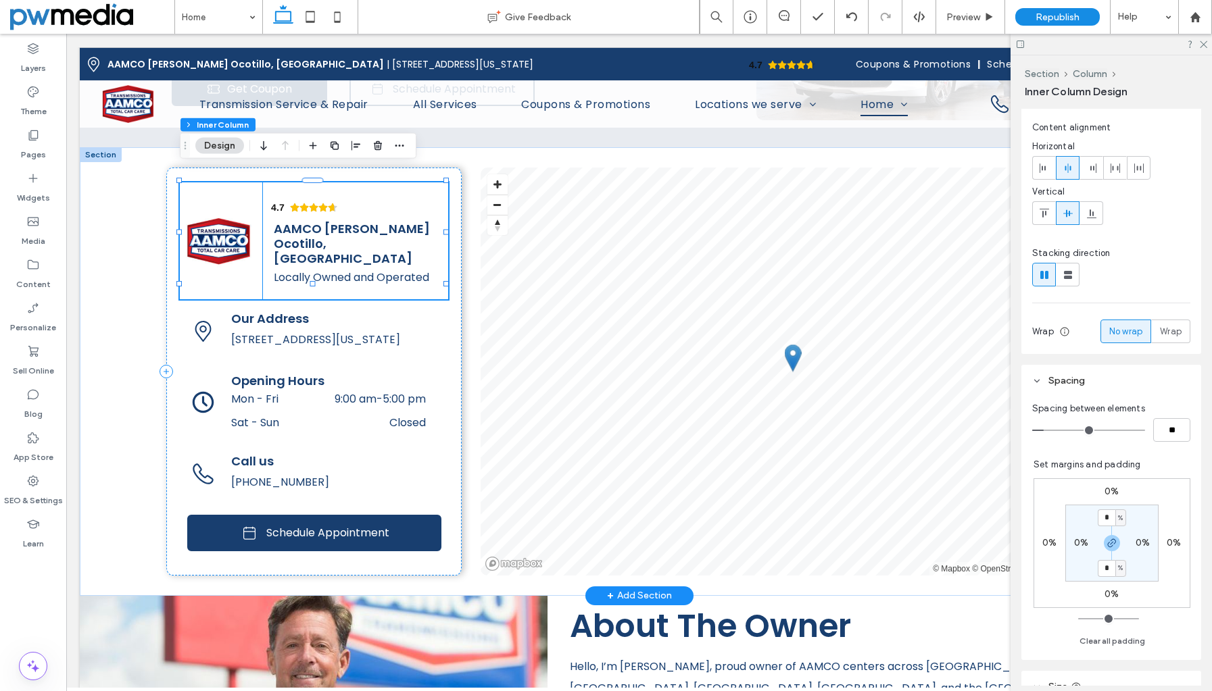
click at [434, 182] on div "4.7 Panel only seen by widget owner Edit widget Views 0%" at bounding box center [356, 240] width 186 height 117
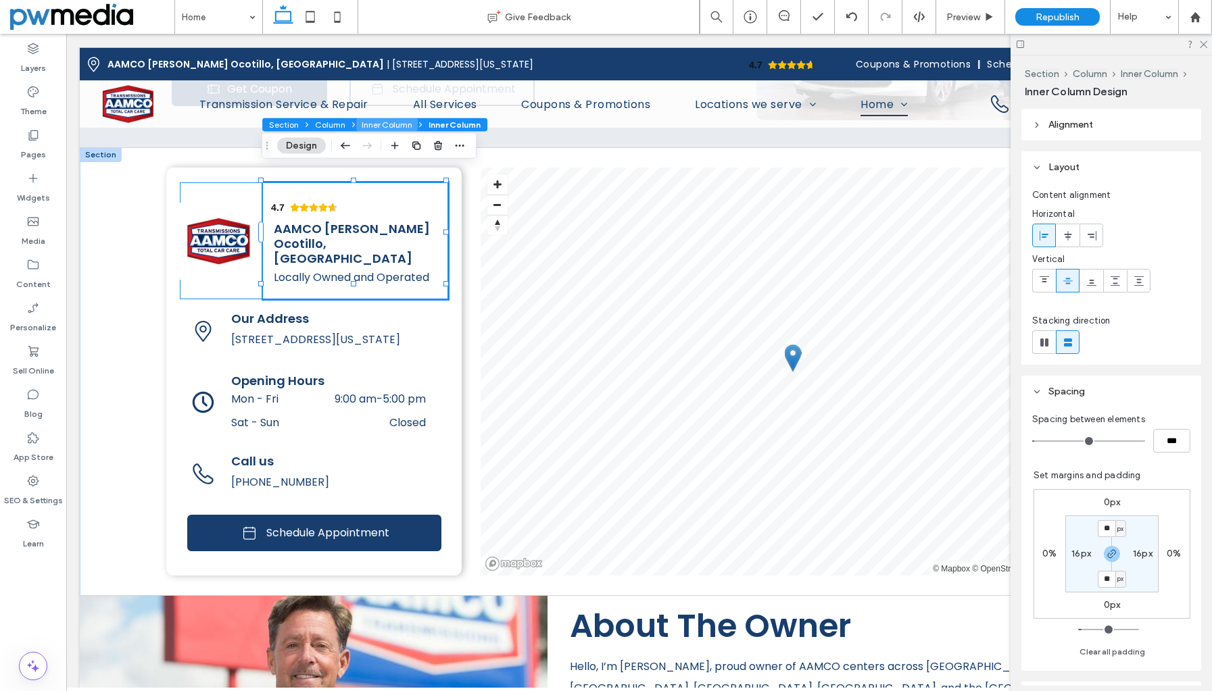
click at [397, 122] on button "Inner Column" at bounding box center [386, 125] width 61 height 14
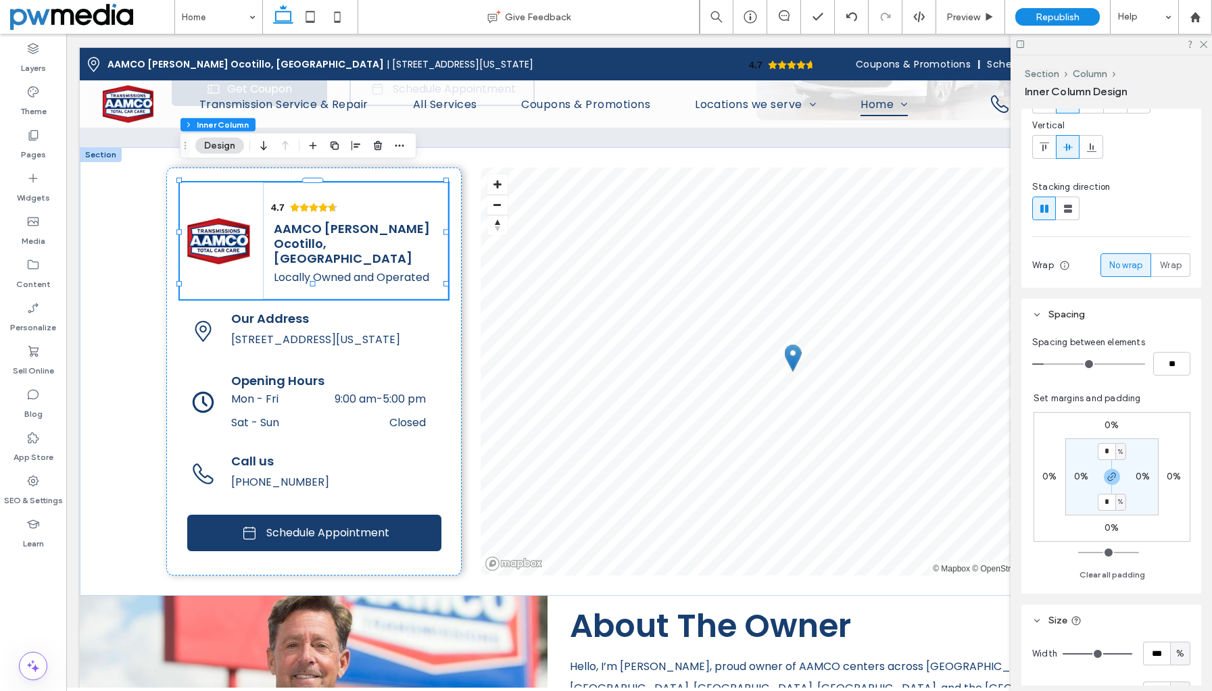
scroll to position [135, 0]
type input "*"
type input "**"
drag, startPoint x: 1048, startPoint y: 357, endPoint x: 999, endPoint y: 357, distance: 48.7
type input "*"
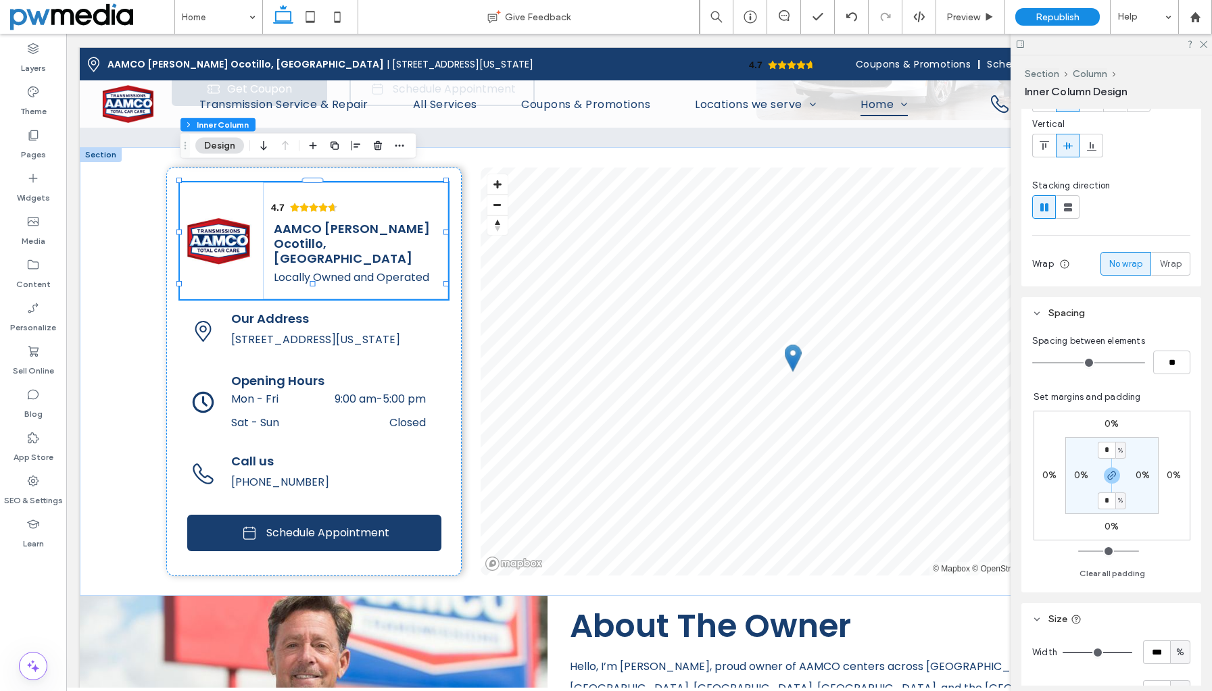
click at [1032, 362] on input "range" at bounding box center [1088, 362] width 113 height 1
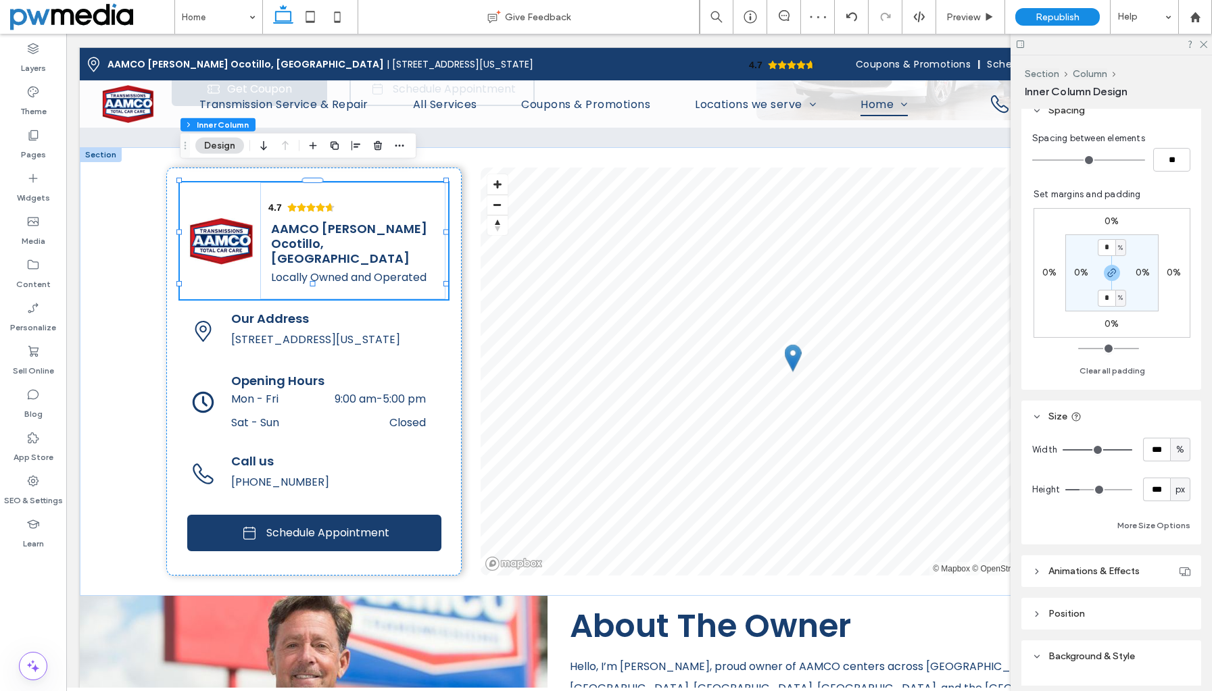
scroll to position [405, 0]
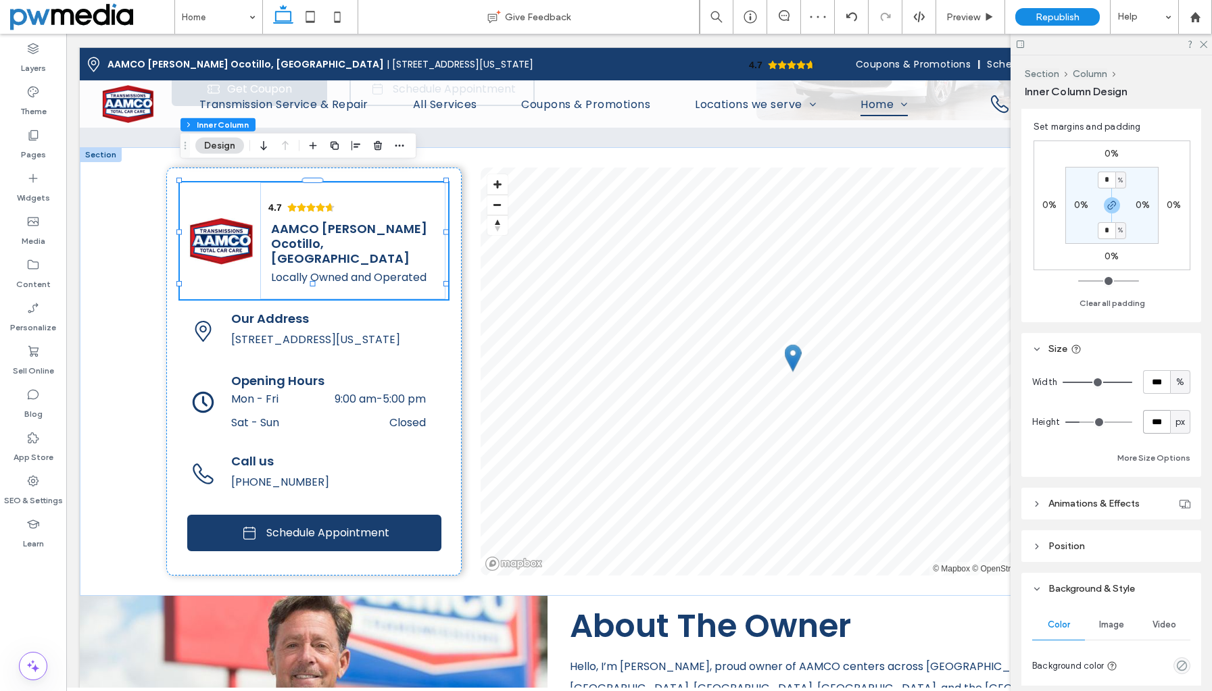
click at [1144, 422] on input "***" at bounding box center [1156, 422] width 27 height 24
type input "**"
click at [1142, 439] on div "Width *** % Height ** px More Size Options" at bounding box center [1111, 418] width 158 height 96
click at [1149, 425] on input "**" at bounding box center [1156, 422] width 27 height 24
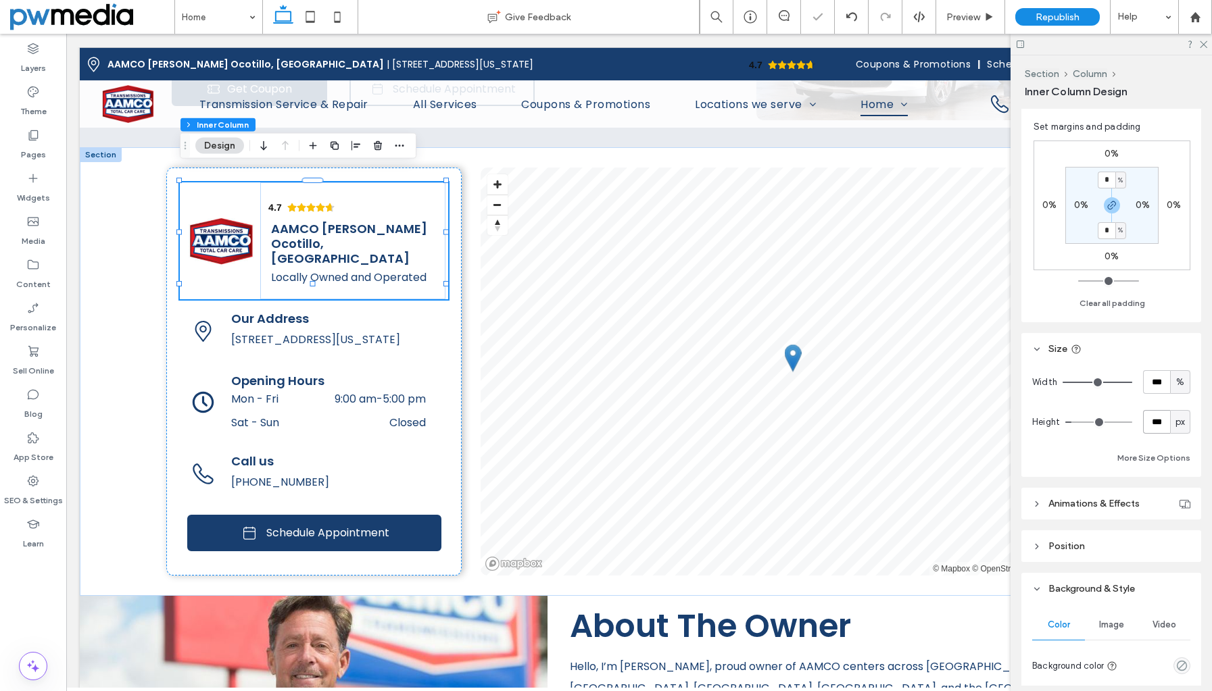
type input "***"
click at [1147, 443] on div "Width *** % Height *** px More Size Options" at bounding box center [1111, 418] width 158 height 96
click at [1151, 457] on button "More Size Options" at bounding box center [1153, 458] width 73 height 16
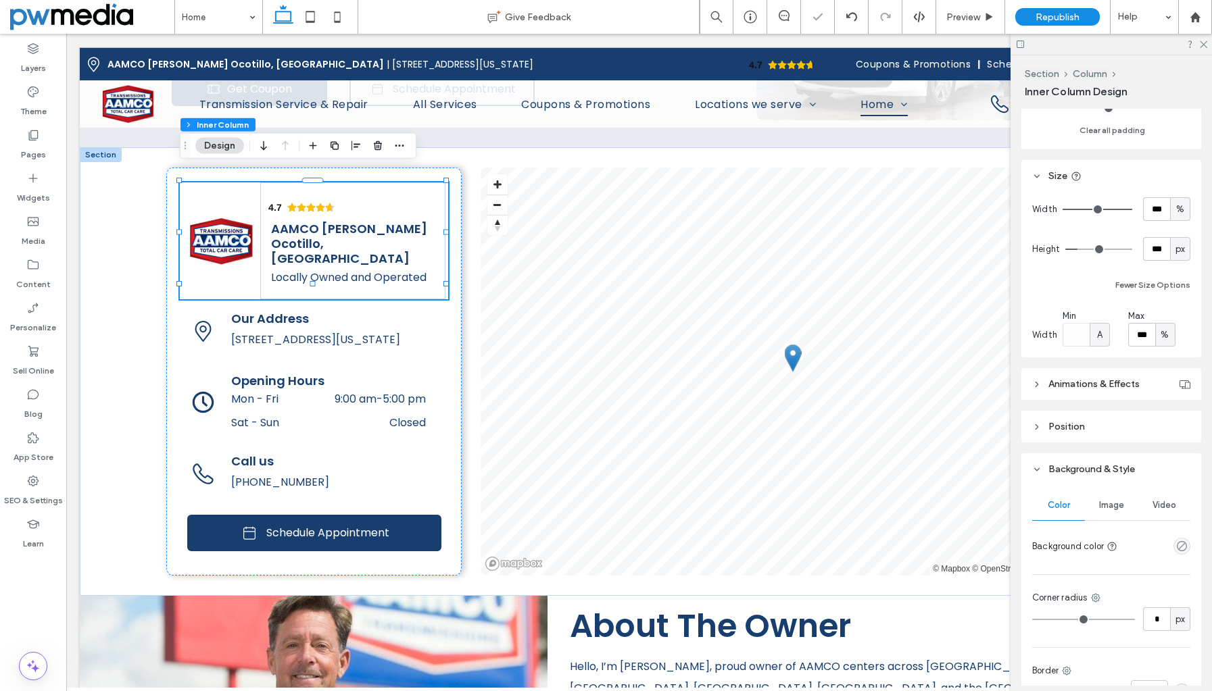
scroll to position [608, 0]
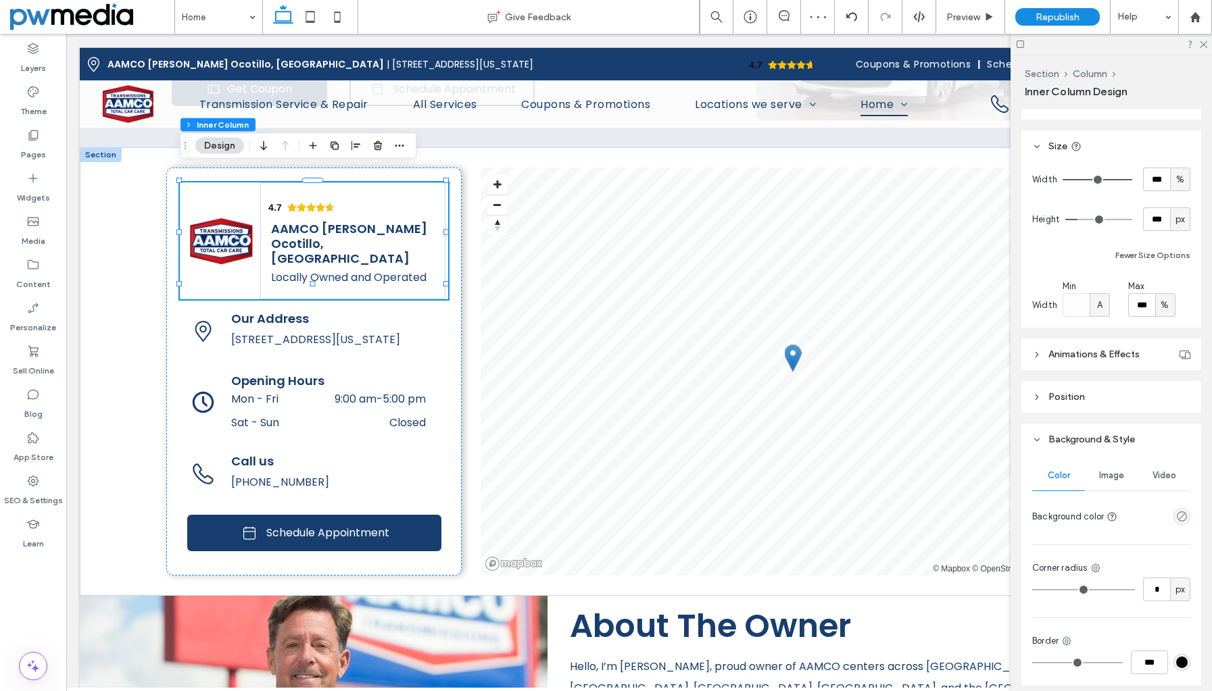
click at [1077, 402] on span "Position" at bounding box center [1066, 396] width 36 height 11
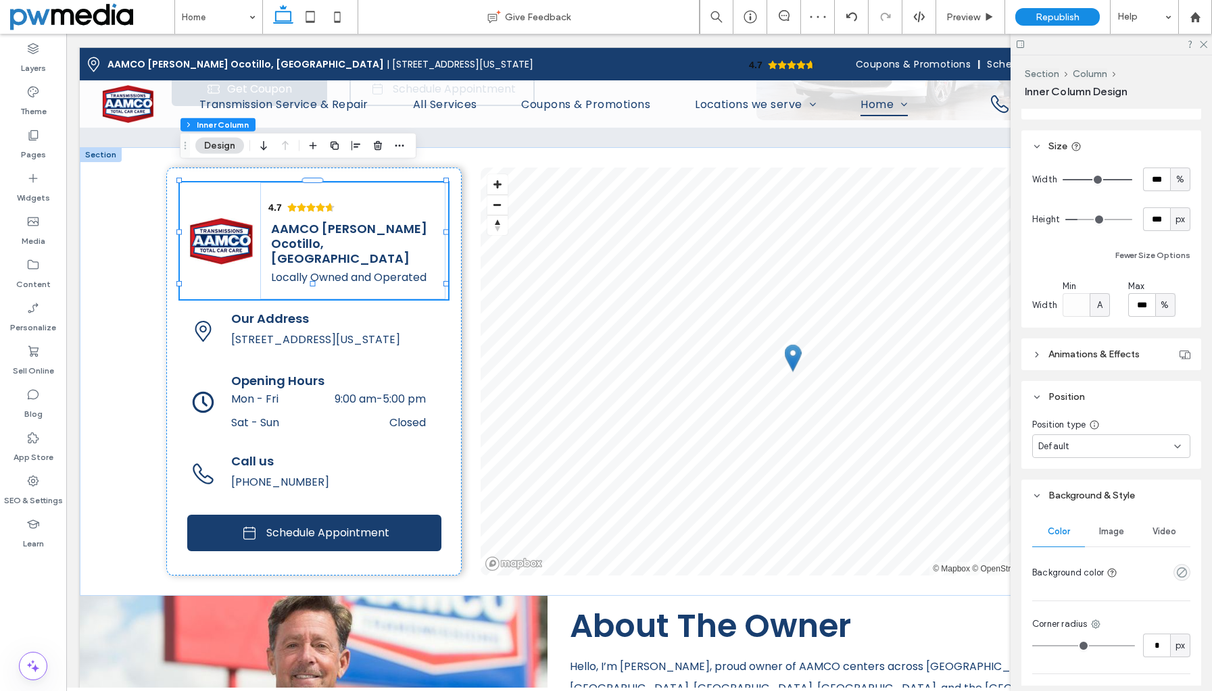
click at [1077, 402] on span "Position" at bounding box center [1066, 396] width 36 height 11
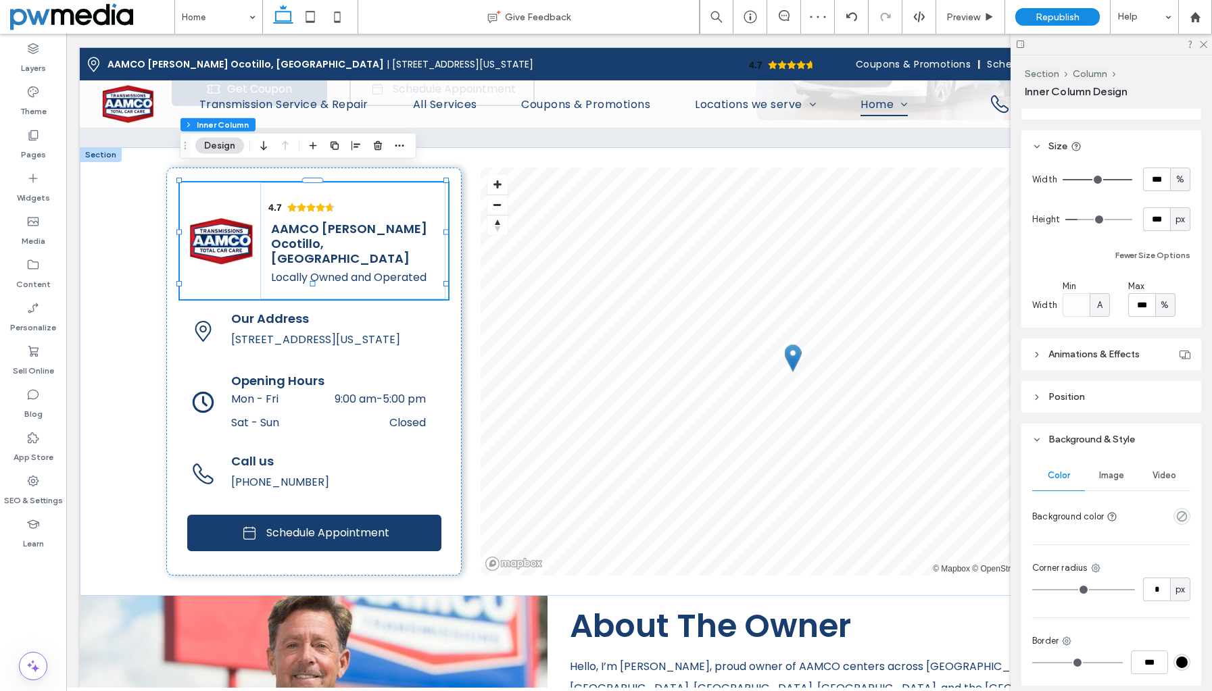
click at [1089, 360] on header "Animations & Effects" at bounding box center [1111, 355] width 180 height 32
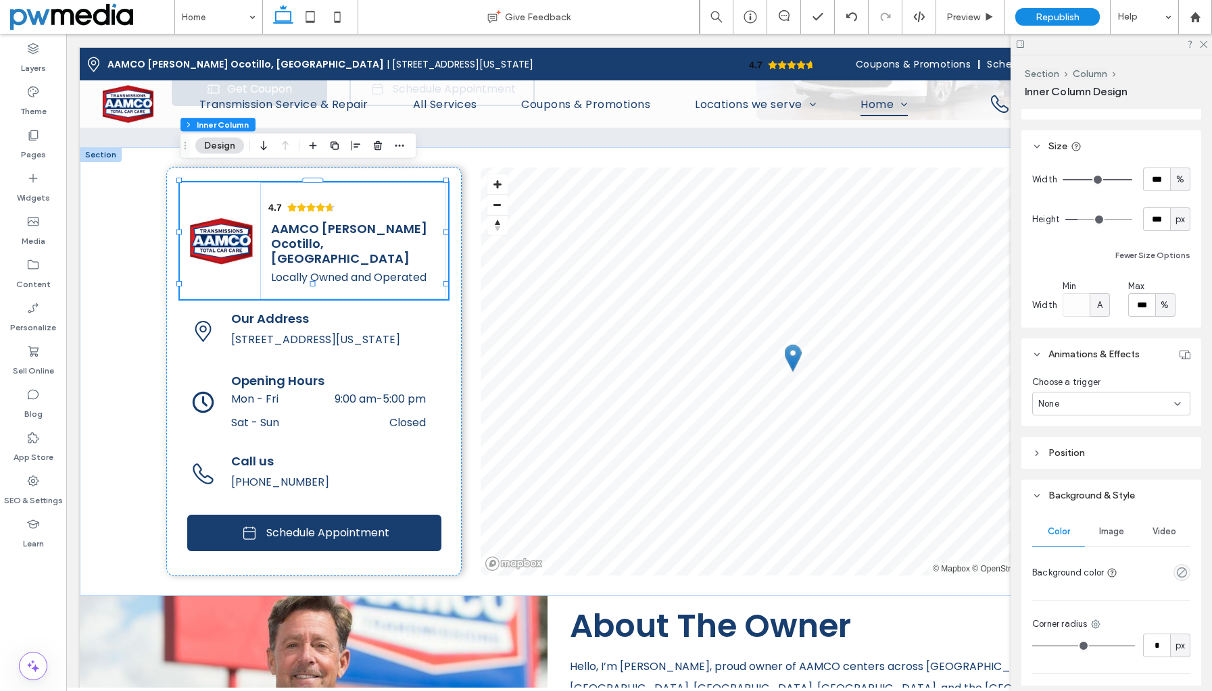
click at [1089, 360] on header "Animations & Effects" at bounding box center [1111, 355] width 180 height 32
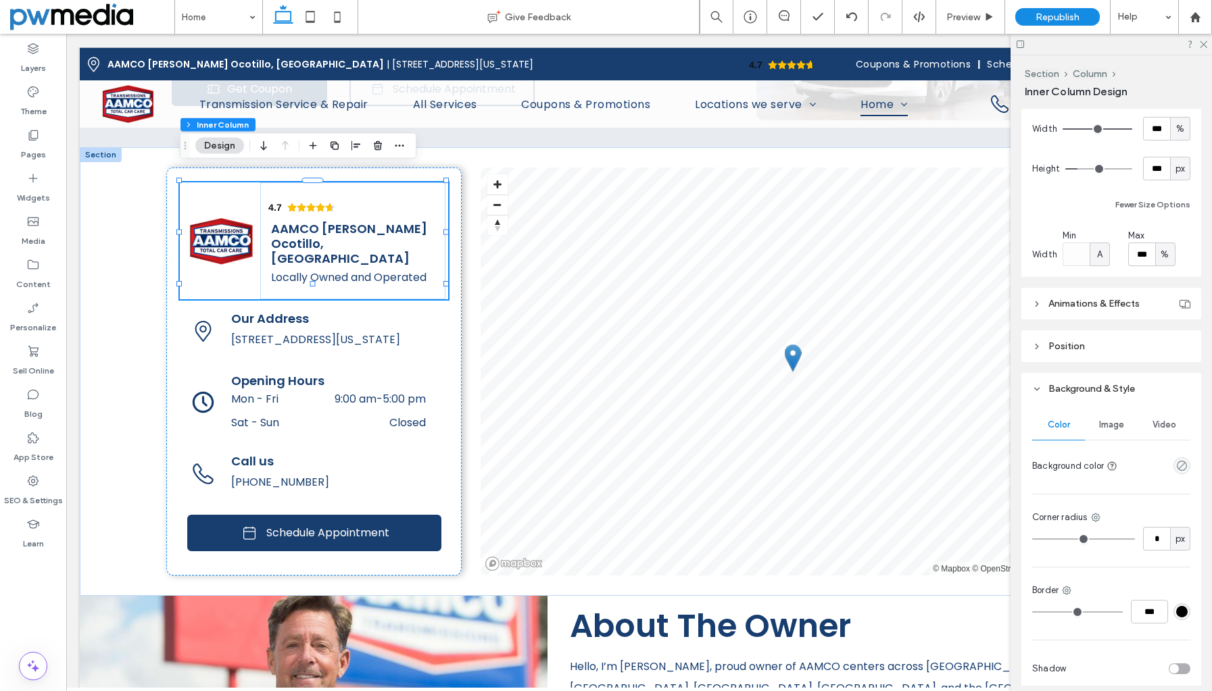
scroll to position [718, 0]
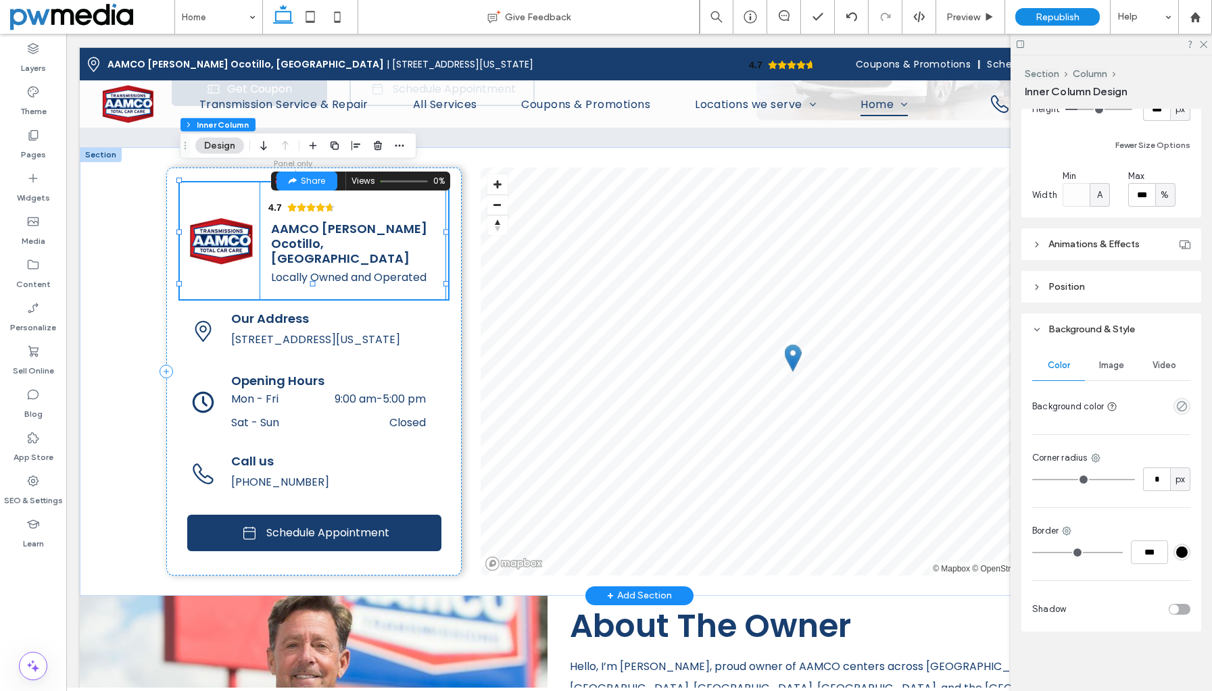
click at [330, 203] on icon "Rating: 4.7 out of 5" at bounding box center [329, 207] width 9 height 9
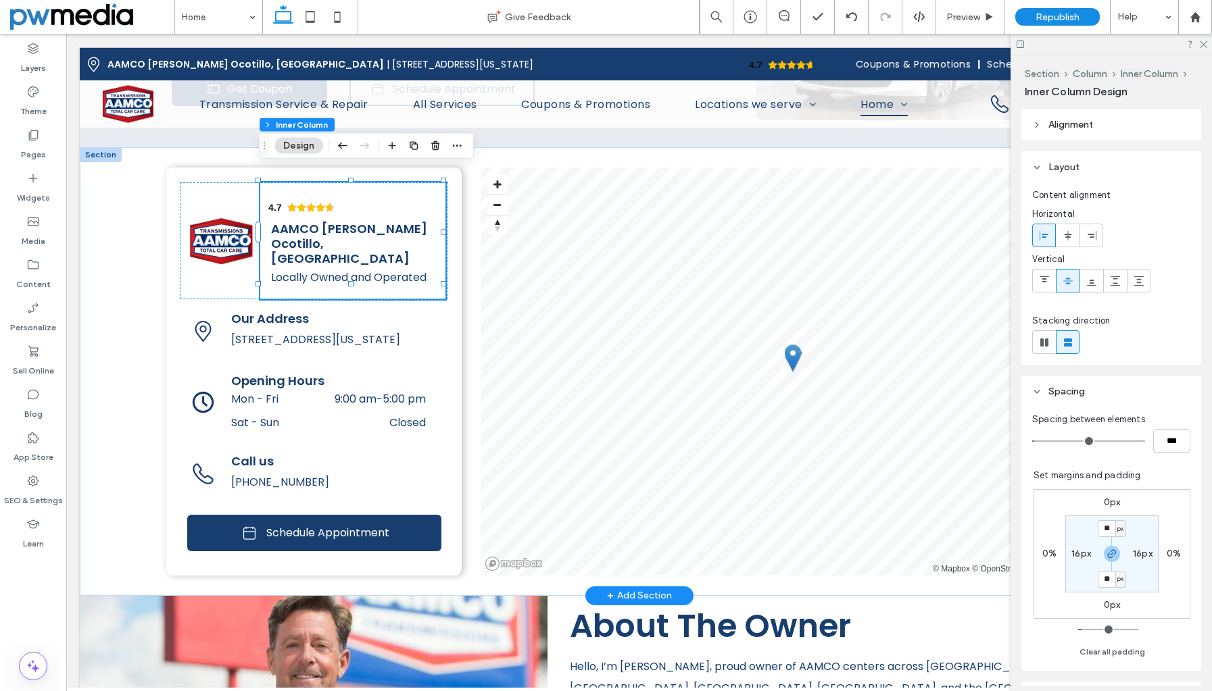
click at [352, 193] on div "4.7 Panel only seen by widget owner Edit widget Views 0%" at bounding box center [353, 240] width 186 height 117
click at [370, 182] on div "4.7 Panel only seen by widget owner Edit widget Views 0%" at bounding box center [353, 240] width 186 height 117
type input "*"
type input "***"
drag, startPoint x: 1038, startPoint y: 441, endPoint x: 1010, endPoint y: 441, distance: 27.7
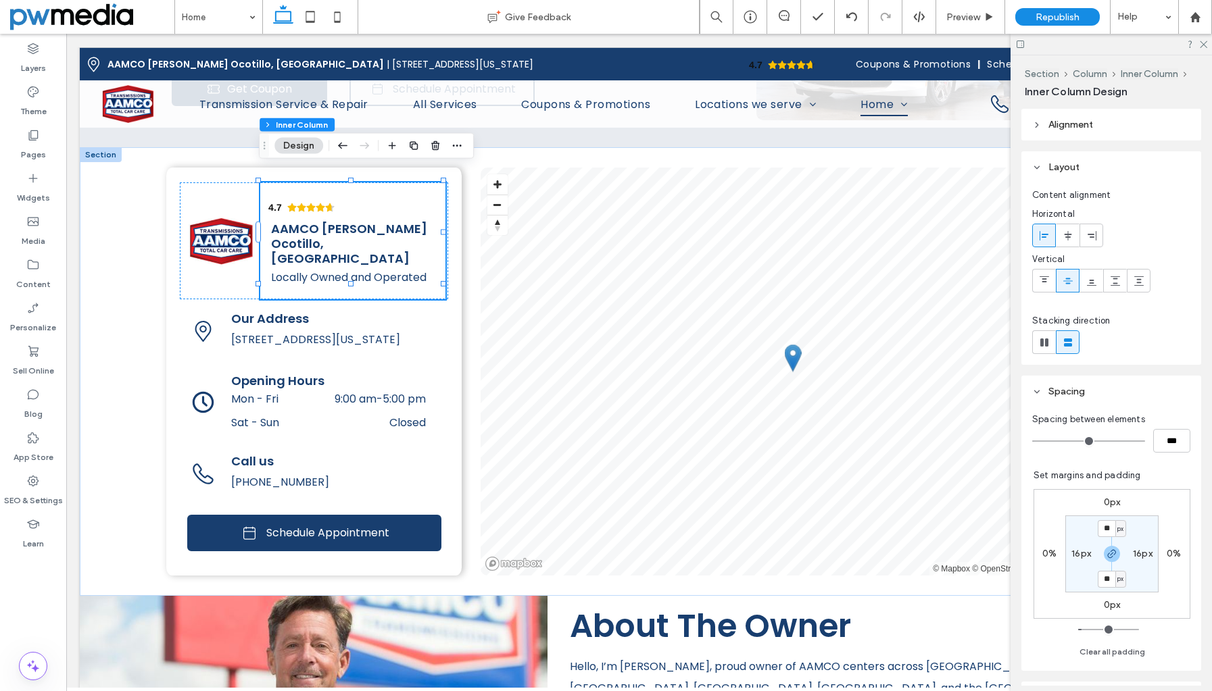
type input "*"
click at [1032, 441] on input "range" at bounding box center [1088, 441] width 113 height 1
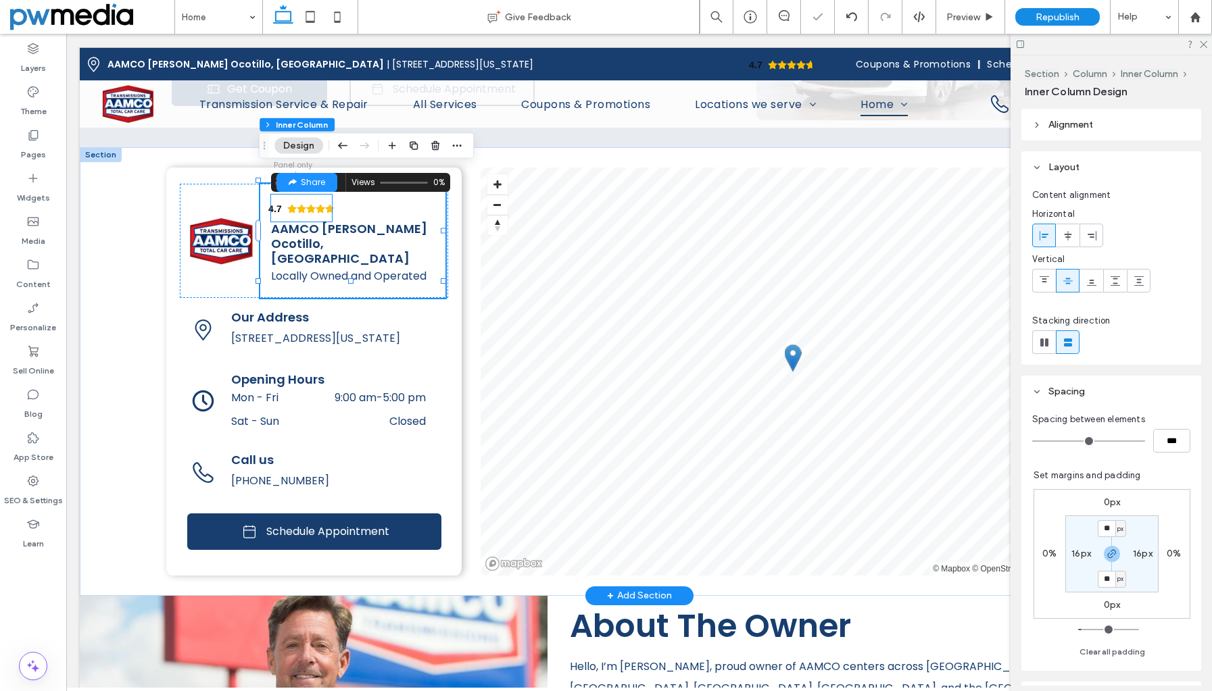
click at [309, 205] on icon "Rating: 4.7 out of 5" at bounding box center [310, 209] width 9 height 9
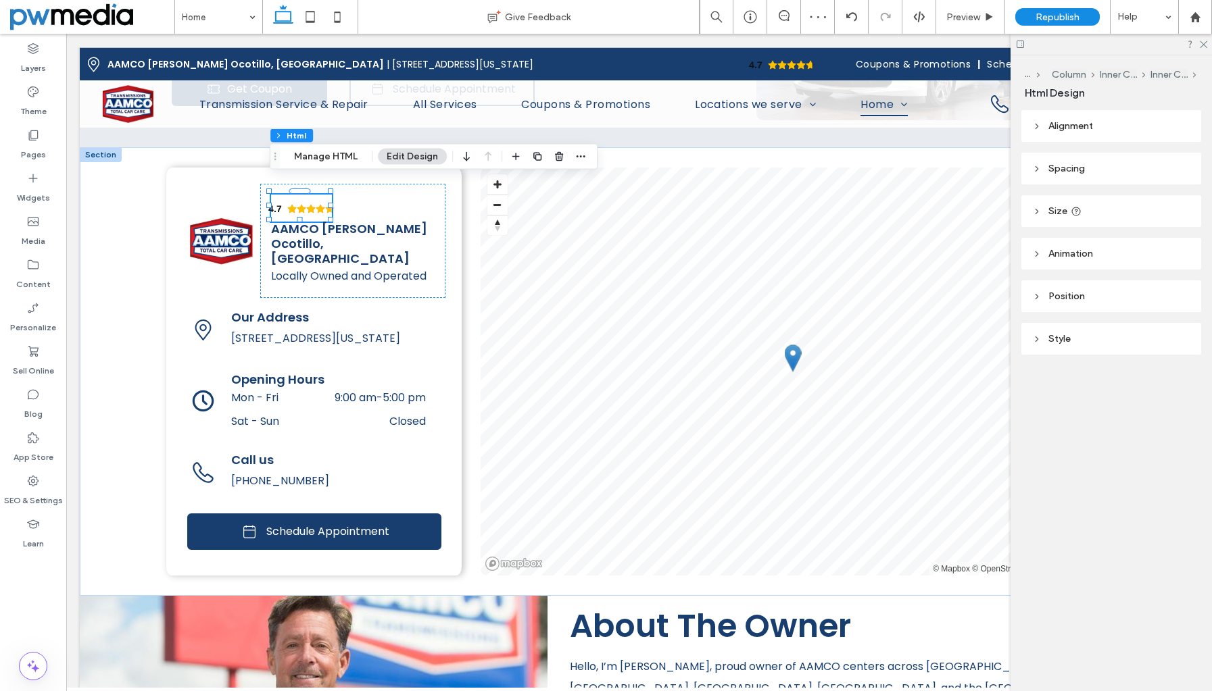
click at [1064, 126] on span "Alignment" at bounding box center [1070, 125] width 45 height 11
click at [1070, 161] on use at bounding box center [1067, 158] width 7 height 9
click at [1043, 157] on use at bounding box center [1043, 158] width 9 height 9
click at [1066, 212] on span "Spacing" at bounding box center [1066, 208] width 36 height 11
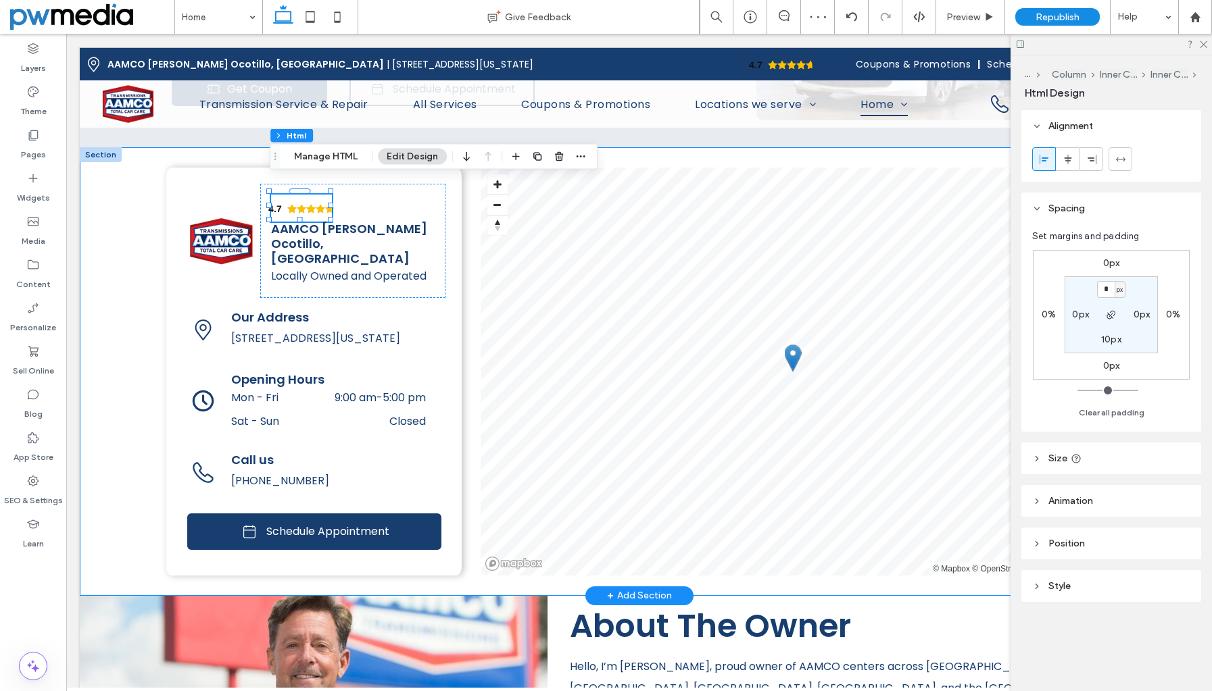
click at [120, 193] on div "4.7 Panel only seen by widget owner Edit widget Views 0% Share 🔥" at bounding box center [639, 371] width 1118 height 449
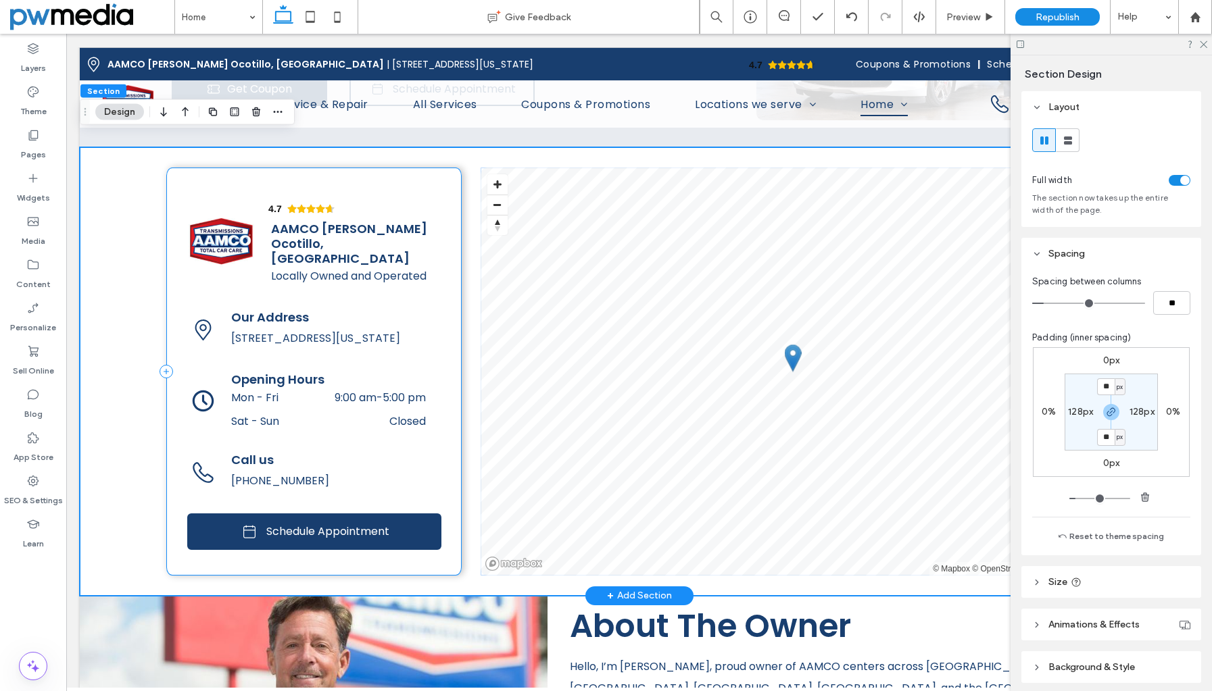
click at [175, 168] on div "4.7 Panel only seen by widget owner Edit widget Views 0%" at bounding box center [313, 372] width 295 height 408
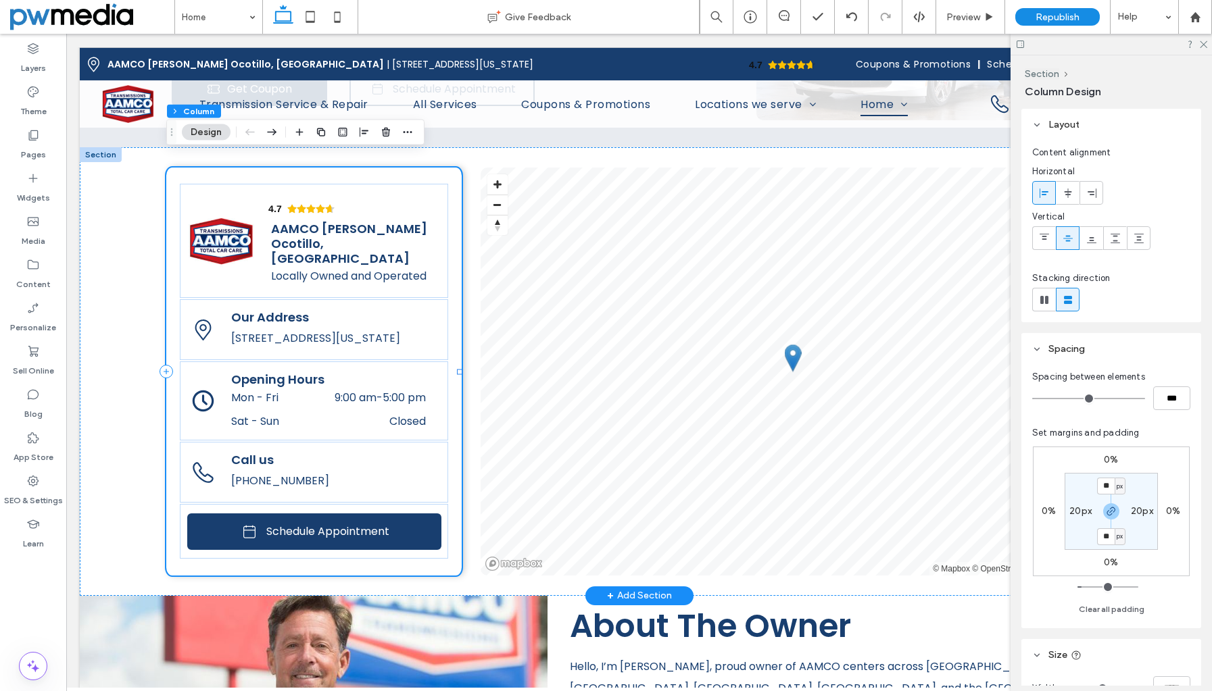
click at [172, 239] on div "4.7 Panel only seen by widget owner Edit widget Views 0%" at bounding box center [313, 372] width 295 height 408
click at [207, 184] on div "4.7 Panel only seen by widget owner Edit widget Views 0%" at bounding box center [314, 241] width 268 height 114
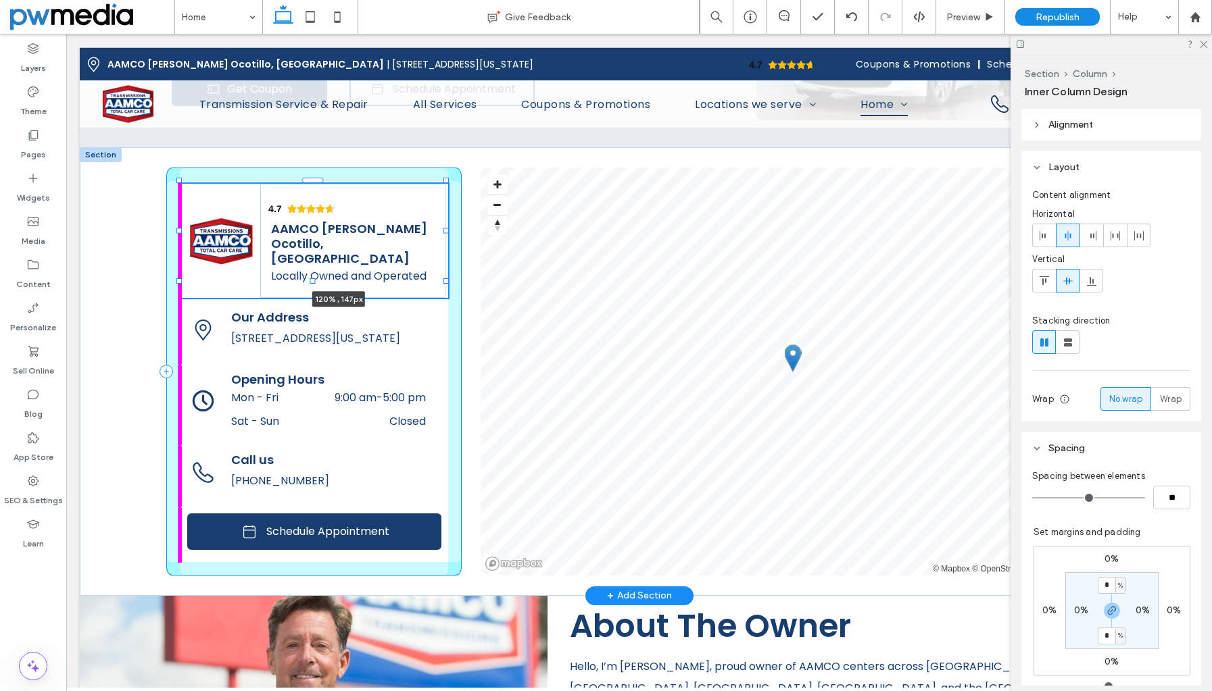
drag, startPoint x: 176, startPoint y: 218, endPoint x: 124, endPoint y: 216, distance: 52.7
click at [124, 216] on div "4.7 Panel only seen by widget owner Edit widget Views 0% Share 🔥" at bounding box center [639, 371] width 1118 height 449
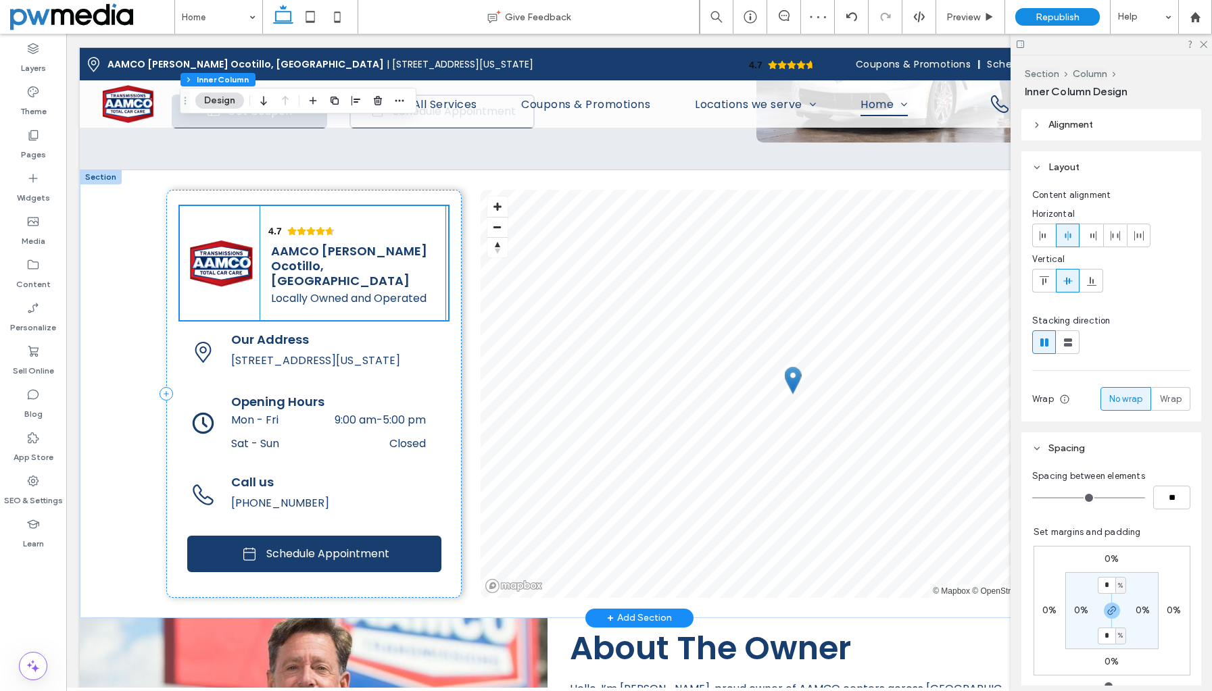
scroll to position [2245, 0]
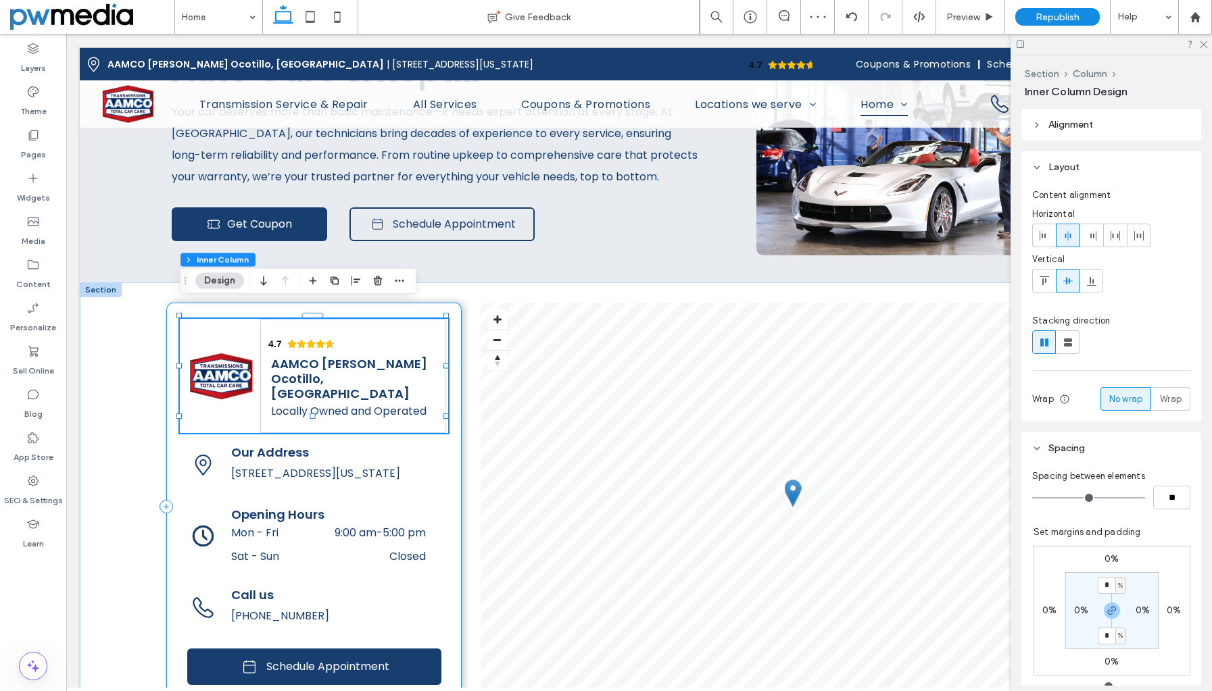
click at [452, 303] on div "4.7 Panel only seen by widget owner Edit widget Views 0%" at bounding box center [313, 507] width 295 height 408
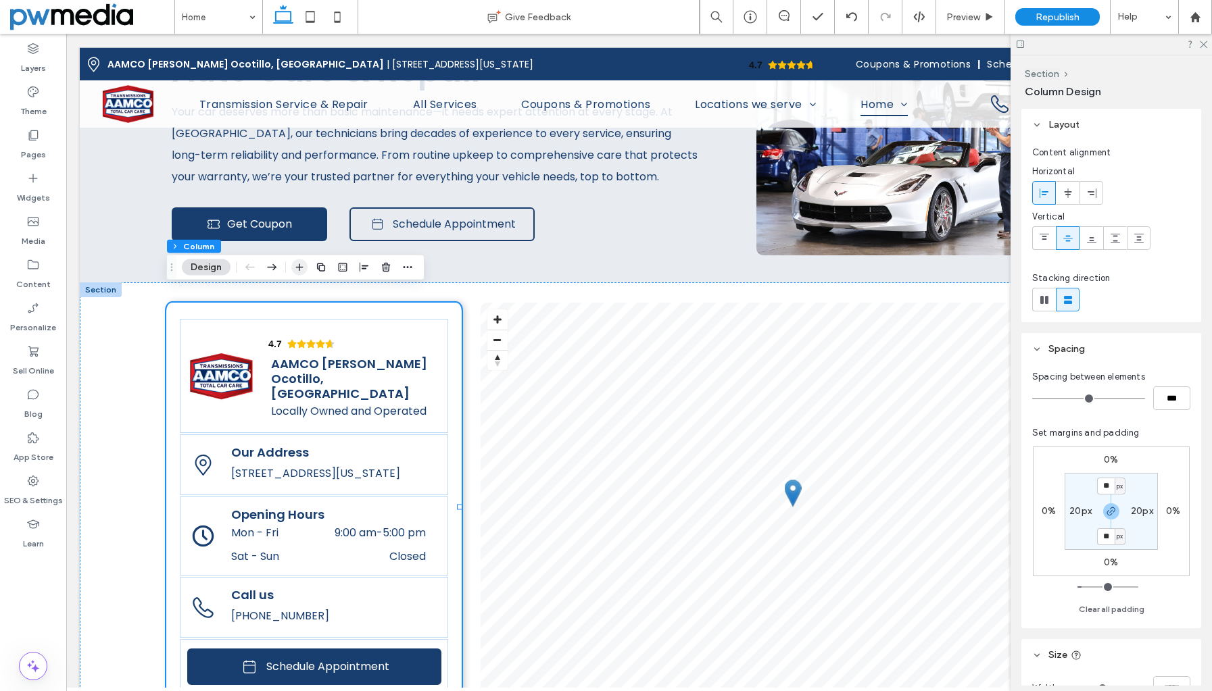
click at [302, 268] on use "button" at bounding box center [299, 267] width 7 height 7
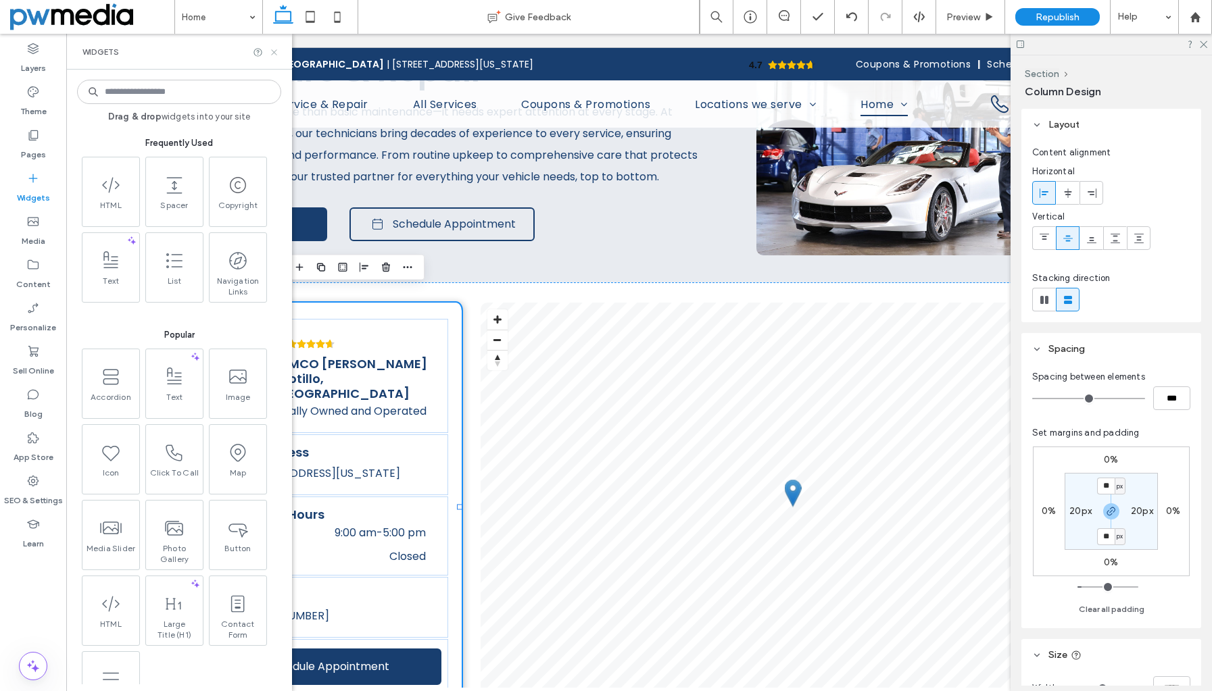
click at [276, 51] on icon at bounding box center [274, 52] width 10 height 10
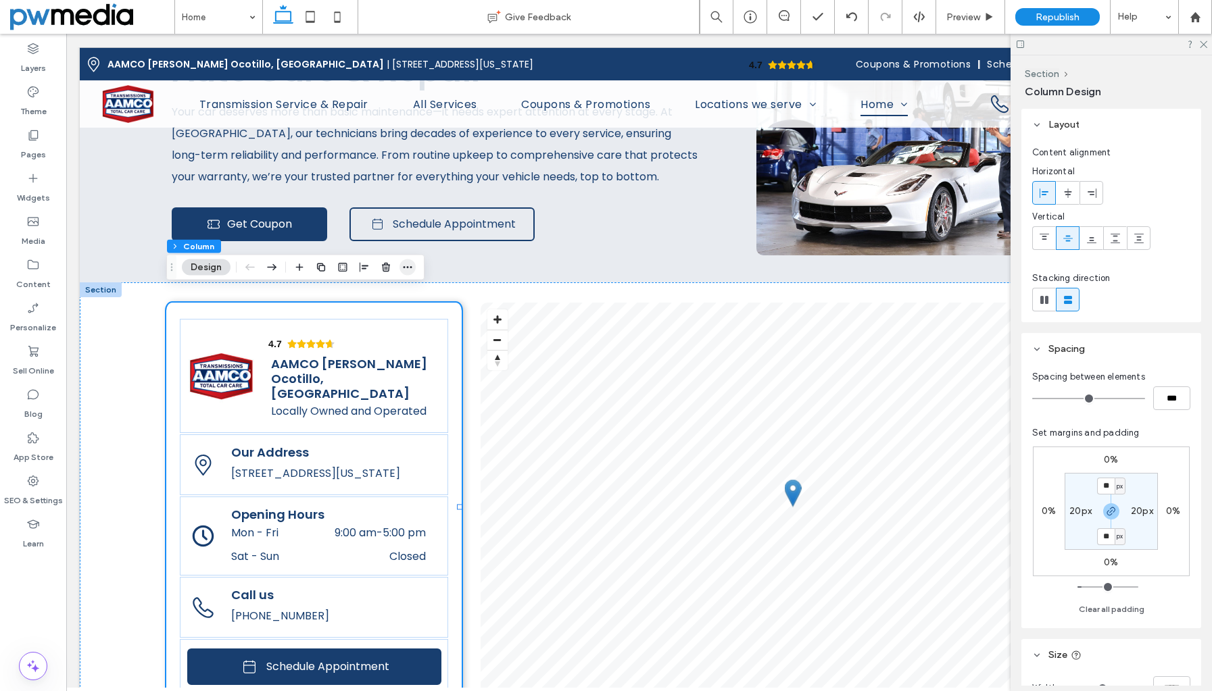
click at [409, 268] on icon "button" at bounding box center [407, 267] width 11 height 11
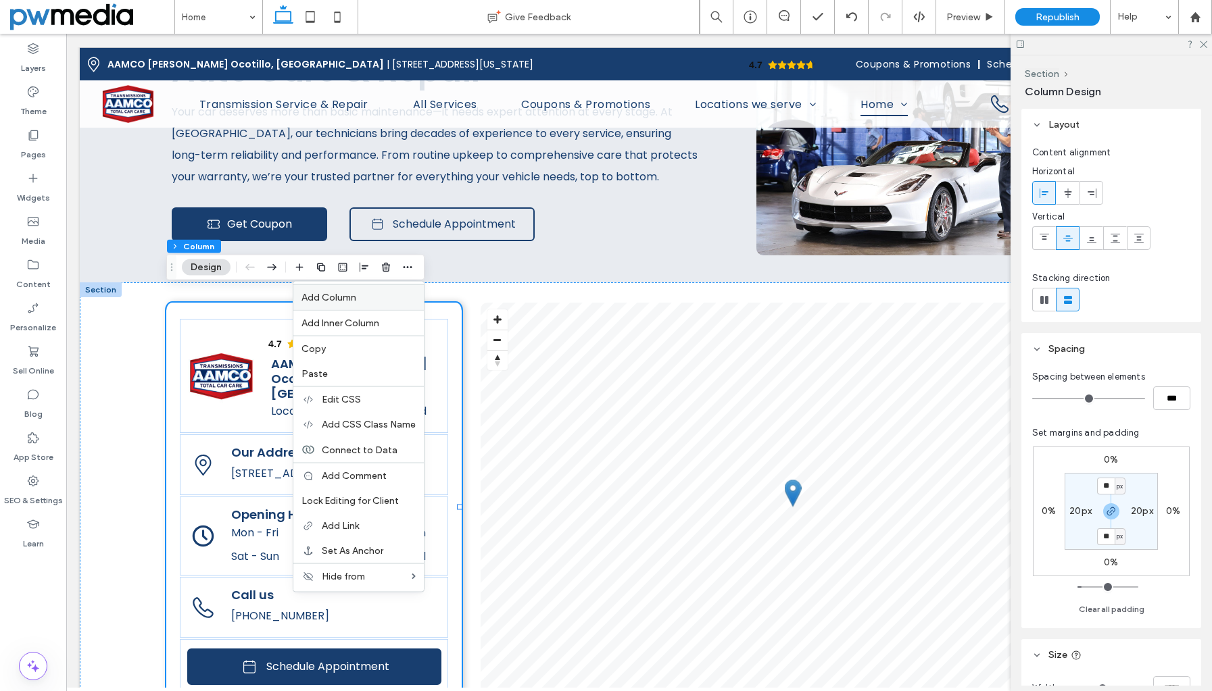
click at [370, 300] on label "Add Column" at bounding box center [358, 297] width 114 height 11
type input "**"
type input "***"
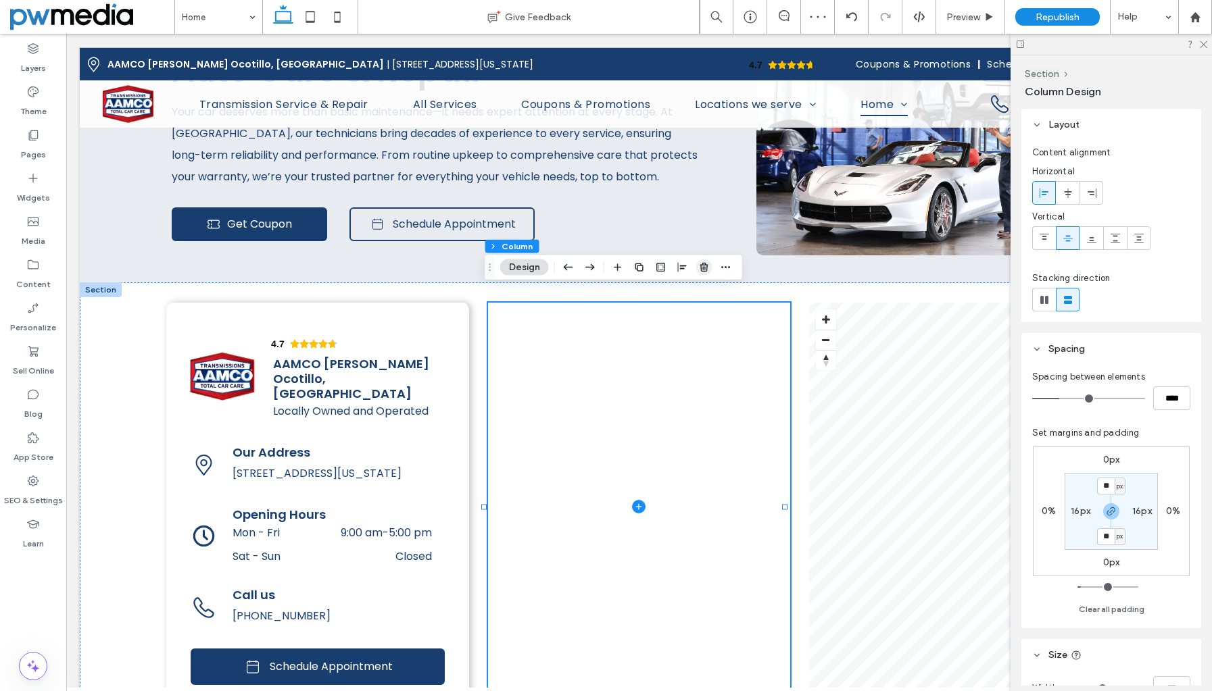
click at [705, 265] on use "button" at bounding box center [703, 267] width 8 height 9
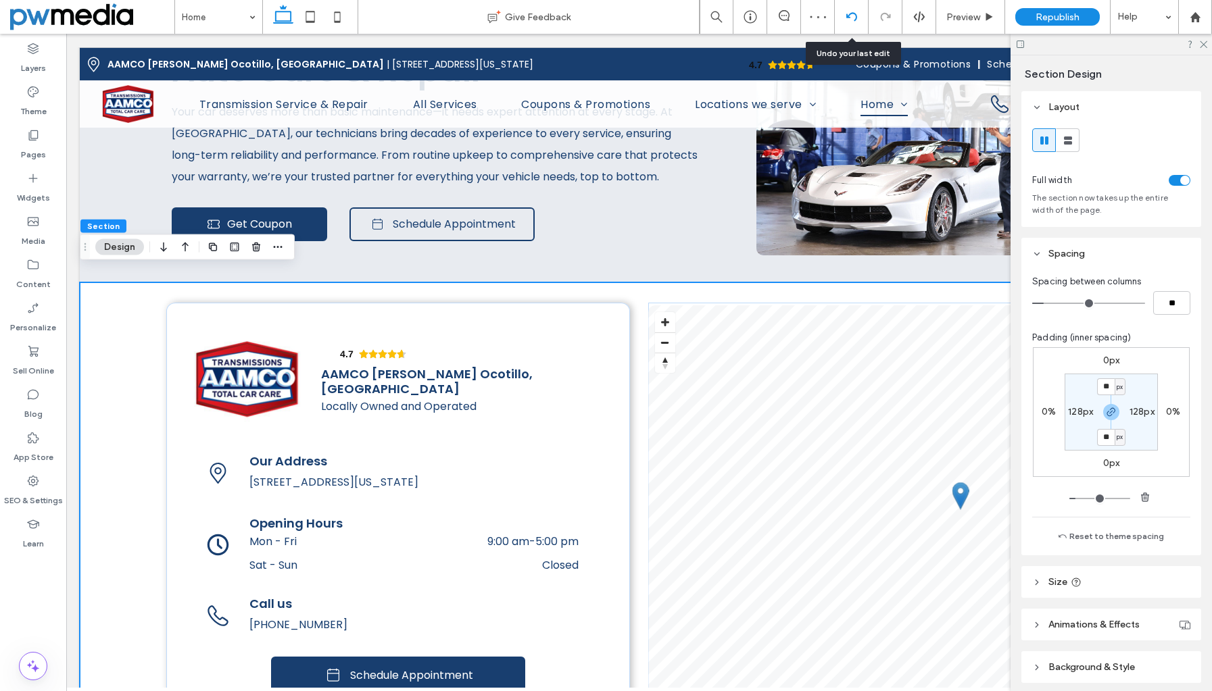
click at [855, 18] on use at bounding box center [850, 16] width 11 height 9
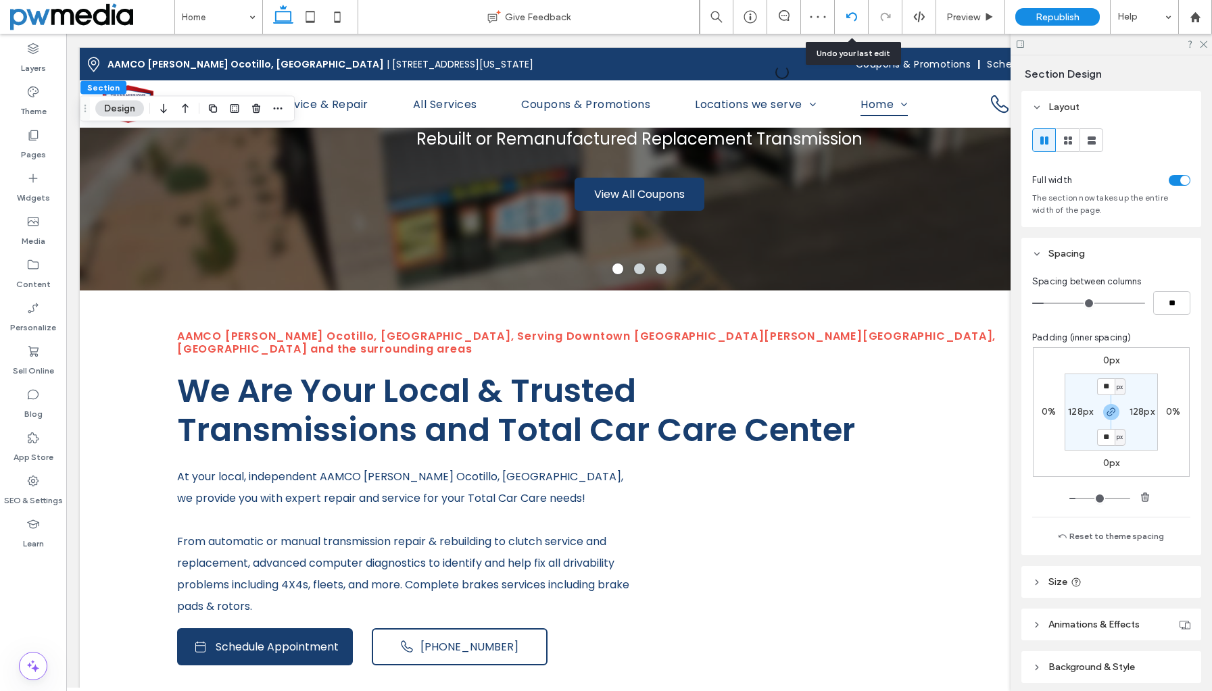
scroll to position [2384, 0]
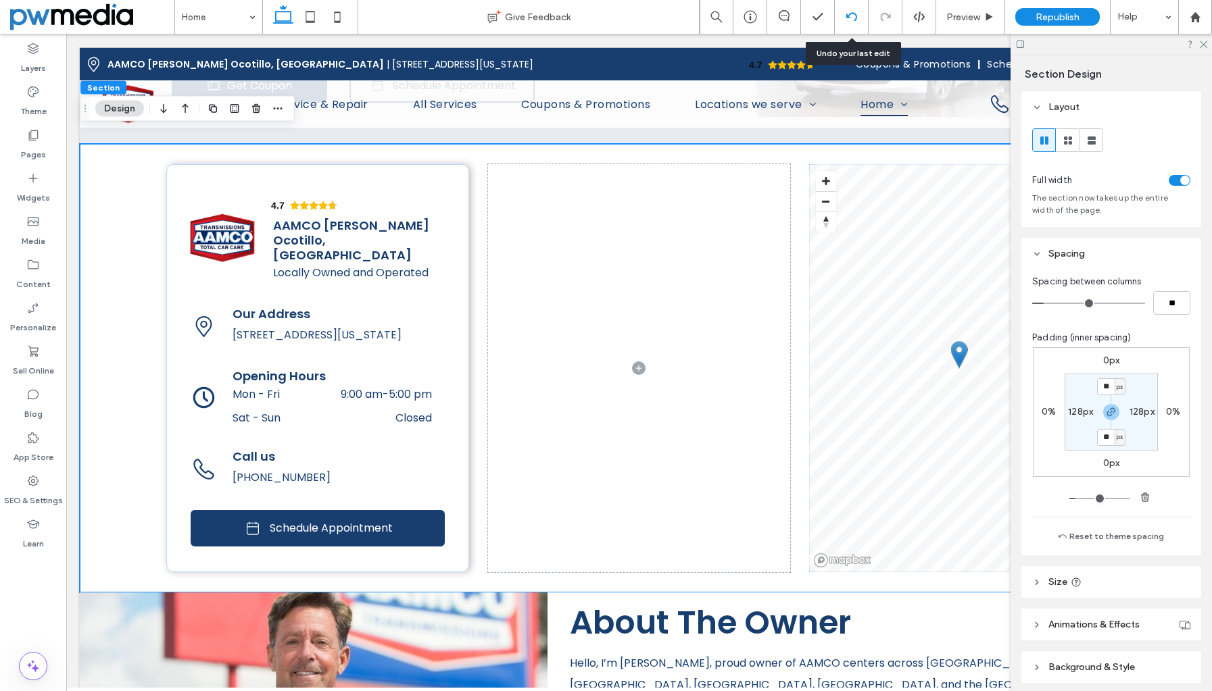
click at [843, 13] on div at bounding box center [850, 16] width 33 height 11
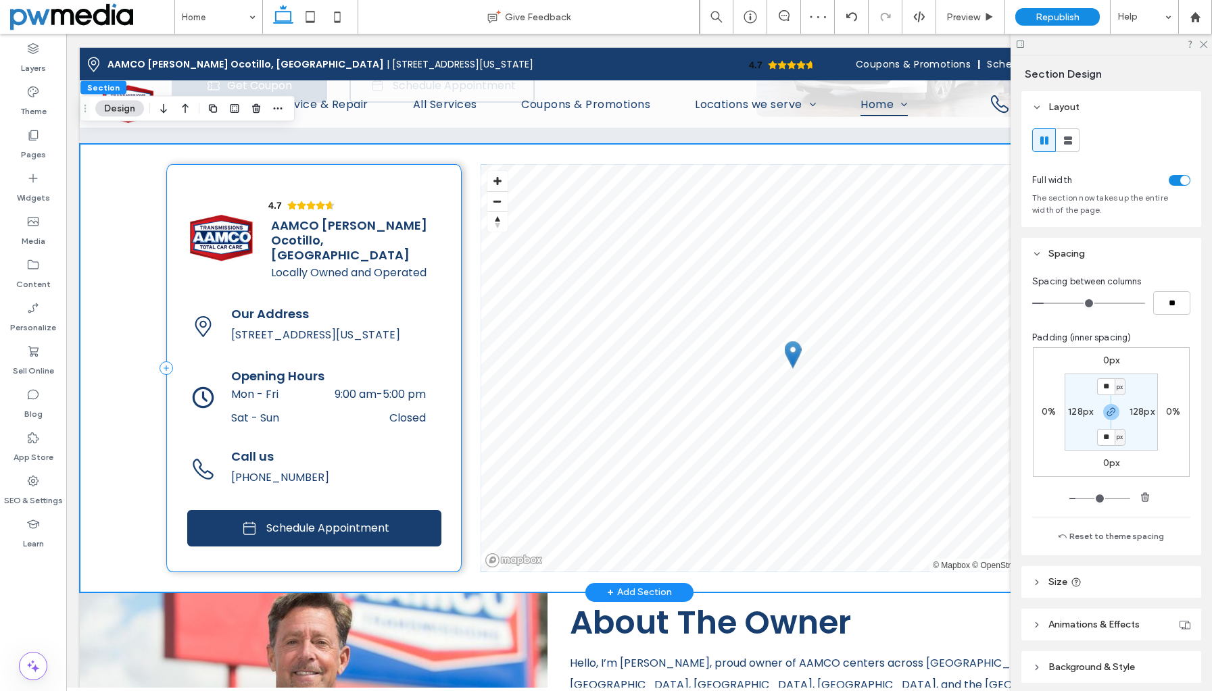
click at [172, 168] on div "4.7 Panel only seen by widget owner Edit widget Views 0%" at bounding box center [313, 368] width 295 height 408
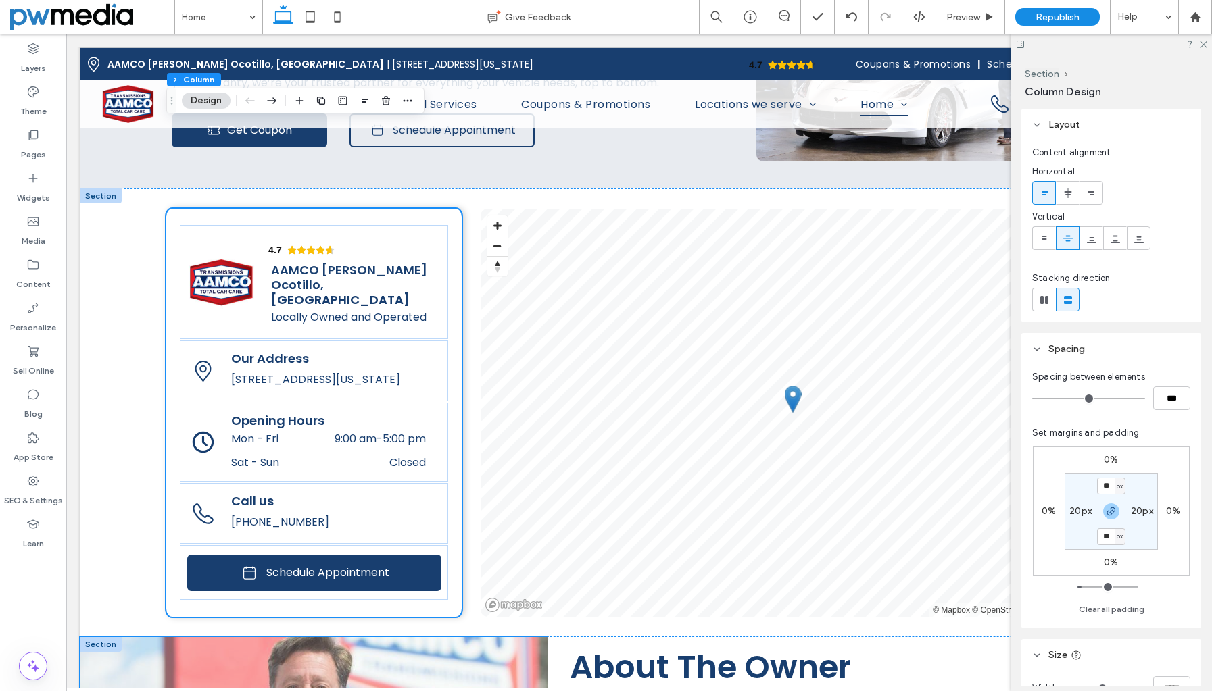
scroll to position [2316, 0]
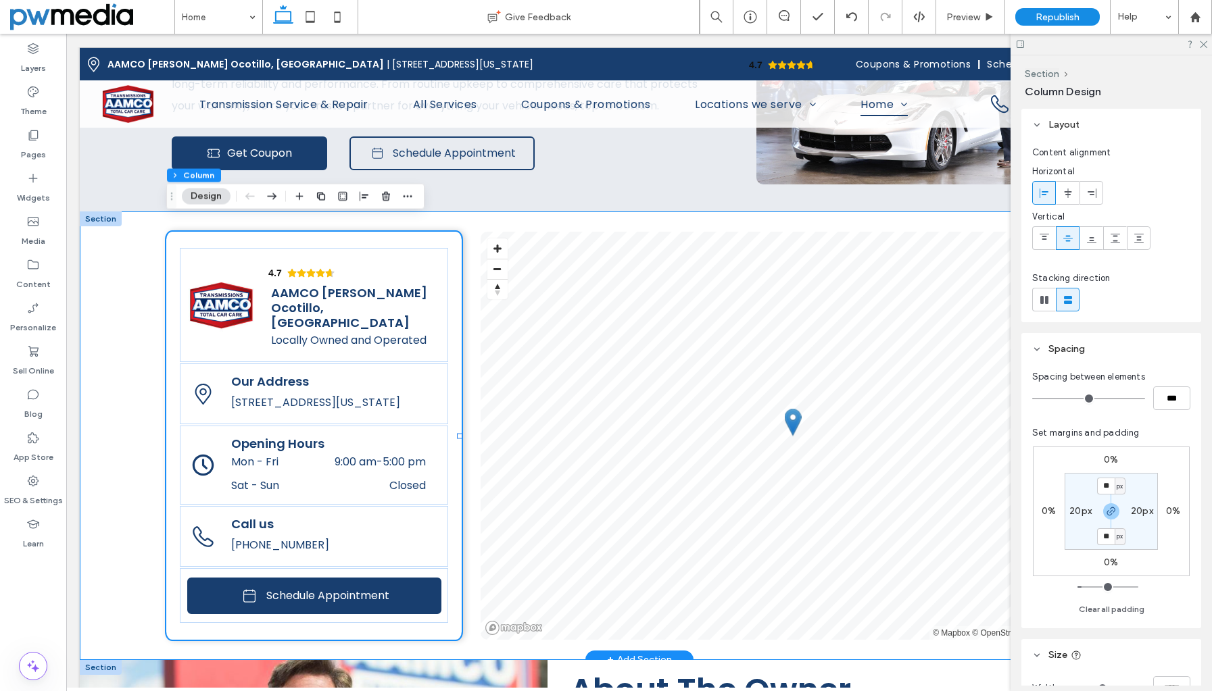
click at [100, 335] on div "4.7 Panel only seen by widget owner Edit widget Views 0% Share 🔥" at bounding box center [639, 435] width 1118 height 449
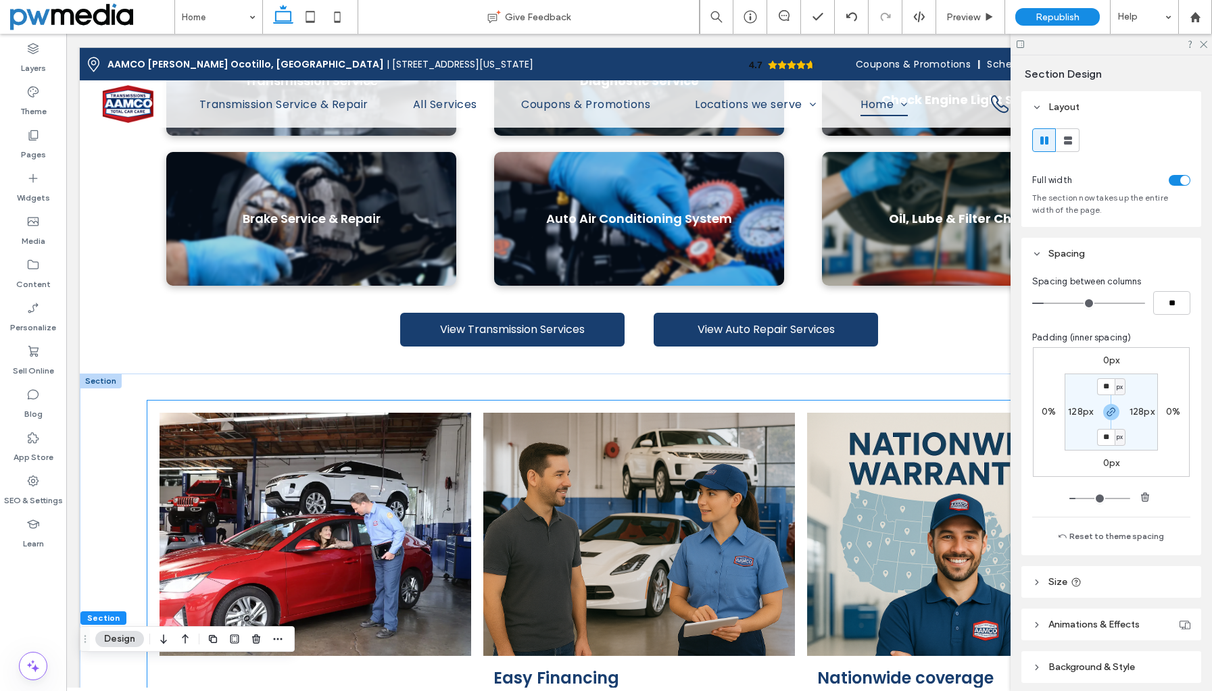
scroll to position [1032, 0]
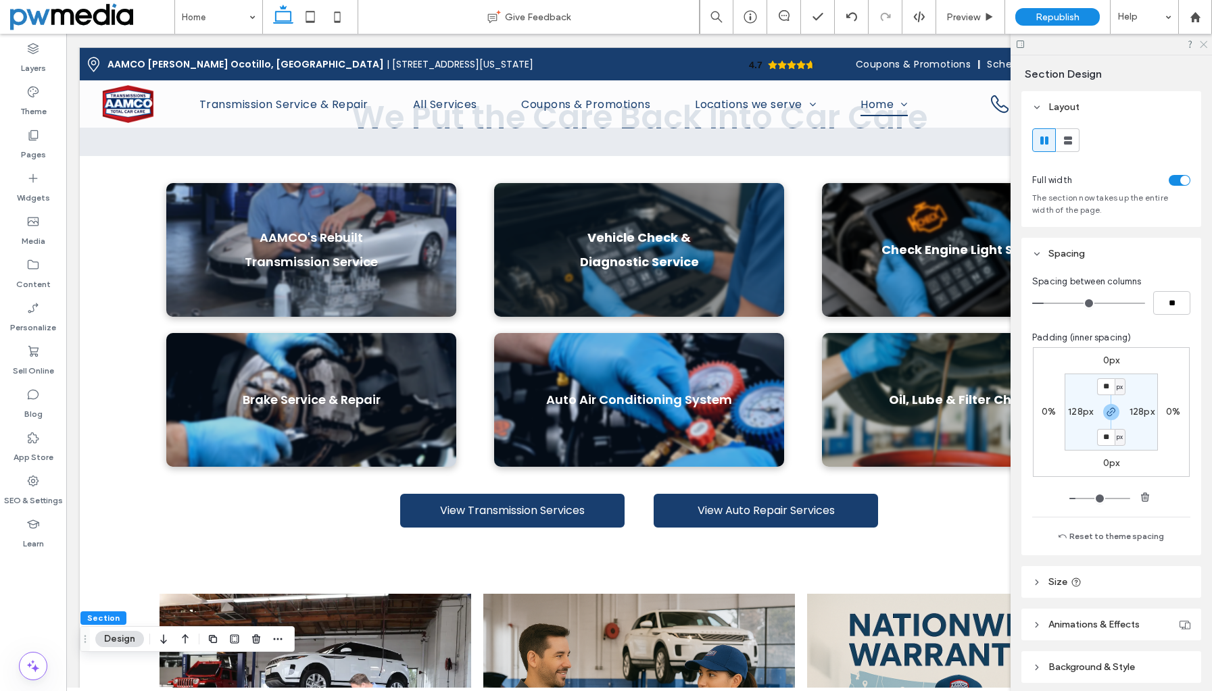
click at [1201, 42] on icon at bounding box center [1202, 43] width 9 height 9
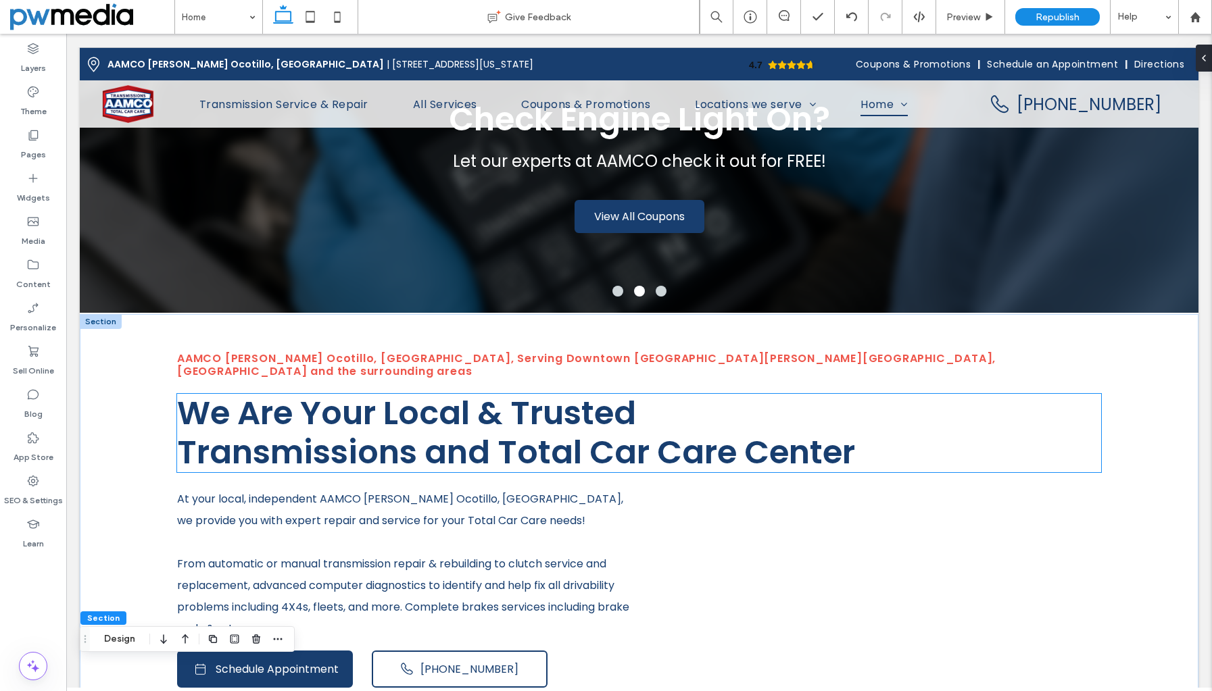
scroll to position [0, 0]
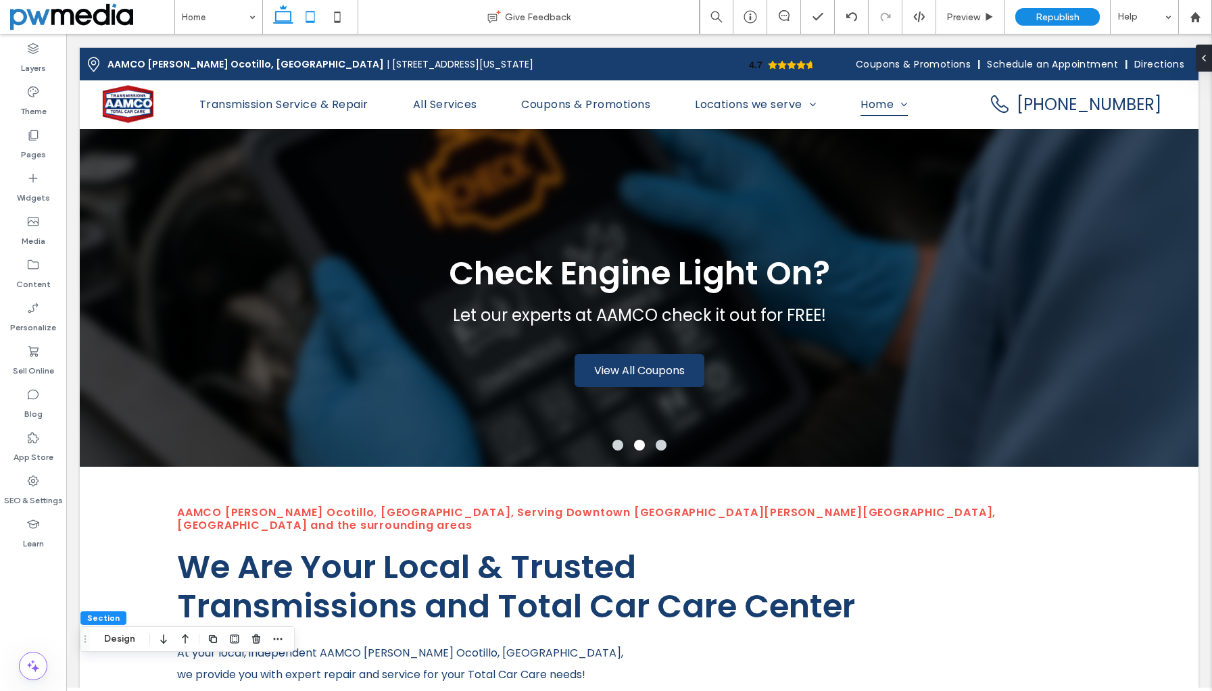
click at [310, 18] on icon at bounding box center [310, 16] width 27 height 27
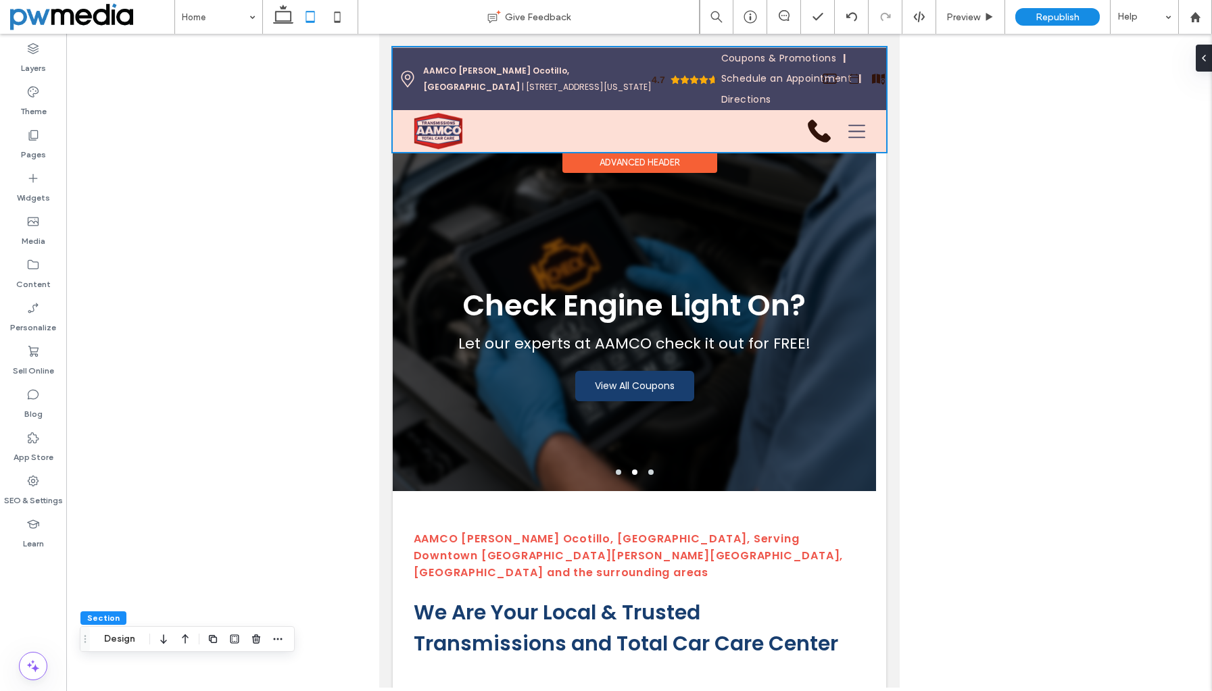
click at [864, 78] on div at bounding box center [638, 99] width 493 height 105
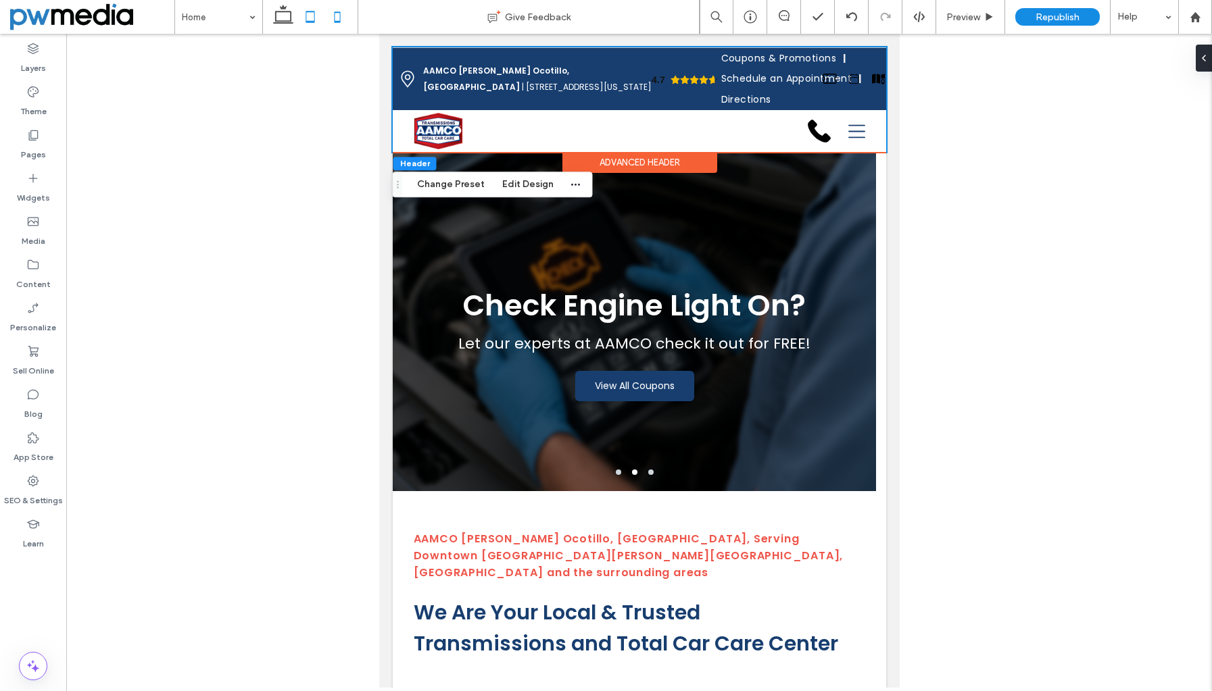
click at [333, 14] on icon at bounding box center [337, 16] width 27 height 27
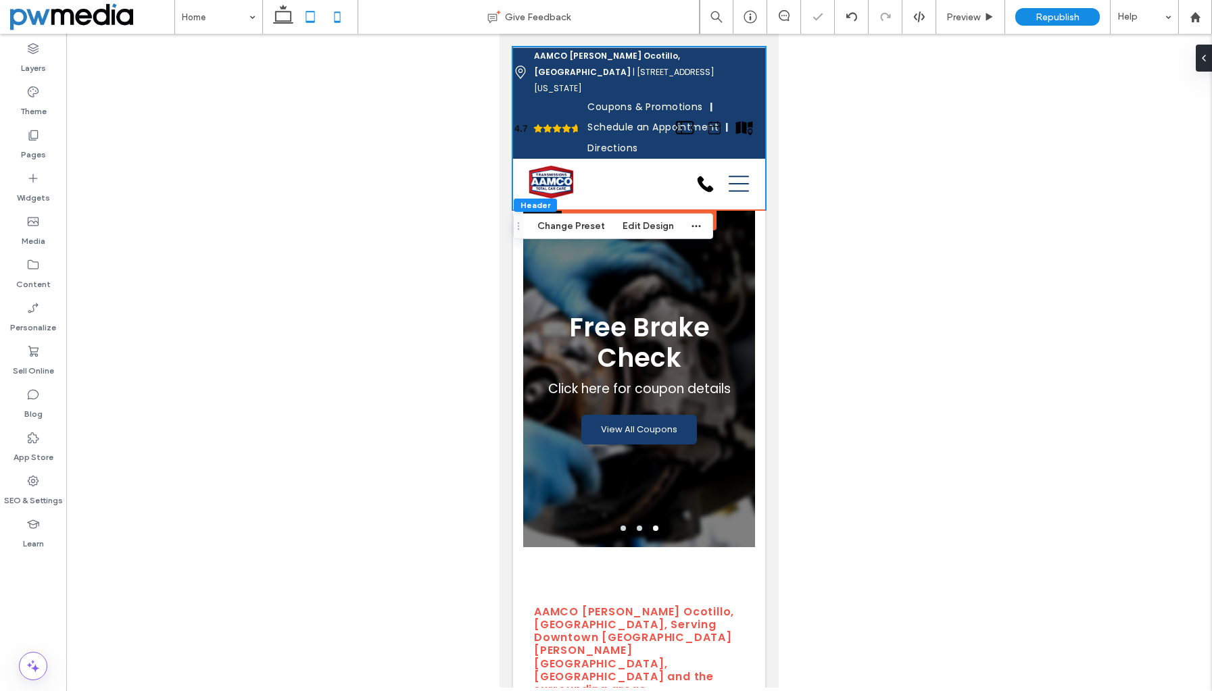
click at [313, 18] on icon at bounding box center [310, 16] width 27 height 27
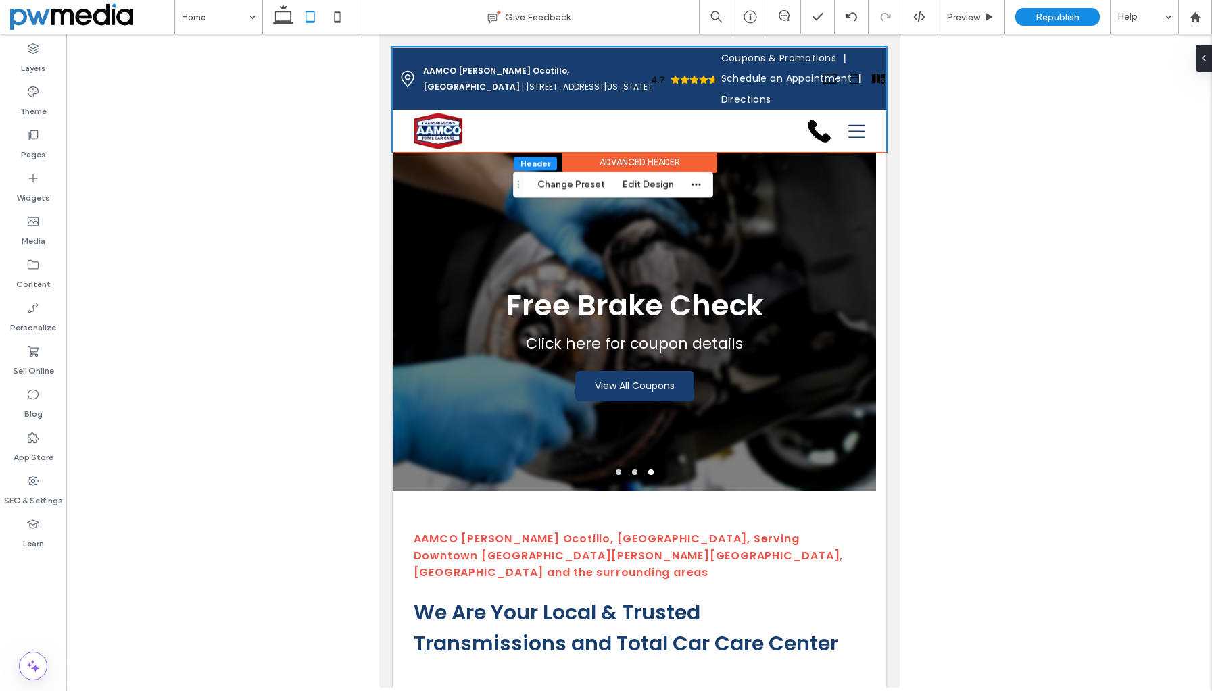
click at [651, 161] on div "Advanced Header" at bounding box center [639, 162] width 155 height 21
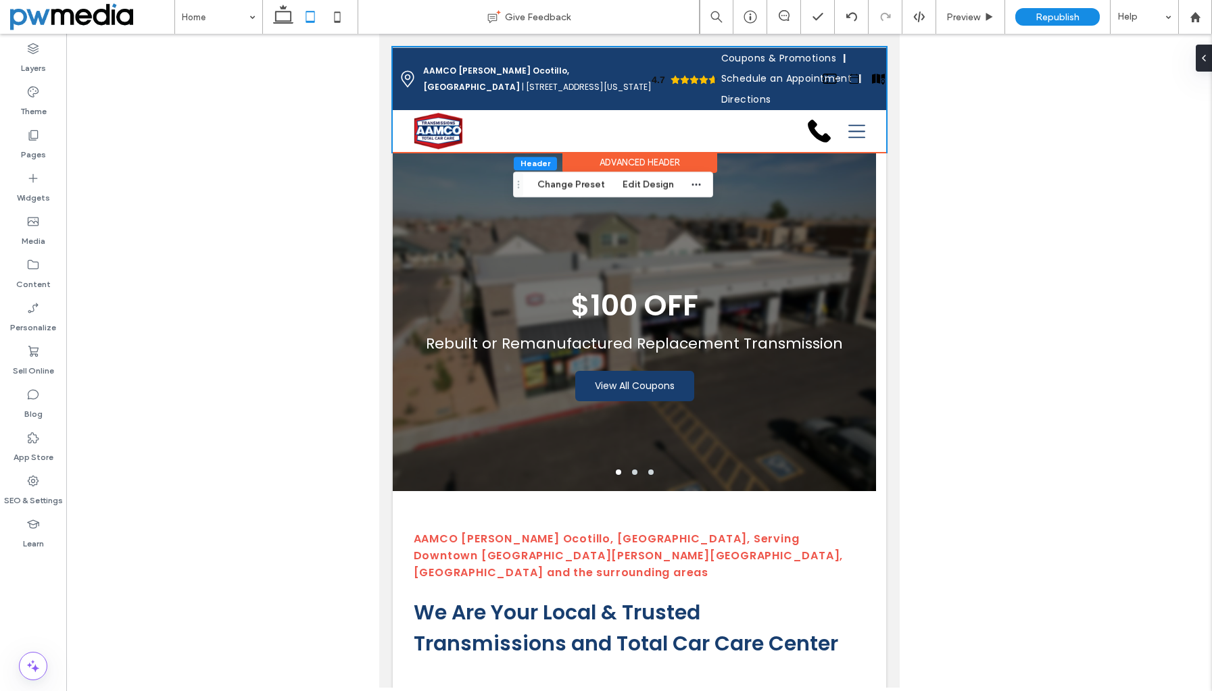
click at [651, 161] on div "Advanced Header" at bounding box center [639, 162] width 155 height 21
click at [623, 159] on div "Advanced Header" at bounding box center [639, 162] width 155 height 21
click at [649, 158] on div "Advanced Header" at bounding box center [639, 162] width 155 height 21
click at [639, 185] on button "Edit Design" at bounding box center [648, 184] width 69 height 16
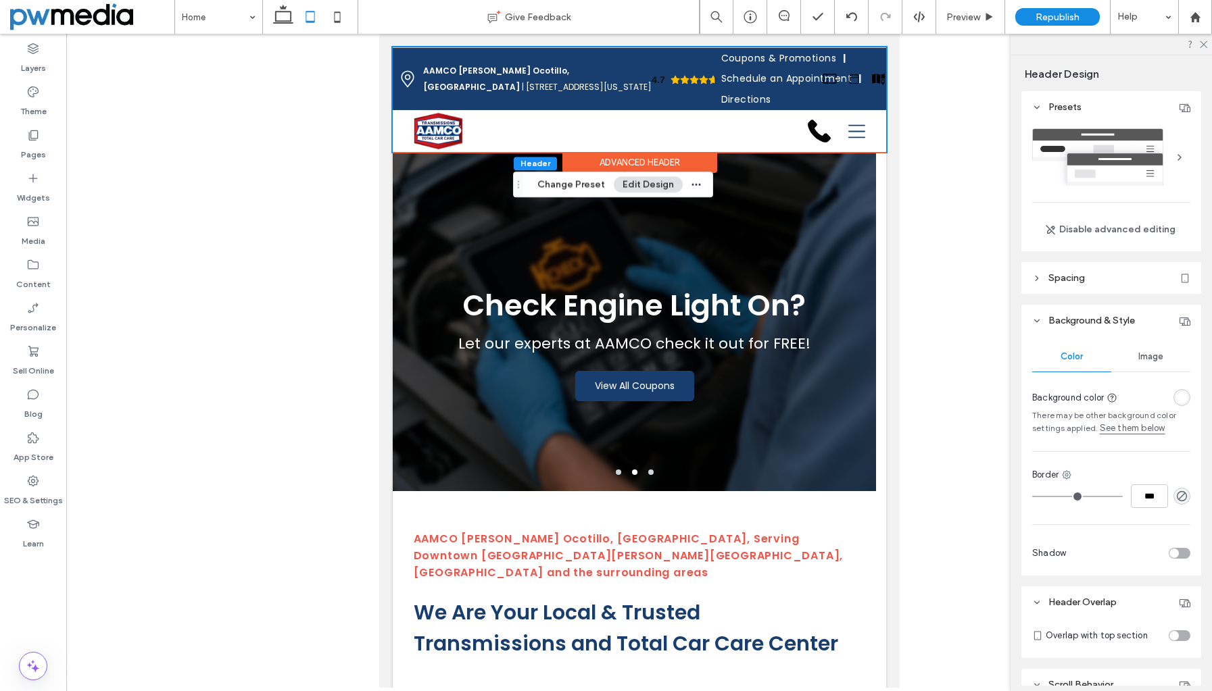
click at [1174, 156] on div at bounding box center [1179, 158] width 22 height 22
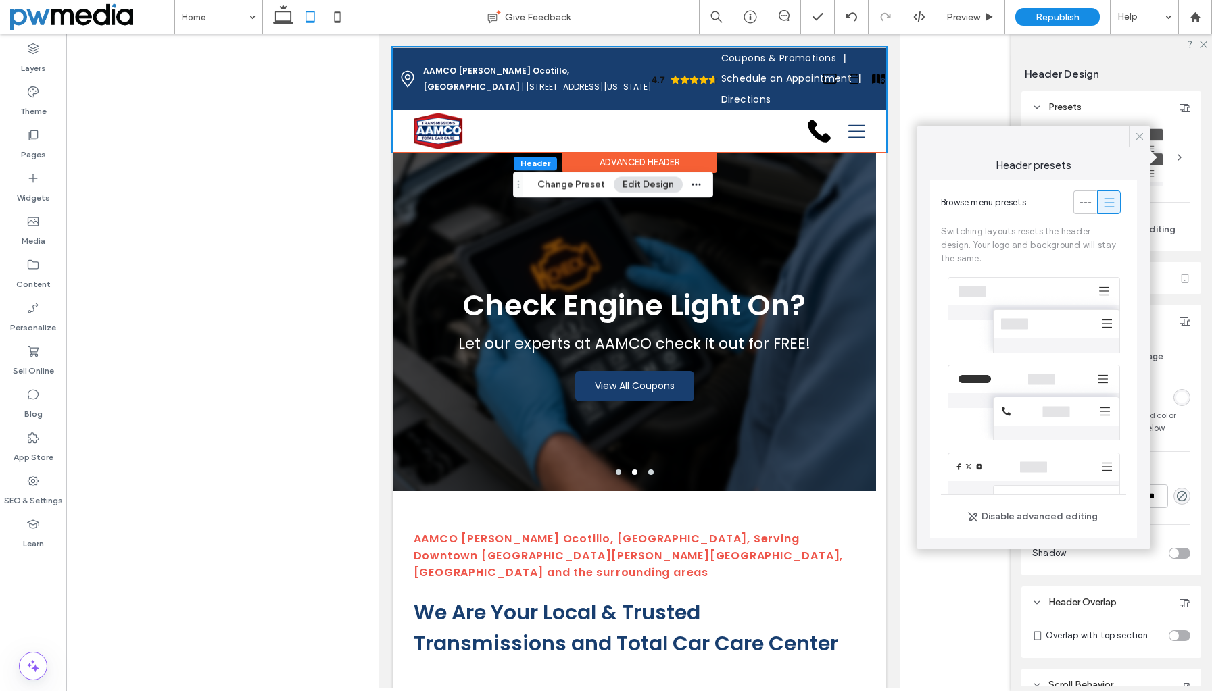
click at [1141, 135] on icon at bounding box center [1139, 136] width 12 height 12
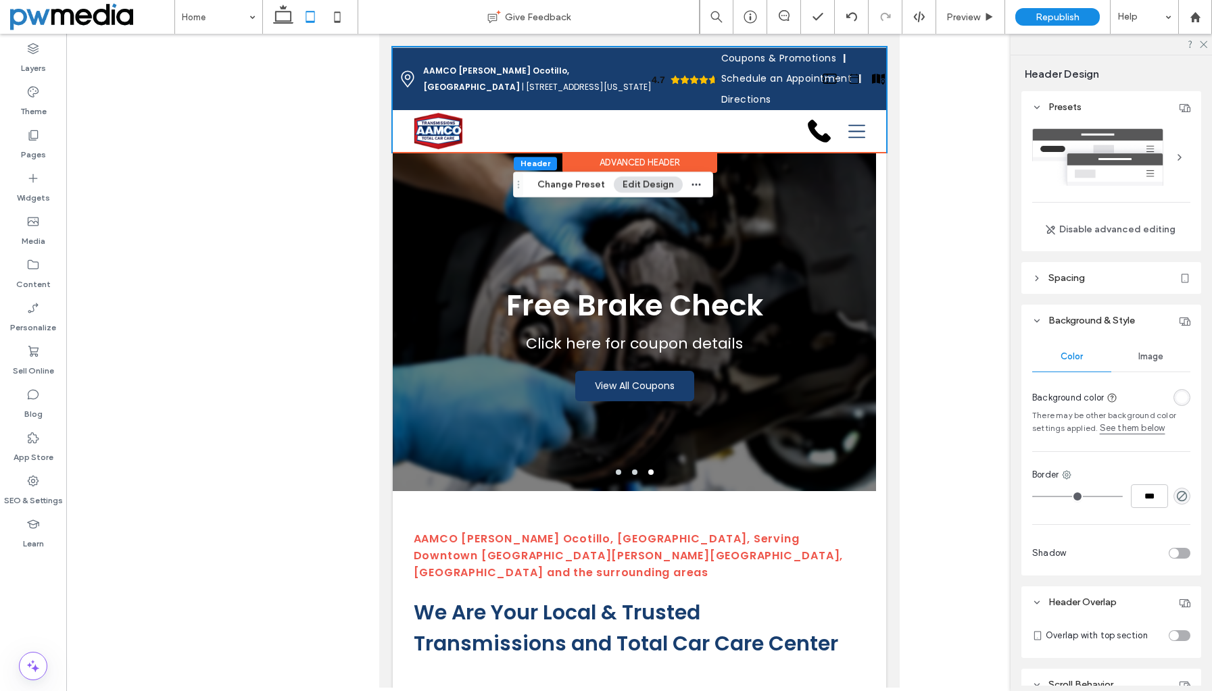
click at [1172, 152] on div at bounding box center [1179, 158] width 22 height 22
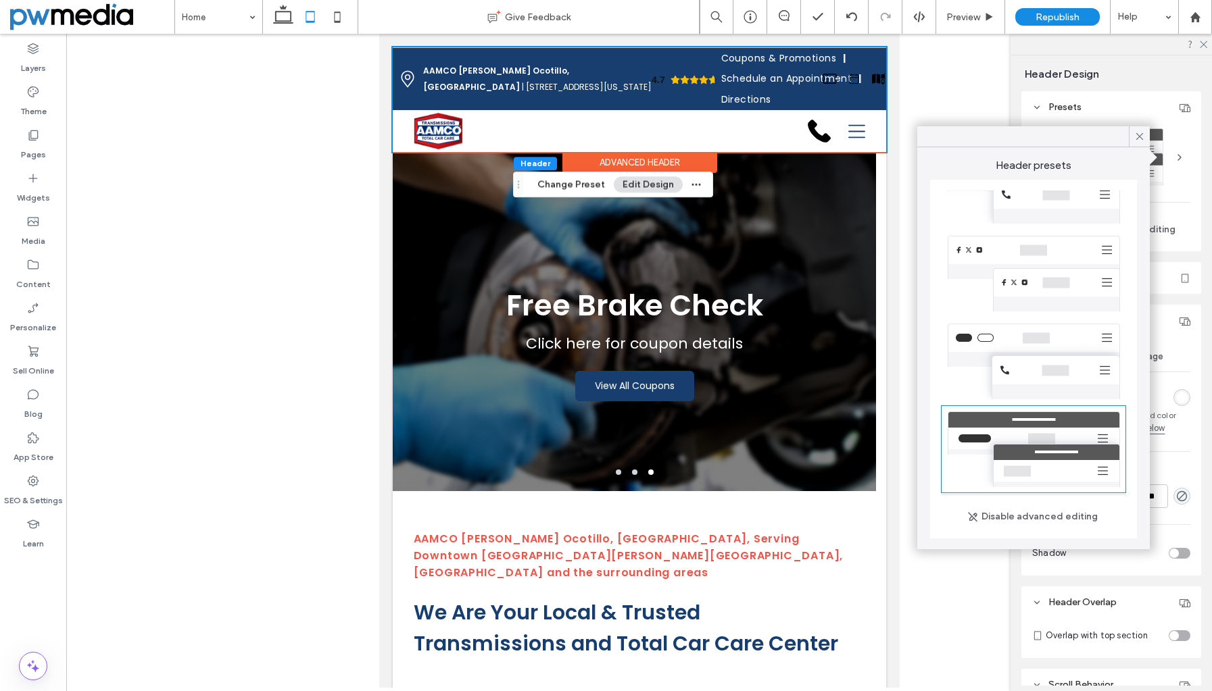
scroll to position [221, 0]
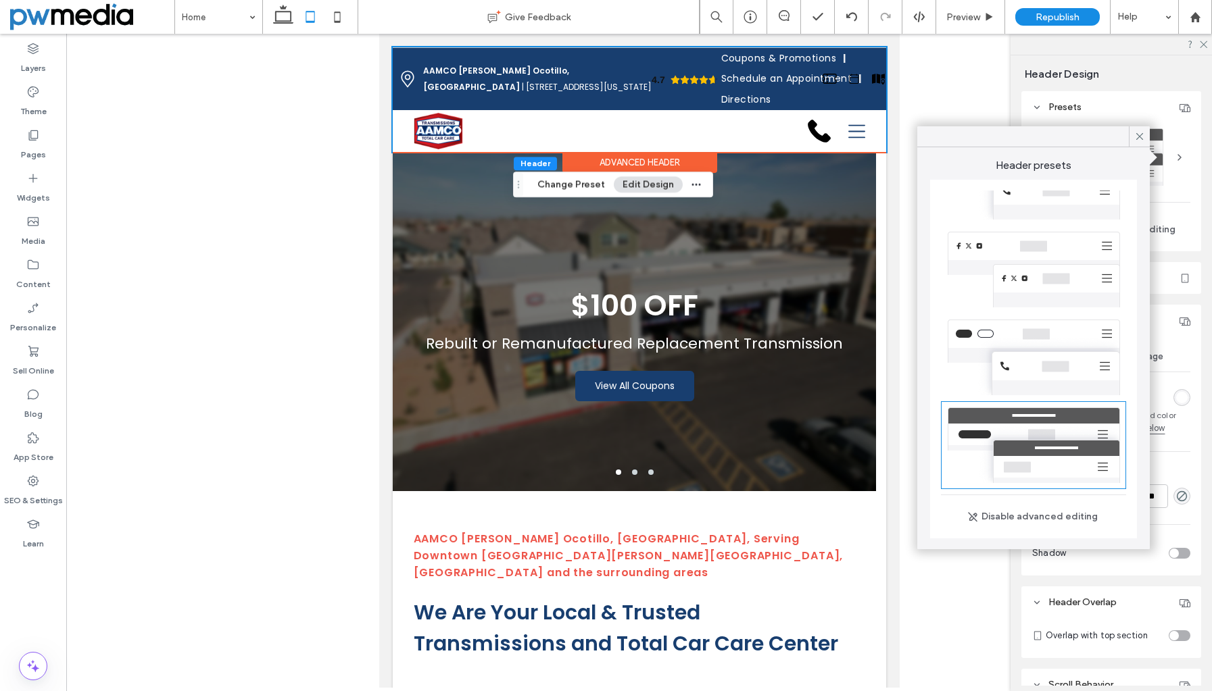
click at [988, 428] on div at bounding box center [1033, 445] width 185 height 88
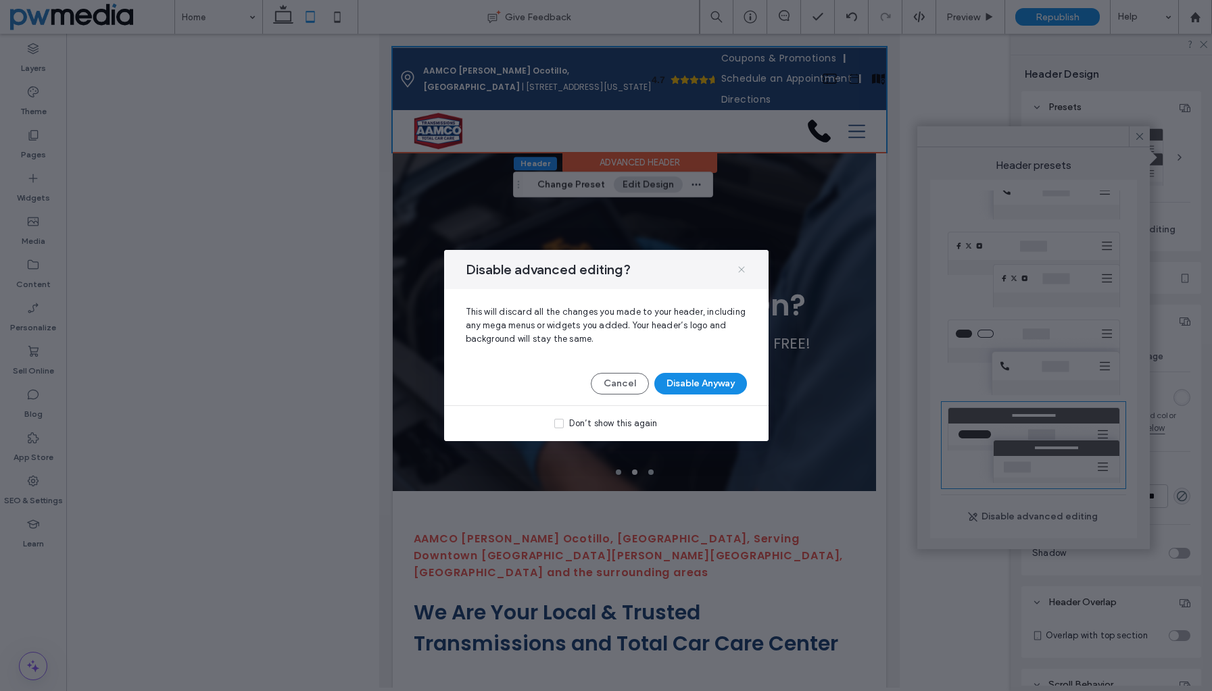
click at [741, 270] on use at bounding box center [741, 269] width 6 height 6
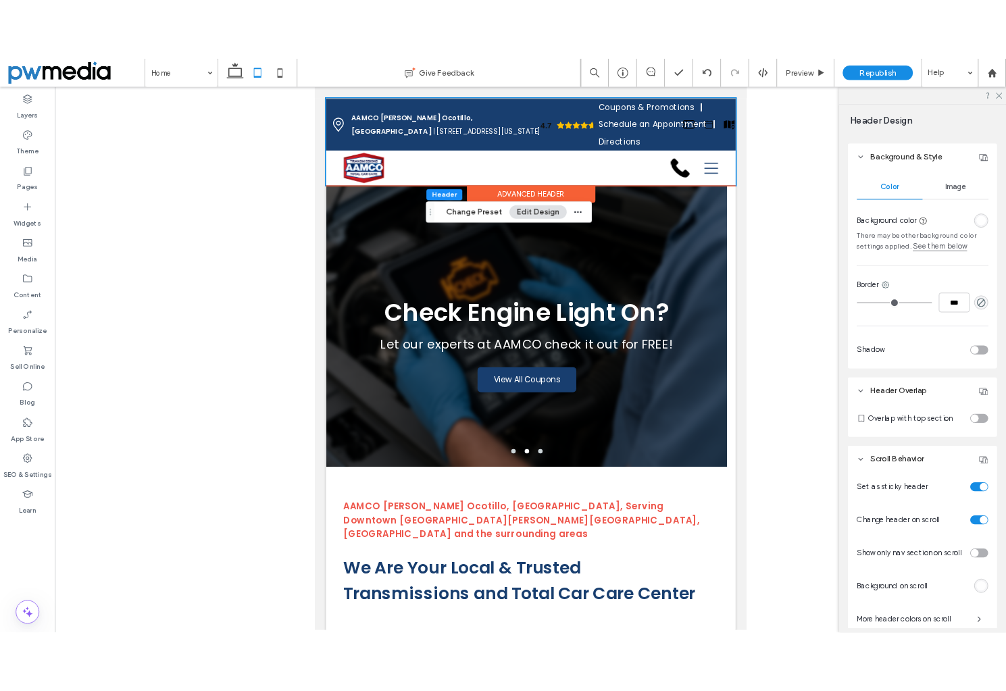
scroll to position [0, 0]
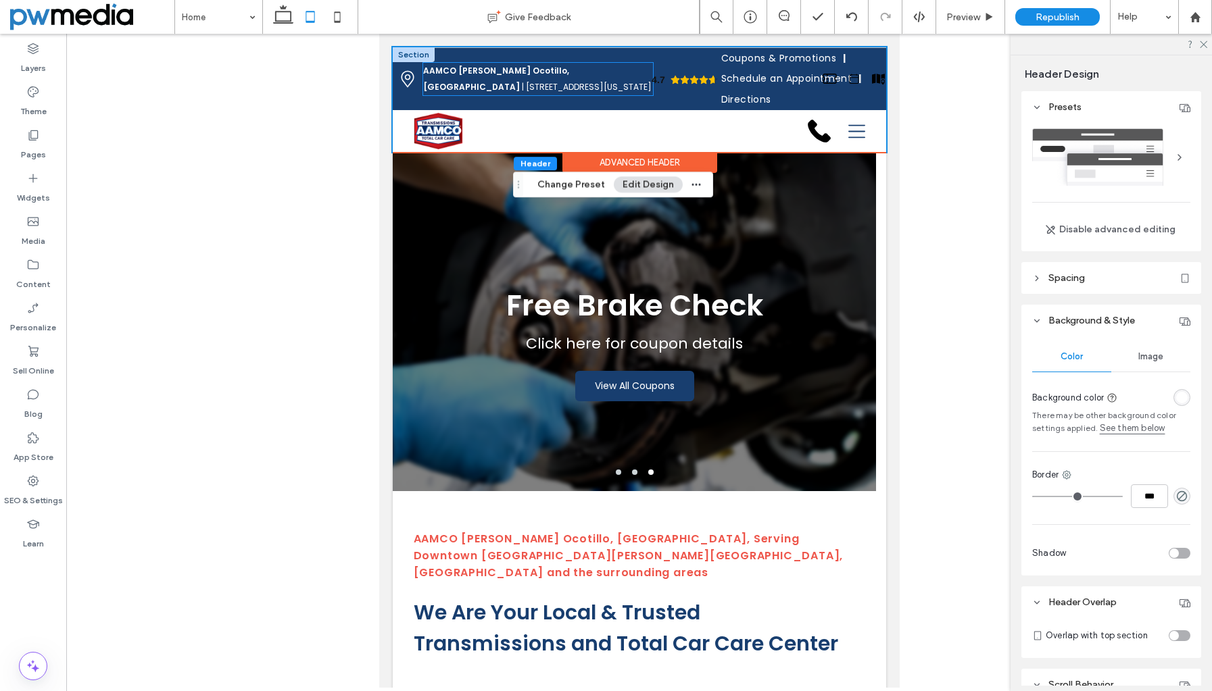
click at [564, 87] on p "AAMCO Chandler Ocotillo, AZ | 1880 S Arizona Ave, Chandler, AZ 85286" at bounding box center [537, 79] width 230 height 32
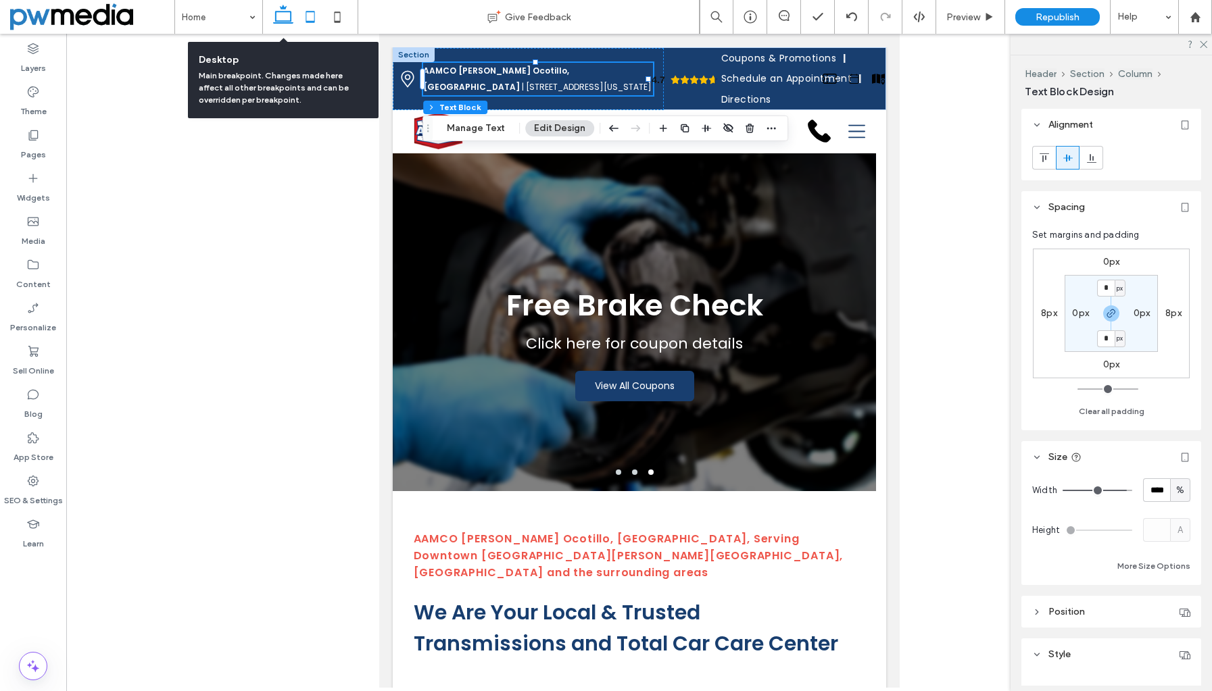
click at [278, 20] on icon at bounding box center [283, 16] width 27 height 27
type input "**"
type input "****"
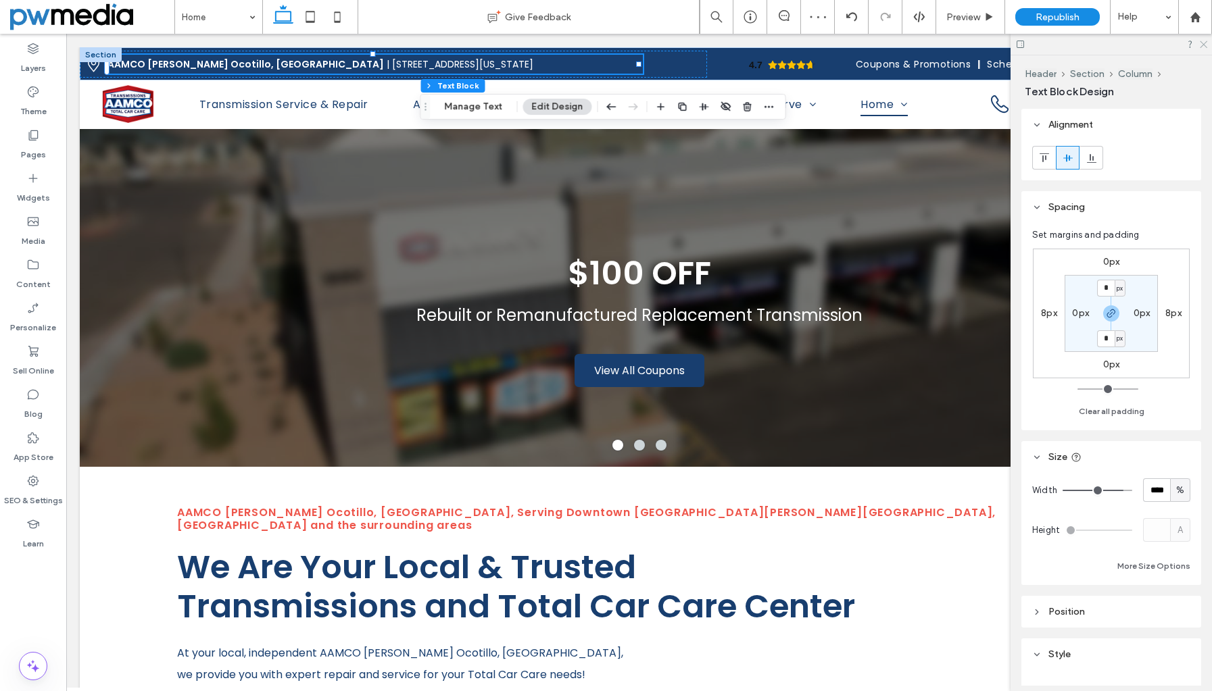
click at [1202, 43] on use at bounding box center [1202, 44] width 7 height 7
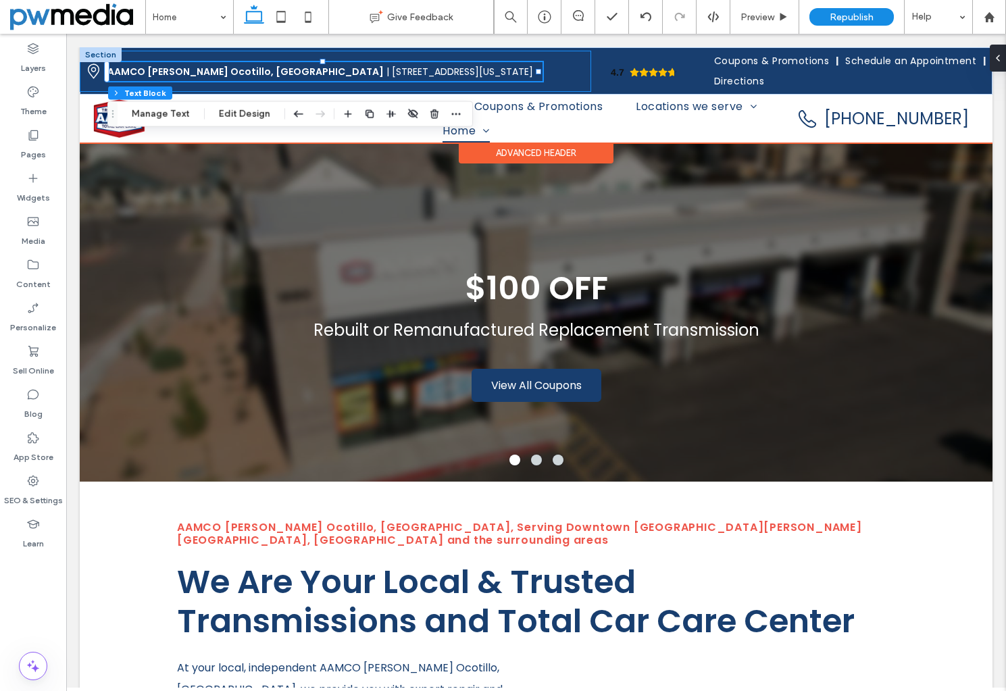
click at [569, 73] on div "AAMCO Chandler Ocotillo, AZ | 1880 S Arizona Ave, Chandler, AZ 85286" at bounding box center [336, 71] width 512 height 41
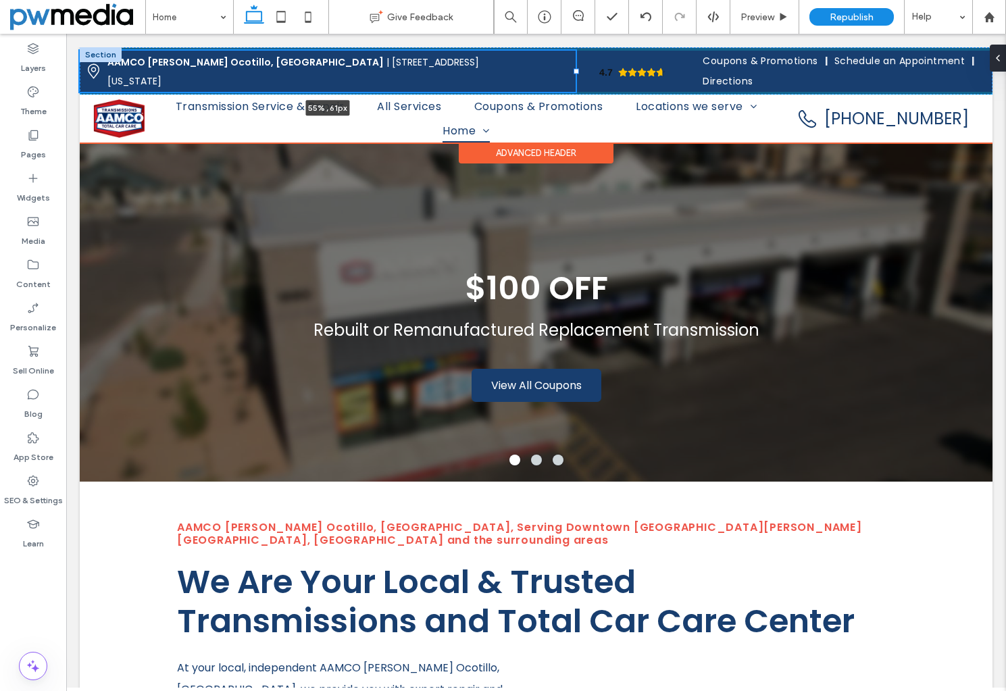
drag, startPoint x: 586, startPoint y: 71, endPoint x: 576, endPoint y: 75, distance: 10.9
click at [80, 51] on div at bounding box center [80, 51] width 1 height 1
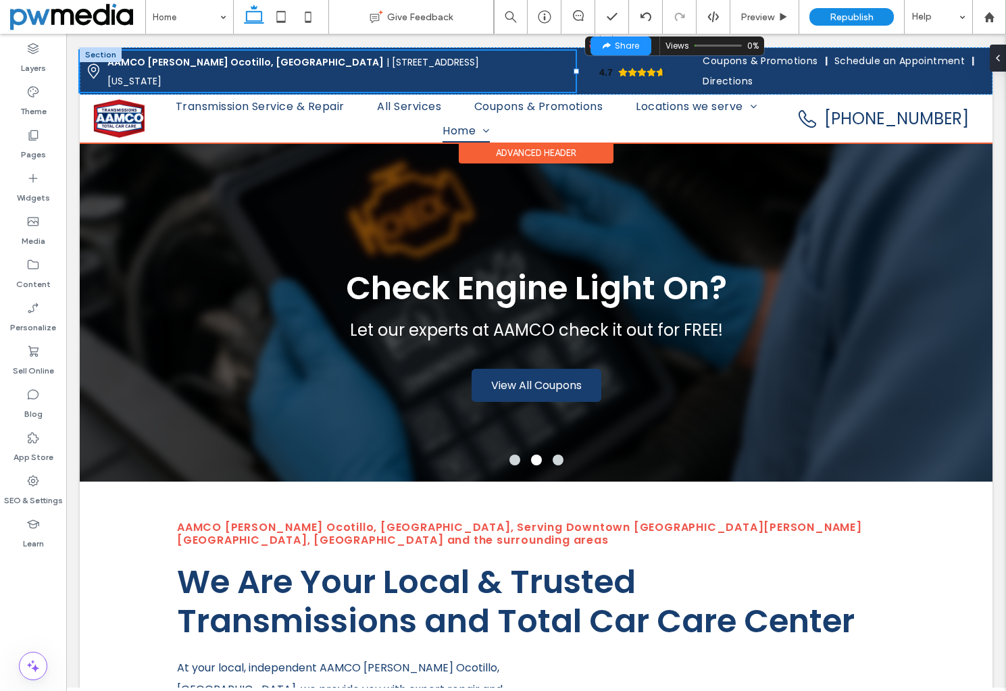
type input "**"
type input "*****"
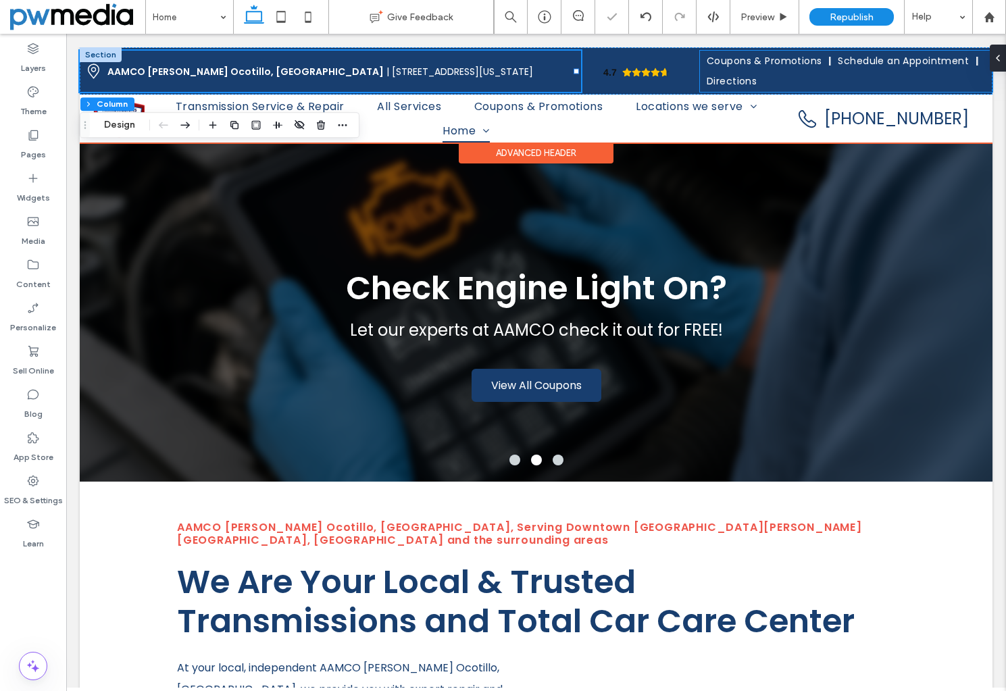
click at [799, 82] on ul "Coupons & Promotions Schedule an Appointment Directions" at bounding box center [846, 71] width 293 height 41
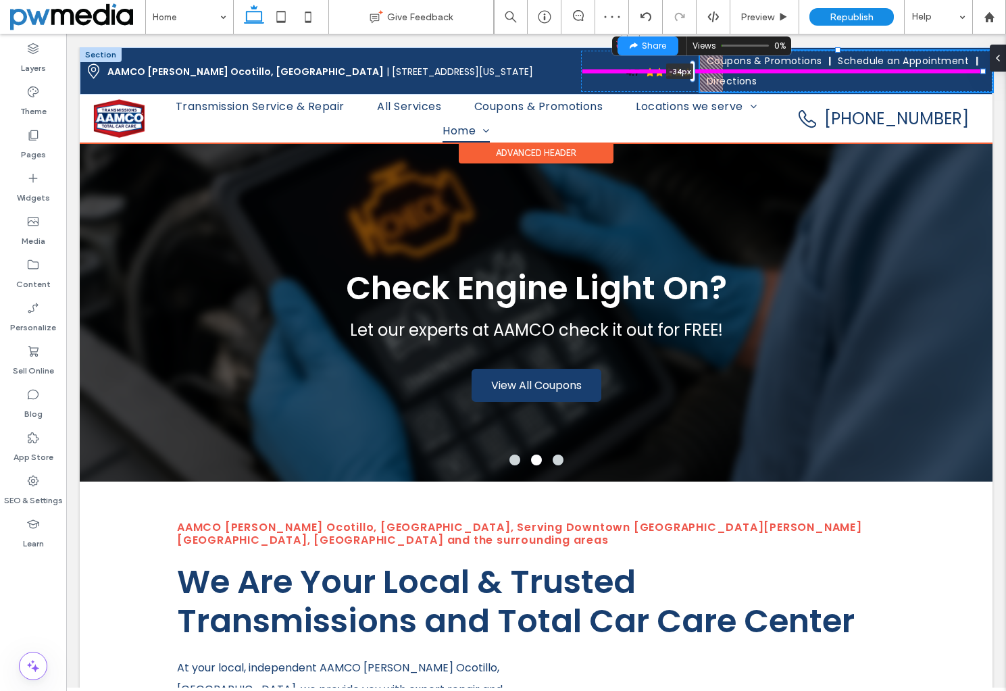
drag, startPoint x: 691, startPoint y: 70, endPoint x: 668, endPoint y: 70, distance: 23.0
click at [668, 70] on div "AAMCO Chandler Ocotillo, AZ | 1880 S Arizona Ave, Chandler, AZ 85286 4.7 Panel …" at bounding box center [536, 71] width 913 height 47
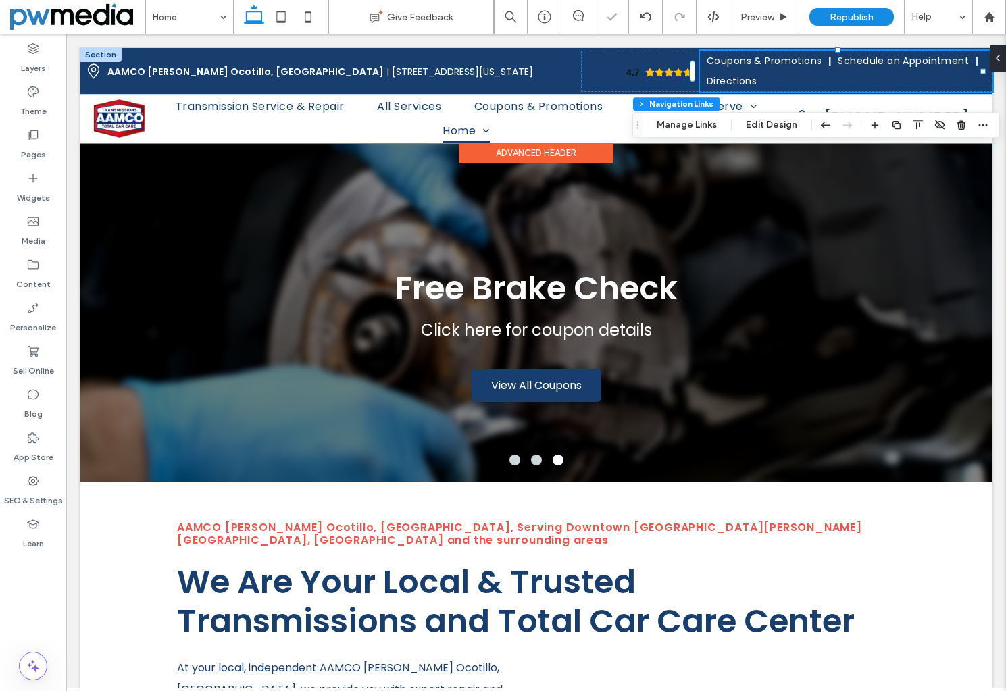
click at [839, 80] on ul "Coupons & Promotions Schedule an Appointment Directions" at bounding box center [846, 71] width 293 height 41
click at [583, 55] on div "4.7 Panel only seen by widget owner Edit widget Views 0%" at bounding box center [787, 71] width 412 height 41
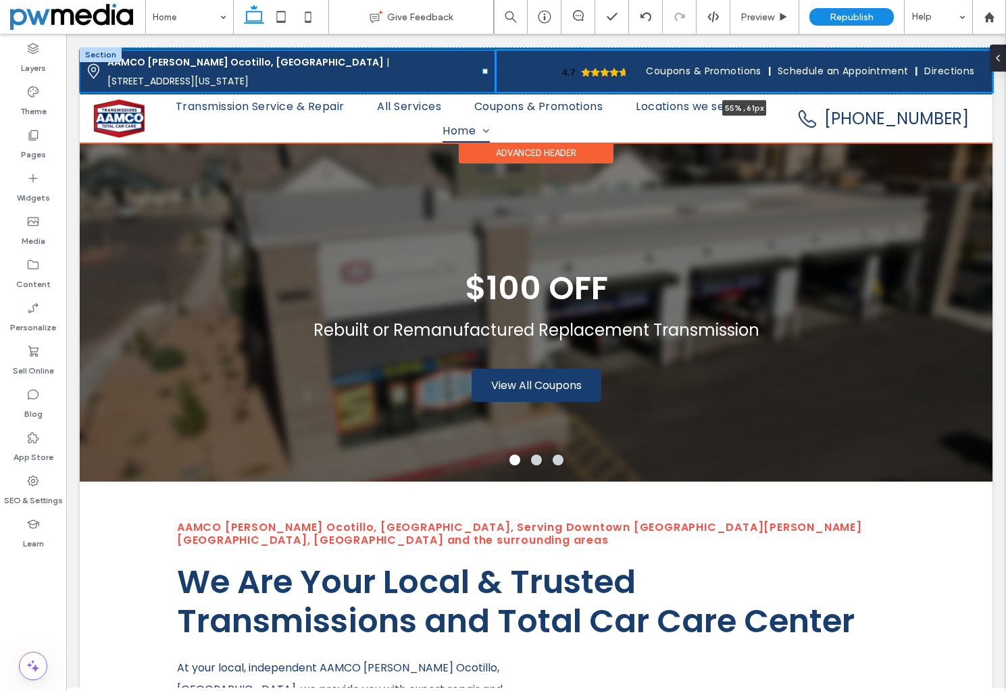
drag, startPoint x: 574, startPoint y: 69, endPoint x: 484, endPoint y: 64, distance: 90.0
click at [484, 64] on div "AAMCO Chandler Ocotillo, AZ | 1880 S Arizona Ave, Chandler, AZ 85286 4.7 Panel …" at bounding box center [536, 71] width 913 height 47
type input "**"
type input "***"
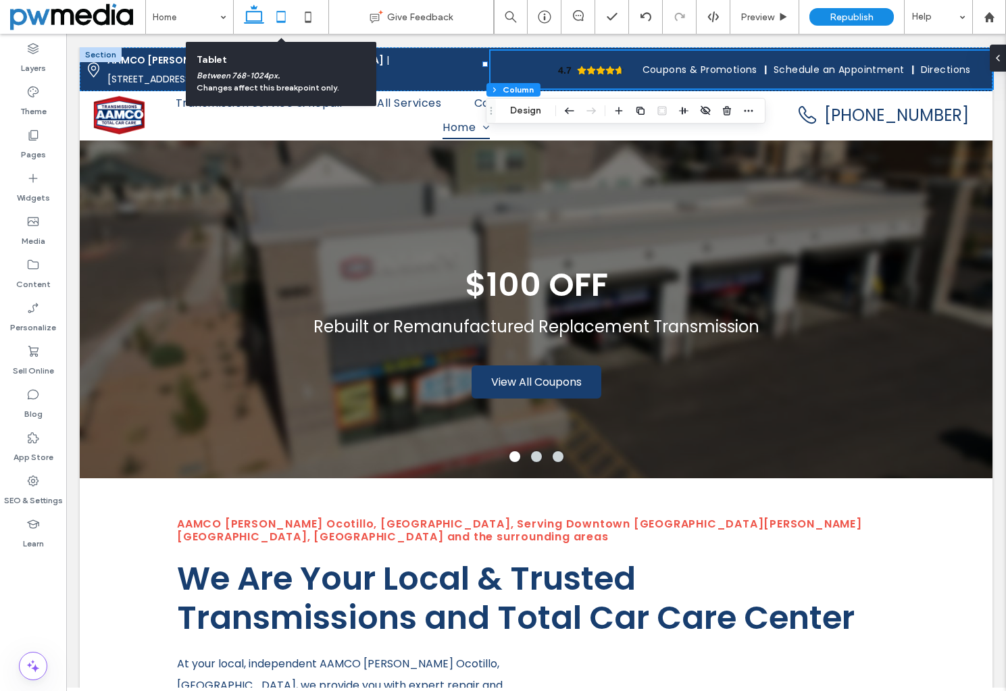
click at [281, 15] on icon at bounding box center [281, 16] width 27 height 27
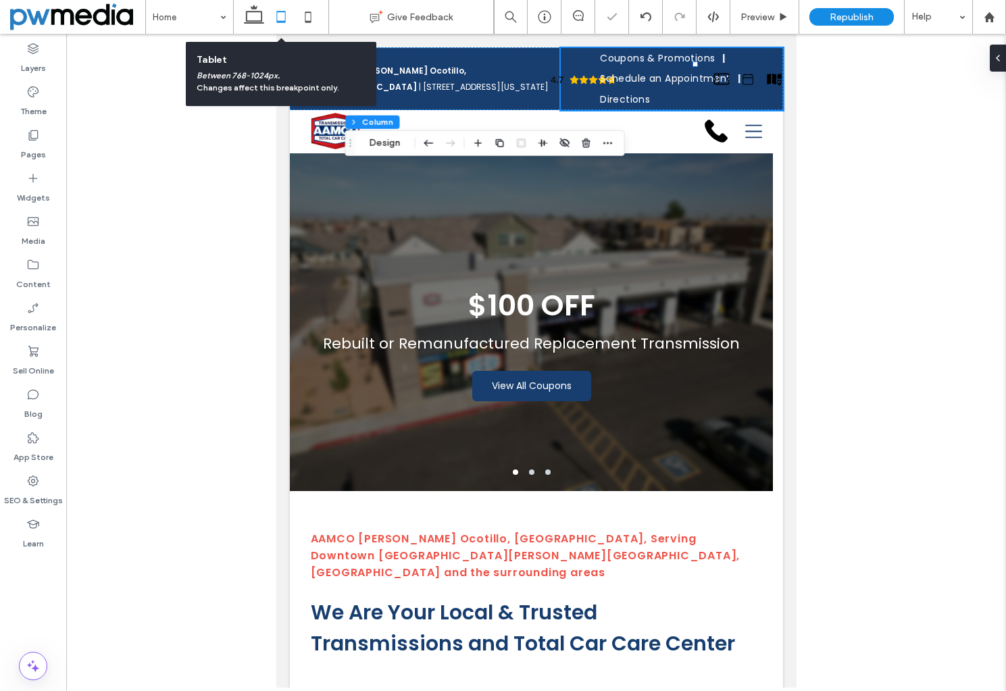
type input "**"
type input "*****"
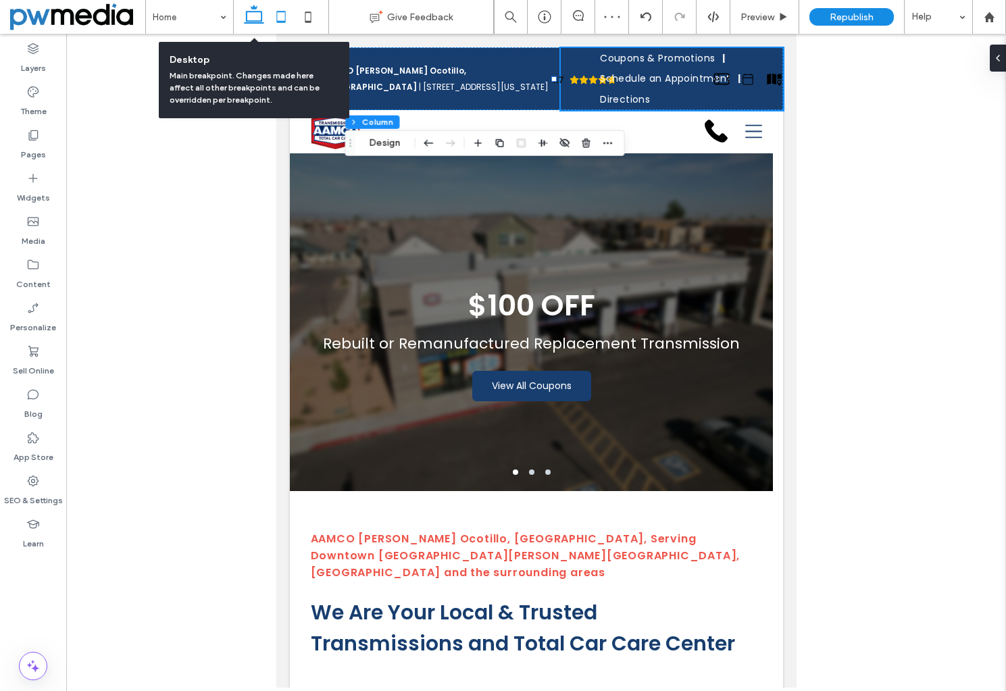
click at [252, 13] on icon at bounding box center [254, 16] width 27 height 27
type input "**"
type input "***"
